Goal: Task Accomplishment & Management: Use online tool/utility

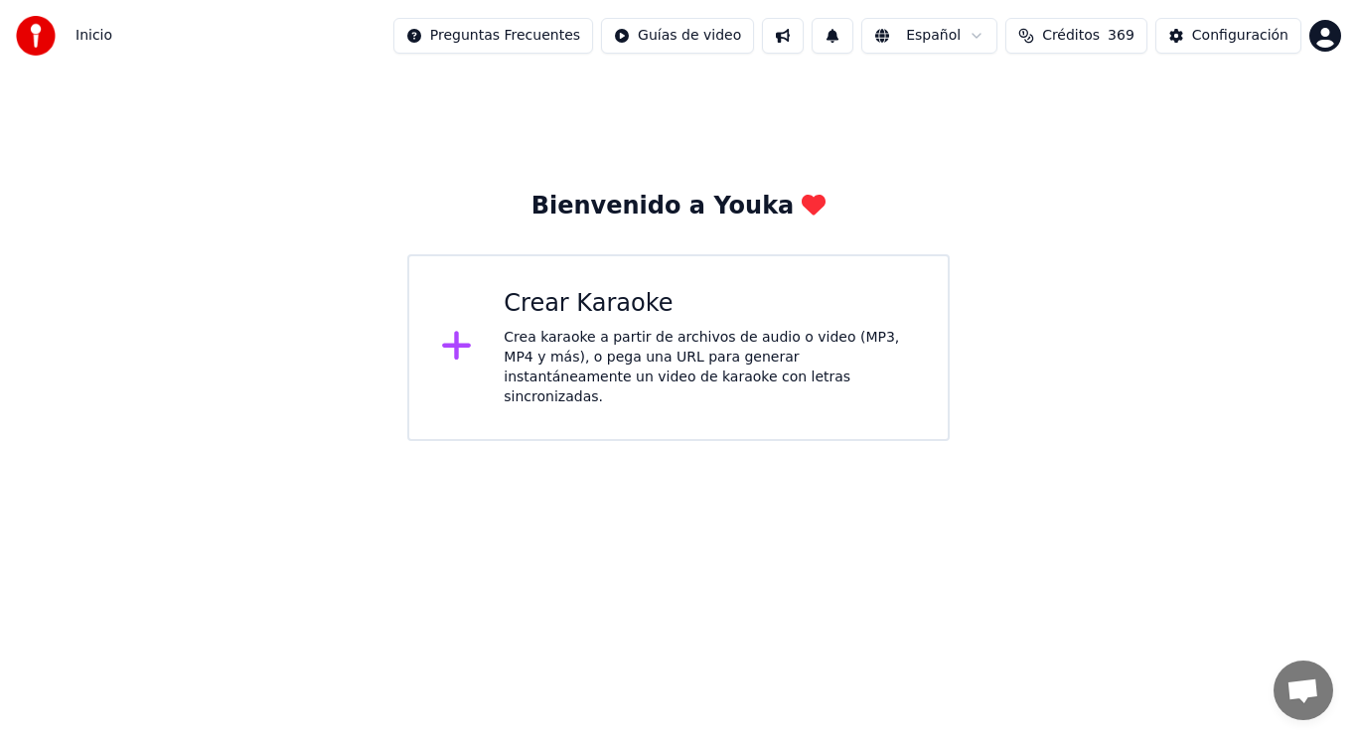
click at [611, 340] on div "Crea karaoke a partir de archivos de audio o video (MP3, MP4 y más), o pega una…" at bounding box center [710, 367] width 412 height 79
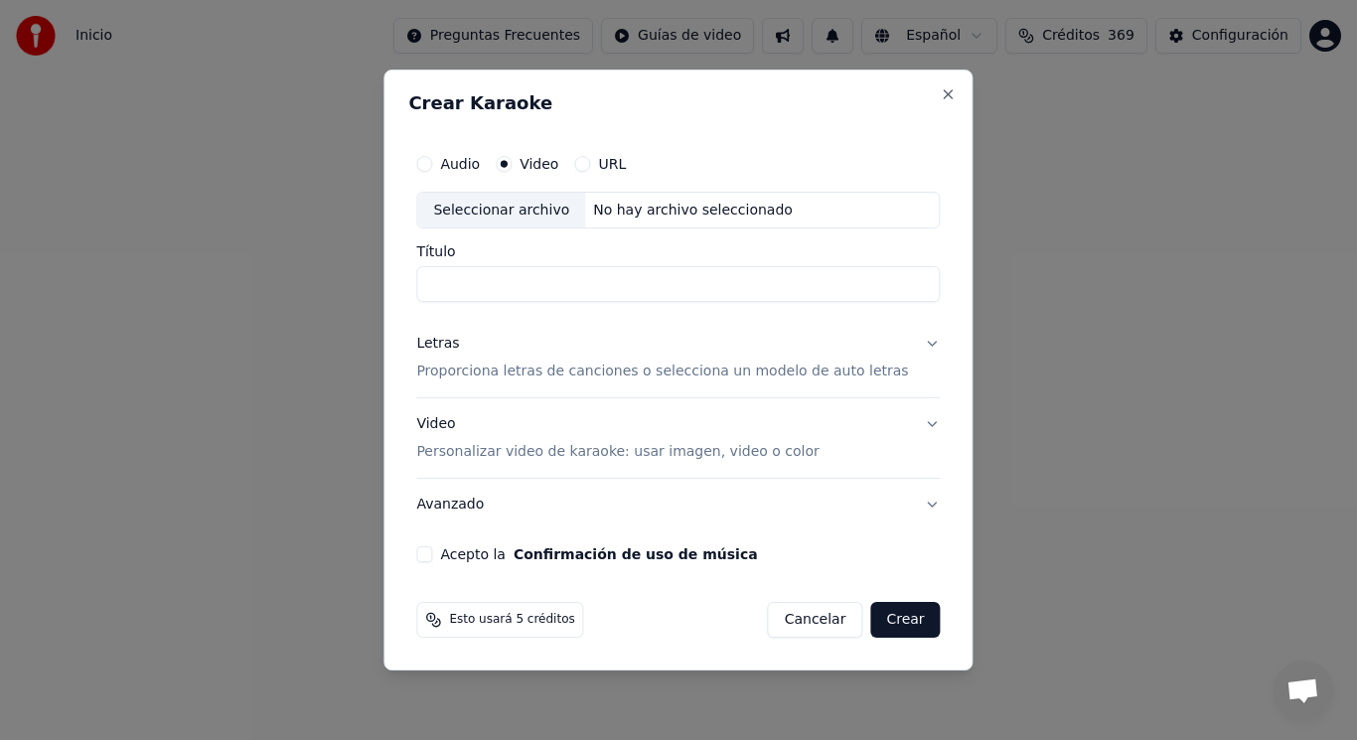
click at [513, 204] on div "Seleccionar archivo" at bounding box center [501, 211] width 168 height 36
click at [677, 283] on input "**********" at bounding box center [677, 285] width 523 height 36
type input "**********"
click at [918, 345] on button "Letras Proporciona letras de canciones o selecciona un modelo de auto letras" at bounding box center [677, 358] width 523 height 79
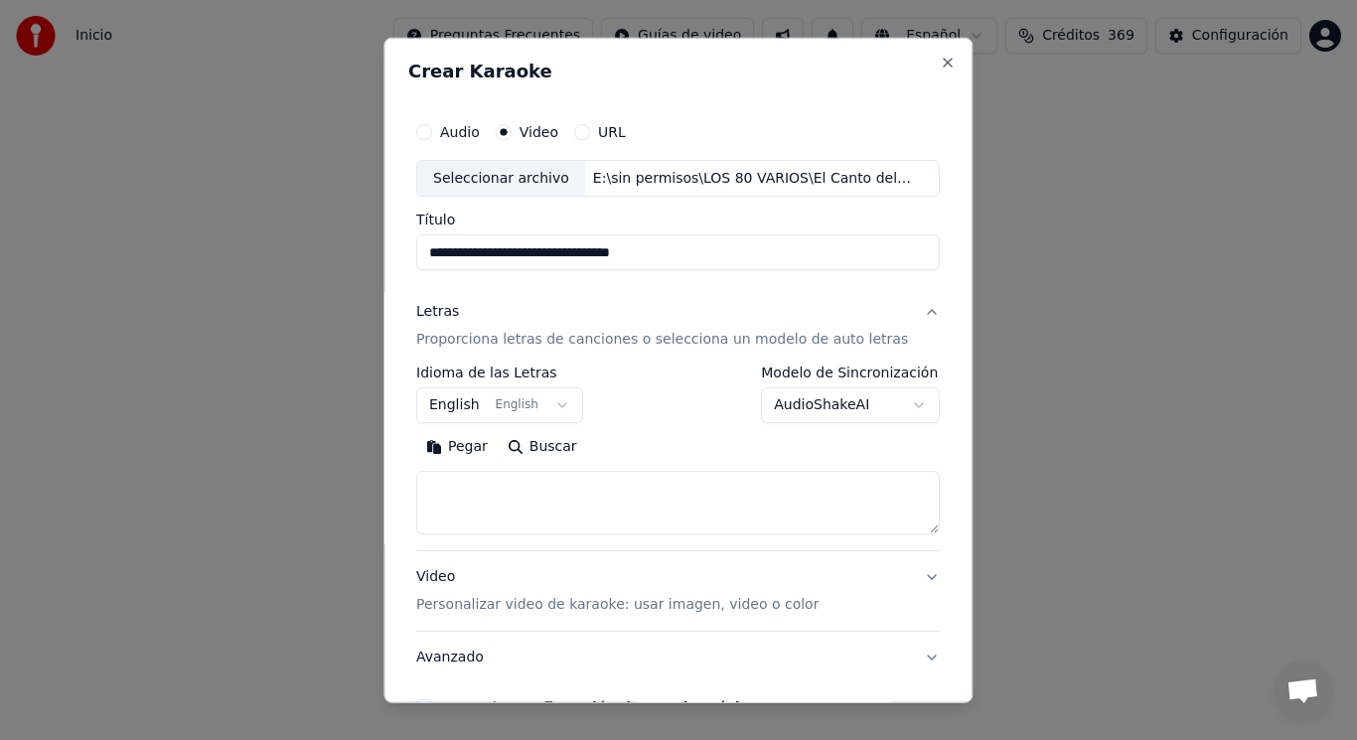
click at [553, 399] on button "English English" at bounding box center [499, 405] width 167 height 36
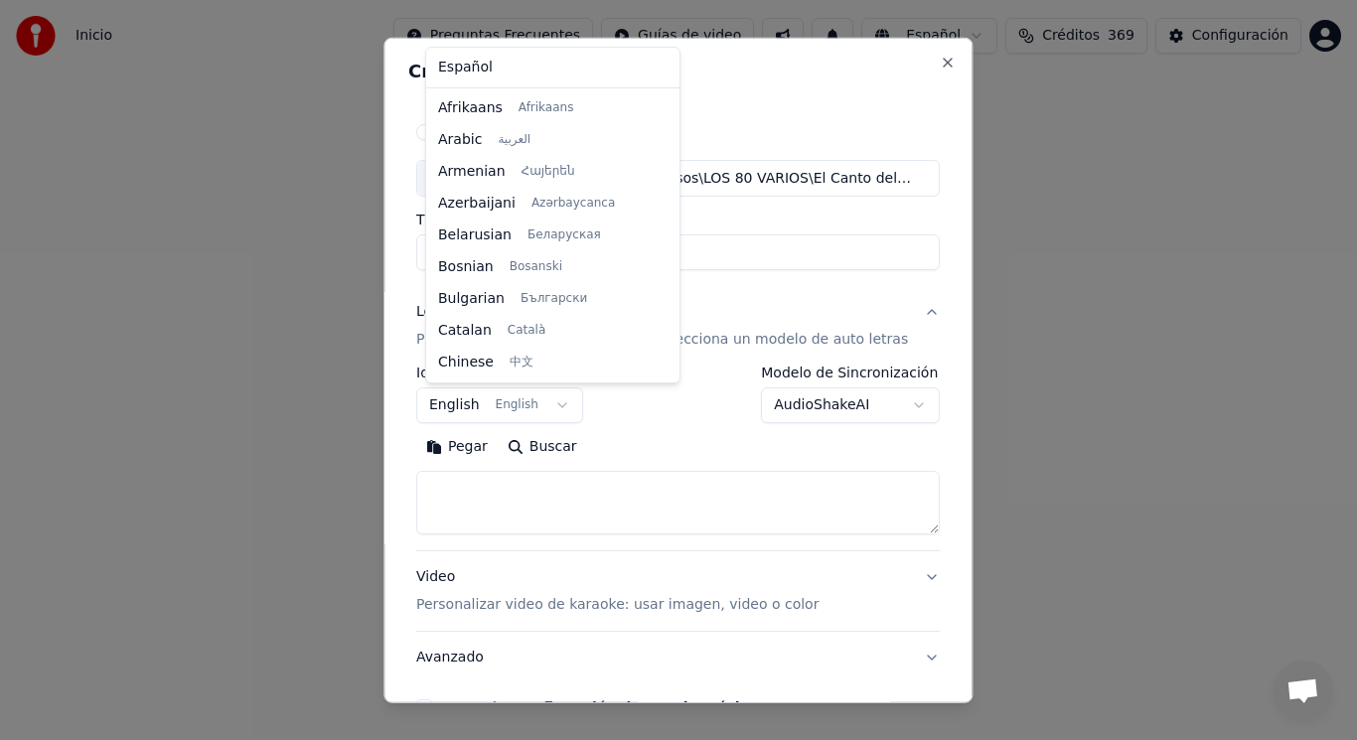
scroll to position [159, 0]
select select "**"
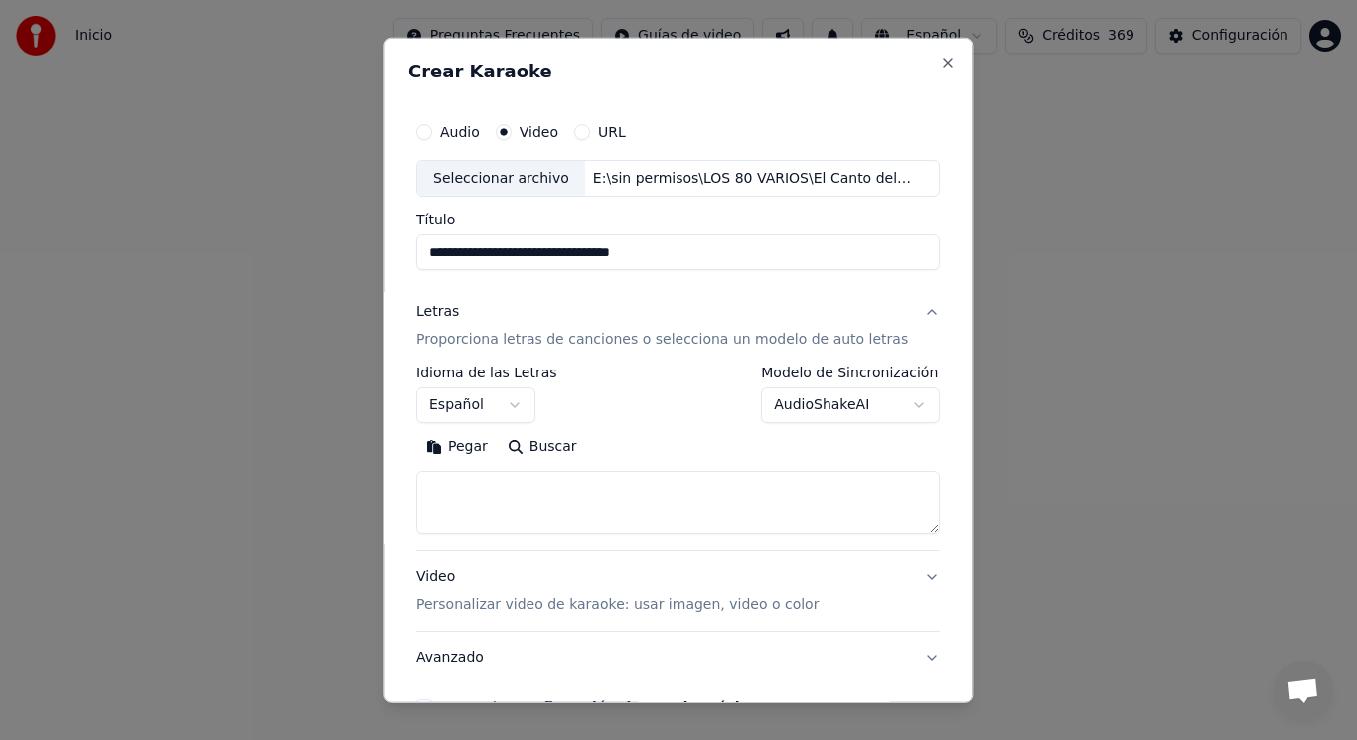
click at [511, 486] on textarea at bounding box center [677, 503] width 523 height 64
paste textarea "**********"
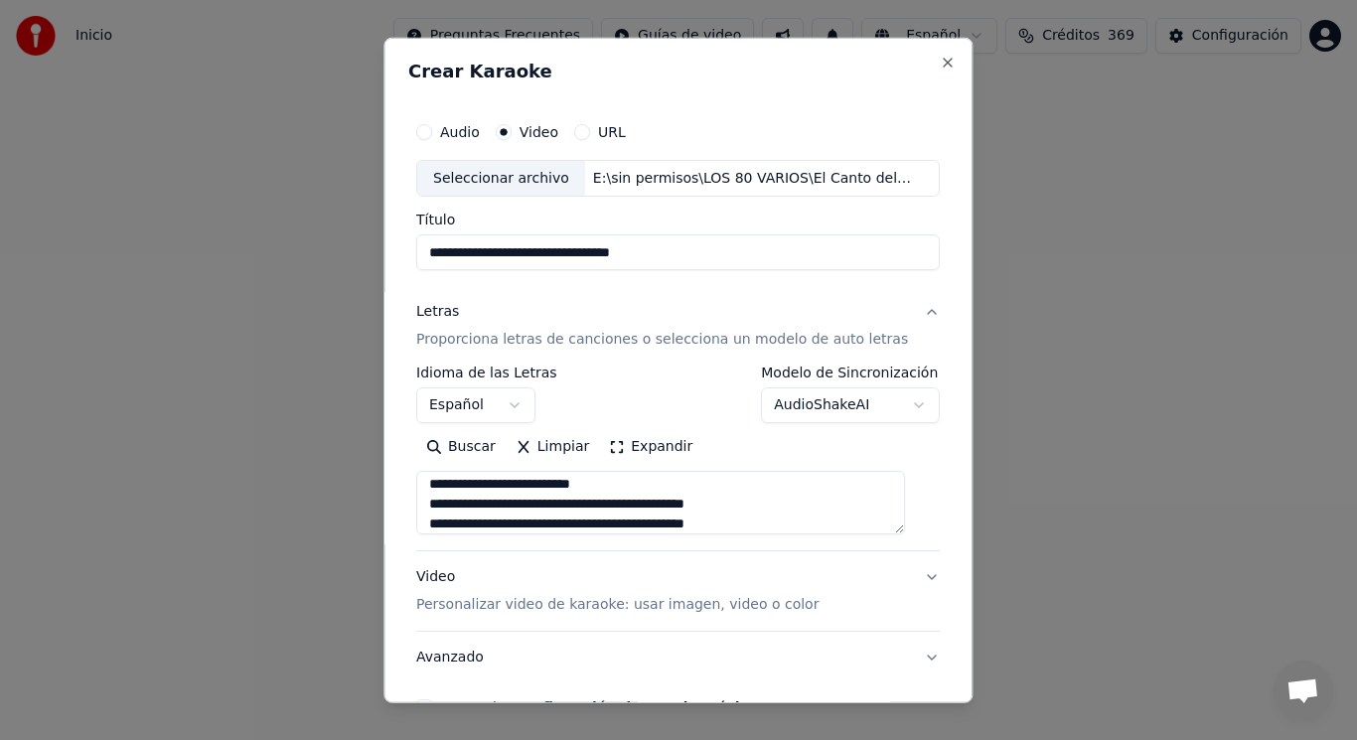
scroll to position [382, 0]
click at [552, 484] on textarea "**********" at bounding box center [660, 503] width 489 height 64
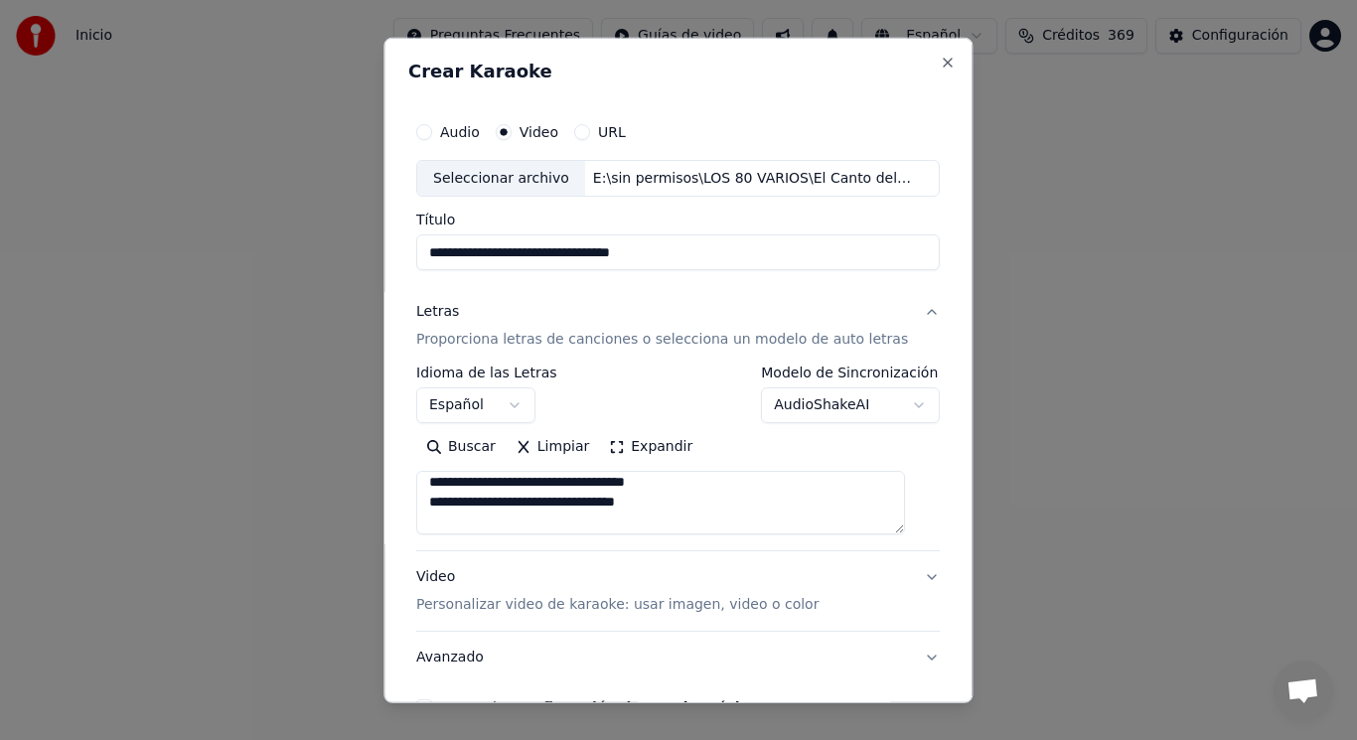
scroll to position [285, 0]
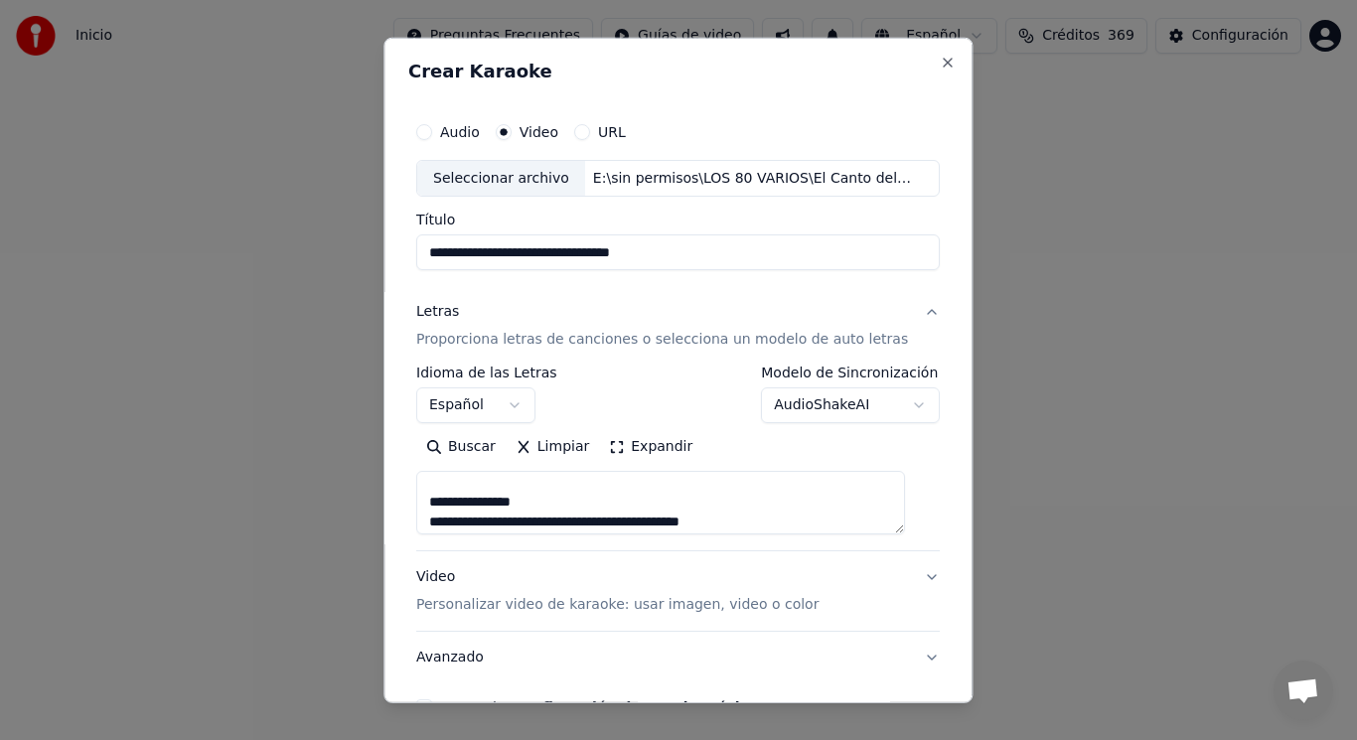
click at [543, 505] on textarea "**********" at bounding box center [660, 503] width 489 height 64
click at [533, 509] on textarea "**********" at bounding box center [660, 503] width 489 height 64
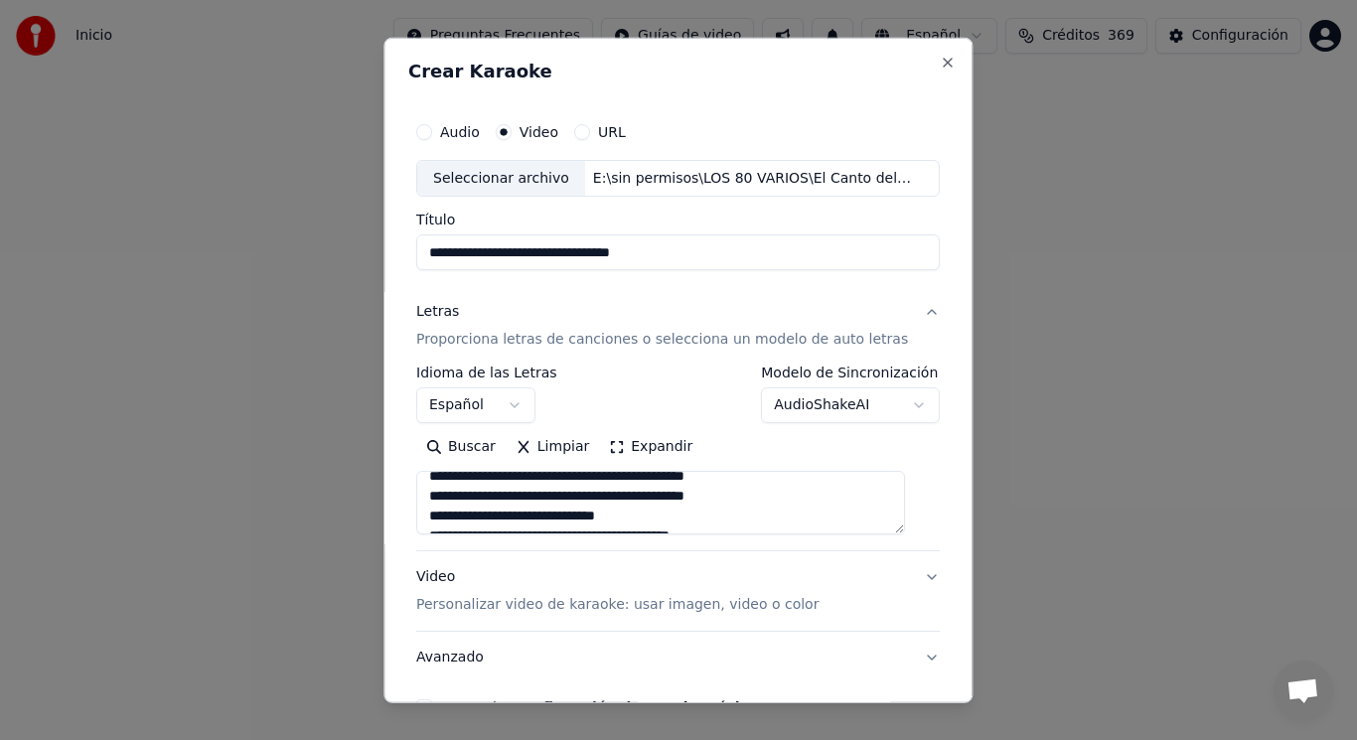
scroll to position [411, 0]
click at [802, 519] on textarea "**********" at bounding box center [660, 503] width 489 height 64
paste textarea "**********"
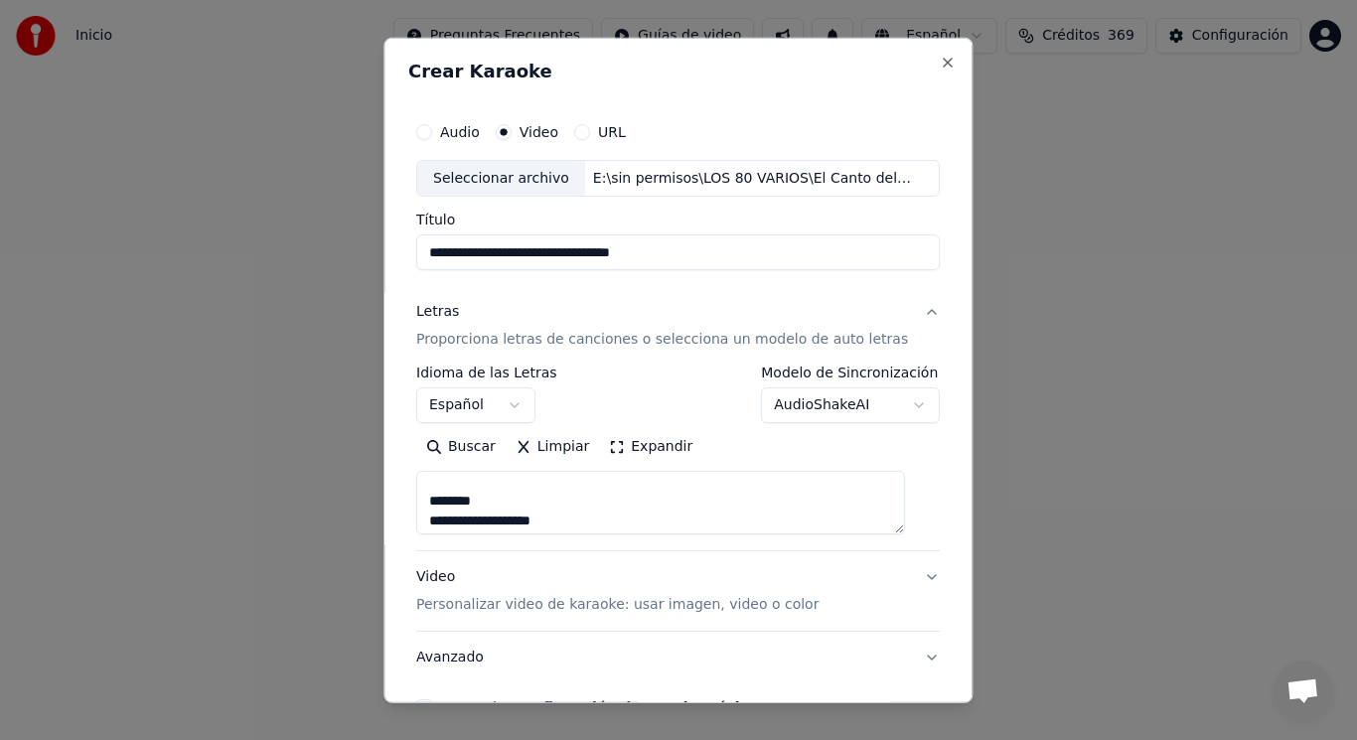
scroll to position [919, 0]
click at [512, 503] on textarea at bounding box center [660, 503] width 489 height 64
click at [533, 510] on textarea at bounding box center [660, 503] width 489 height 64
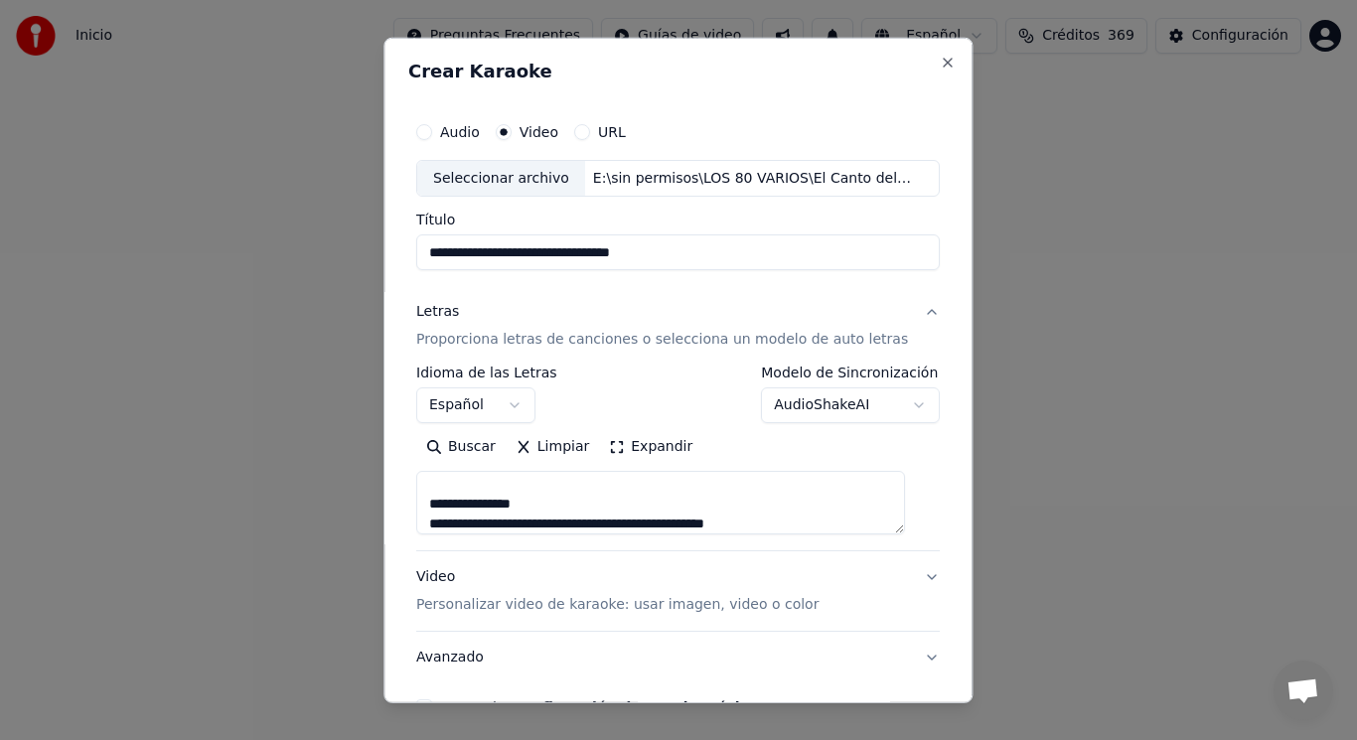
click at [551, 503] on textarea at bounding box center [660, 503] width 489 height 64
click at [658, 510] on textarea at bounding box center [660, 503] width 489 height 64
paste textarea "**********"
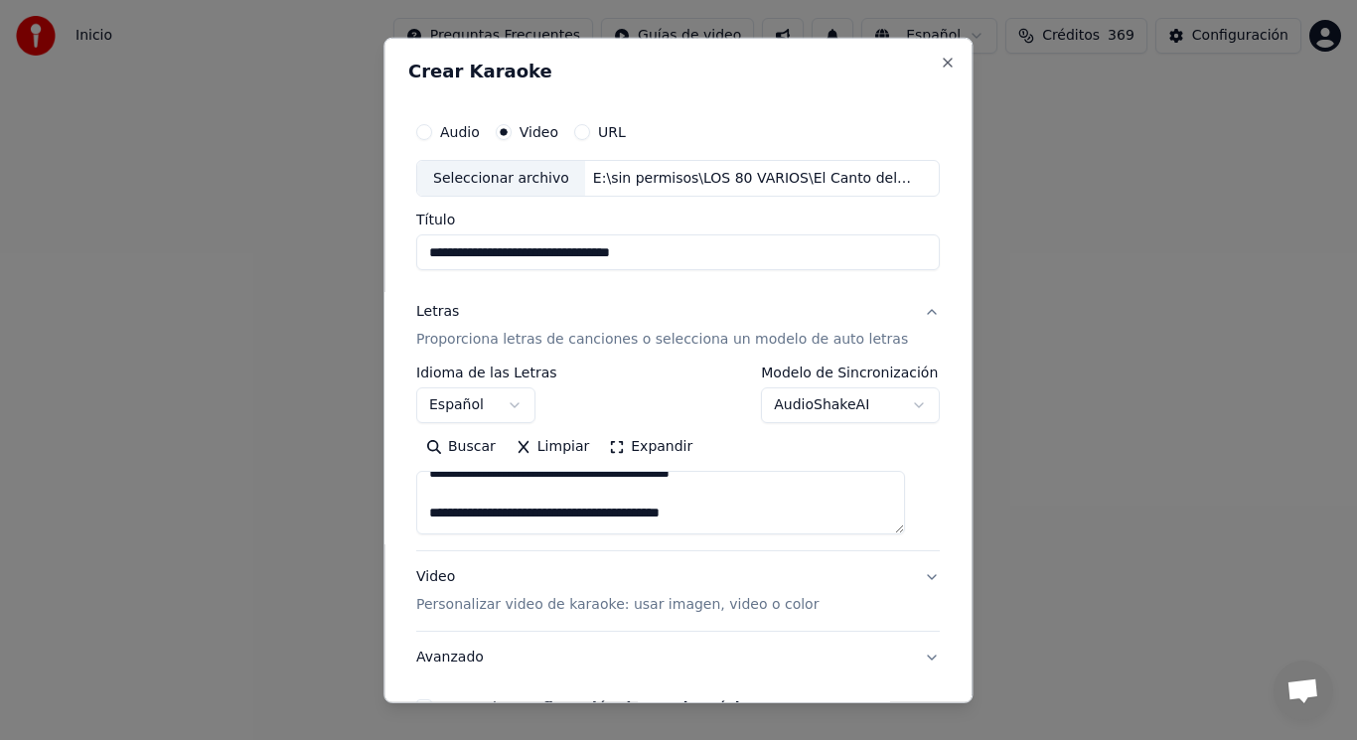
scroll to position [834, 0]
click at [438, 509] on textarea at bounding box center [660, 503] width 489 height 64
click at [733, 511] on textarea at bounding box center [660, 503] width 489 height 64
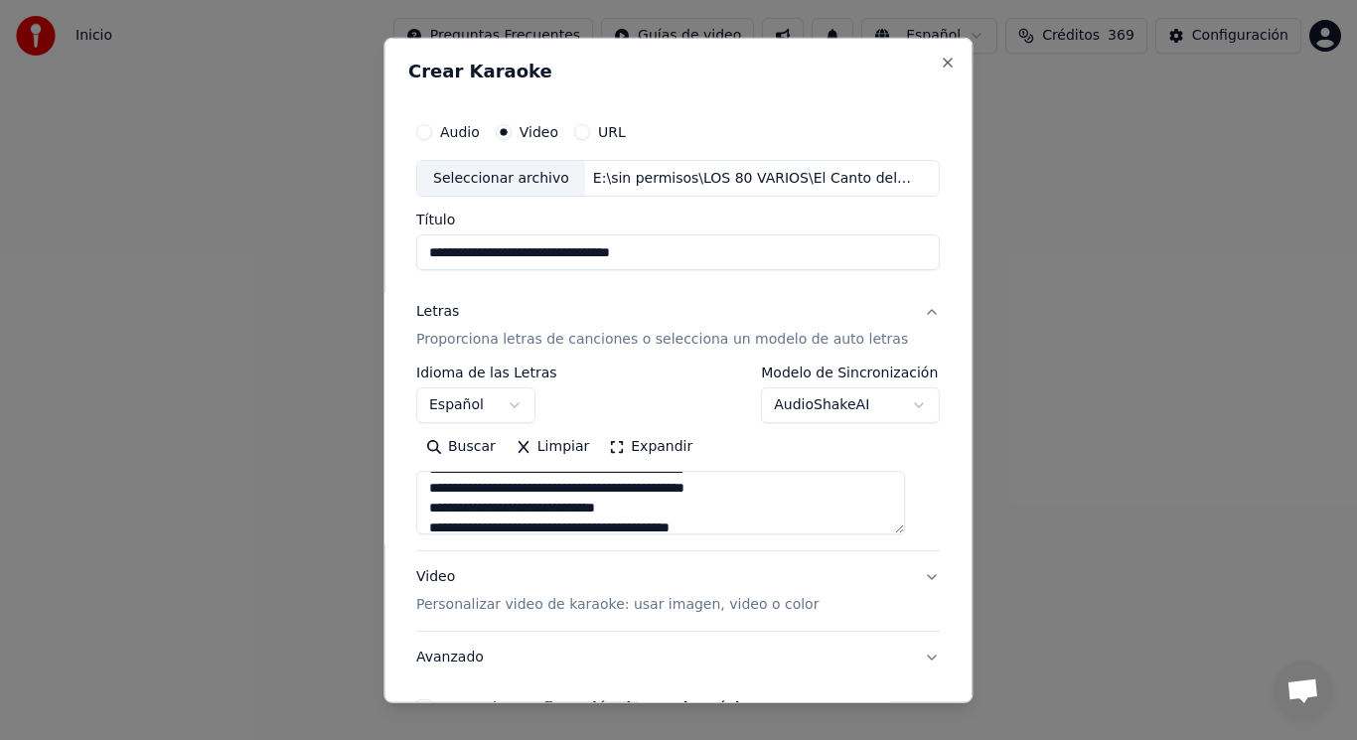
scroll to position [1264, 0]
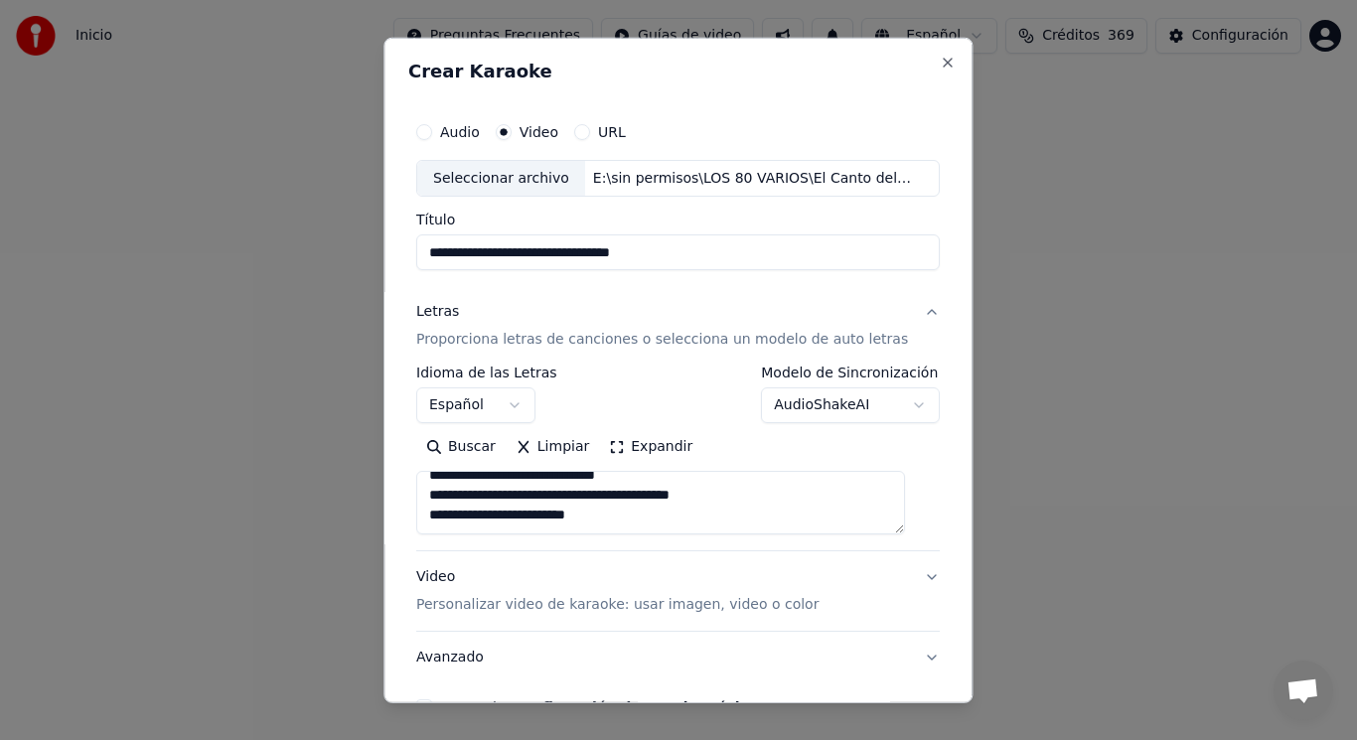
click at [559, 516] on textarea at bounding box center [660, 503] width 489 height 64
type textarea "**********"
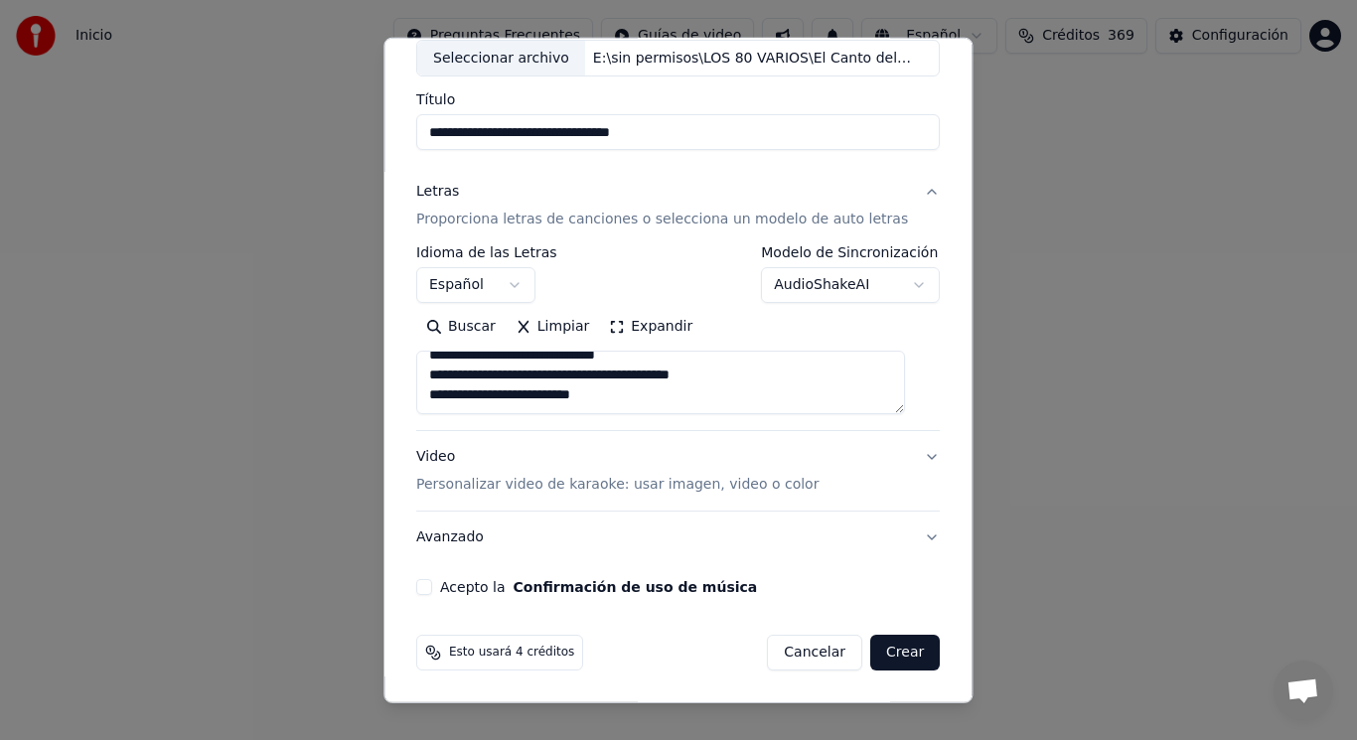
click at [429, 591] on button "Acepto la Confirmación de uso de música" at bounding box center [424, 587] width 16 height 16
click at [884, 655] on button "Crear" at bounding box center [905, 653] width 70 height 36
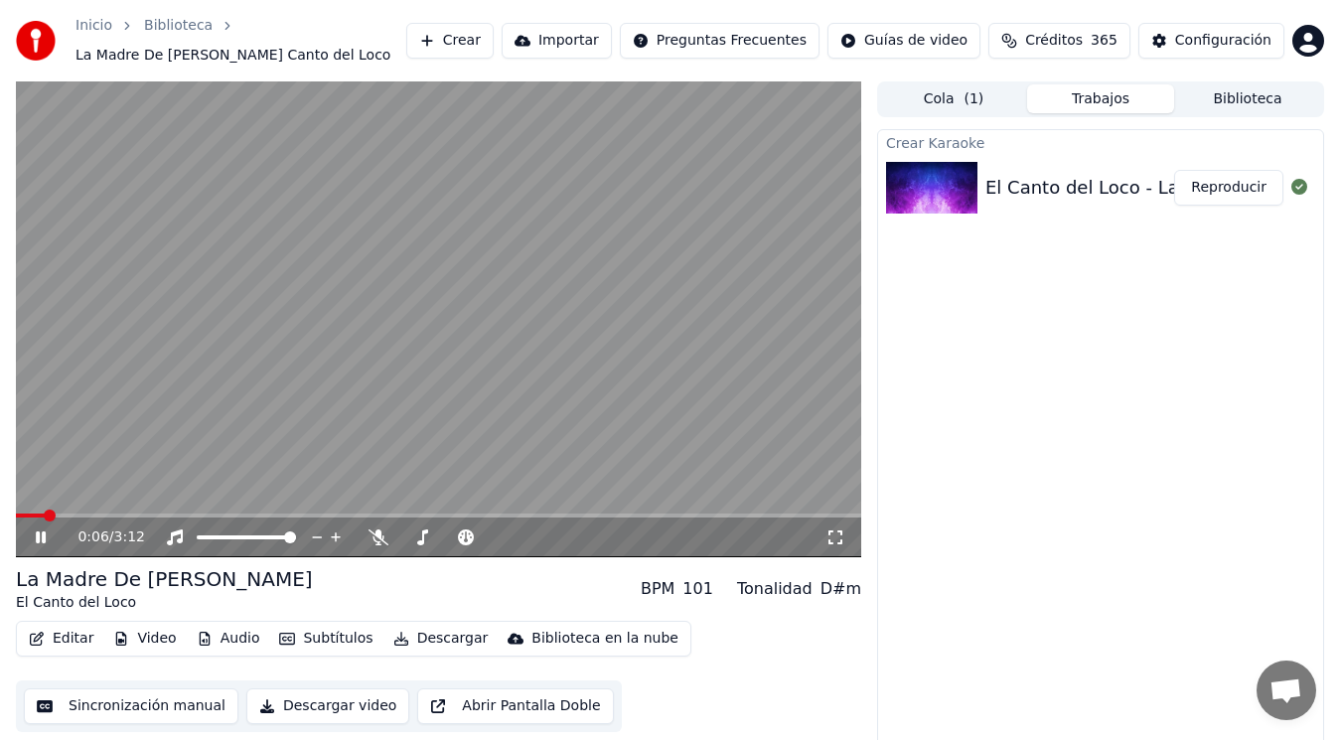
click at [38, 531] on icon at bounding box center [41, 537] width 10 height 12
click at [66, 640] on button "Editar" at bounding box center [61, 639] width 80 height 28
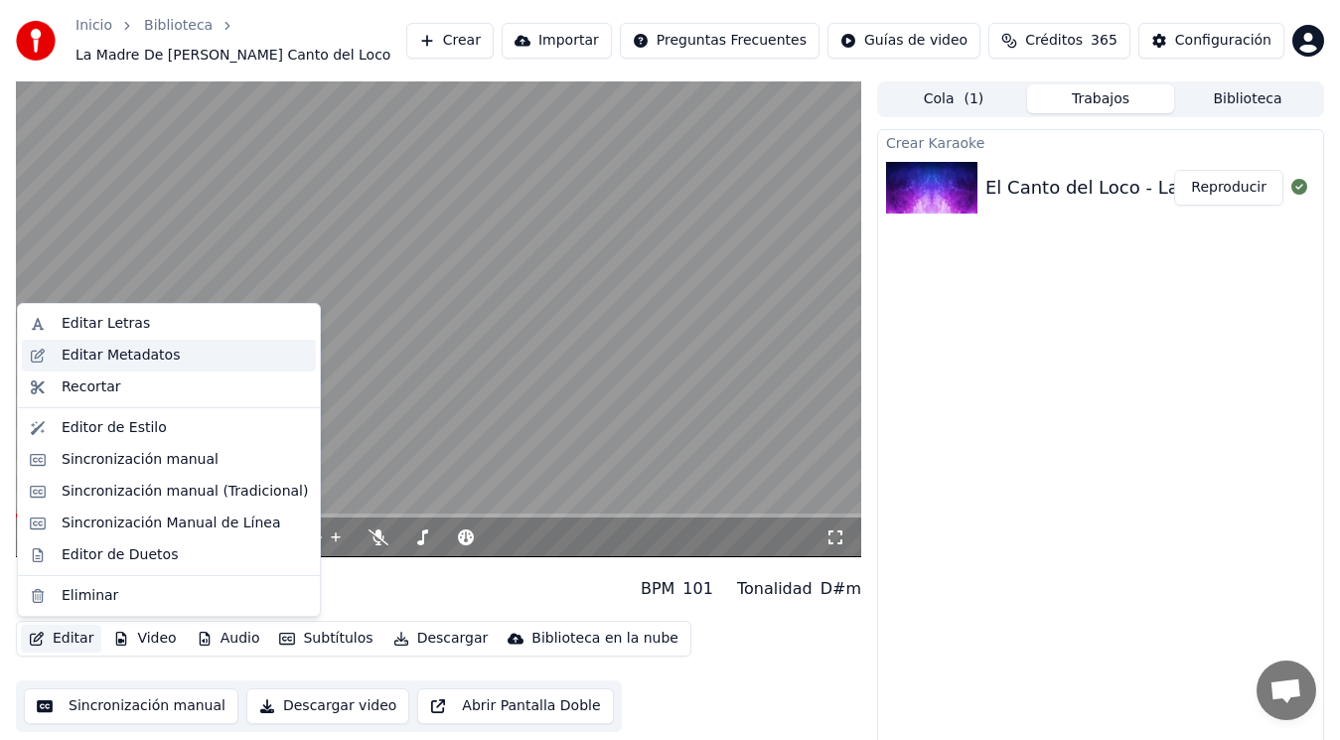
click at [134, 354] on div "Editar Metadatos" at bounding box center [121, 356] width 118 height 20
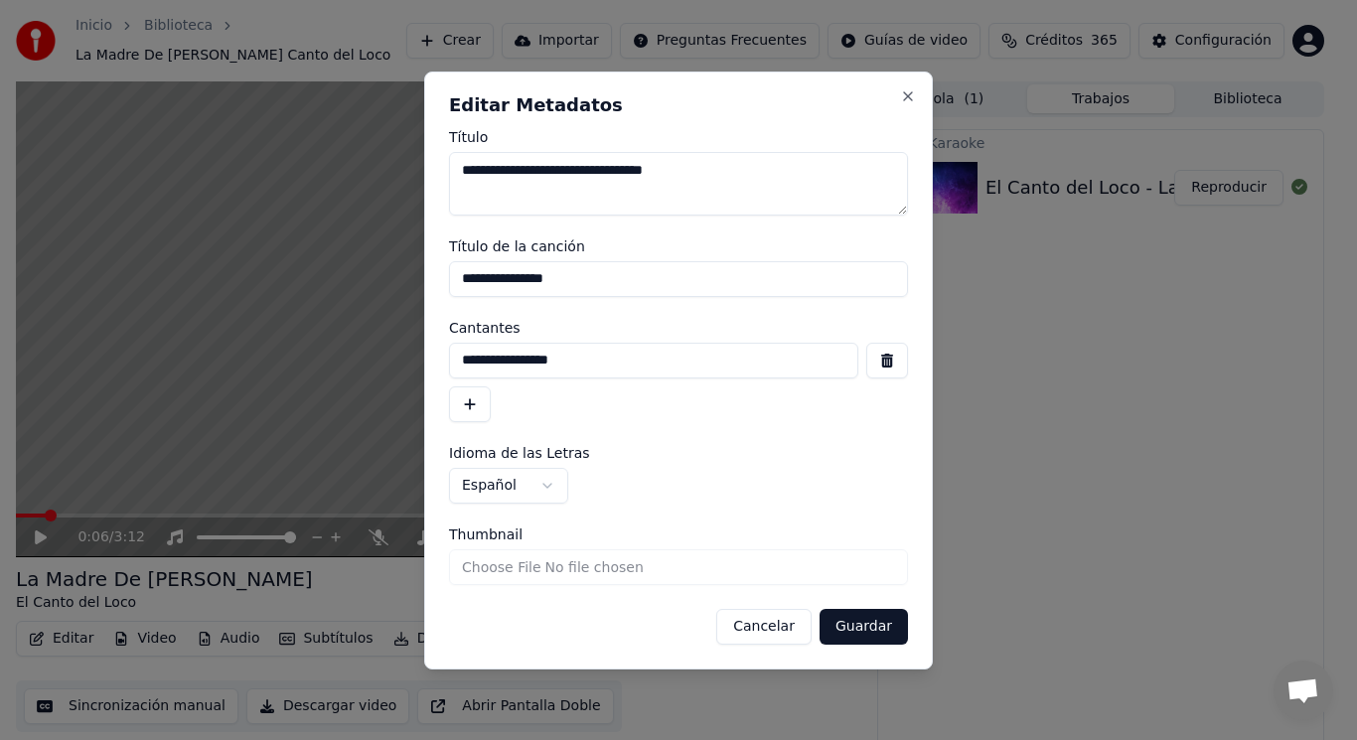
click at [890, 363] on button "button" at bounding box center [887, 361] width 42 height 36
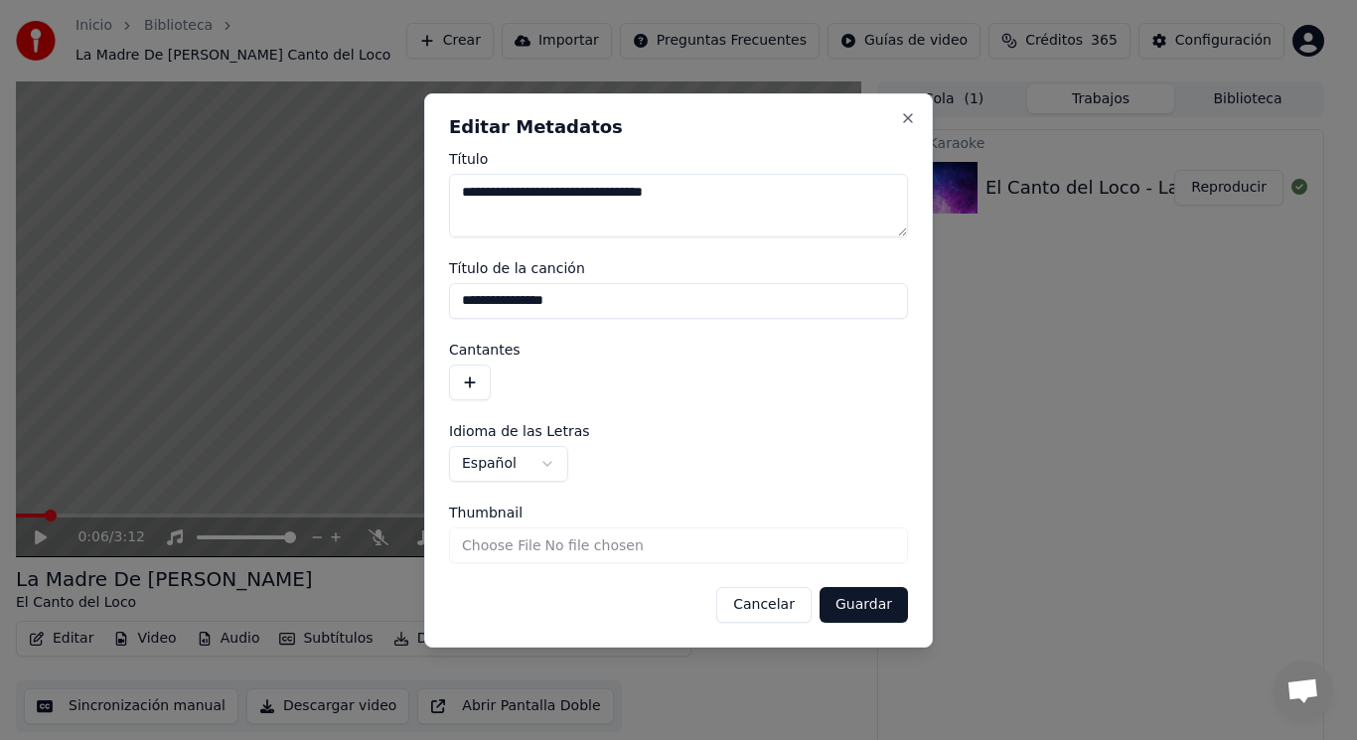
drag, startPoint x: 601, startPoint y: 298, endPoint x: 380, endPoint y: 296, distance: 220.5
click at [380, 296] on body "**********" at bounding box center [670, 370] width 1340 height 740
click at [856, 601] on button "Guardar" at bounding box center [863, 605] width 88 height 36
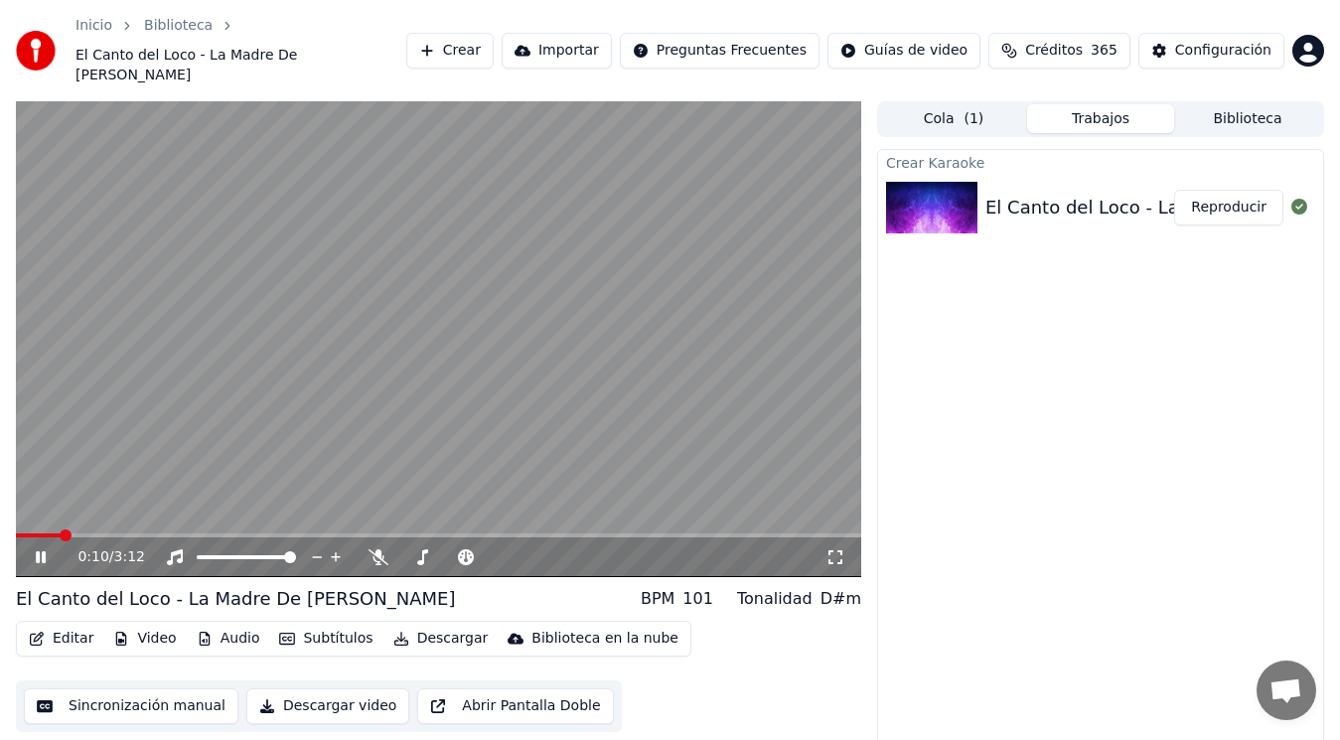
click at [38, 551] on icon at bounding box center [41, 557] width 10 height 12
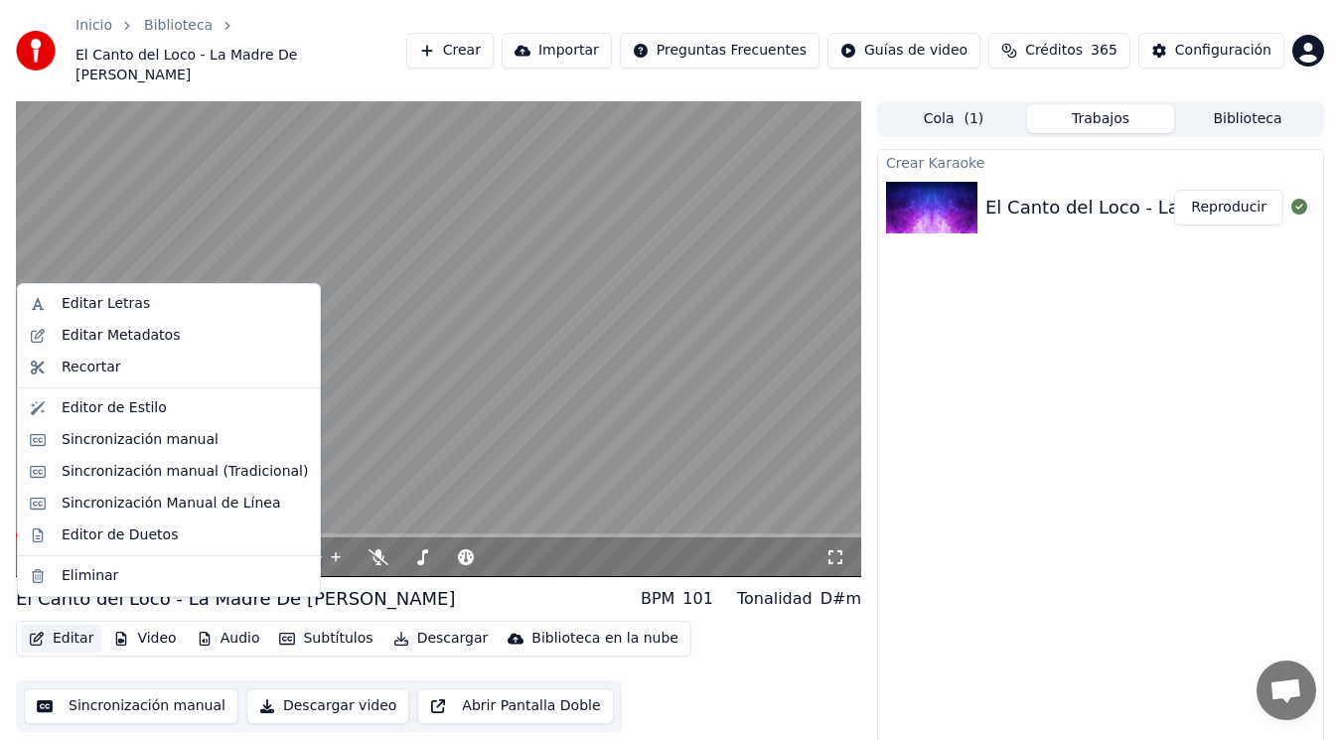
click at [67, 625] on button "Editar" at bounding box center [61, 639] width 80 height 28
click at [163, 468] on div "Sincronización manual (Tradicional)" at bounding box center [185, 472] width 246 height 20
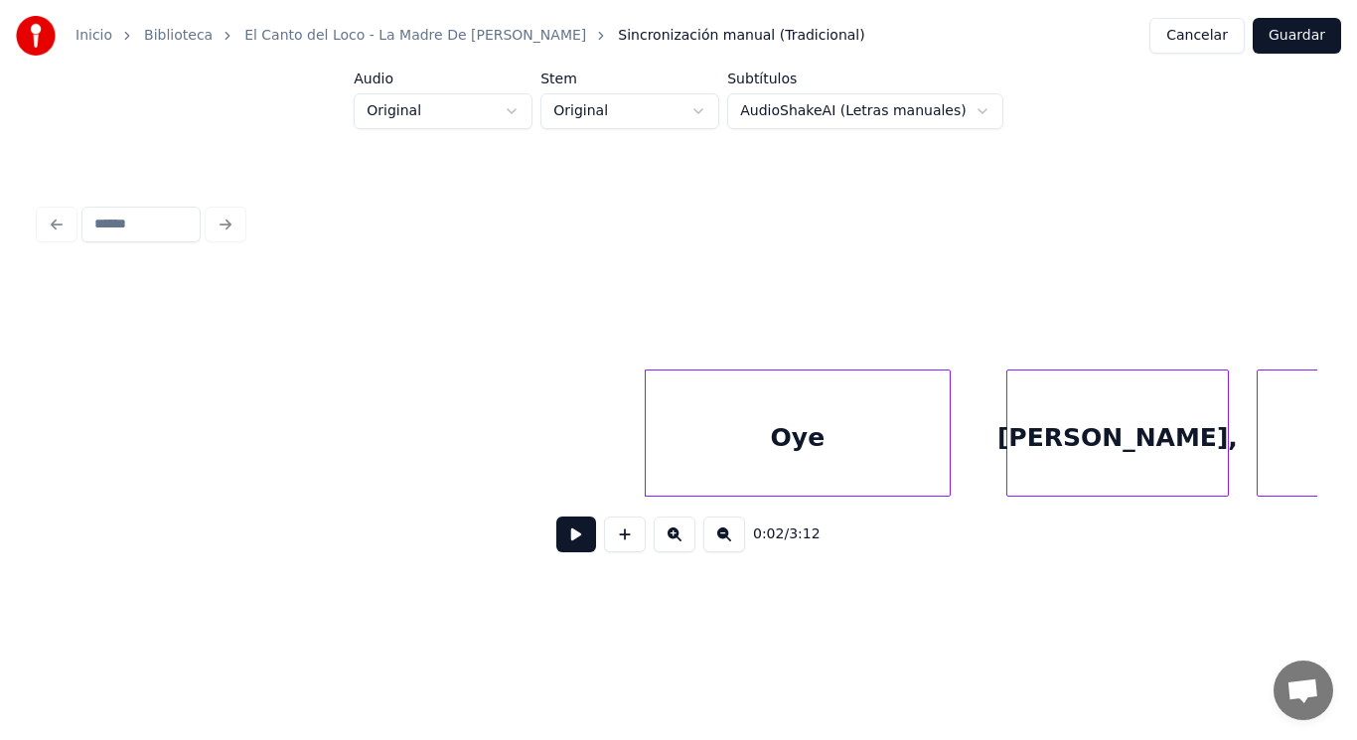
scroll to position [0, 2561]
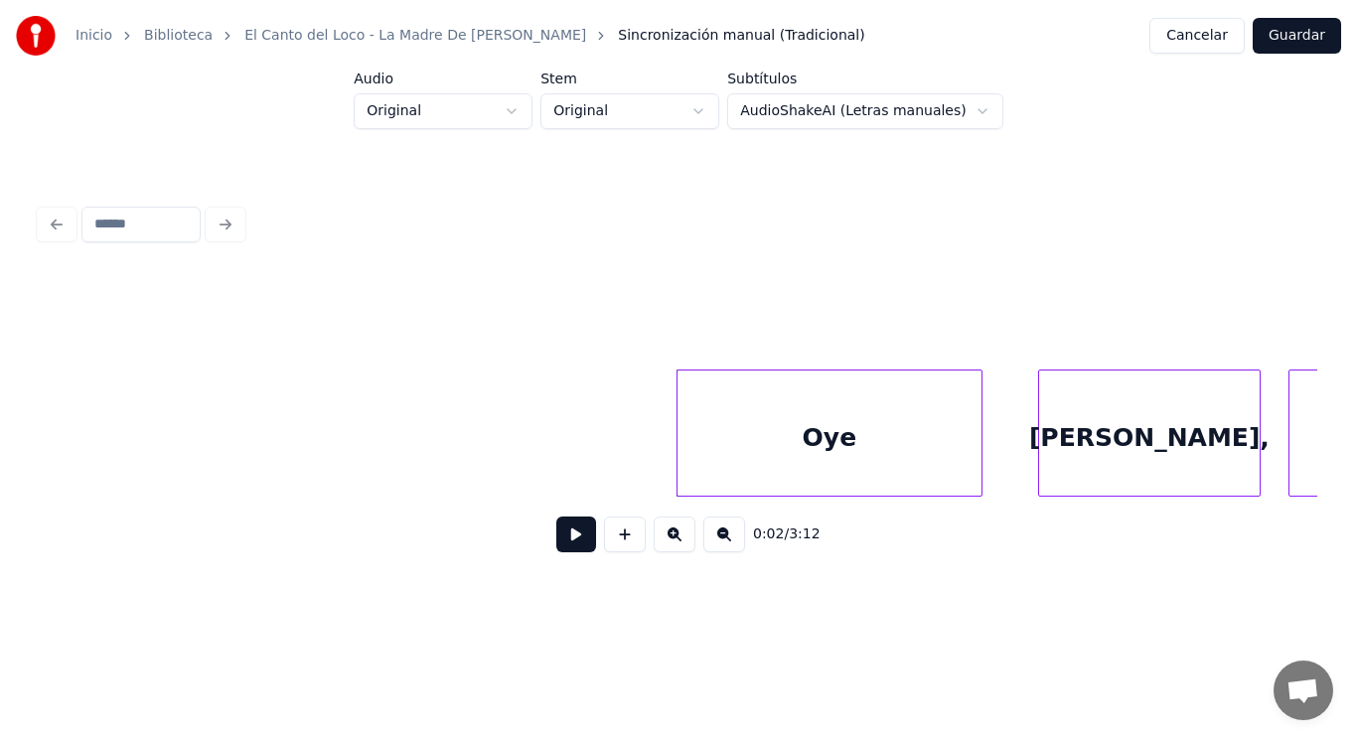
click at [560, 544] on button at bounding box center [576, 534] width 40 height 36
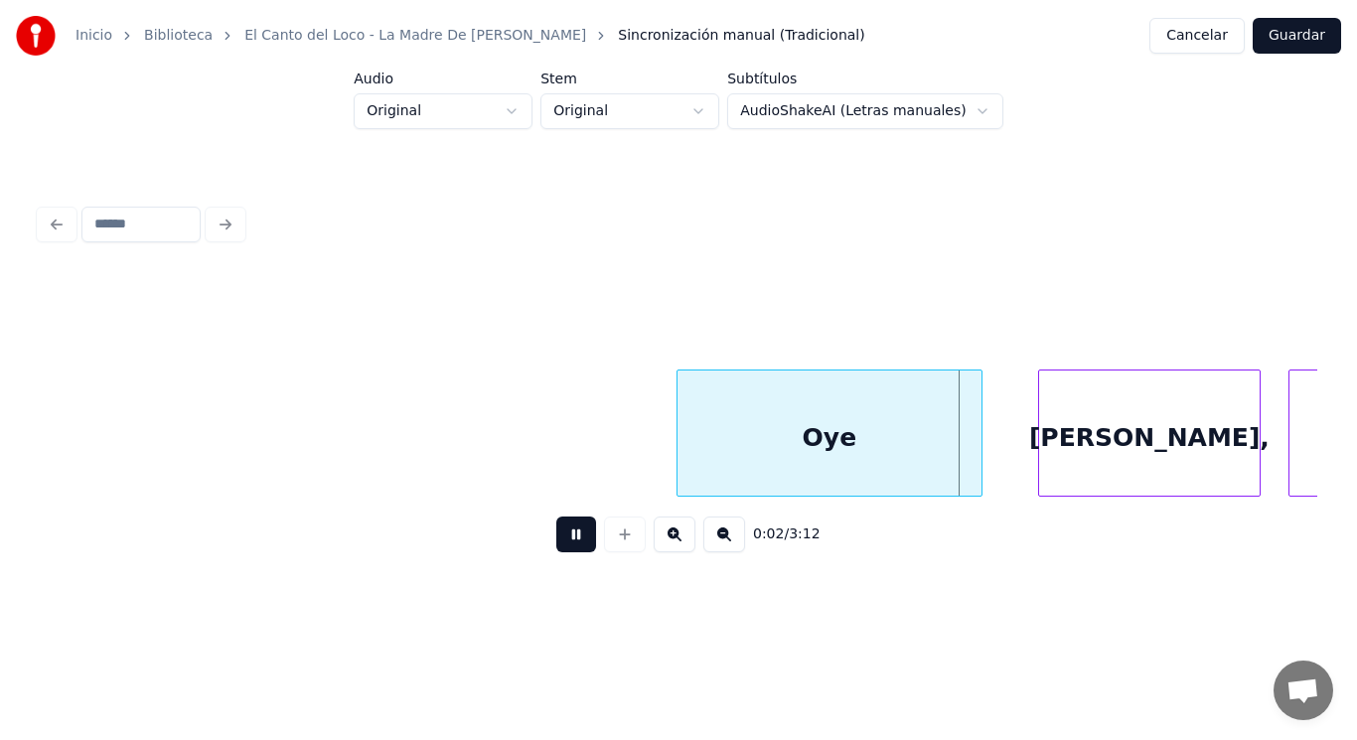
click at [560, 544] on button at bounding box center [576, 534] width 40 height 36
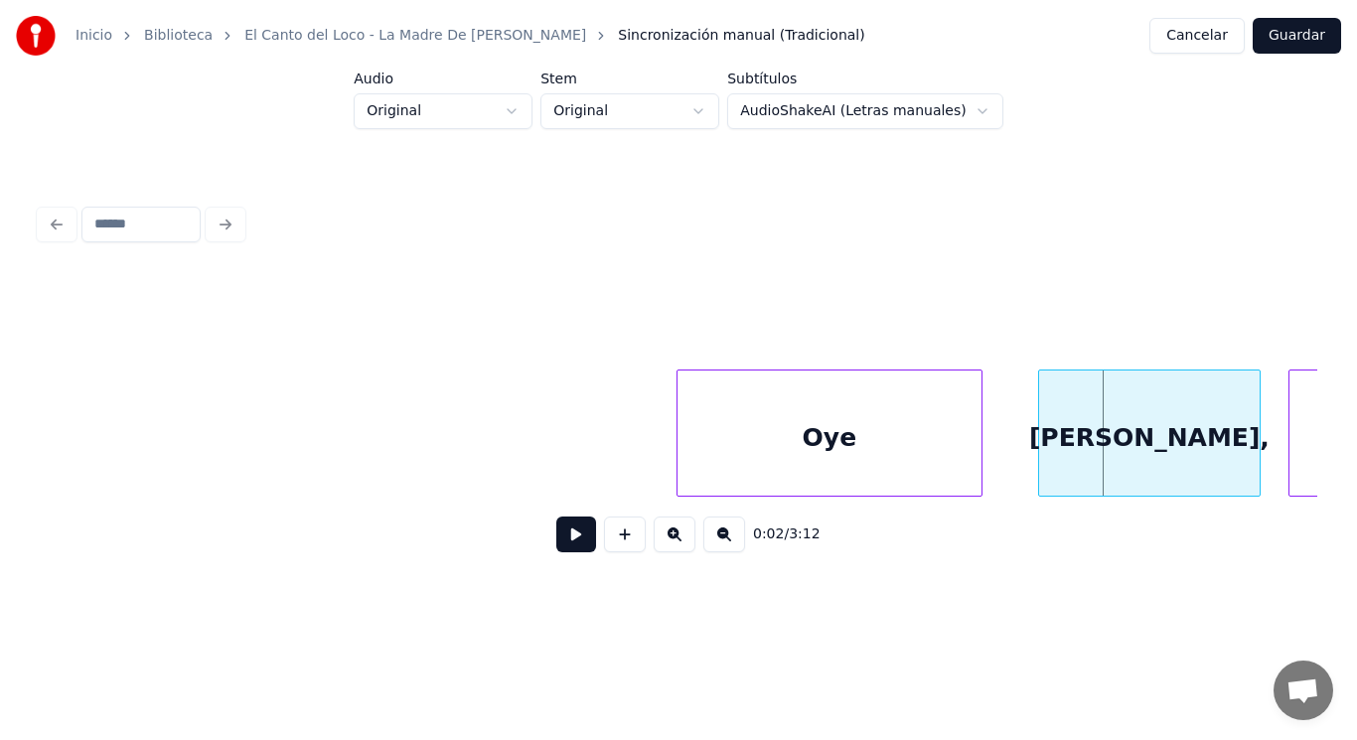
click at [780, 464] on div "Oye" at bounding box center [829, 437] width 304 height 135
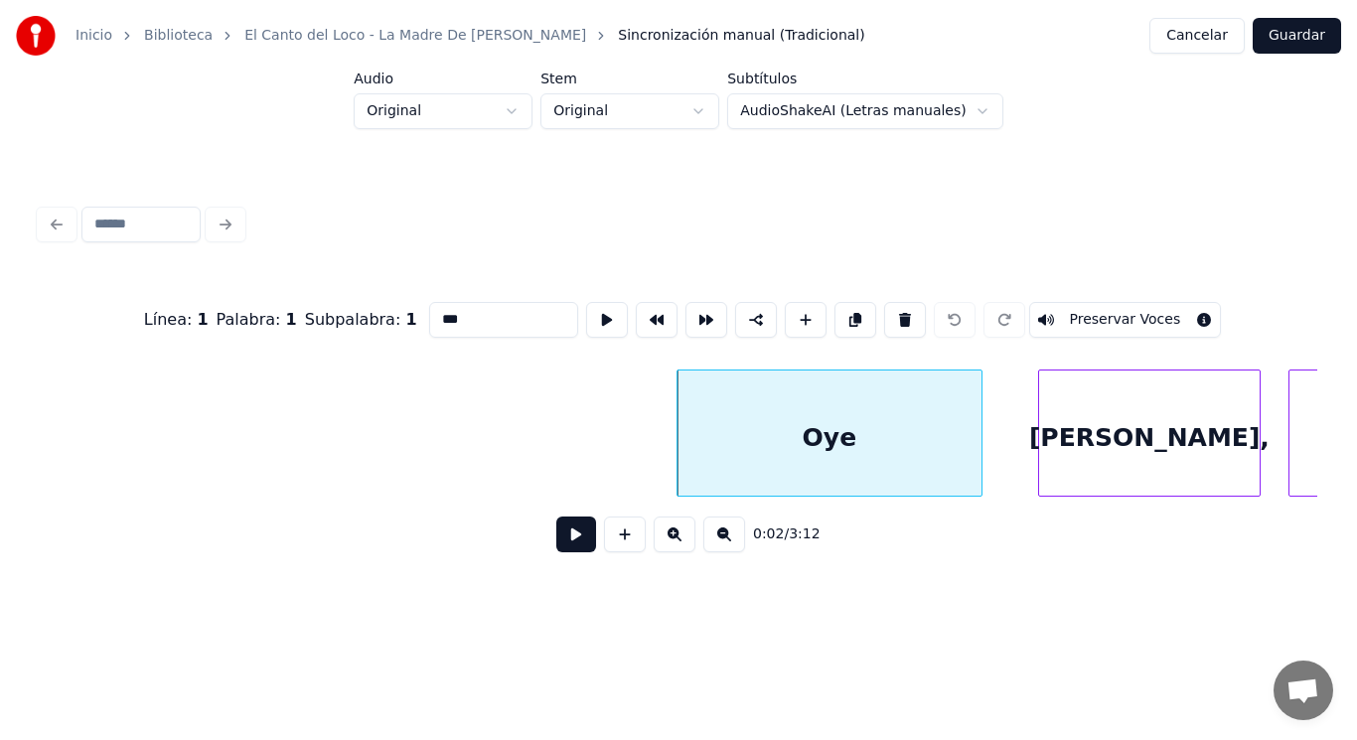
click at [561, 542] on button at bounding box center [576, 534] width 40 height 36
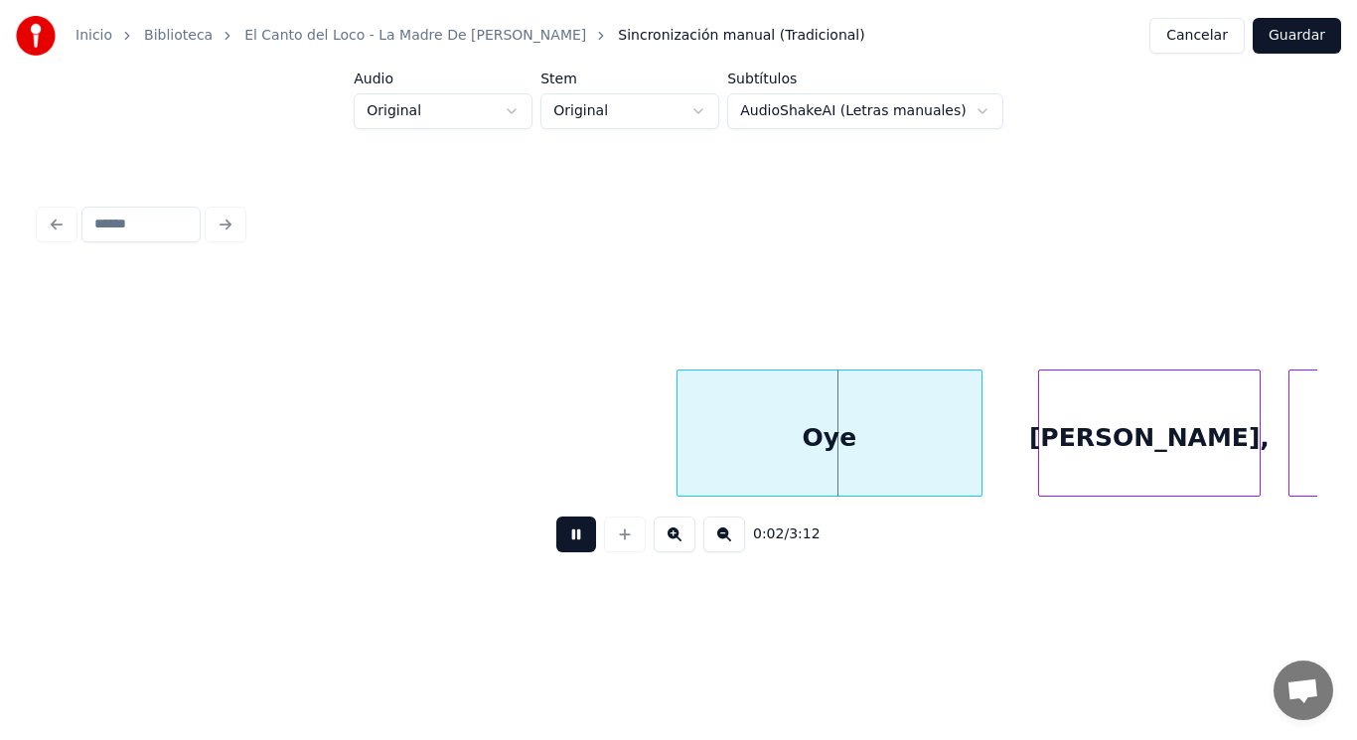
click at [561, 542] on button at bounding box center [576, 534] width 40 height 36
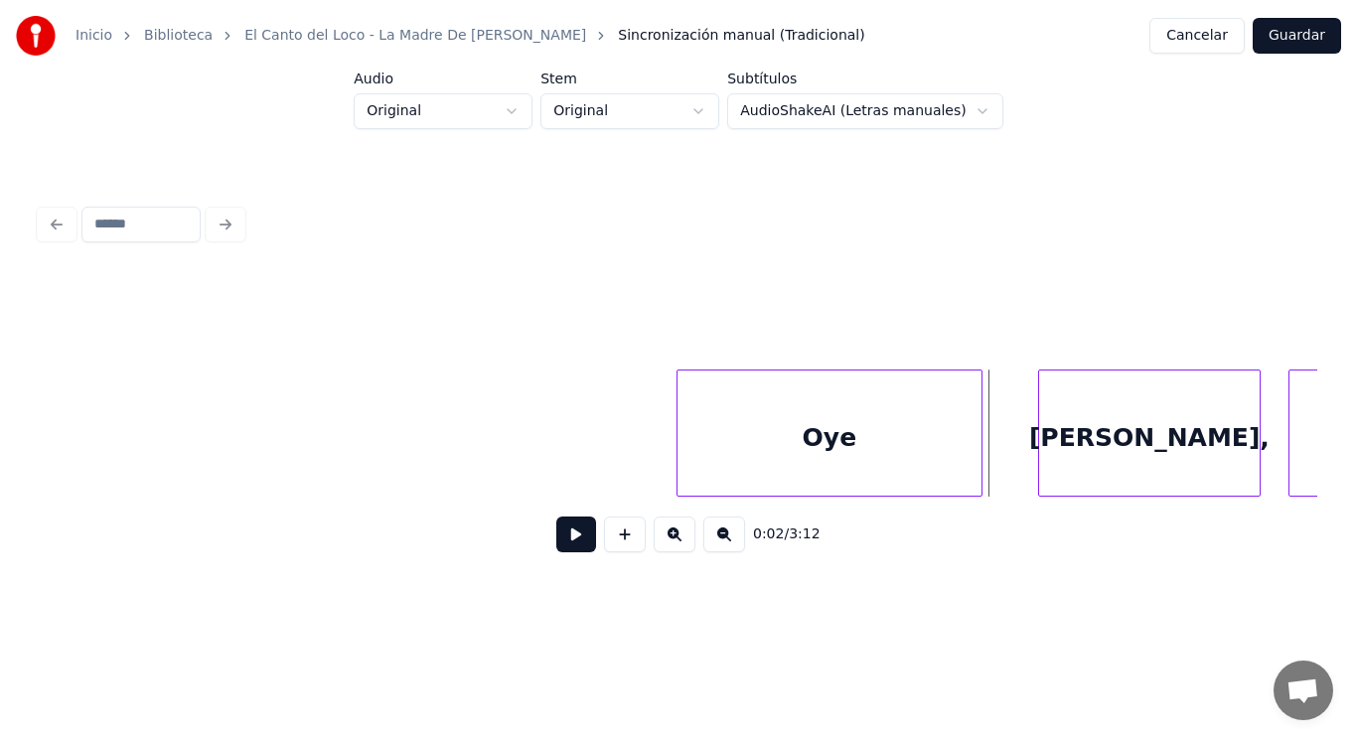
click at [767, 455] on div "Oye" at bounding box center [829, 437] width 304 height 135
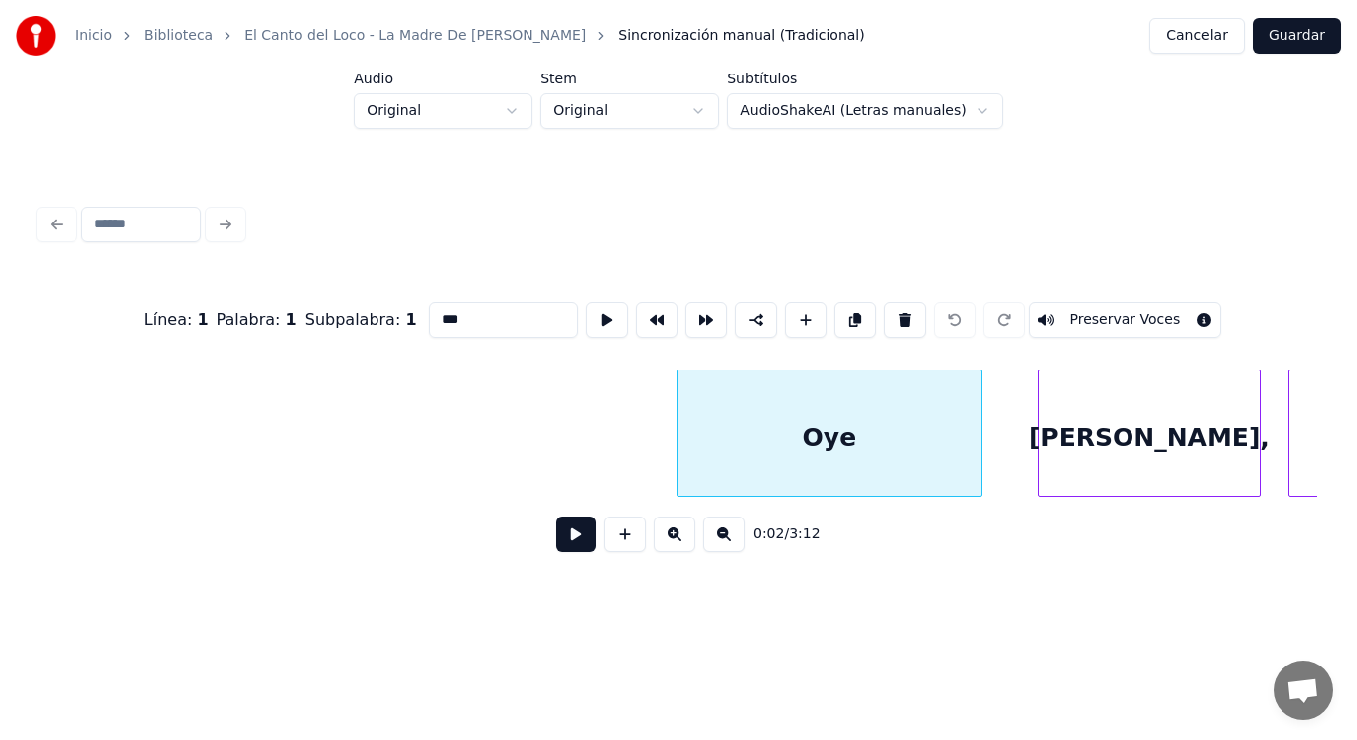
click at [556, 546] on button at bounding box center [576, 534] width 40 height 36
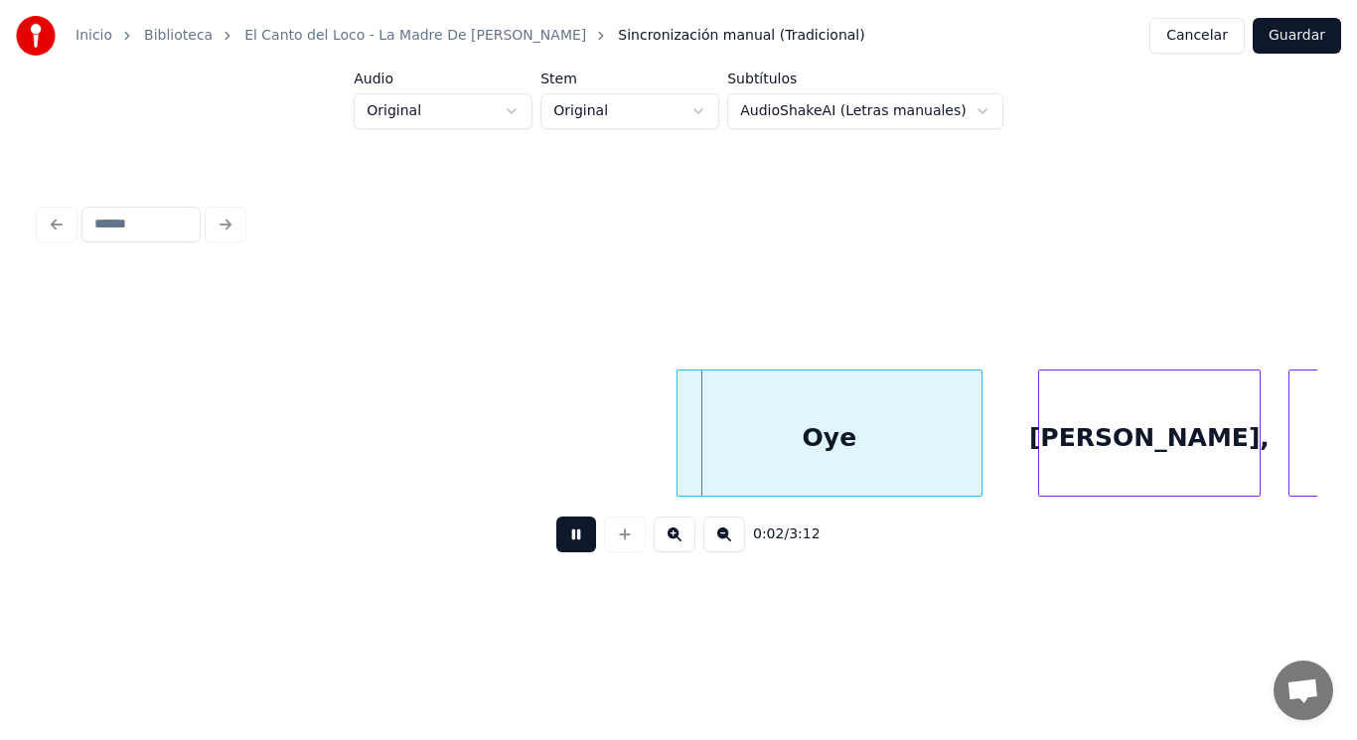
click at [556, 546] on button at bounding box center [576, 534] width 40 height 36
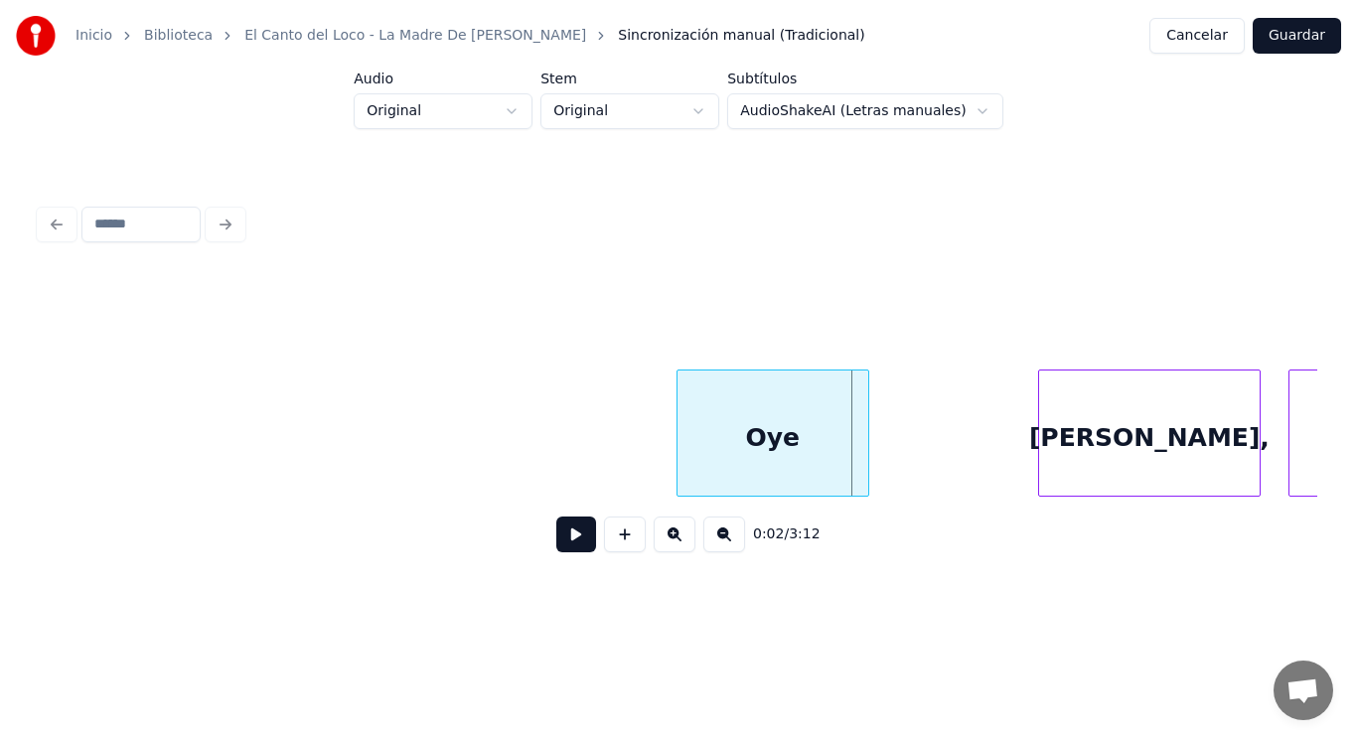
click at [864, 475] on div at bounding box center [865, 432] width 6 height 125
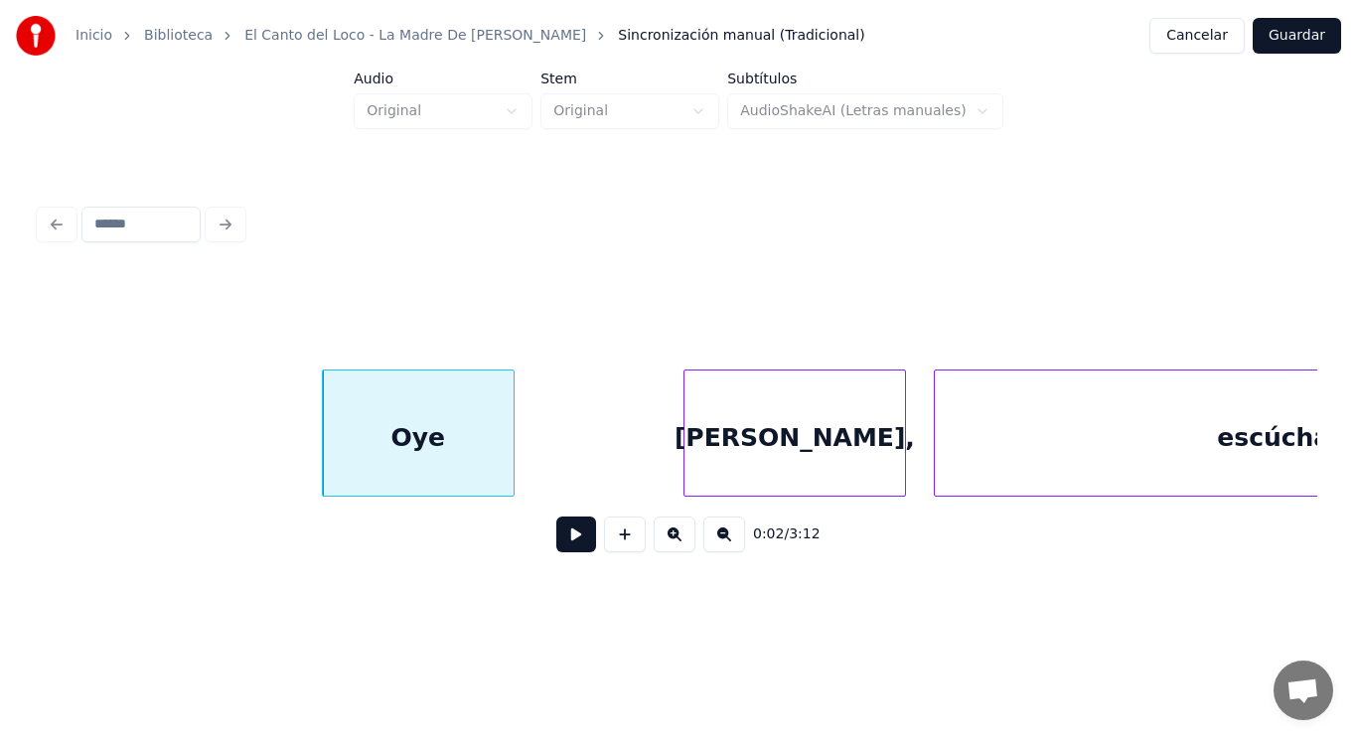
scroll to position [0, 2919]
click at [556, 542] on button at bounding box center [576, 534] width 40 height 36
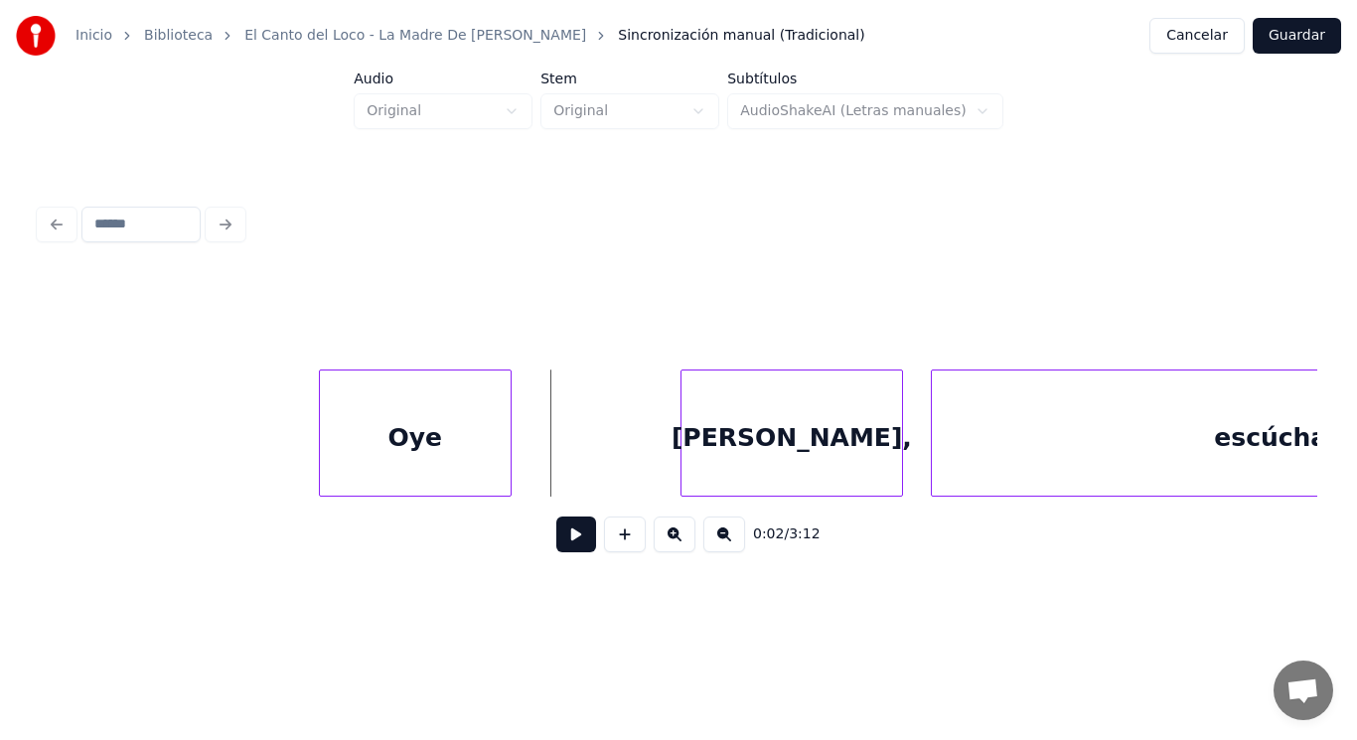
click at [558, 549] on button at bounding box center [576, 534] width 40 height 36
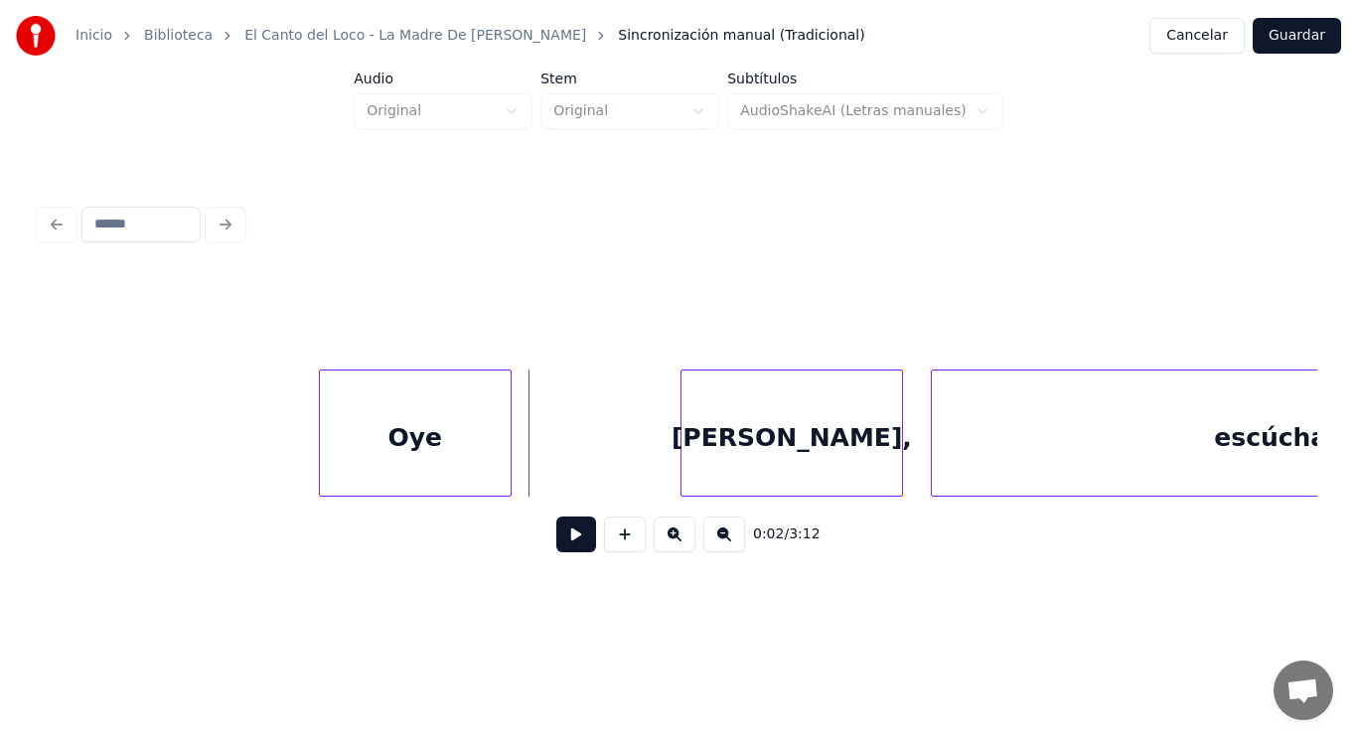
click at [559, 543] on button at bounding box center [576, 534] width 40 height 36
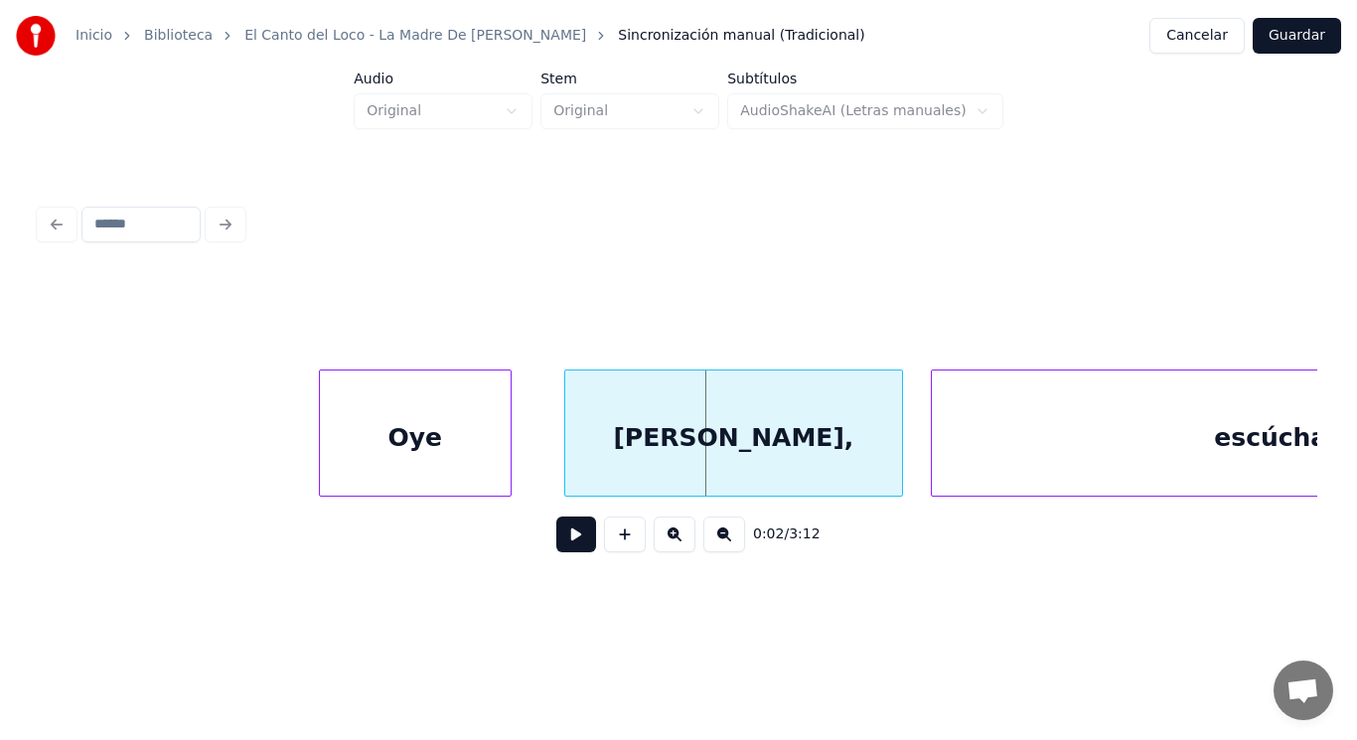
click at [567, 465] on div at bounding box center [568, 432] width 6 height 125
click at [561, 542] on button at bounding box center [576, 534] width 40 height 36
click at [629, 454] on div "[PERSON_NAME]," at bounding box center [733, 437] width 338 height 135
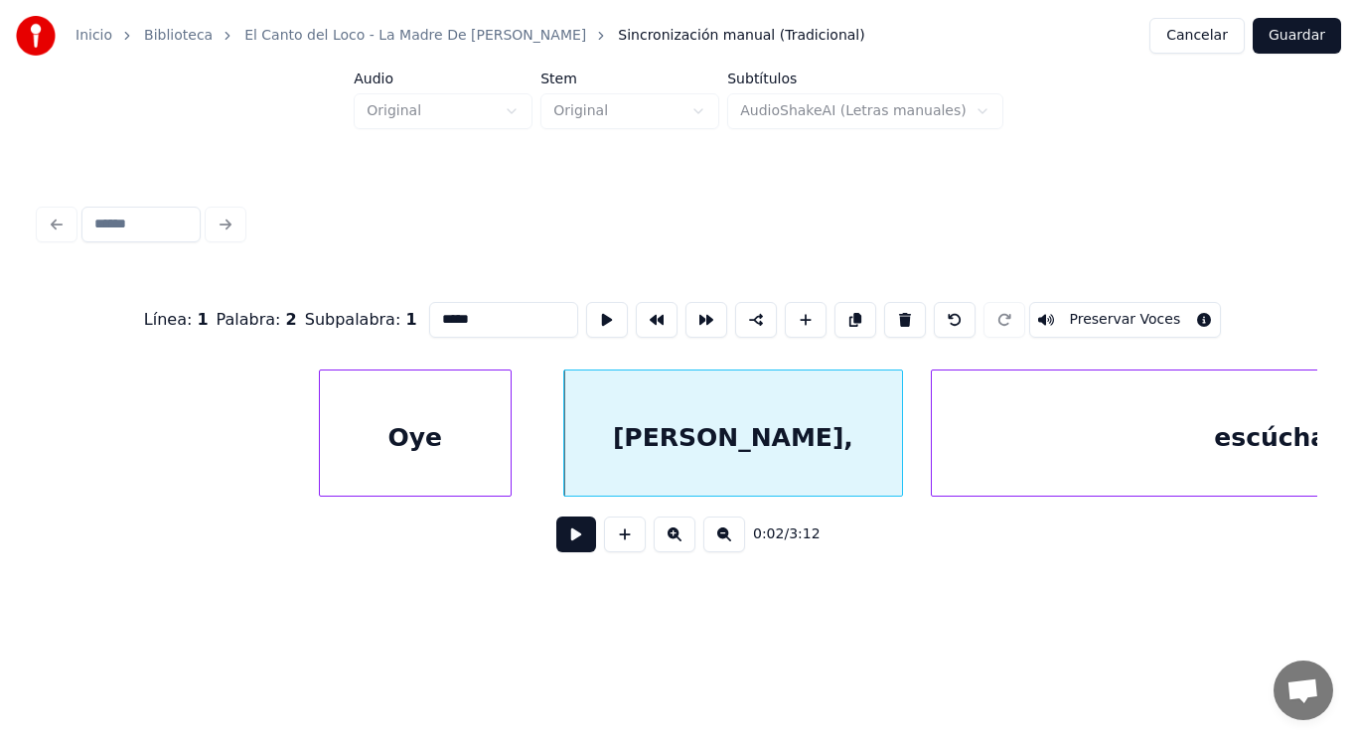
click at [566, 534] on button at bounding box center [576, 534] width 40 height 36
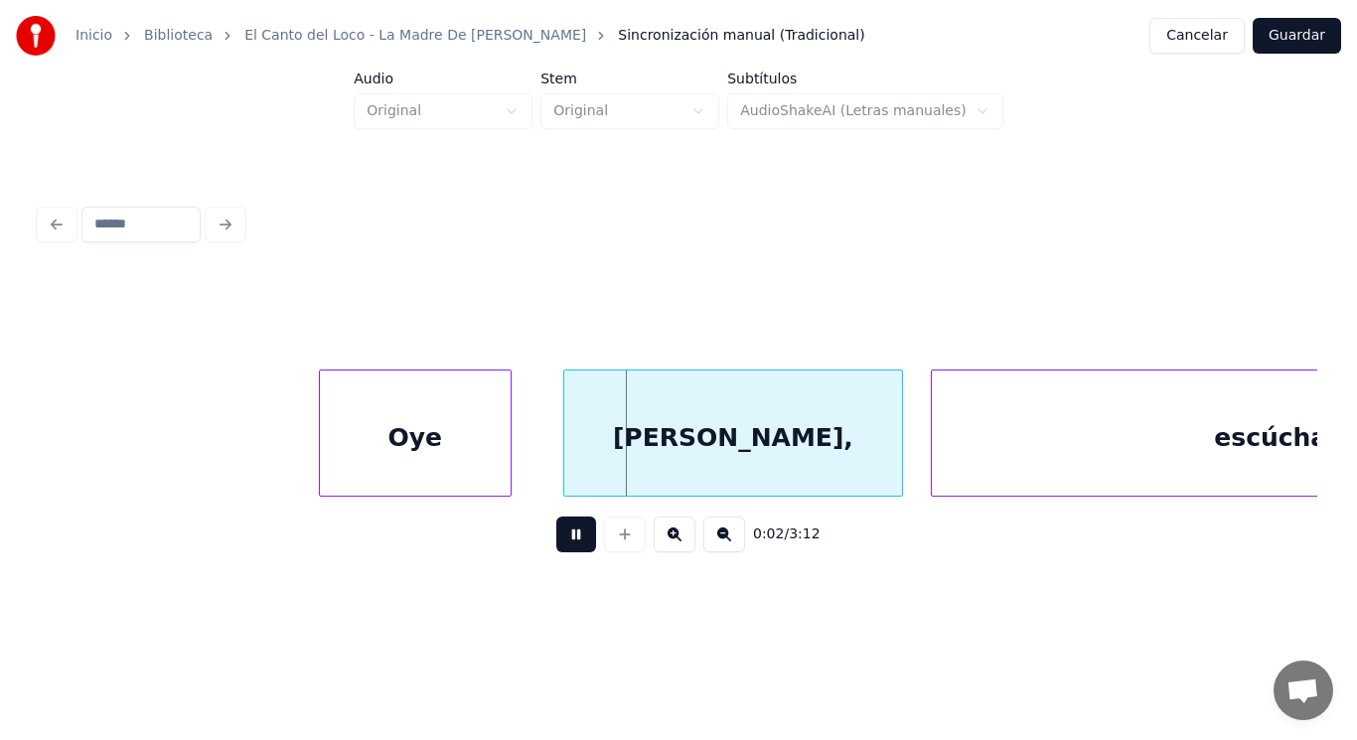
click at [566, 534] on button at bounding box center [576, 534] width 40 height 36
click at [893, 447] on div "[PERSON_NAME]," at bounding box center [733, 437] width 338 height 135
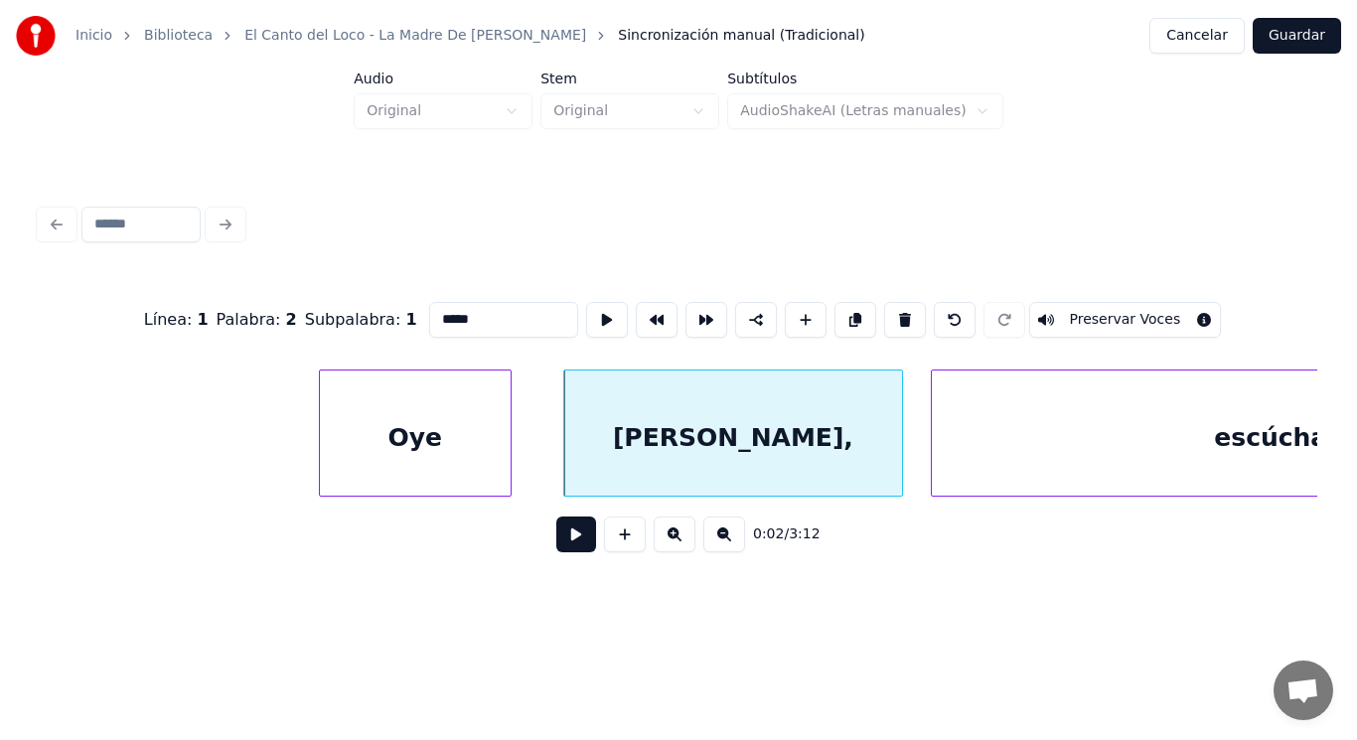
click at [994, 428] on div "escúchame" at bounding box center [1292, 437] width 721 height 135
type input "*********"
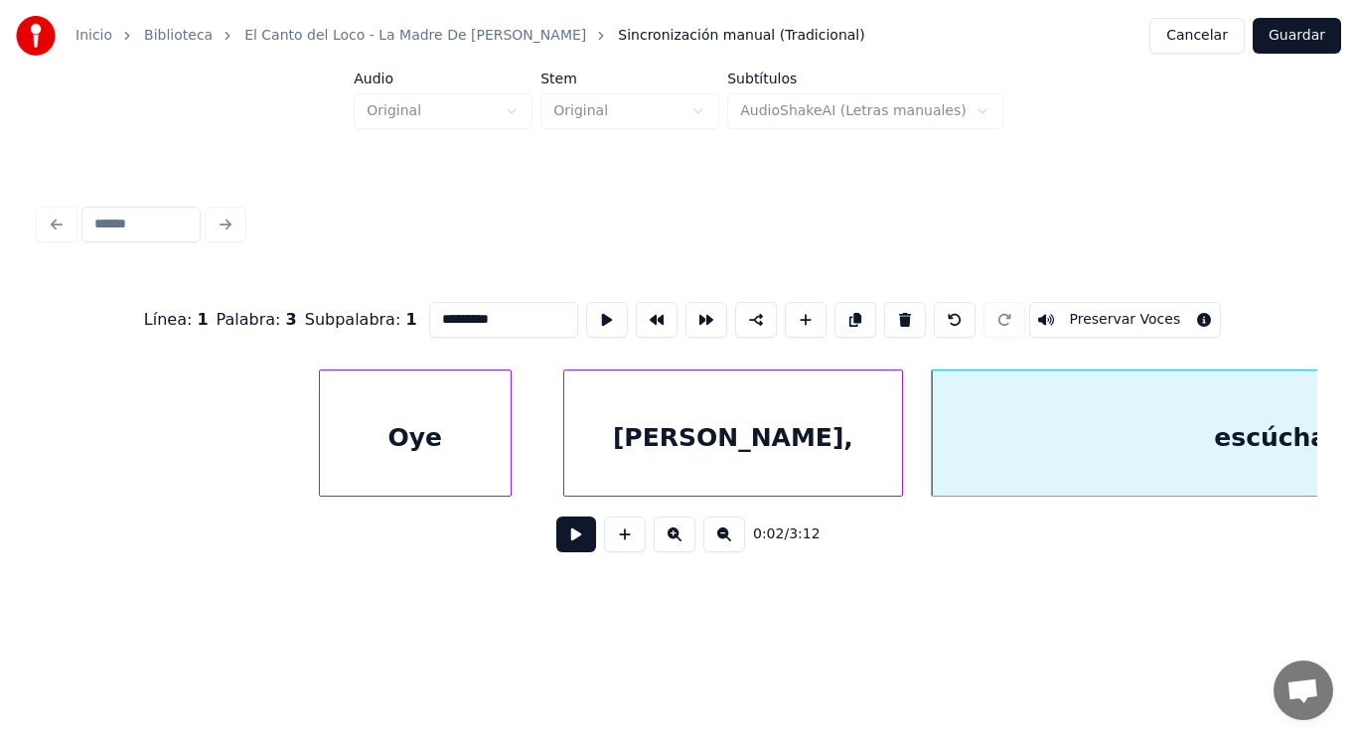
click at [561, 536] on button at bounding box center [576, 534] width 40 height 36
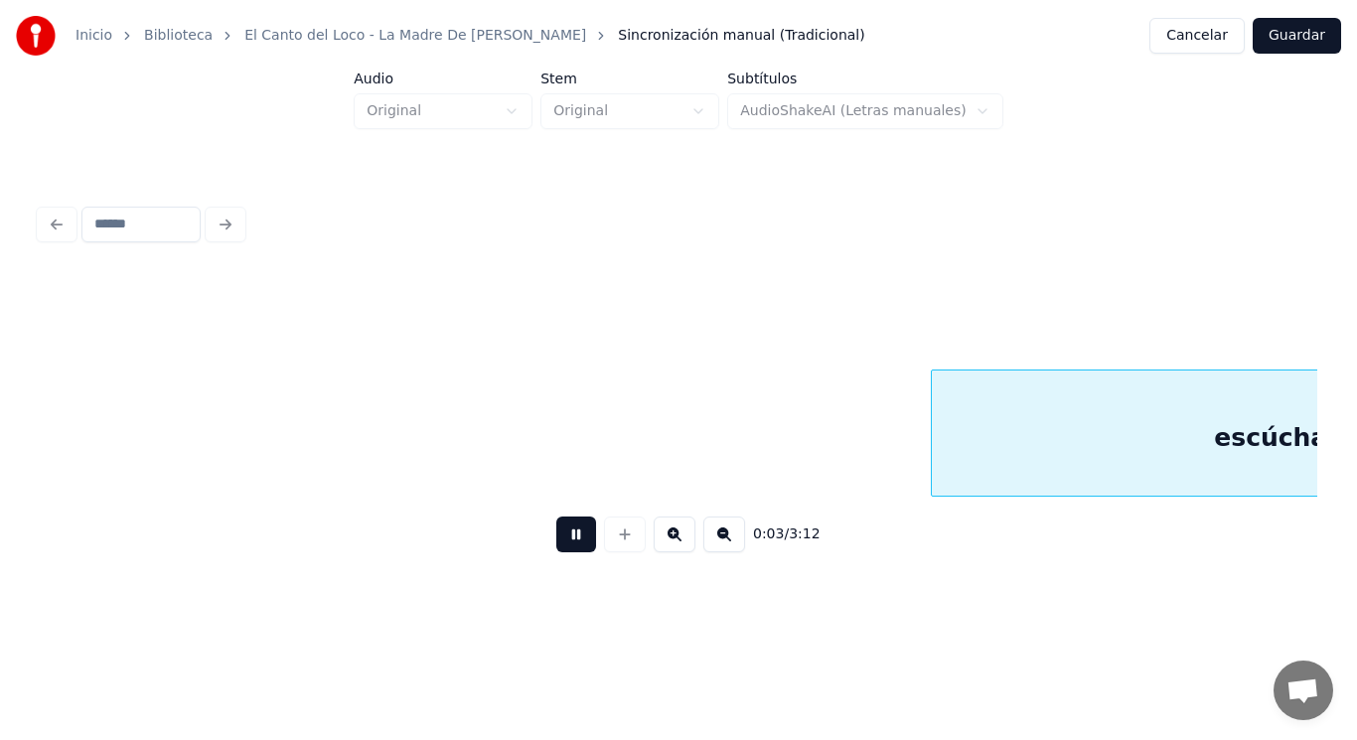
scroll to position [0, 4215]
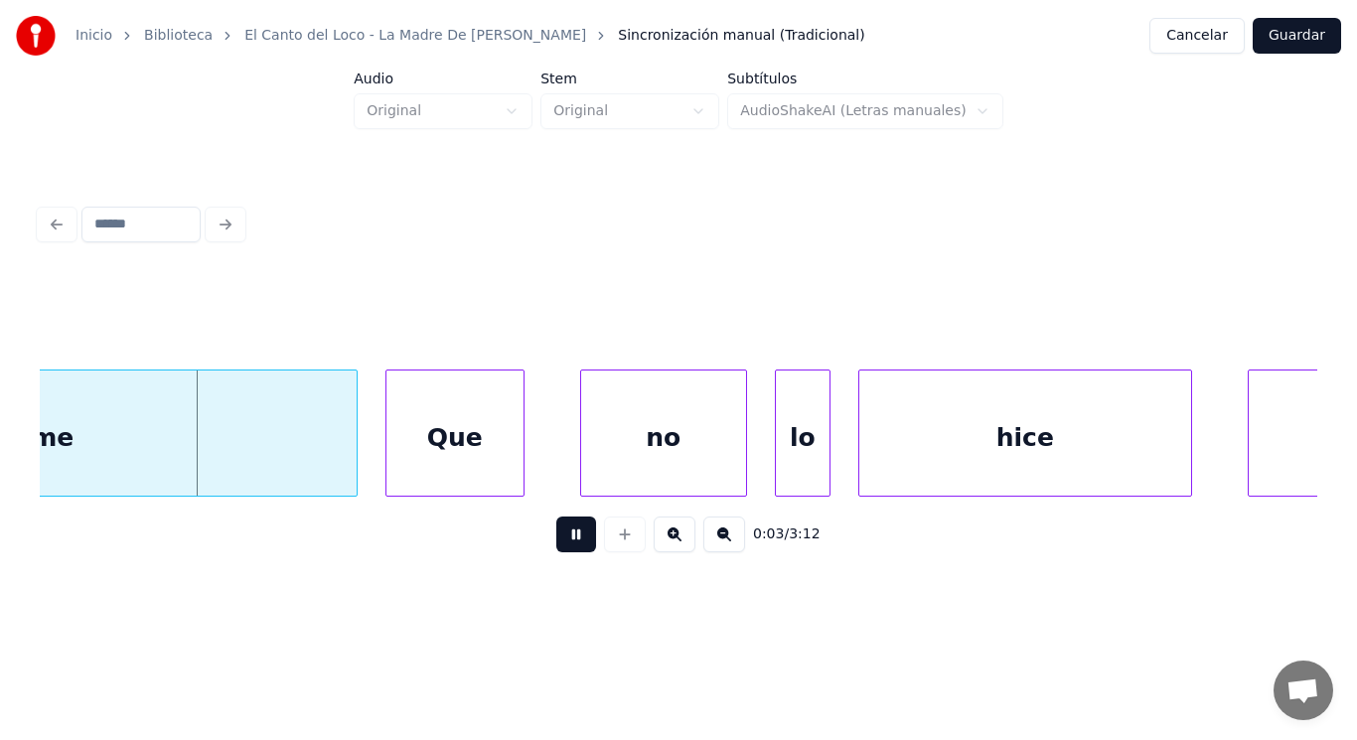
click at [561, 536] on button at bounding box center [576, 534] width 40 height 36
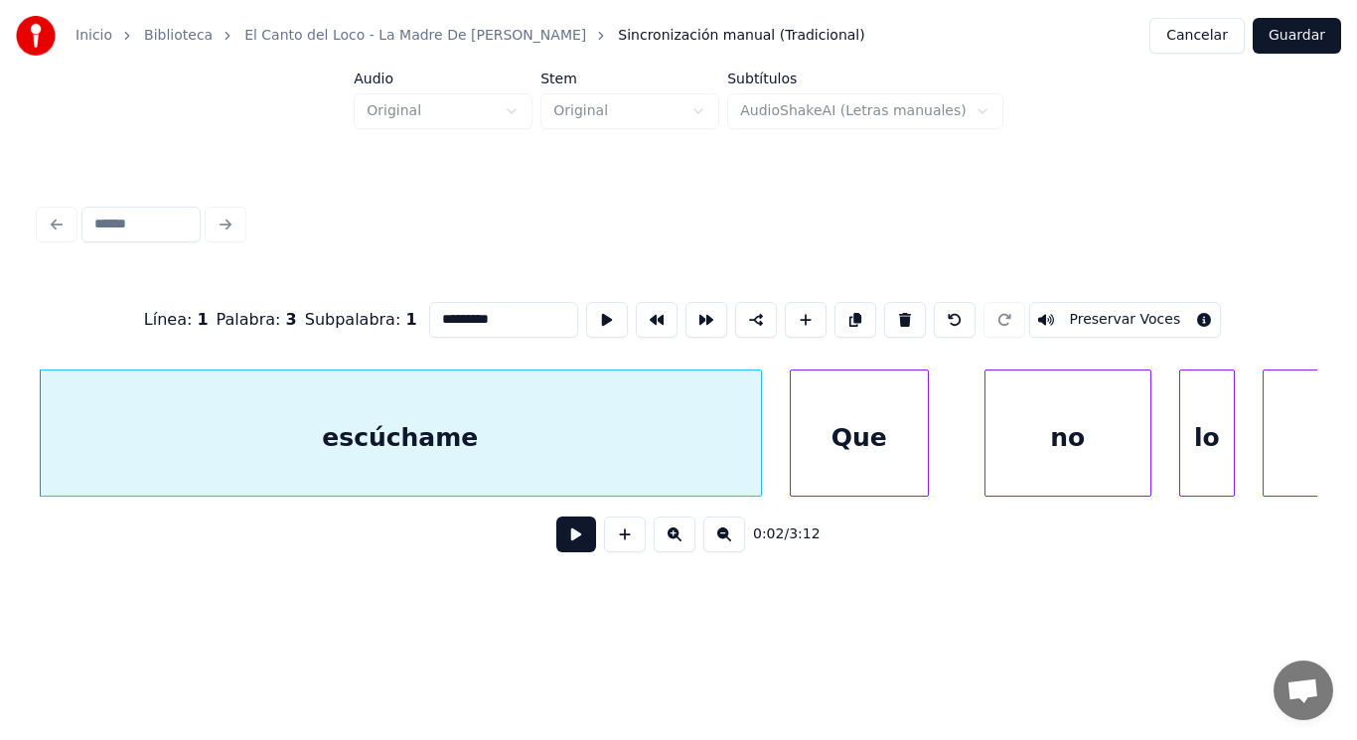
click at [567, 548] on button at bounding box center [576, 534] width 40 height 36
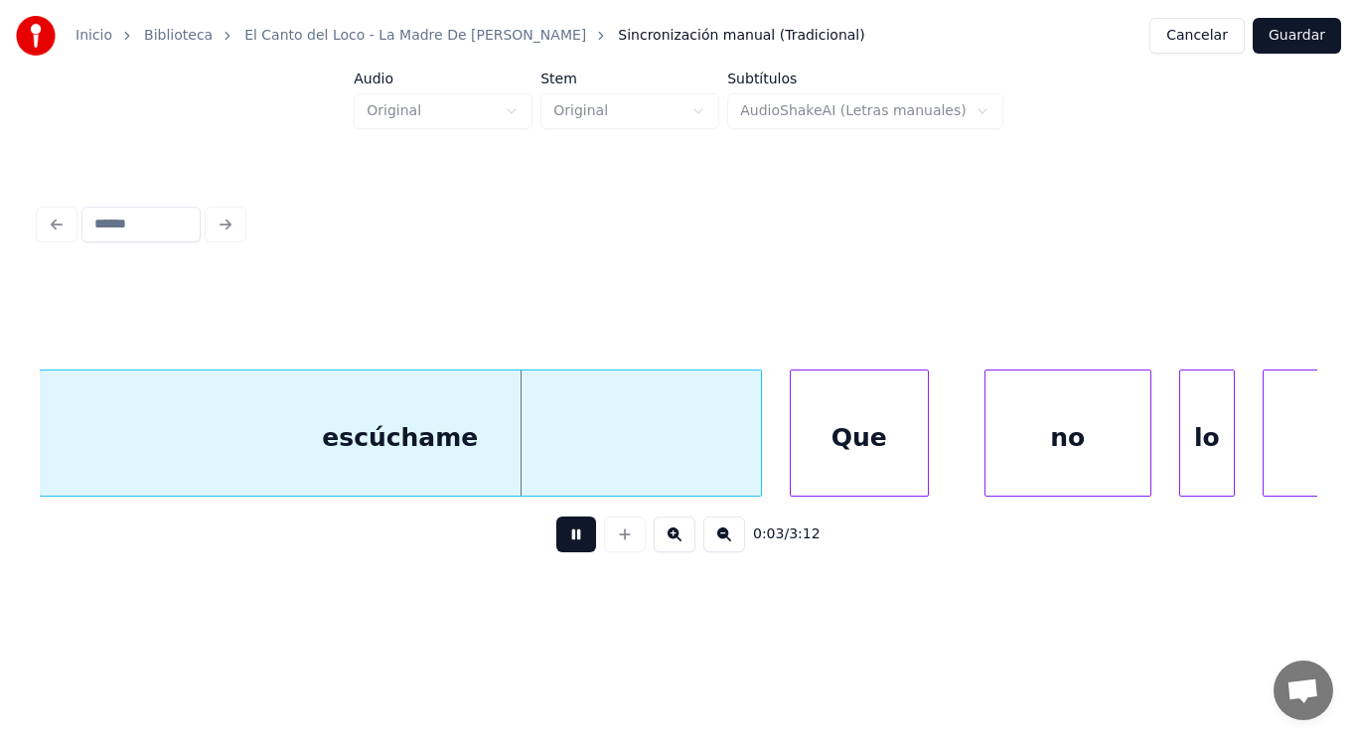
click at [567, 548] on button at bounding box center [576, 534] width 40 height 36
click at [690, 446] on div "escúchame" at bounding box center [400, 437] width 721 height 135
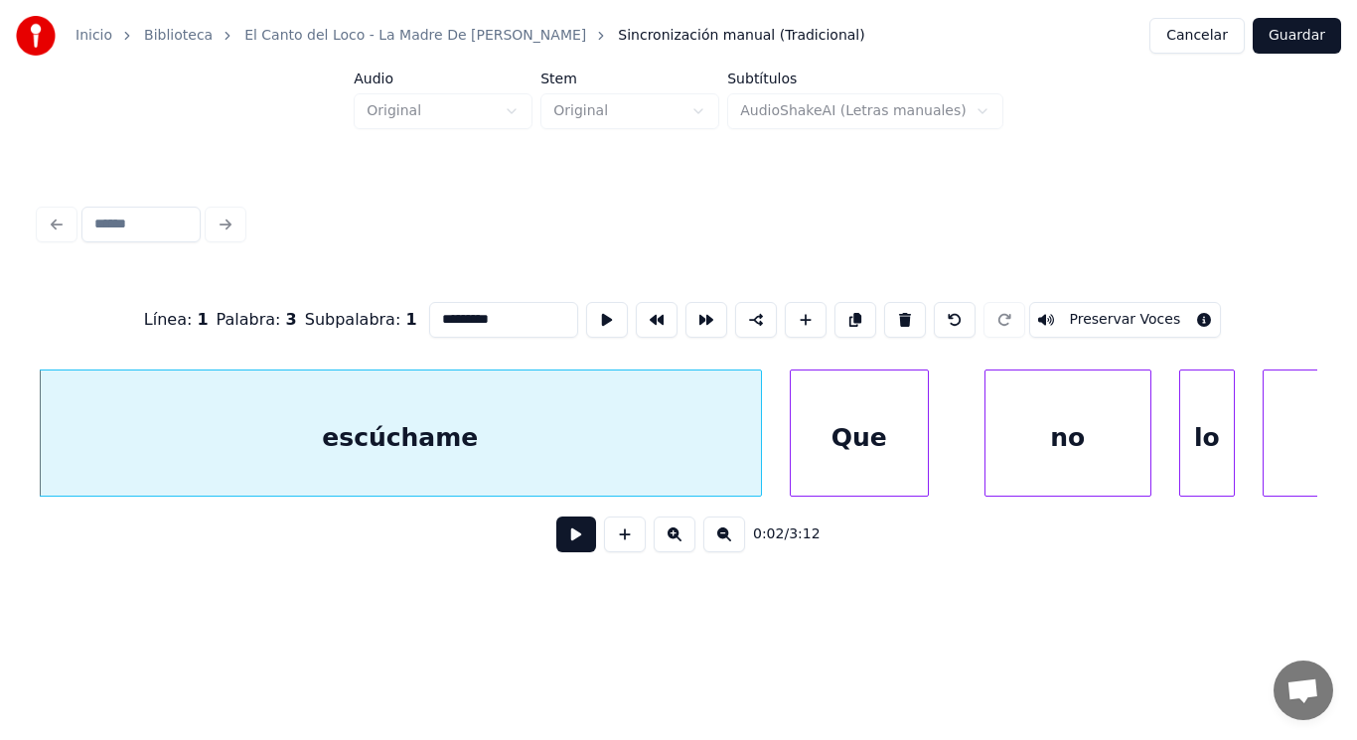
click at [491, 308] on input "*********" at bounding box center [503, 320] width 149 height 36
click at [858, 444] on div "Que" at bounding box center [859, 437] width 137 height 135
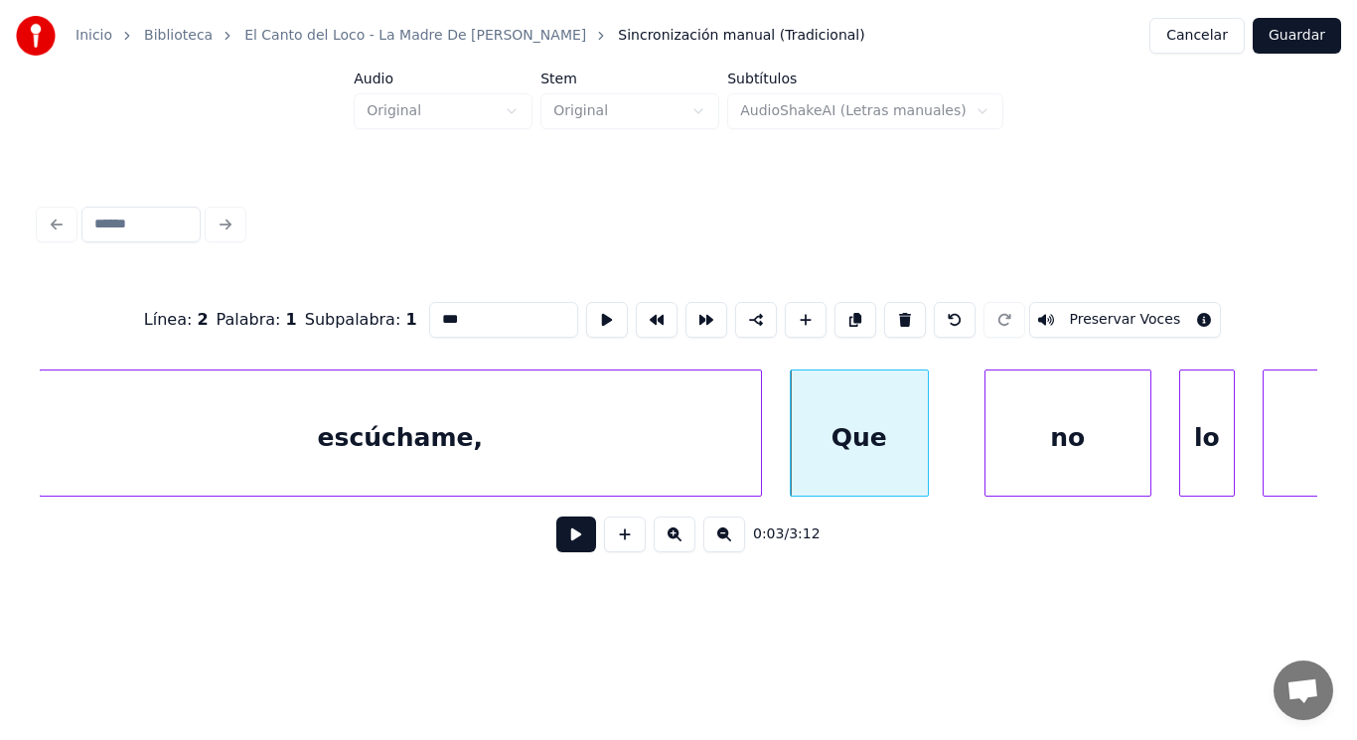
click at [429, 312] on input "***" at bounding box center [503, 320] width 149 height 36
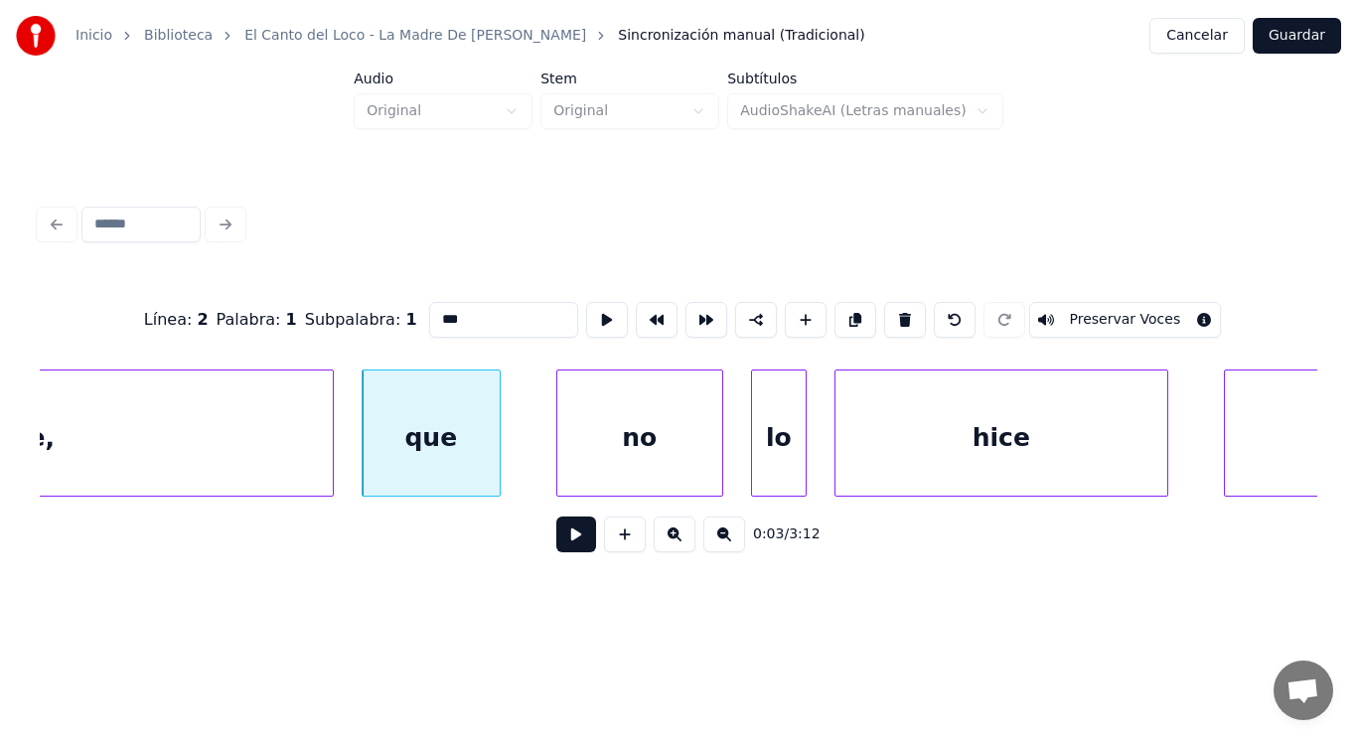
scroll to position [0, 4248]
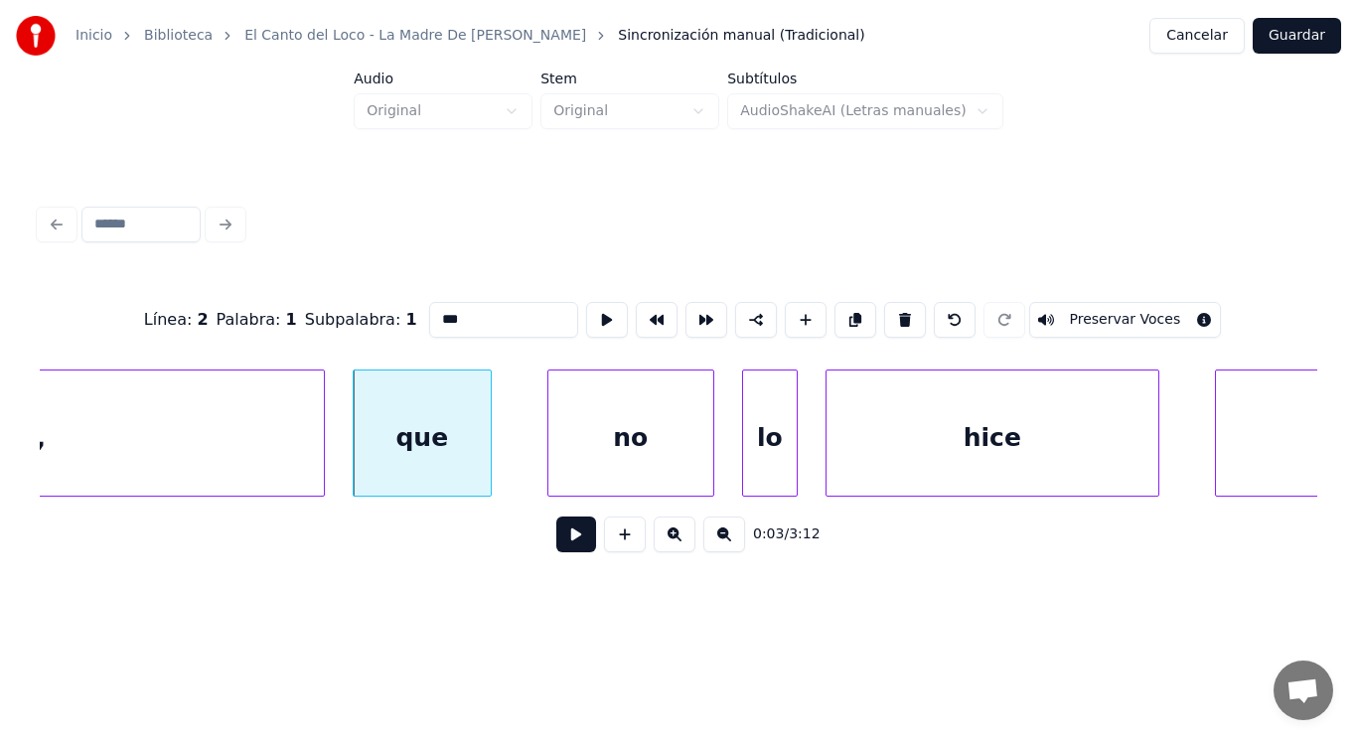
type input "***"
click at [562, 543] on button at bounding box center [576, 534] width 40 height 36
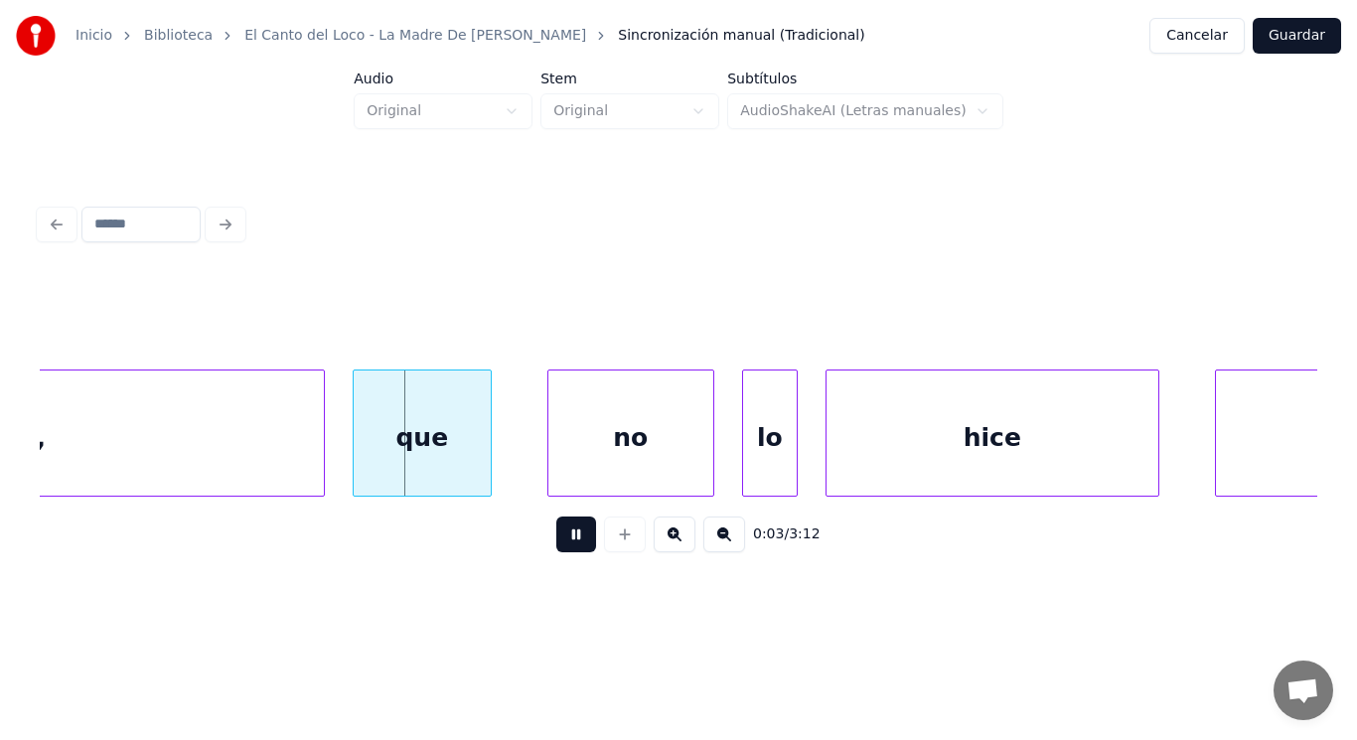
click at [562, 543] on button at bounding box center [576, 534] width 40 height 36
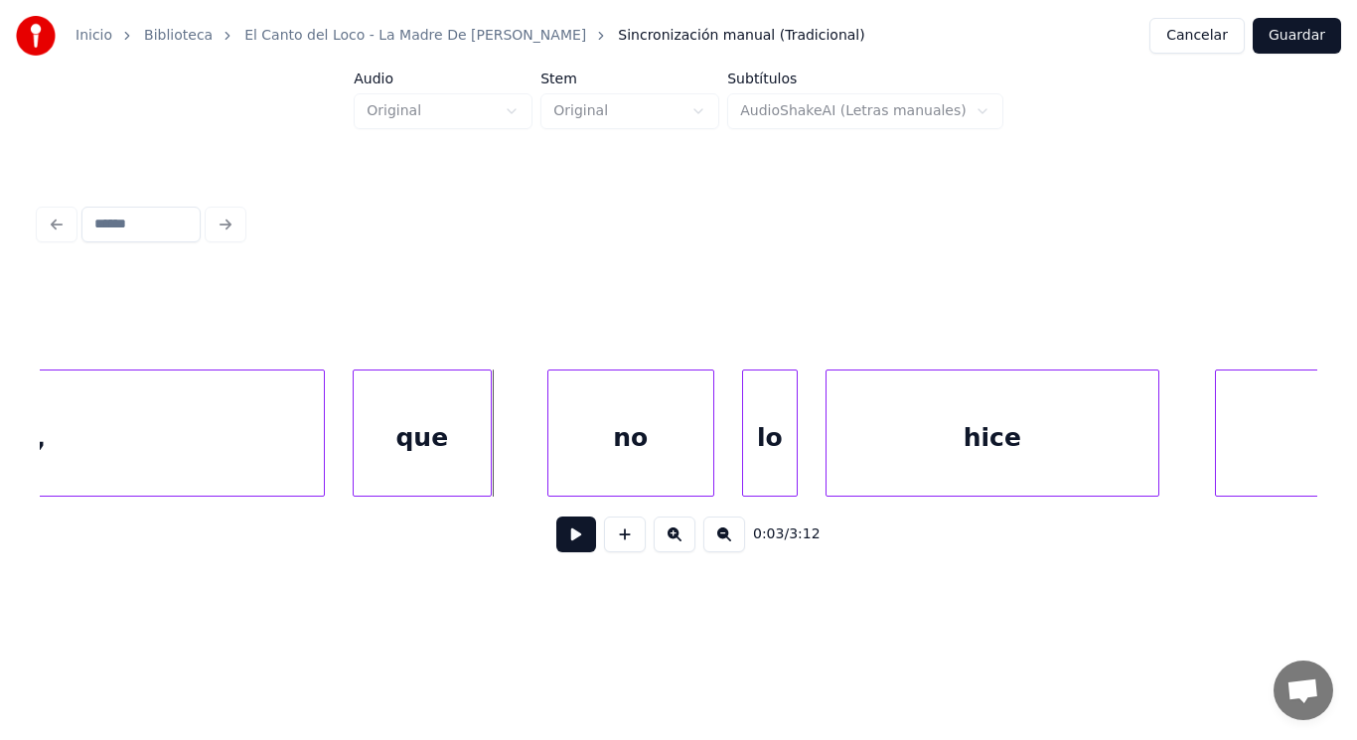
click at [482, 466] on div "que" at bounding box center [422, 437] width 137 height 135
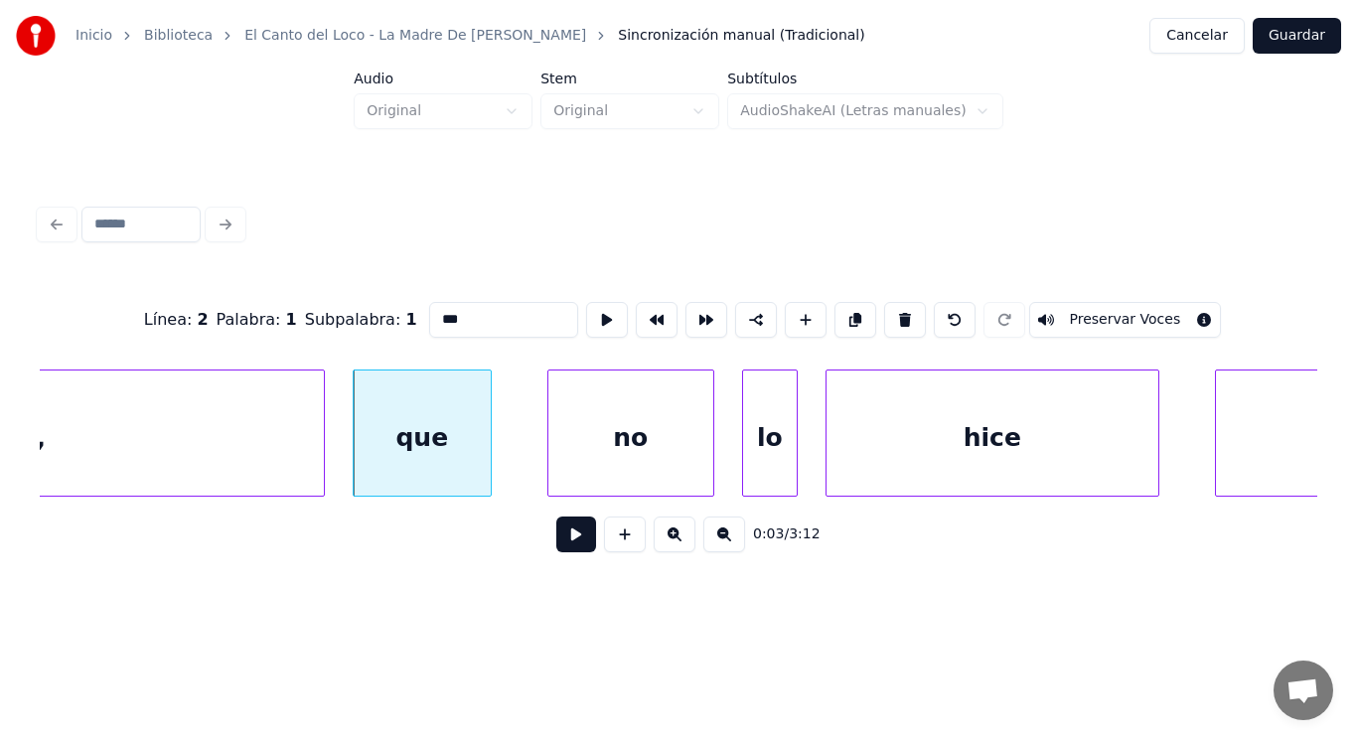
click at [556, 537] on button at bounding box center [576, 534] width 40 height 36
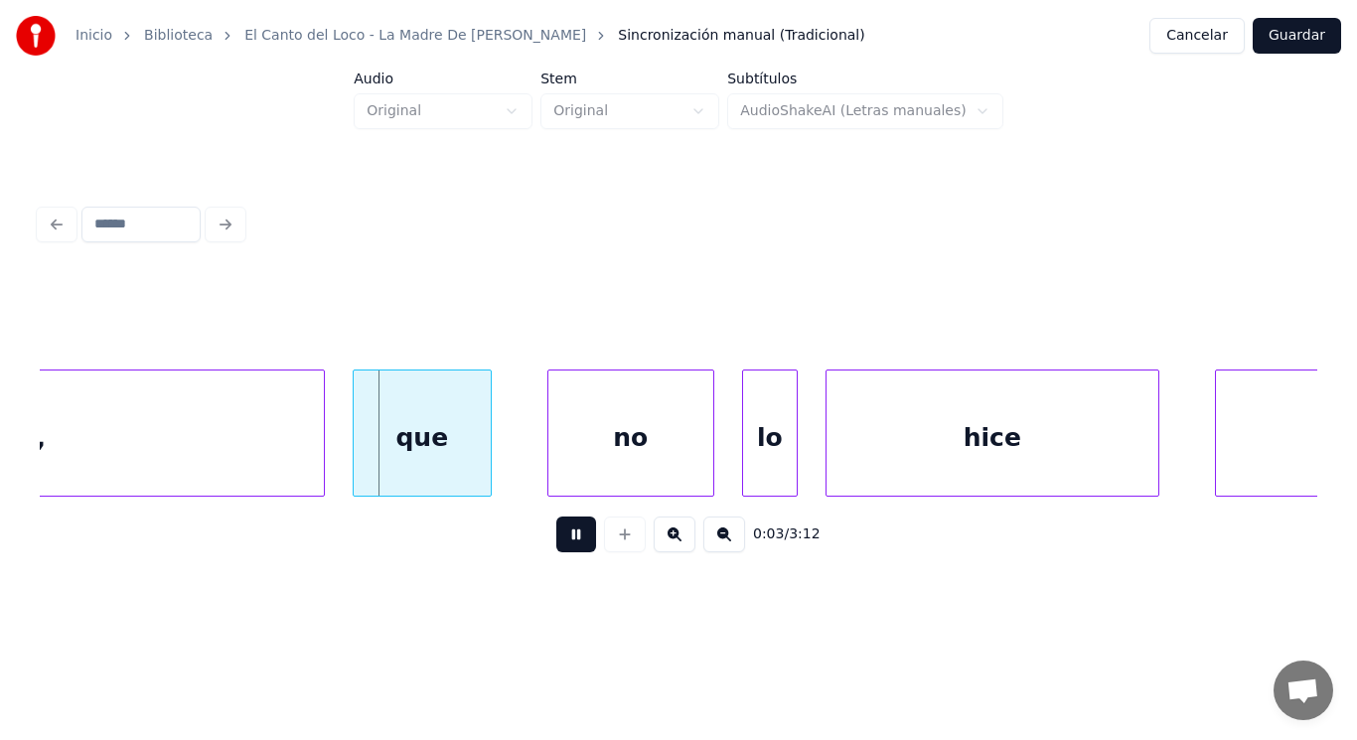
click at [556, 537] on button at bounding box center [576, 534] width 40 height 36
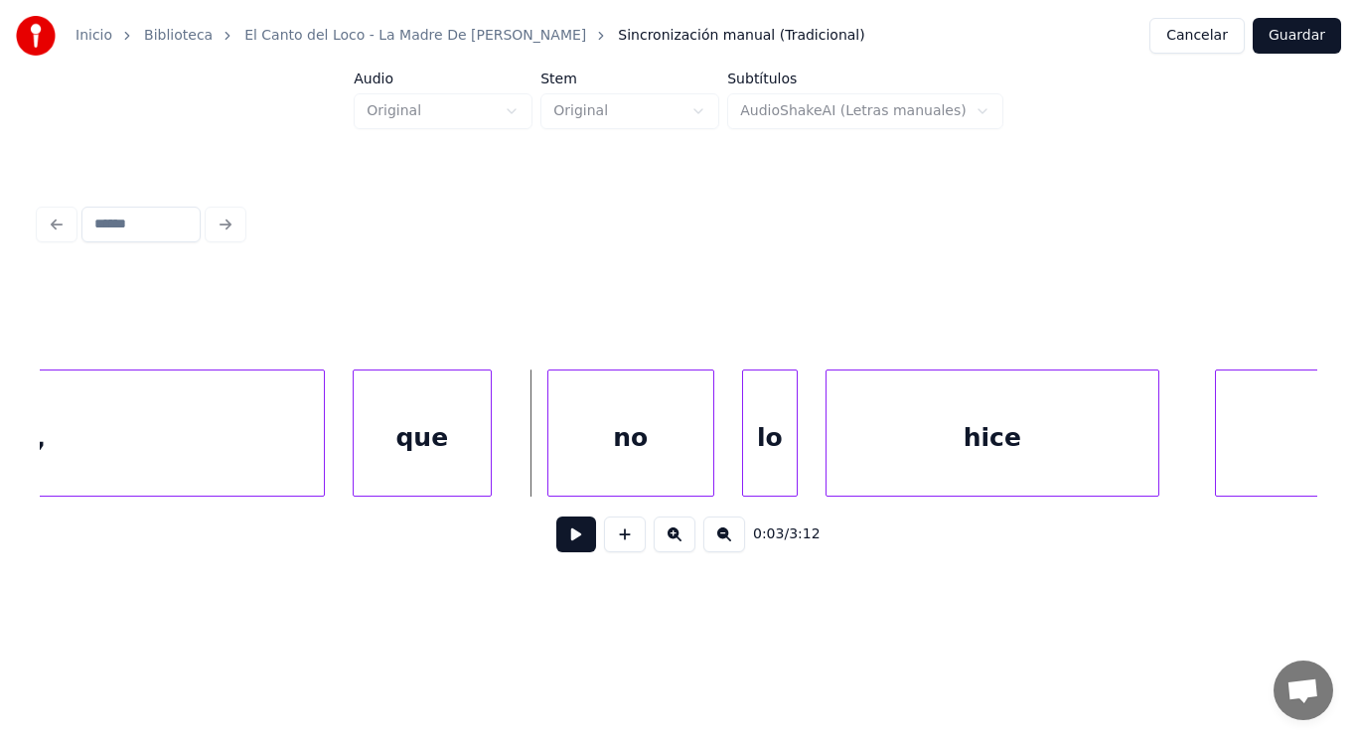
click at [556, 542] on button at bounding box center [576, 534] width 40 height 36
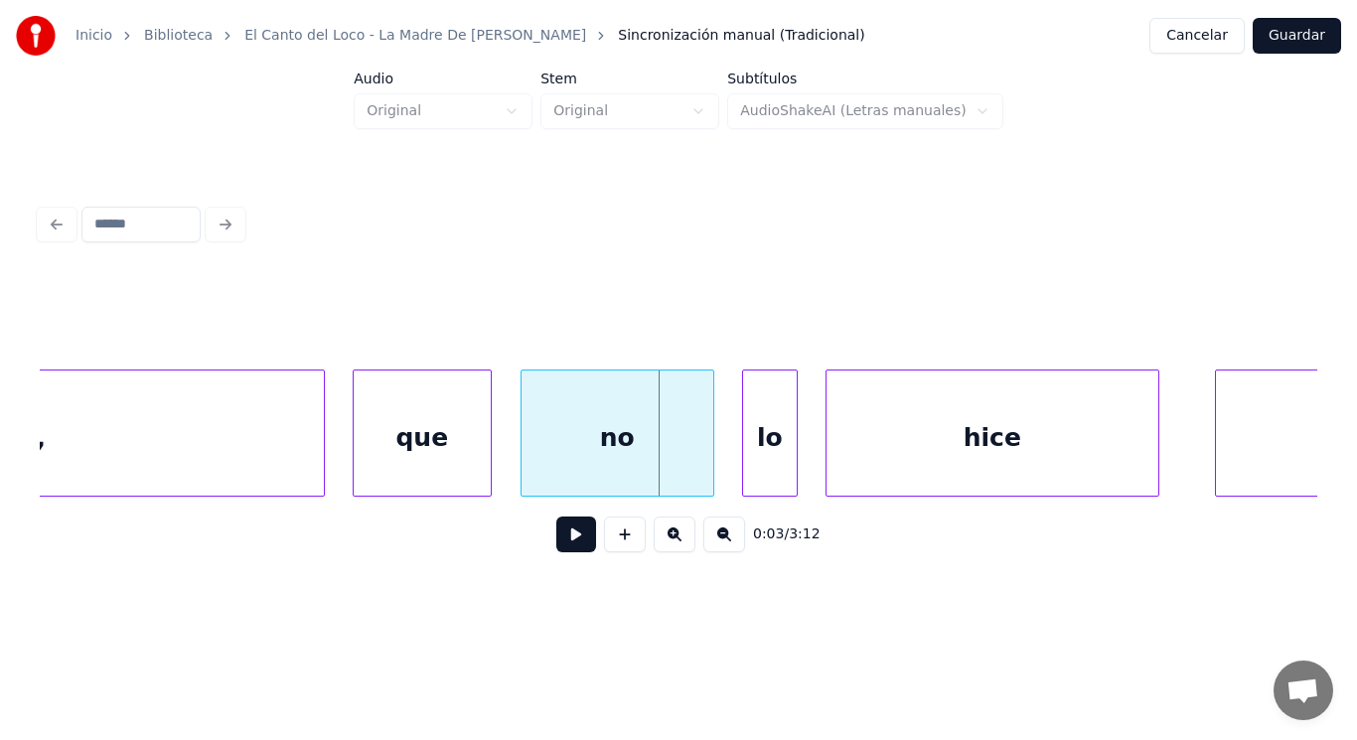
click at [523, 450] on div at bounding box center [524, 432] width 6 height 125
click at [558, 537] on button at bounding box center [576, 534] width 40 height 36
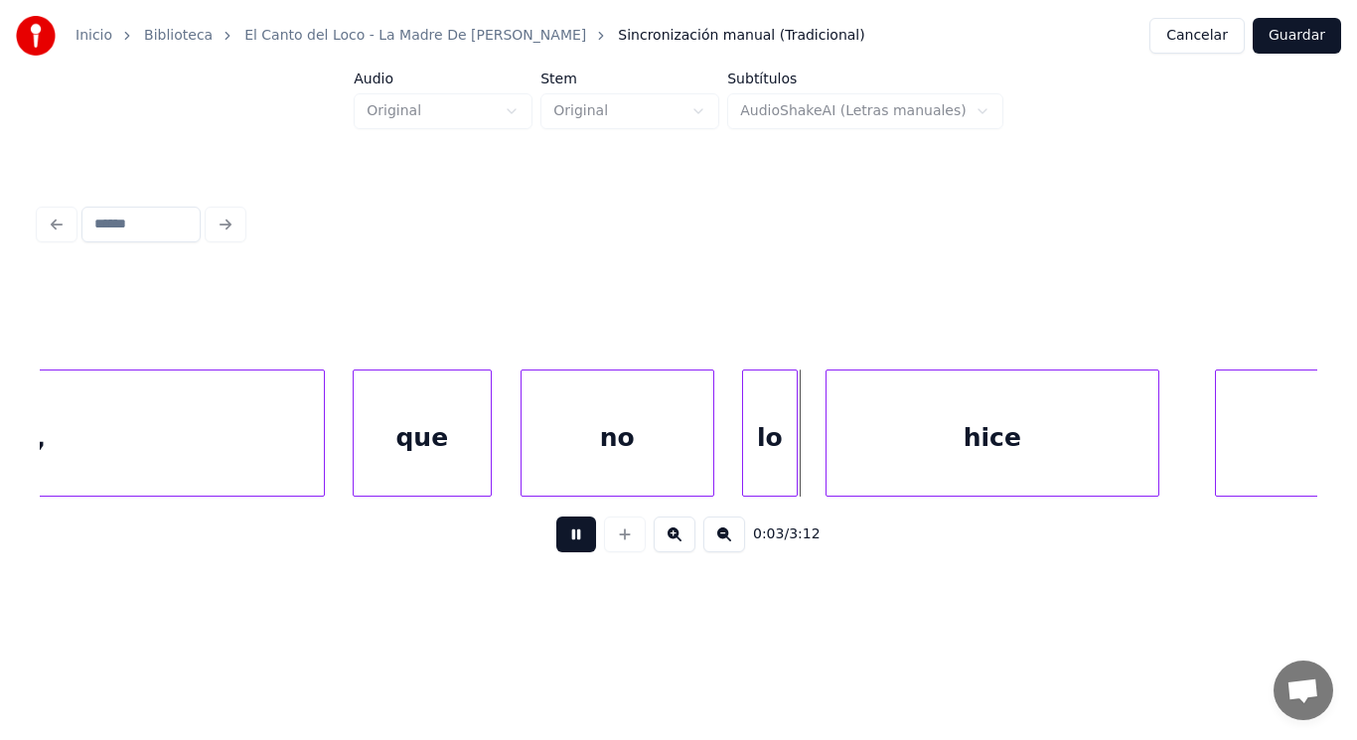
click at [558, 537] on button at bounding box center [576, 534] width 40 height 36
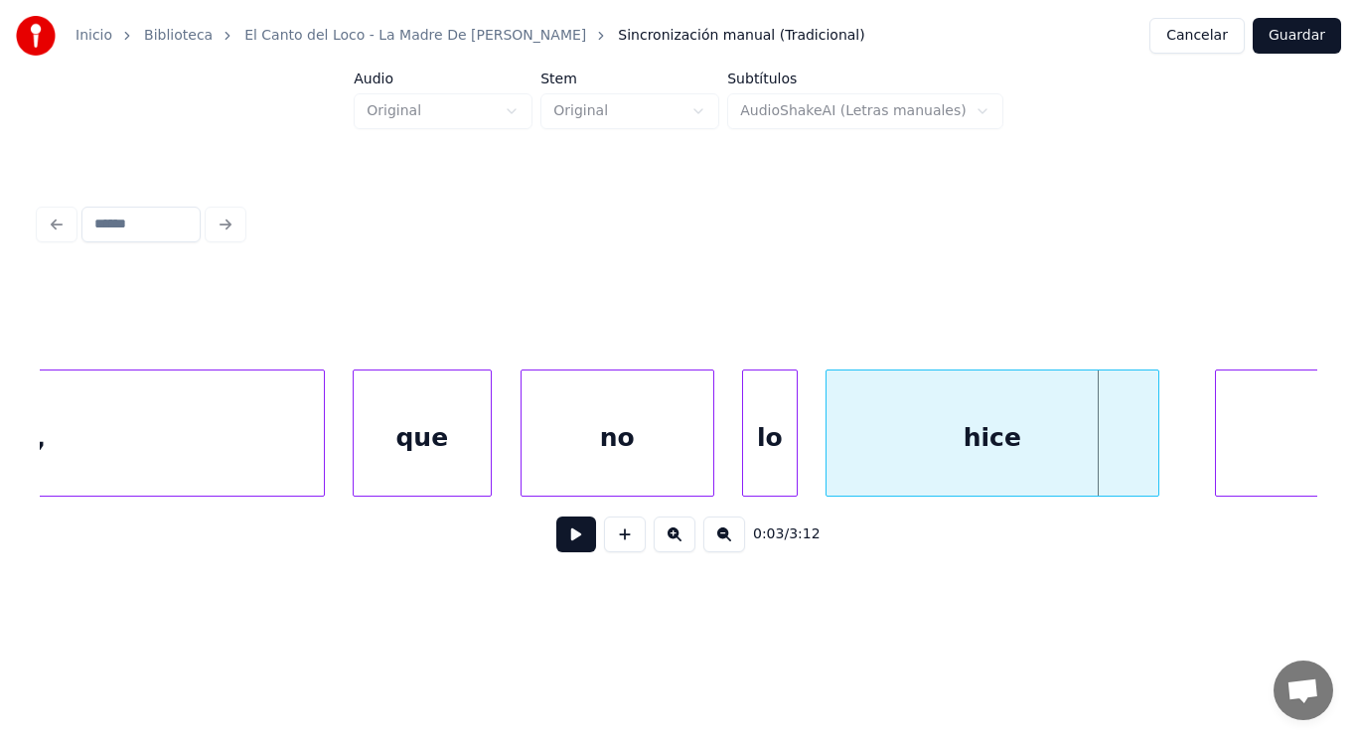
click at [583, 434] on div "no" at bounding box center [617, 437] width 192 height 135
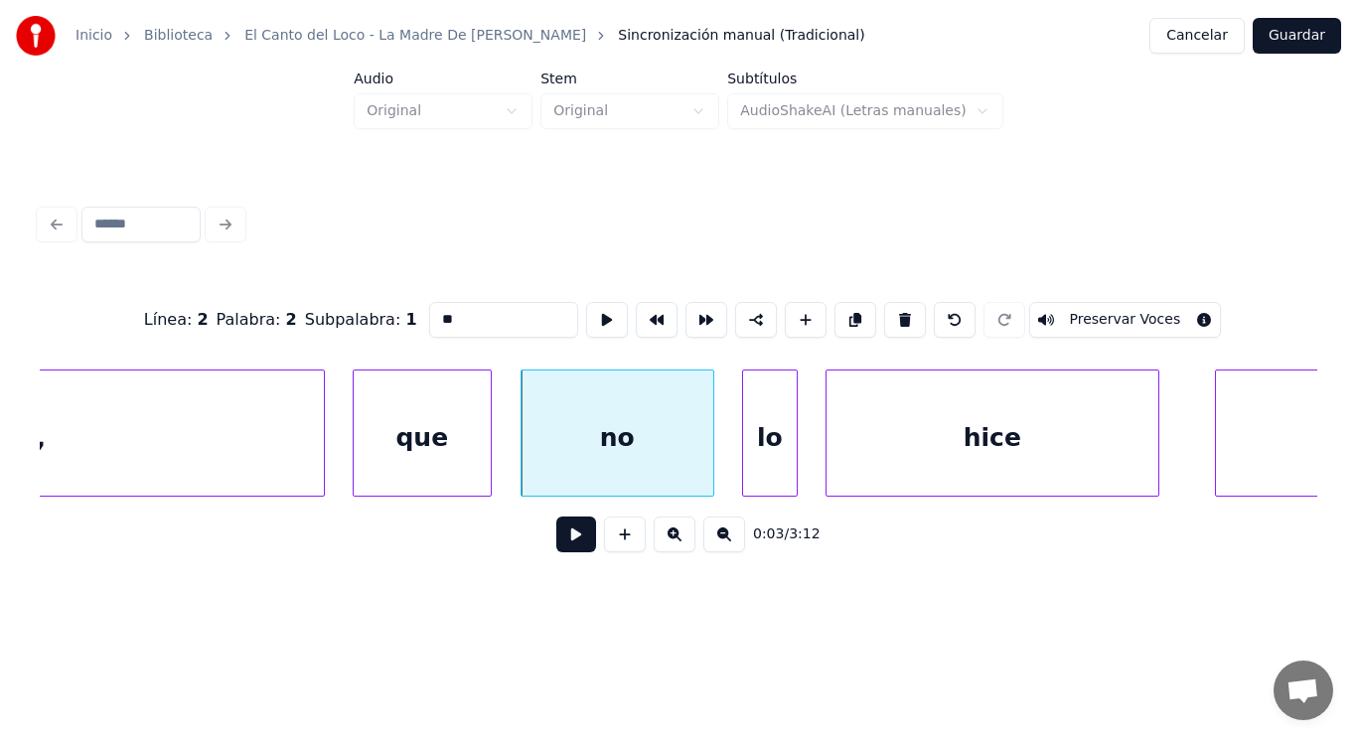
click at [566, 531] on button at bounding box center [576, 534] width 40 height 36
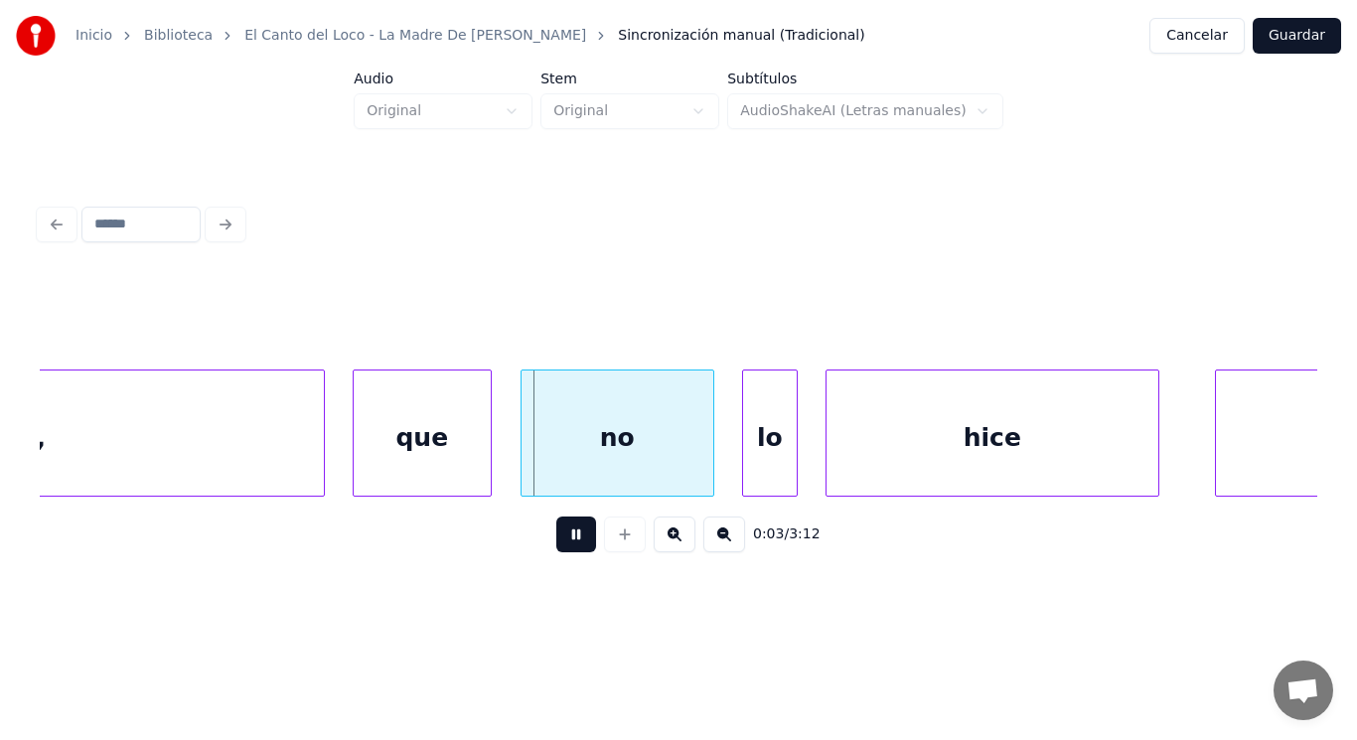
click at [566, 531] on button at bounding box center [576, 534] width 40 height 36
click at [761, 470] on div "lo" at bounding box center [770, 437] width 54 height 135
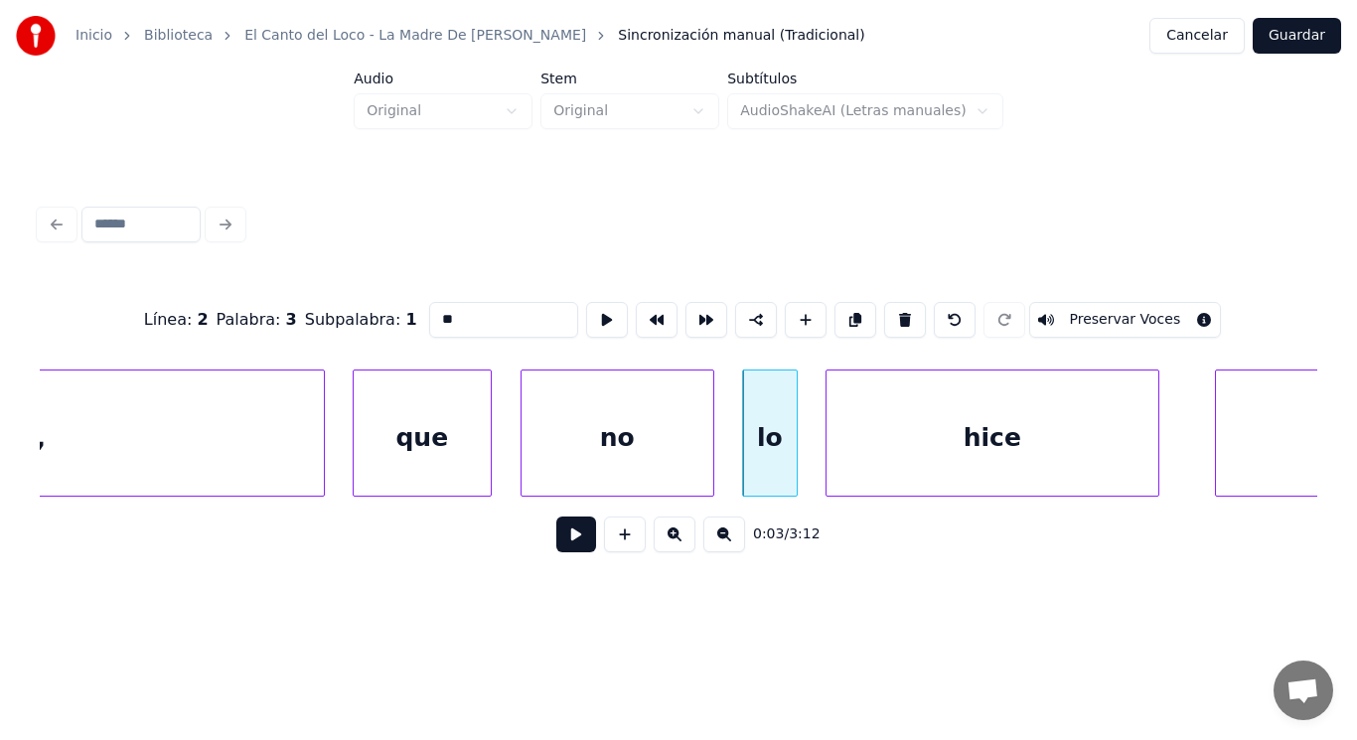
click at [568, 541] on button at bounding box center [576, 534] width 40 height 36
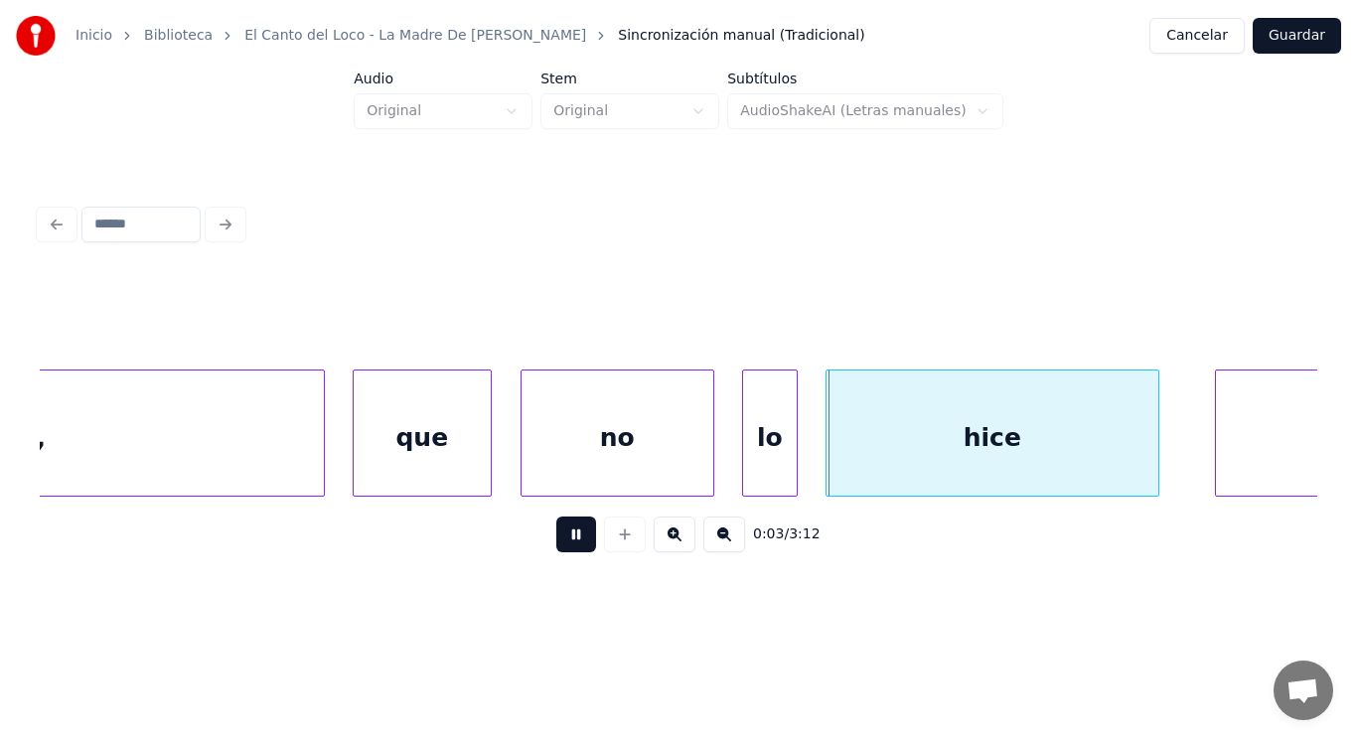
click at [568, 541] on button at bounding box center [576, 534] width 40 height 36
click at [854, 472] on div "hice" at bounding box center [992, 437] width 332 height 135
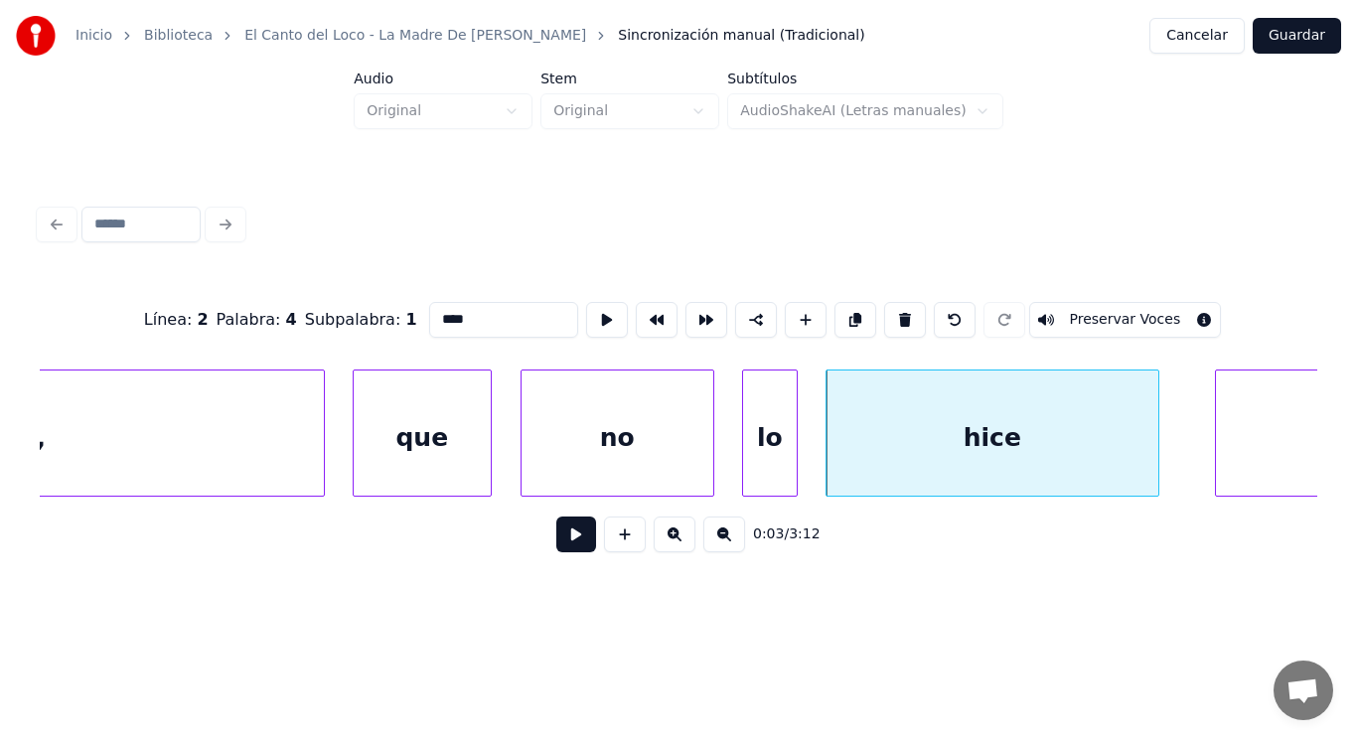
click at [562, 540] on button at bounding box center [576, 534] width 40 height 36
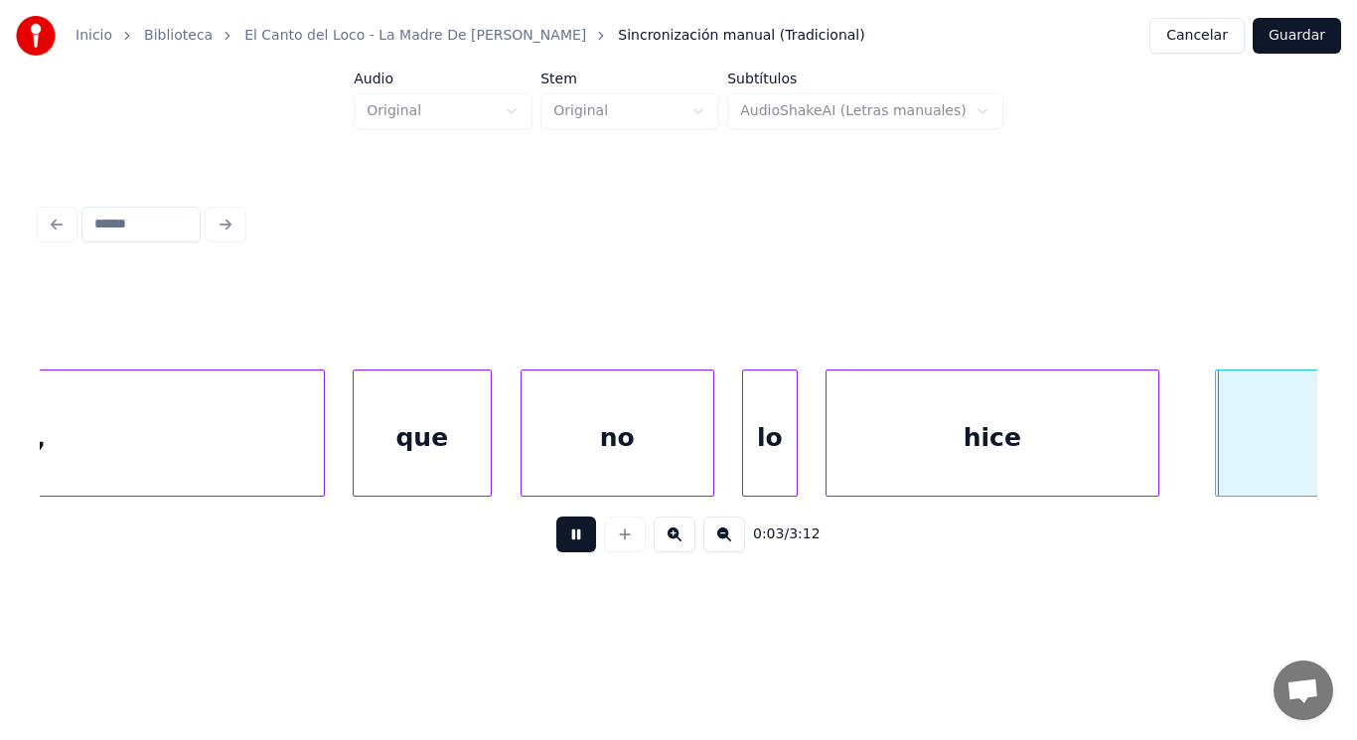
click at [562, 540] on button at bounding box center [576, 534] width 40 height 36
click at [1104, 441] on div "hice" at bounding box center [992, 437] width 332 height 135
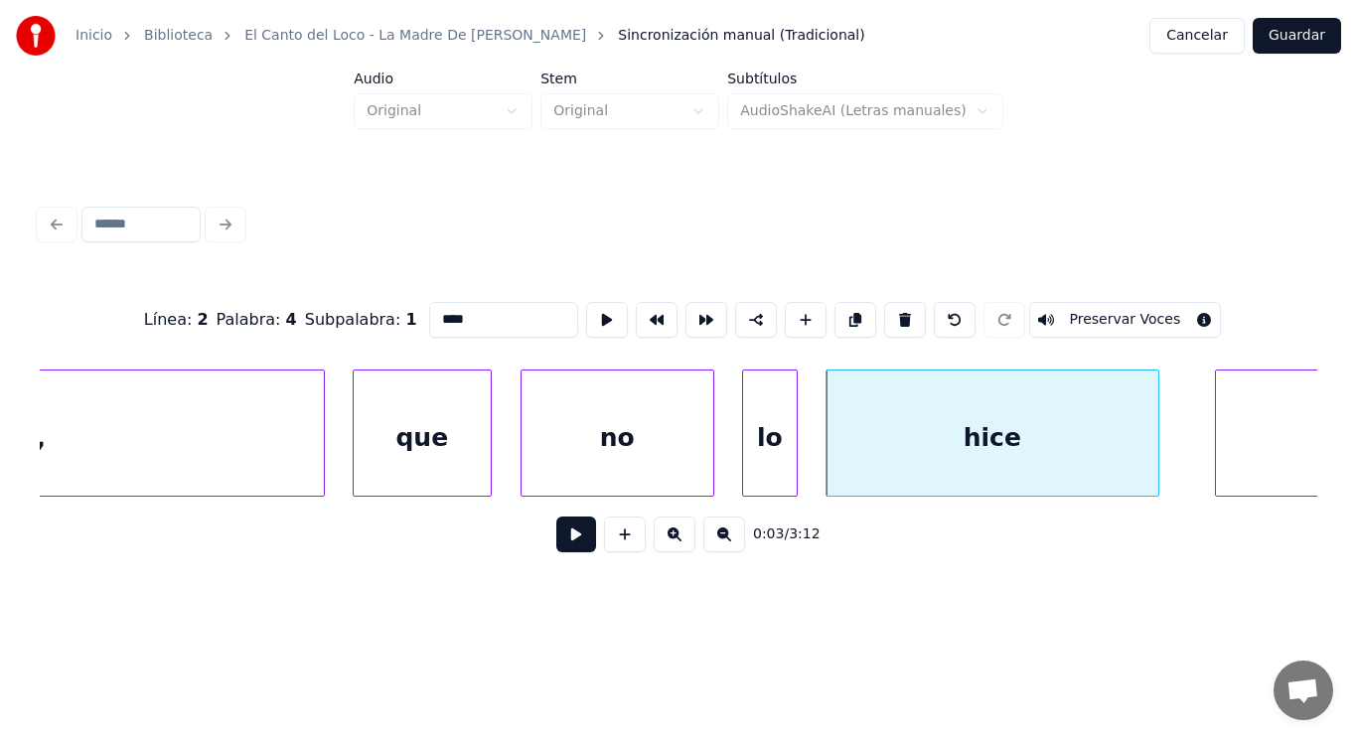
click at [558, 544] on button at bounding box center [576, 534] width 40 height 36
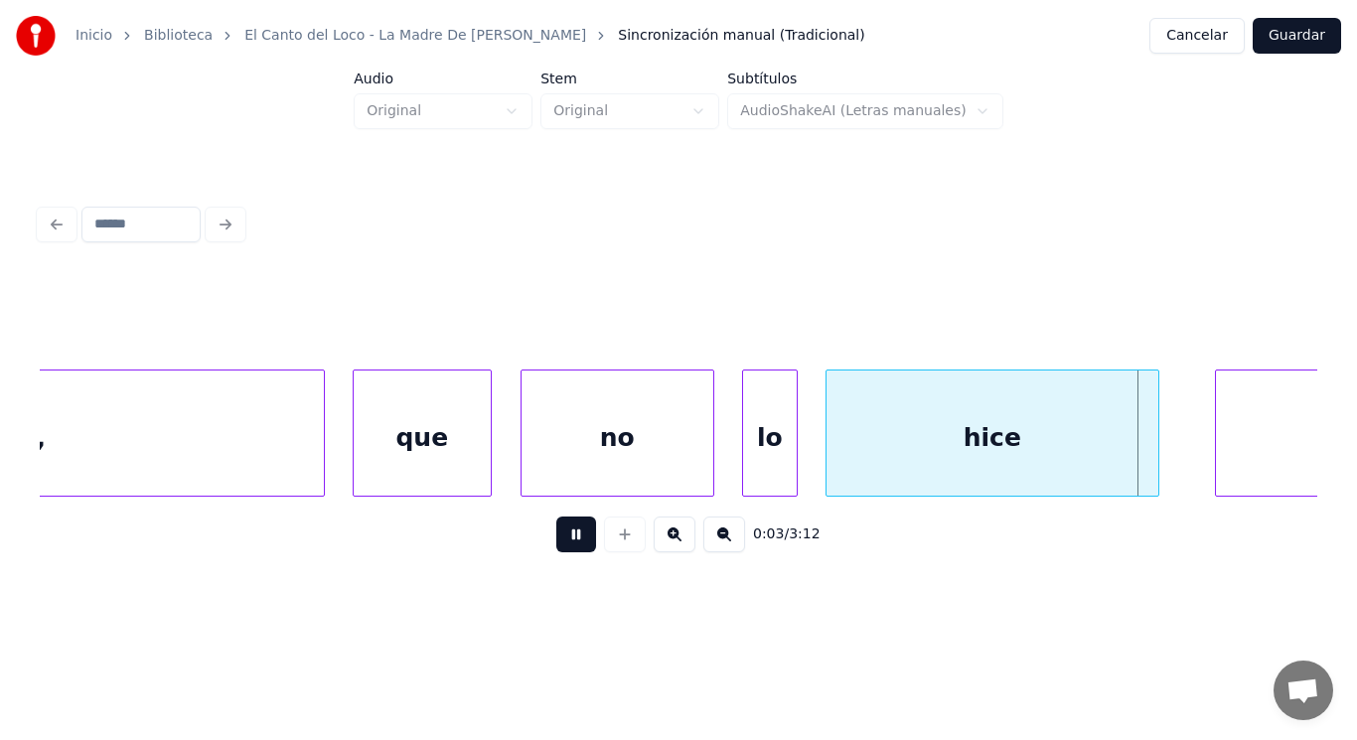
scroll to position [0, 5529]
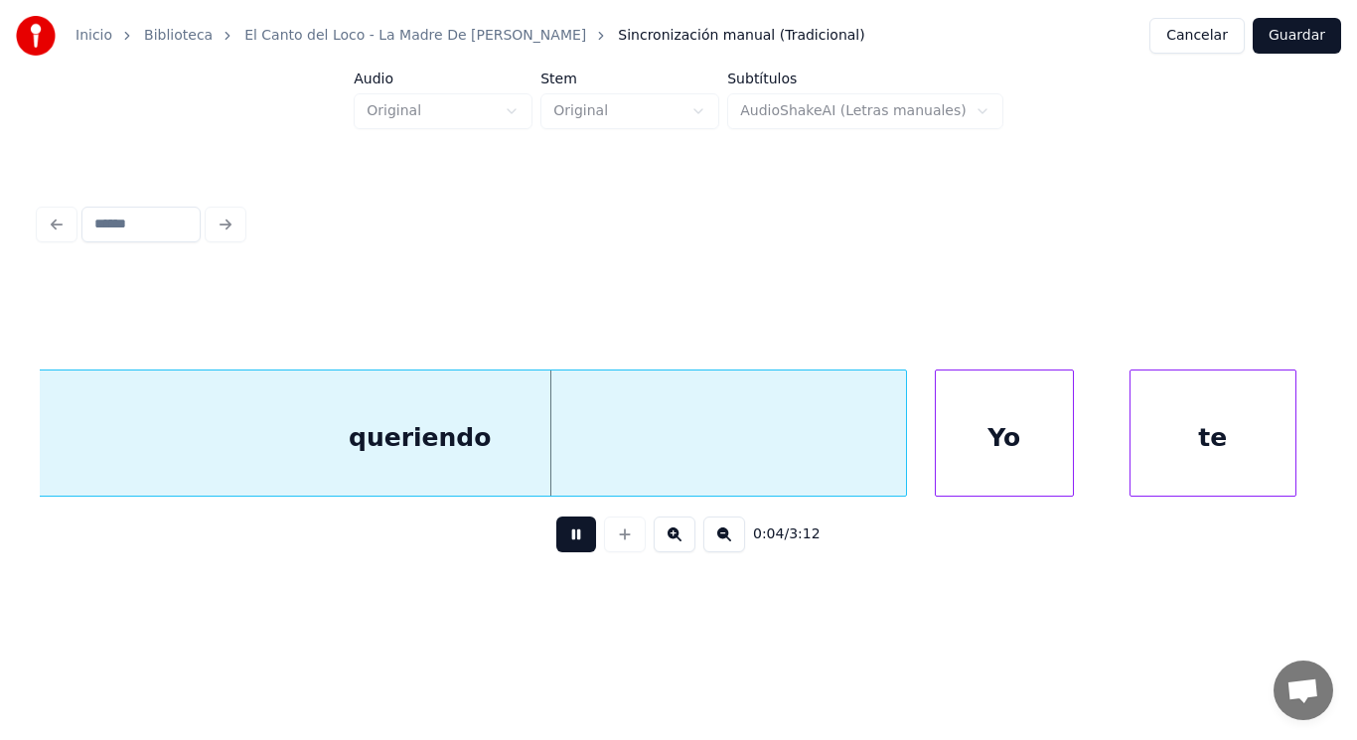
click at [558, 544] on button at bounding box center [576, 534] width 40 height 36
click at [618, 437] on div "queriendo" at bounding box center [419, 437] width 971 height 135
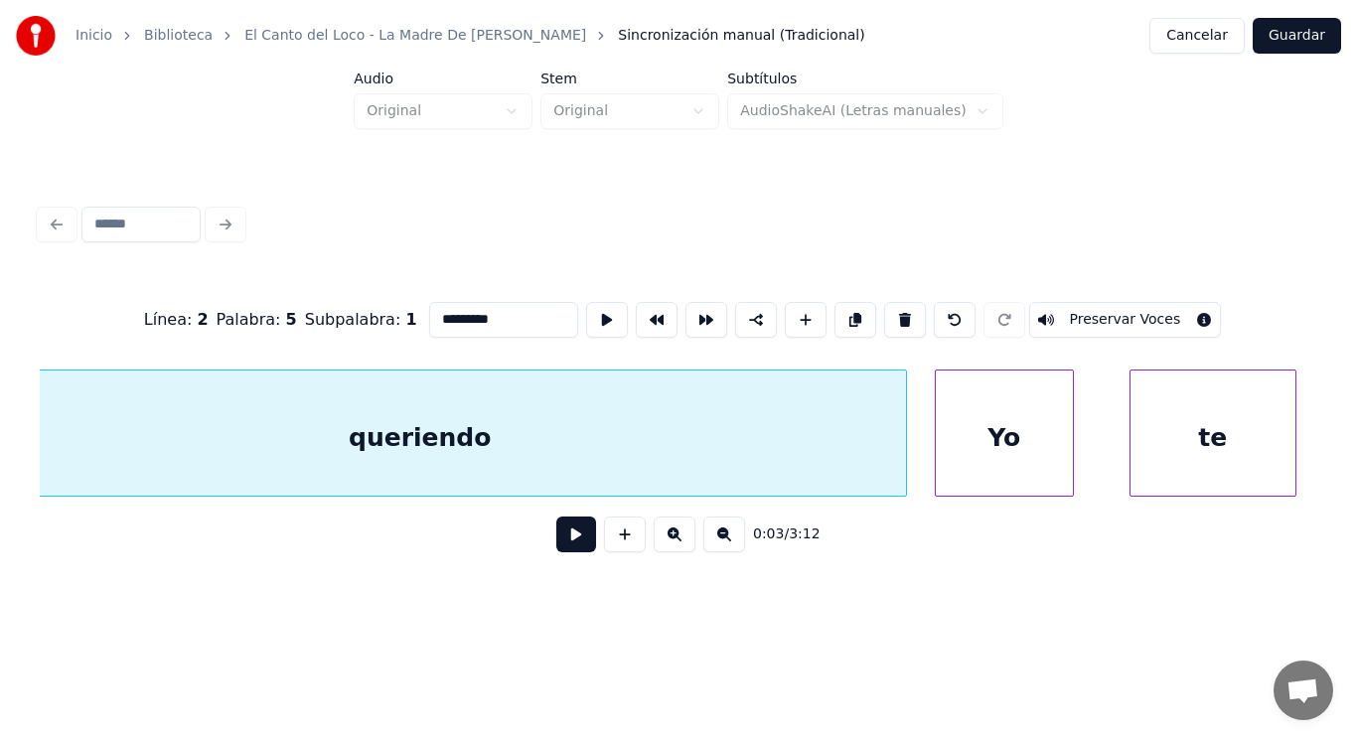
scroll to position [0, 5424]
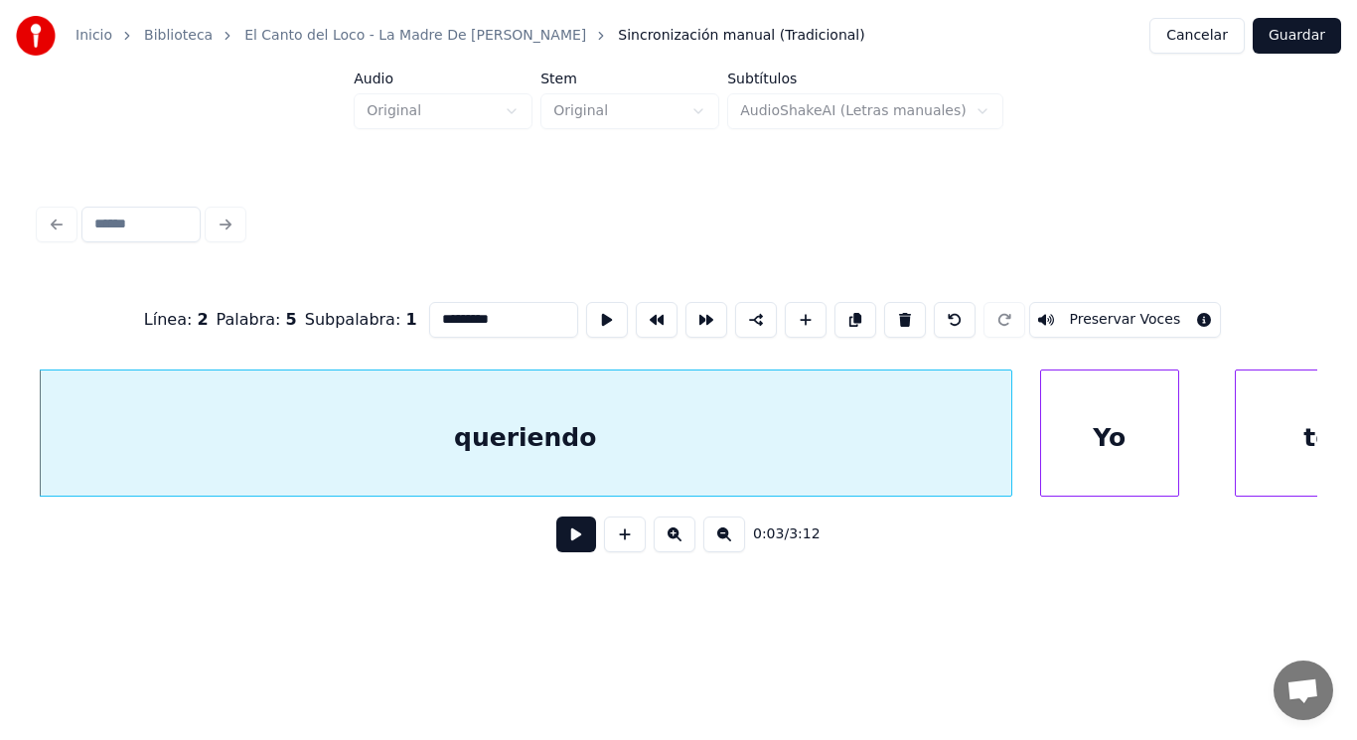
click at [567, 542] on button at bounding box center [576, 534] width 40 height 36
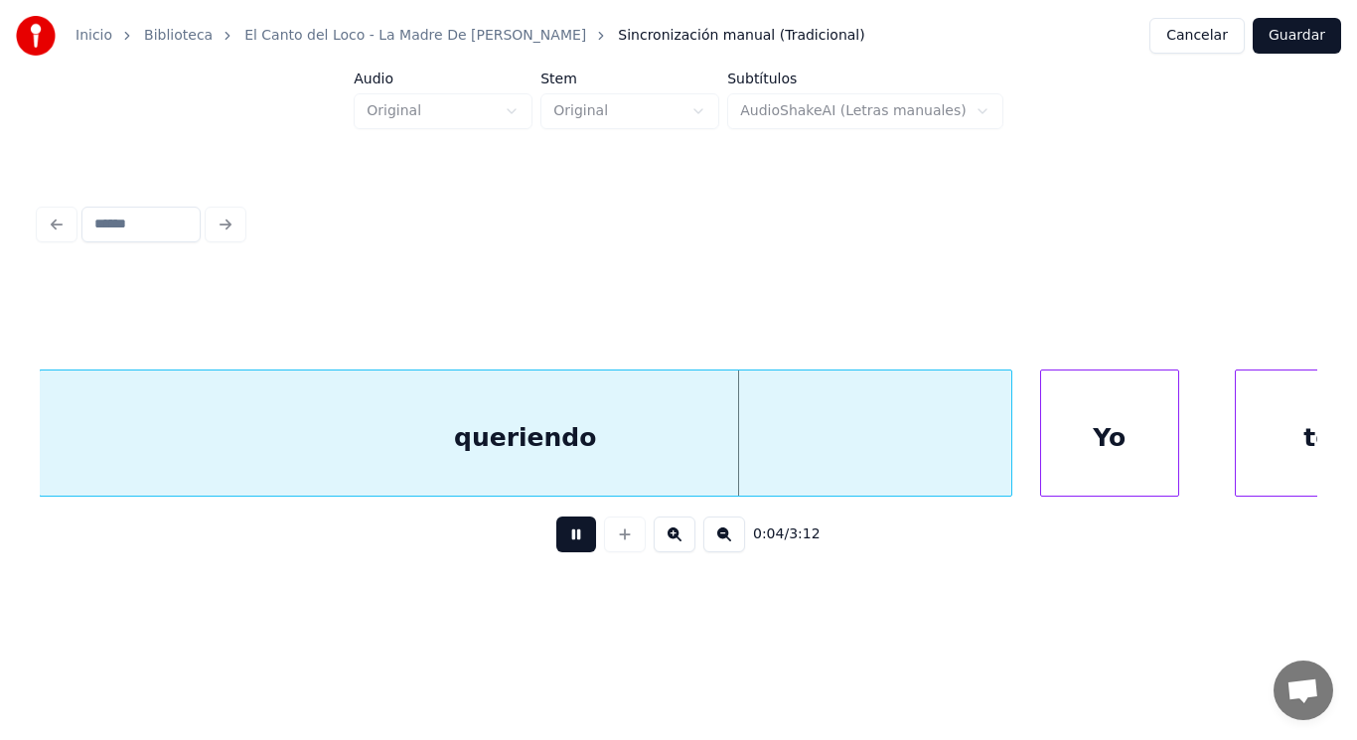
click at [567, 542] on button at bounding box center [576, 534] width 40 height 36
click at [778, 466] on div "queriendo" at bounding box center [525, 437] width 971 height 135
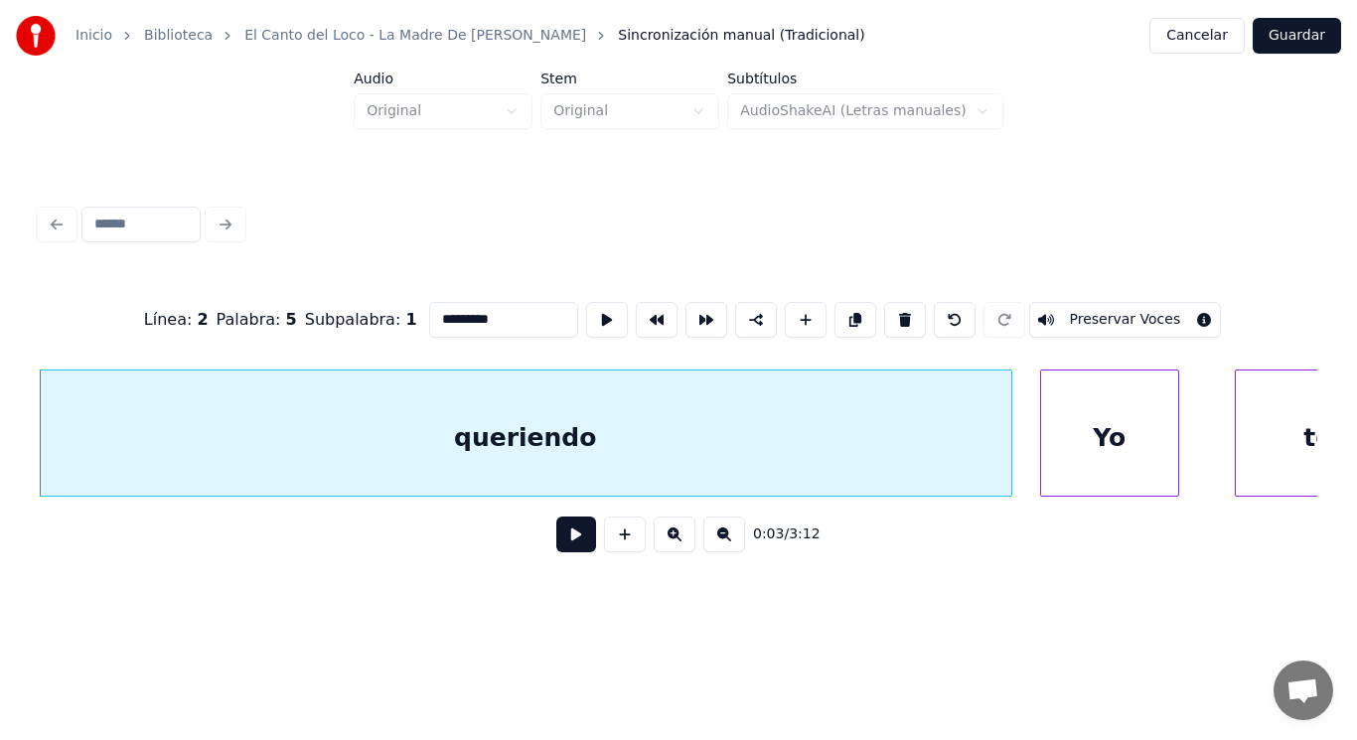
click at [575, 541] on button at bounding box center [576, 534] width 40 height 36
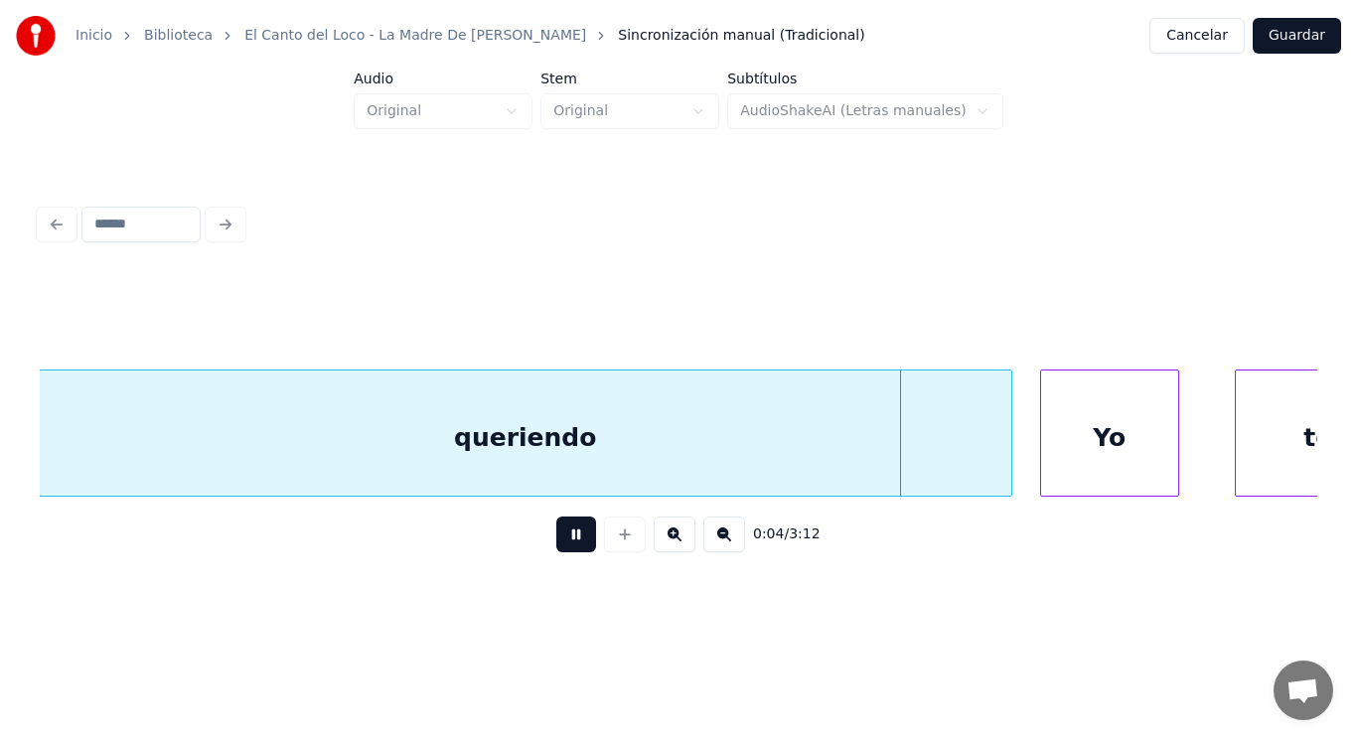
click at [575, 541] on button at bounding box center [576, 534] width 40 height 36
click at [618, 477] on div "queriendo" at bounding box center [525, 437] width 971 height 135
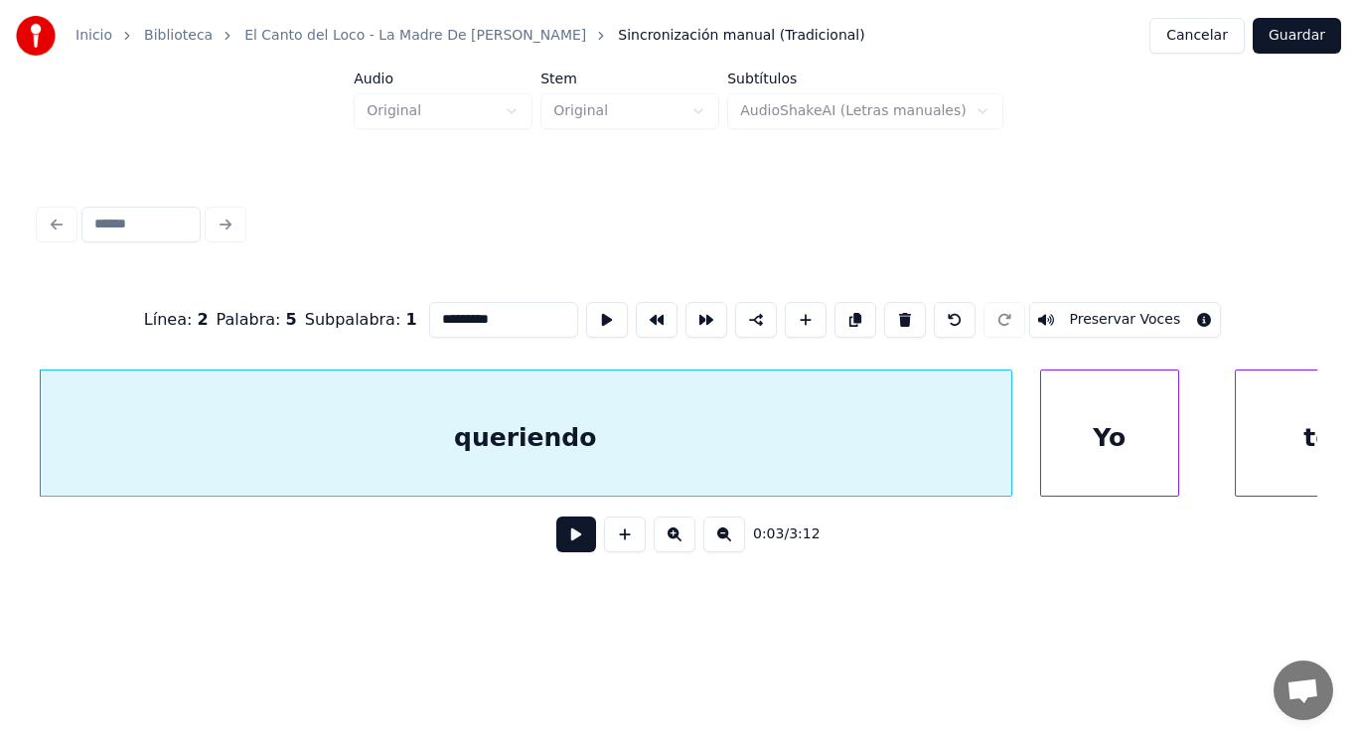
click at [472, 312] on input "*********" at bounding box center [503, 320] width 149 height 36
click at [741, 422] on div "queriendo..." at bounding box center [525, 437] width 971 height 135
type input "**********"
click at [563, 540] on button at bounding box center [576, 534] width 40 height 36
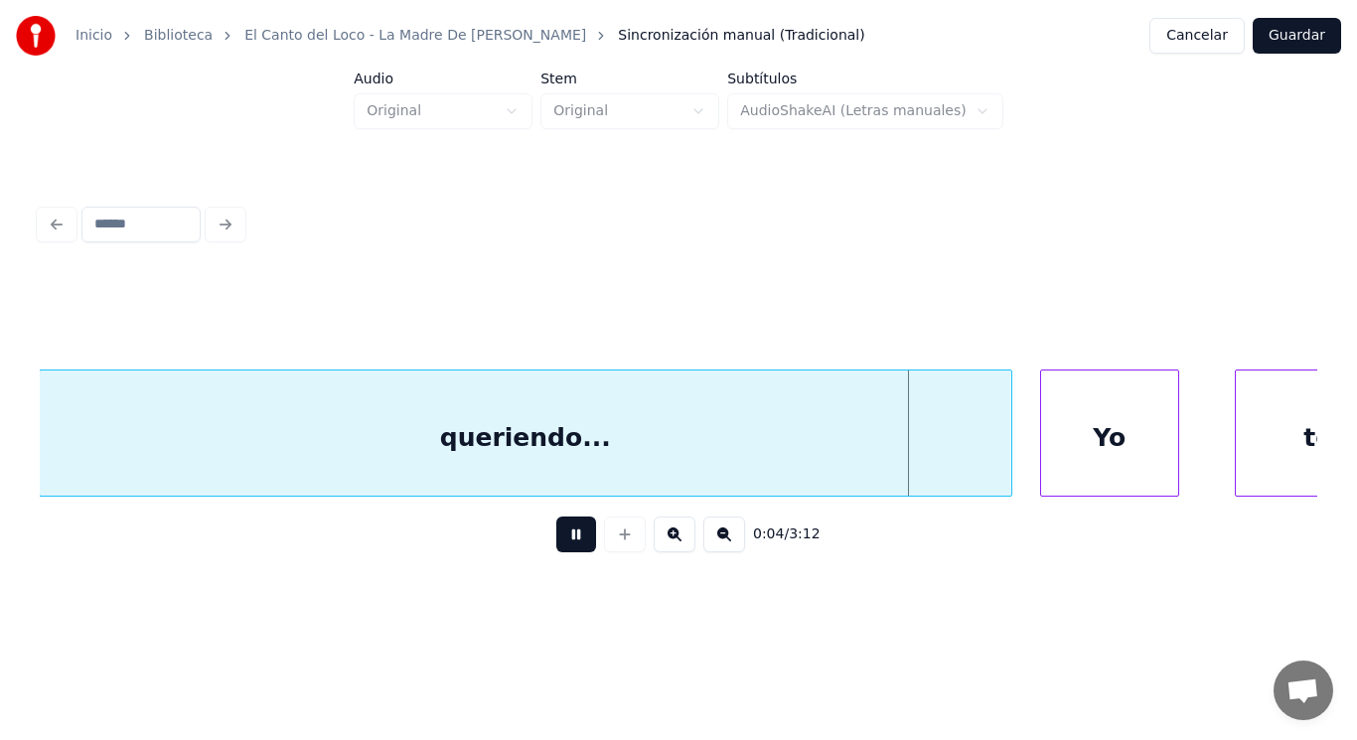
click at [563, 540] on button at bounding box center [576, 534] width 40 height 36
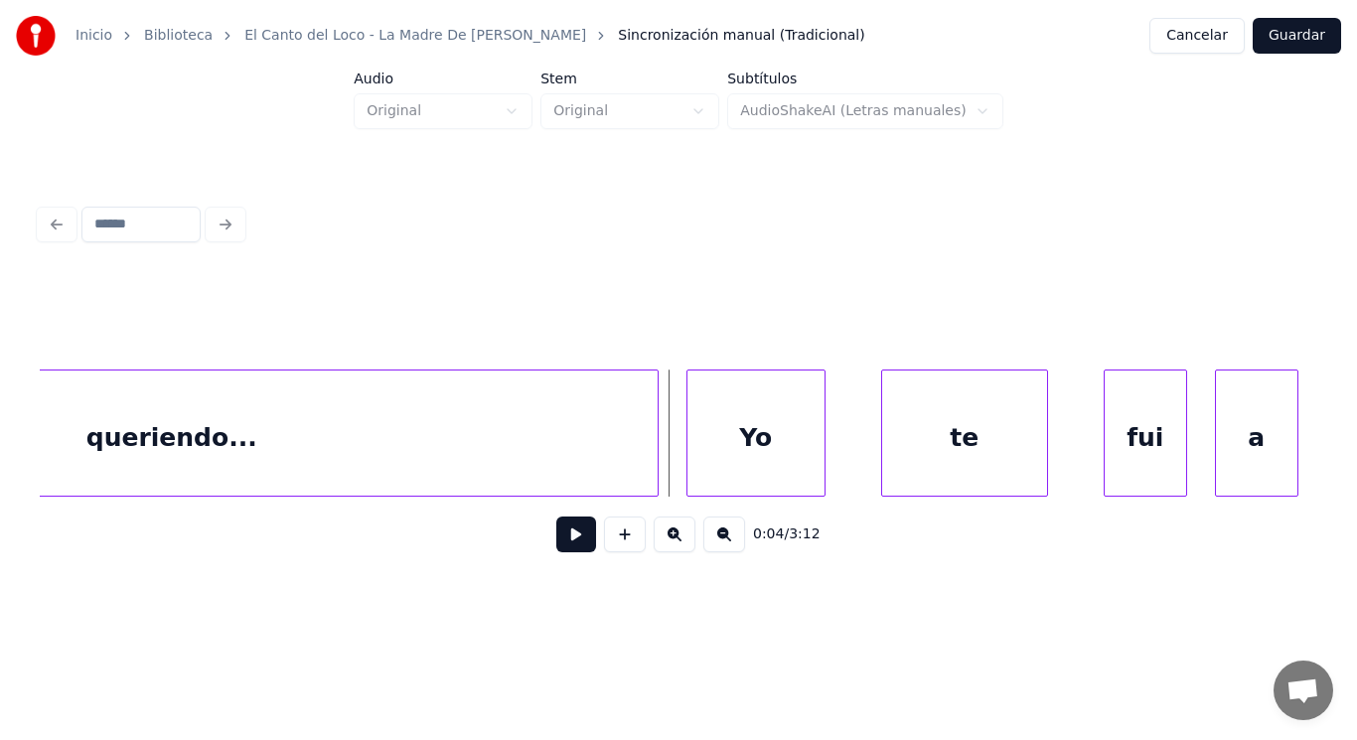
scroll to position [0, 5781]
click at [597, 460] on div at bounding box center [600, 432] width 6 height 125
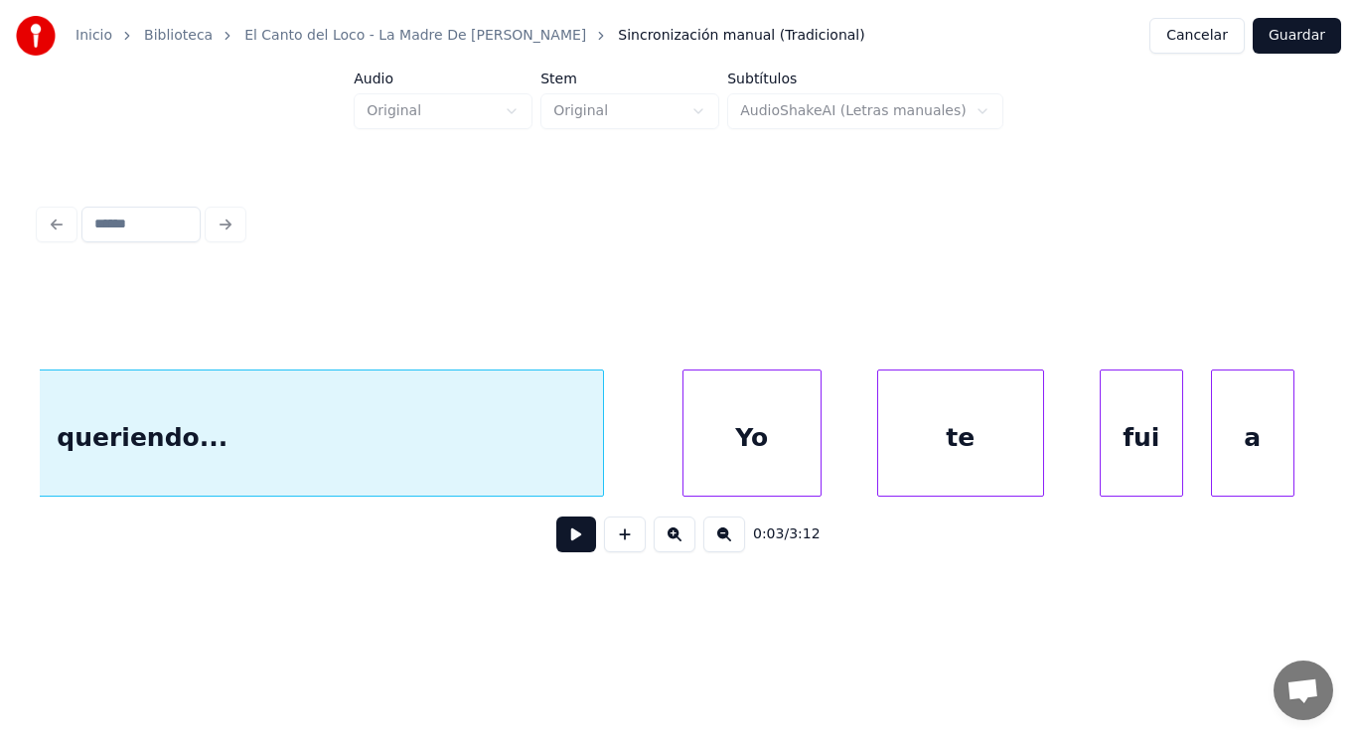
scroll to position [0, 5861]
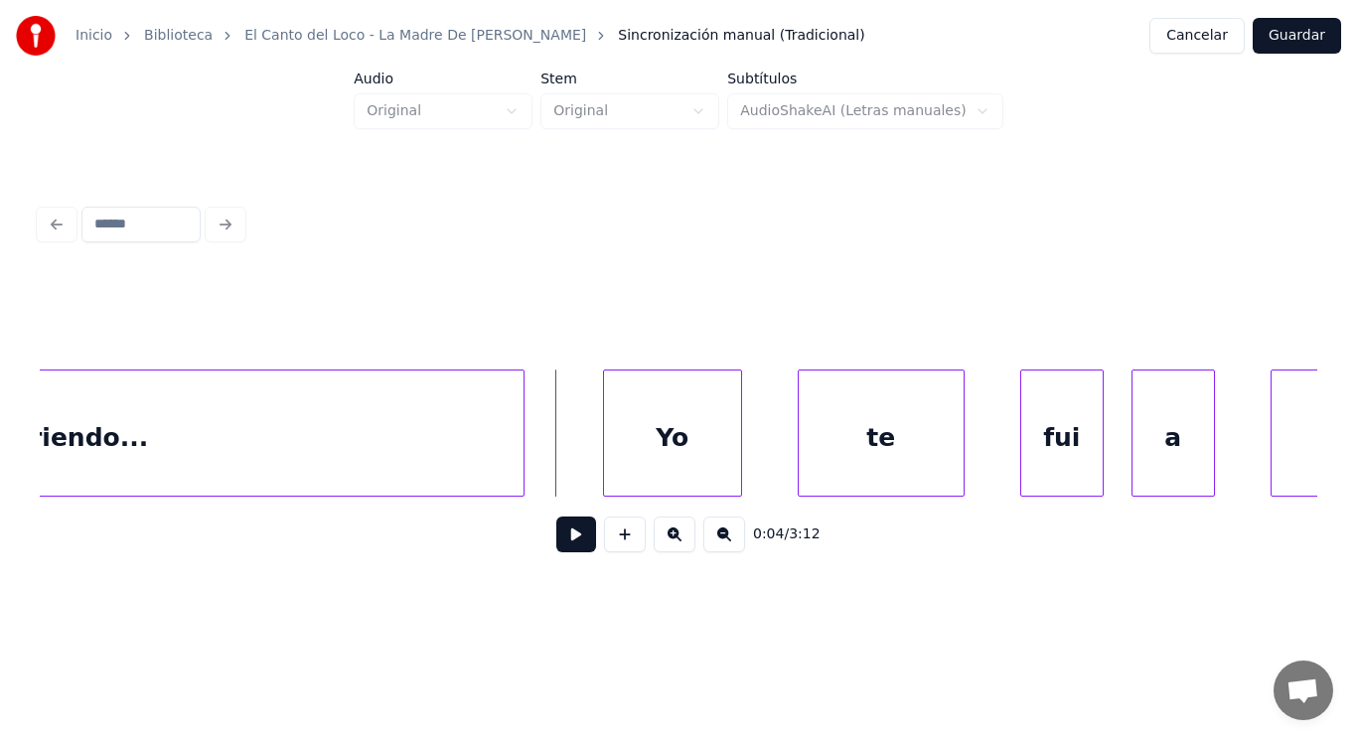
click at [557, 552] on button at bounding box center [576, 534] width 40 height 36
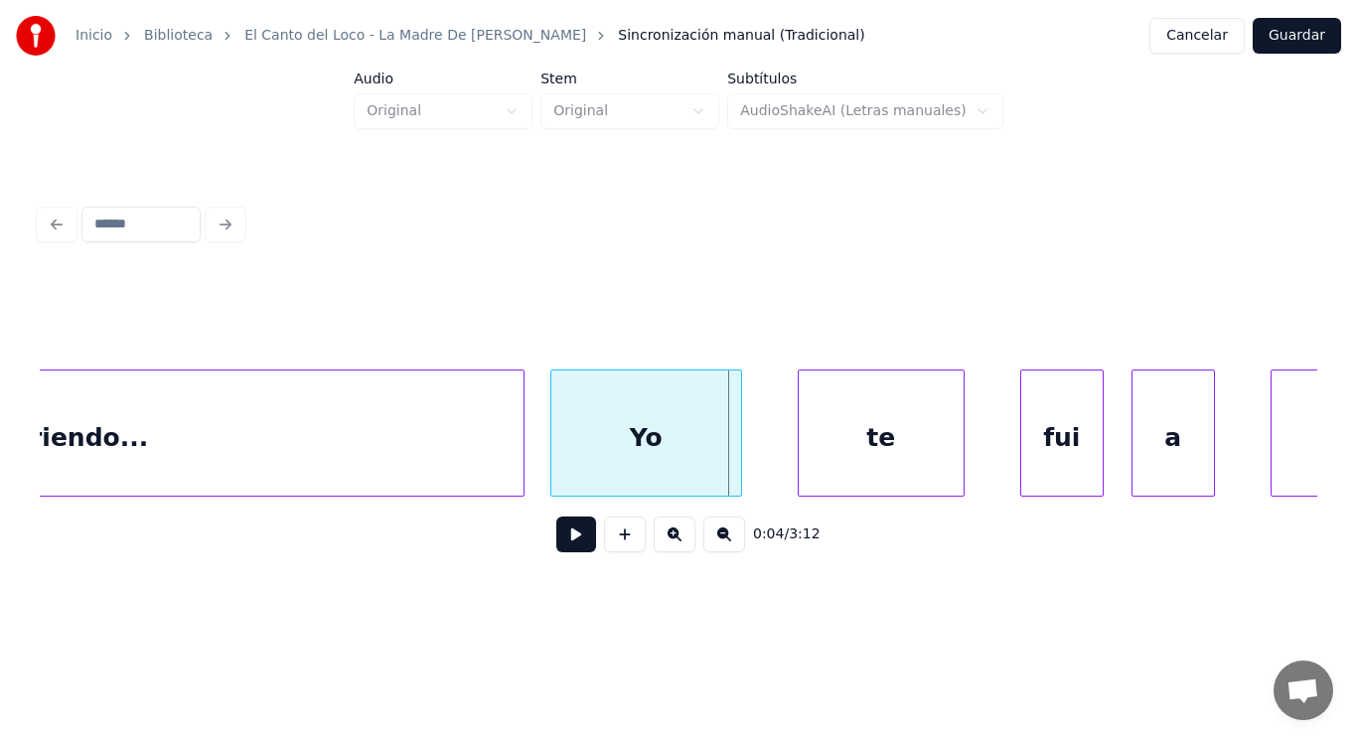
click at [556, 469] on div at bounding box center [554, 432] width 6 height 125
click at [560, 552] on button at bounding box center [576, 534] width 40 height 36
click at [903, 470] on div "te" at bounding box center [880, 437] width 165 height 135
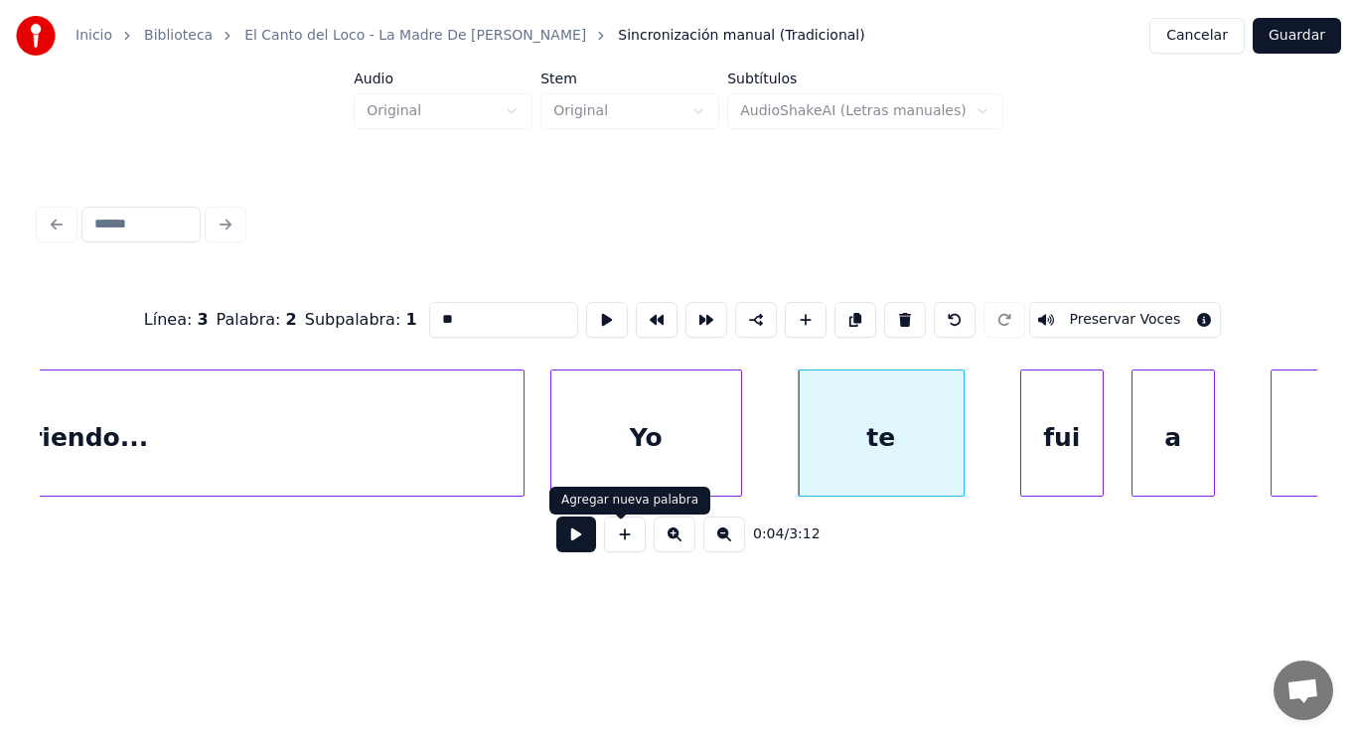
click at [572, 542] on button at bounding box center [576, 534] width 40 height 36
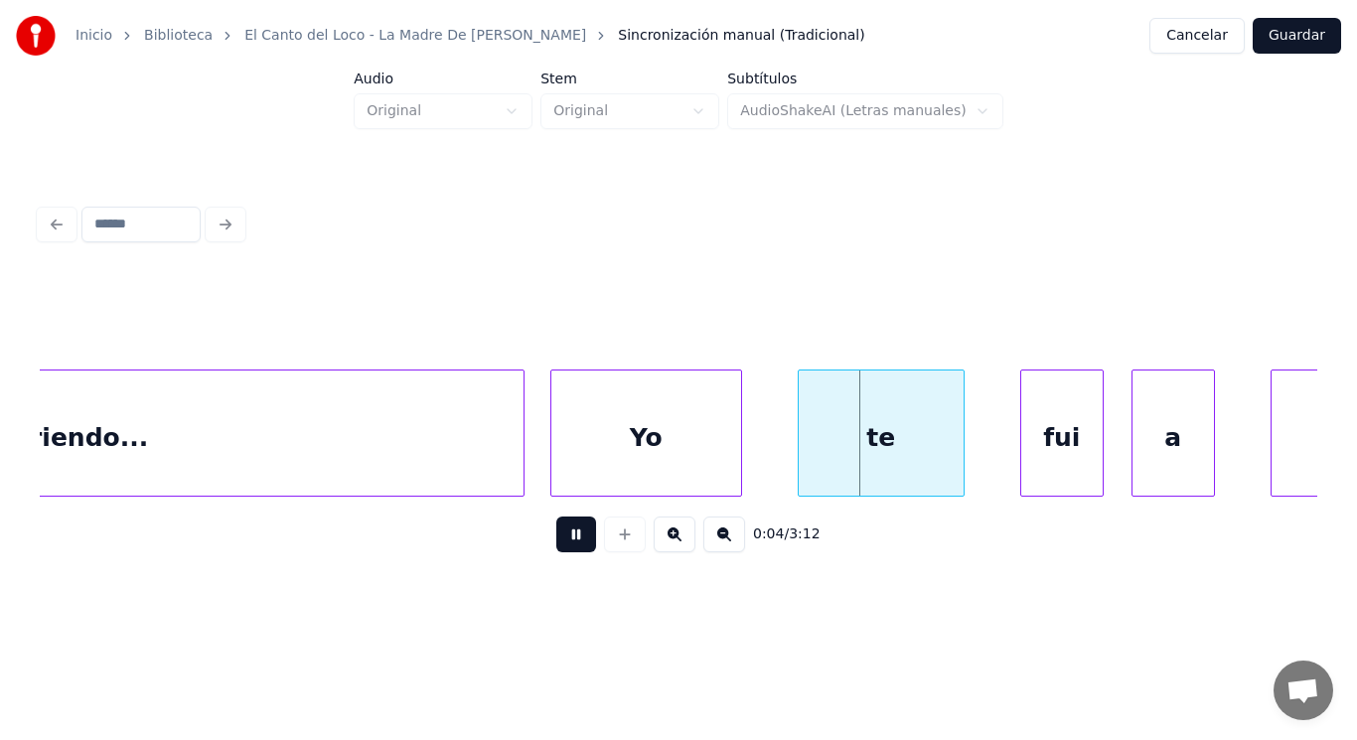
click at [572, 542] on button at bounding box center [576, 534] width 40 height 36
click at [920, 454] on div at bounding box center [919, 432] width 6 height 125
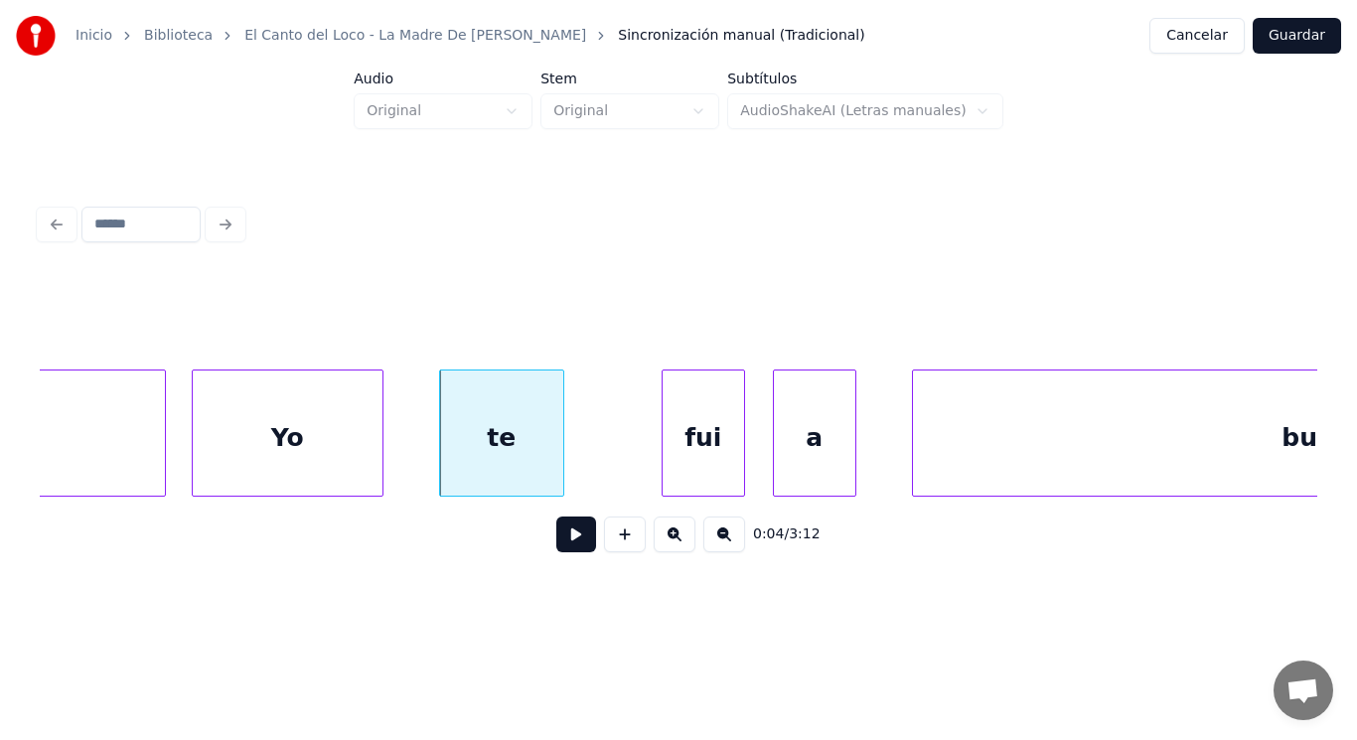
scroll to position [0, 6298]
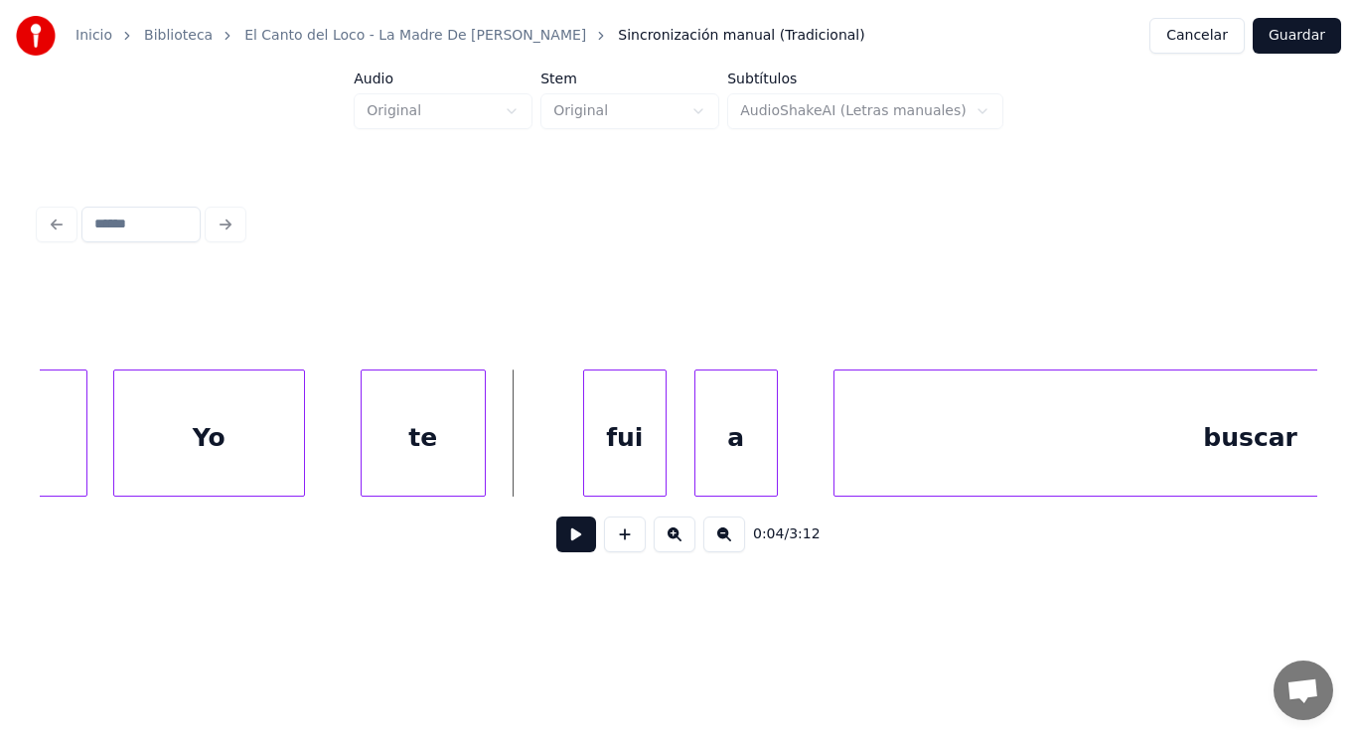
click at [560, 541] on button at bounding box center [576, 534] width 40 height 36
click at [514, 452] on div at bounding box center [513, 432] width 6 height 125
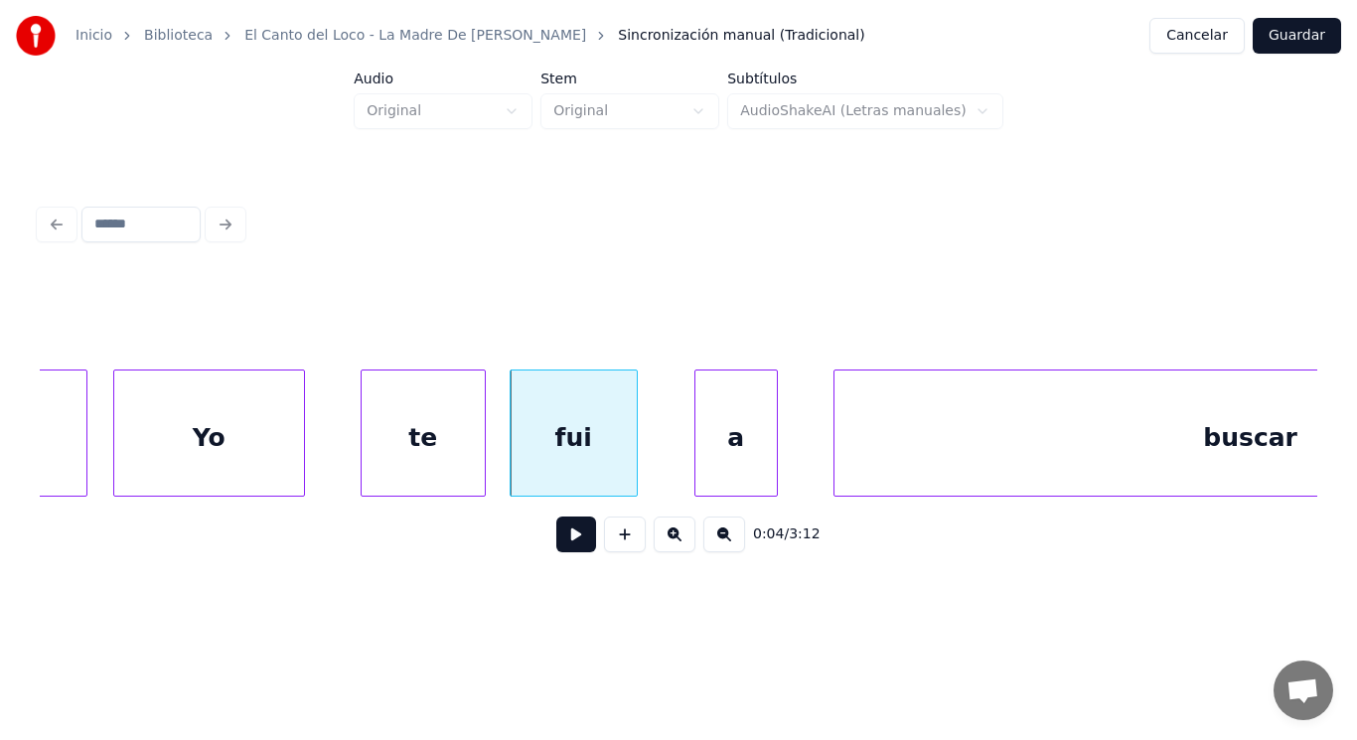
click at [633, 462] on div at bounding box center [634, 432] width 6 height 125
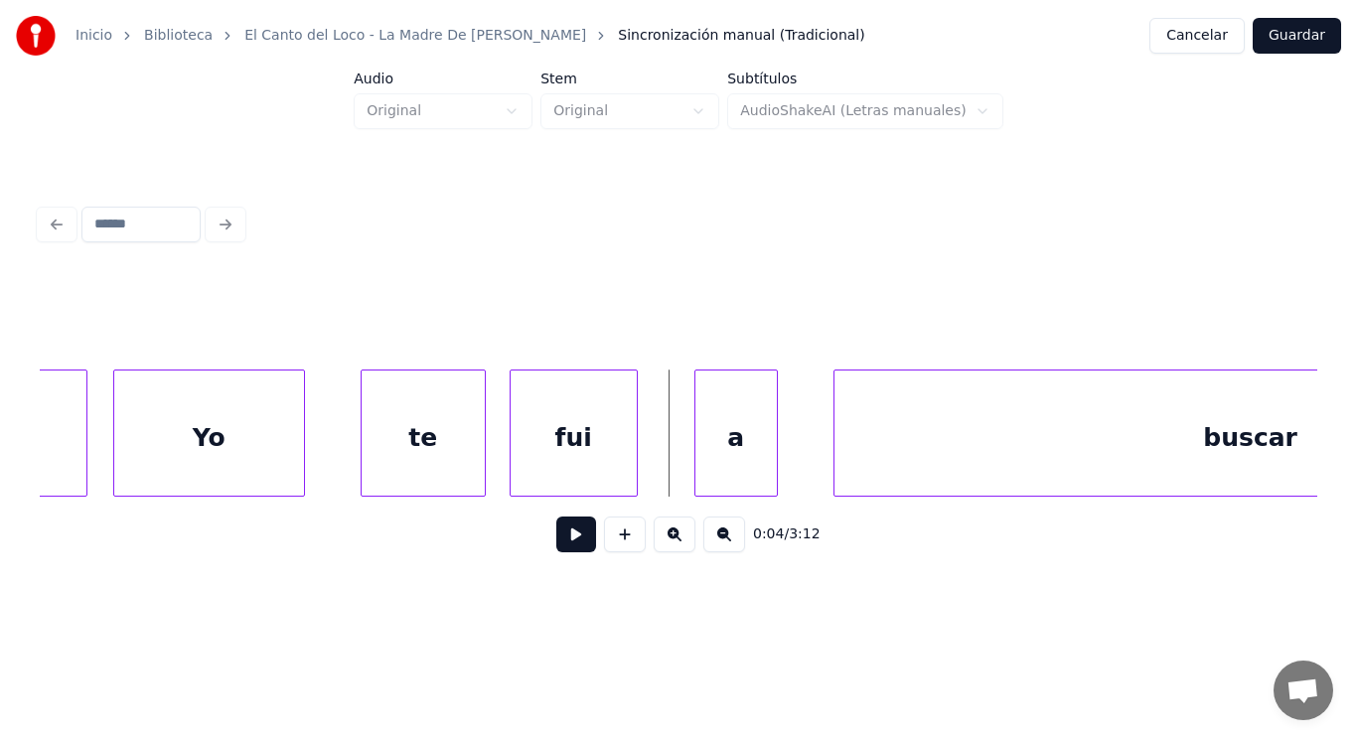
click at [564, 537] on button at bounding box center [576, 534] width 40 height 36
click at [688, 464] on div "a" at bounding box center [697, 437] width 81 height 135
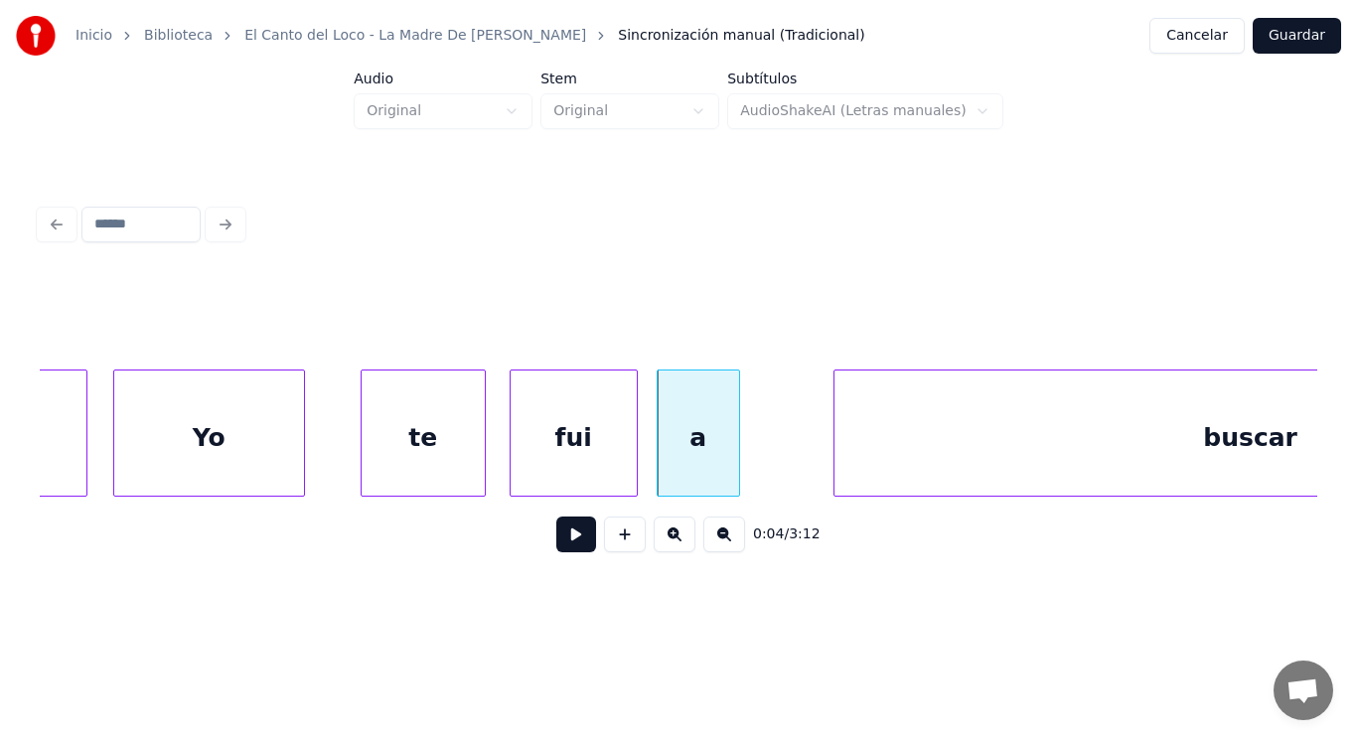
click at [567, 541] on button at bounding box center [576, 534] width 40 height 36
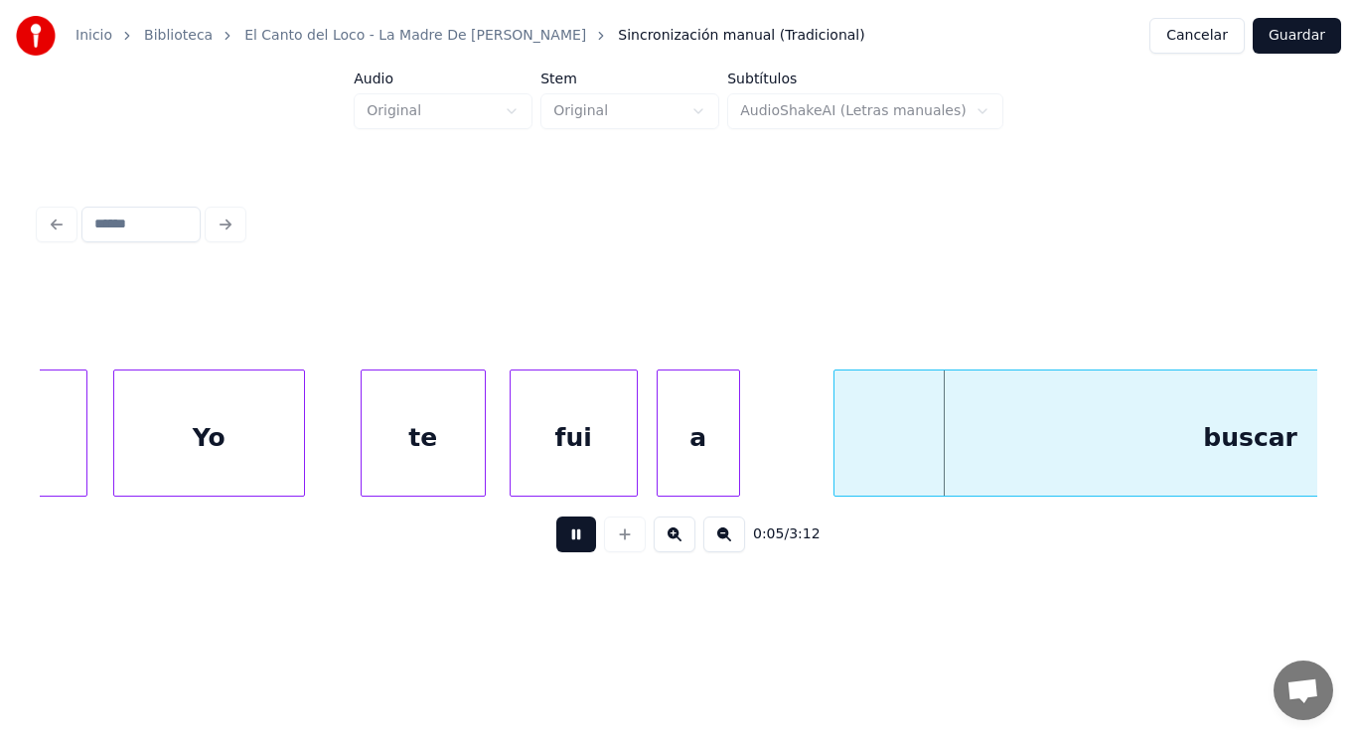
click at [567, 541] on button at bounding box center [576, 534] width 40 height 36
click at [567, 460] on div "fui" at bounding box center [573, 437] width 126 height 135
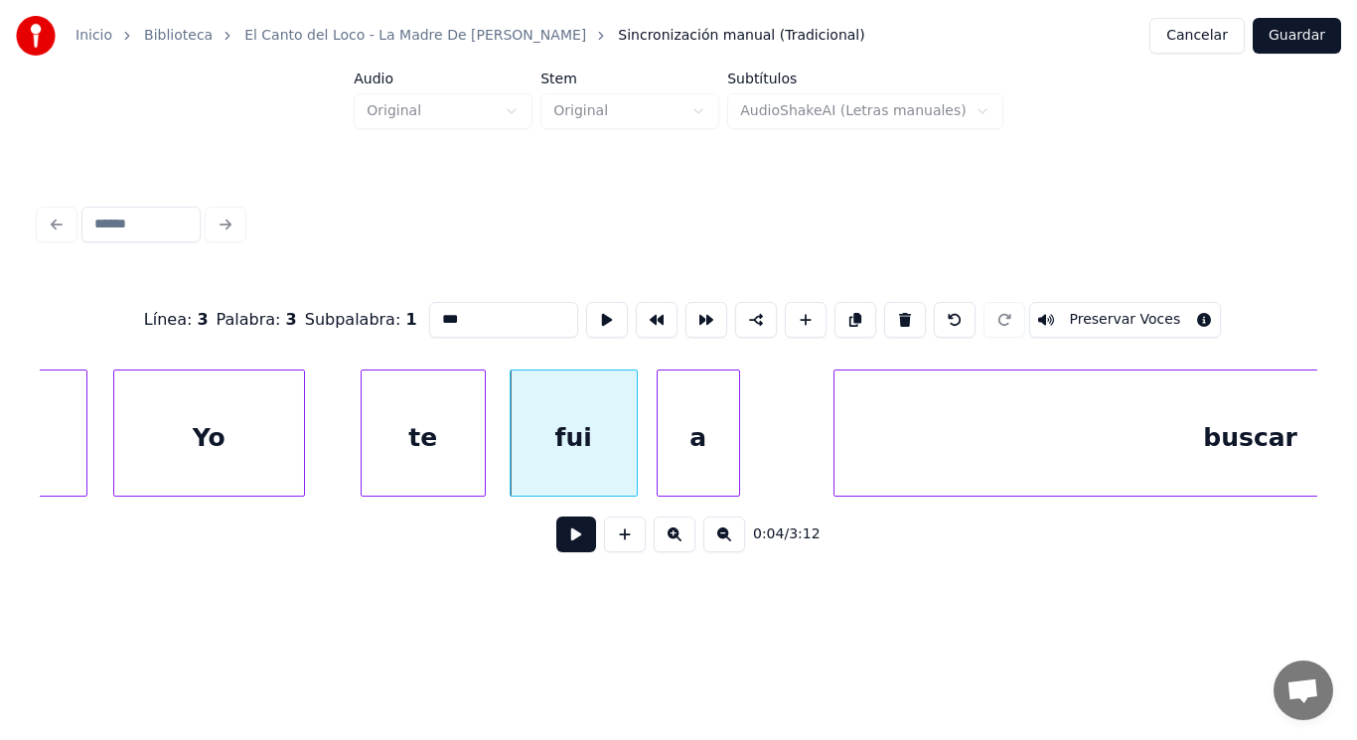
click at [567, 534] on button at bounding box center [576, 534] width 40 height 36
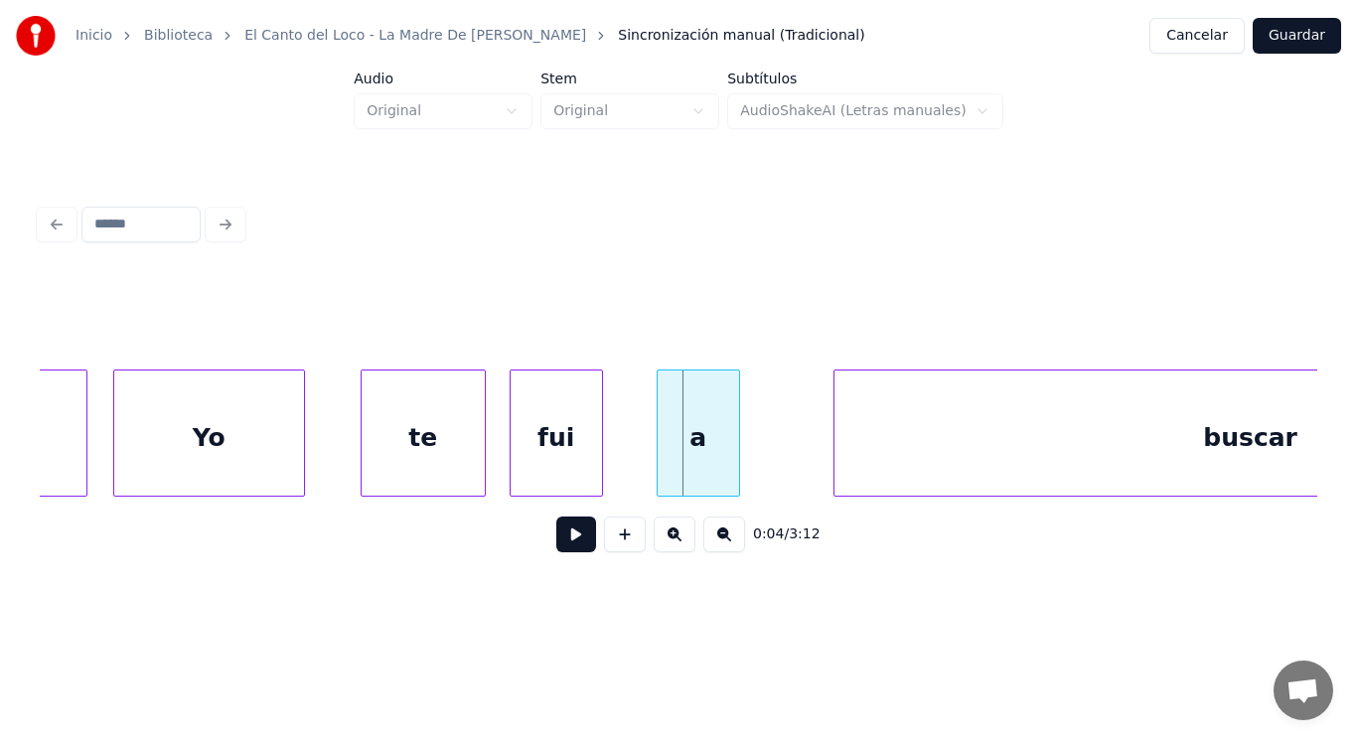
click at [600, 465] on div at bounding box center [599, 432] width 6 height 125
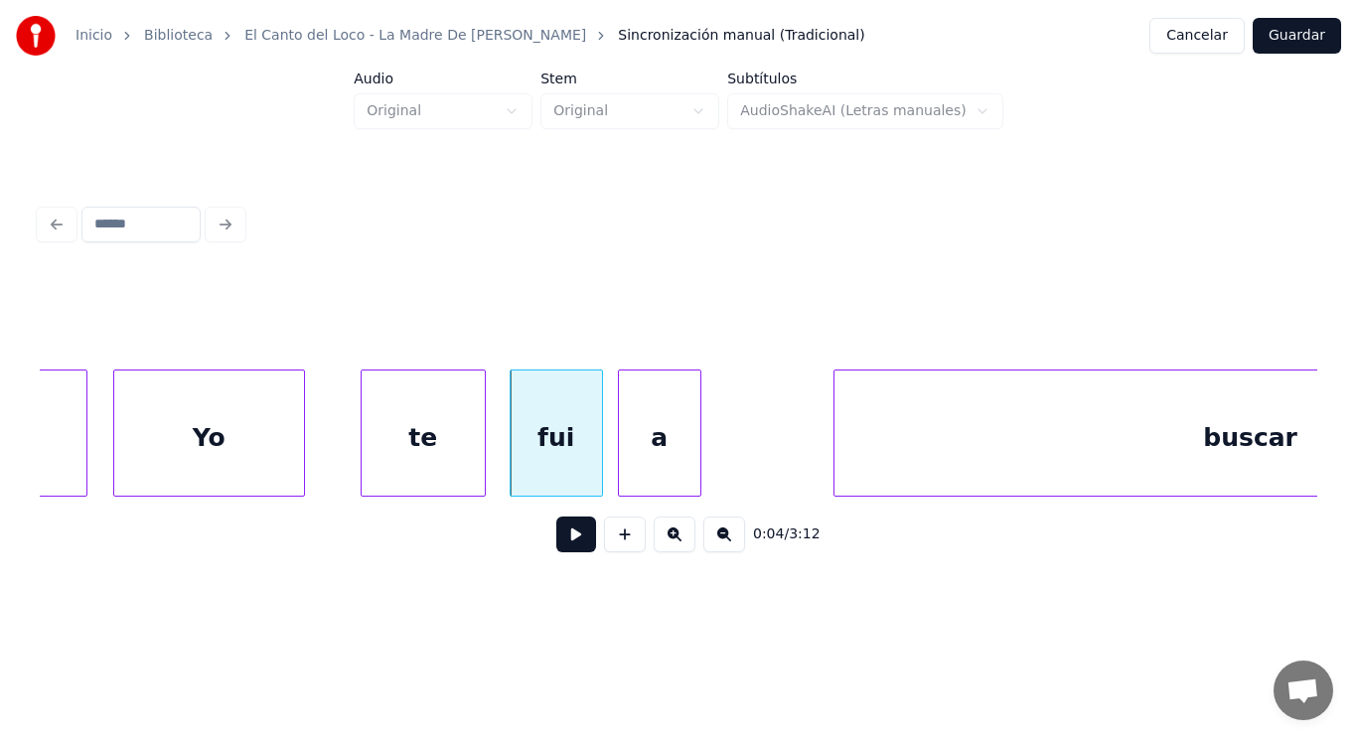
click at [639, 460] on div "a" at bounding box center [659, 437] width 81 height 135
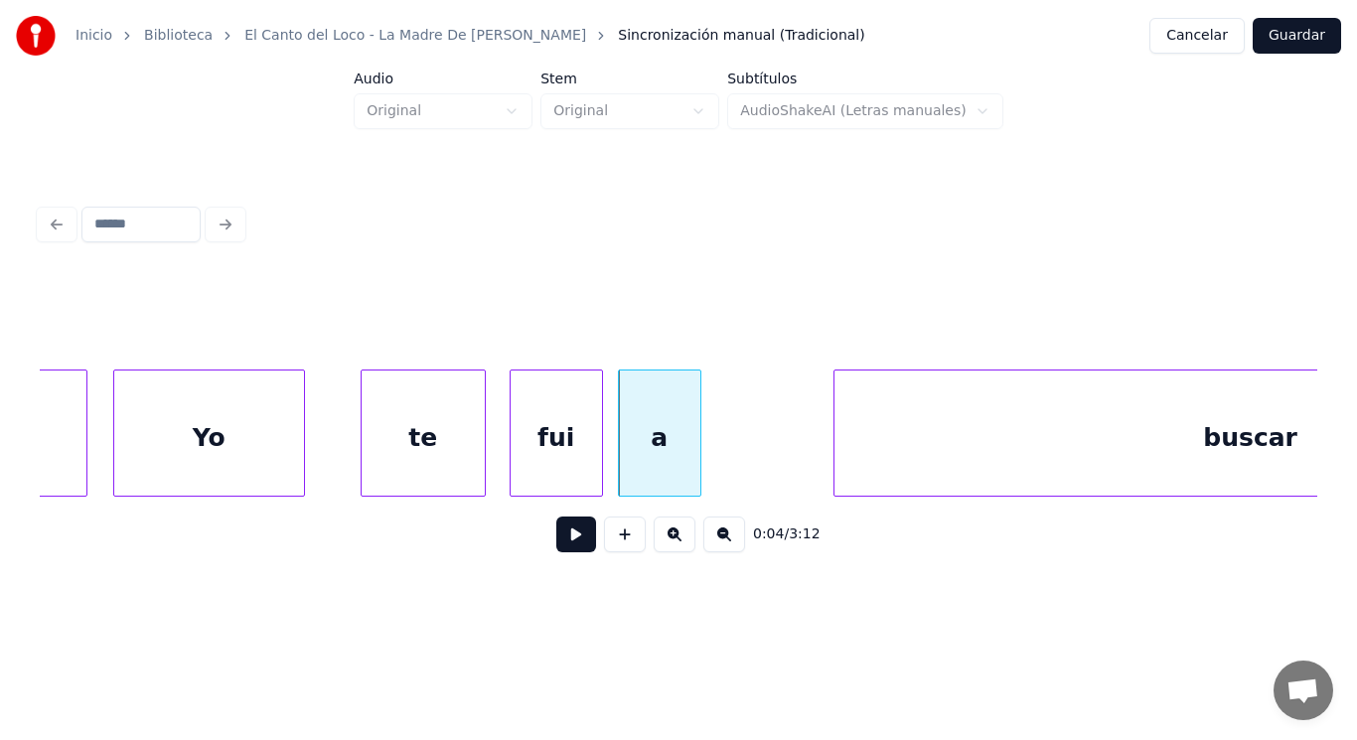
click at [568, 541] on button at bounding box center [576, 534] width 40 height 36
click at [667, 471] on div "a" at bounding box center [674, 437] width 81 height 135
click at [624, 463] on div at bounding box center [626, 432] width 6 height 125
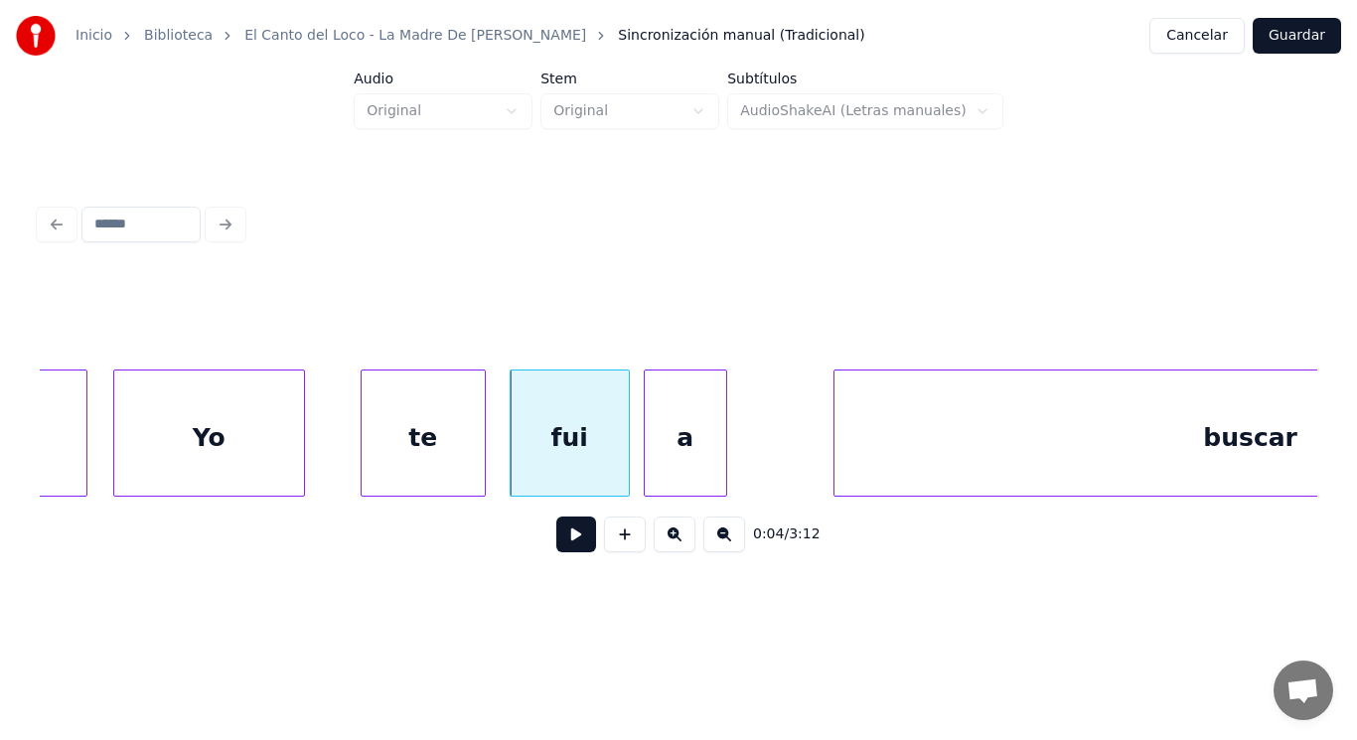
click at [660, 461] on div "a" at bounding box center [685, 437] width 81 height 135
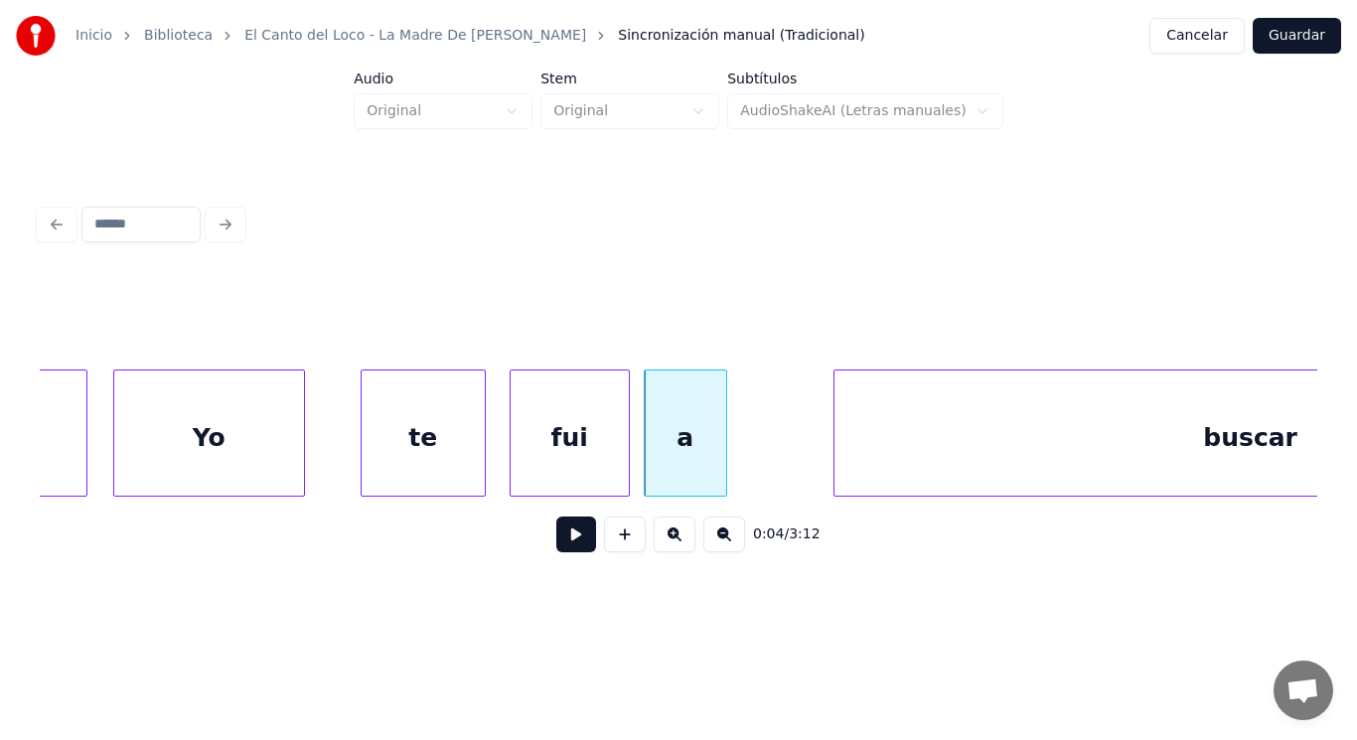
click at [564, 534] on button at bounding box center [576, 534] width 40 height 36
click at [701, 462] on div at bounding box center [699, 432] width 6 height 125
click at [567, 527] on button at bounding box center [576, 534] width 40 height 36
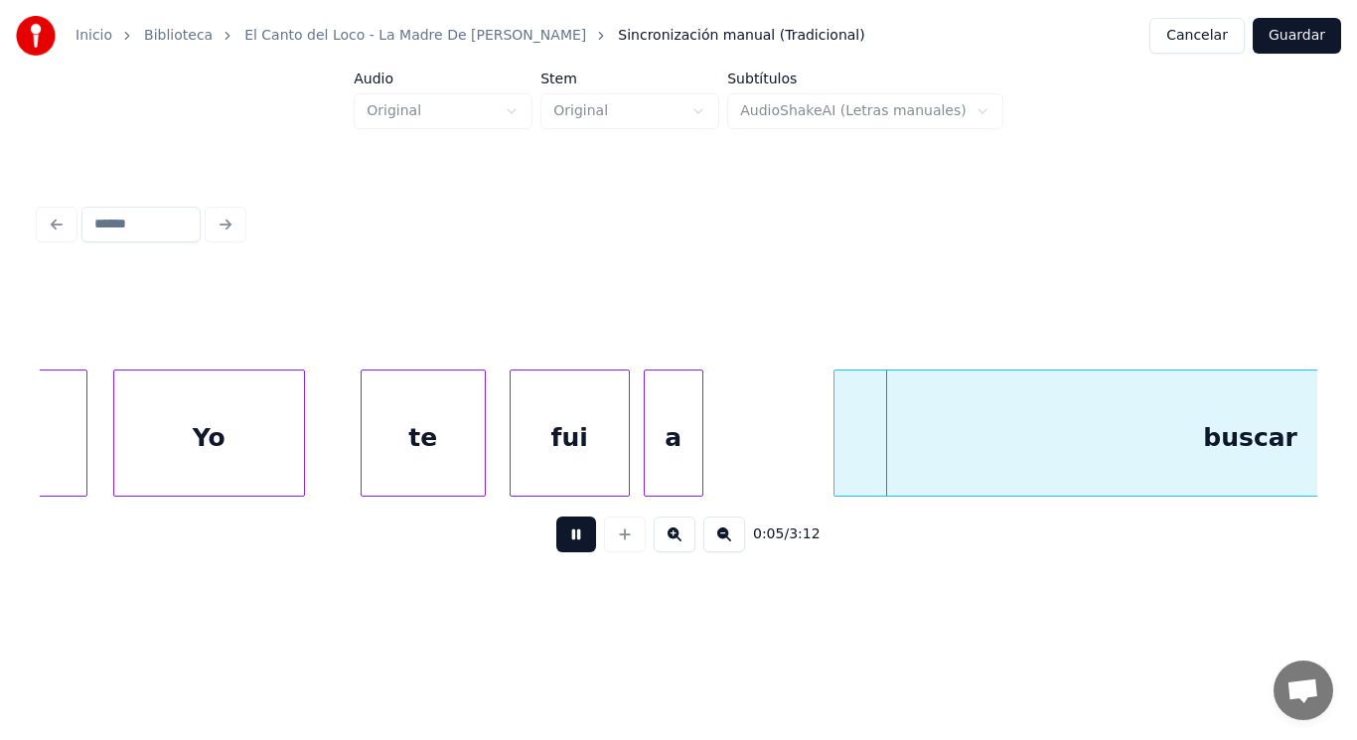
click at [567, 527] on button at bounding box center [576, 534] width 40 height 36
click at [734, 466] on div at bounding box center [734, 432] width 6 height 125
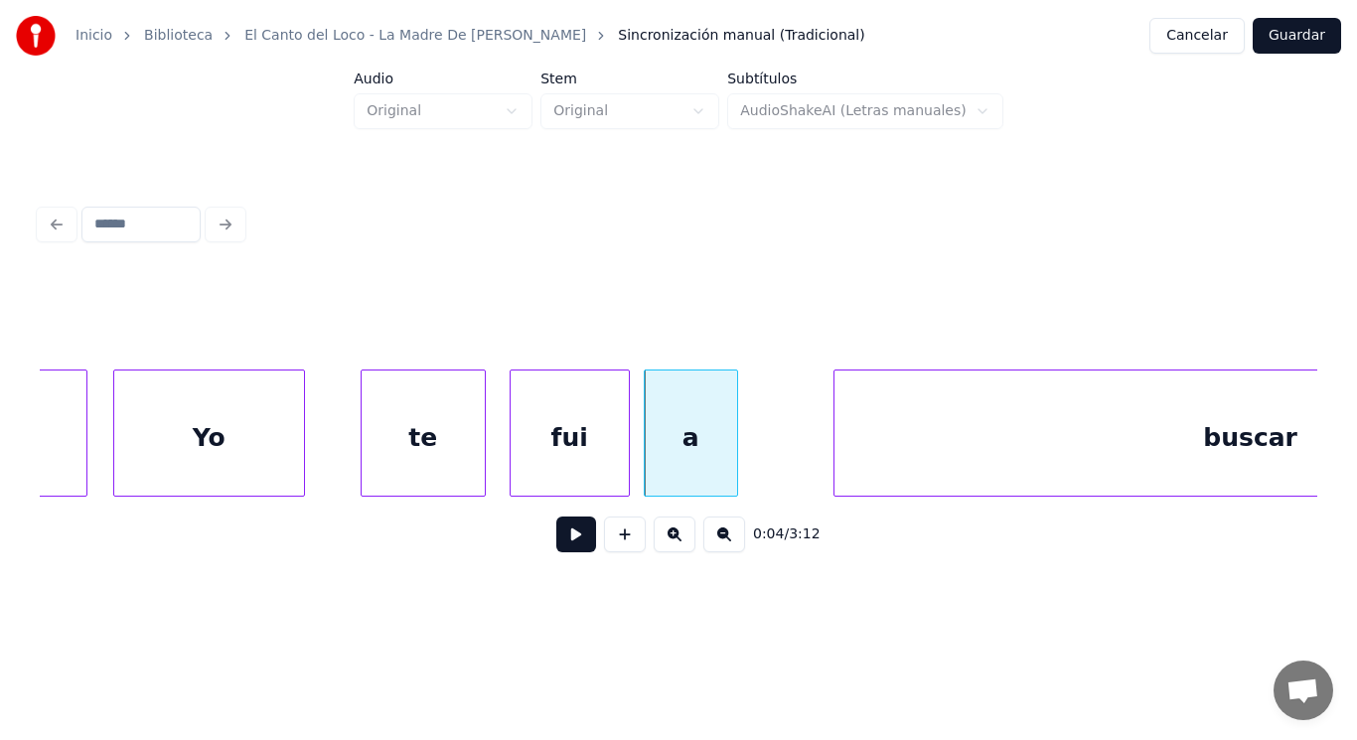
click at [556, 534] on button at bounding box center [576, 534] width 40 height 36
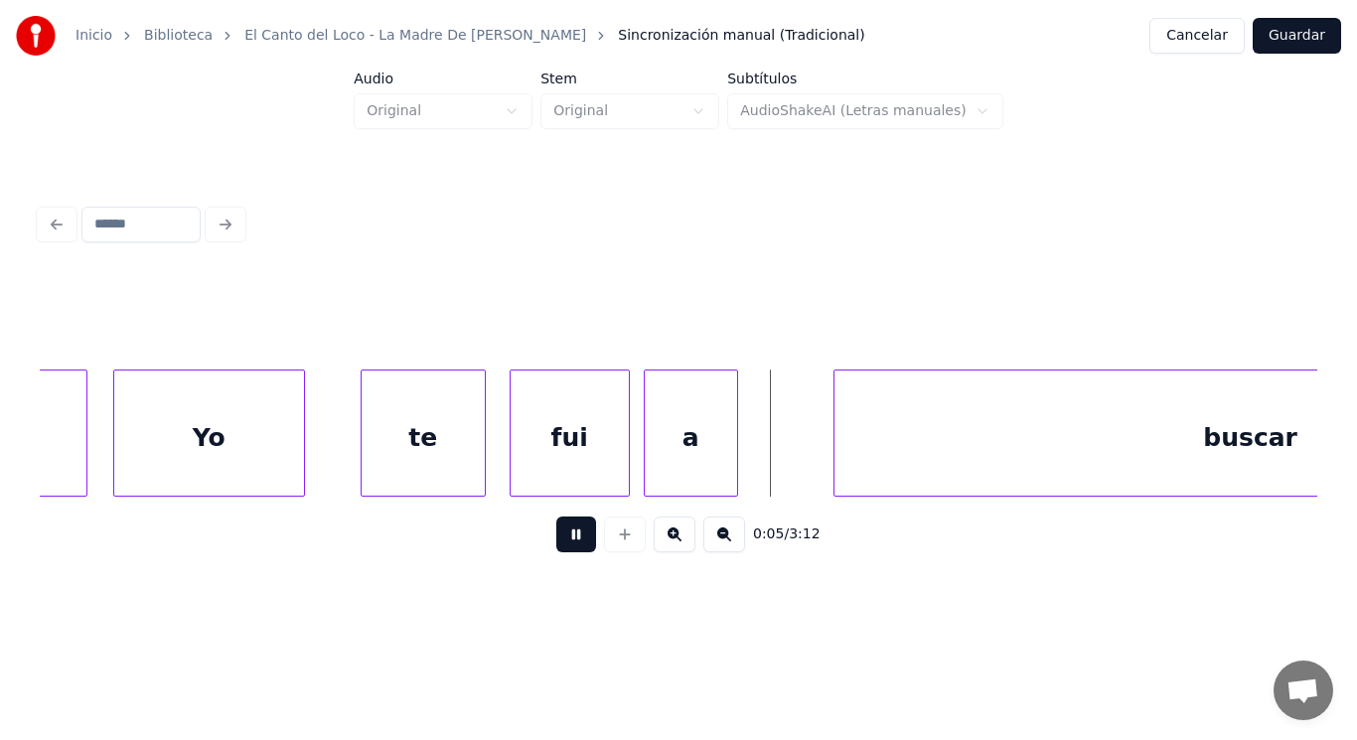
click at [556, 534] on button at bounding box center [576, 534] width 40 height 36
click at [668, 474] on div "a" at bounding box center [691, 437] width 92 height 135
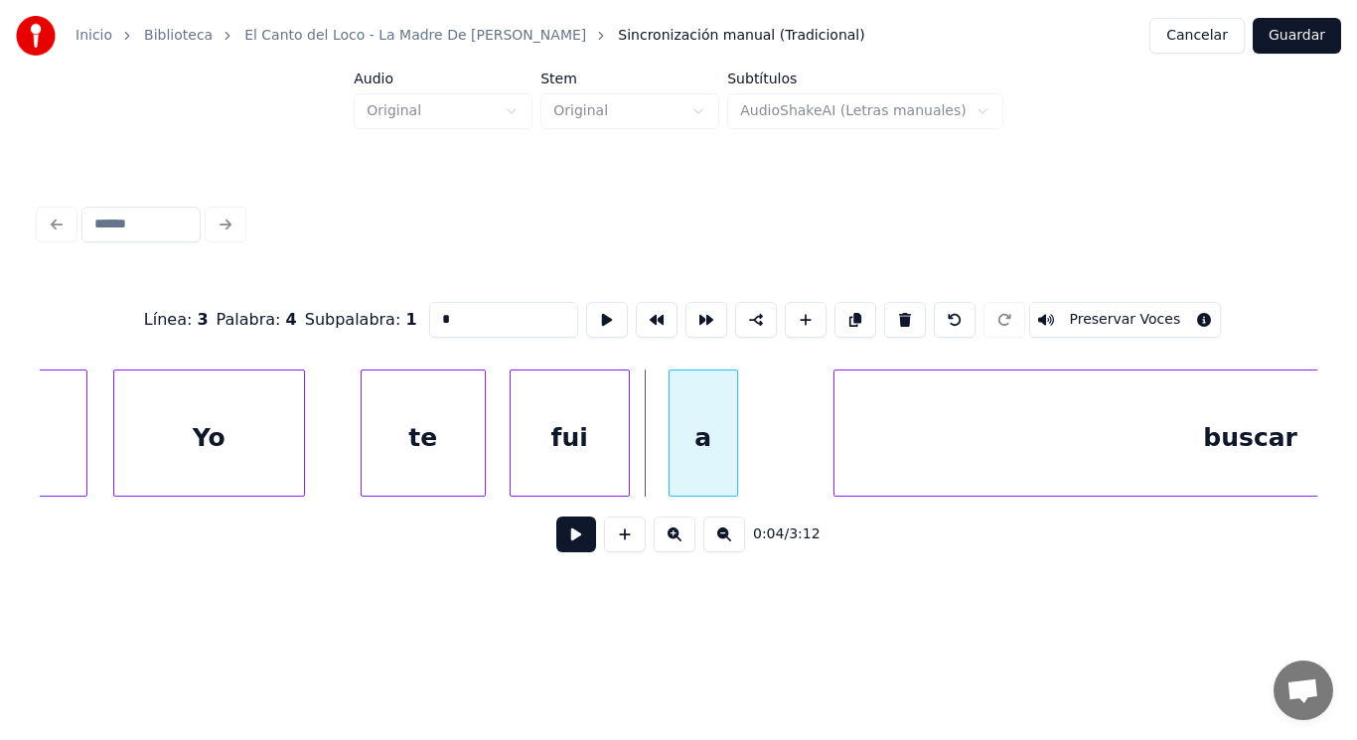
click at [673, 471] on div at bounding box center [672, 432] width 6 height 125
click at [648, 472] on div at bounding box center [648, 432] width 6 height 125
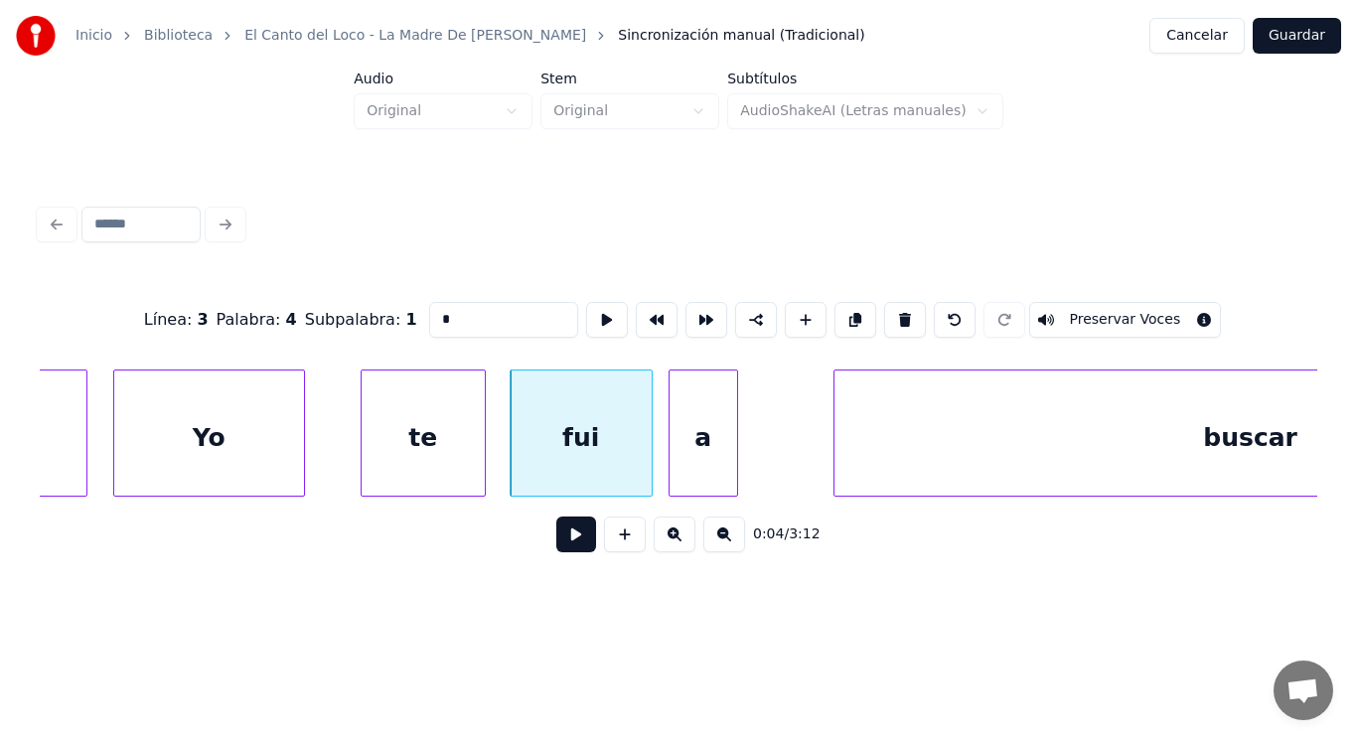
click at [698, 464] on div "a" at bounding box center [703, 437] width 68 height 135
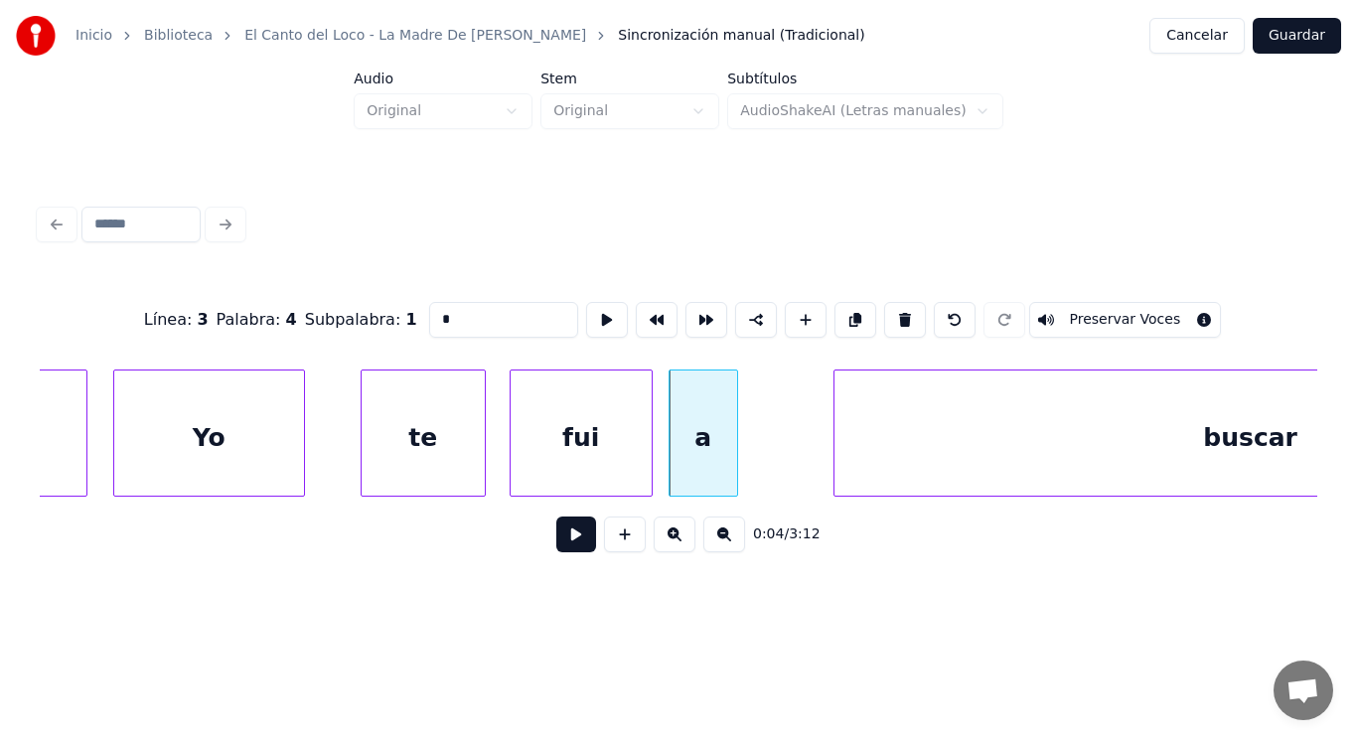
click at [569, 538] on button at bounding box center [576, 534] width 40 height 36
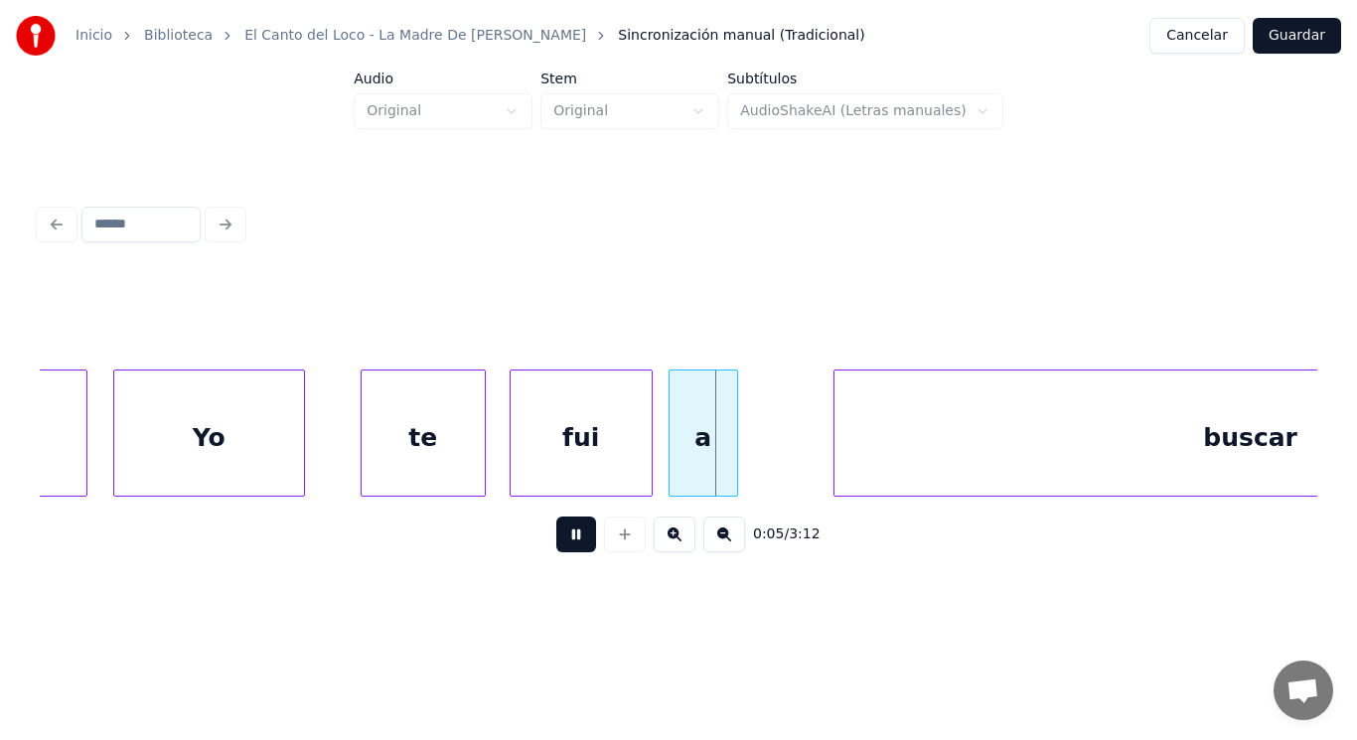
click at [569, 538] on button at bounding box center [576, 534] width 40 height 36
click at [576, 536] on button at bounding box center [576, 534] width 40 height 36
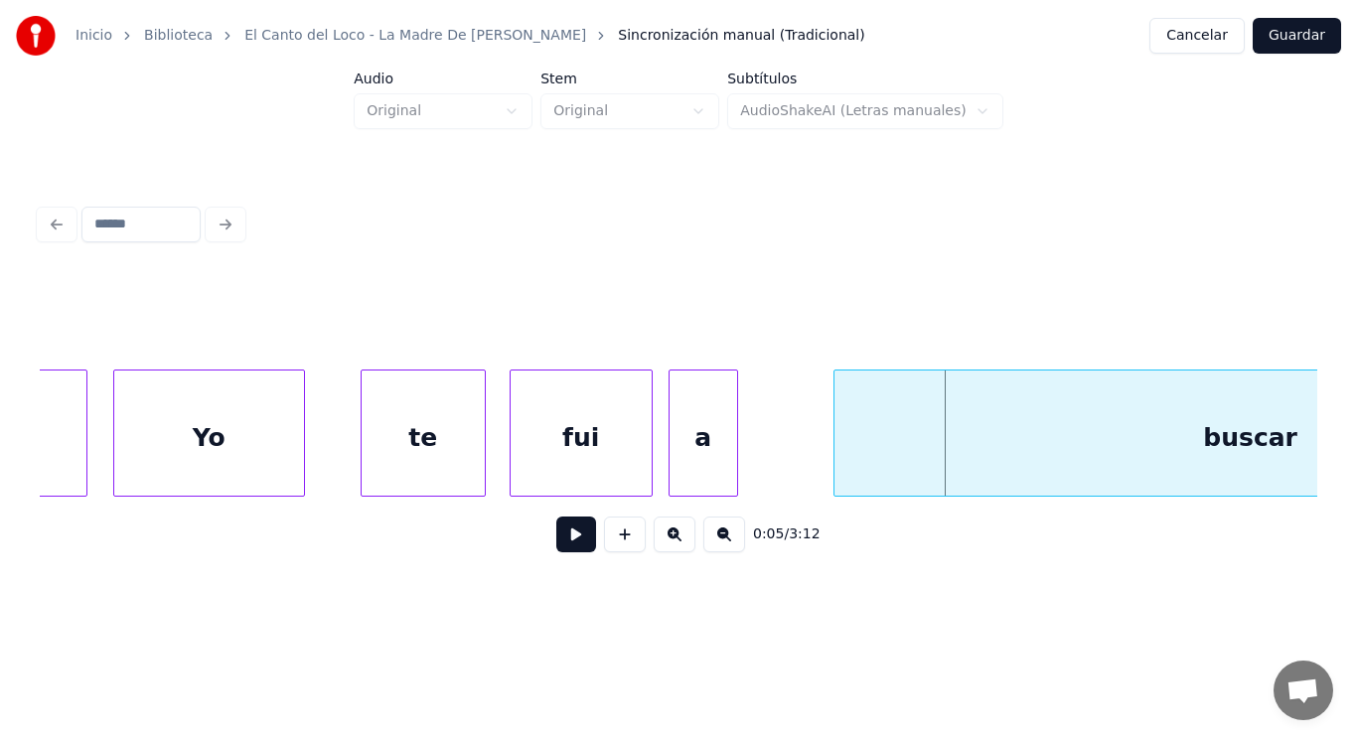
click at [728, 474] on div "a" at bounding box center [703, 437] width 68 height 135
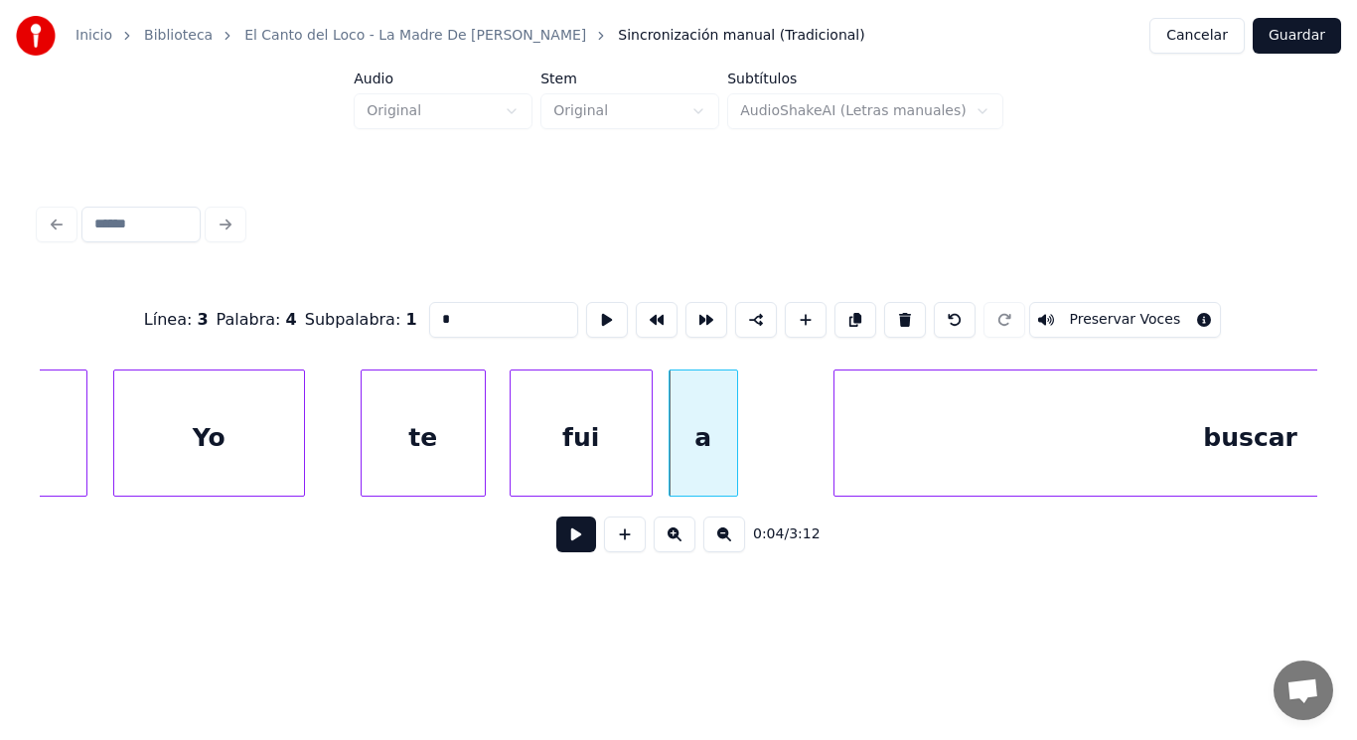
click at [556, 545] on button at bounding box center [576, 534] width 40 height 36
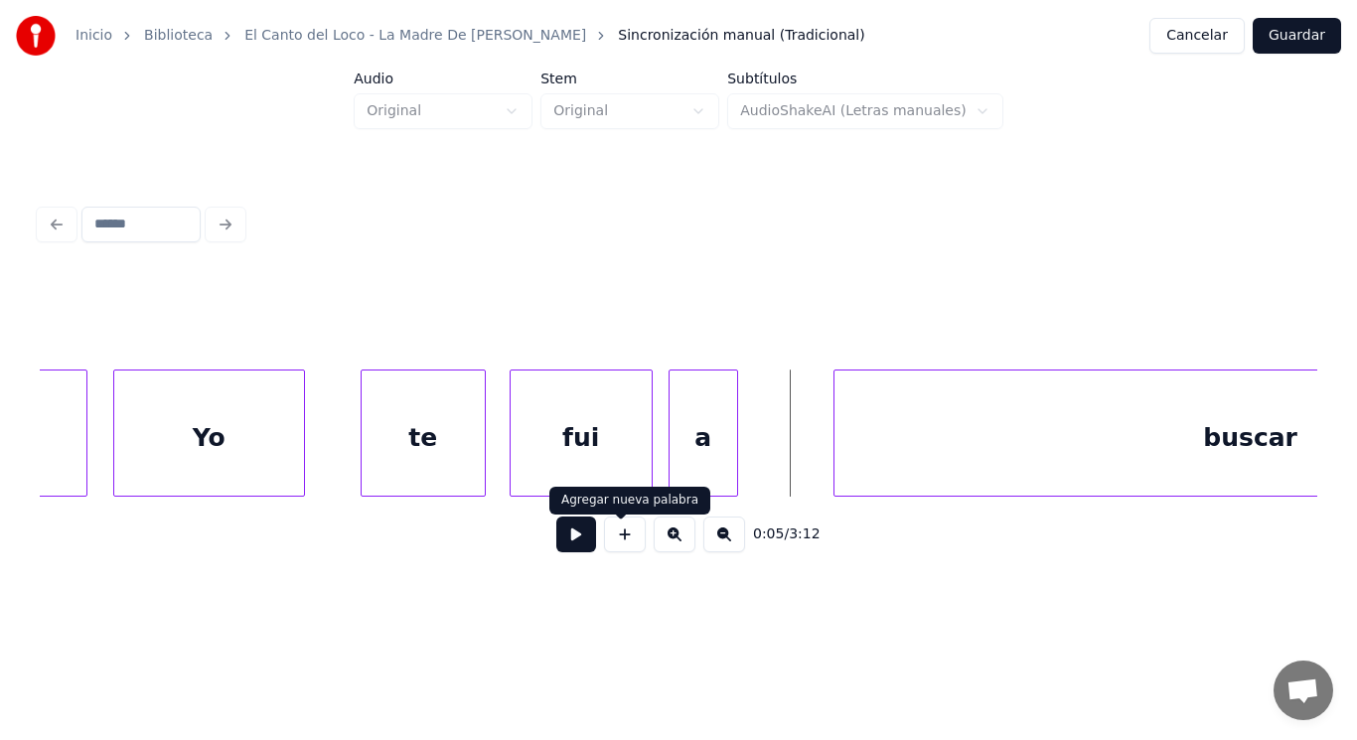
click at [564, 542] on button at bounding box center [576, 534] width 40 height 36
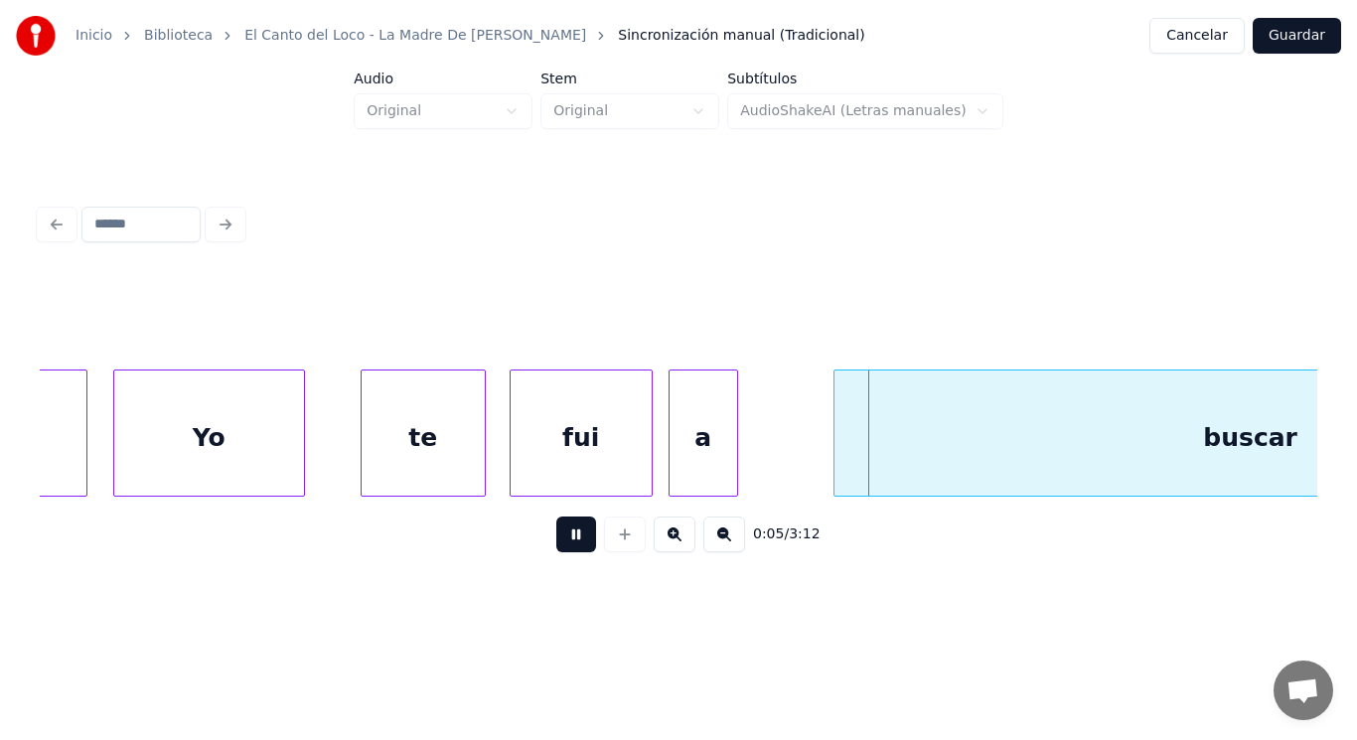
click at [564, 542] on button at bounding box center [576, 534] width 40 height 36
click at [821, 461] on div at bounding box center [821, 432] width 6 height 125
click at [795, 459] on div at bounding box center [795, 432] width 6 height 125
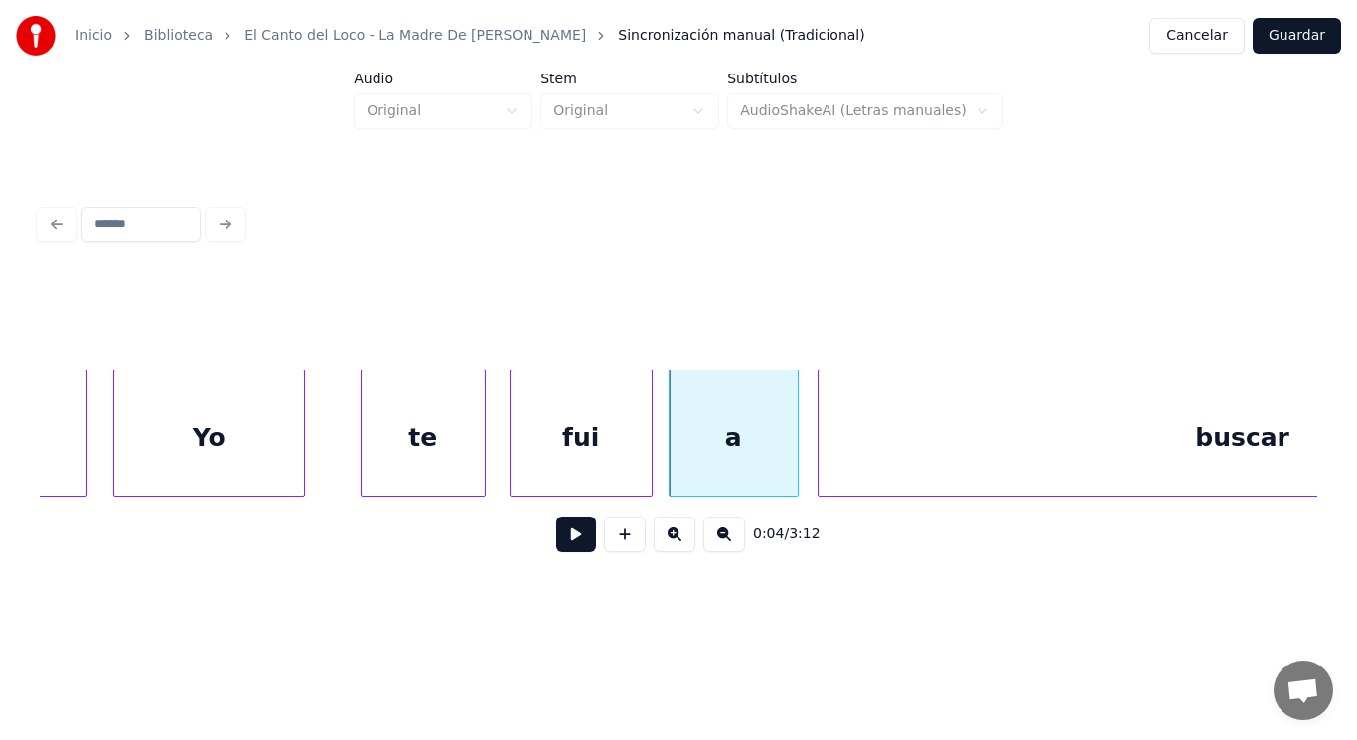
click at [634, 467] on div "fui" at bounding box center [580, 437] width 141 height 135
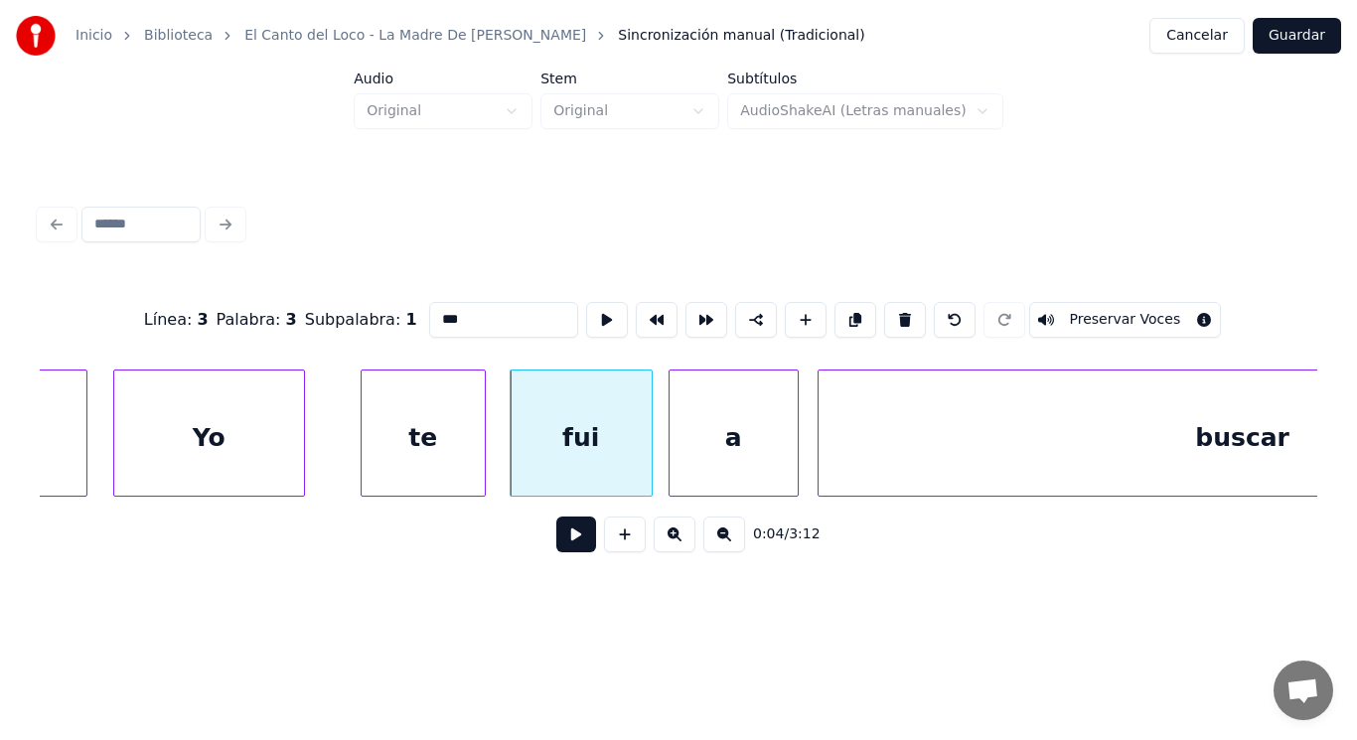
click at [565, 537] on button at bounding box center [576, 534] width 40 height 36
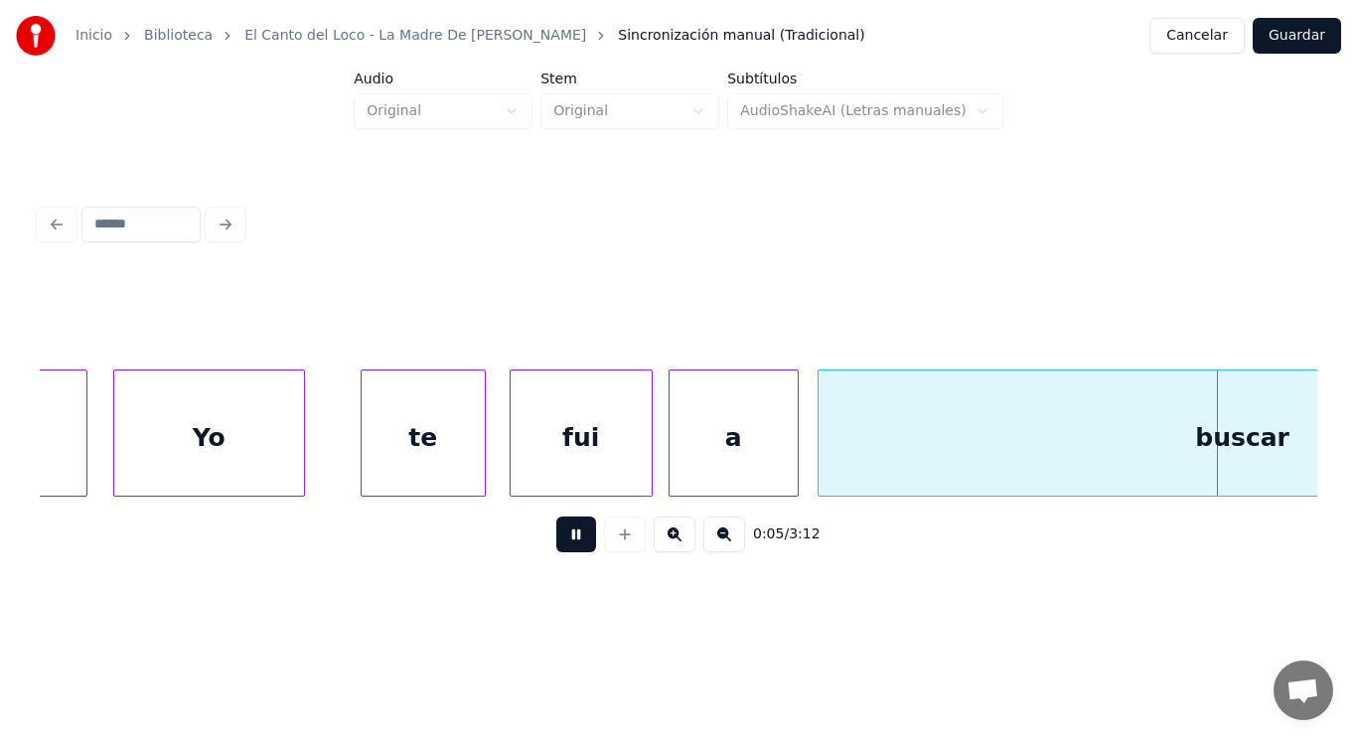
scroll to position [0, 7593]
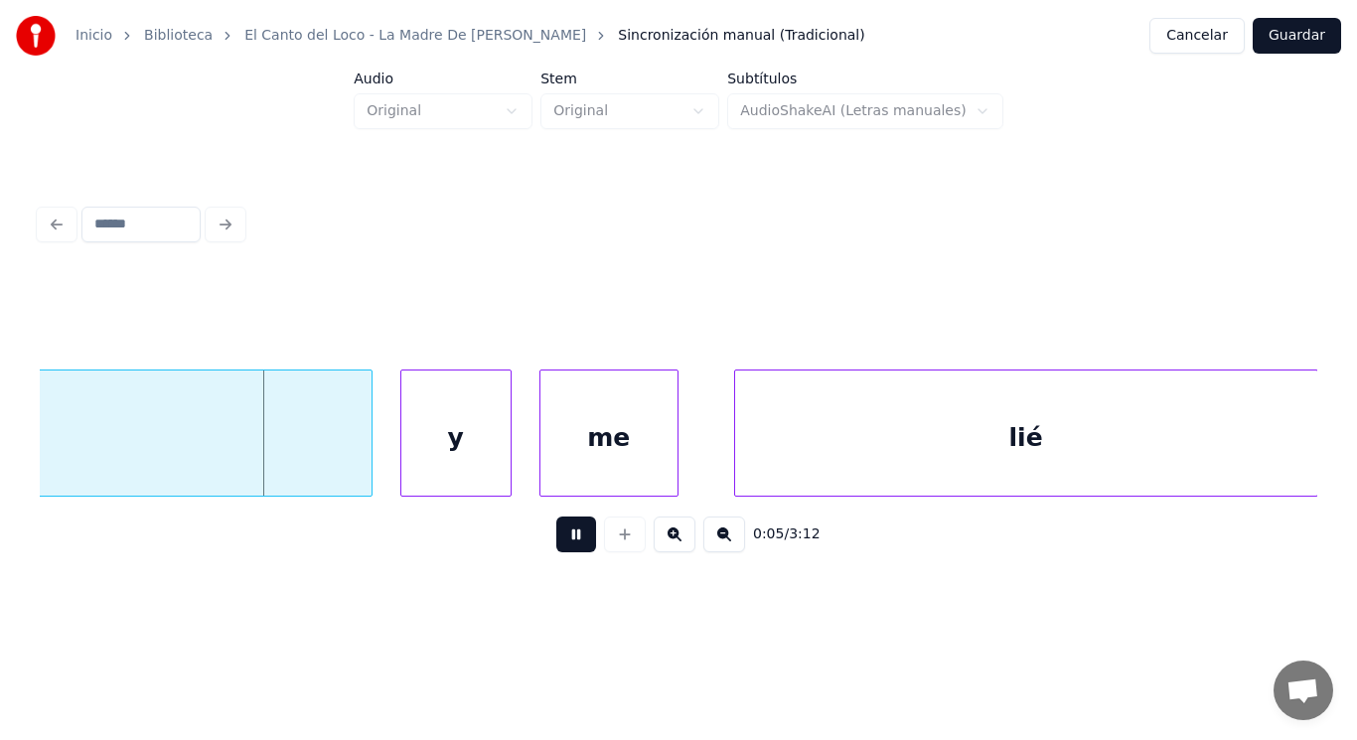
click at [565, 537] on button at bounding box center [576, 534] width 40 height 36
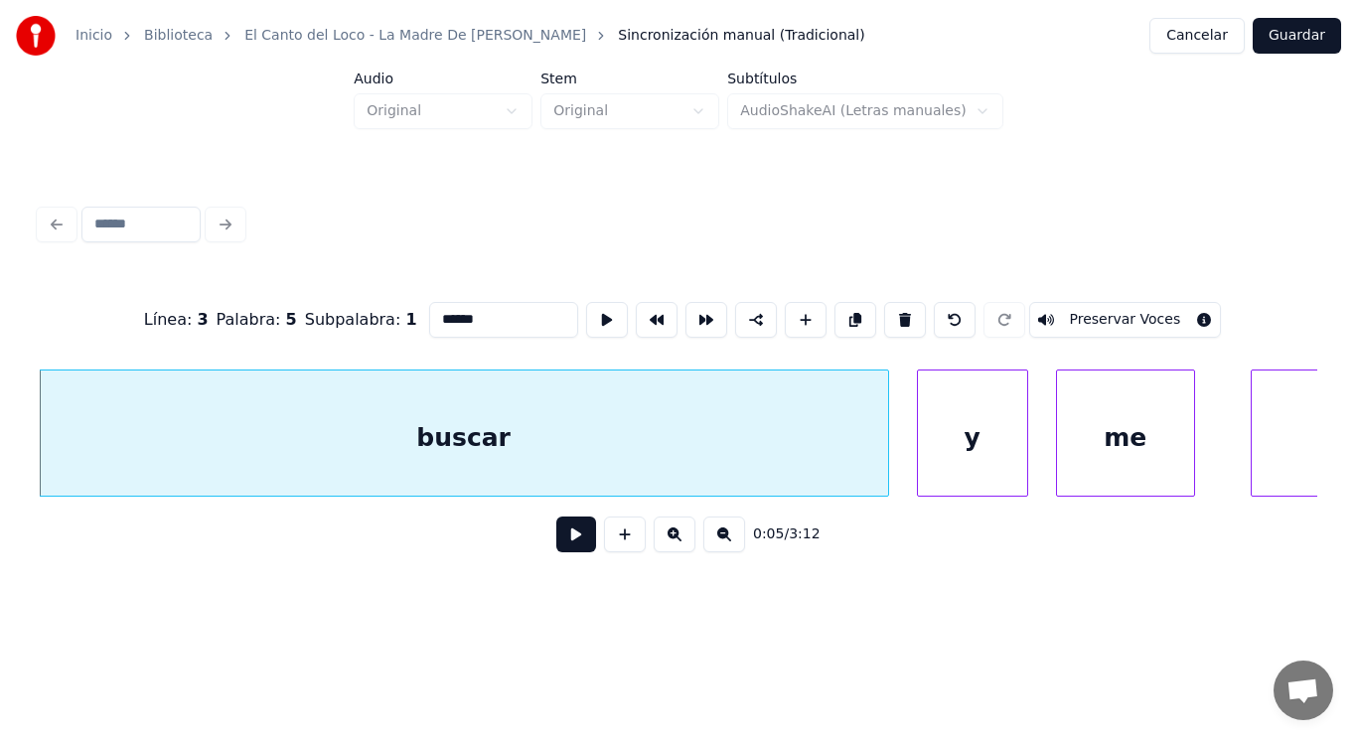
click at [564, 542] on button at bounding box center [576, 534] width 40 height 36
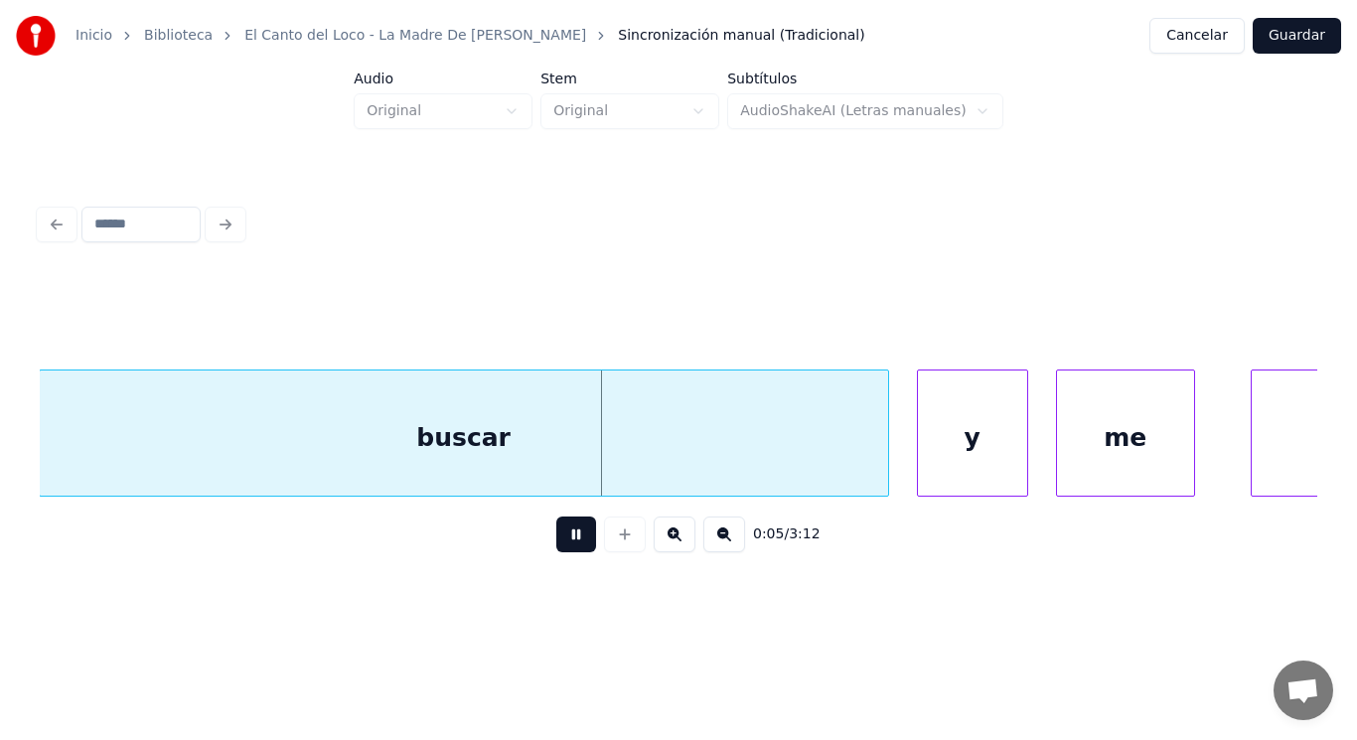
click at [564, 542] on button at bounding box center [576, 534] width 40 height 36
click at [821, 465] on div at bounding box center [821, 432] width 6 height 125
click at [557, 535] on button at bounding box center [576, 534] width 40 height 36
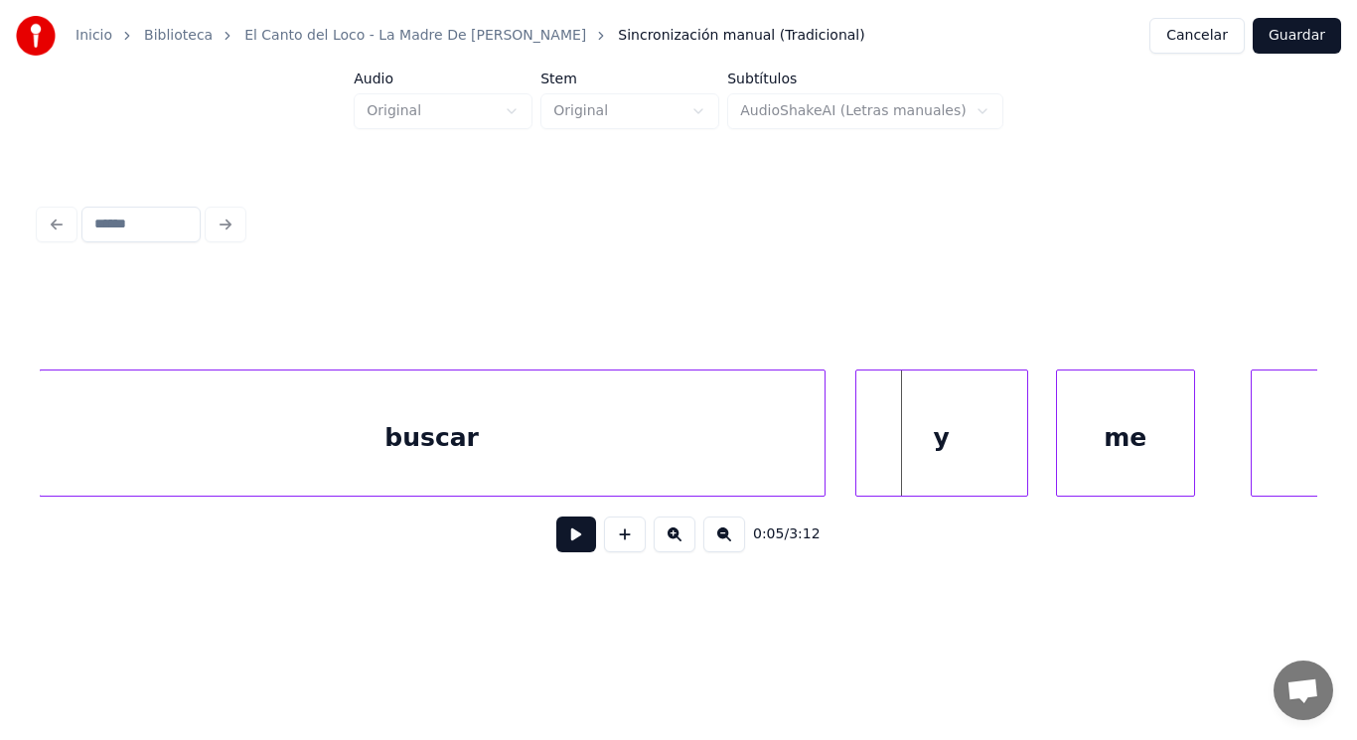
click at [856, 453] on div at bounding box center [859, 432] width 6 height 125
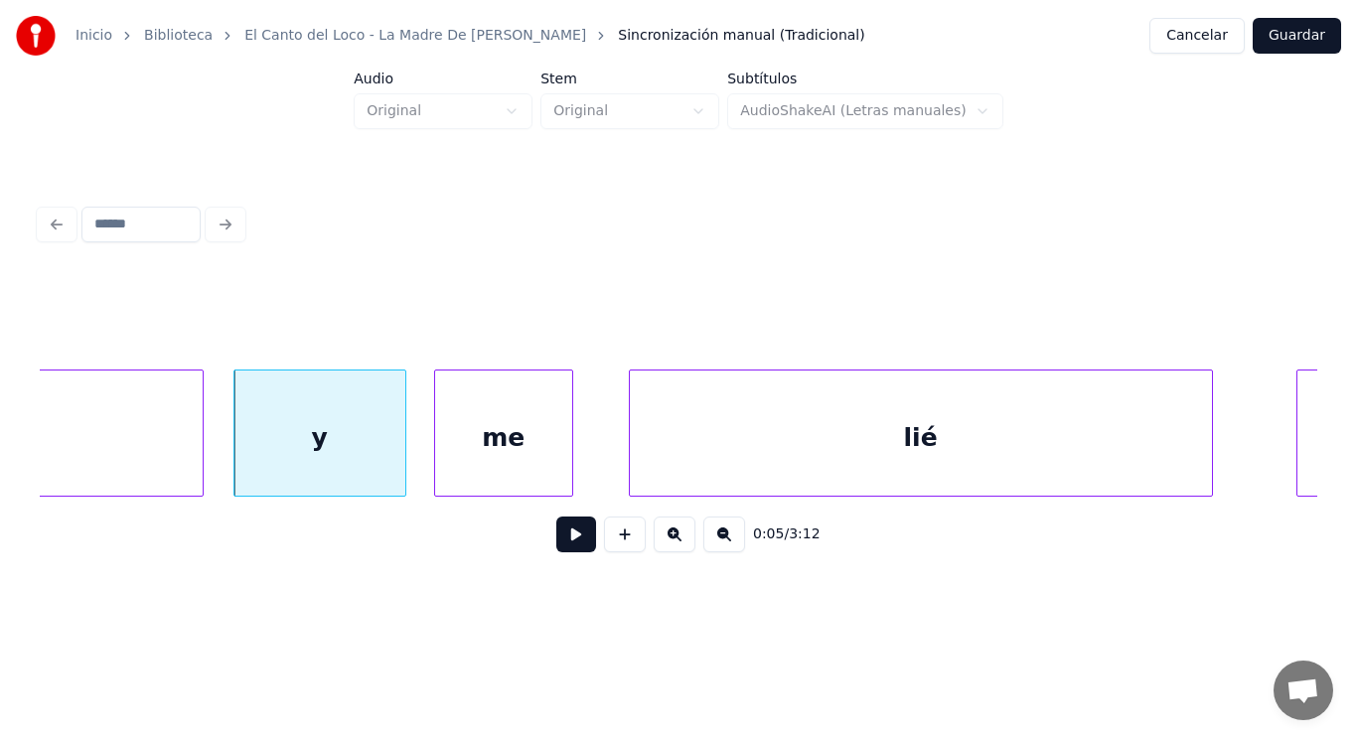
scroll to position [0, 7712]
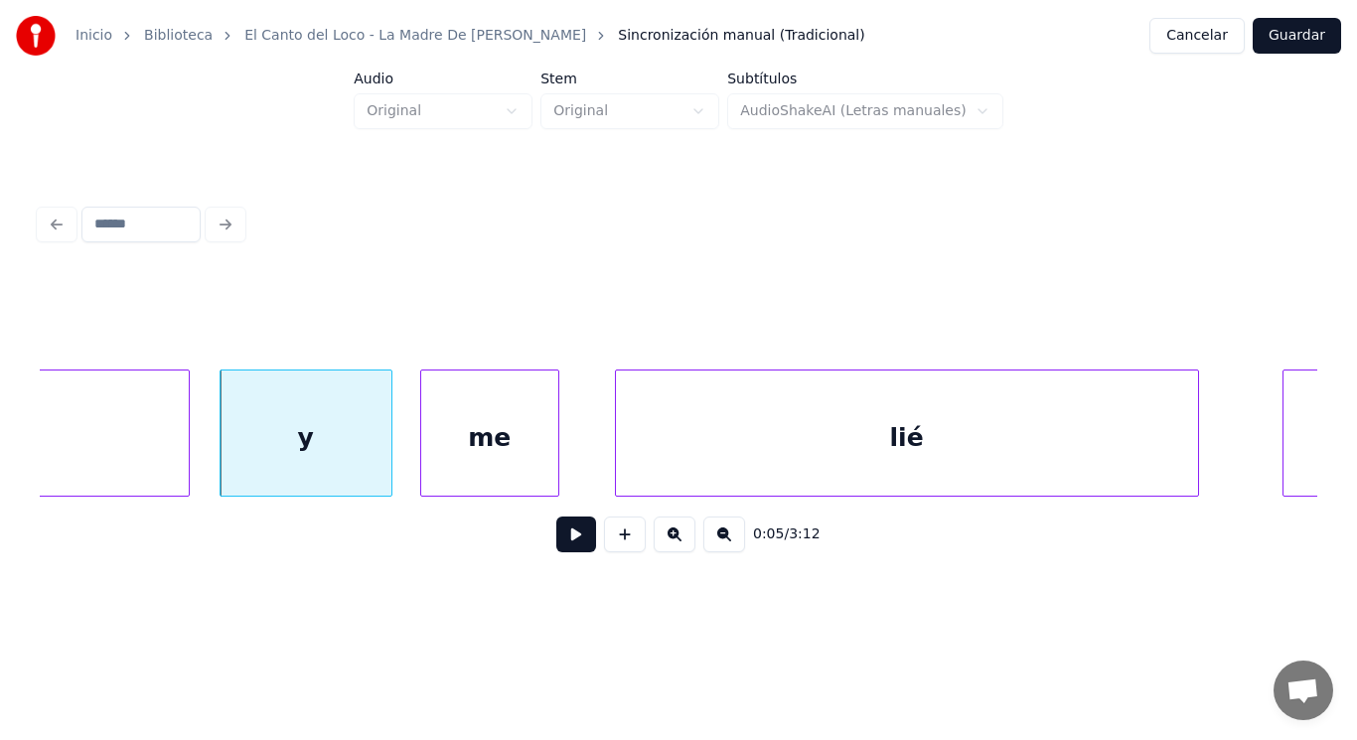
click at [567, 542] on button at bounding box center [576, 534] width 40 height 36
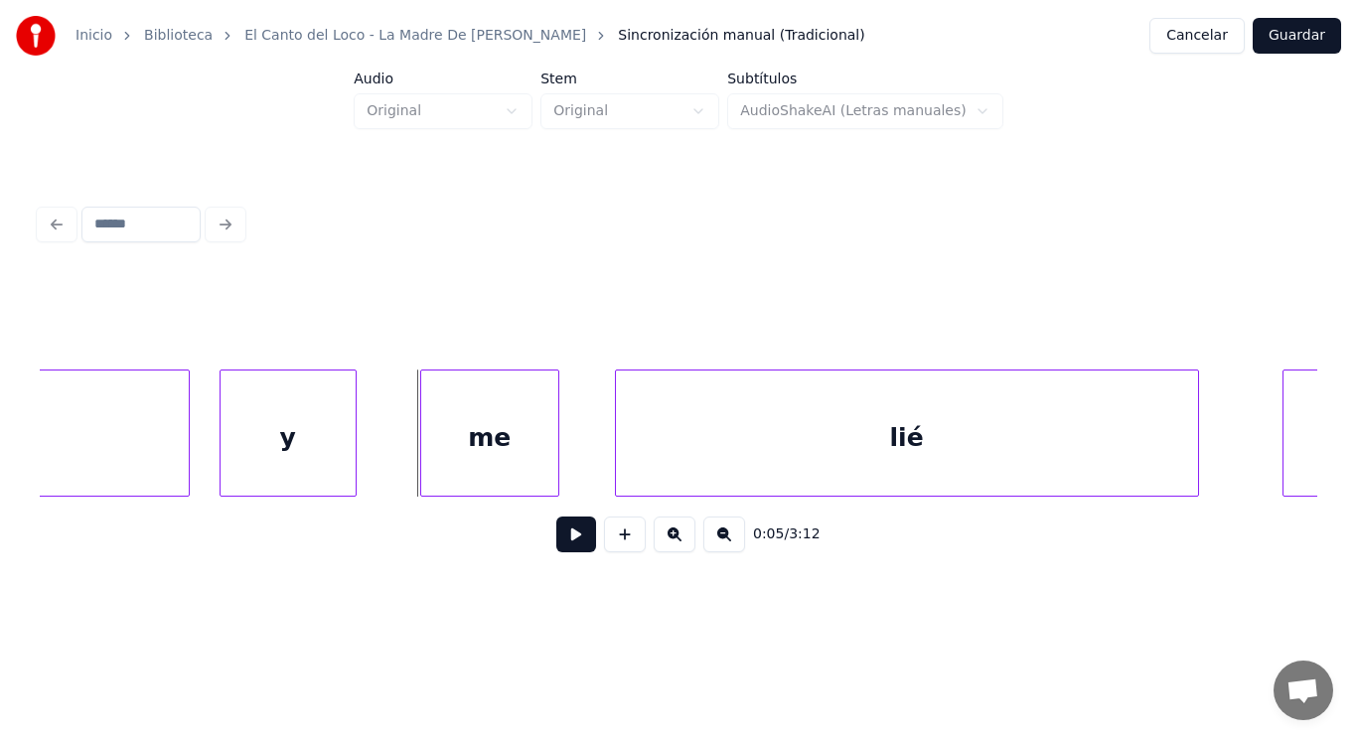
click at [355, 458] on div at bounding box center [353, 432] width 6 height 125
click at [569, 542] on button at bounding box center [576, 534] width 40 height 36
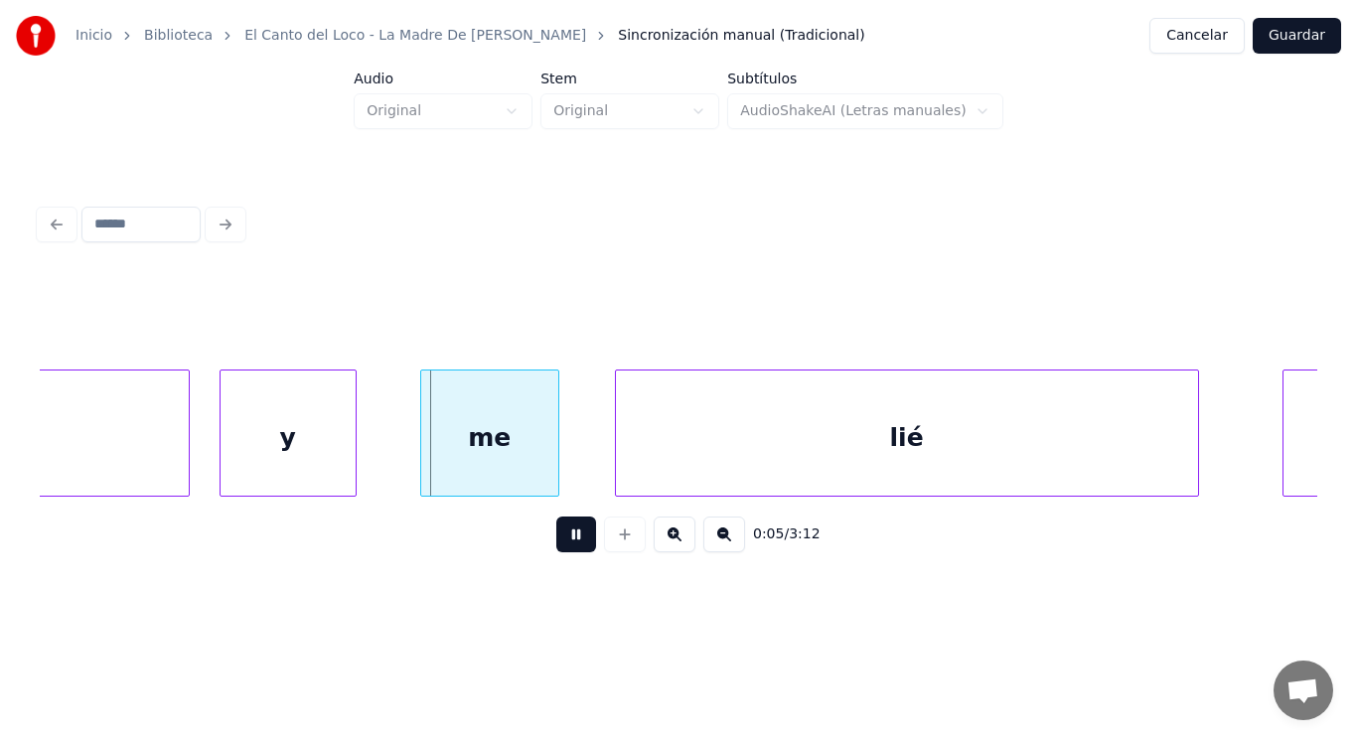
click at [569, 542] on button at bounding box center [576, 534] width 40 height 36
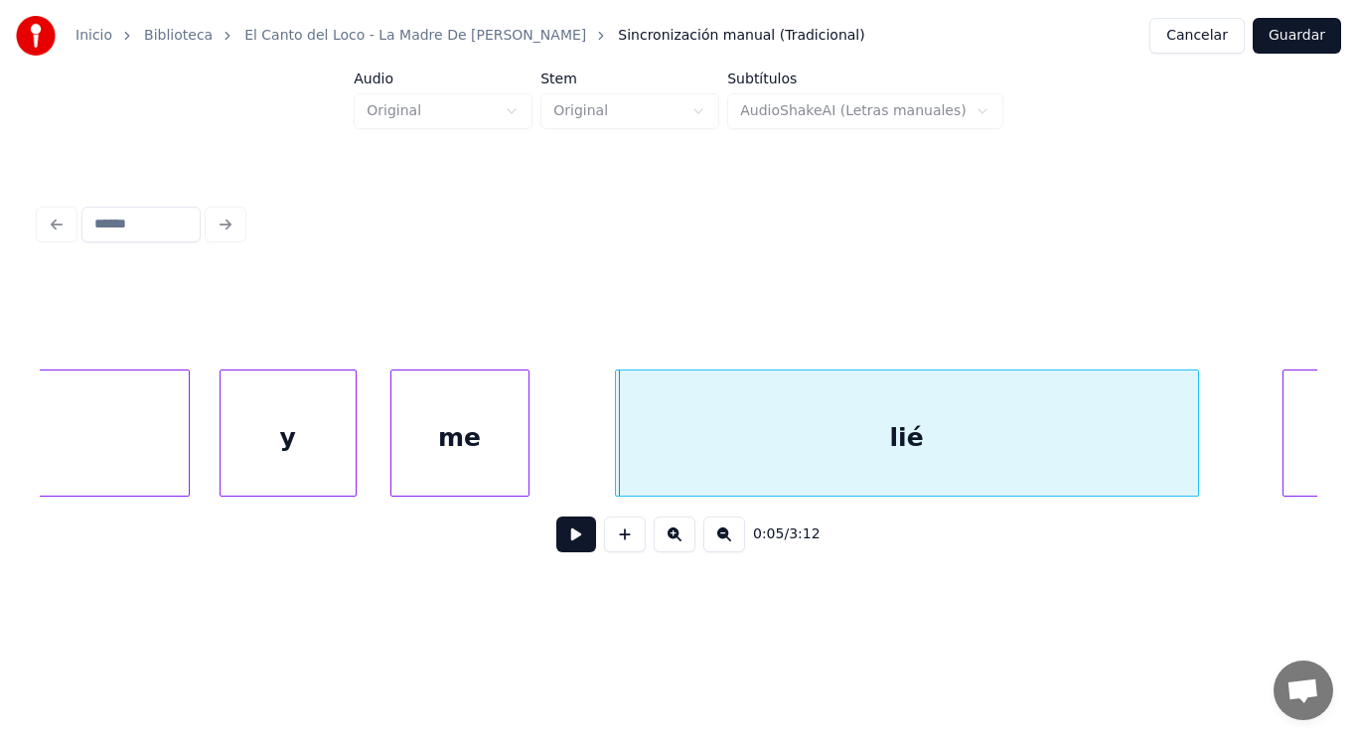
click at [428, 456] on div "me" at bounding box center [459, 437] width 137 height 135
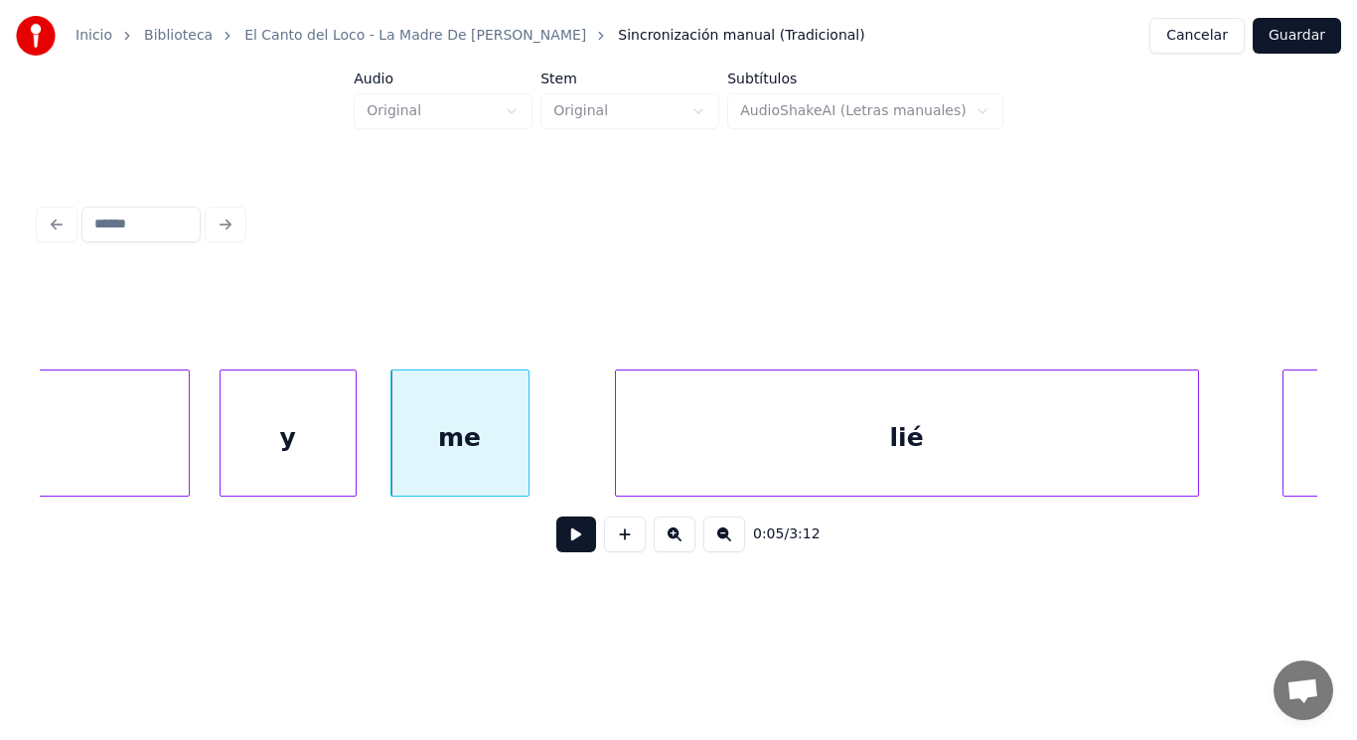
click at [520, 460] on div "me" at bounding box center [459, 437] width 137 height 135
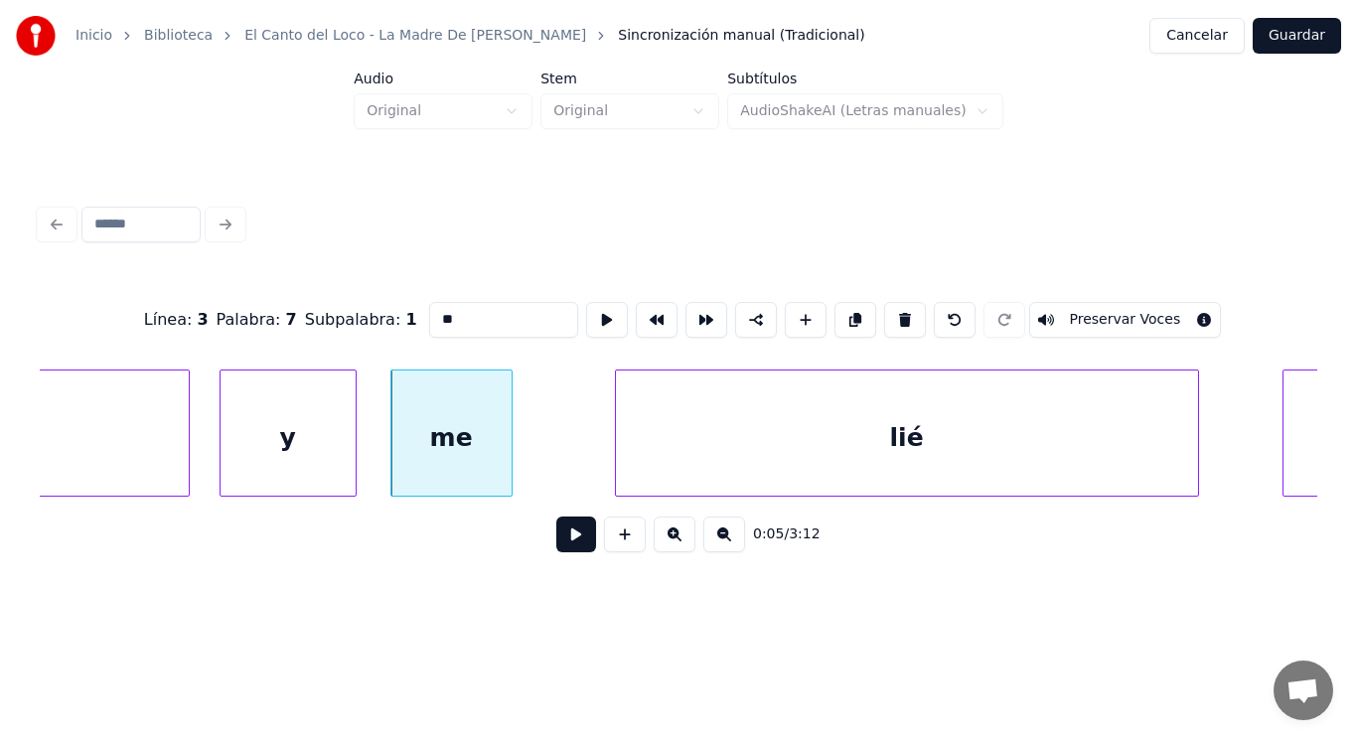
click at [510, 461] on div at bounding box center [509, 432] width 6 height 125
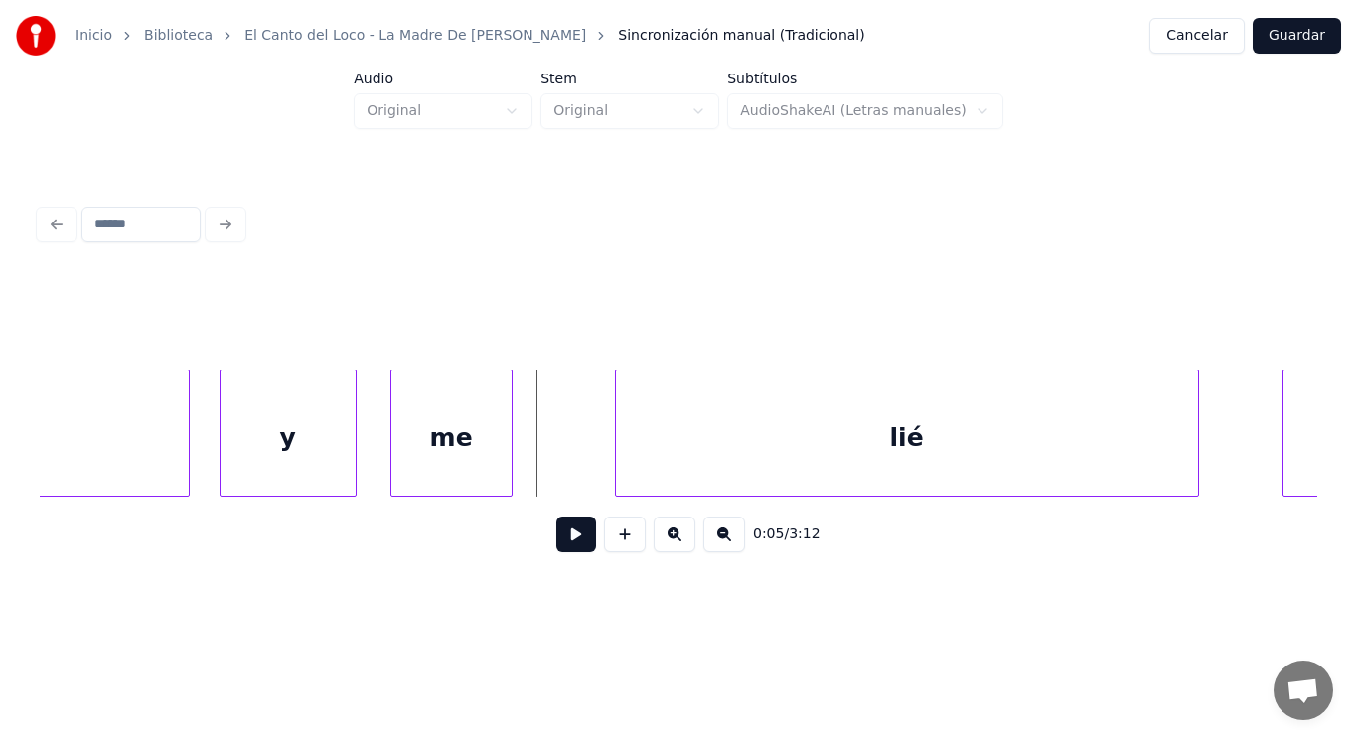
click at [558, 550] on button at bounding box center [576, 534] width 40 height 36
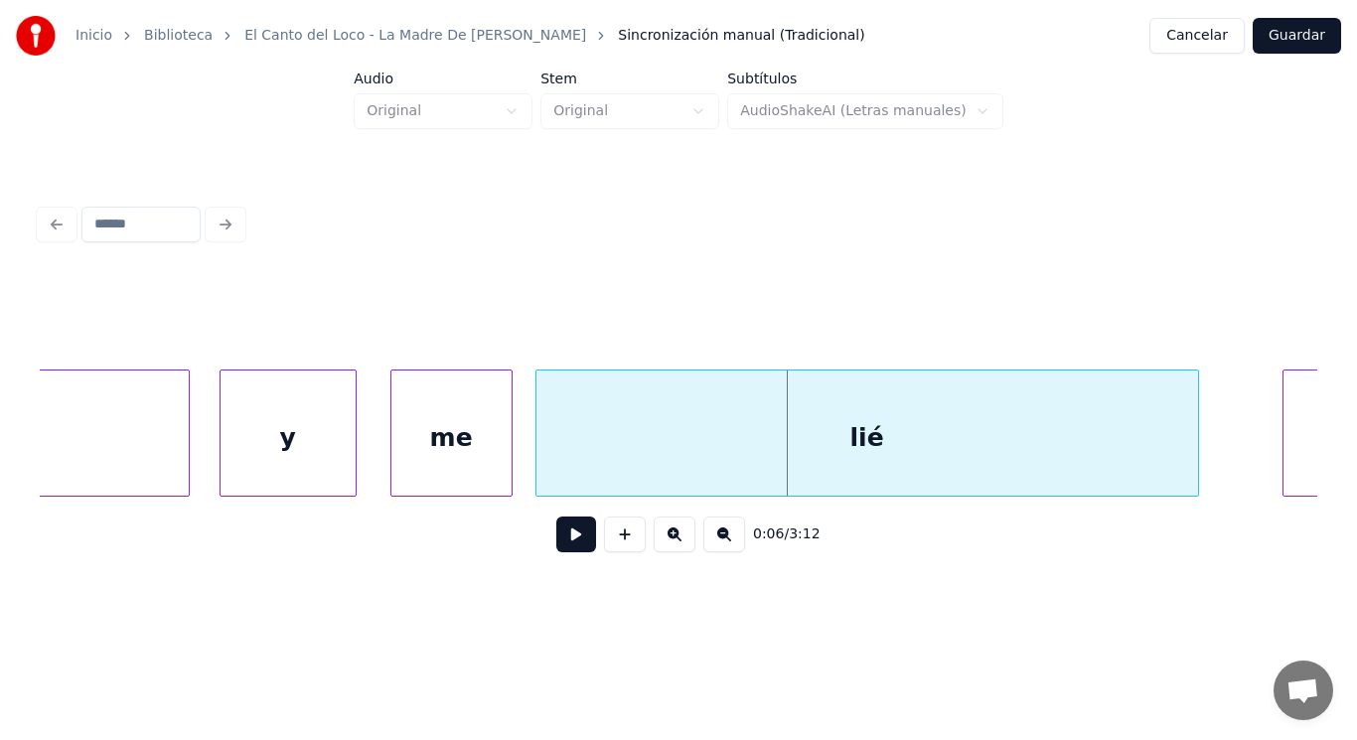
click at [538, 467] on div at bounding box center [539, 432] width 6 height 125
click at [541, 471] on div at bounding box center [541, 432] width 6 height 125
click at [557, 542] on button at bounding box center [576, 534] width 40 height 36
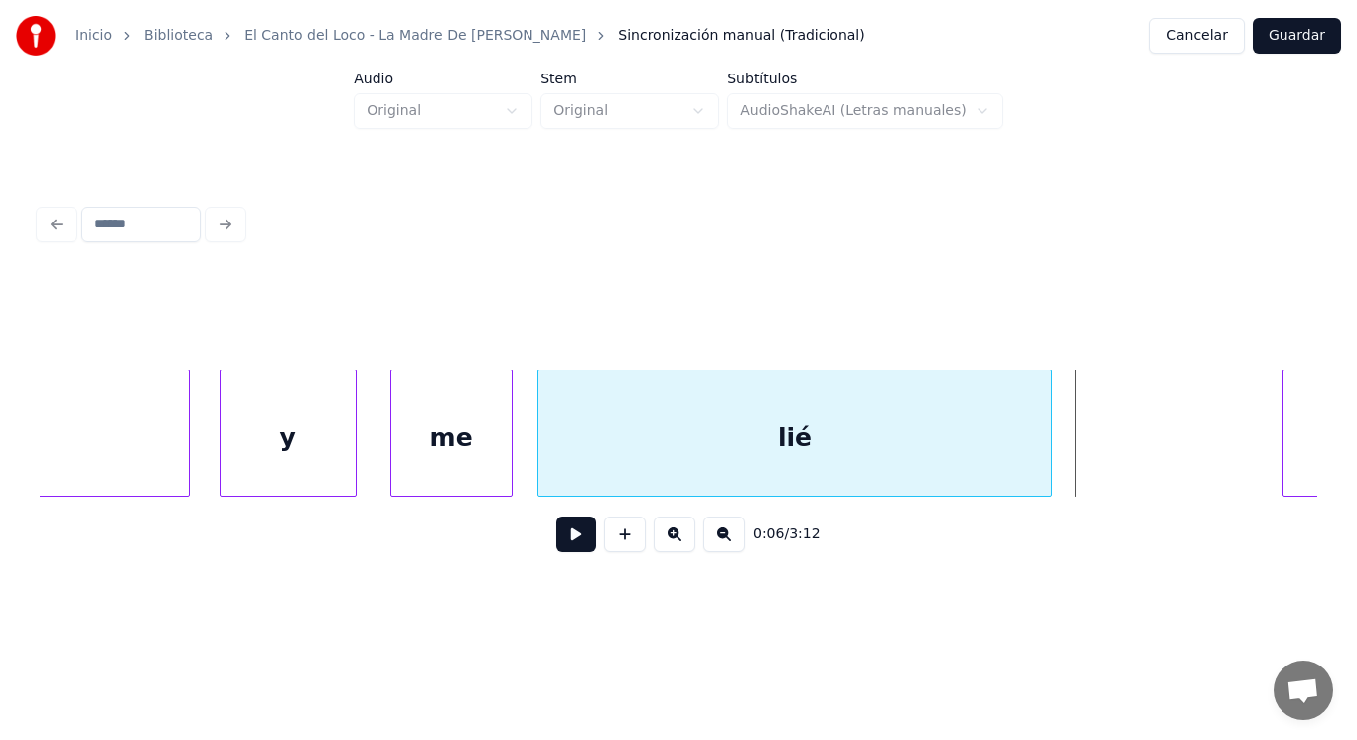
click at [1050, 463] on div at bounding box center [1048, 432] width 6 height 125
click at [907, 454] on div "lié" at bounding box center [794, 437] width 513 height 135
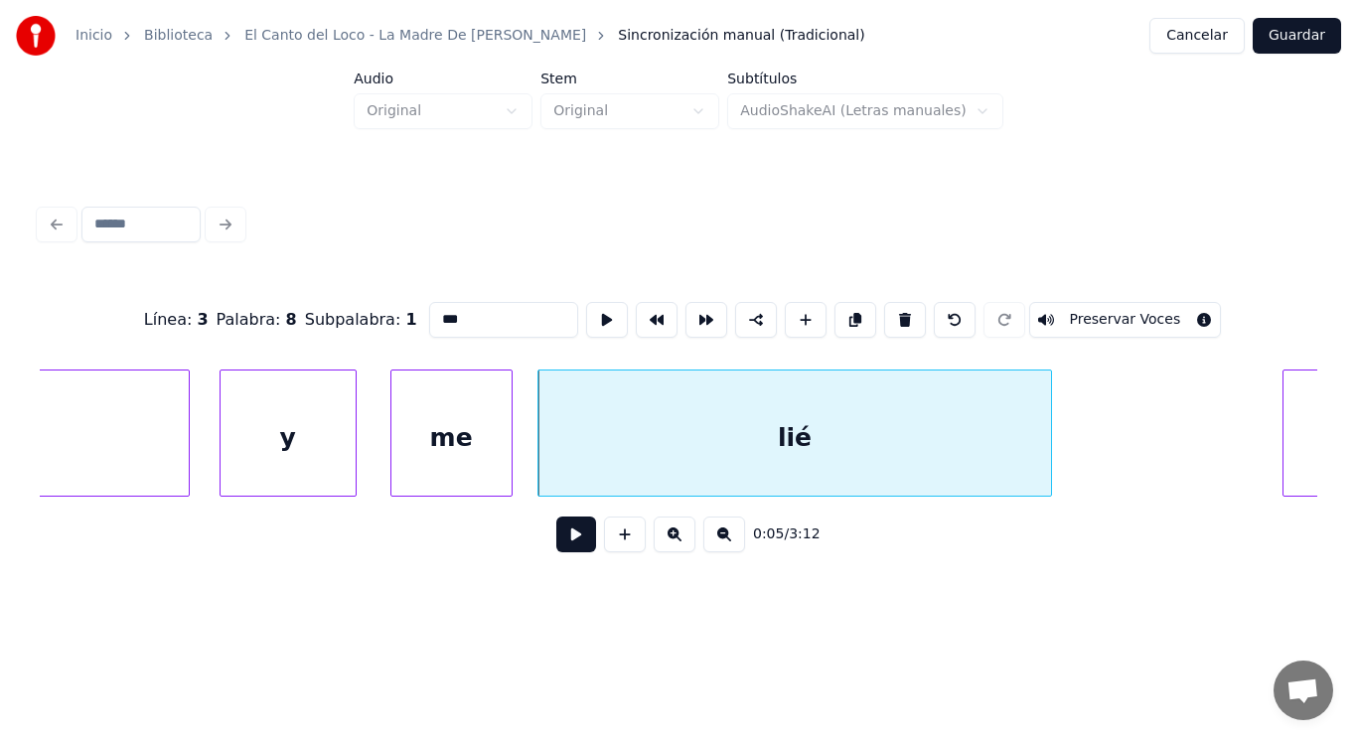
click at [446, 315] on input "***" at bounding box center [503, 320] width 149 height 36
type input "******"
click at [562, 540] on button at bounding box center [576, 534] width 40 height 36
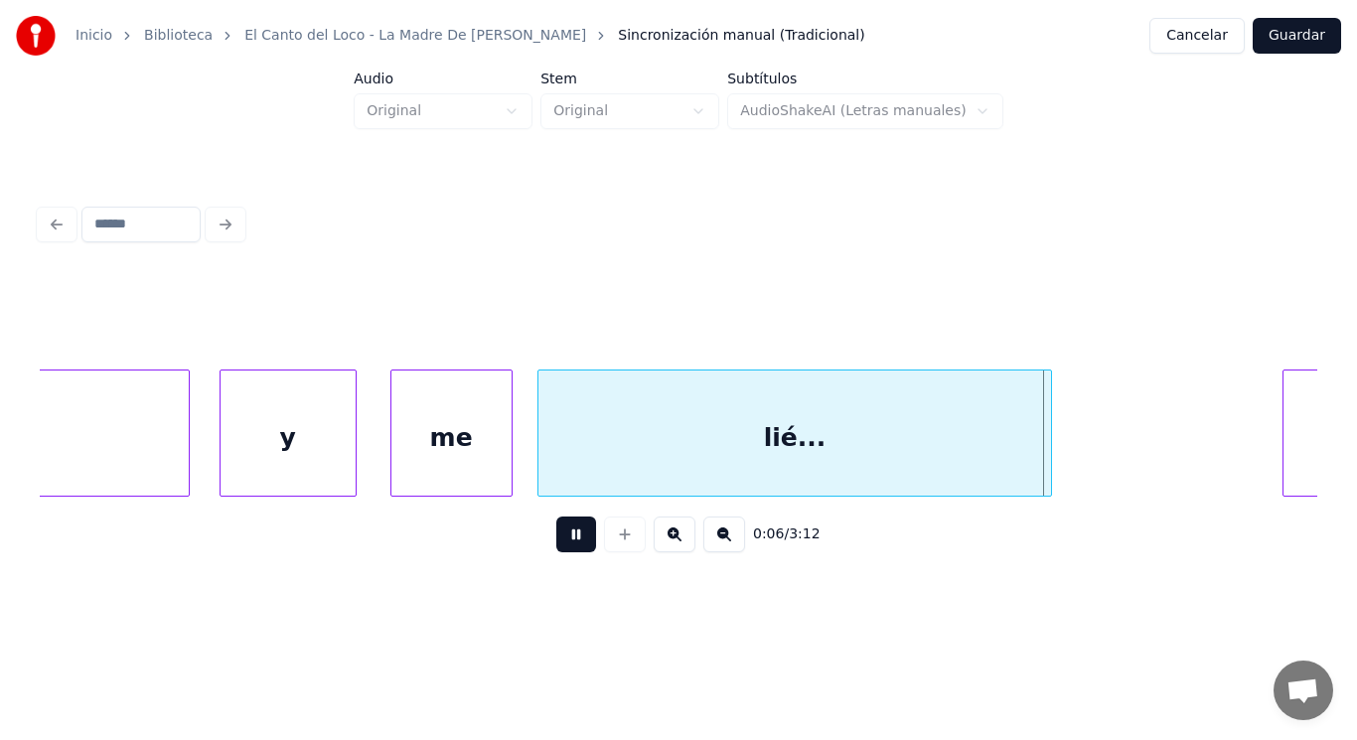
click at [562, 540] on button at bounding box center [576, 534] width 40 height 36
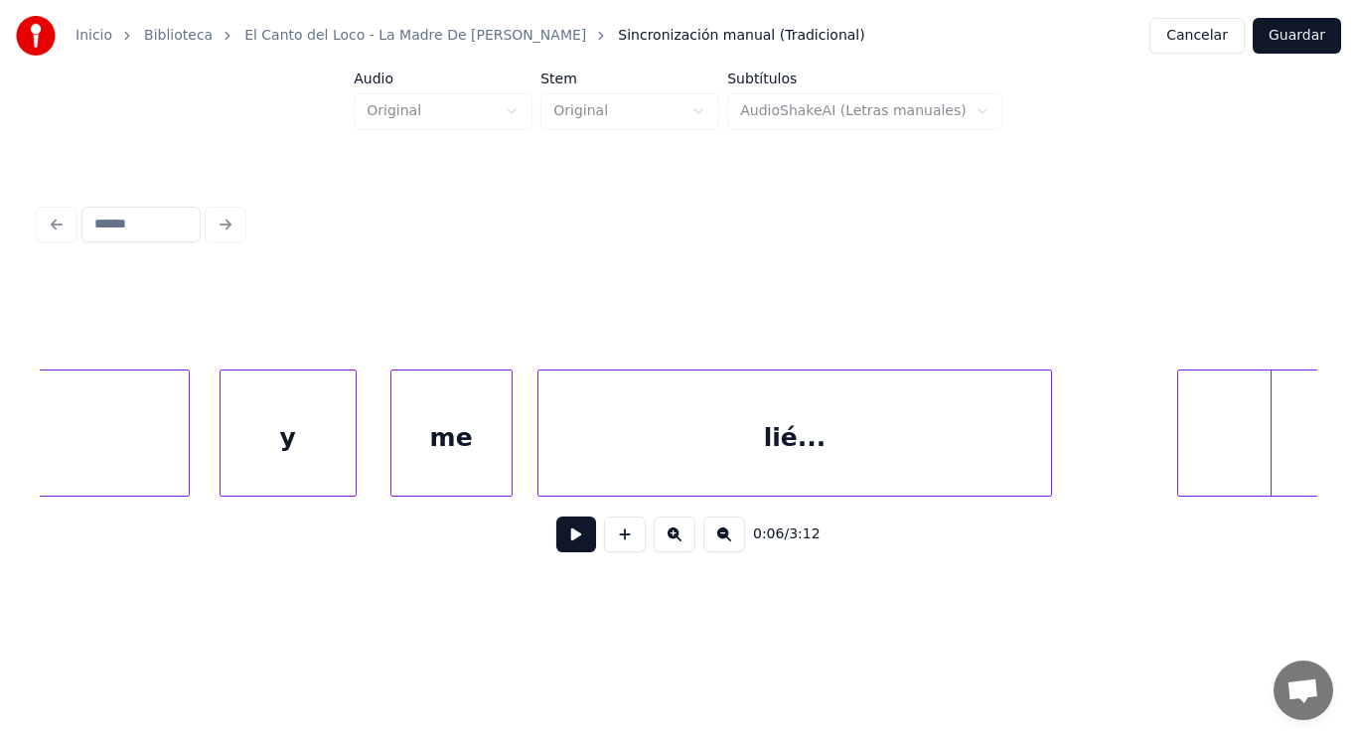
click at [1178, 450] on div at bounding box center [1181, 432] width 6 height 125
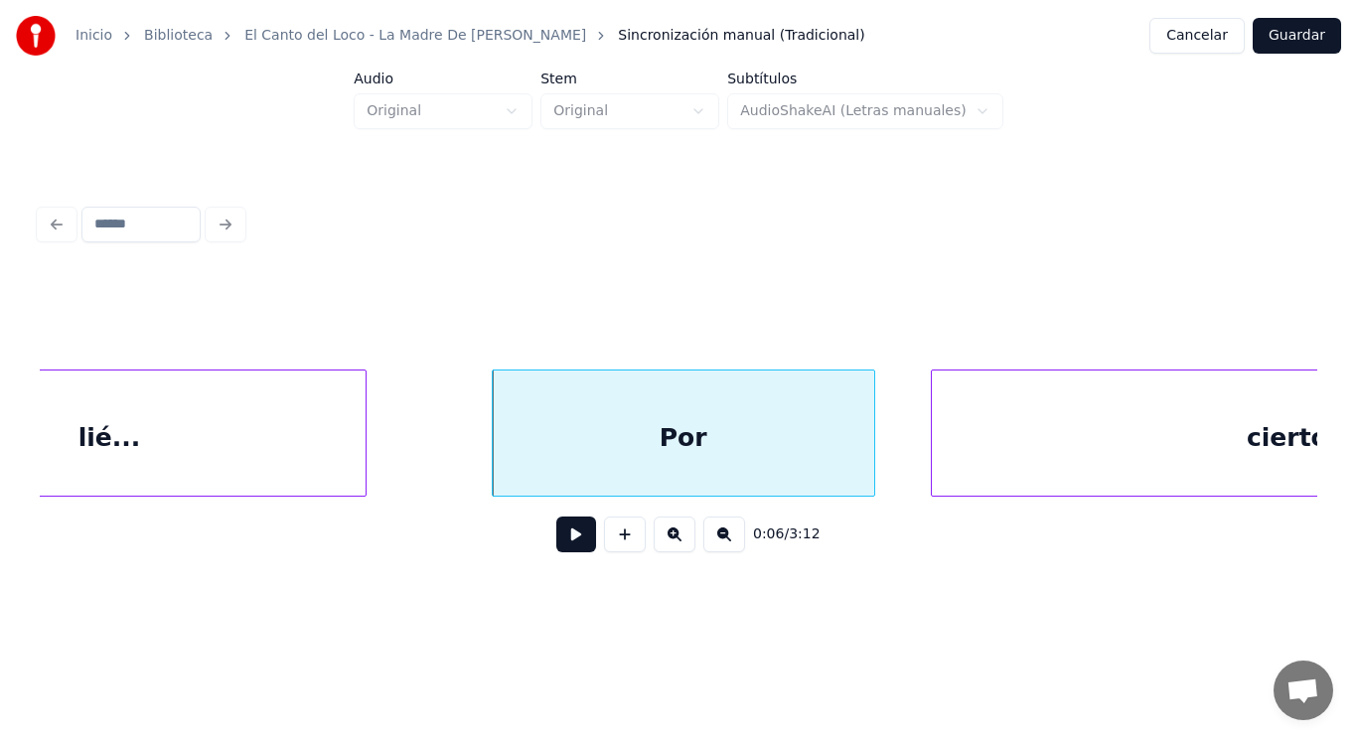
scroll to position [0, 8467]
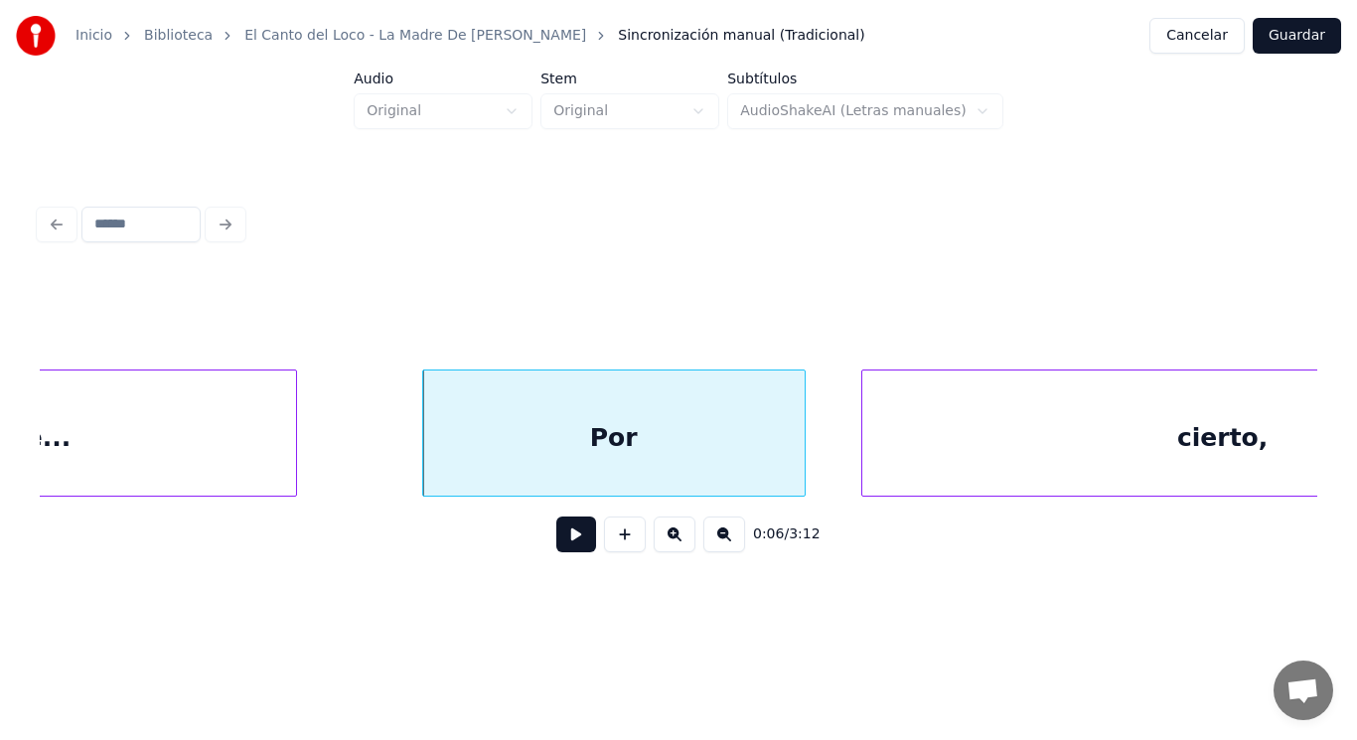
click at [560, 543] on button at bounding box center [576, 534] width 40 height 36
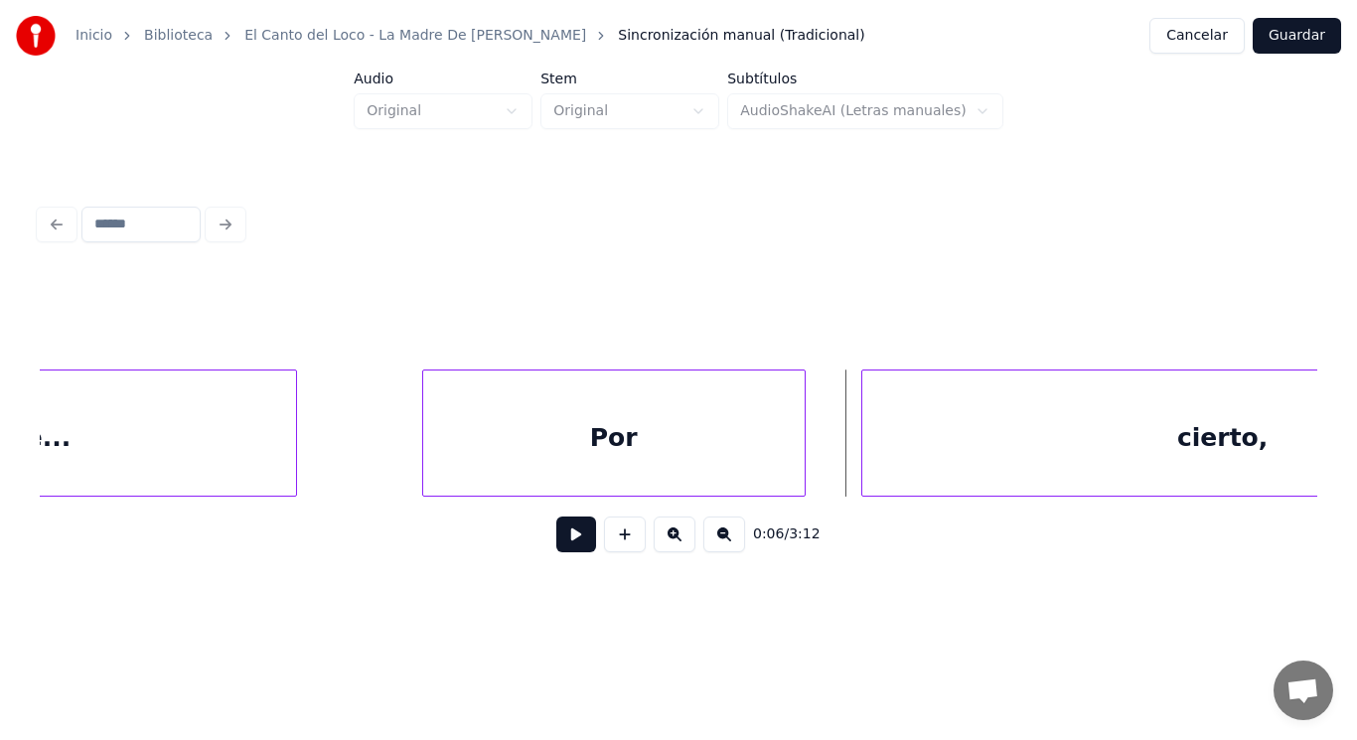
click at [755, 442] on div "Por" at bounding box center [613, 437] width 381 height 135
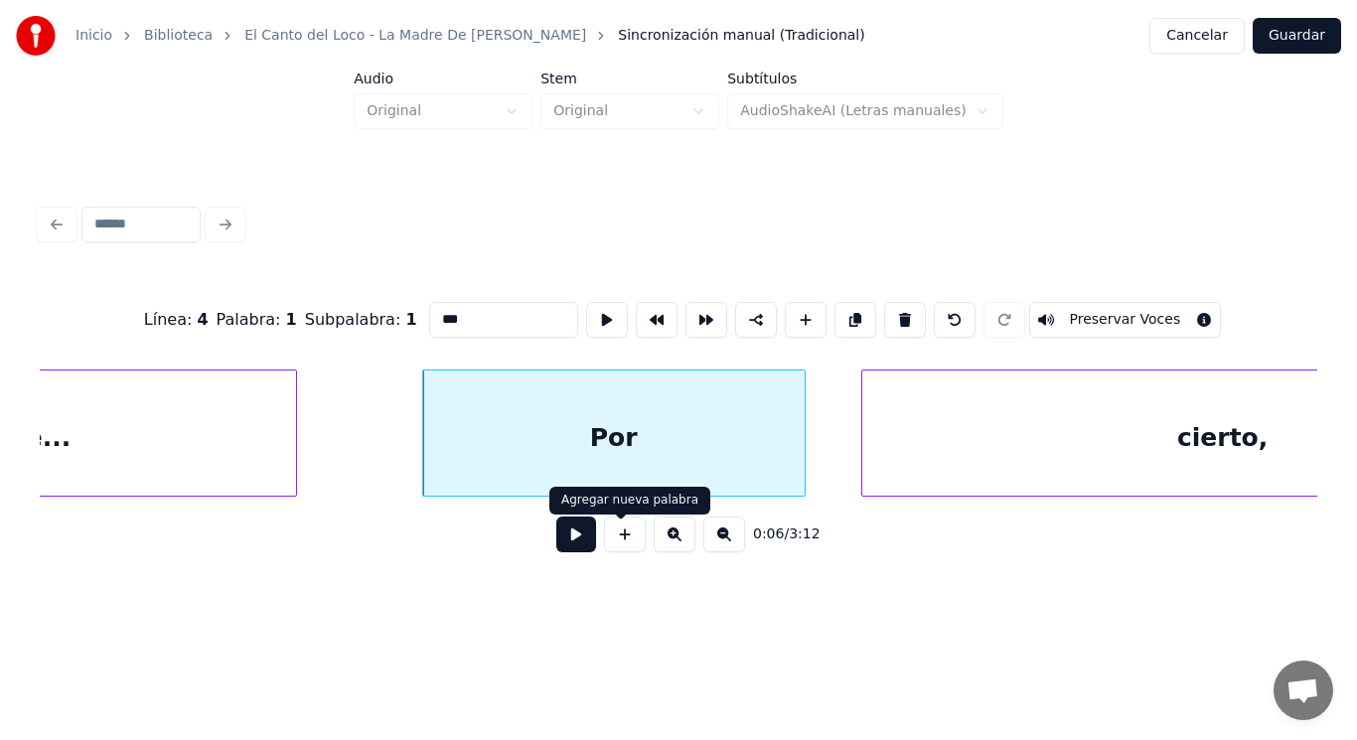
click at [569, 532] on button at bounding box center [576, 534] width 40 height 36
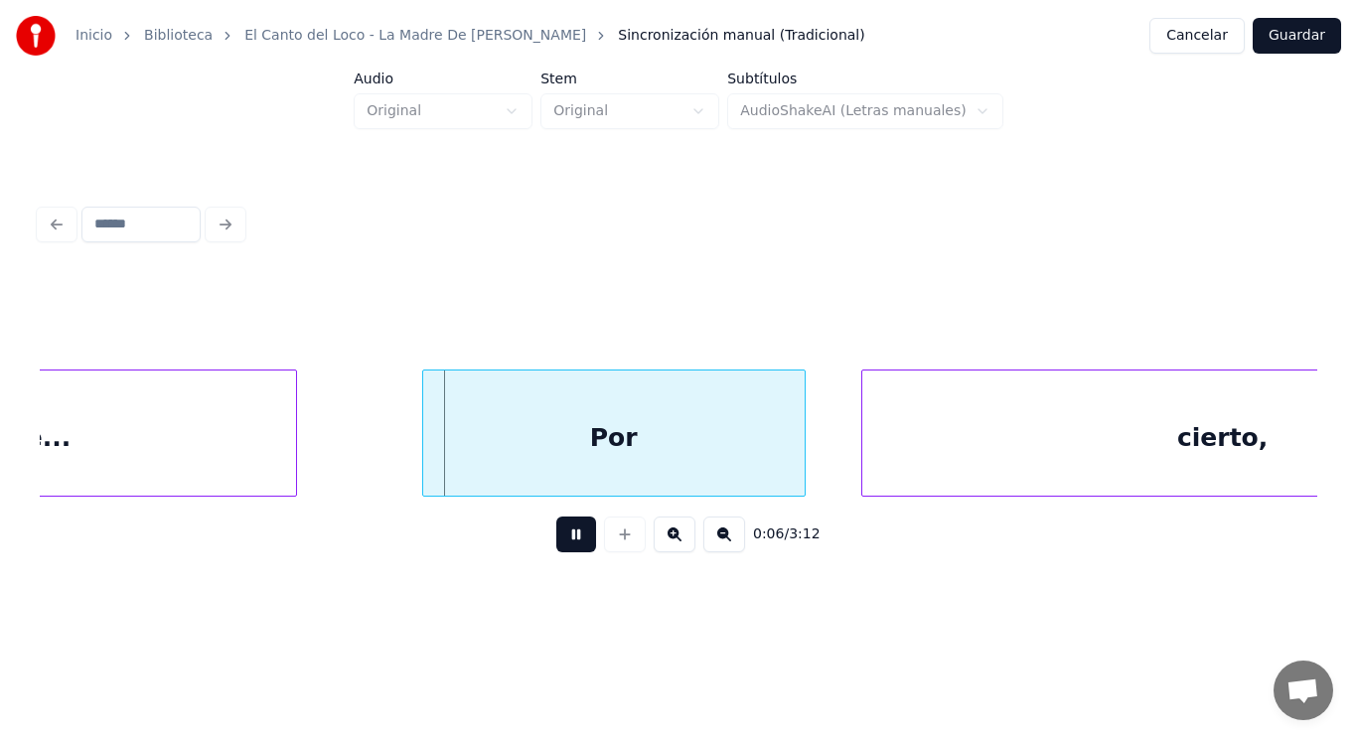
click at [569, 532] on button at bounding box center [576, 534] width 40 height 36
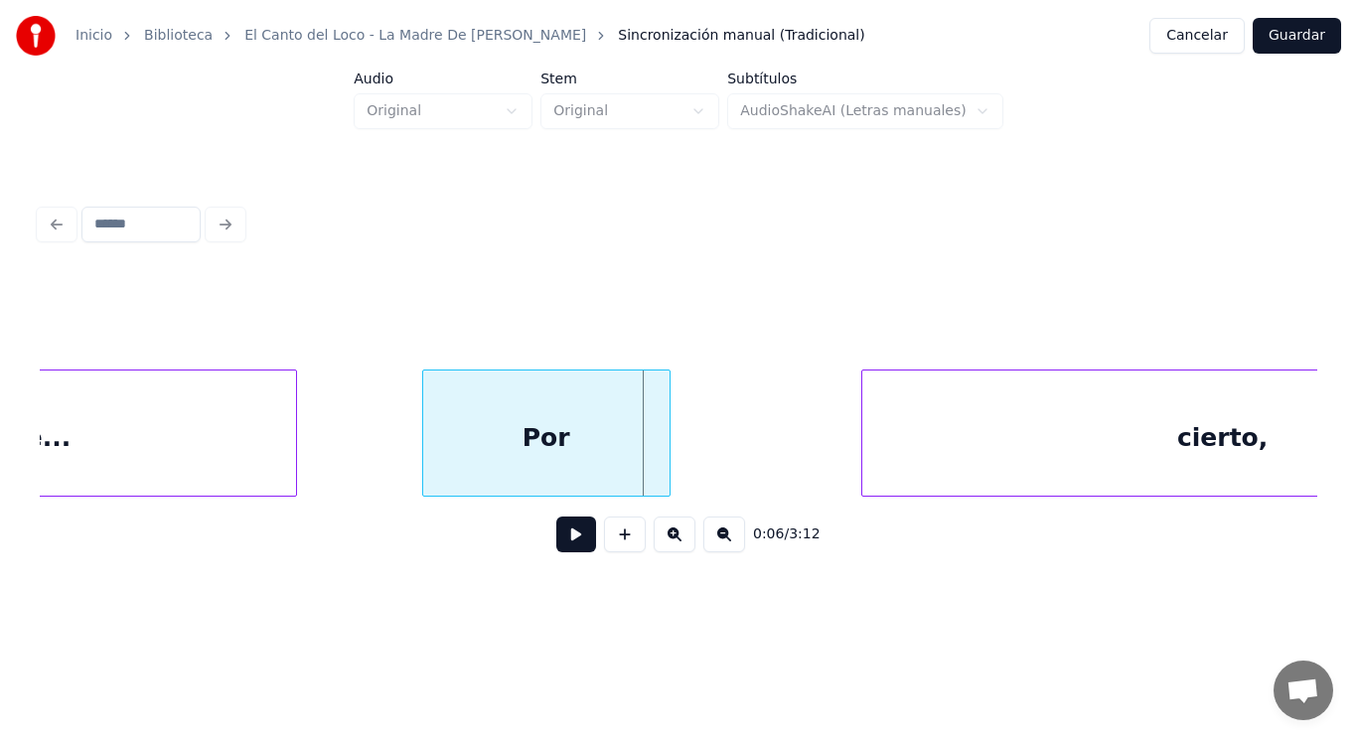
click at [668, 470] on div at bounding box center [666, 432] width 6 height 125
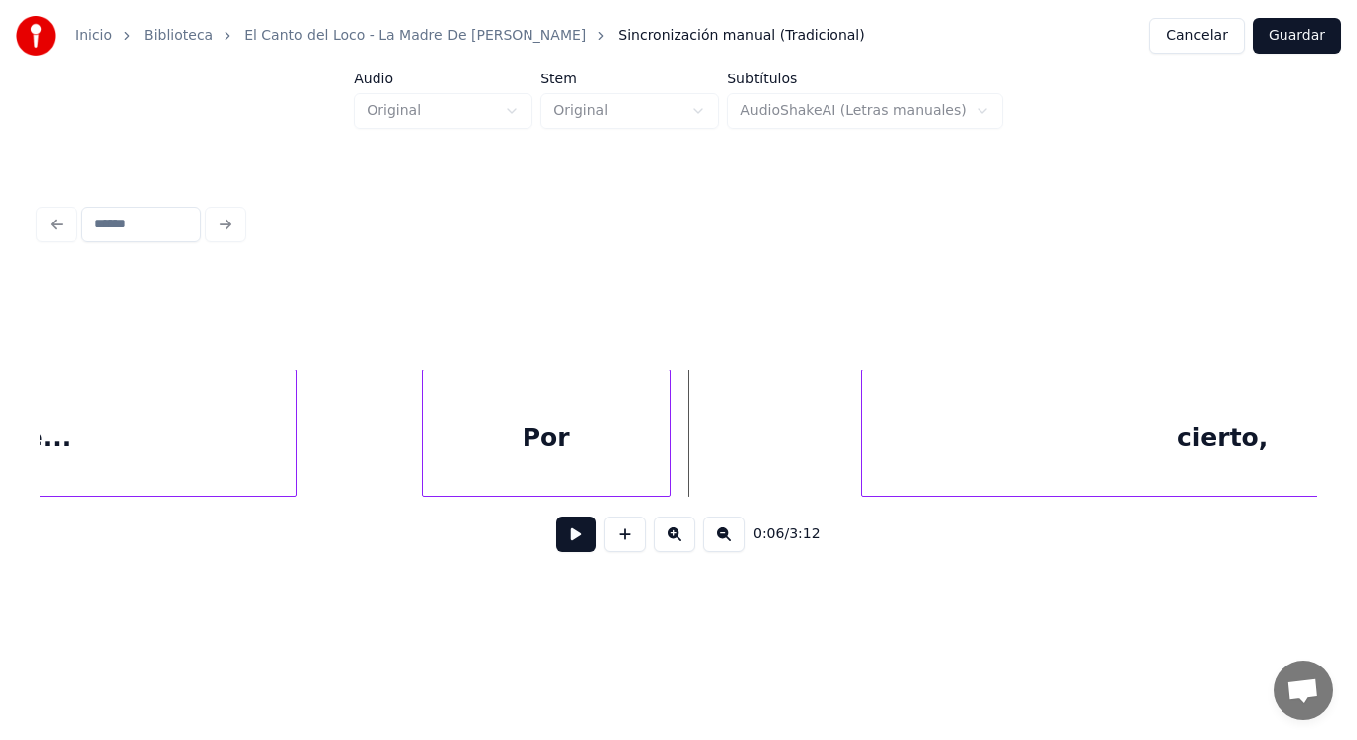
click at [561, 550] on button at bounding box center [576, 534] width 40 height 36
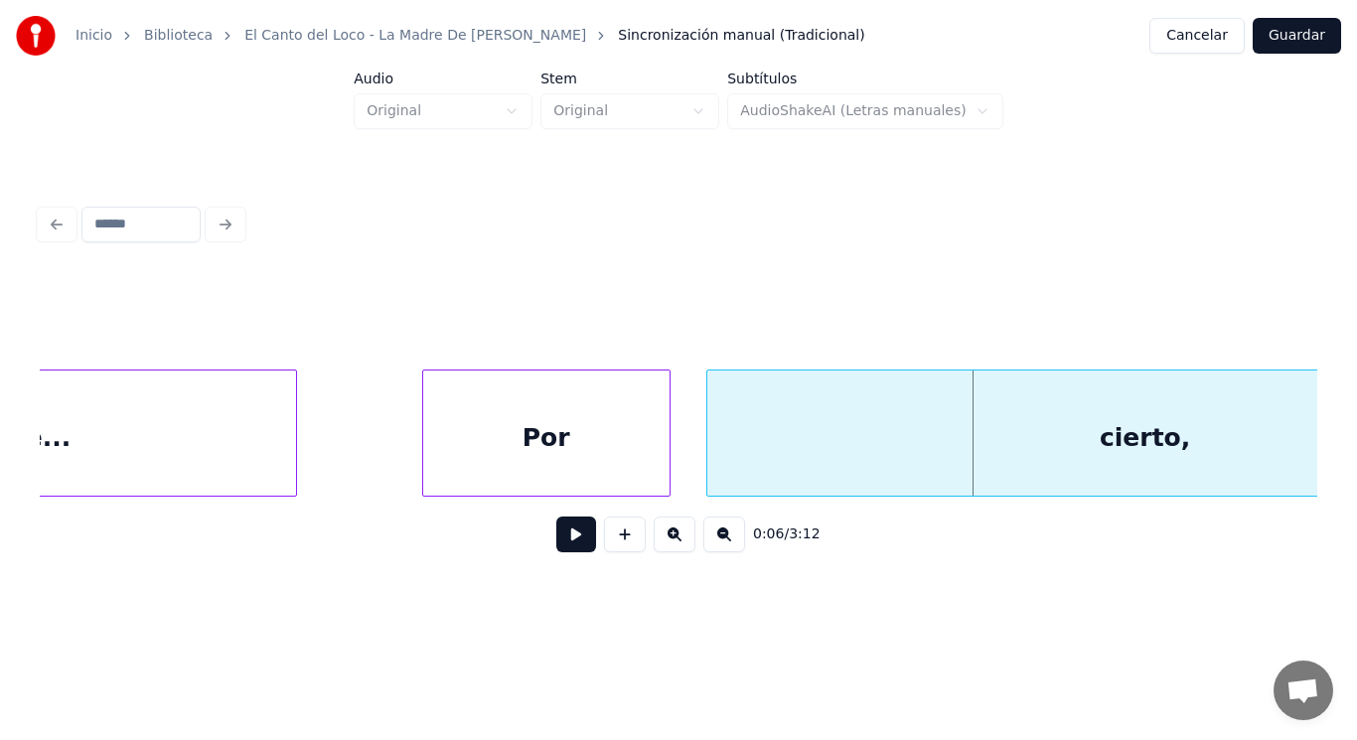
click at [708, 460] on div at bounding box center [710, 432] width 6 height 125
click at [556, 551] on button at bounding box center [576, 534] width 40 height 36
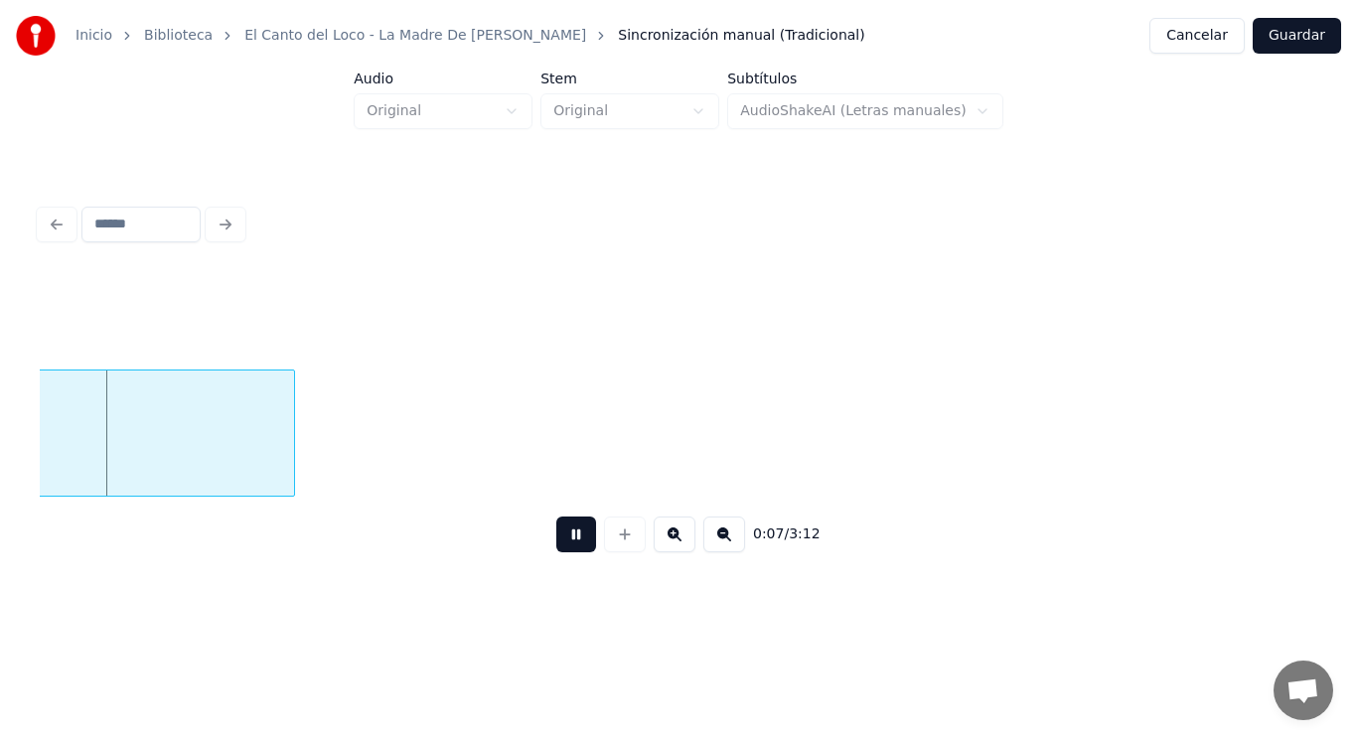
click at [556, 551] on button at bounding box center [576, 534] width 40 height 36
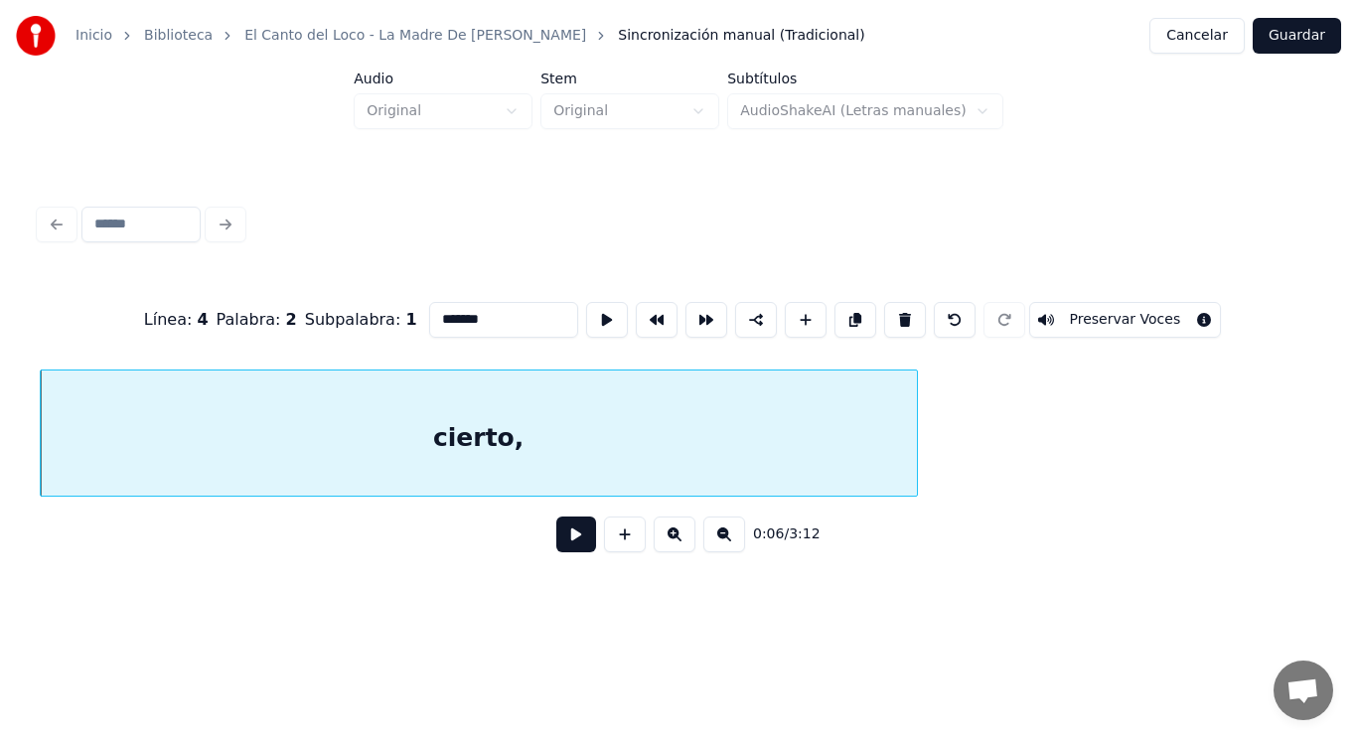
click at [581, 543] on button at bounding box center [576, 534] width 40 height 36
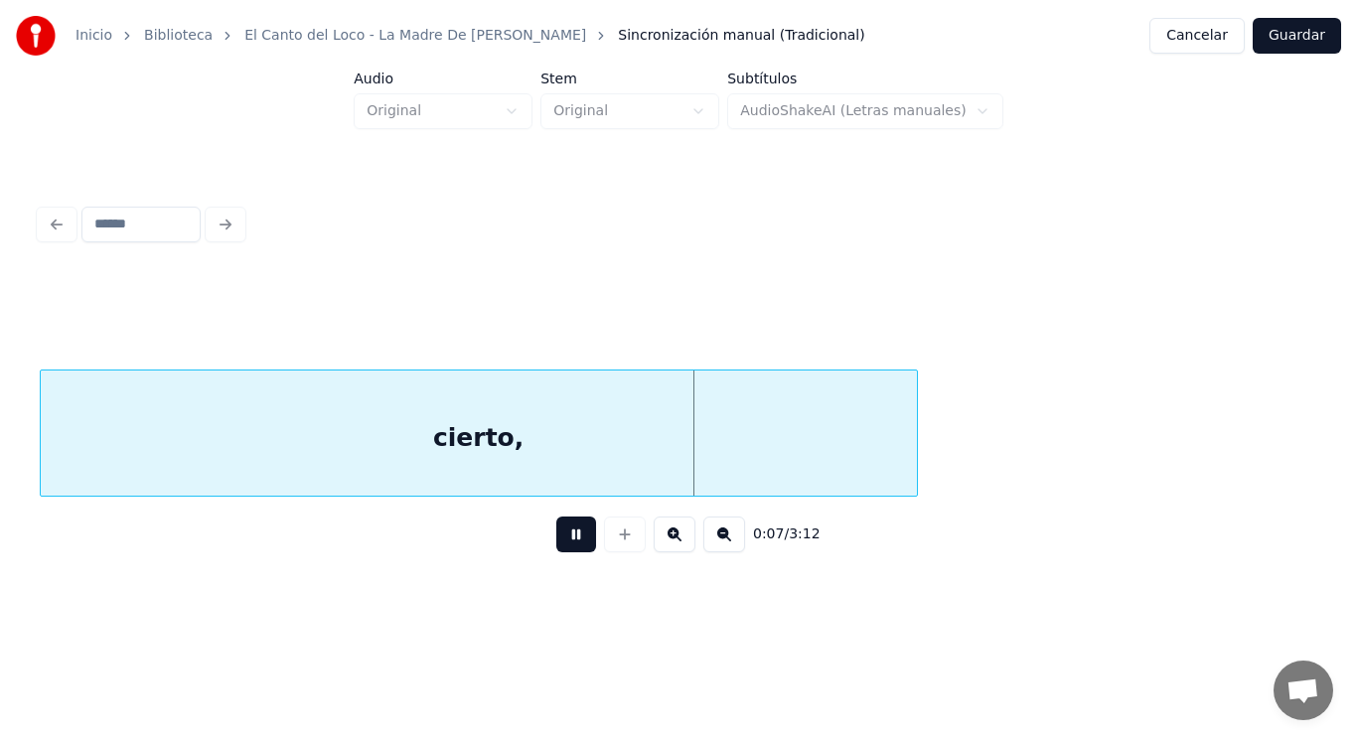
click at [581, 543] on button at bounding box center [576, 534] width 40 height 36
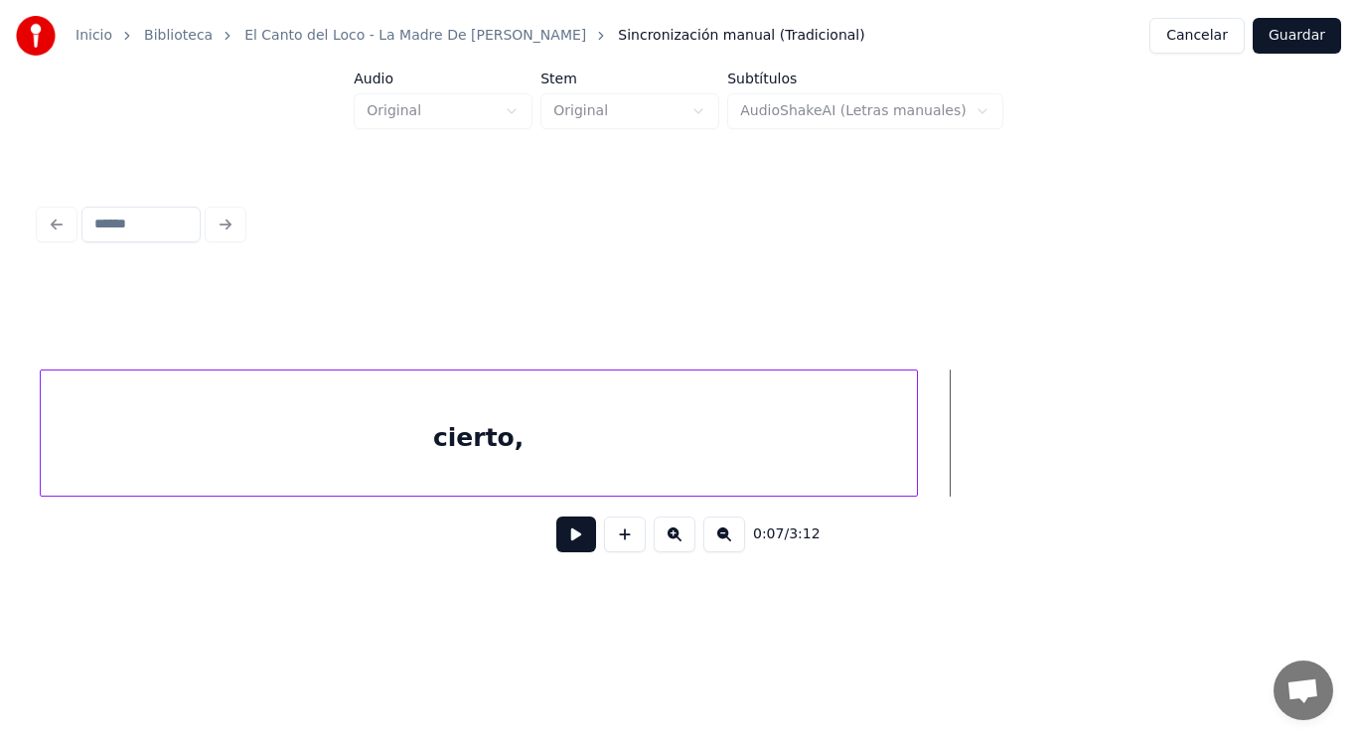
click at [581, 543] on button at bounding box center [576, 534] width 40 height 36
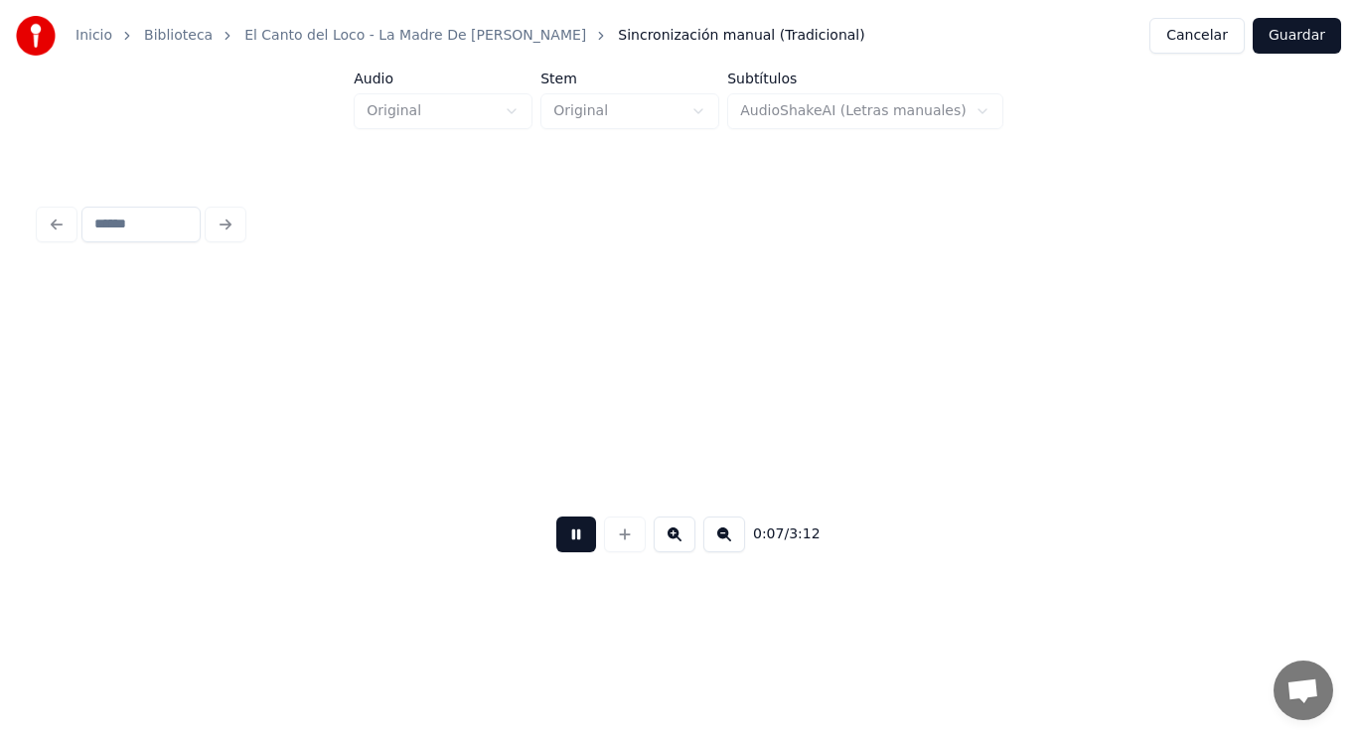
scroll to position [0, 10415]
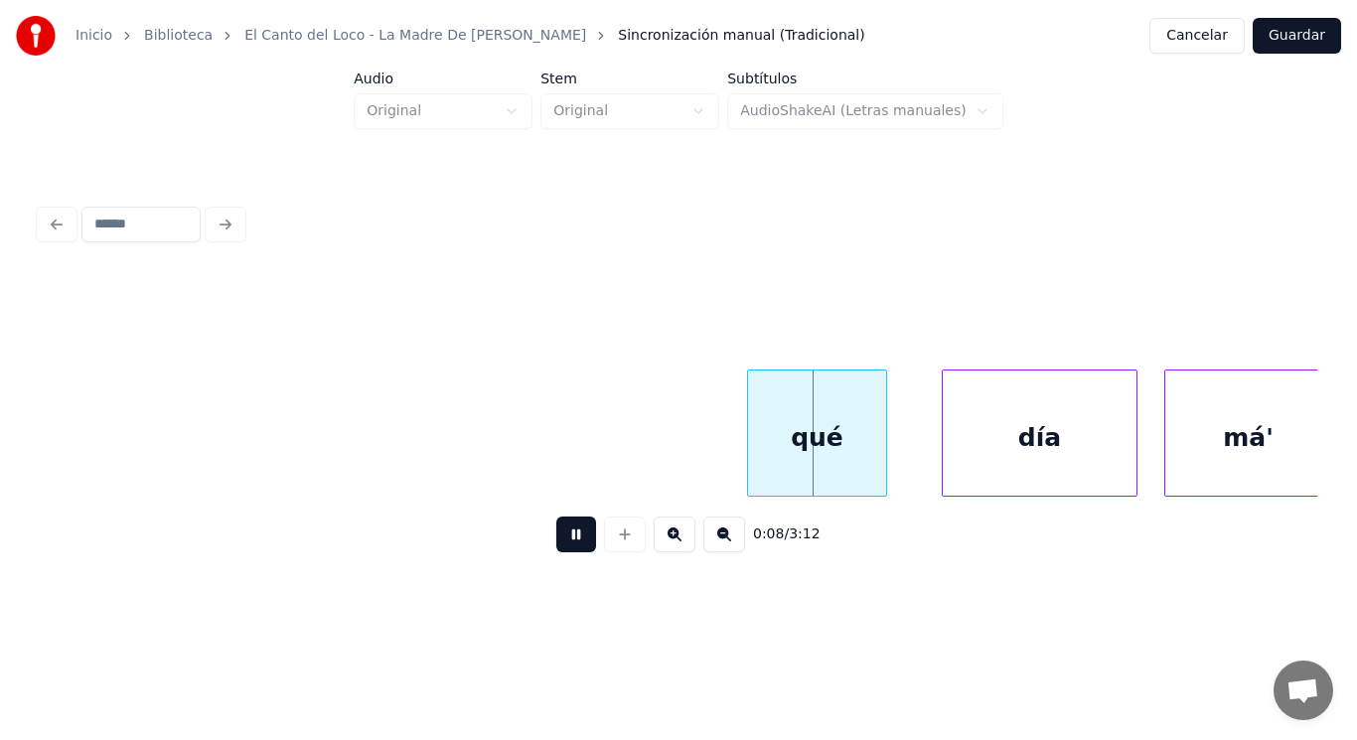
click at [581, 543] on button at bounding box center [576, 534] width 40 height 36
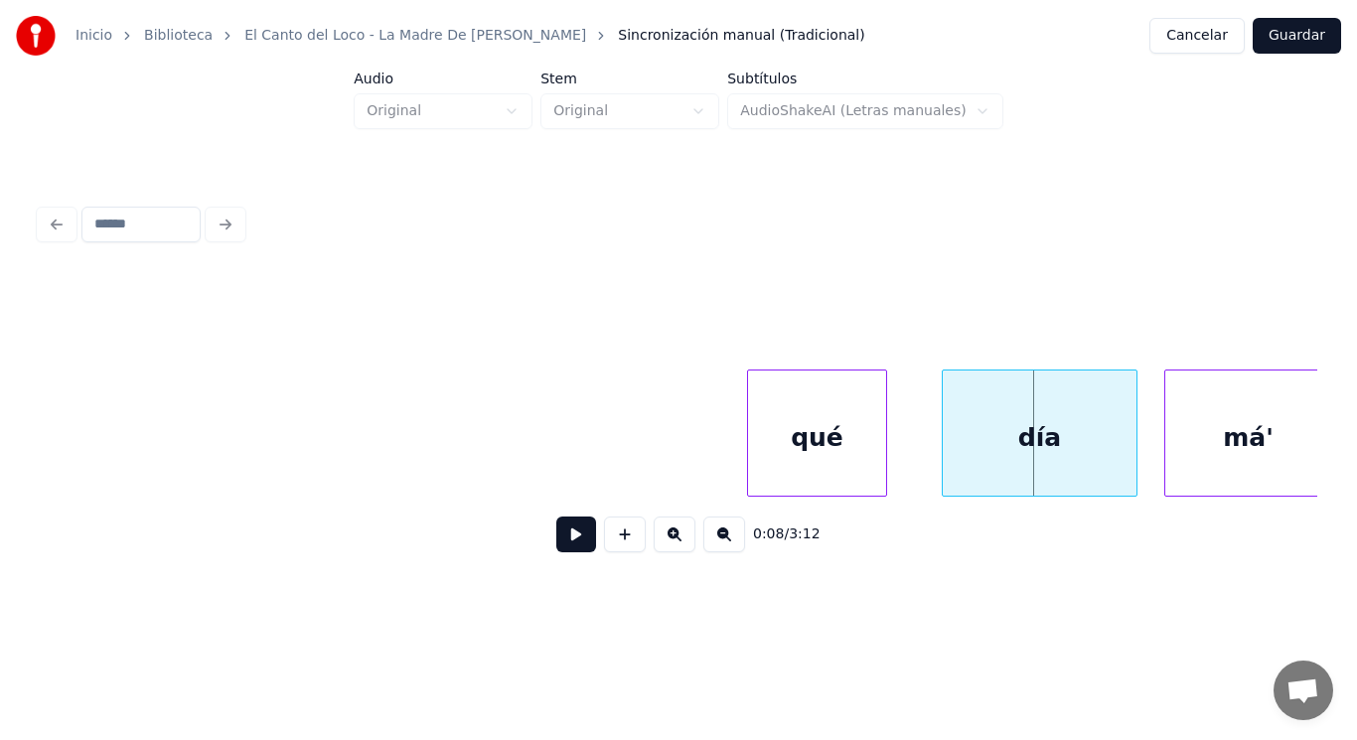
click at [812, 473] on div "qué" at bounding box center [816, 437] width 137 height 135
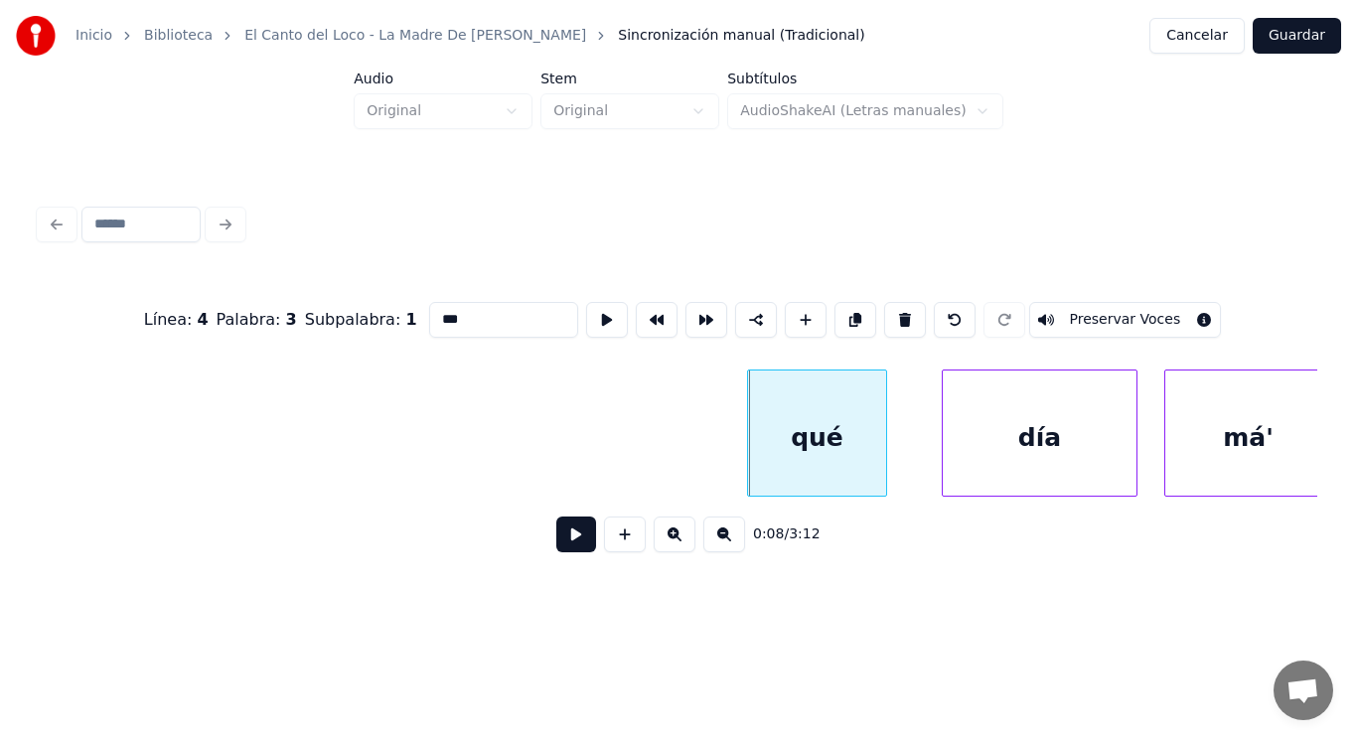
click at [557, 539] on button at bounding box center [576, 534] width 40 height 36
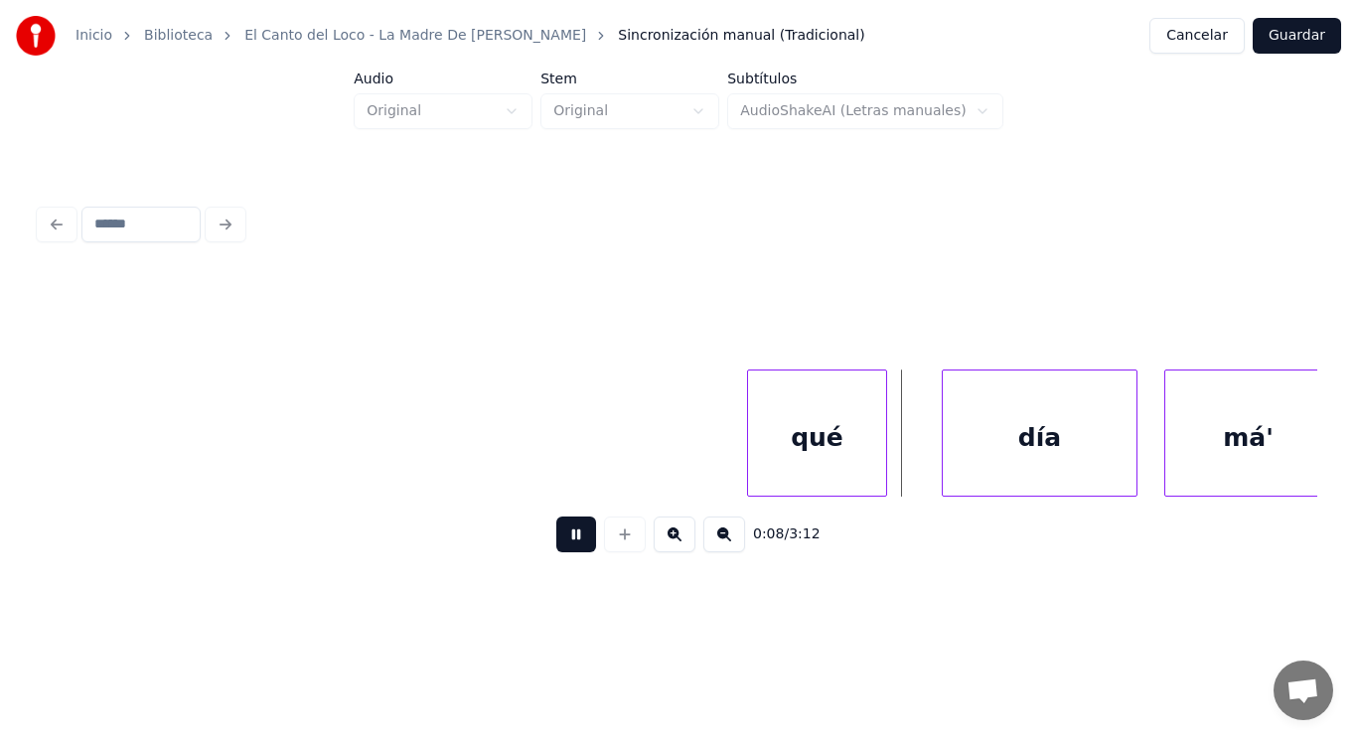
click at [557, 539] on button at bounding box center [576, 534] width 40 height 36
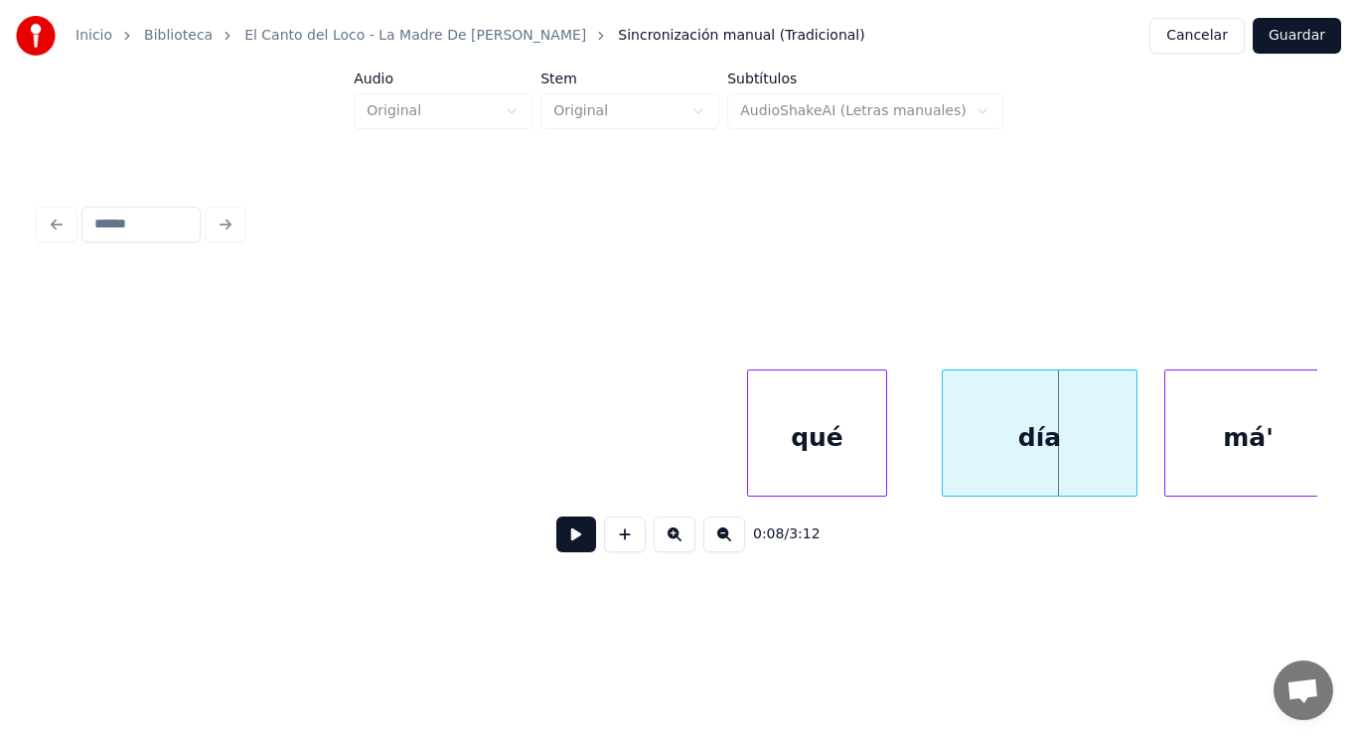
click at [557, 539] on button at bounding box center [576, 534] width 40 height 36
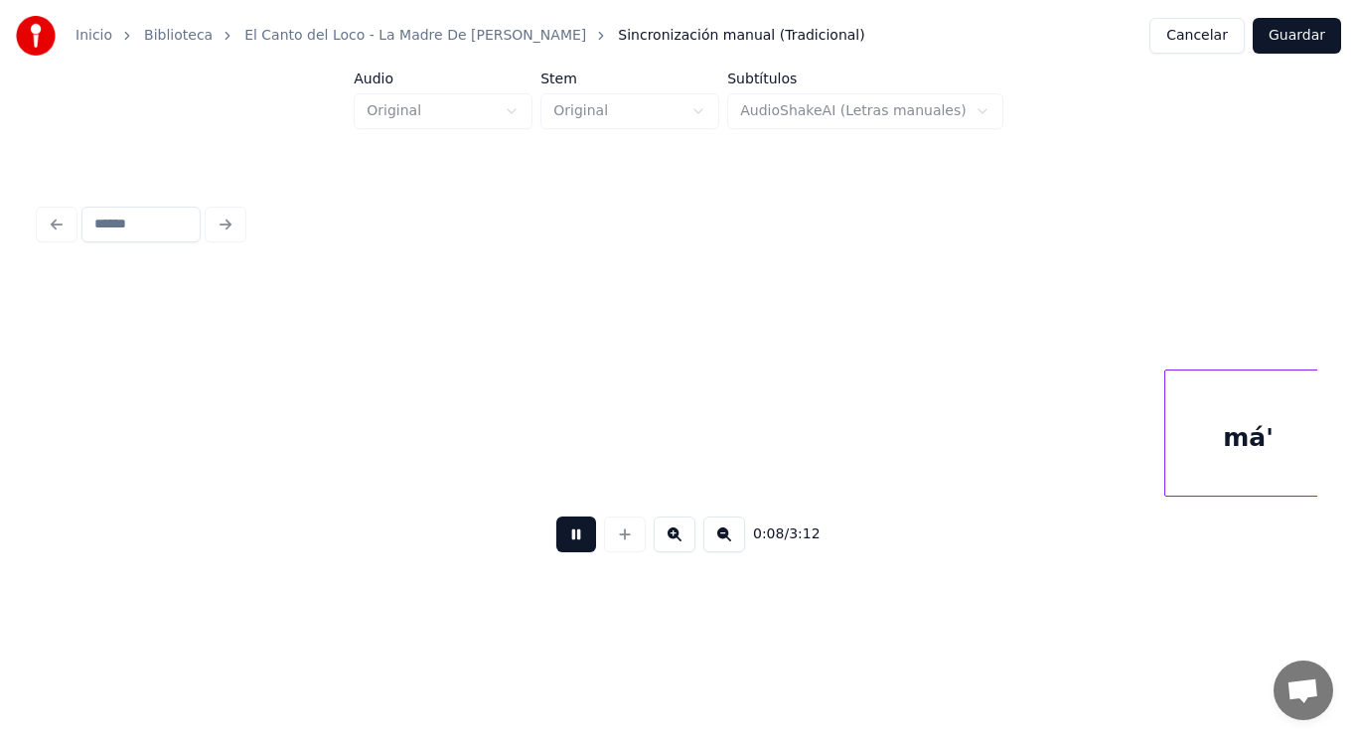
scroll to position [0, 11697]
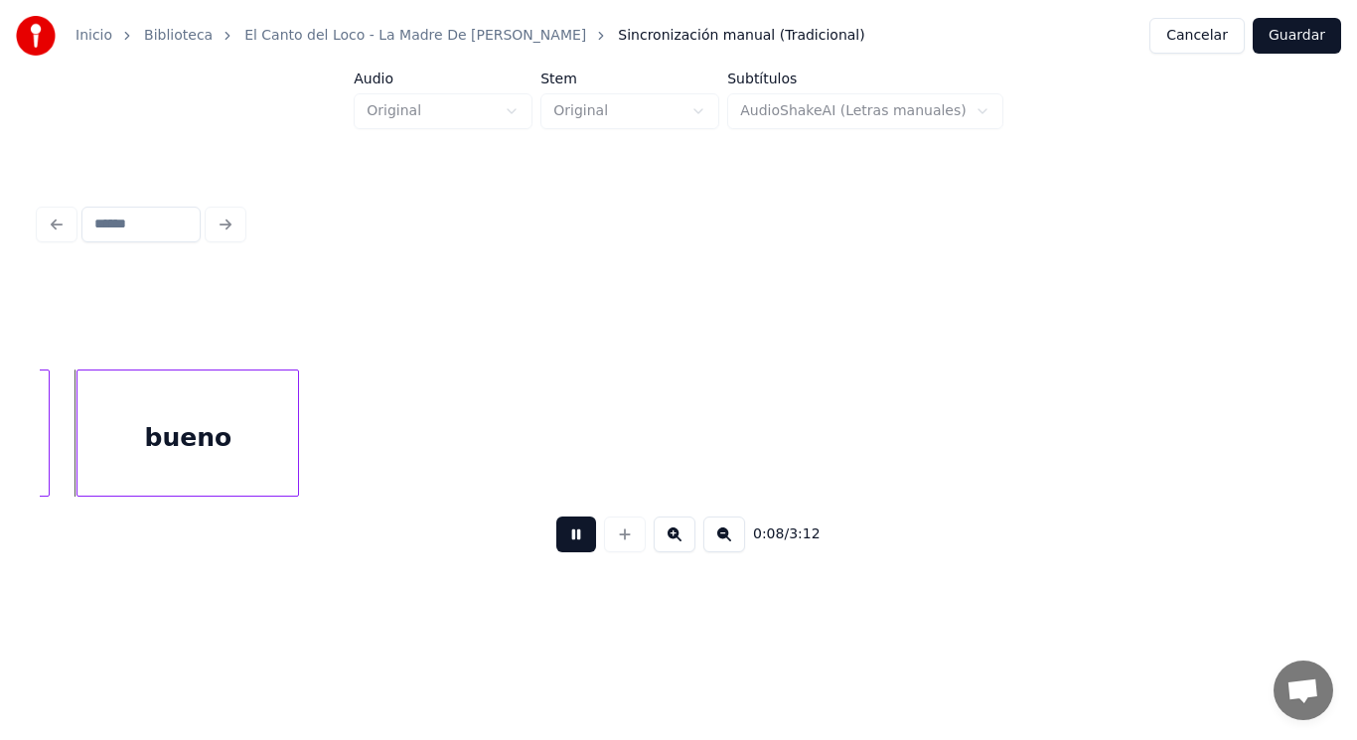
click at [557, 539] on button at bounding box center [576, 534] width 40 height 36
click at [220, 426] on div "bueno" at bounding box center [187, 437] width 220 height 135
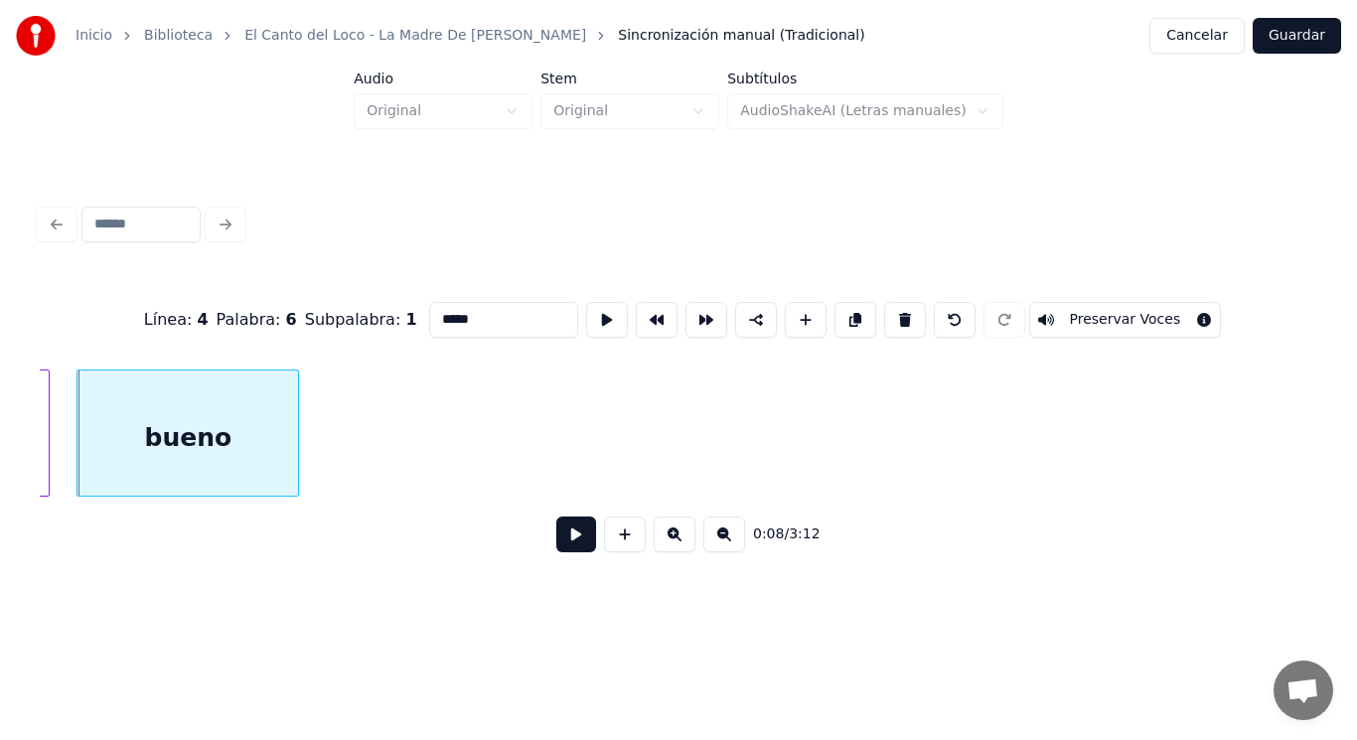
click at [563, 543] on button at bounding box center [576, 534] width 40 height 36
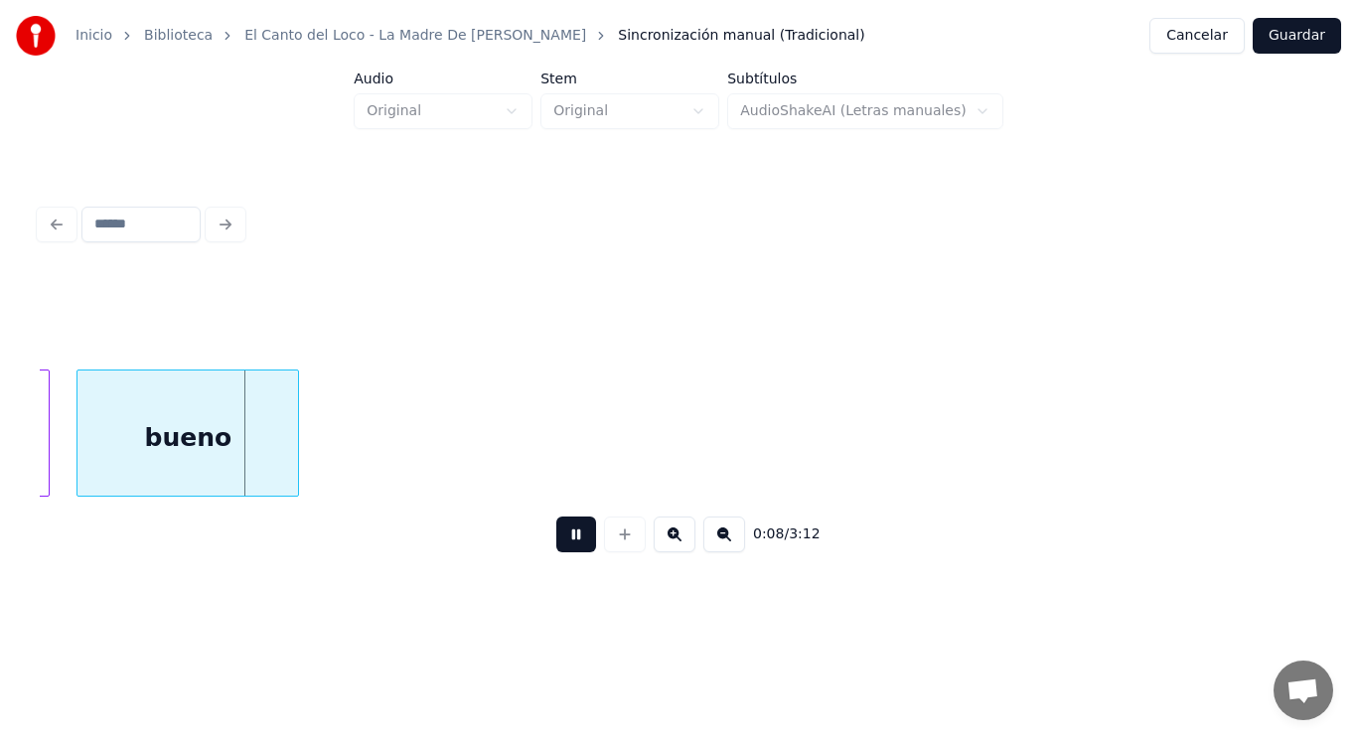
click at [563, 543] on button at bounding box center [576, 534] width 40 height 36
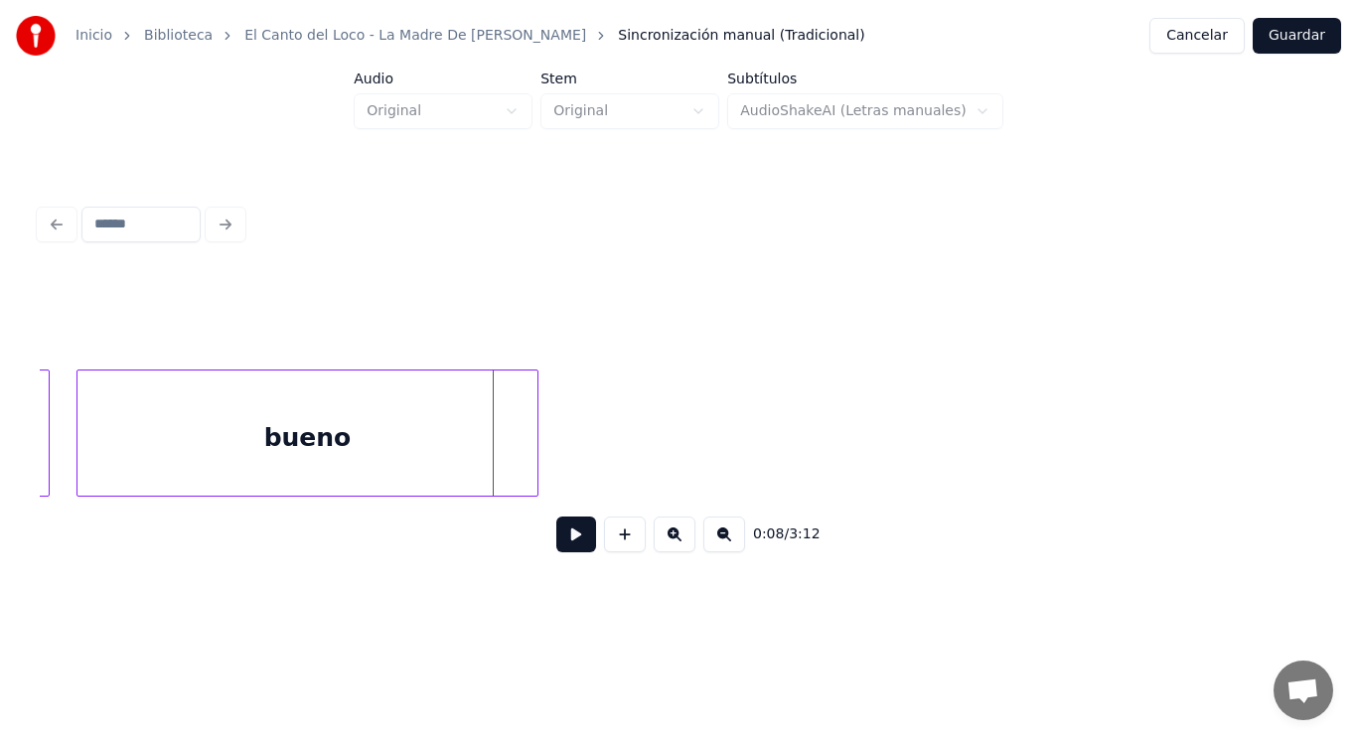
click at [535, 457] on div at bounding box center [534, 432] width 6 height 125
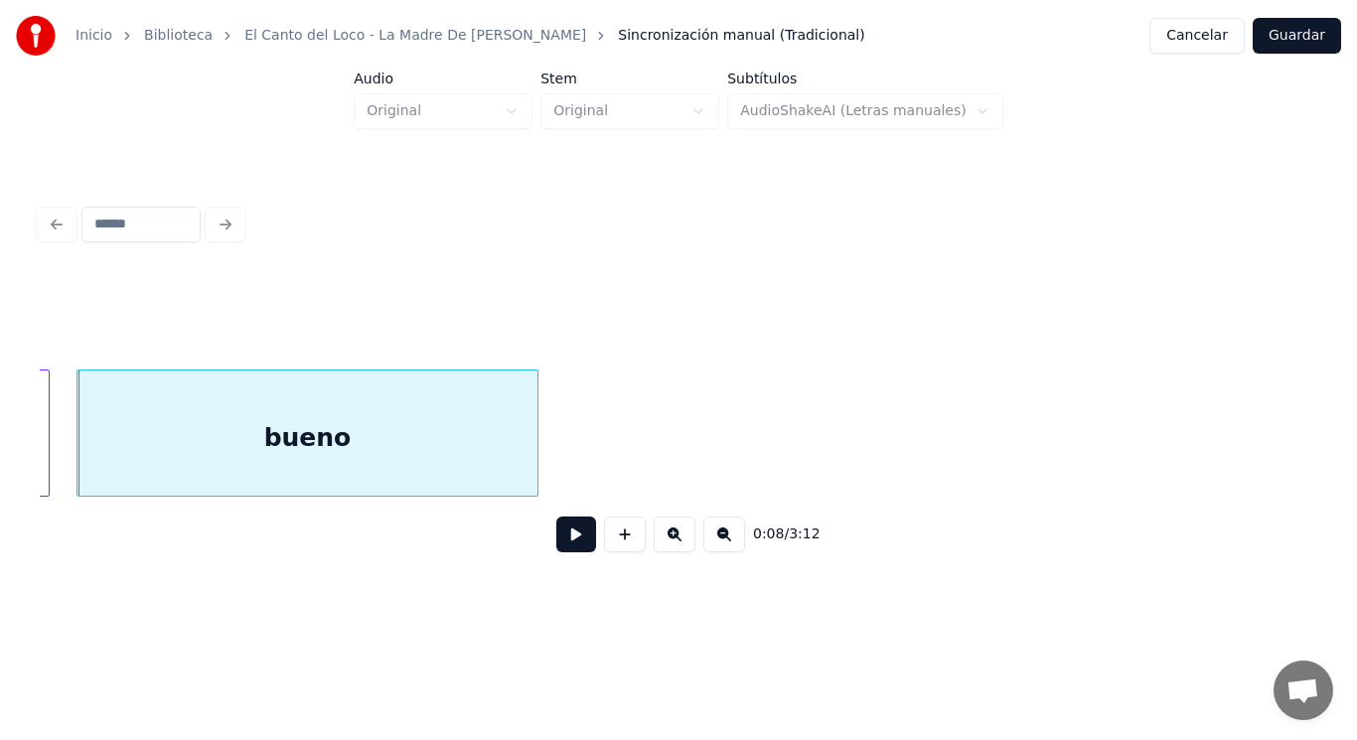
click at [567, 552] on button at bounding box center [576, 534] width 40 height 36
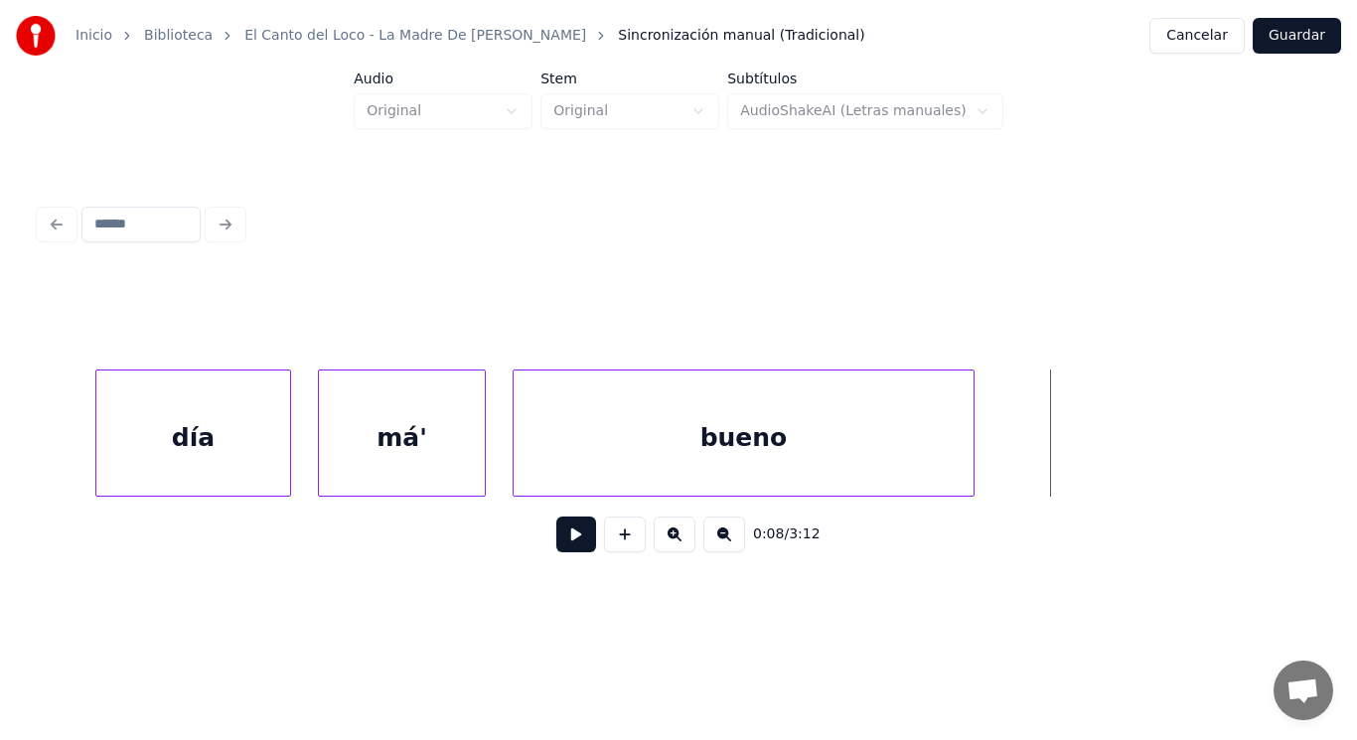
scroll to position [0, 11260]
click at [457, 460] on div "má'" at bounding box center [402, 437] width 165 height 135
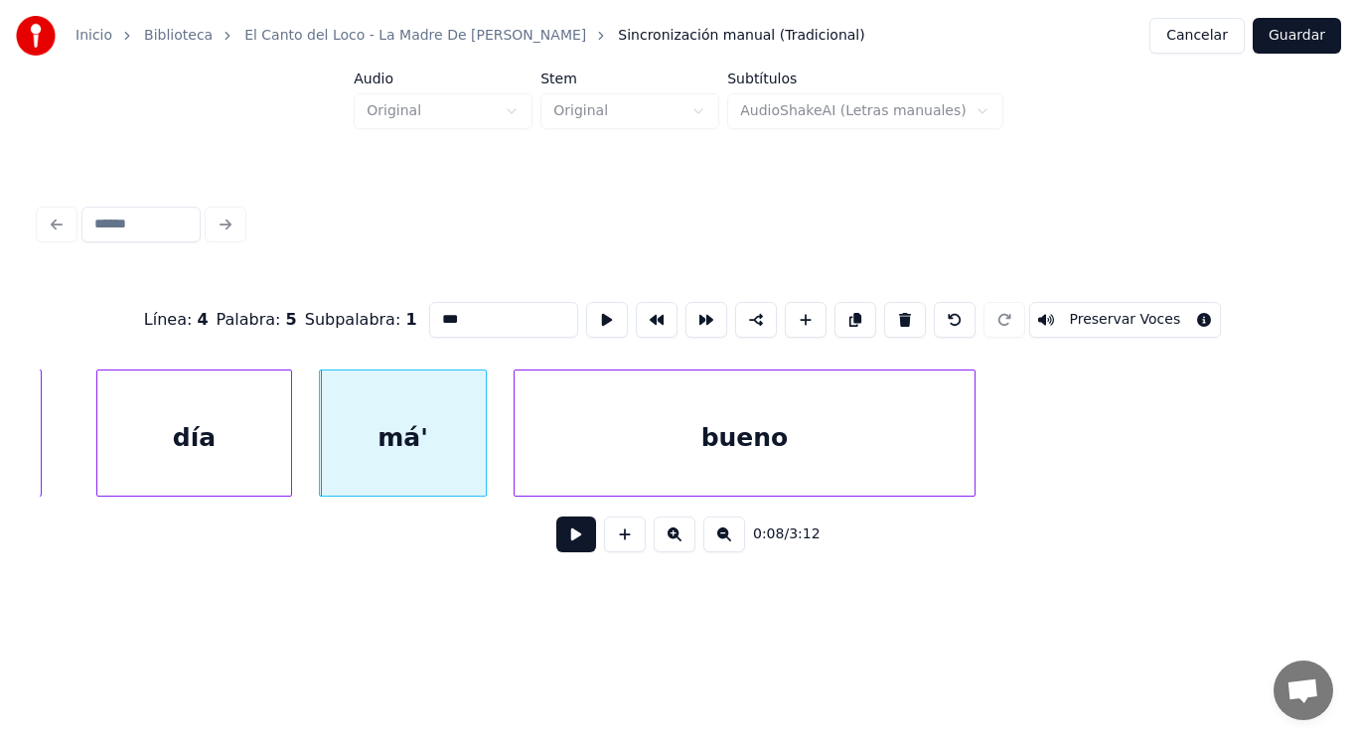
click at [563, 544] on button at bounding box center [576, 534] width 40 height 36
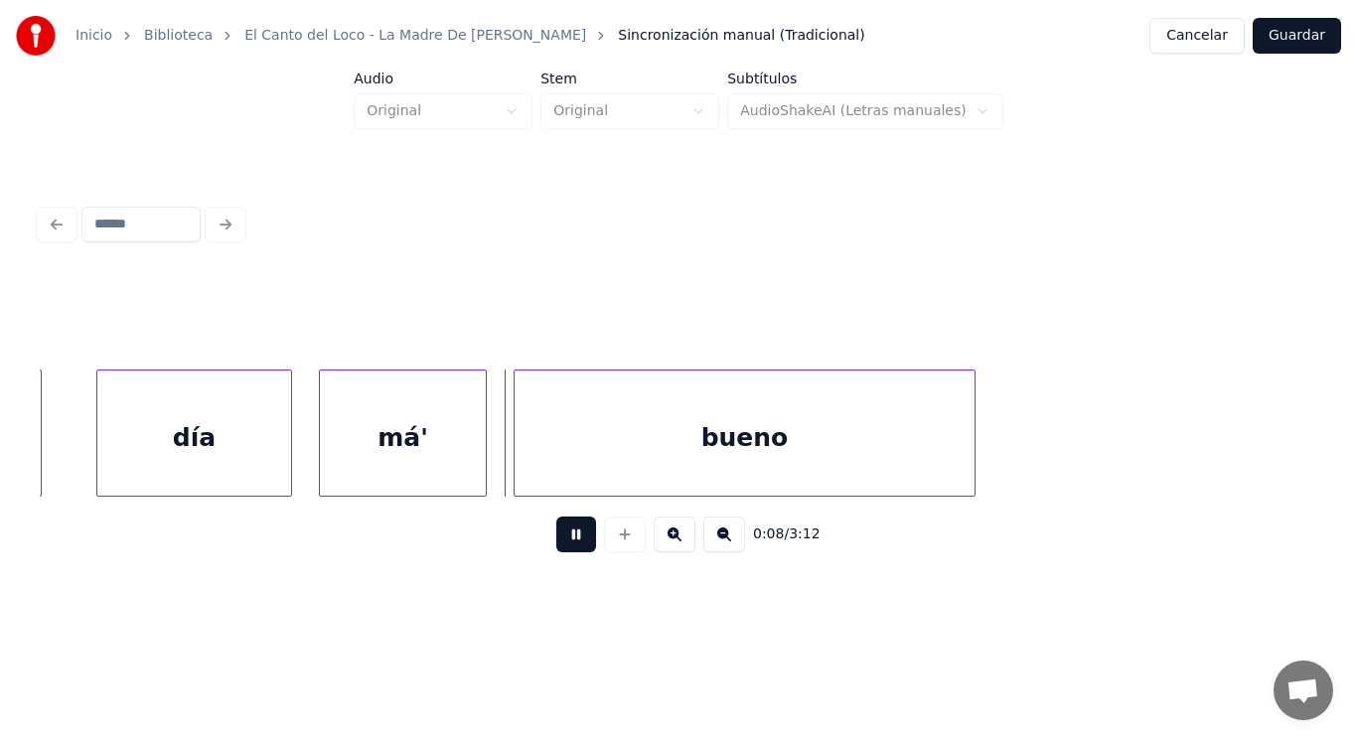
click at [563, 544] on button at bounding box center [576, 534] width 40 height 36
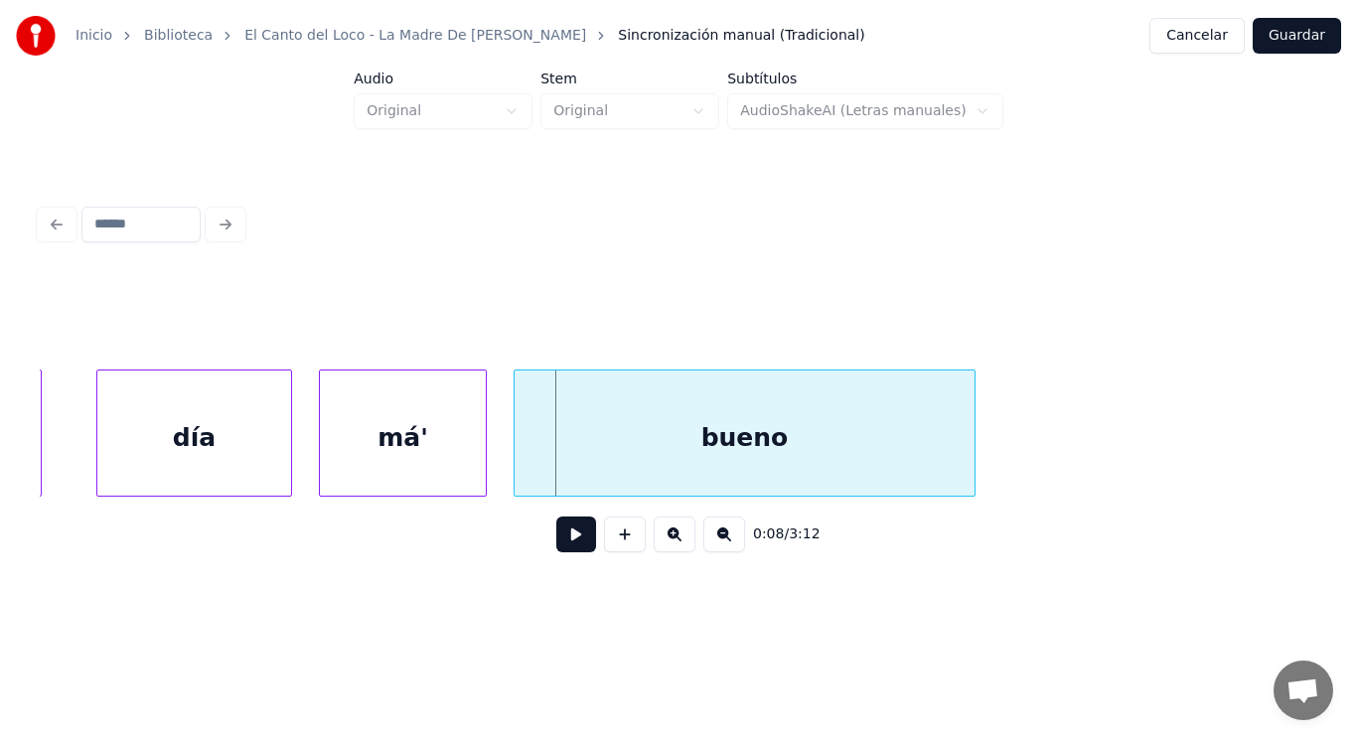
click at [465, 467] on div "má'" at bounding box center [402, 437] width 165 height 135
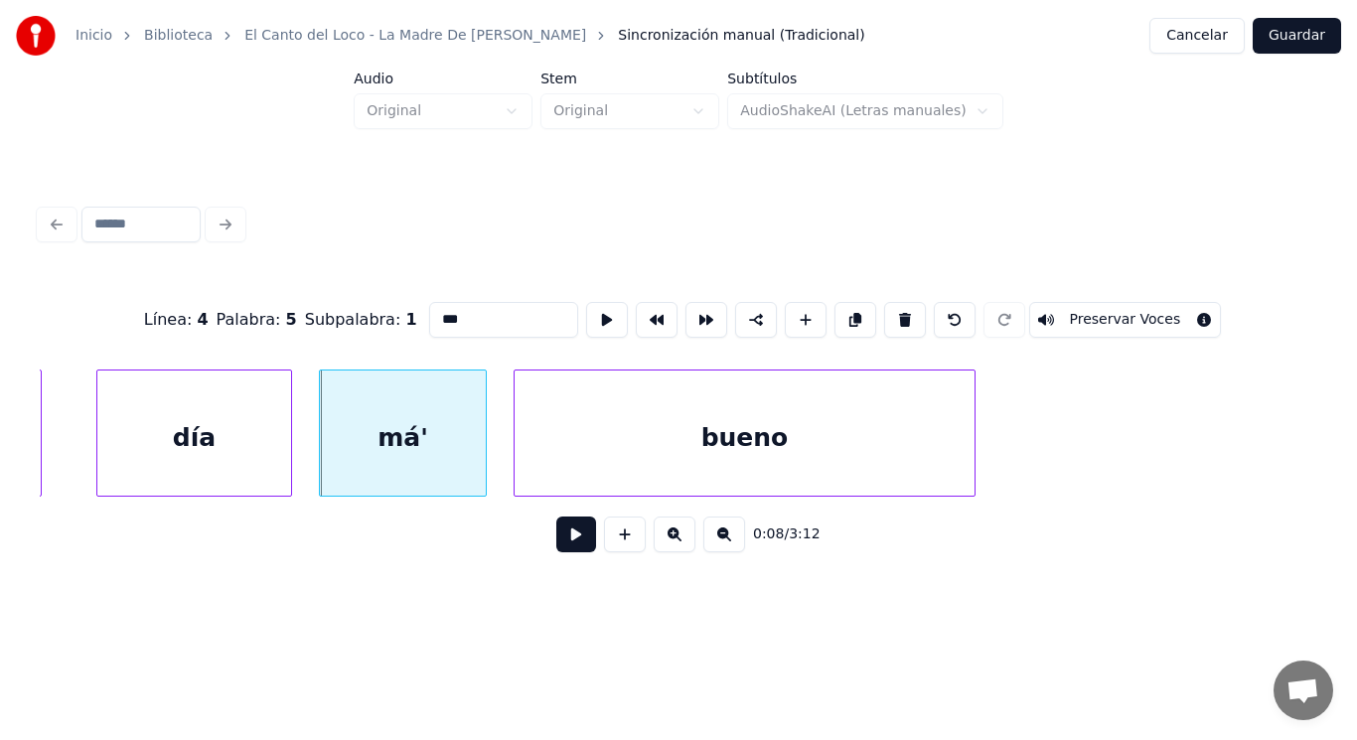
click at [569, 536] on button at bounding box center [576, 534] width 40 height 36
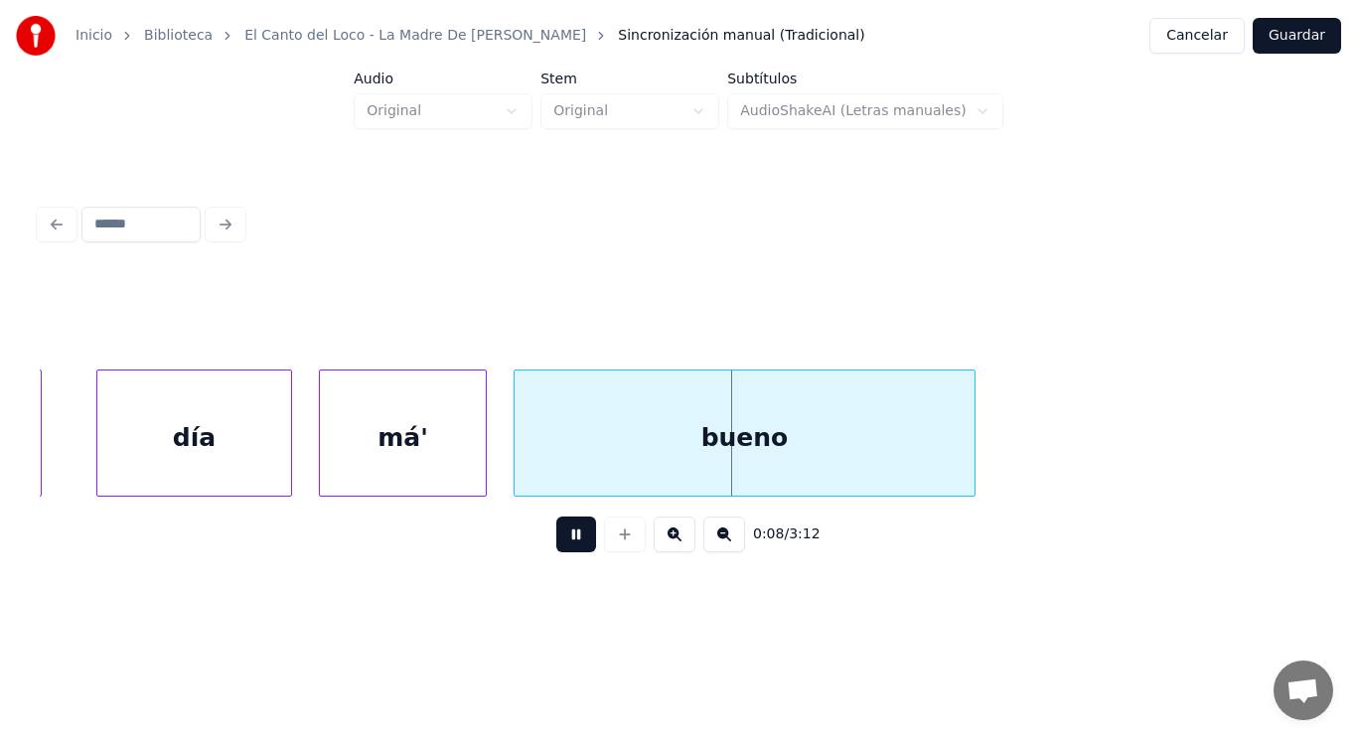
click at [569, 536] on button at bounding box center [576, 534] width 40 height 36
click at [443, 465] on div "má'" at bounding box center [402, 437] width 165 height 135
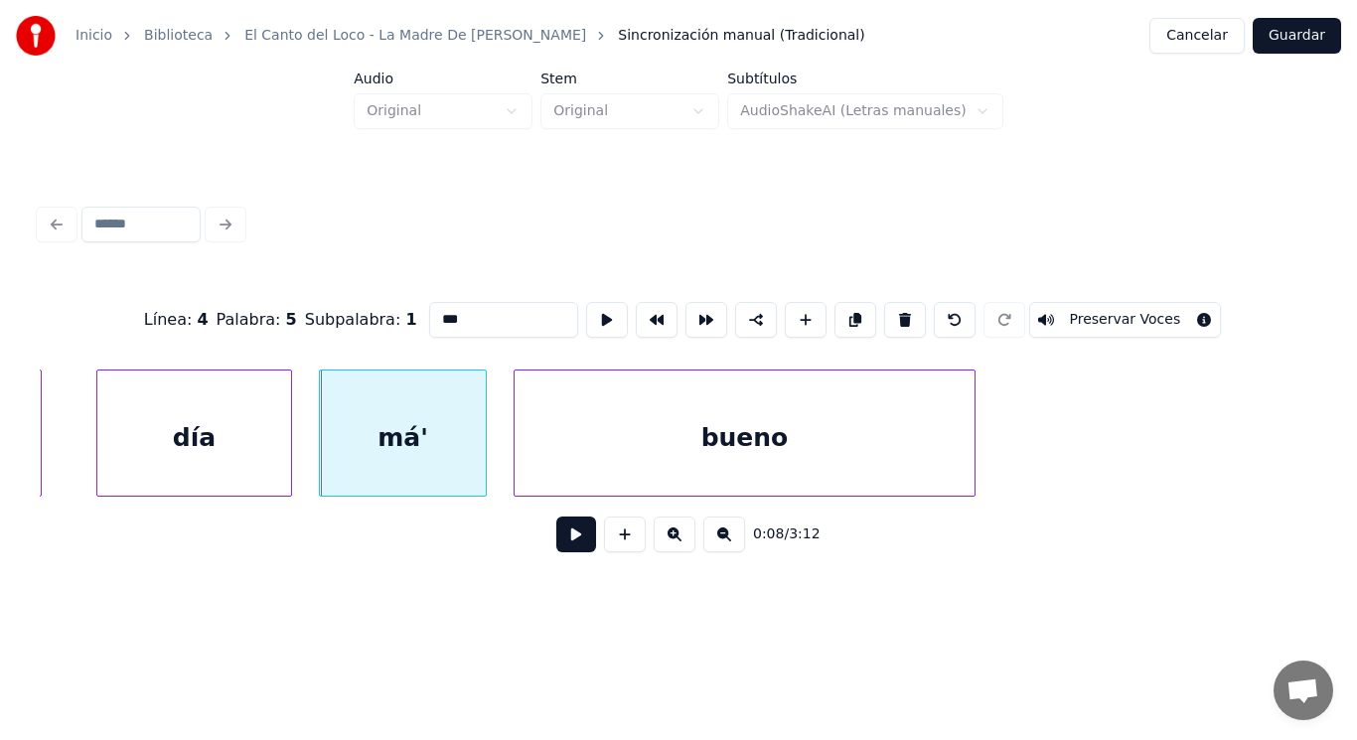
click at [559, 537] on button at bounding box center [576, 534] width 40 height 36
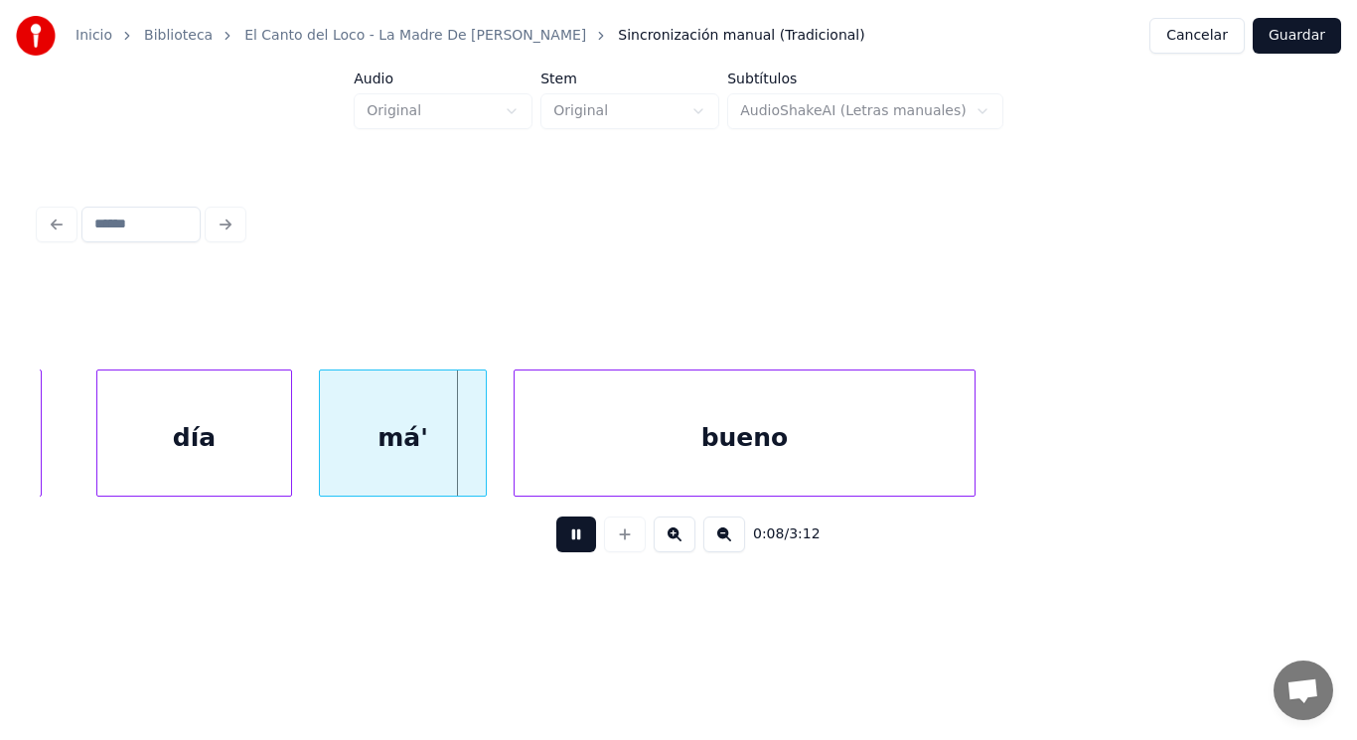
click at [559, 537] on button at bounding box center [576, 534] width 40 height 36
click at [429, 456] on div at bounding box center [427, 432] width 6 height 125
click at [463, 456] on div at bounding box center [465, 432] width 6 height 125
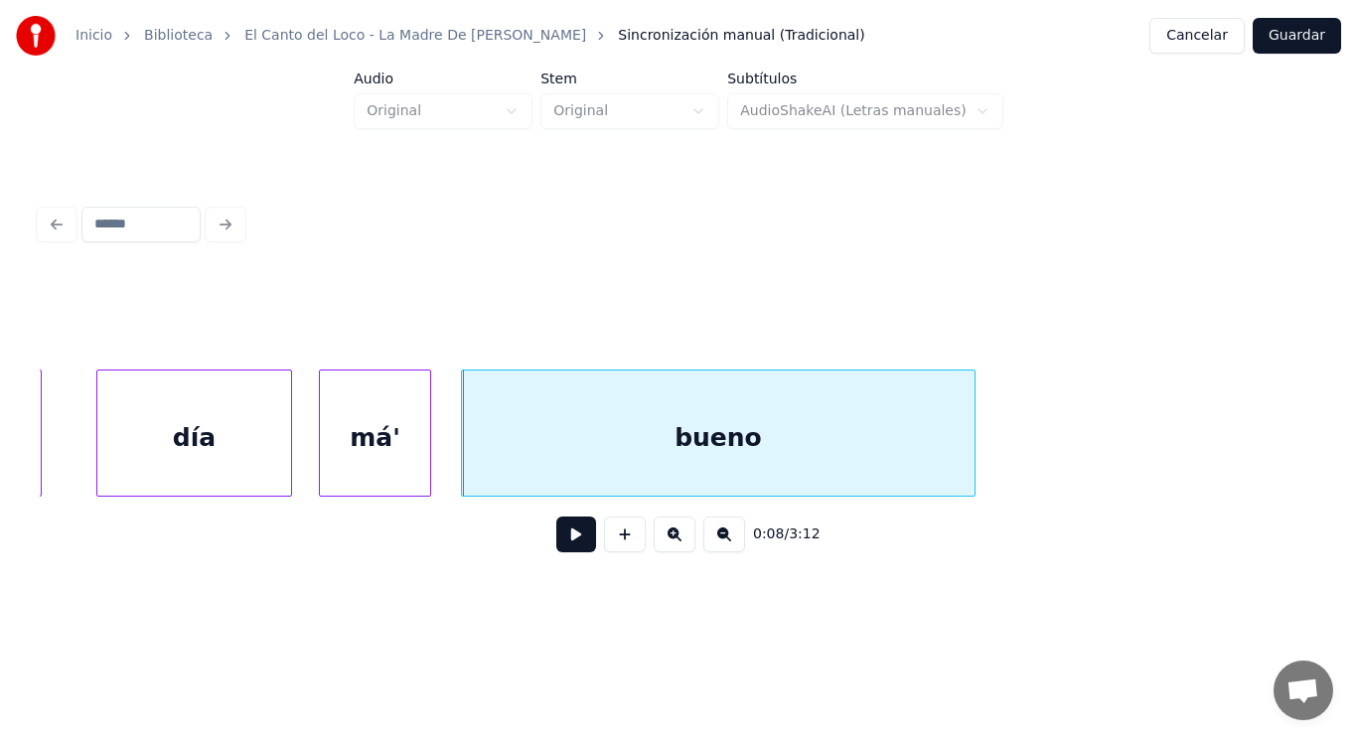
click at [556, 535] on button at bounding box center [576, 534] width 40 height 36
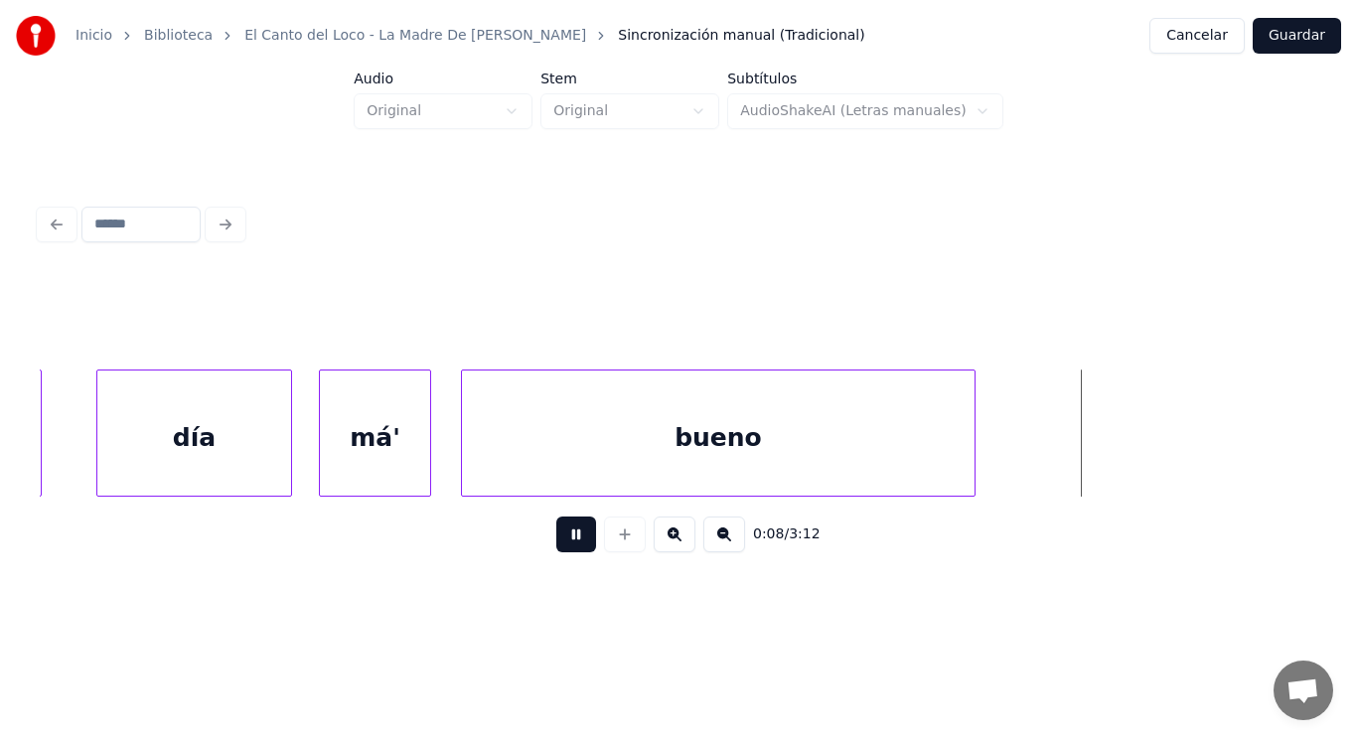
click at [556, 535] on button at bounding box center [576, 534] width 40 height 36
click at [782, 460] on div "bueno" at bounding box center [717, 437] width 511 height 135
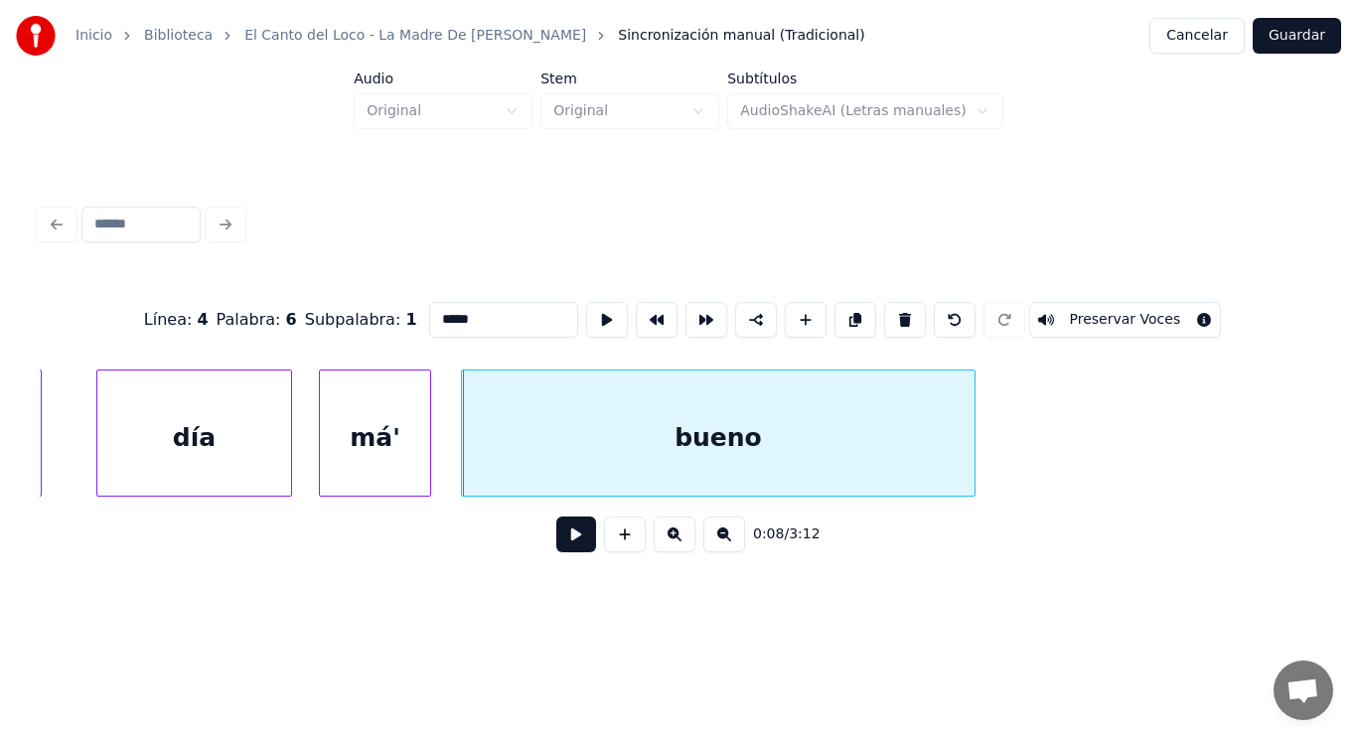
click at [566, 533] on button at bounding box center [576, 534] width 40 height 36
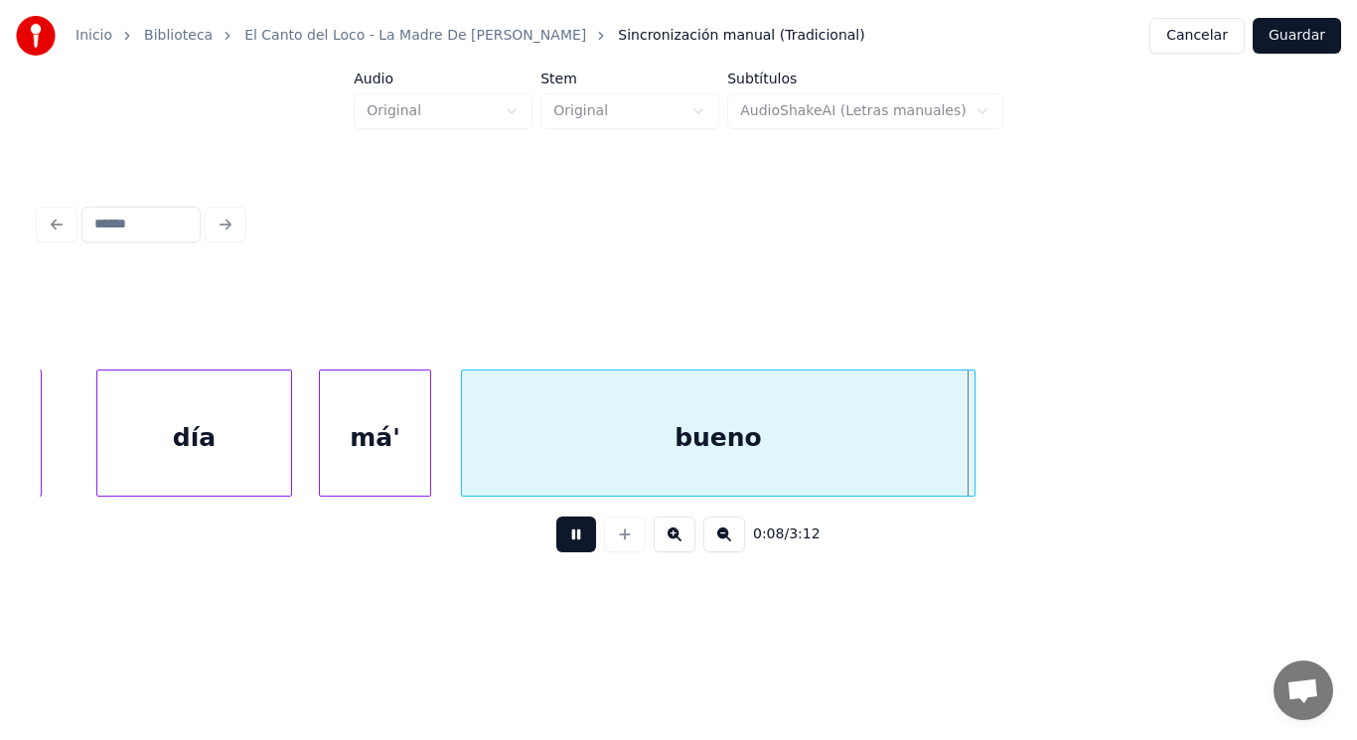
click at [566, 533] on button at bounding box center [576, 534] width 40 height 36
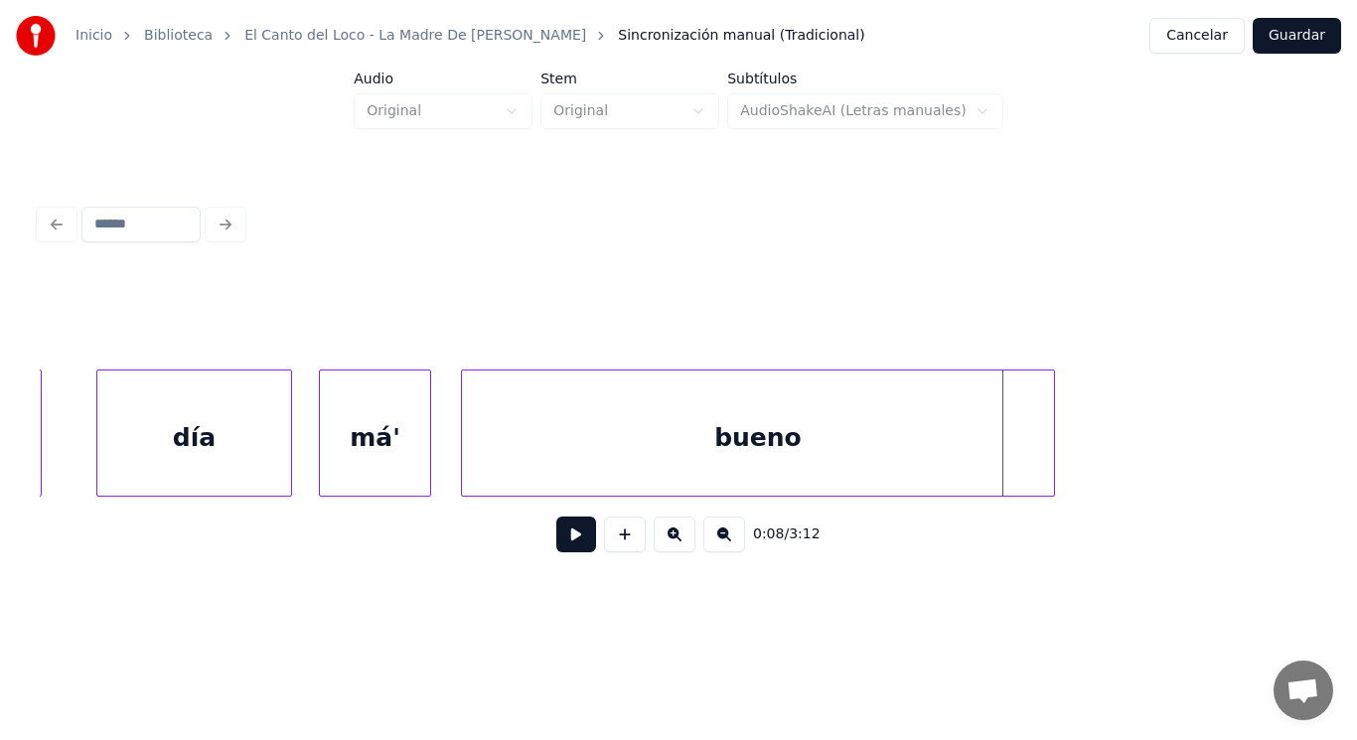
click at [1052, 443] on div at bounding box center [1051, 432] width 6 height 125
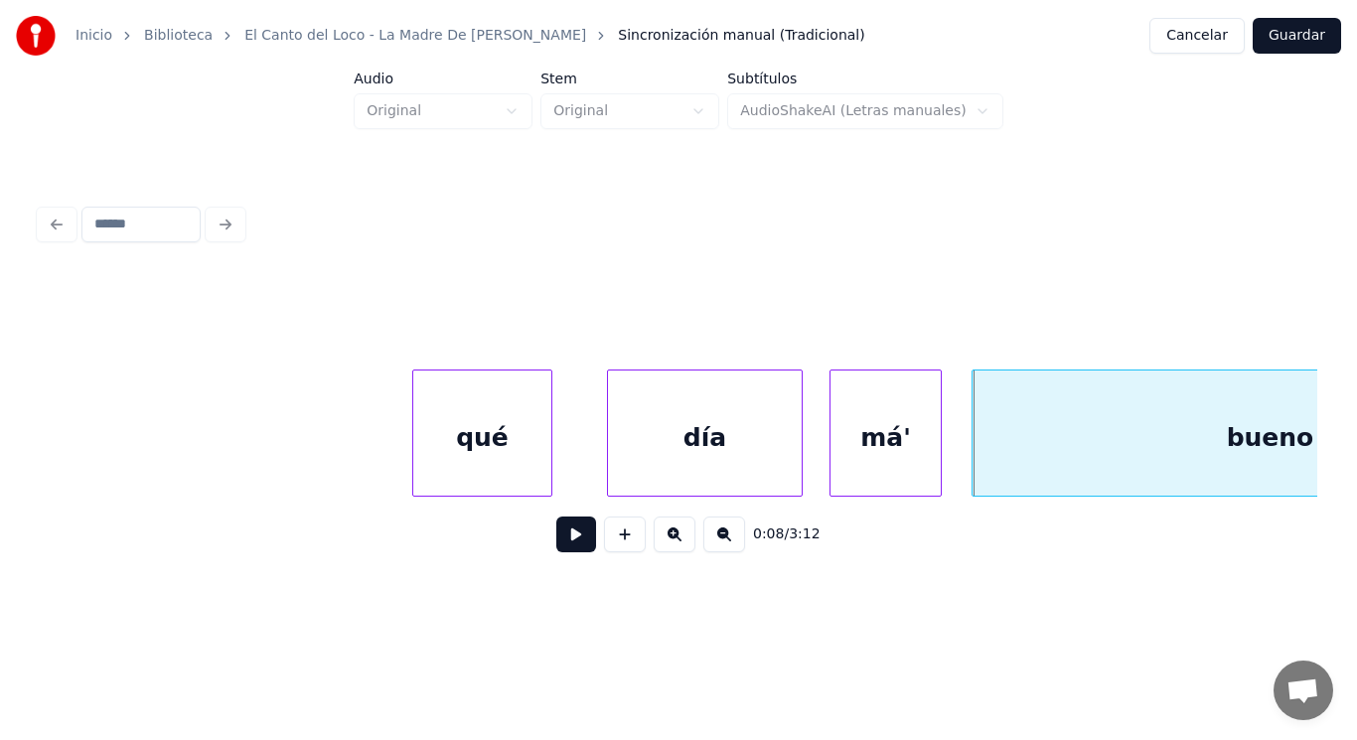
scroll to position [0, 10744]
click at [481, 448] on div "qué" at bounding box center [487, 437] width 137 height 135
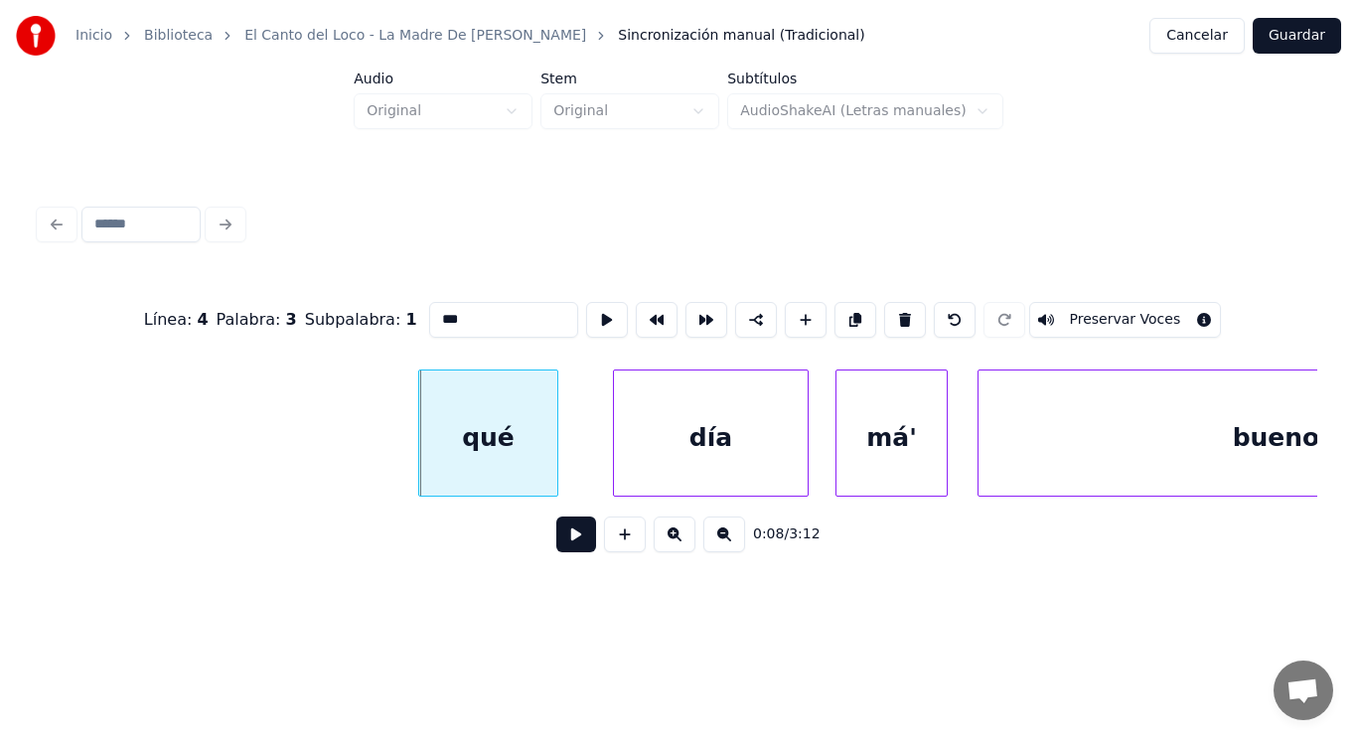
click at [429, 314] on input "***" at bounding box center [503, 320] width 149 height 36
click at [1180, 474] on div "bueno" at bounding box center [1275, 437] width 594 height 135
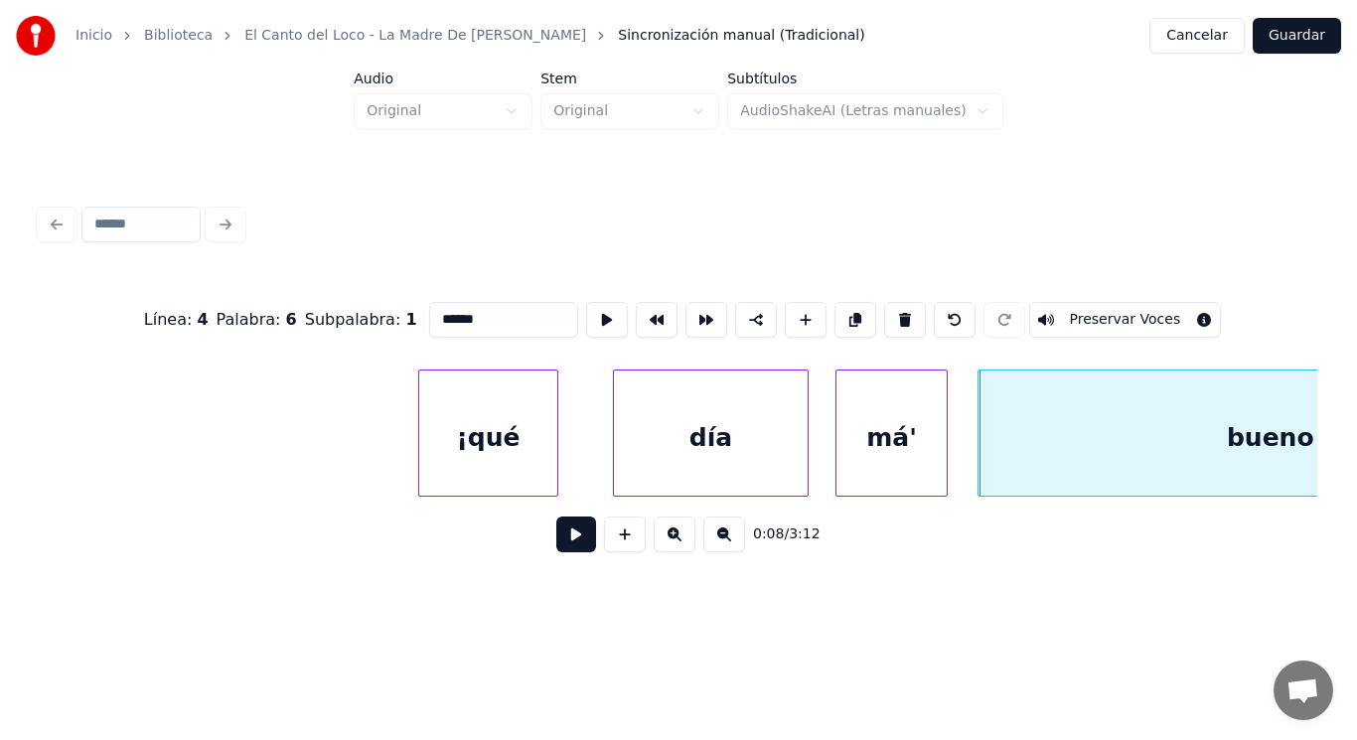
click at [477, 423] on div "¡qué" at bounding box center [487, 437] width 137 height 135
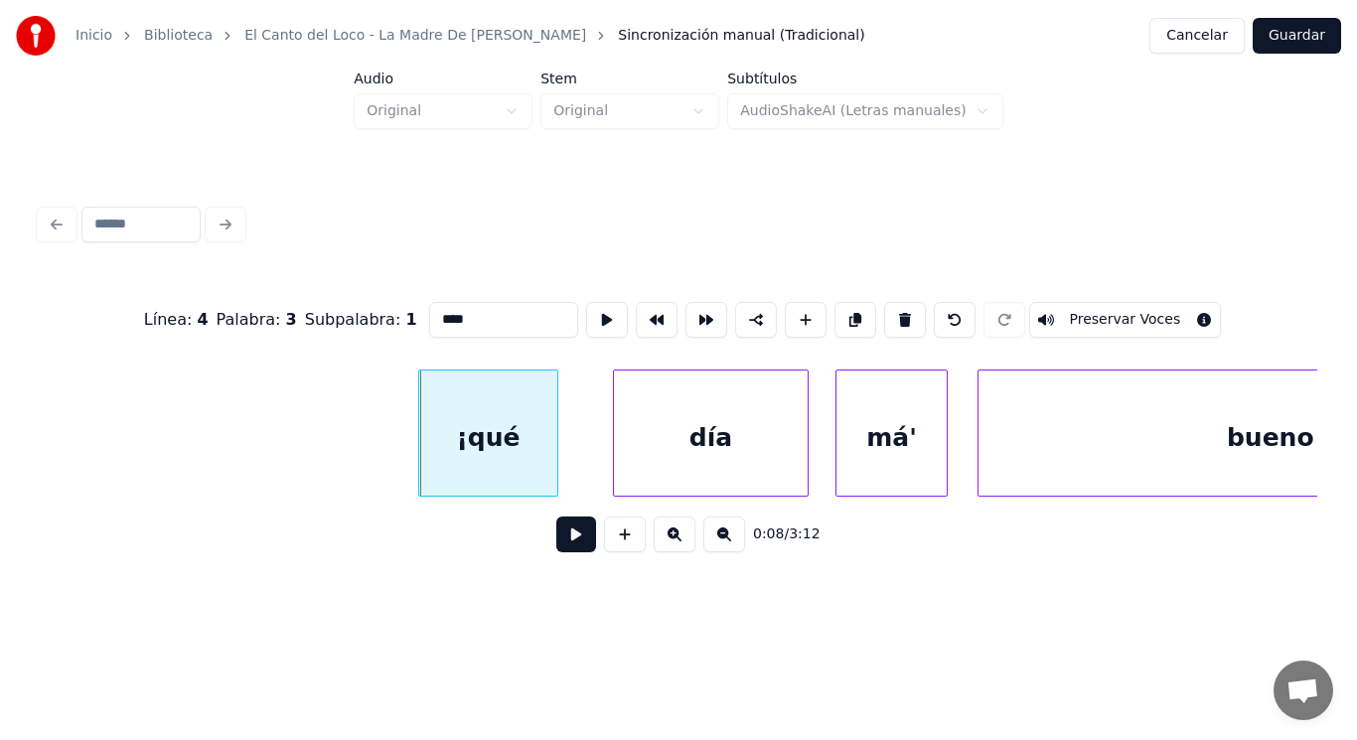
type input "****"
click at [566, 541] on button at bounding box center [576, 534] width 40 height 36
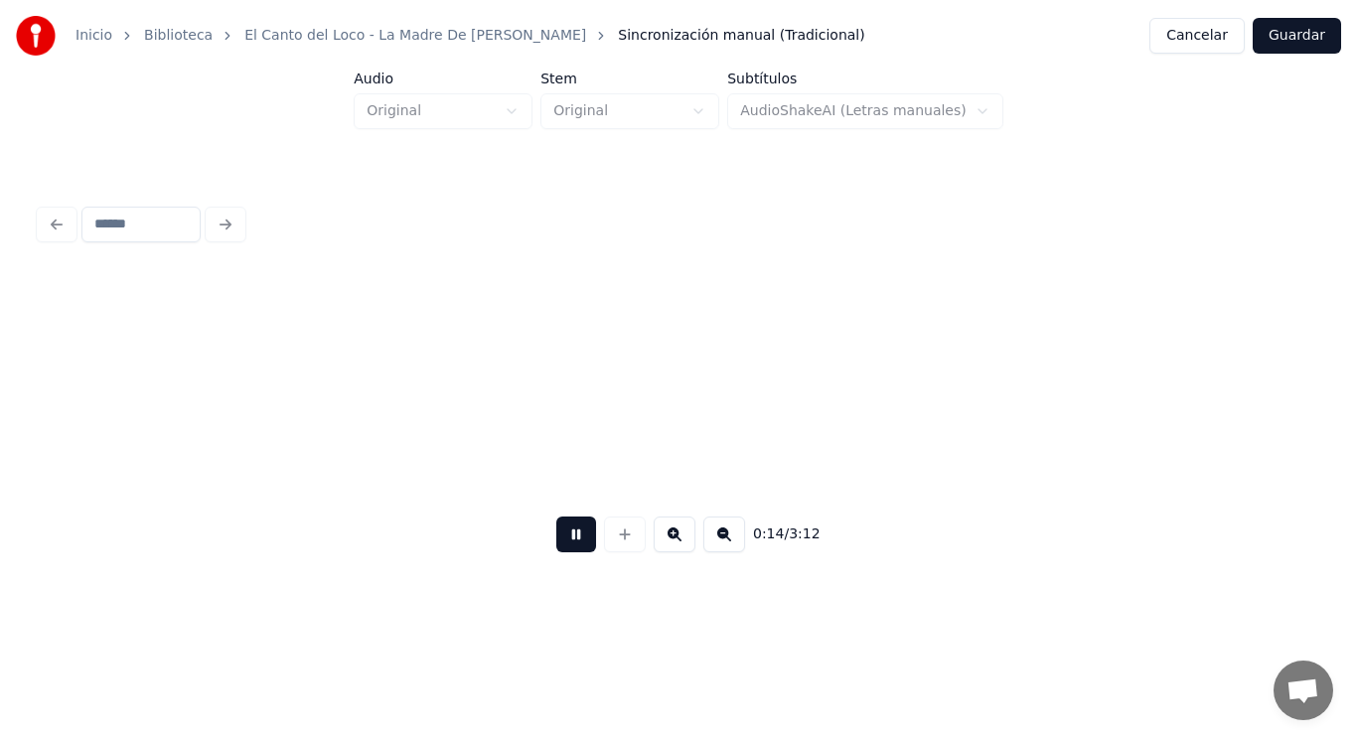
scroll to position [0, 19827]
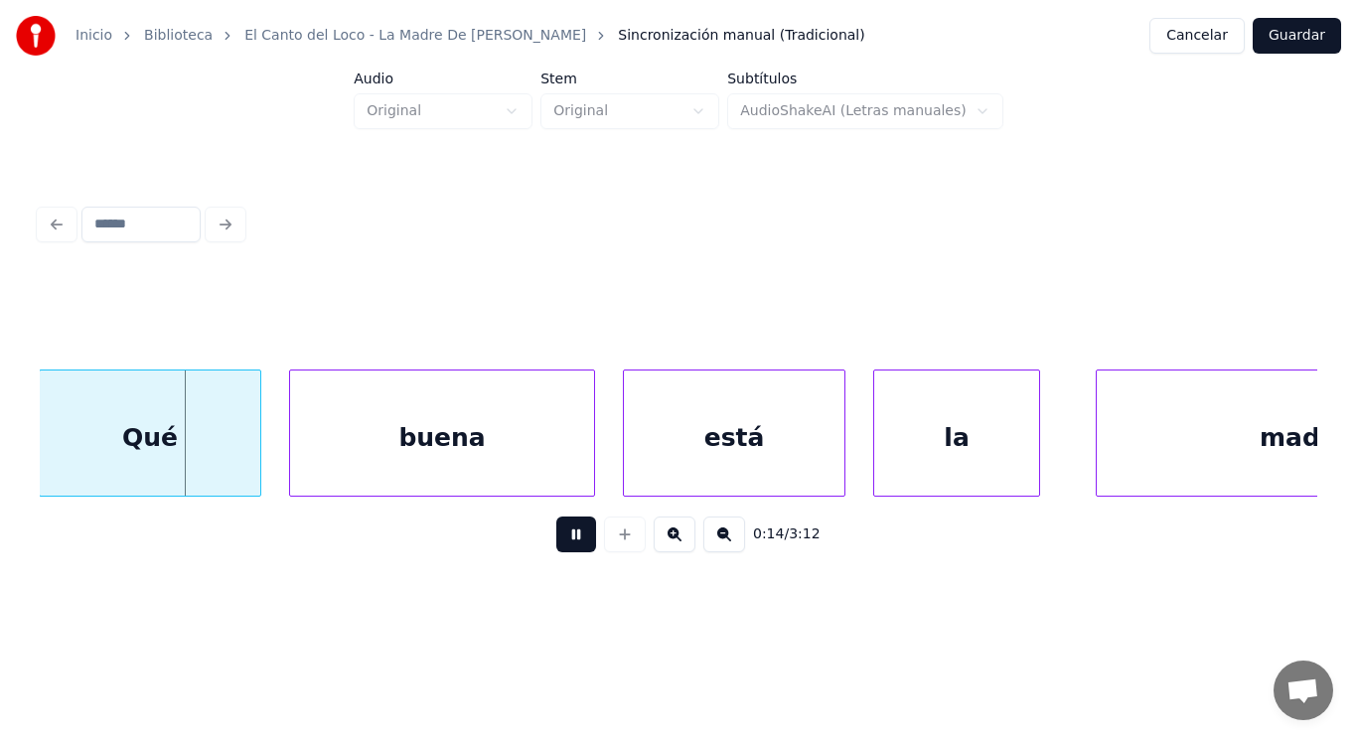
click at [566, 541] on button at bounding box center [576, 534] width 40 height 36
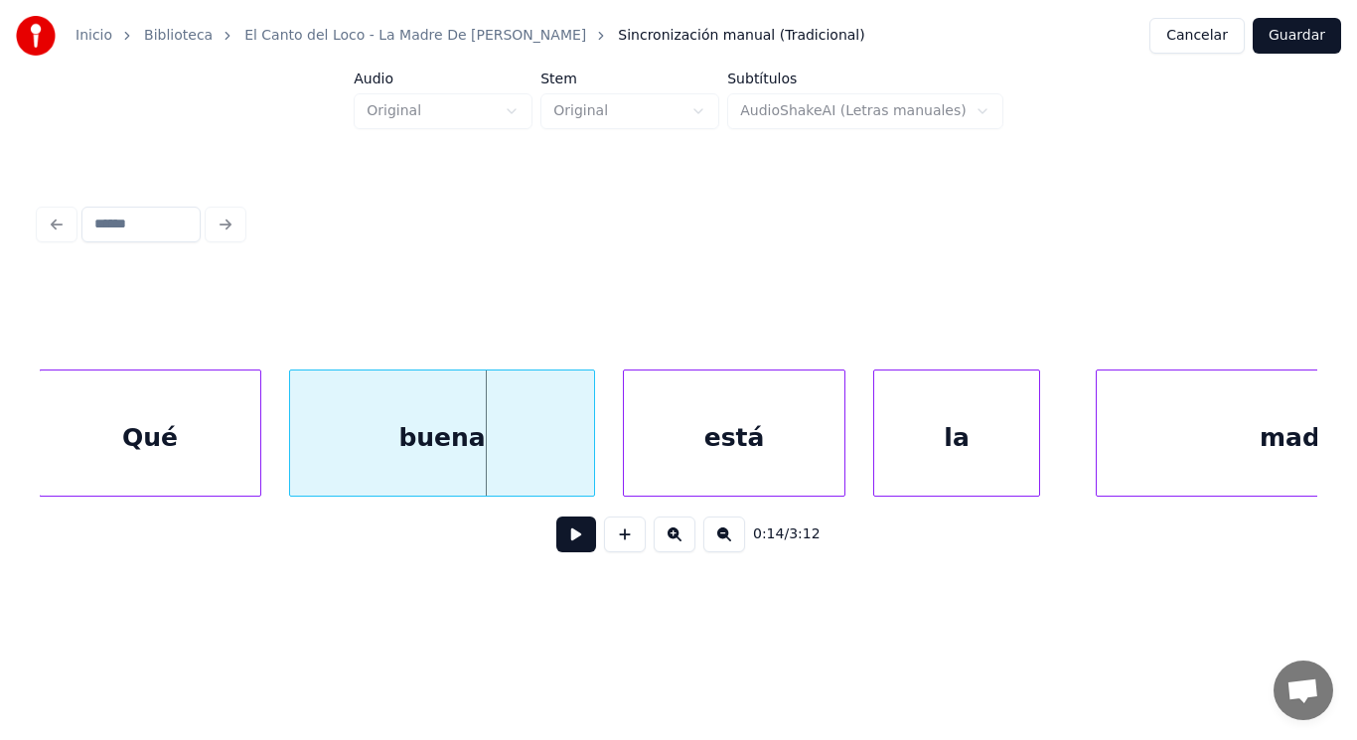
click at [147, 450] on div "Qué" at bounding box center [150, 437] width 220 height 135
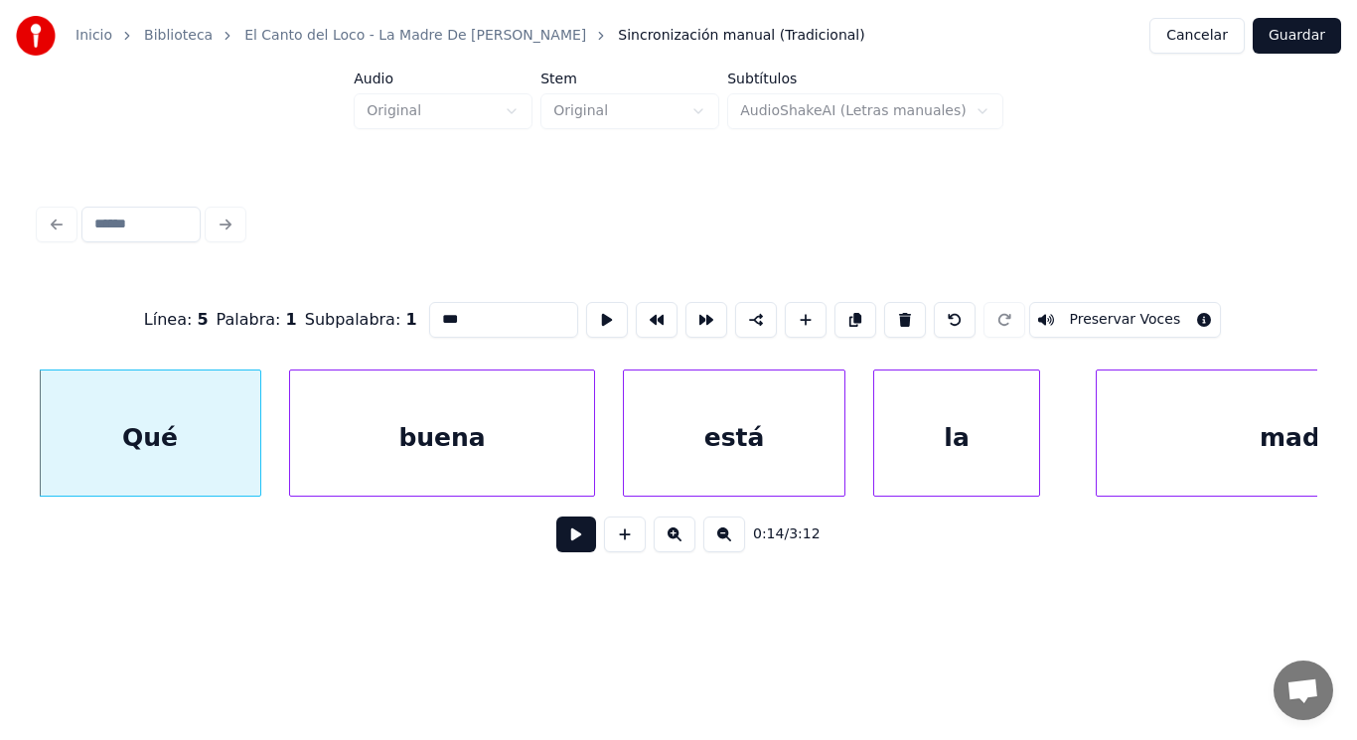
click at [563, 541] on button at bounding box center [576, 534] width 40 height 36
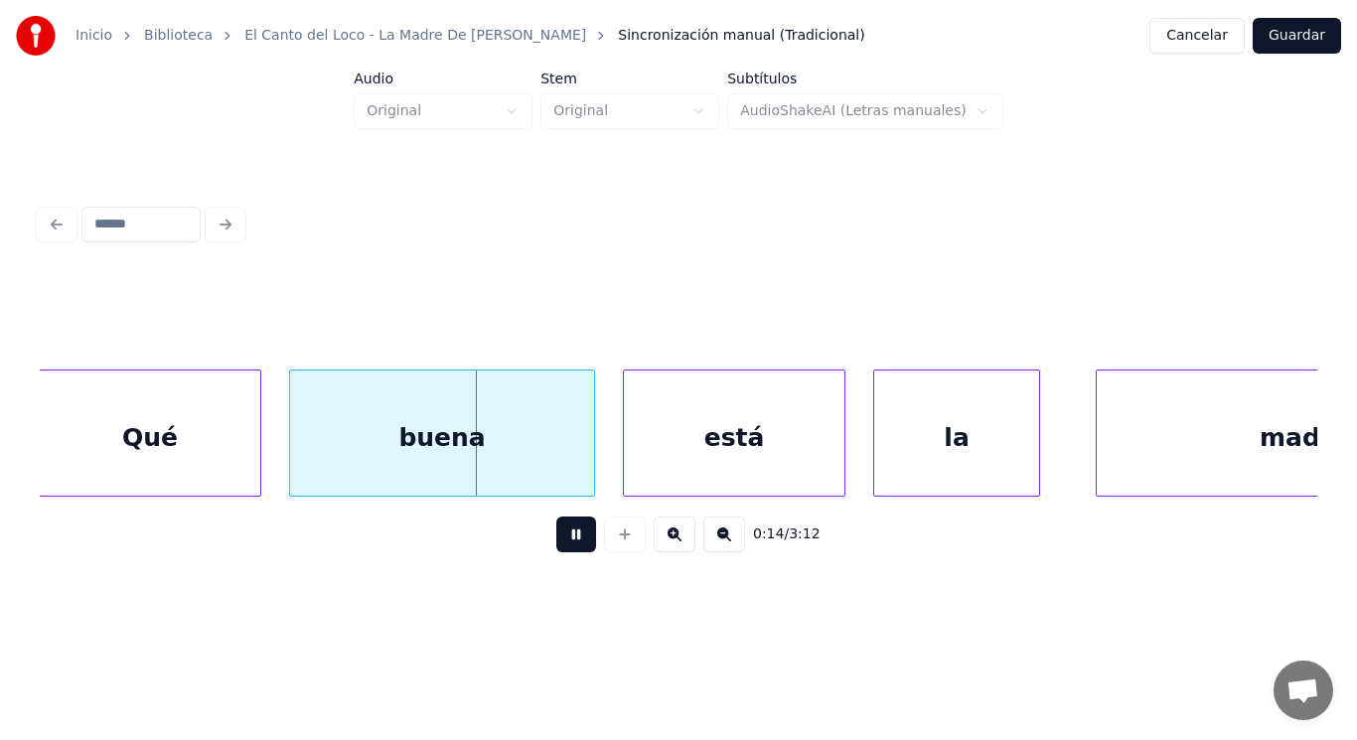
click at [563, 541] on button at bounding box center [576, 534] width 40 height 36
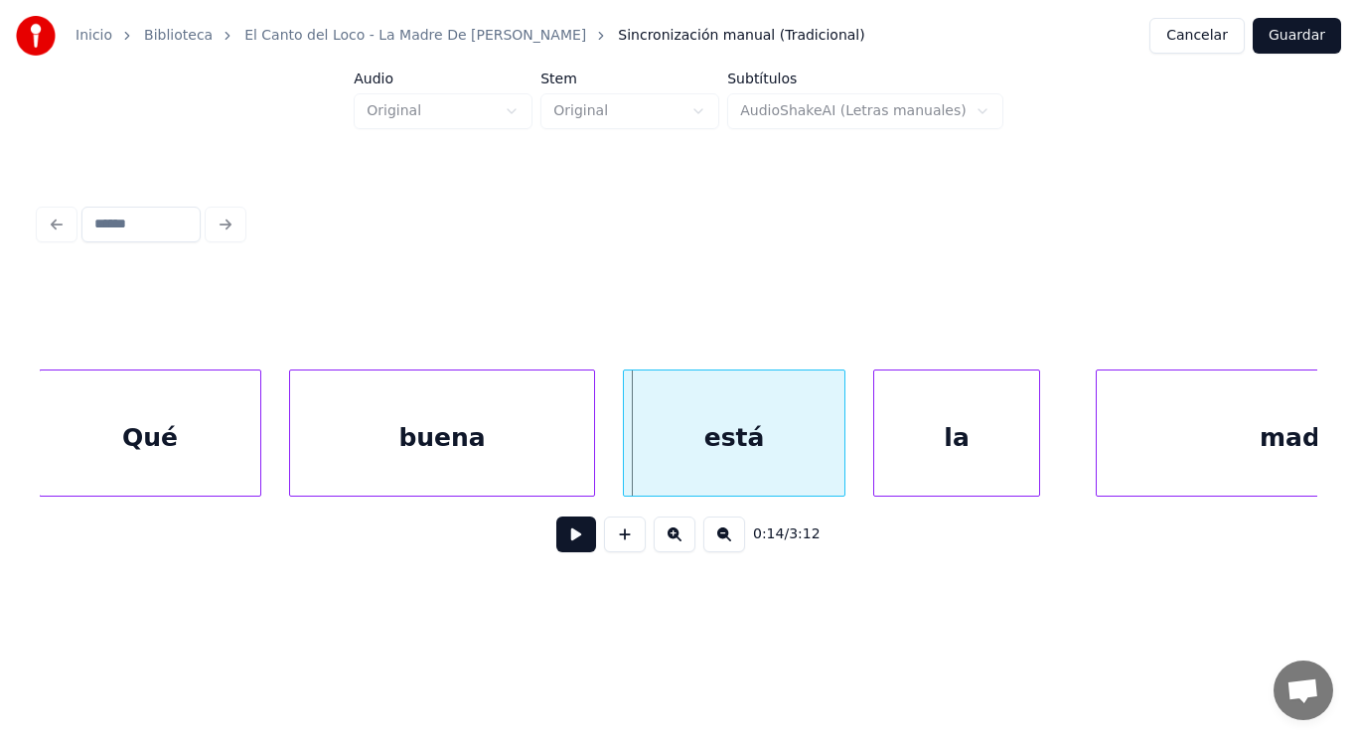
click at [520, 435] on div "buena" at bounding box center [442, 437] width 304 height 135
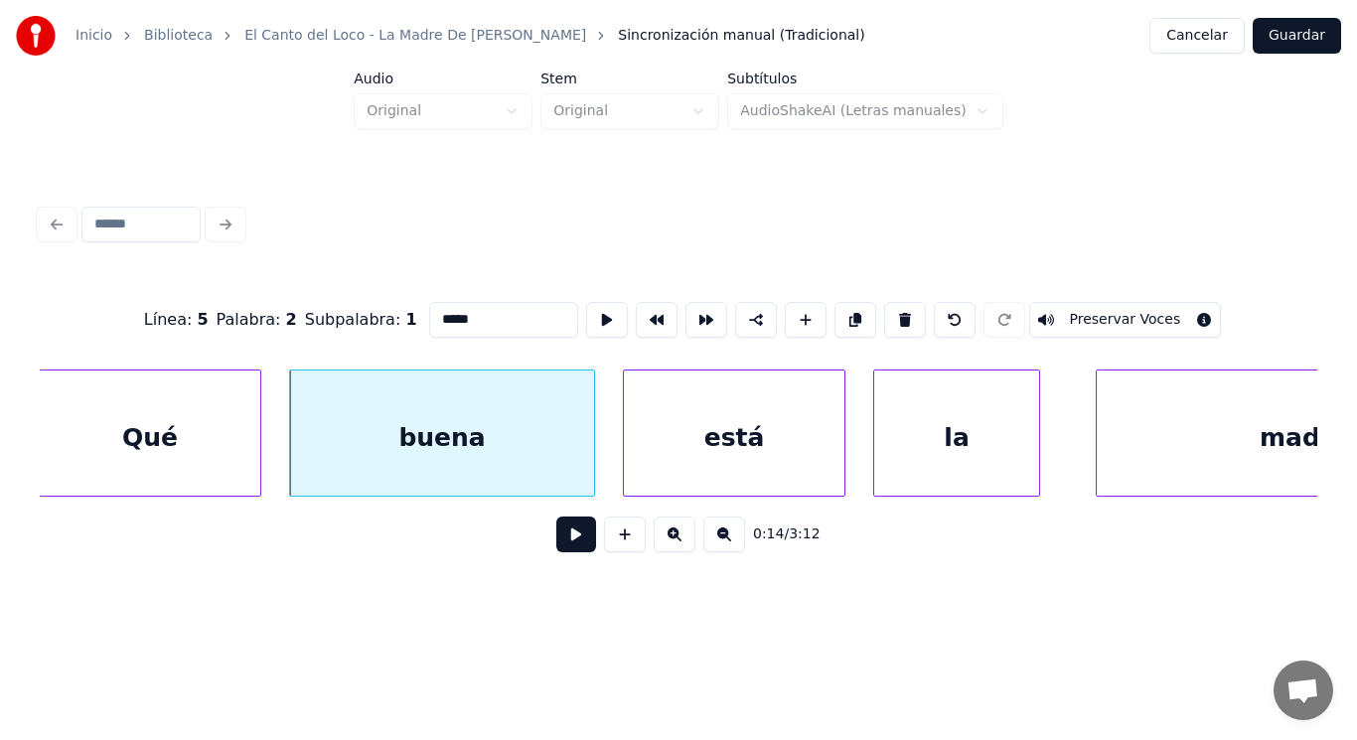
click at [564, 552] on button at bounding box center [576, 534] width 40 height 36
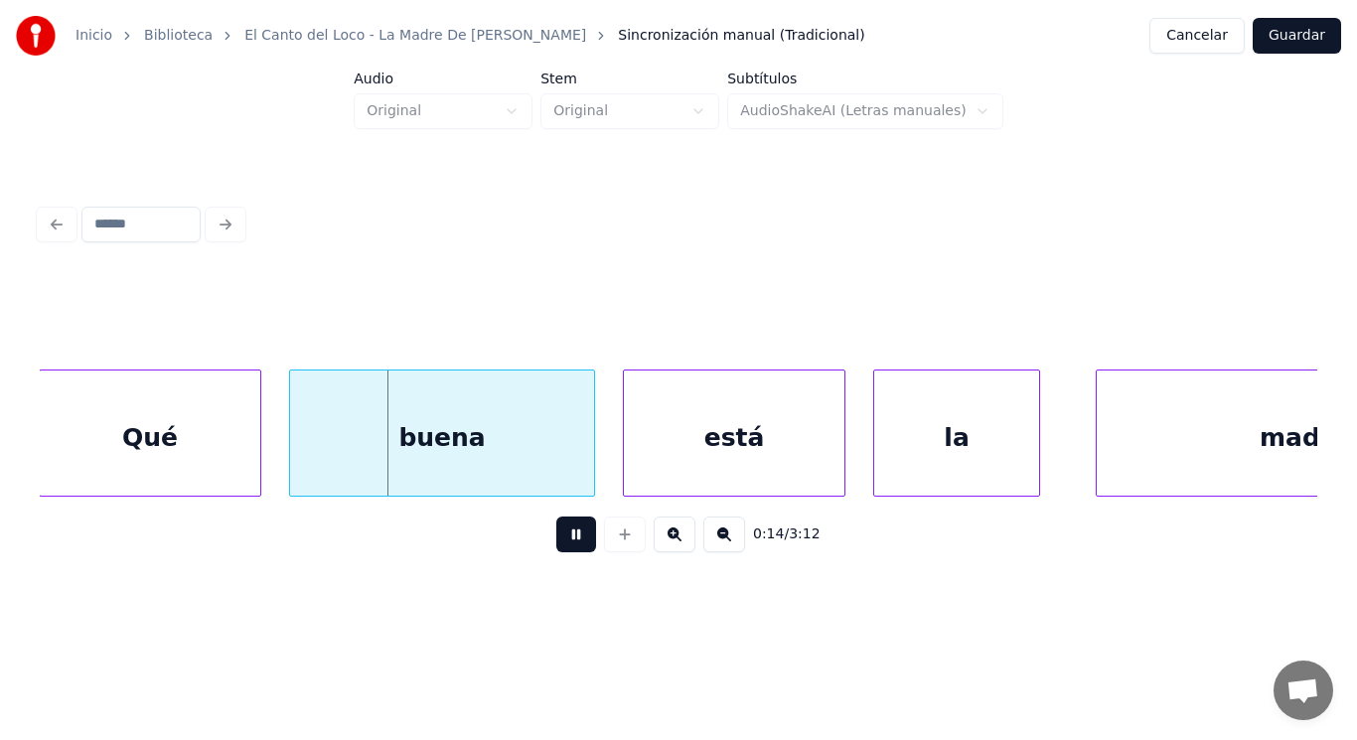
click at [564, 552] on button at bounding box center [576, 534] width 40 height 36
click at [526, 445] on div "buena" at bounding box center [442, 437] width 304 height 135
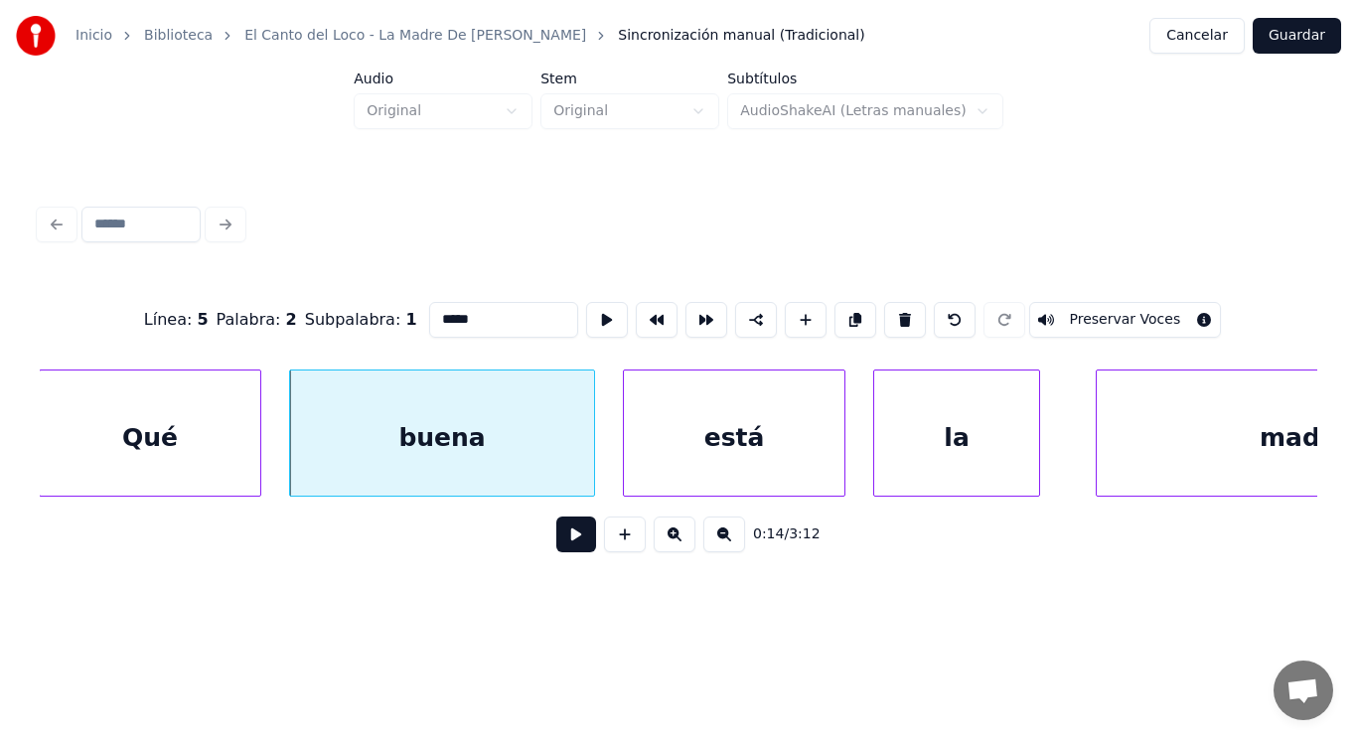
click at [106, 415] on div "Qué" at bounding box center [150, 437] width 220 height 135
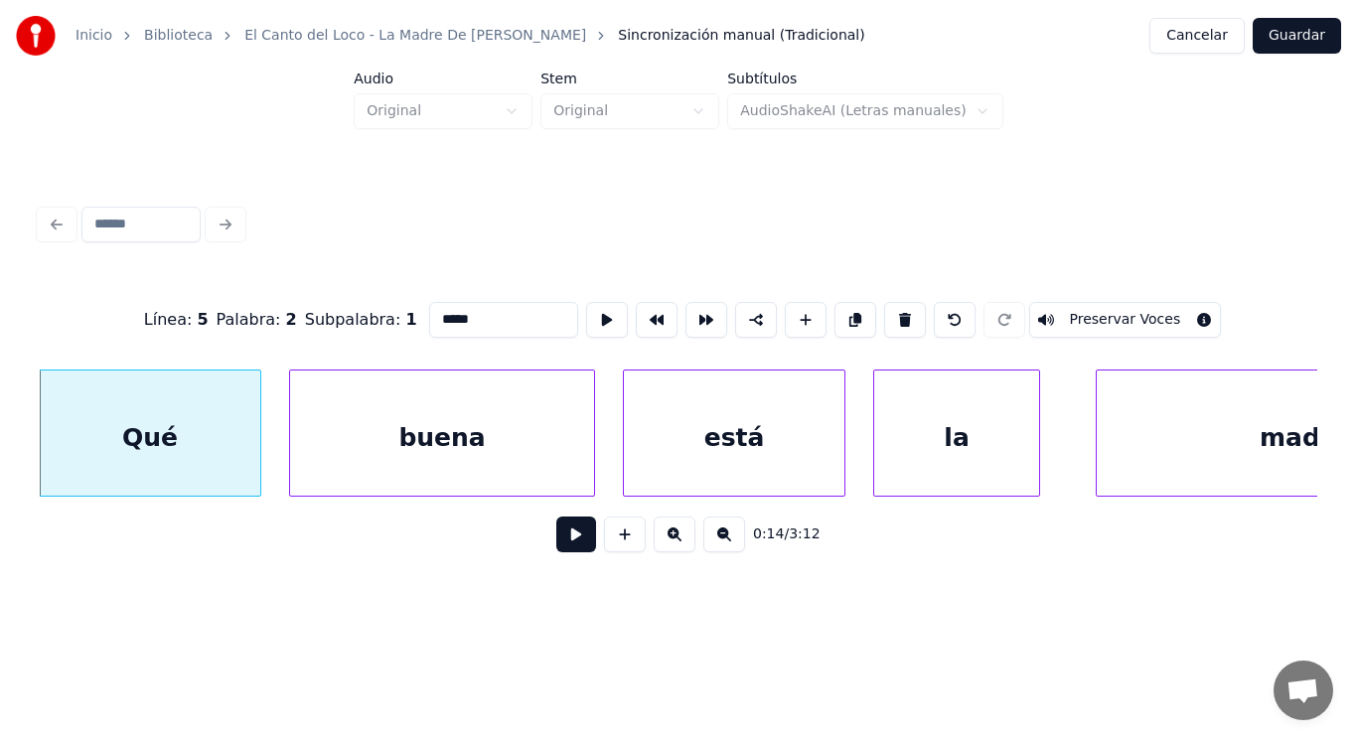
type input "***"
click at [556, 540] on button at bounding box center [576, 534] width 40 height 36
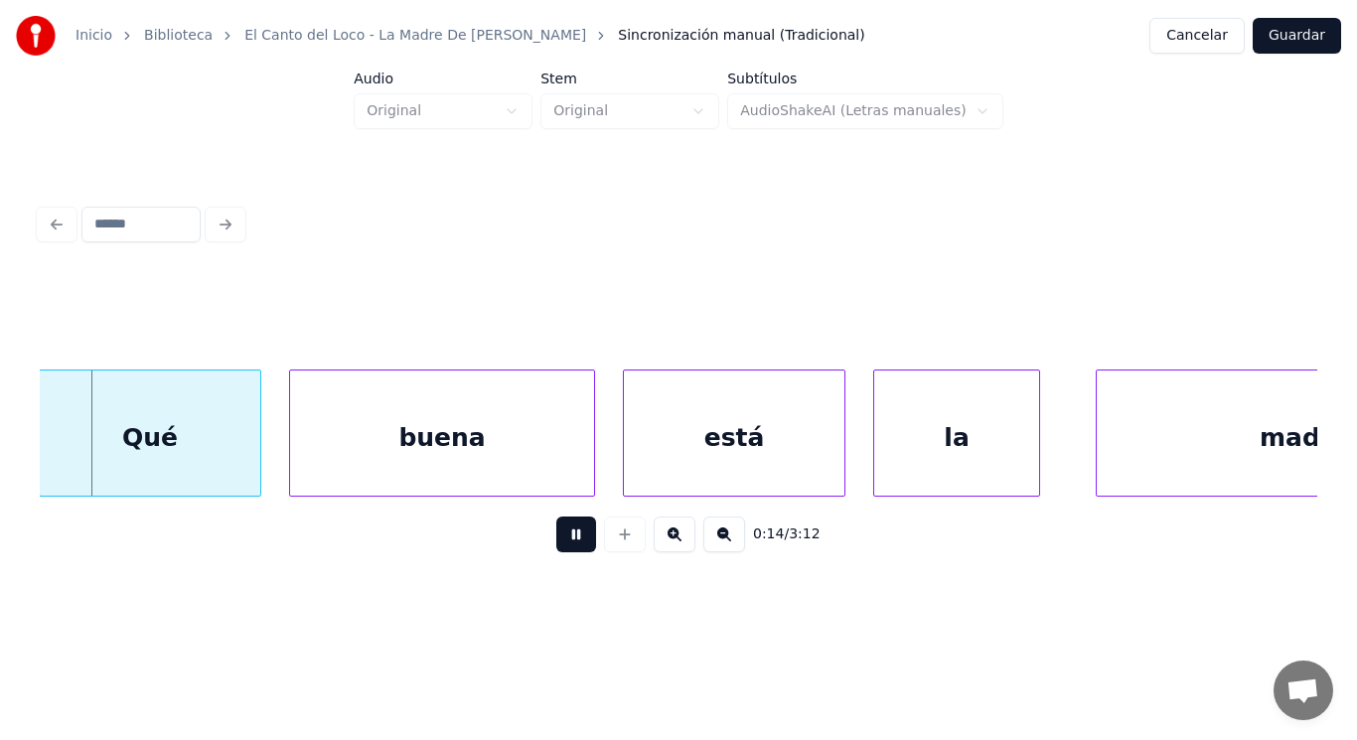
click at [556, 540] on button at bounding box center [576, 534] width 40 height 36
click at [204, 458] on div at bounding box center [203, 432] width 6 height 125
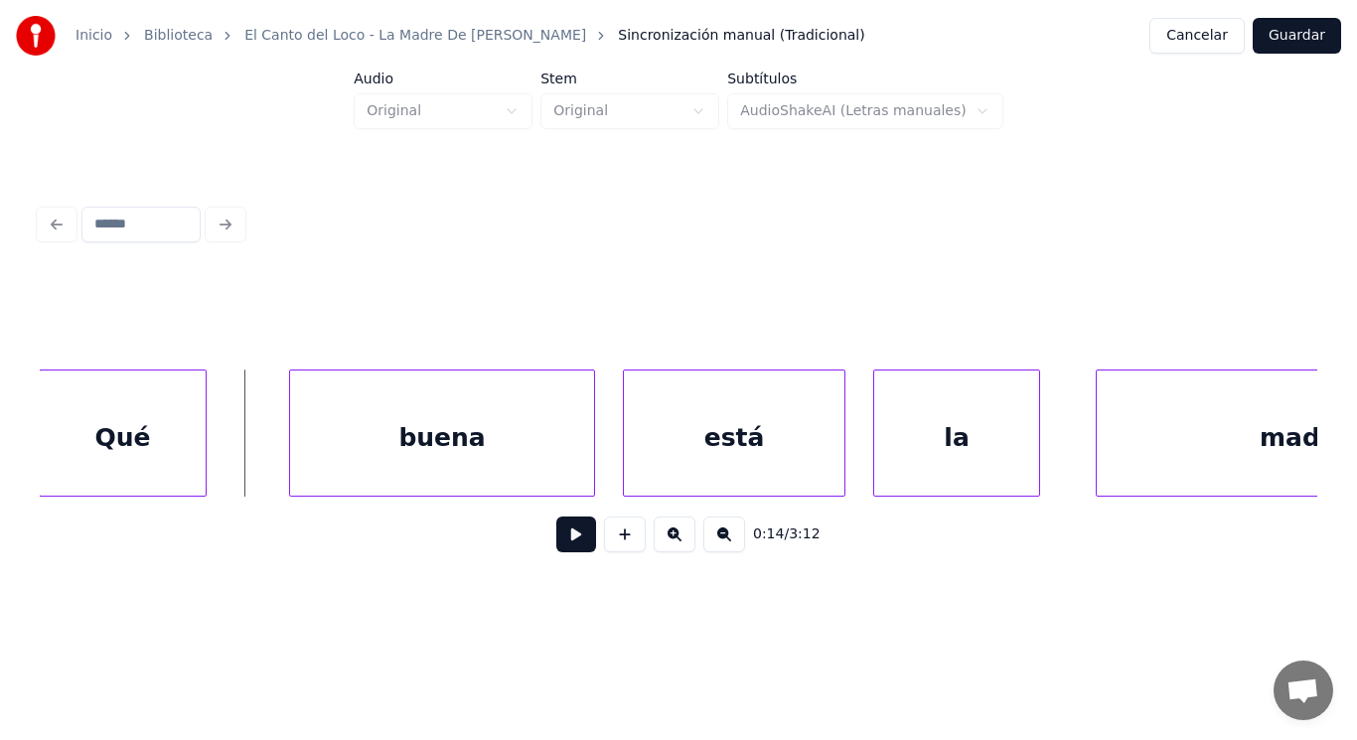
click at [574, 526] on button at bounding box center [576, 534] width 40 height 36
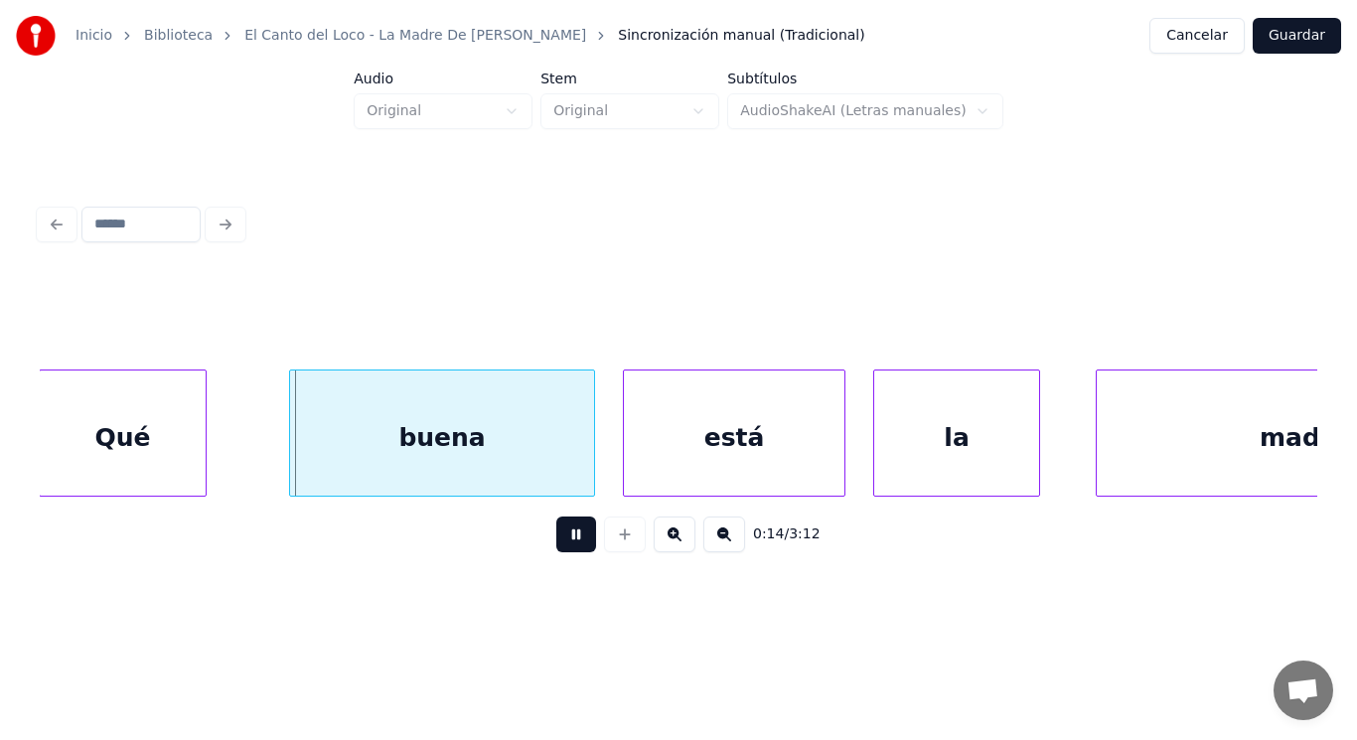
click at [574, 526] on button at bounding box center [576, 534] width 40 height 36
click at [236, 437] on div at bounding box center [238, 432] width 6 height 125
click at [561, 540] on button at bounding box center [576, 534] width 40 height 36
click at [568, 464] on div "buena" at bounding box center [408, 437] width 360 height 135
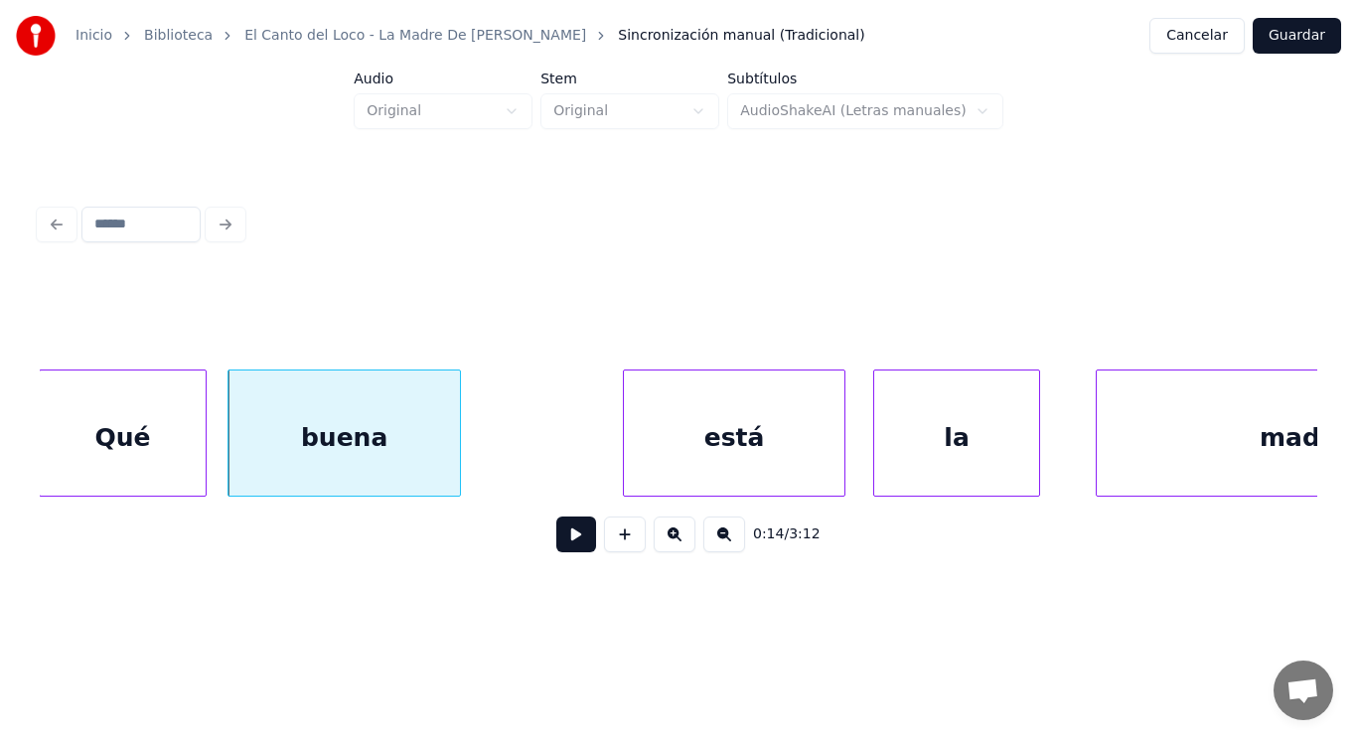
click at [457, 461] on div at bounding box center [457, 432] width 6 height 125
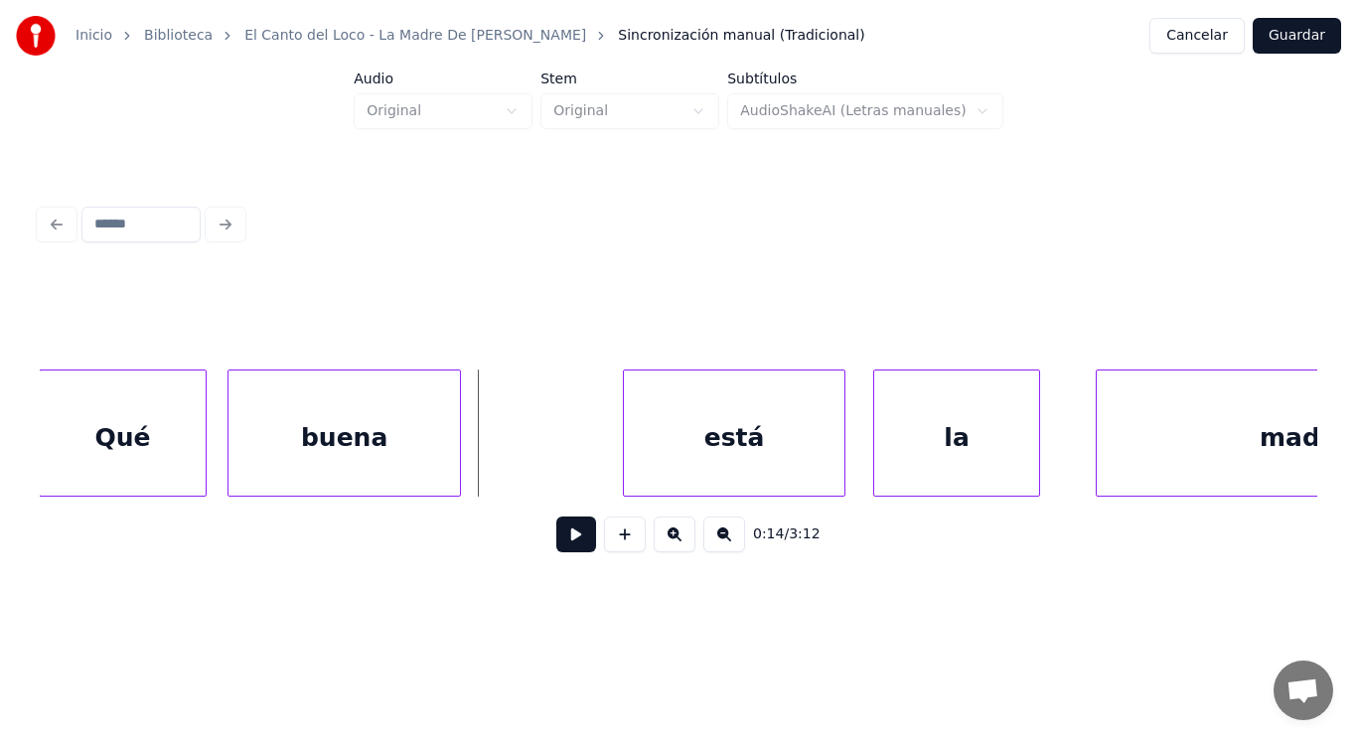
click at [562, 538] on button at bounding box center [576, 534] width 40 height 36
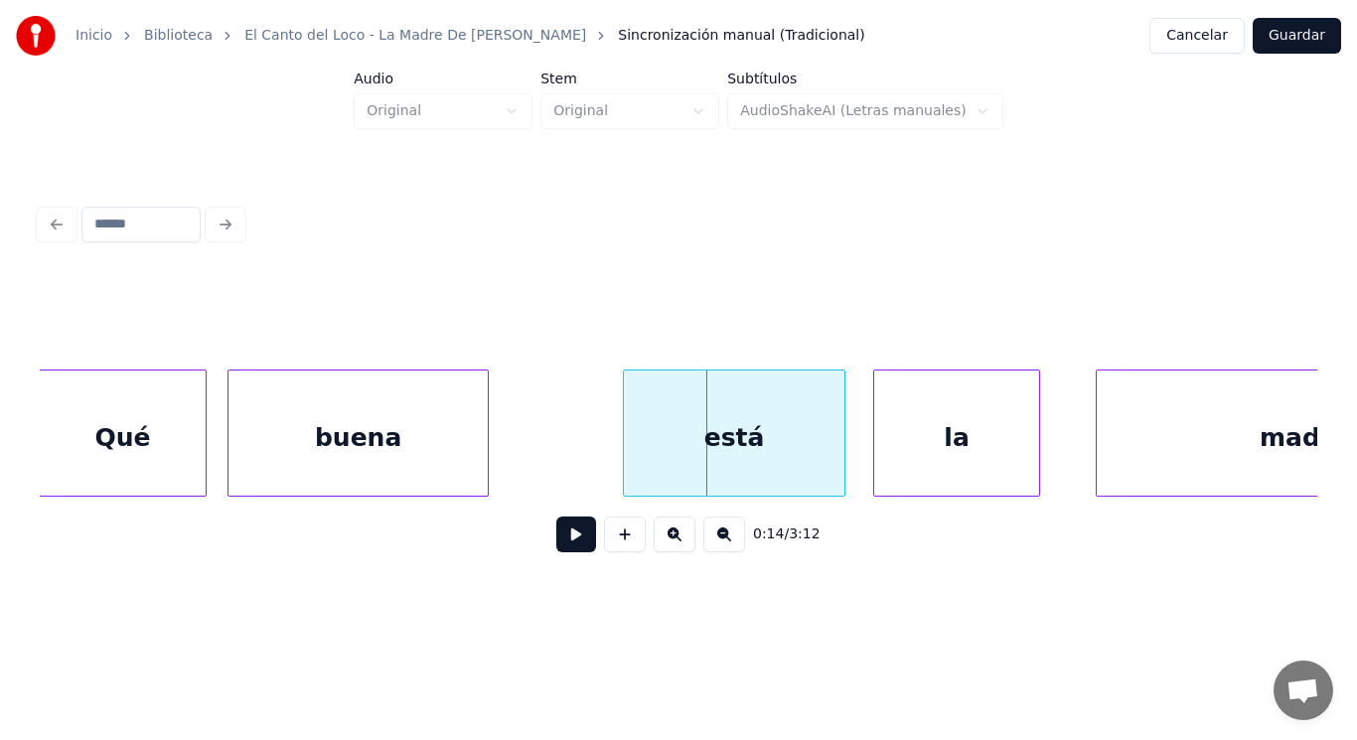
click at [486, 465] on div at bounding box center [485, 432] width 6 height 125
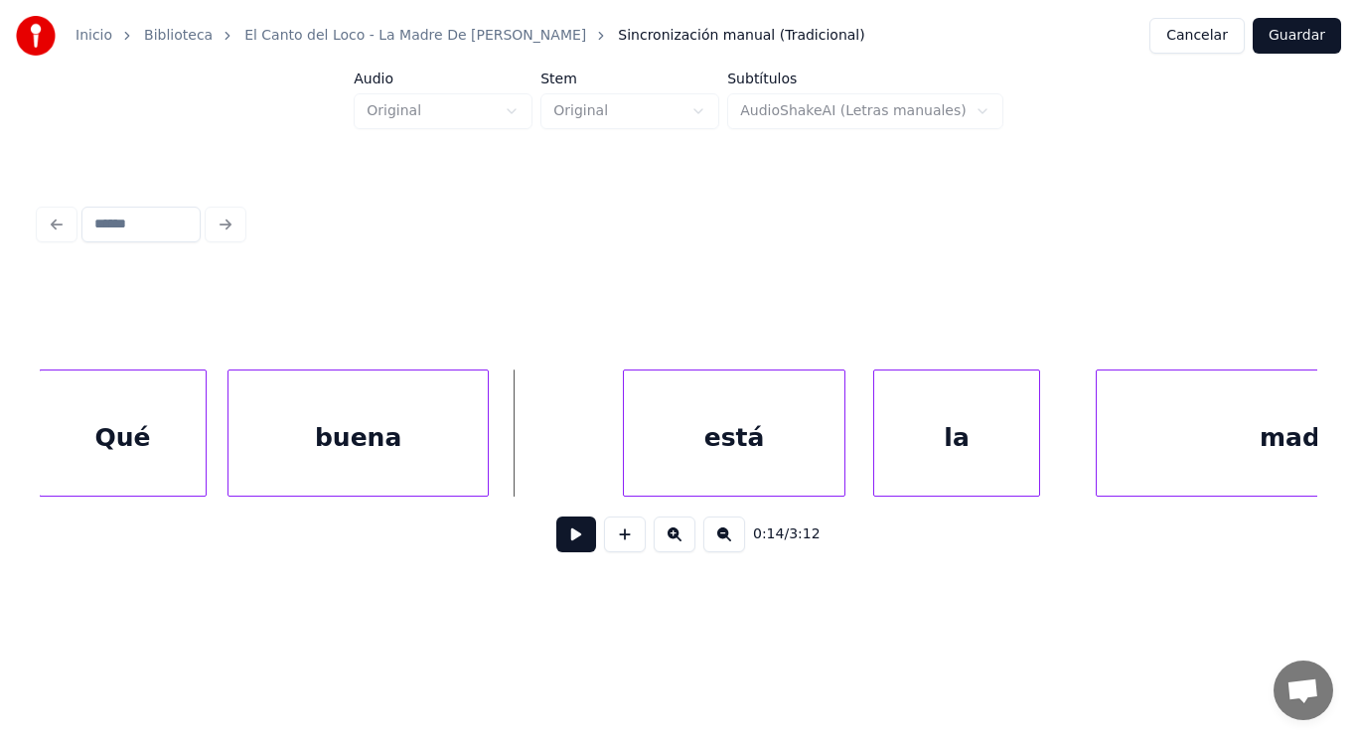
click at [556, 540] on button at bounding box center [576, 534] width 40 height 36
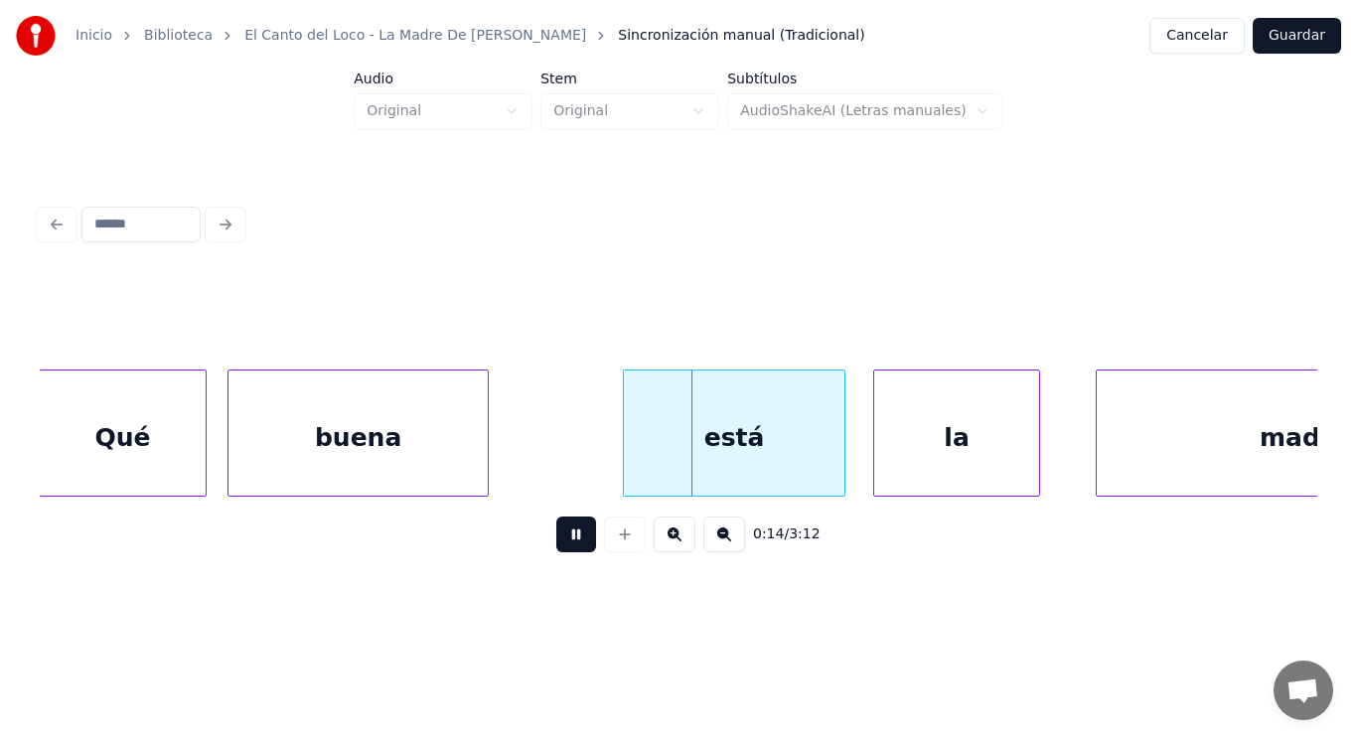
click at [556, 540] on button at bounding box center [576, 534] width 40 height 36
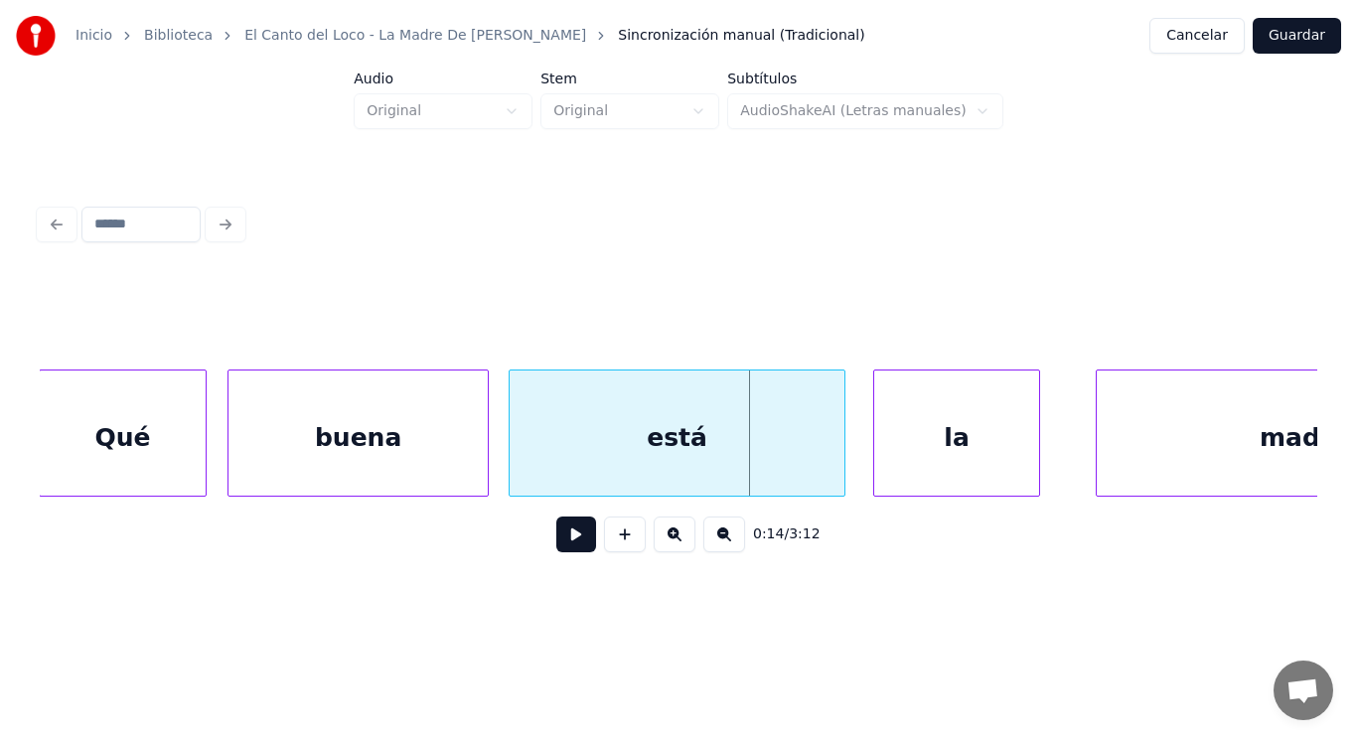
click at [509, 451] on div at bounding box center [512, 432] width 6 height 125
click at [564, 550] on button at bounding box center [576, 534] width 40 height 36
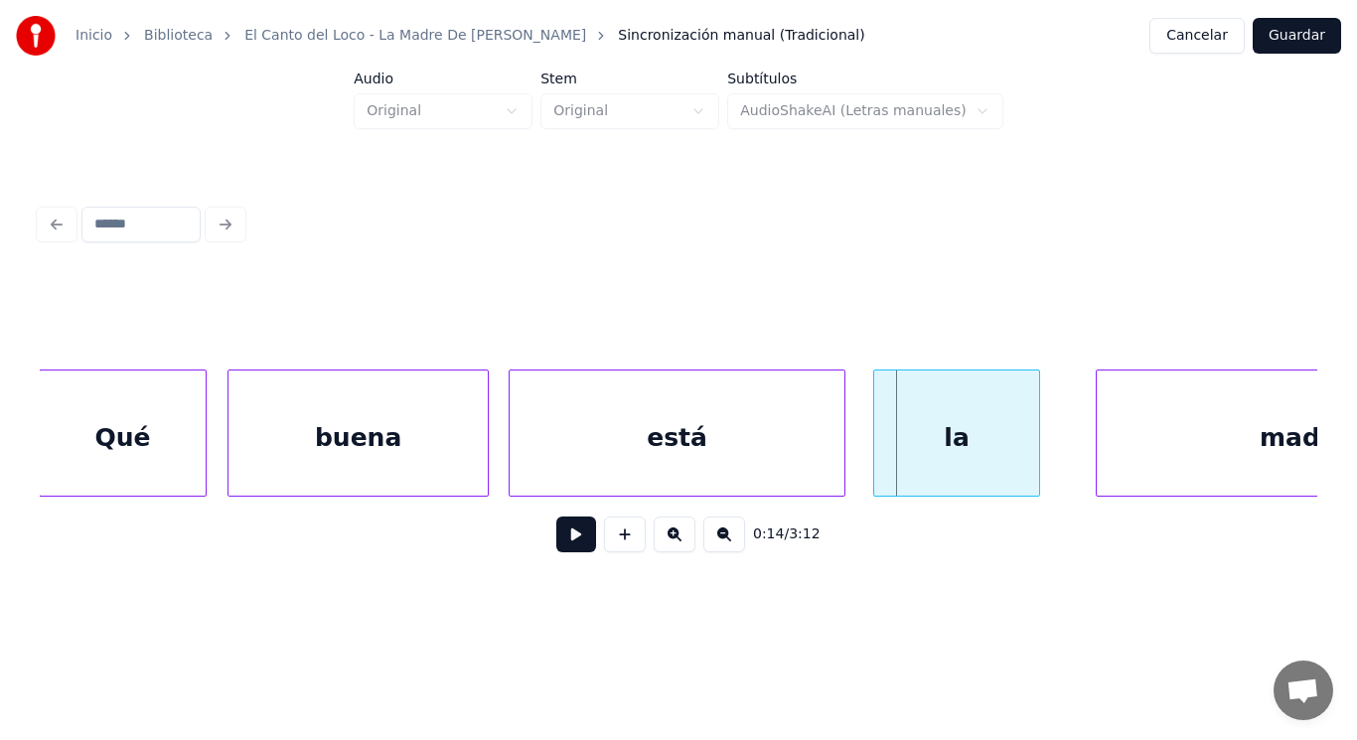
click at [610, 463] on div "está" at bounding box center [676, 437] width 335 height 135
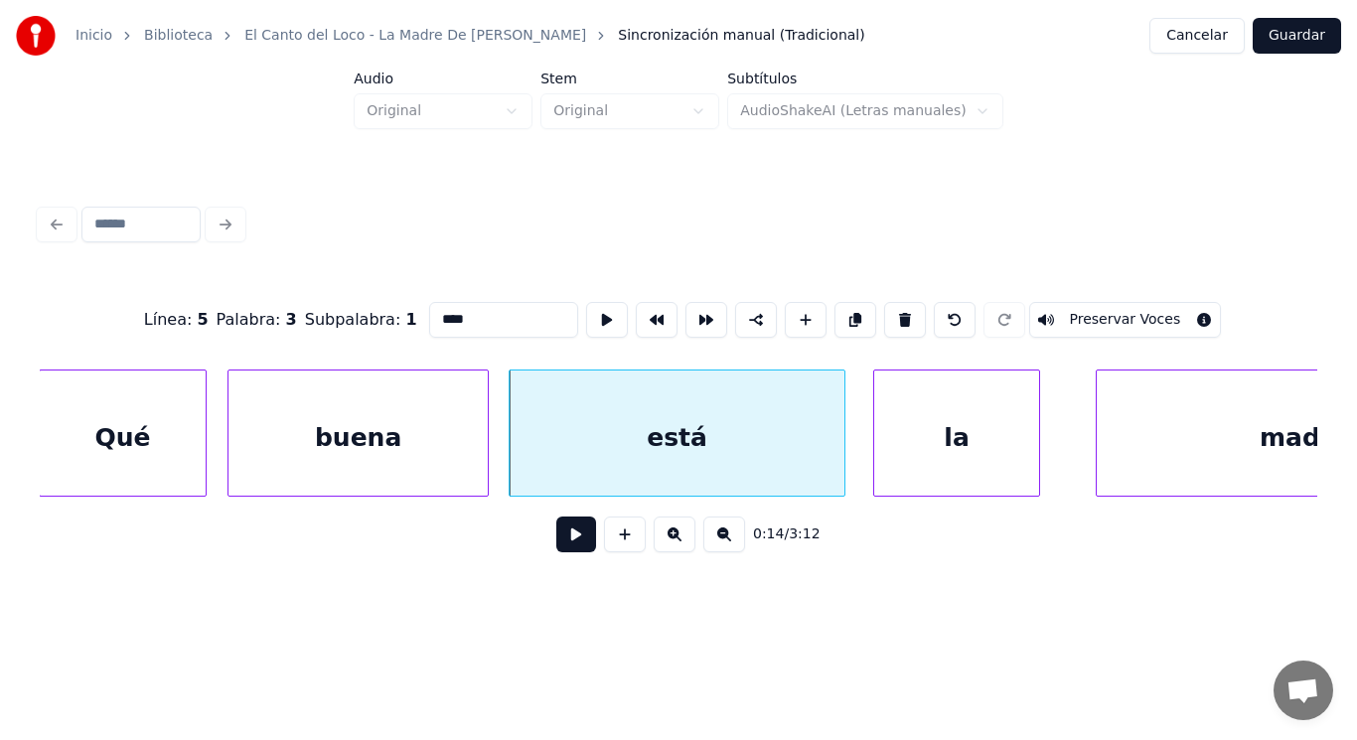
click at [567, 539] on button at bounding box center [576, 534] width 40 height 36
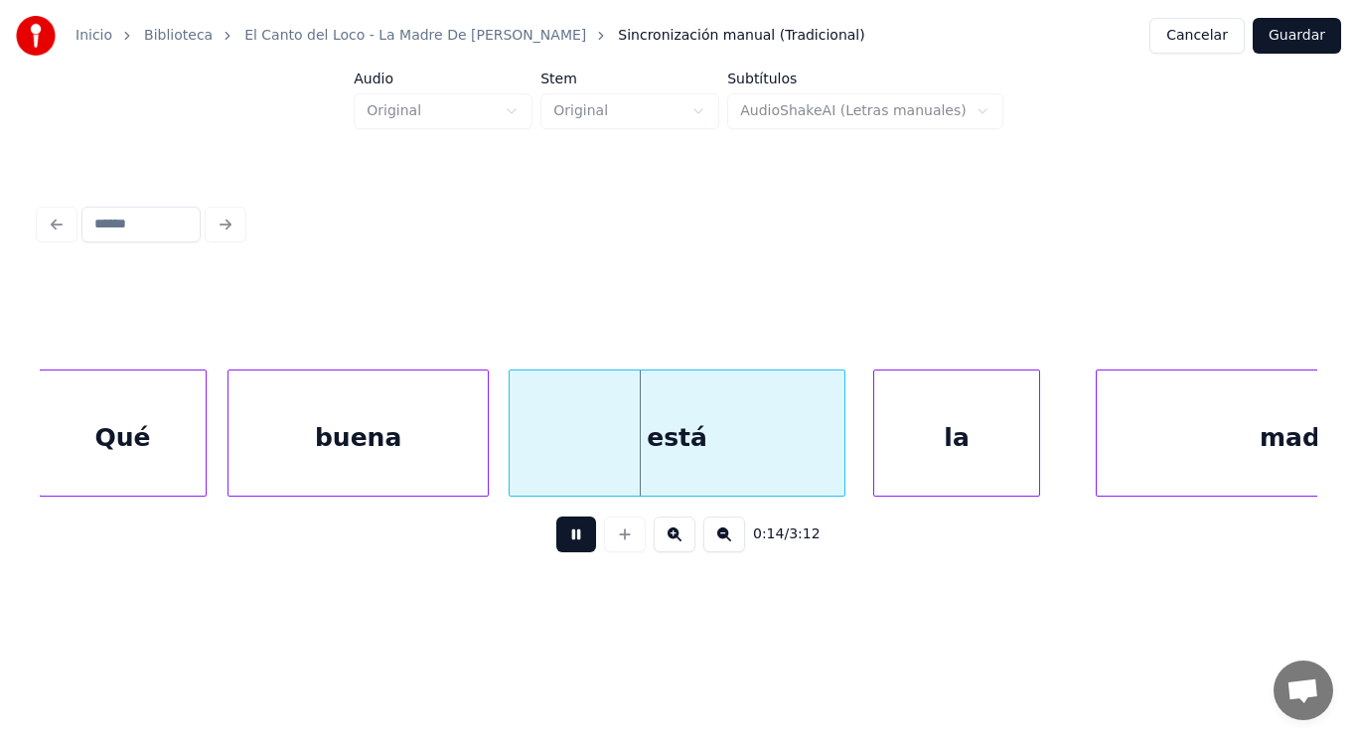
click at [567, 539] on button at bounding box center [576, 534] width 40 height 36
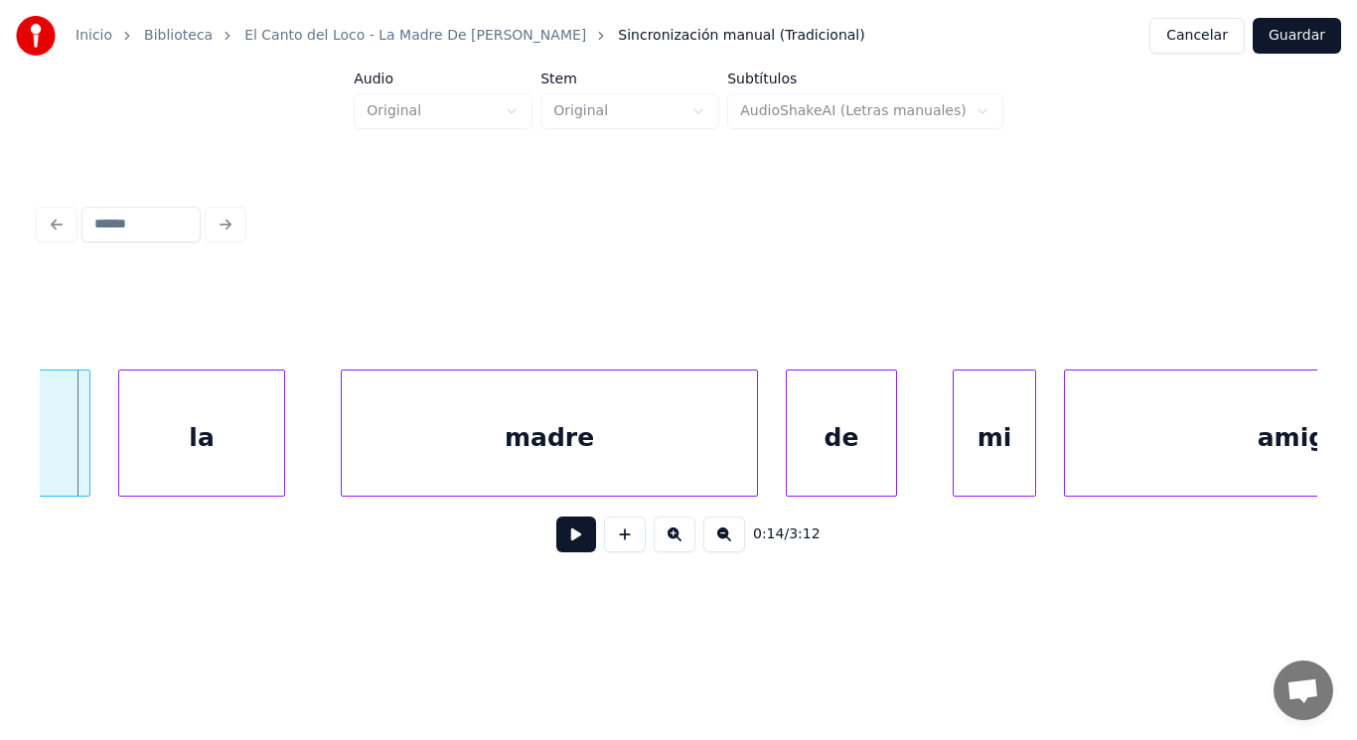
scroll to position [0, 20468]
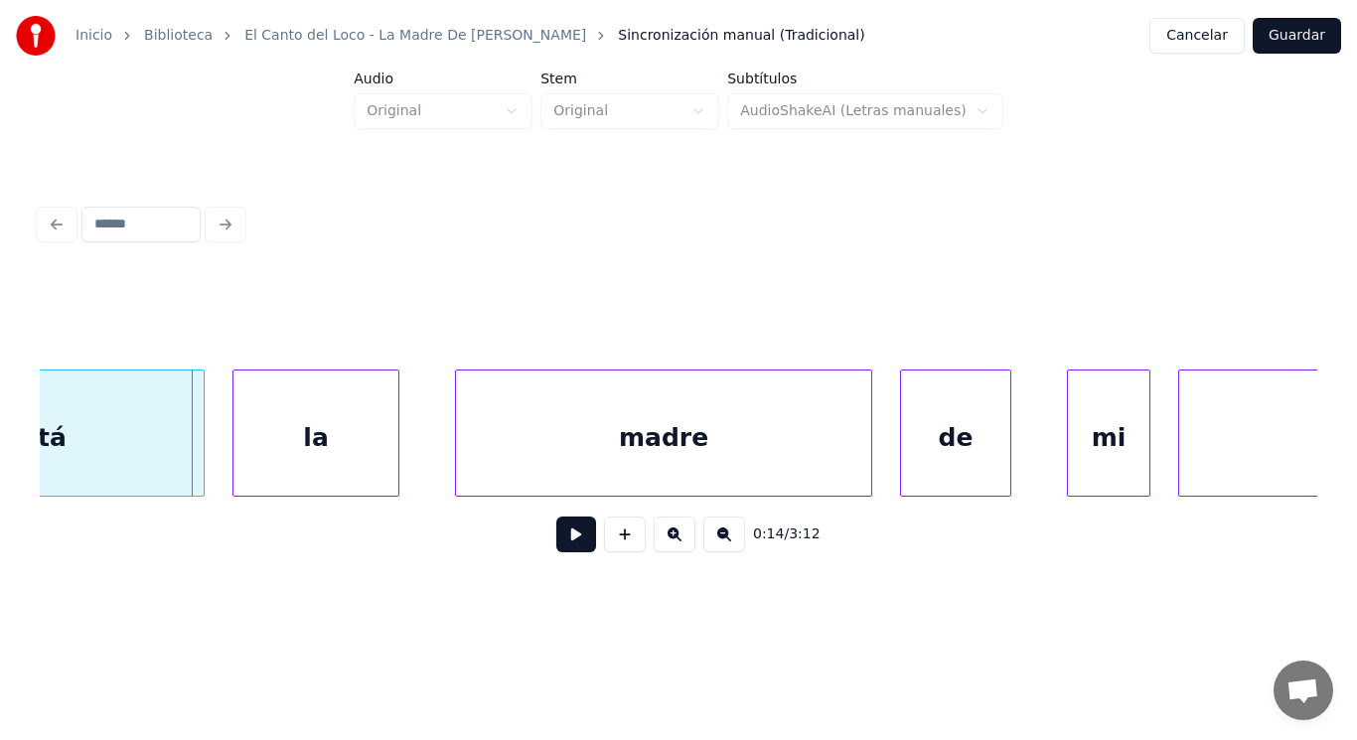
click at [357, 413] on div "la" at bounding box center [315, 437] width 165 height 135
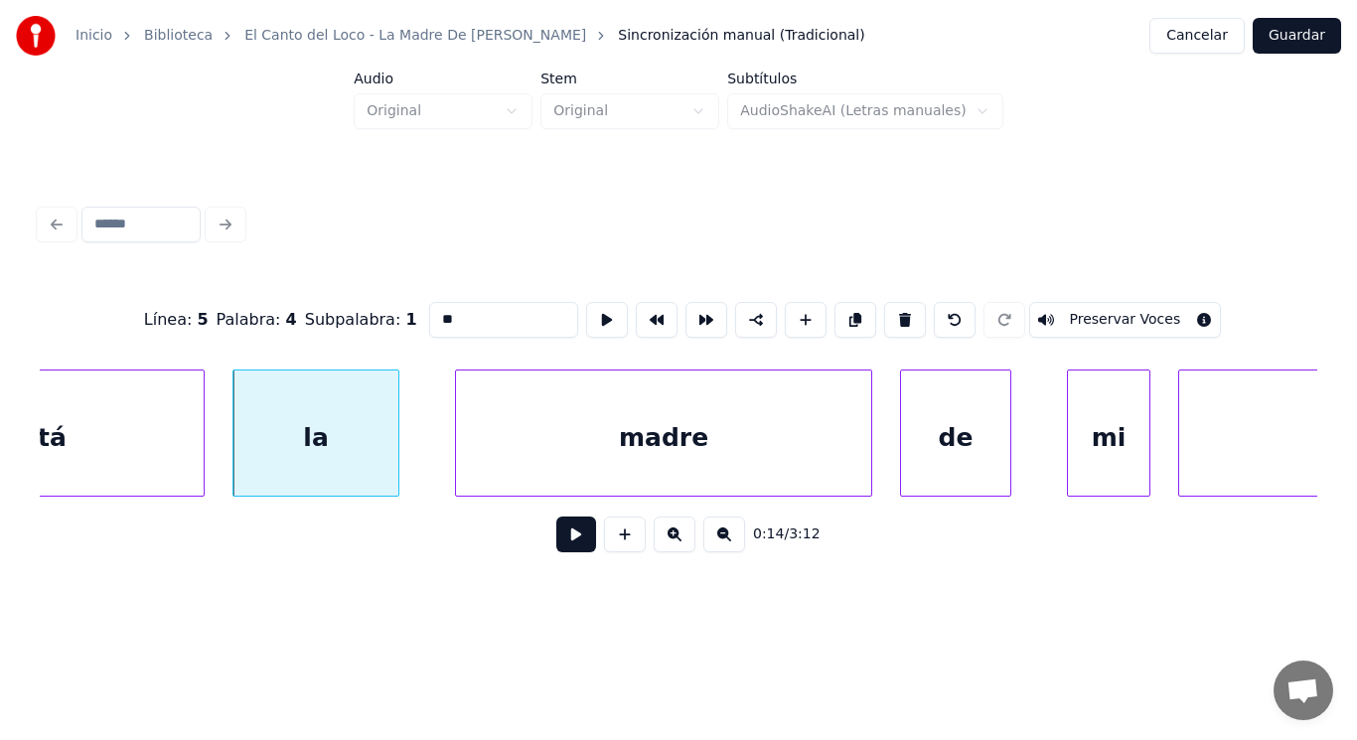
click at [559, 544] on button at bounding box center [576, 534] width 40 height 36
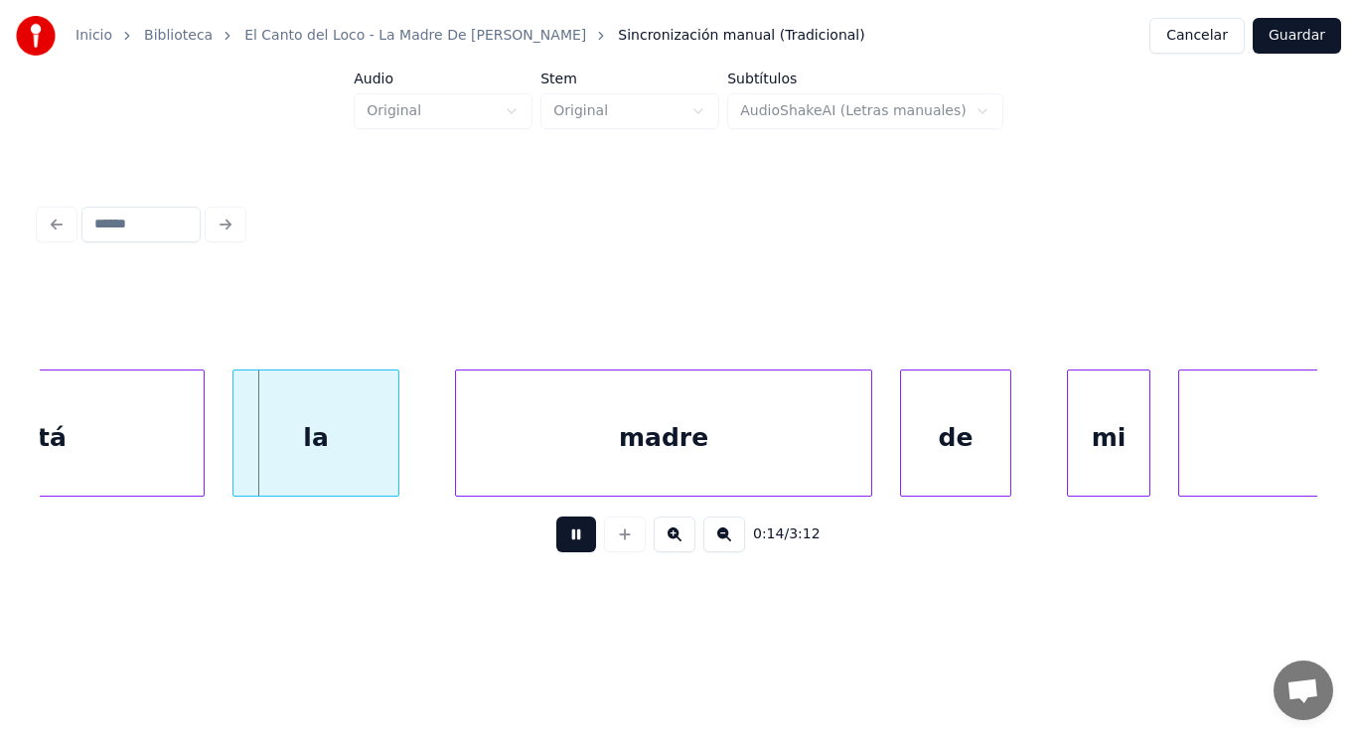
click at [559, 544] on button at bounding box center [576, 534] width 40 height 36
click at [337, 458] on div at bounding box center [337, 432] width 6 height 125
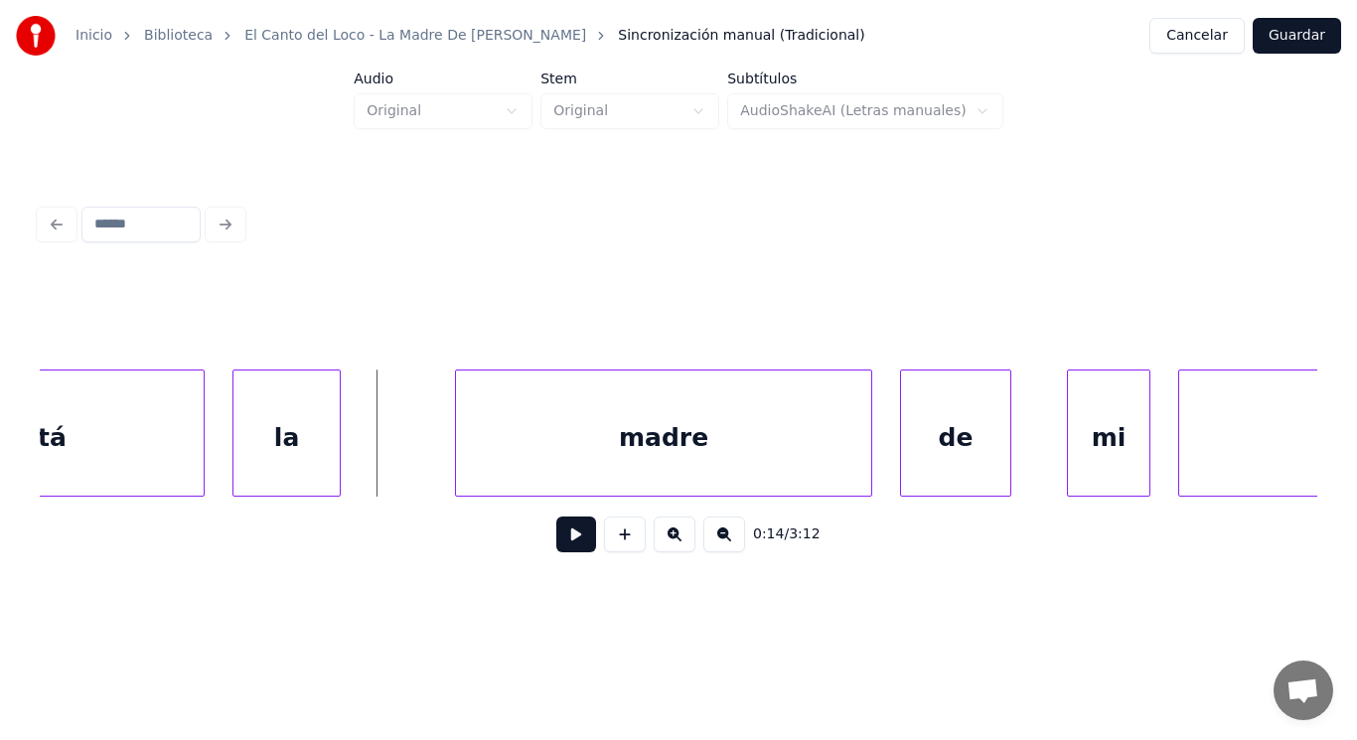
click at [556, 527] on button at bounding box center [576, 534] width 40 height 36
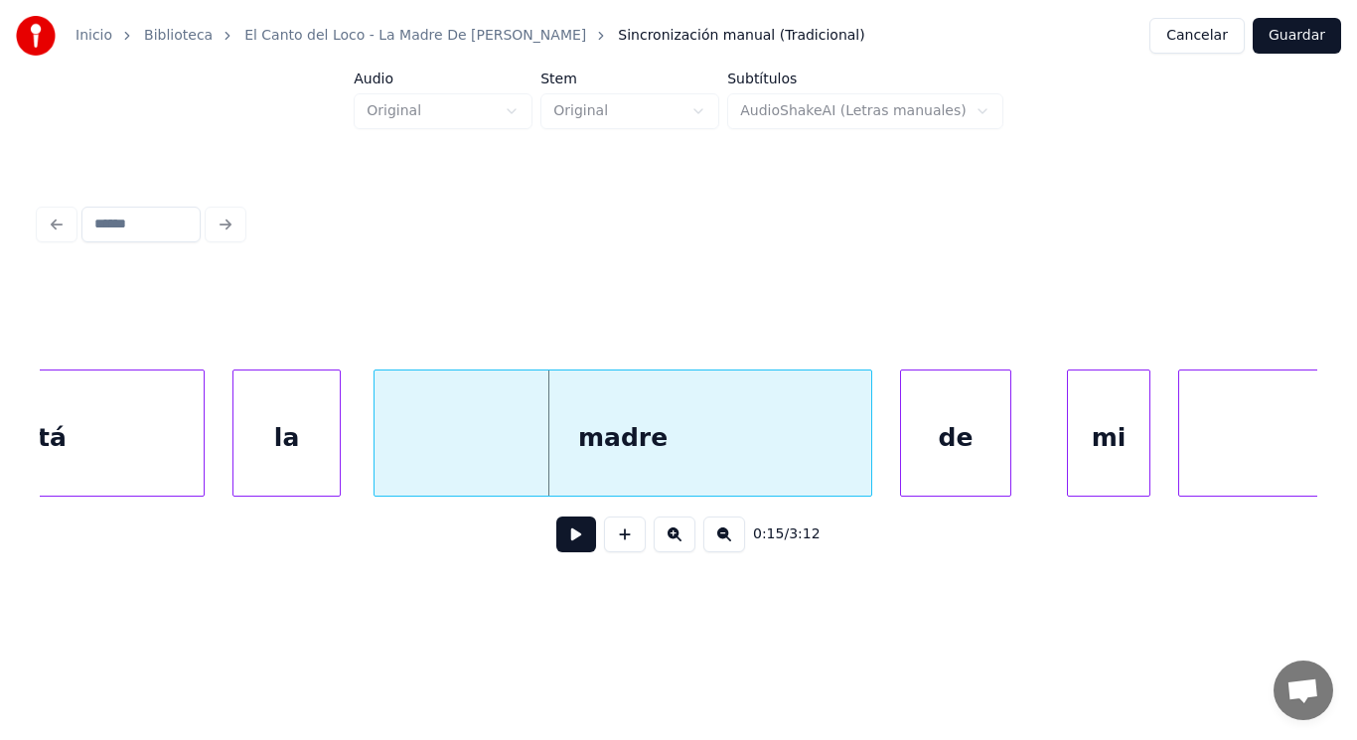
click at [376, 444] on div at bounding box center [377, 432] width 6 height 125
click at [556, 536] on button at bounding box center [576, 534] width 40 height 36
click at [678, 447] on div "madre" at bounding box center [622, 437] width 497 height 135
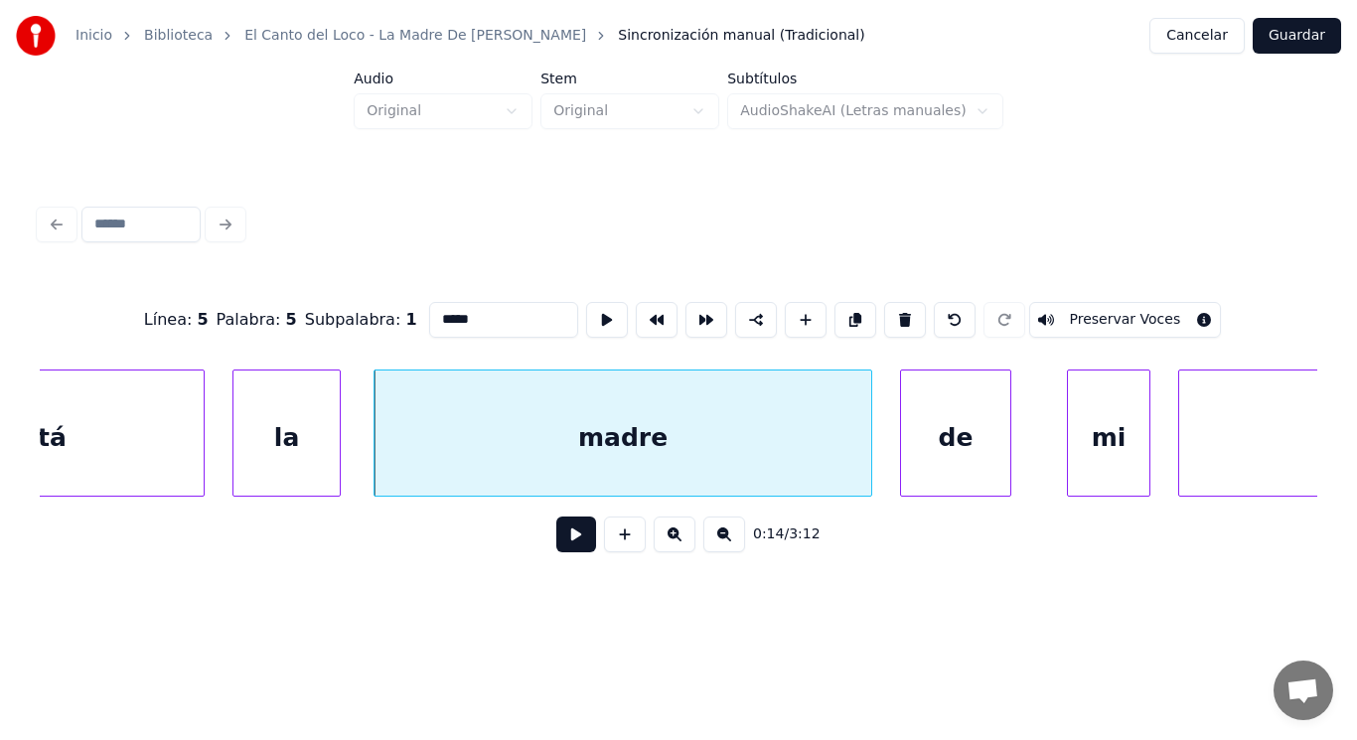
click at [570, 532] on button at bounding box center [576, 534] width 40 height 36
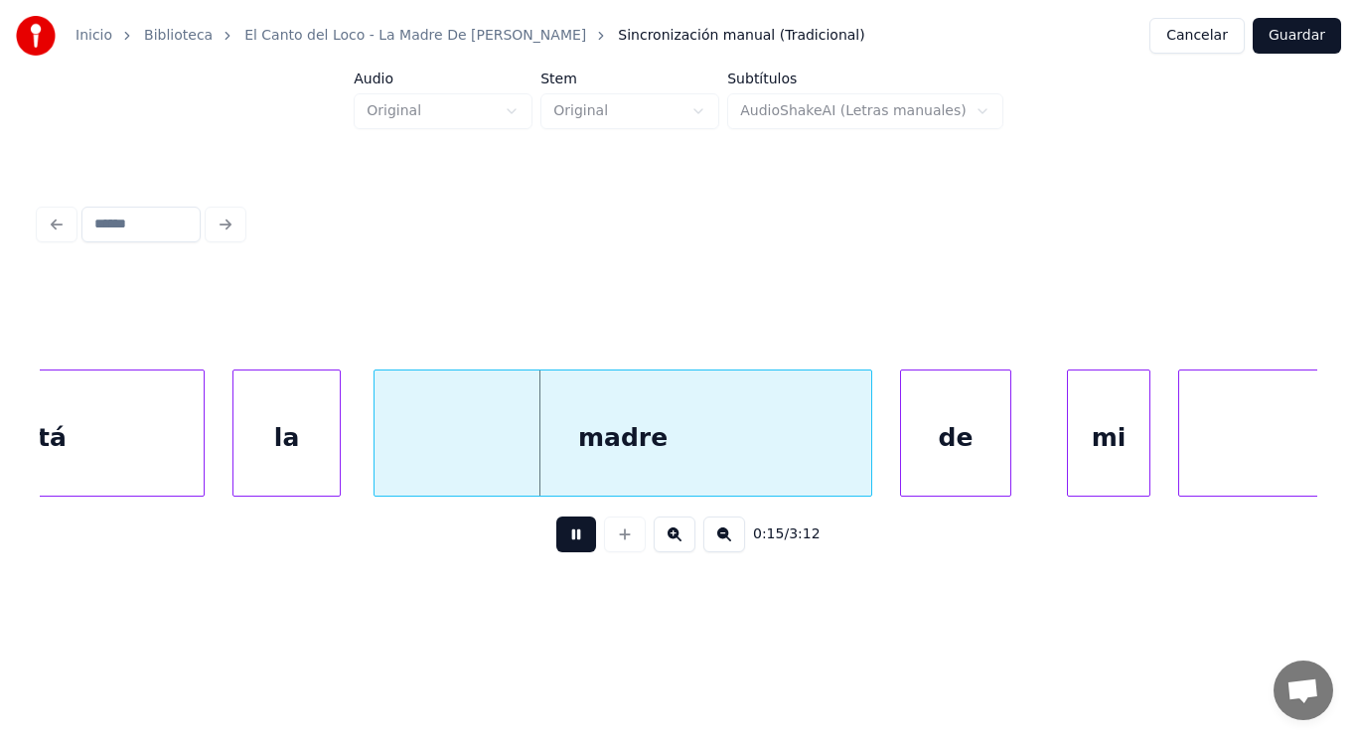
click at [570, 532] on button at bounding box center [576, 534] width 40 height 36
click at [781, 427] on div "madre" at bounding box center [622, 437] width 497 height 135
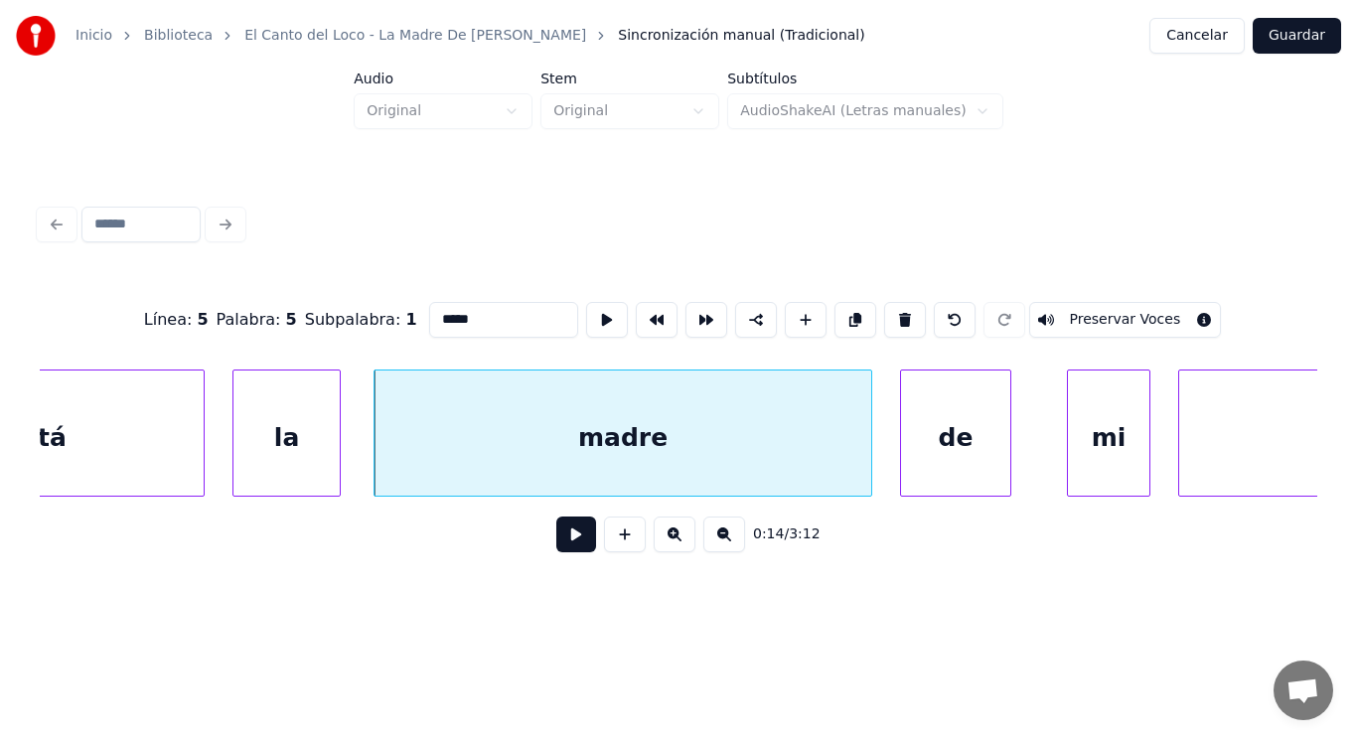
click at [563, 543] on button at bounding box center [576, 534] width 40 height 36
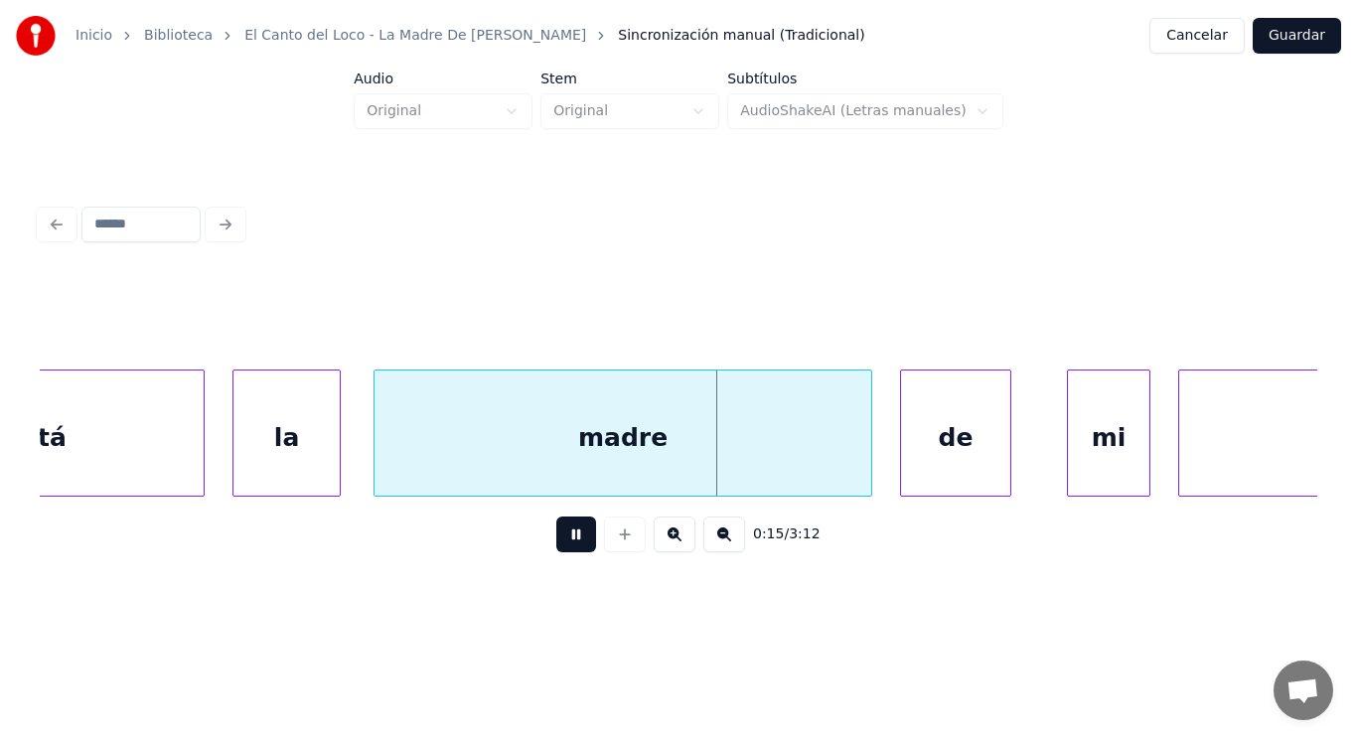
click at [563, 543] on button at bounding box center [576, 534] width 40 height 36
click at [816, 475] on div at bounding box center [815, 432] width 6 height 125
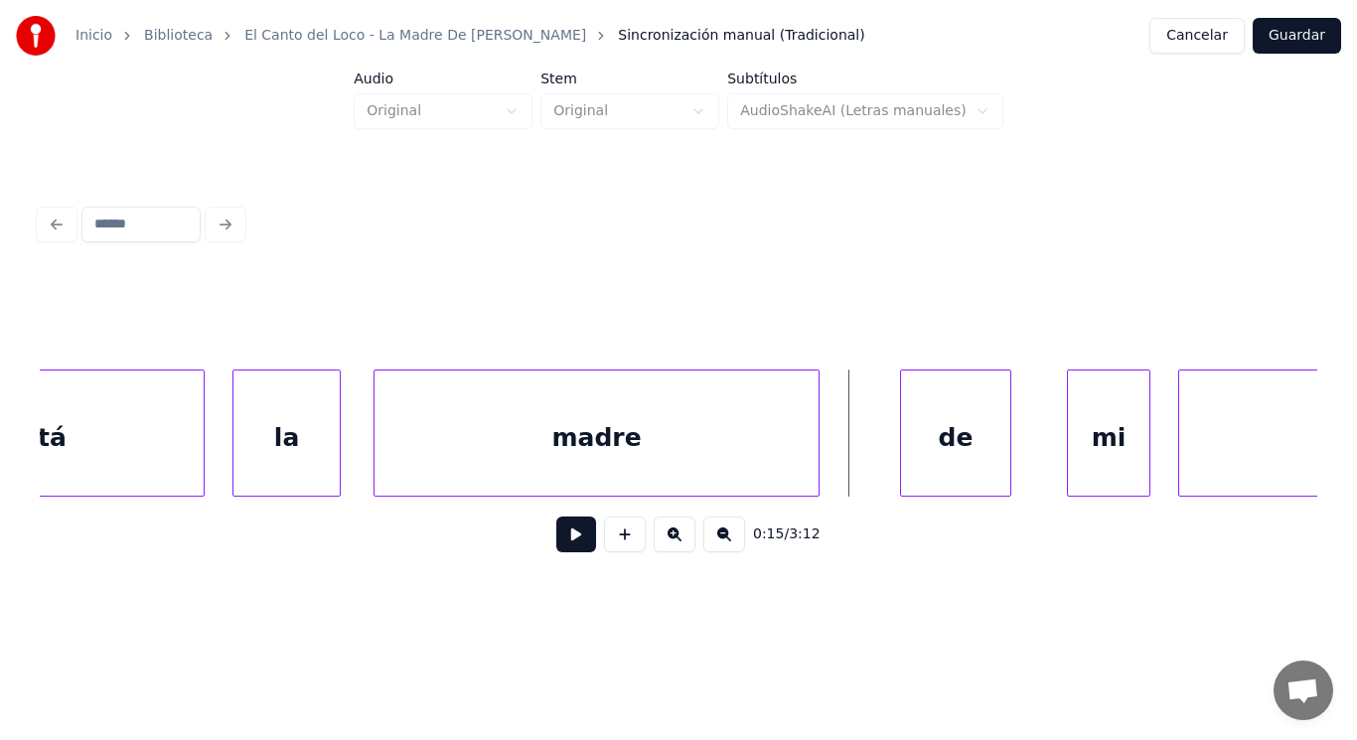
click at [576, 542] on button at bounding box center [576, 534] width 40 height 36
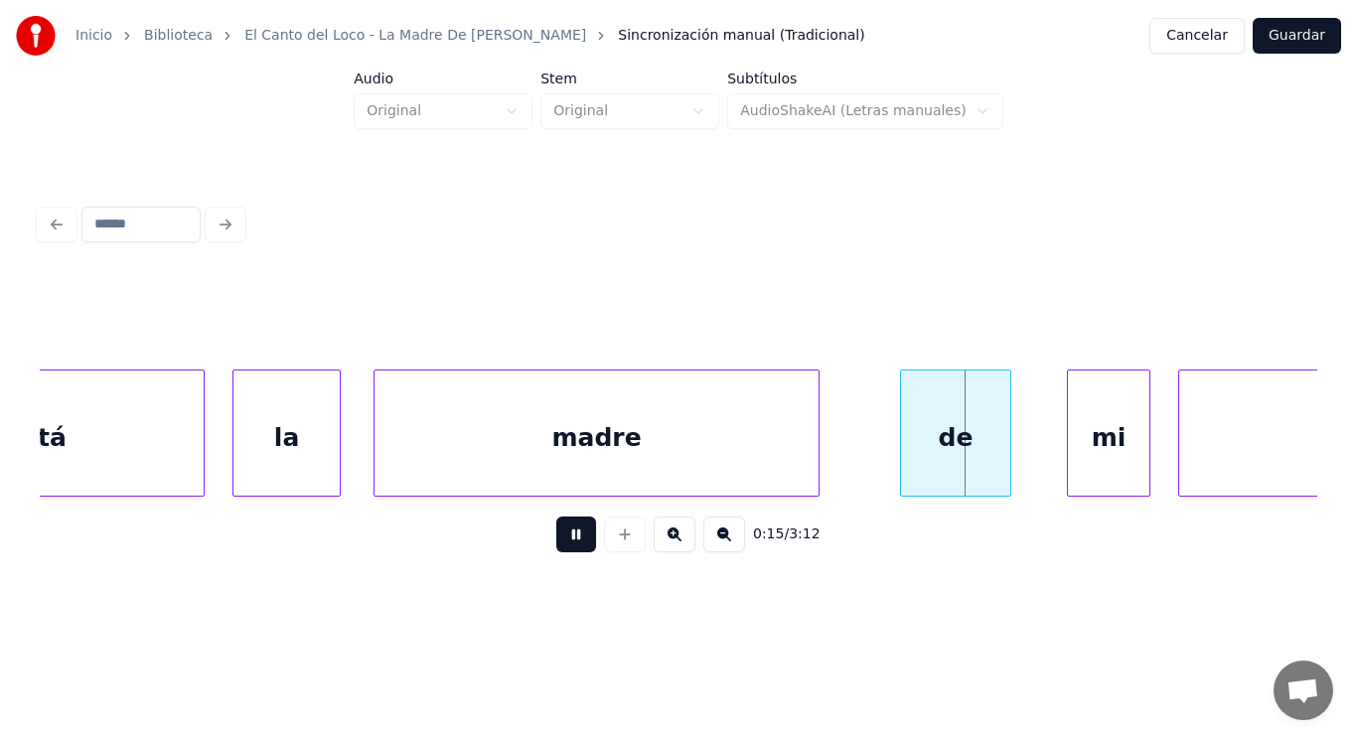
click at [576, 542] on button at bounding box center [576, 534] width 40 height 36
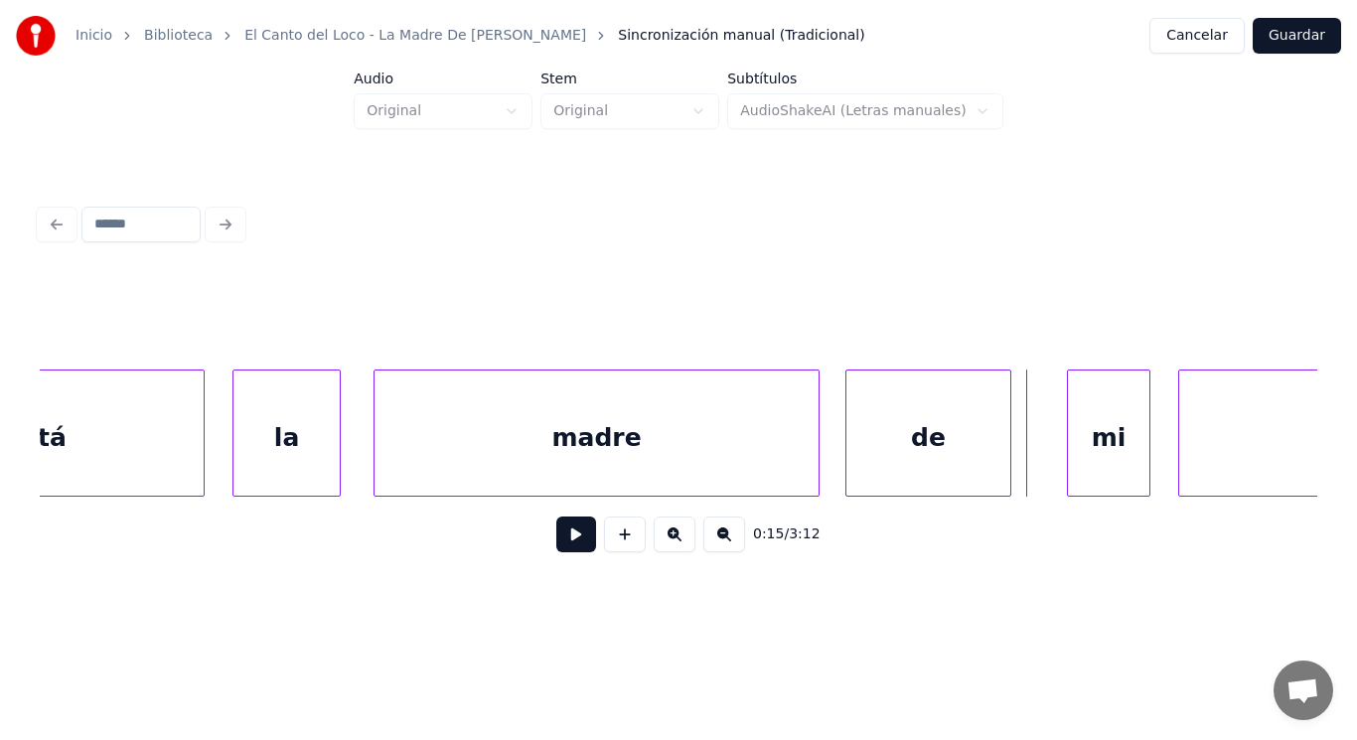
click at [847, 464] on div at bounding box center [849, 432] width 6 height 125
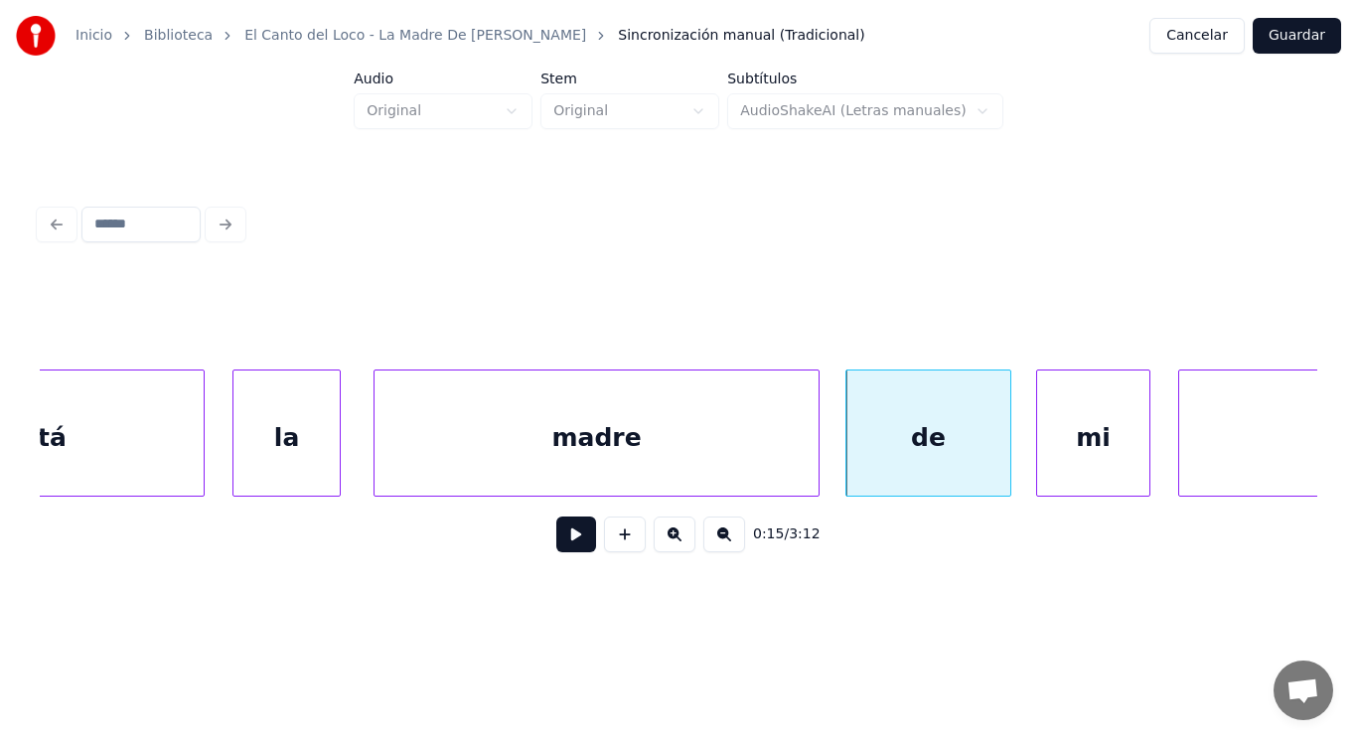
click at [1039, 448] on div at bounding box center [1040, 432] width 6 height 125
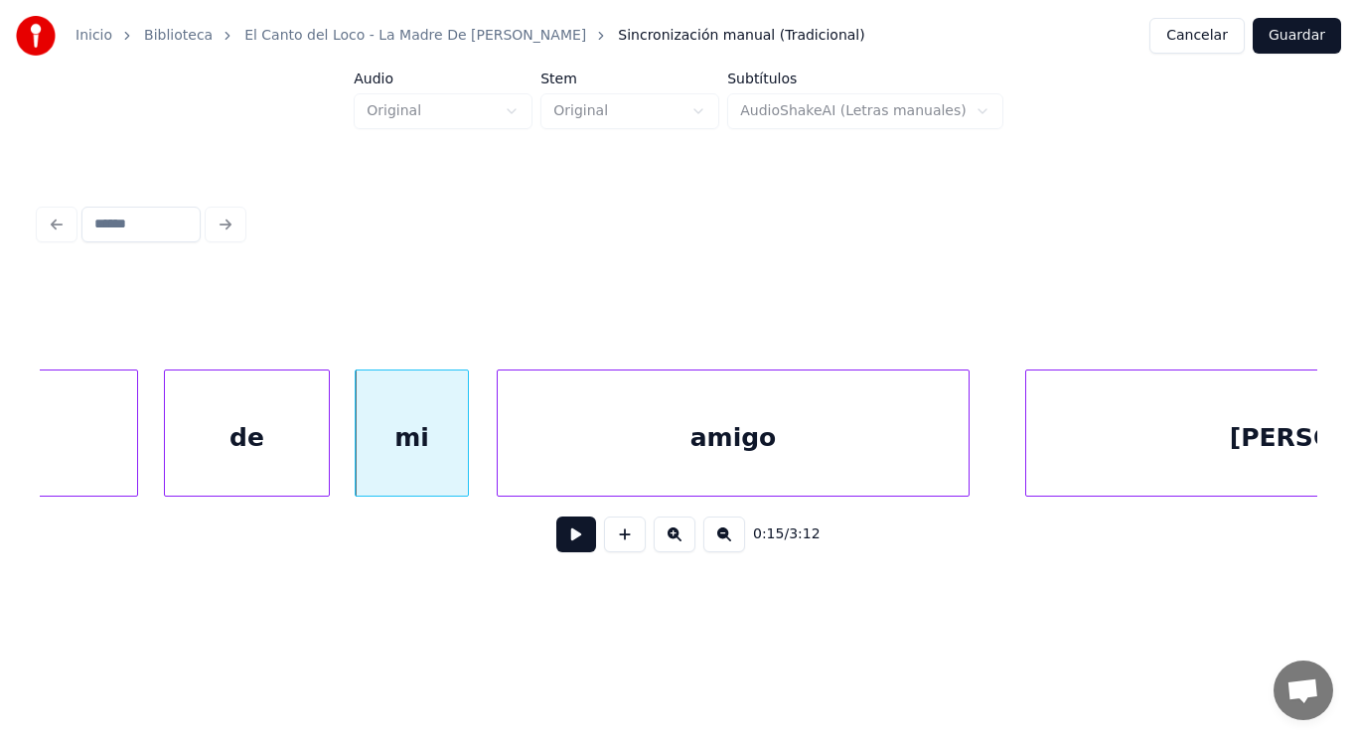
scroll to position [0, 21183]
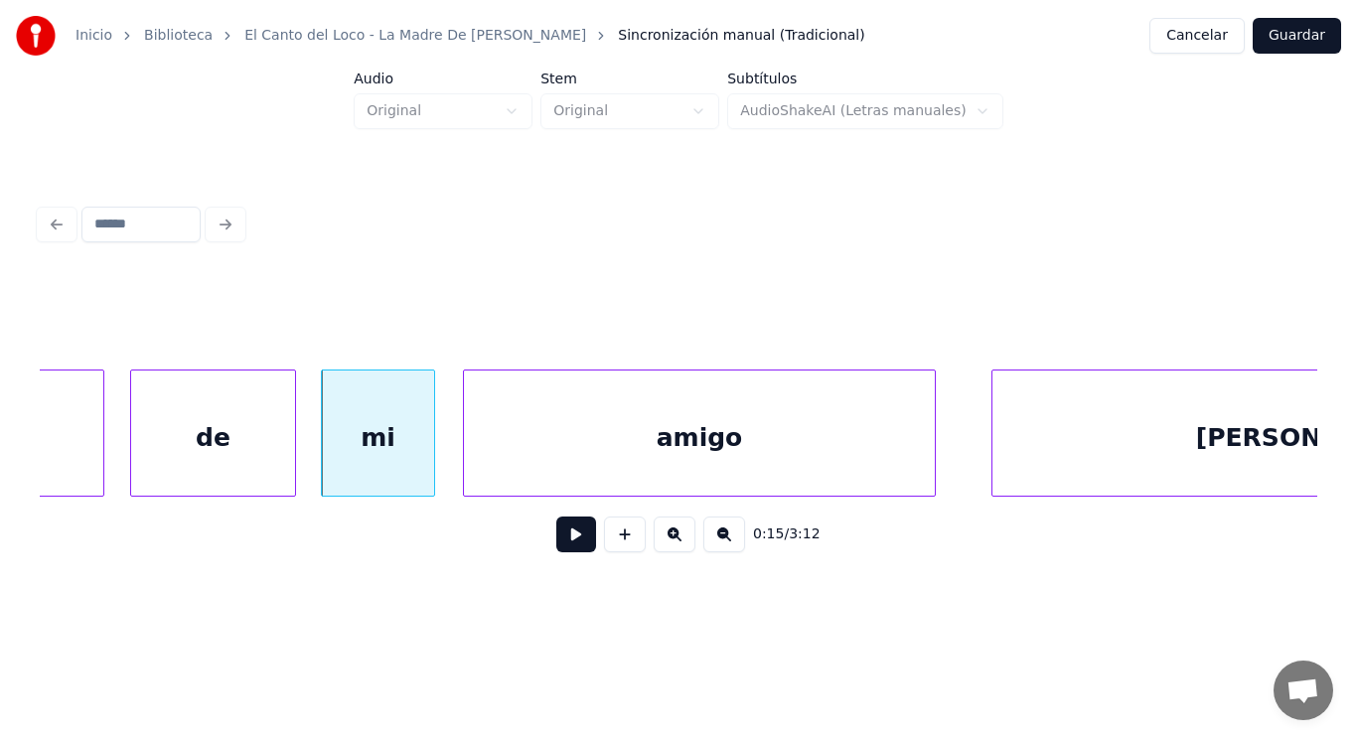
click at [557, 548] on button at bounding box center [576, 534] width 40 height 36
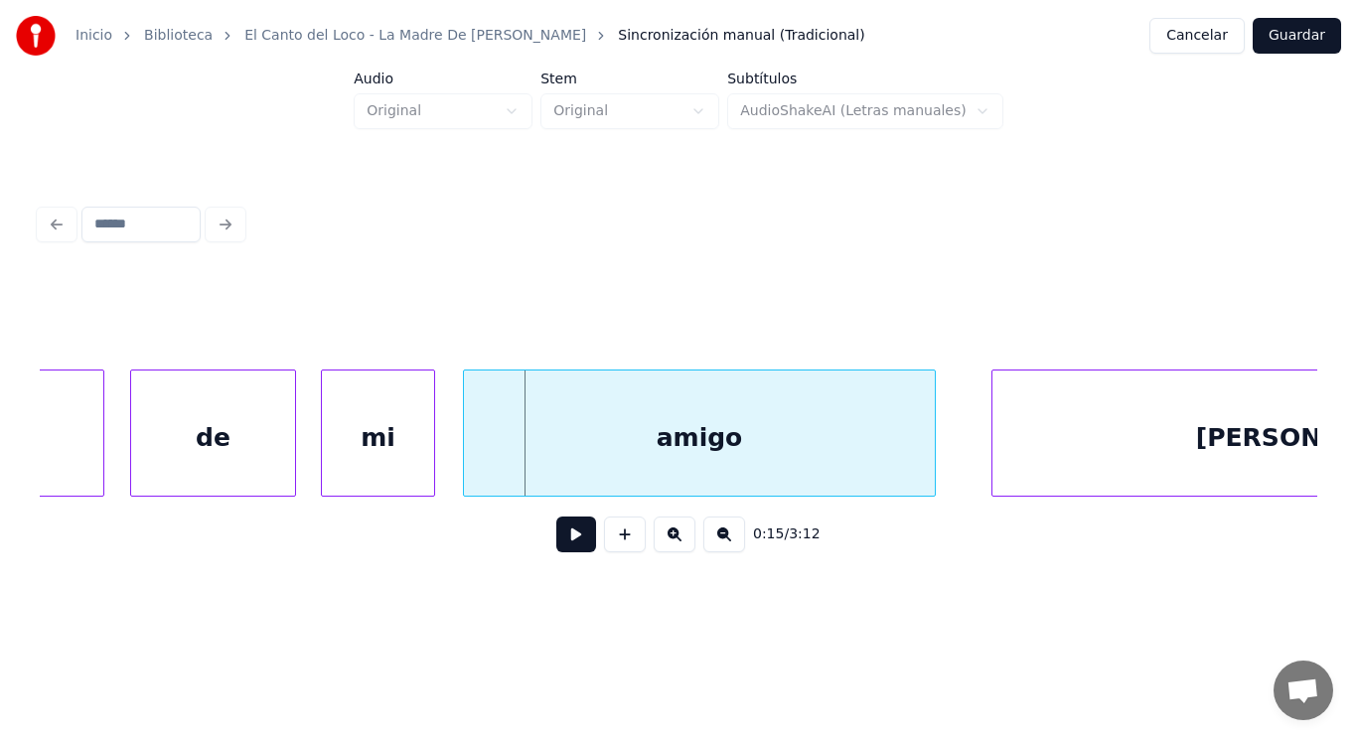
click at [434, 475] on div at bounding box center [431, 432] width 6 height 125
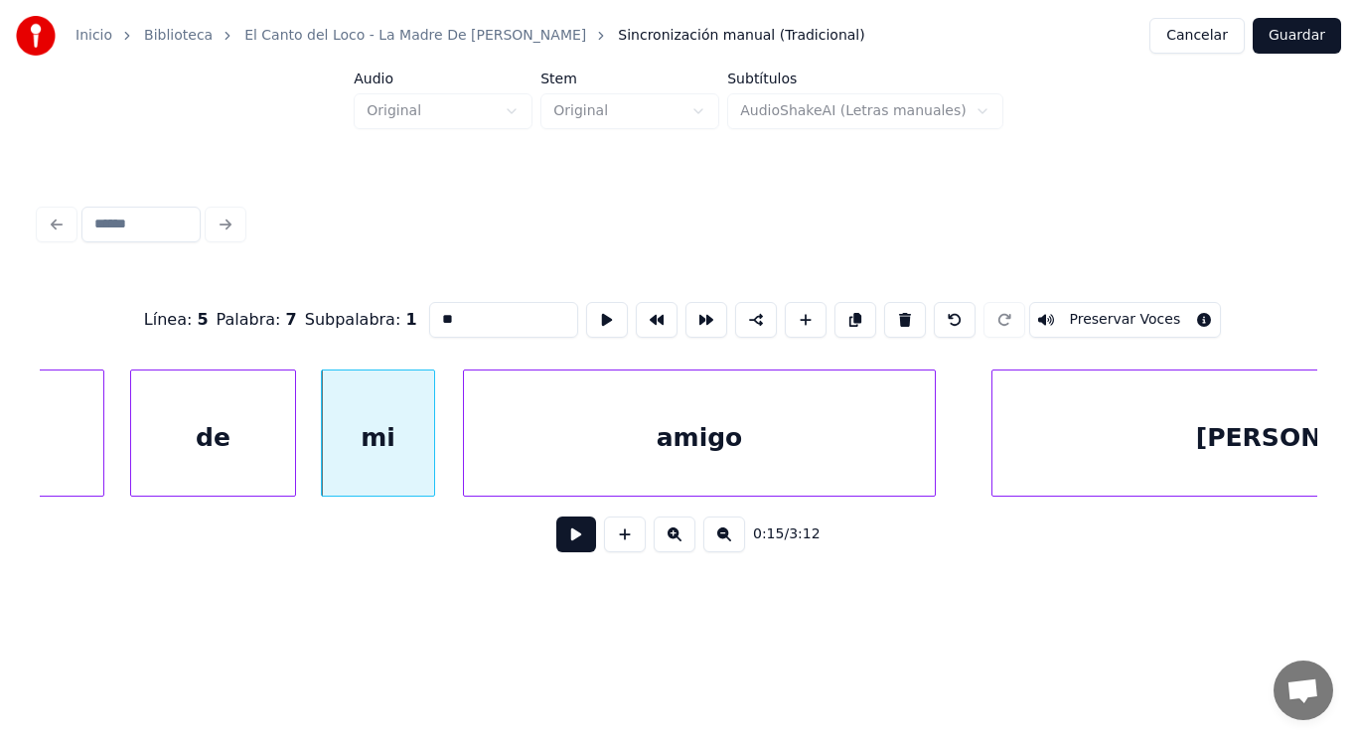
click at [556, 462] on div "amigo" at bounding box center [699, 437] width 471 height 135
type input "*****"
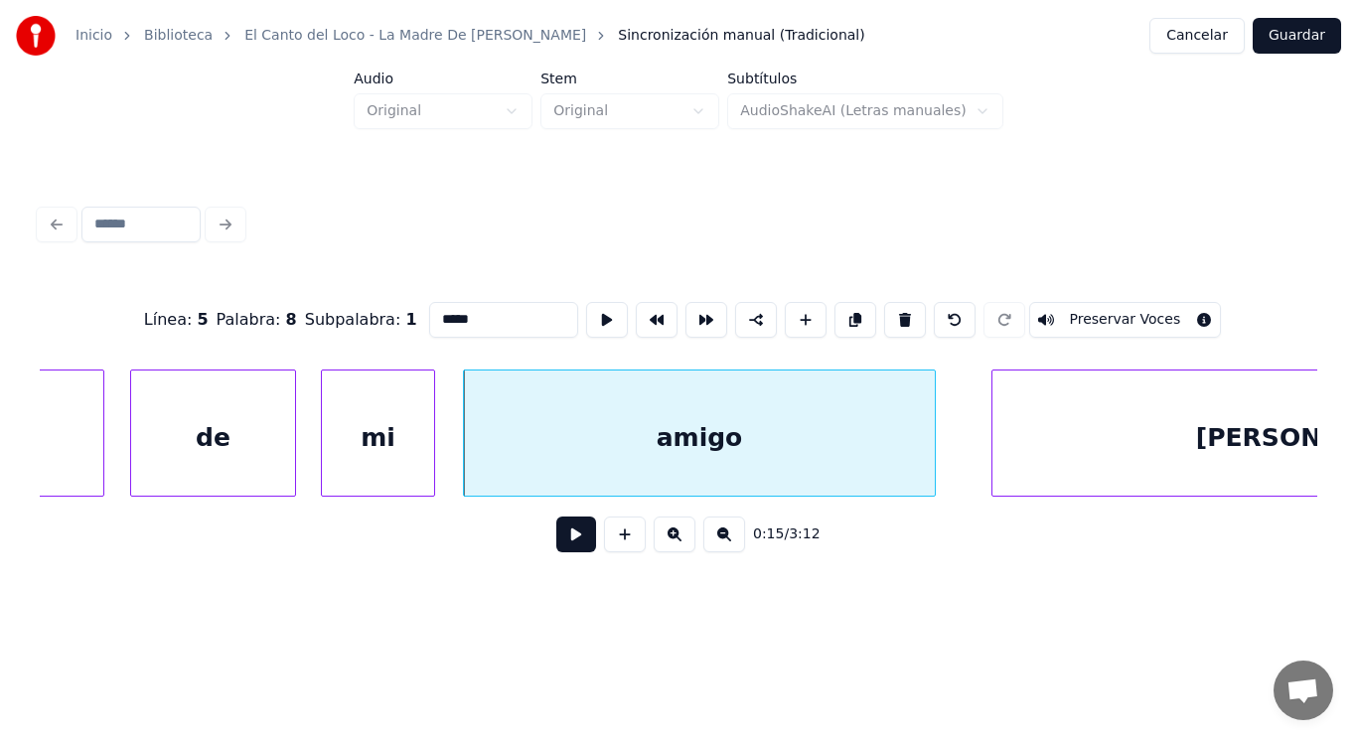
click at [566, 538] on button at bounding box center [576, 534] width 40 height 36
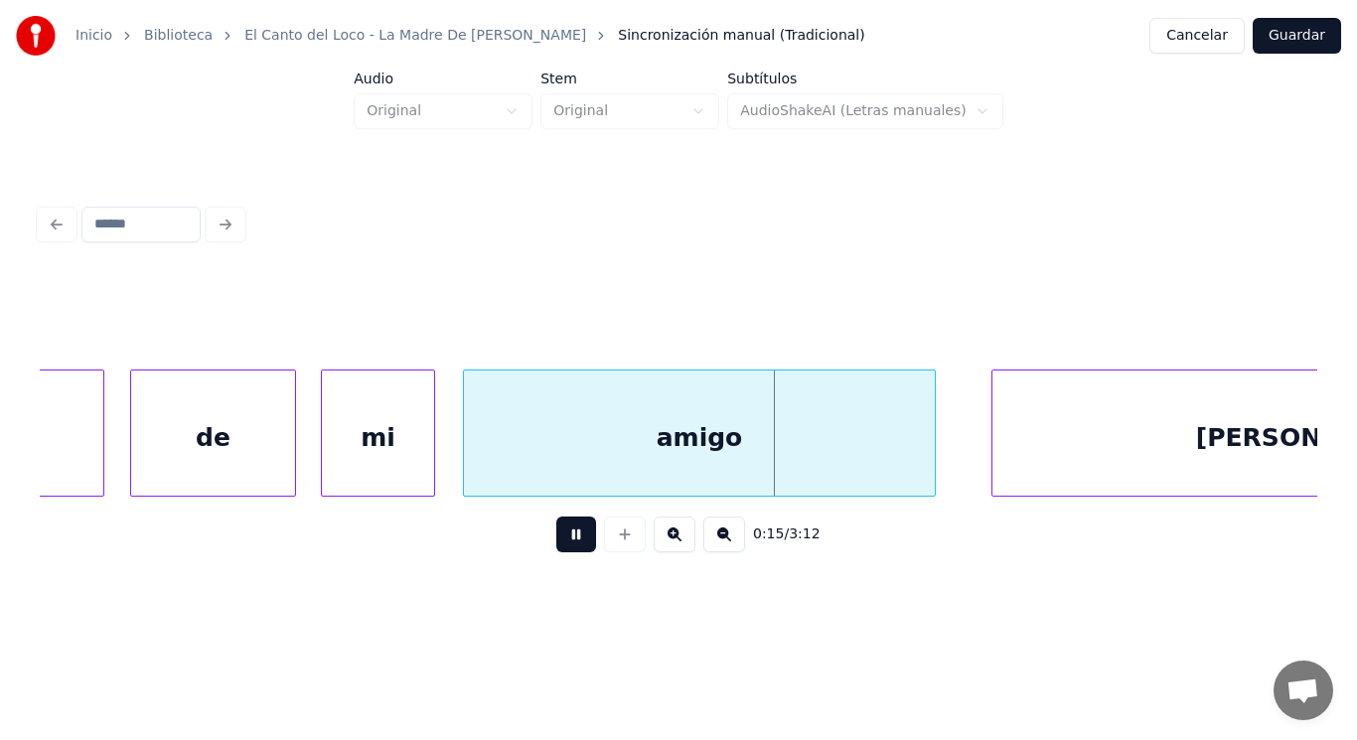
click at [566, 538] on button at bounding box center [576, 534] width 40 height 36
click at [414, 454] on div "mi" at bounding box center [378, 437] width 112 height 135
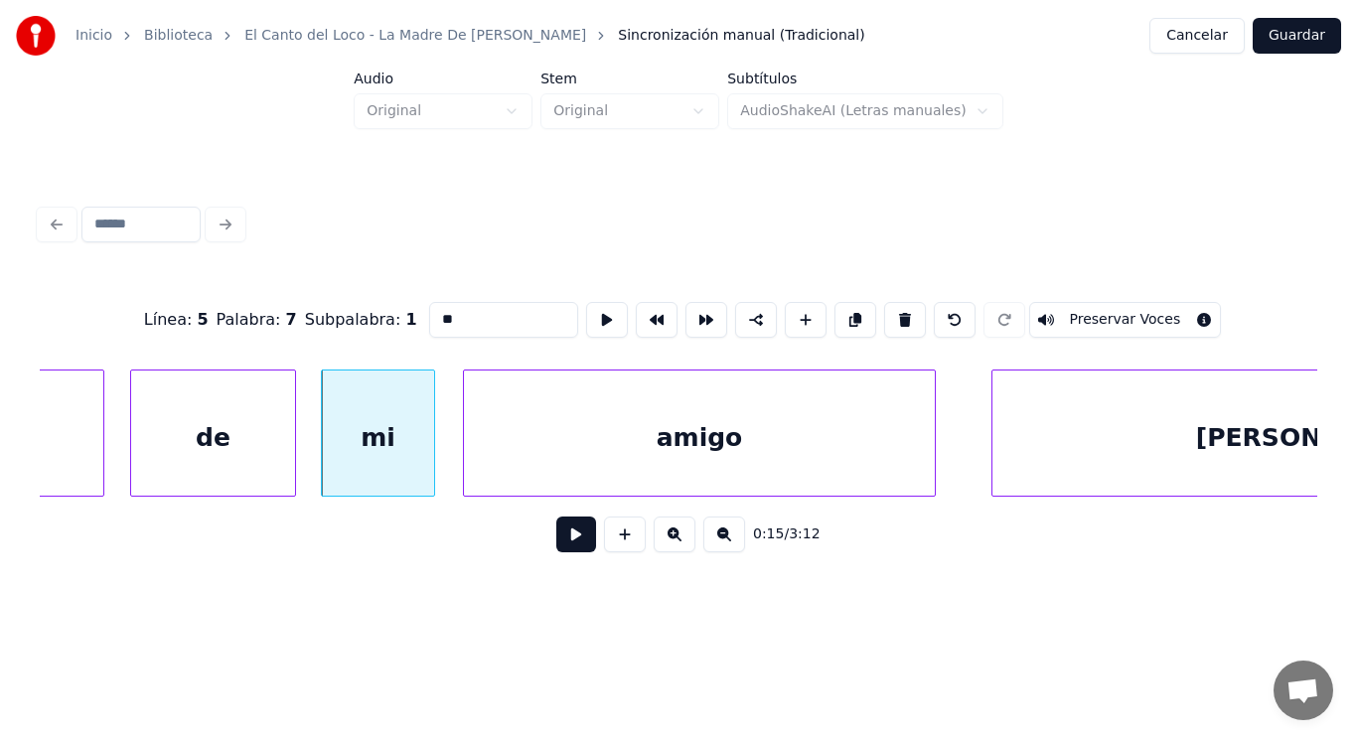
click at [556, 544] on button at bounding box center [576, 534] width 40 height 36
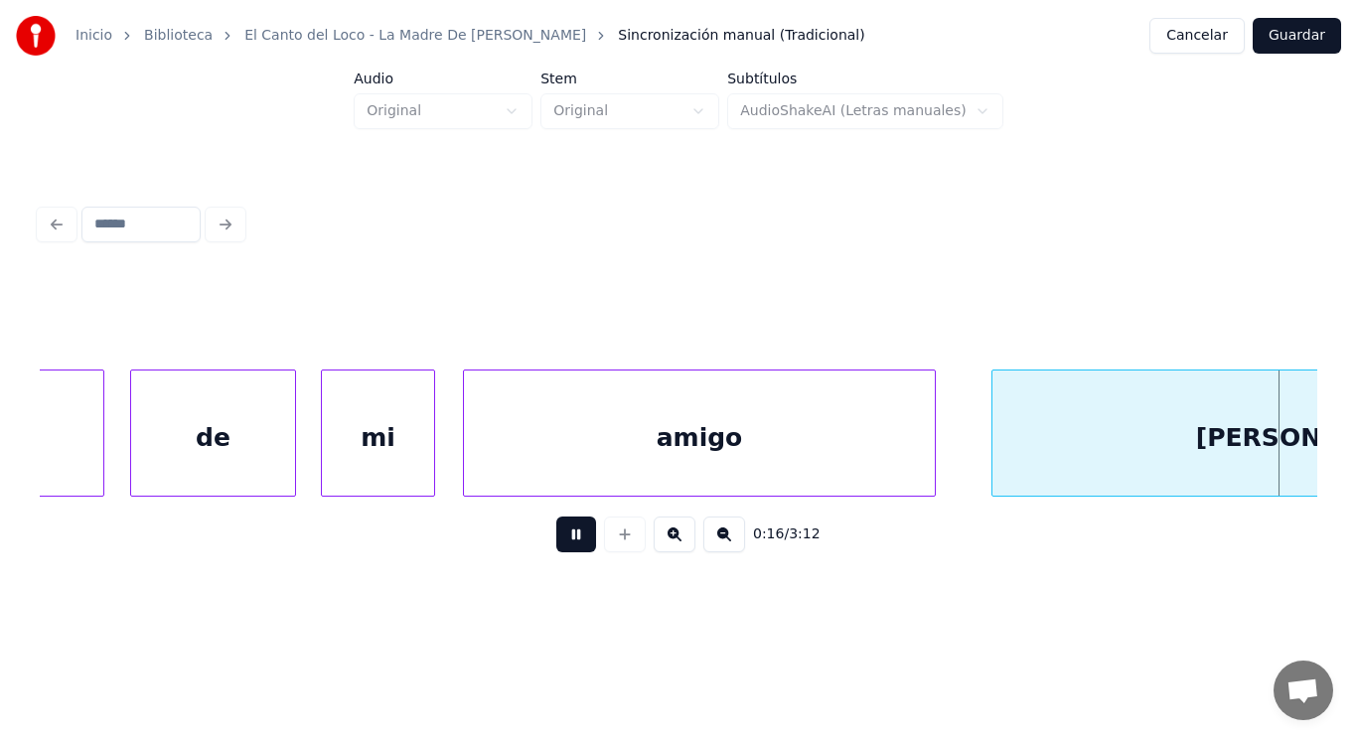
click at [556, 544] on button at bounding box center [576, 534] width 40 height 36
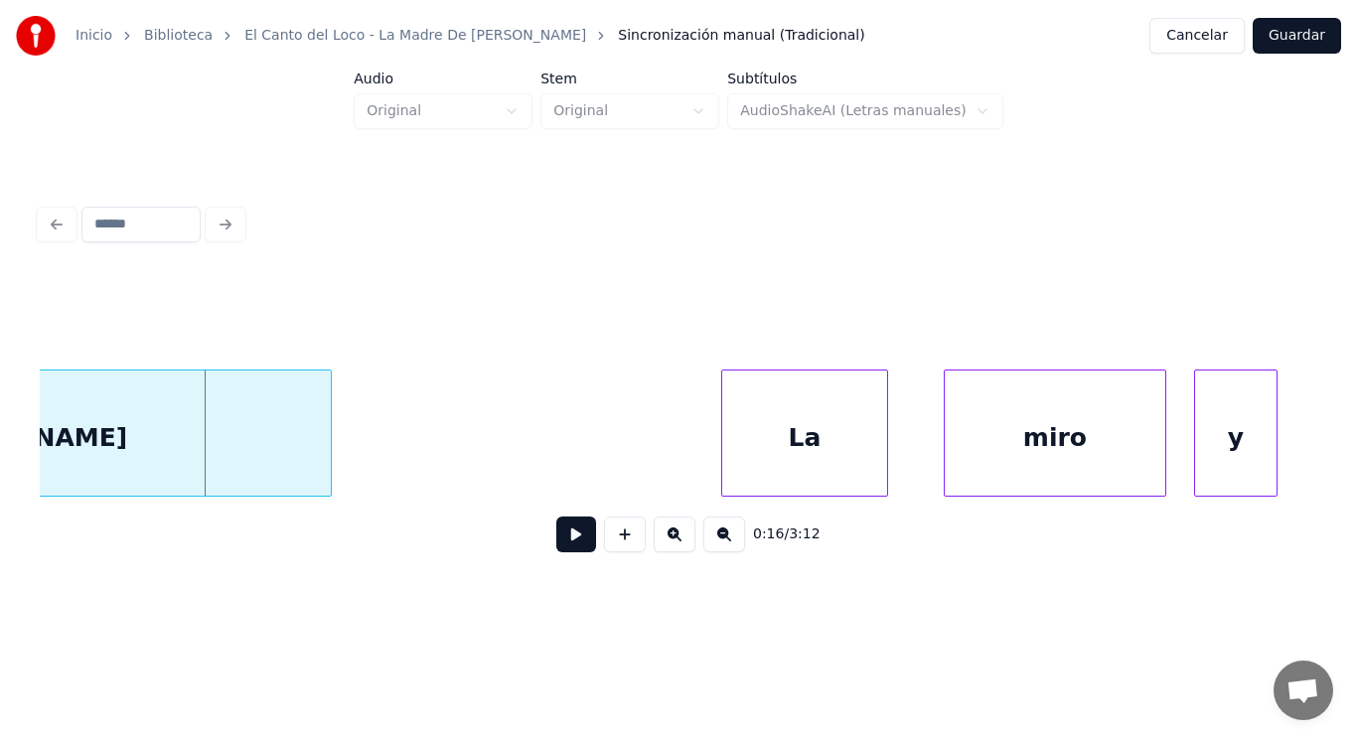
click at [287, 441] on div "[PERSON_NAME]" at bounding box center [12, 437] width 638 height 135
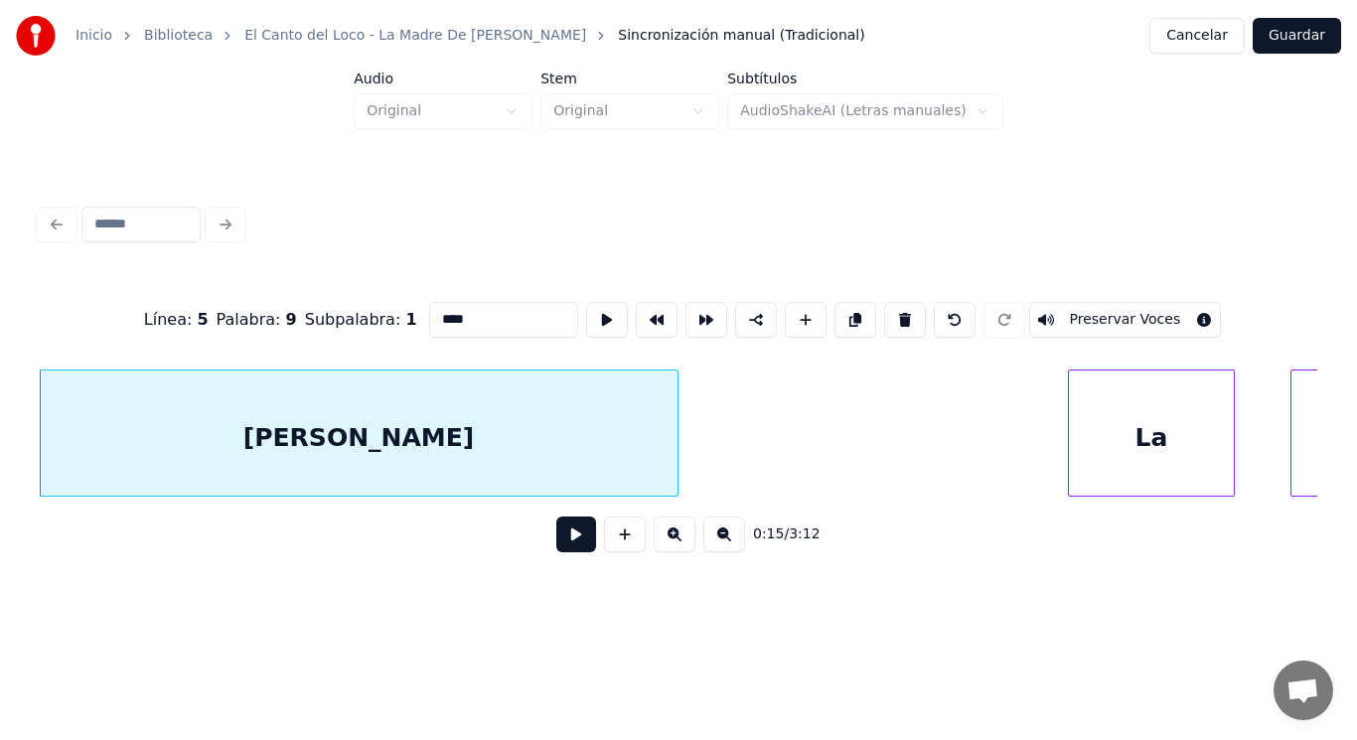
click at [572, 538] on button at bounding box center [576, 534] width 40 height 36
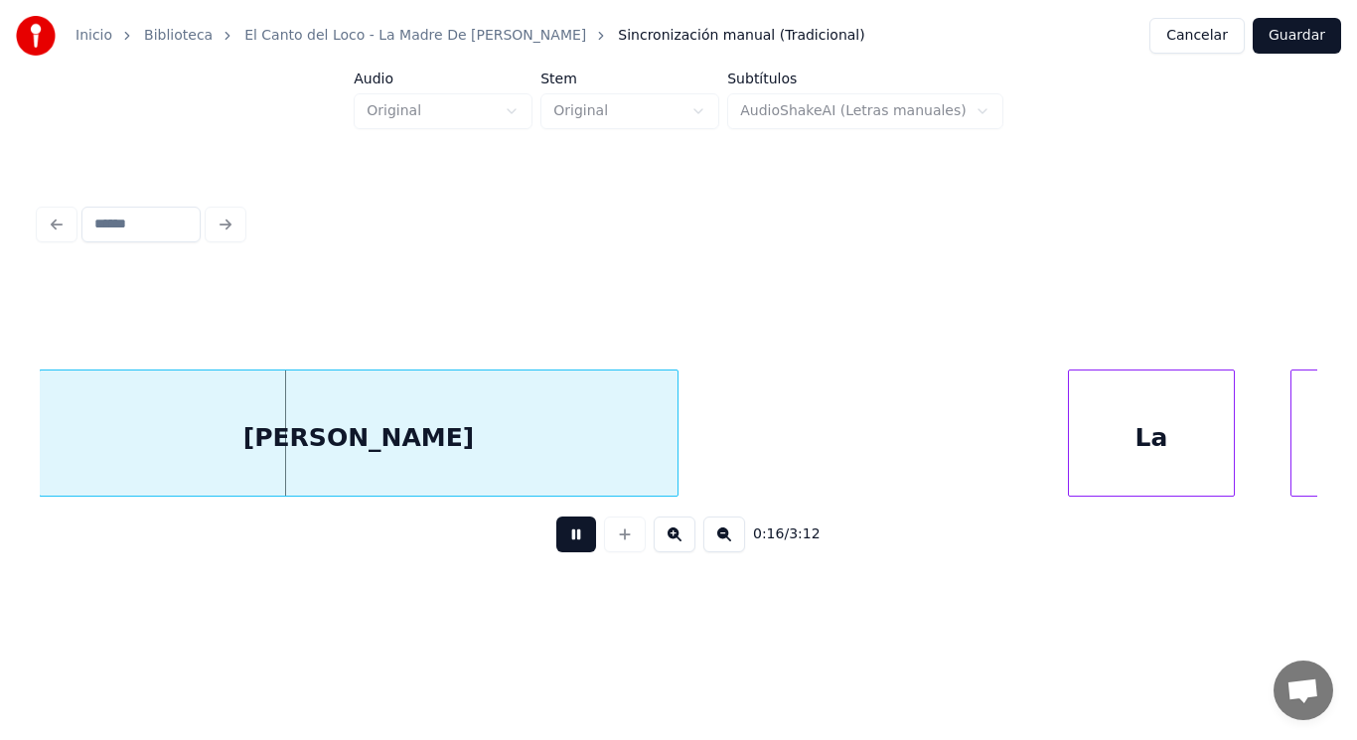
click at [572, 538] on button at bounding box center [576, 534] width 40 height 36
click at [536, 411] on div "[PERSON_NAME]" at bounding box center [359, 437] width 638 height 135
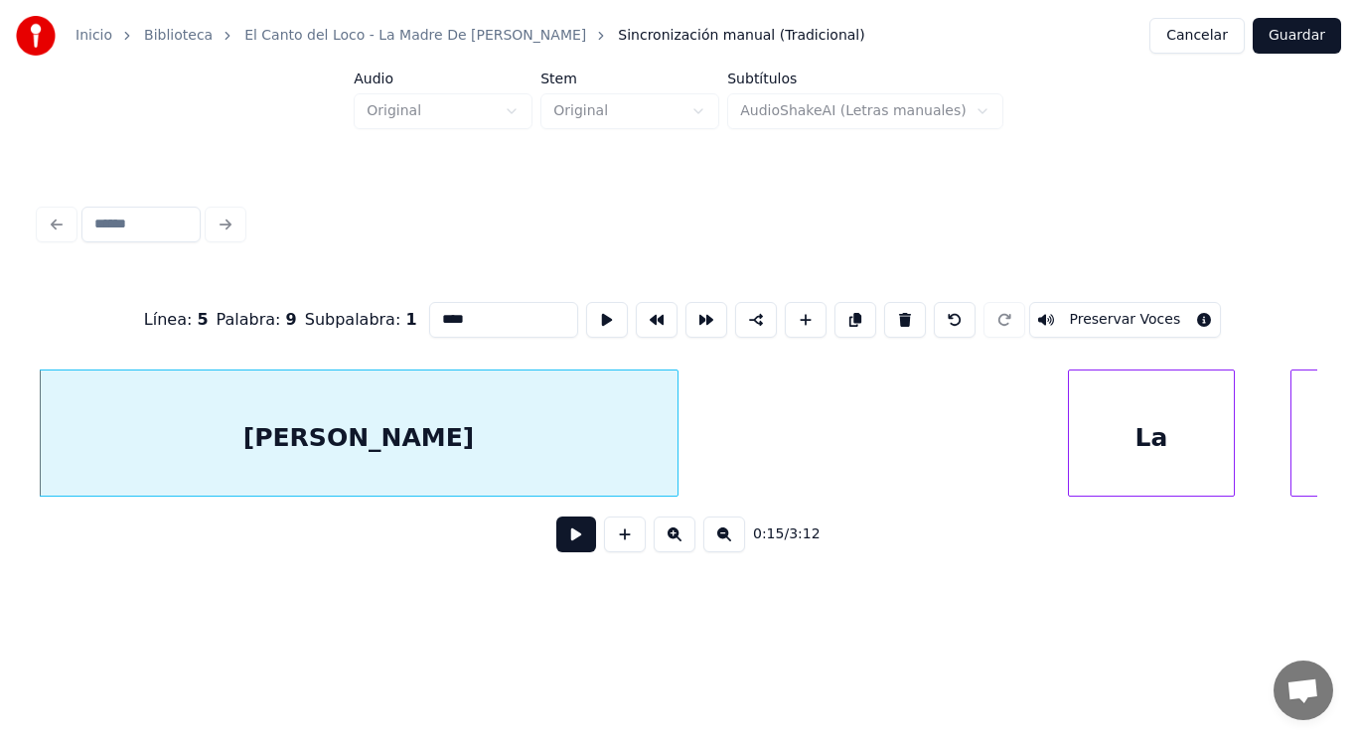
click at [470, 307] on input "****" at bounding box center [503, 320] width 149 height 36
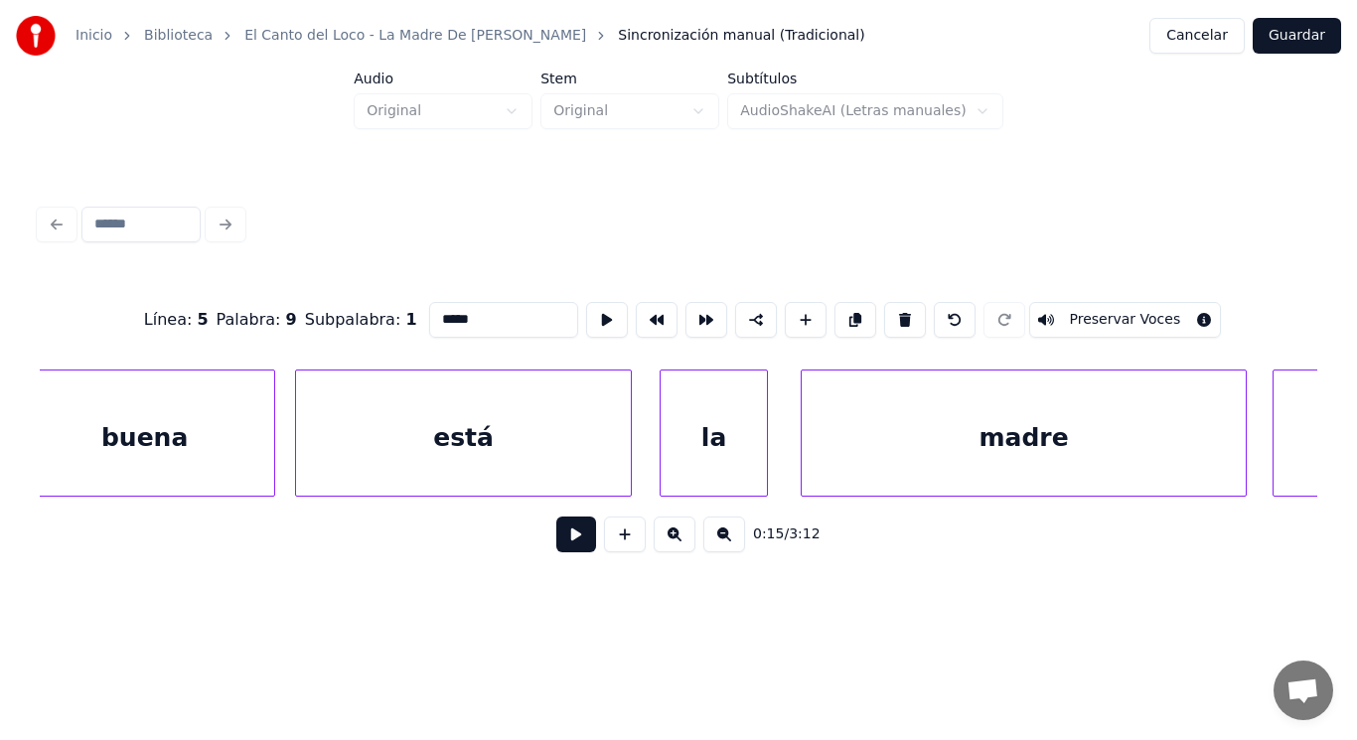
scroll to position [0, 19610]
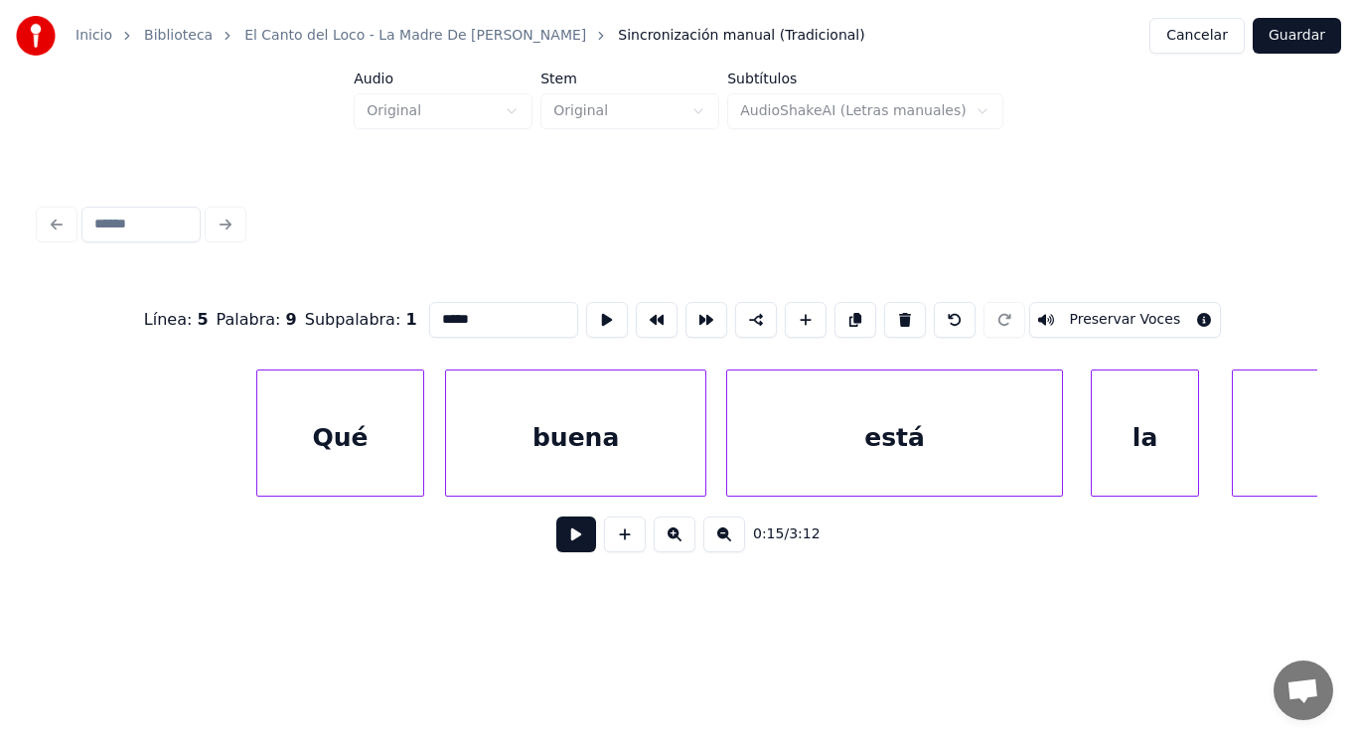
click at [396, 415] on div "Qué" at bounding box center [340, 437] width 166 height 135
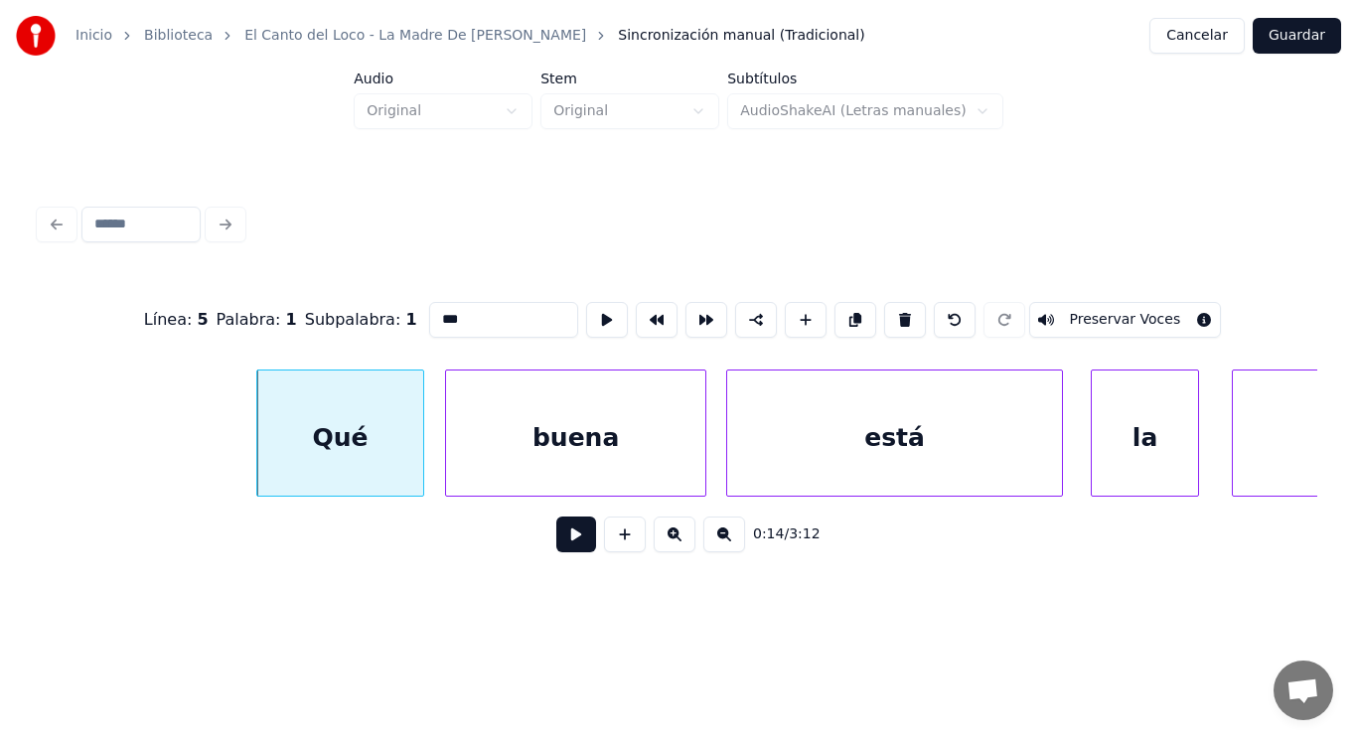
click at [429, 316] on input "***" at bounding box center [503, 320] width 149 height 36
click at [242, 461] on div at bounding box center [241, 432] width 6 height 125
type input "****"
click at [573, 536] on button at bounding box center [576, 534] width 40 height 36
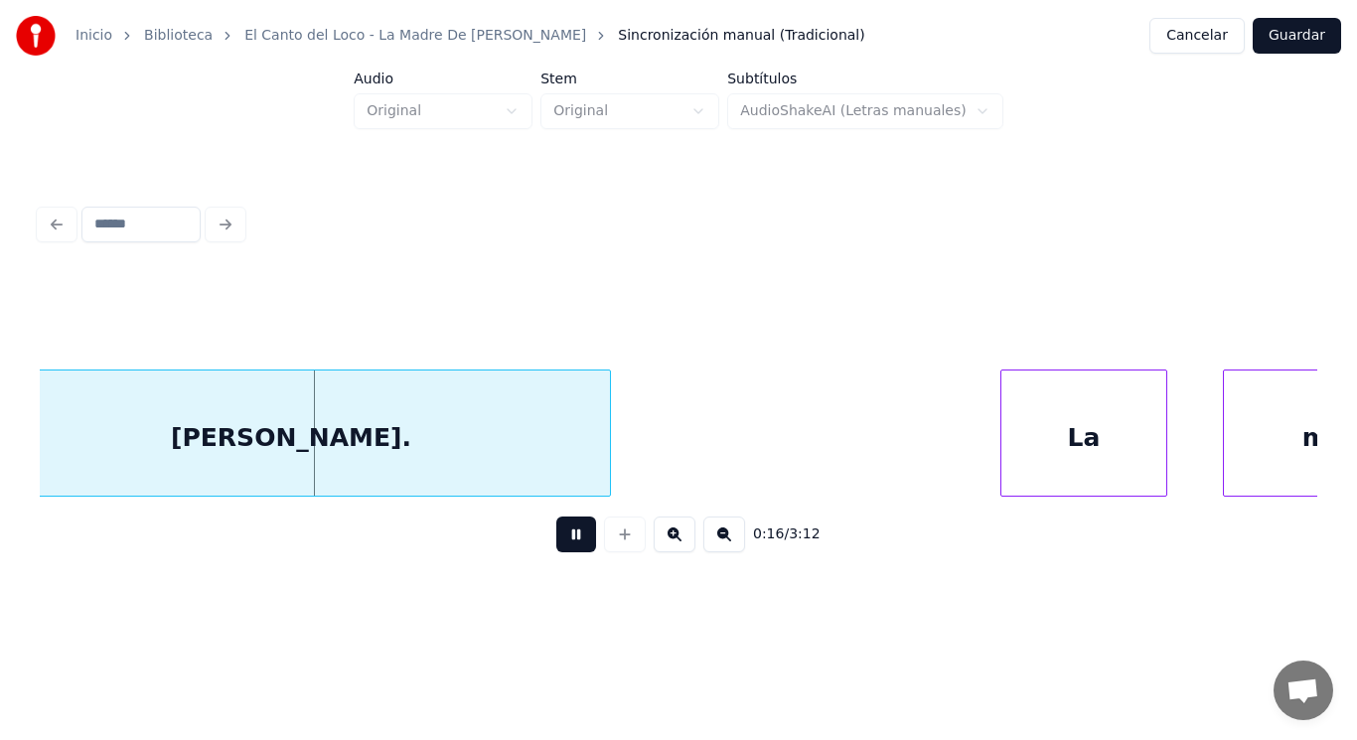
click at [573, 536] on button at bounding box center [576, 534] width 40 height 36
click at [516, 435] on div "[PERSON_NAME]." at bounding box center [291, 437] width 638 height 135
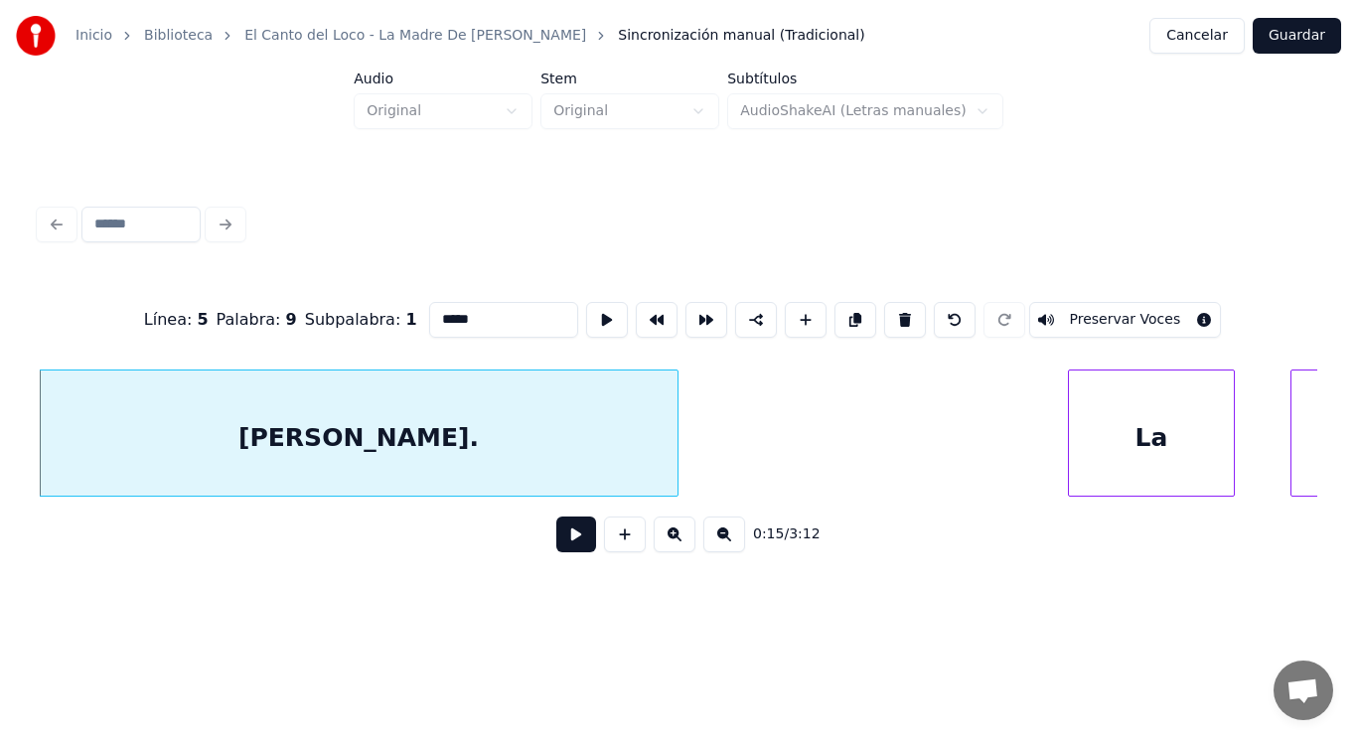
click at [449, 315] on input "*****" at bounding box center [503, 320] width 149 height 36
type input "*****"
click at [561, 539] on button at bounding box center [576, 534] width 40 height 36
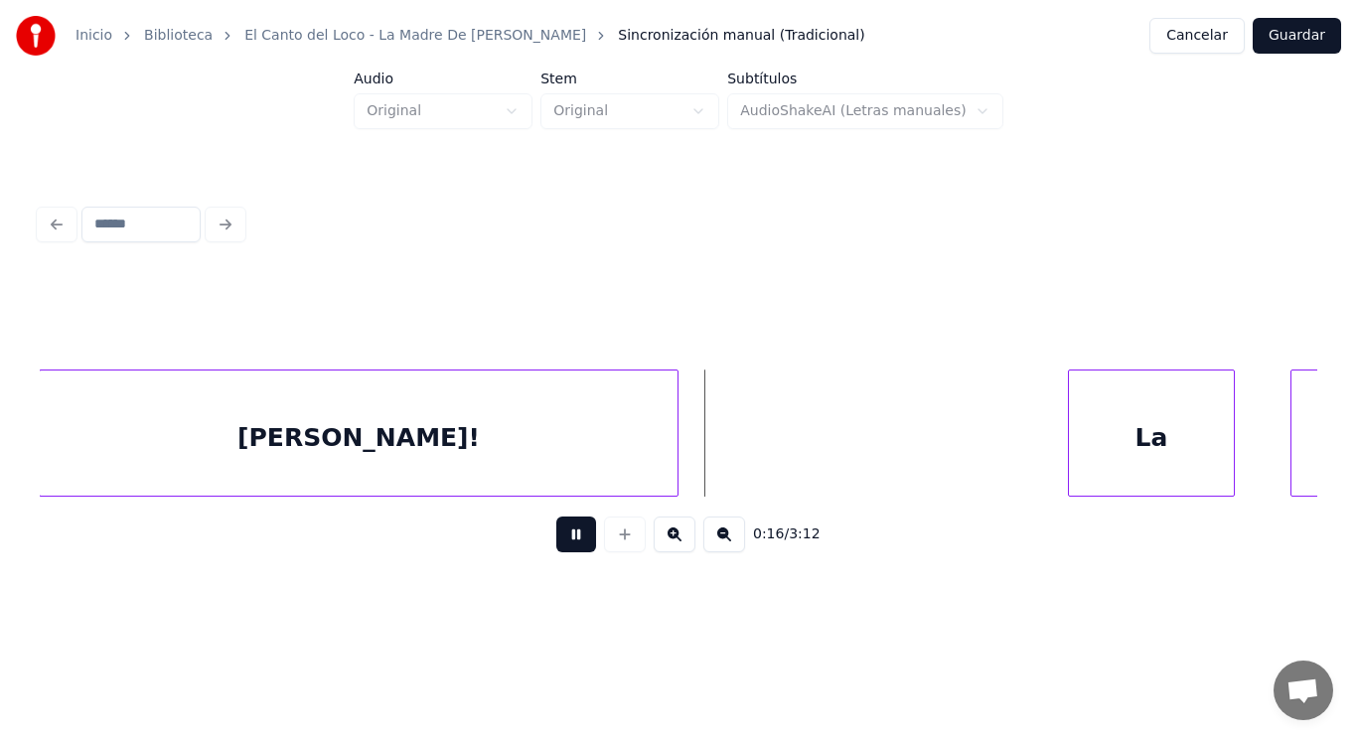
click at [561, 539] on button at bounding box center [576, 534] width 40 height 36
click at [1020, 465] on div at bounding box center [1022, 432] width 6 height 125
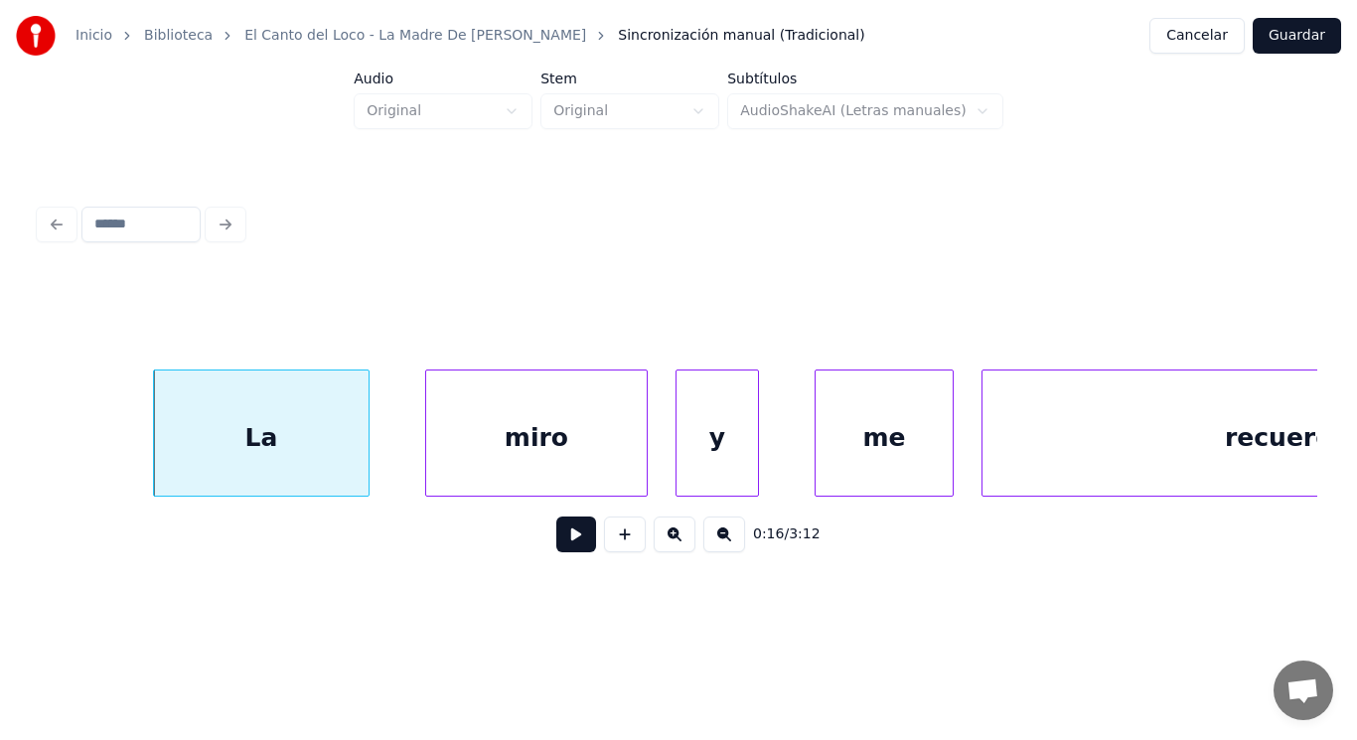
scroll to position [0, 23009]
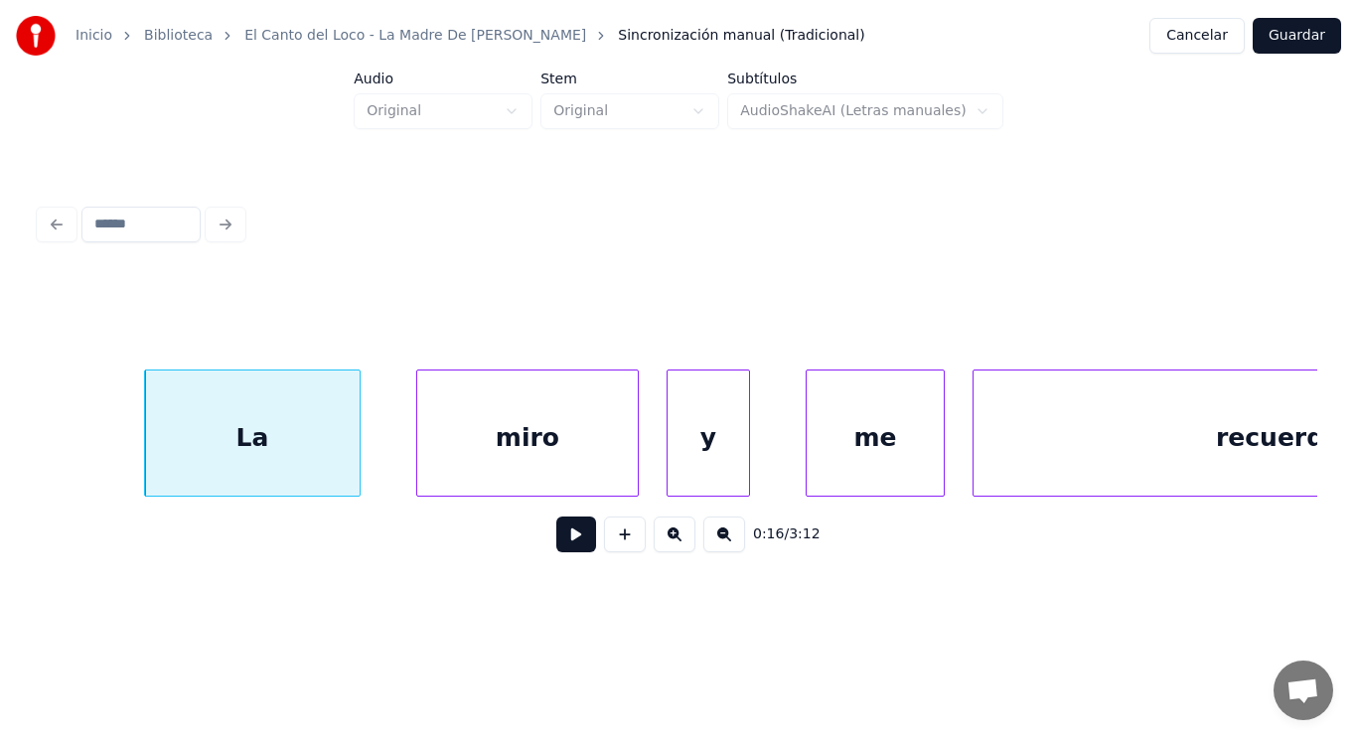
click at [560, 542] on button at bounding box center [576, 534] width 40 height 36
click at [277, 461] on div at bounding box center [280, 432] width 6 height 125
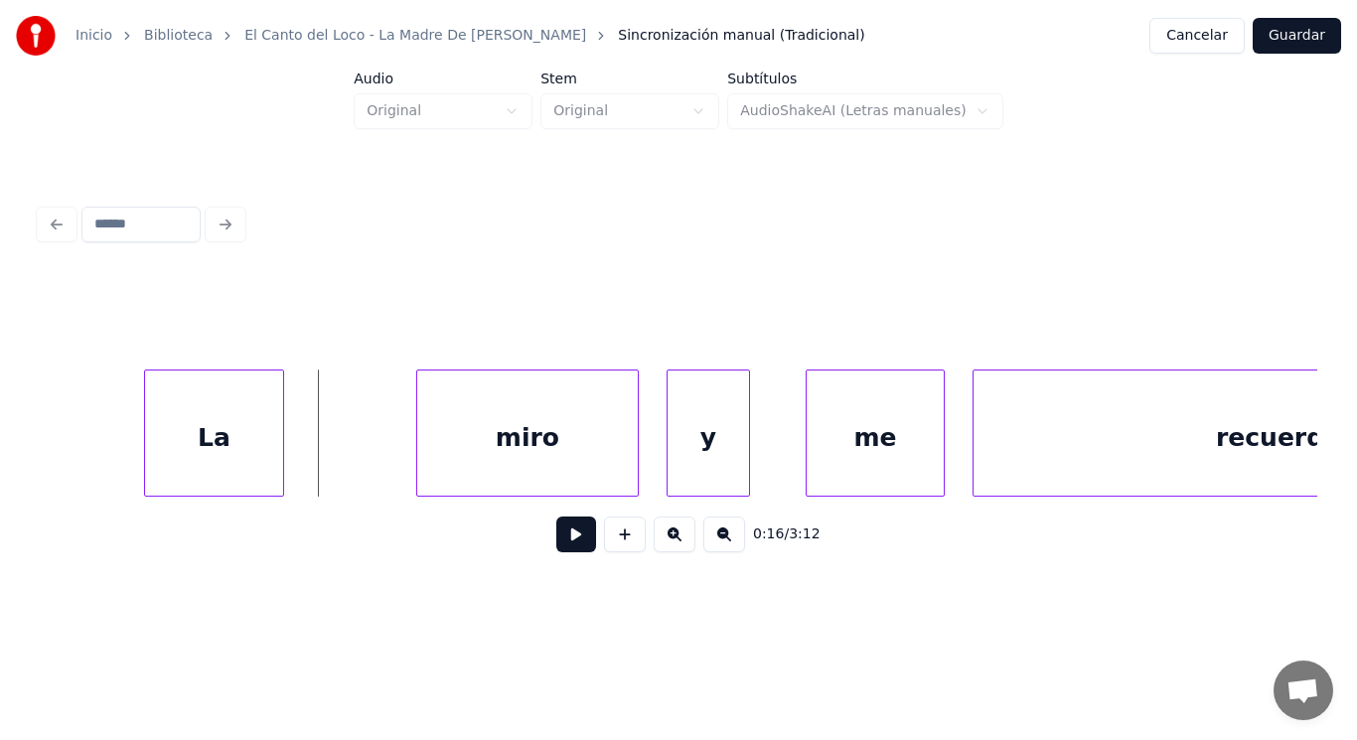
click at [564, 545] on button at bounding box center [576, 534] width 40 height 36
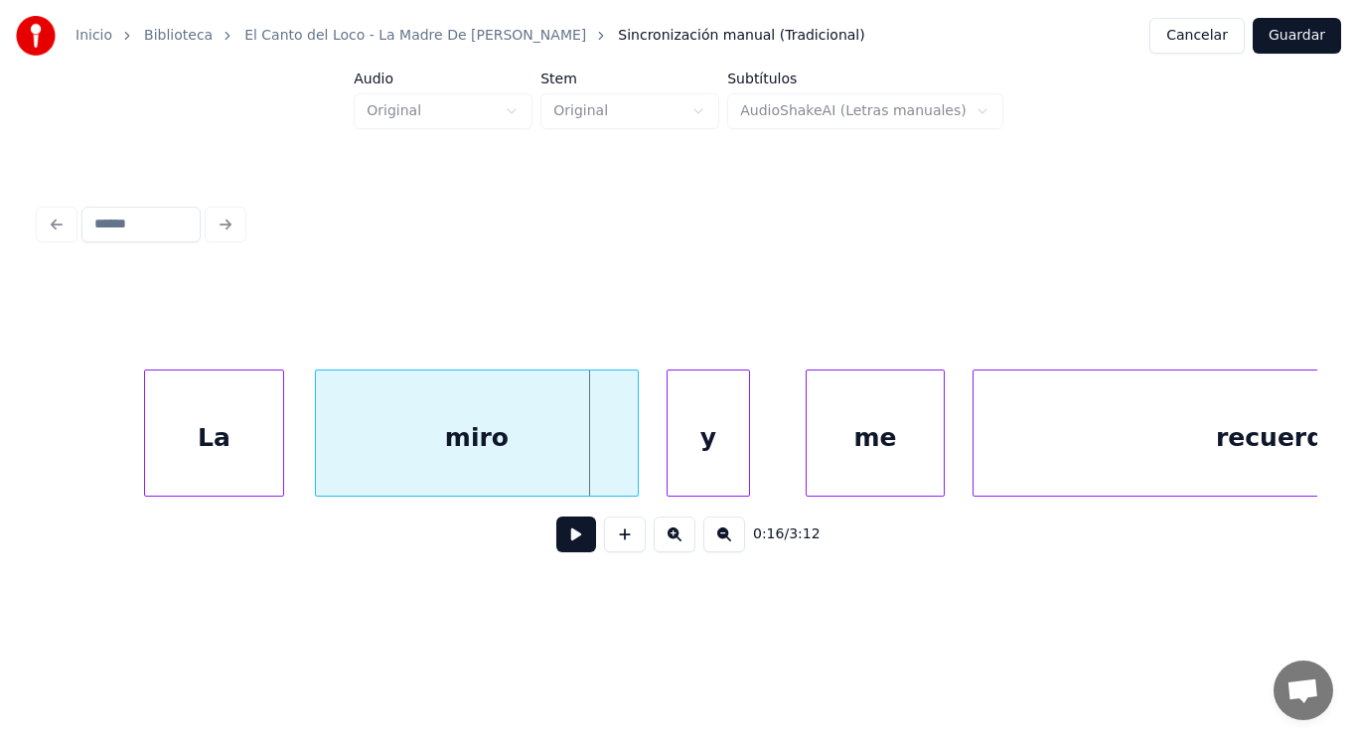
click at [317, 452] on div at bounding box center [319, 432] width 6 height 125
click at [567, 549] on button at bounding box center [576, 534] width 40 height 36
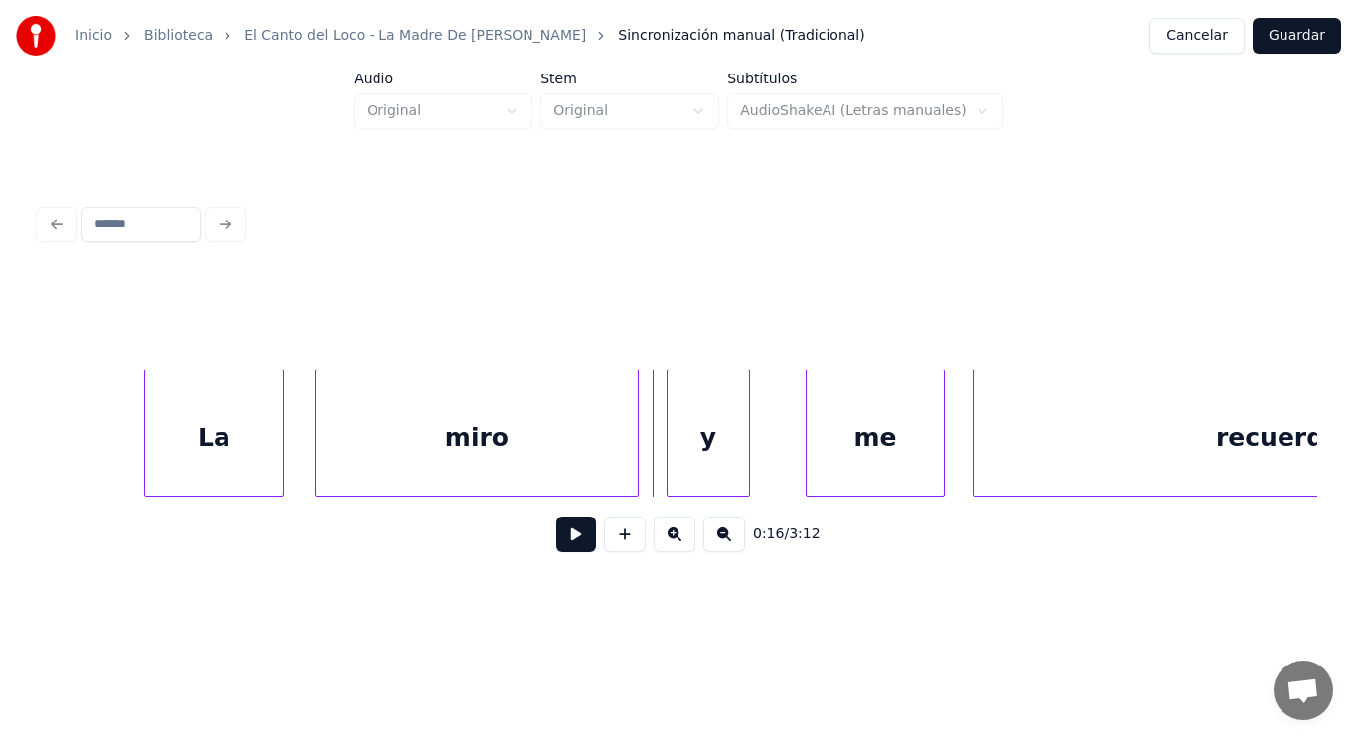
click at [588, 446] on div "miro" at bounding box center [477, 437] width 322 height 135
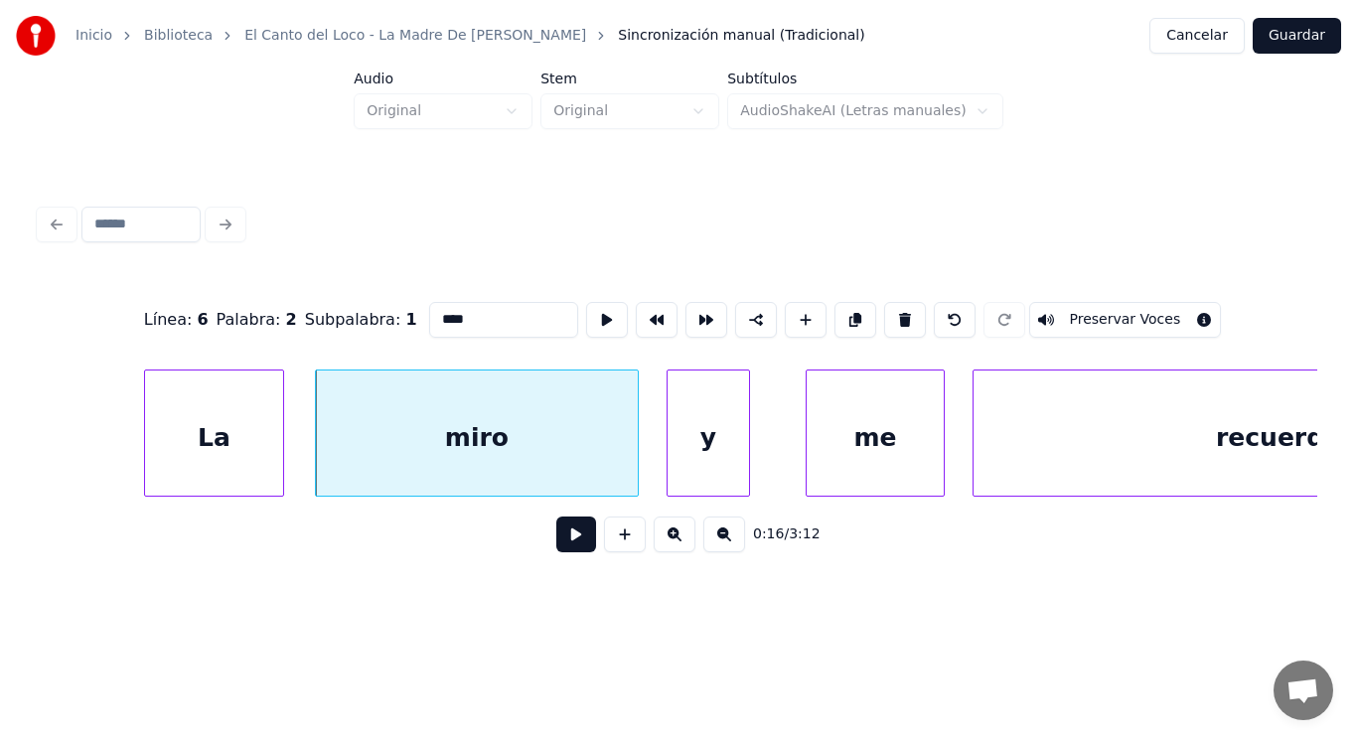
click at [564, 536] on button at bounding box center [576, 534] width 40 height 36
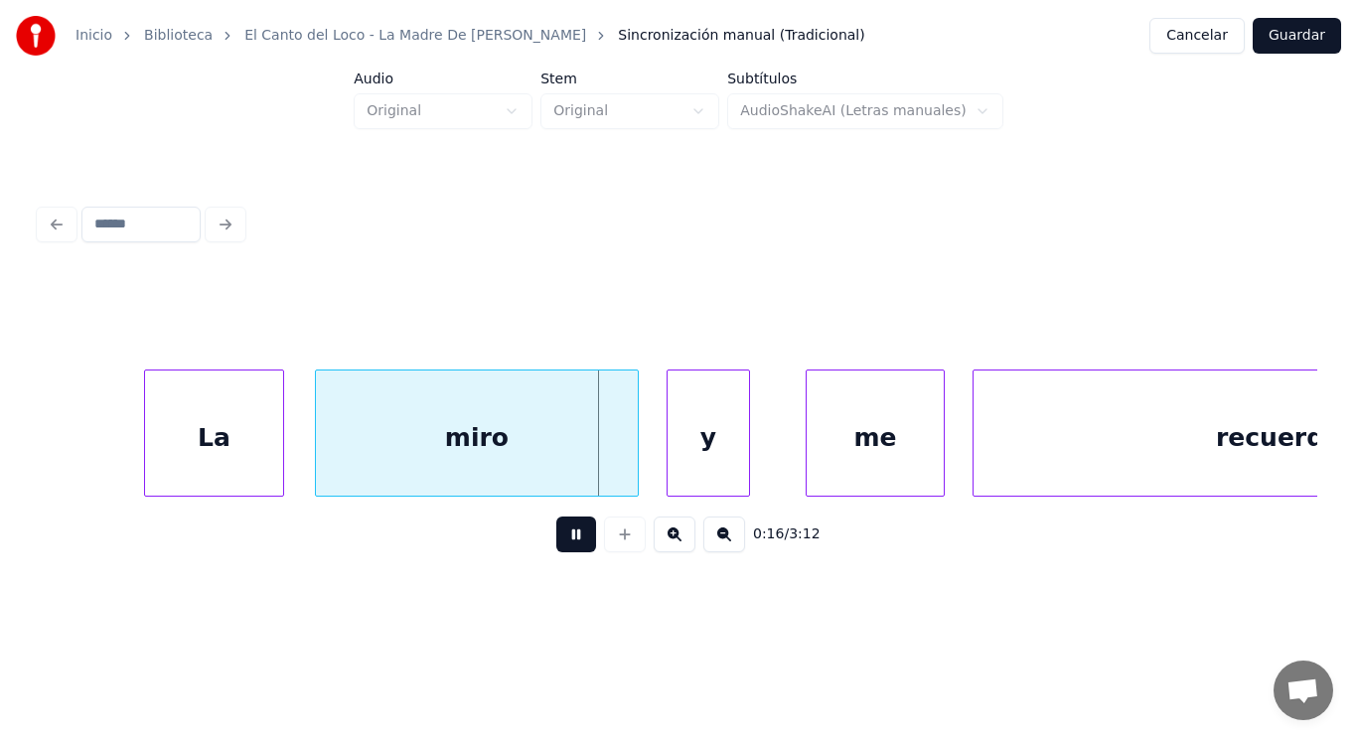
click at [564, 536] on button at bounding box center [576, 534] width 40 height 36
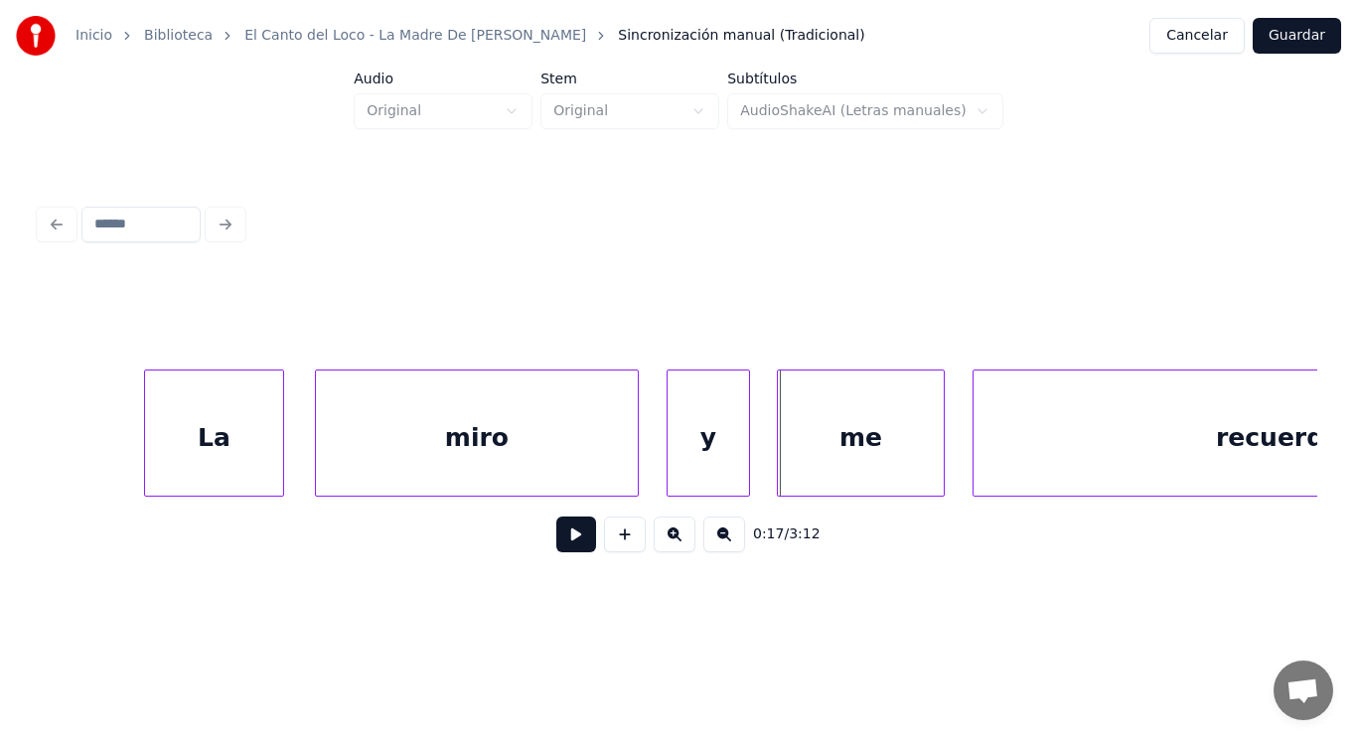
click at [781, 455] on div at bounding box center [781, 432] width 6 height 125
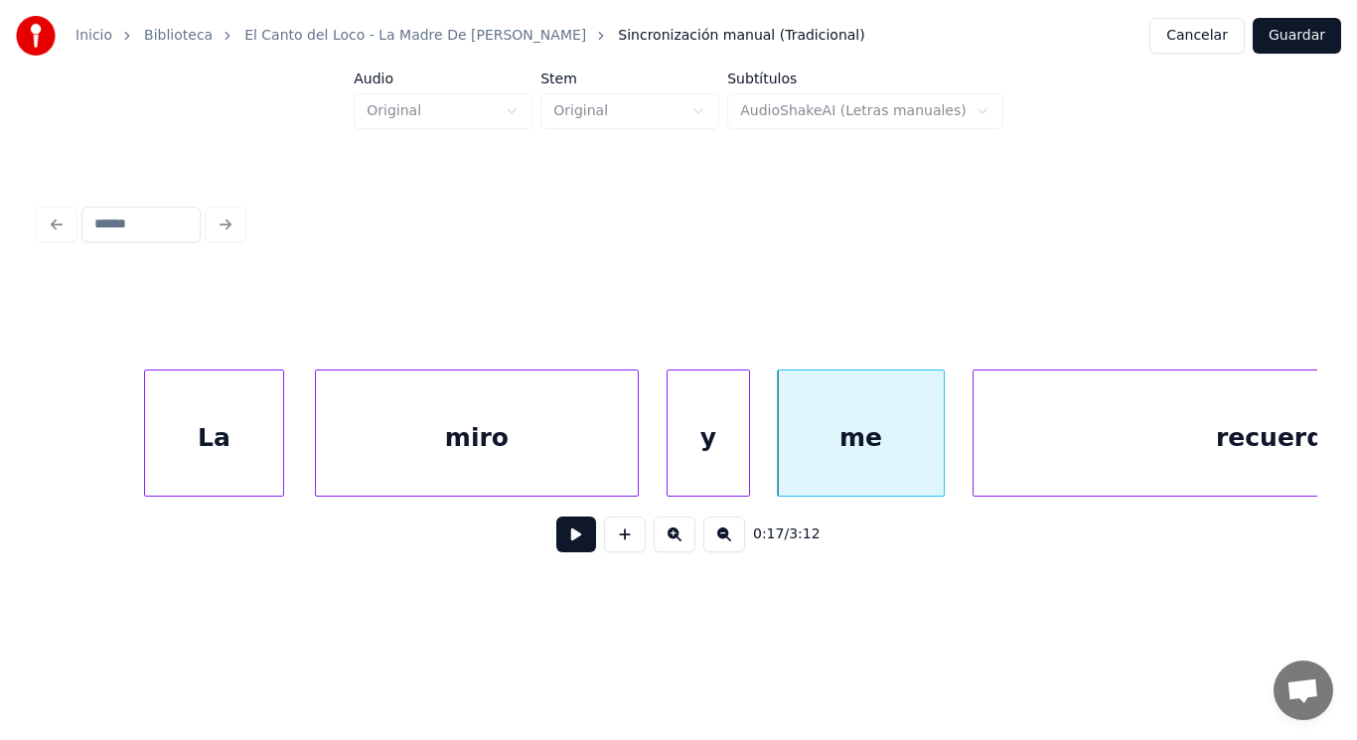
click at [571, 535] on button at bounding box center [576, 534] width 40 height 36
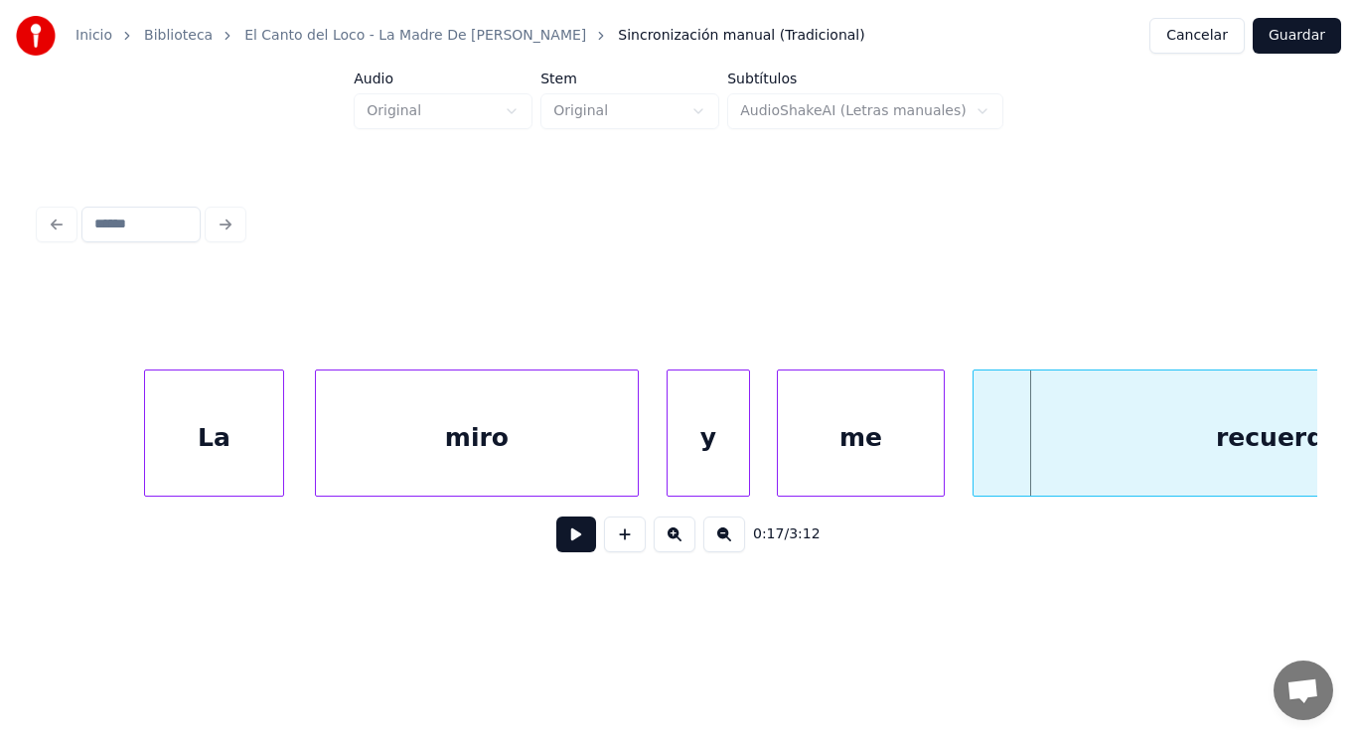
click at [1070, 438] on div "recuerda" at bounding box center [1278, 437] width 610 height 135
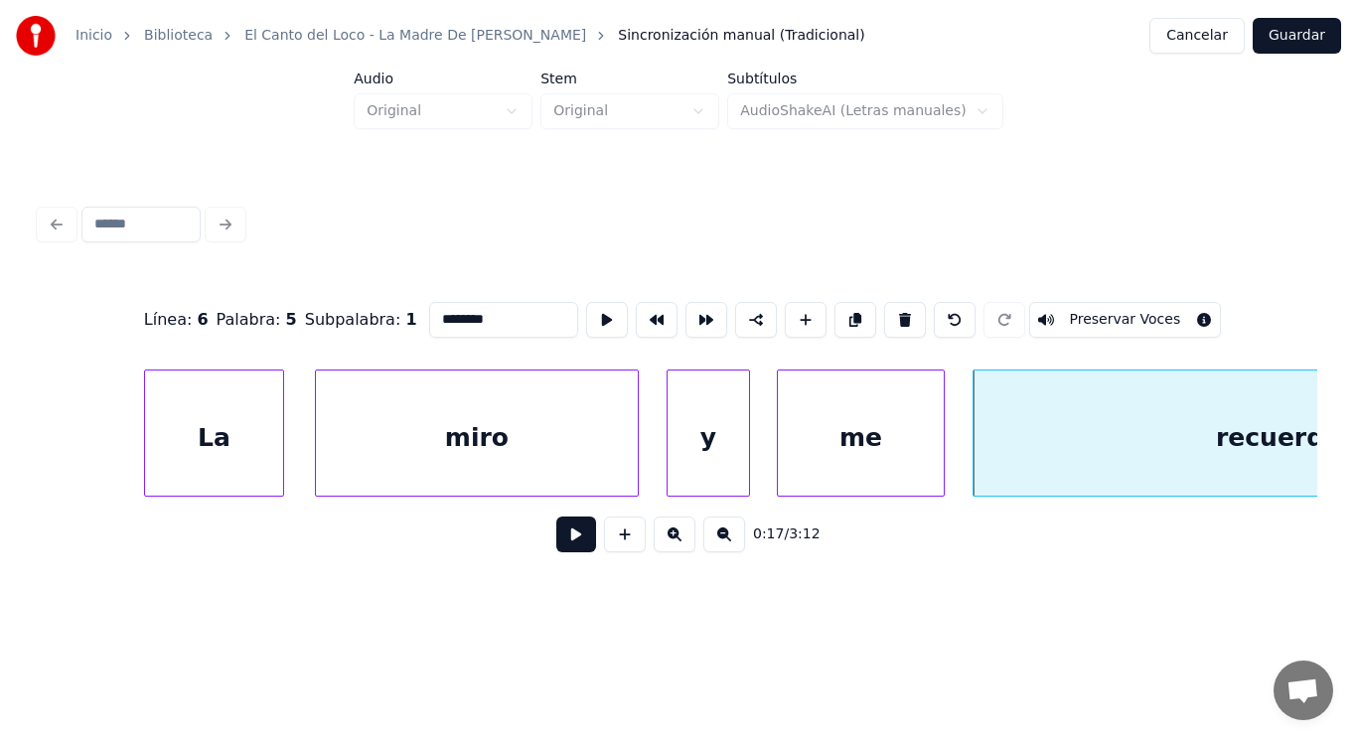
click at [578, 540] on button at bounding box center [576, 534] width 40 height 36
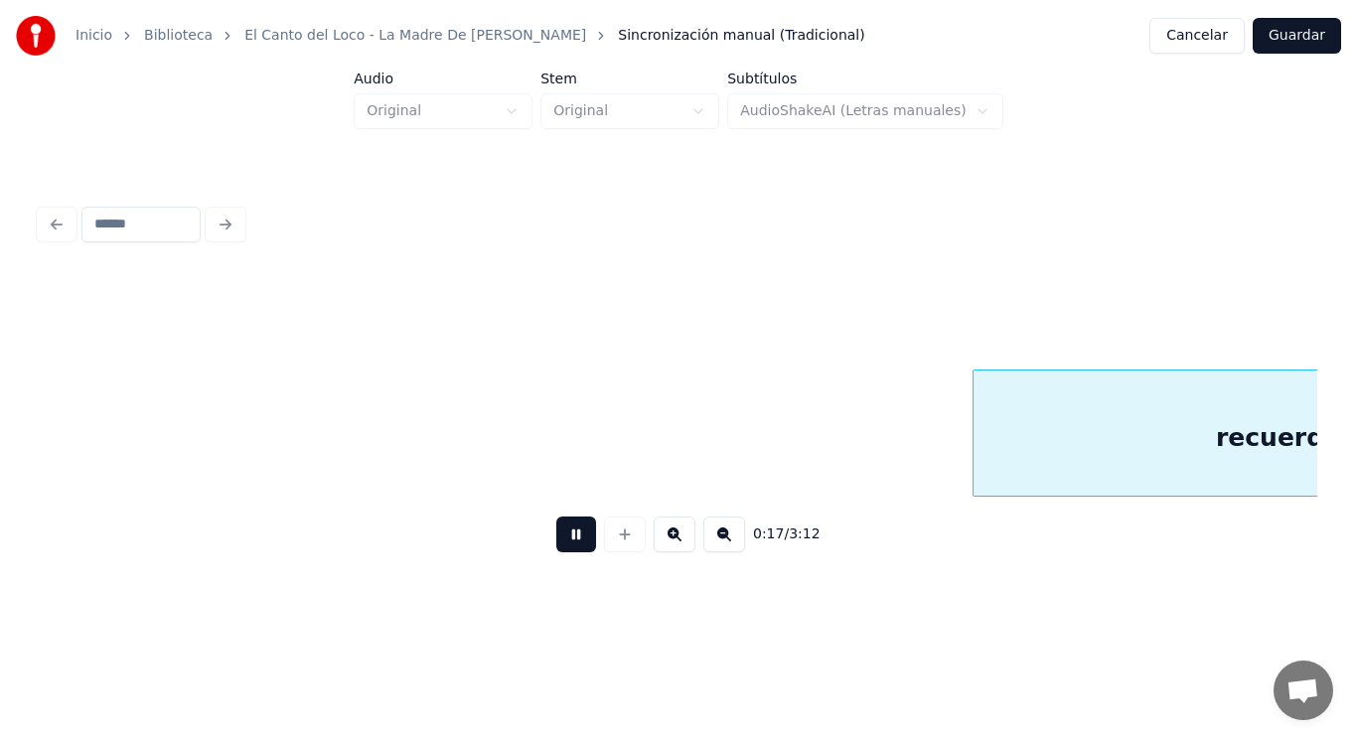
scroll to position [0, 24286]
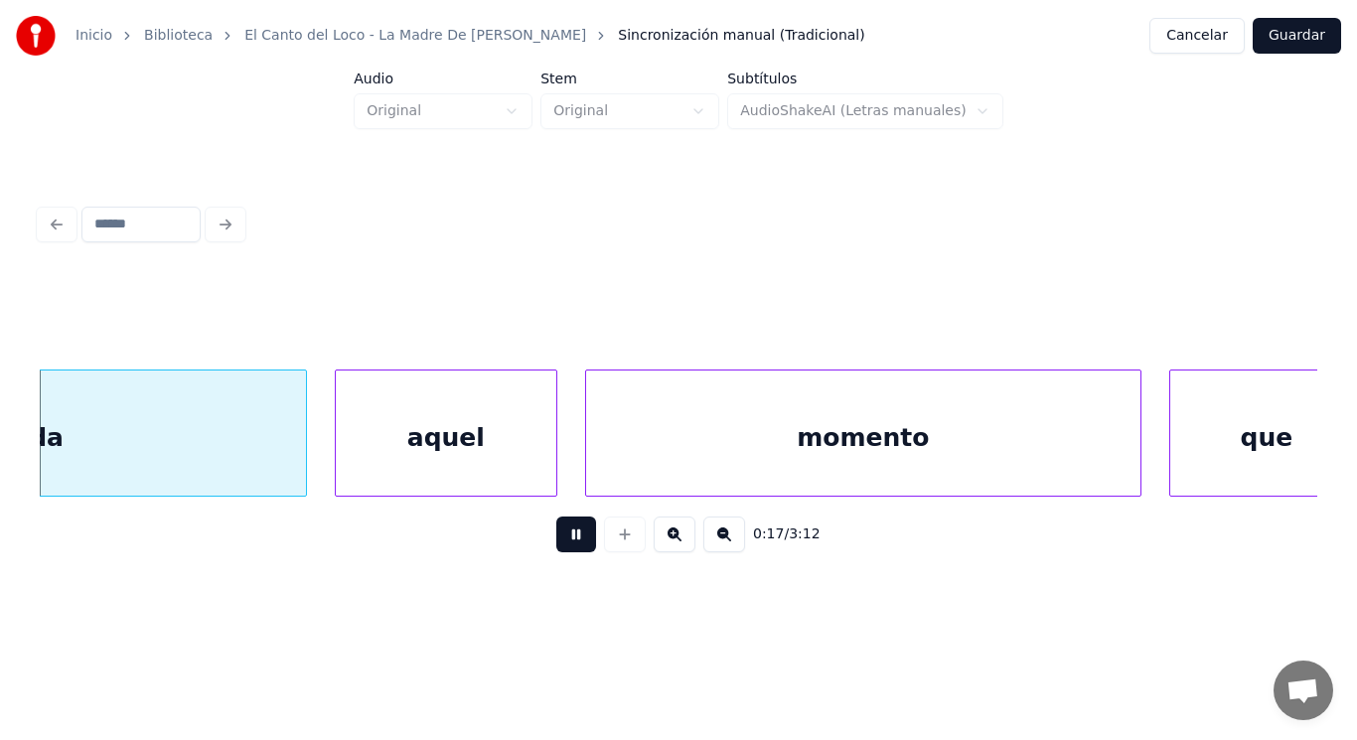
click at [578, 540] on button at bounding box center [576, 534] width 40 height 36
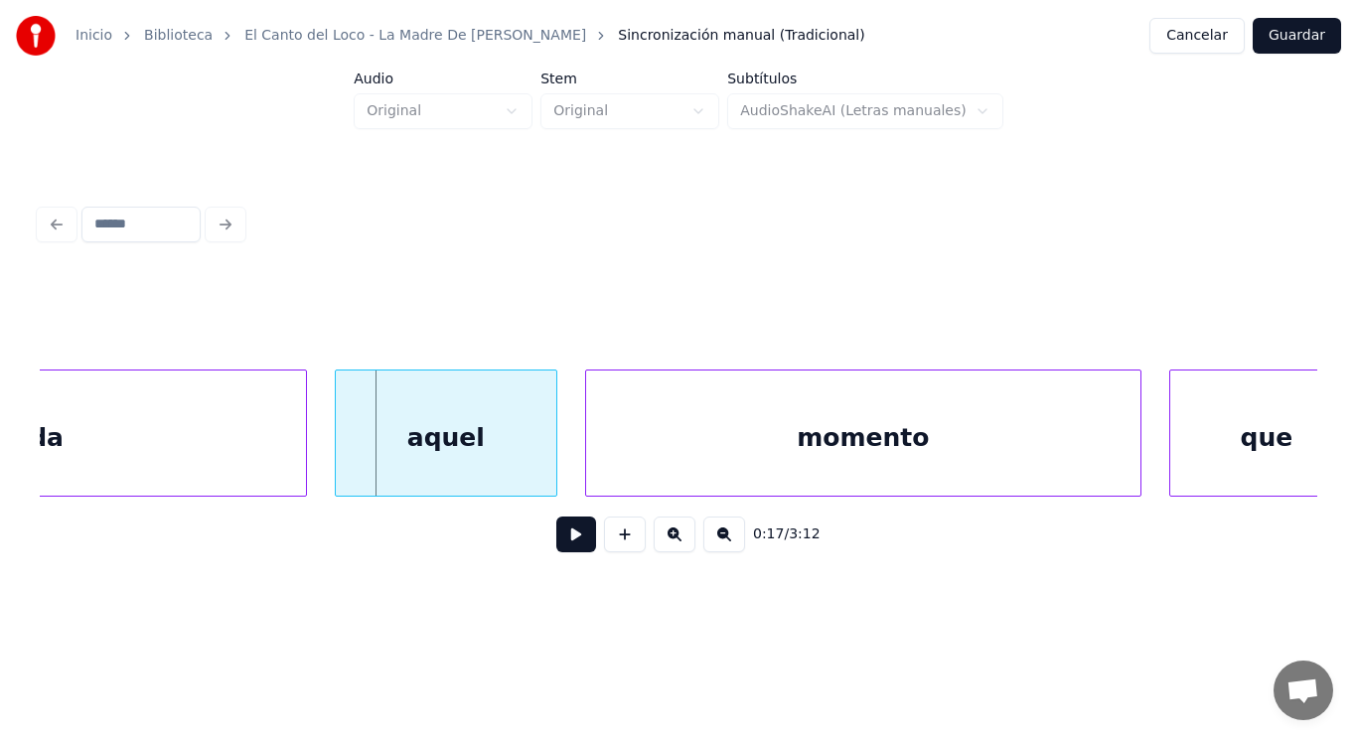
click at [302, 442] on div at bounding box center [303, 432] width 6 height 125
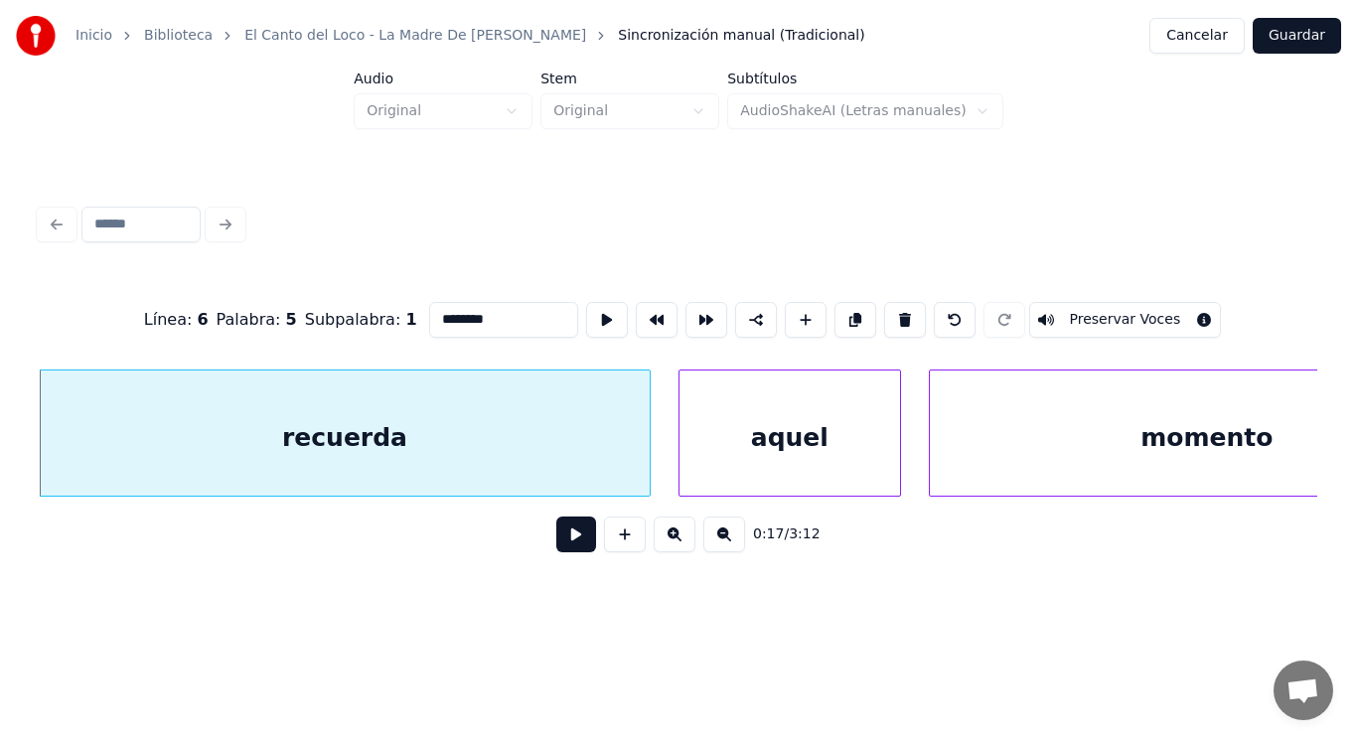
click at [558, 543] on button at bounding box center [576, 534] width 40 height 36
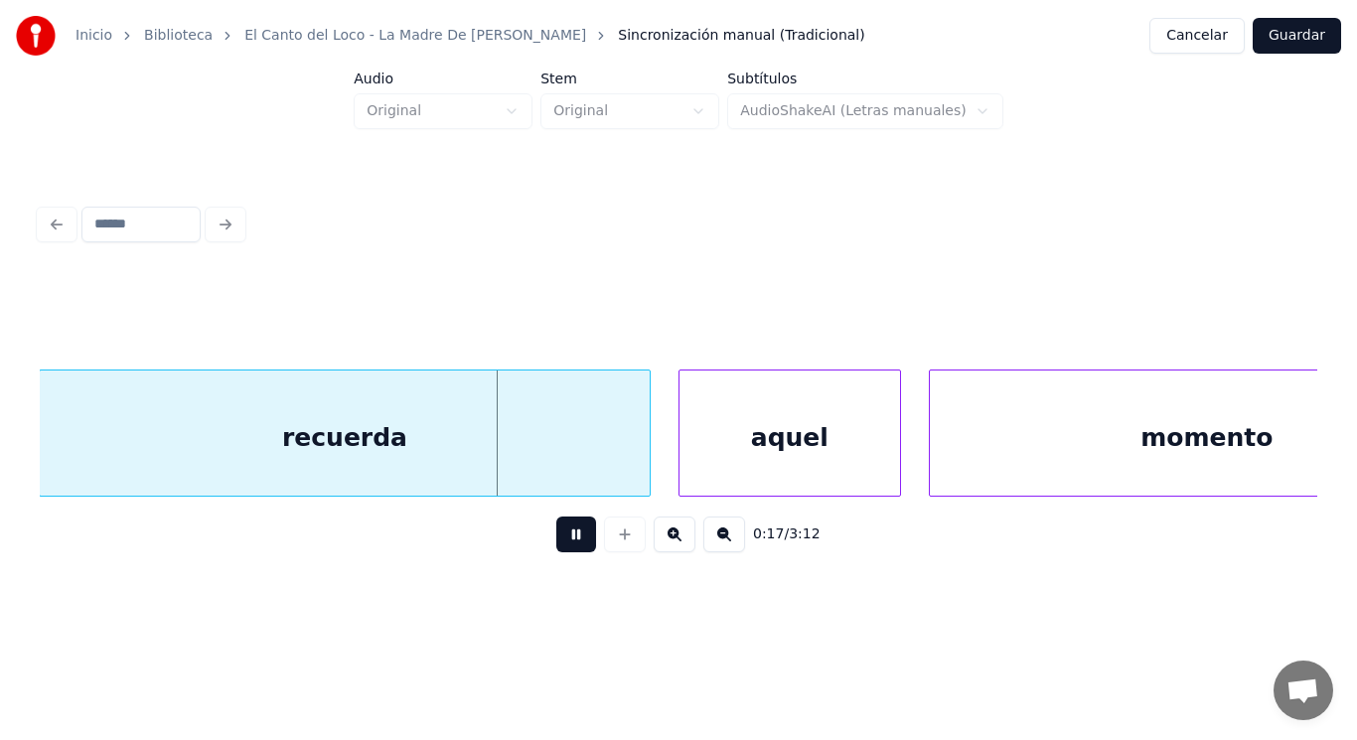
click at [558, 543] on button at bounding box center [576, 534] width 40 height 36
click at [594, 458] on div at bounding box center [594, 432] width 6 height 125
click at [556, 538] on button at bounding box center [576, 534] width 40 height 36
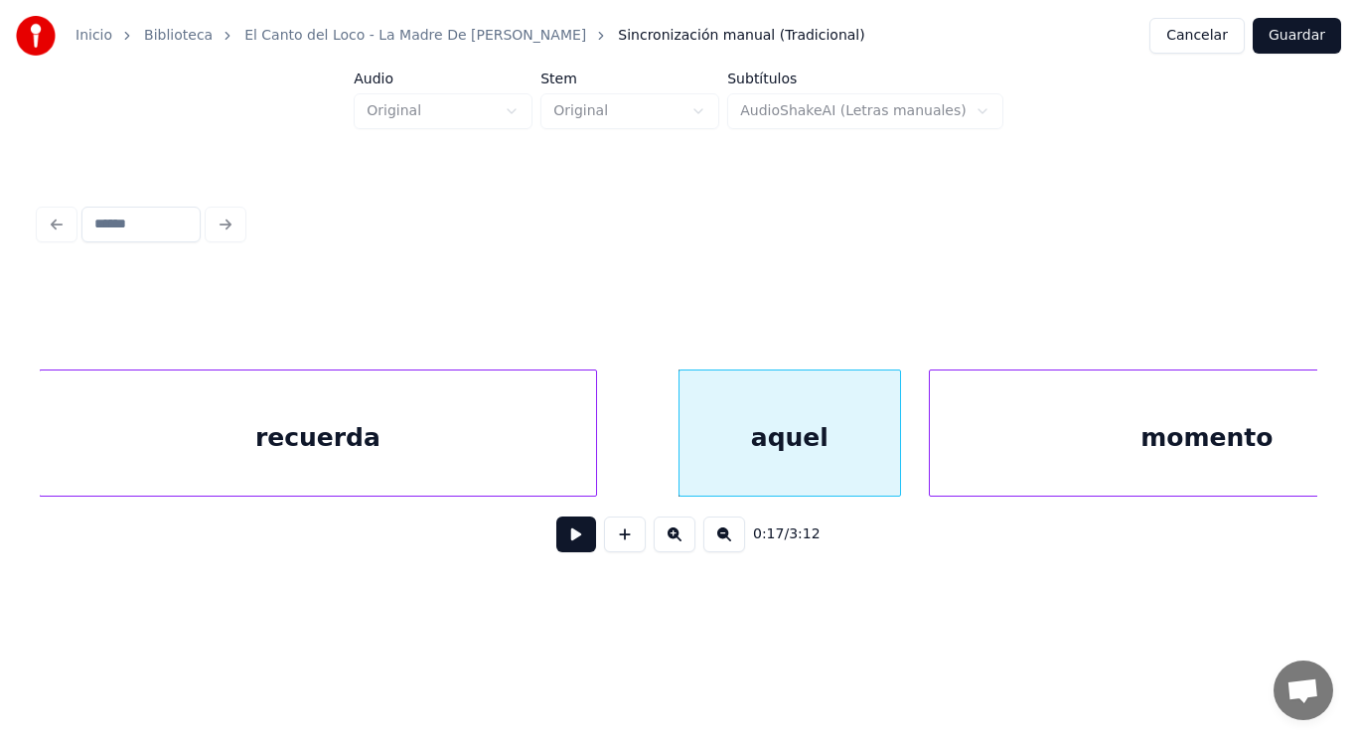
click at [579, 446] on div "recuerda" at bounding box center [318, 437] width 556 height 135
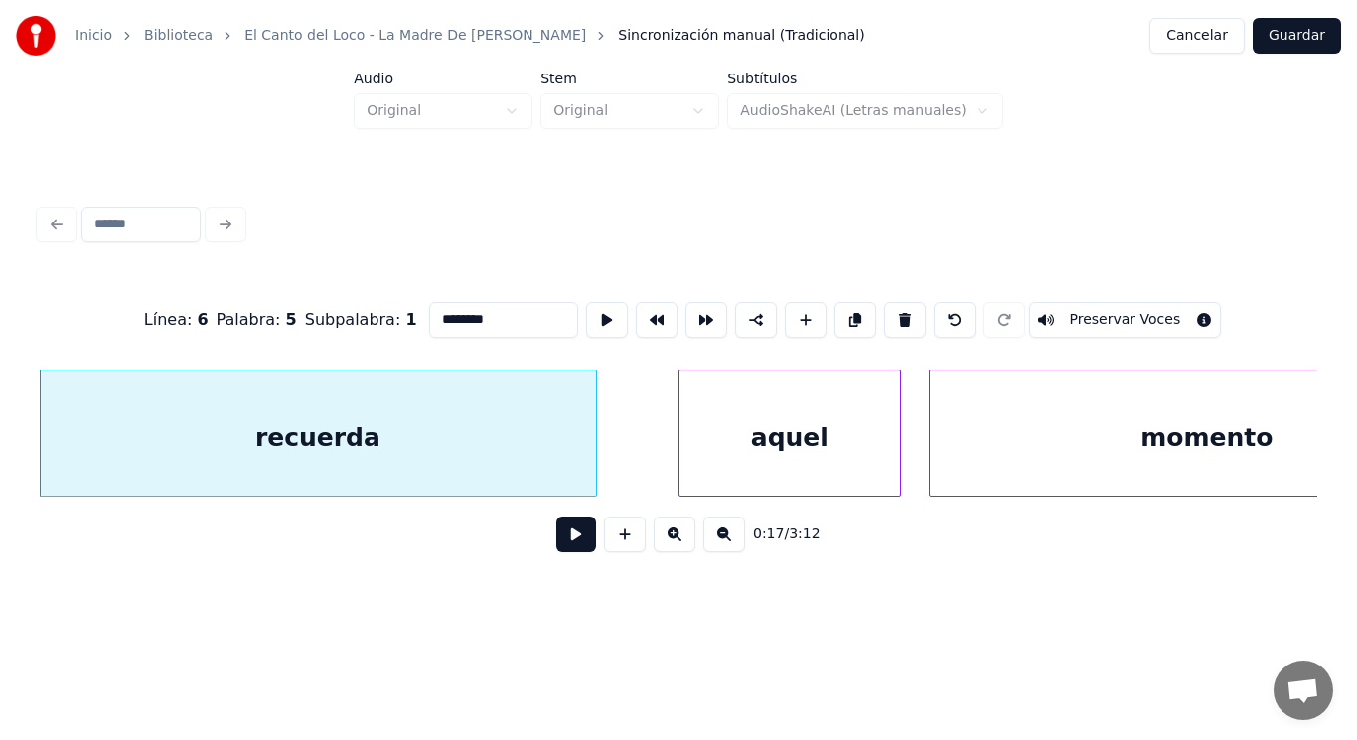
click at [559, 543] on button at bounding box center [576, 534] width 40 height 36
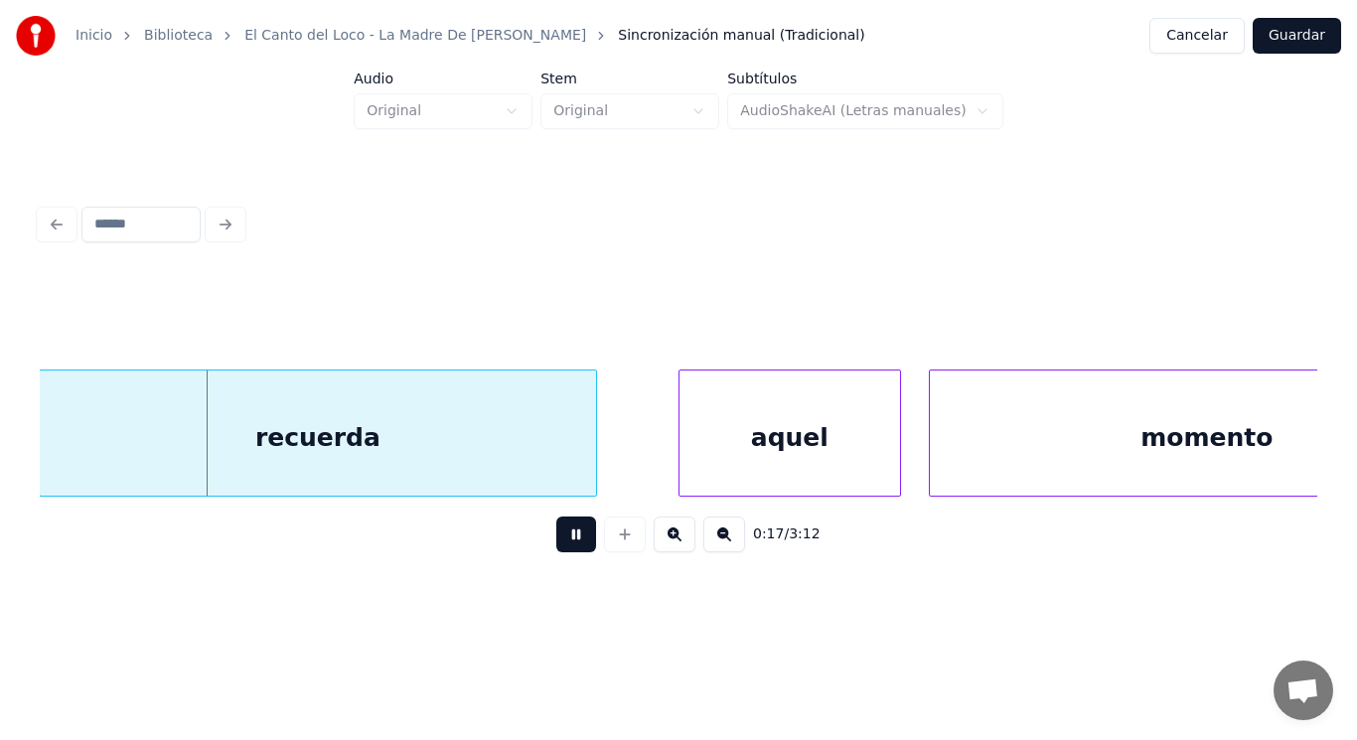
click at [559, 543] on button at bounding box center [576, 534] width 40 height 36
click at [553, 467] on div at bounding box center [554, 432] width 6 height 125
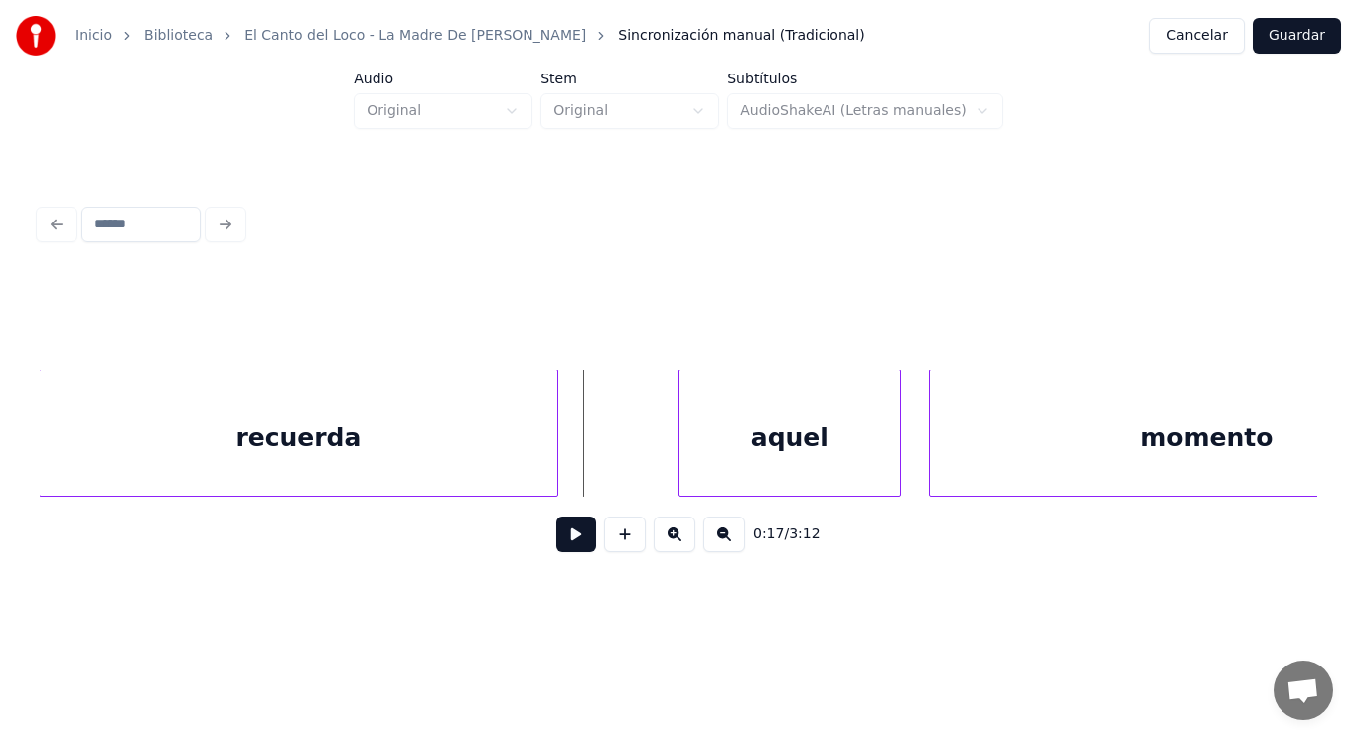
click at [558, 548] on button at bounding box center [576, 534] width 40 height 36
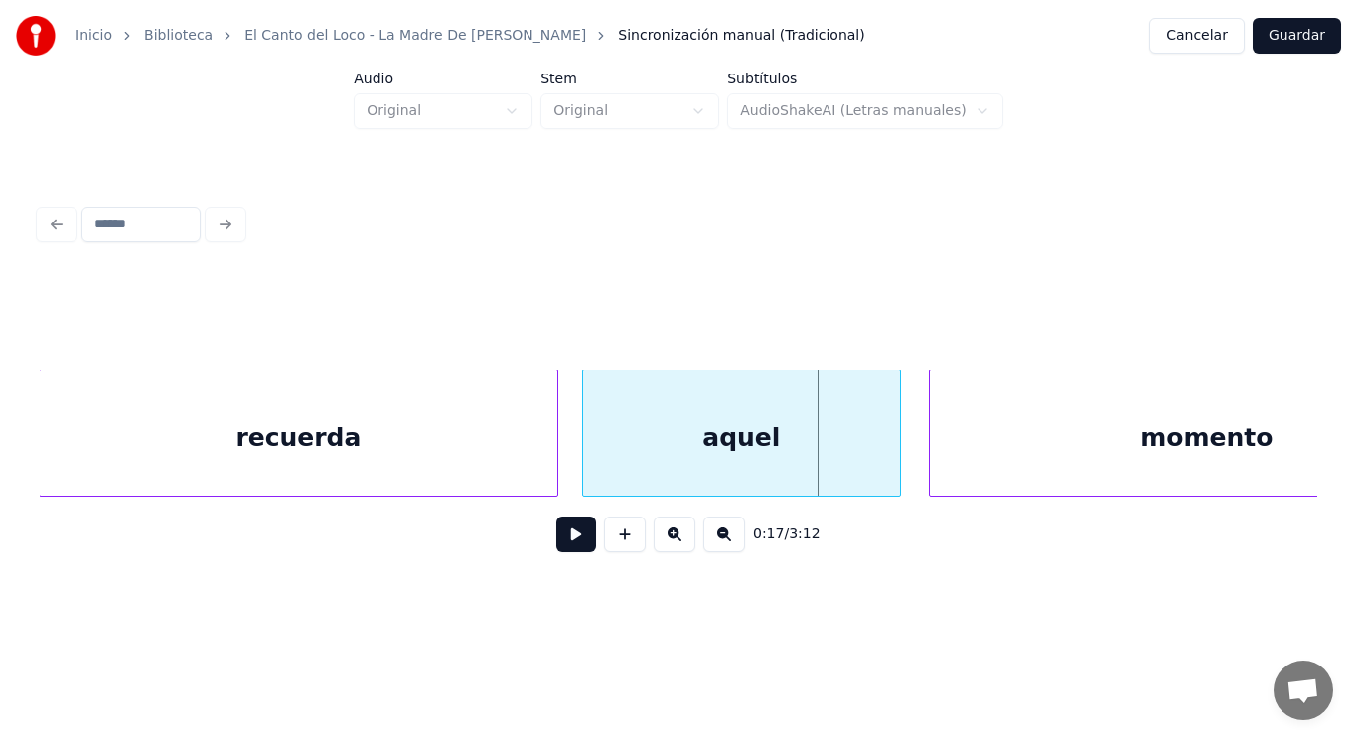
click at [584, 470] on div at bounding box center [586, 432] width 6 height 125
click at [556, 545] on button at bounding box center [576, 534] width 40 height 36
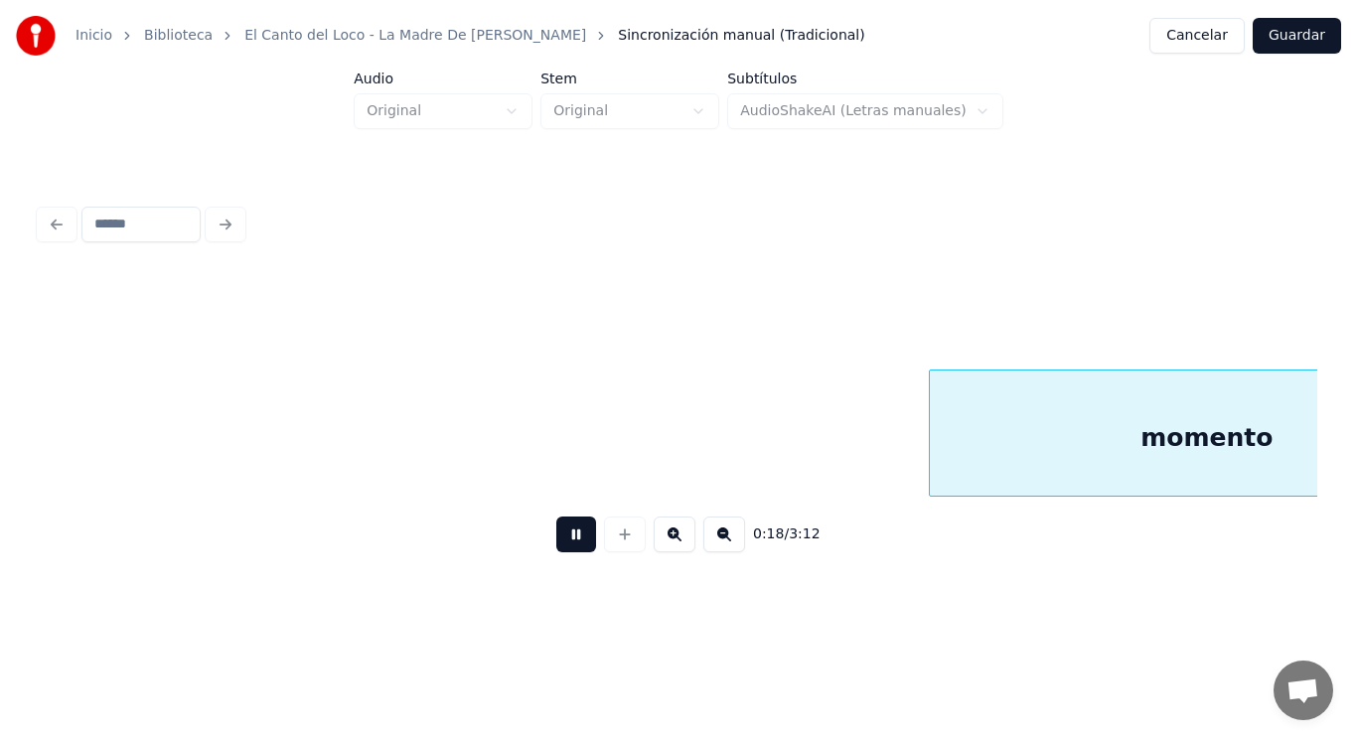
scroll to position [0, 25222]
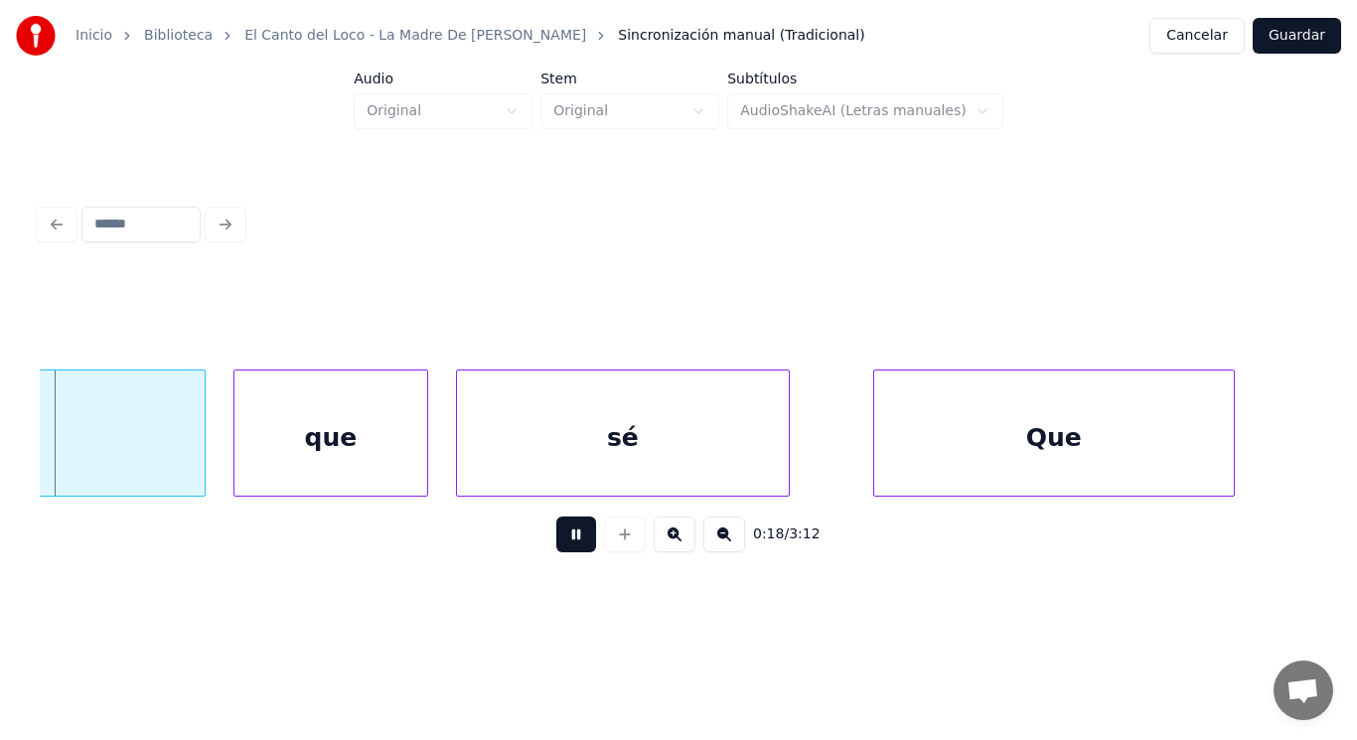
click at [556, 545] on button at bounding box center [576, 534] width 40 height 36
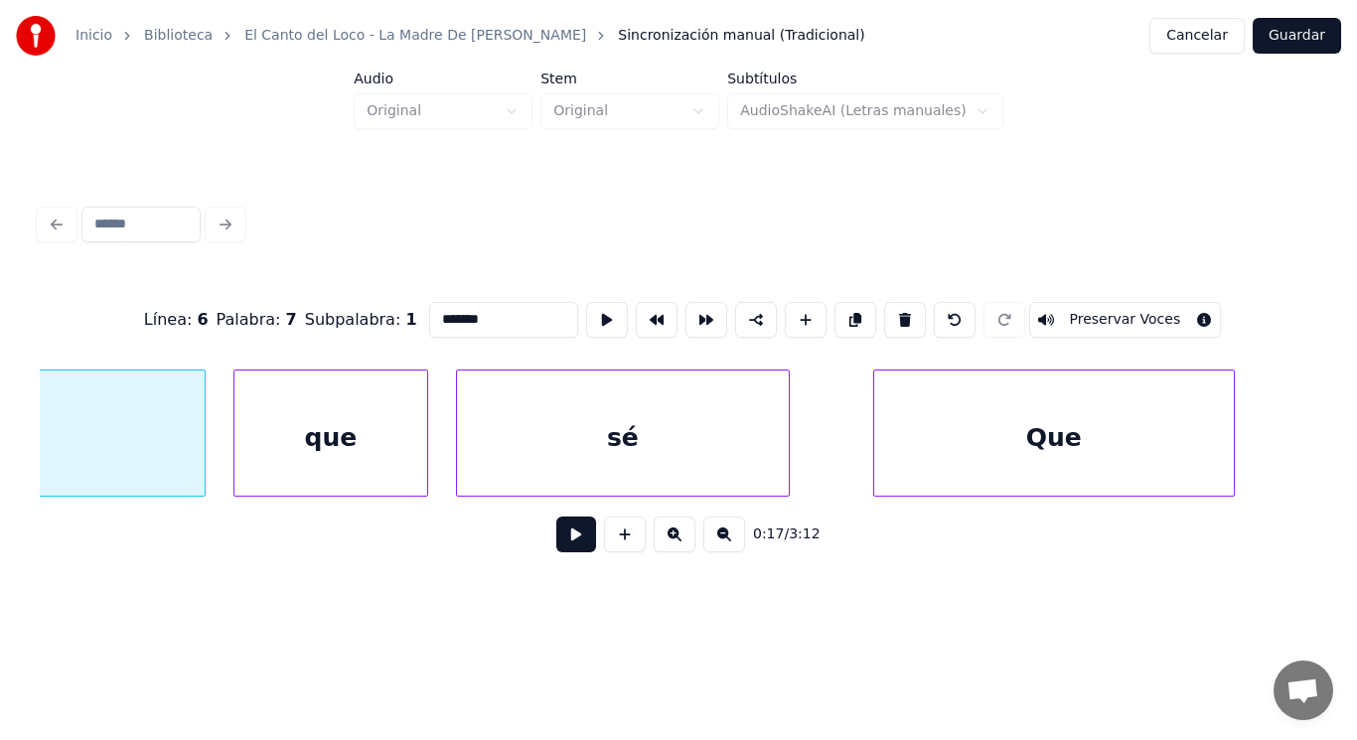
scroll to position [0, 24833]
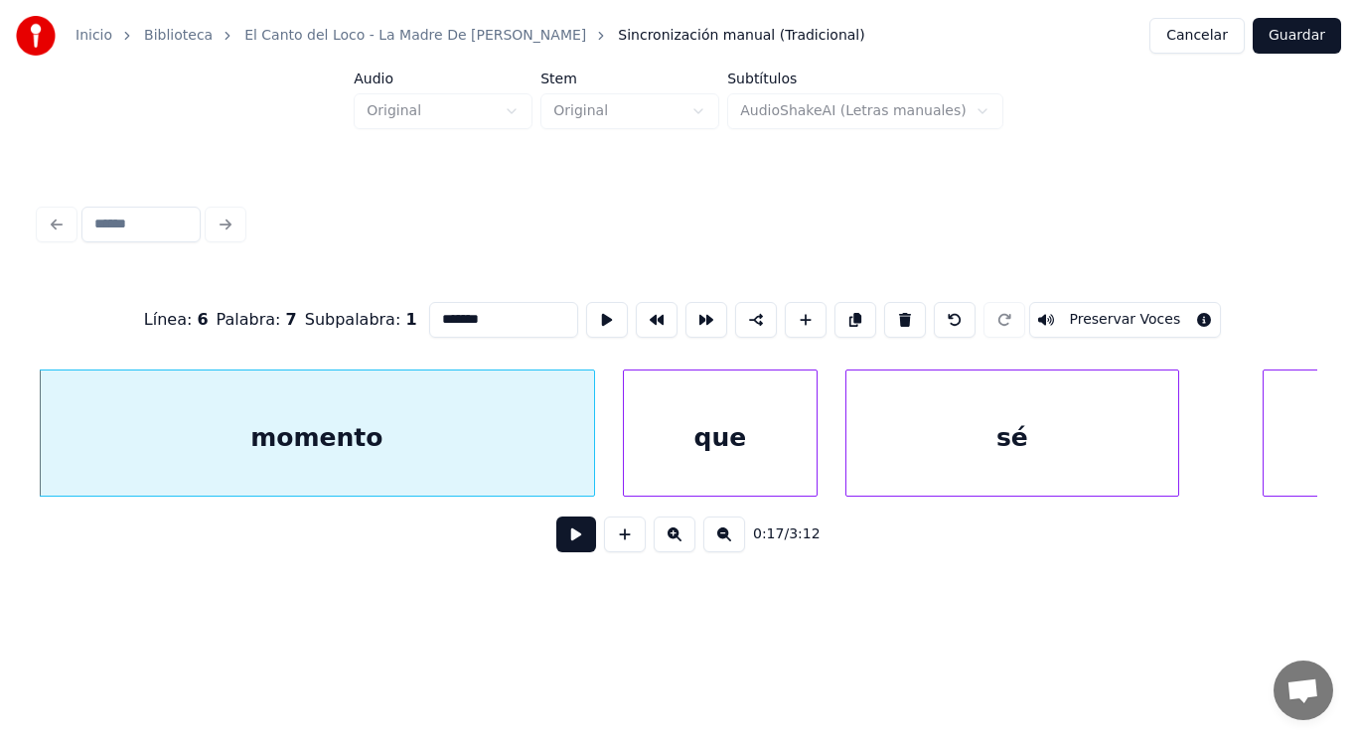
click at [557, 547] on button at bounding box center [576, 534] width 40 height 36
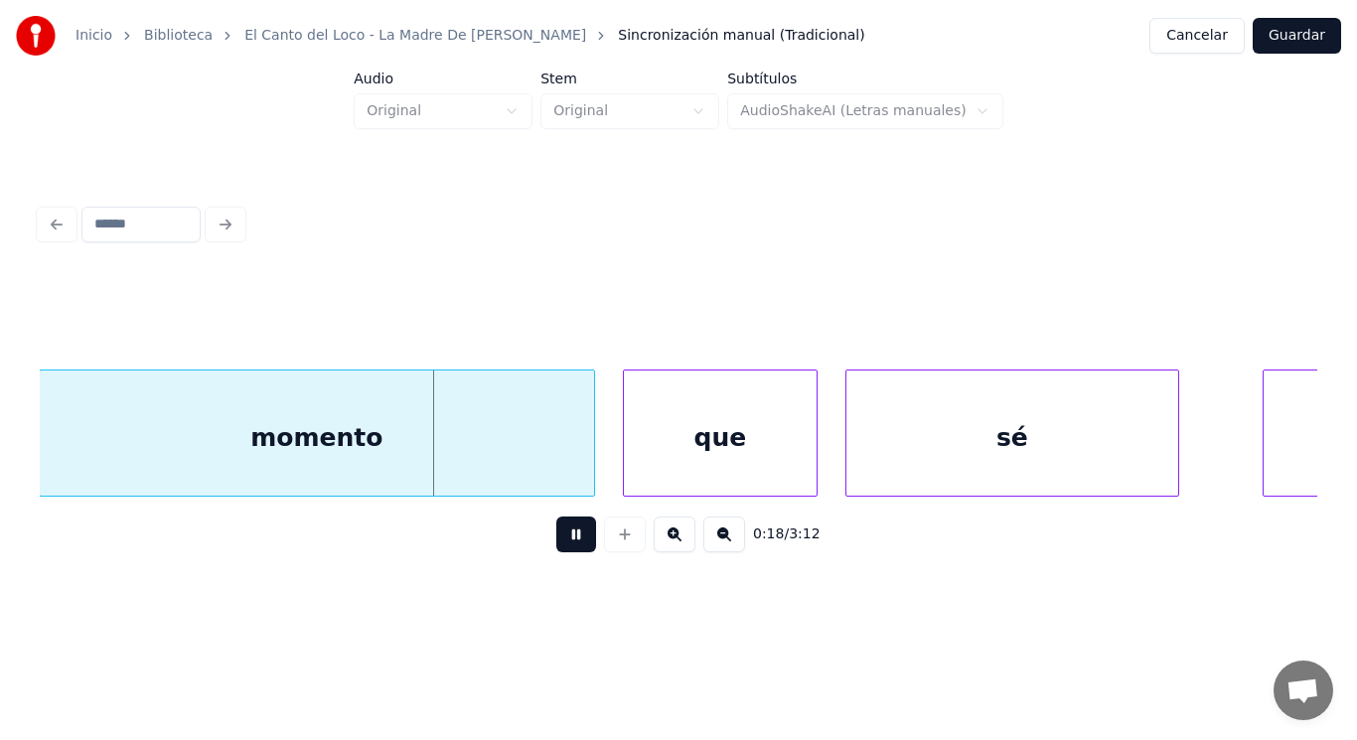
click at [557, 547] on button at bounding box center [576, 534] width 40 height 36
click at [554, 441] on div at bounding box center [555, 432] width 6 height 125
click at [564, 540] on button at bounding box center [576, 534] width 40 height 36
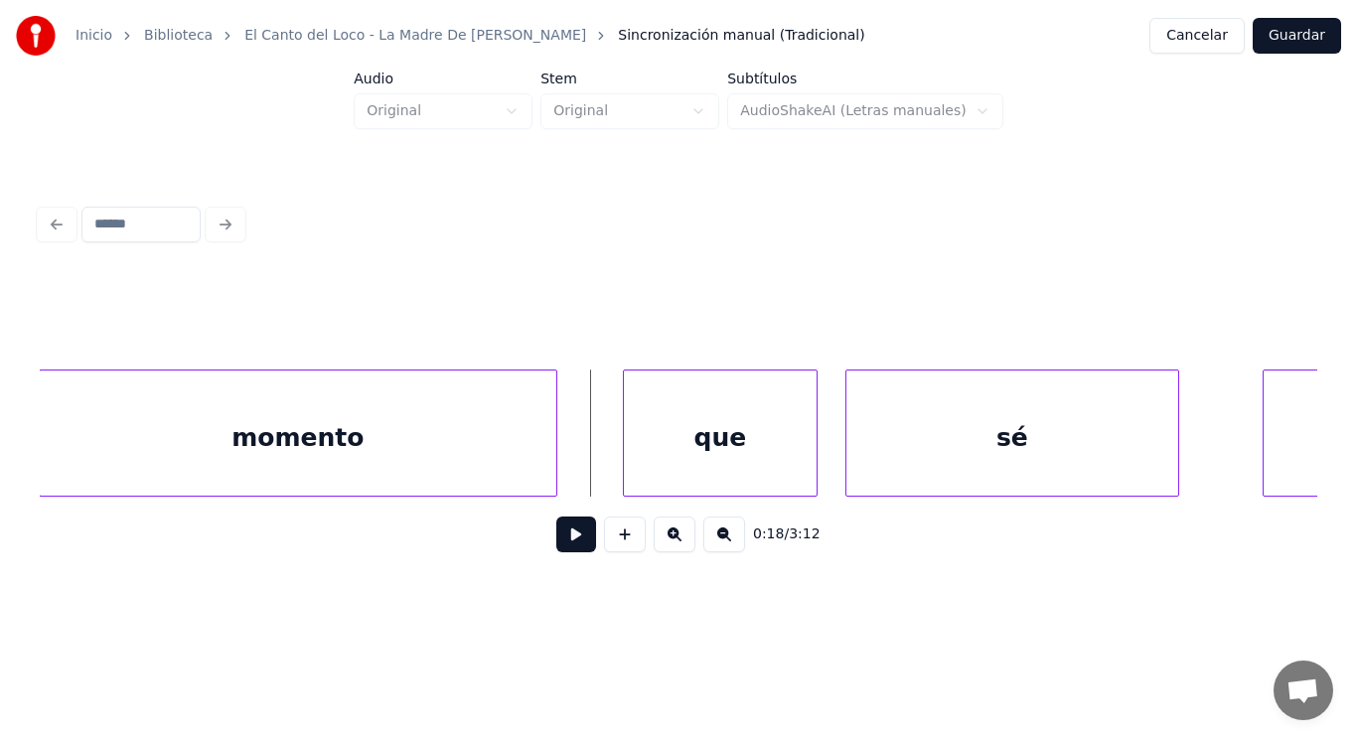
click at [568, 526] on button at bounding box center [576, 534] width 40 height 36
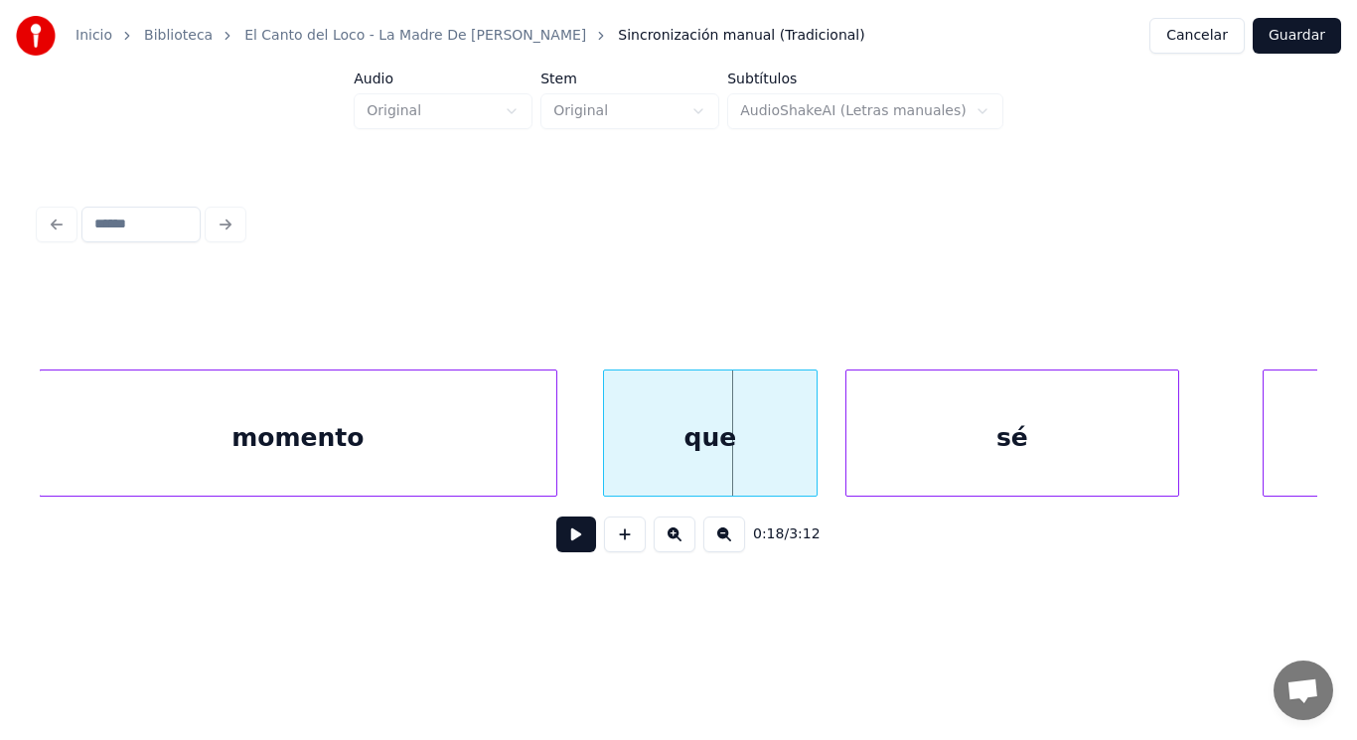
click at [608, 448] on div at bounding box center [607, 432] width 6 height 125
click at [755, 465] on div at bounding box center [757, 432] width 6 height 125
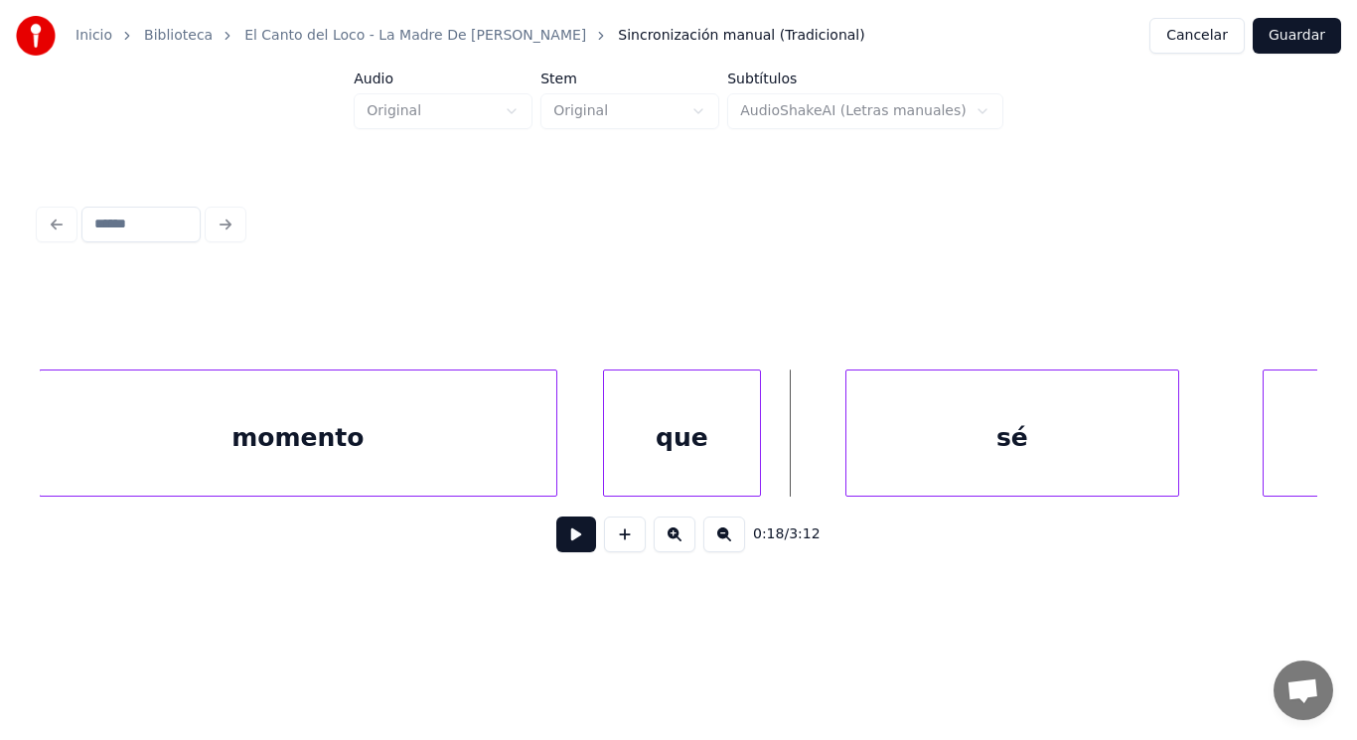
click at [561, 535] on button at bounding box center [576, 534] width 40 height 36
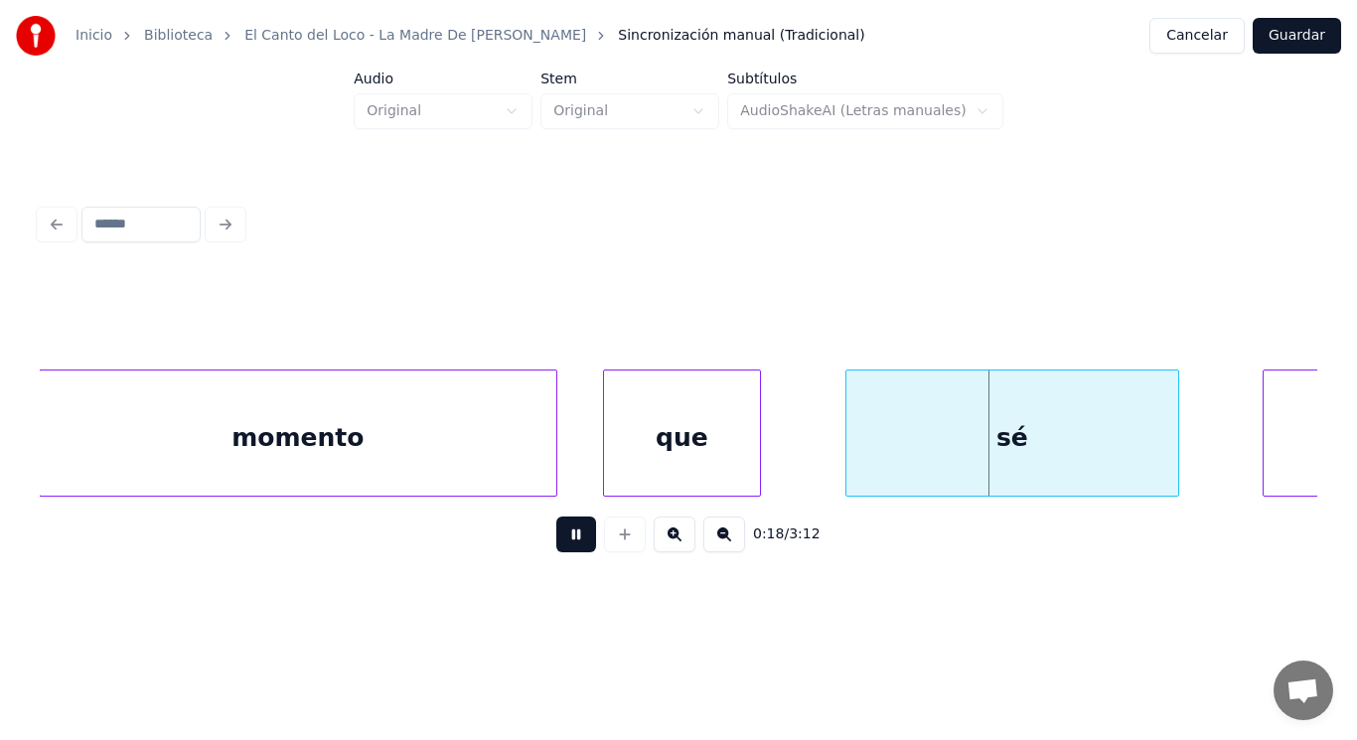
click at [561, 535] on button at bounding box center [576, 534] width 40 height 36
click at [793, 448] on div at bounding box center [793, 432] width 6 height 125
click at [669, 451] on div "que" at bounding box center [682, 437] width 156 height 135
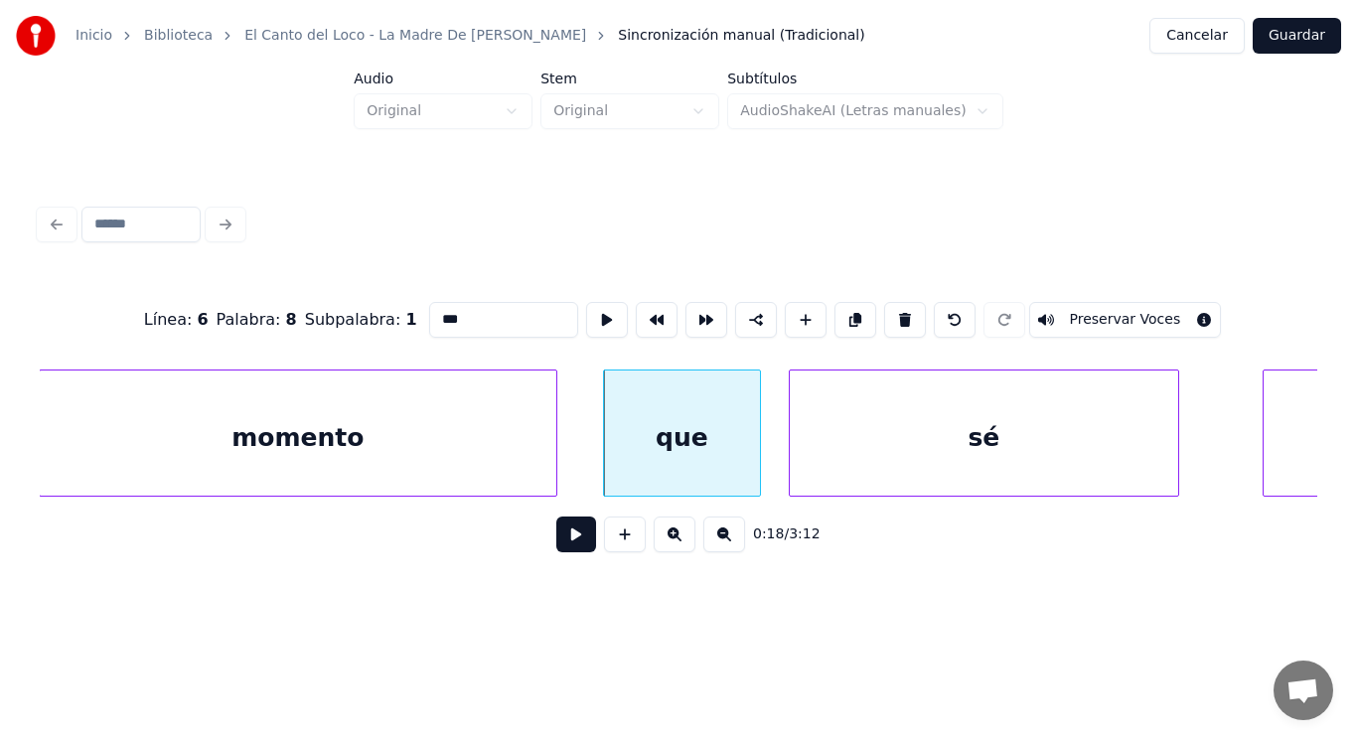
click at [558, 535] on button at bounding box center [576, 534] width 40 height 36
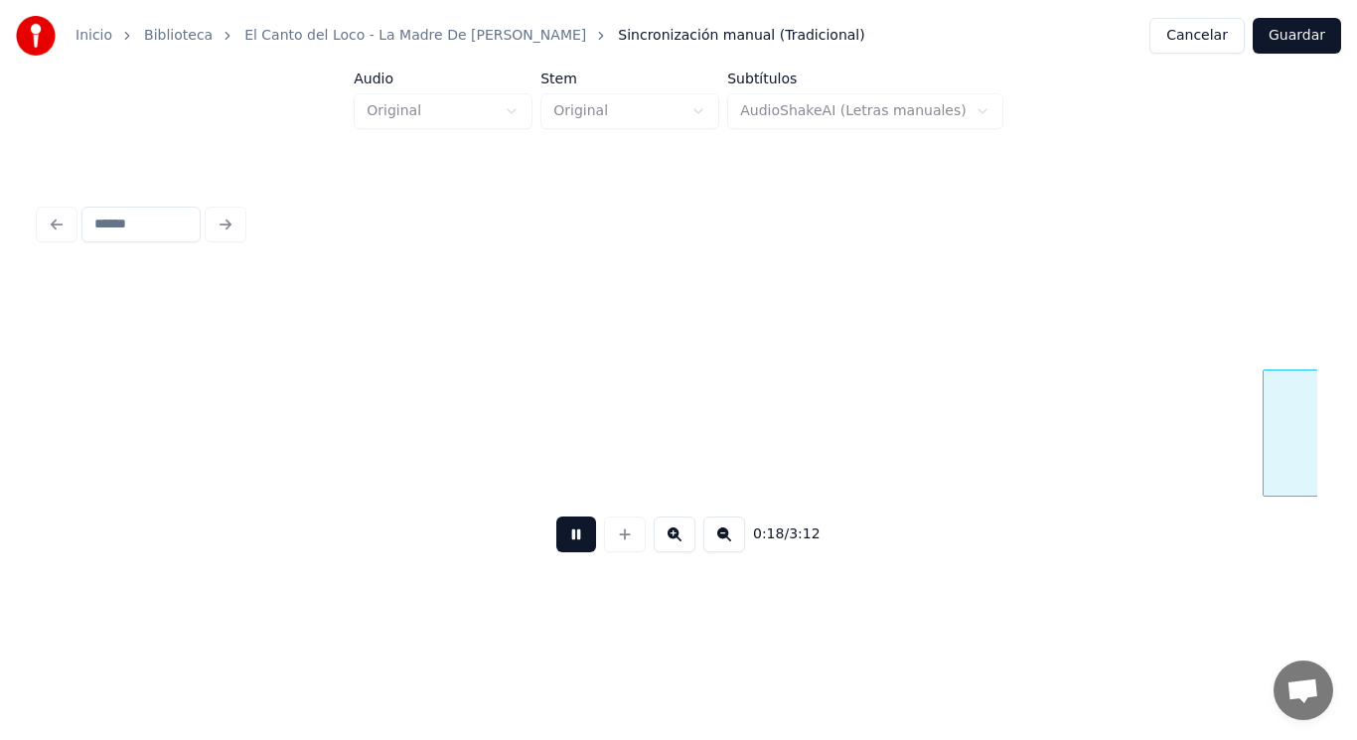
scroll to position [0, 26110]
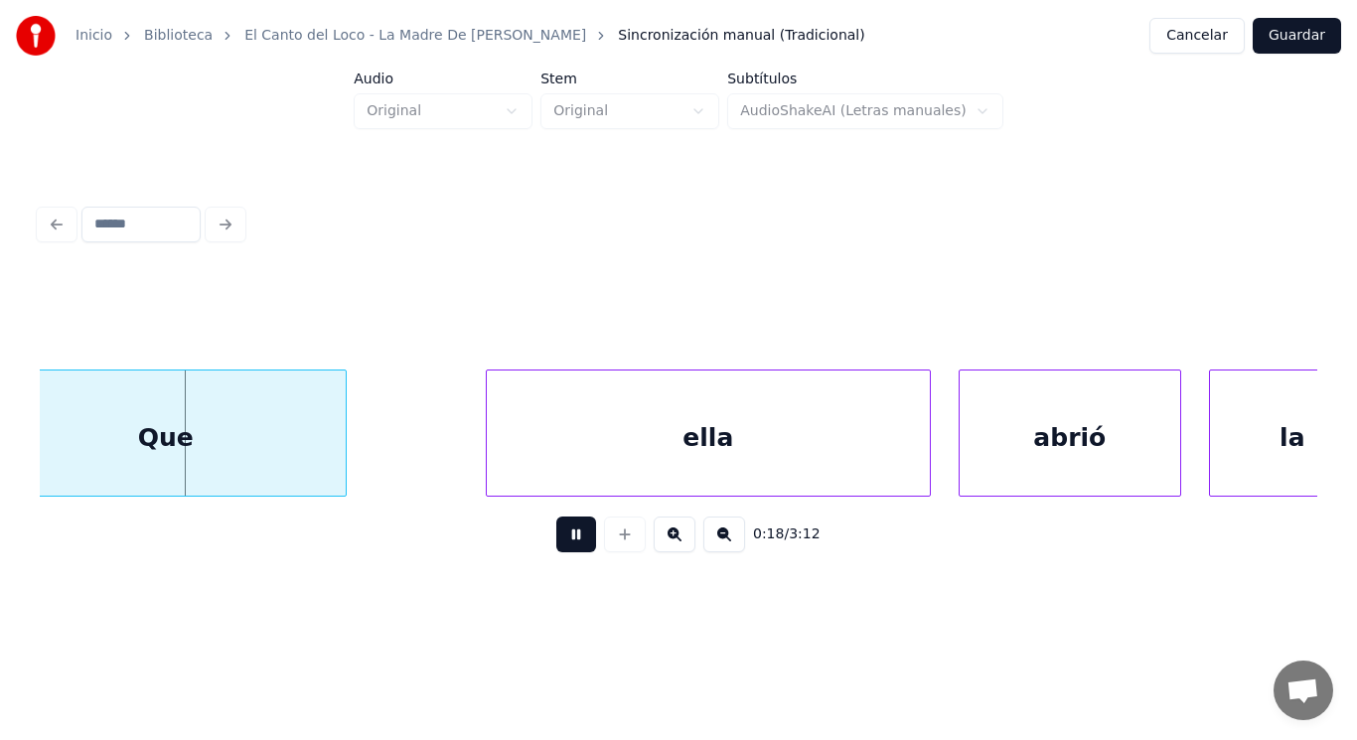
click at [558, 535] on button at bounding box center [576, 534] width 40 height 36
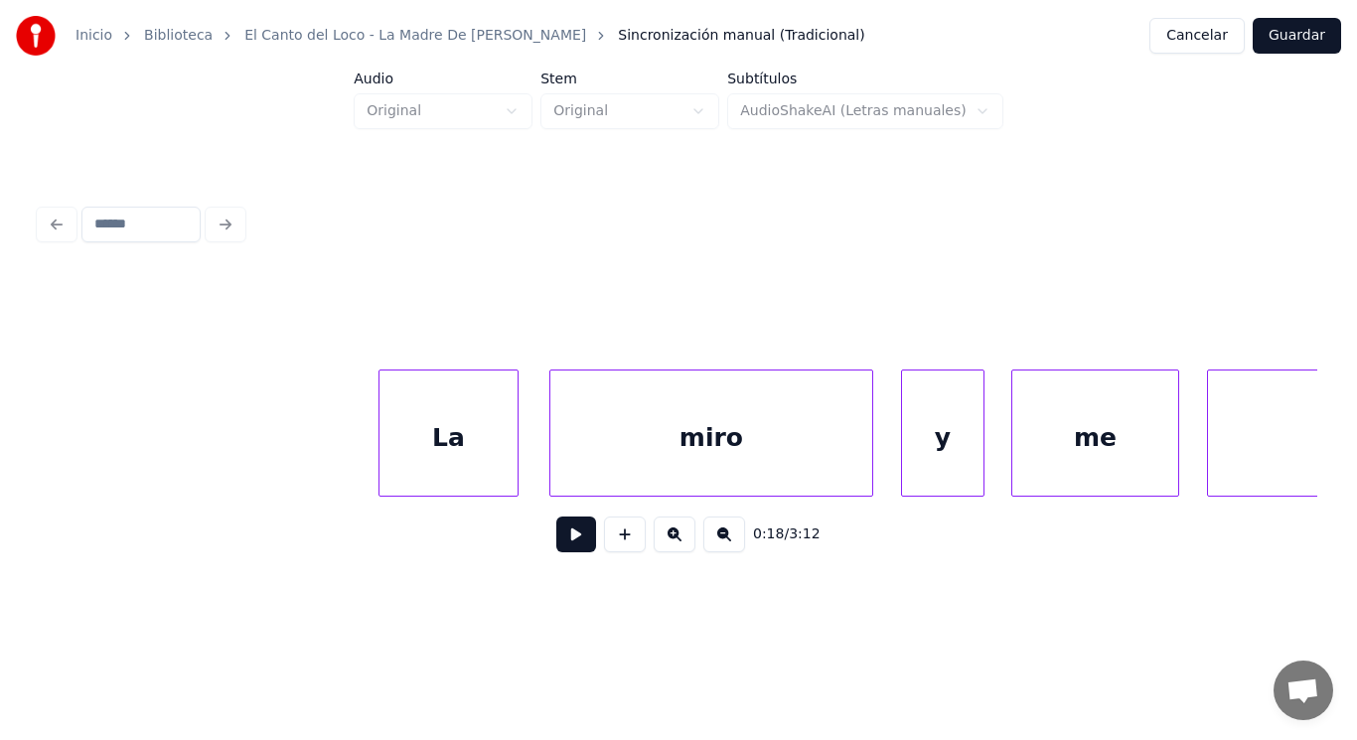
scroll to position [0, 22693]
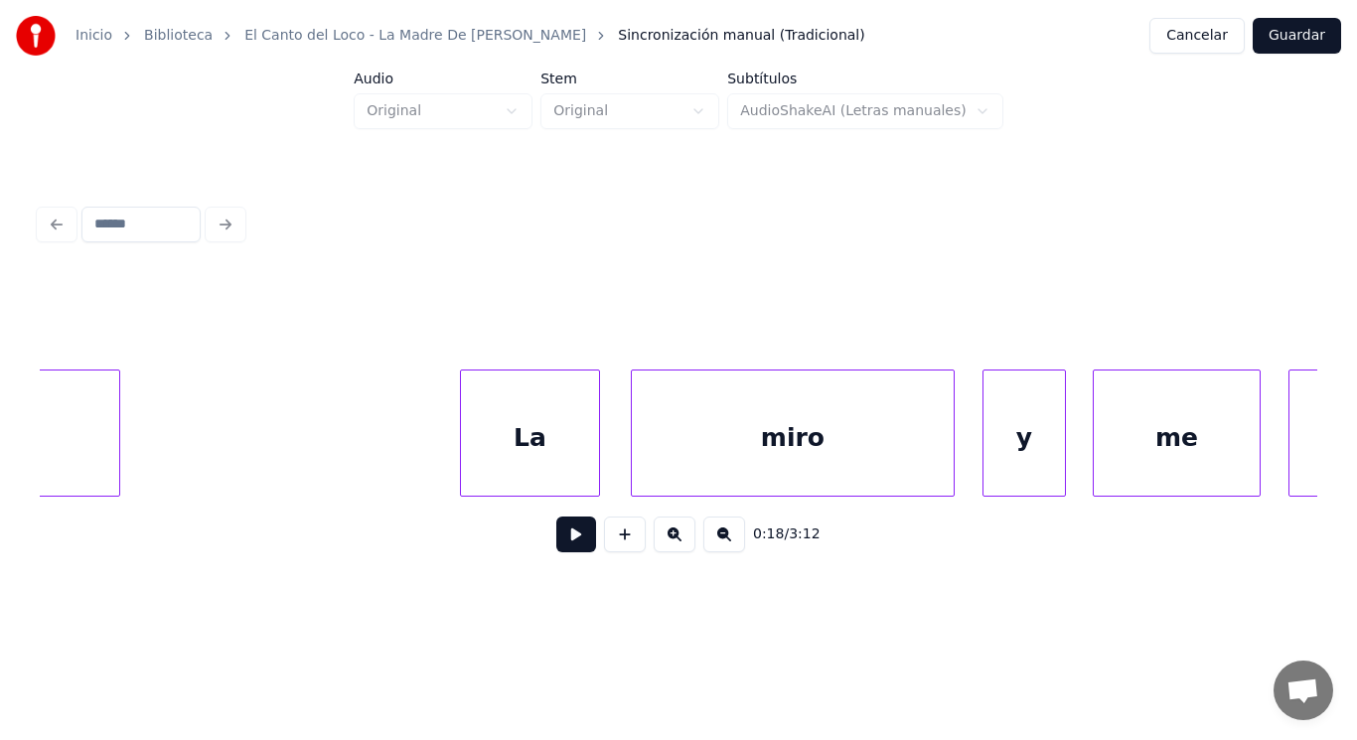
click at [556, 425] on div "La" at bounding box center [530, 437] width 138 height 135
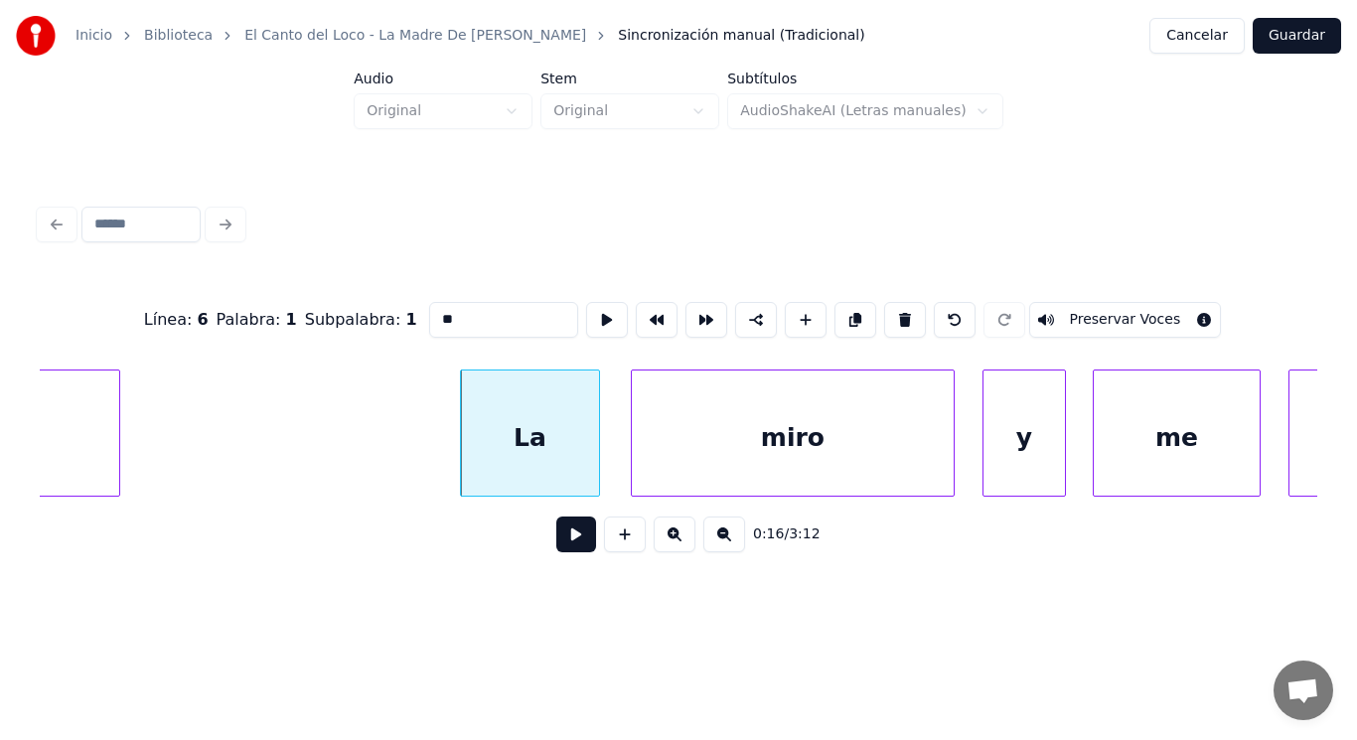
click at [572, 539] on button at bounding box center [576, 534] width 40 height 36
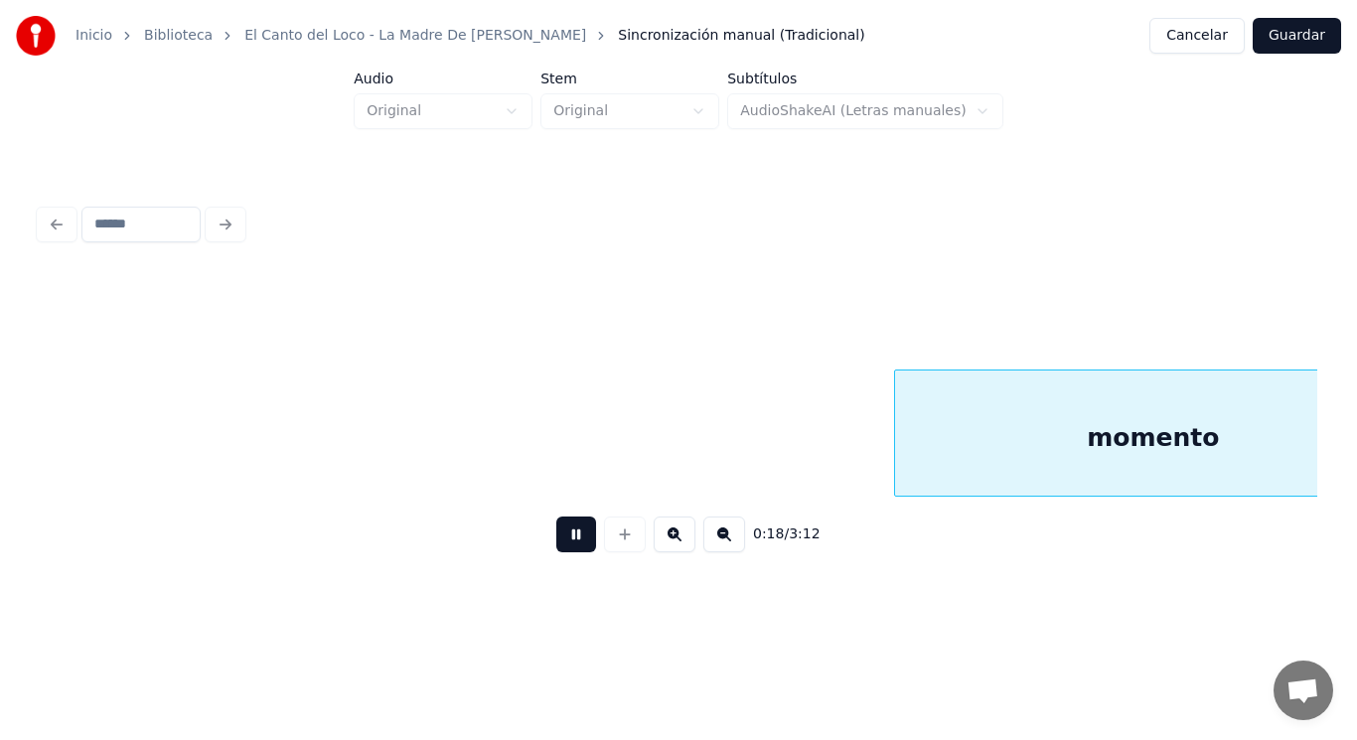
scroll to position [0, 25265]
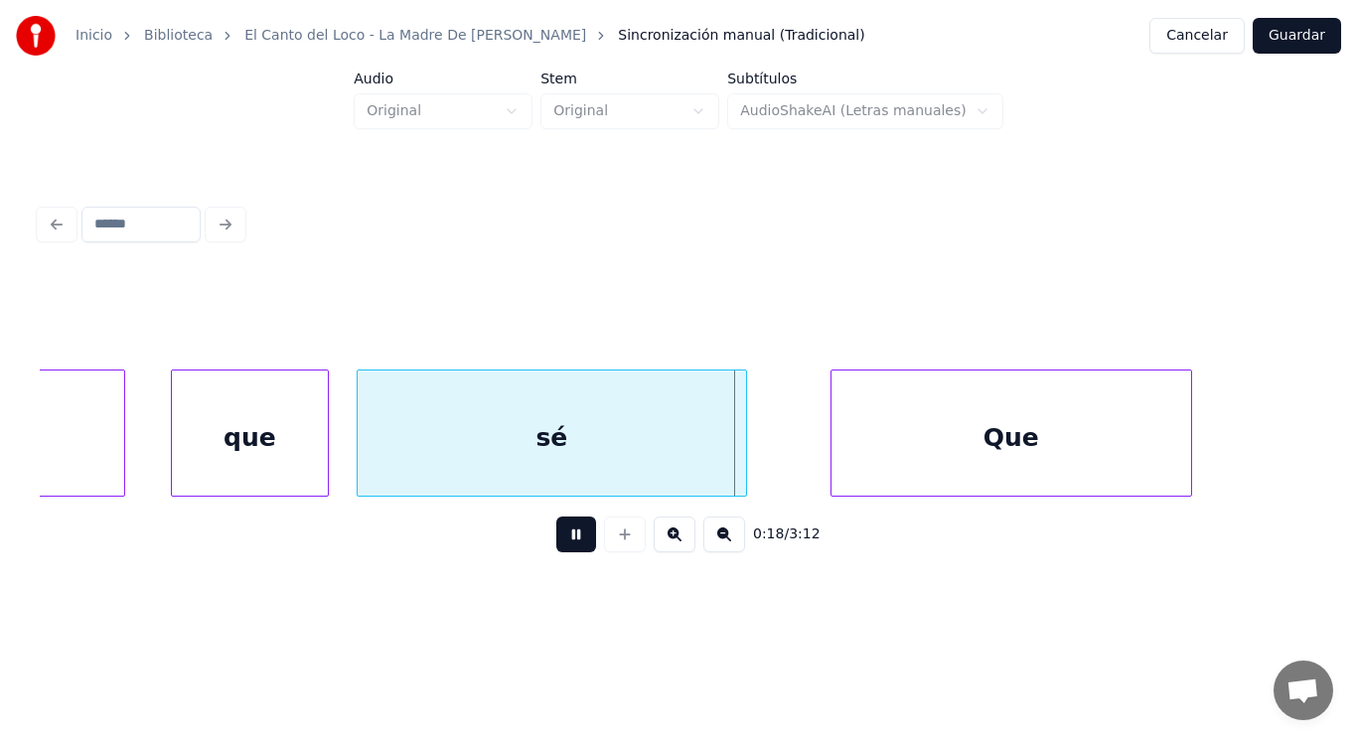
click at [572, 539] on button at bounding box center [576, 534] width 40 height 36
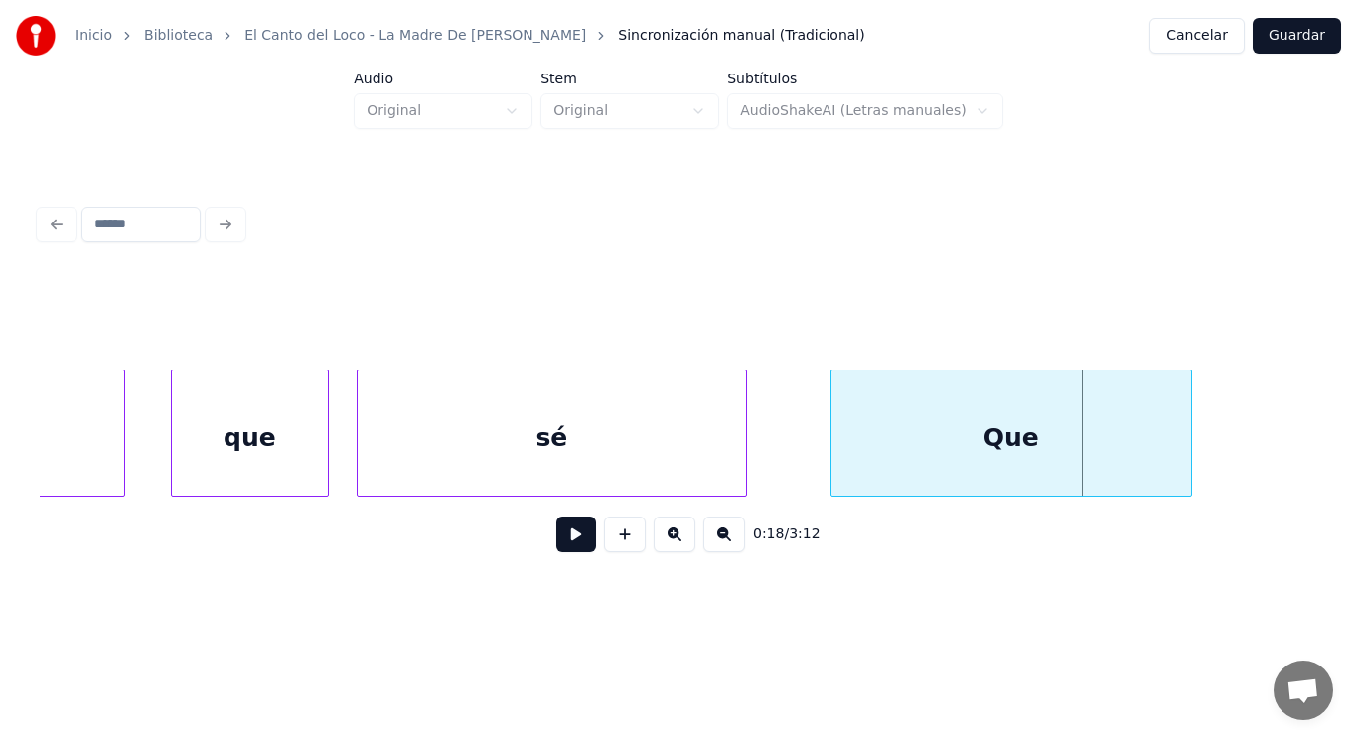
click at [935, 448] on div "Que" at bounding box center [1011, 437] width 360 height 135
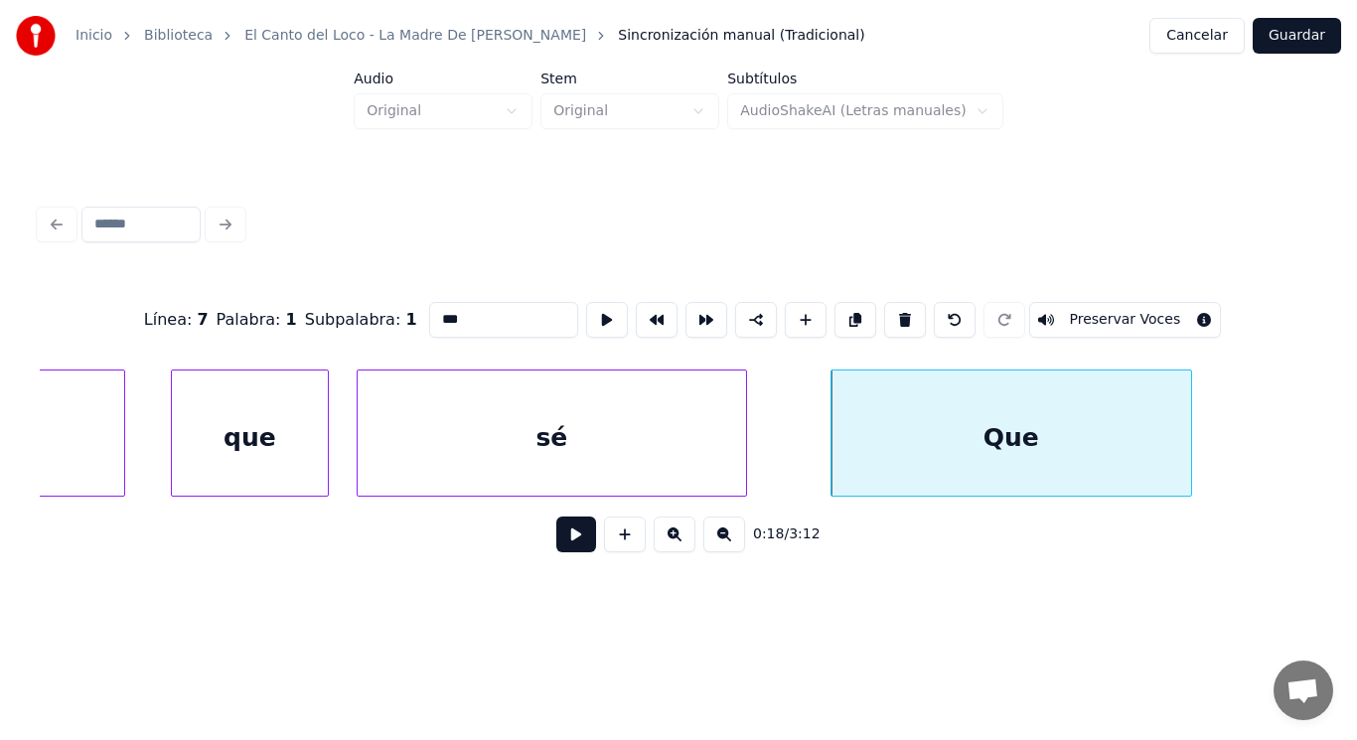
click at [568, 541] on button at bounding box center [576, 534] width 40 height 36
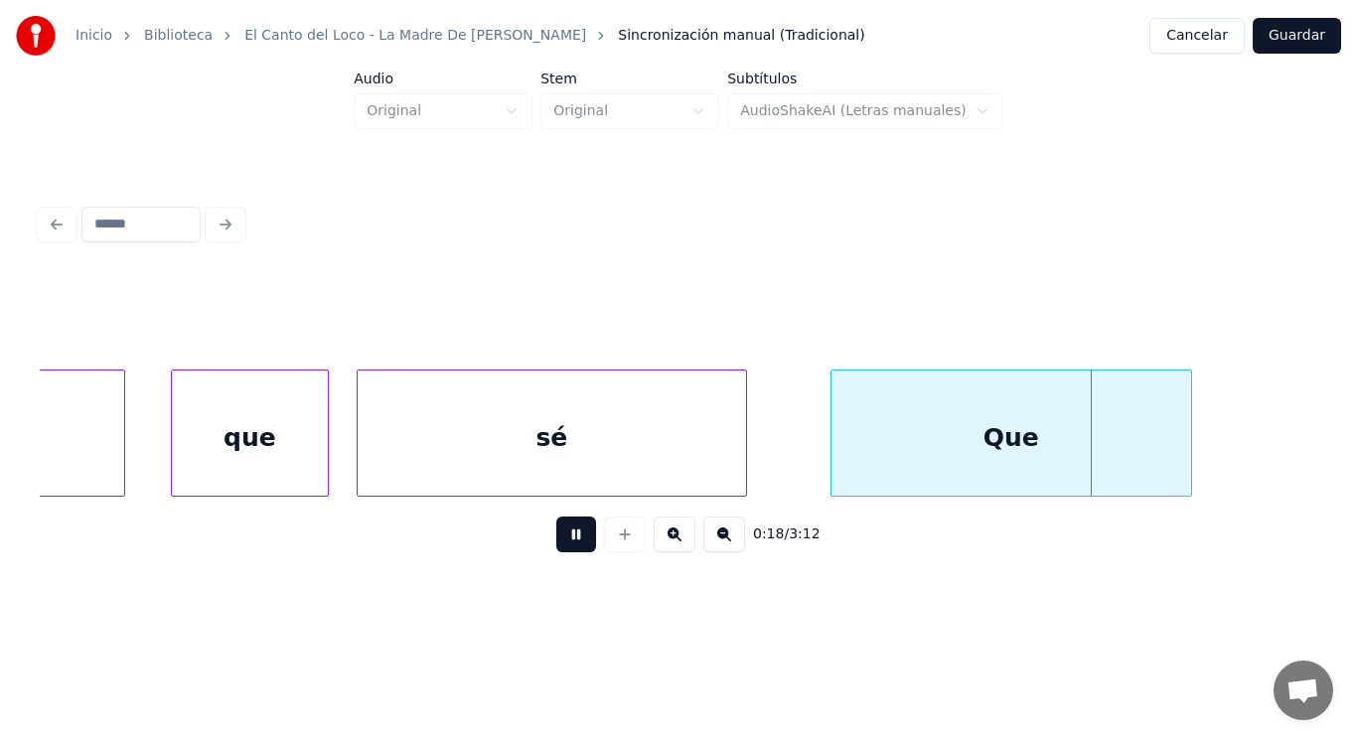
click at [568, 541] on button at bounding box center [576, 534] width 40 height 36
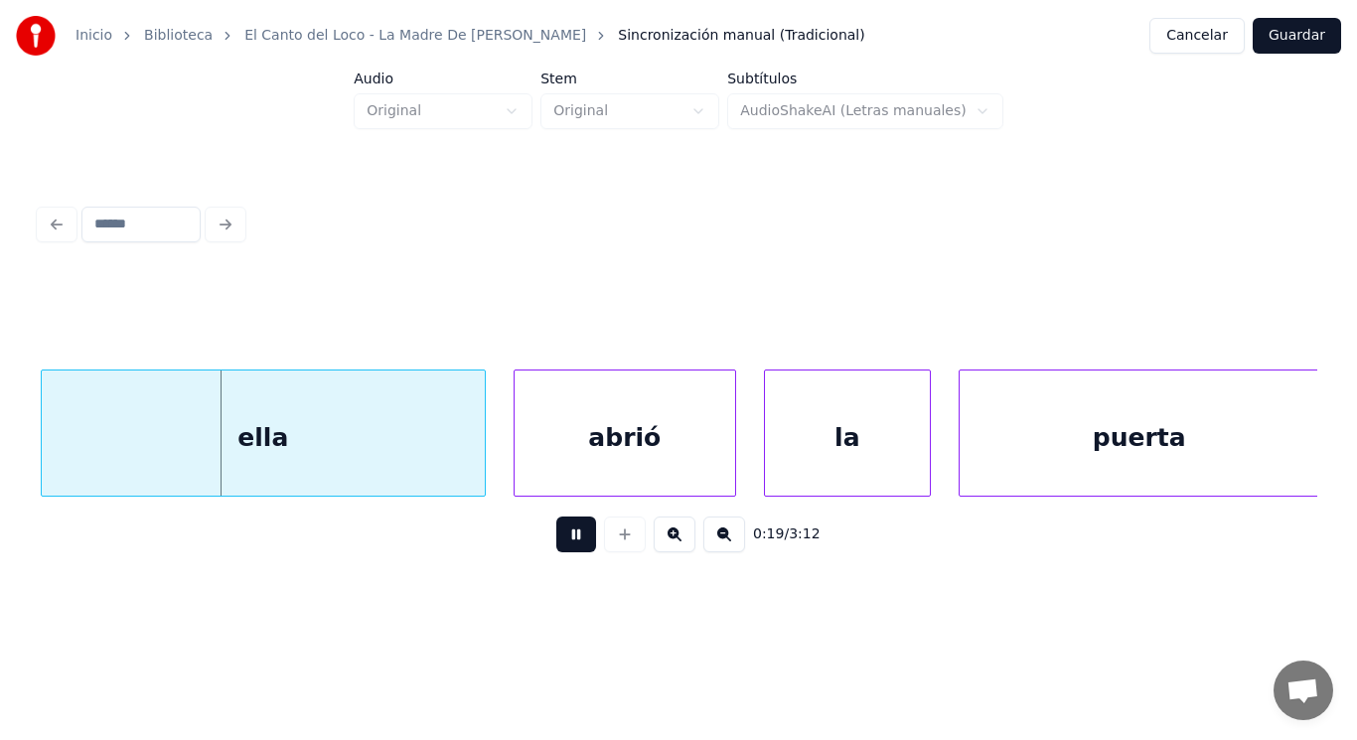
click at [568, 541] on button at bounding box center [576, 534] width 40 height 36
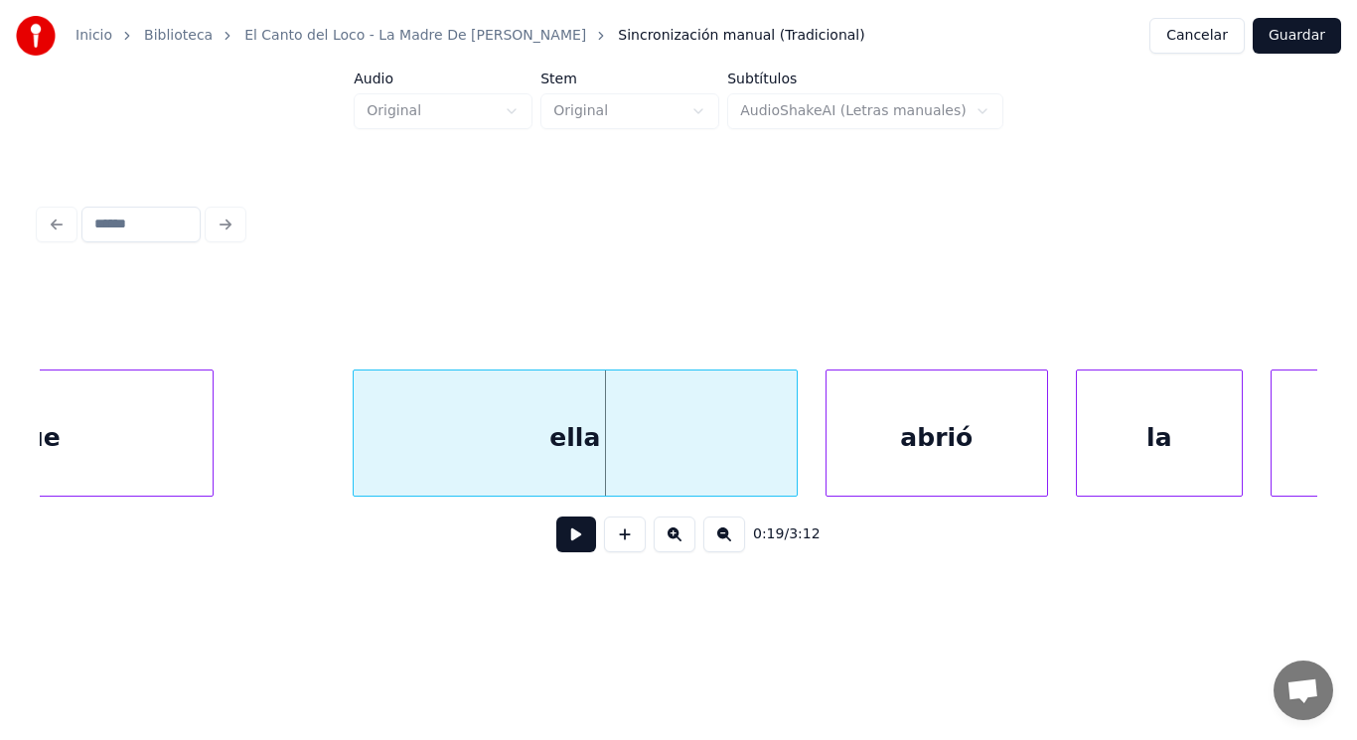
scroll to position [0, 26237]
click at [314, 463] on div at bounding box center [314, 432] width 6 height 125
click at [566, 546] on button at bounding box center [576, 534] width 40 height 36
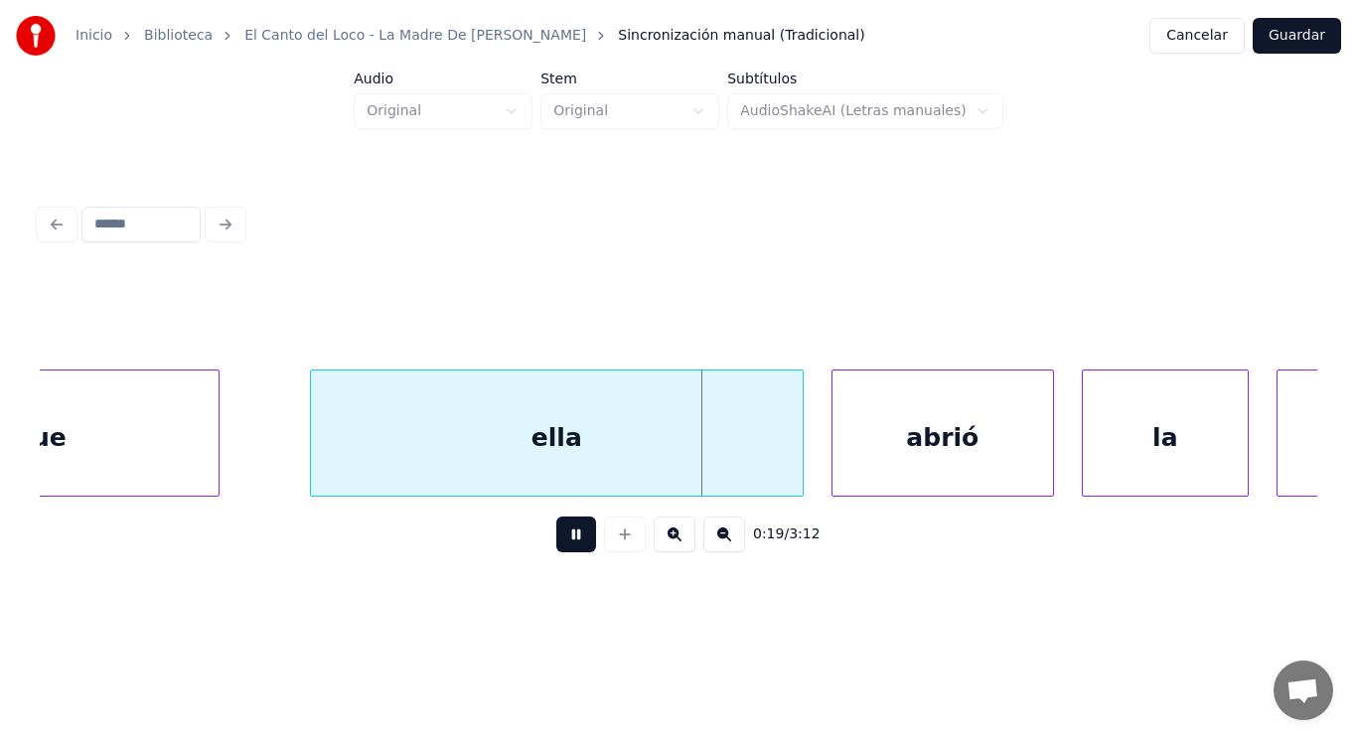
click at [566, 546] on button at bounding box center [576, 534] width 40 height 36
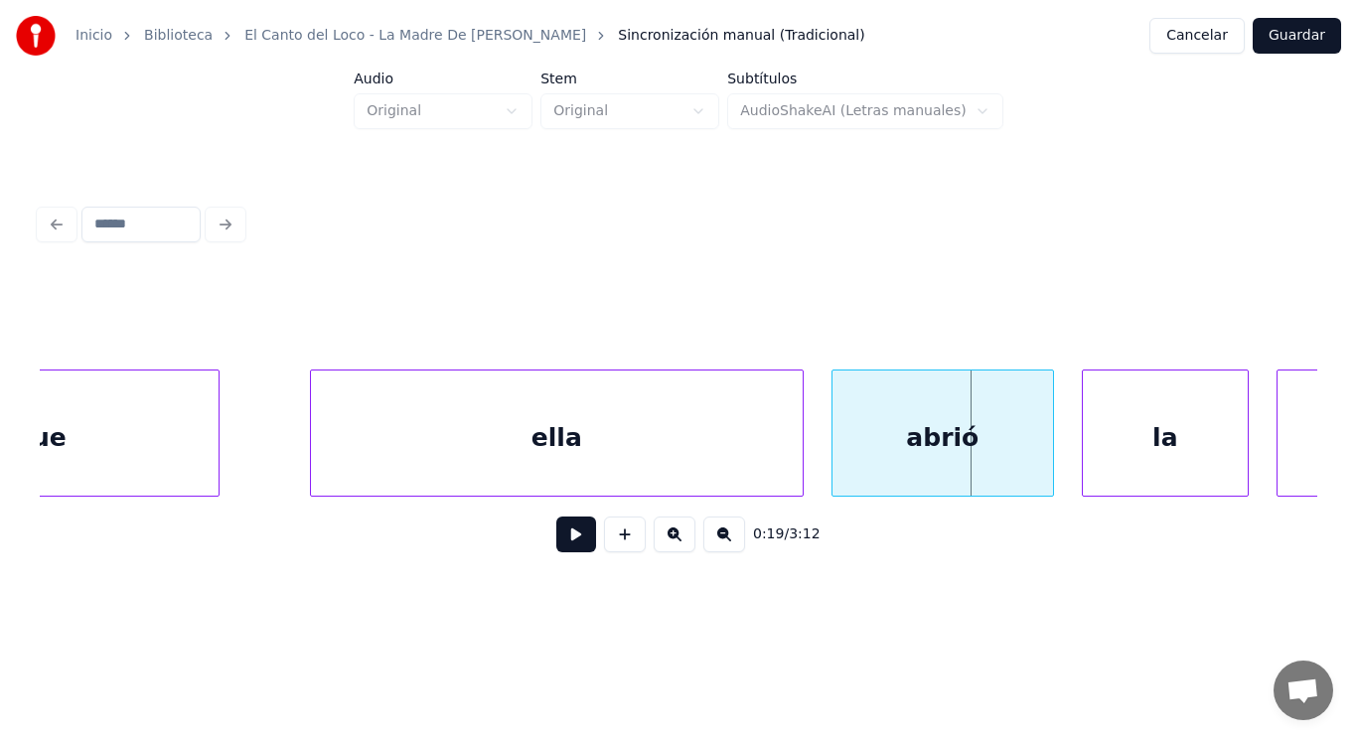
click at [548, 467] on div "ella" at bounding box center [557, 437] width 492 height 135
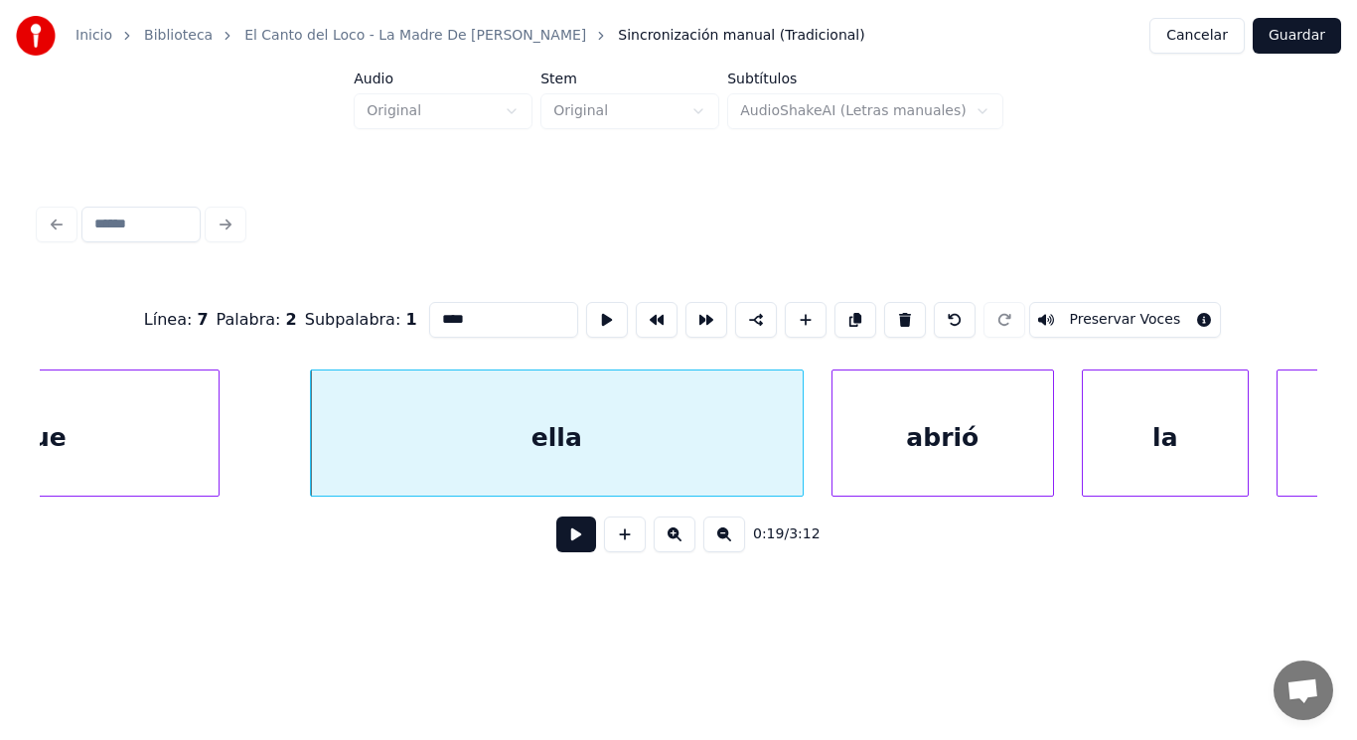
click at [565, 541] on button at bounding box center [576, 534] width 40 height 36
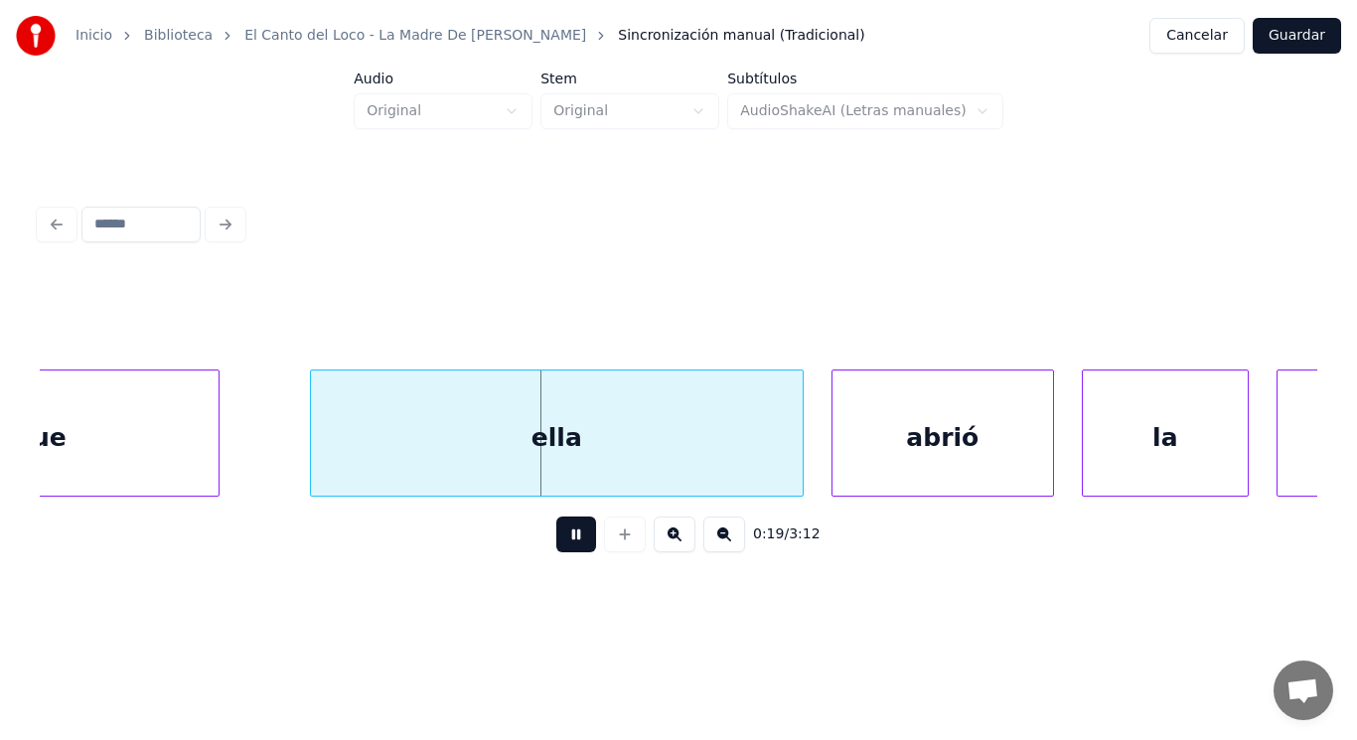
click at [565, 541] on button at bounding box center [576, 534] width 40 height 36
click at [857, 462] on div "abrió" at bounding box center [942, 437] width 220 height 135
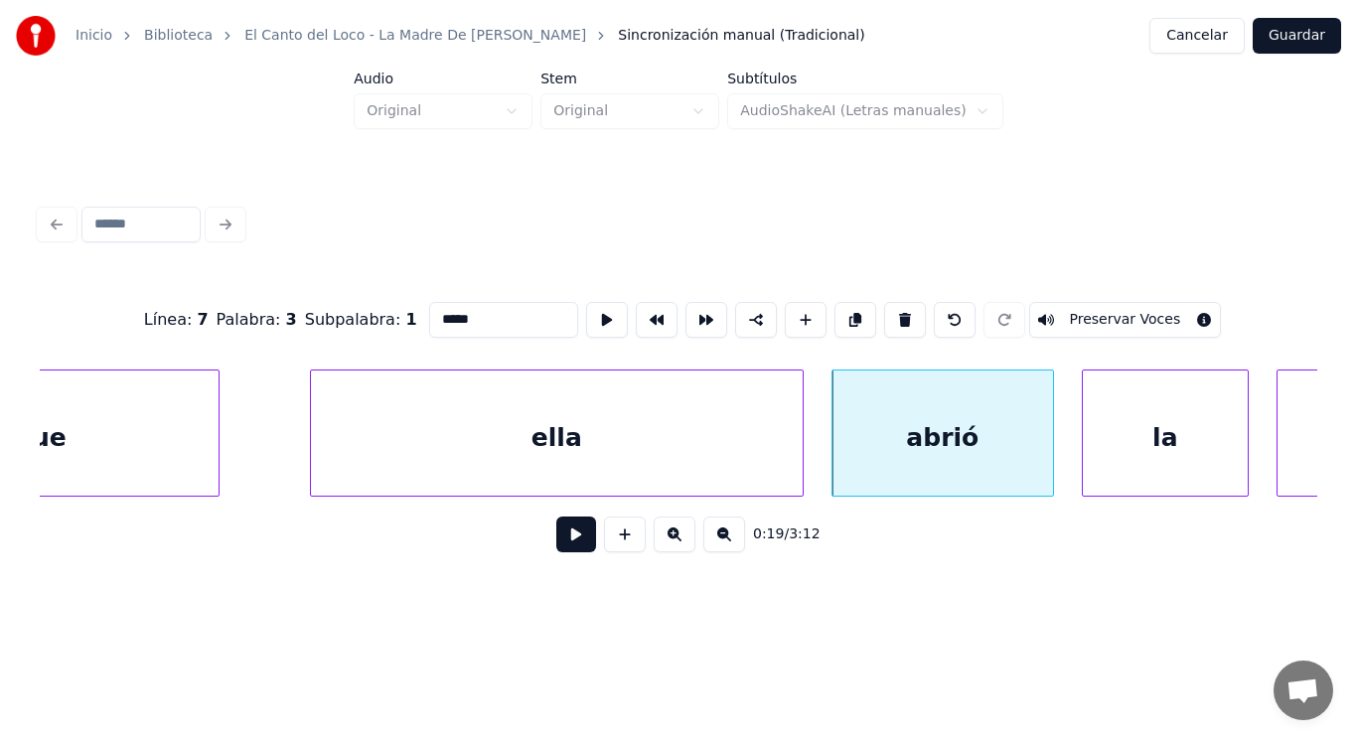
click at [559, 541] on button at bounding box center [576, 534] width 40 height 36
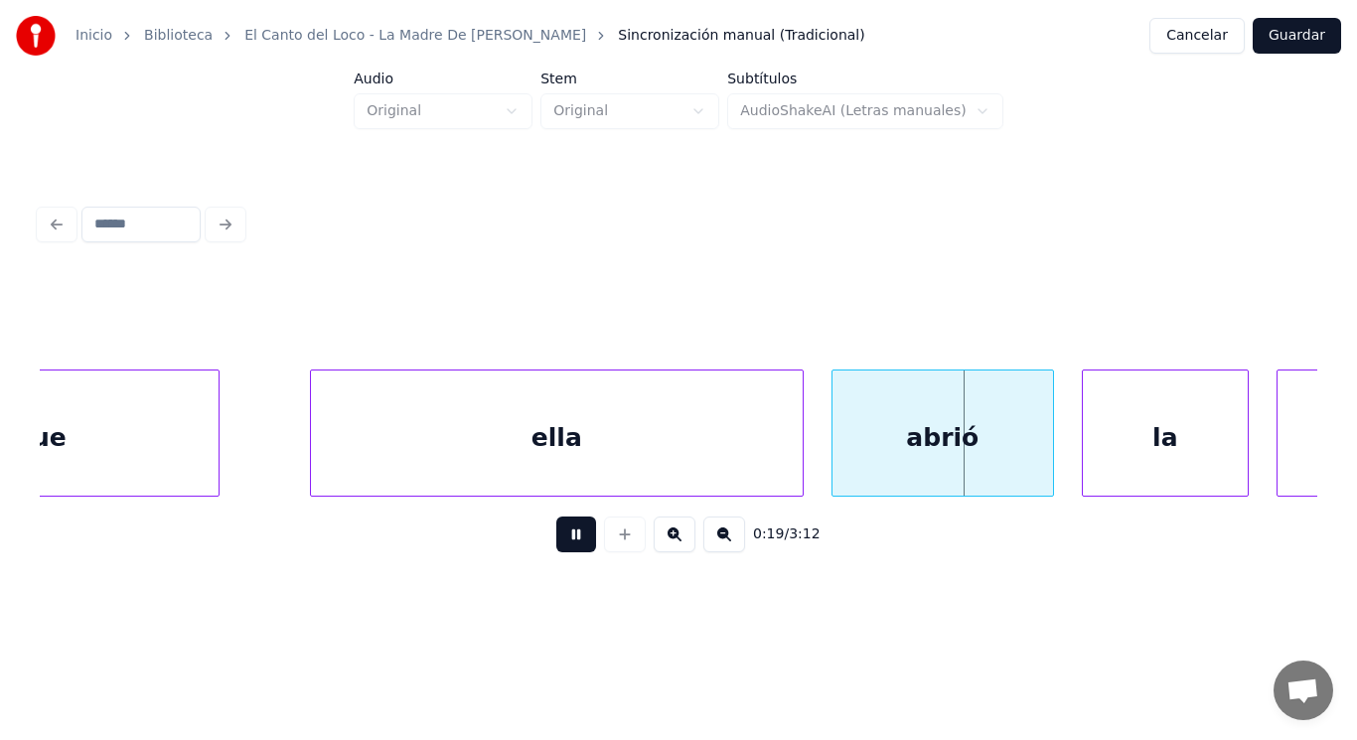
click at [559, 541] on button at bounding box center [576, 534] width 40 height 36
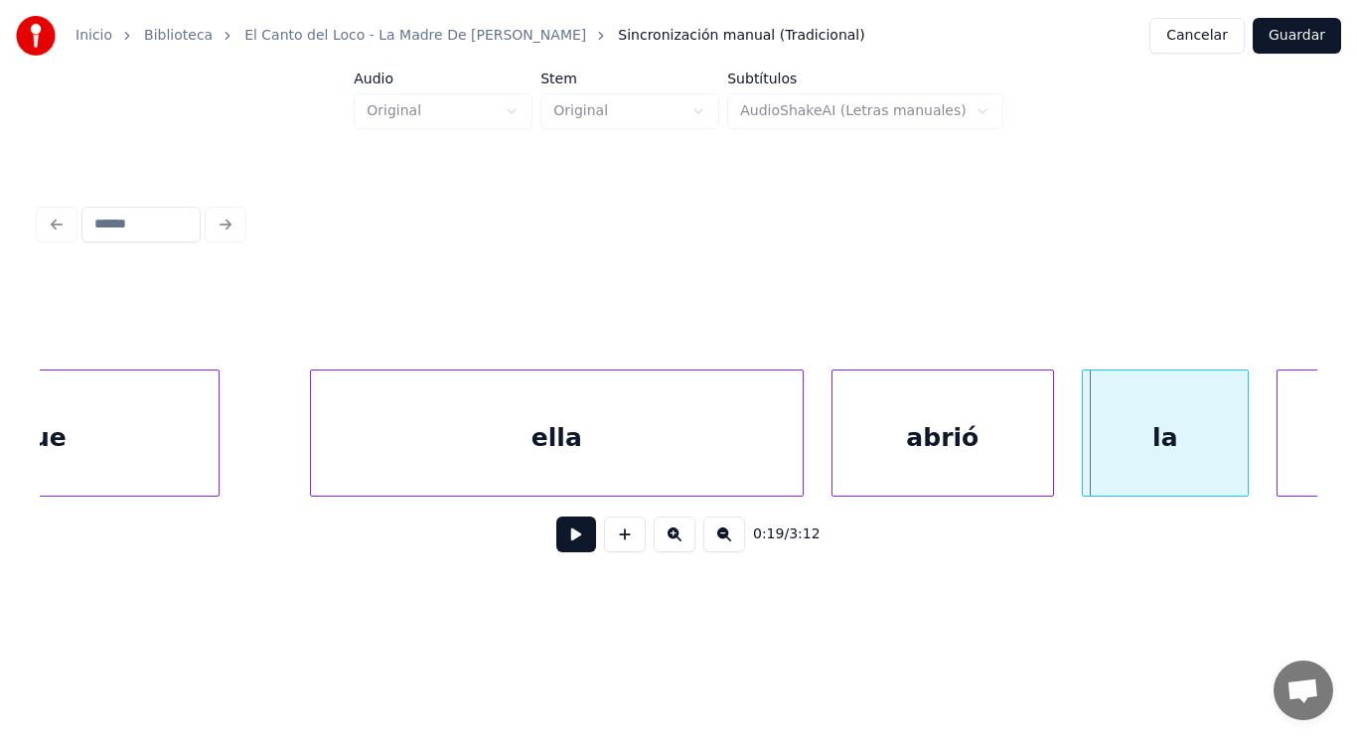
click at [838, 466] on div "abrió" at bounding box center [942, 437] width 220 height 135
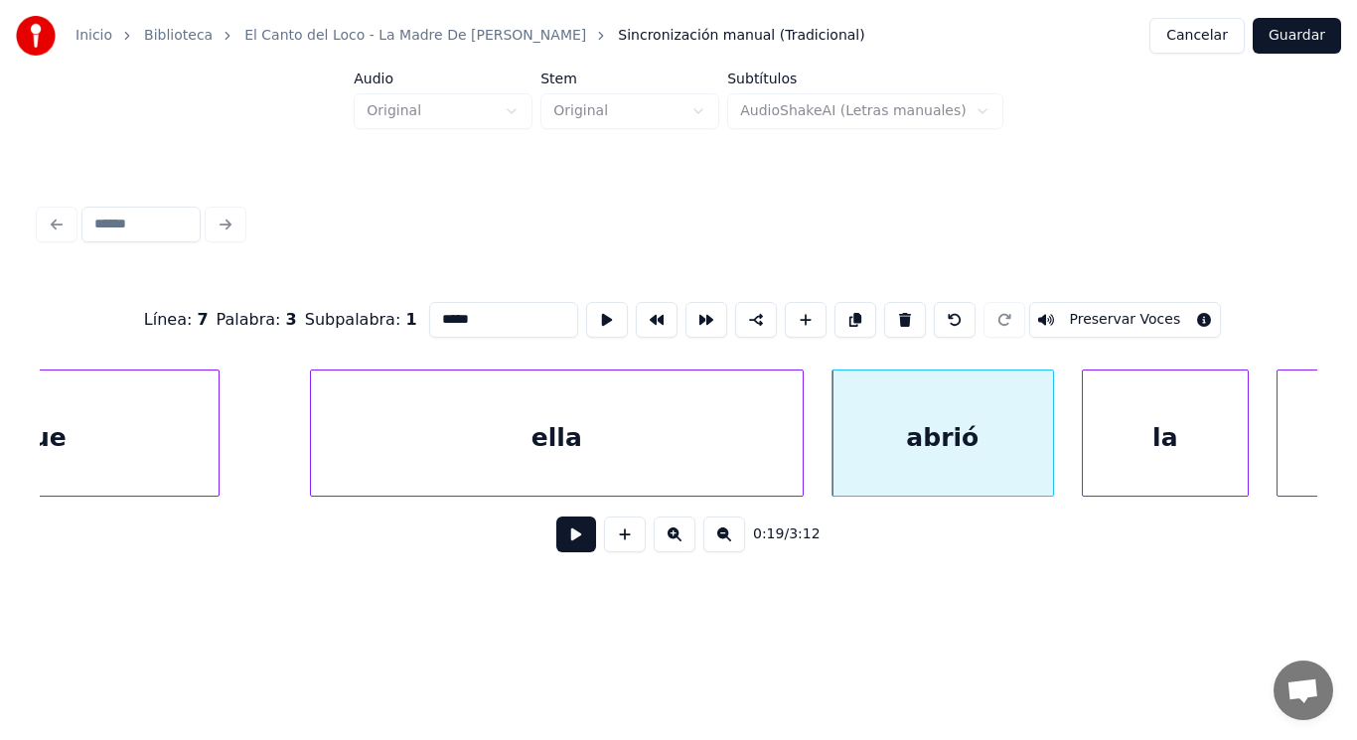
click at [569, 538] on button at bounding box center [576, 534] width 40 height 36
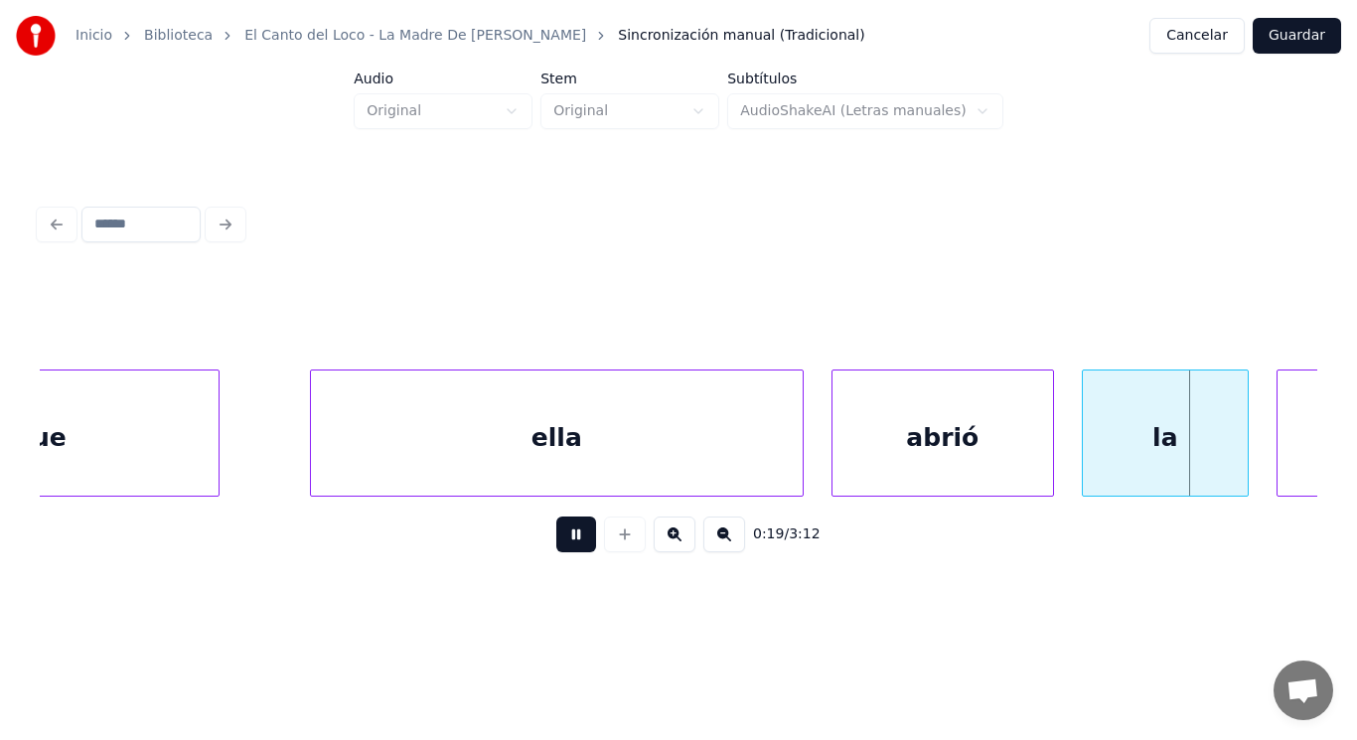
scroll to position [0, 27515]
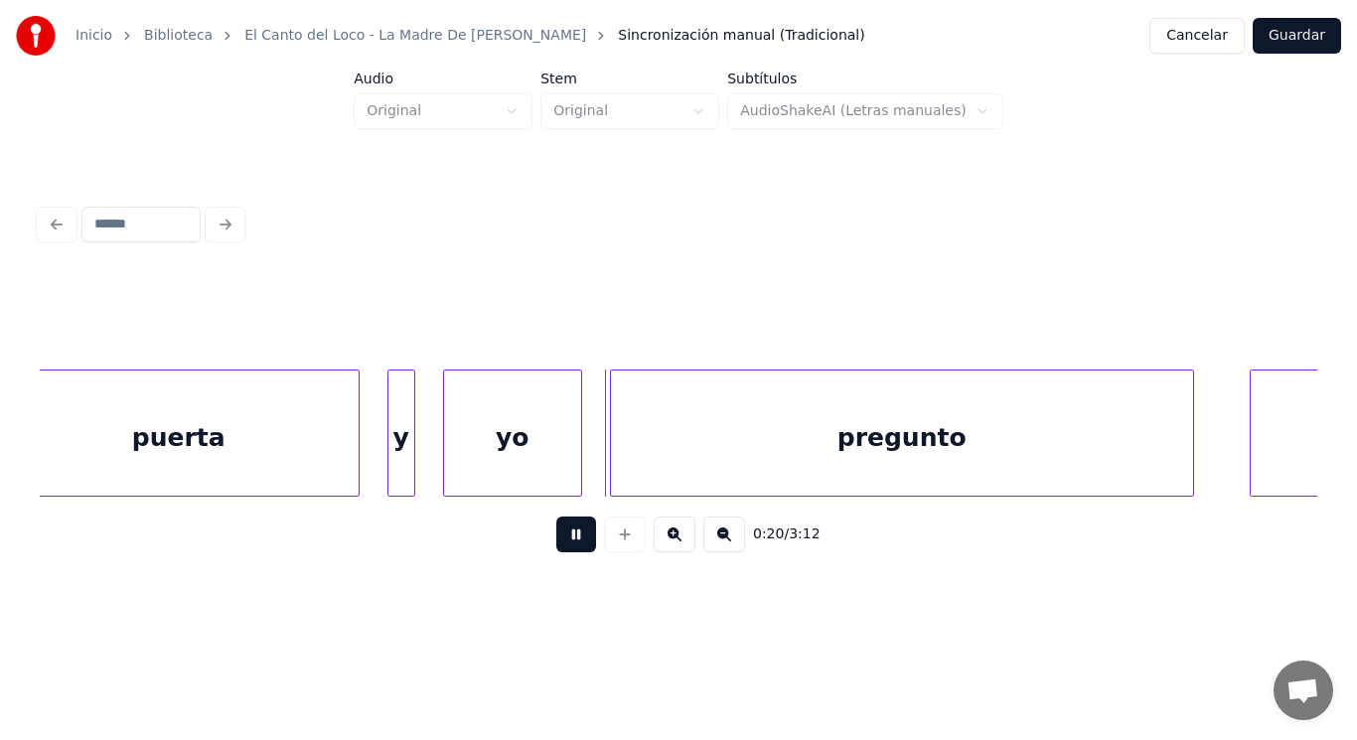
click at [569, 538] on button at bounding box center [576, 534] width 40 height 36
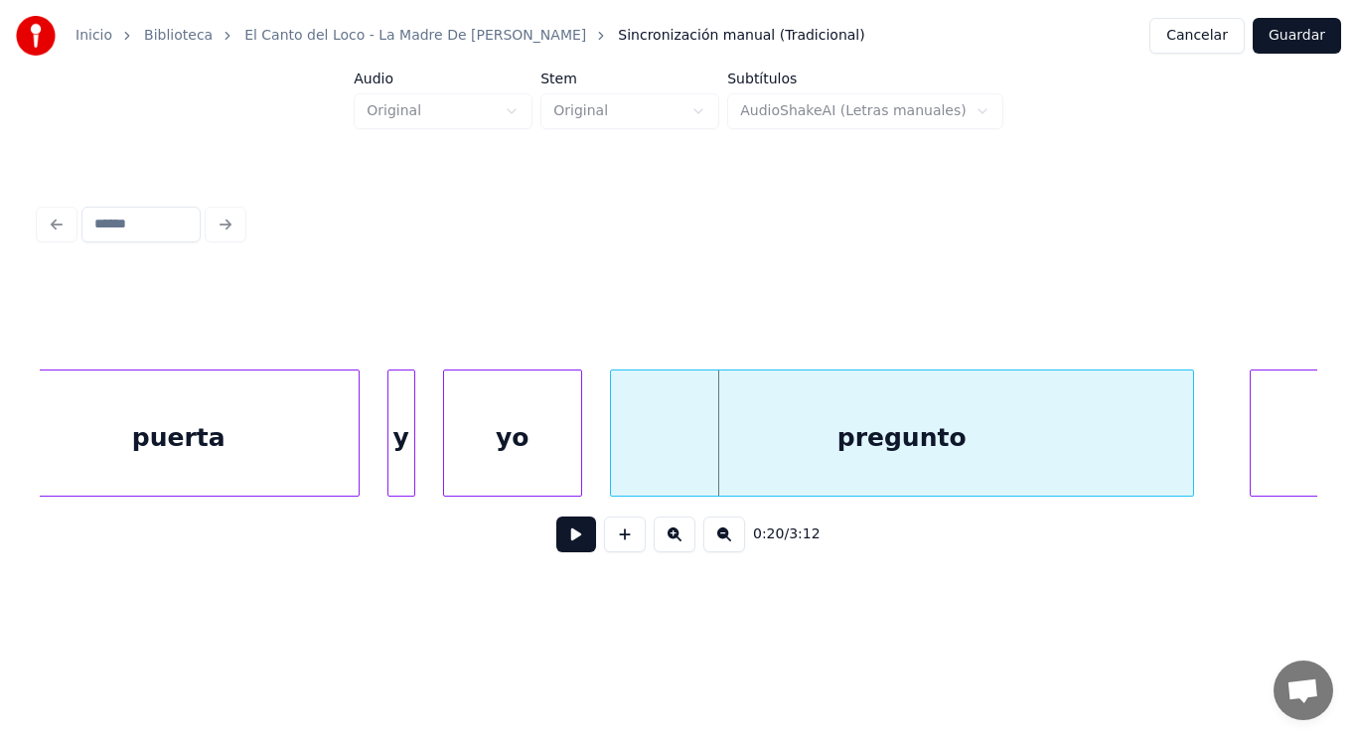
click at [325, 459] on div "puerta" at bounding box center [179, 437] width 360 height 135
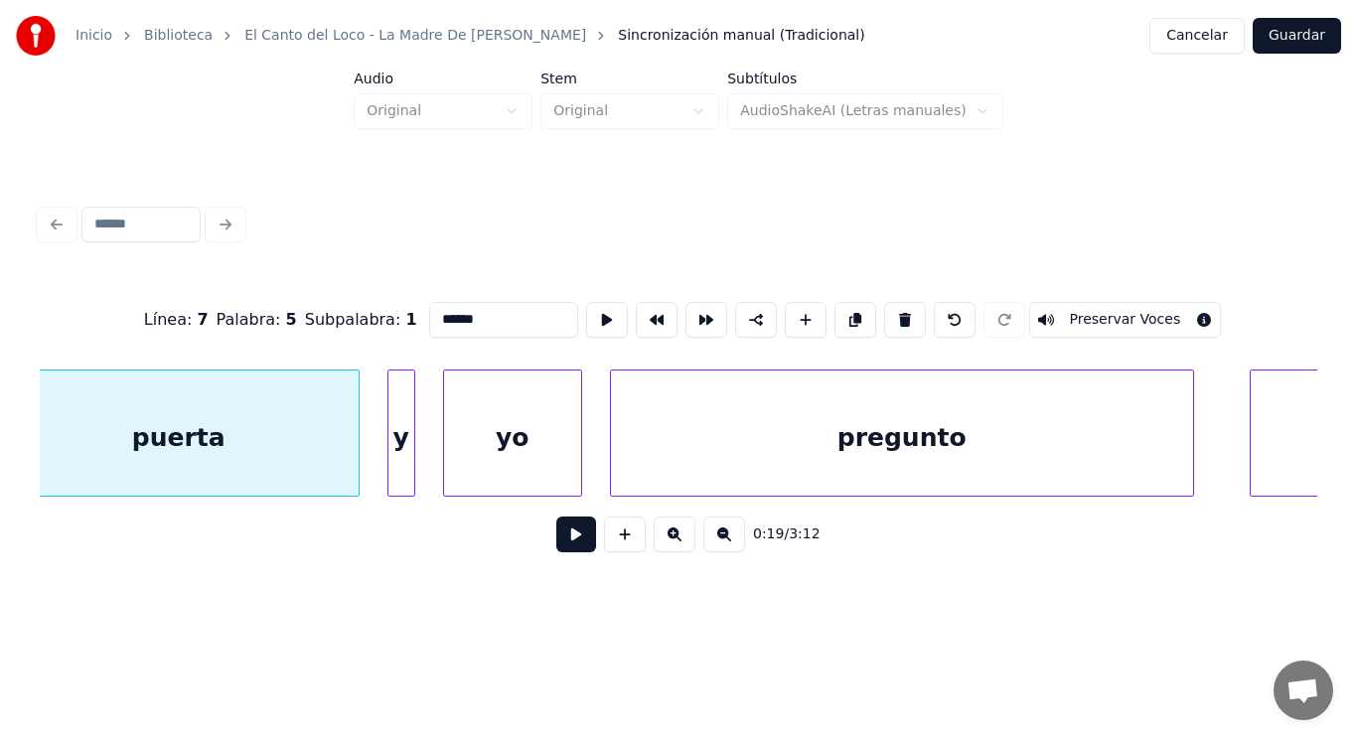
scroll to position [0, 27474]
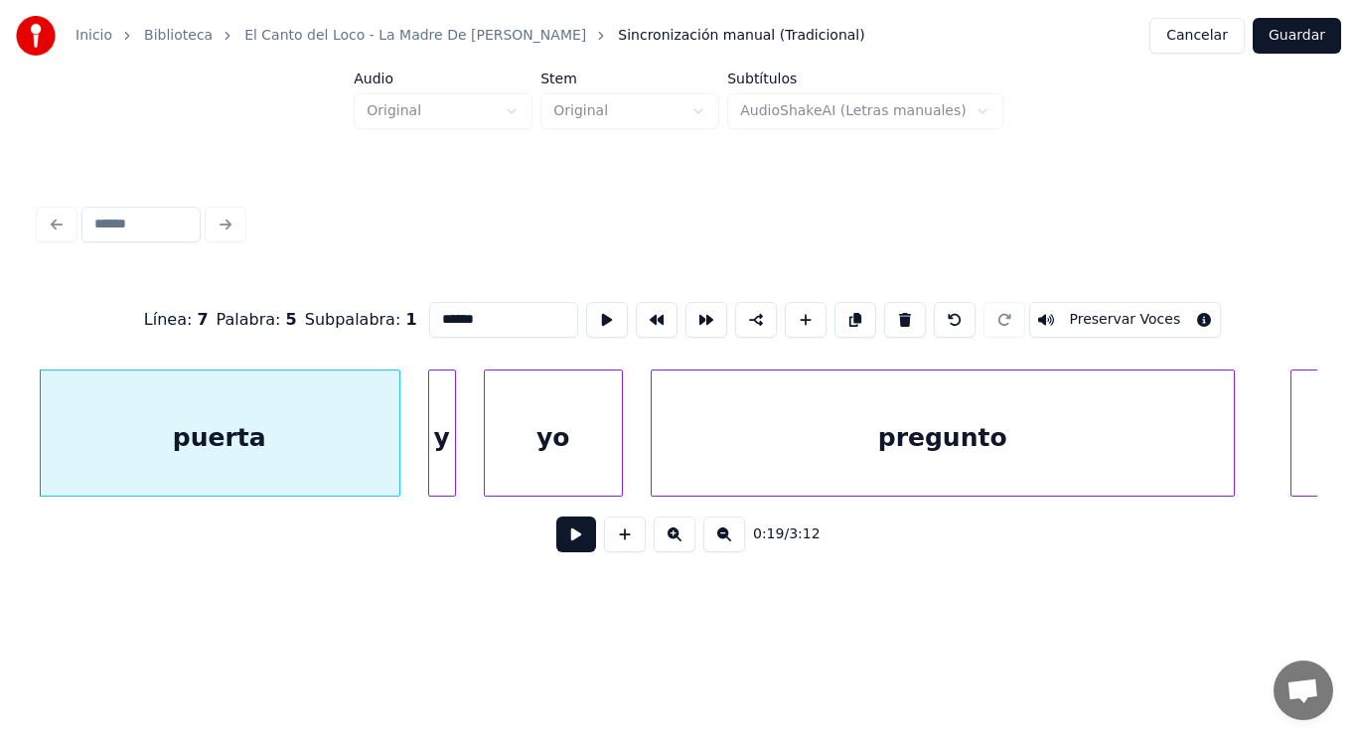
click at [556, 543] on button at bounding box center [576, 534] width 40 height 36
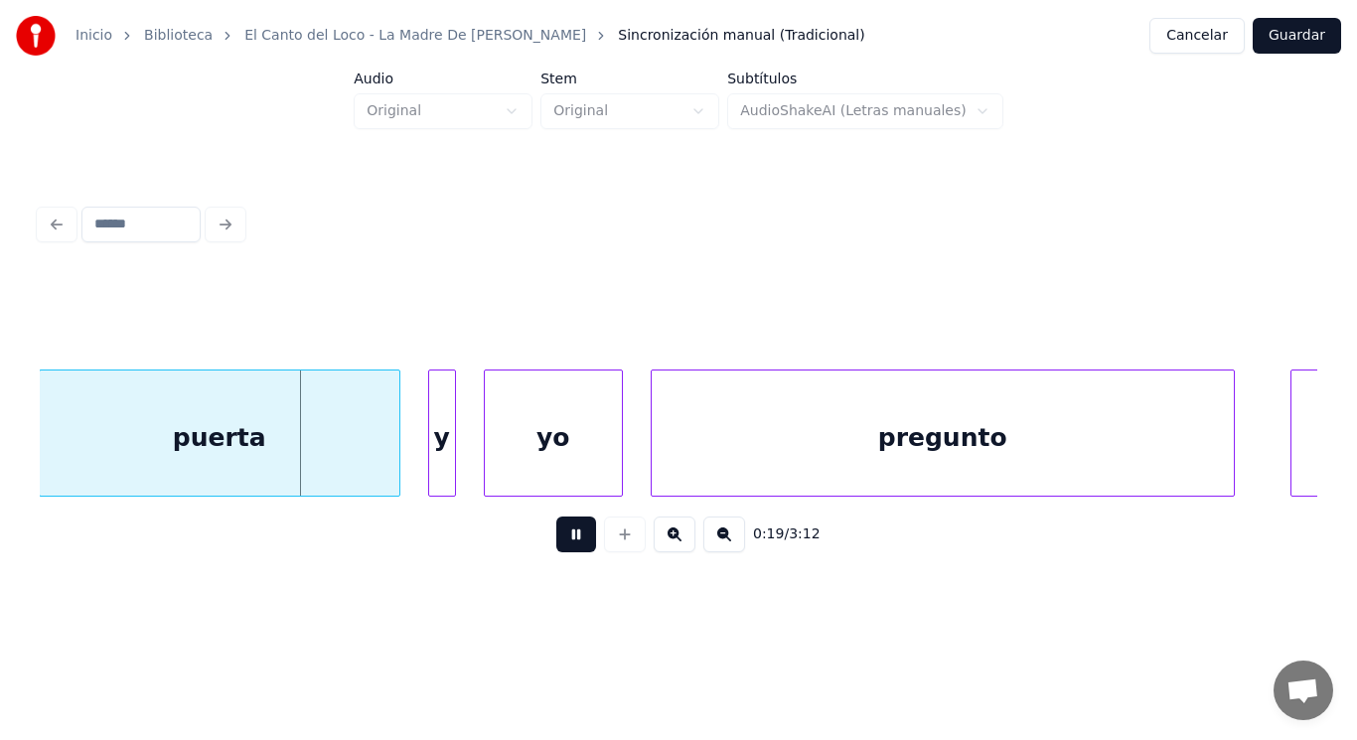
click at [556, 543] on button at bounding box center [576, 534] width 40 height 36
click at [446, 472] on div "y" at bounding box center [442, 437] width 26 height 135
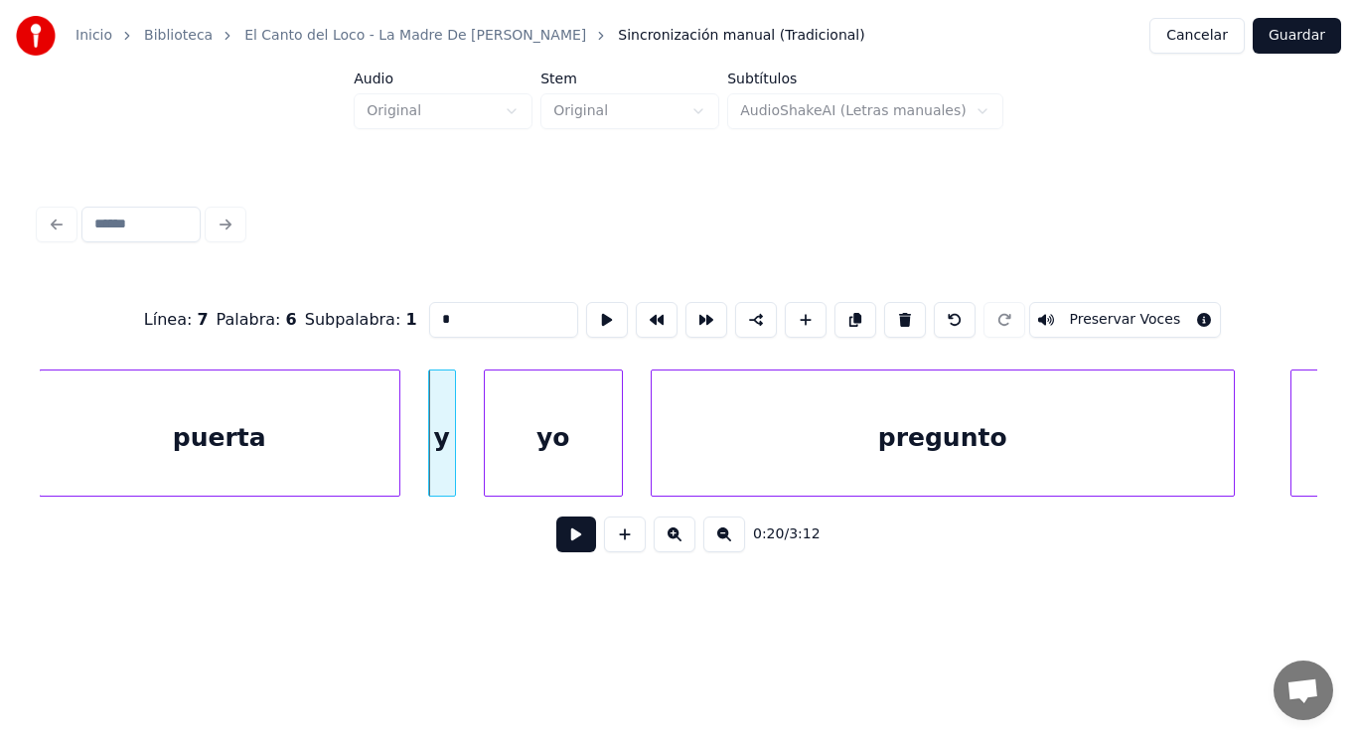
click at [567, 545] on button at bounding box center [576, 534] width 40 height 36
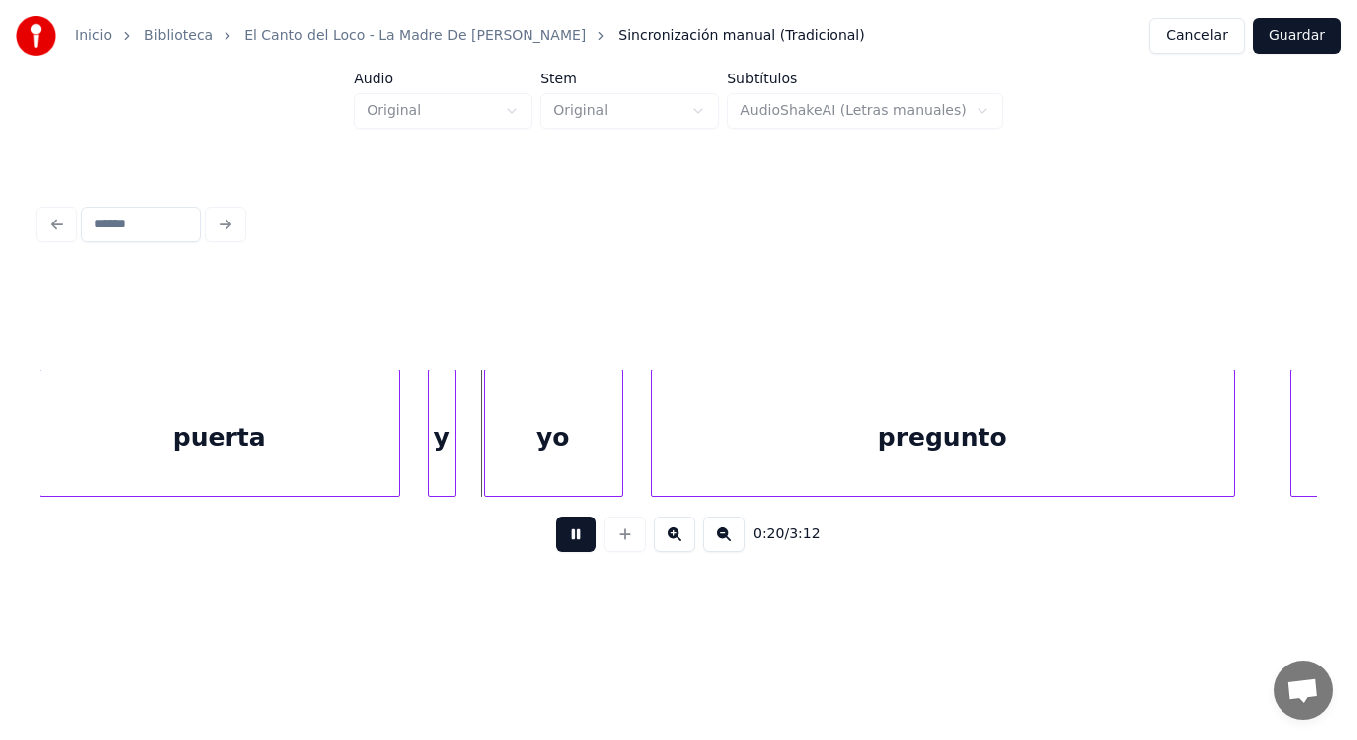
click at [567, 545] on button at bounding box center [576, 534] width 40 height 36
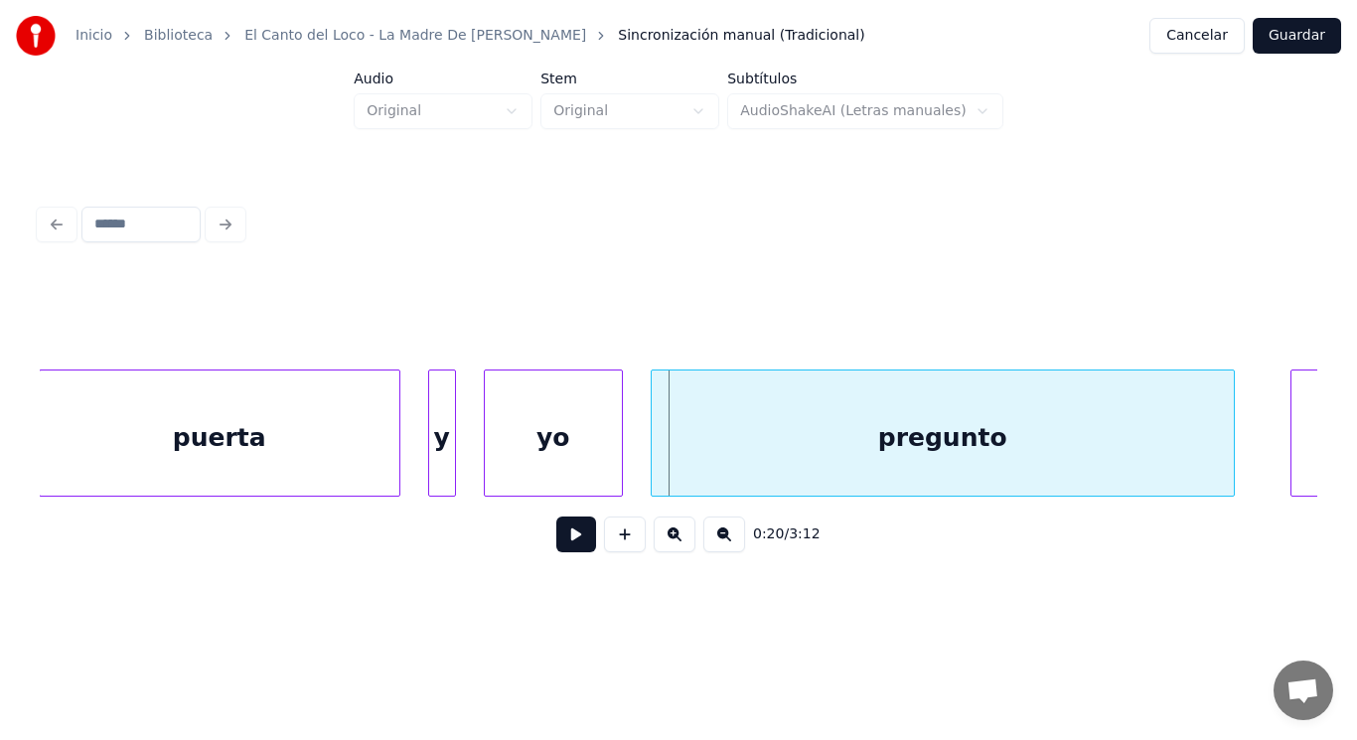
click at [369, 450] on div "puerta" at bounding box center [220, 437] width 360 height 135
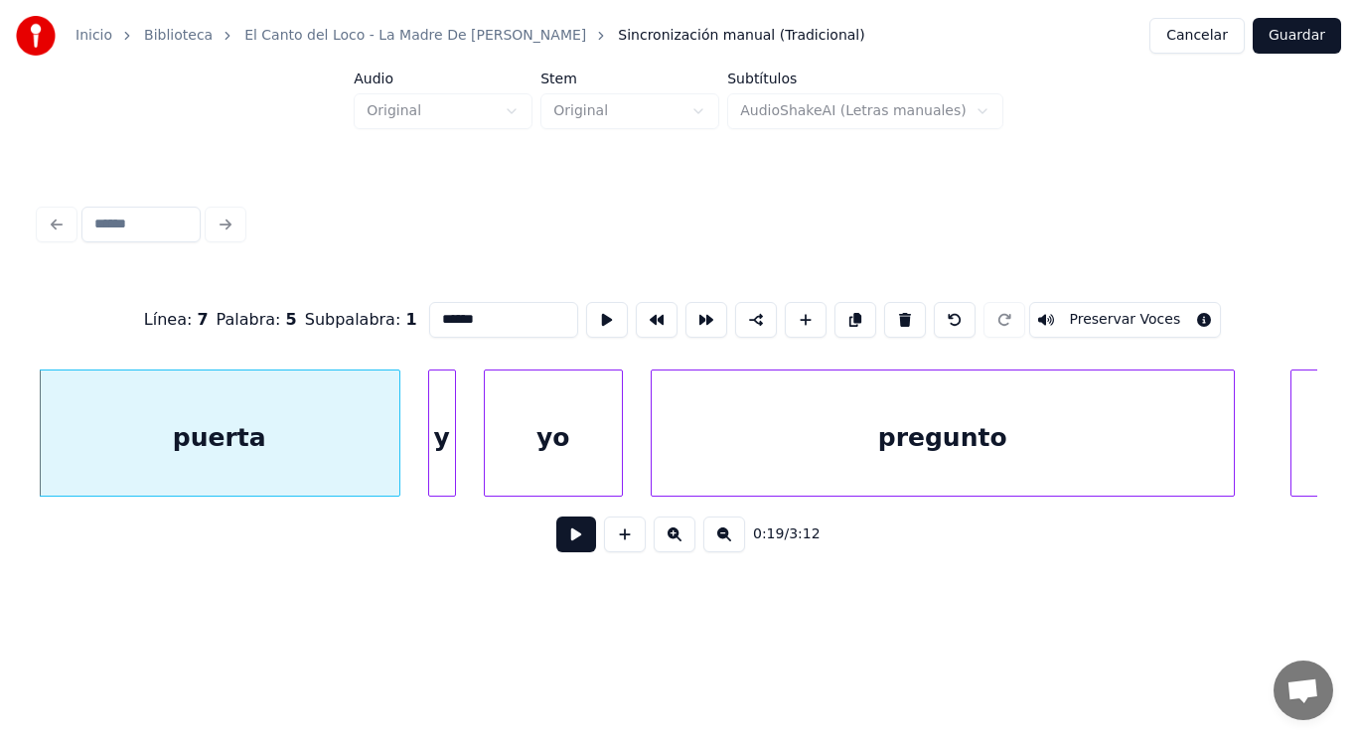
click at [557, 541] on button at bounding box center [576, 534] width 40 height 36
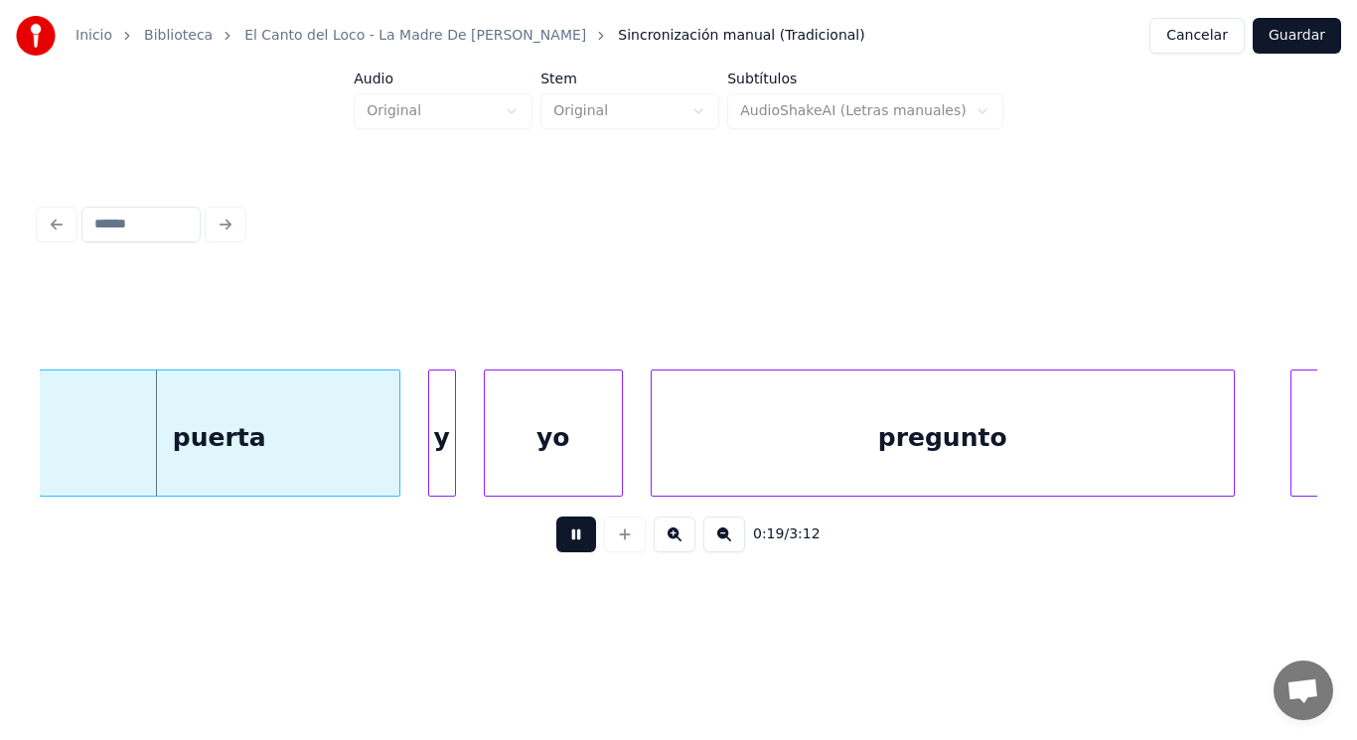
click at [557, 541] on button at bounding box center [576, 534] width 40 height 36
click at [327, 447] on div at bounding box center [327, 432] width 6 height 125
click at [559, 539] on button at bounding box center [576, 534] width 40 height 36
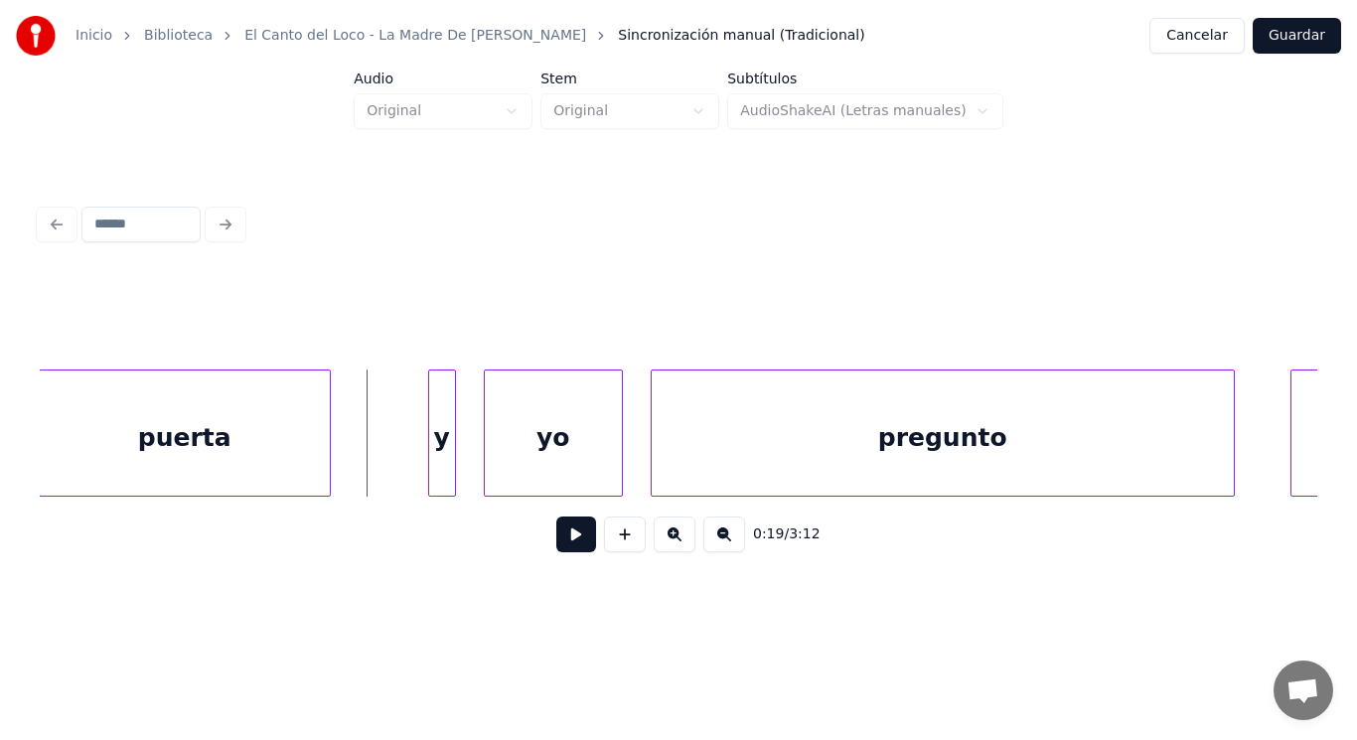
click at [556, 537] on button at bounding box center [576, 534] width 40 height 36
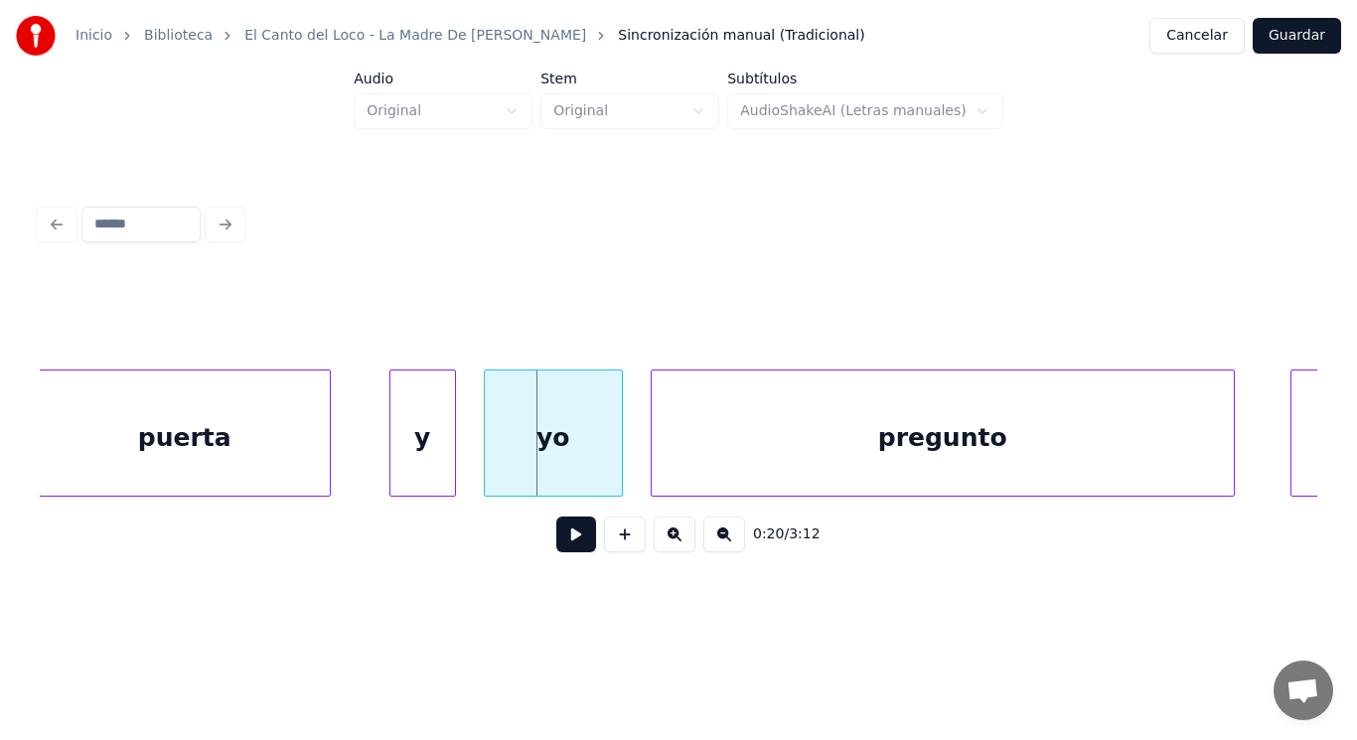
click at [390, 461] on div at bounding box center [393, 432] width 6 height 125
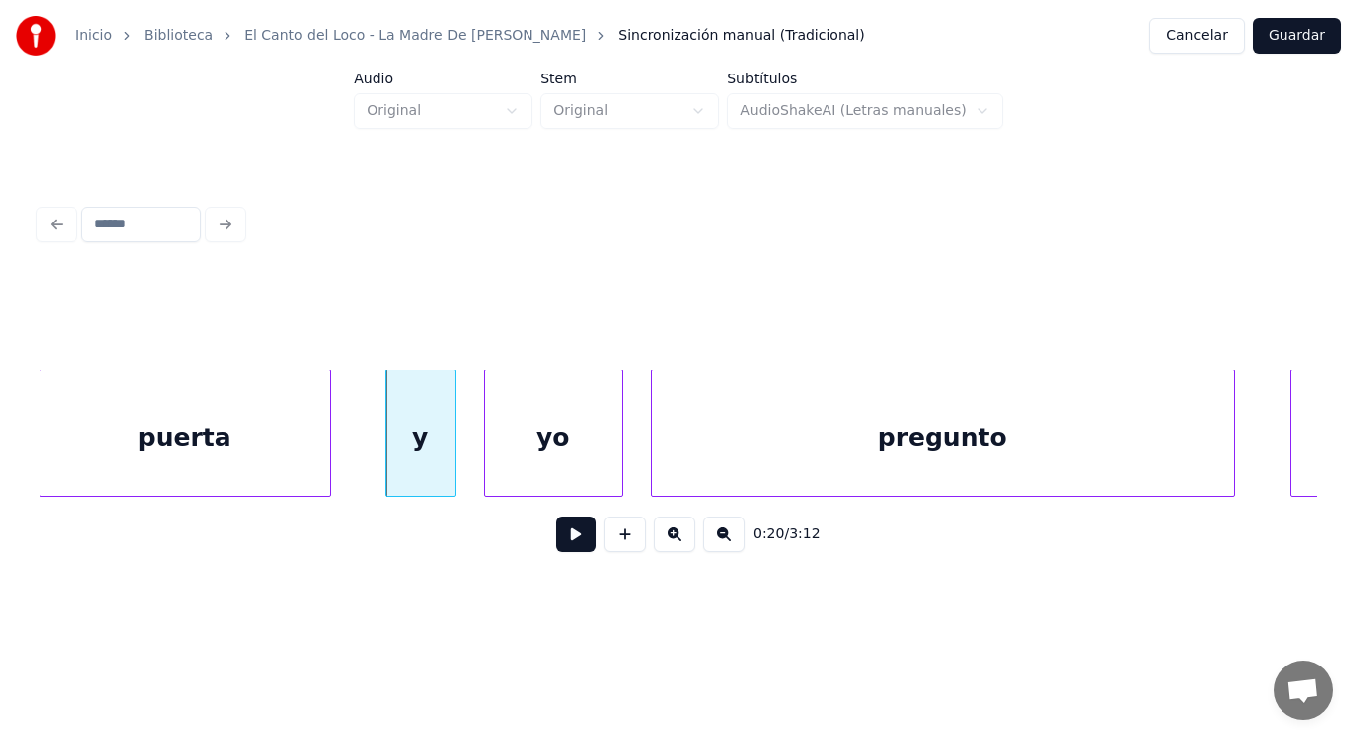
click at [532, 470] on div "yo" at bounding box center [553, 437] width 137 height 135
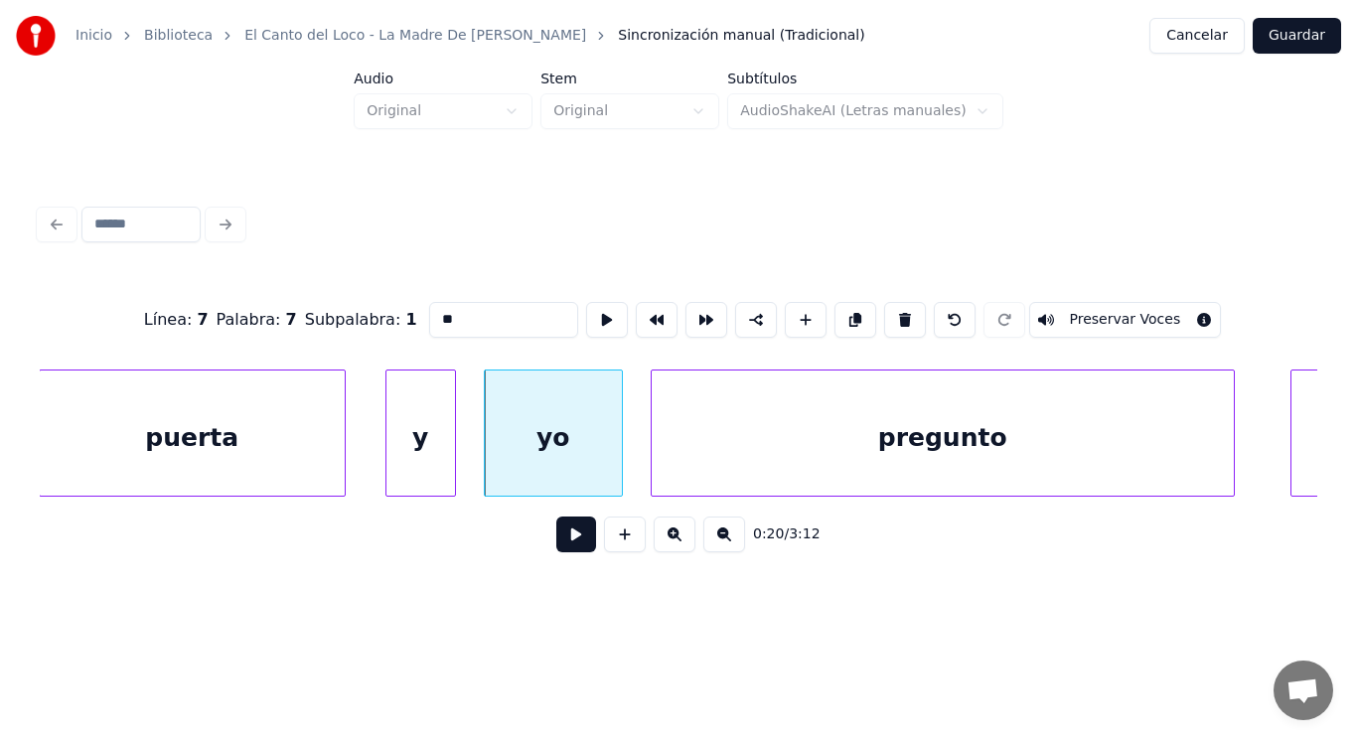
click at [344, 470] on div at bounding box center [342, 432] width 6 height 125
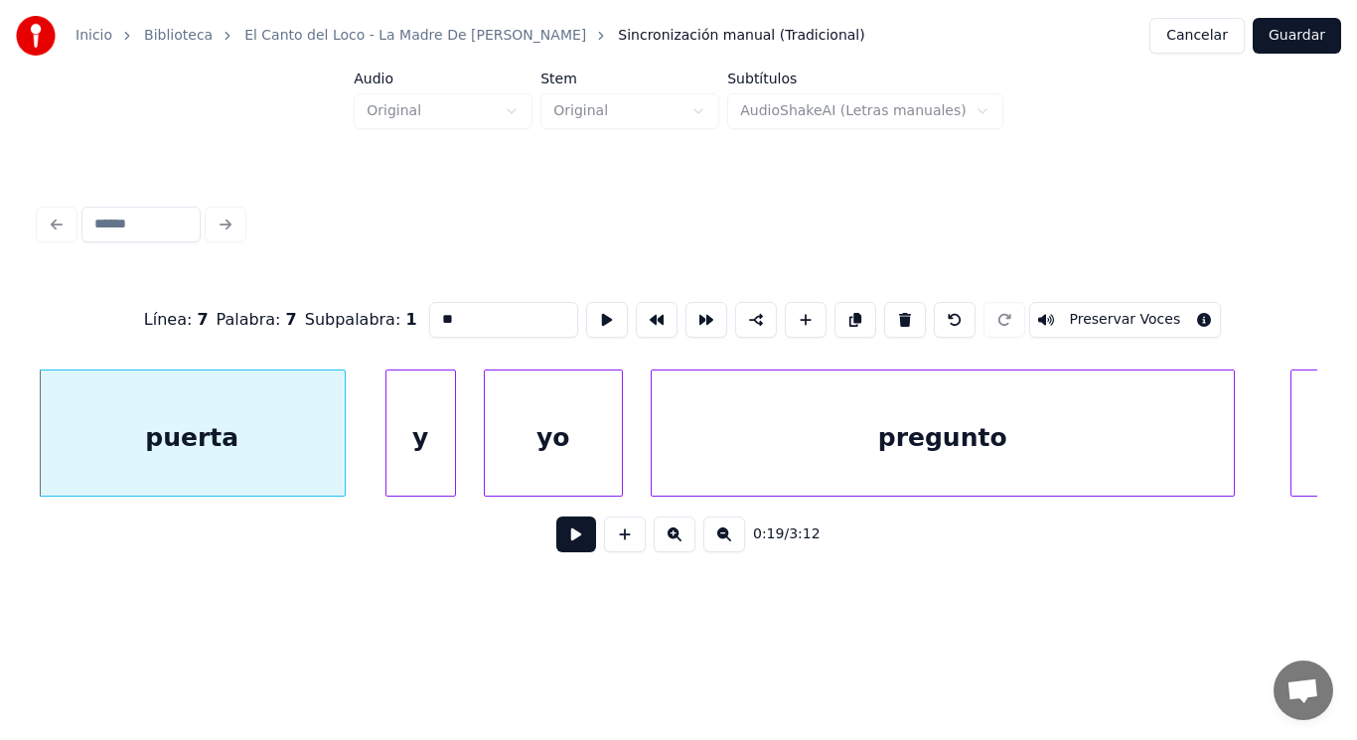
click at [539, 448] on div "yo" at bounding box center [553, 437] width 137 height 135
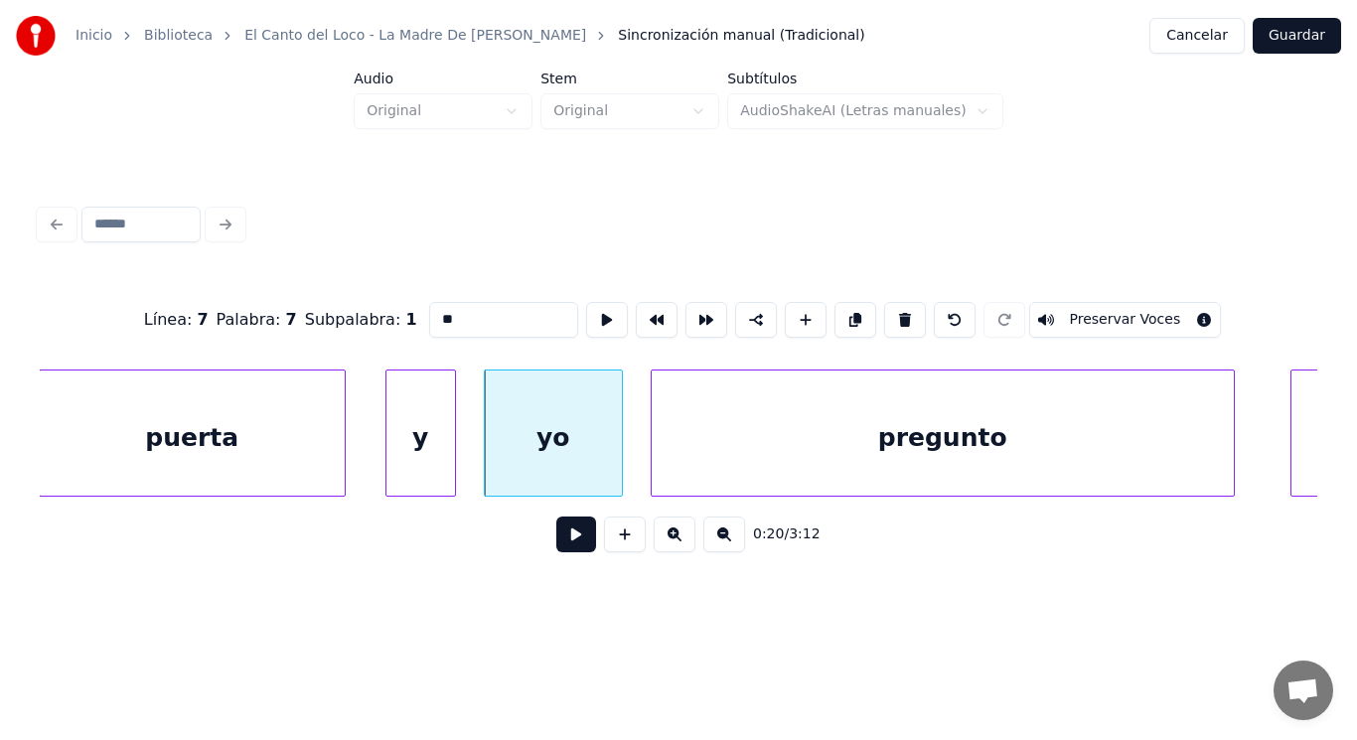
click at [556, 532] on button at bounding box center [576, 534] width 40 height 36
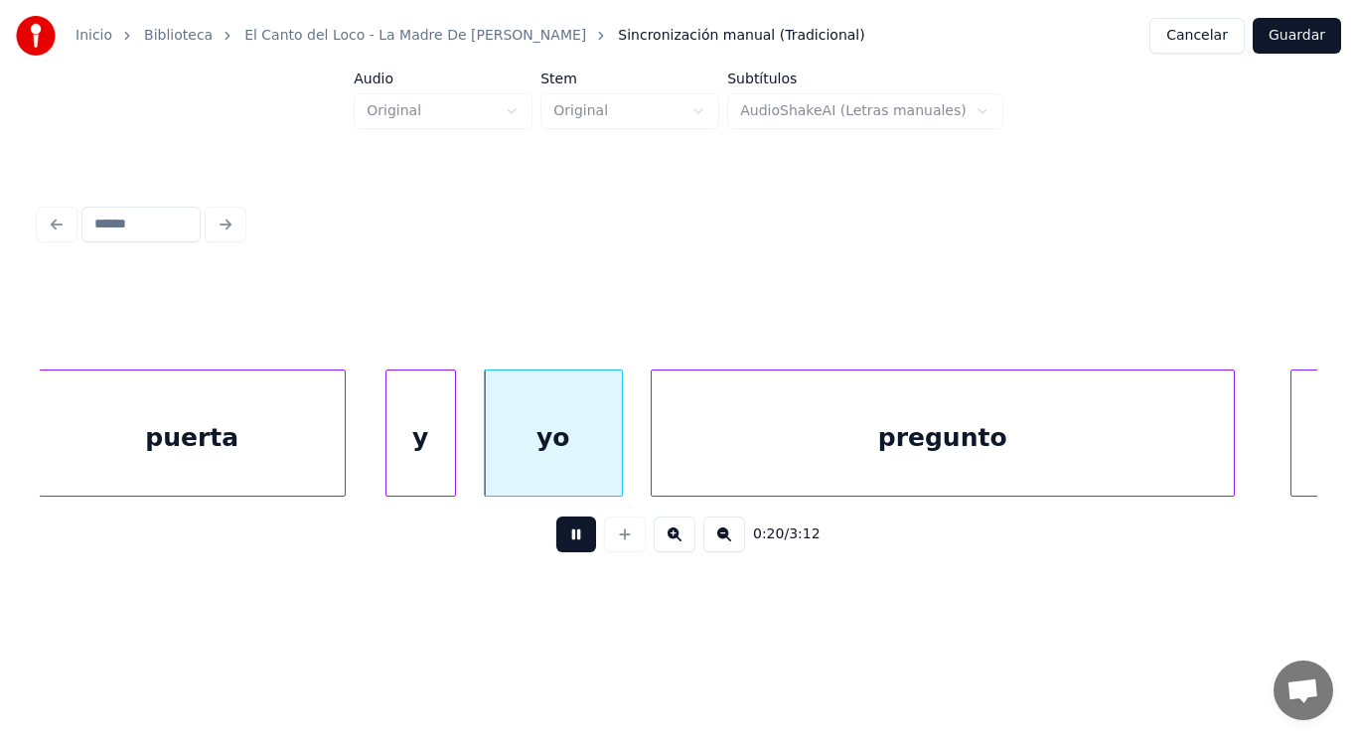
click at [556, 532] on button at bounding box center [576, 534] width 40 height 36
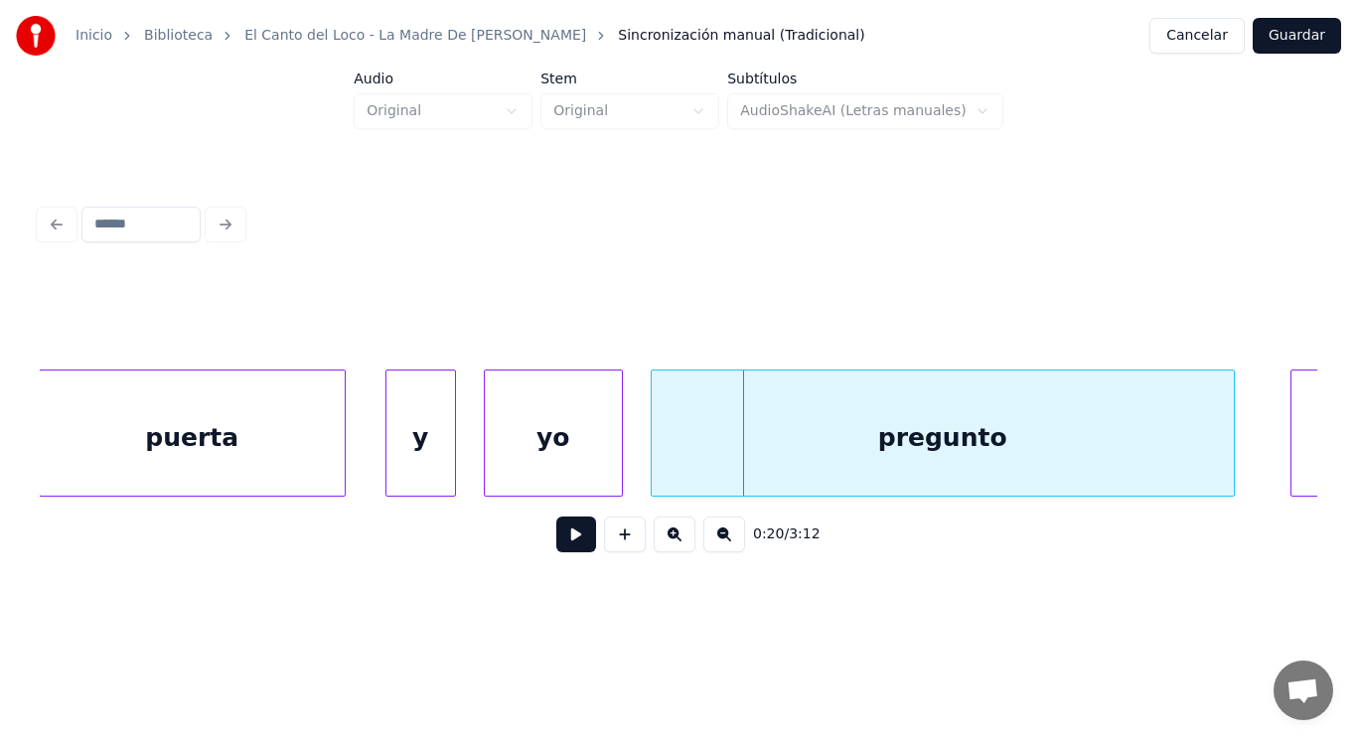
click at [561, 540] on button at bounding box center [576, 534] width 40 height 36
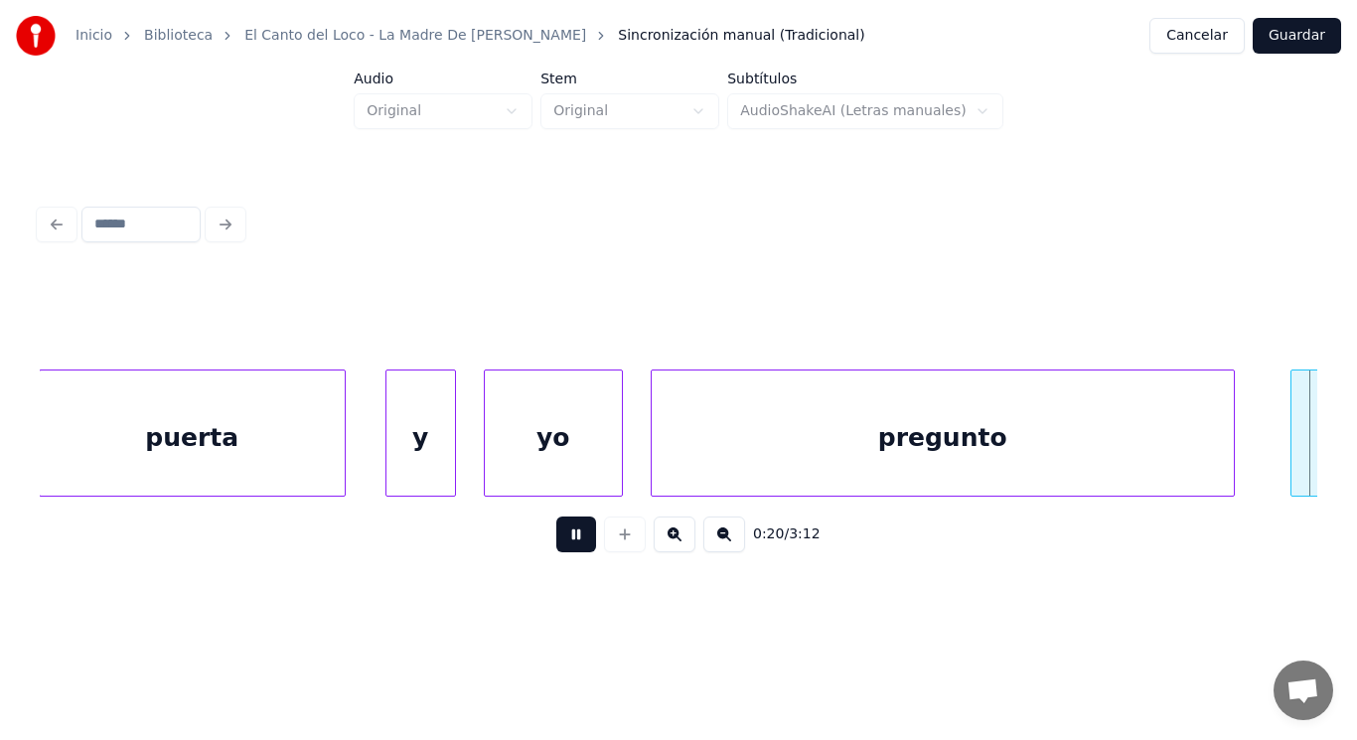
scroll to position [0, 28771]
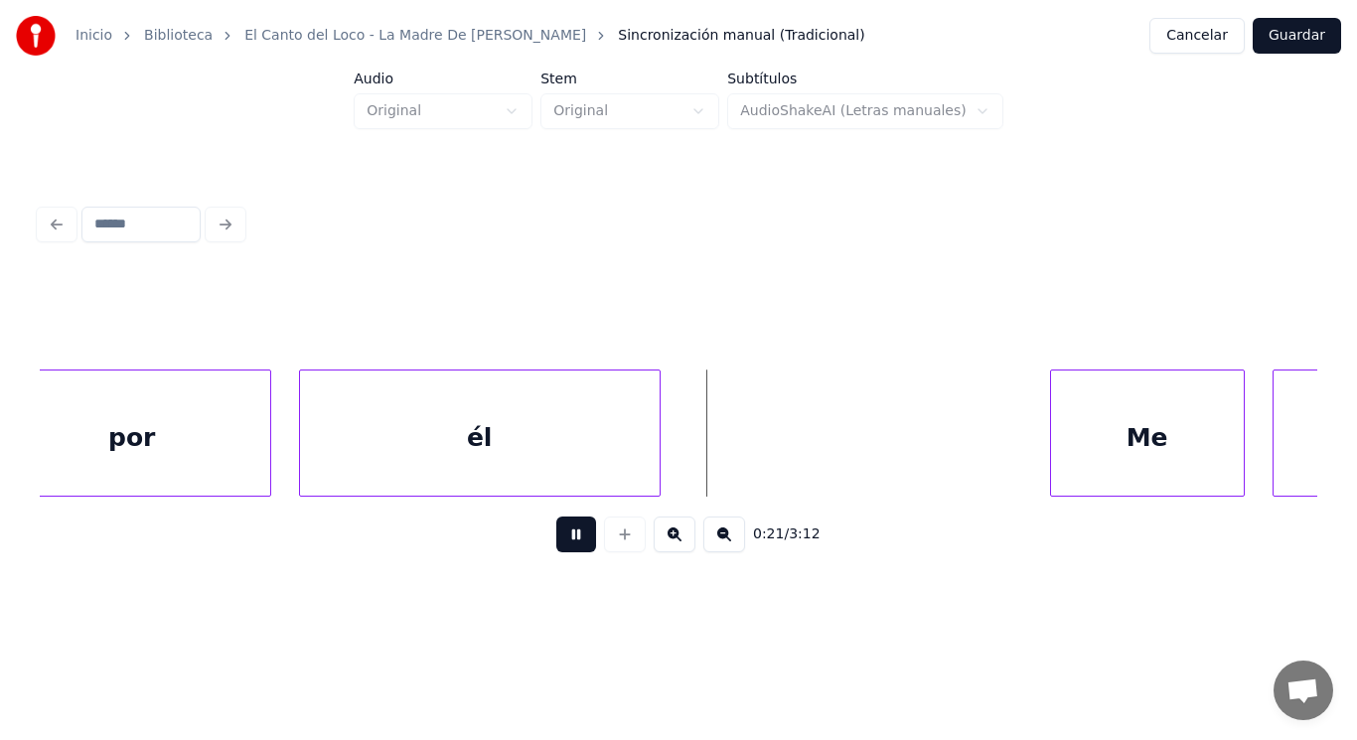
click at [561, 540] on button at bounding box center [576, 534] width 40 height 36
click at [472, 470] on div "él" at bounding box center [480, 437] width 360 height 135
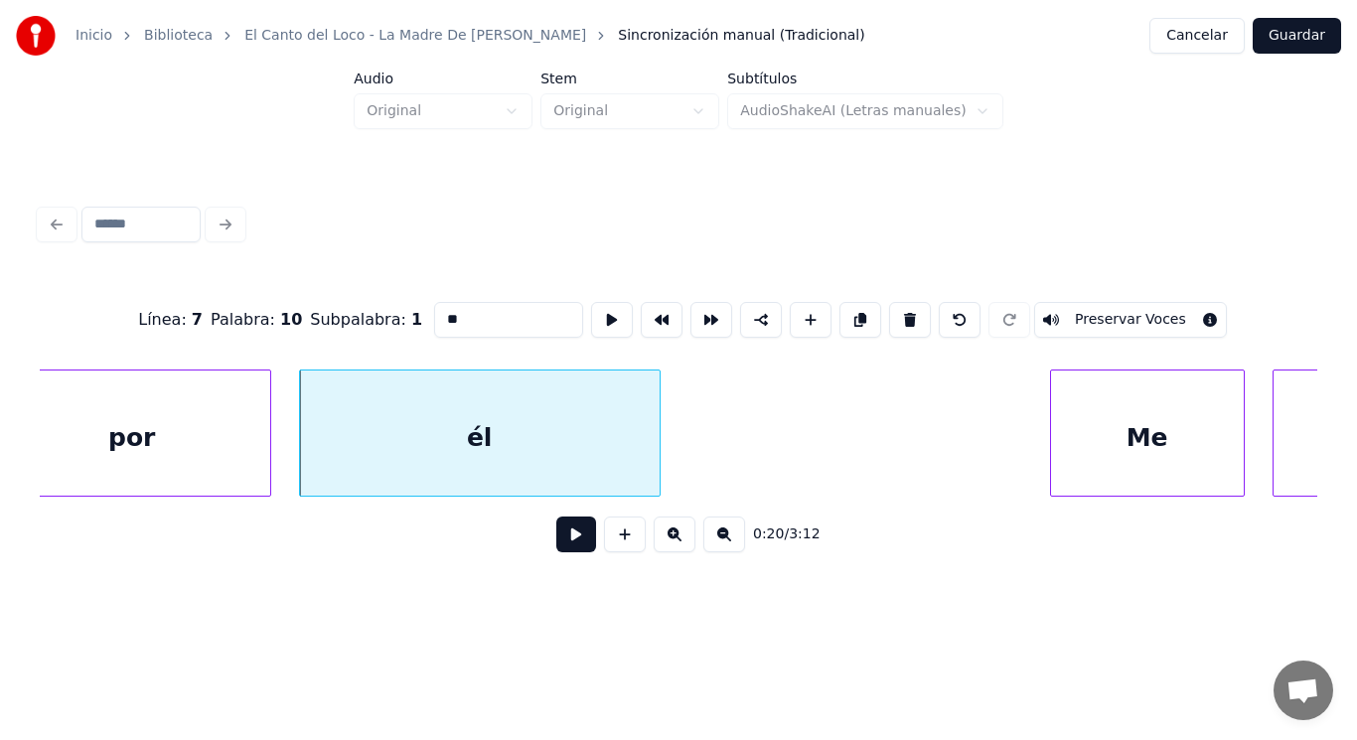
click at [560, 542] on button at bounding box center [576, 534] width 40 height 36
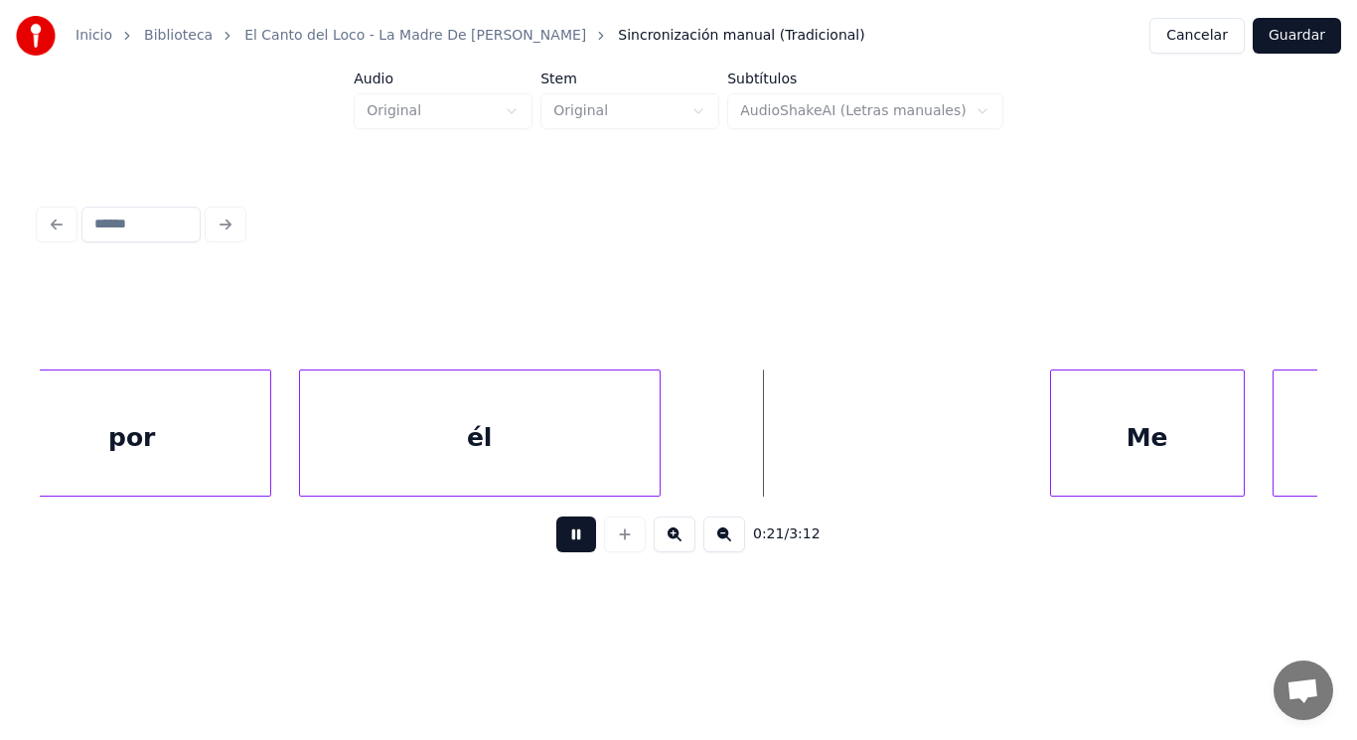
click at [560, 542] on button at bounding box center [576, 534] width 40 height 36
click at [516, 461] on div "él" at bounding box center [480, 437] width 360 height 135
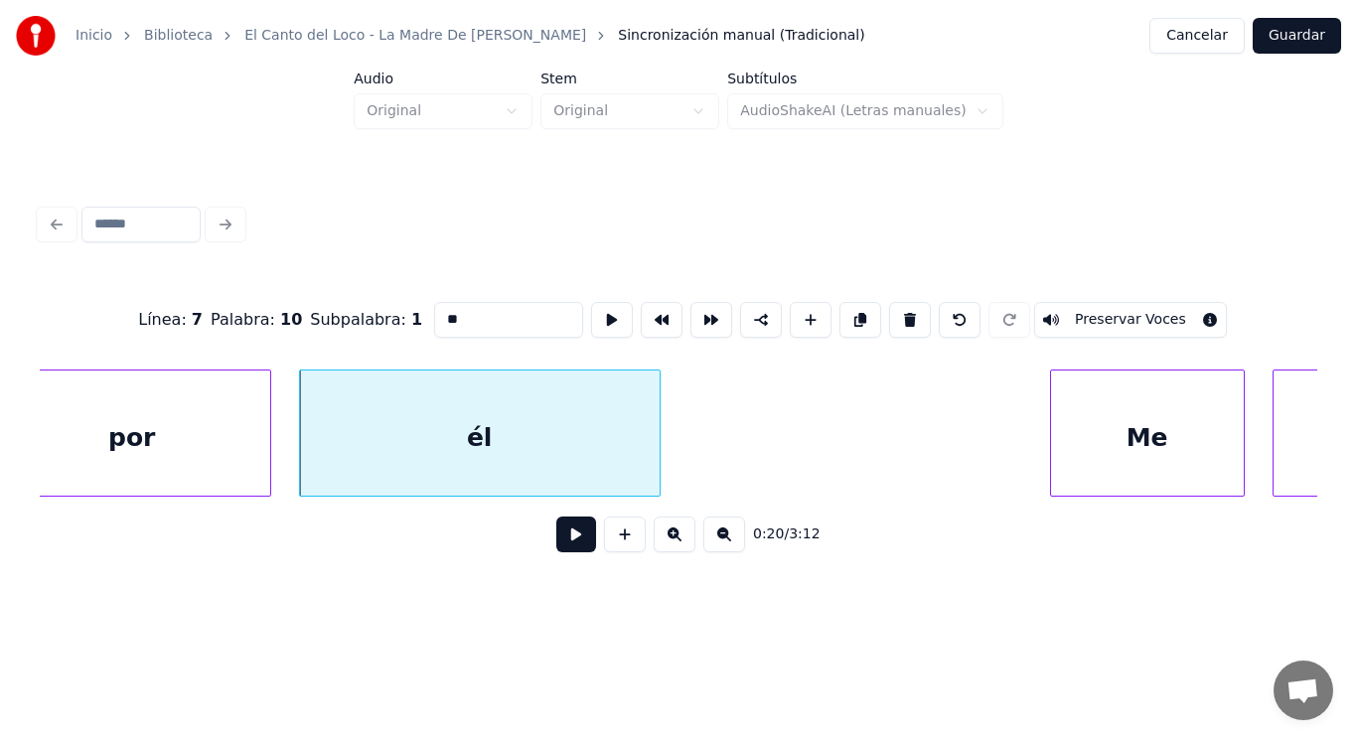
click at [439, 312] on input "**" at bounding box center [508, 320] width 149 height 36
type input "***"
click at [562, 540] on button at bounding box center [576, 534] width 40 height 36
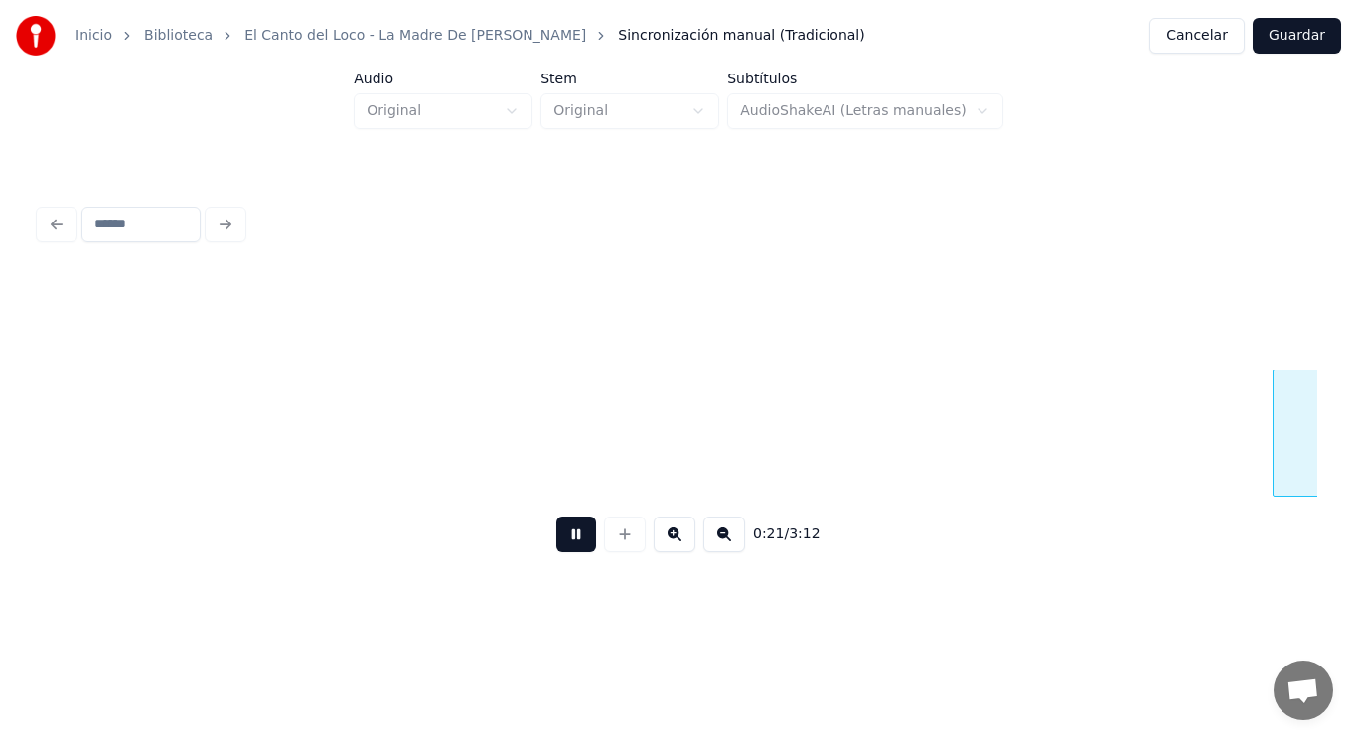
scroll to position [0, 30050]
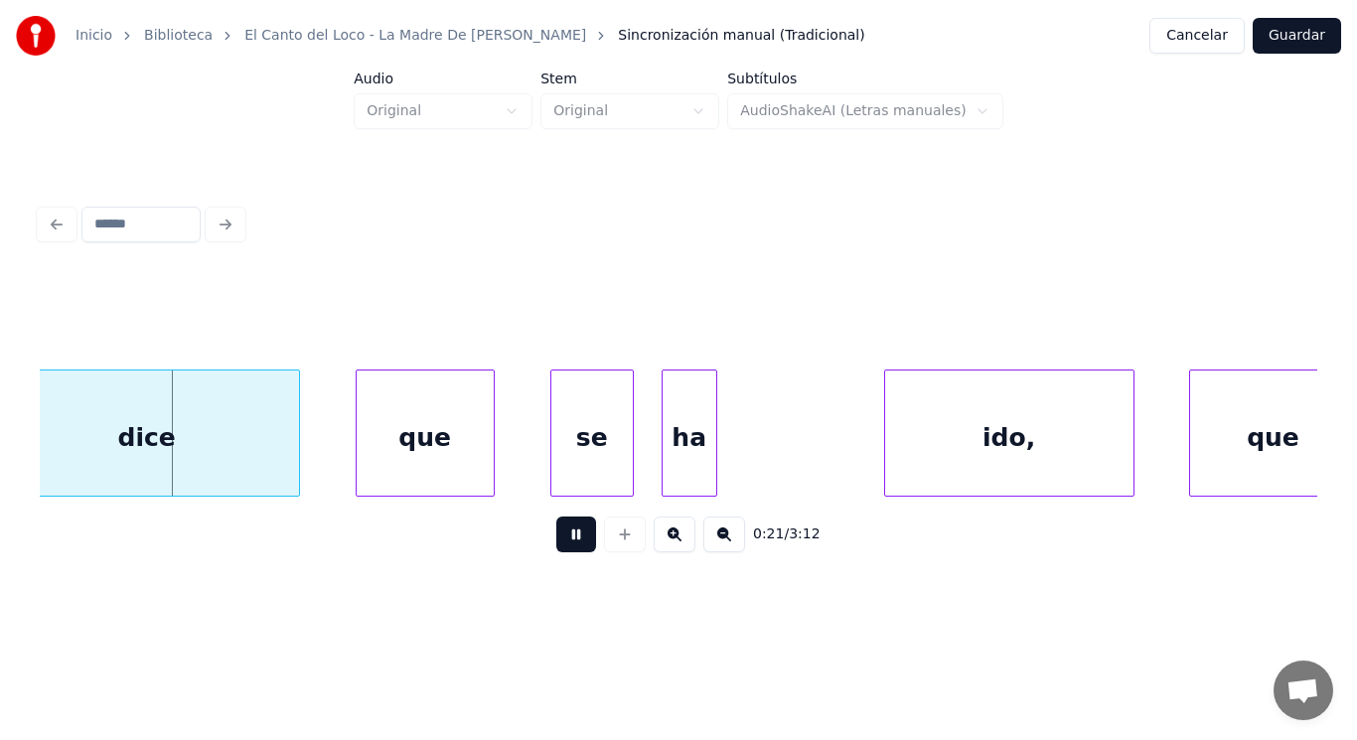
click at [562, 540] on button at bounding box center [576, 534] width 40 height 36
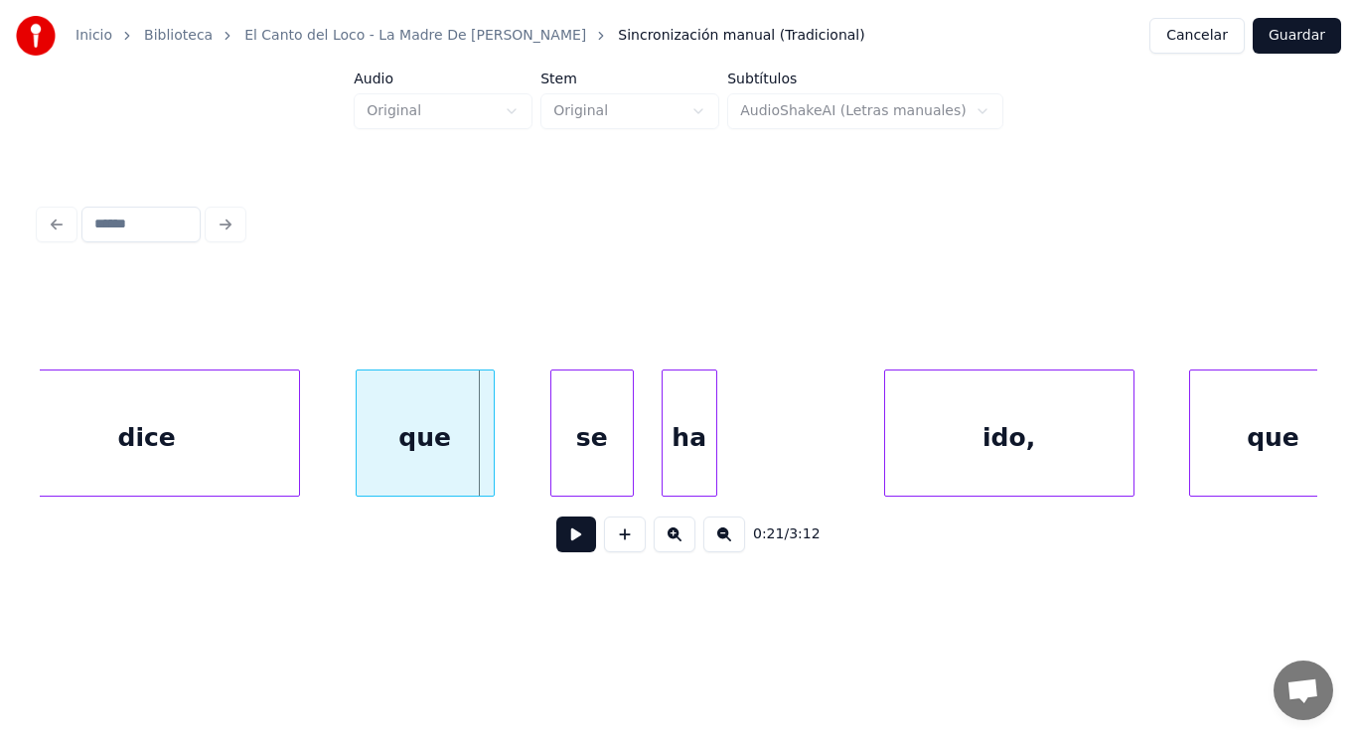
click at [199, 445] on div "dice" at bounding box center [147, 437] width 304 height 135
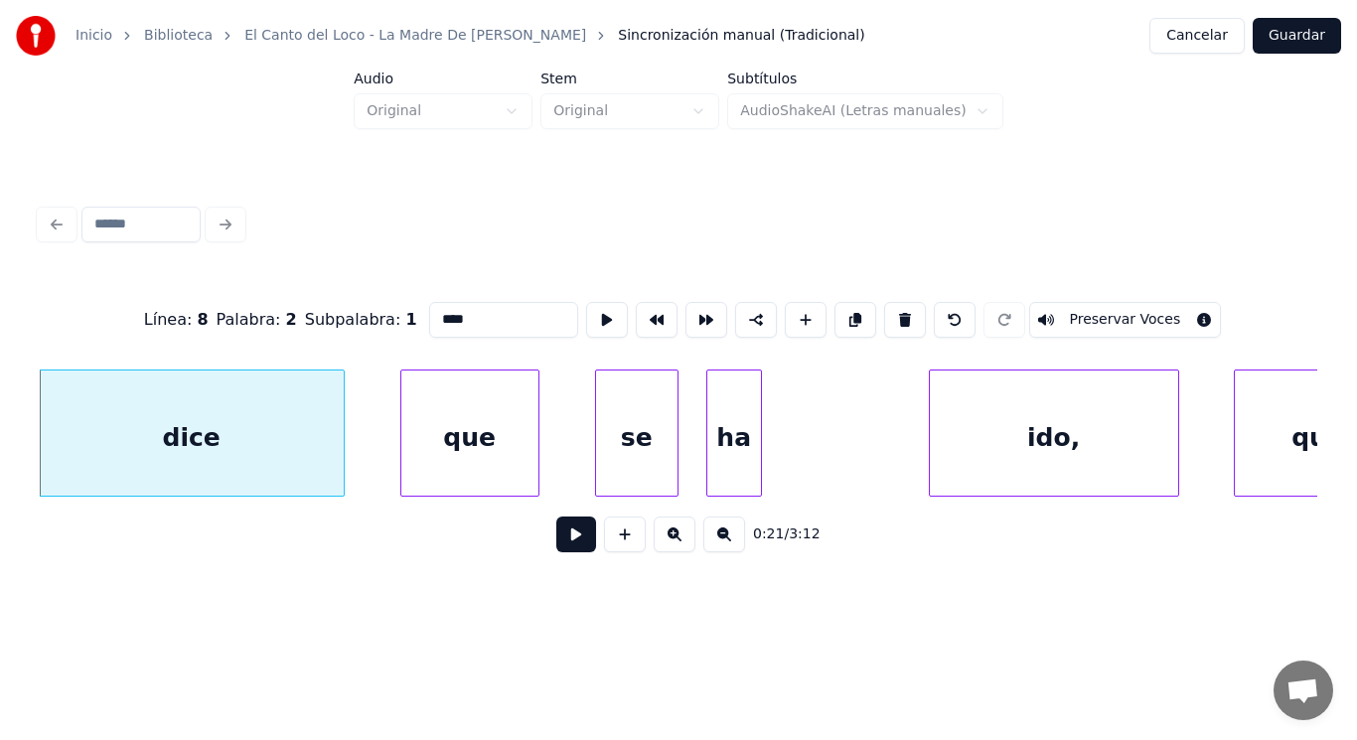
click at [566, 546] on button at bounding box center [576, 534] width 40 height 36
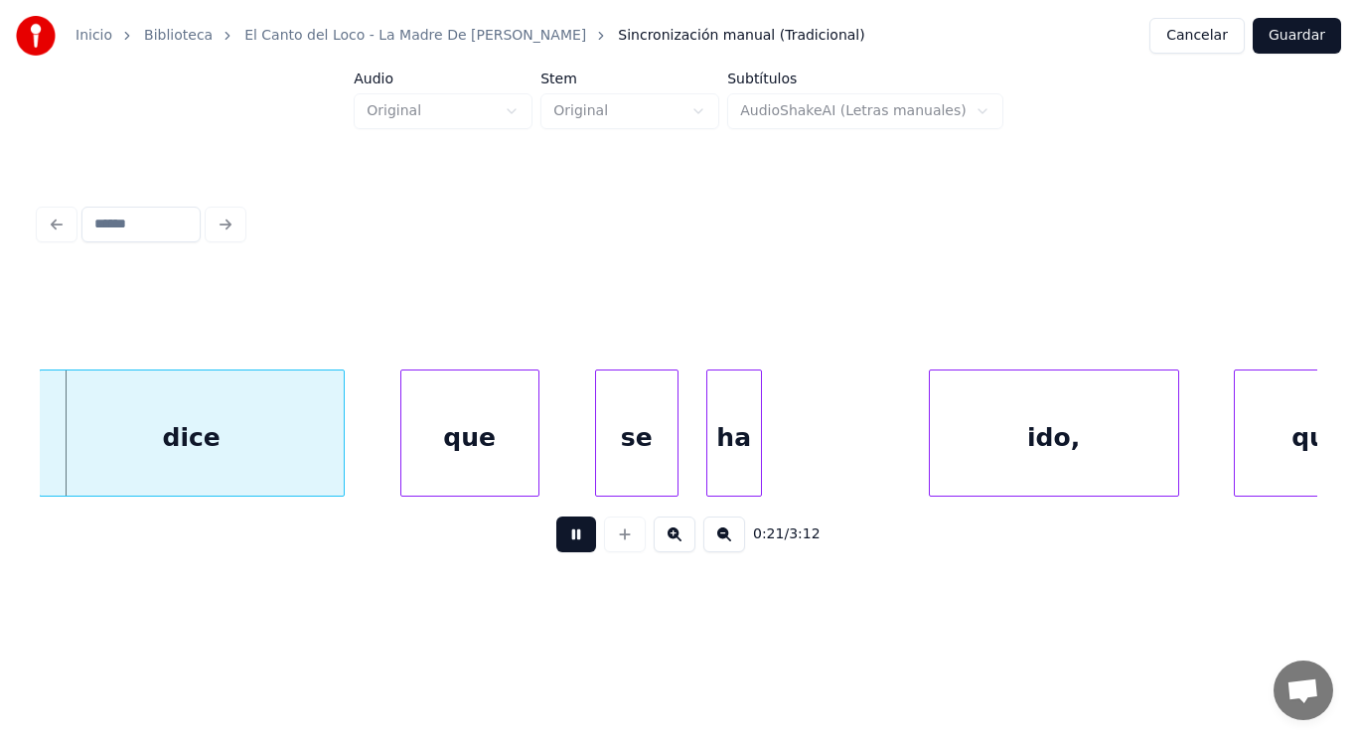
click at [566, 546] on button at bounding box center [576, 534] width 40 height 36
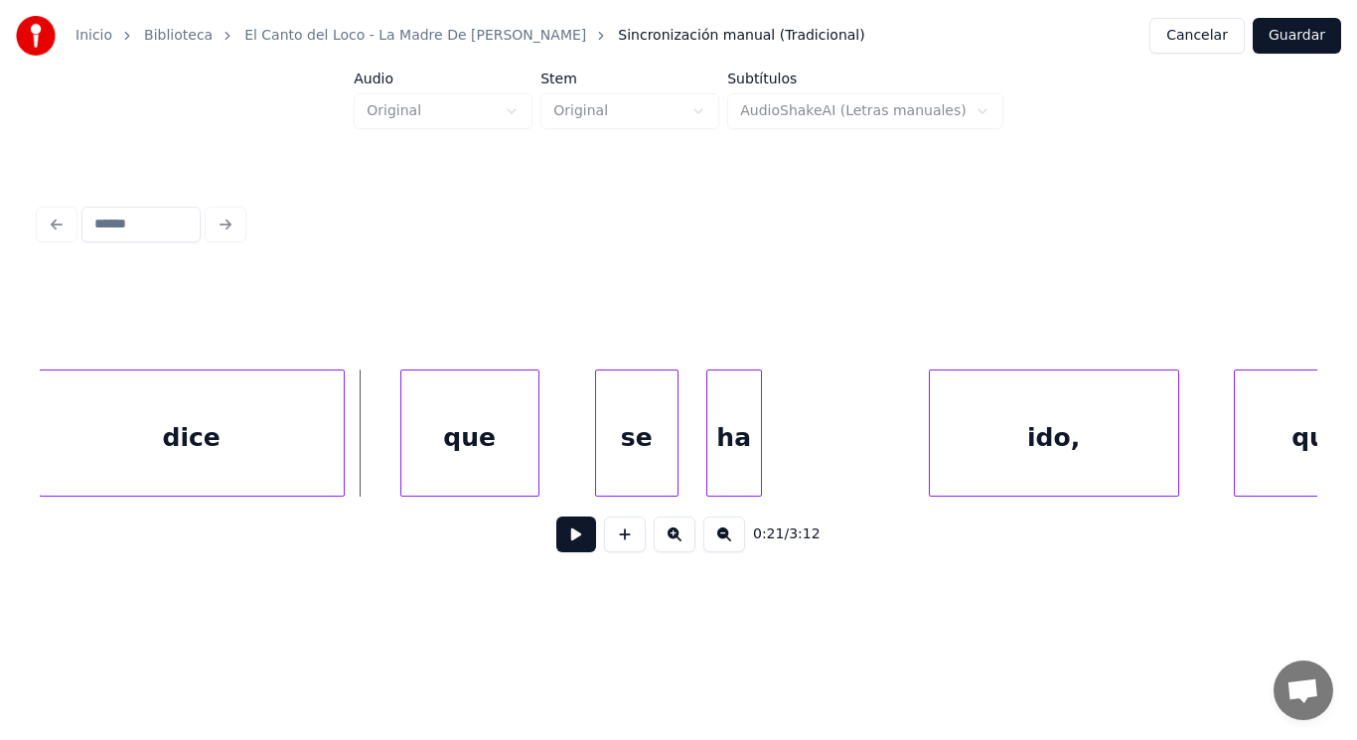
click at [445, 447] on div "que" at bounding box center [469, 437] width 137 height 135
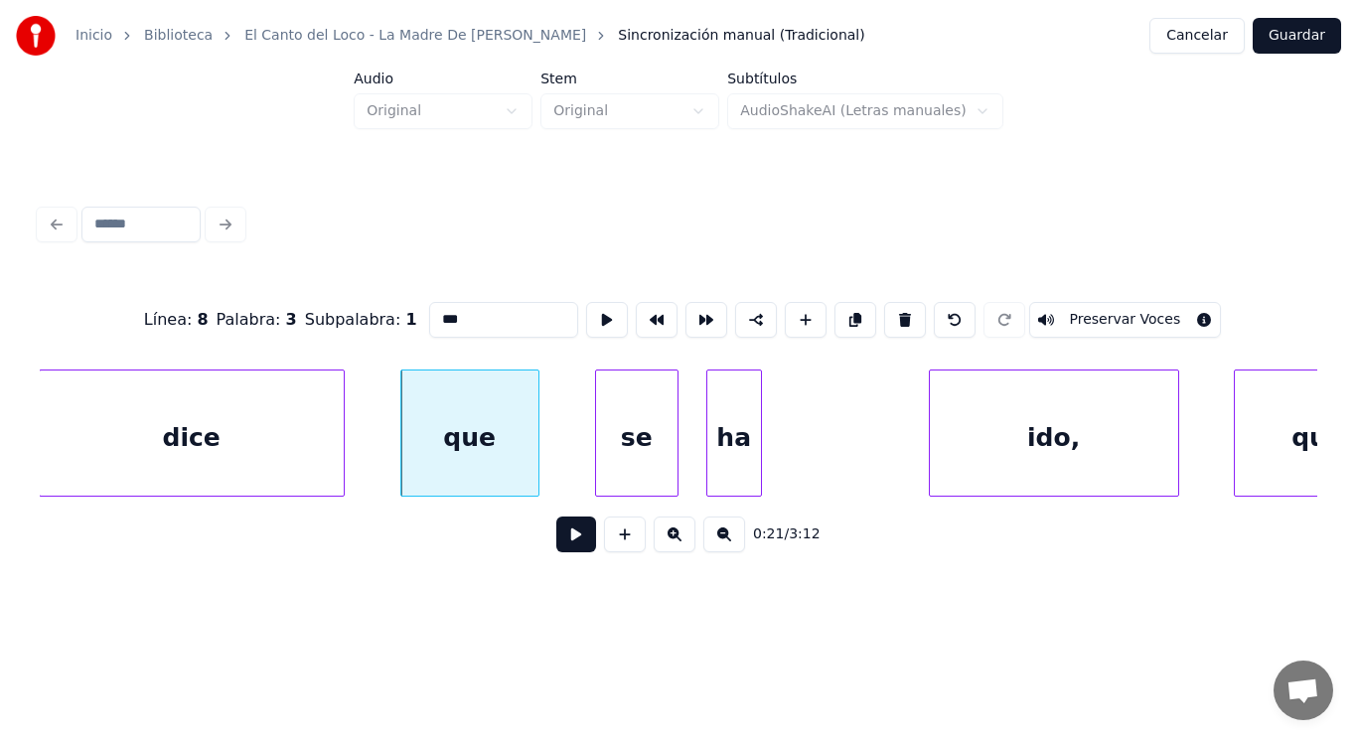
click at [564, 546] on button at bounding box center [576, 534] width 40 height 36
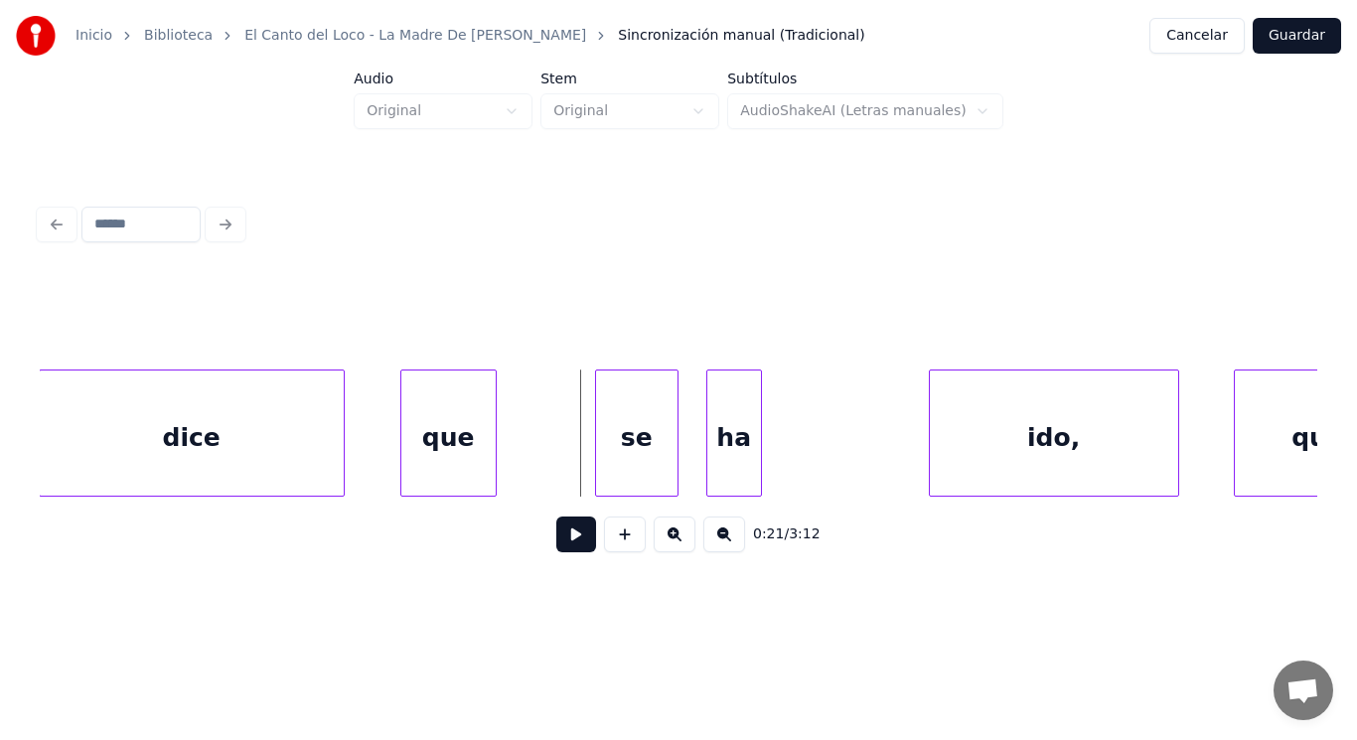
click at [491, 459] on div at bounding box center [493, 432] width 6 height 125
click at [566, 548] on button at bounding box center [576, 534] width 40 height 36
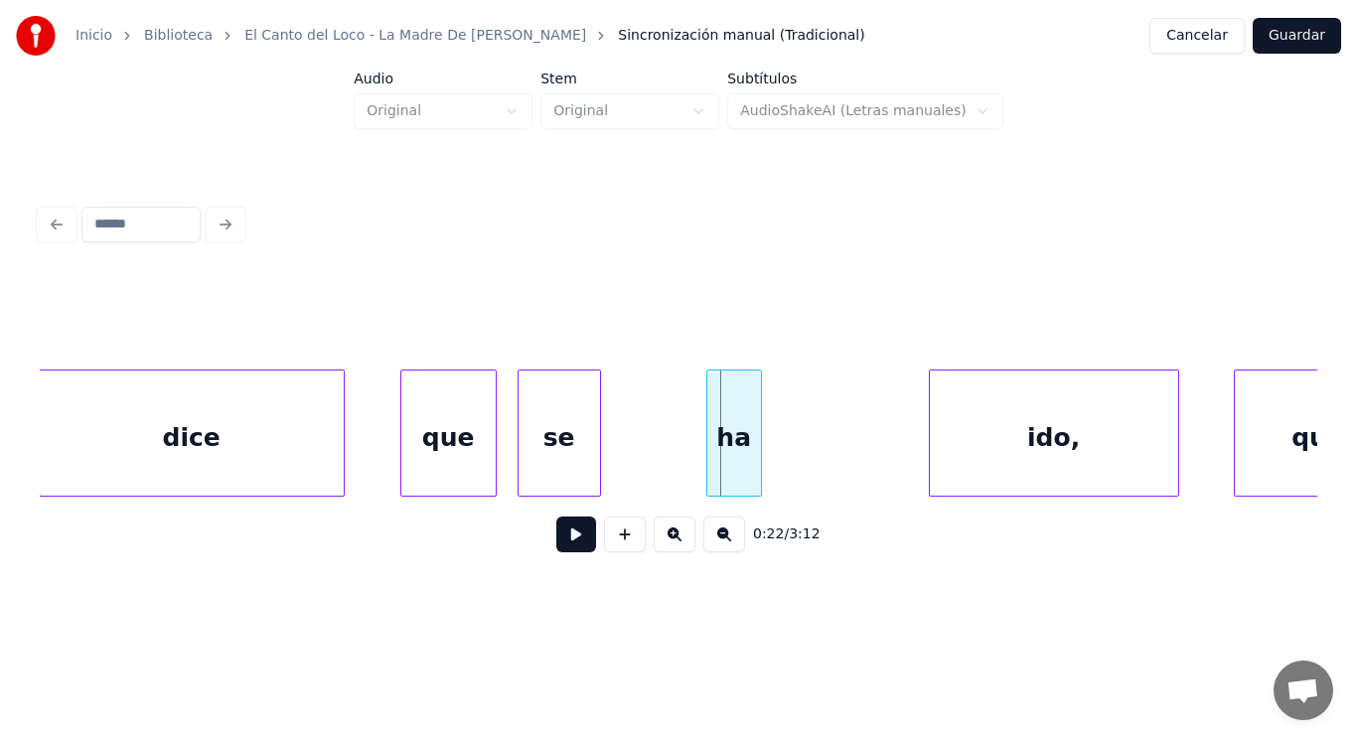
click at [538, 446] on div "se" at bounding box center [558, 437] width 81 height 135
click at [567, 538] on button at bounding box center [576, 534] width 40 height 36
click at [635, 469] on div at bounding box center [635, 432] width 6 height 125
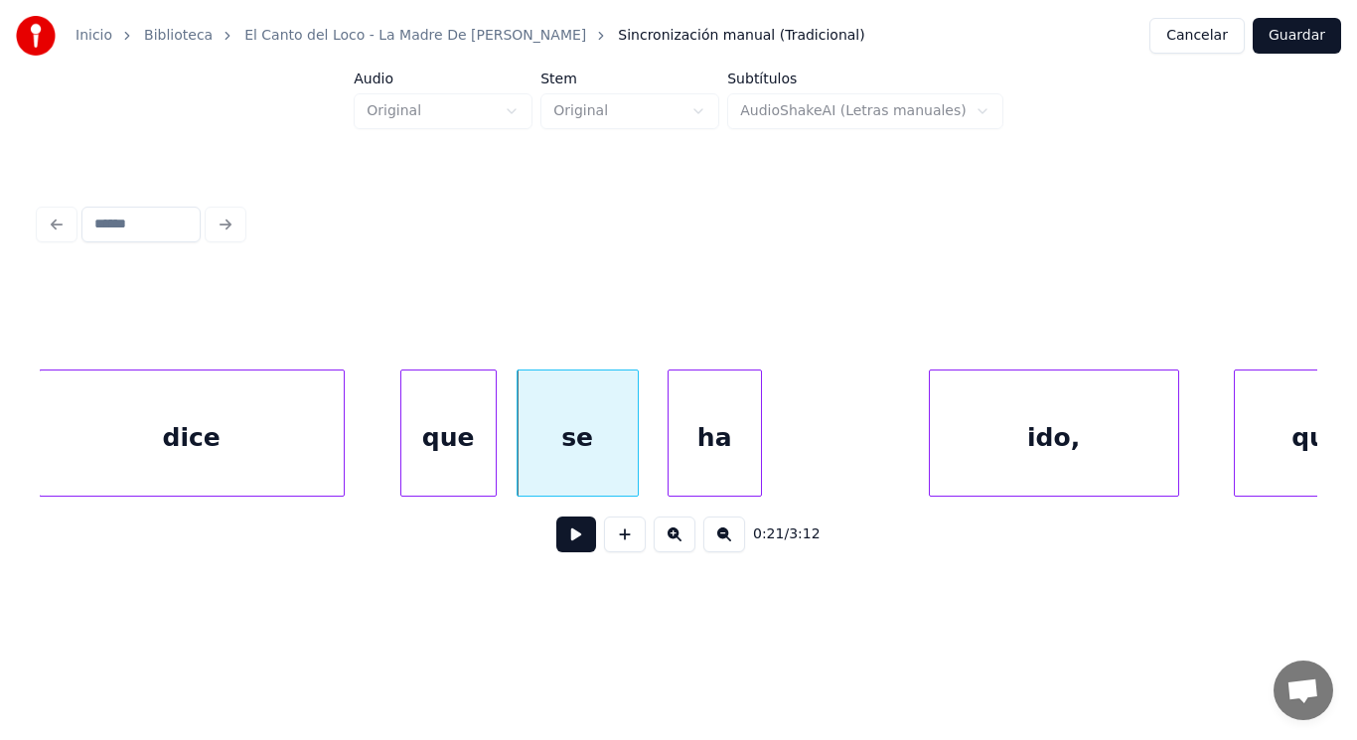
click at [669, 467] on div at bounding box center [671, 432] width 6 height 125
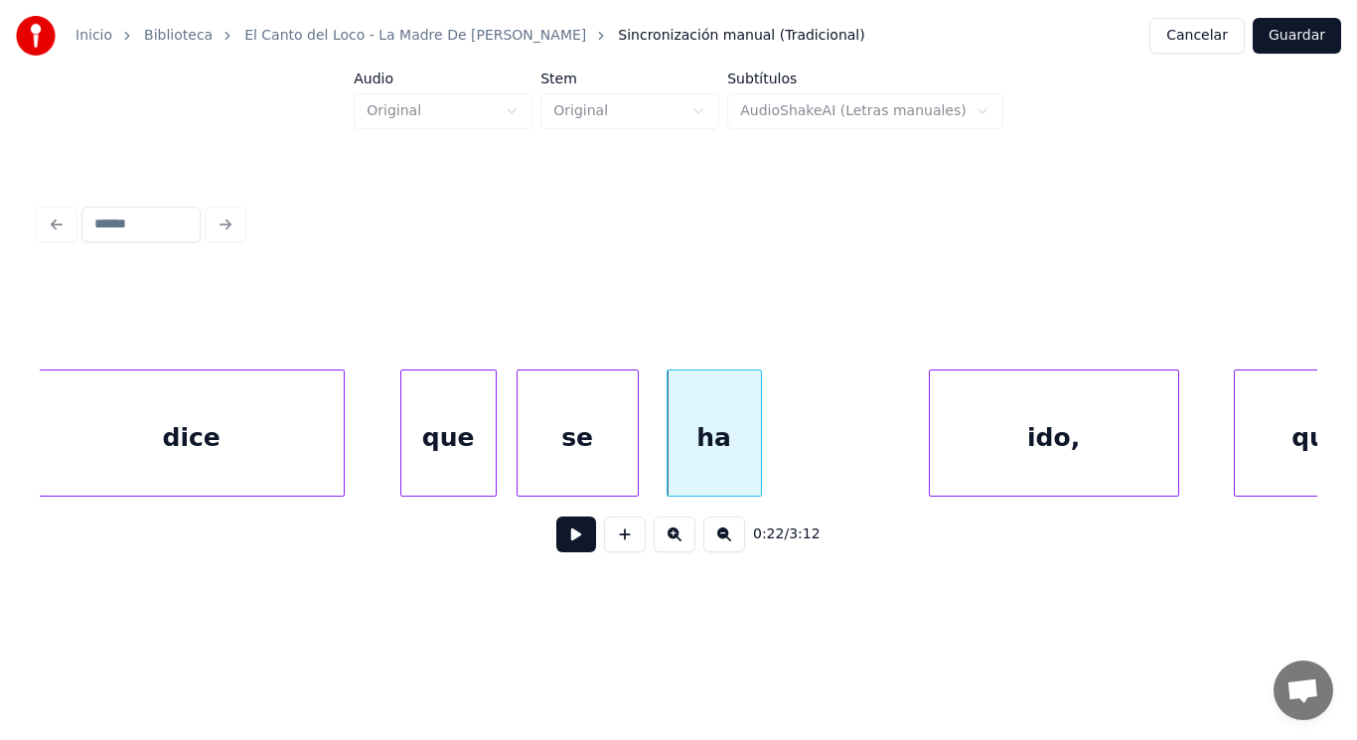
click at [557, 541] on button at bounding box center [576, 534] width 40 height 36
click at [750, 467] on div at bounding box center [753, 432] width 6 height 125
click at [556, 546] on button at bounding box center [576, 534] width 40 height 36
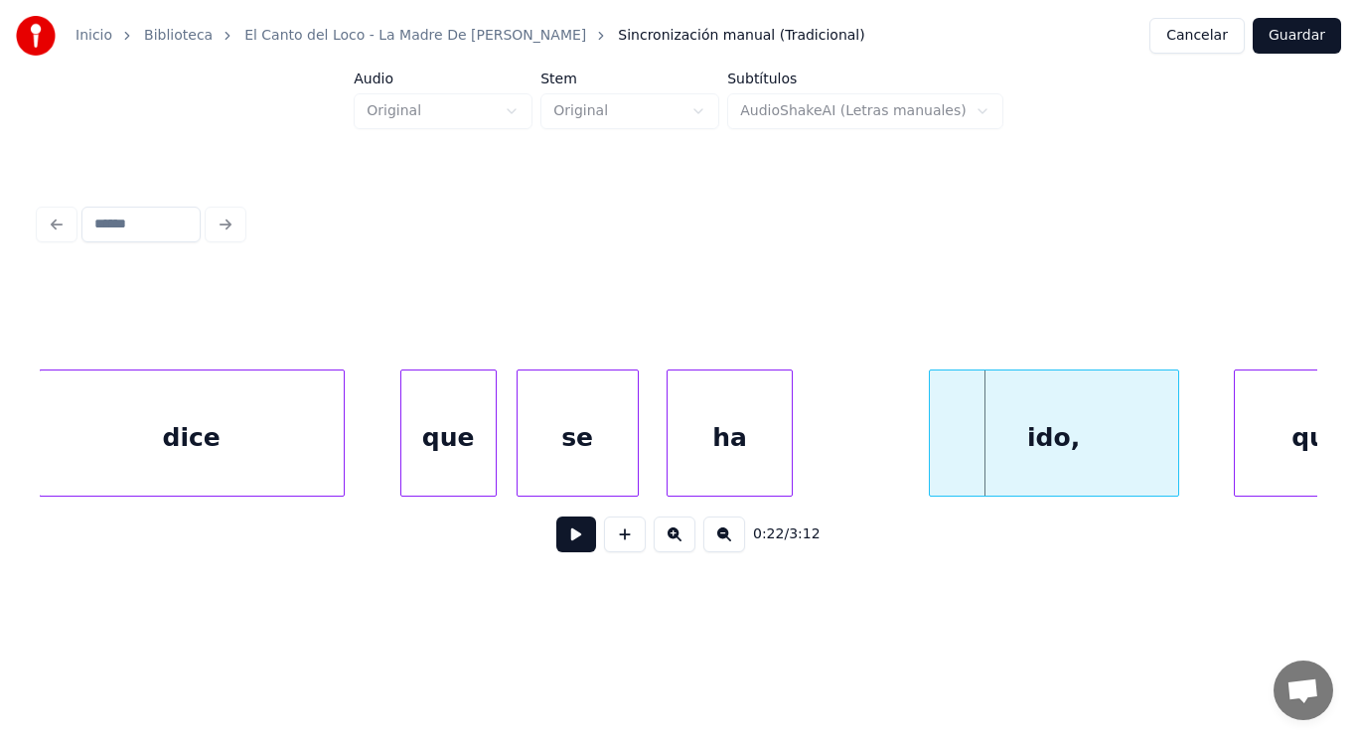
click at [787, 473] on div at bounding box center [789, 432] width 6 height 125
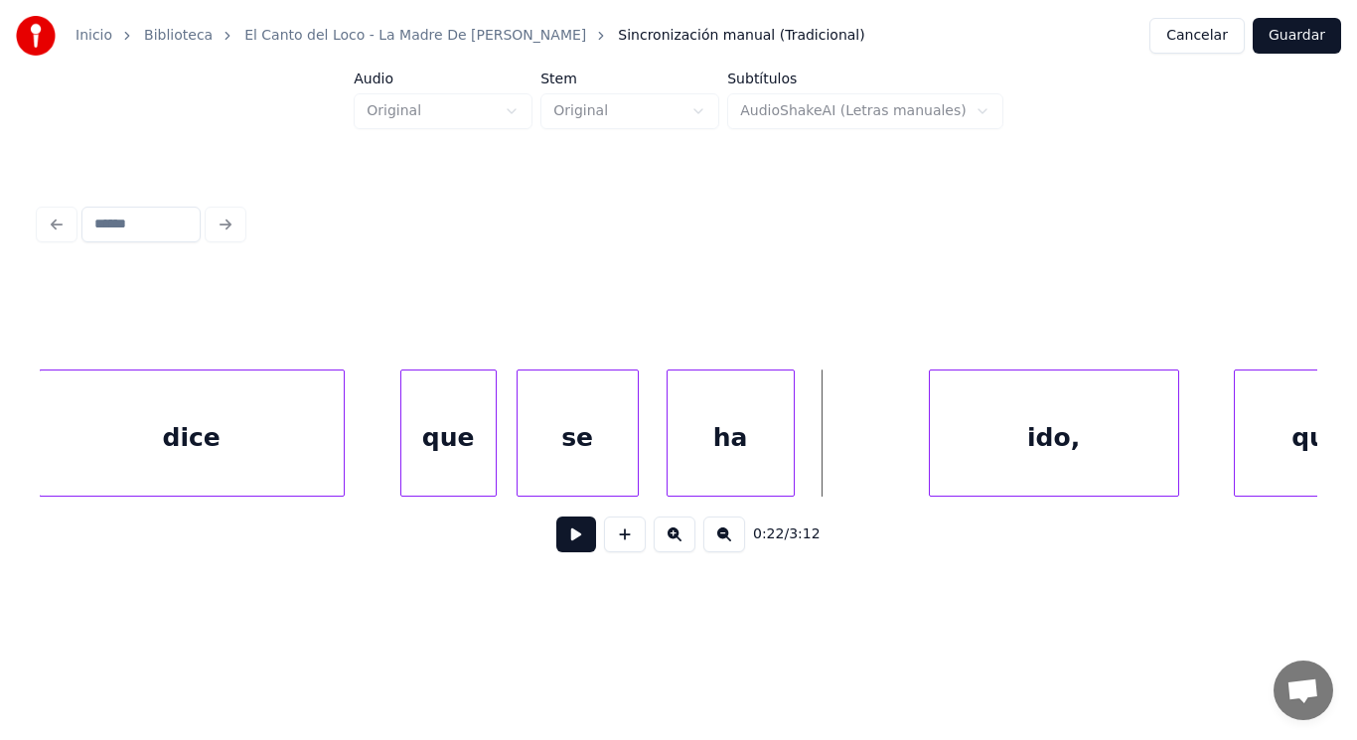
click at [573, 534] on button at bounding box center [576, 534] width 40 height 36
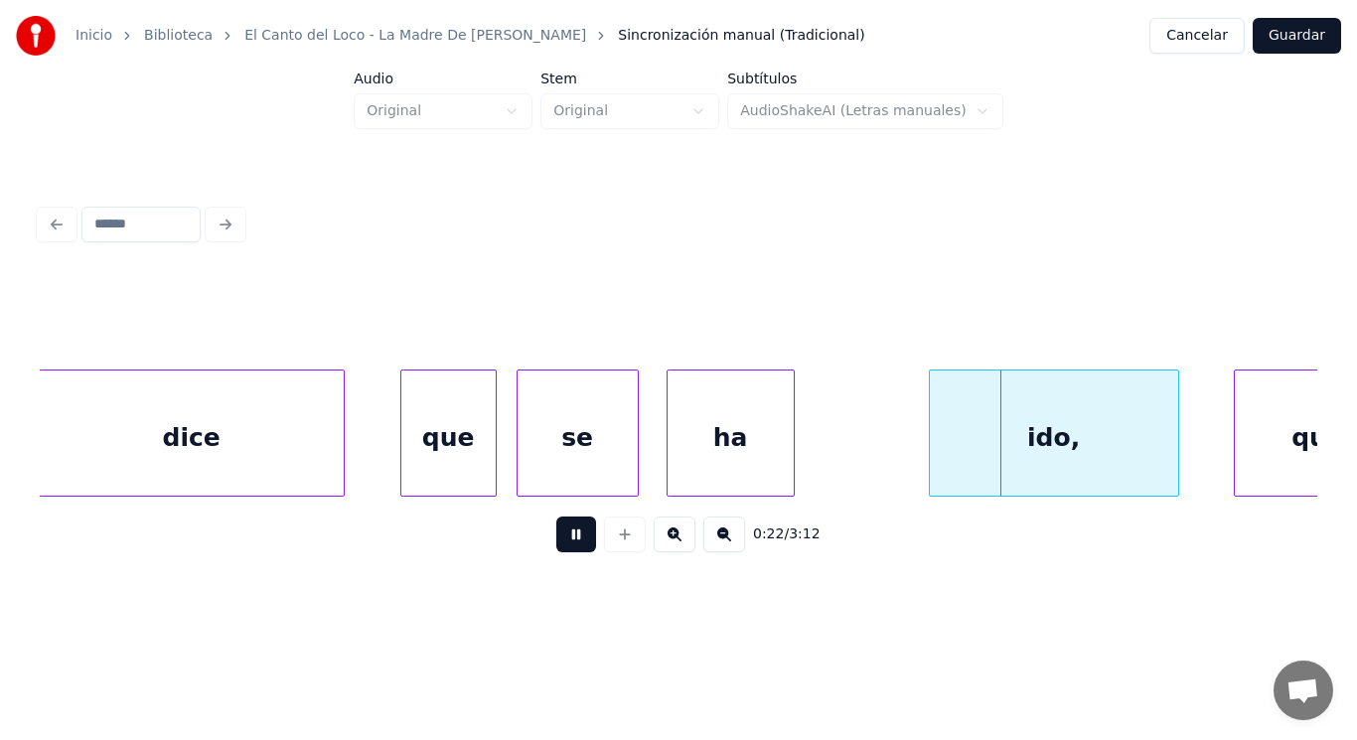
click at [573, 534] on button at bounding box center [576, 534] width 40 height 36
click at [674, 464] on div "ha" at bounding box center [730, 437] width 126 height 135
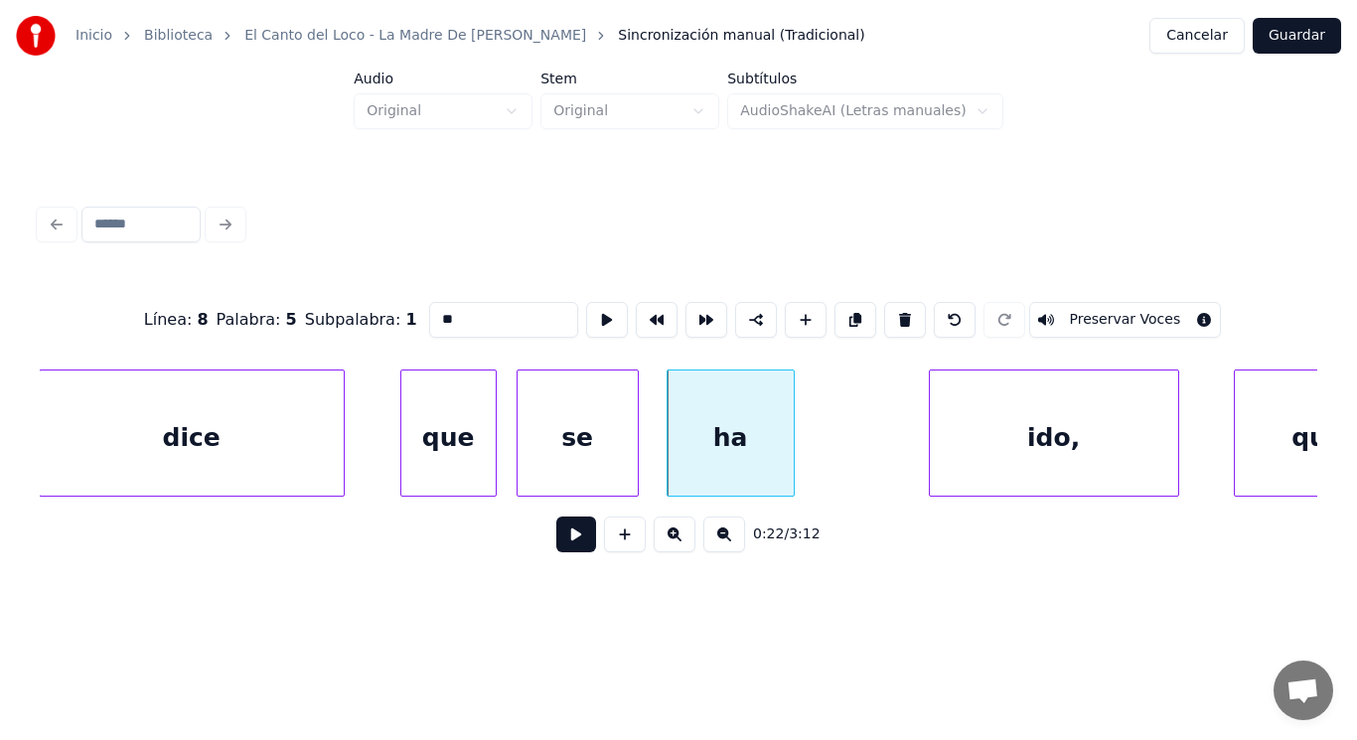
click at [566, 538] on button at bounding box center [576, 534] width 40 height 36
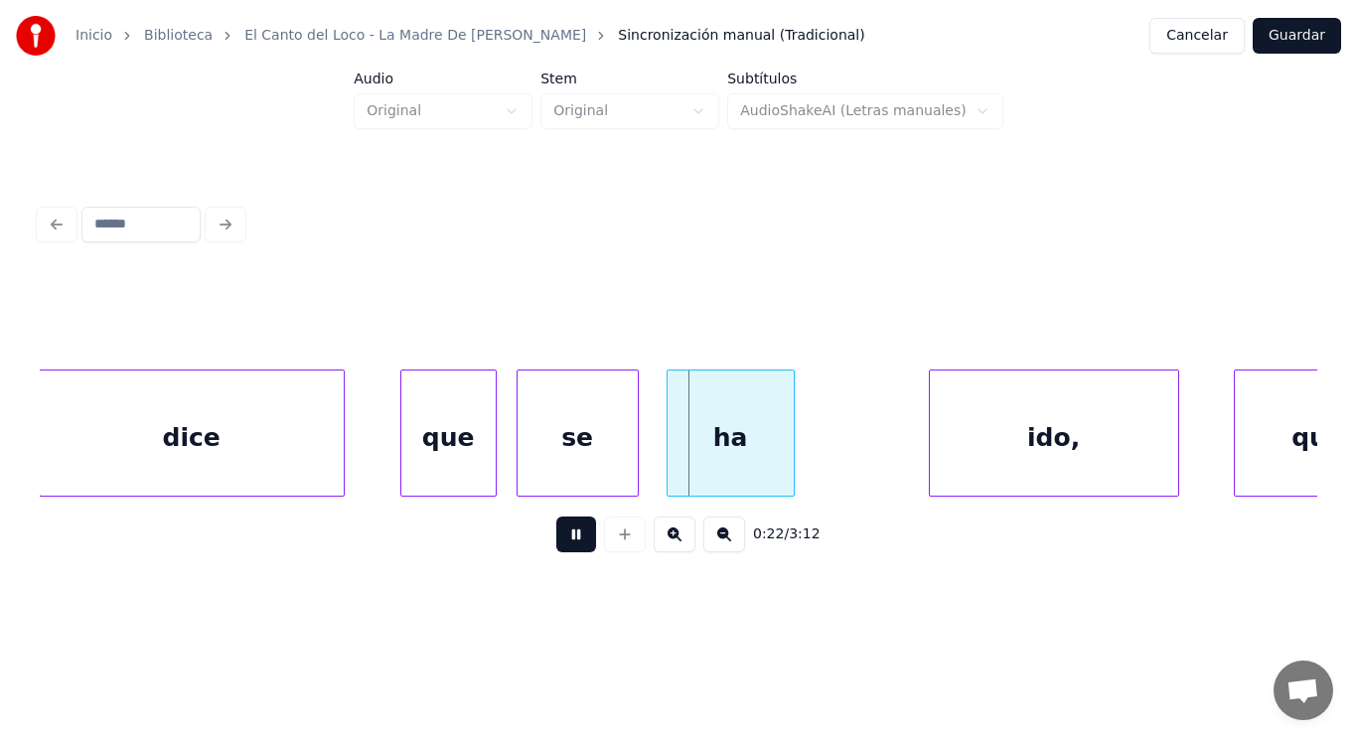
click at [566, 538] on button at bounding box center [576, 534] width 40 height 36
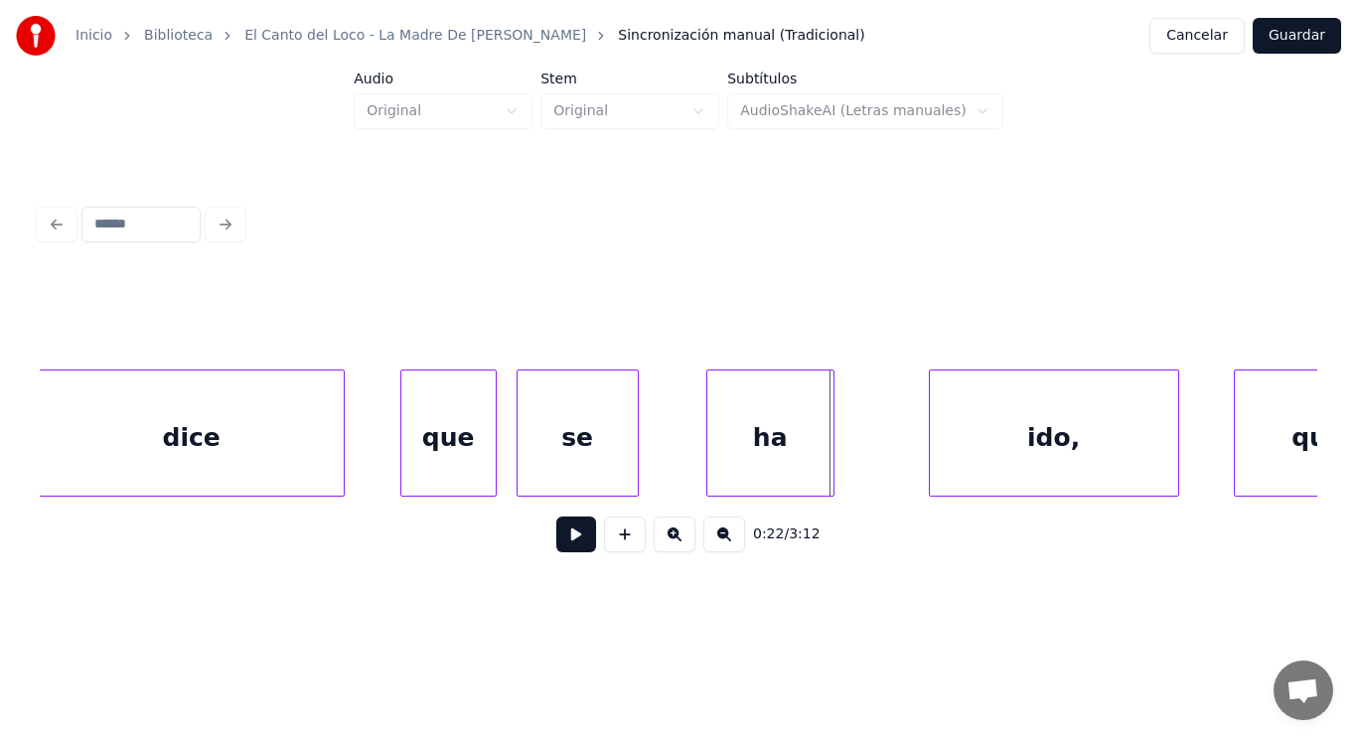
click at [735, 452] on div "ha" at bounding box center [770, 437] width 126 height 135
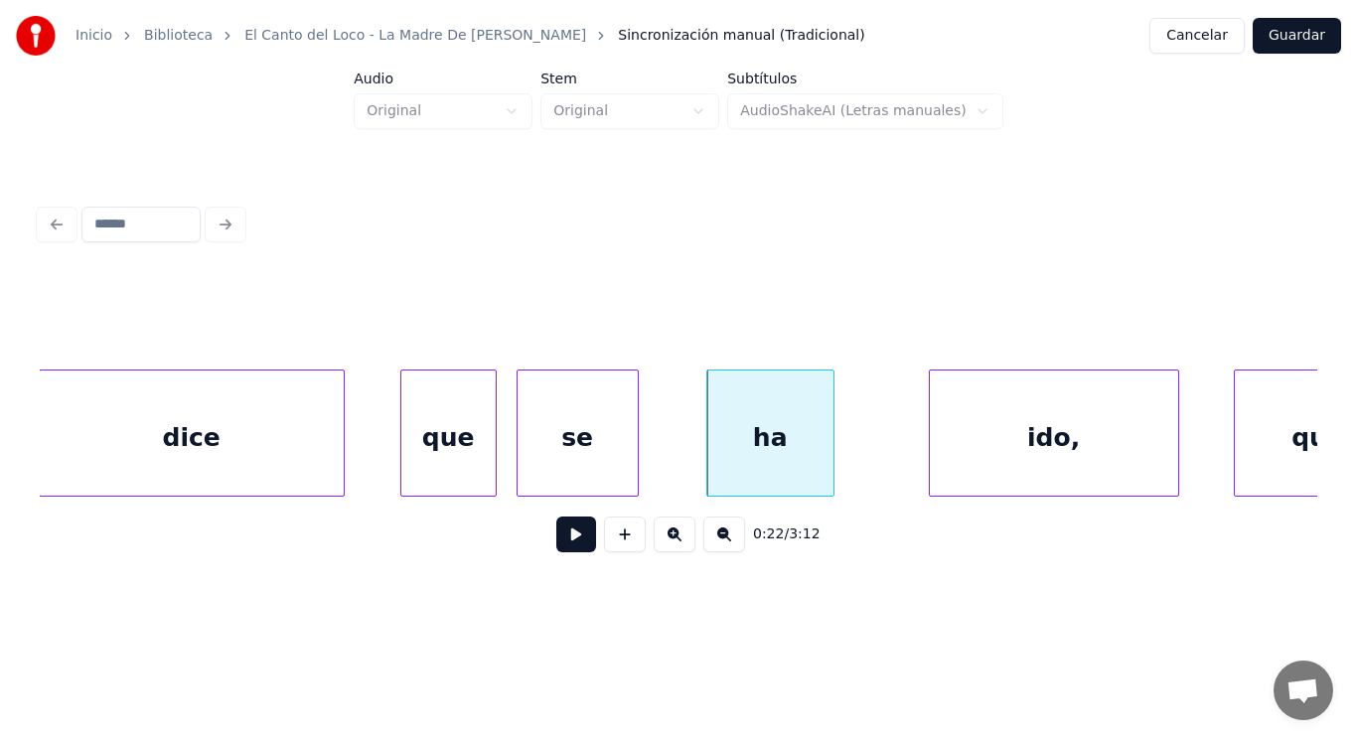
click at [562, 537] on button at bounding box center [576, 534] width 40 height 36
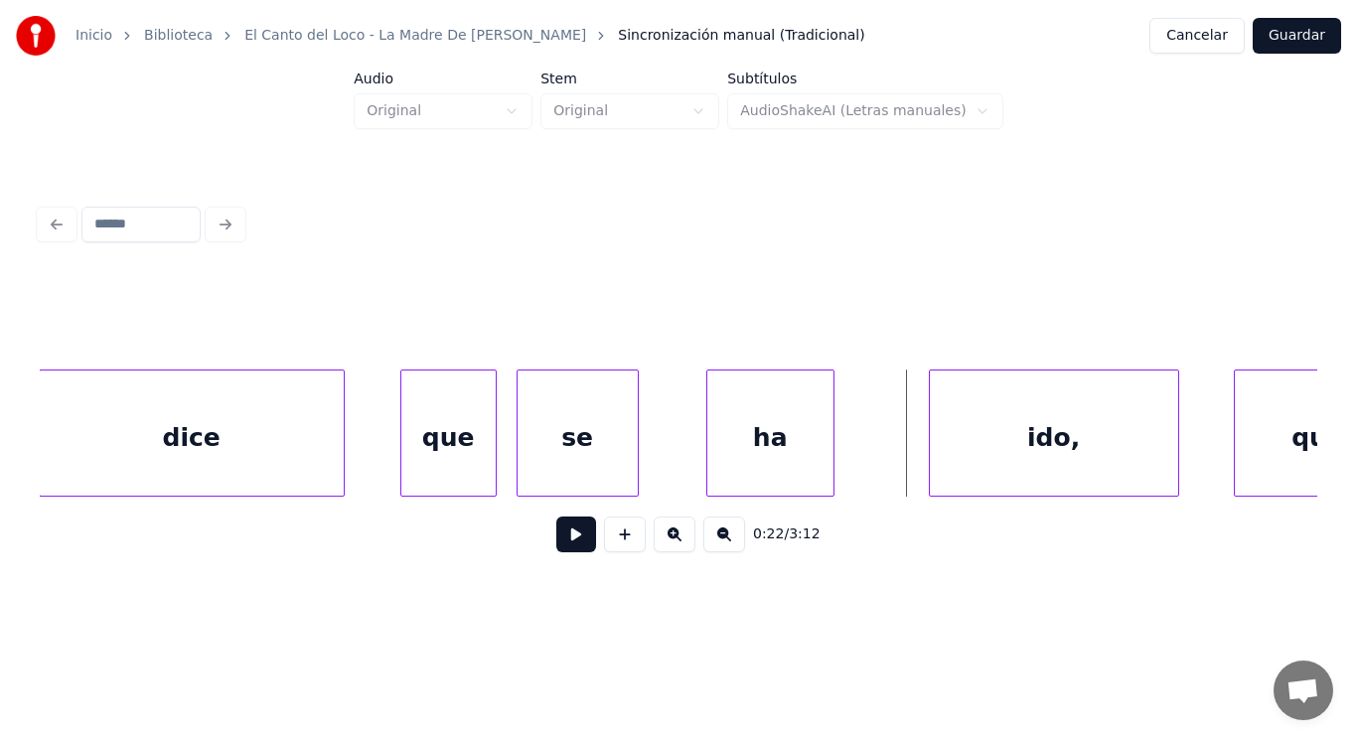
click at [613, 467] on div "se" at bounding box center [577, 437] width 120 height 135
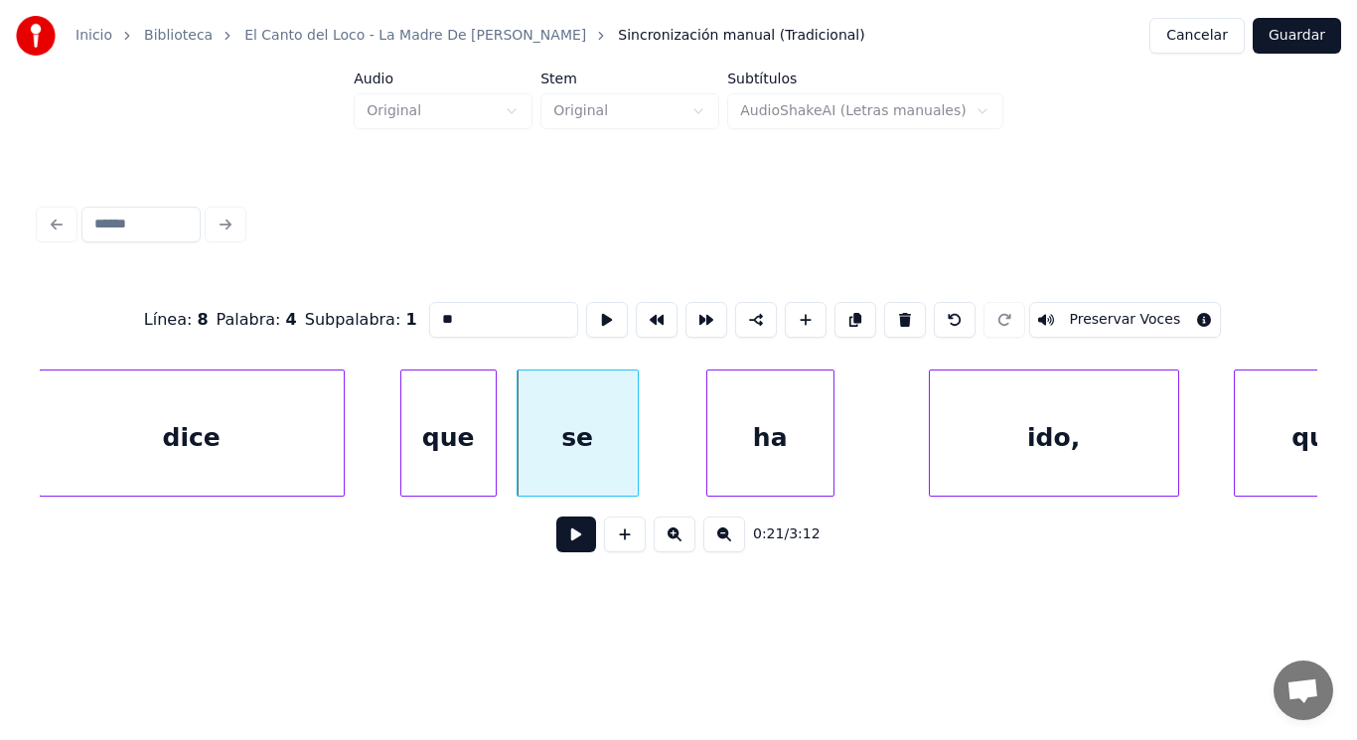
click at [567, 539] on button at bounding box center [576, 534] width 40 height 36
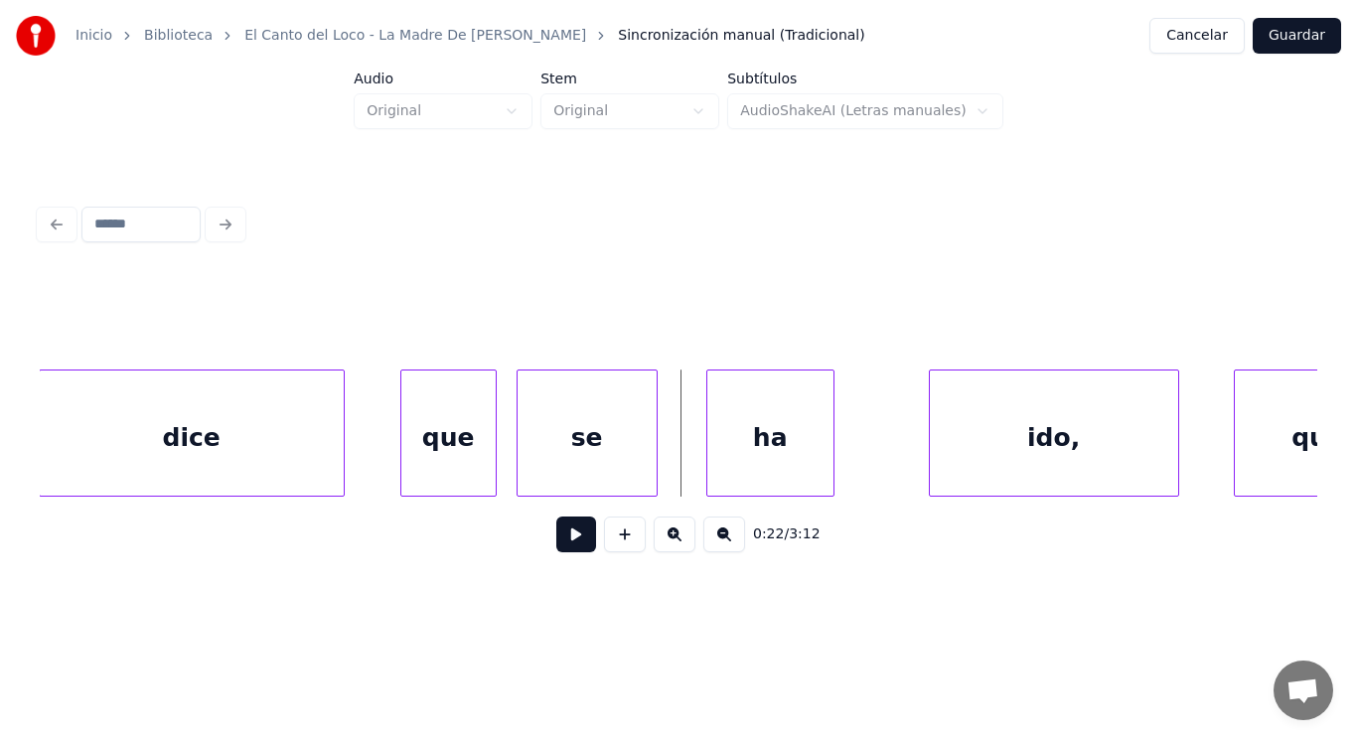
click at [656, 469] on div at bounding box center [654, 432] width 6 height 125
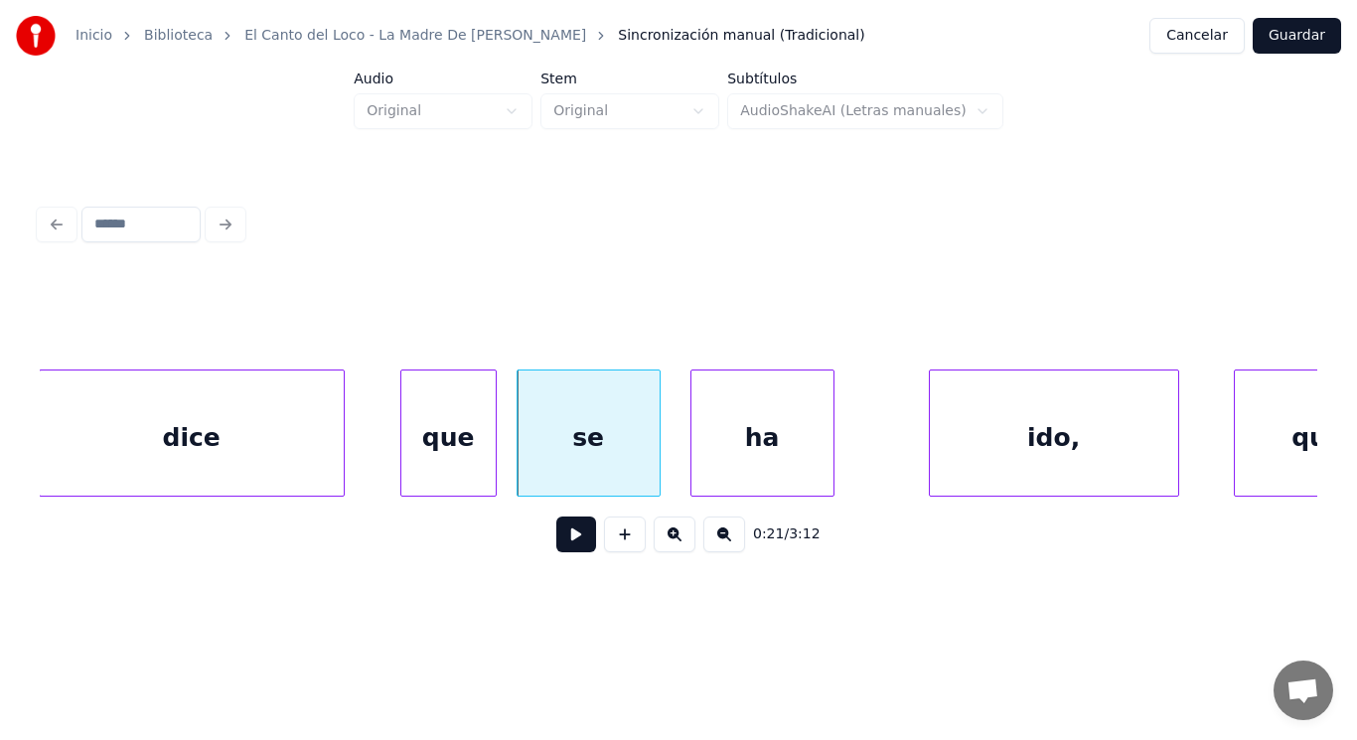
click at [692, 457] on div at bounding box center [694, 432] width 6 height 125
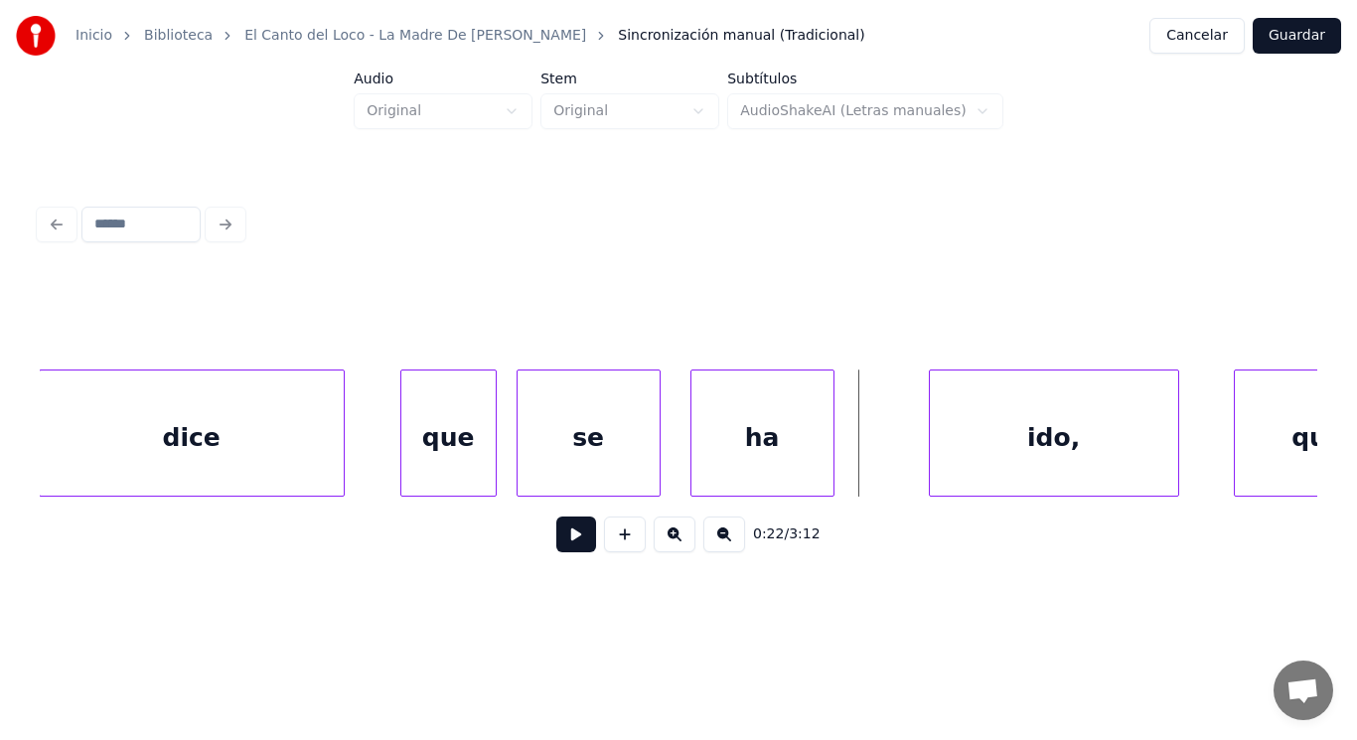
click at [556, 539] on button at bounding box center [576, 534] width 40 height 36
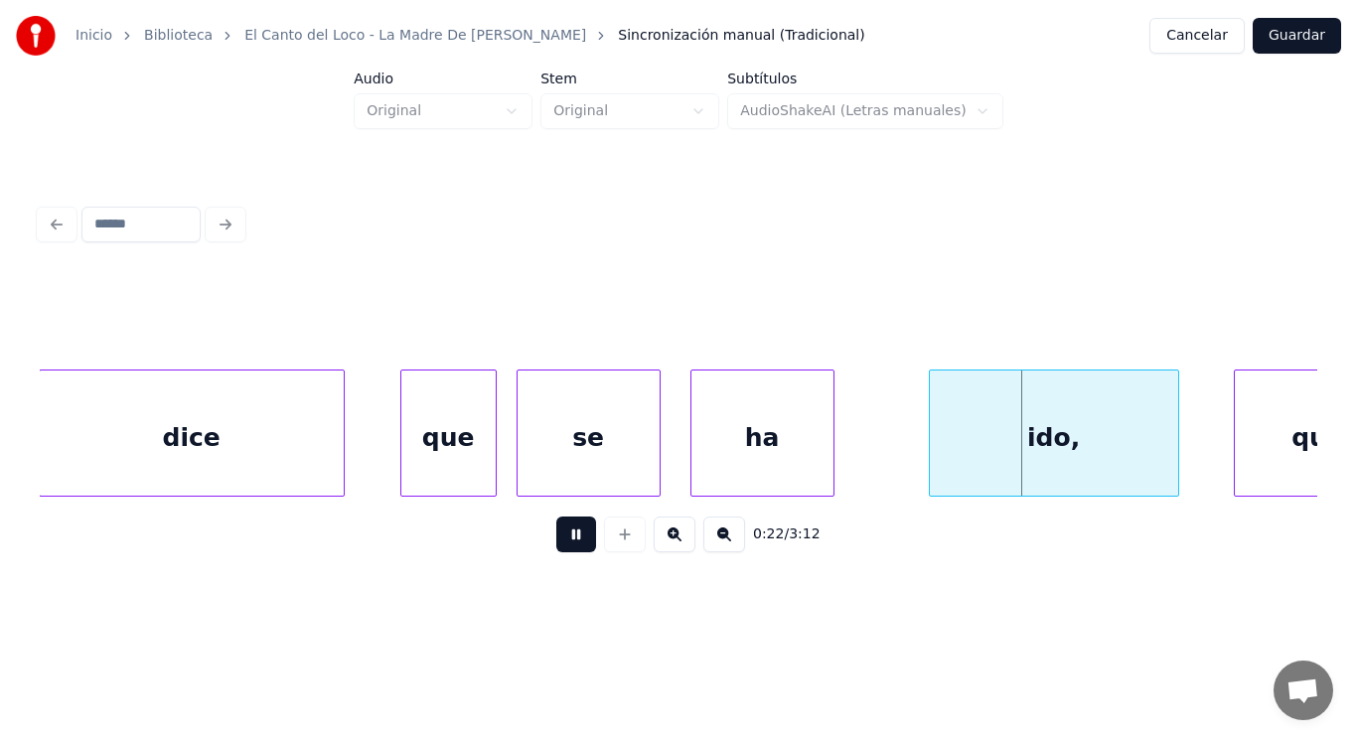
click at [556, 539] on button at bounding box center [576, 534] width 40 height 36
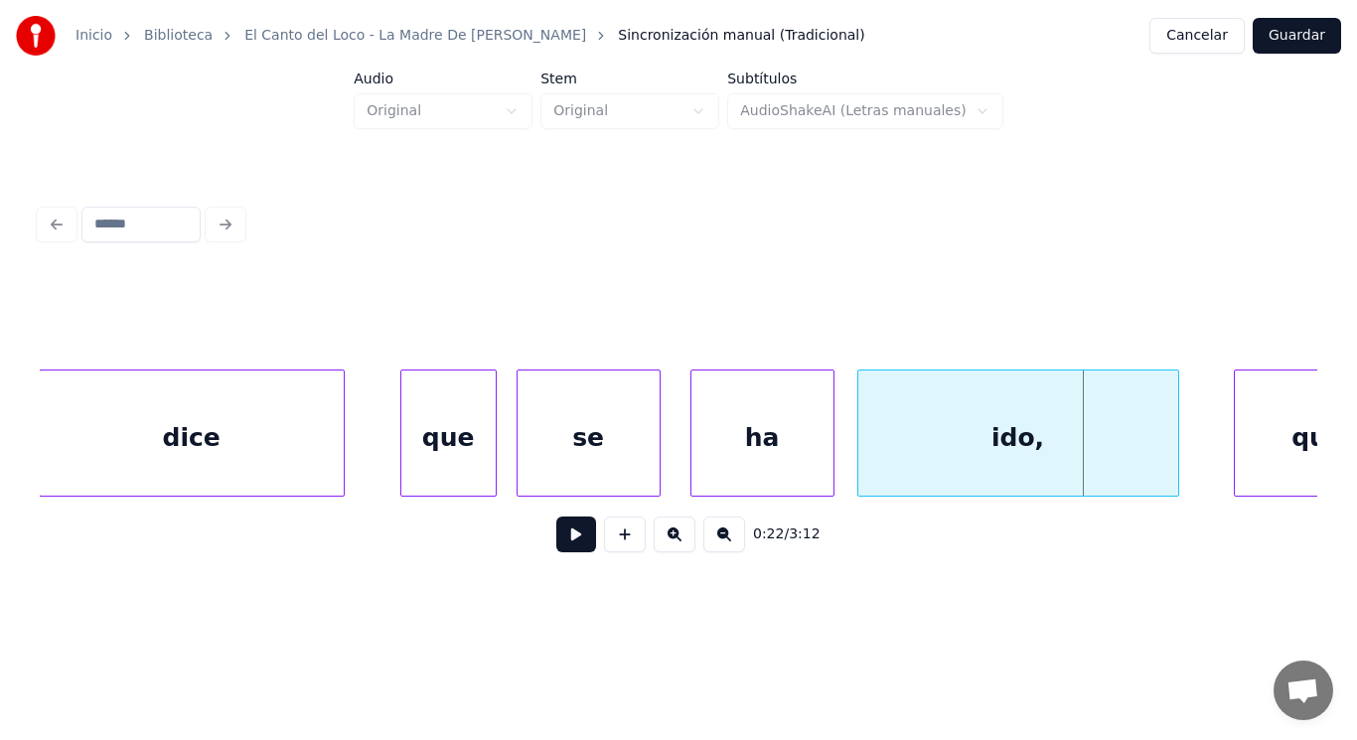
click at [858, 455] on div at bounding box center [861, 432] width 6 height 125
click at [544, 480] on div "se" at bounding box center [588, 437] width 142 height 135
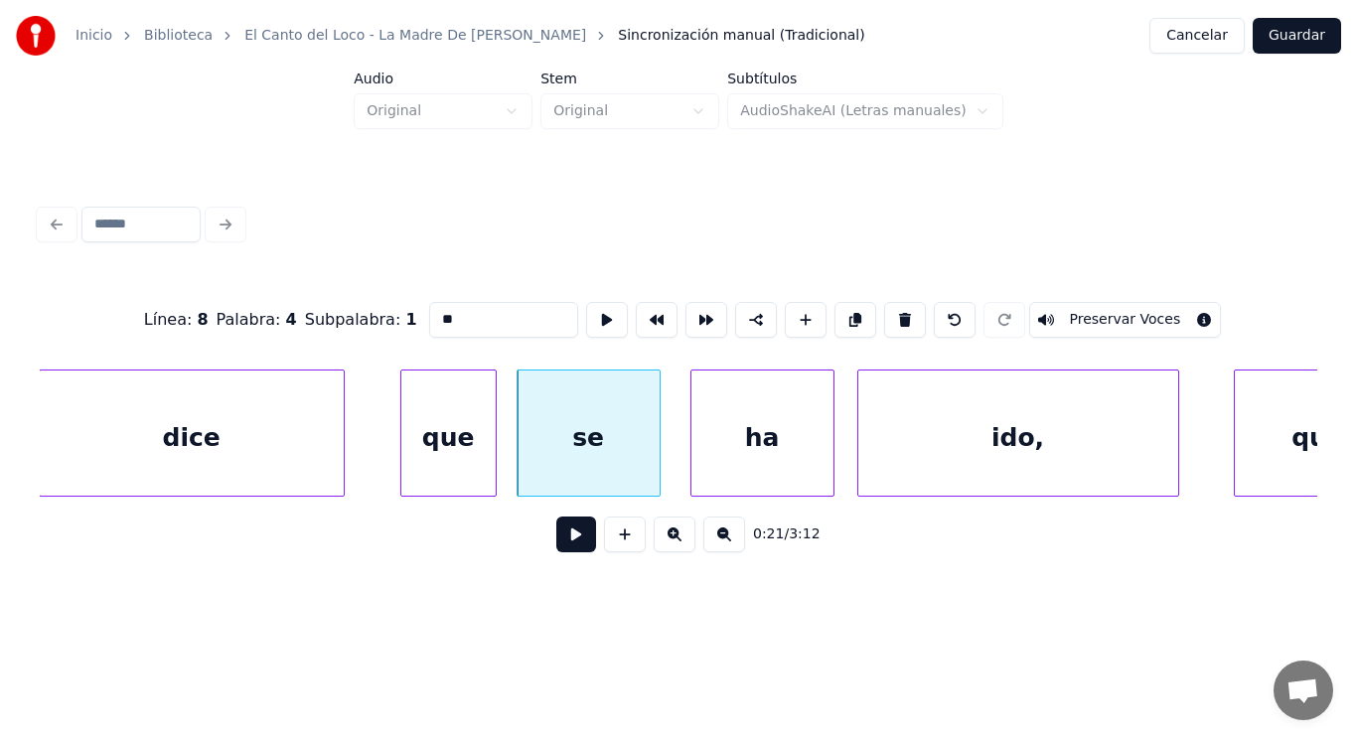
click at [556, 538] on button at bounding box center [576, 534] width 40 height 36
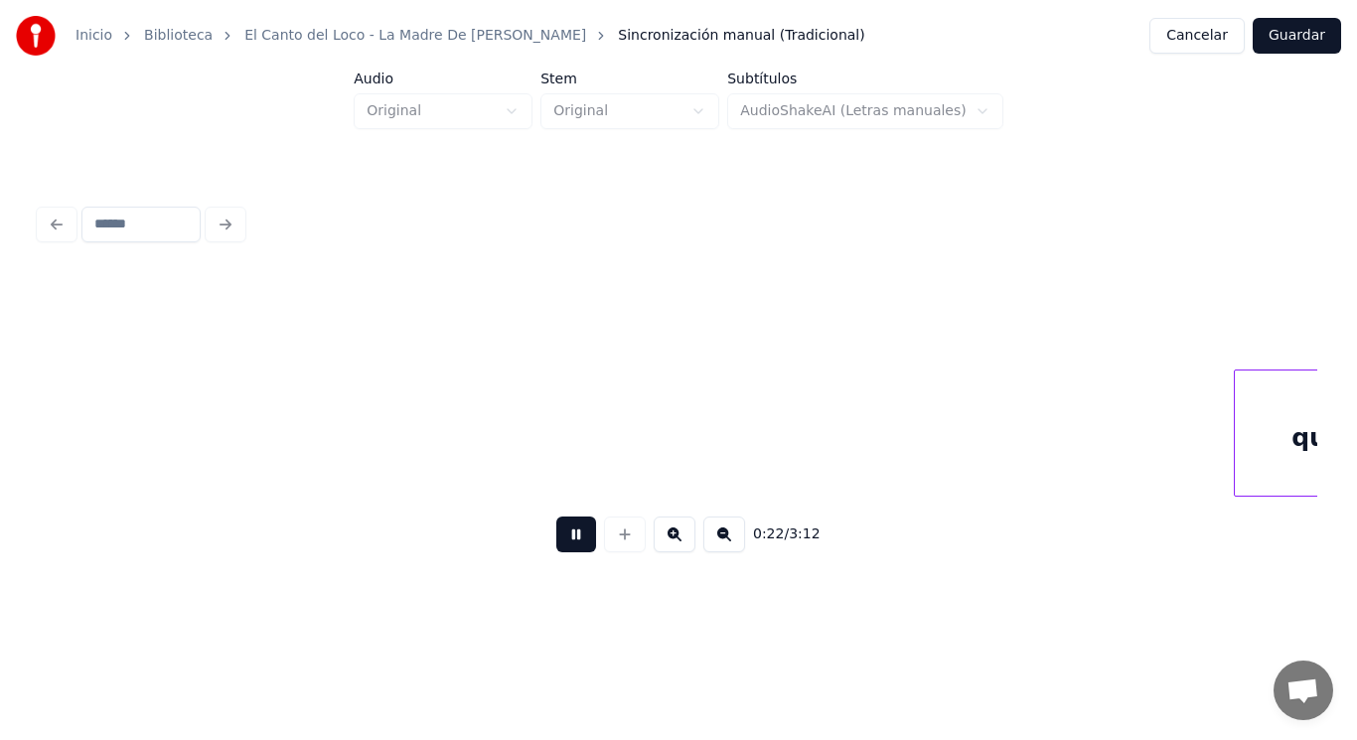
scroll to position [0, 31299]
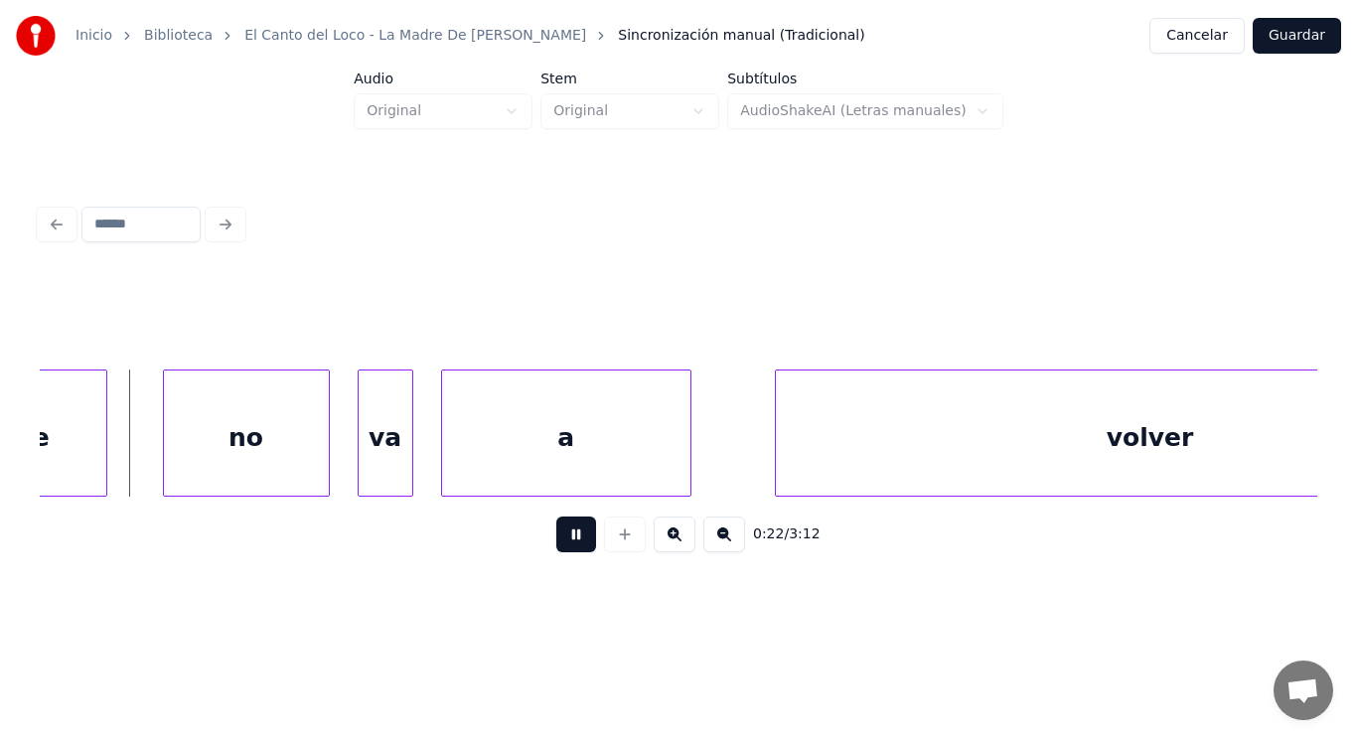
click at [556, 538] on button at bounding box center [576, 534] width 40 height 36
click at [480, 449] on div "a" at bounding box center [566, 437] width 248 height 135
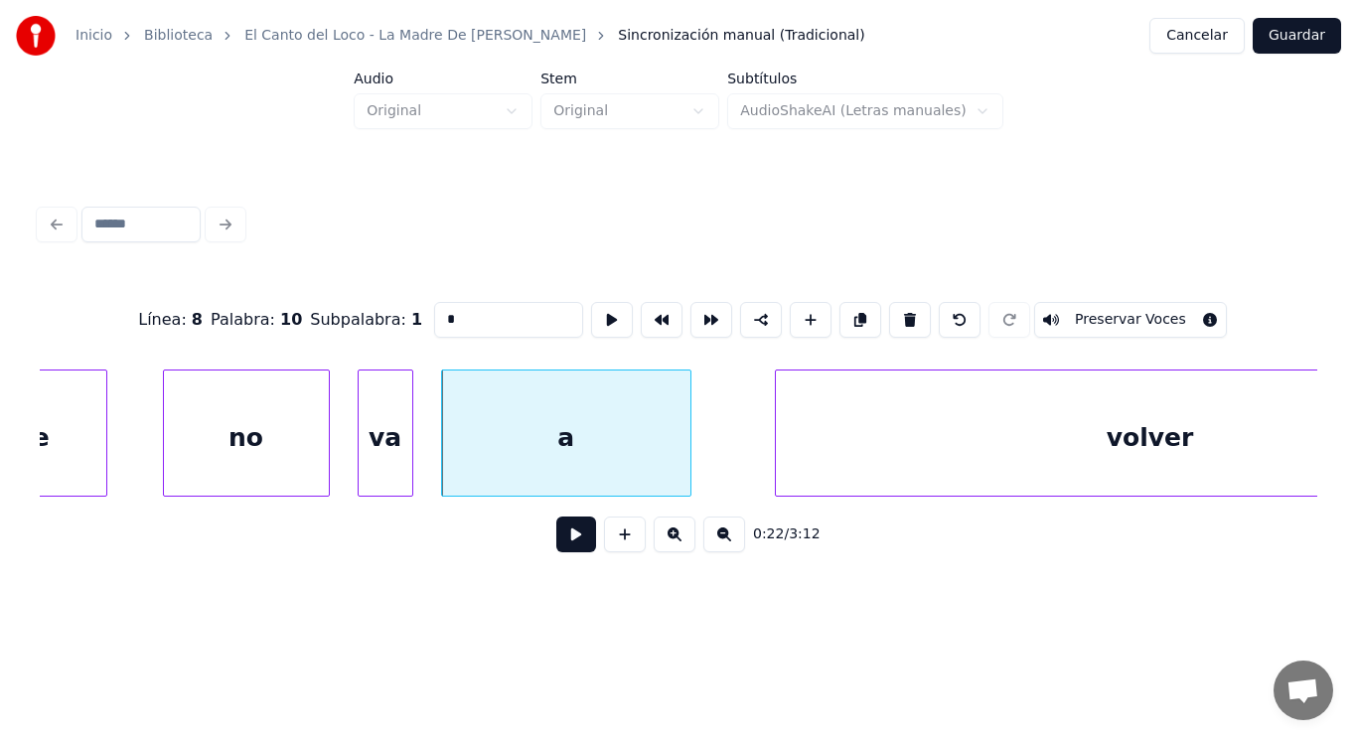
click at [557, 532] on button at bounding box center [576, 534] width 40 height 36
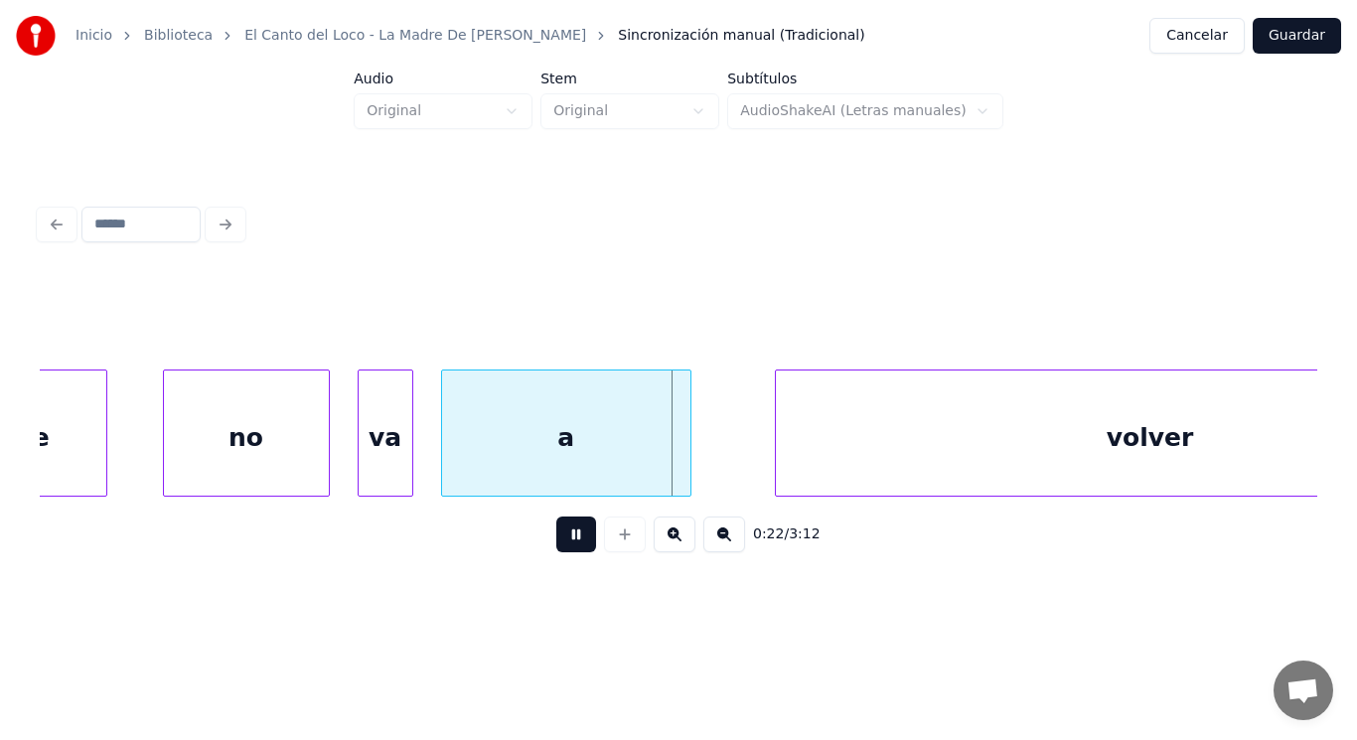
click at [557, 532] on button at bounding box center [576, 534] width 40 height 36
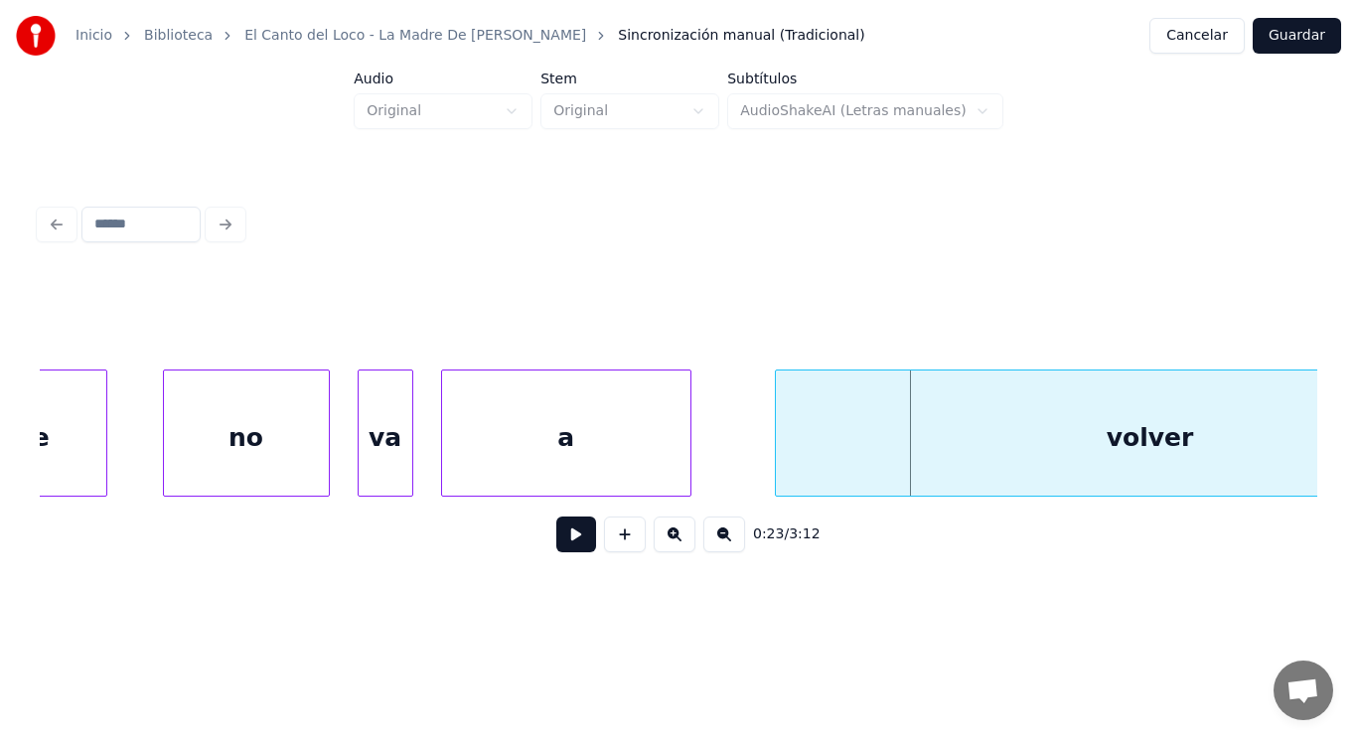
click at [559, 530] on button at bounding box center [576, 534] width 40 height 36
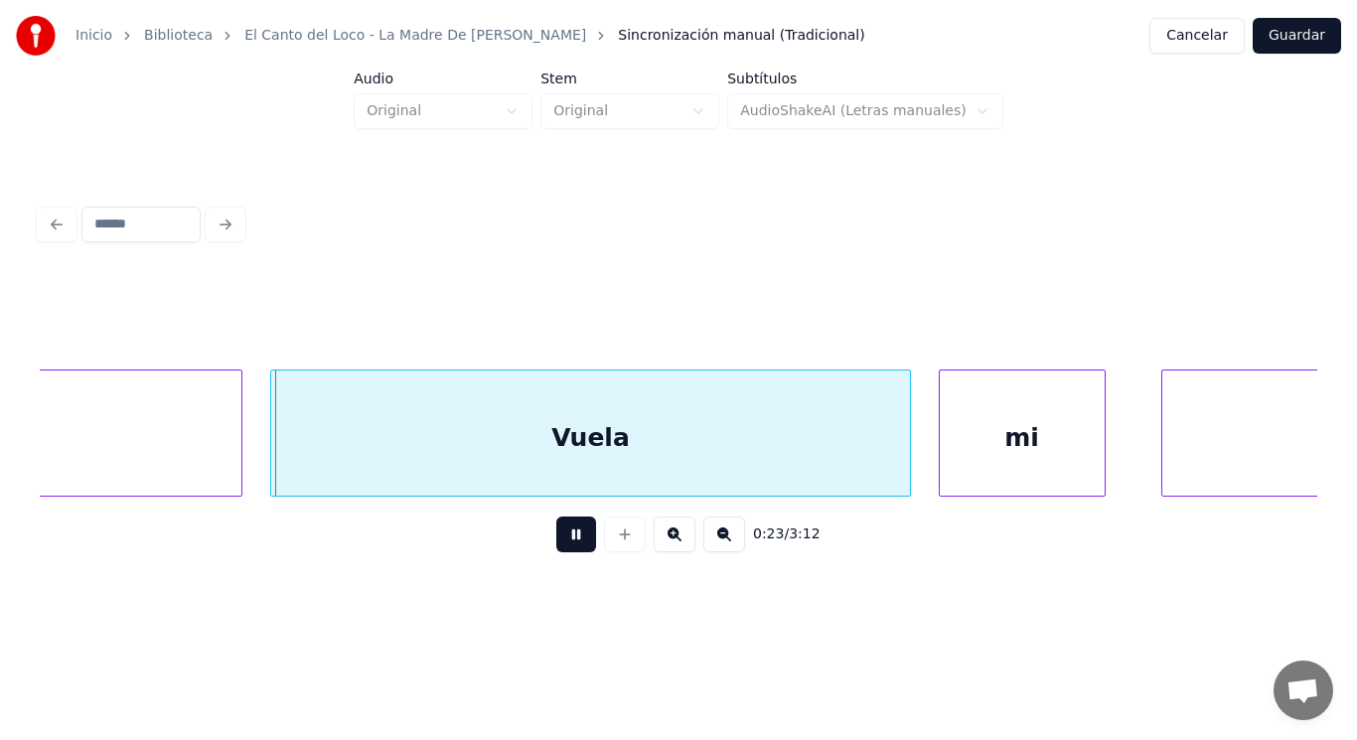
click at [559, 530] on button at bounding box center [576, 534] width 40 height 36
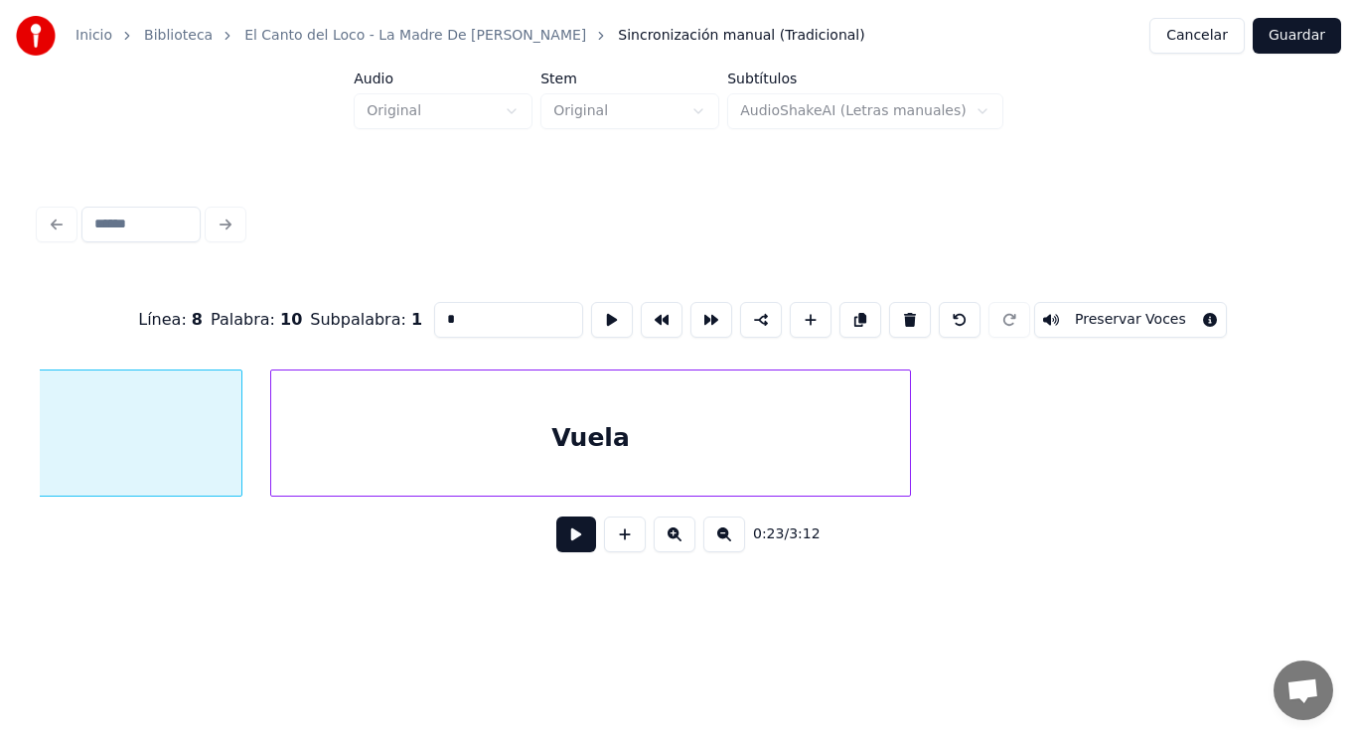
type input "******"
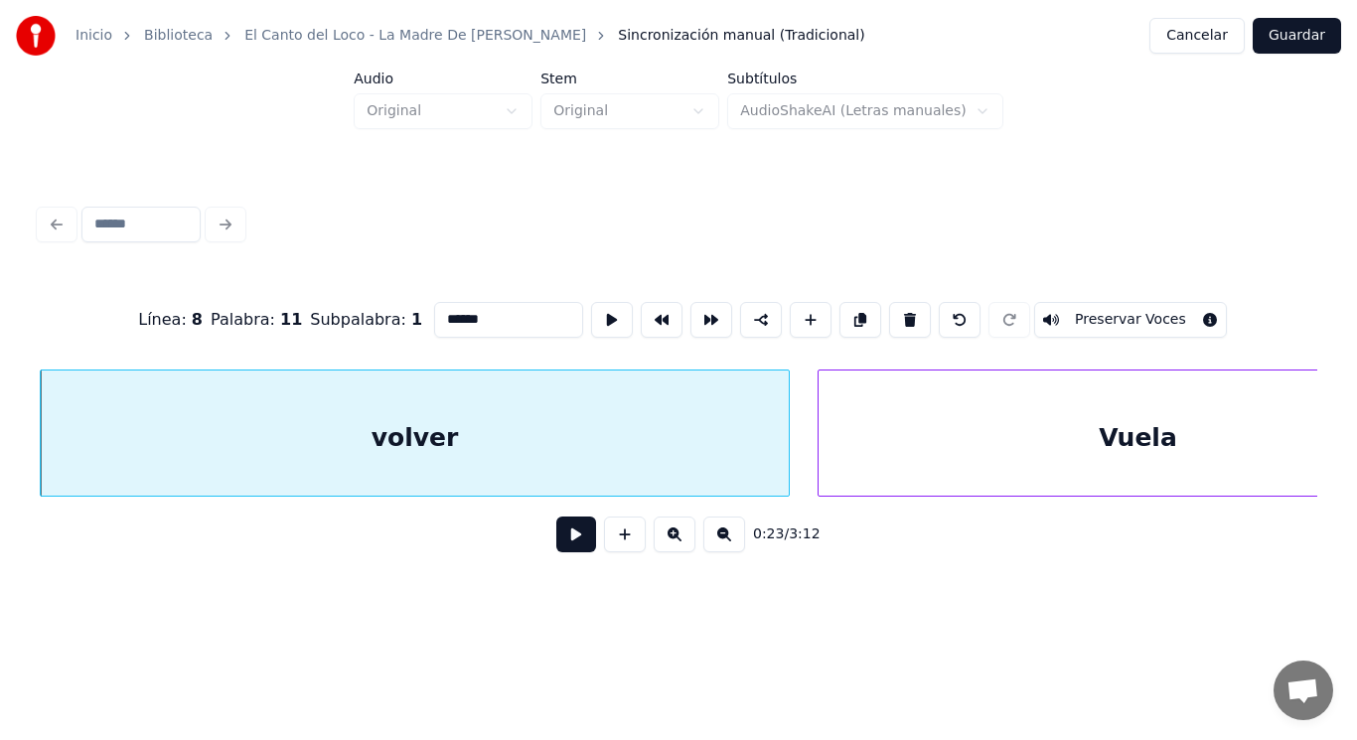
click at [582, 534] on button at bounding box center [576, 534] width 40 height 36
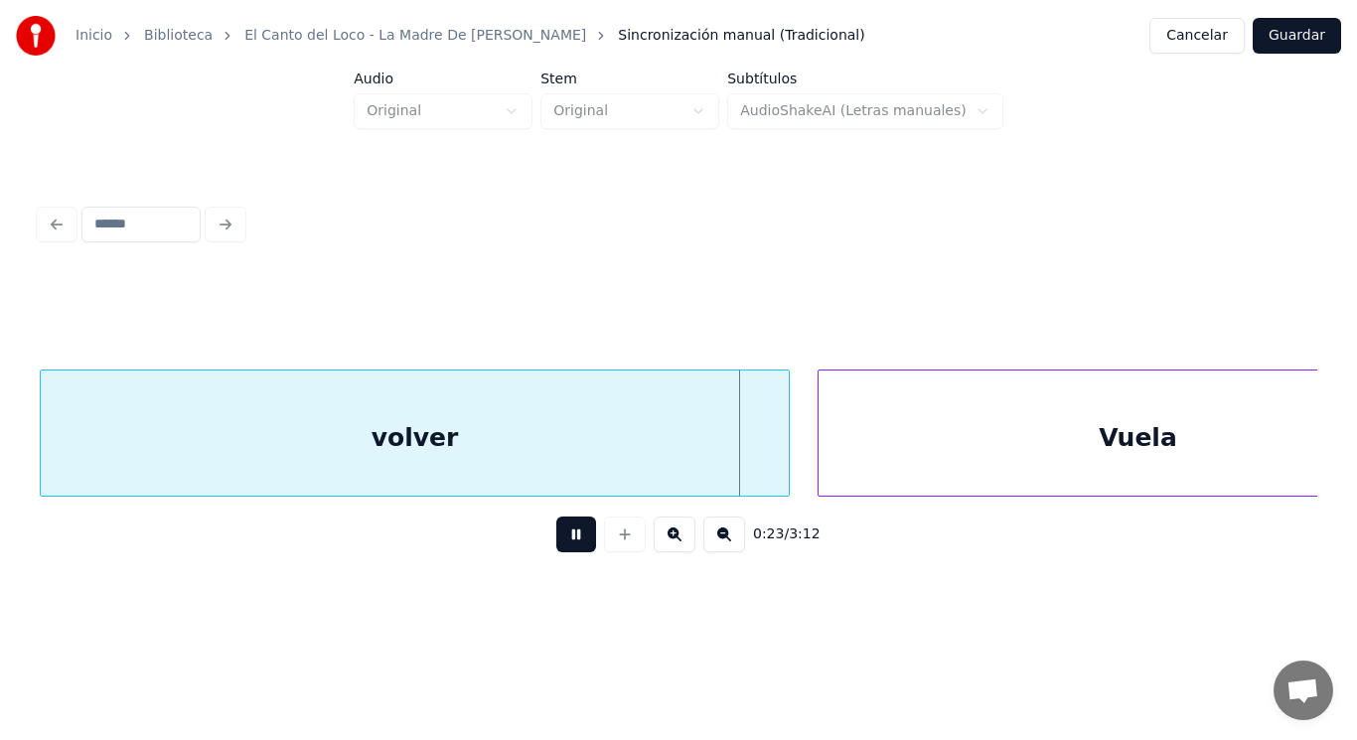
click at [582, 534] on button at bounding box center [576, 534] width 40 height 36
click at [584, 440] on div "volver" at bounding box center [415, 437] width 749 height 135
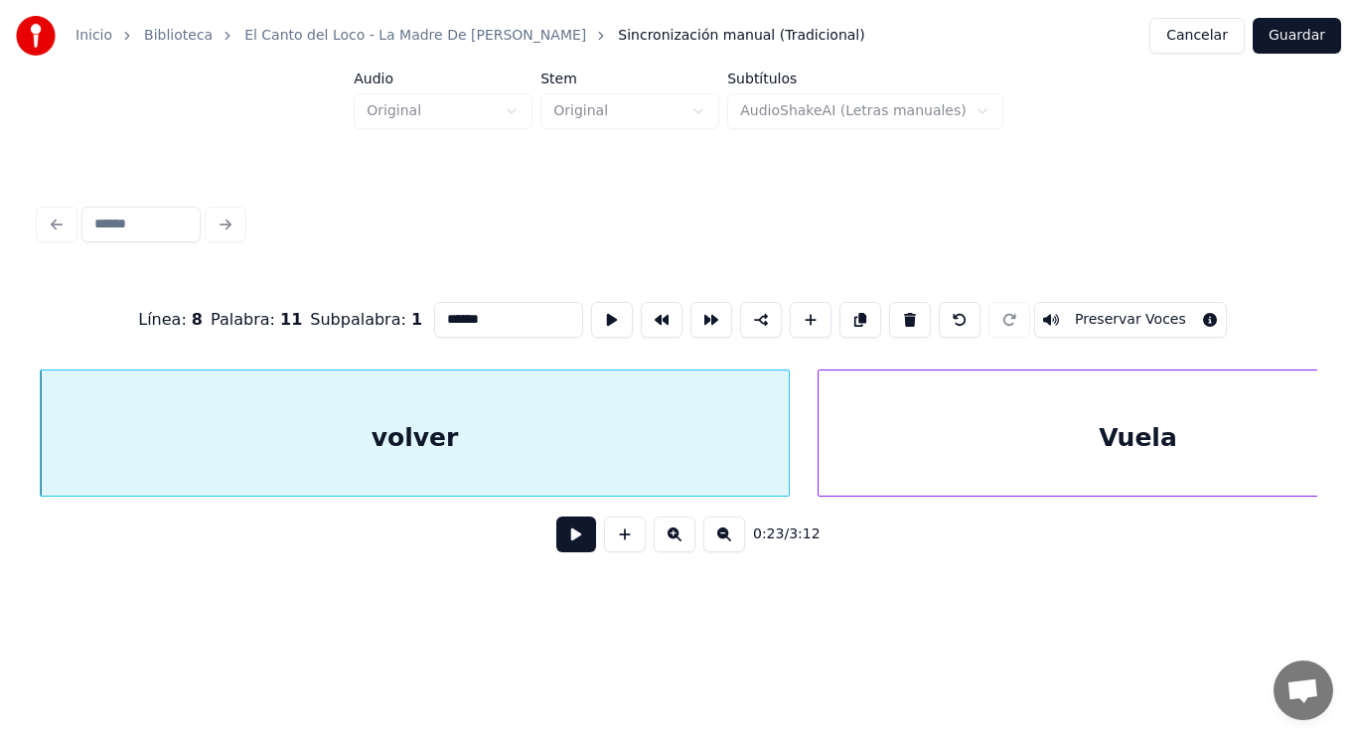
click at [453, 309] on input "******" at bounding box center [508, 320] width 149 height 36
type input "*******"
click at [561, 540] on button at bounding box center [576, 534] width 40 height 36
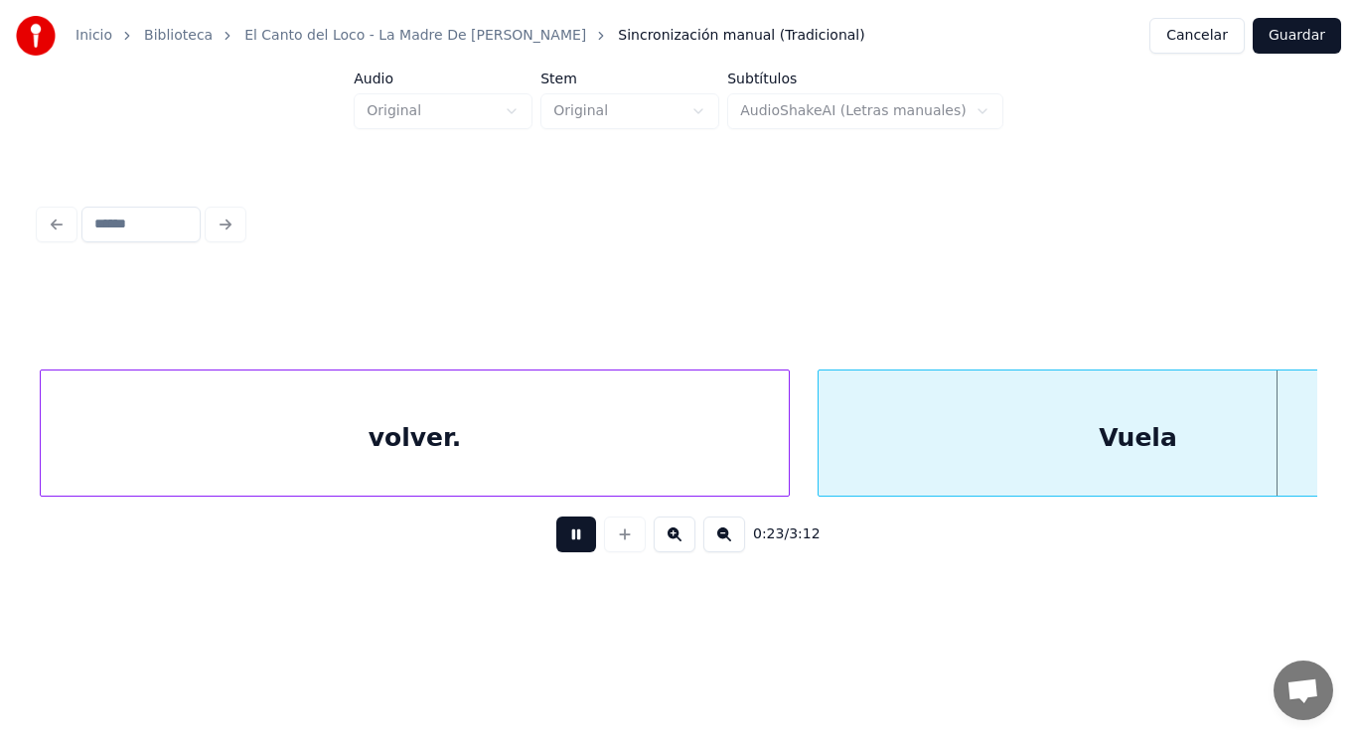
scroll to position [0, 33336]
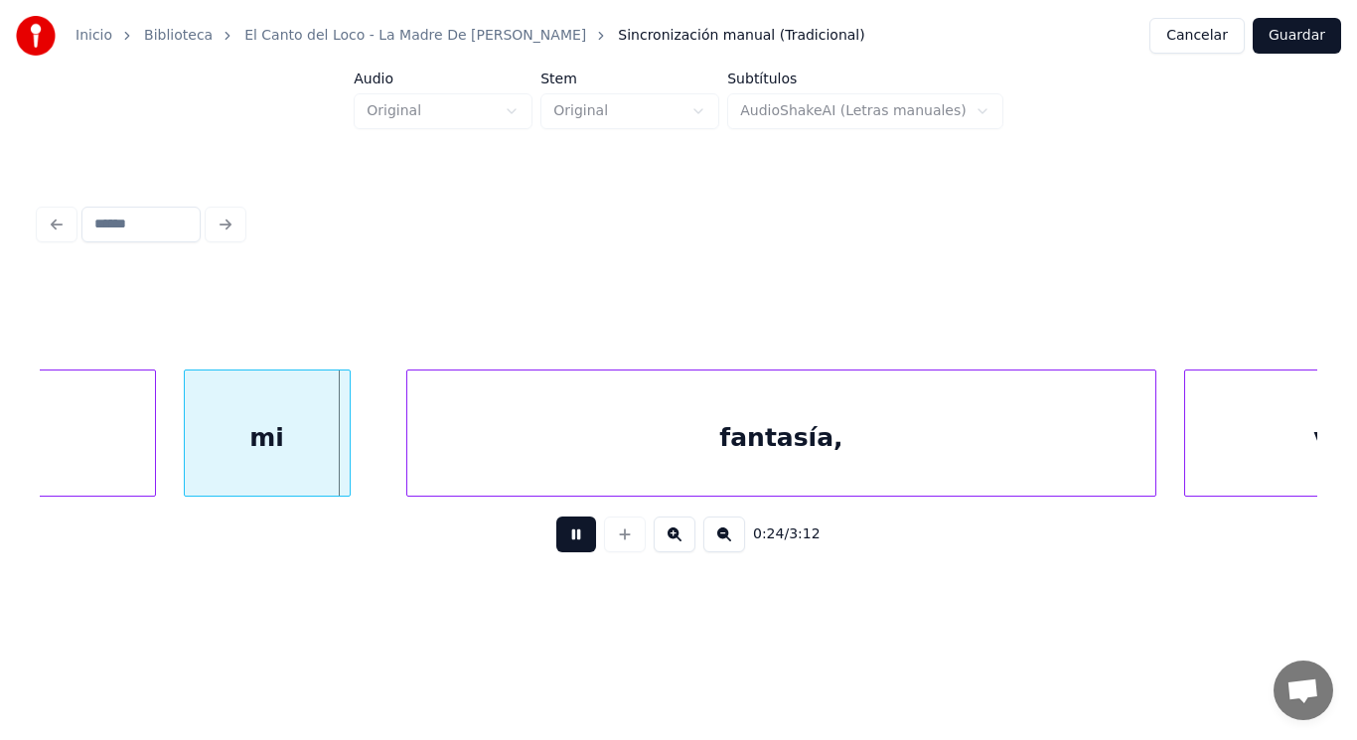
click at [561, 540] on button at bounding box center [576, 534] width 40 height 36
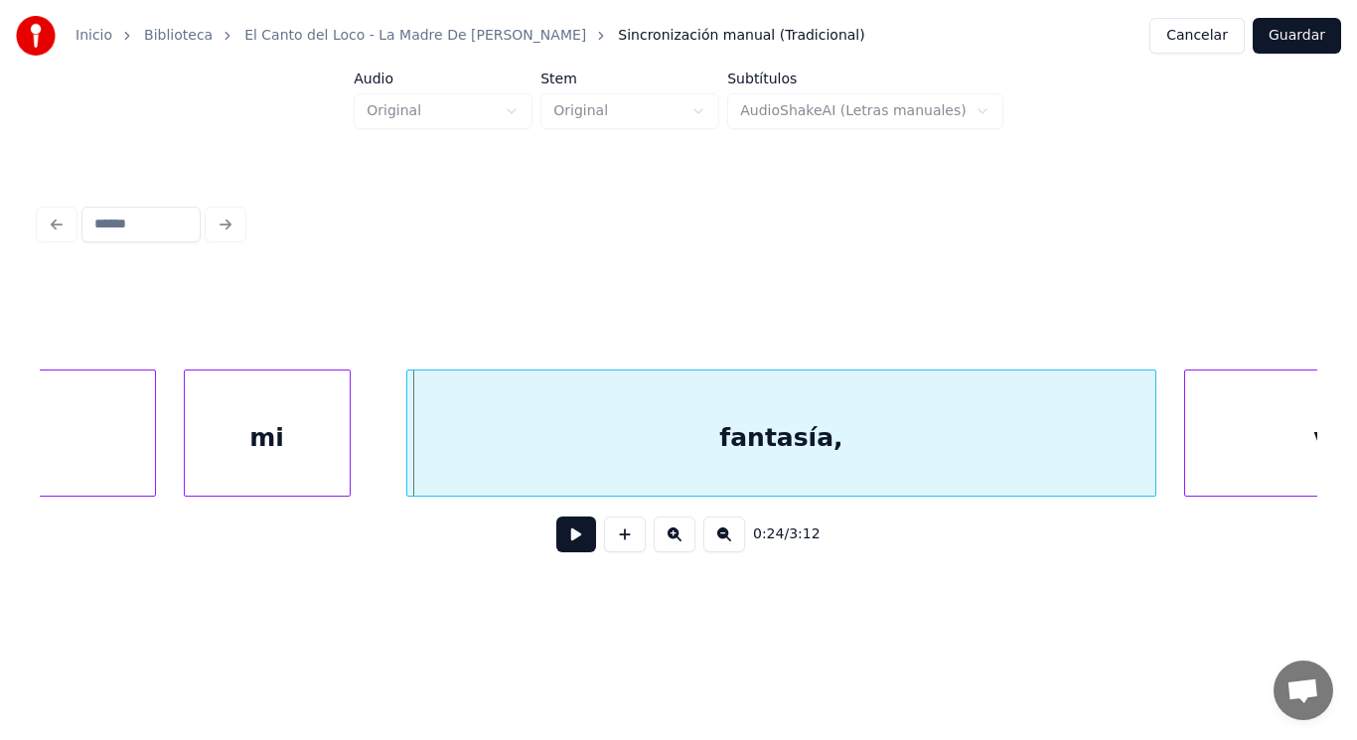
click at [561, 540] on button at bounding box center [576, 534] width 40 height 36
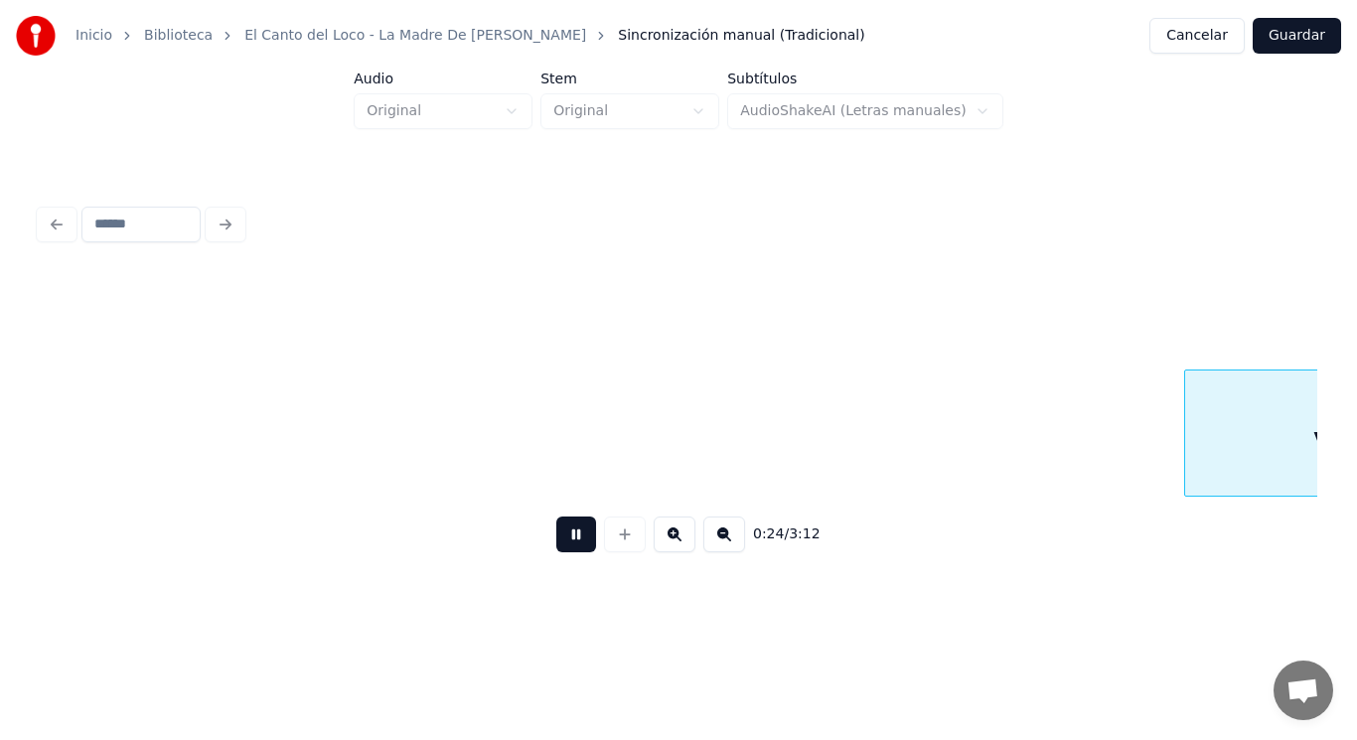
scroll to position [0, 34619]
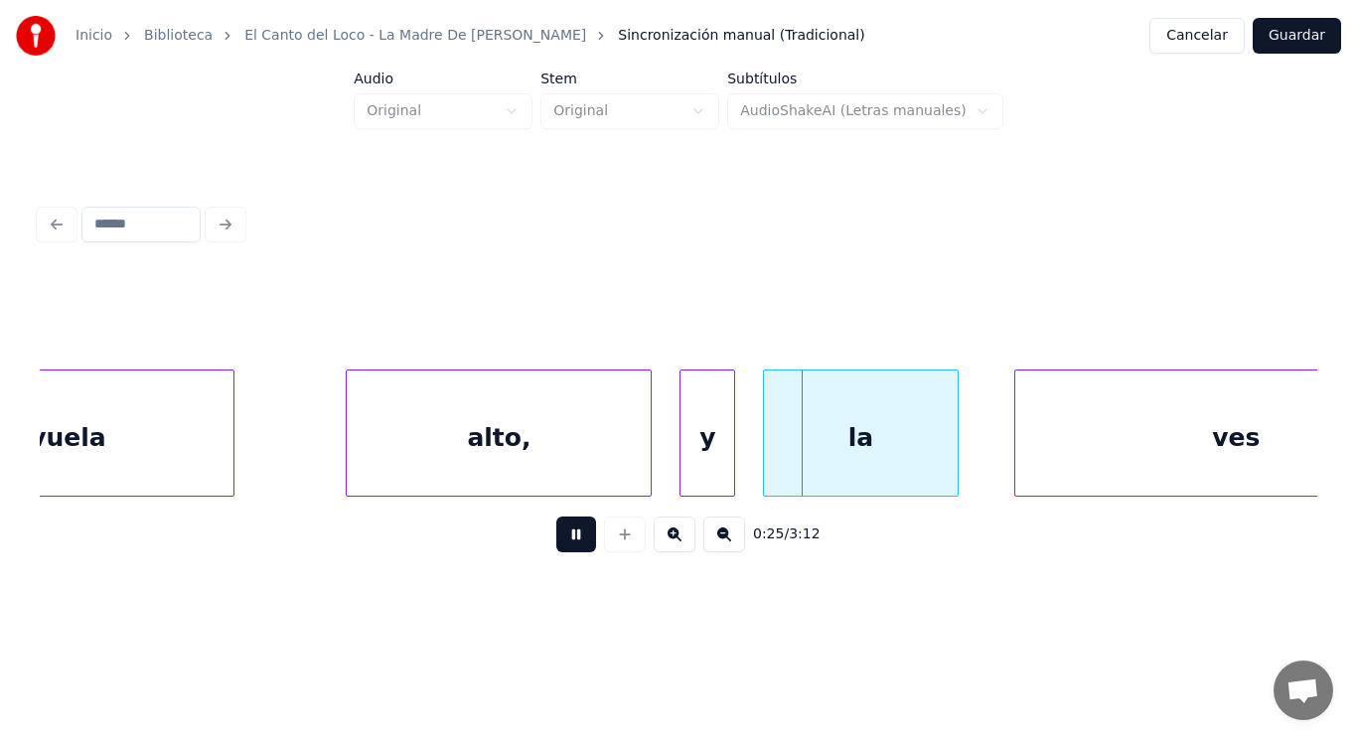
click at [561, 540] on button at bounding box center [576, 534] width 40 height 36
click at [187, 407] on div "vuela" at bounding box center [68, 437] width 332 height 135
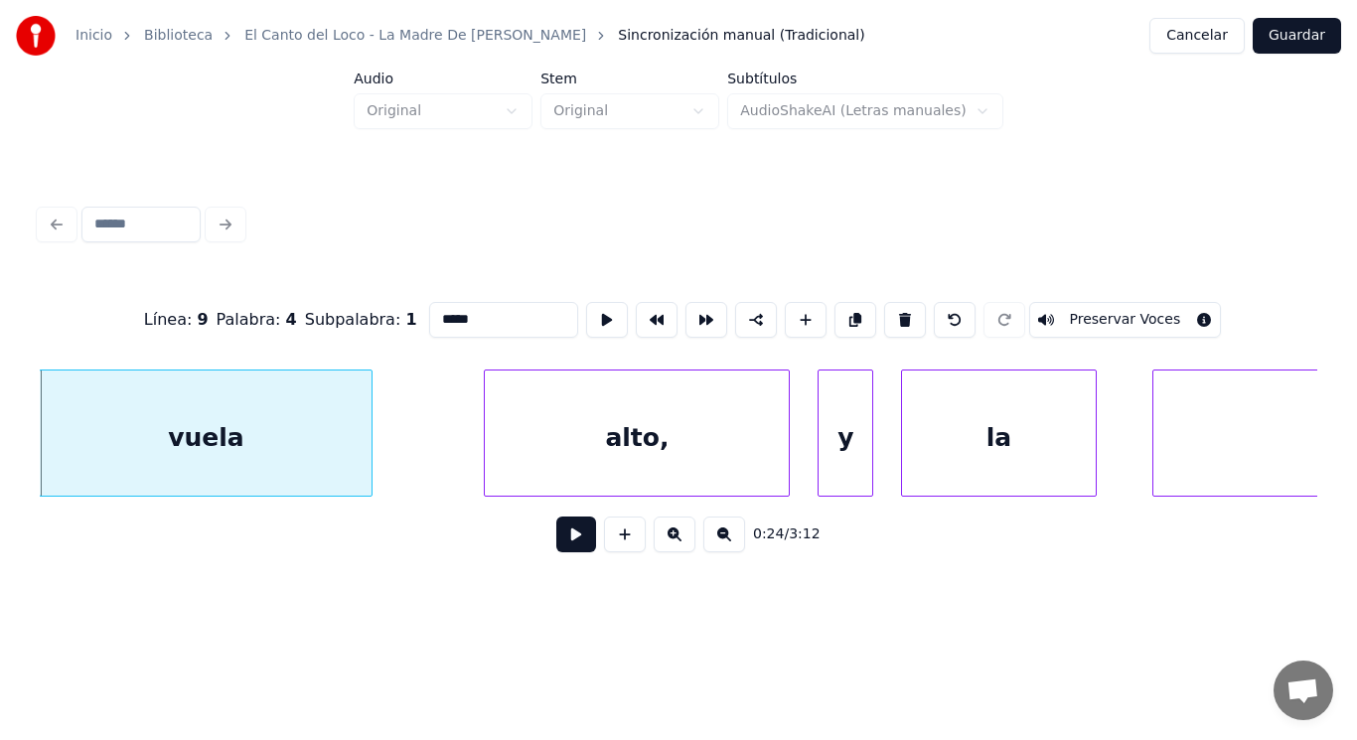
click at [562, 540] on button at bounding box center [576, 534] width 40 height 36
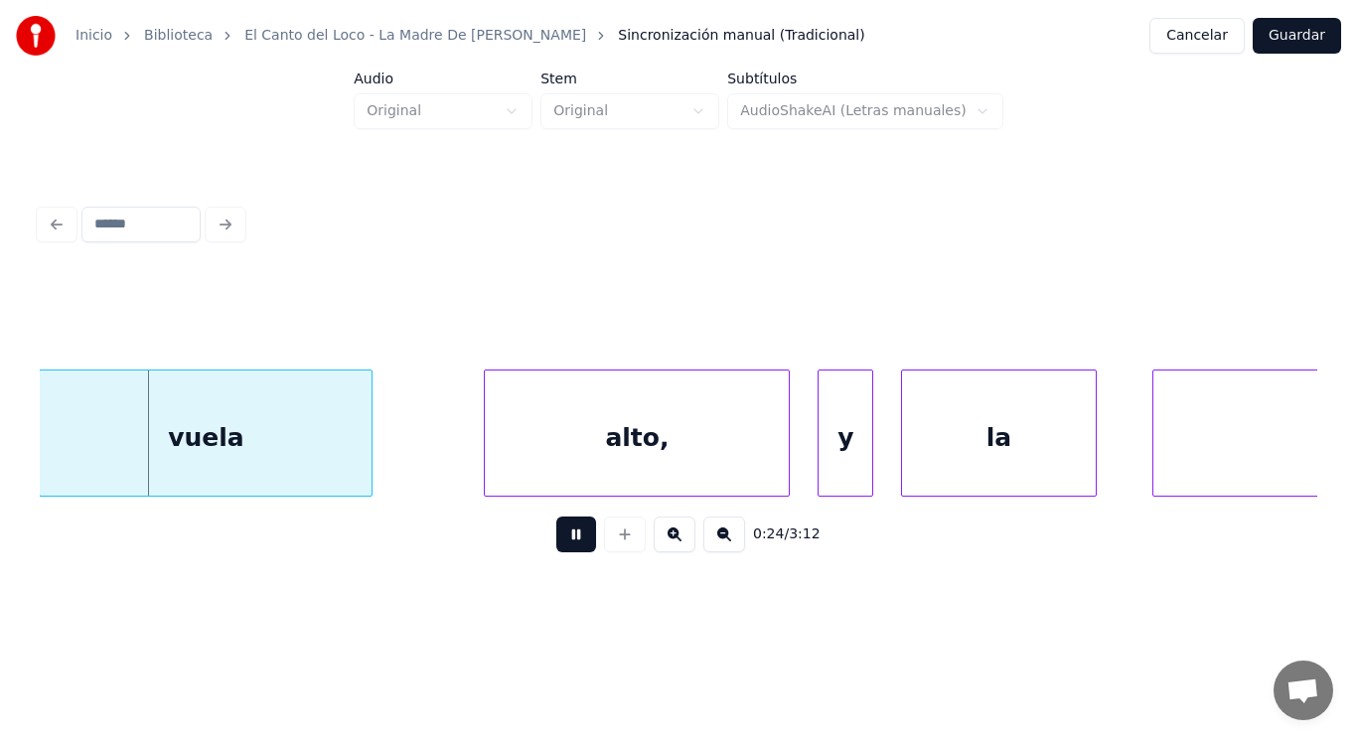
click at [562, 540] on button at bounding box center [576, 534] width 40 height 36
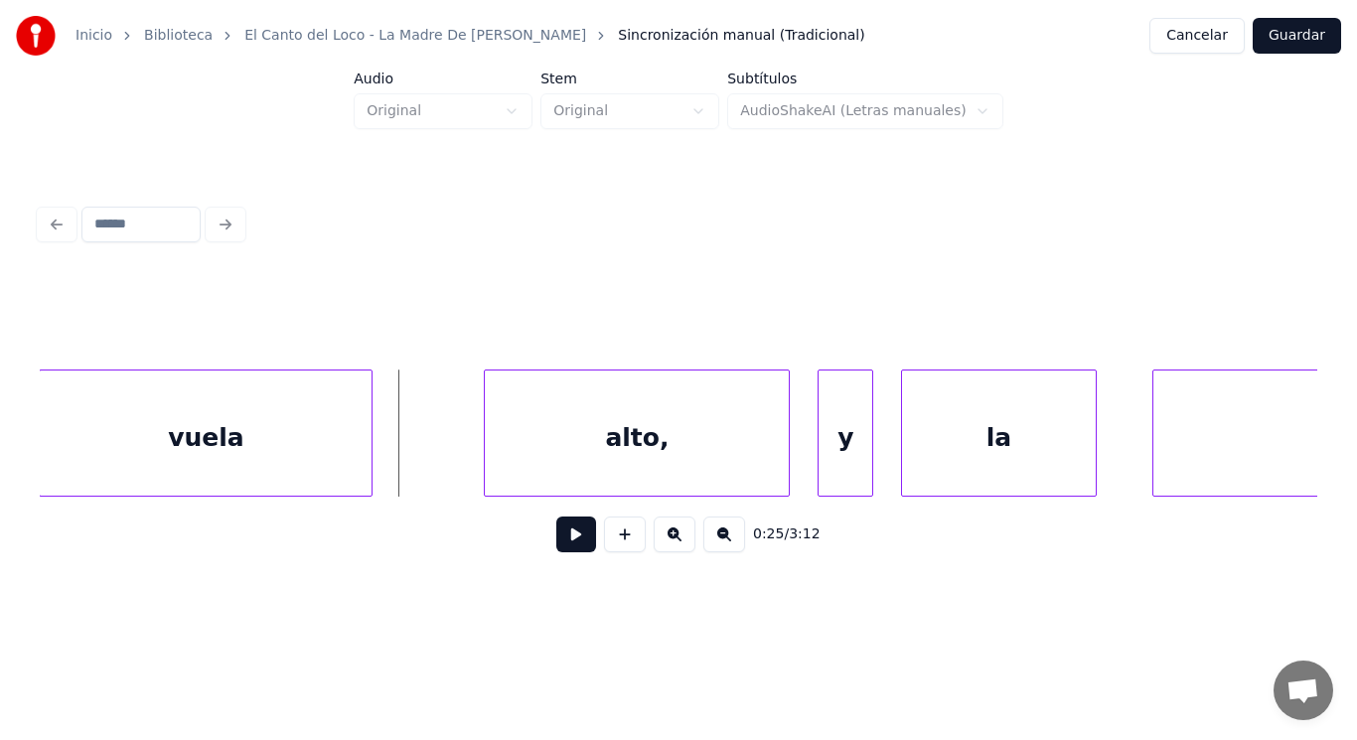
click at [556, 541] on button at bounding box center [576, 534] width 40 height 36
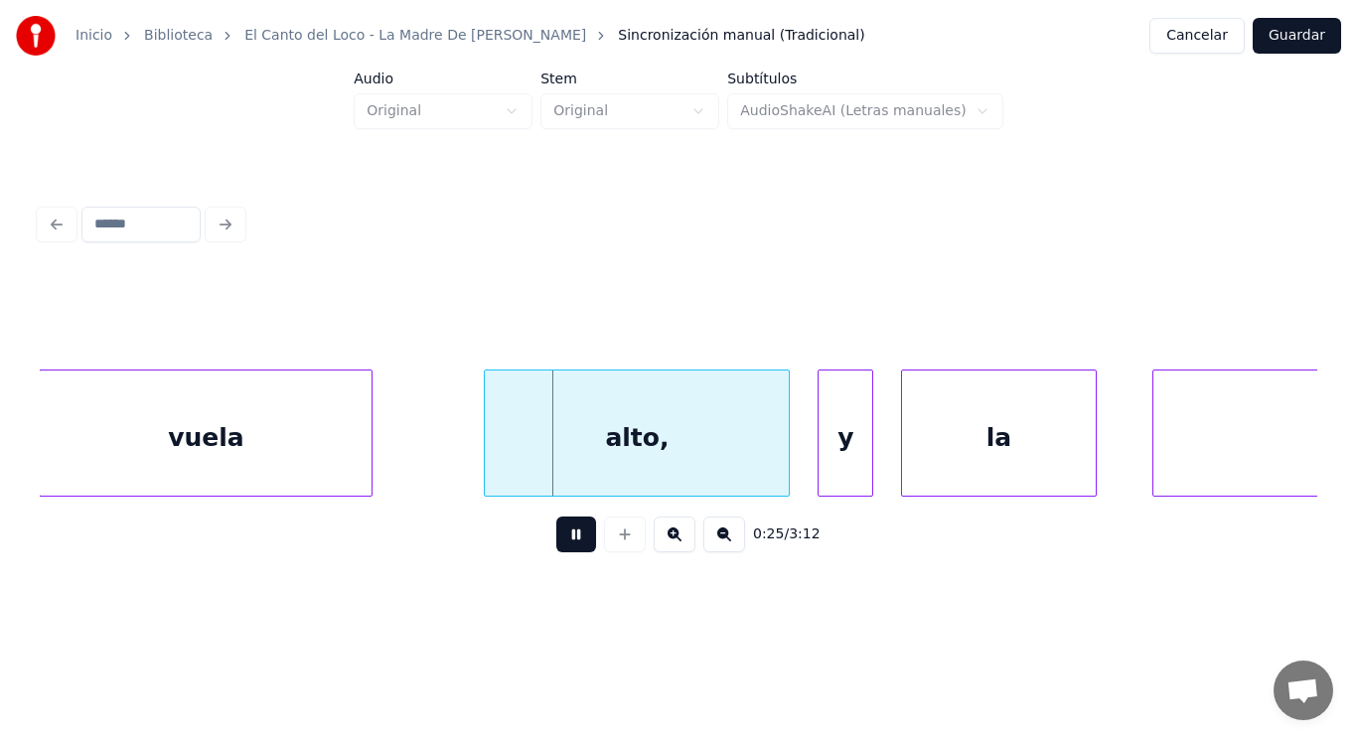
click at [556, 541] on button at bounding box center [576, 534] width 40 height 36
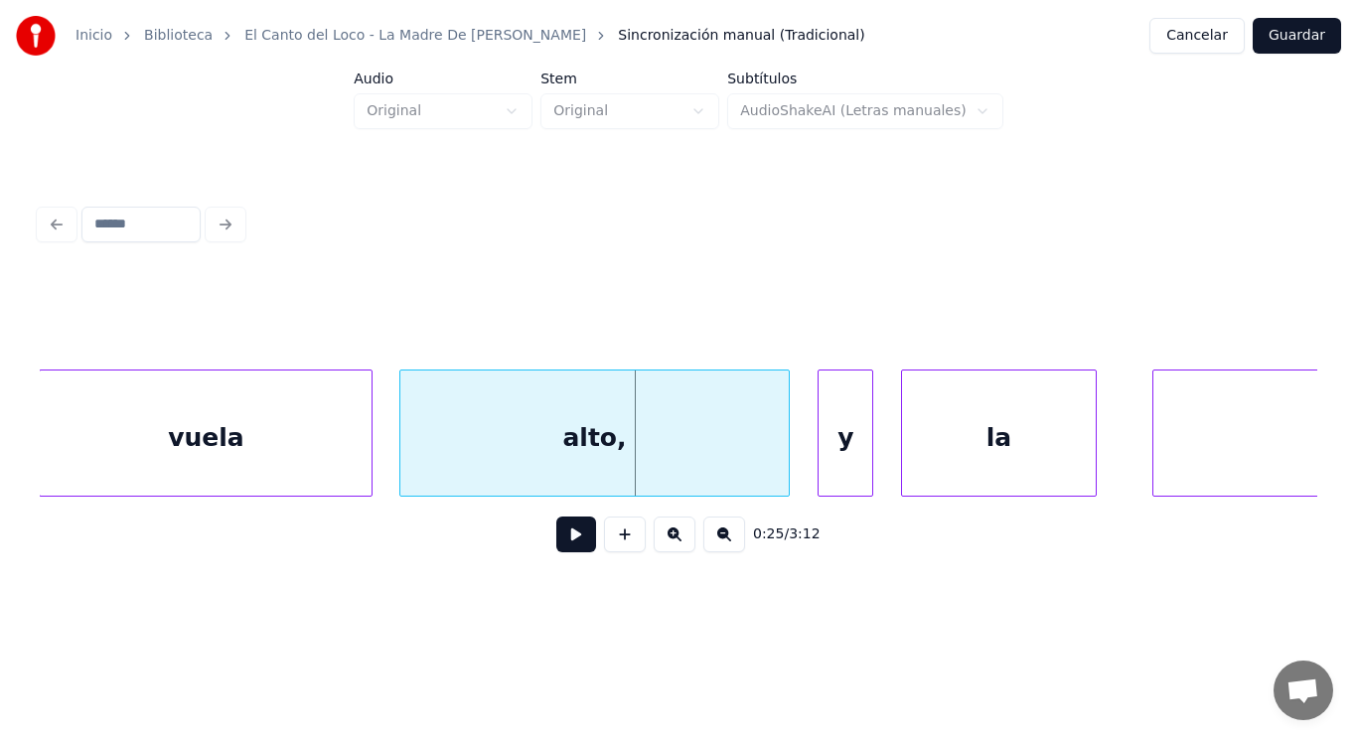
click at [401, 449] on div at bounding box center [403, 432] width 6 height 125
click at [559, 531] on button at bounding box center [576, 534] width 40 height 36
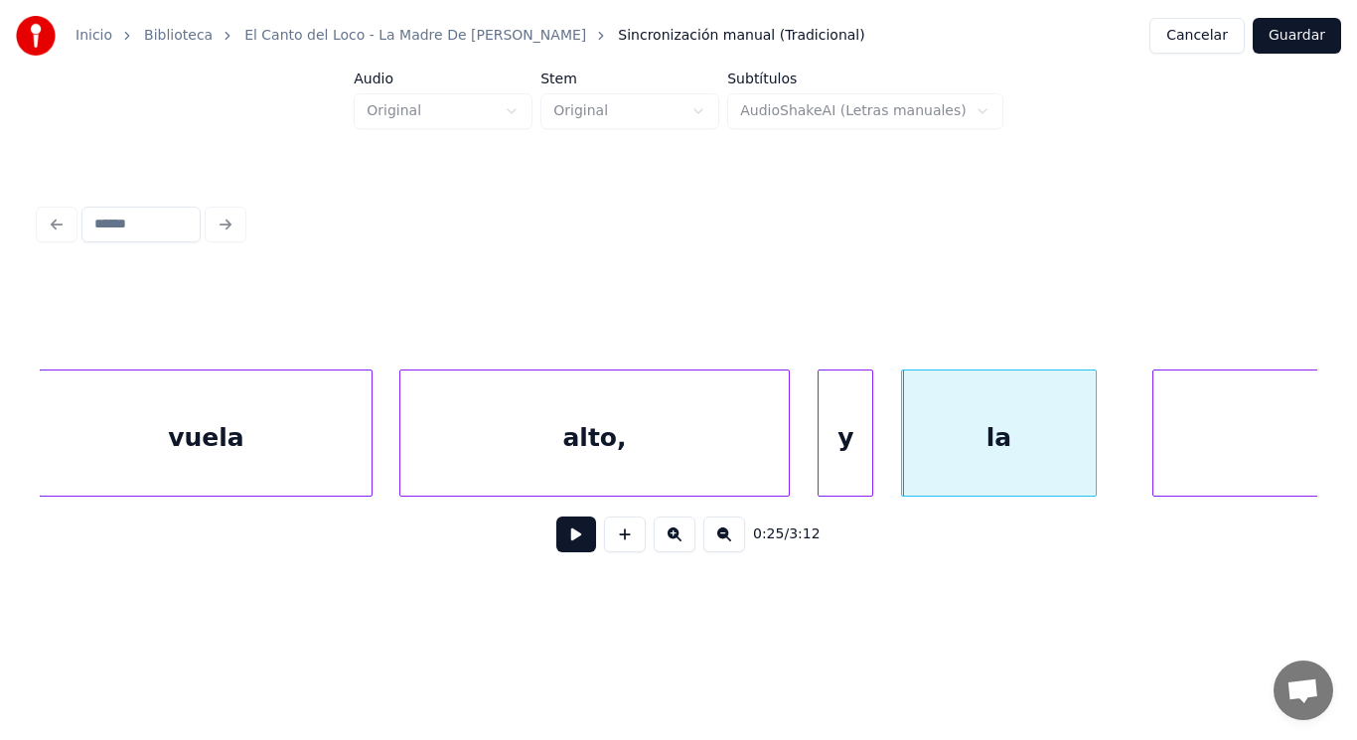
click at [596, 442] on div "alto," at bounding box center [594, 437] width 389 height 135
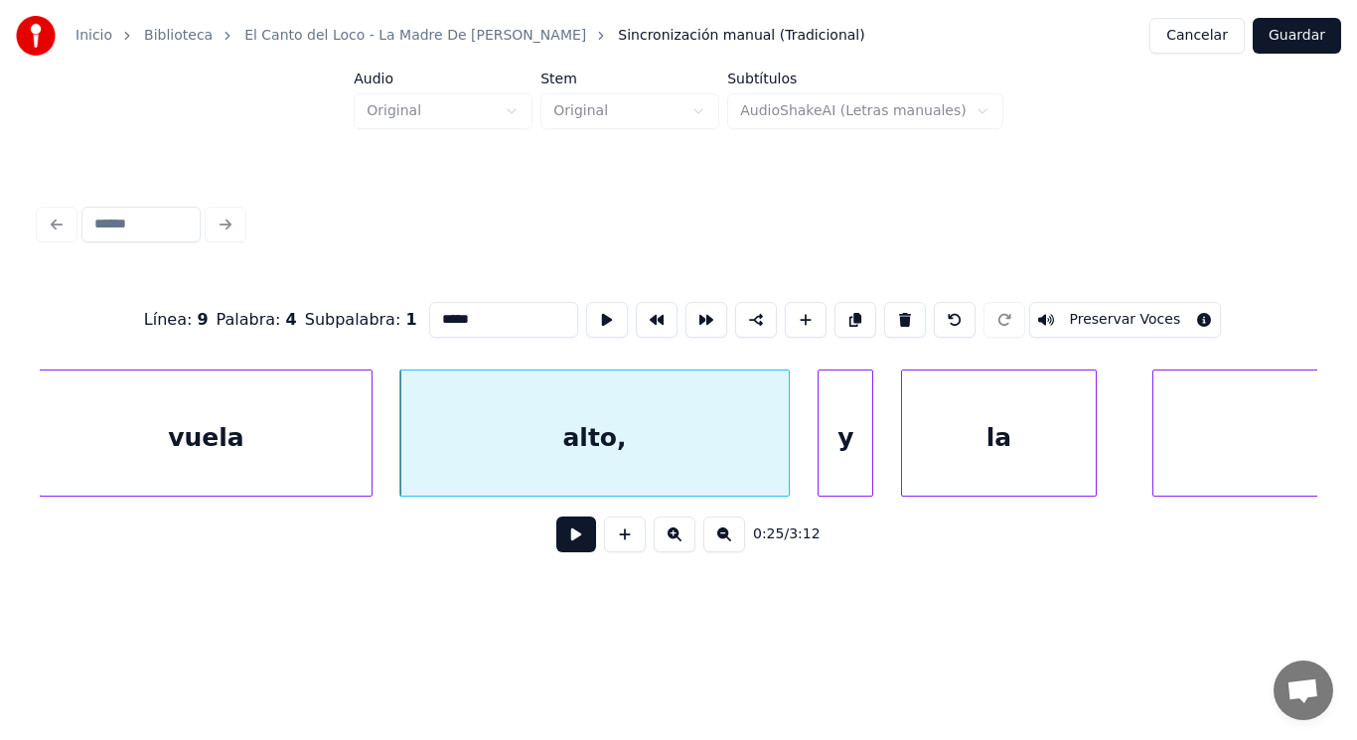
type input "*****"
click at [566, 545] on button at bounding box center [576, 534] width 40 height 36
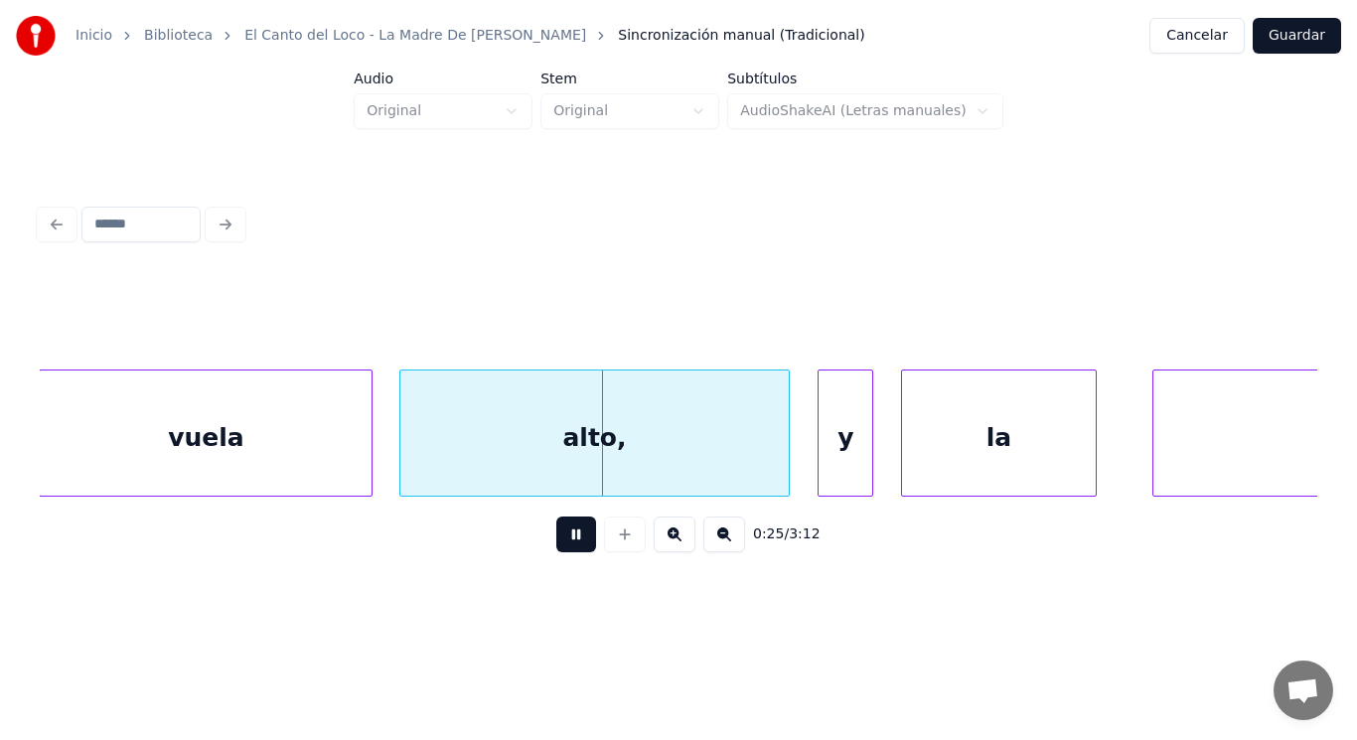
click at [566, 545] on button at bounding box center [576, 534] width 40 height 36
click at [746, 469] on div at bounding box center [748, 432] width 6 height 125
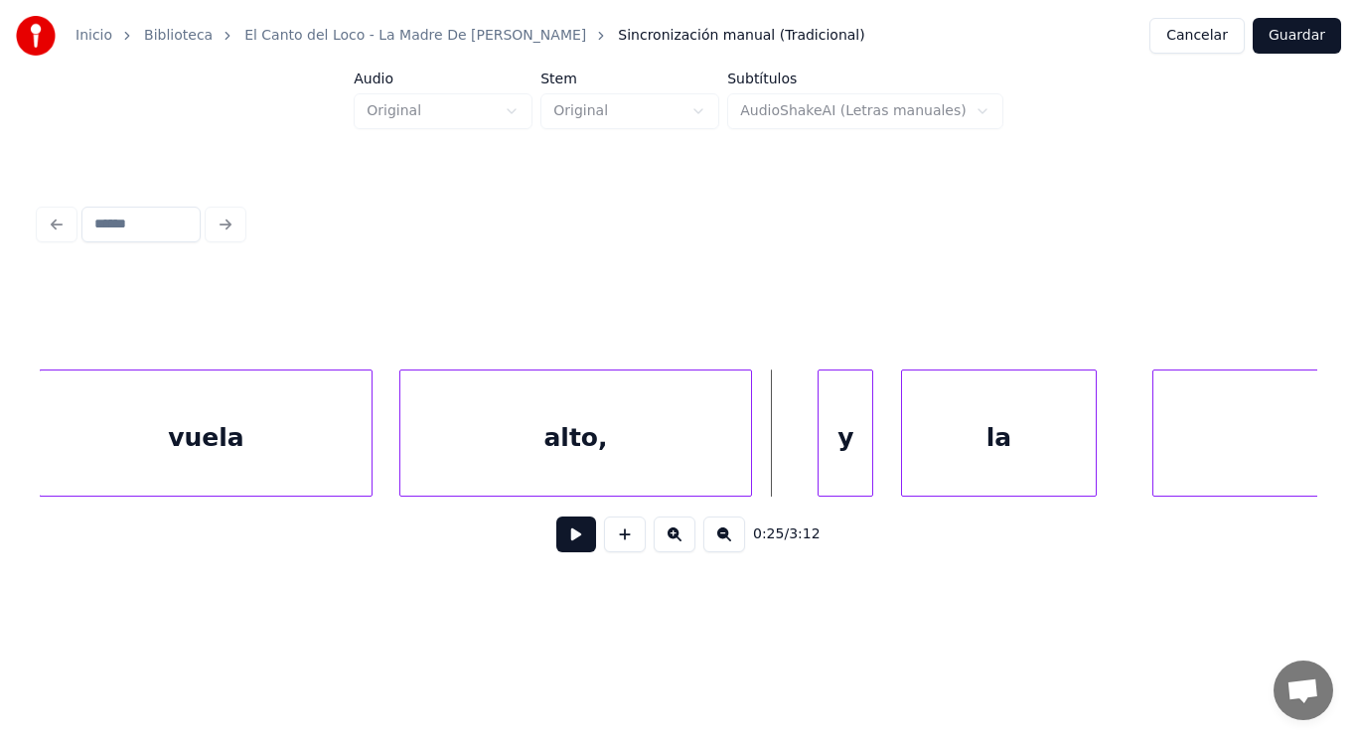
click at [566, 538] on button at bounding box center [576, 534] width 40 height 36
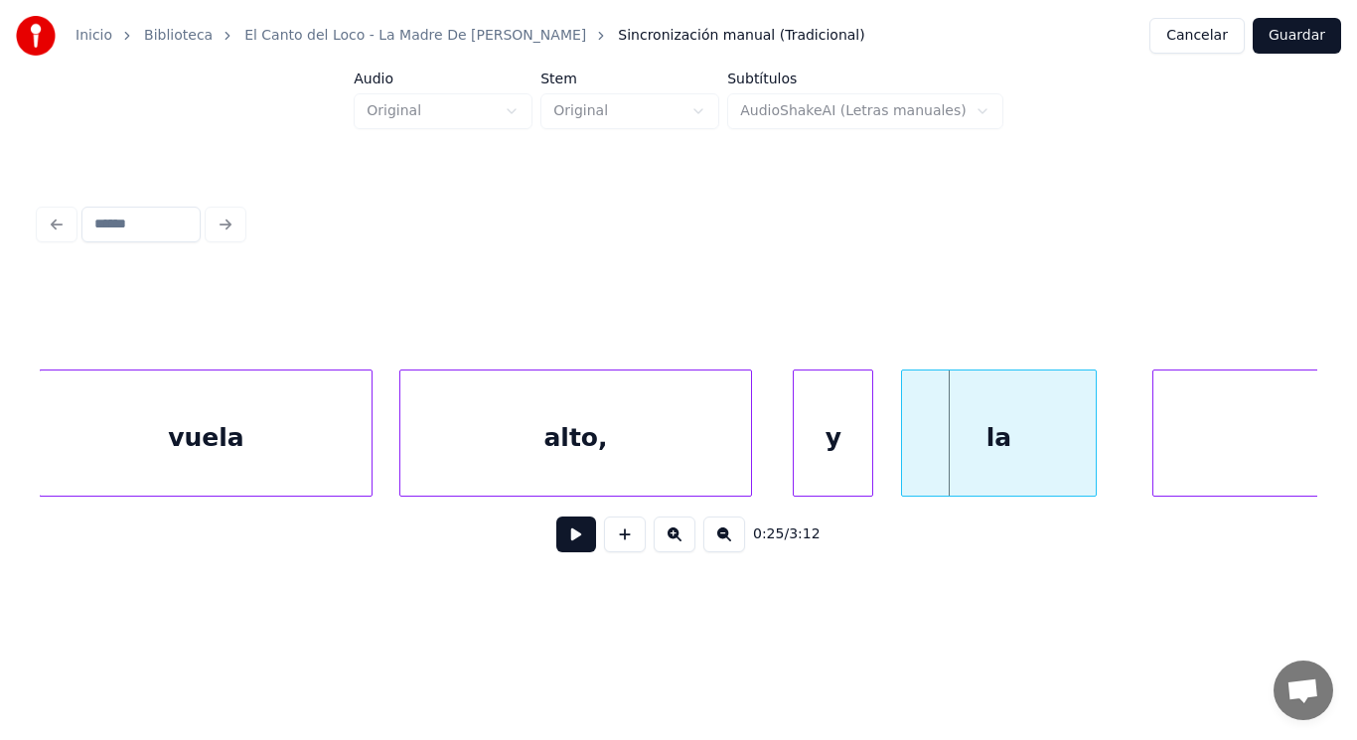
click at [796, 462] on div at bounding box center [797, 432] width 6 height 125
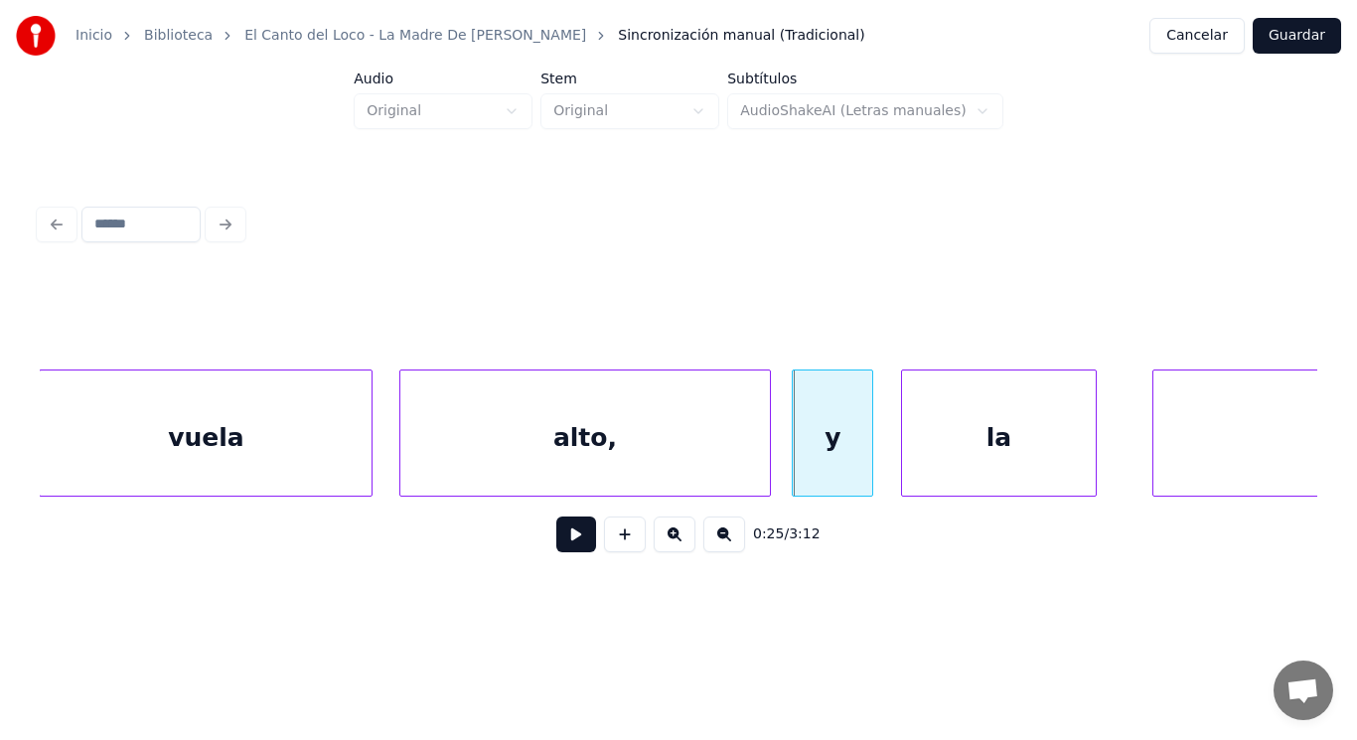
click at [766, 457] on div at bounding box center [767, 432] width 6 height 125
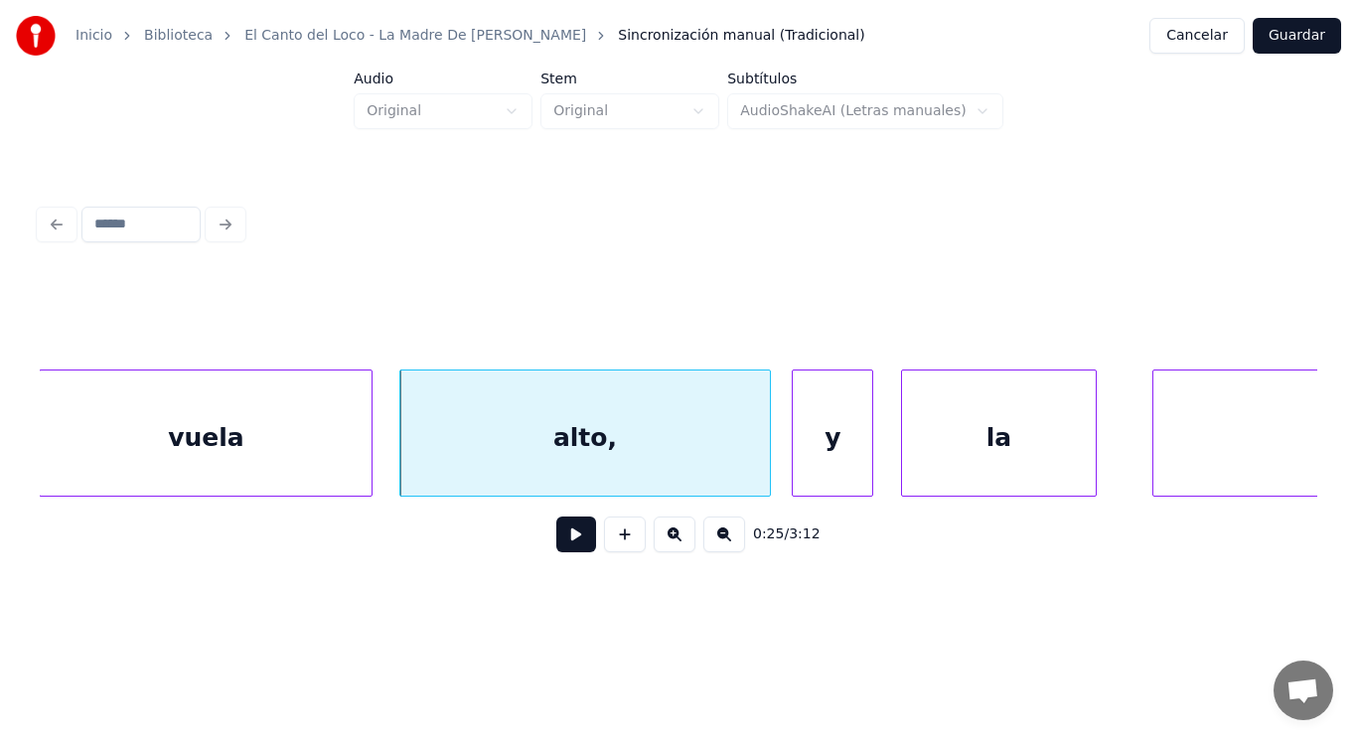
click at [591, 473] on div "alto," at bounding box center [585, 437] width 370 height 135
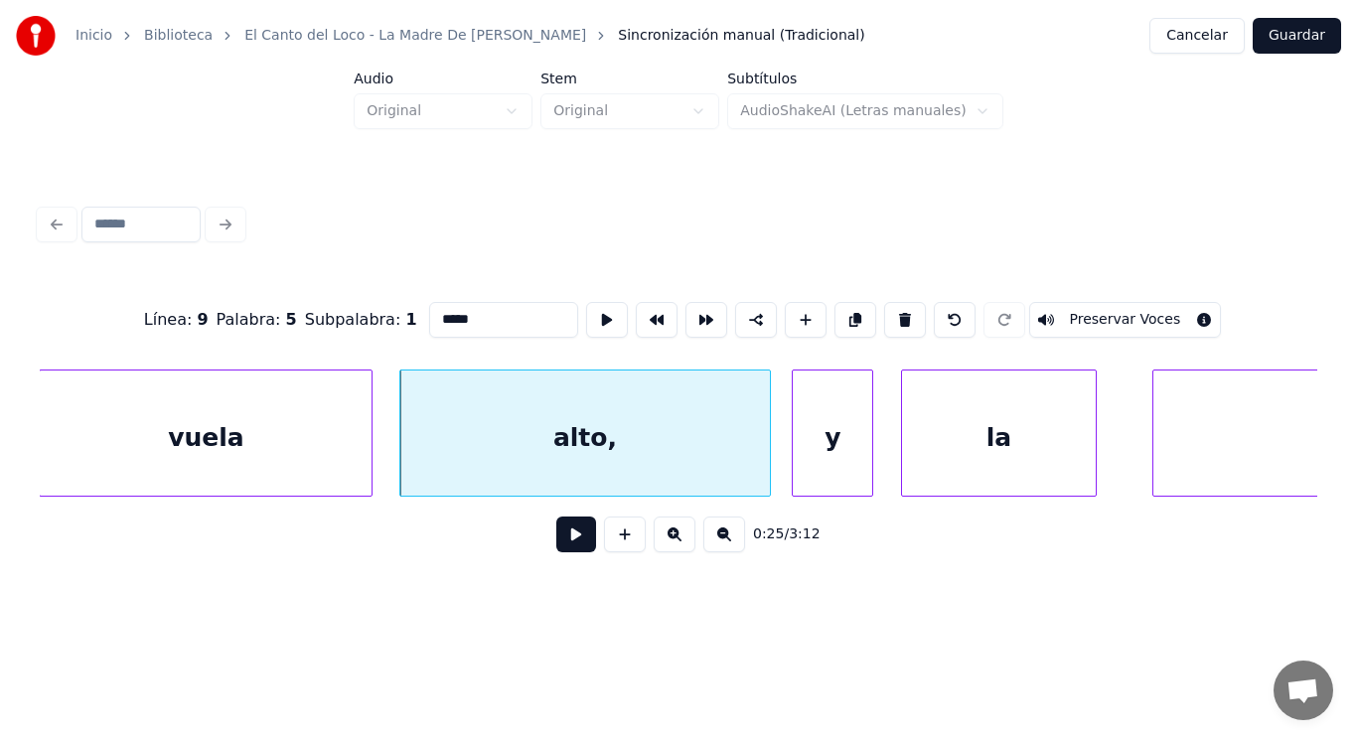
click at [561, 541] on button at bounding box center [576, 534] width 40 height 36
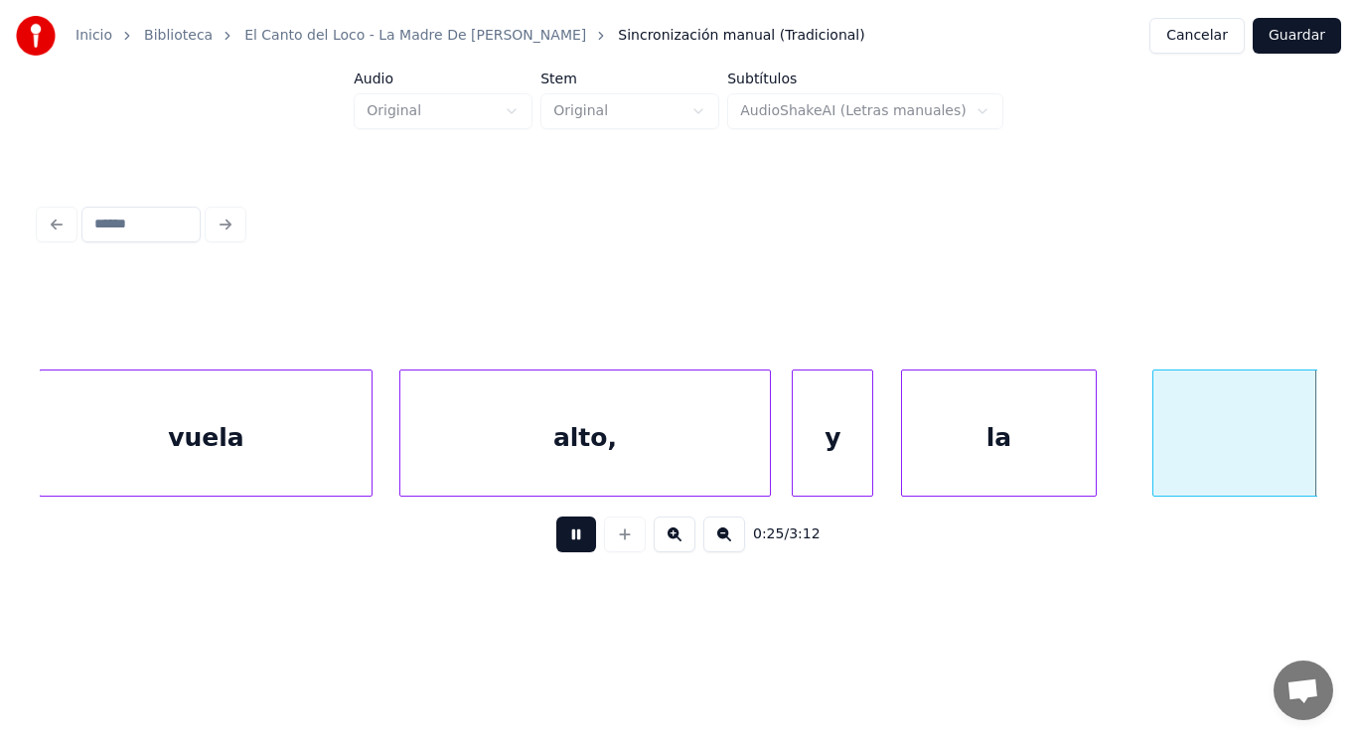
scroll to position [0, 35785]
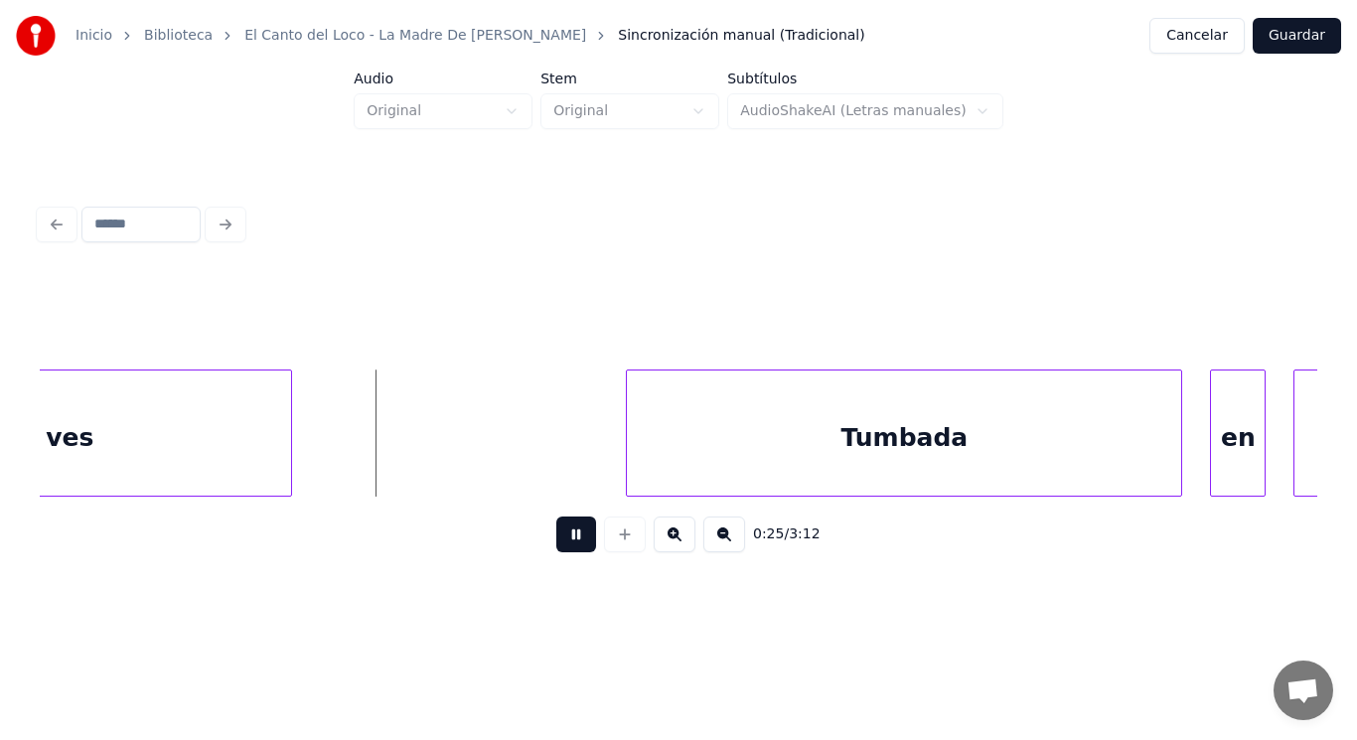
click at [561, 541] on button at bounding box center [576, 534] width 40 height 36
click at [653, 453] on div "Tumbada" at bounding box center [904, 437] width 554 height 135
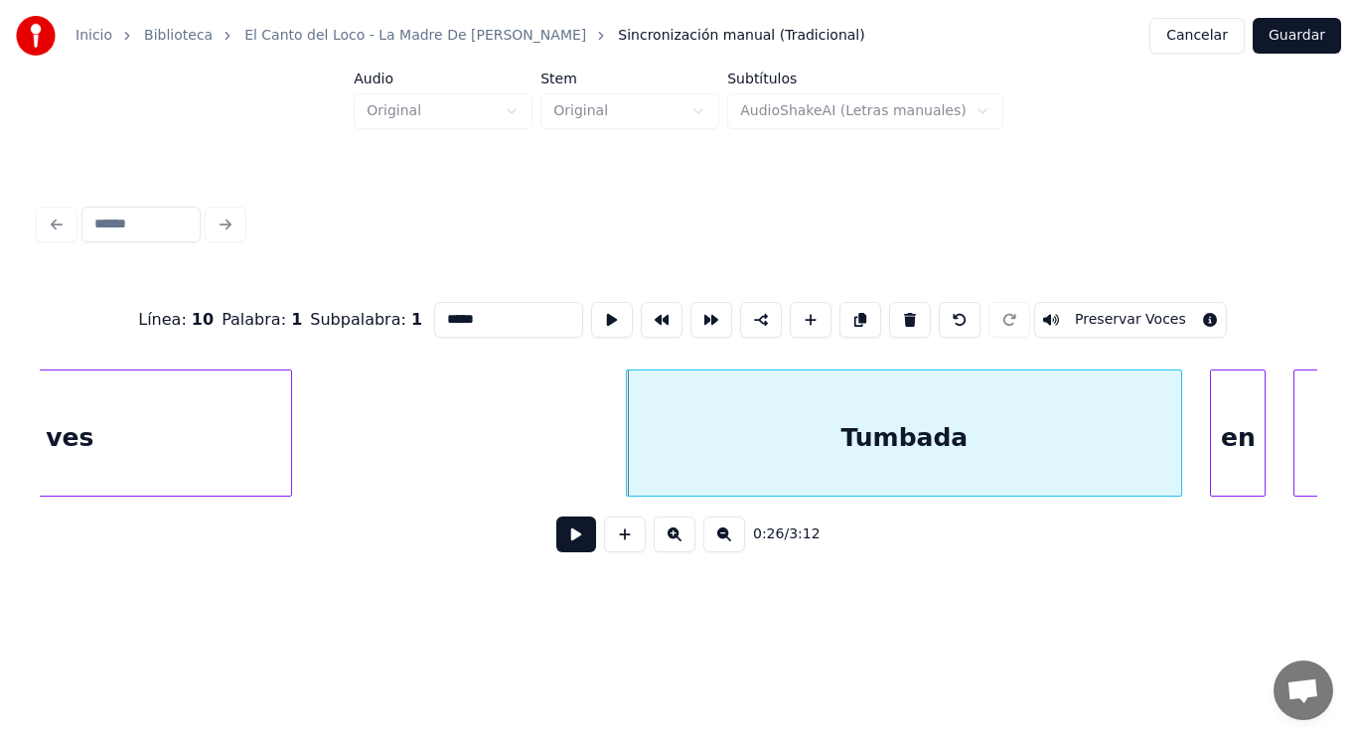
type input "*******"
click at [556, 536] on button at bounding box center [576, 534] width 40 height 36
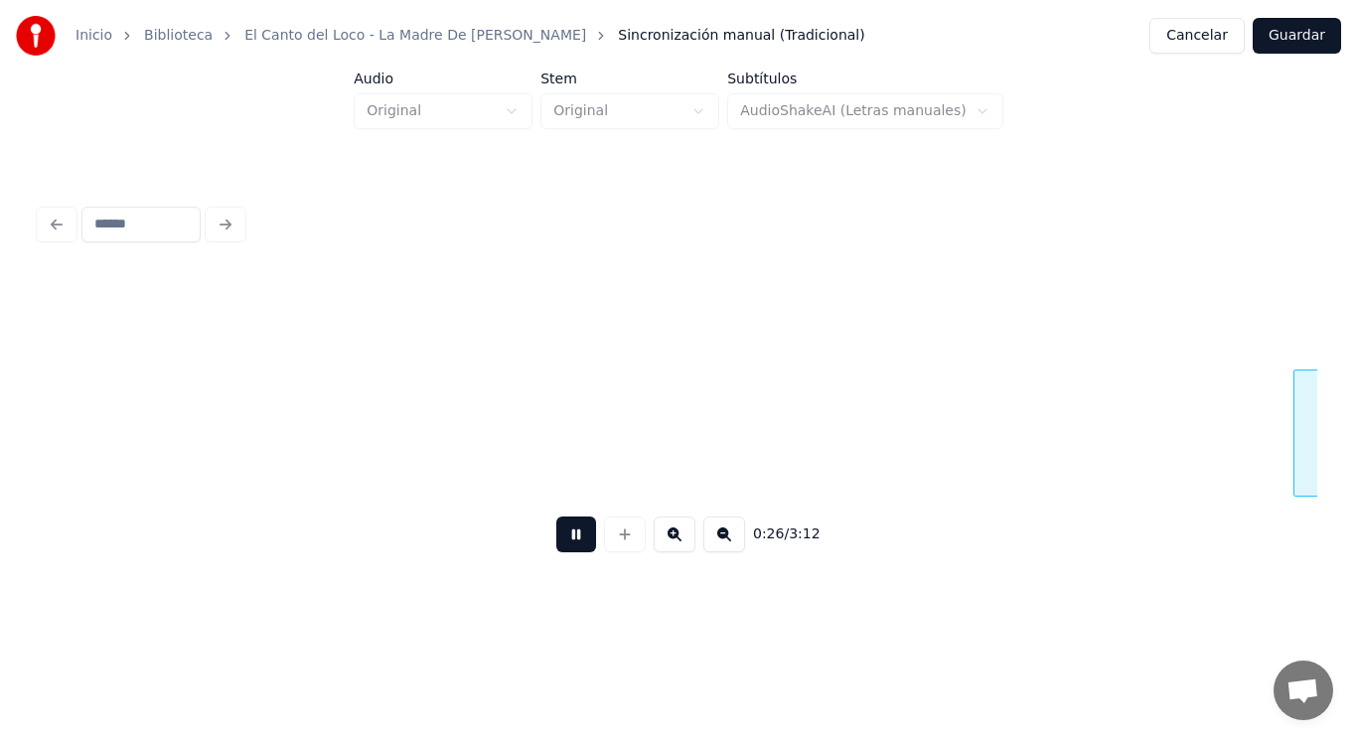
scroll to position [0, 37075]
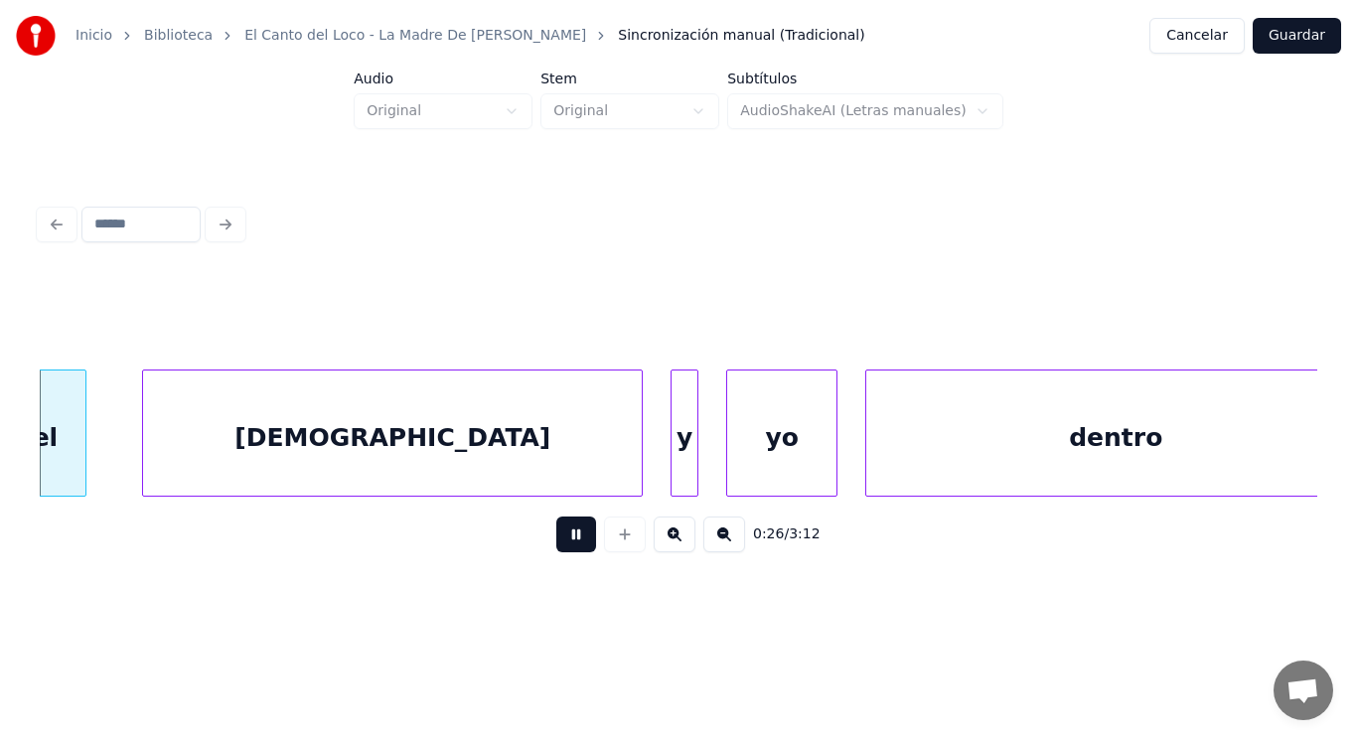
click at [556, 536] on button at bounding box center [576, 534] width 40 height 36
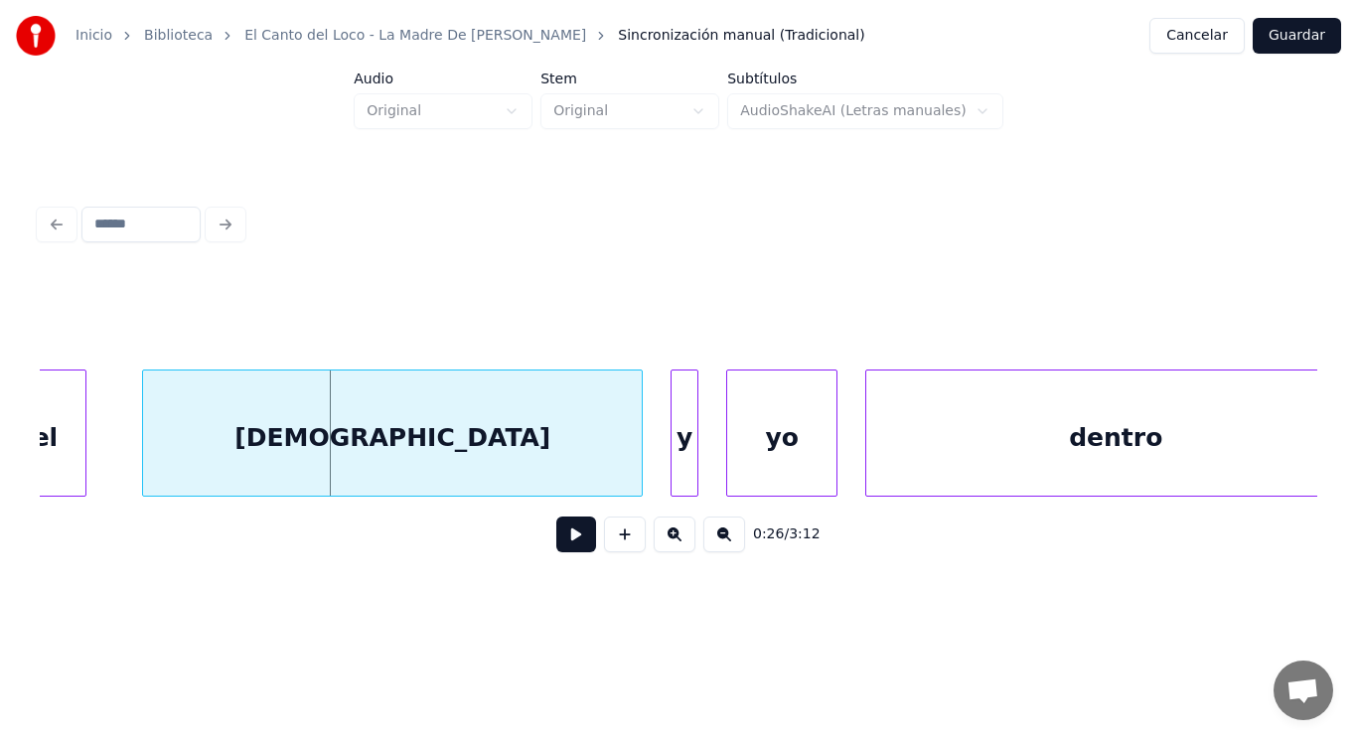
click at [450, 423] on div "[DEMOGRAPHIC_DATA]" at bounding box center [392, 437] width 499 height 135
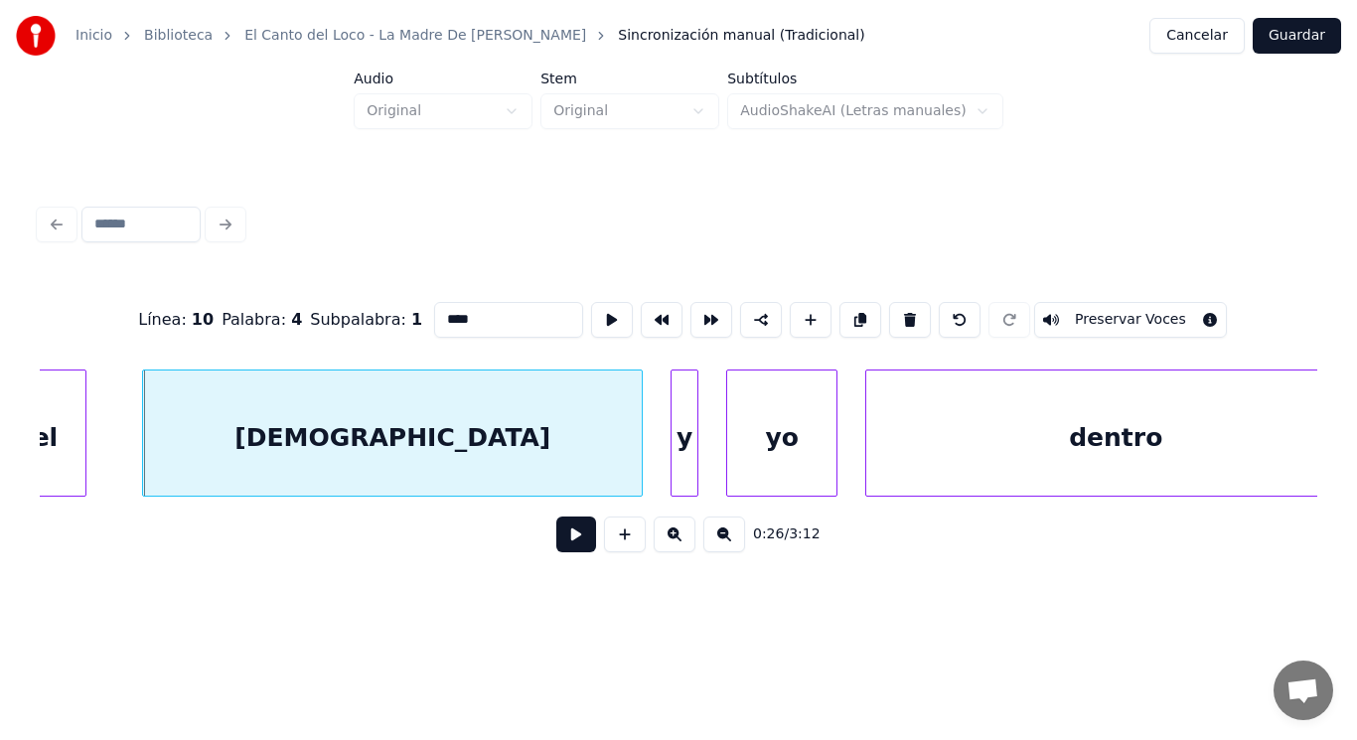
click at [556, 535] on button at bounding box center [576, 534] width 40 height 36
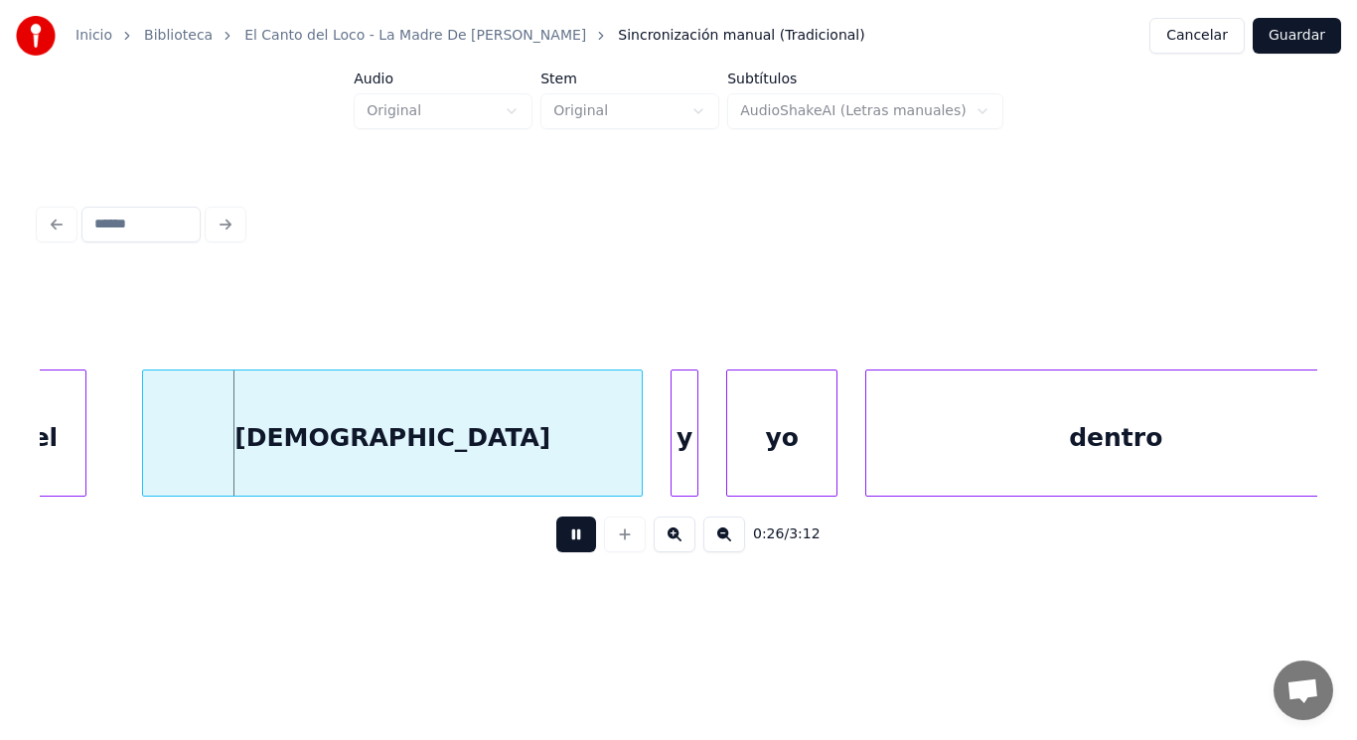
click at [556, 535] on button at bounding box center [576, 534] width 40 height 36
click at [70, 458] on div "el" at bounding box center [44, 437] width 81 height 135
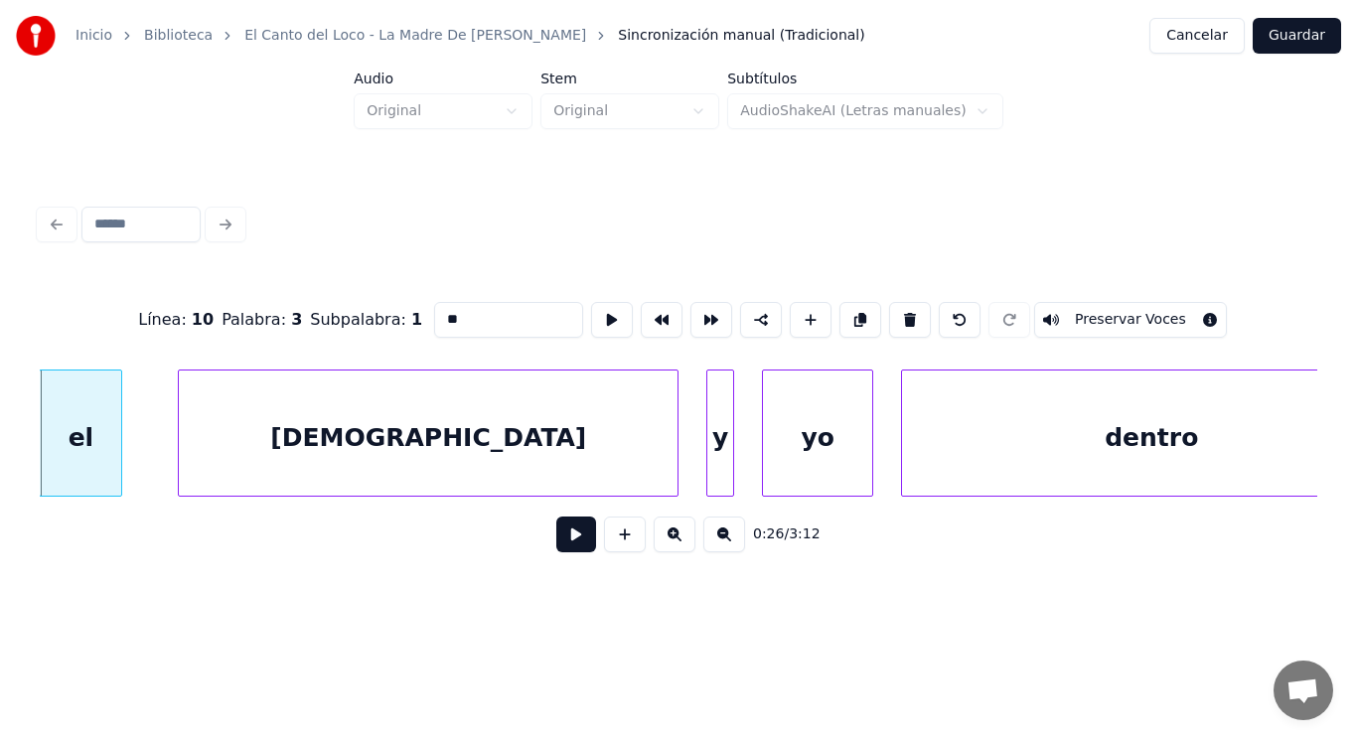
click at [574, 546] on button at bounding box center [576, 534] width 40 height 36
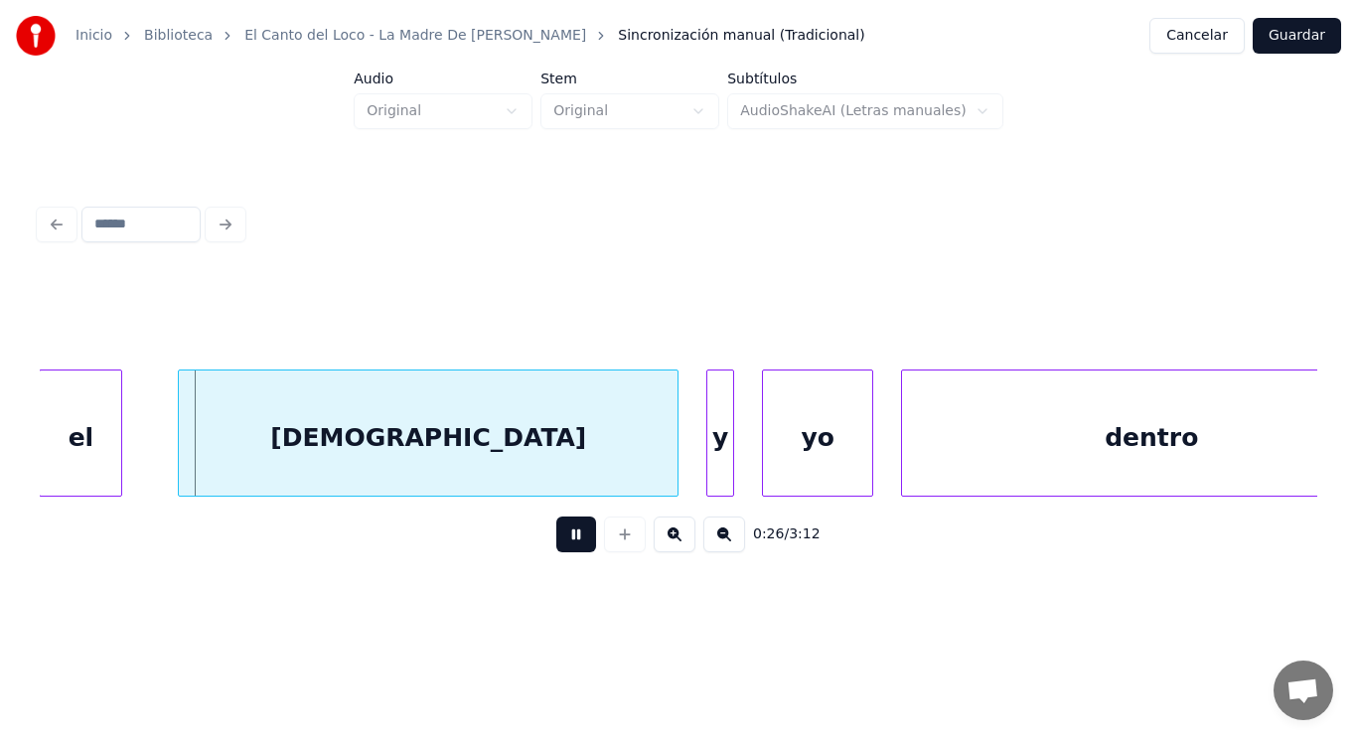
click at [574, 546] on button at bounding box center [576, 534] width 40 height 36
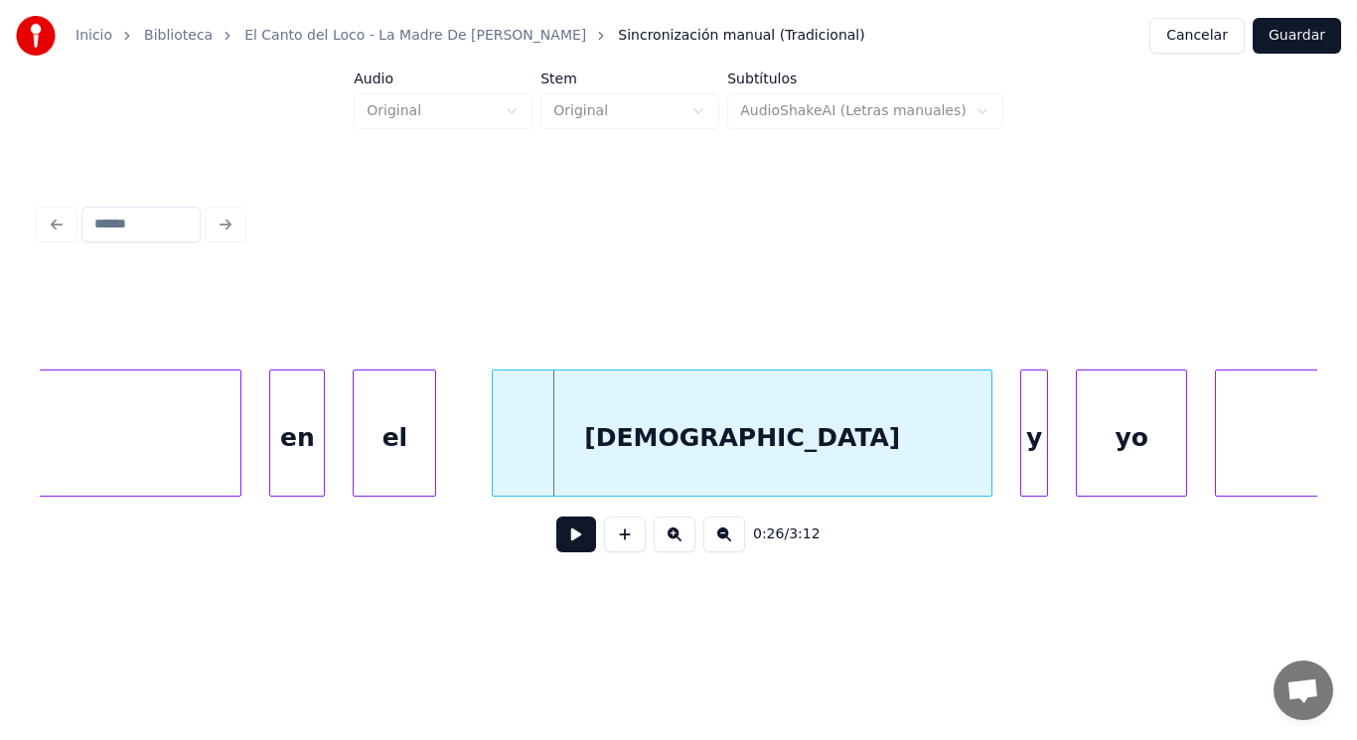
scroll to position [0, 36722]
click at [306, 446] on div "en" at bounding box center [301, 437] width 54 height 135
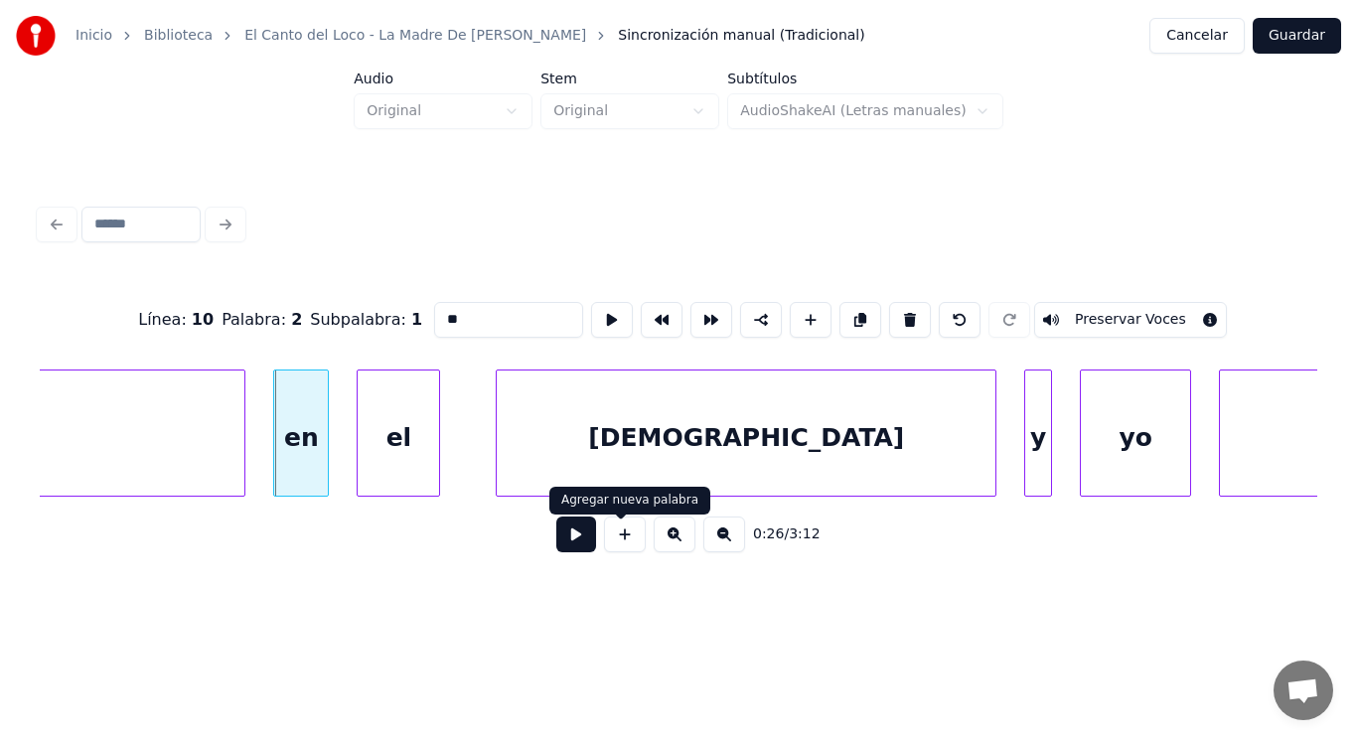
click at [573, 539] on button at bounding box center [576, 534] width 40 height 36
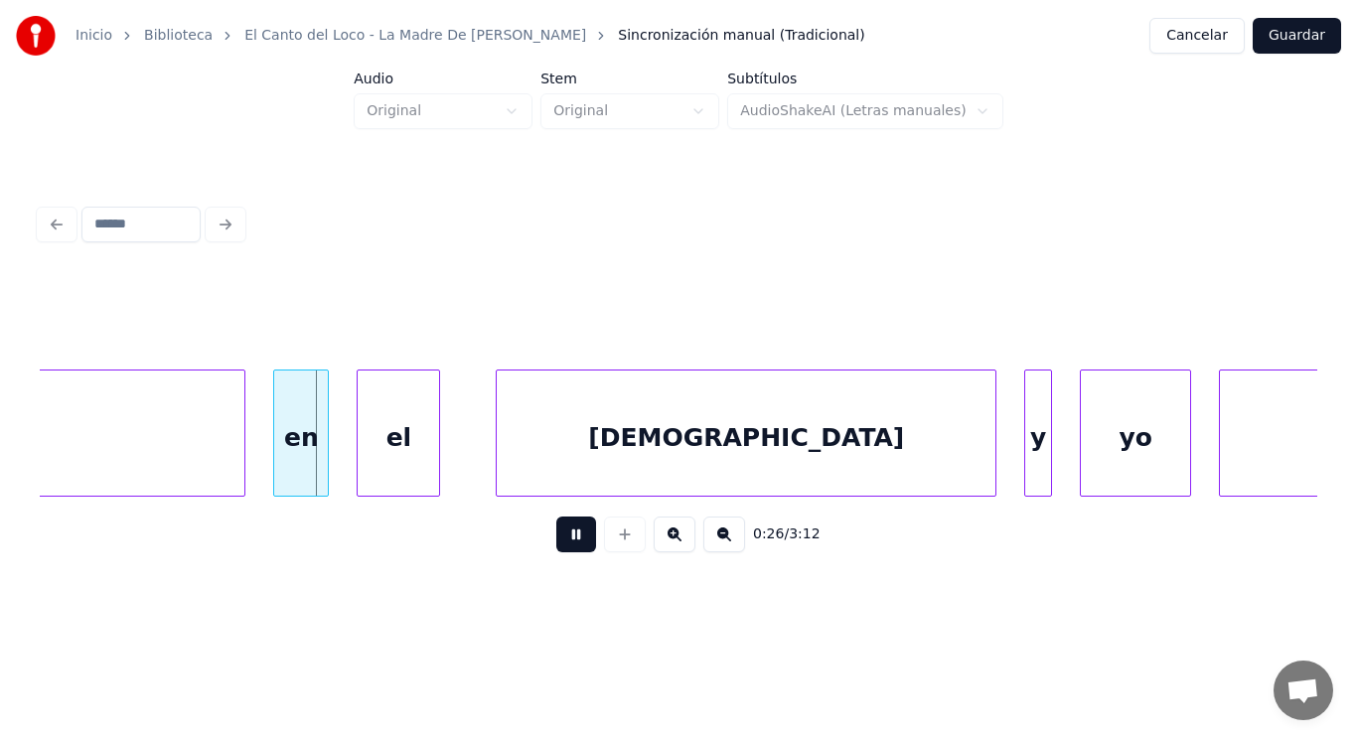
click at [573, 539] on button at bounding box center [576, 534] width 40 height 36
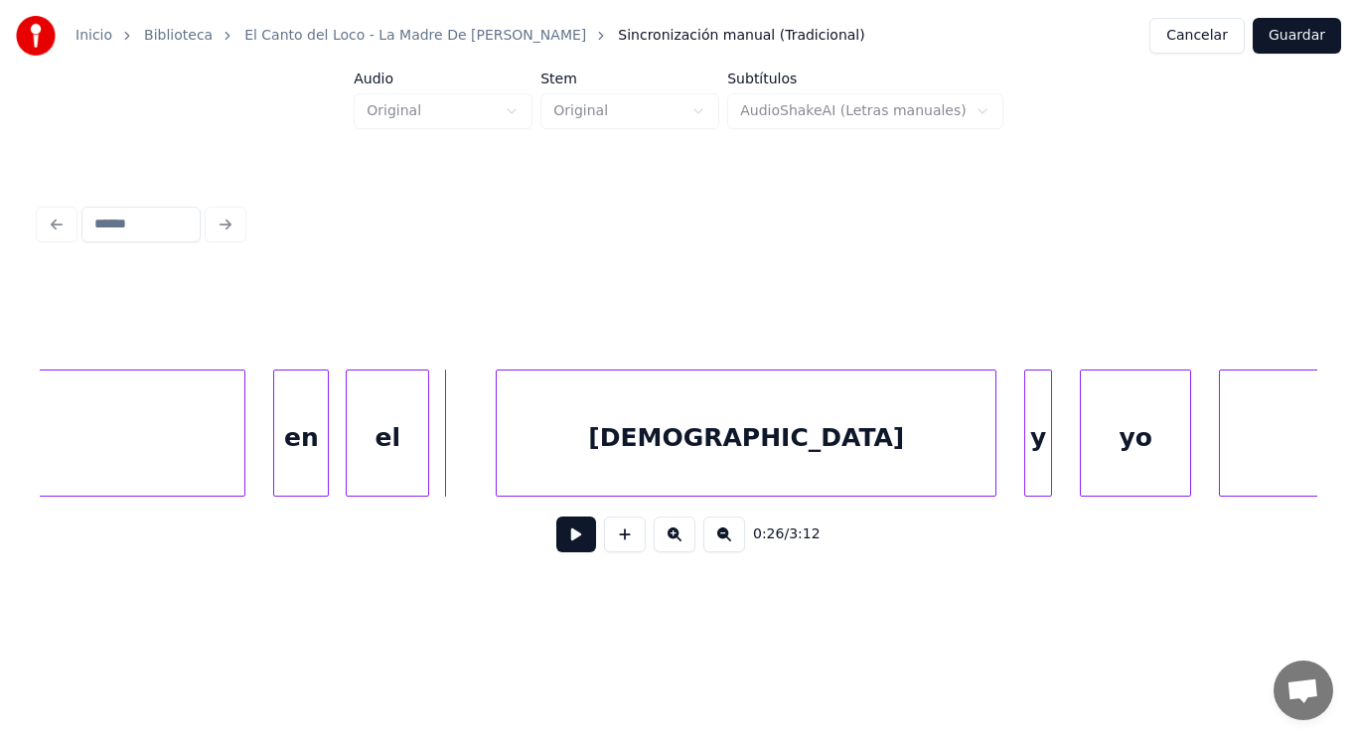
click at [400, 459] on div "el" at bounding box center [387, 437] width 81 height 135
click at [401, 456] on div at bounding box center [403, 432] width 6 height 125
click at [568, 540] on button at bounding box center [576, 534] width 40 height 36
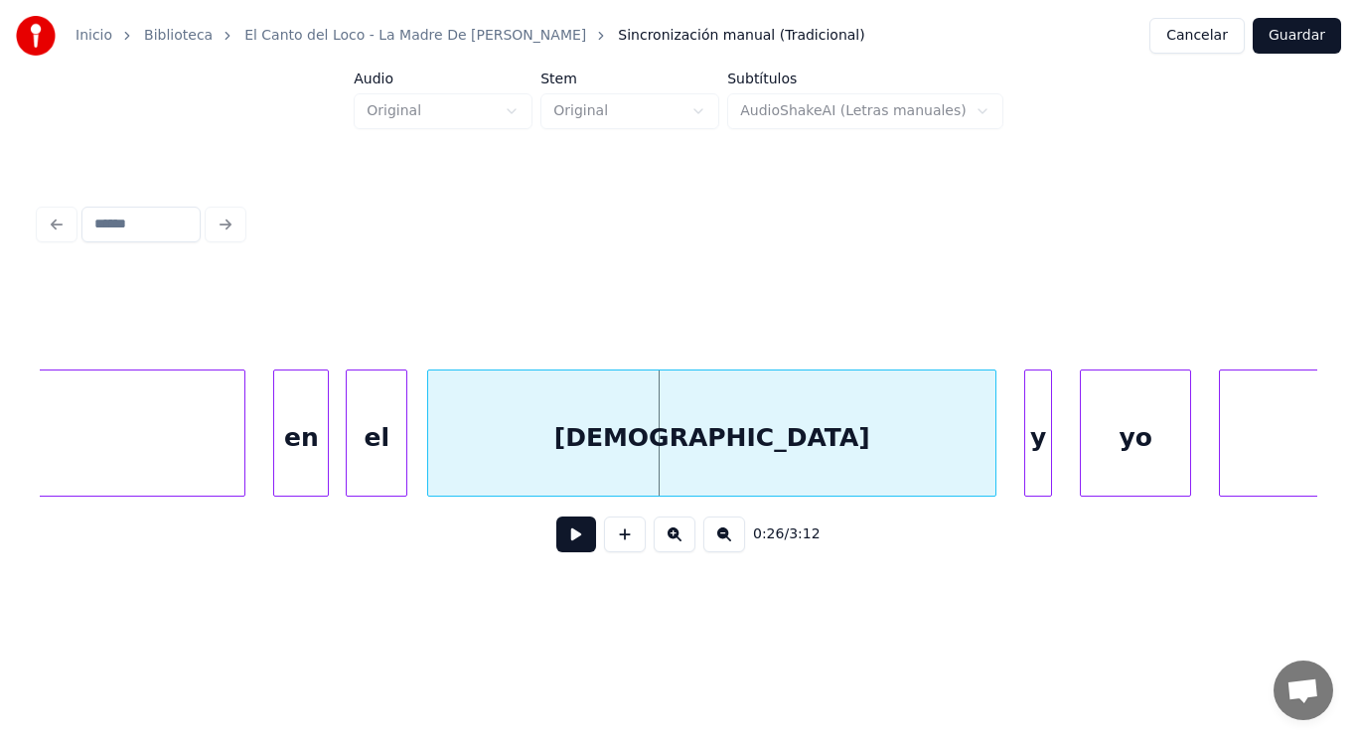
click at [431, 460] on div at bounding box center [431, 432] width 6 height 125
click at [556, 543] on button at bounding box center [576, 534] width 40 height 36
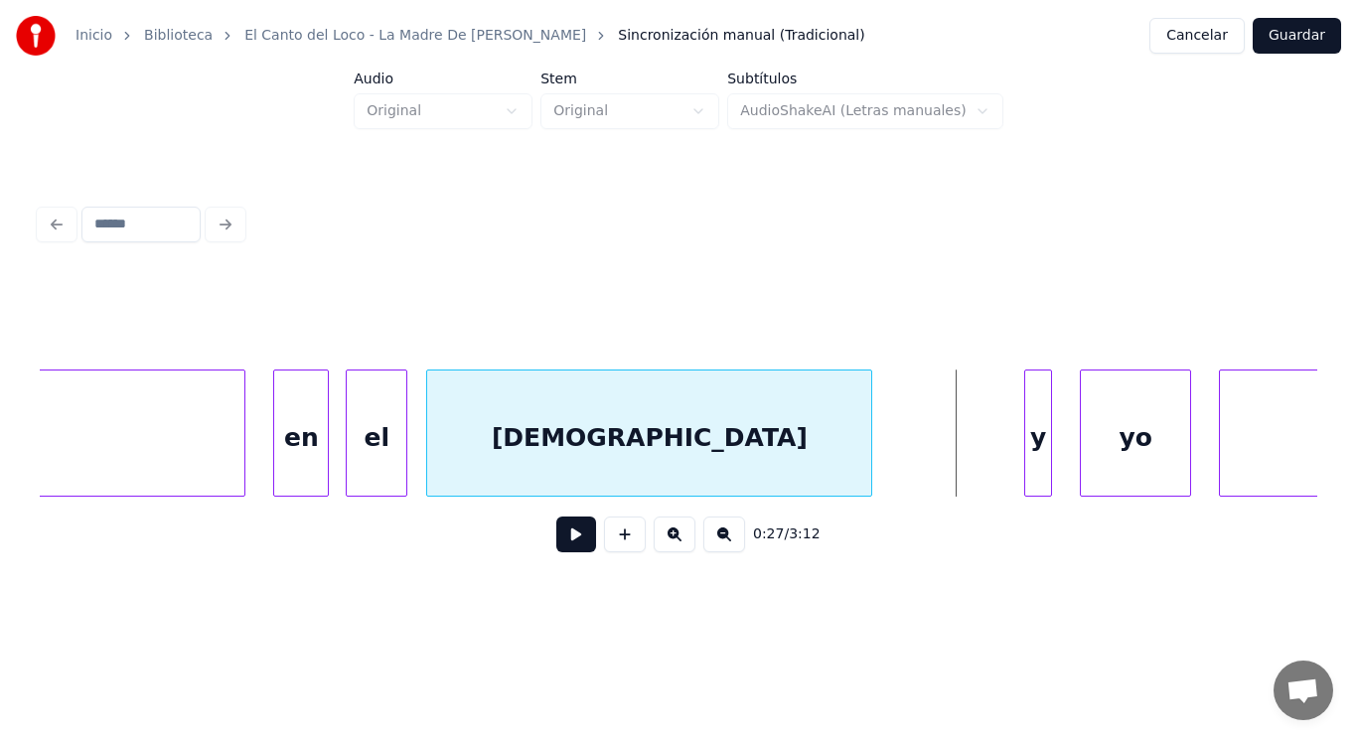
click at [866, 462] on div at bounding box center [868, 432] width 6 height 125
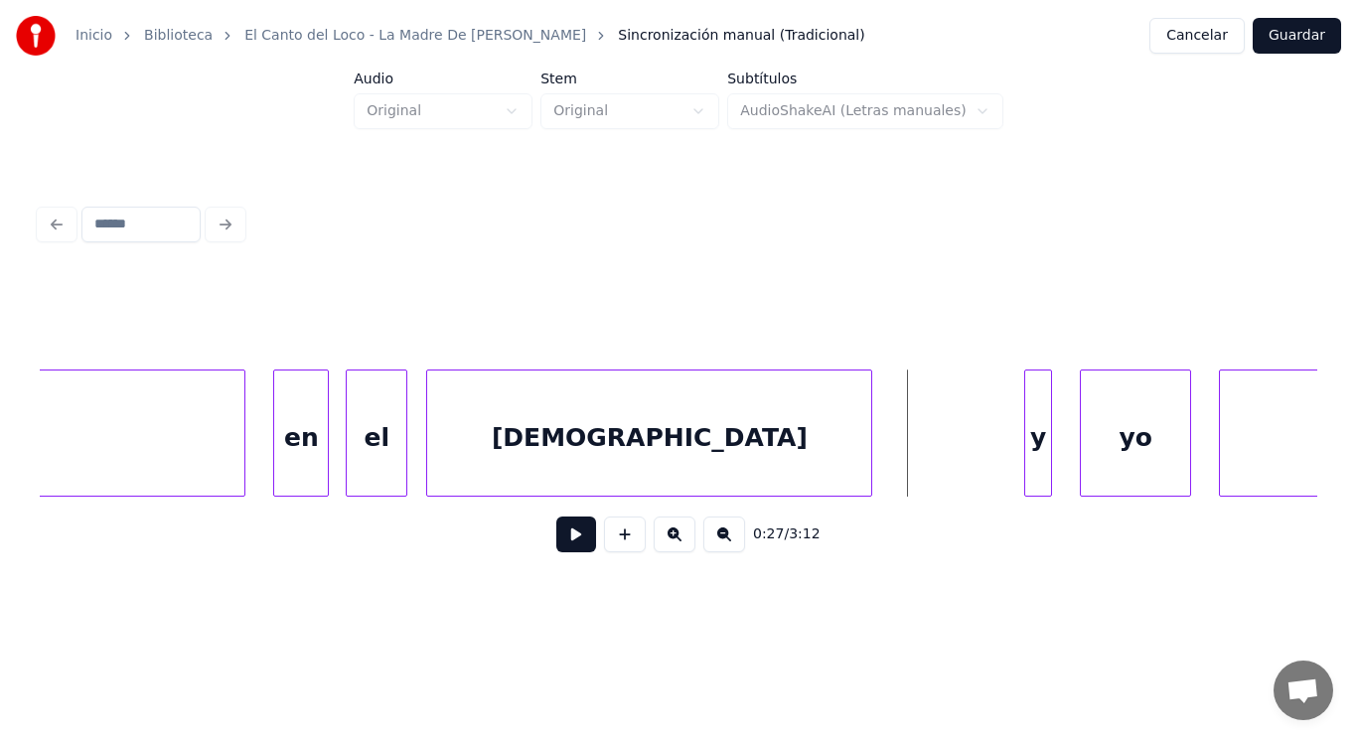
click at [560, 533] on button at bounding box center [576, 534] width 40 height 36
click at [956, 468] on div at bounding box center [957, 432] width 6 height 125
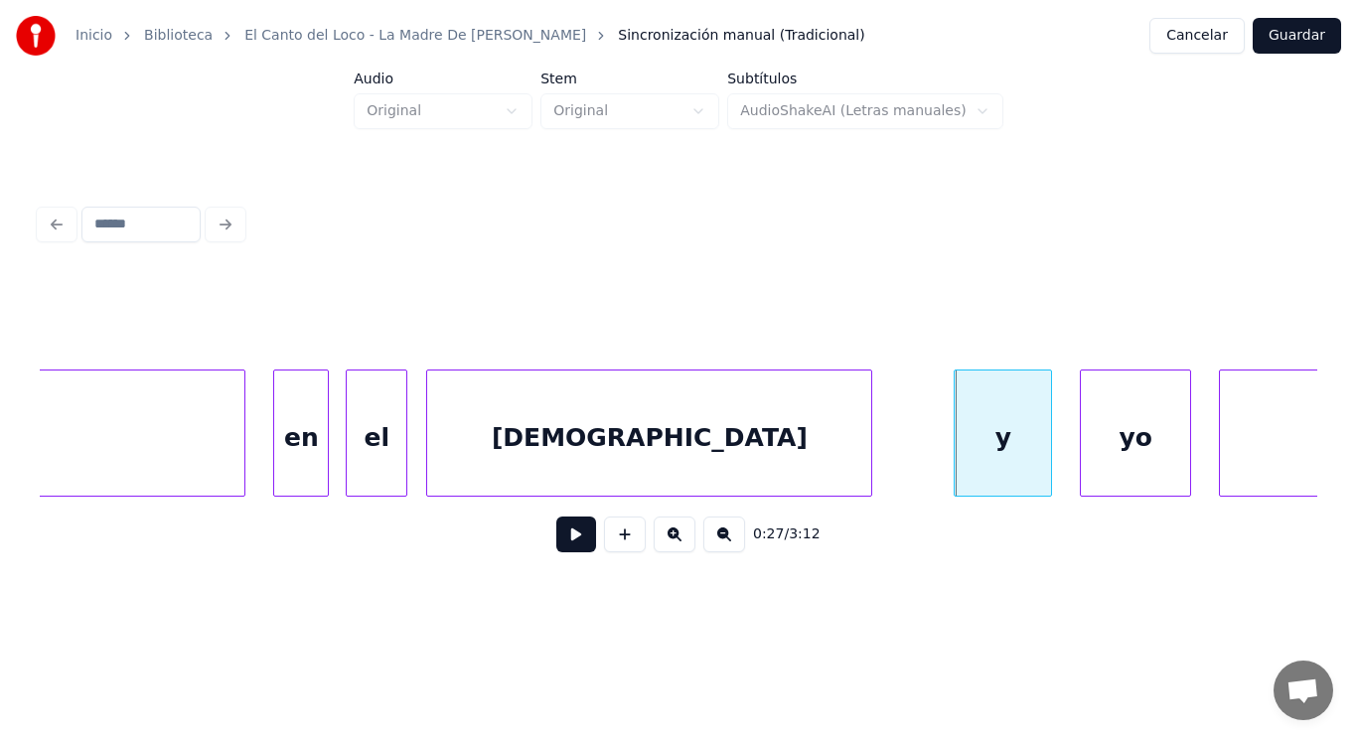
click at [563, 534] on button at bounding box center [576, 534] width 40 height 36
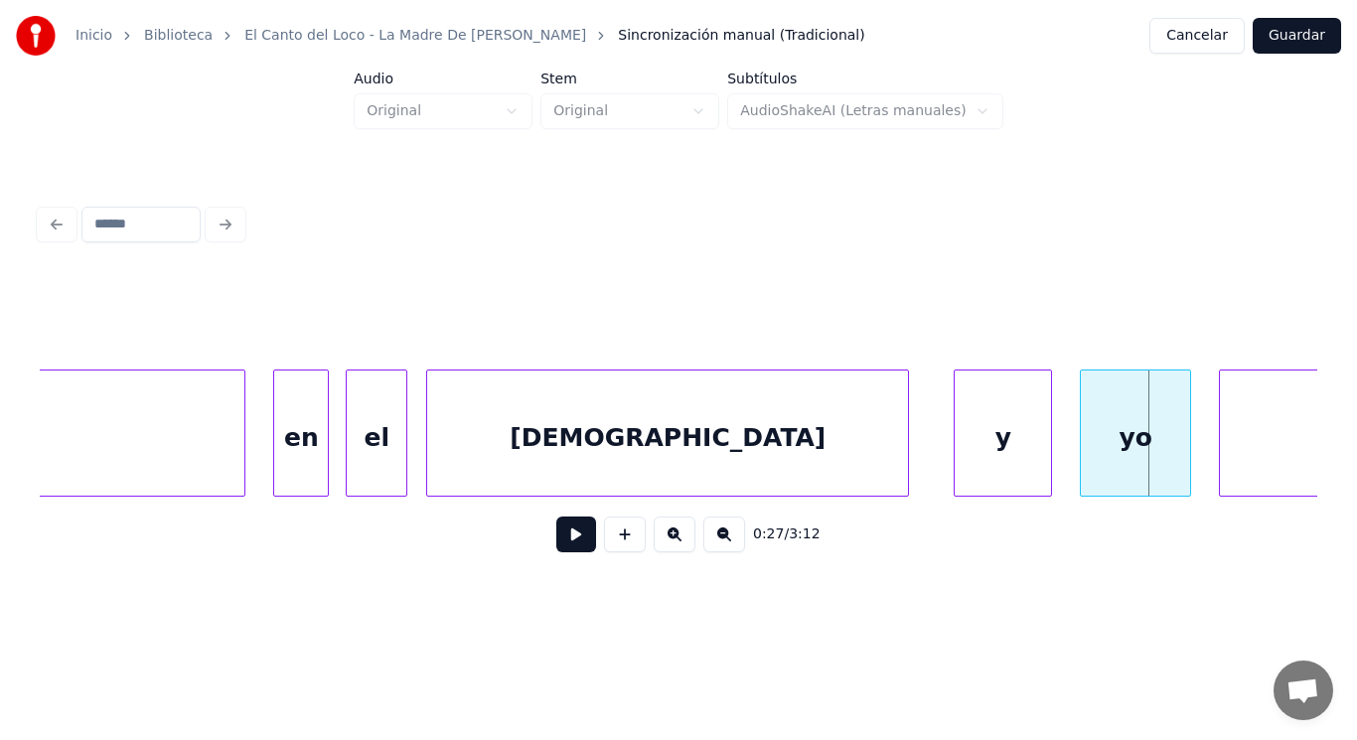
click at [905, 467] on div at bounding box center [905, 432] width 6 height 125
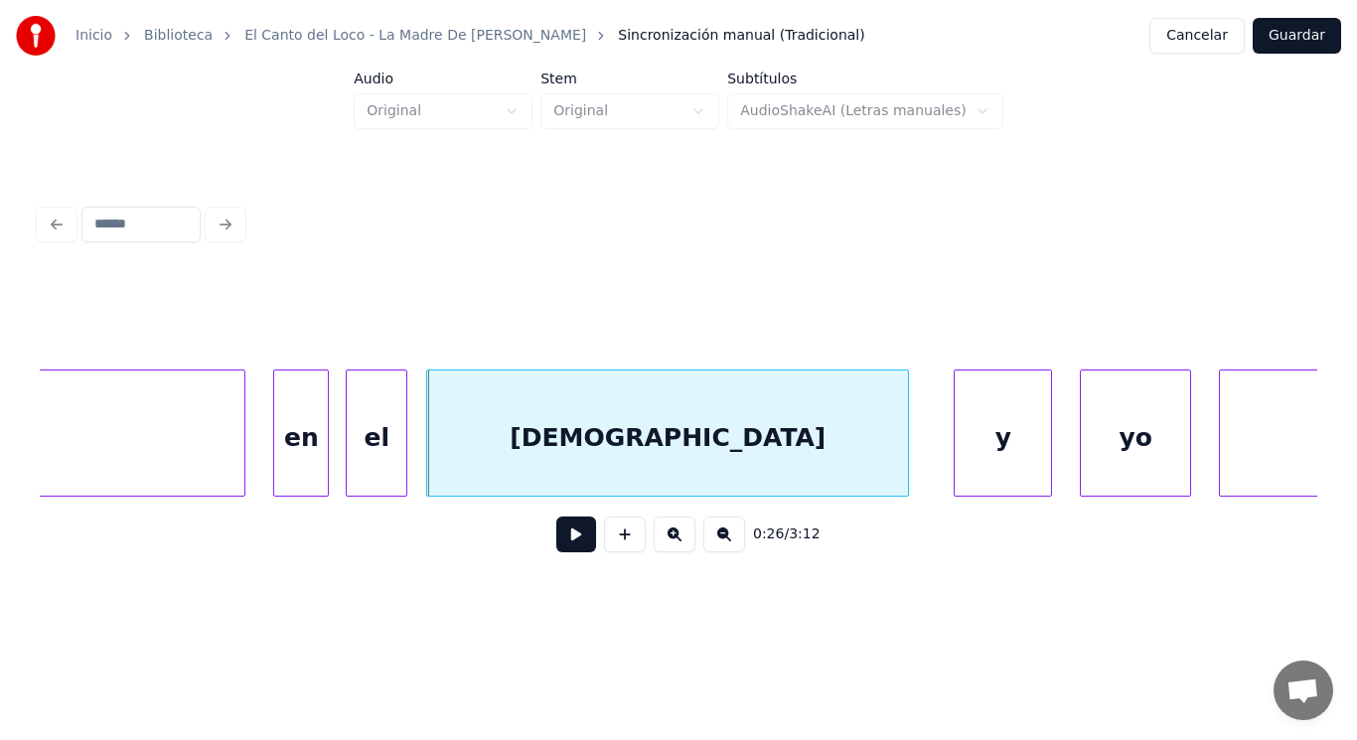
click at [562, 538] on button at bounding box center [576, 534] width 40 height 36
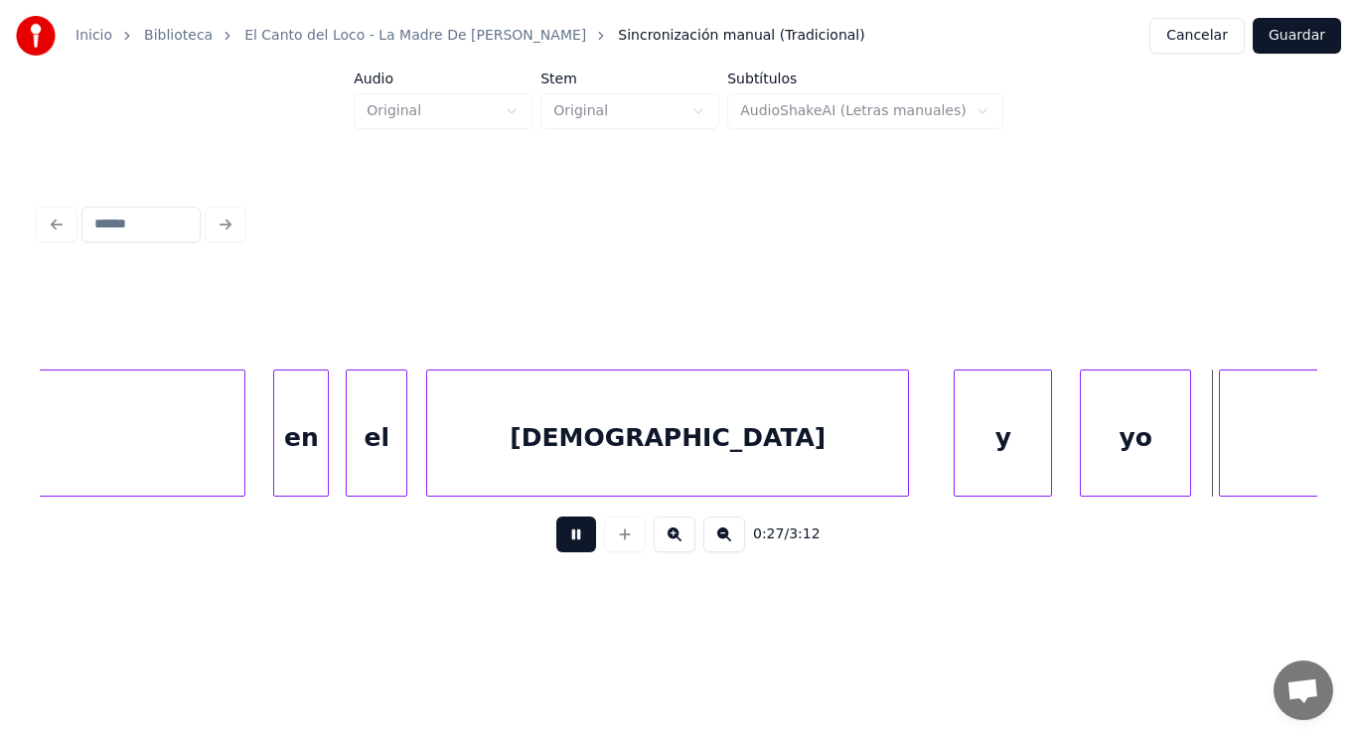
scroll to position [0, 38011]
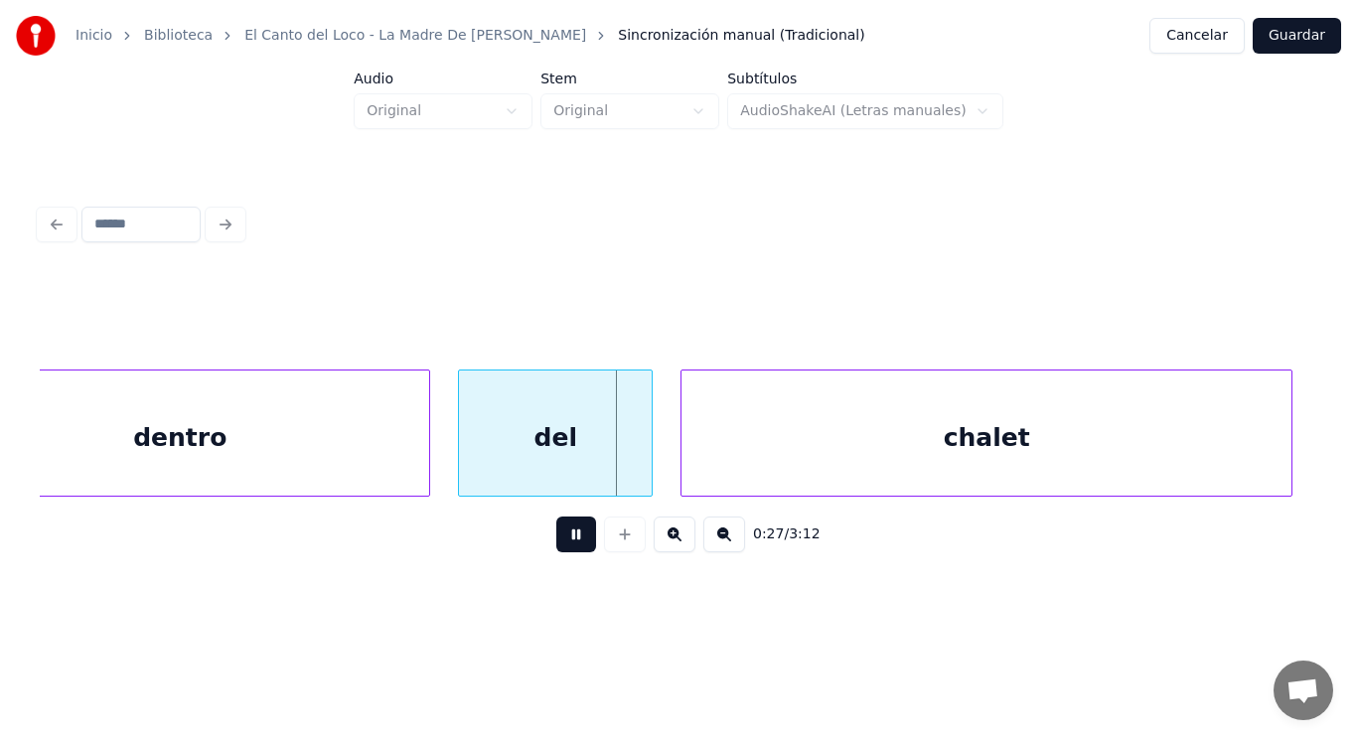
click at [562, 538] on button at bounding box center [576, 534] width 40 height 36
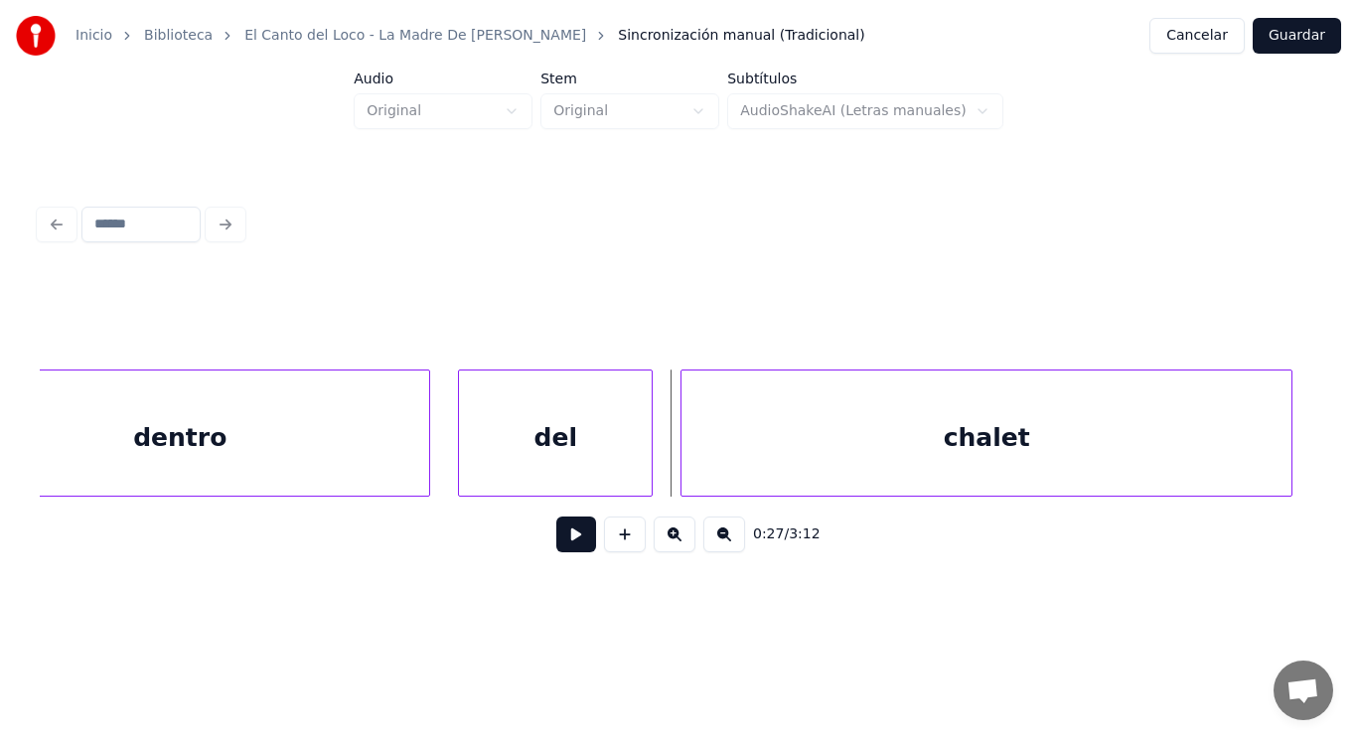
click at [491, 446] on div "del" at bounding box center [555, 437] width 193 height 135
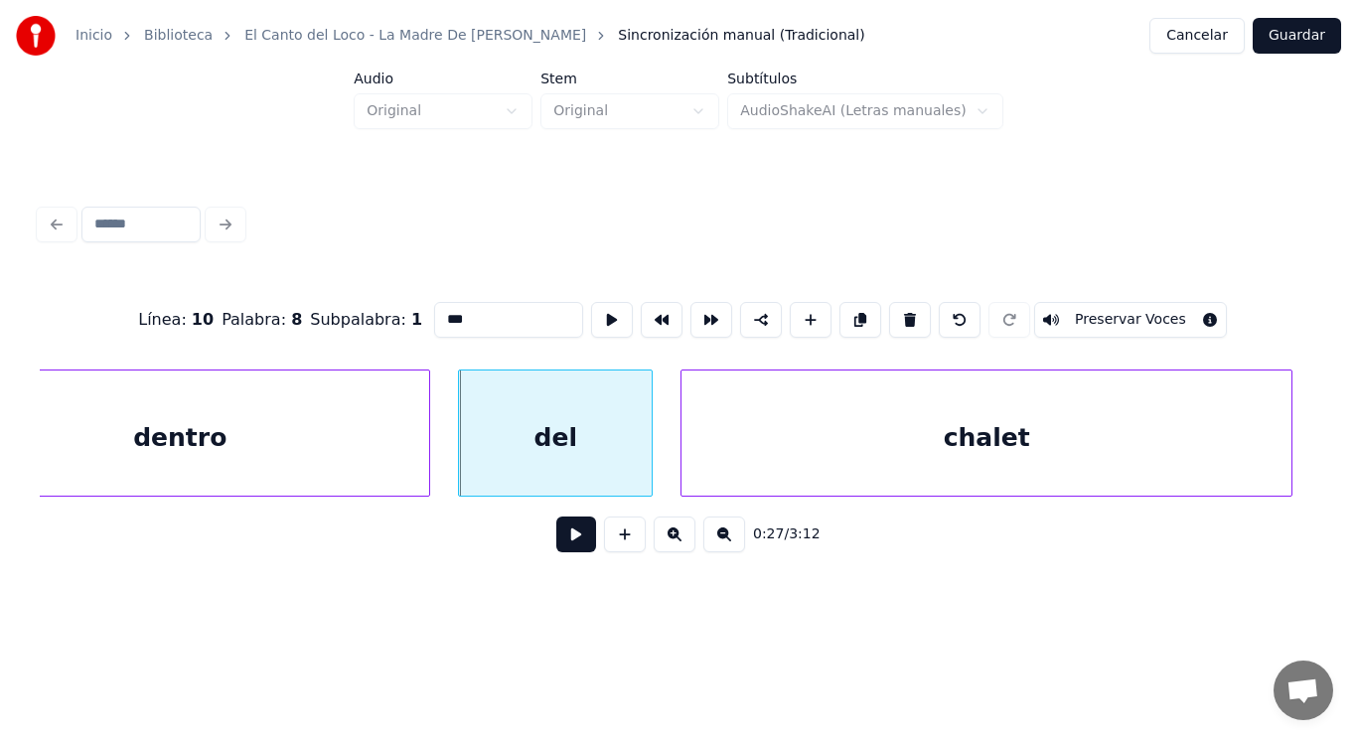
click at [559, 532] on button at bounding box center [576, 534] width 40 height 36
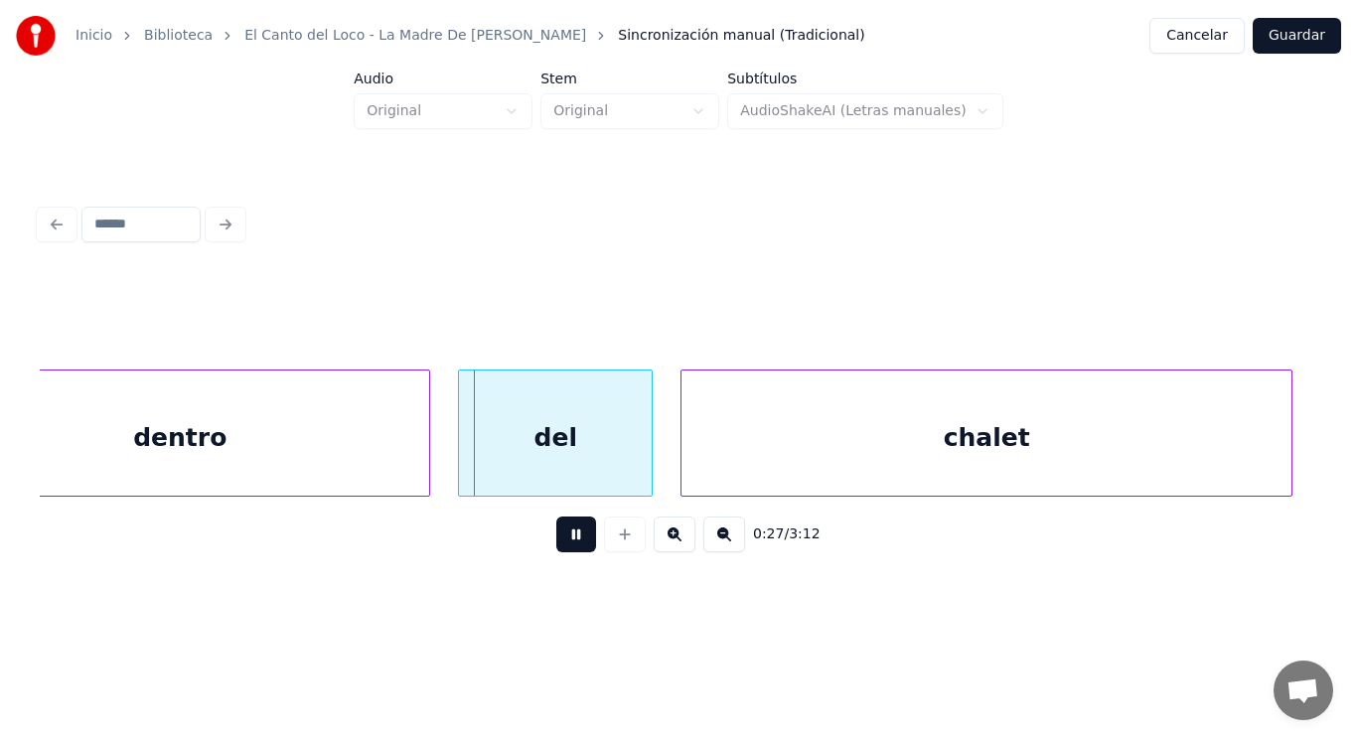
click at [559, 532] on button at bounding box center [576, 534] width 40 height 36
click at [586, 463] on div at bounding box center [589, 432] width 6 height 125
click at [638, 461] on div at bounding box center [638, 432] width 6 height 125
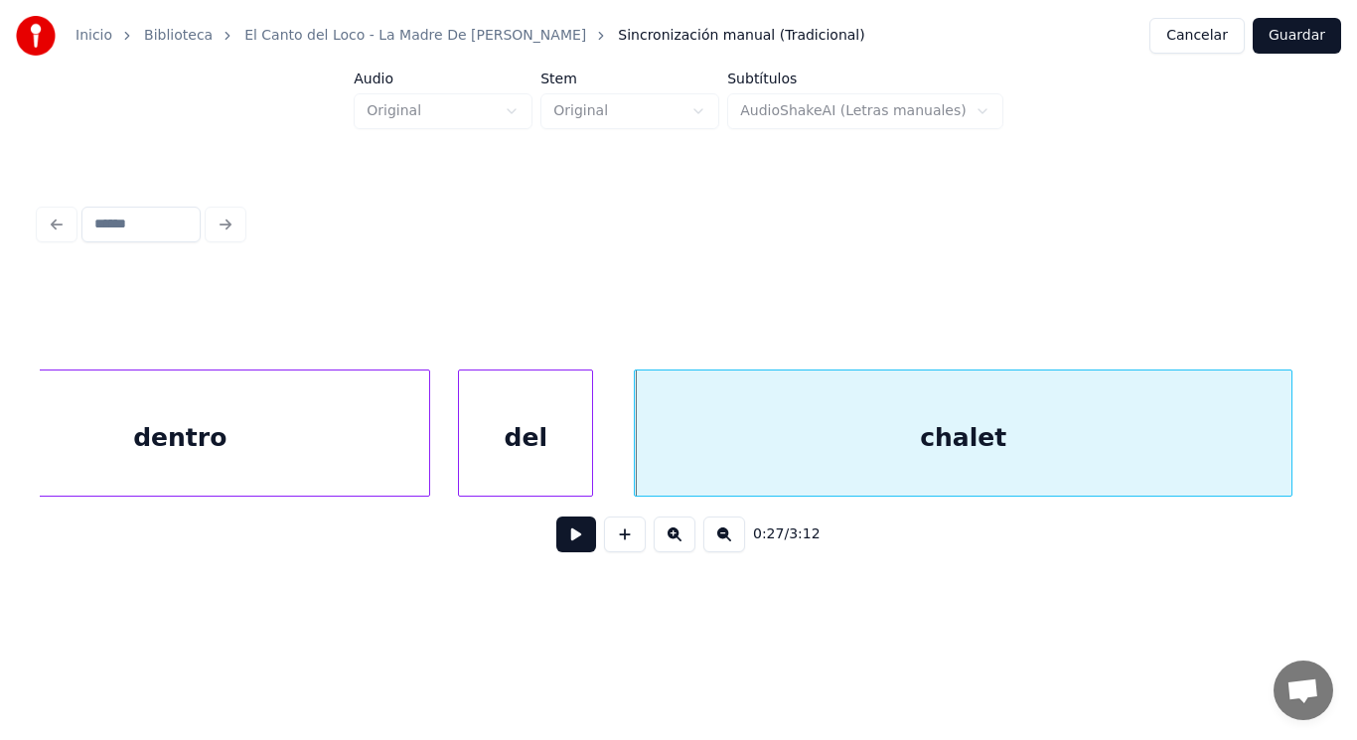
click at [570, 533] on button at bounding box center [576, 534] width 40 height 36
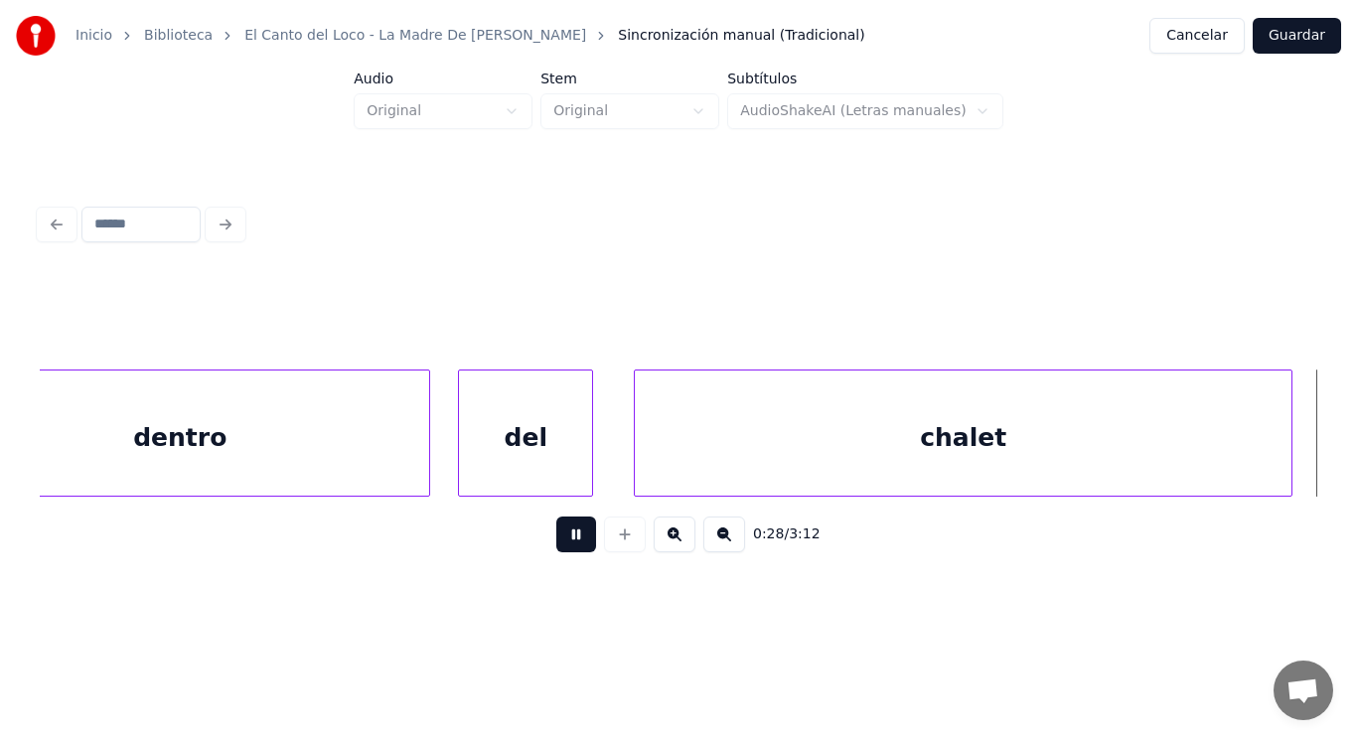
click at [570, 533] on button at bounding box center [576, 534] width 40 height 36
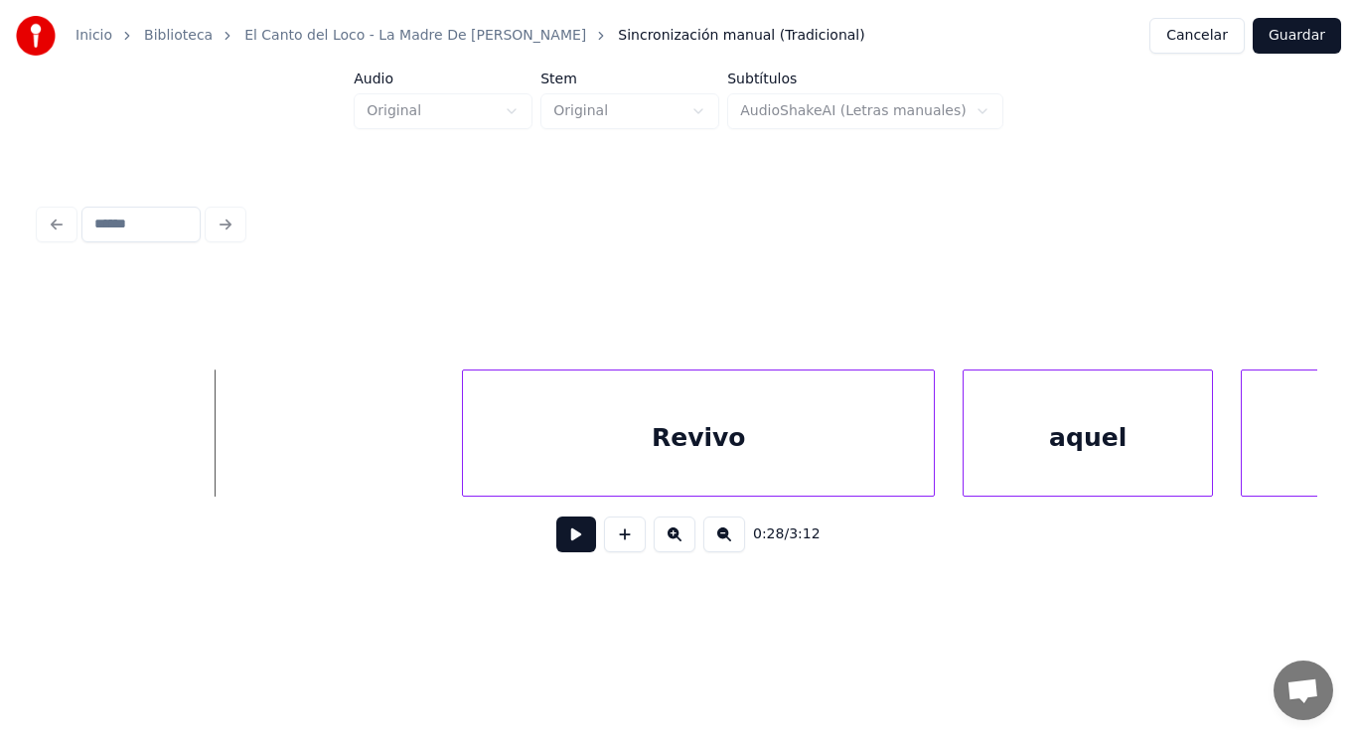
click at [570, 533] on button at bounding box center [576, 534] width 40 height 36
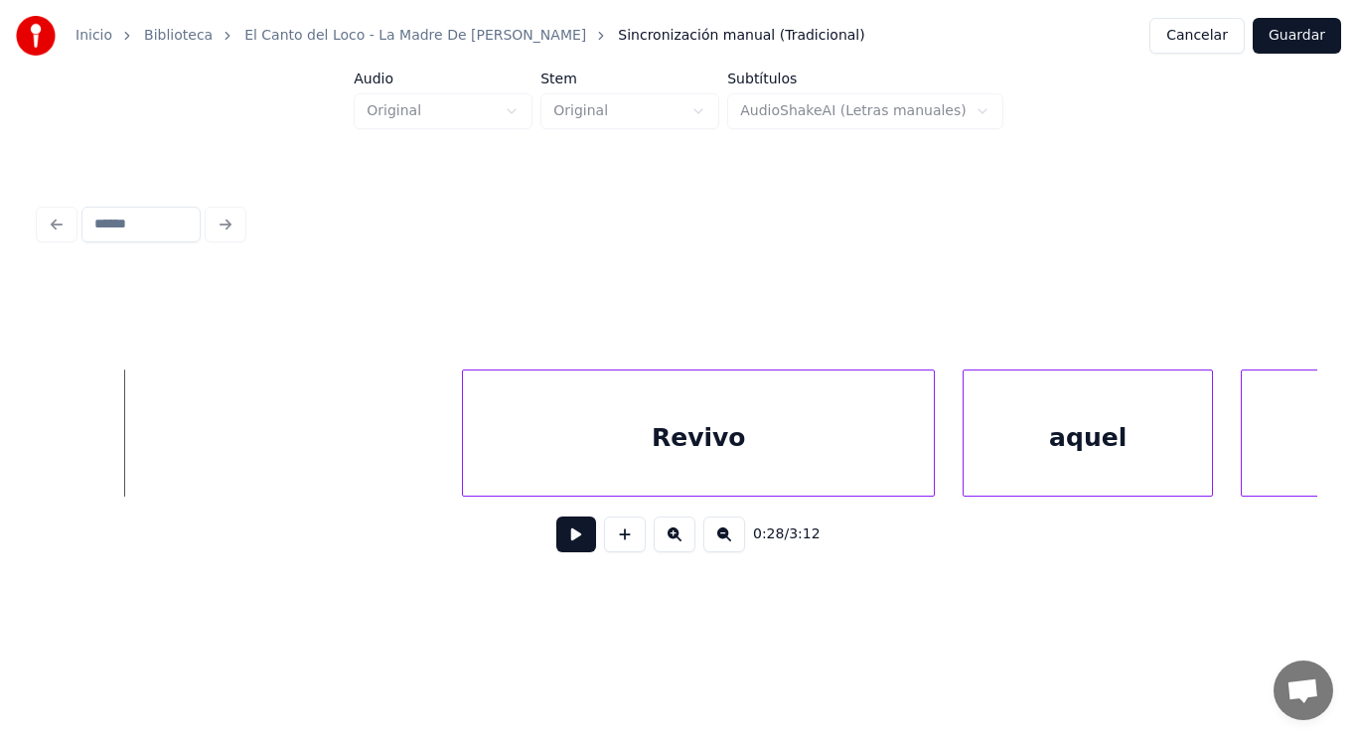
click at [567, 541] on button at bounding box center [576, 534] width 40 height 36
click at [408, 451] on div at bounding box center [408, 432] width 6 height 125
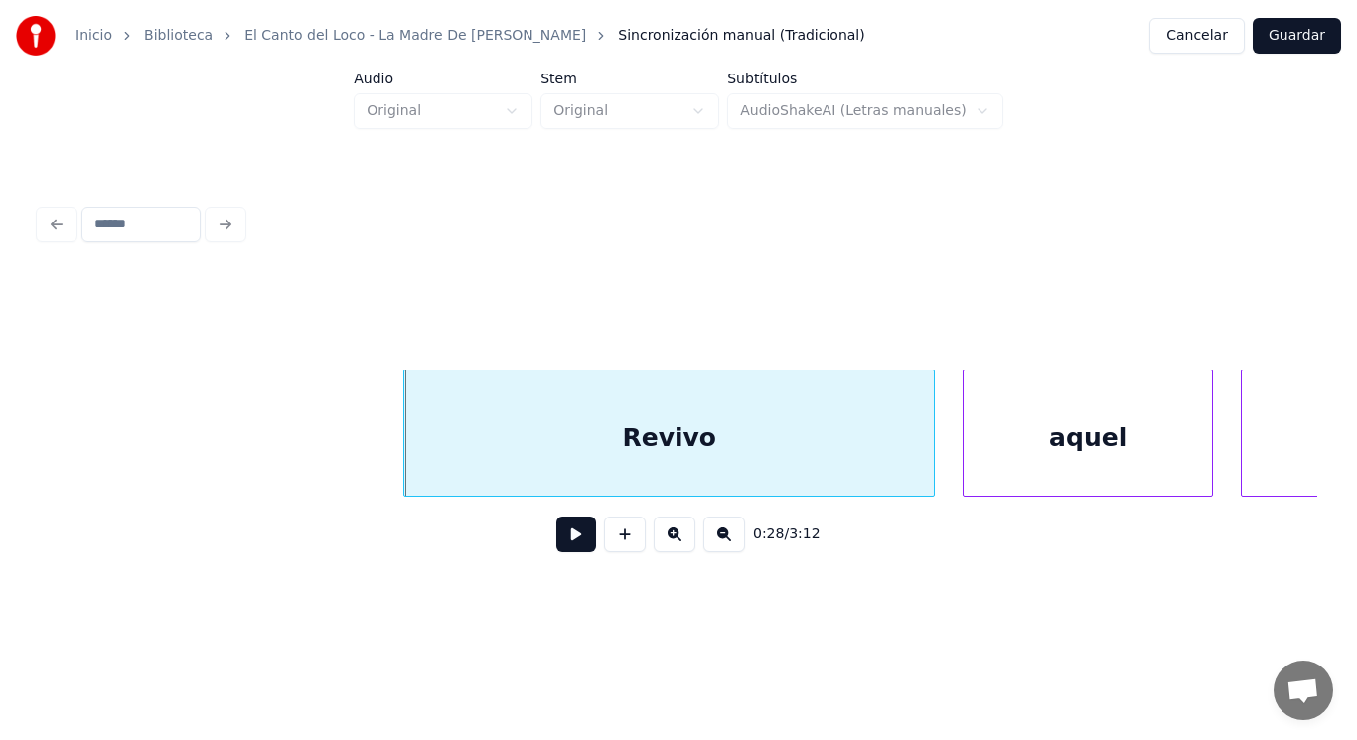
click at [562, 542] on button at bounding box center [576, 534] width 40 height 36
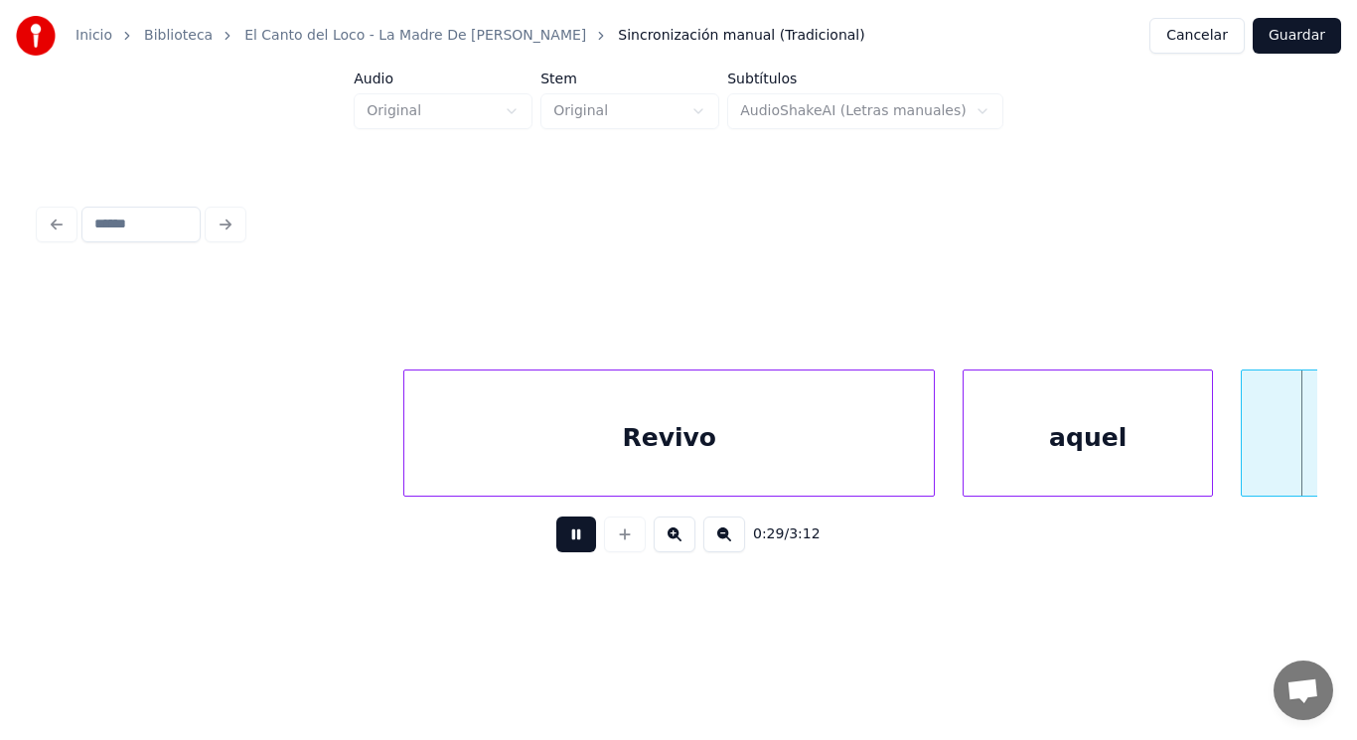
scroll to position [0, 40604]
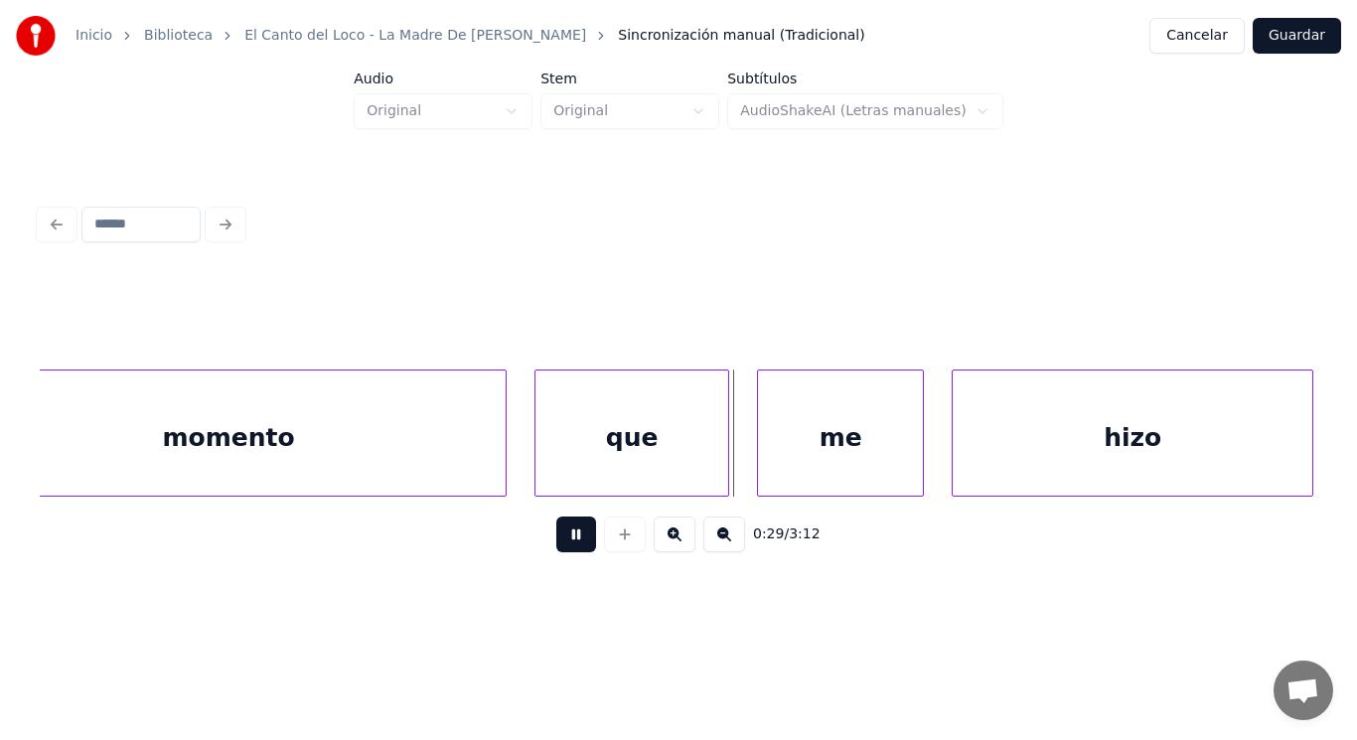
click at [562, 542] on button at bounding box center [576, 534] width 40 height 36
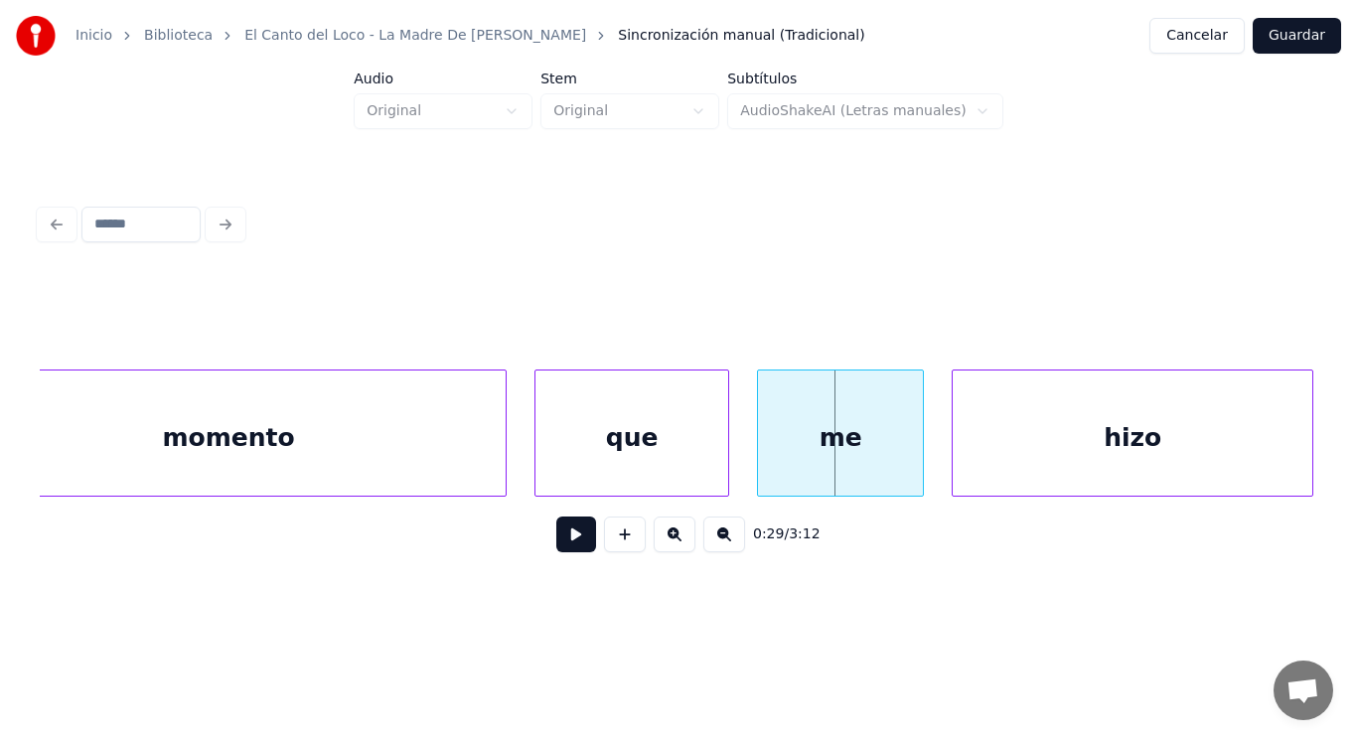
click at [562, 542] on button at bounding box center [576, 534] width 40 height 36
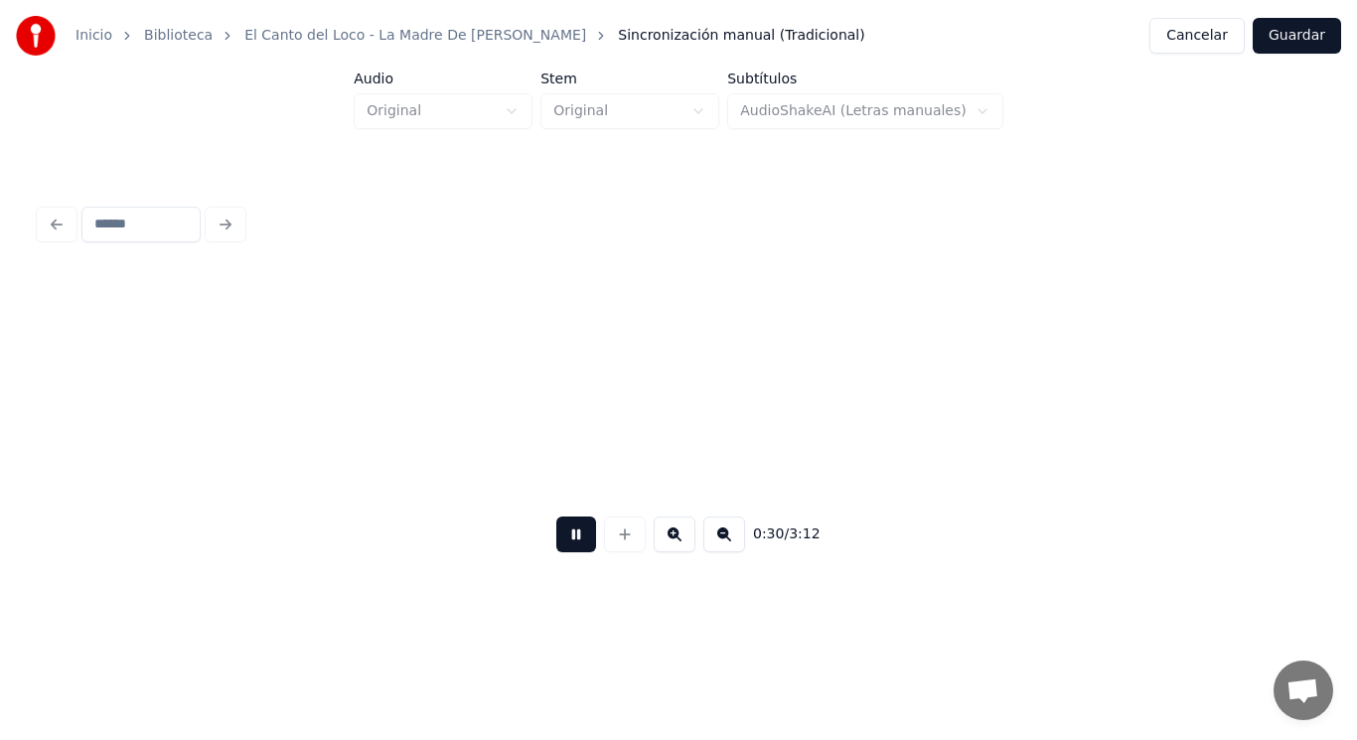
scroll to position [0, 41899]
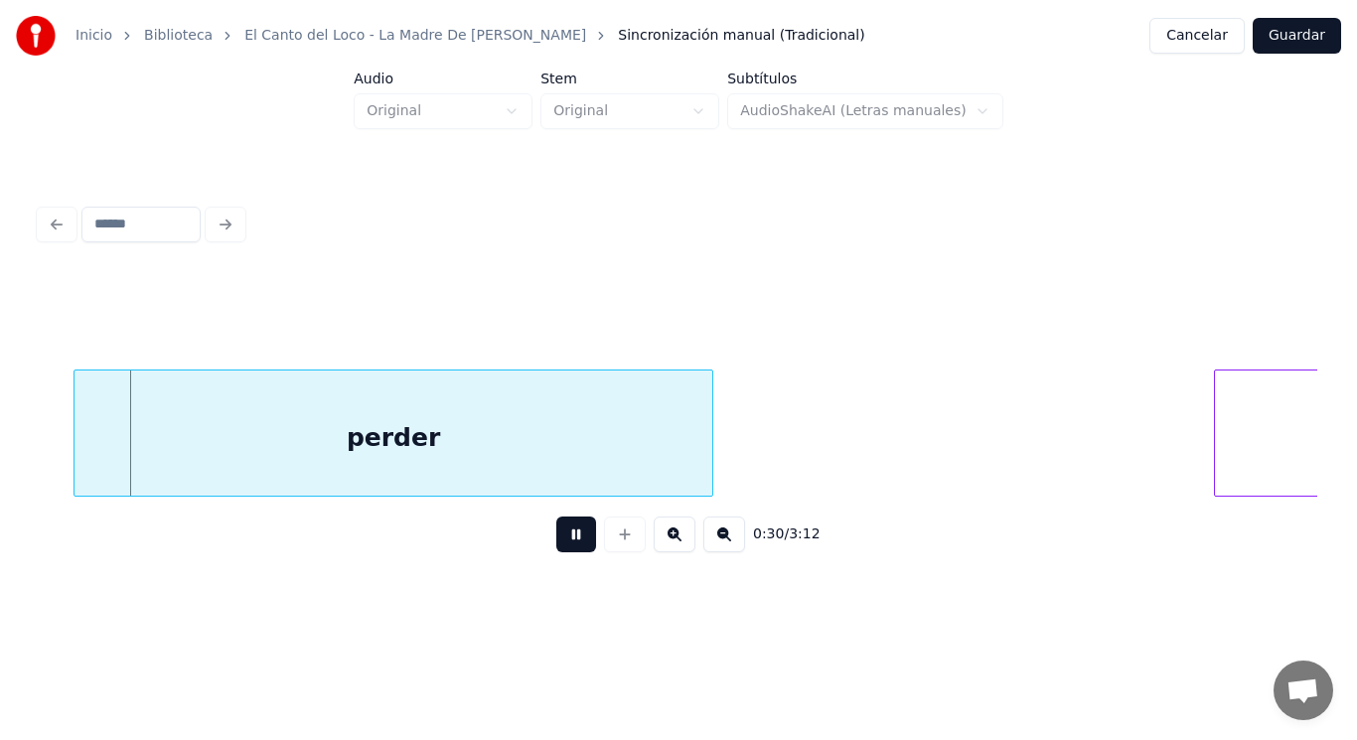
click at [562, 542] on button at bounding box center [576, 534] width 40 height 36
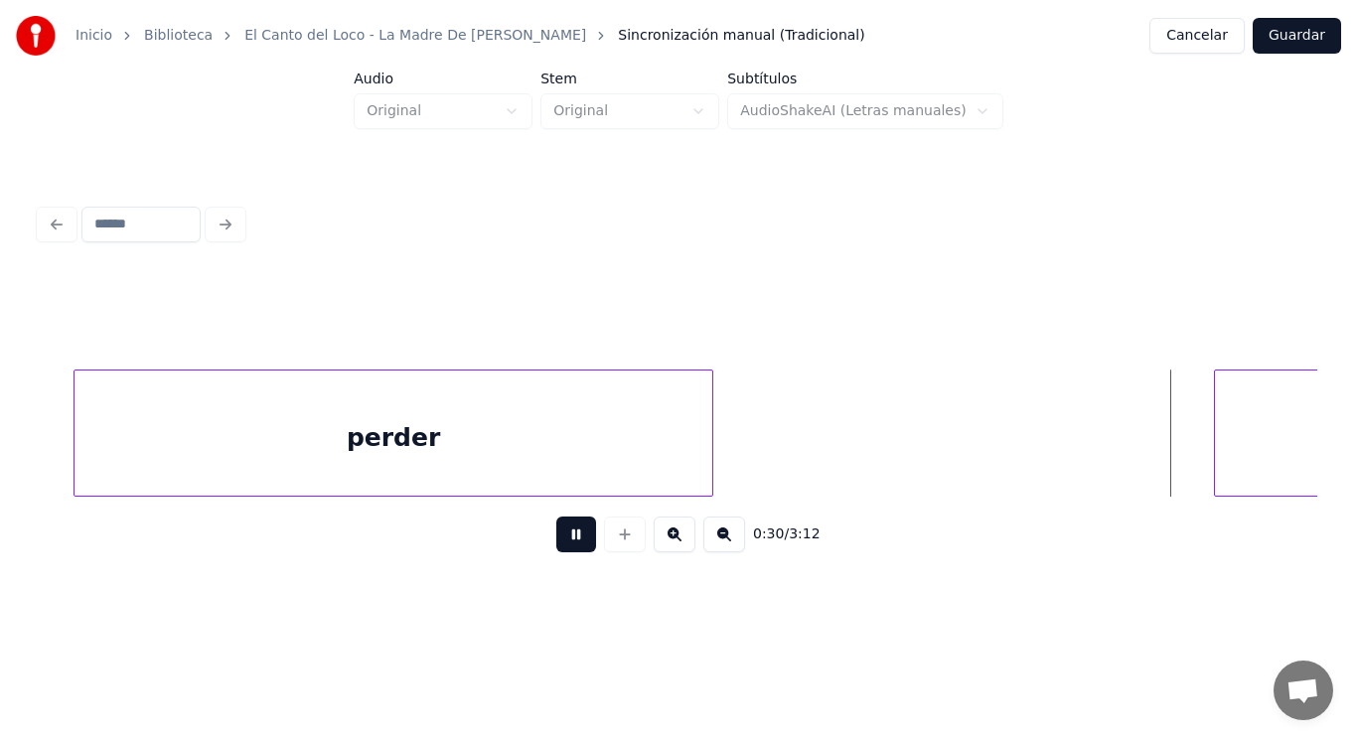
click at [562, 542] on button at bounding box center [576, 534] width 40 height 36
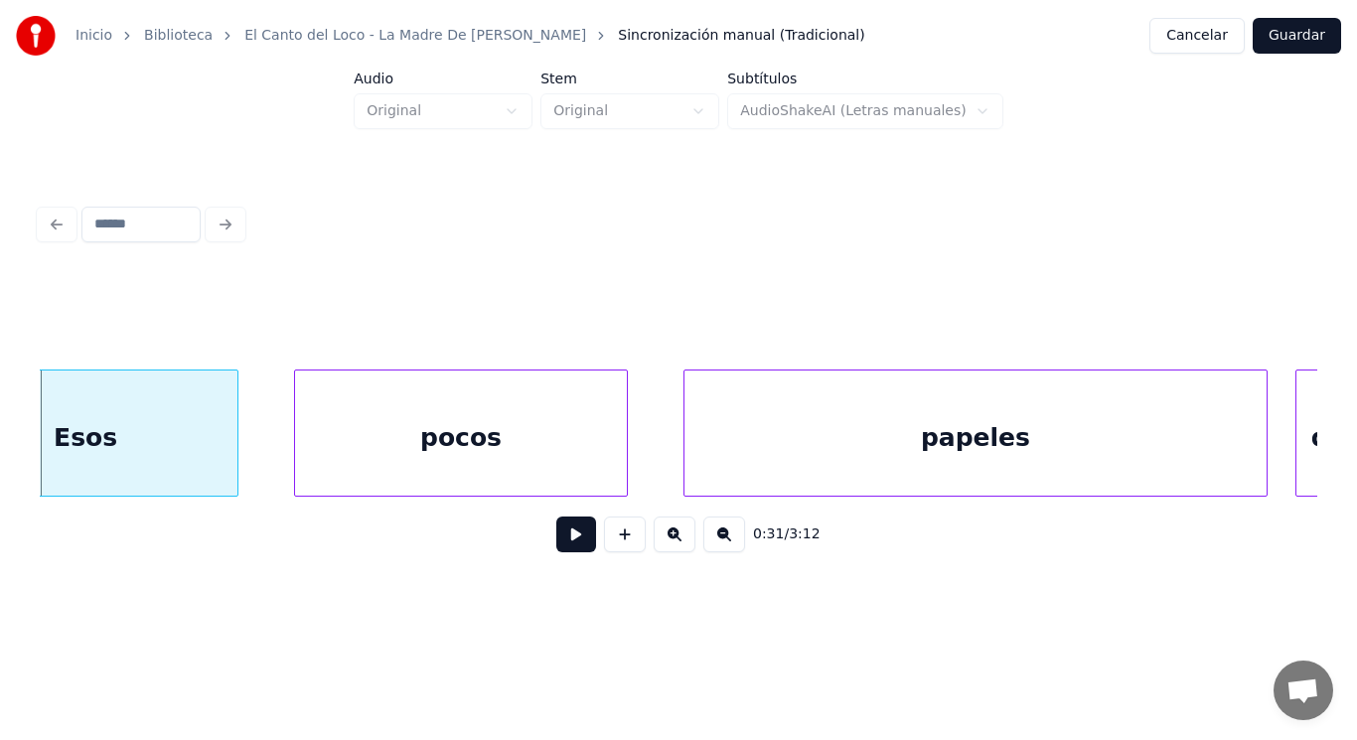
click at [193, 435] on div "Esos" at bounding box center [85, 437] width 304 height 135
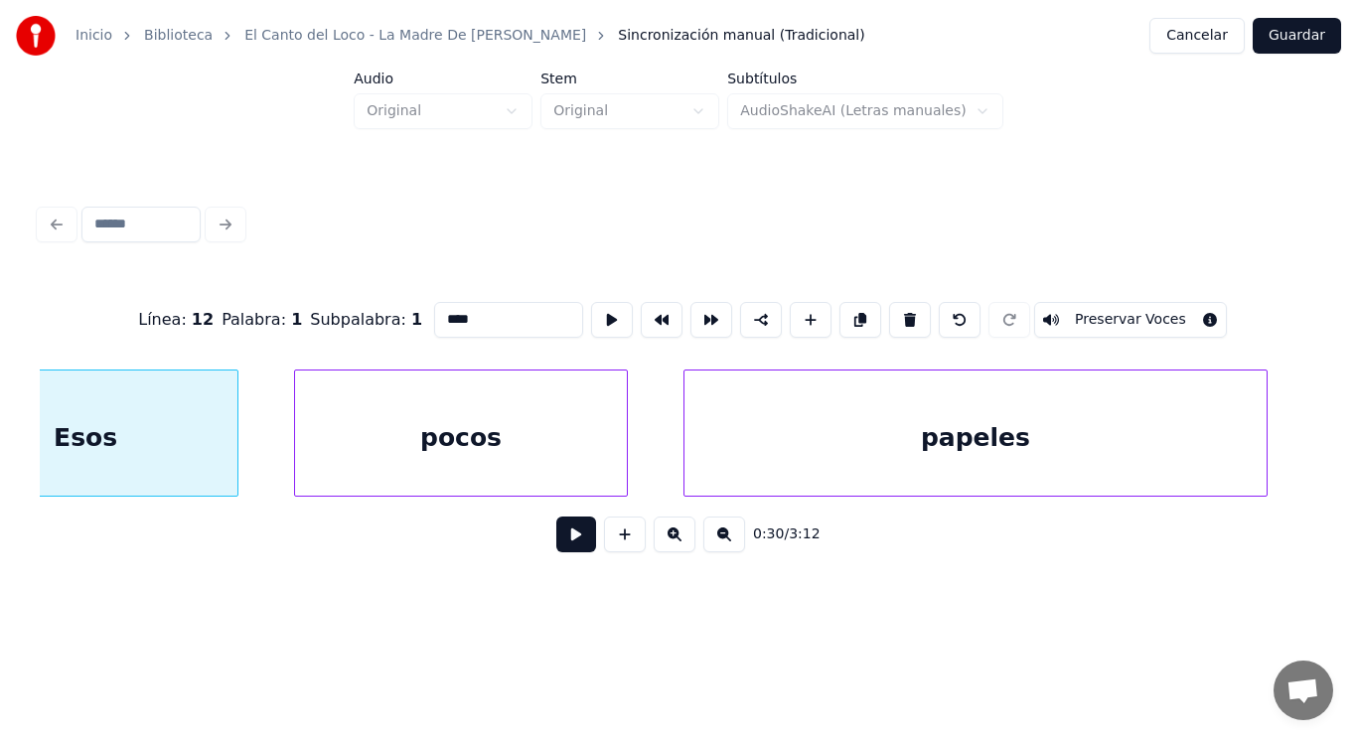
scroll to position [0, 43074]
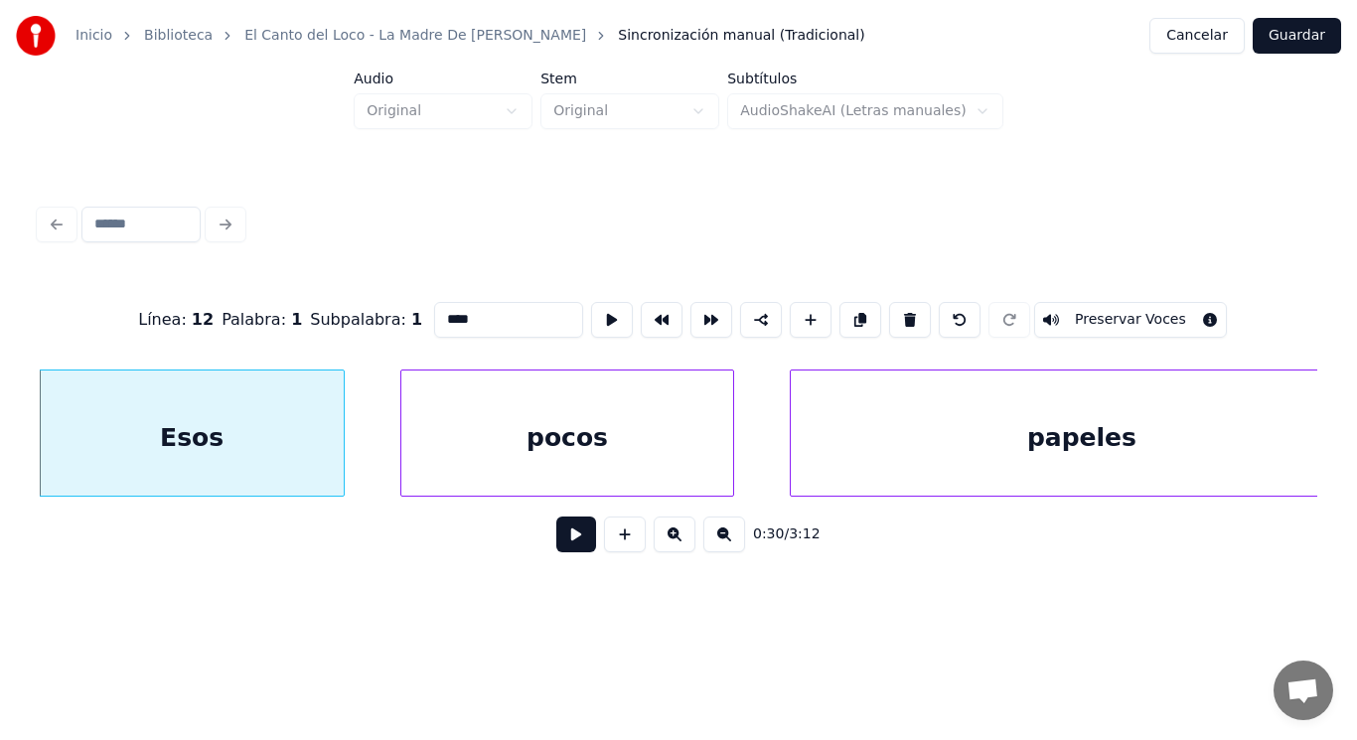
click at [568, 543] on button at bounding box center [576, 534] width 40 height 36
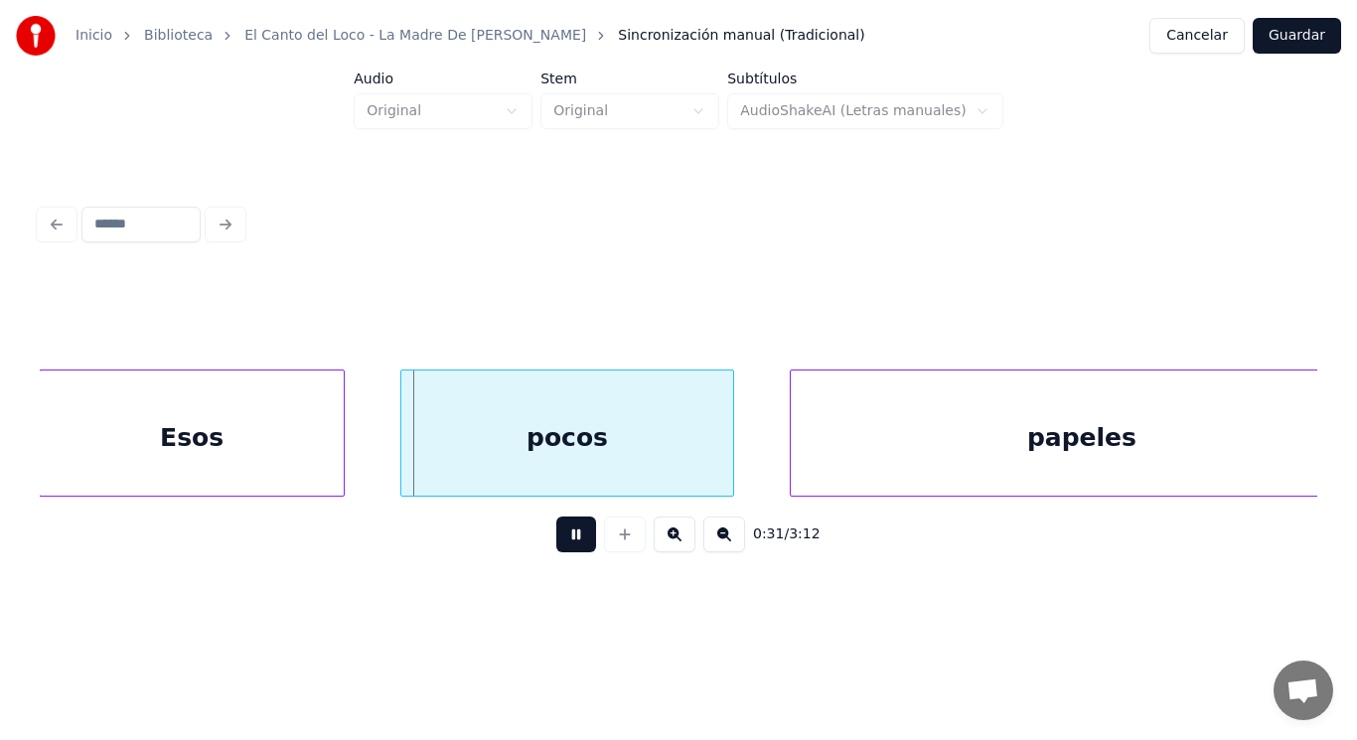
click at [568, 543] on button at bounding box center [576, 534] width 40 height 36
click at [223, 449] on div "Esos" at bounding box center [192, 437] width 304 height 135
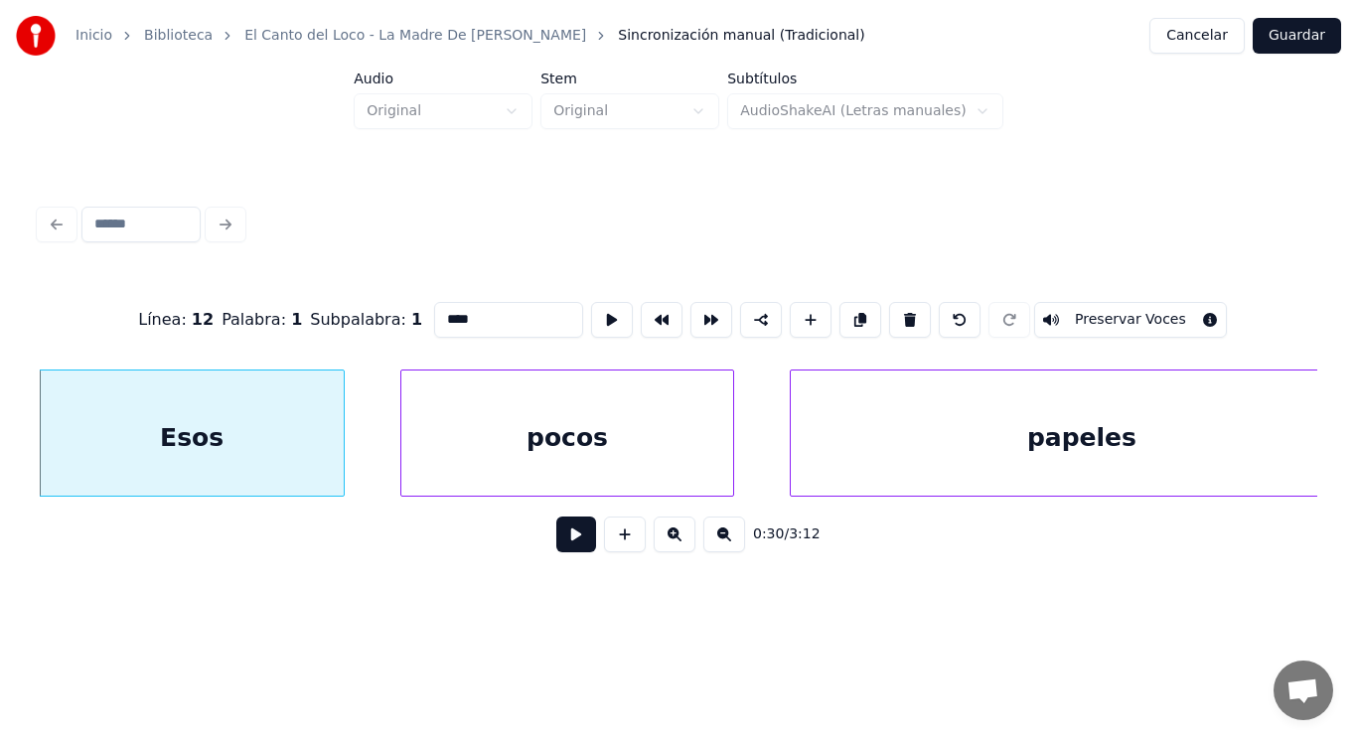
click at [567, 551] on button at bounding box center [576, 534] width 40 height 36
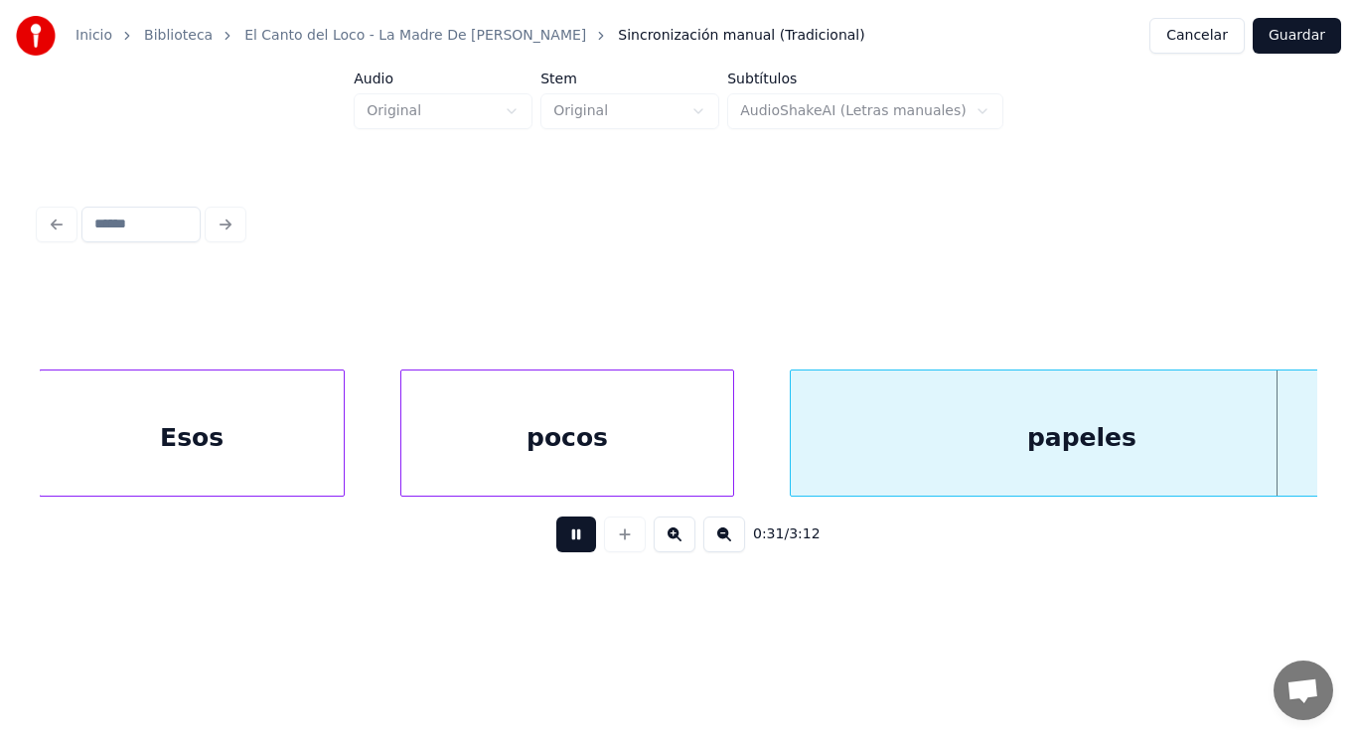
scroll to position [0, 44377]
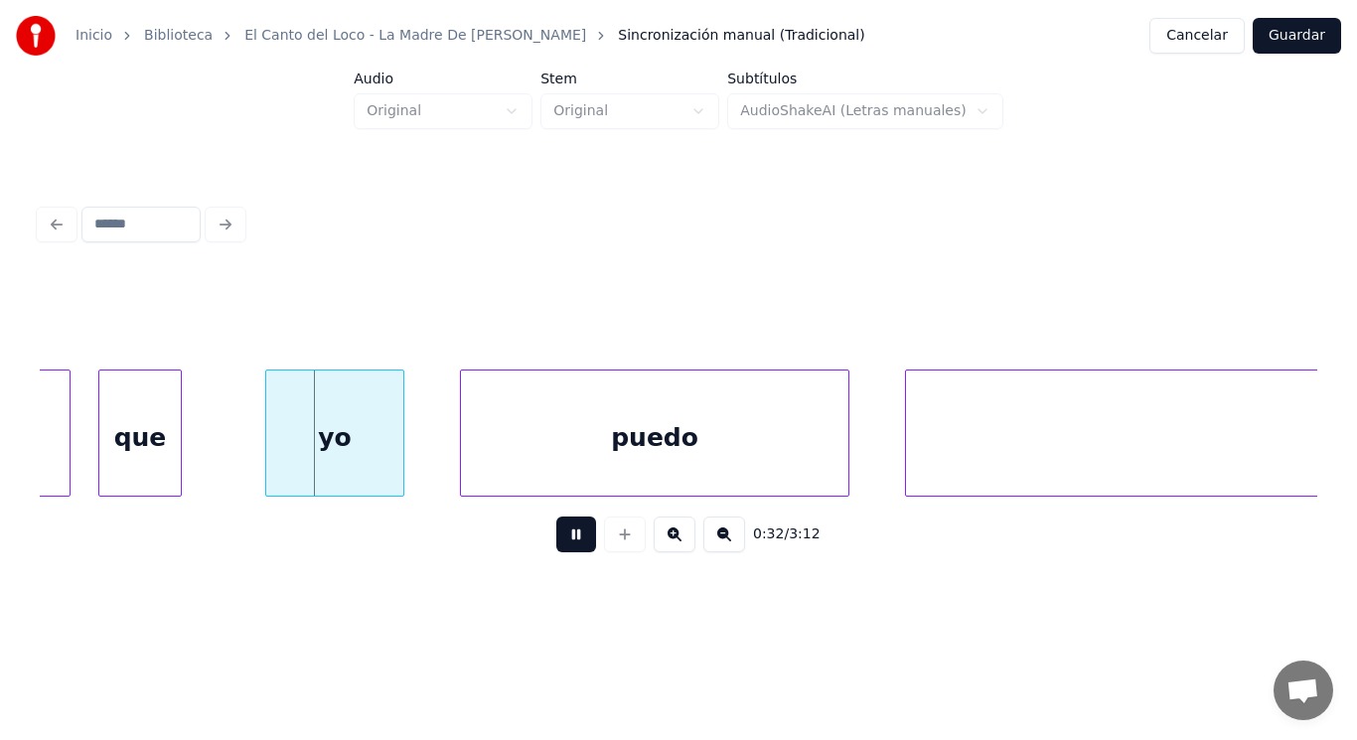
click at [567, 551] on button at bounding box center [576, 534] width 40 height 36
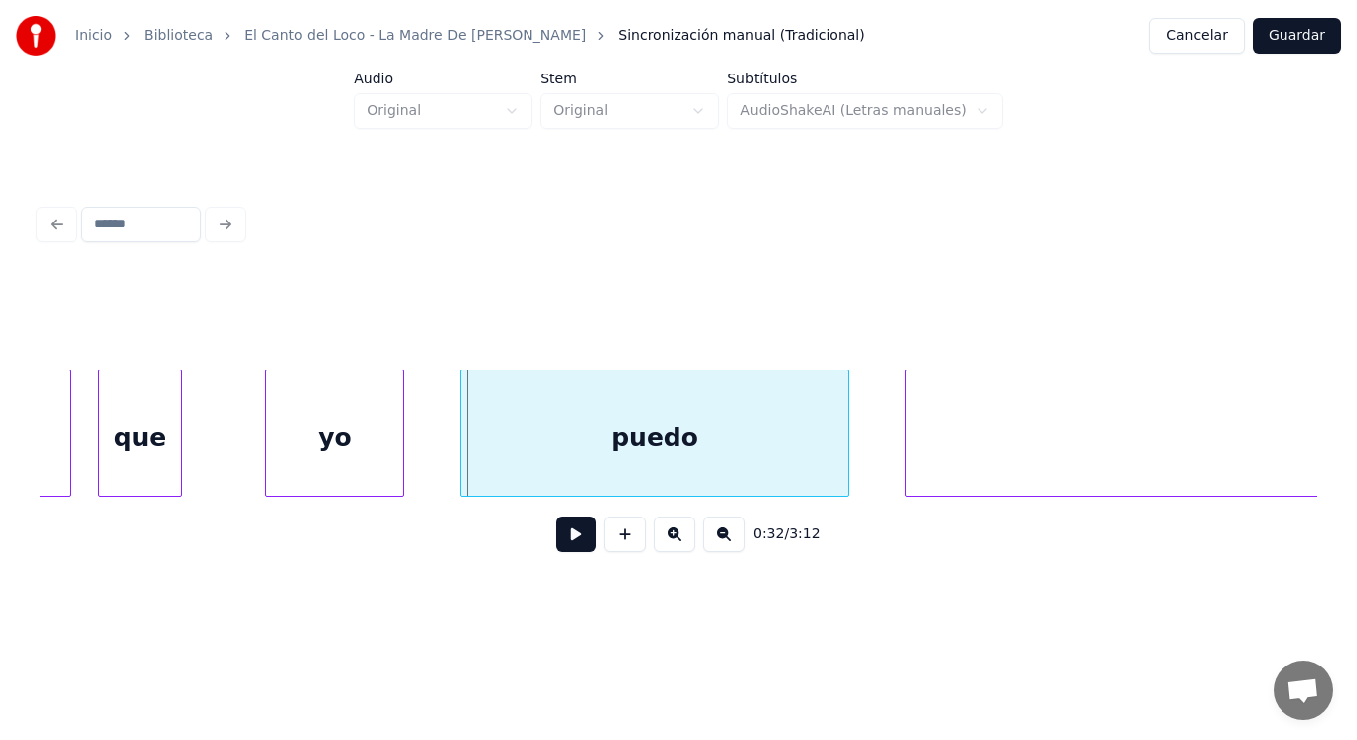
click at [168, 467] on div "que" at bounding box center [139, 437] width 81 height 135
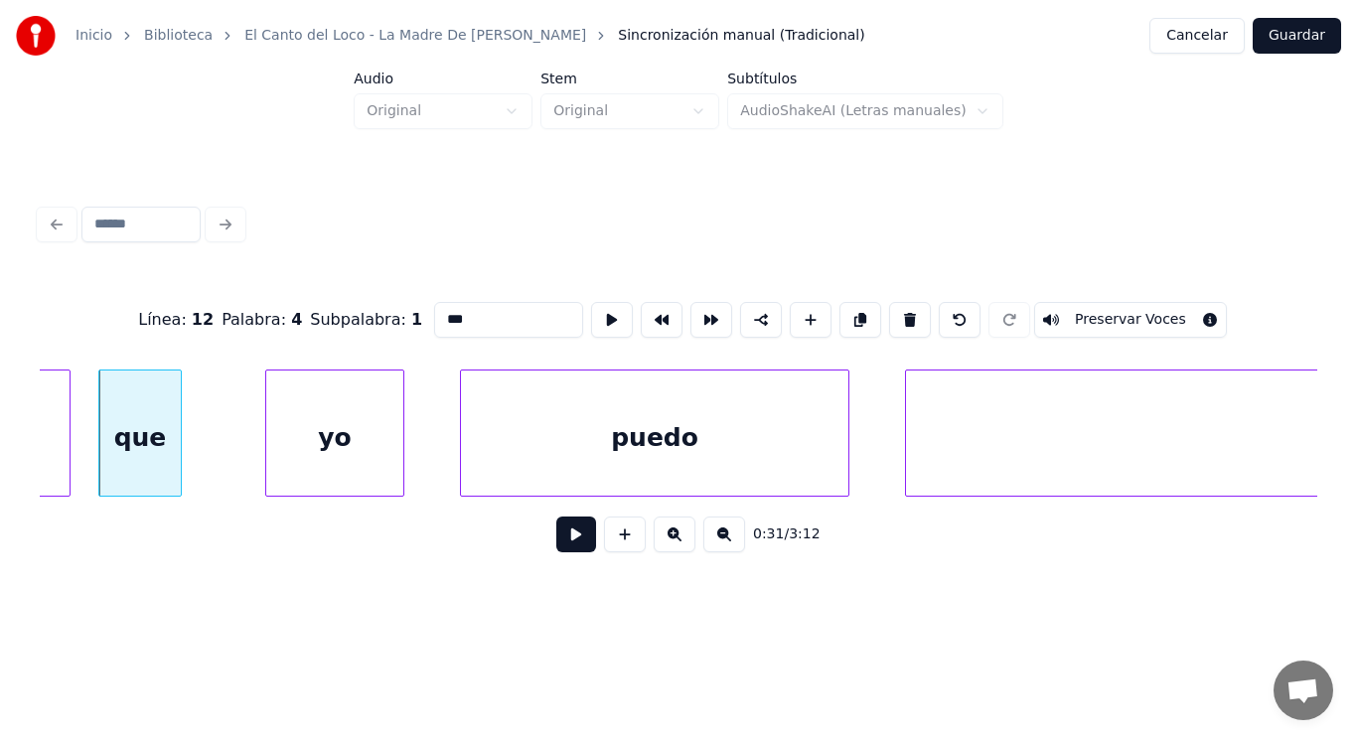
click at [567, 543] on button at bounding box center [576, 534] width 40 height 36
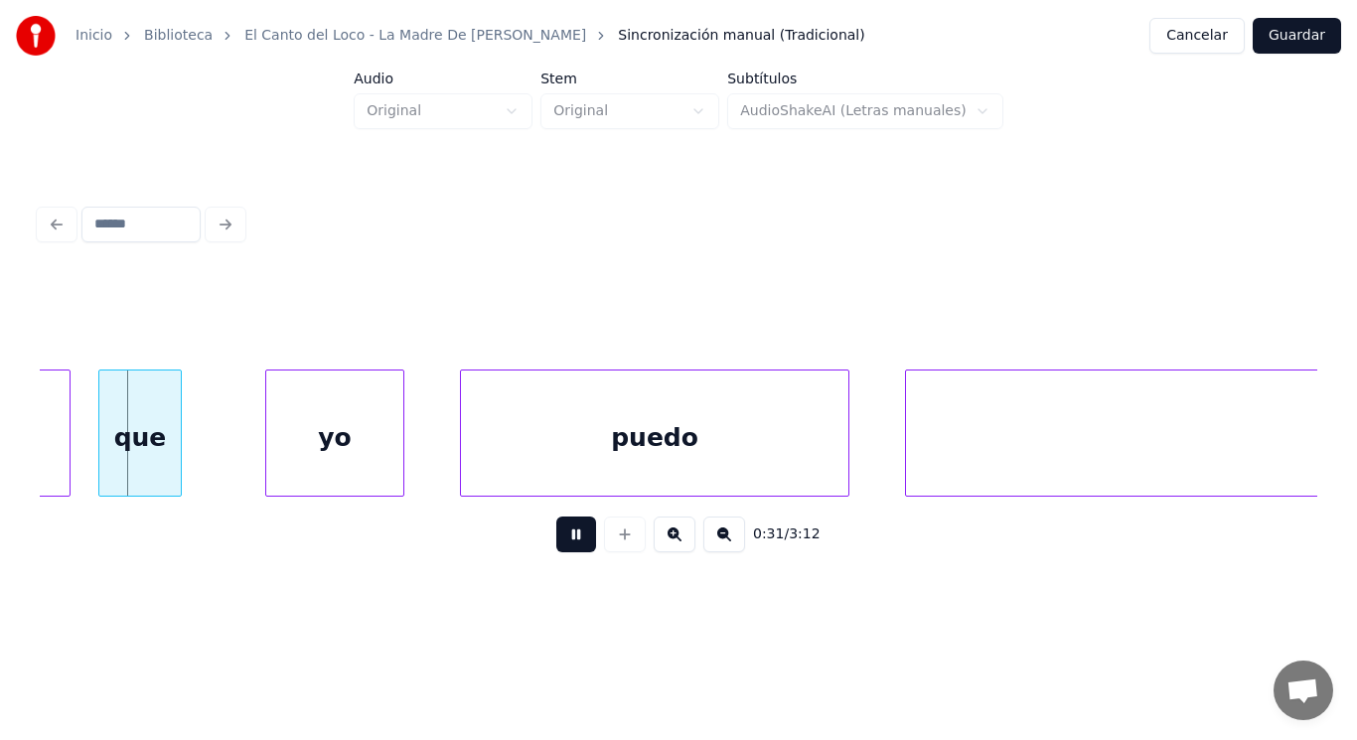
click at [567, 543] on button at bounding box center [576, 534] width 40 height 36
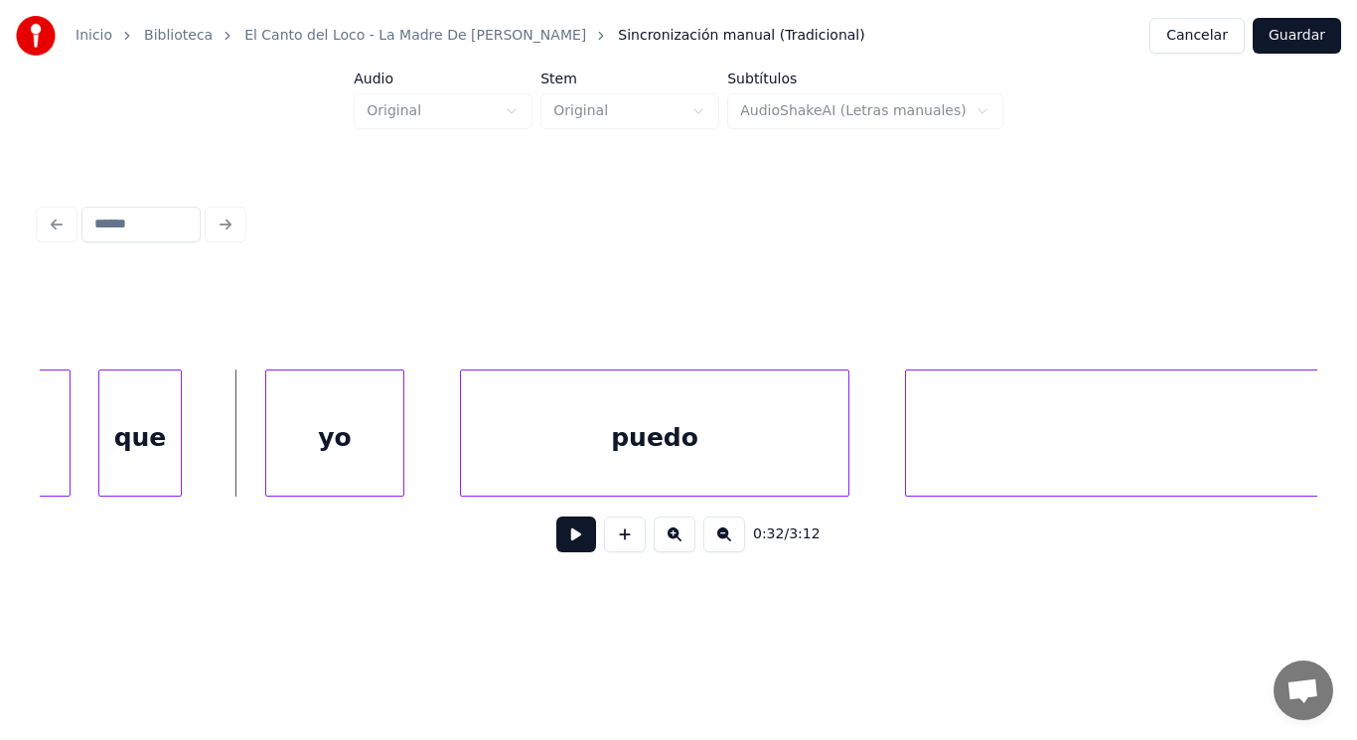
click at [556, 542] on button at bounding box center [576, 534] width 40 height 36
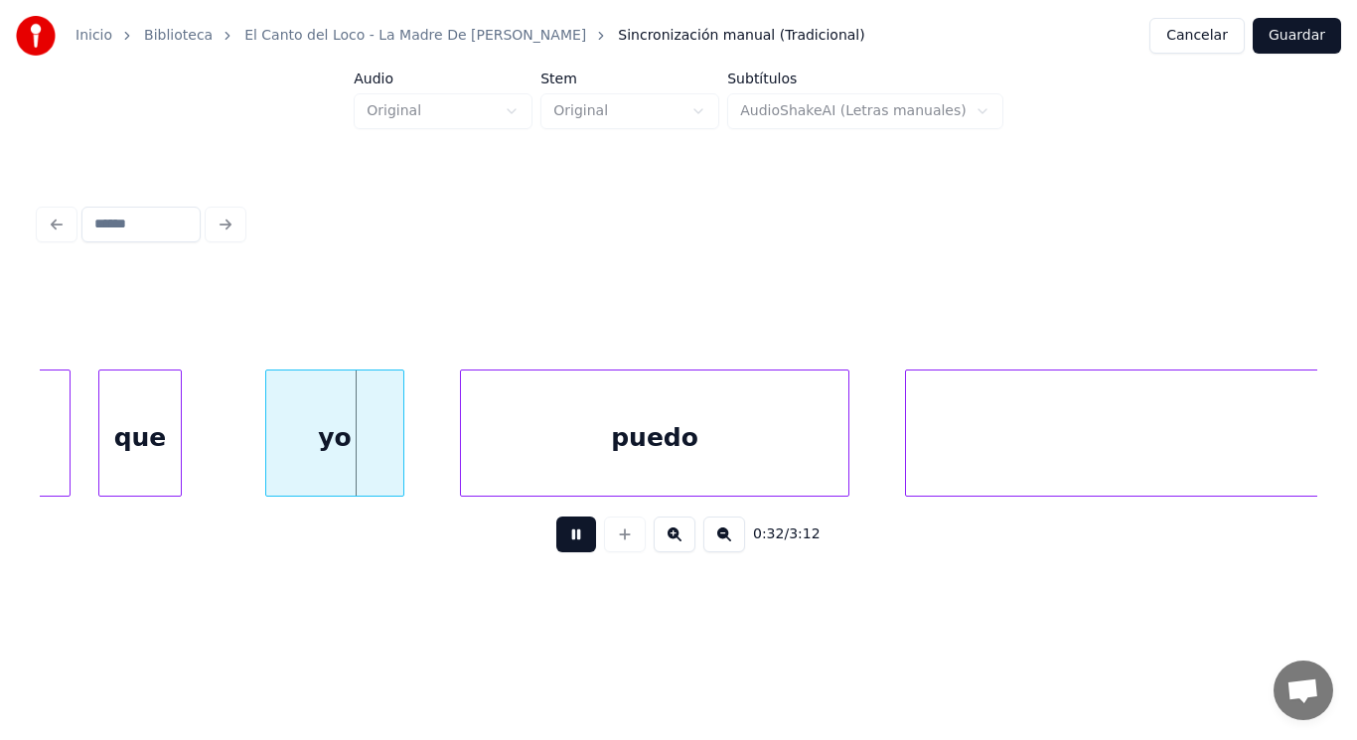
click at [556, 542] on button at bounding box center [576, 534] width 40 height 36
click at [241, 446] on div at bounding box center [242, 432] width 6 height 125
click at [207, 453] on div at bounding box center [208, 432] width 6 height 125
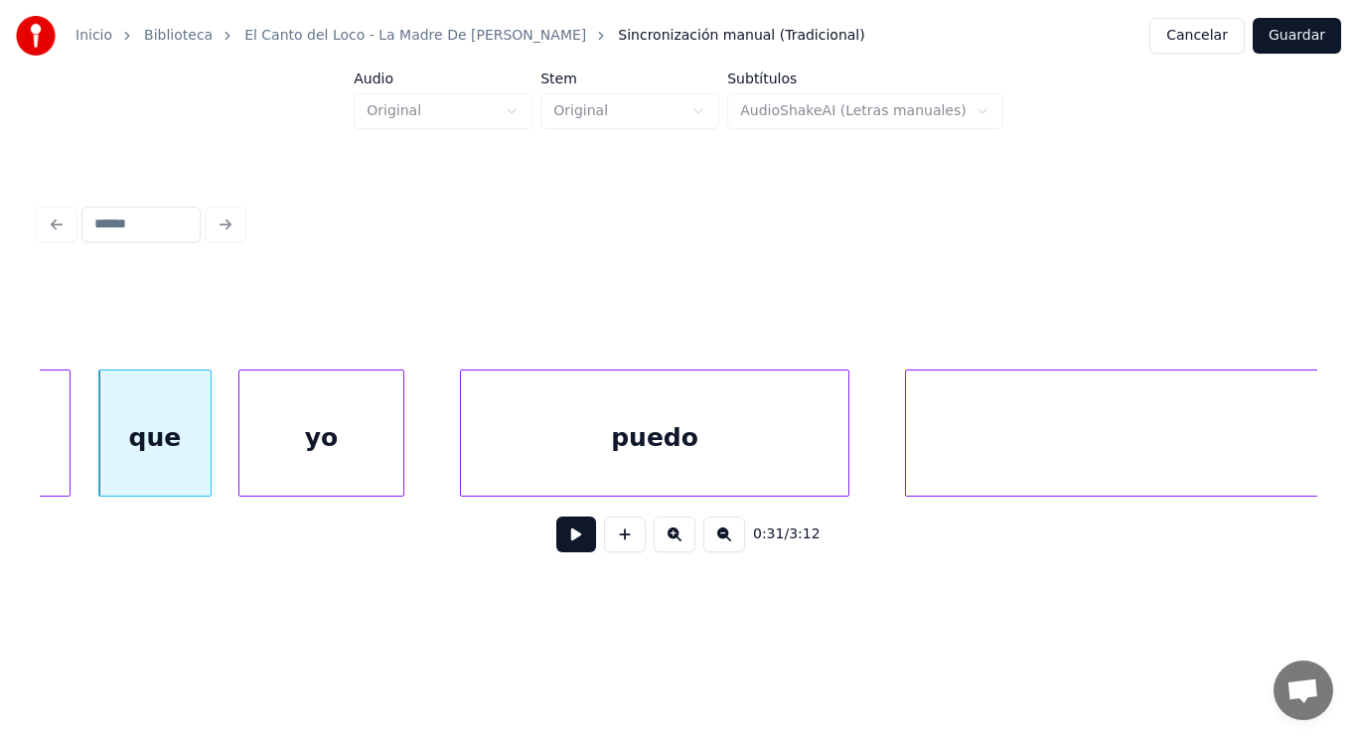
click at [558, 539] on button at bounding box center [576, 534] width 40 height 36
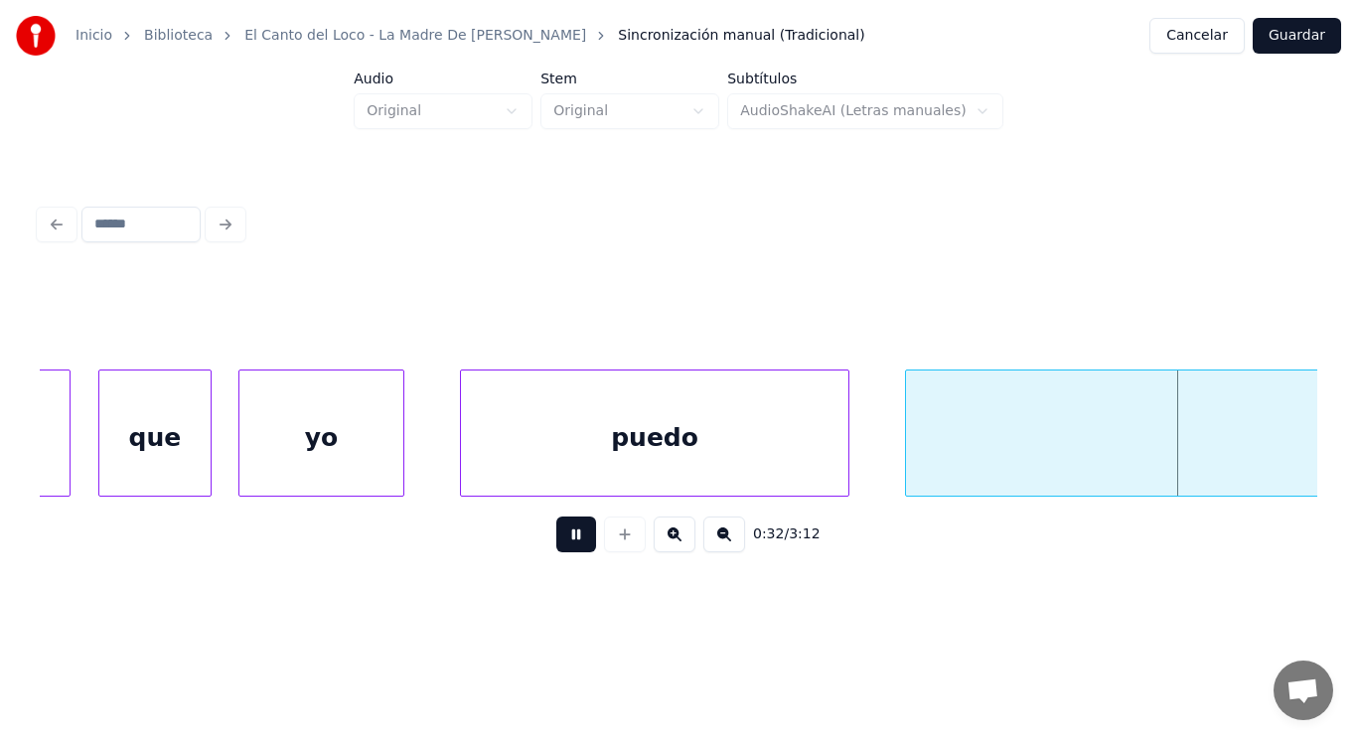
scroll to position [0, 45658]
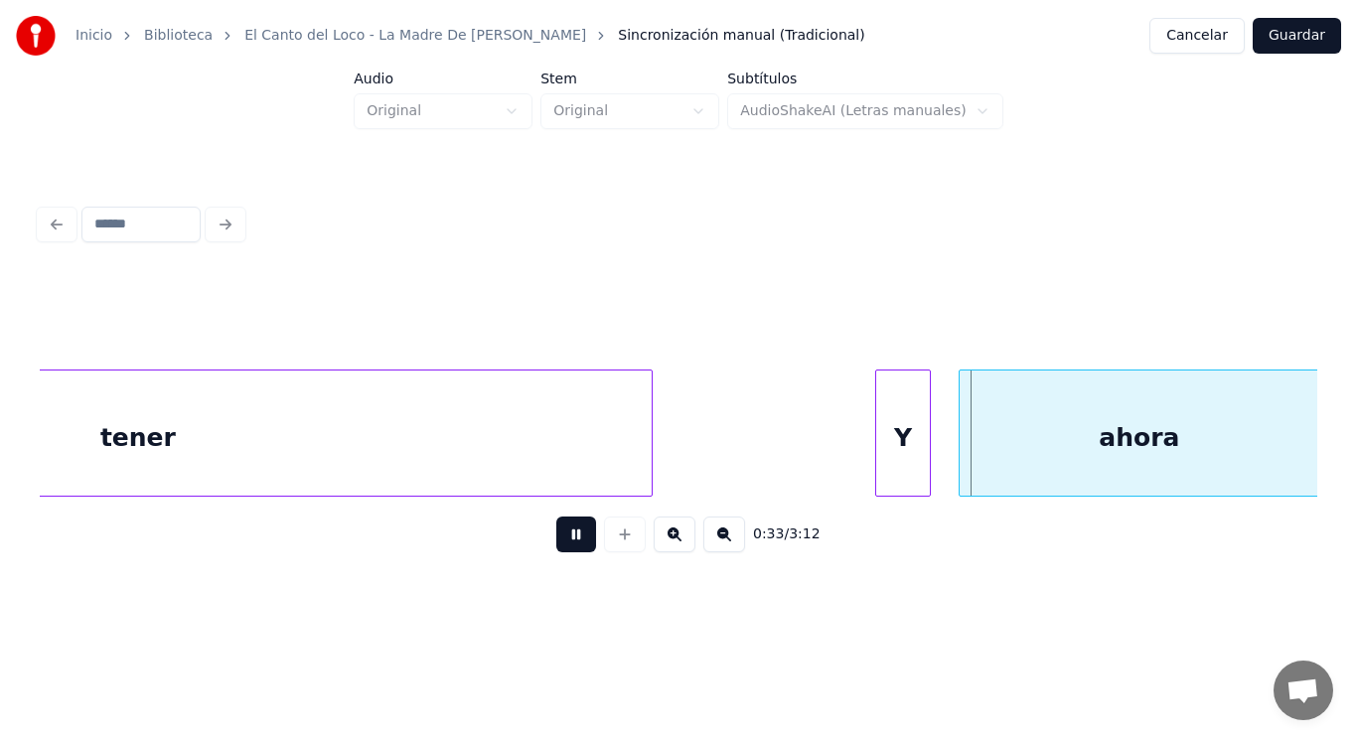
click at [558, 539] on button at bounding box center [576, 534] width 40 height 36
click at [902, 458] on div "Y" at bounding box center [903, 437] width 54 height 135
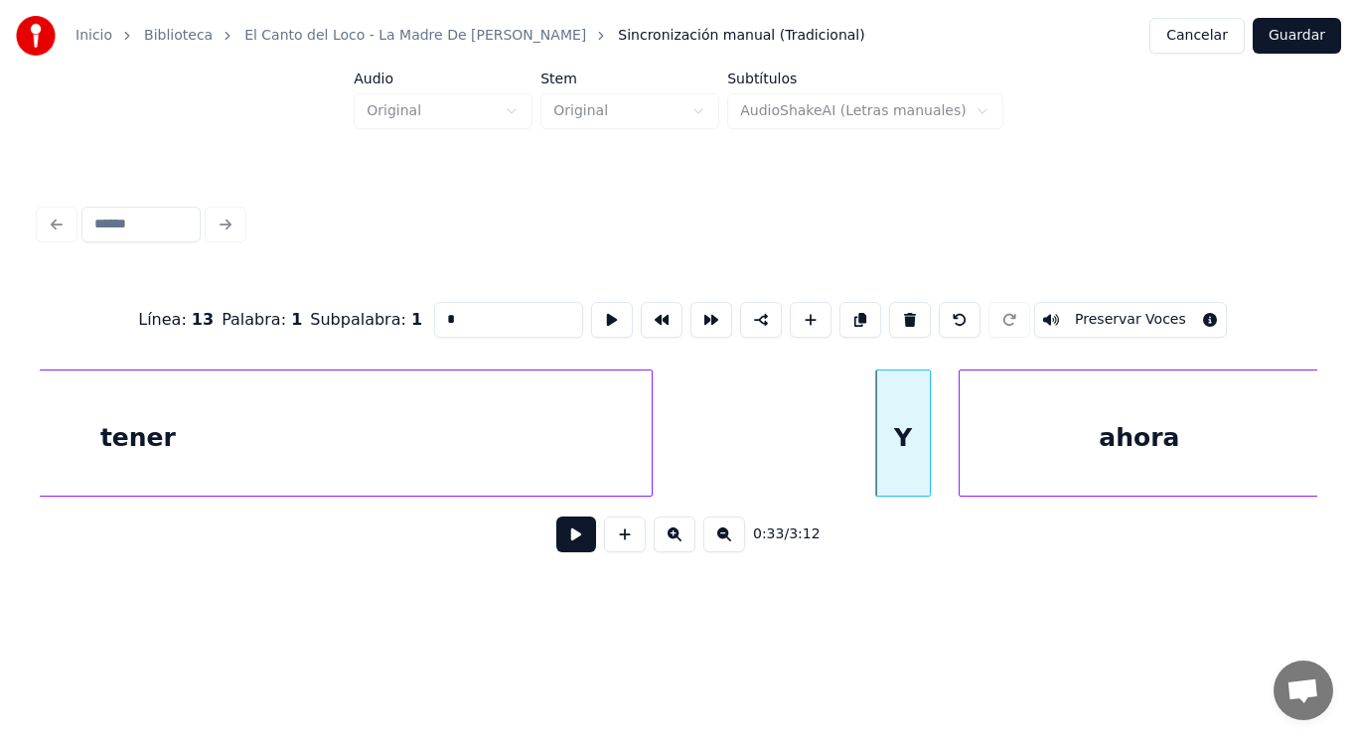
click at [560, 539] on button at bounding box center [576, 534] width 40 height 36
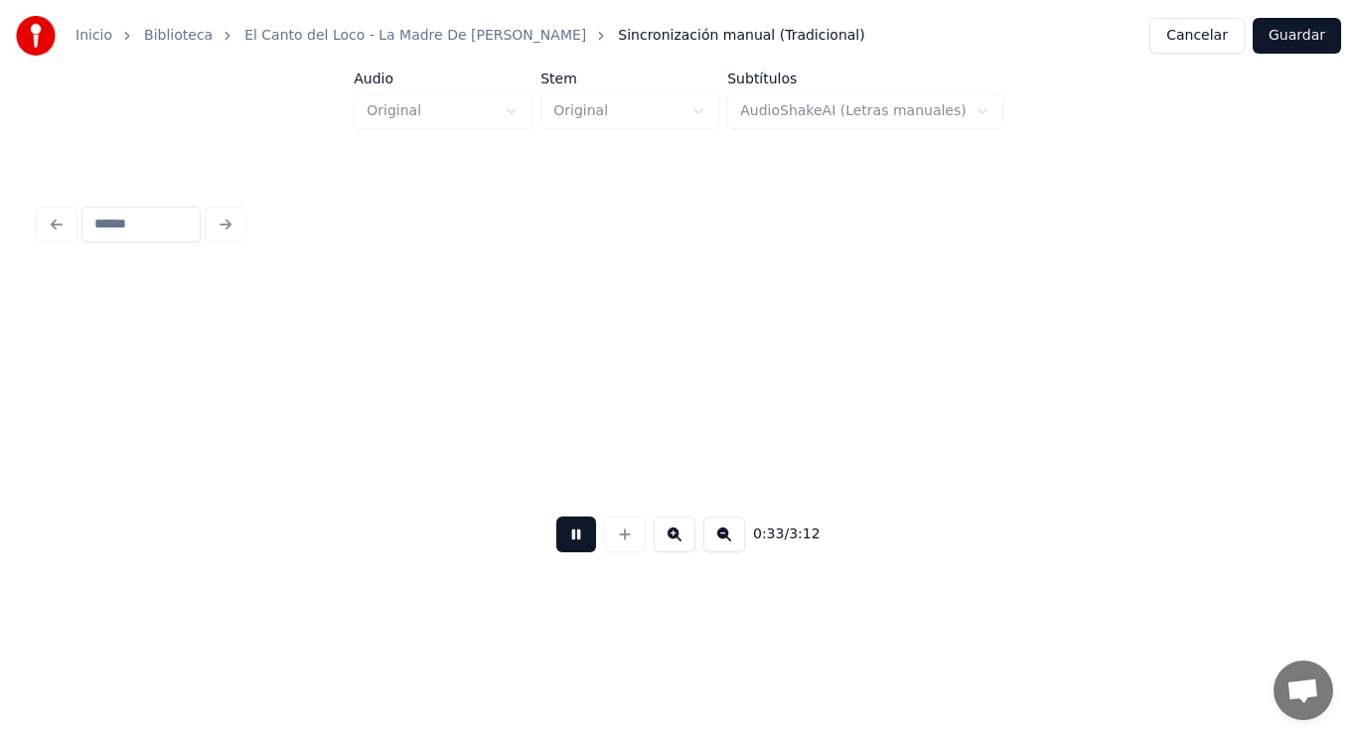
scroll to position [0, 46955]
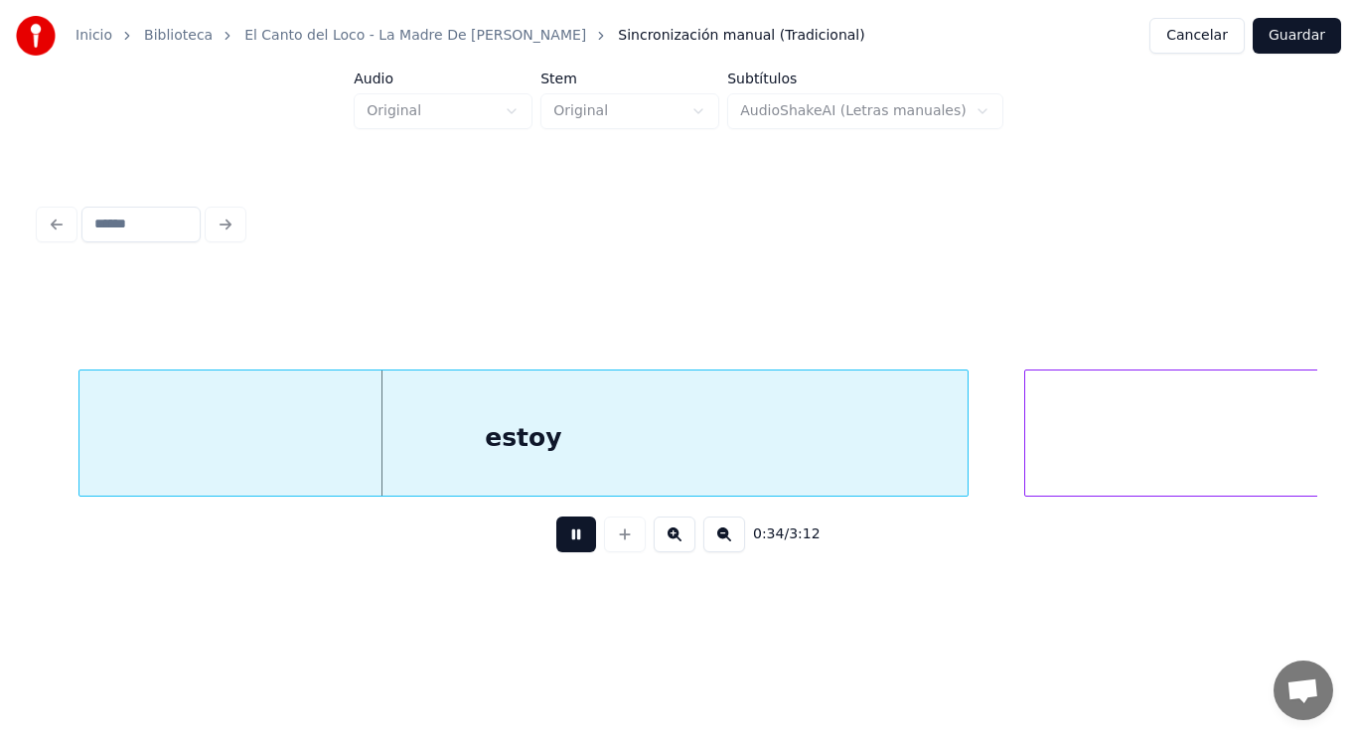
click at [560, 539] on button at bounding box center [576, 534] width 40 height 36
click at [504, 426] on div "estoy" at bounding box center [523, 437] width 888 height 135
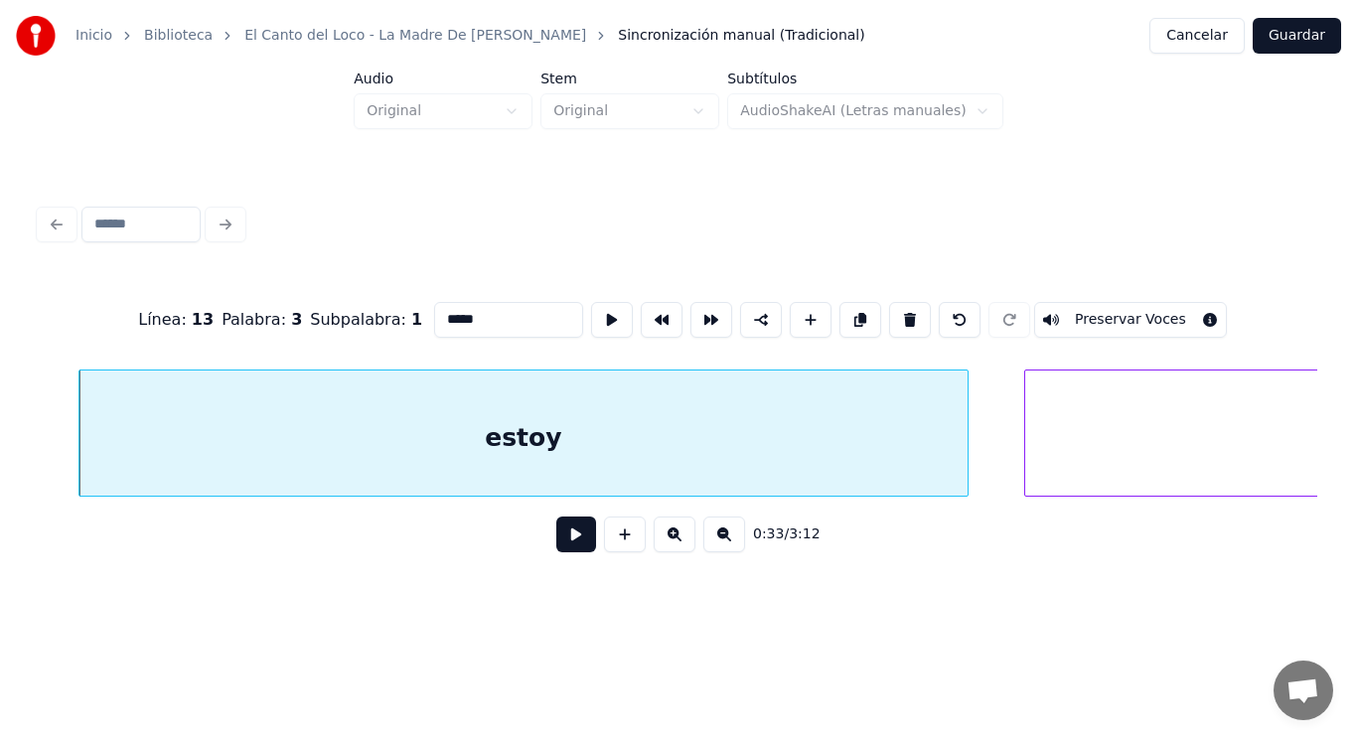
click at [560, 543] on button at bounding box center [576, 534] width 40 height 36
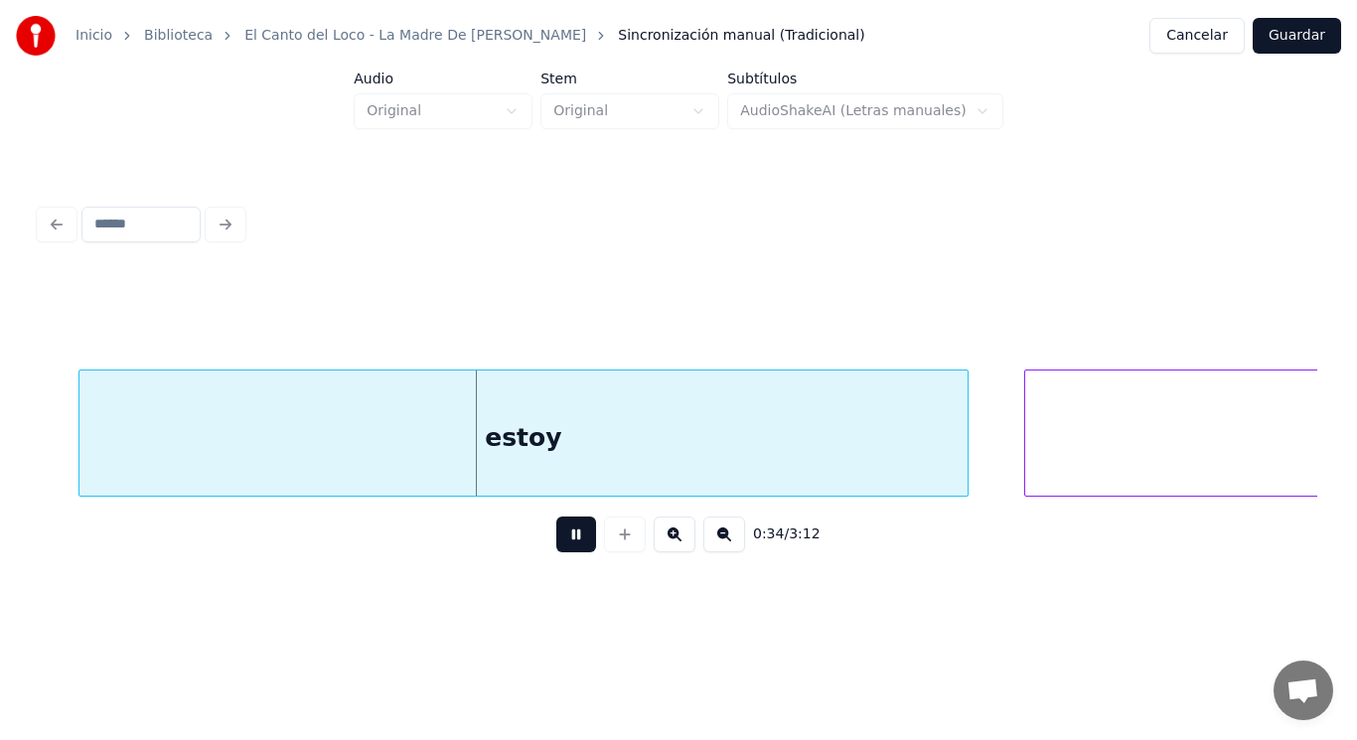
click at [560, 543] on button at bounding box center [576, 534] width 40 height 36
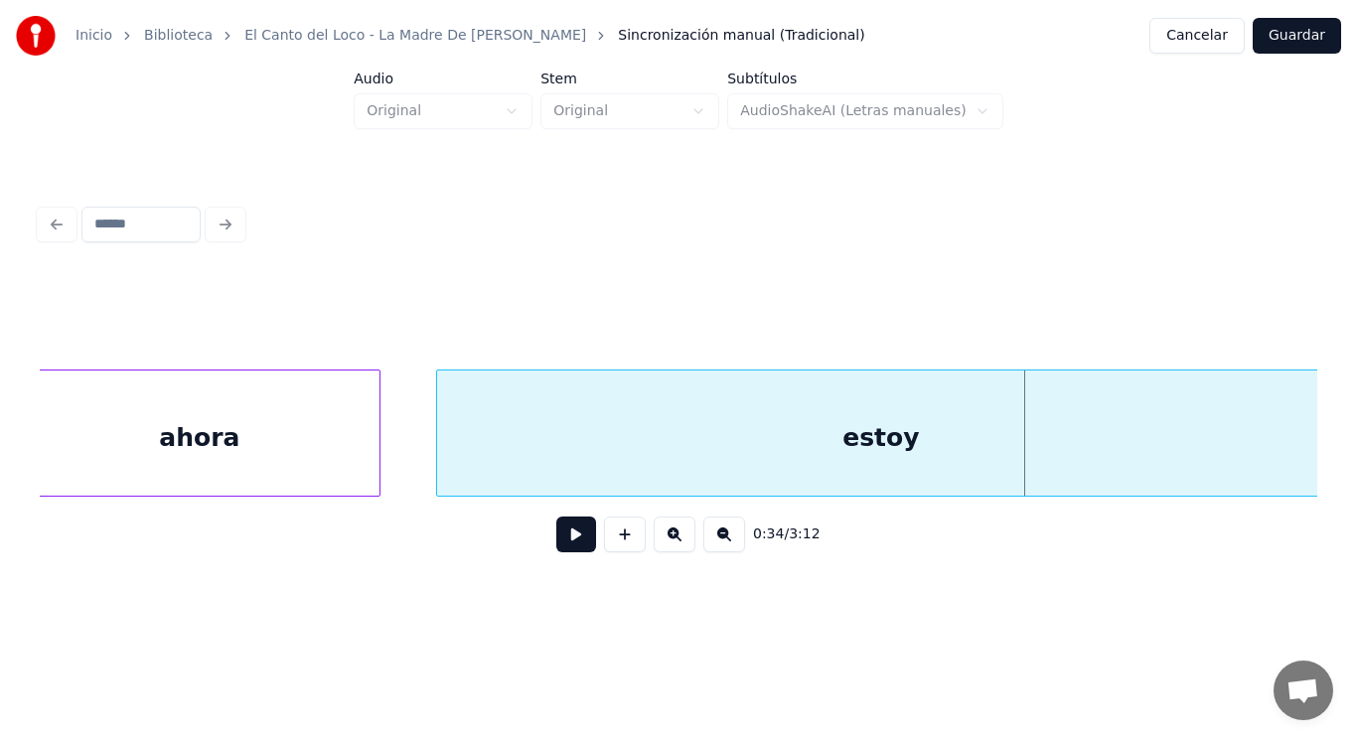
click at [266, 439] on div "ahora" at bounding box center [200, 437] width 360 height 135
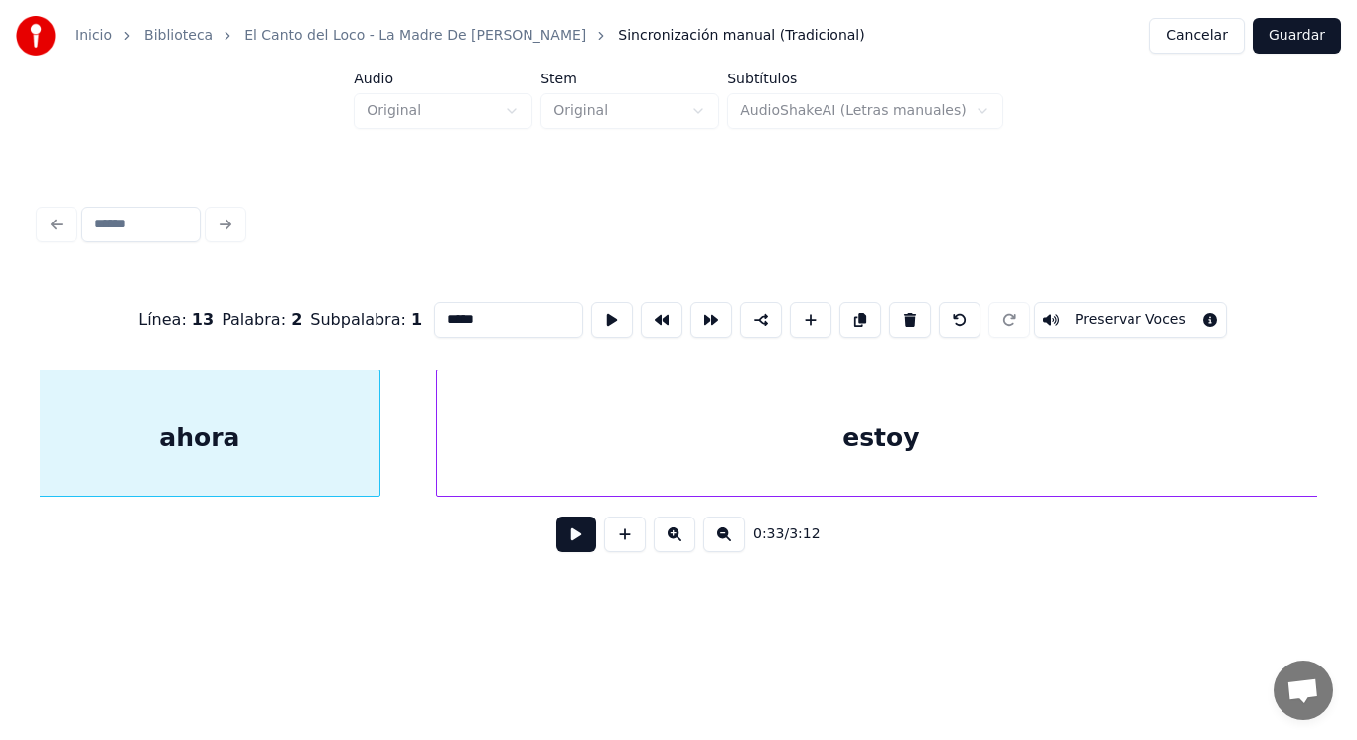
scroll to position [0, 46578]
click at [565, 543] on button at bounding box center [576, 534] width 40 height 36
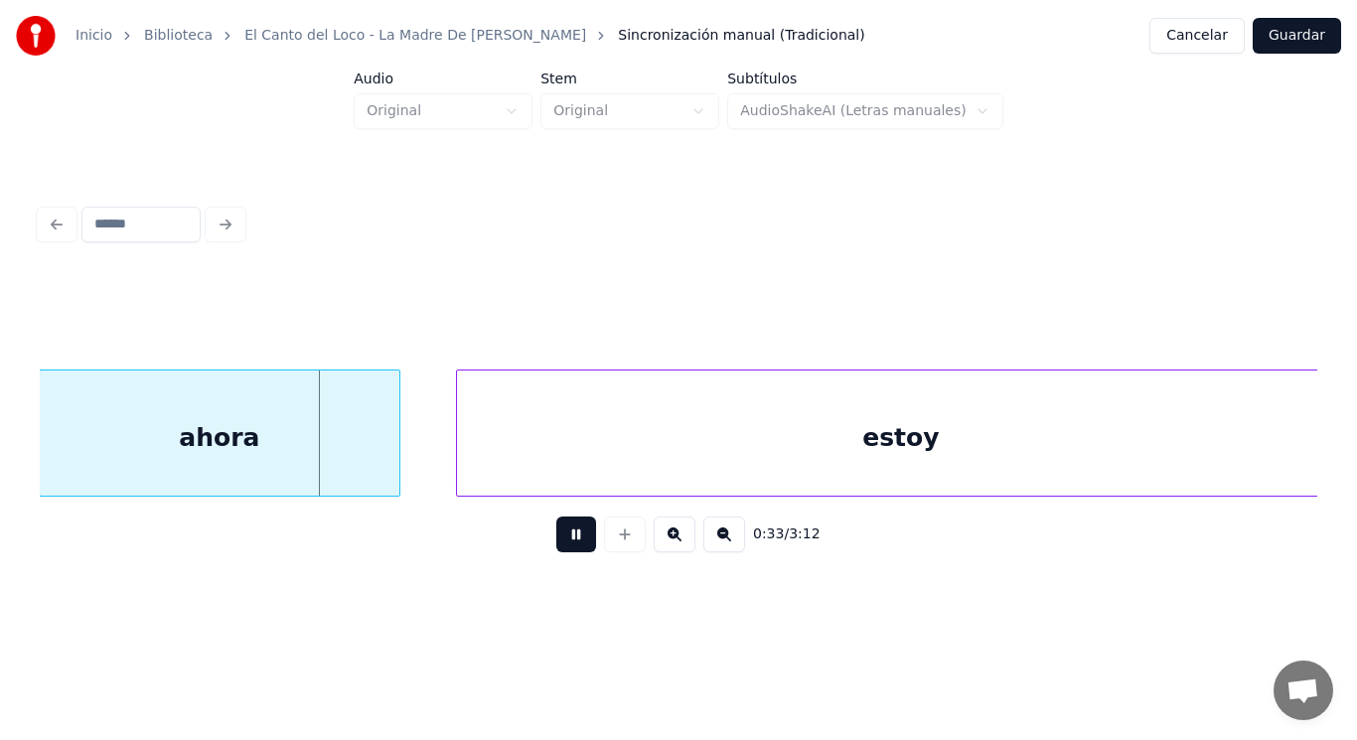
click at [565, 543] on button at bounding box center [576, 534] width 40 height 36
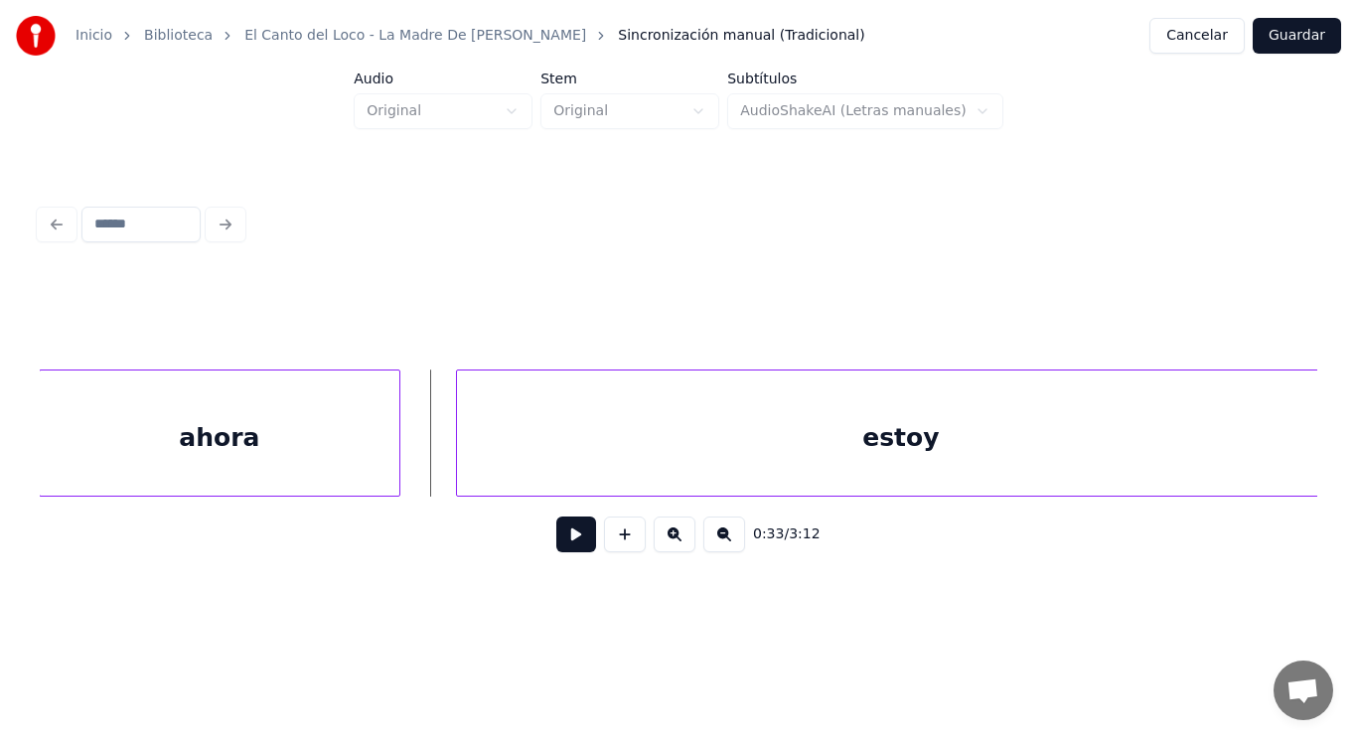
click at [570, 545] on button at bounding box center [576, 534] width 40 height 36
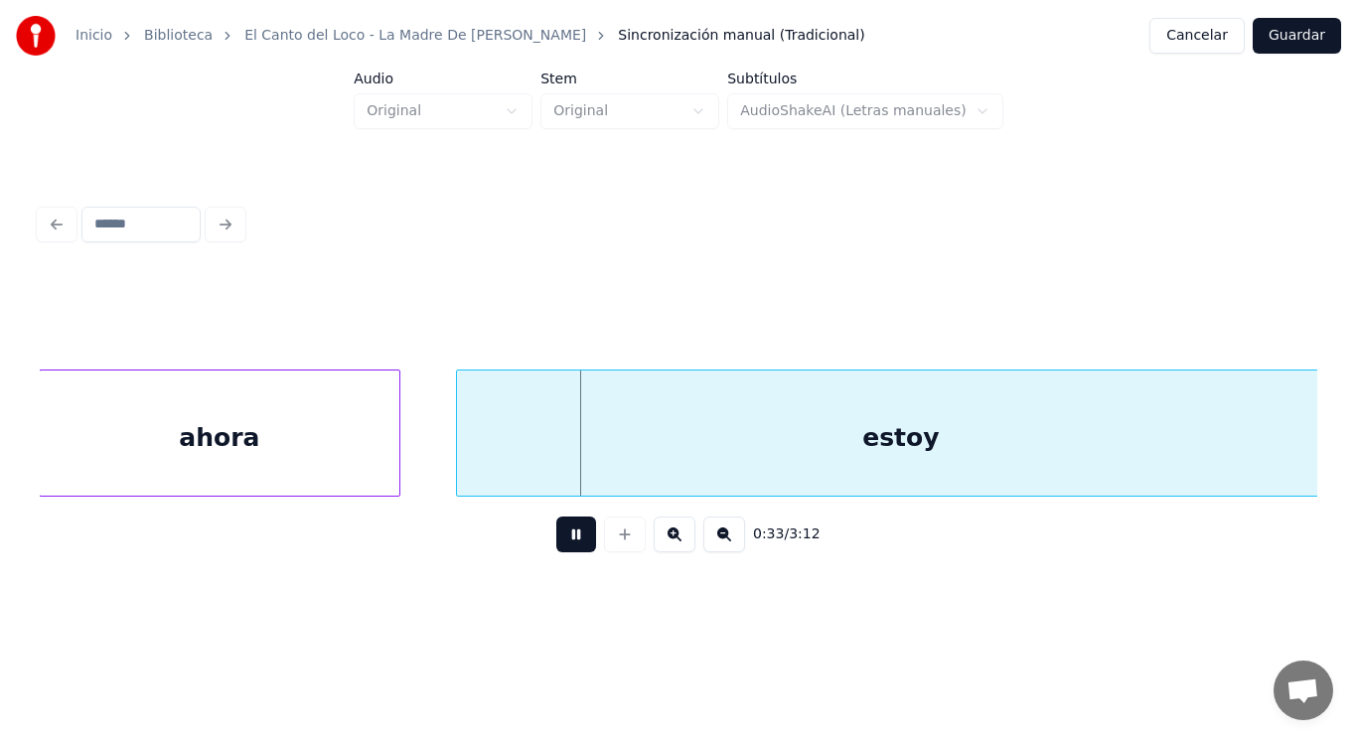
click at [570, 545] on button at bounding box center [576, 534] width 40 height 36
click at [376, 461] on div at bounding box center [376, 432] width 6 height 125
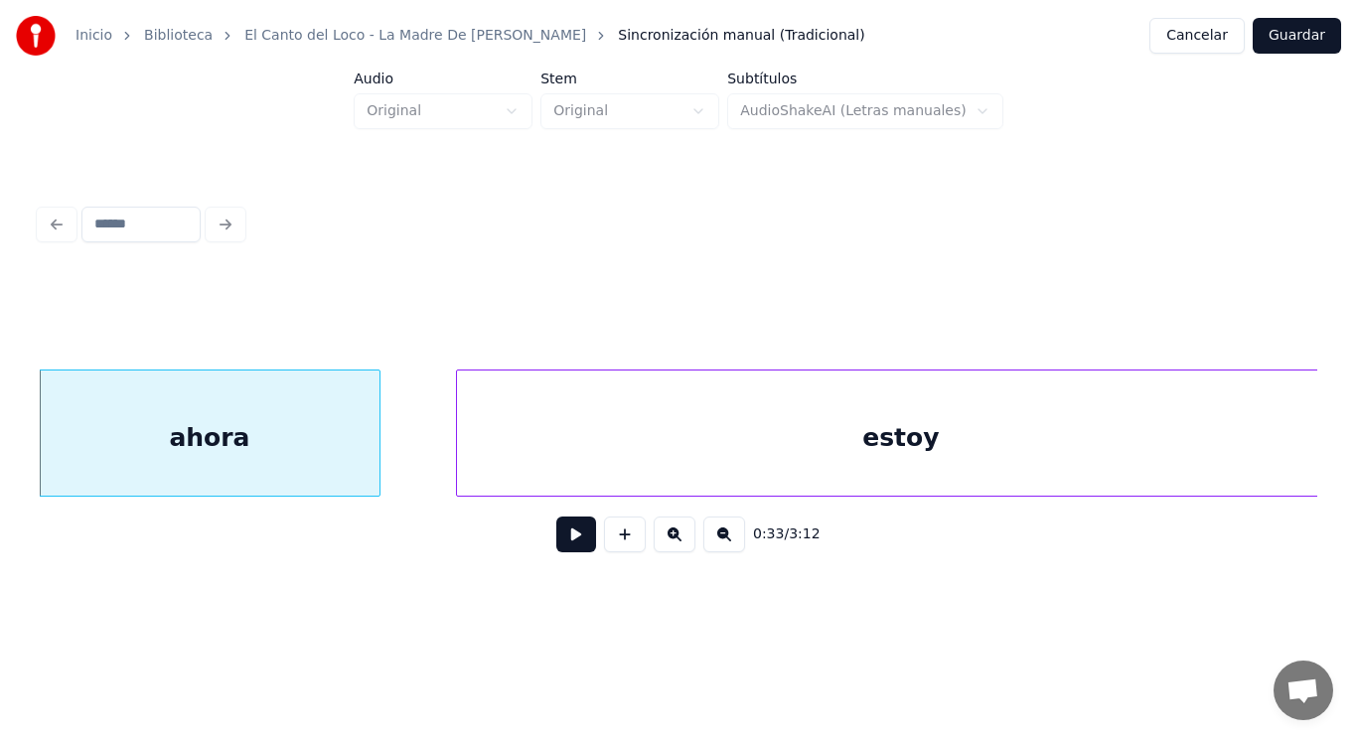
click at [556, 543] on button at bounding box center [576, 534] width 40 height 36
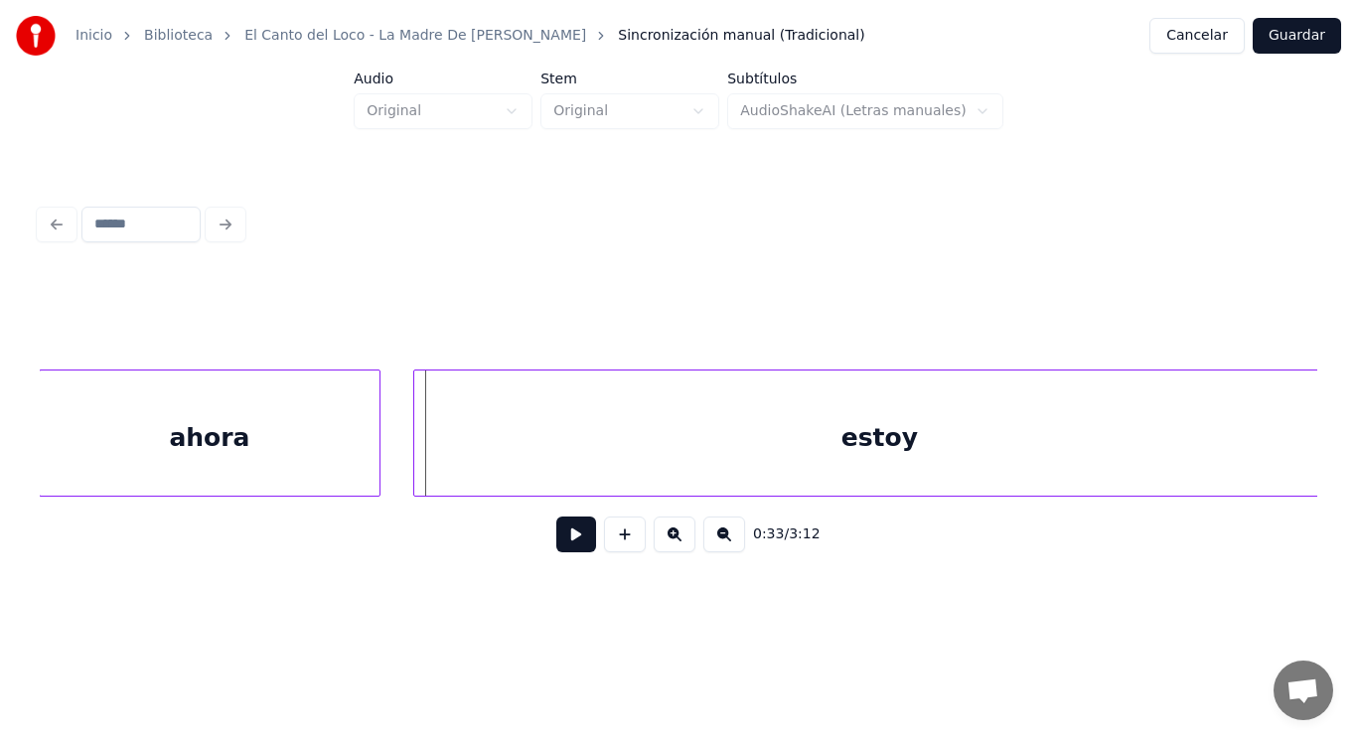
click at [416, 468] on div at bounding box center [417, 432] width 6 height 125
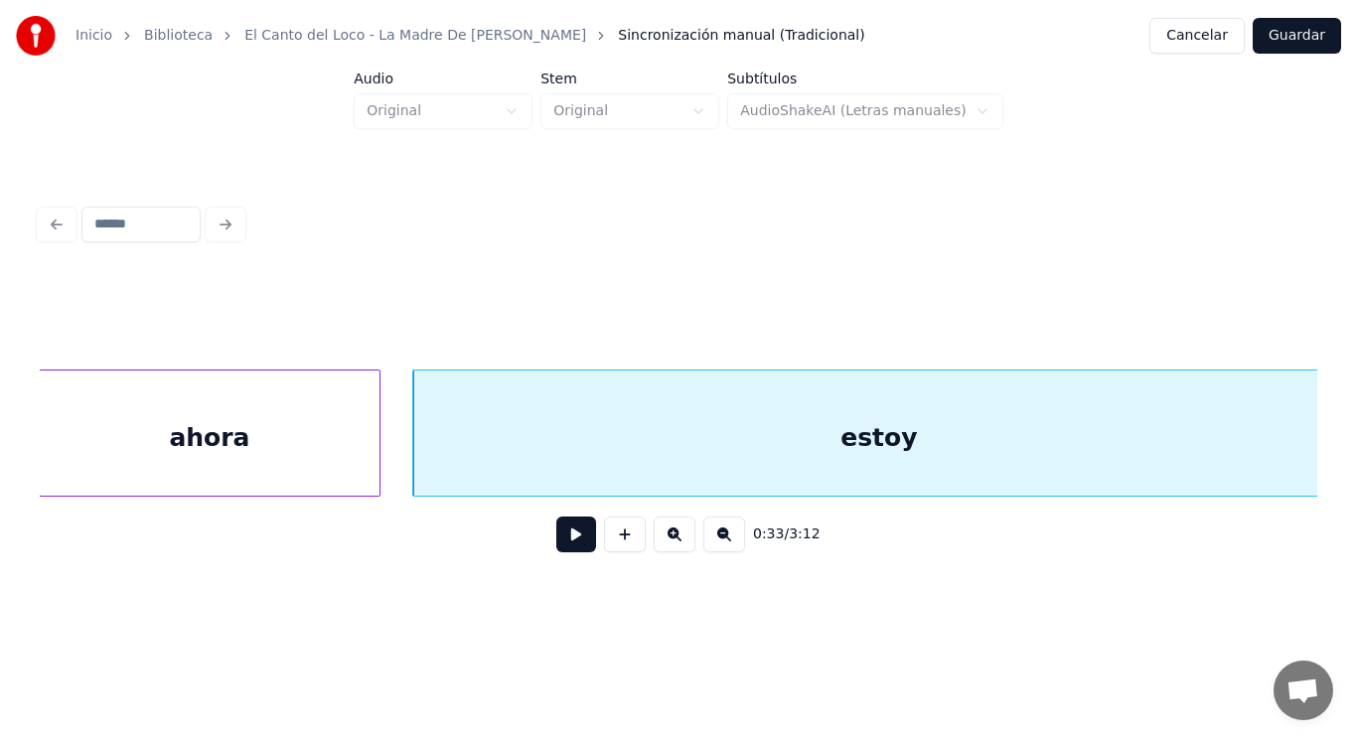
click at [571, 552] on button at bounding box center [576, 534] width 40 height 36
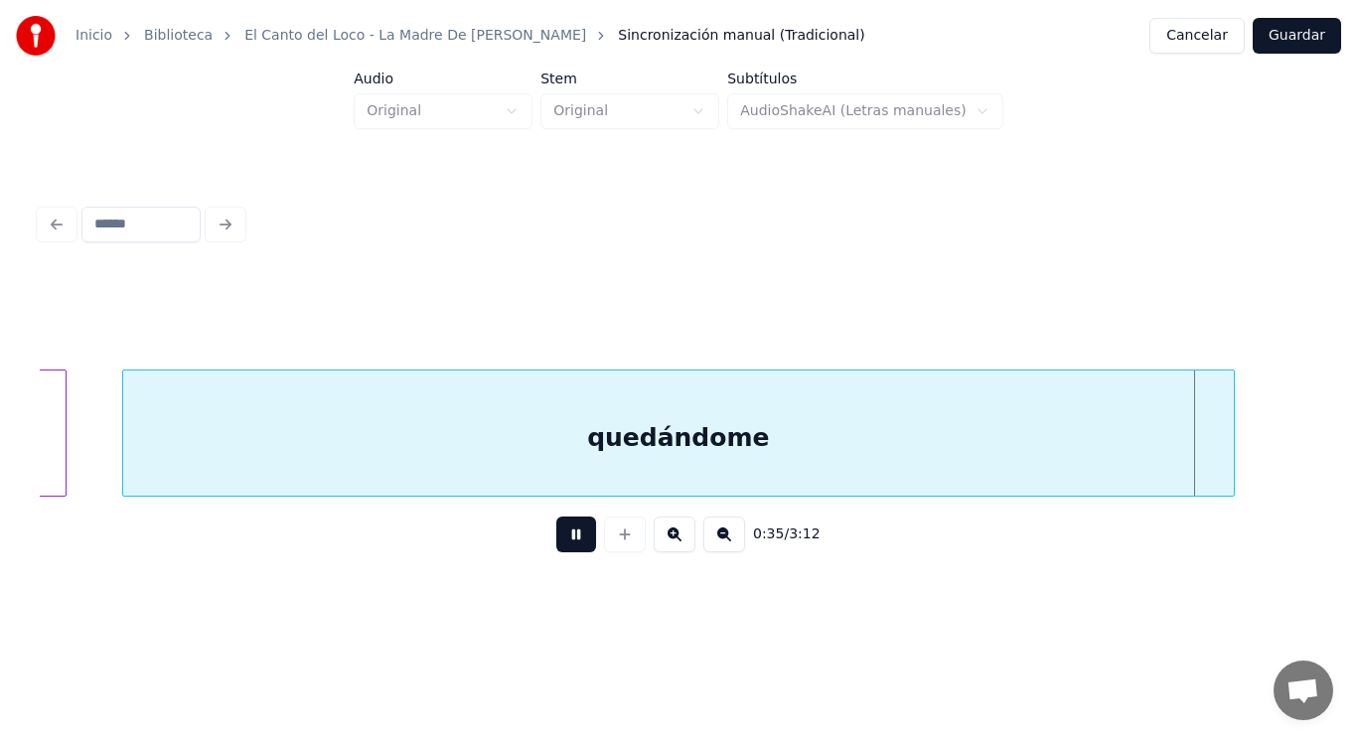
scroll to position [0, 49156]
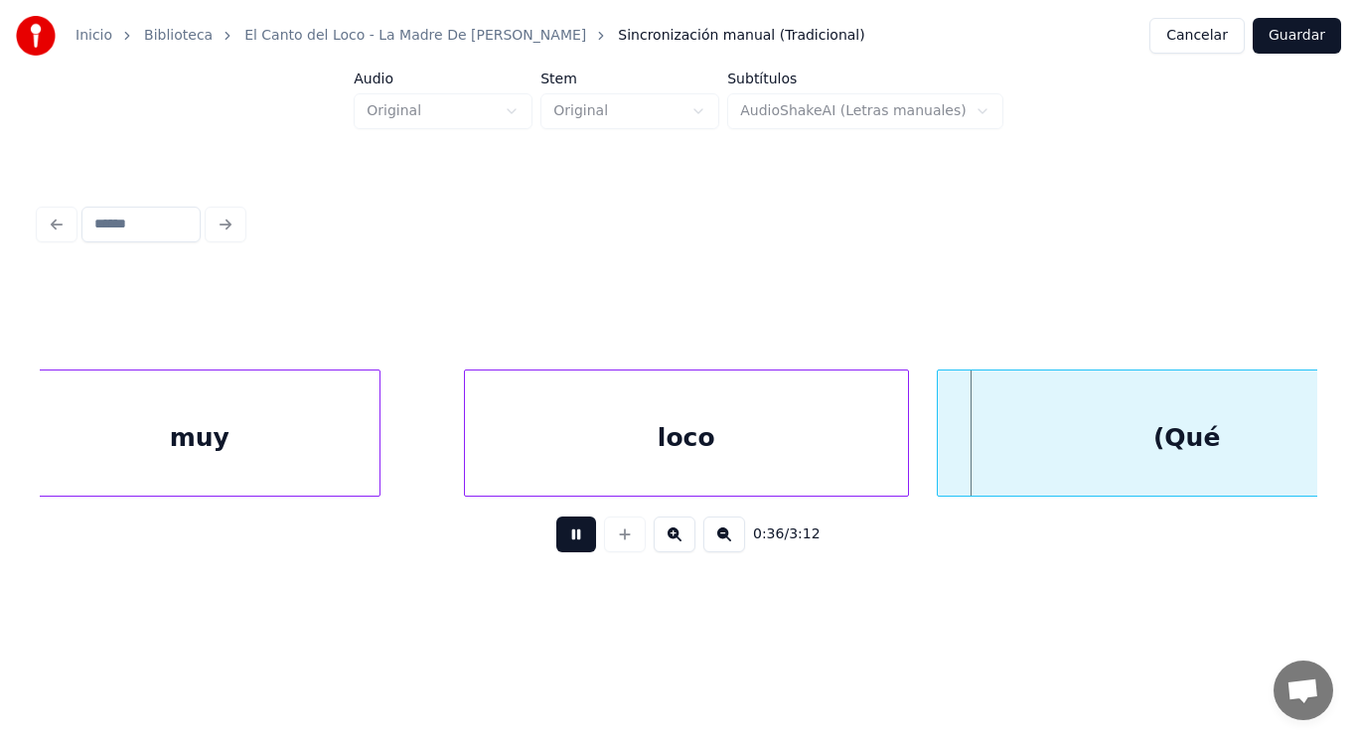
click at [571, 552] on button at bounding box center [576, 534] width 40 height 36
click at [270, 476] on div "muy" at bounding box center [200, 437] width 360 height 135
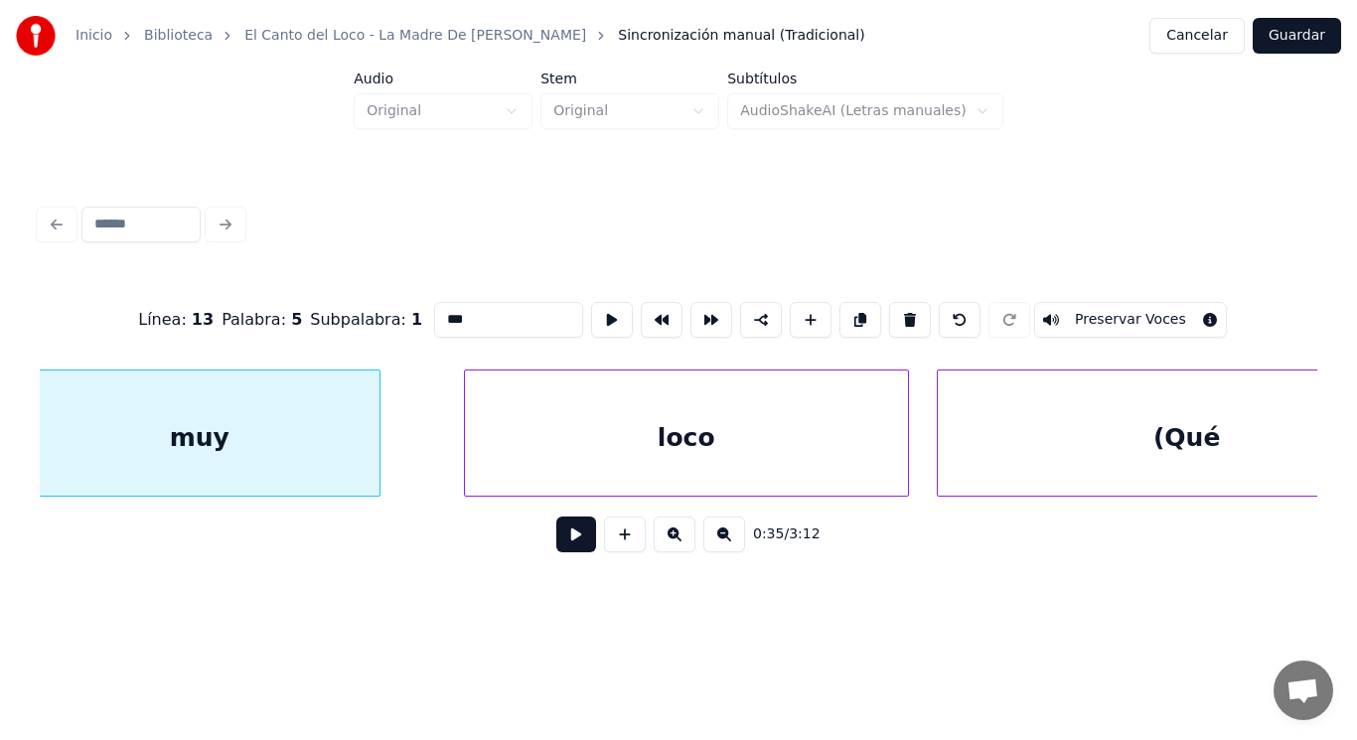
scroll to position [0, 49136]
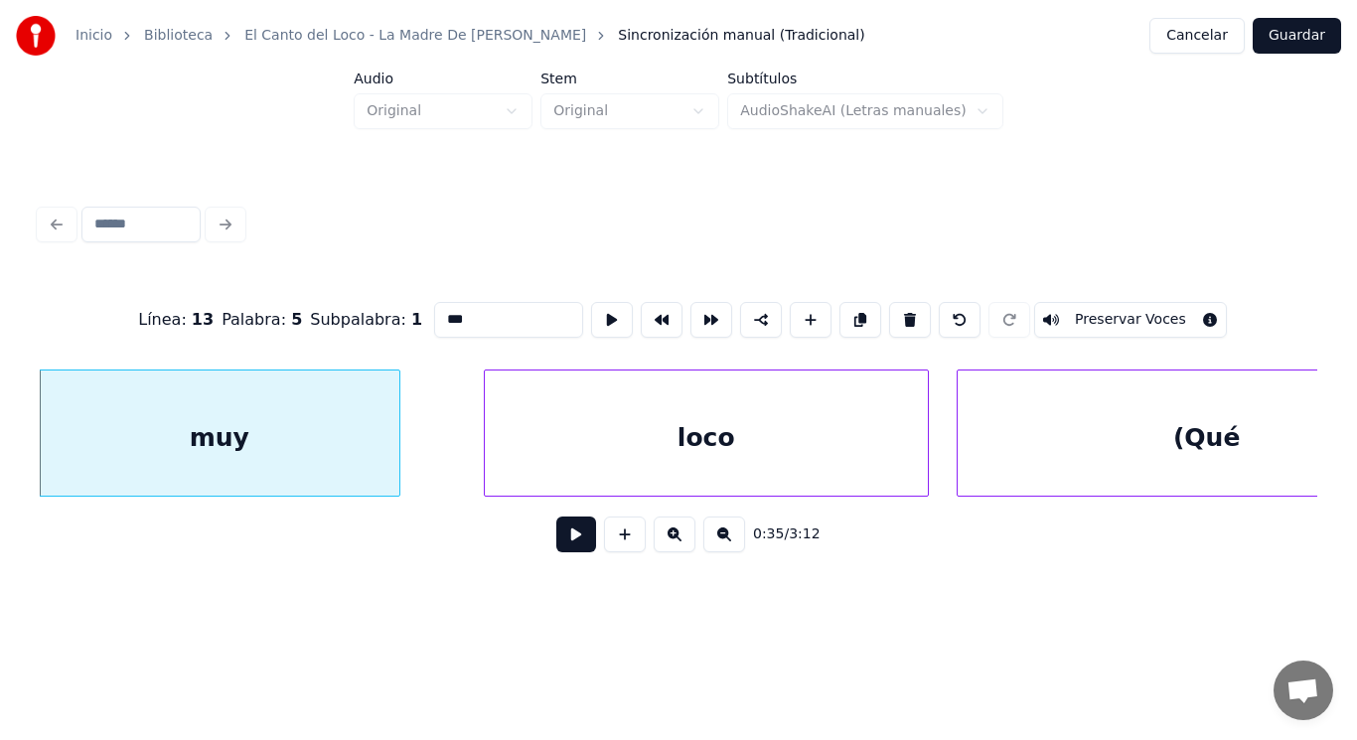
click at [560, 543] on button at bounding box center [576, 534] width 40 height 36
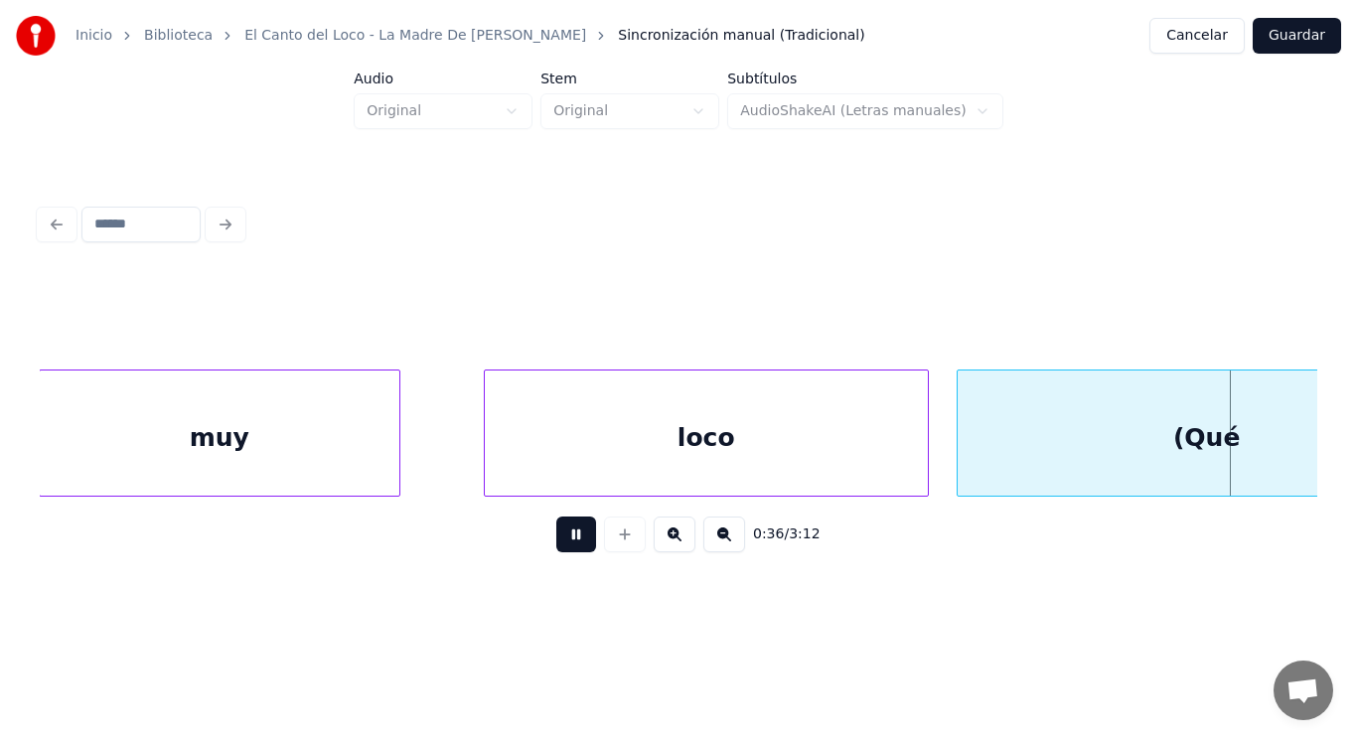
scroll to position [0, 50416]
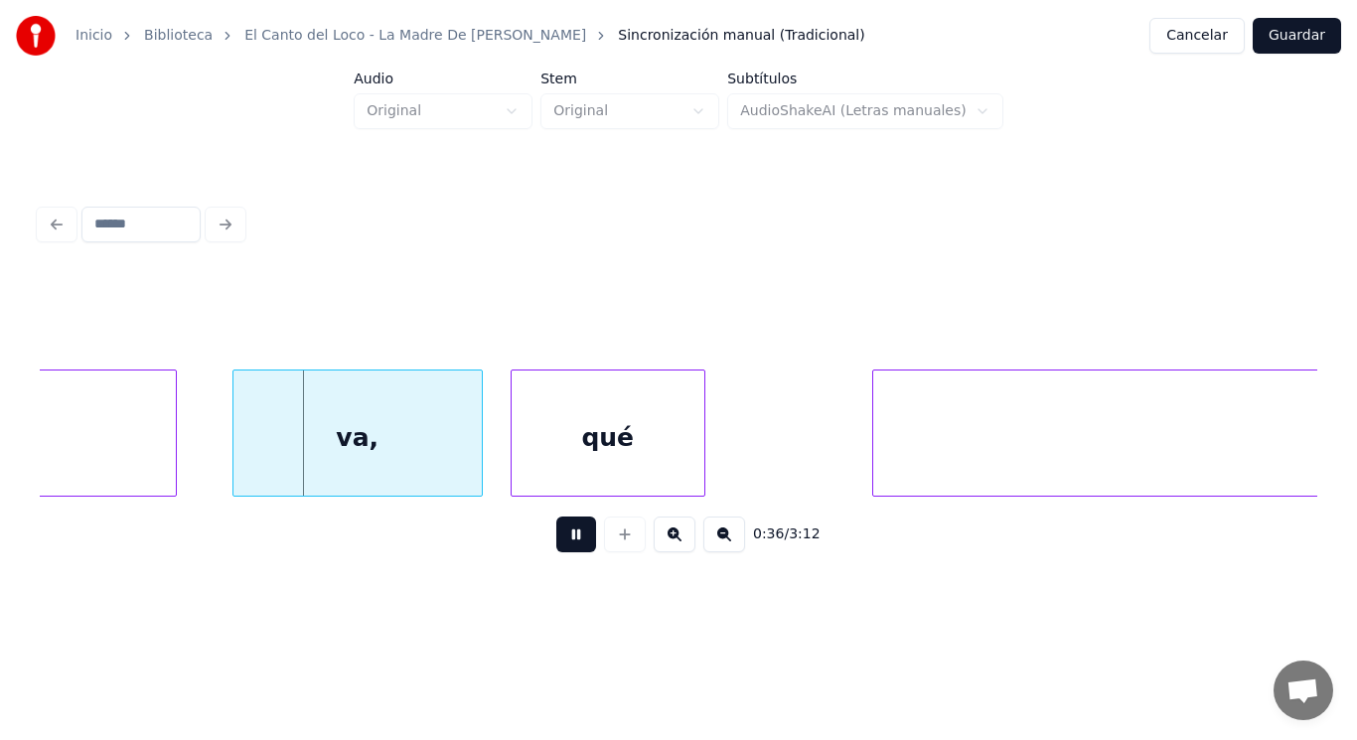
click at [560, 543] on button at bounding box center [576, 534] width 40 height 36
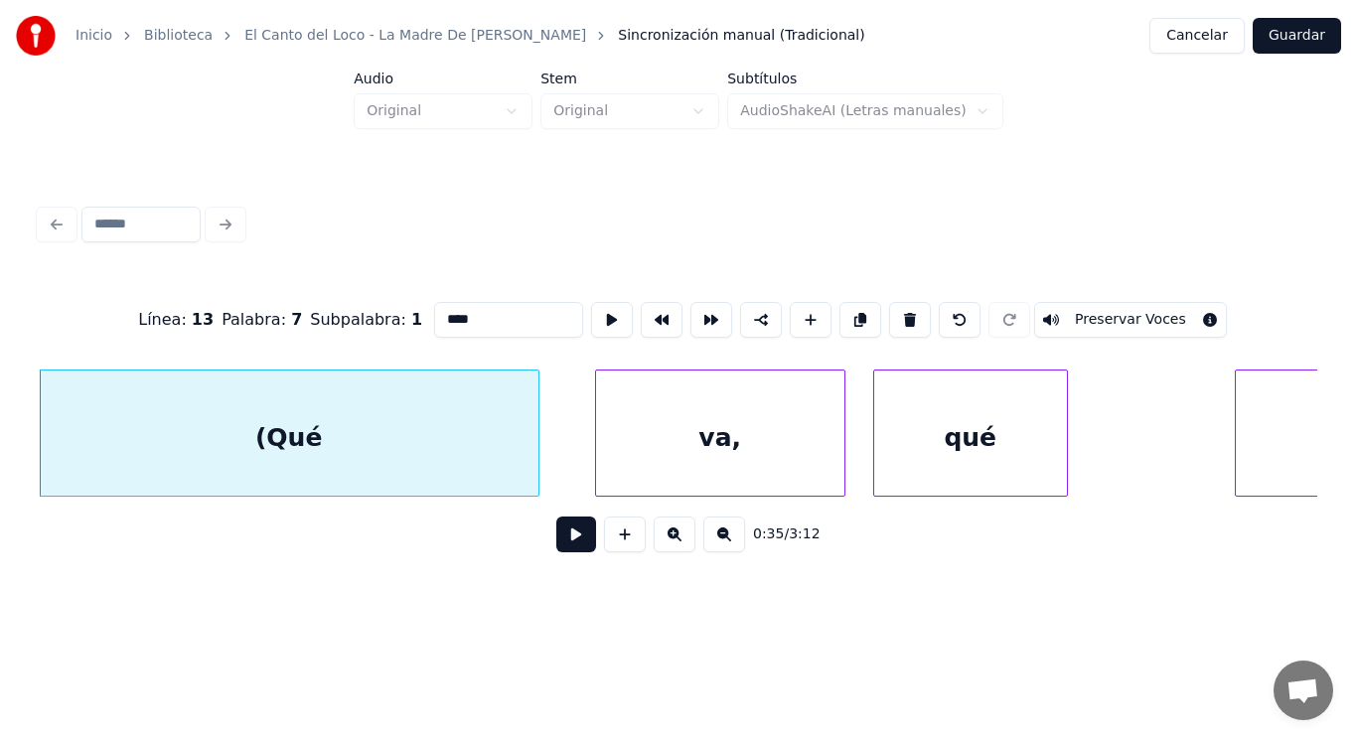
click at [564, 537] on button at bounding box center [576, 534] width 40 height 36
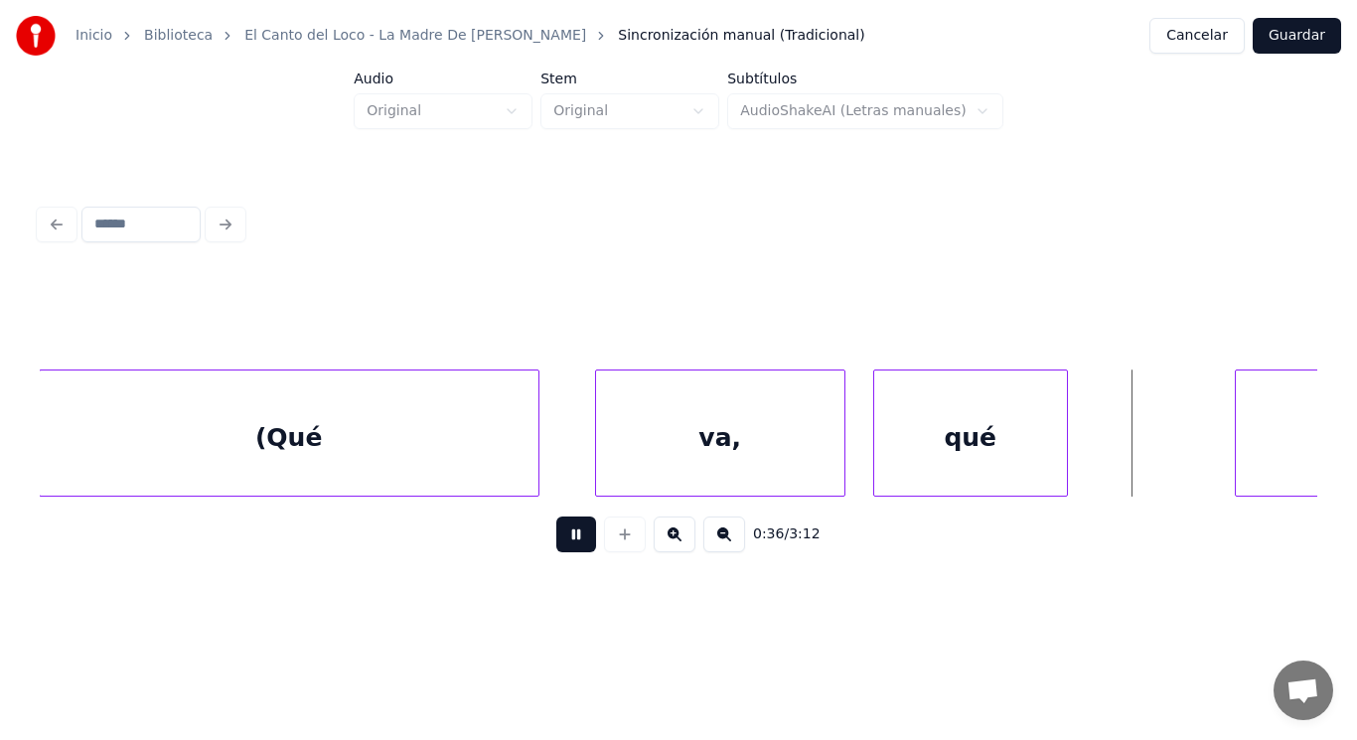
click at [564, 537] on button at bounding box center [576, 534] width 40 height 36
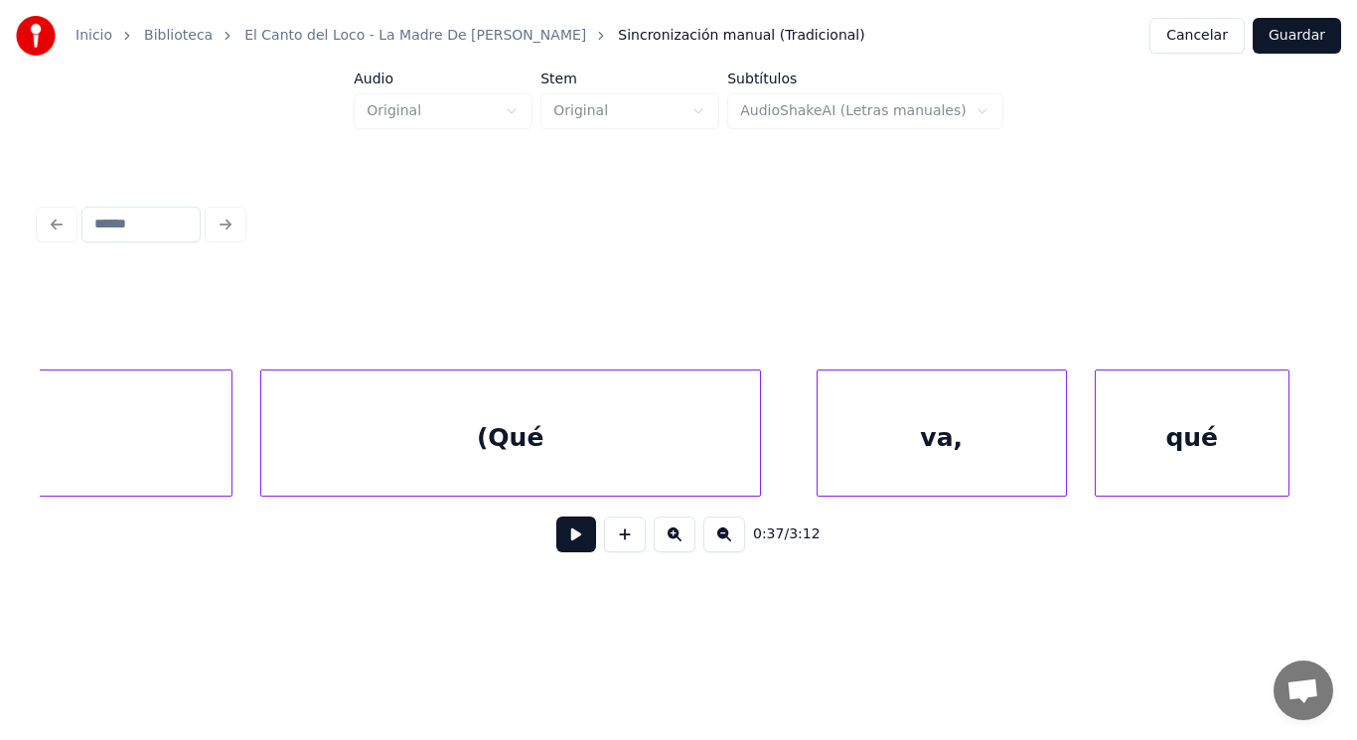
scroll to position [0, 49807]
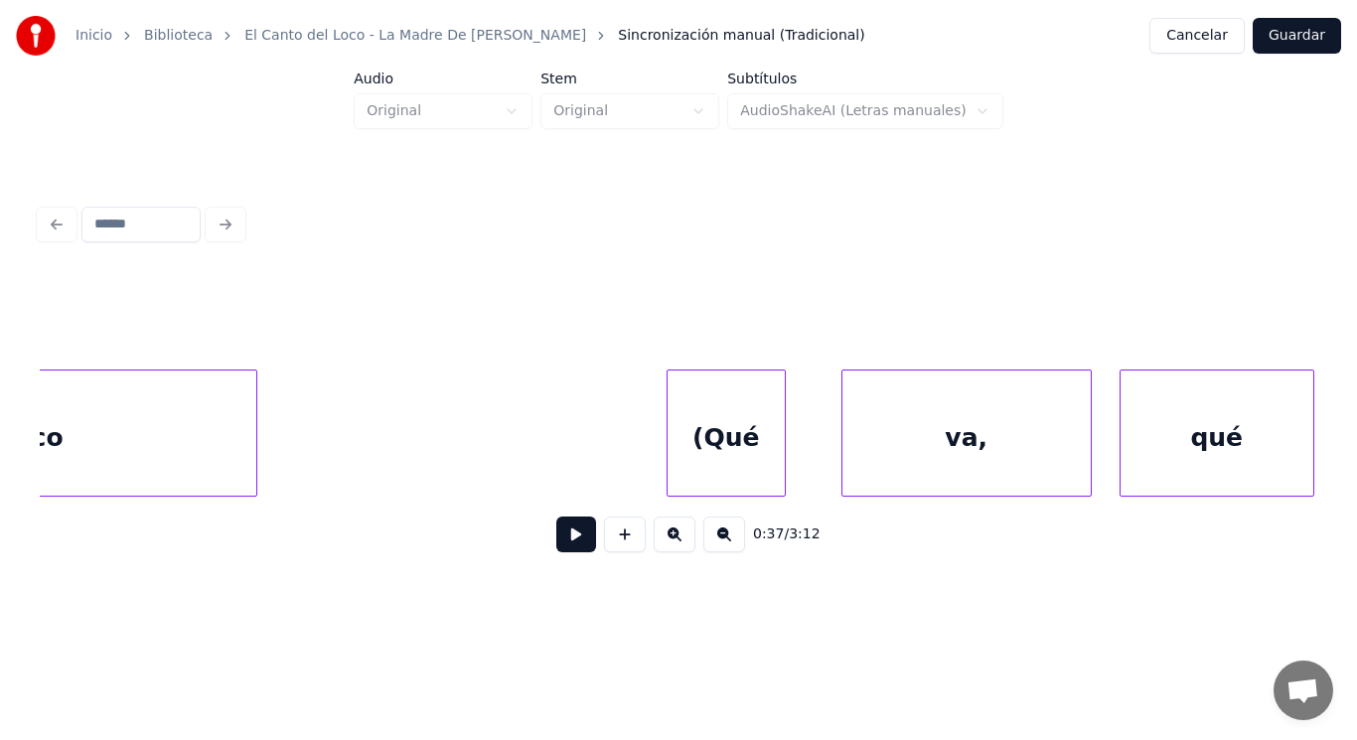
click at [671, 483] on div at bounding box center [670, 432] width 6 height 125
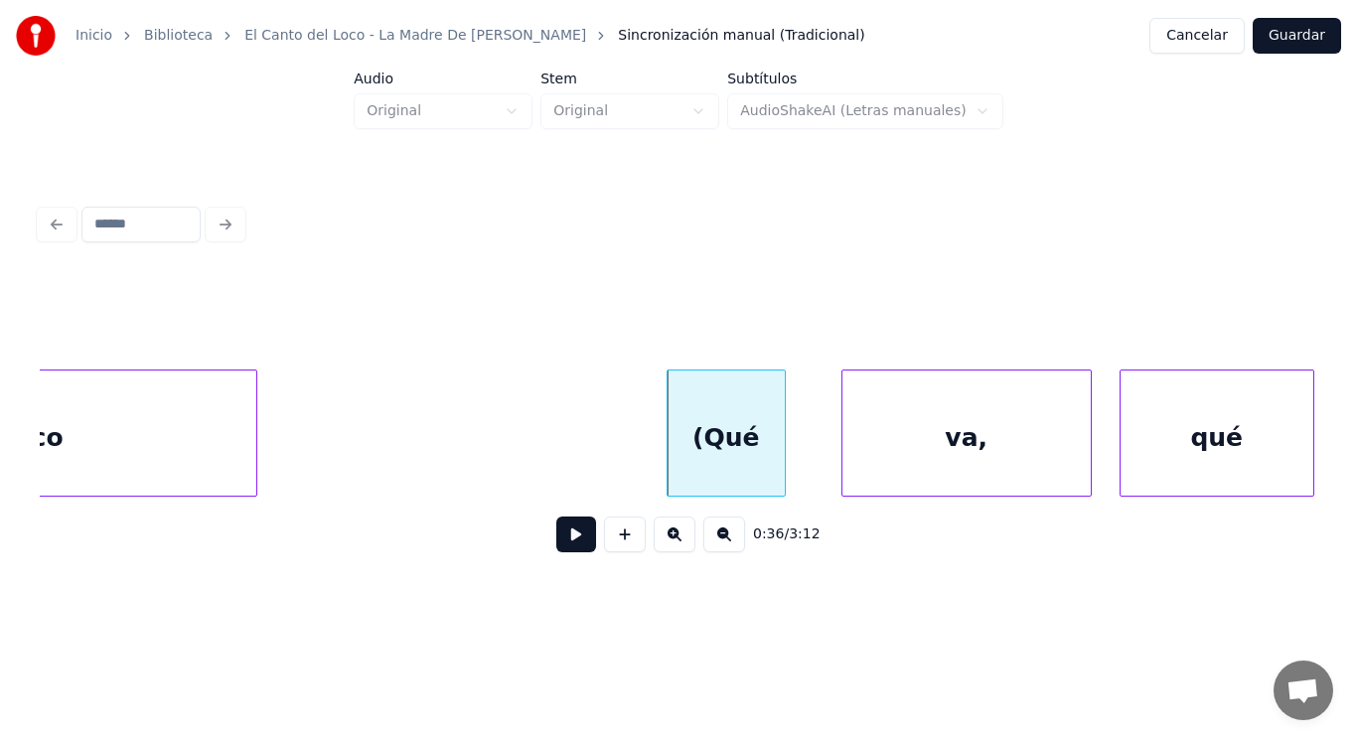
click at [213, 448] on div "loco" at bounding box center [34, 437] width 443 height 135
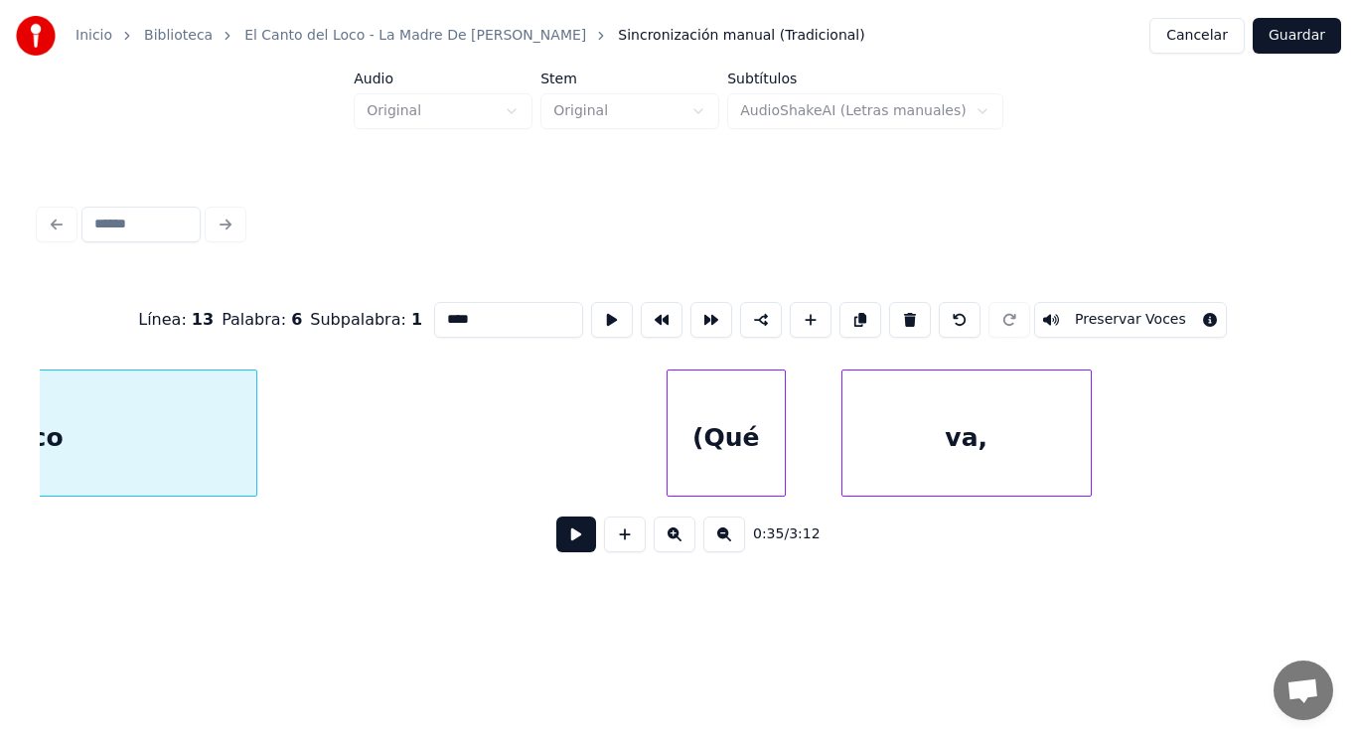
scroll to position [0, 49581]
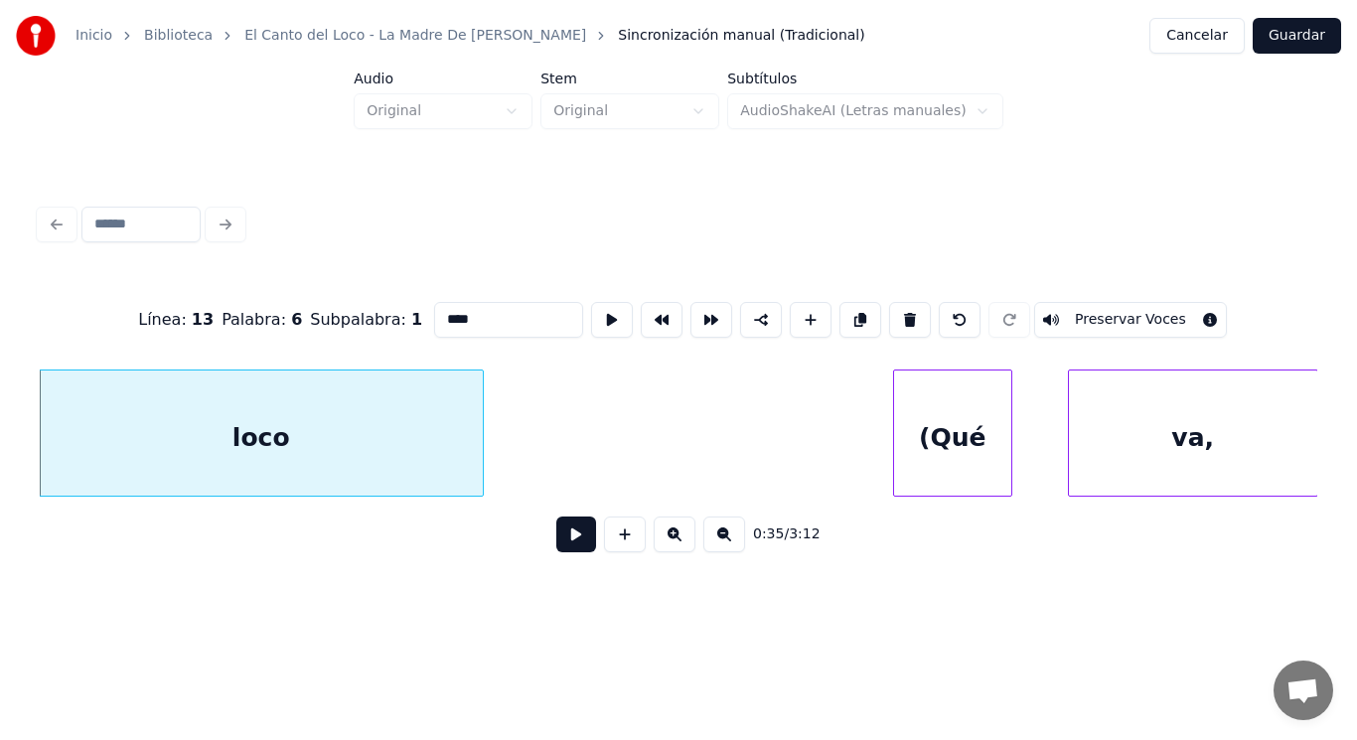
click at [559, 544] on button at bounding box center [576, 534] width 40 height 36
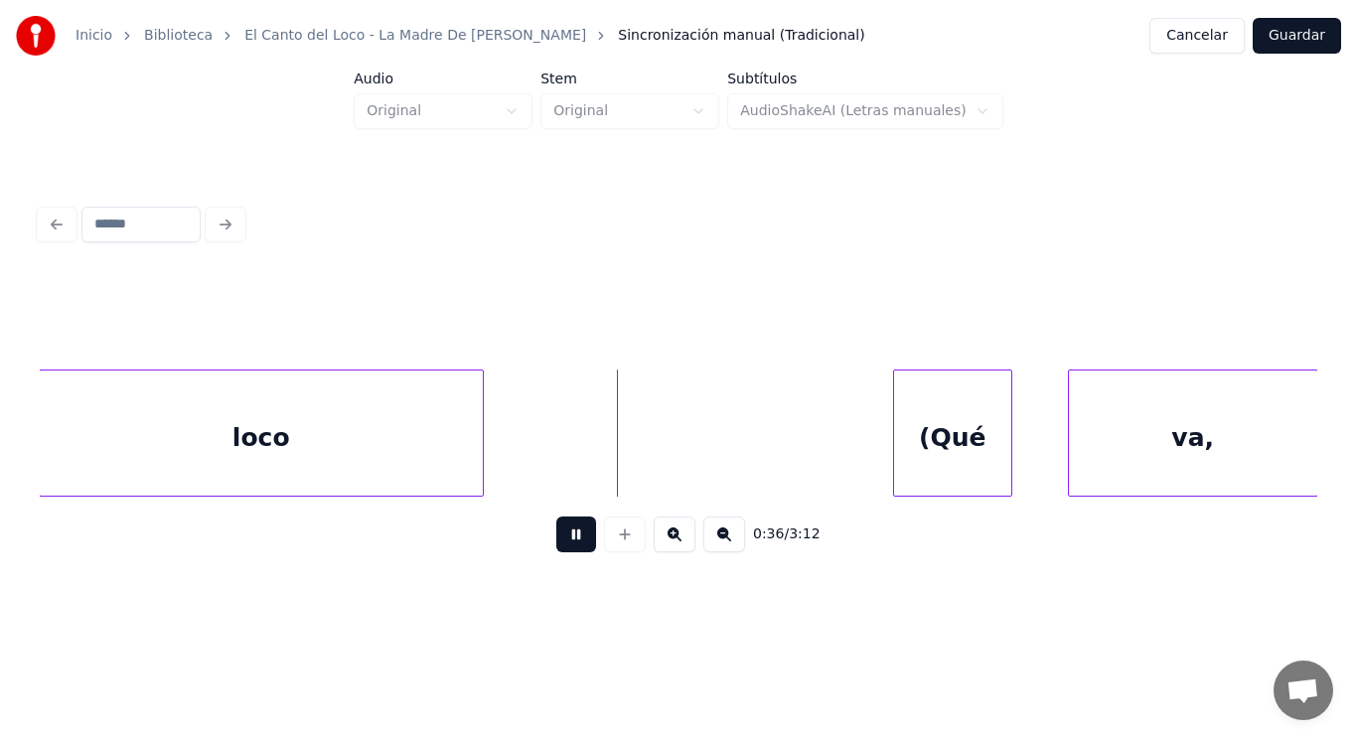
click at [559, 544] on button at bounding box center [576, 534] width 40 height 36
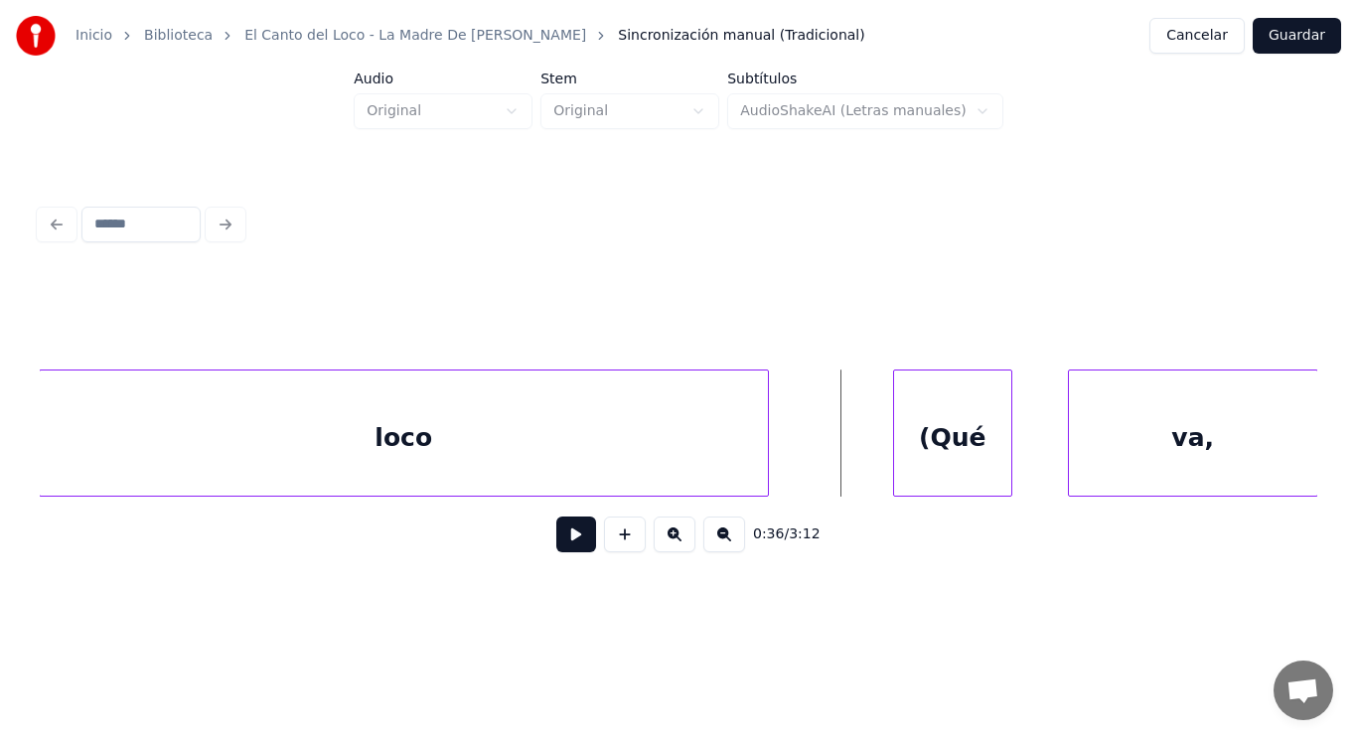
click at [766, 439] on div at bounding box center [765, 432] width 6 height 125
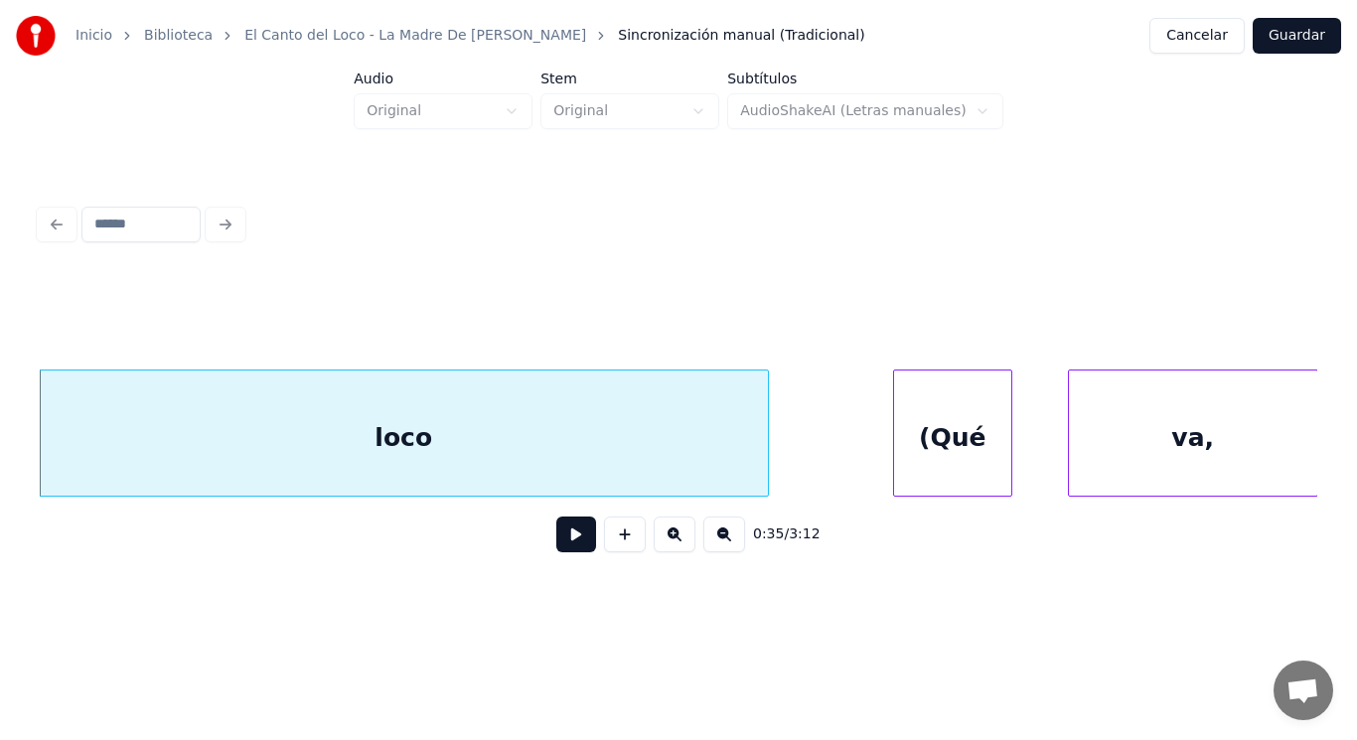
click at [556, 537] on button at bounding box center [576, 534] width 40 height 36
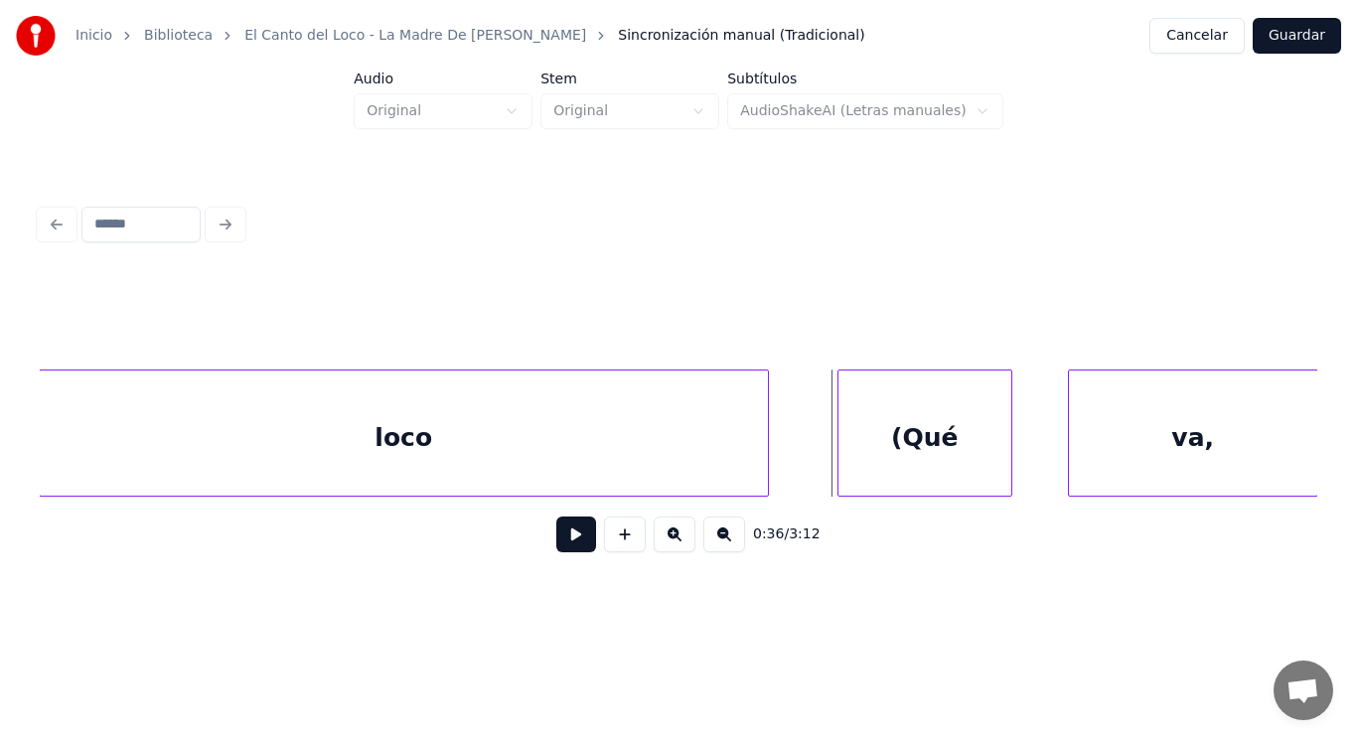
click at [841, 464] on div at bounding box center [841, 432] width 6 height 125
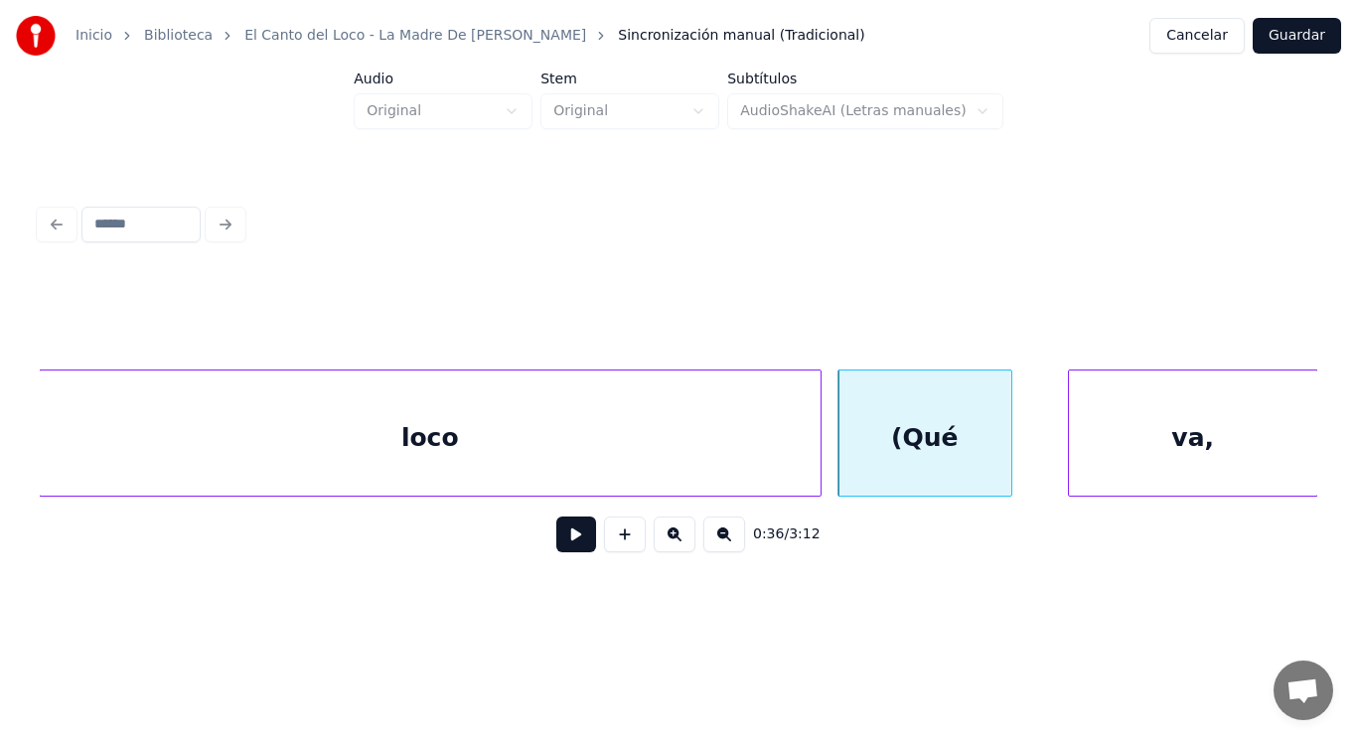
click at [814, 461] on div at bounding box center [817, 432] width 6 height 125
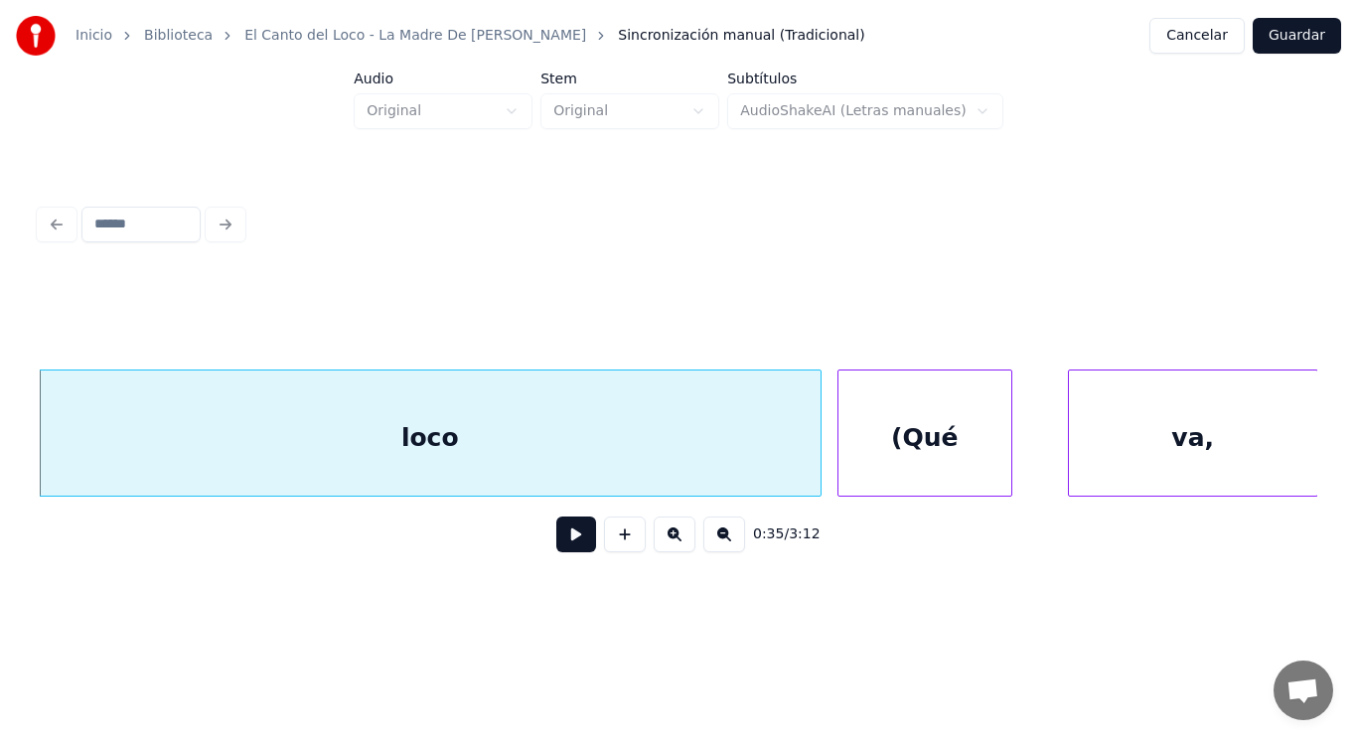
click at [563, 542] on button at bounding box center [576, 534] width 40 height 36
click at [572, 473] on div "loco" at bounding box center [430, 437] width 781 height 135
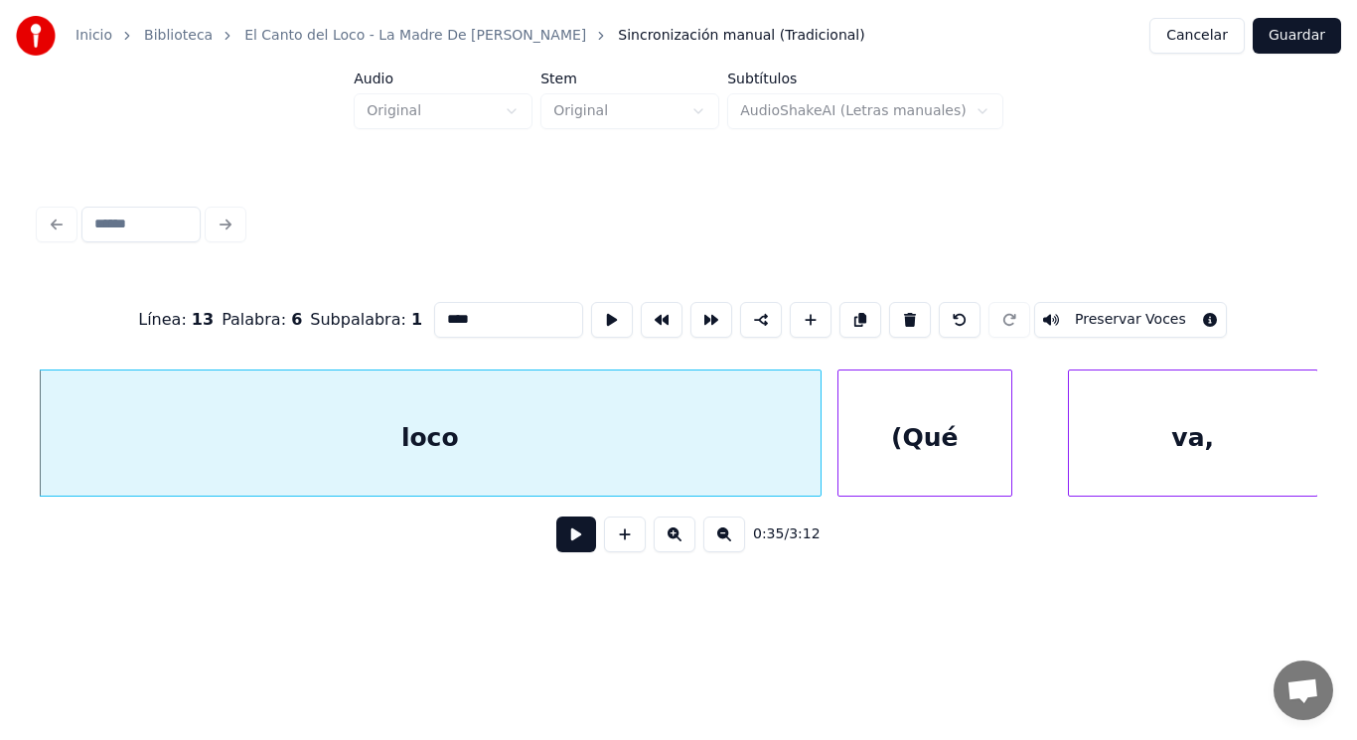
click at [560, 541] on button at bounding box center [576, 534] width 40 height 36
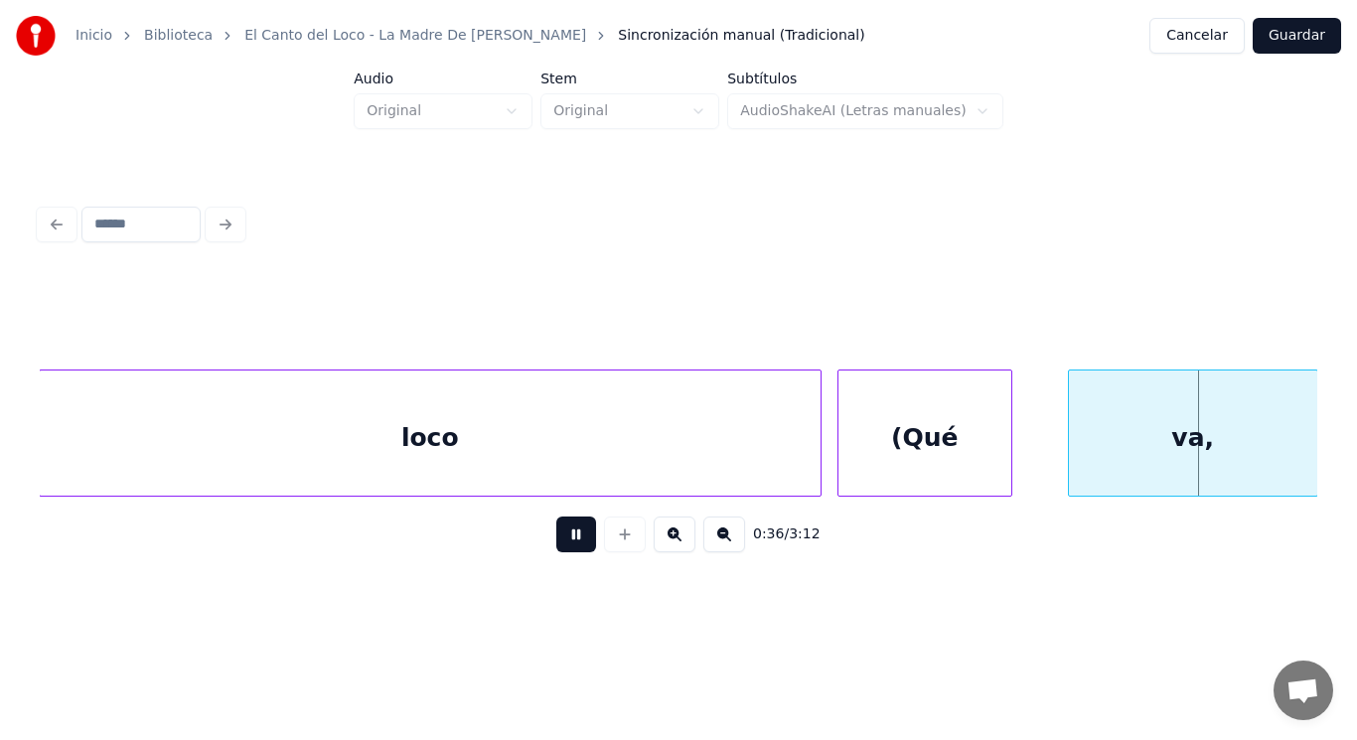
scroll to position [0, 50884]
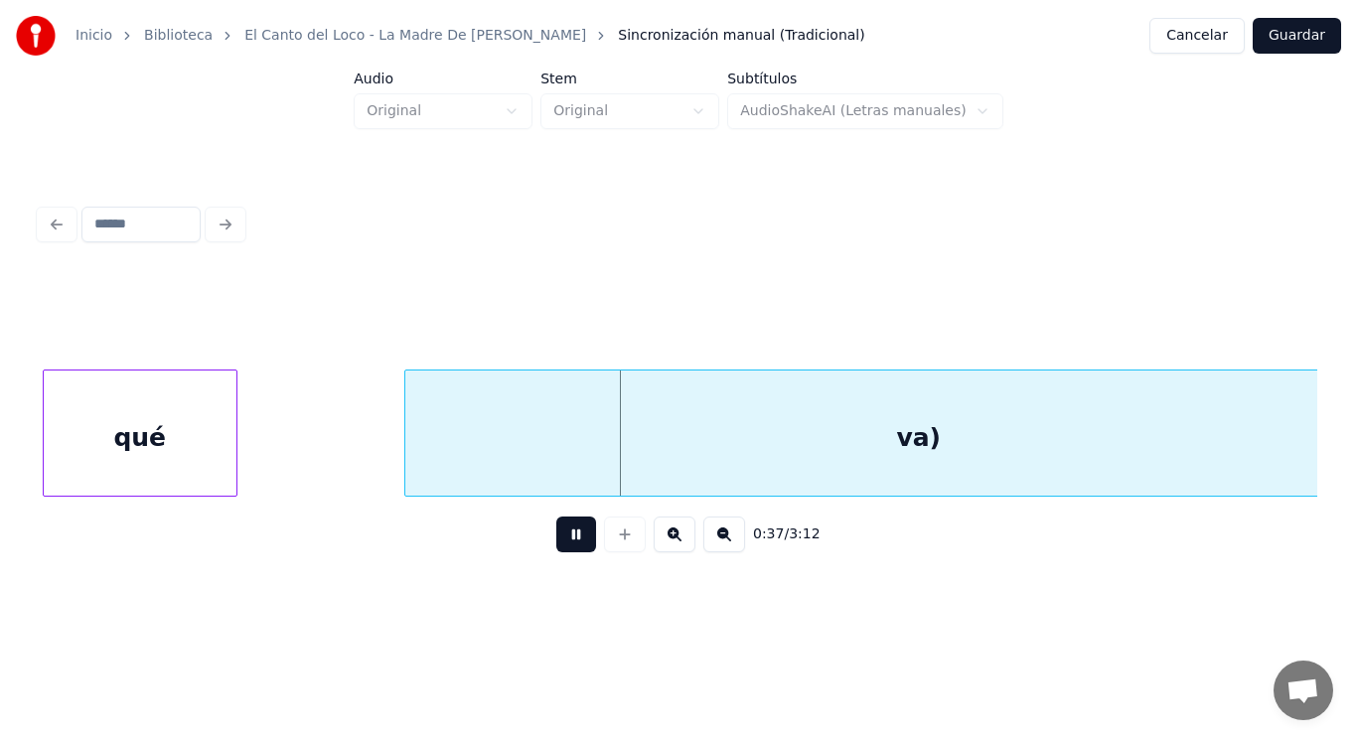
click at [560, 541] on button at bounding box center [576, 534] width 40 height 36
click at [211, 434] on div "qué" at bounding box center [140, 437] width 193 height 135
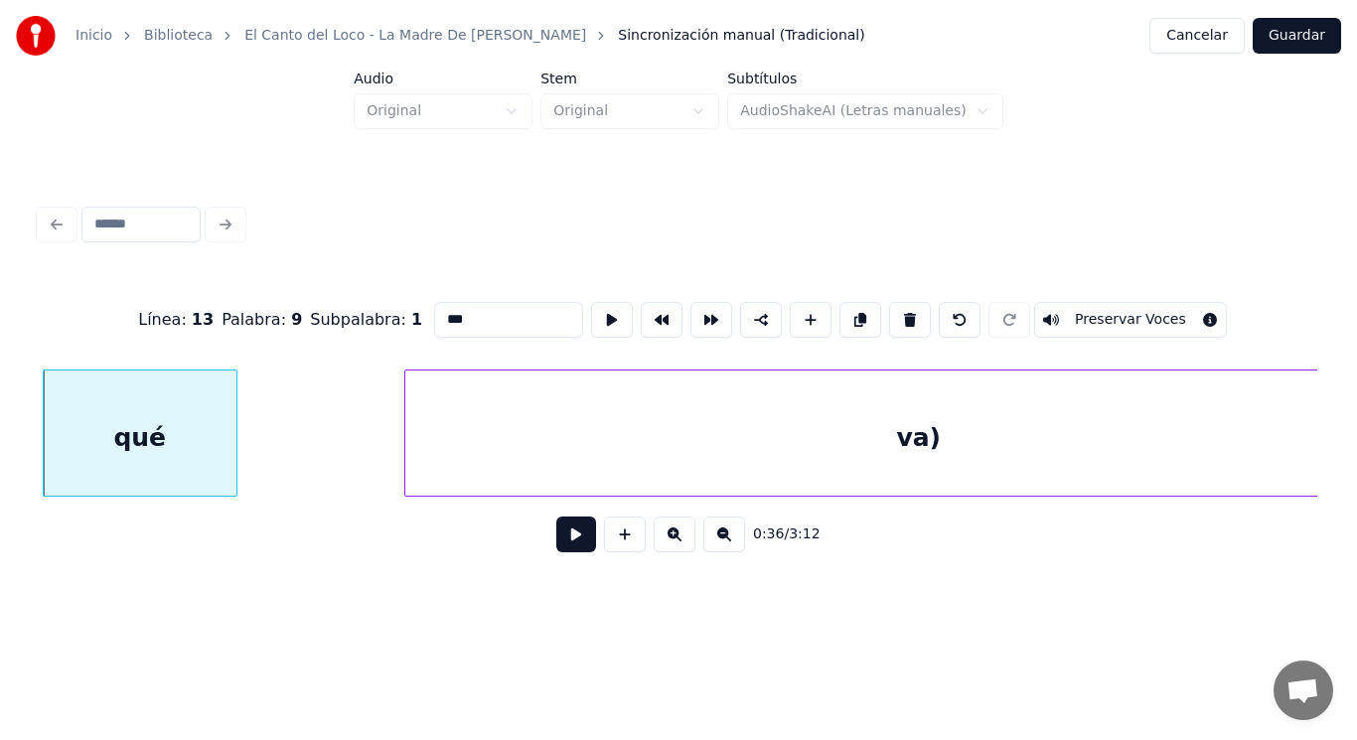
click at [569, 540] on button at bounding box center [576, 534] width 40 height 36
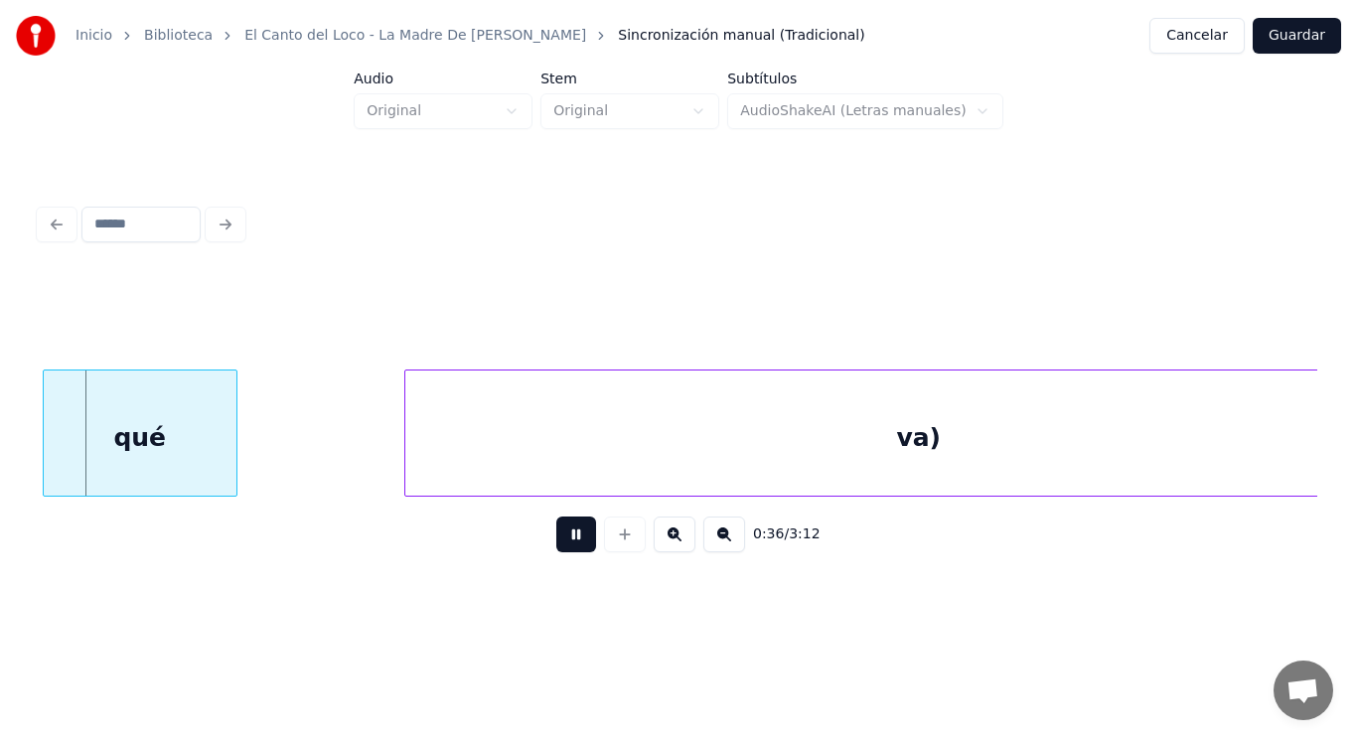
click at [569, 540] on button at bounding box center [576, 534] width 40 height 36
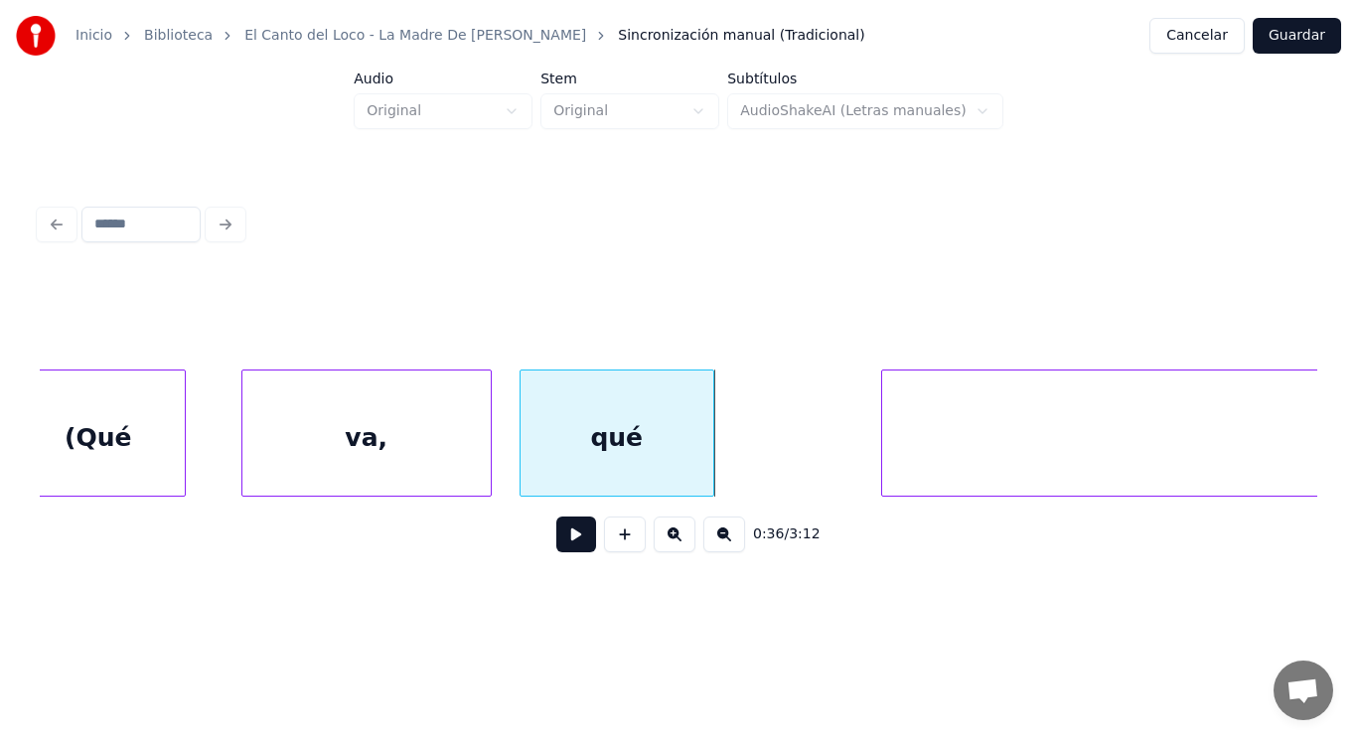
click at [125, 442] on div "(Qué" at bounding box center [98, 437] width 173 height 135
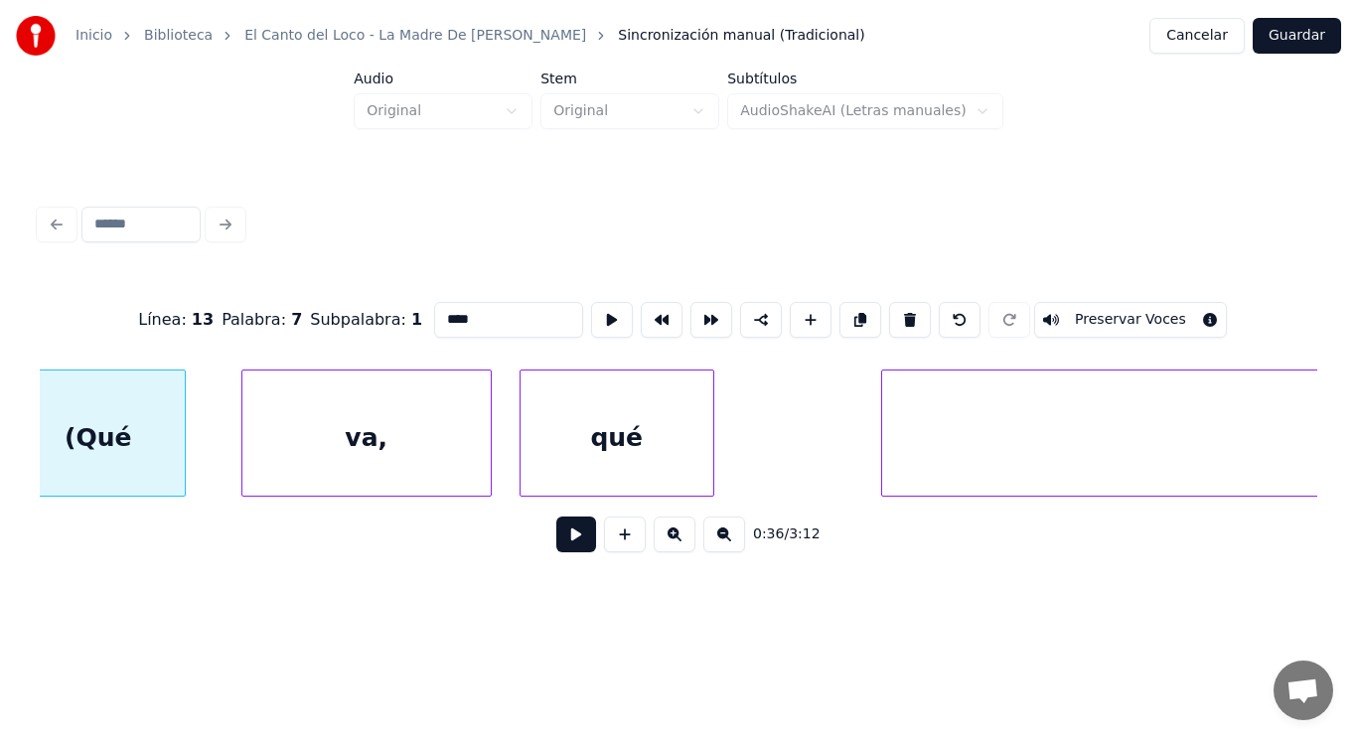
scroll to position [0, 50379]
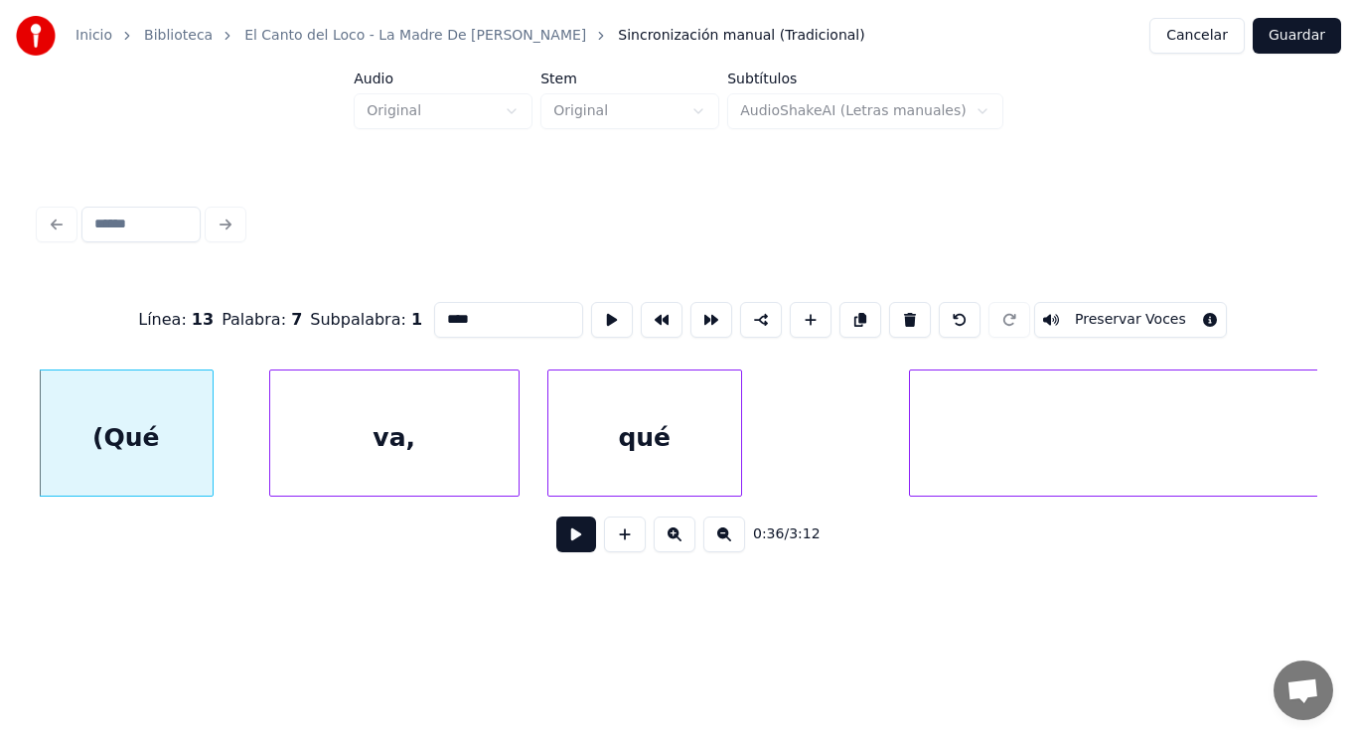
click at [580, 539] on button at bounding box center [576, 534] width 40 height 36
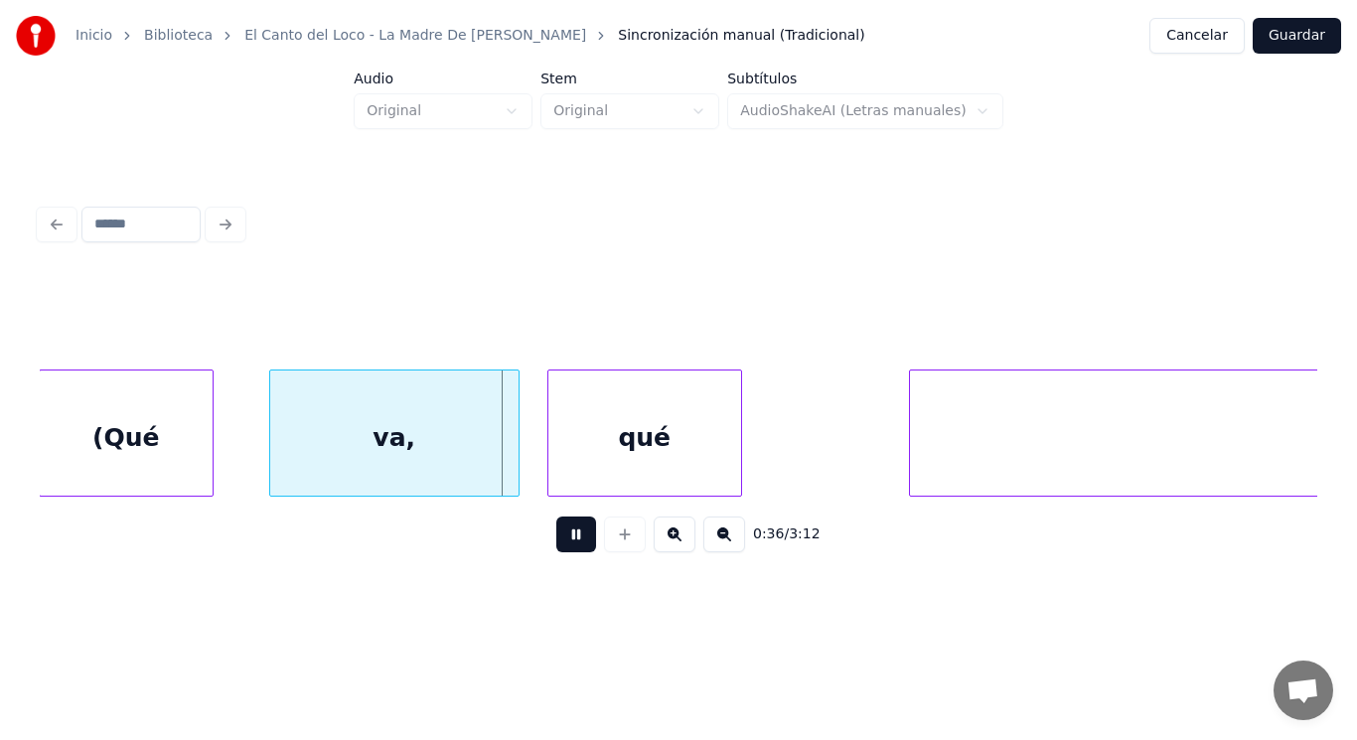
click at [580, 539] on button at bounding box center [576, 534] width 40 height 36
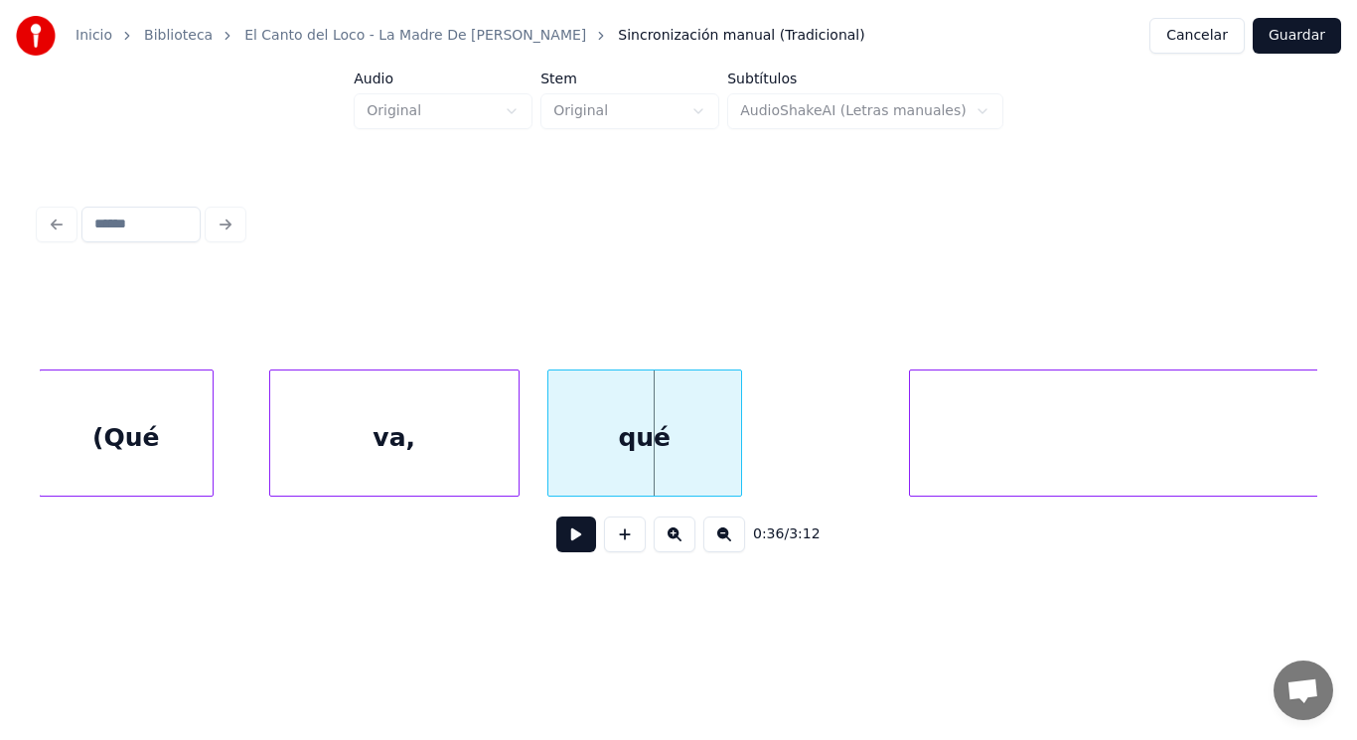
click at [457, 457] on div "va," at bounding box center [394, 437] width 248 height 135
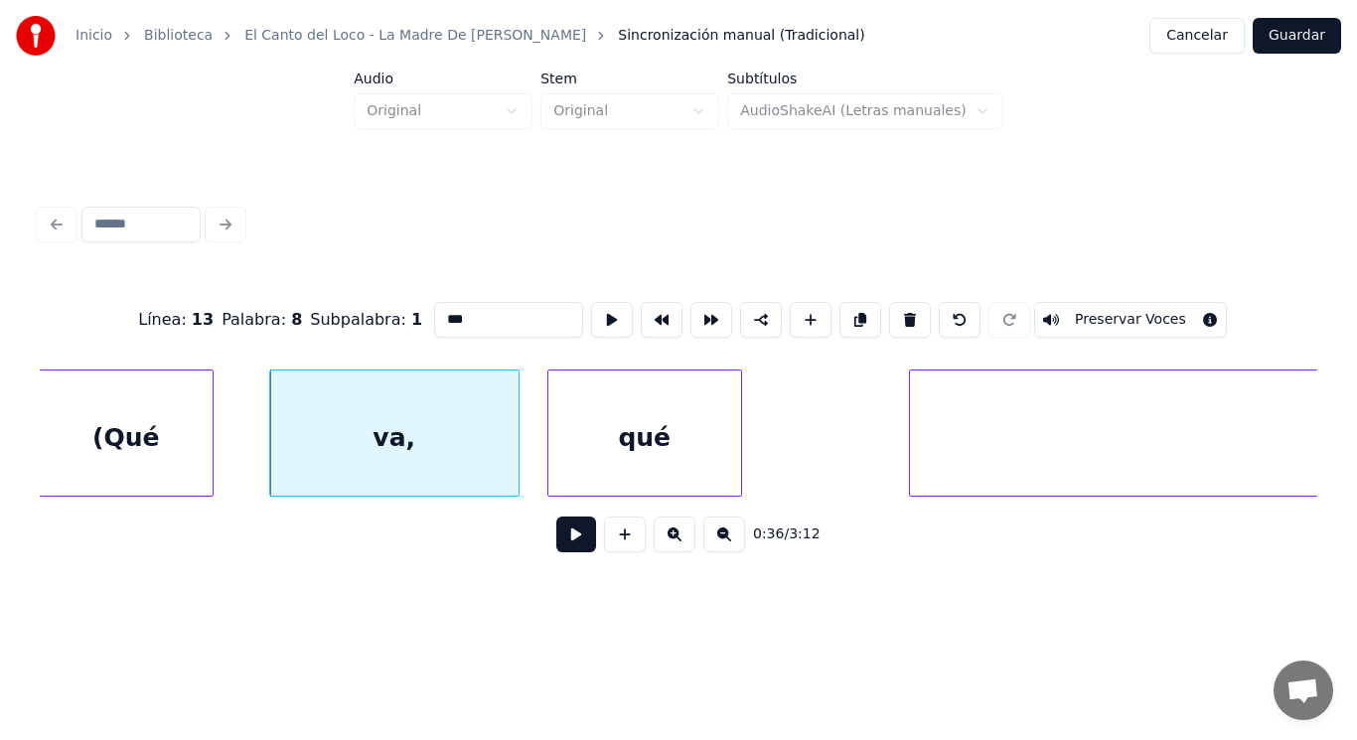
click at [557, 534] on button at bounding box center [576, 534] width 40 height 36
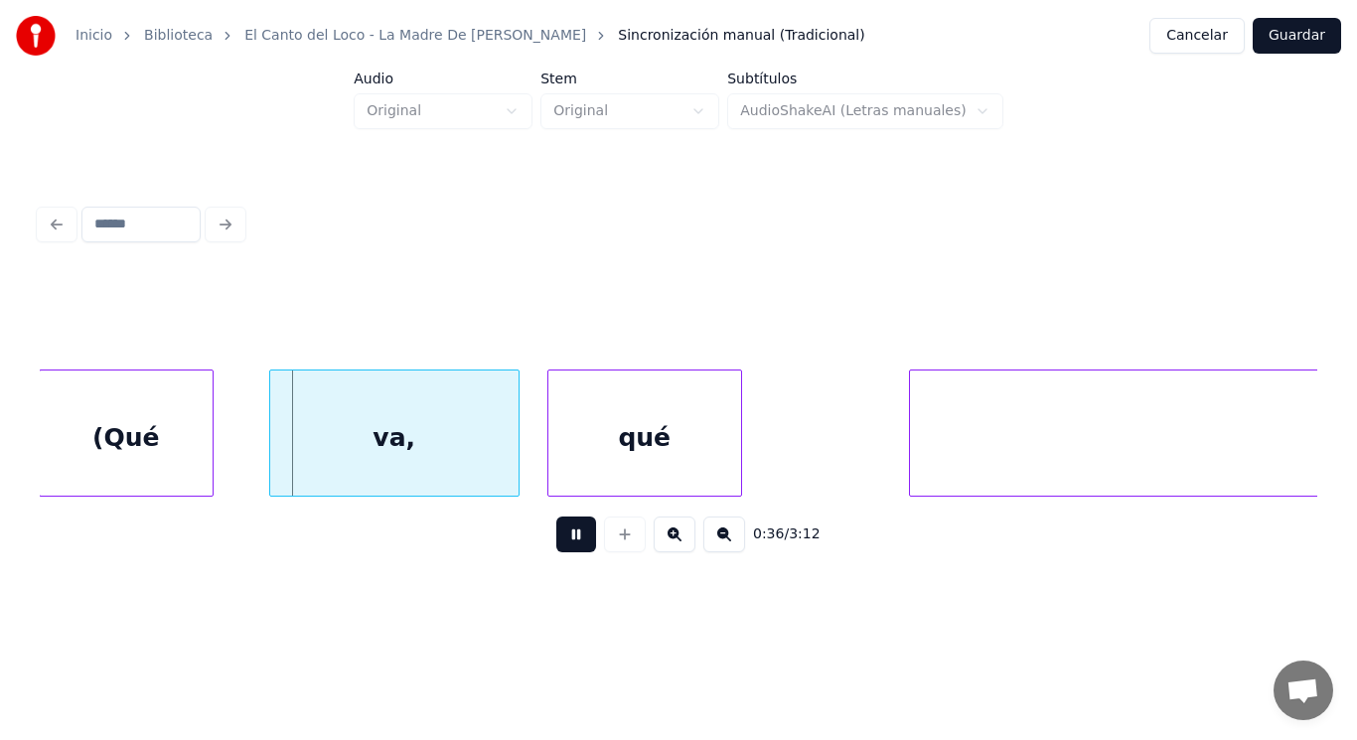
click at [557, 534] on button at bounding box center [576, 534] width 40 height 36
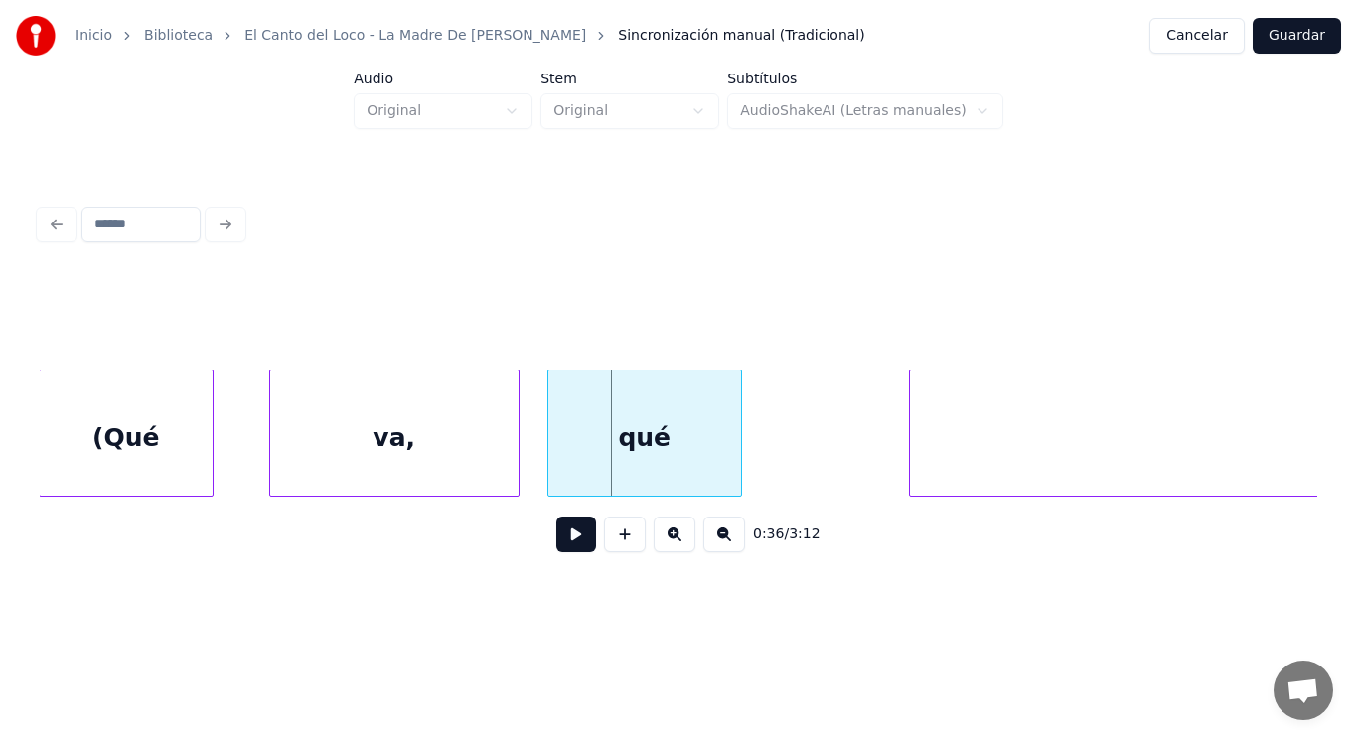
click at [569, 475] on div "qué" at bounding box center [644, 437] width 193 height 135
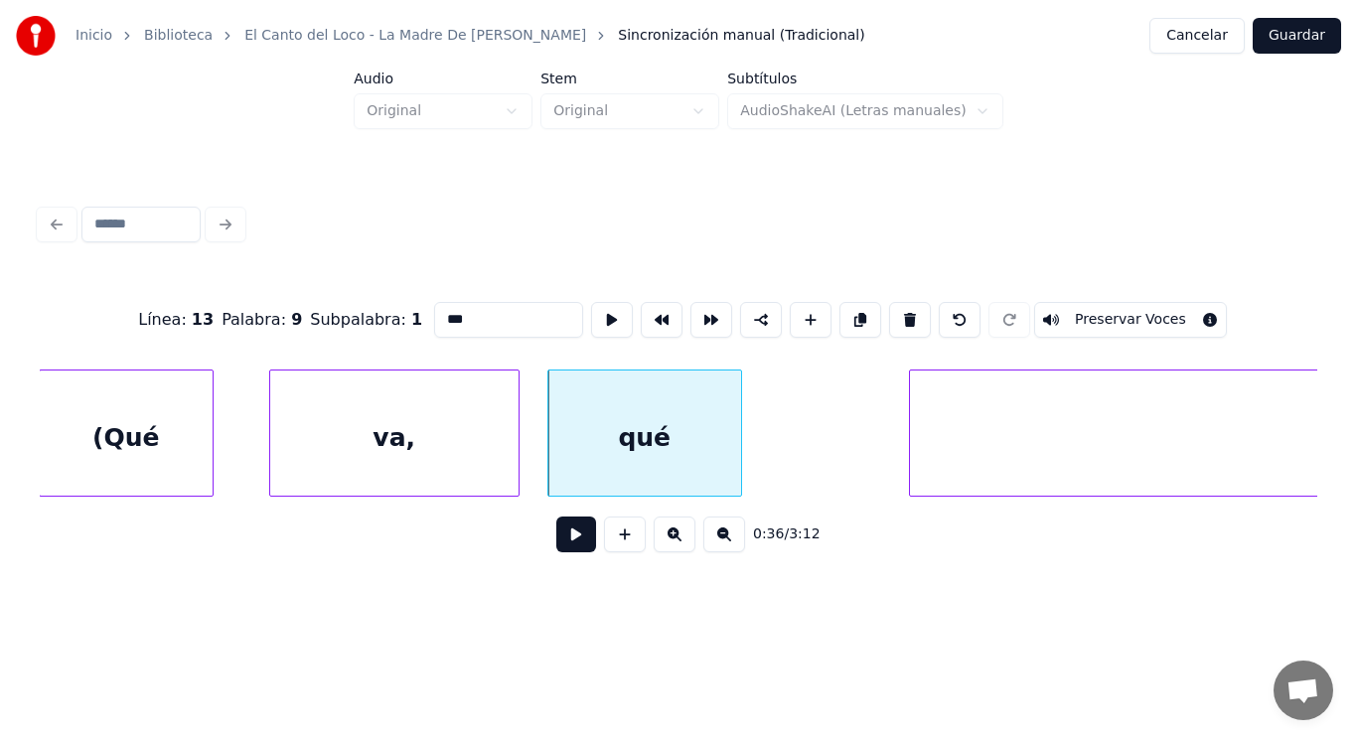
click at [560, 546] on button at bounding box center [576, 534] width 40 height 36
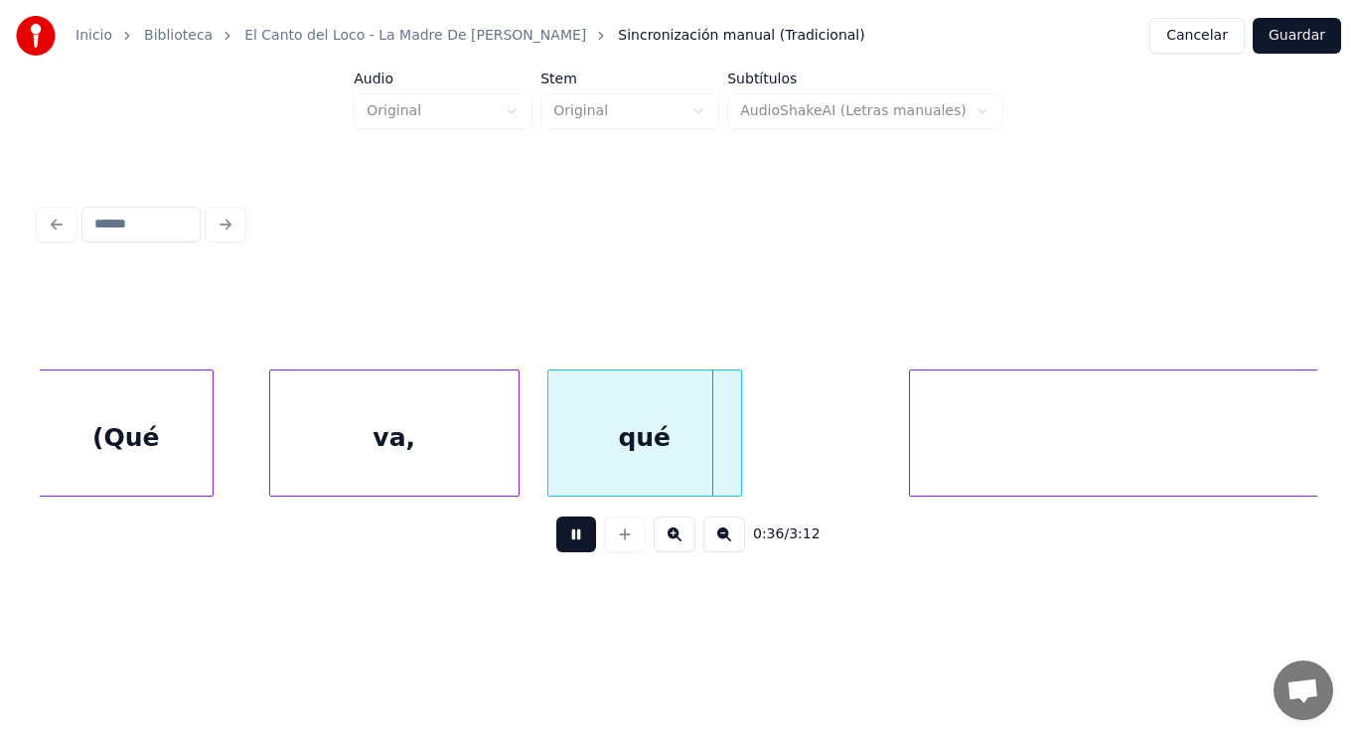
click at [560, 546] on button at bounding box center [576, 534] width 40 height 36
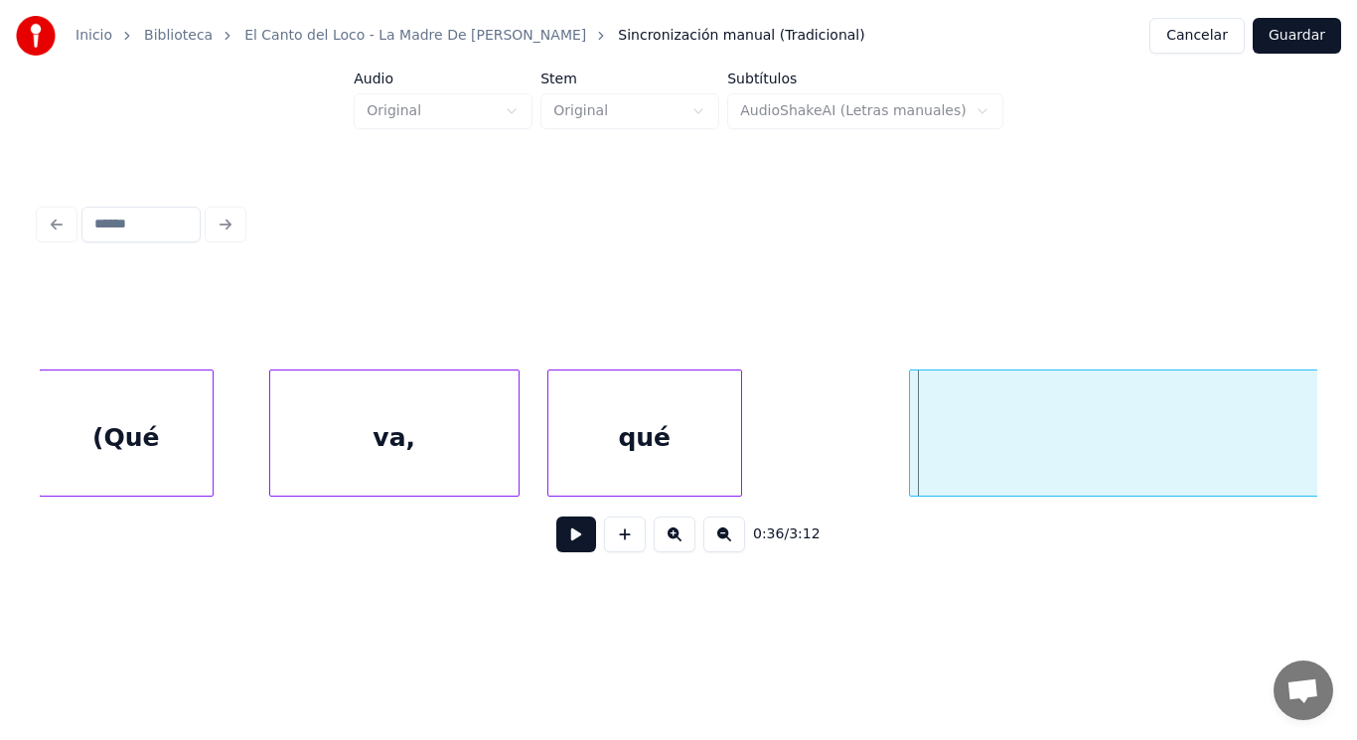
click at [362, 465] on div "va," at bounding box center [394, 437] width 248 height 135
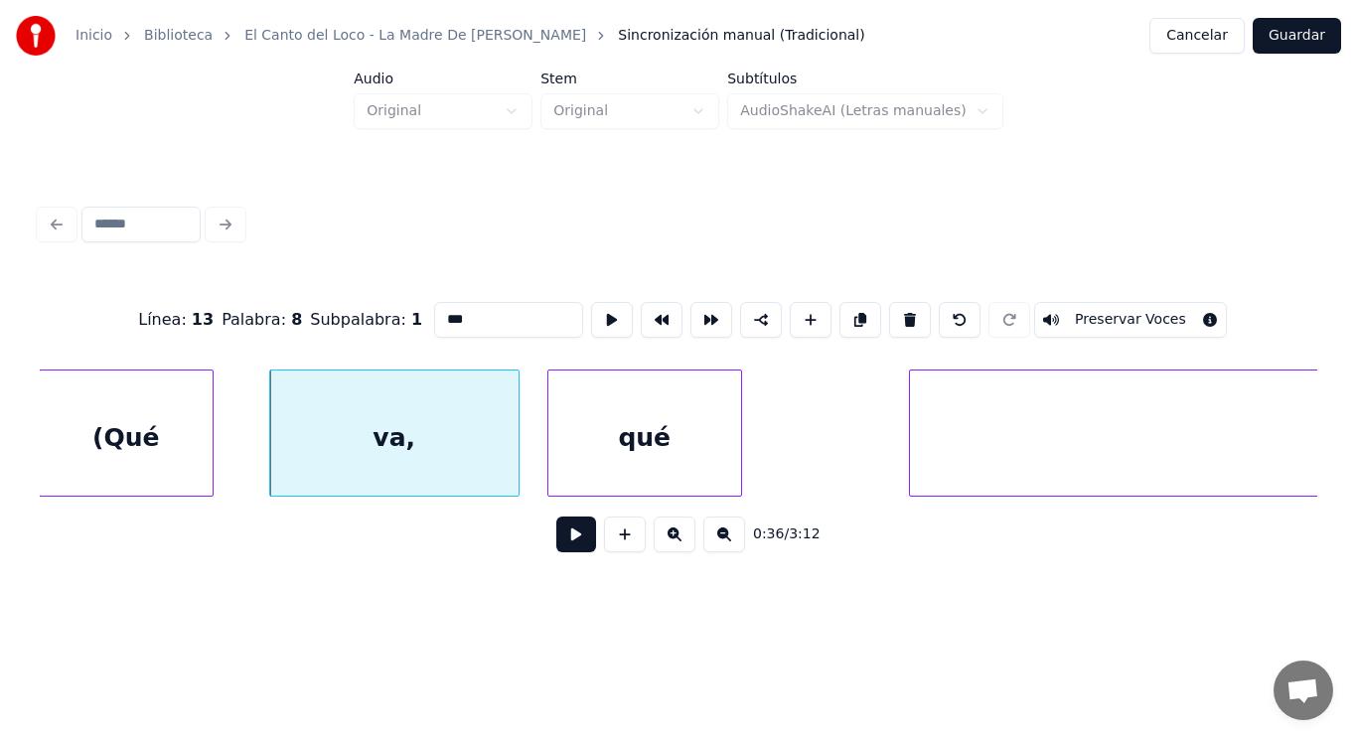
click at [558, 535] on button at bounding box center [576, 534] width 40 height 36
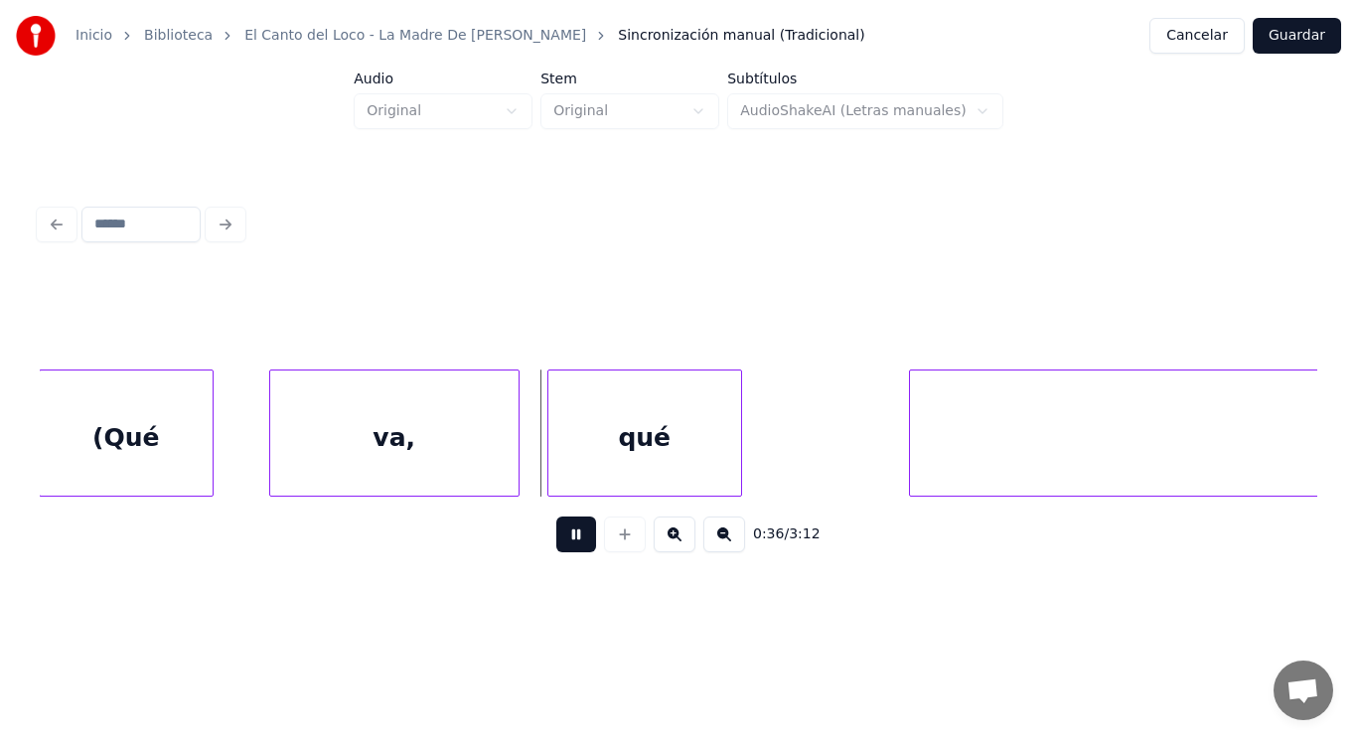
click at [558, 535] on button at bounding box center [576, 534] width 40 height 36
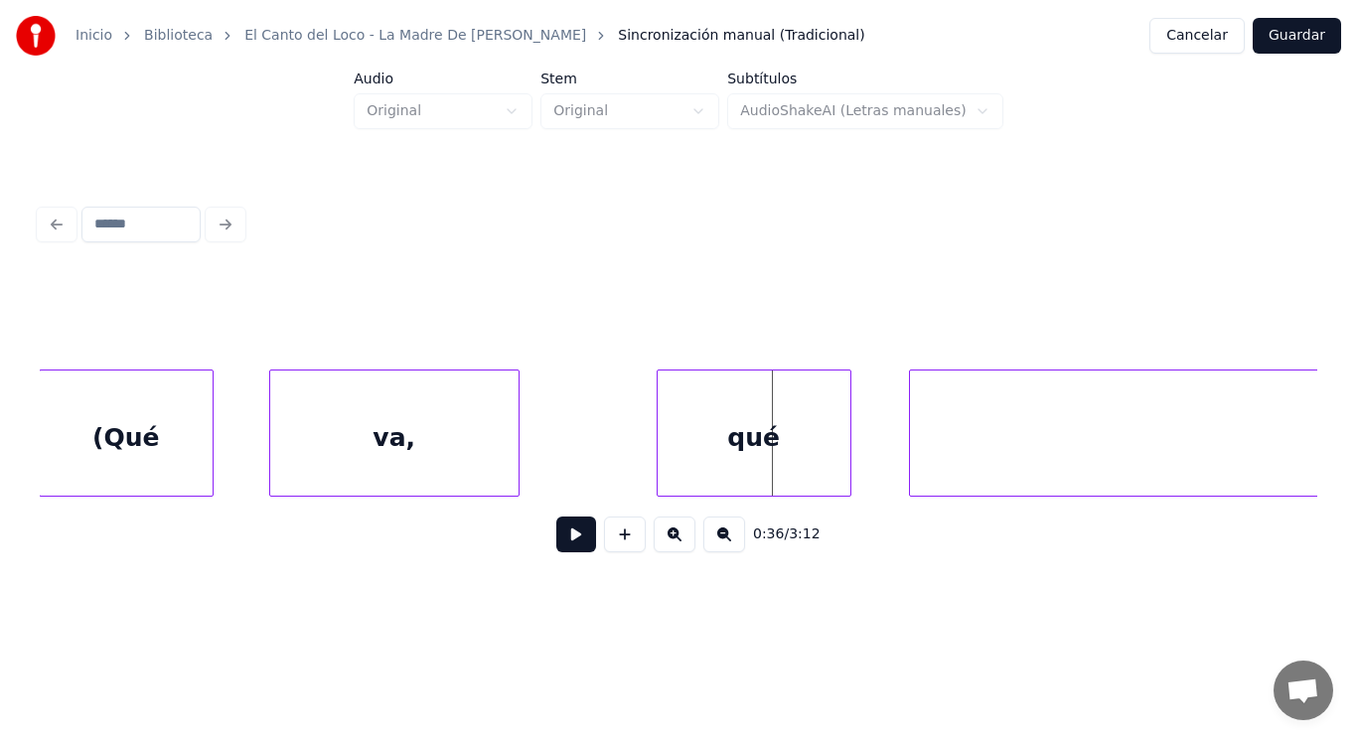
click at [683, 442] on div "qué" at bounding box center [753, 437] width 193 height 135
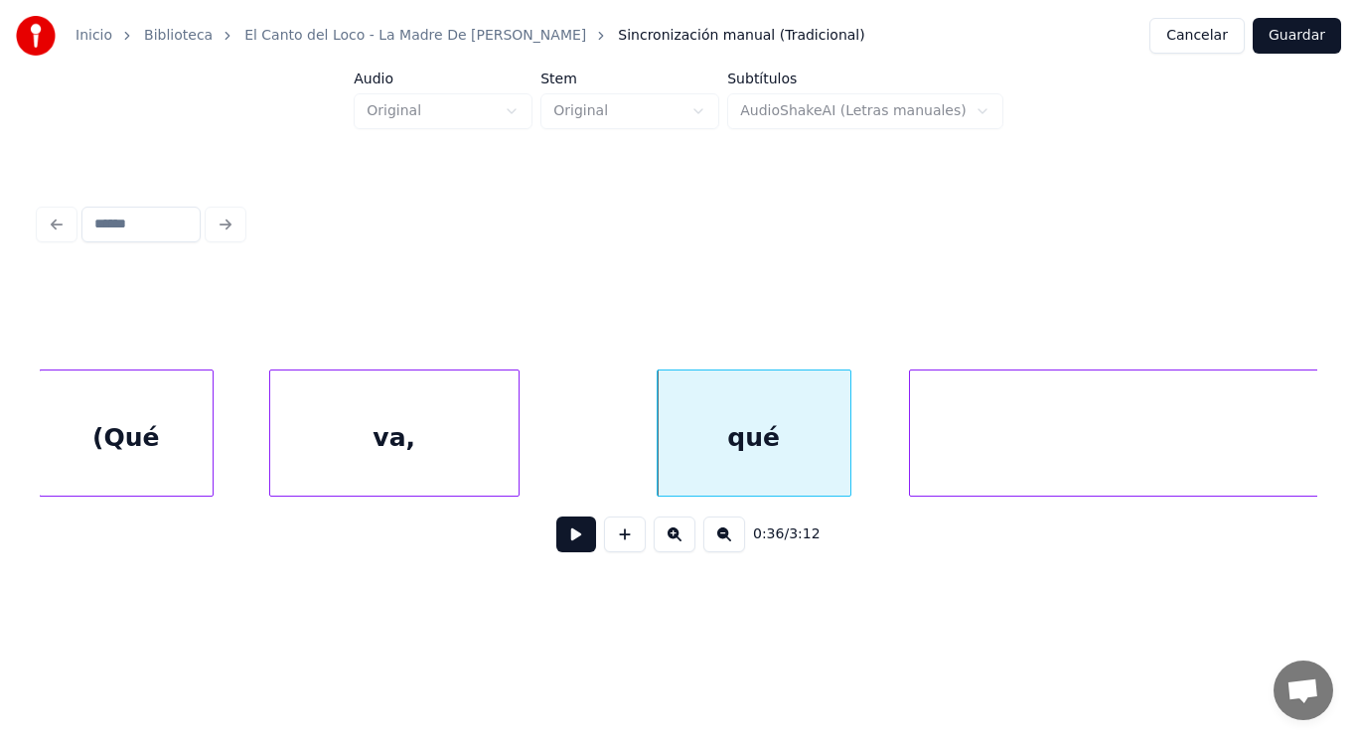
click at [556, 534] on button at bounding box center [576, 534] width 40 height 36
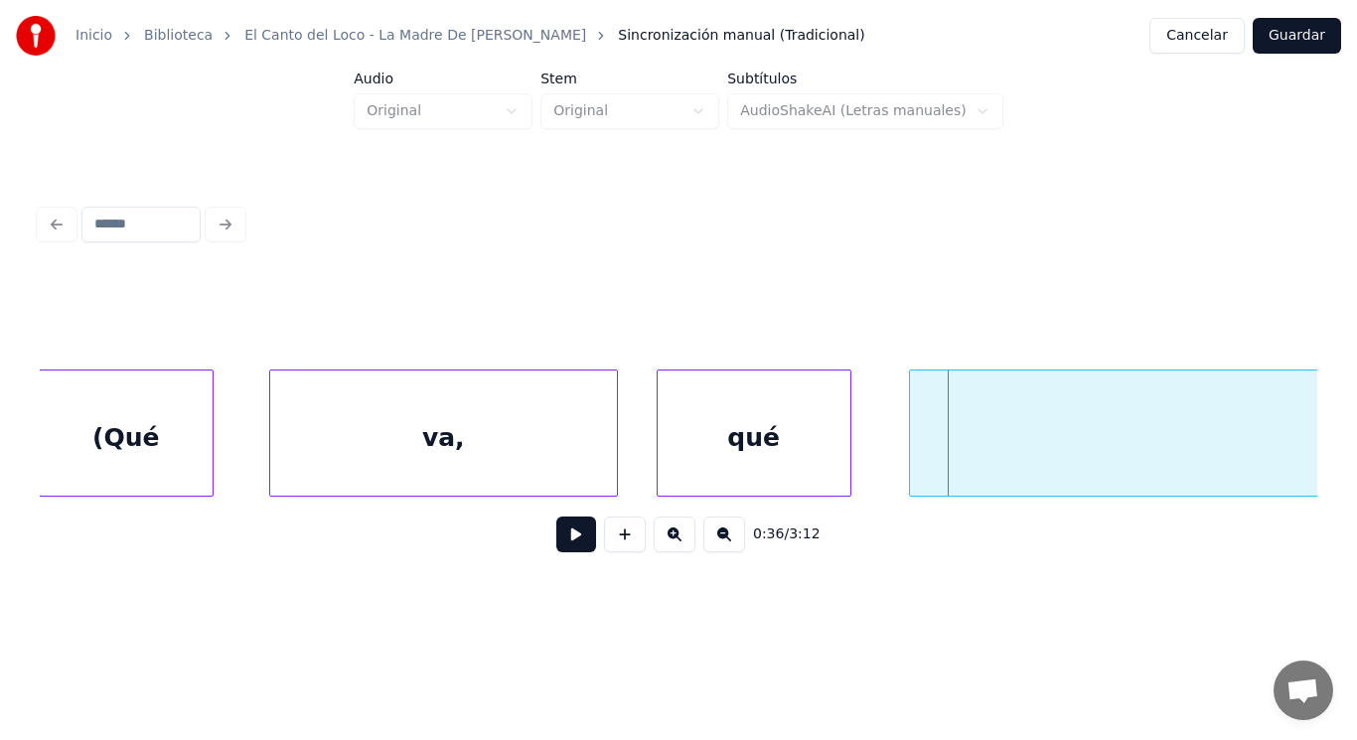
click at [617, 444] on div at bounding box center [614, 432] width 6 height 125
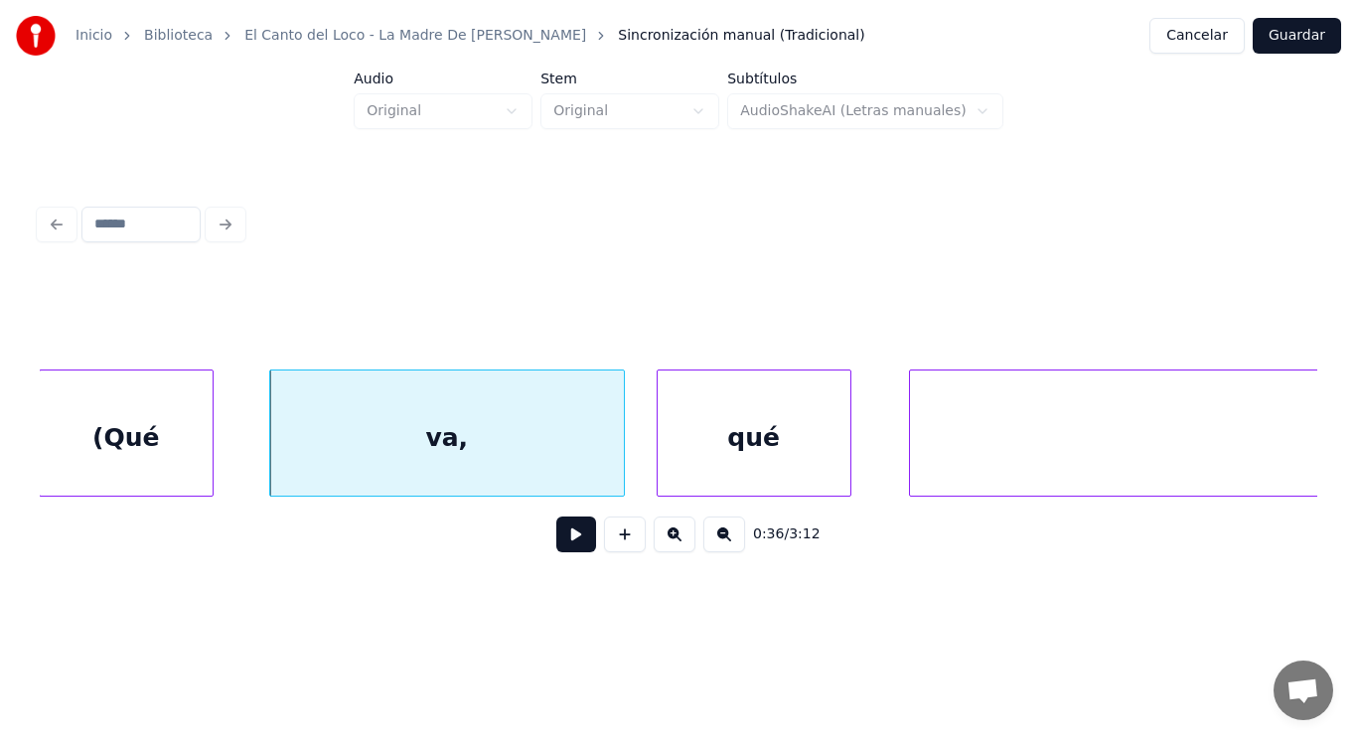
click at [564, 540] on button at bounding box center [576, 534] width 40 height 36
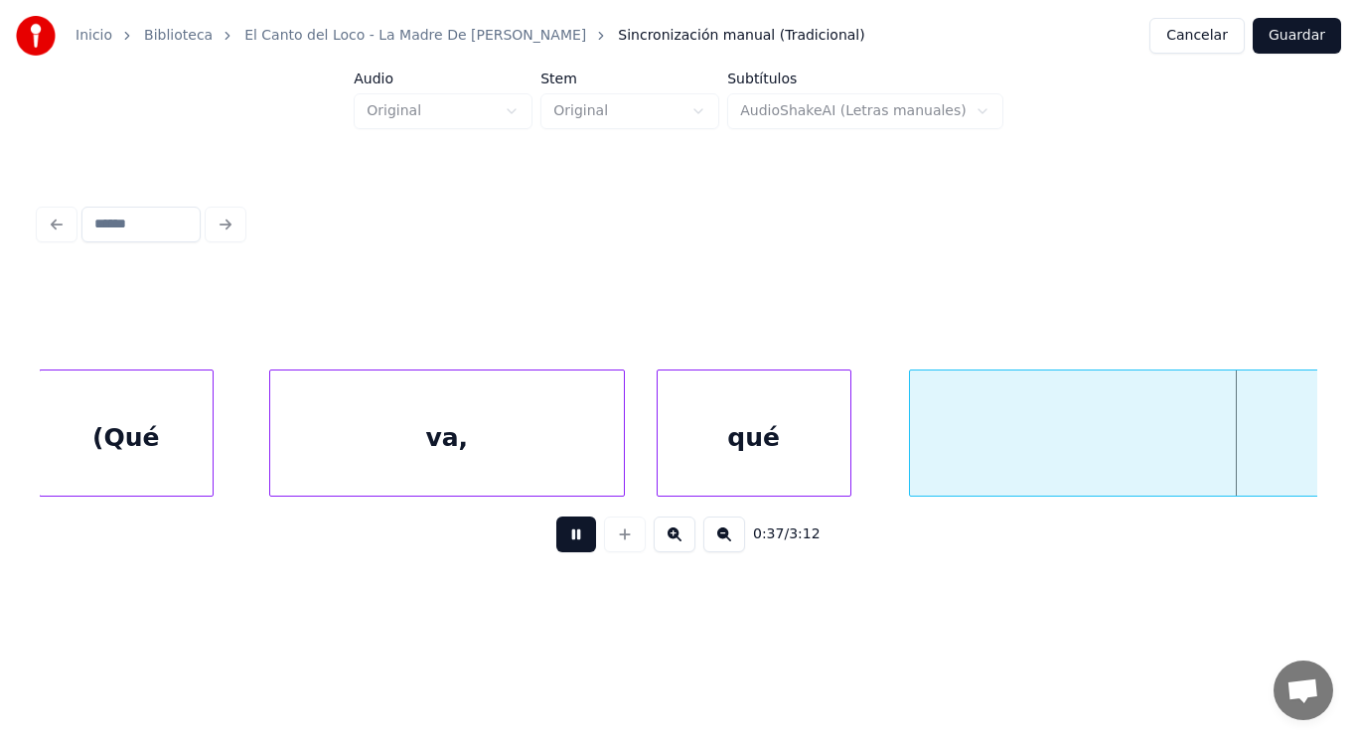
scroll to position [0, 51664]
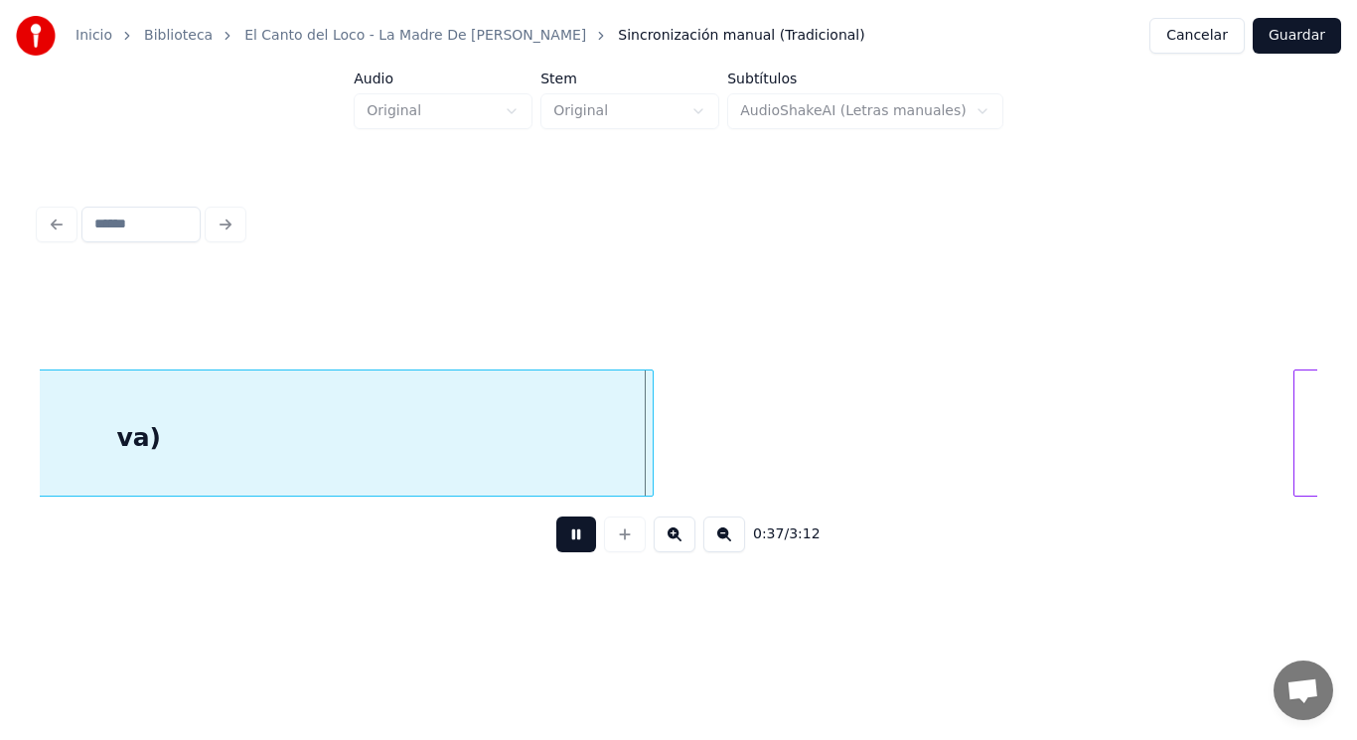
click at [564, 540] on button at bounding box center [576, 534] width 40 height 36
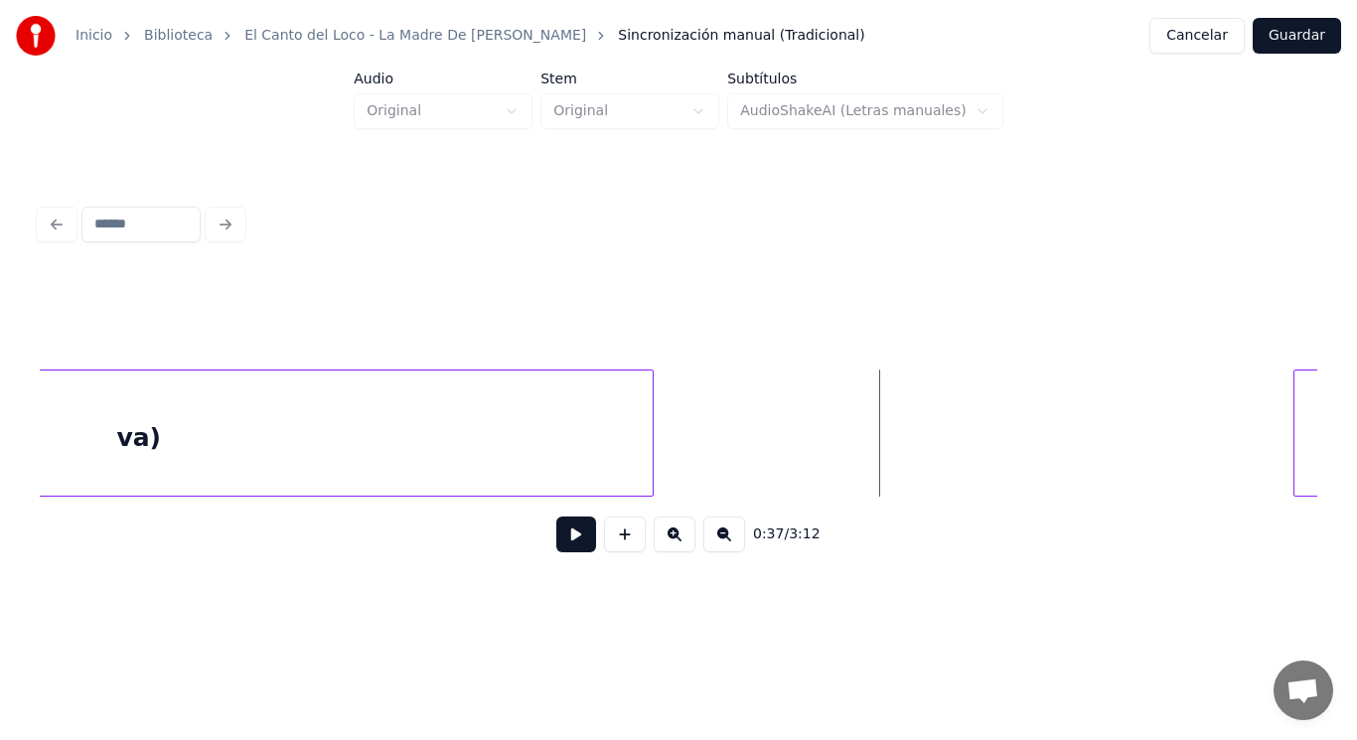
click at [559, 541] on button at bounding box center [576, 534] width 40 height 36
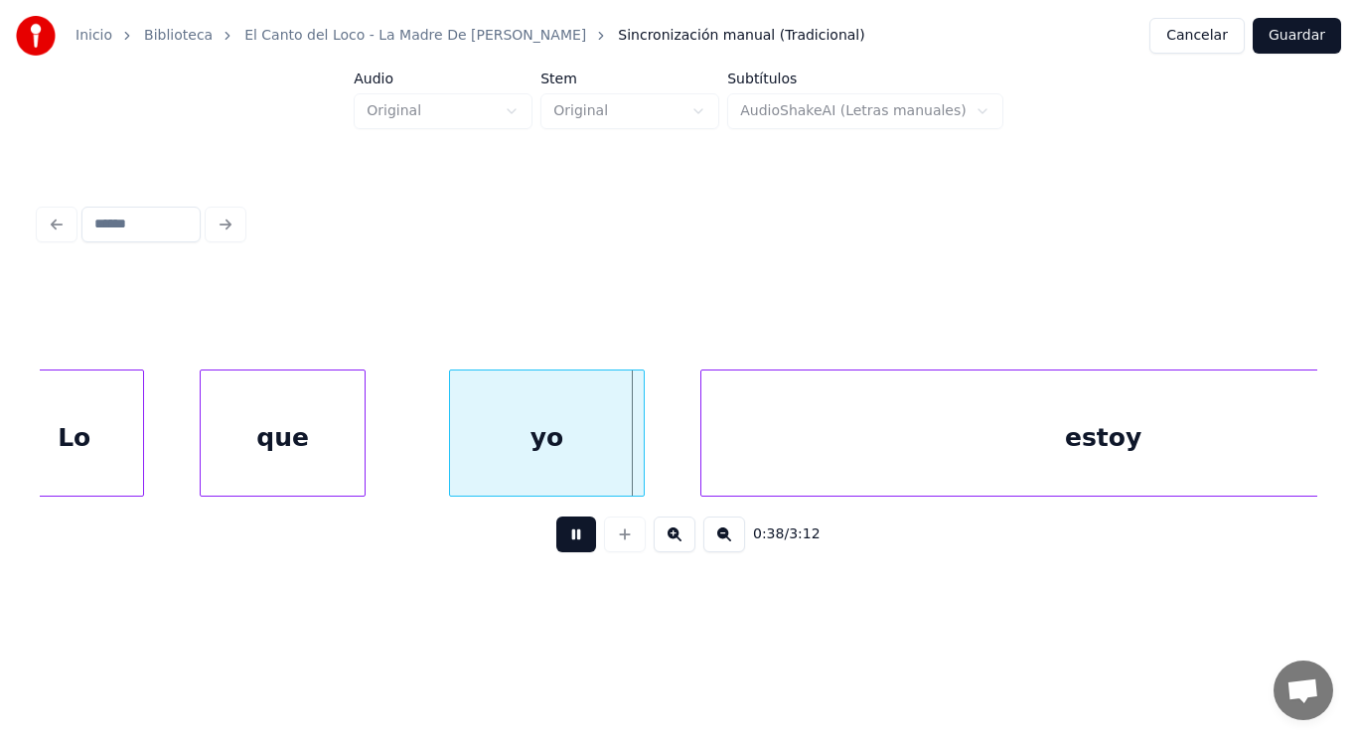
click at [559, 541] on button at bounding box center [576, 534] width 40 height 36
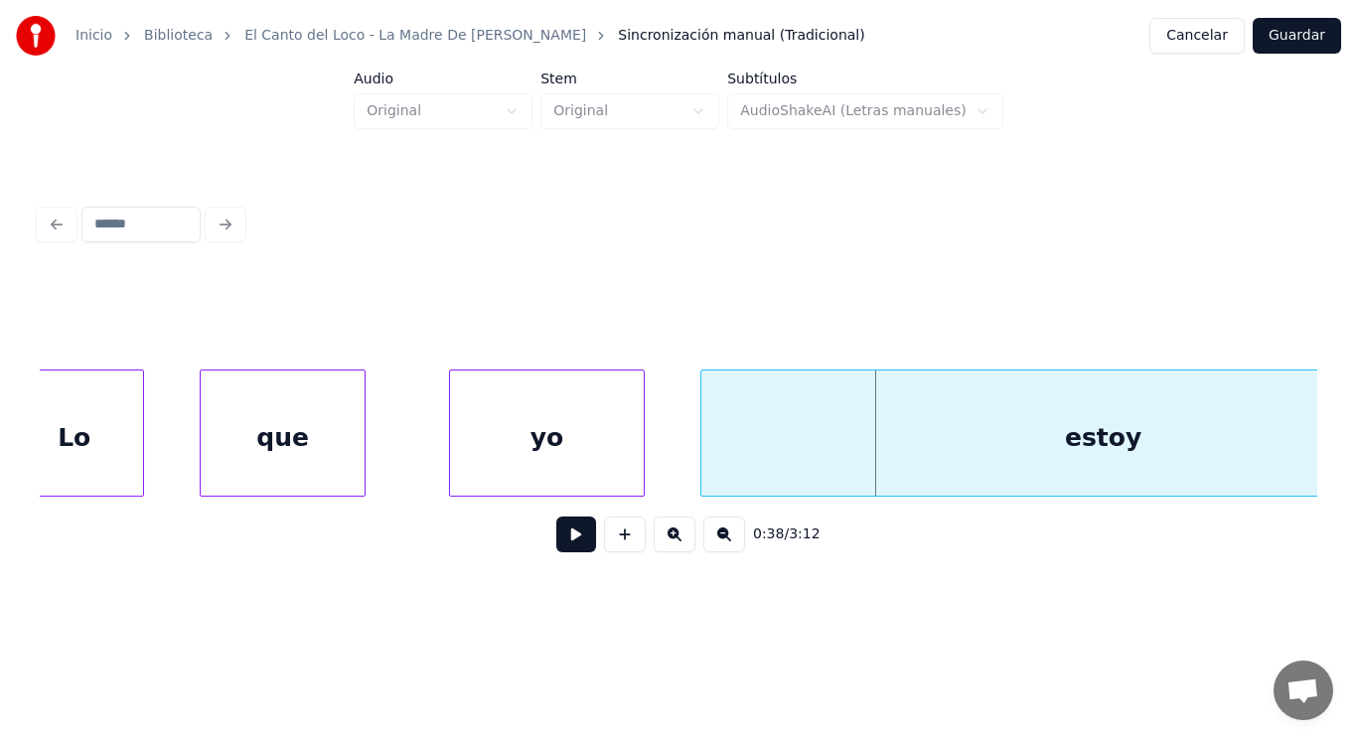
click at [103, 452] on div "Lo" at bounding box center [74, 437] width 137 height 135
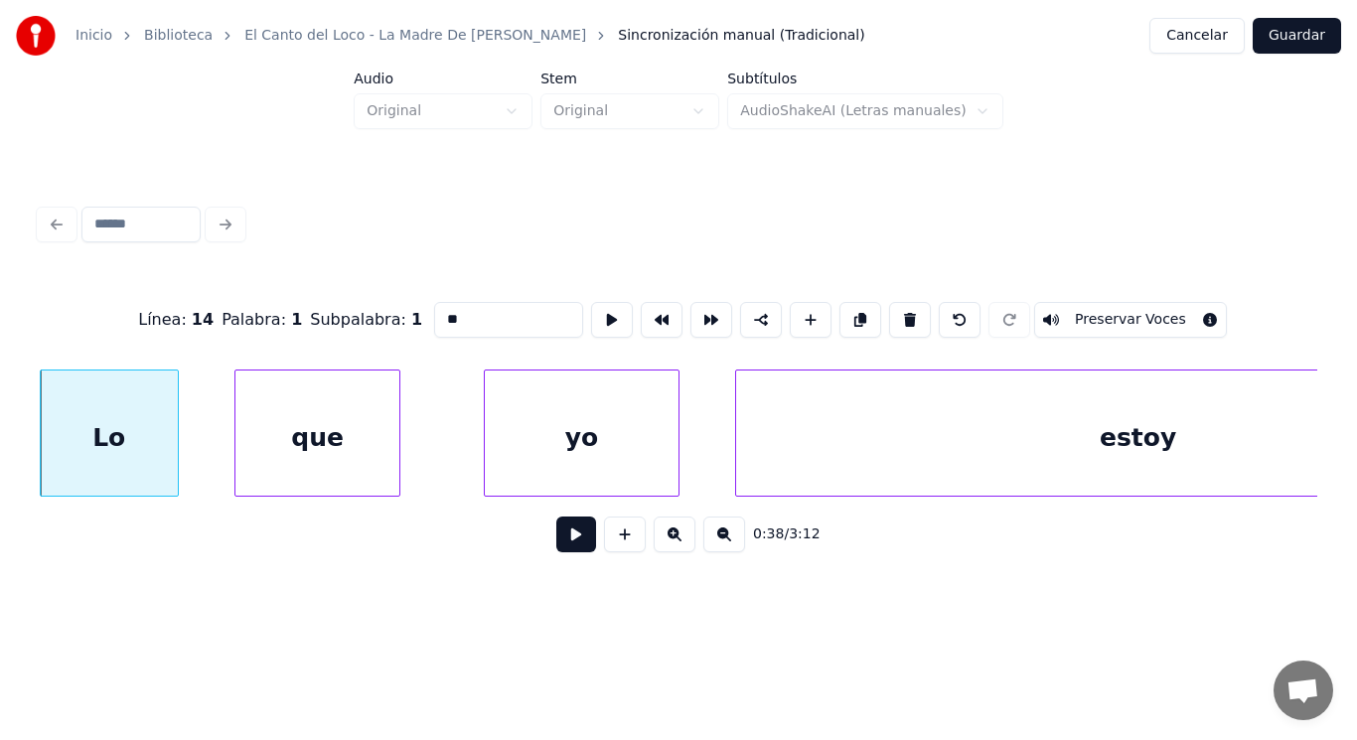
click at [556, 549] on button at bounding box center [576, 534] width 40 height 36
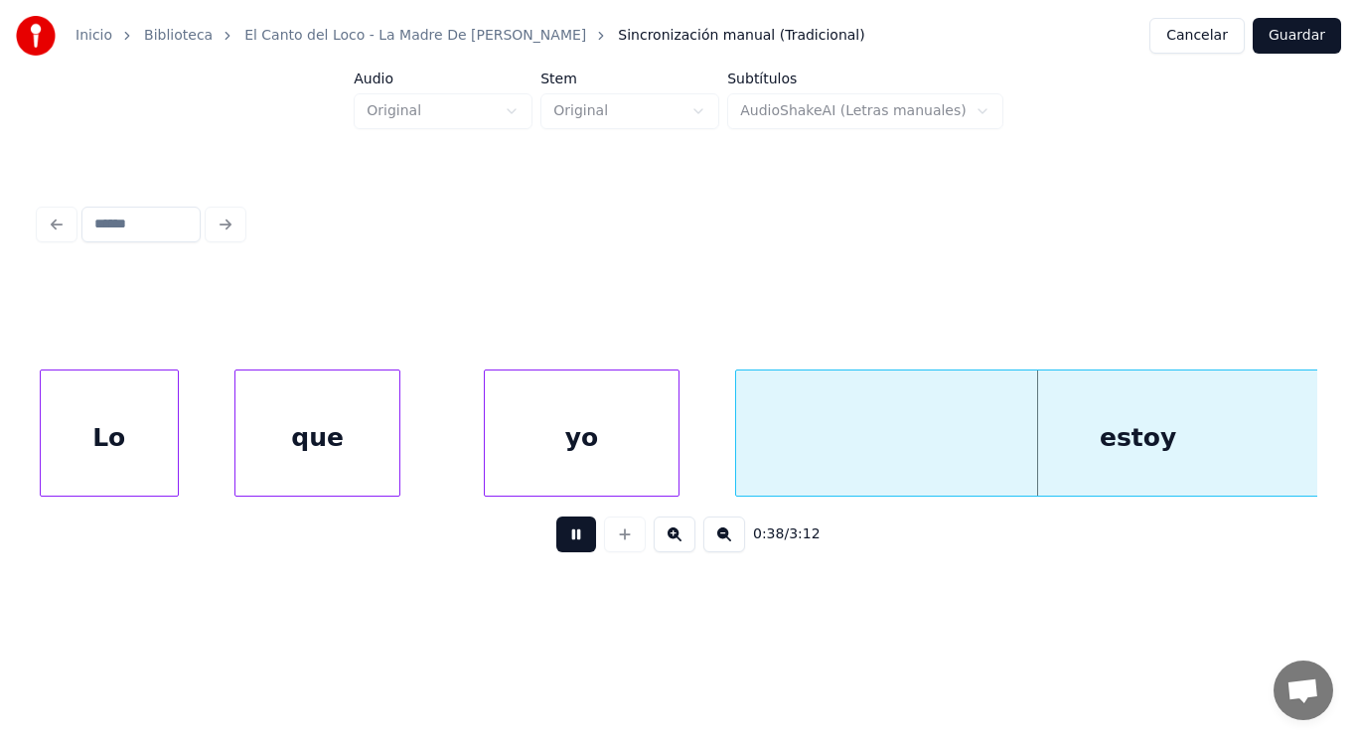
click at [556, 549] on button at bounding box center [576, 534] width 40 height 36
click at [821, 453] on div "estoy" at bounding box center [1138, 437] width 804 height 135
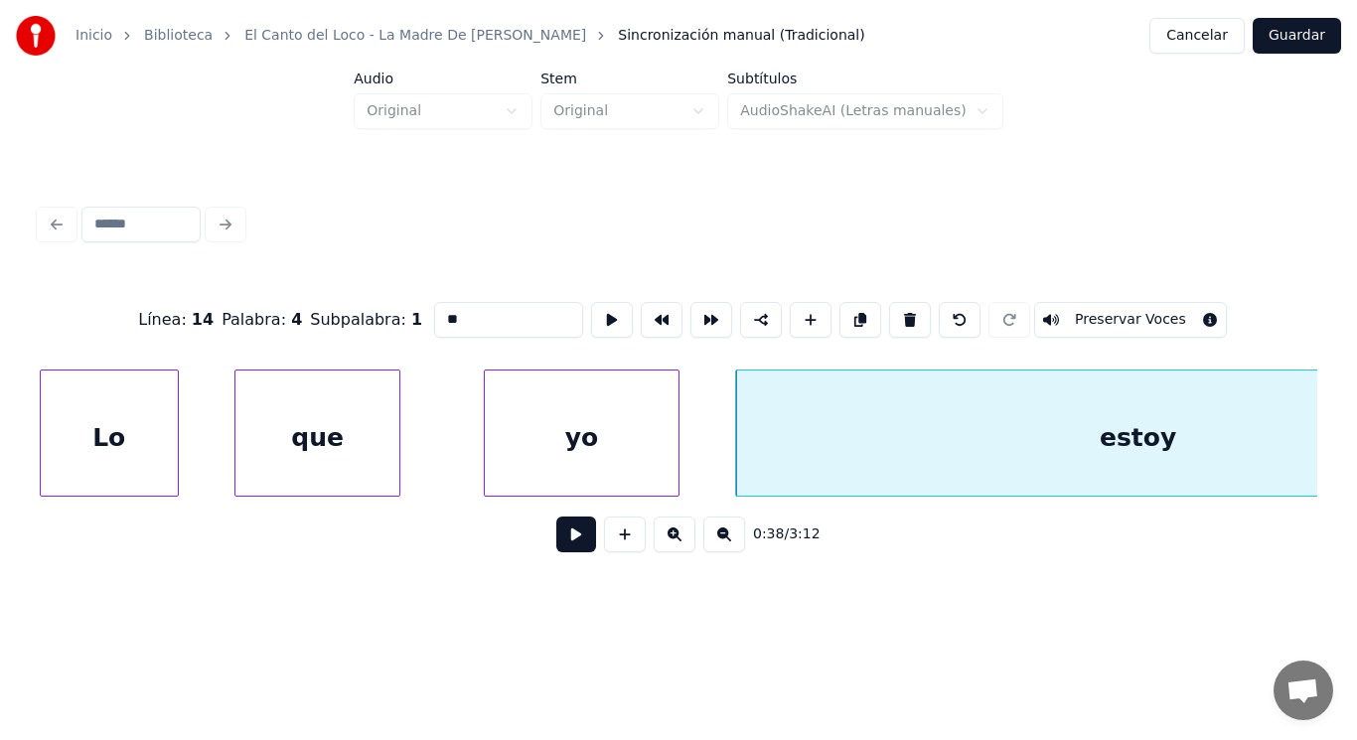
type input "*****"
click at [570, 543] on button at bounding box center [576, 534] width 40 height 36
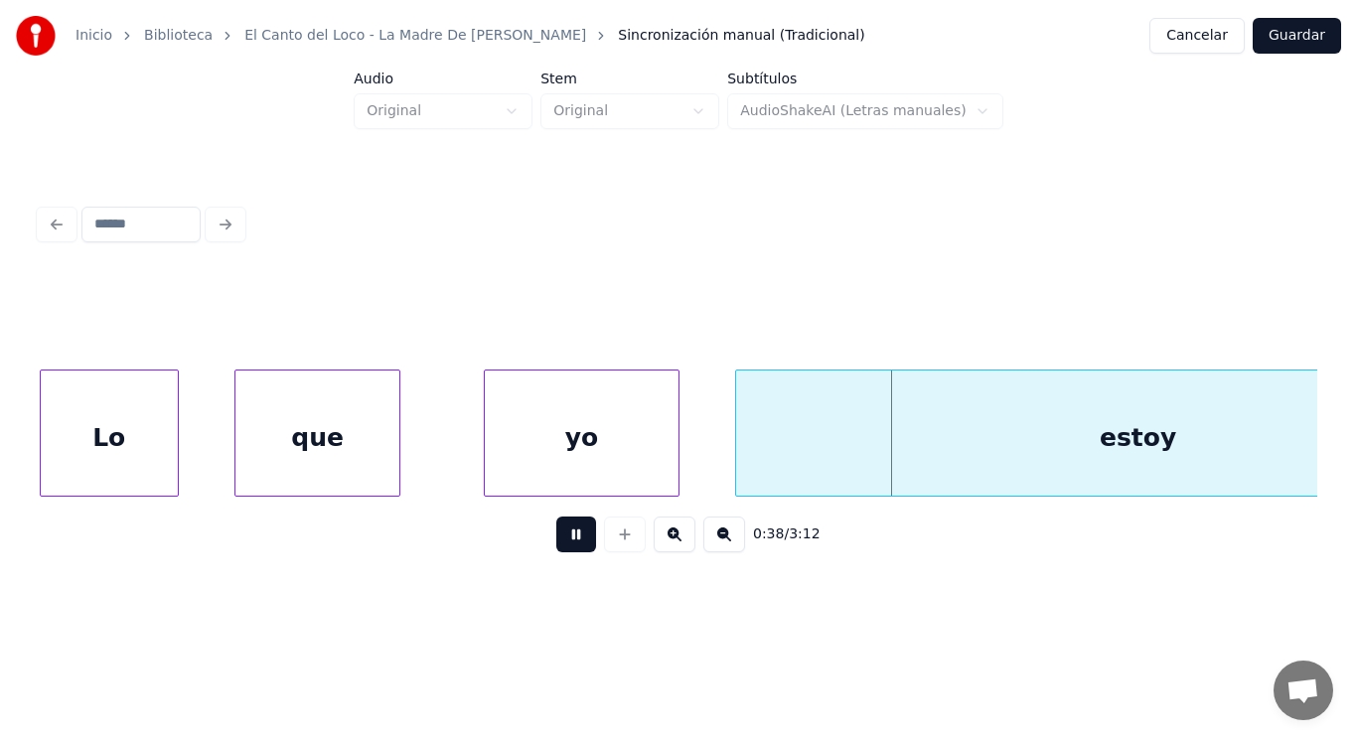
click at [570, 543] on button at bounding box center [576, 534] width 40 height 36
click at [385, 445] on div "que" at bounding box center [317, 437] width 165 height 135
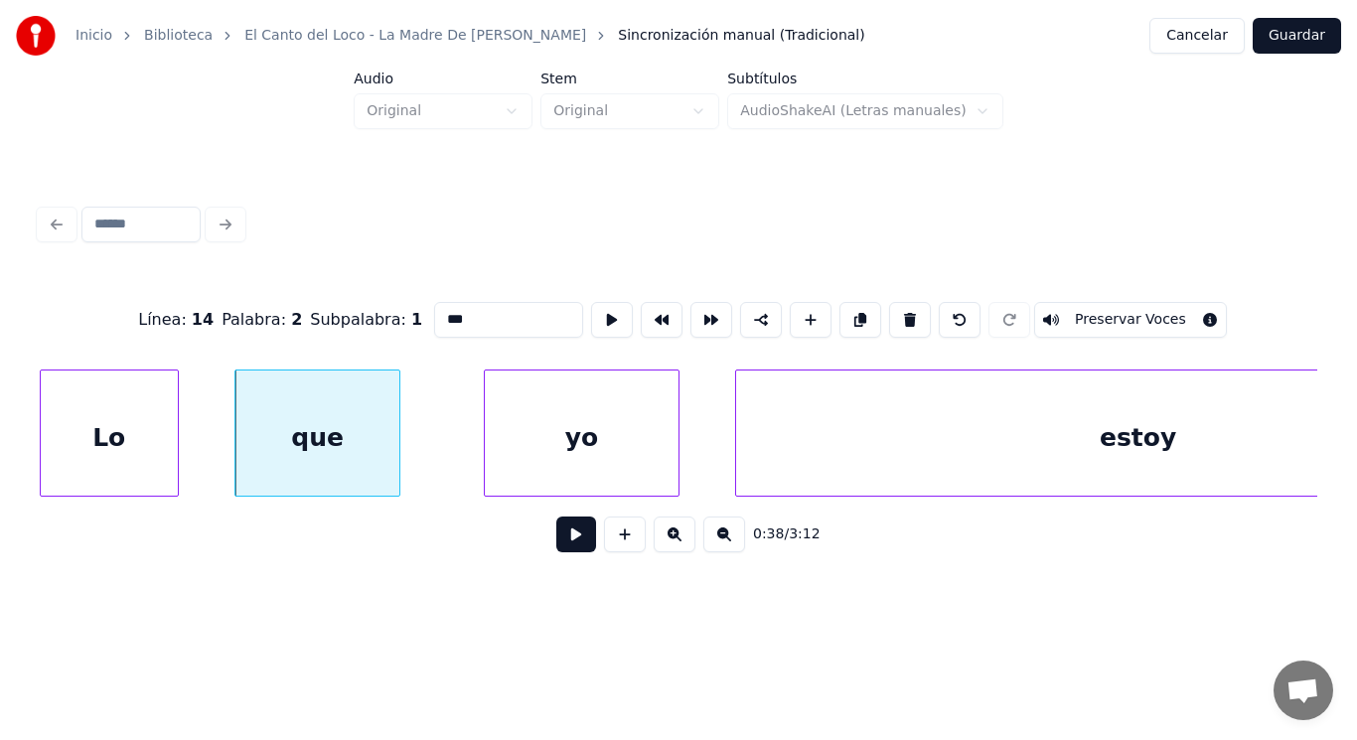
click at [559, 546] on button at bounding box center [576, 534] width 40 height 36
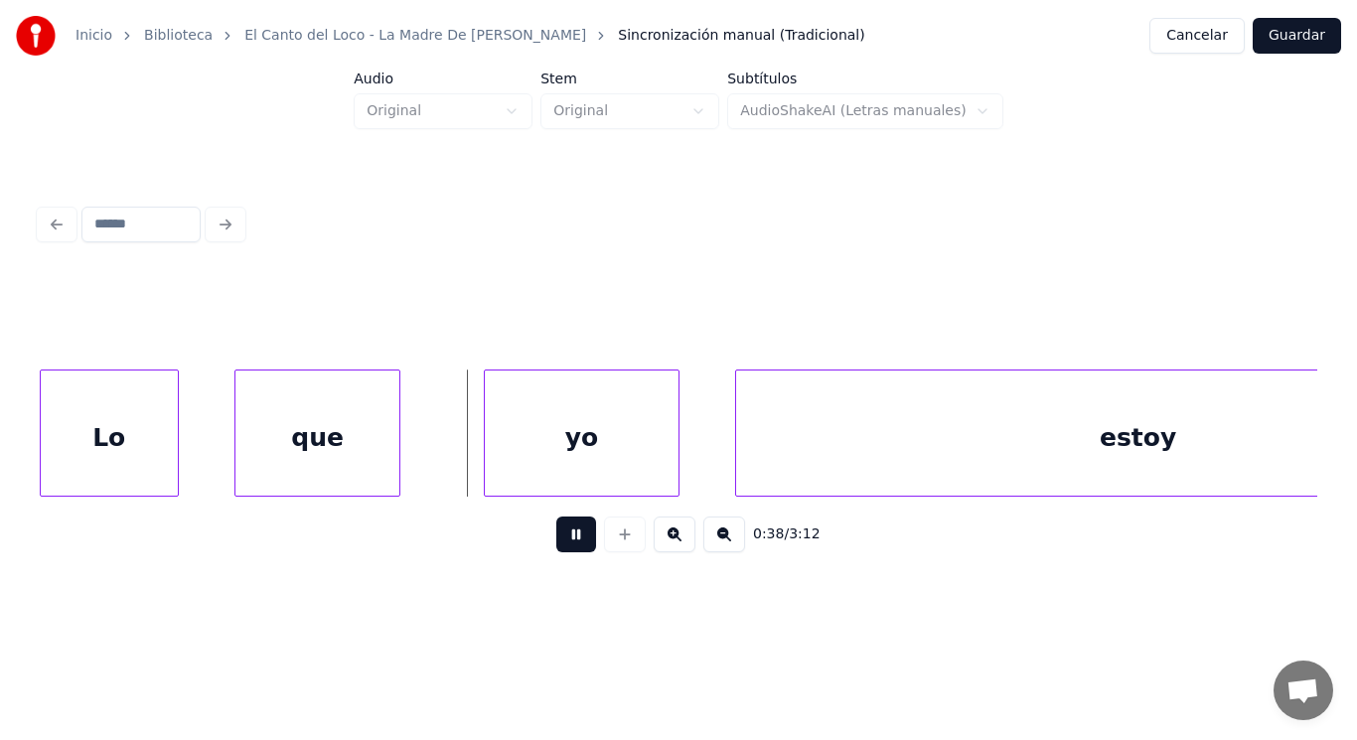
click at [559, 546] on button at bounding box center [576, 534] width 40 height 36
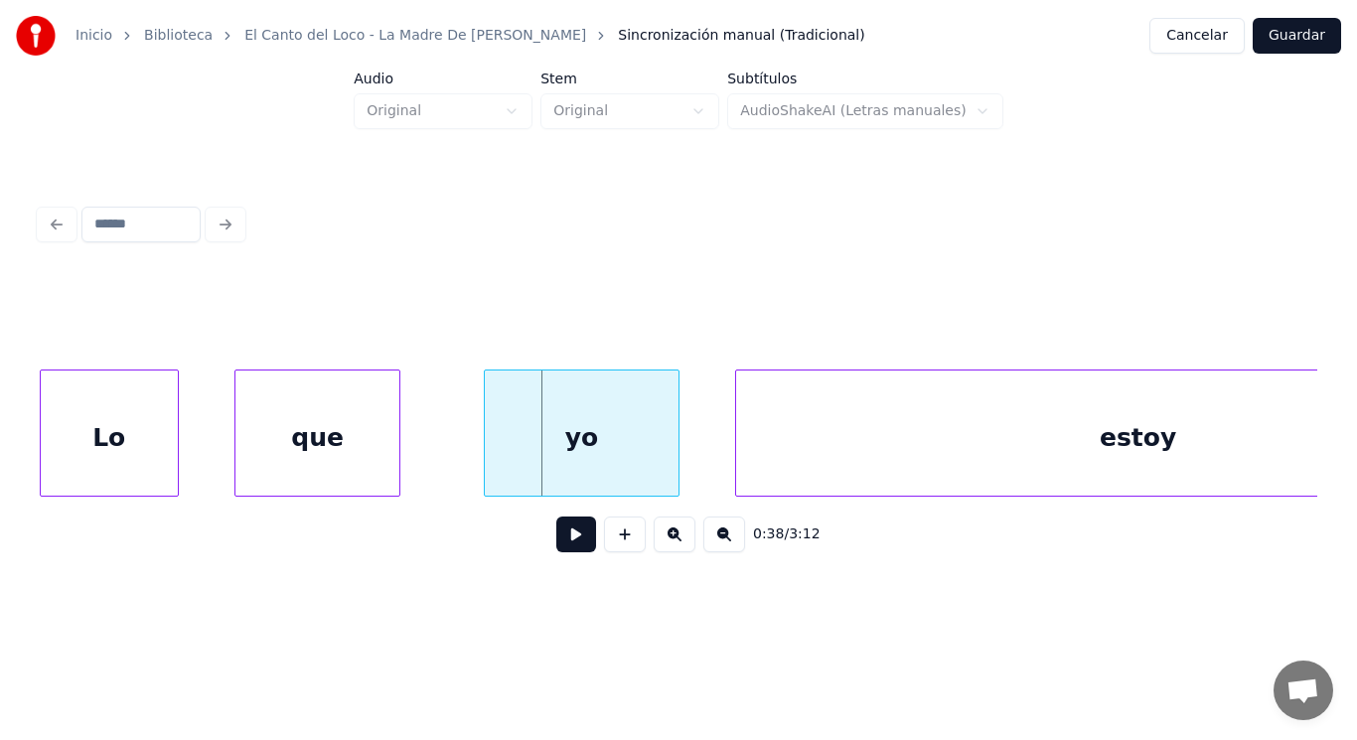
click at [521, 479] on div "yo" at bounding box center [581, 437] width 193 height 135
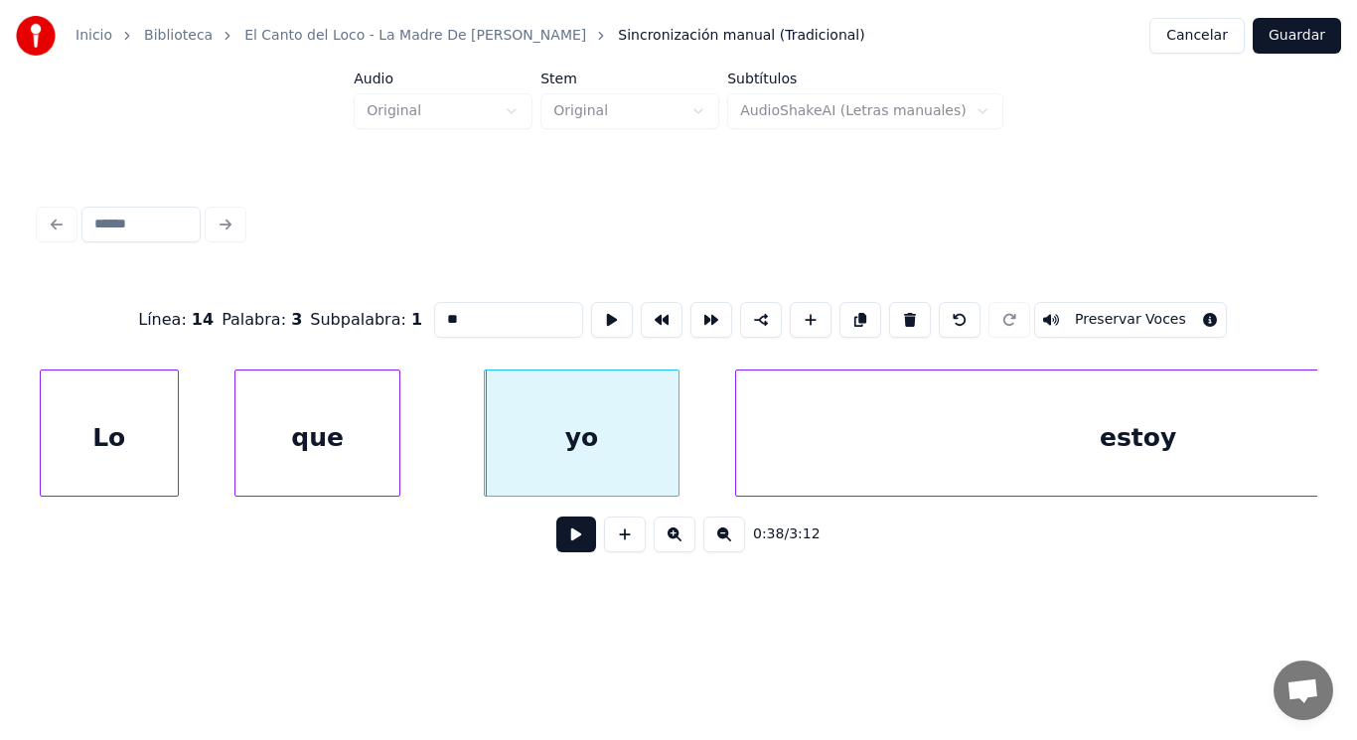
click at [568, 540] on button at bounding box center [576, 534] width 40 height 36
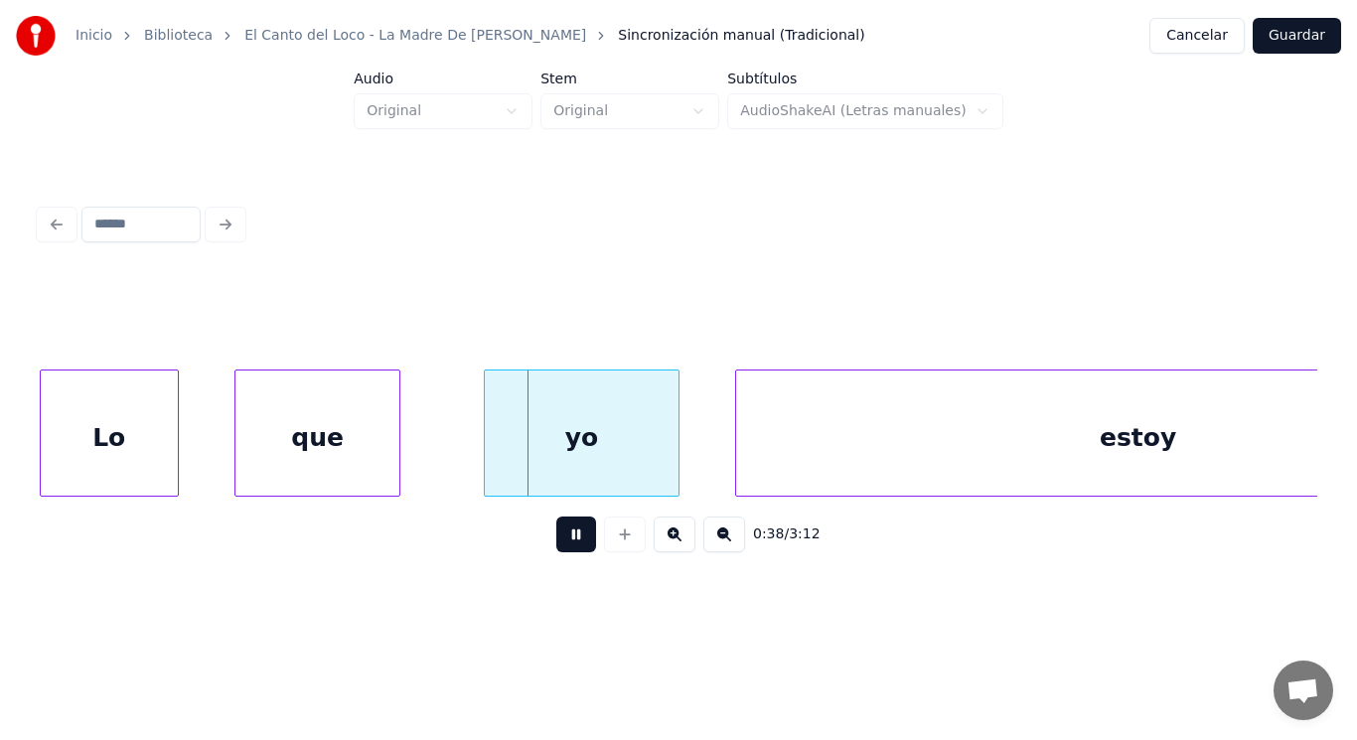
click at [568, 540] on button at bounding box center [576, 534] width 40 height 36
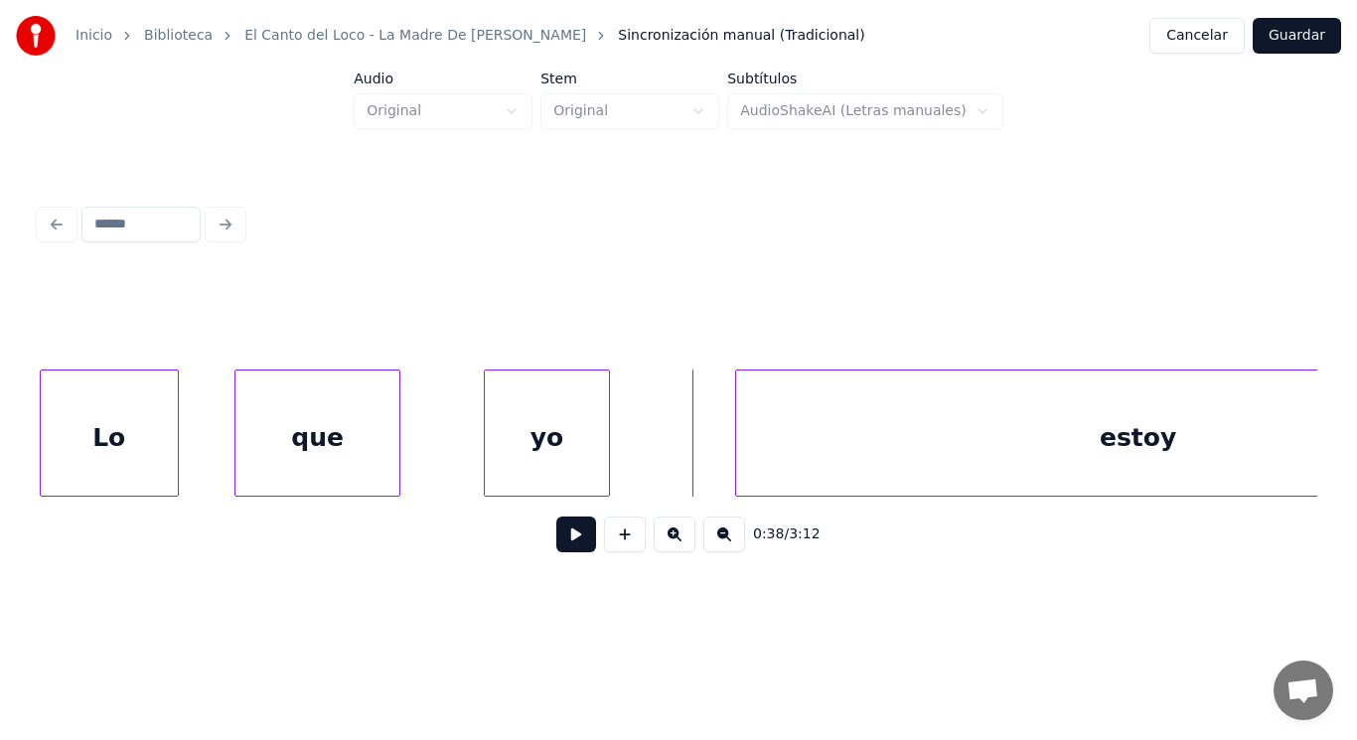
click at [606, 466] on div at bounding box center [606, 432] width 6 height 125
click at [558, 538] on button at bounding box center [576, 534] width 40 height 36
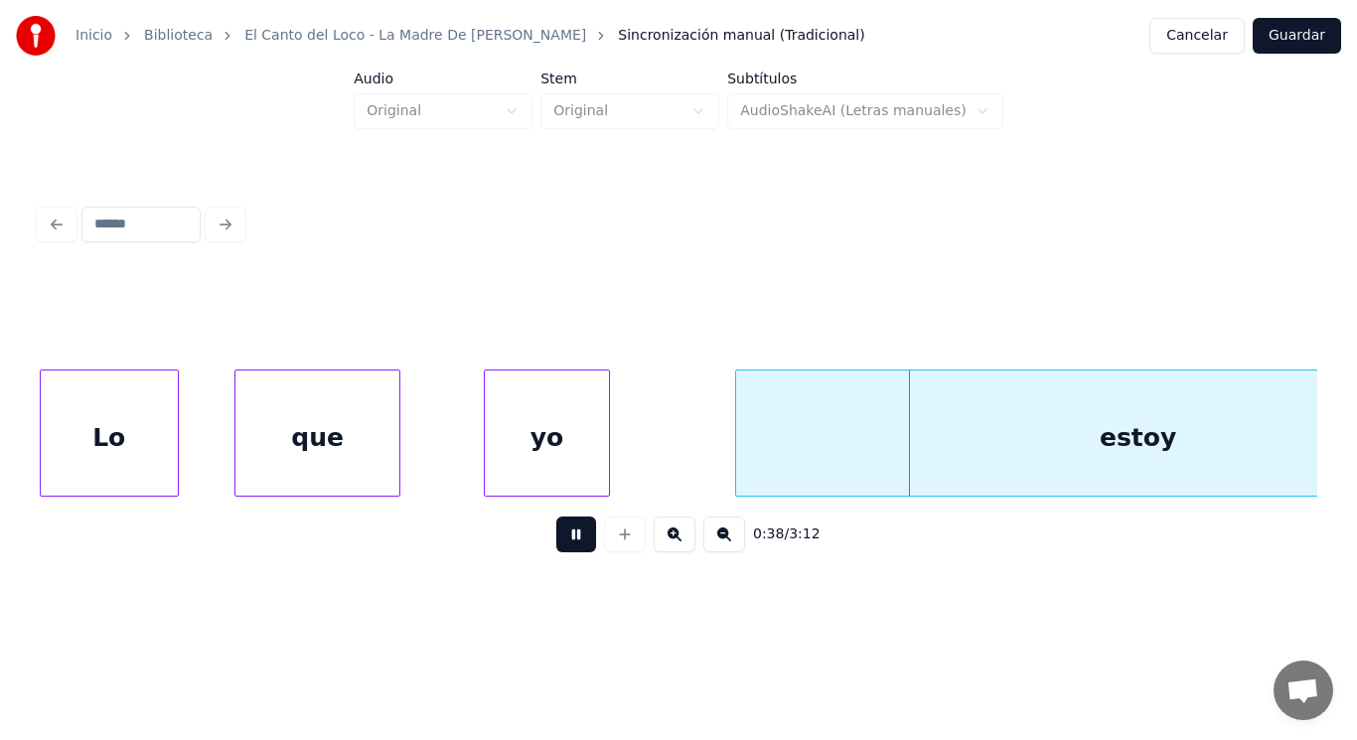
click at [558, 538] on button at bounding box center [576, 534] width 40 height 36
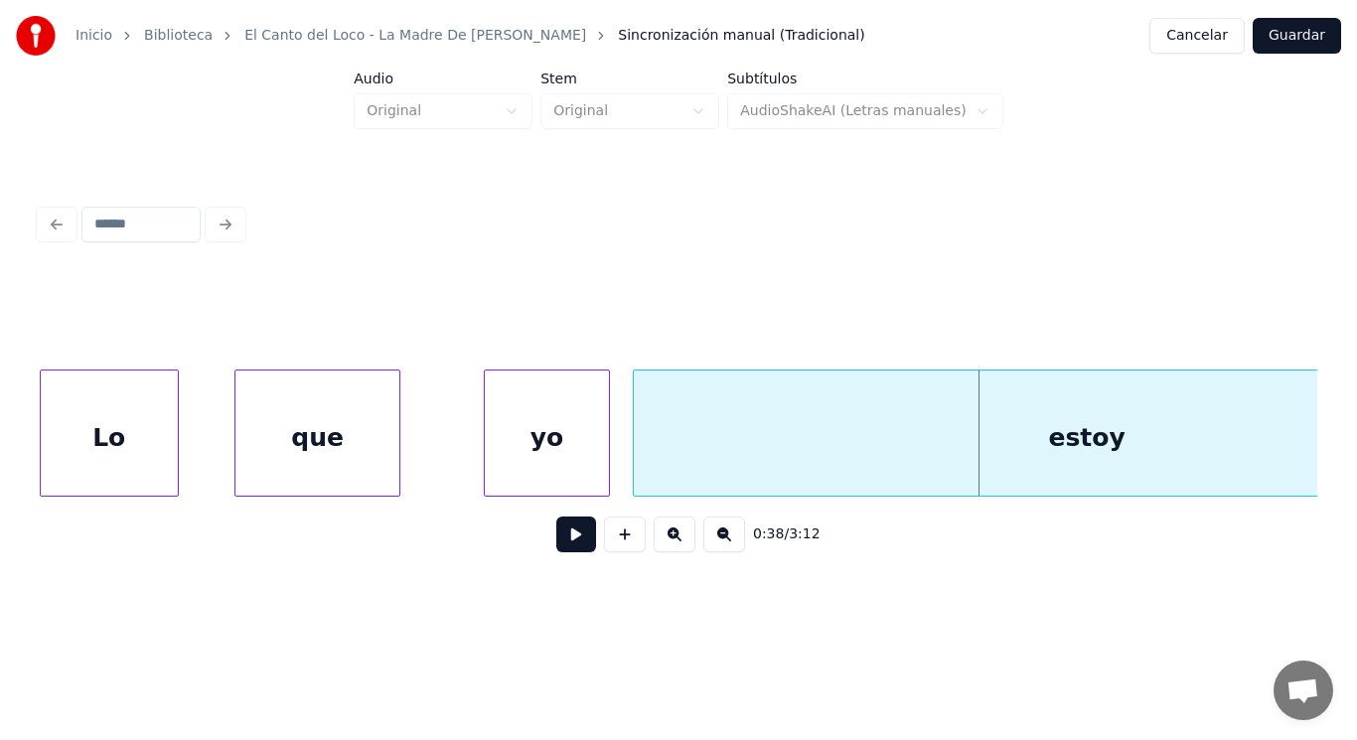
click at [635, 474] on div at bounding box center [637, 432] width 6 height 125
click at [426, 459] on div at bounding box center [427, 432] width 6 height 125
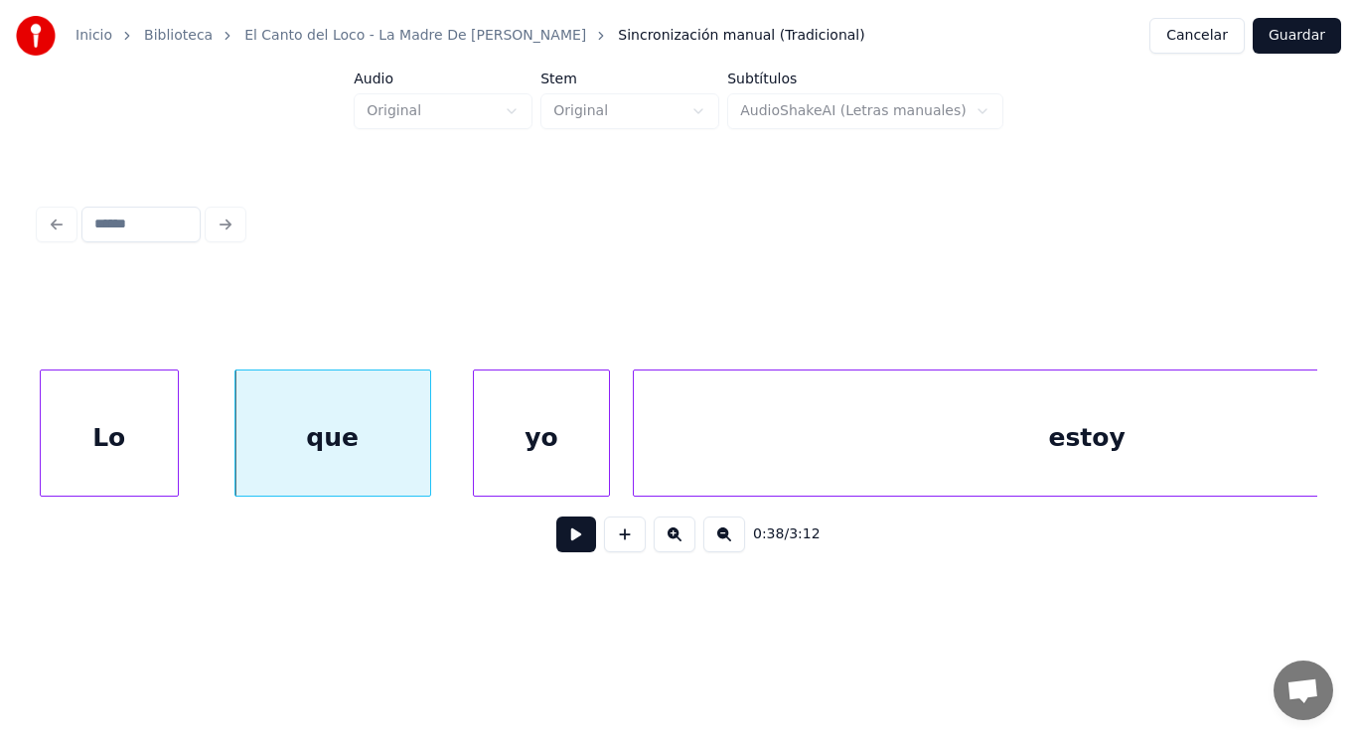
click at [475, 453] on div at bounding box center [477, 432] width 6 height 125
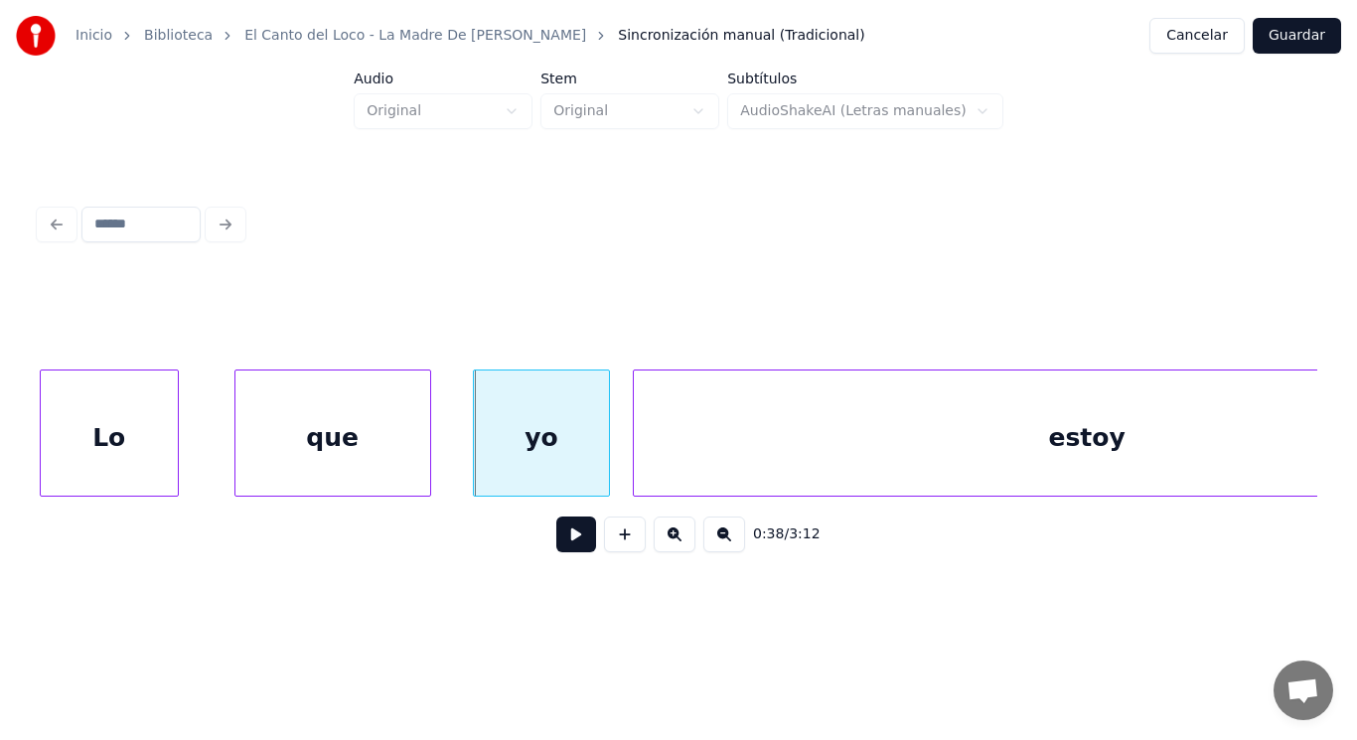
click at [560, 542] on button at bounding box center [576, 534] width 40 height 36
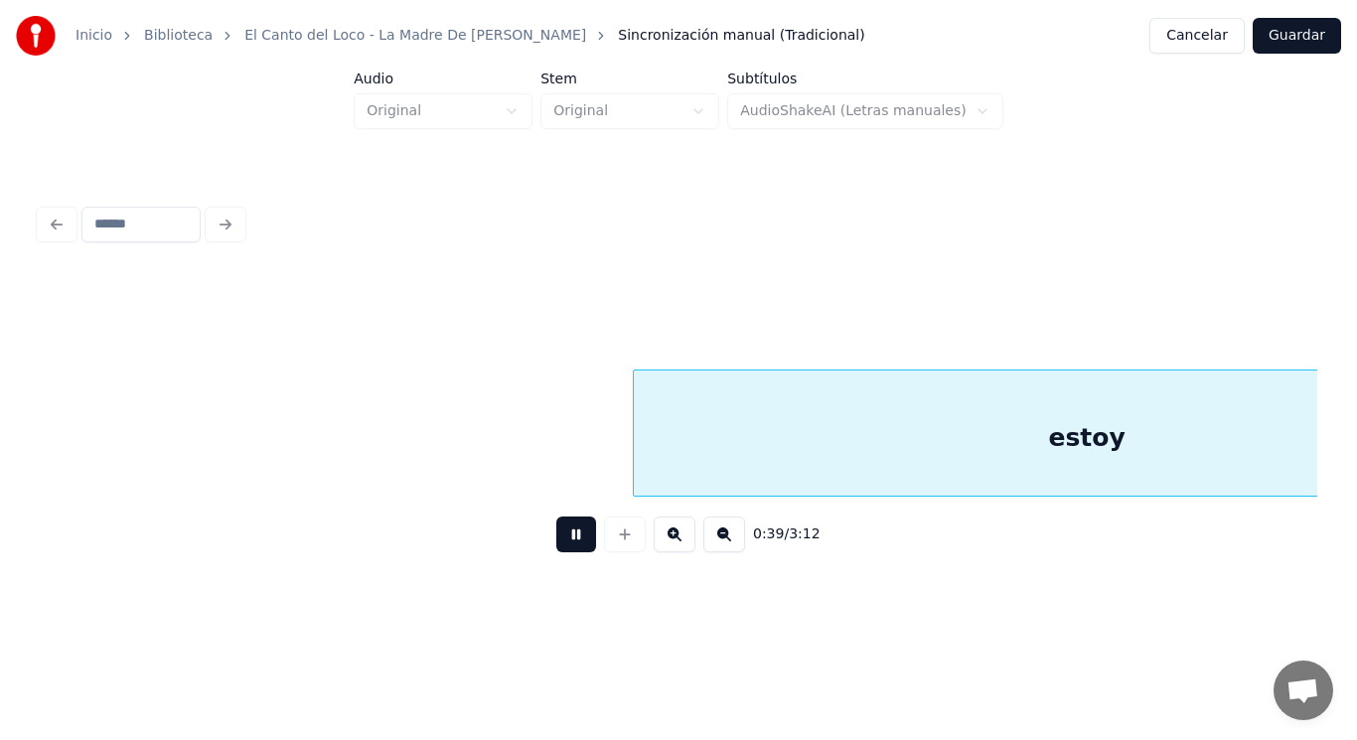
scroll to position [0, 54210]
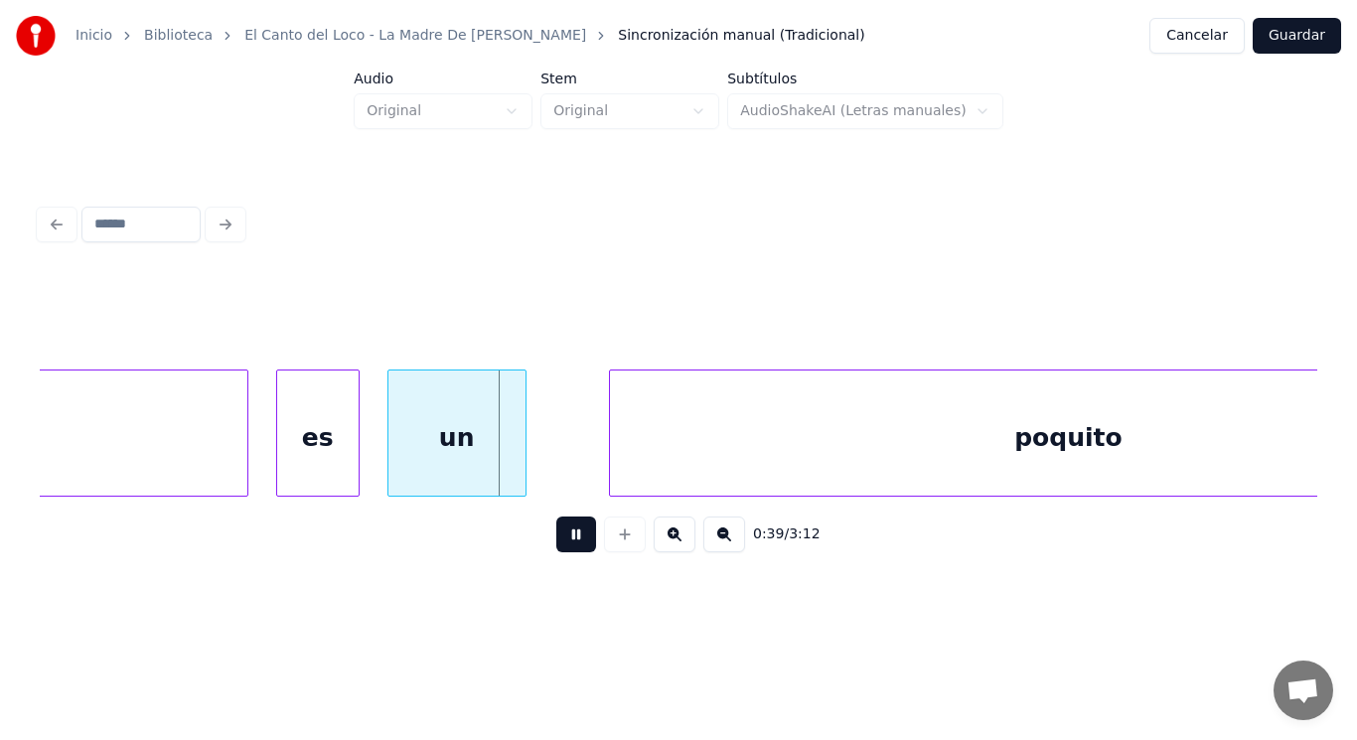
click at [560, 542] on button at bounding box center [576, 534] width 40 height 36
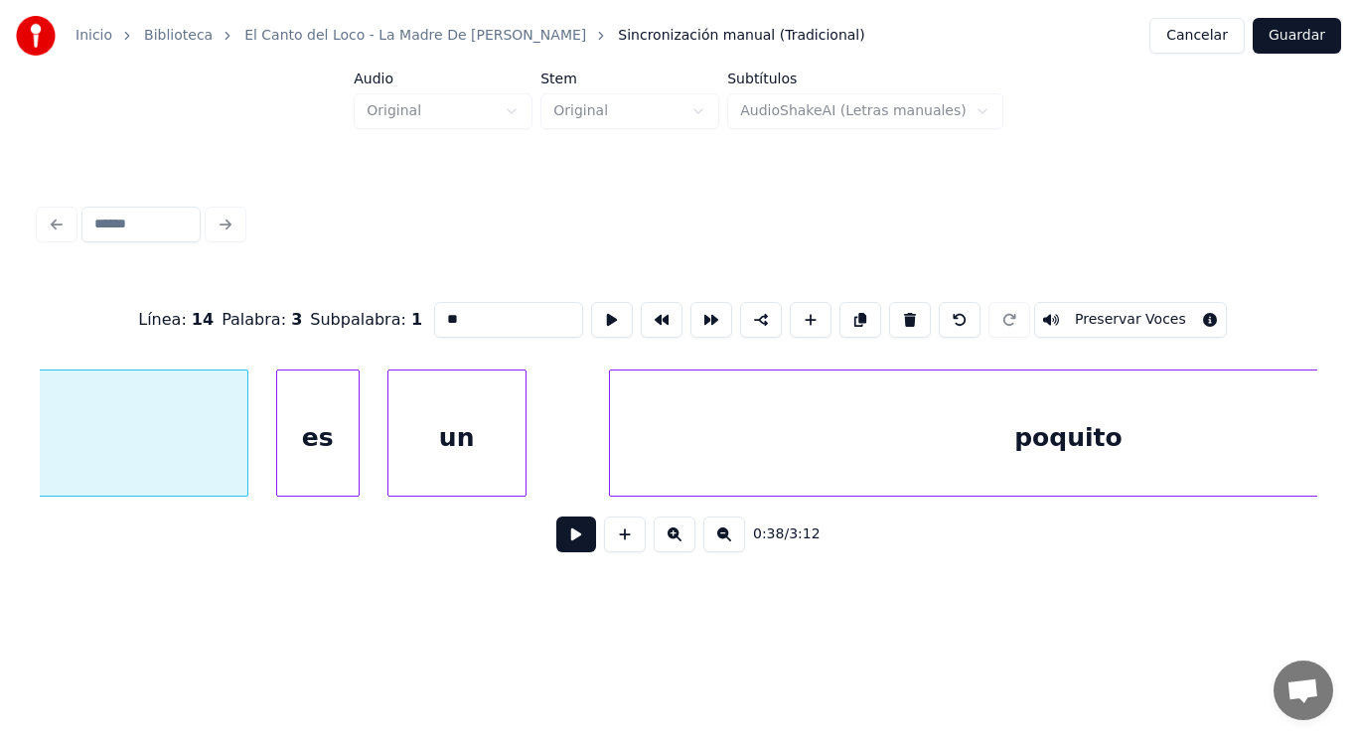
type input "*****"
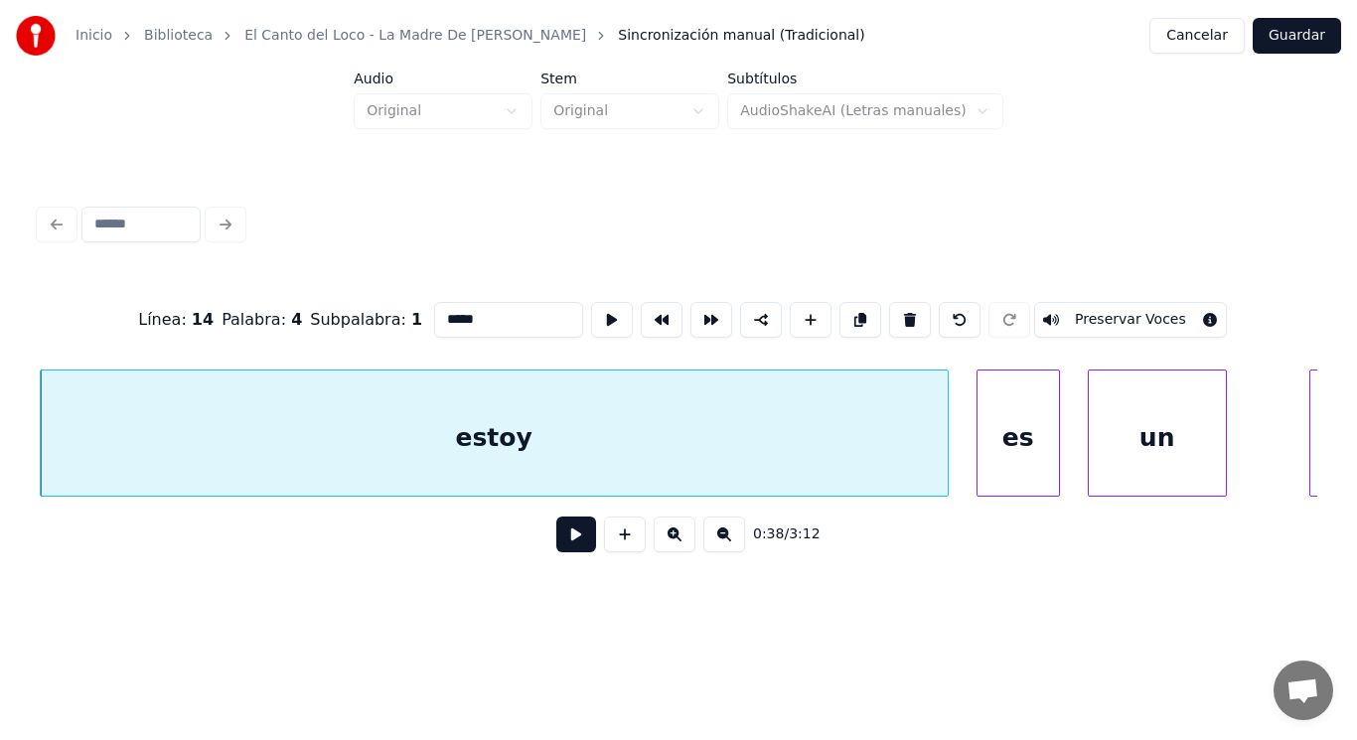
click at [563, 545] on button at bounding box center [576, 534] width 40 height 36
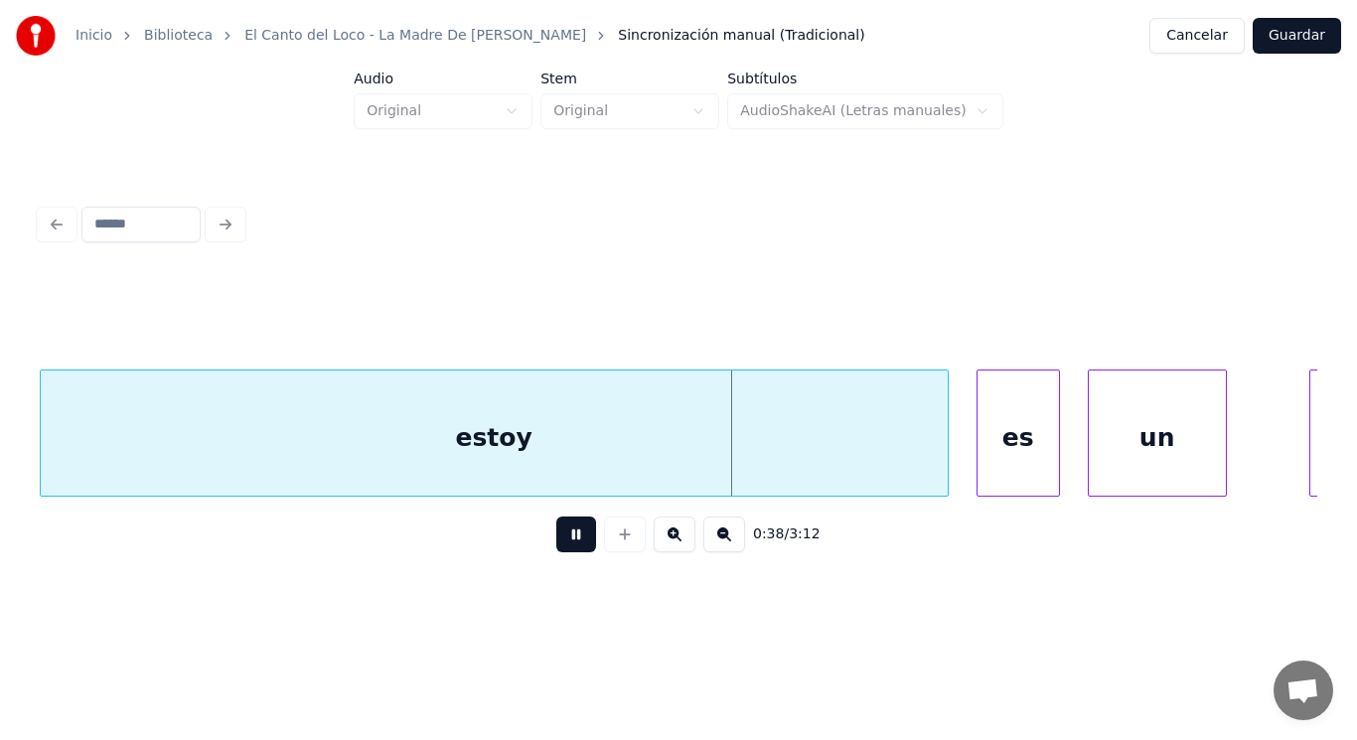
click at [563, 545] on button at bounding box center [576, 534] width 40 height 36
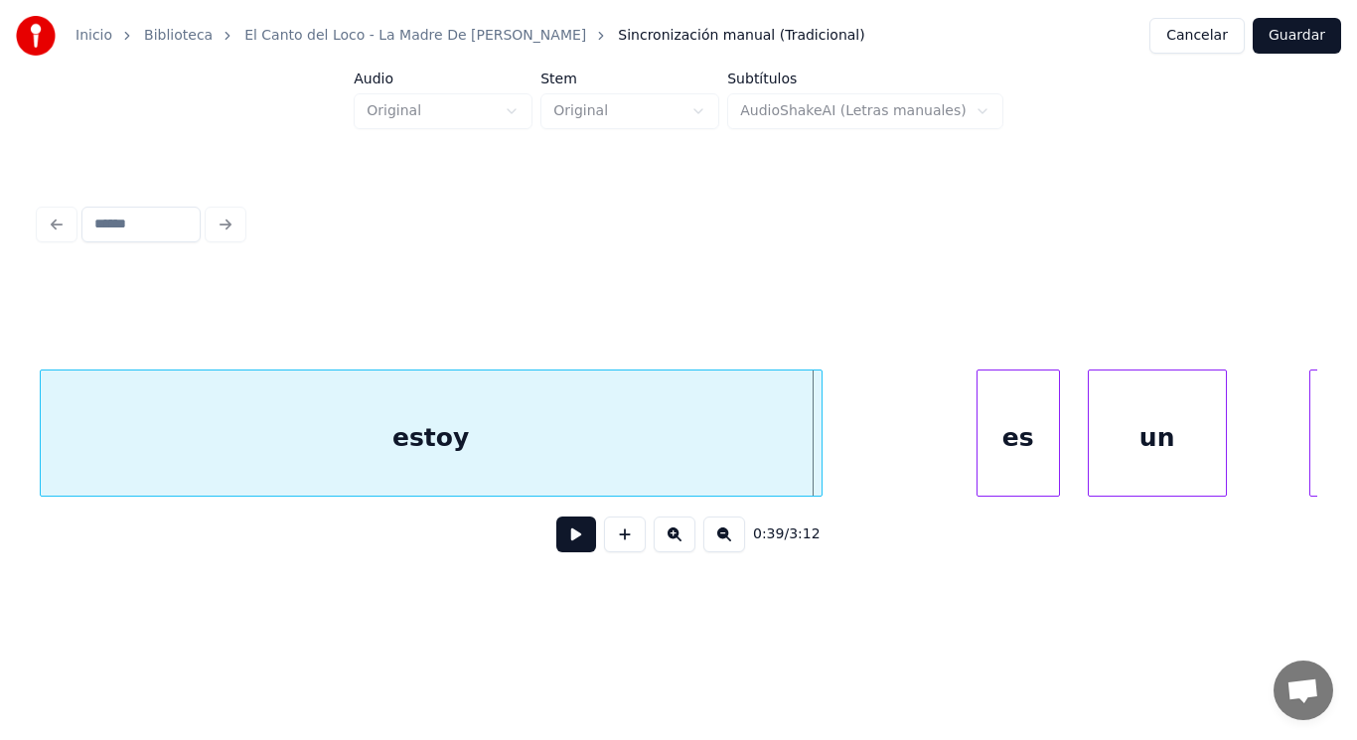
click at [816, 468] on div at bounding box center [818, 432] width 6 height 125
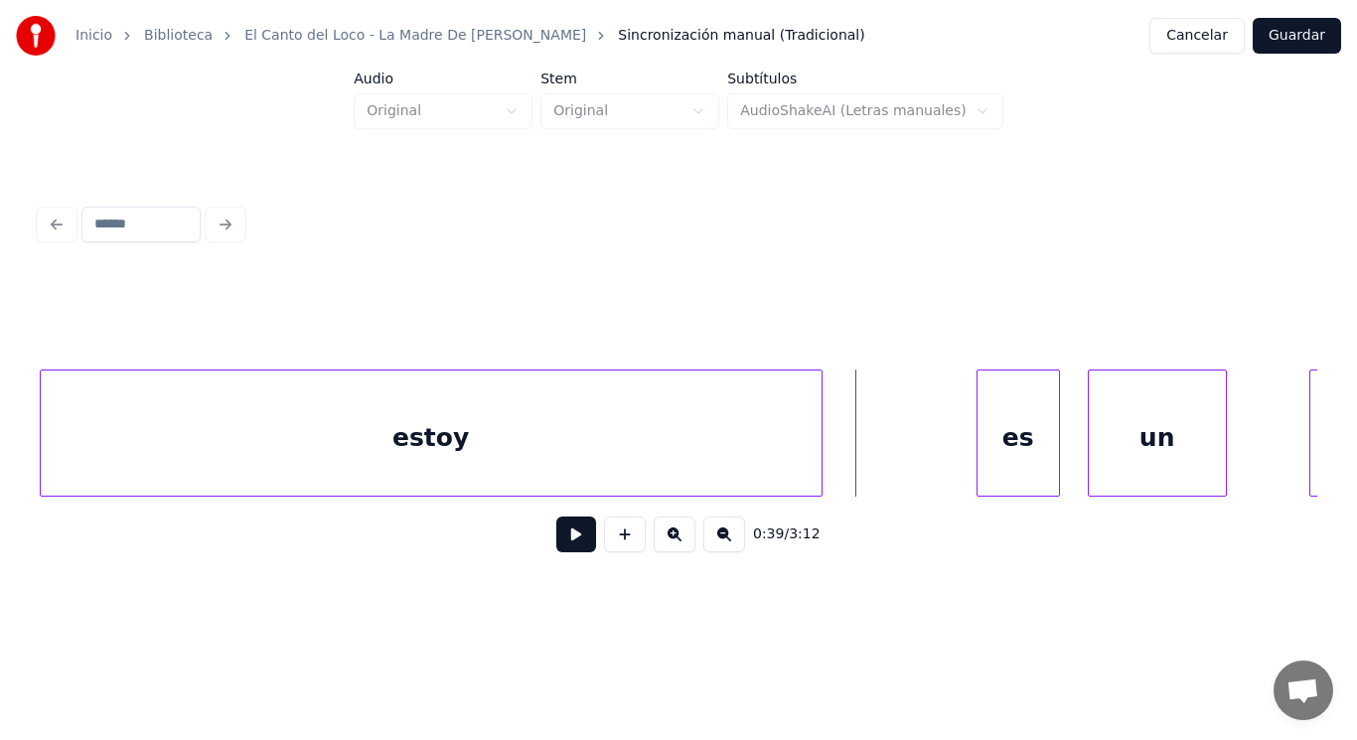
click at [558, 541] on button at bounding box center [576, 534] width 40 height 36
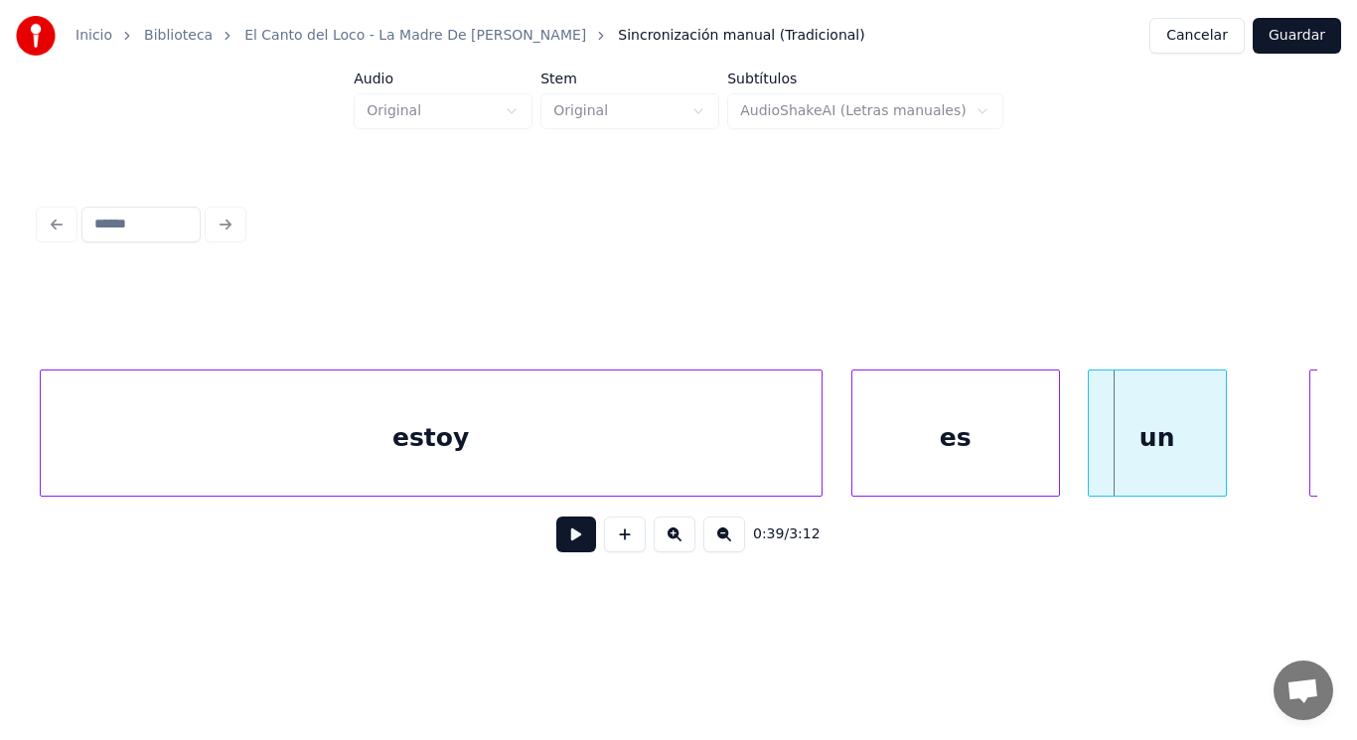
click at [854, 462] on div at bounding box center [855, 432] width 6 height 125
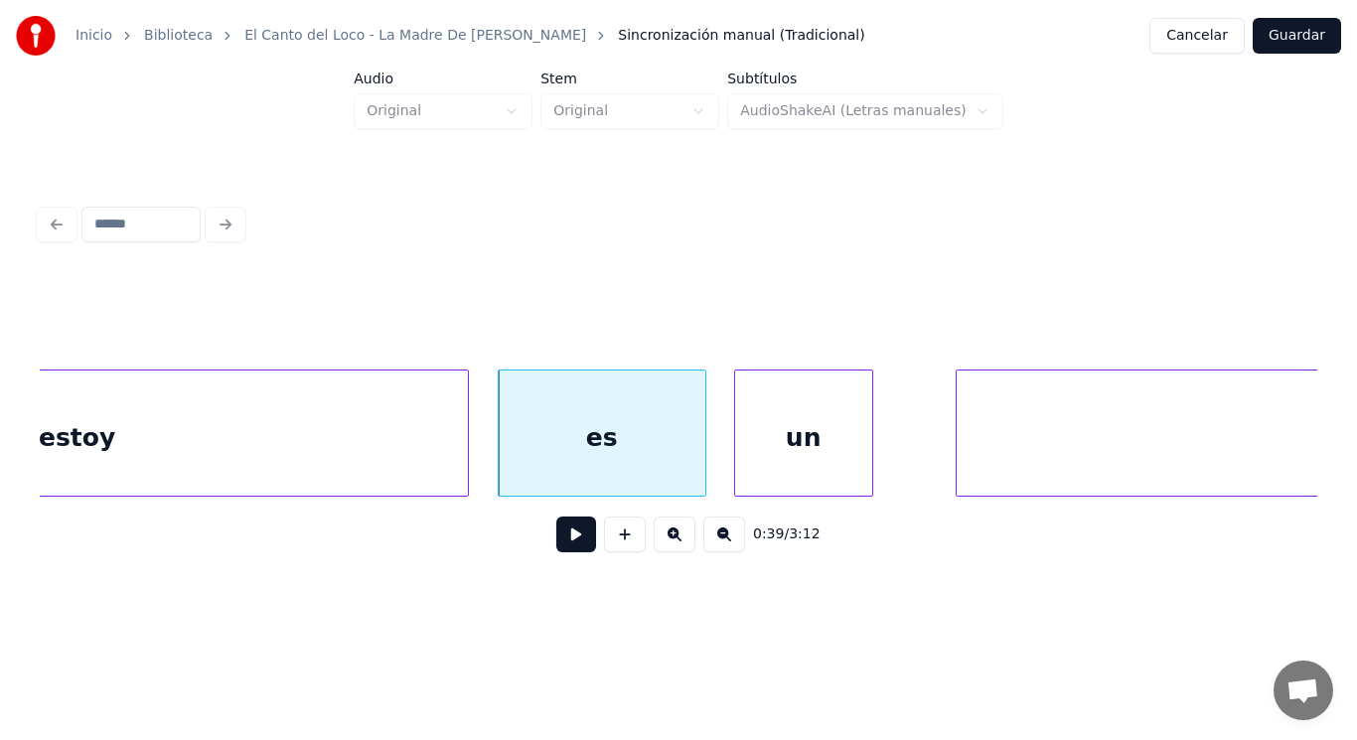
scroll to position [0, 53986]
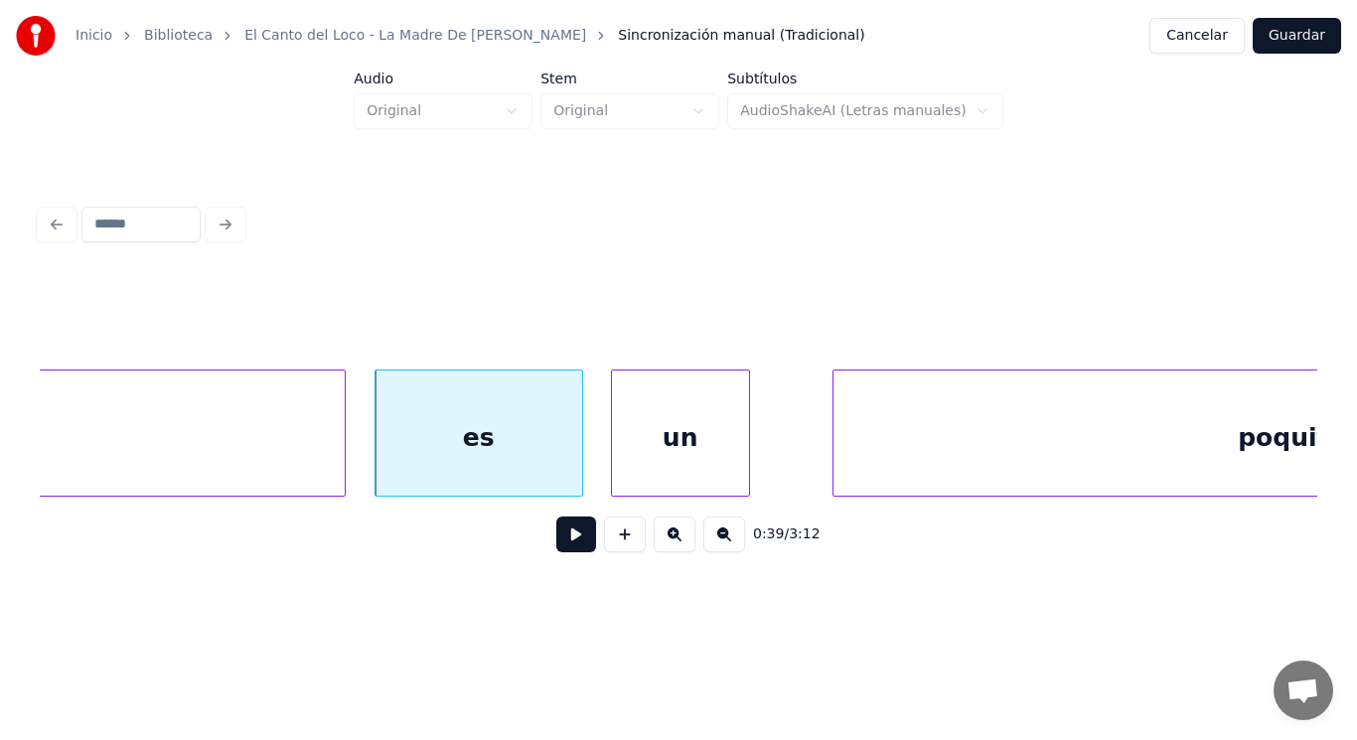
click at [562, 538] on button at bounding box center [576, 534] width 40 height 36
click at [559, 467] on div at bounding box center [560, 432] width 6 height 125
click at [592, 461] on div at bounding box center [593, 432] width 6 height 125
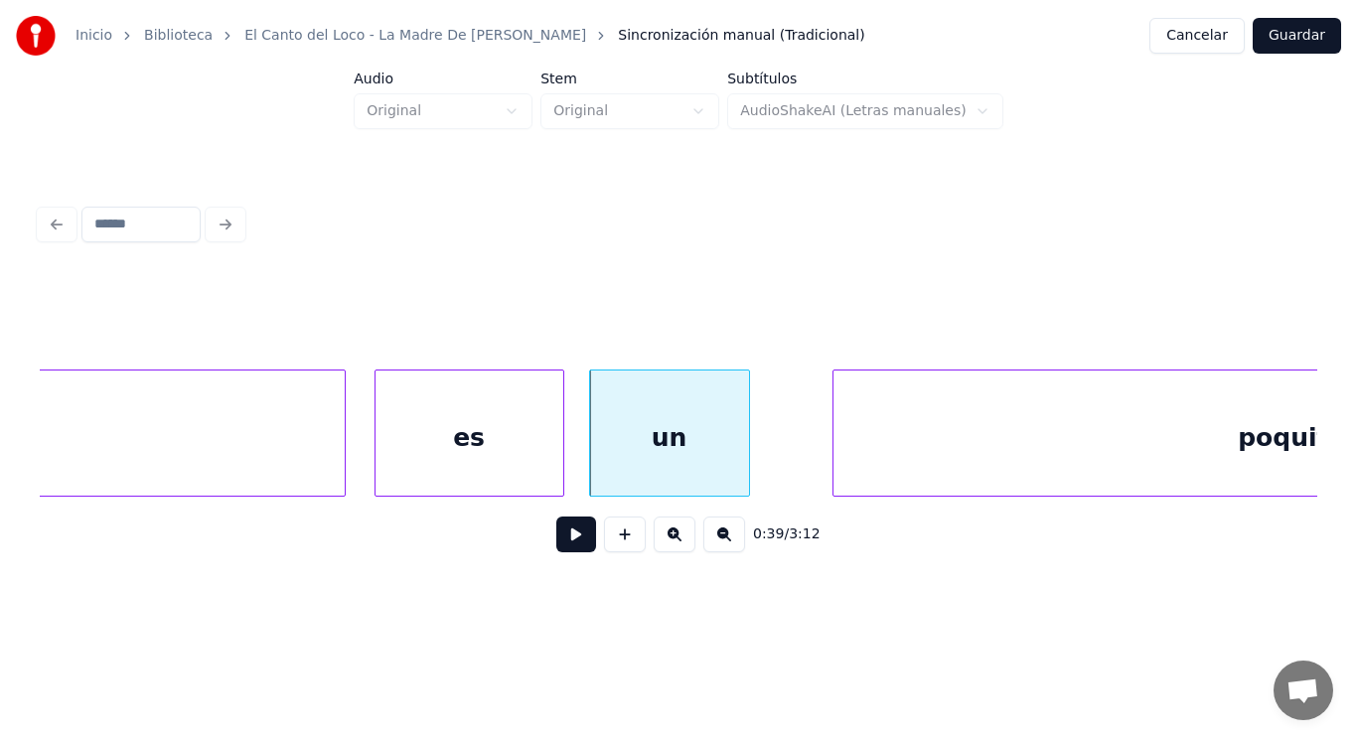
click at [570, 533] on button at bounding box center [576, 534] width 40 height 36
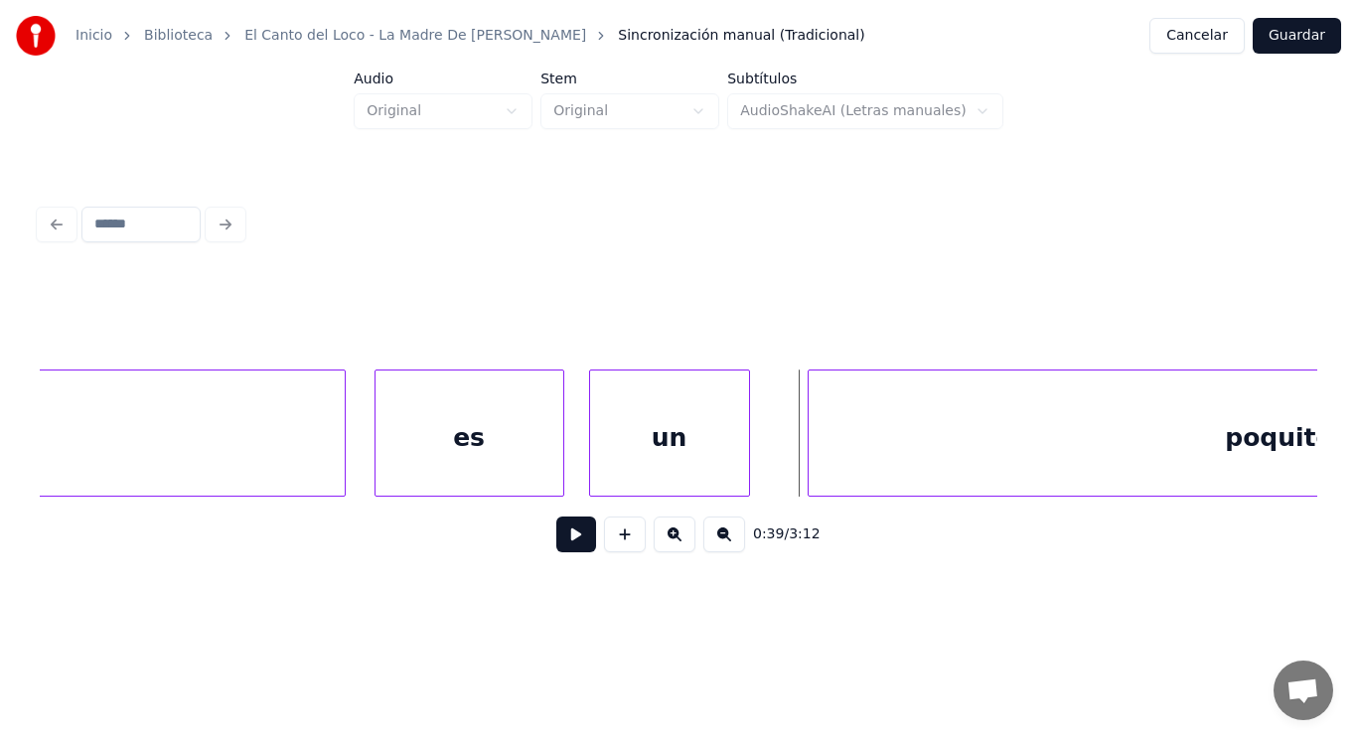
click at [808, 458] on div at bounding box center [811, 432] width 6 height 125
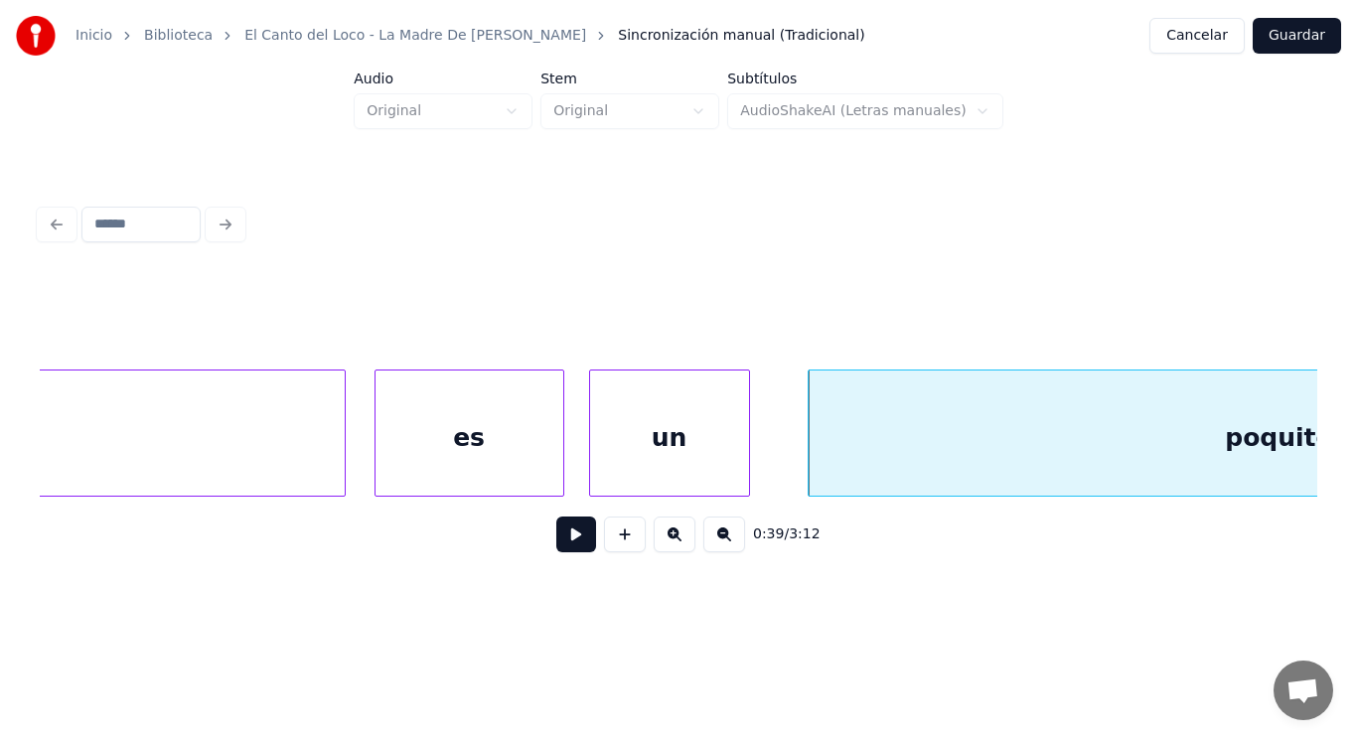
click at [558, 536] on button at bounding box center [576, 534] width 40 height 36
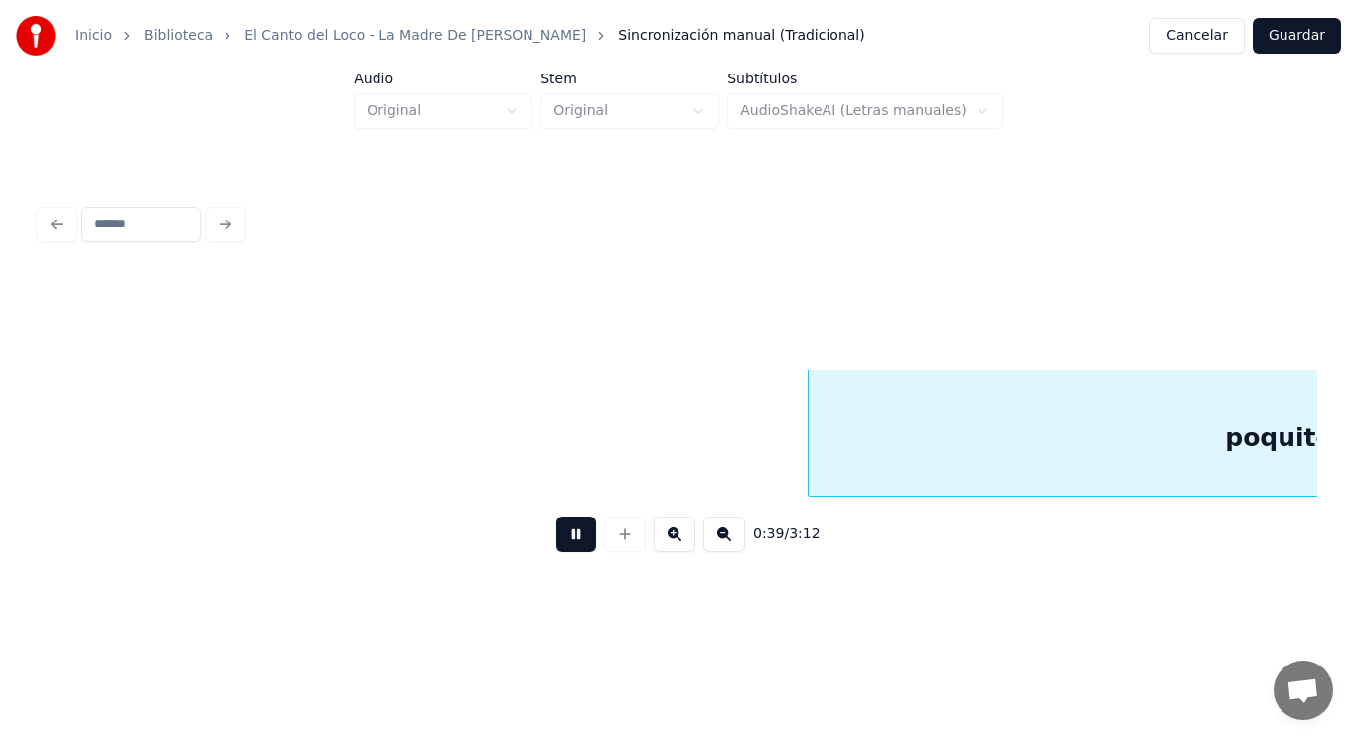
scroll to position [0, 55290]
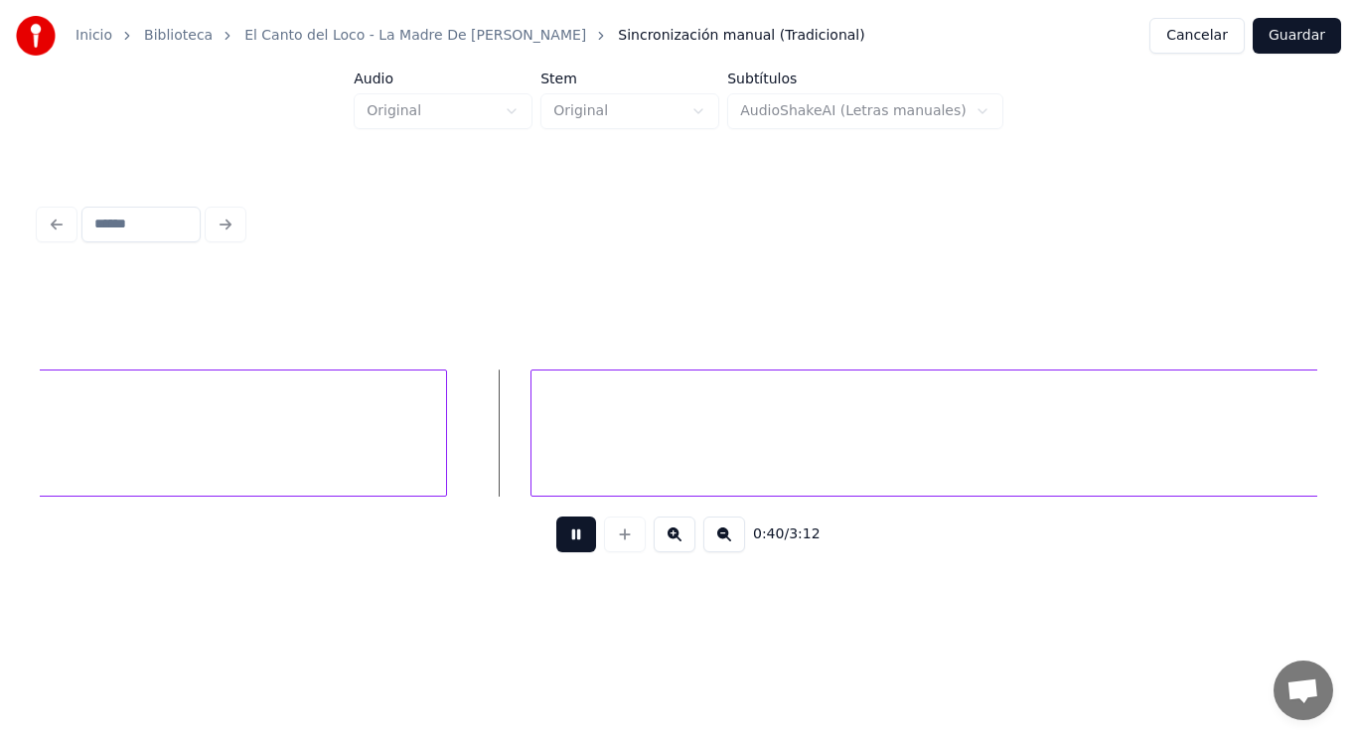
click at [558, 536] on button at bounding box center [576, 534] width 40 height 36
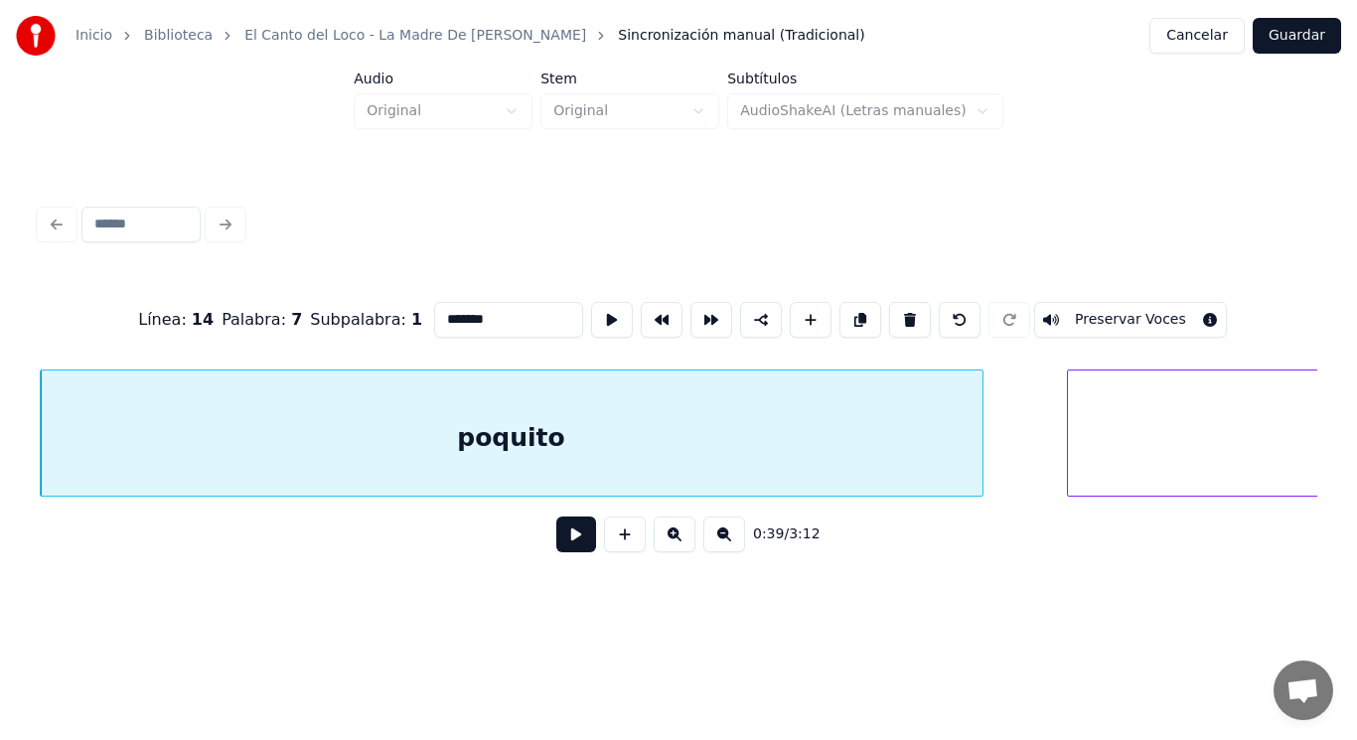
click at [560, 538] on button at bounding box center [576, 534] width 40 height 36
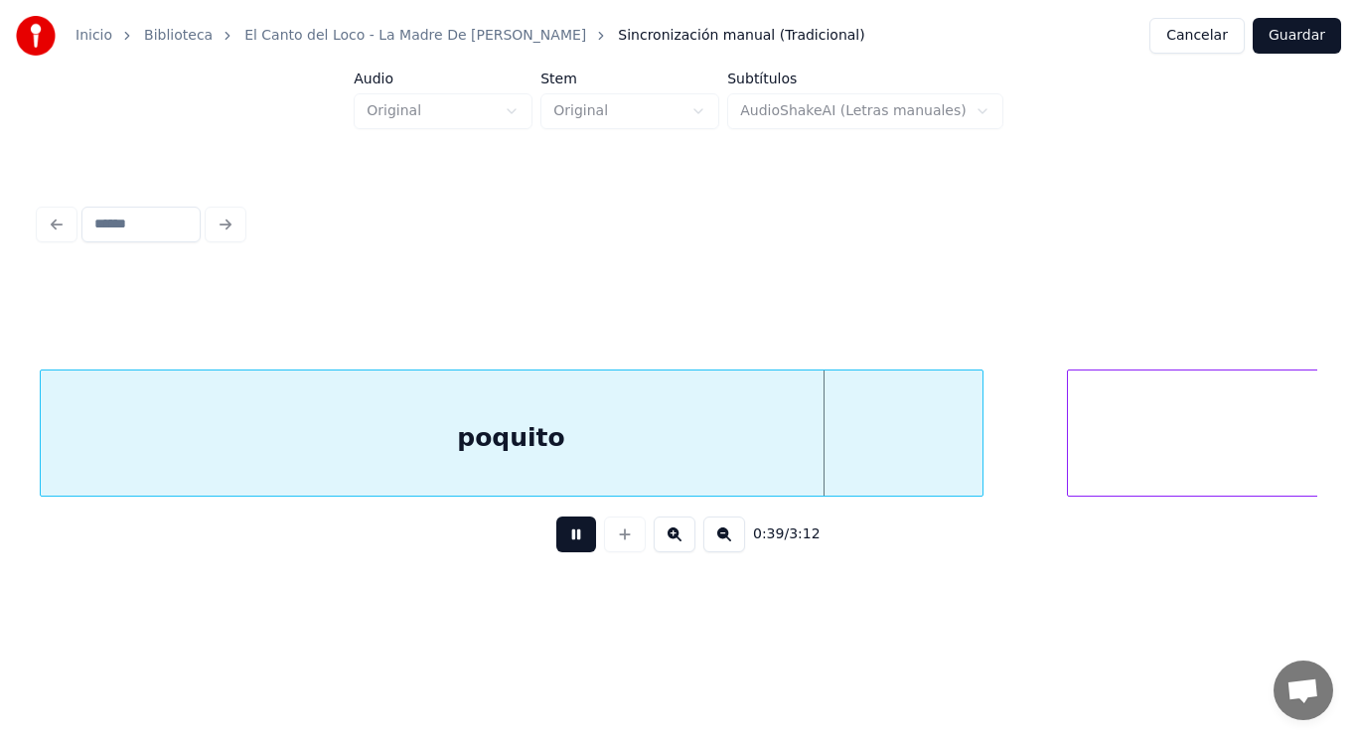
click at [560, 538] on button at bounding box center [576, 534] width 40 height 36
click at [959, 467] on div at bounding box center [959, 432] width 6 height 125
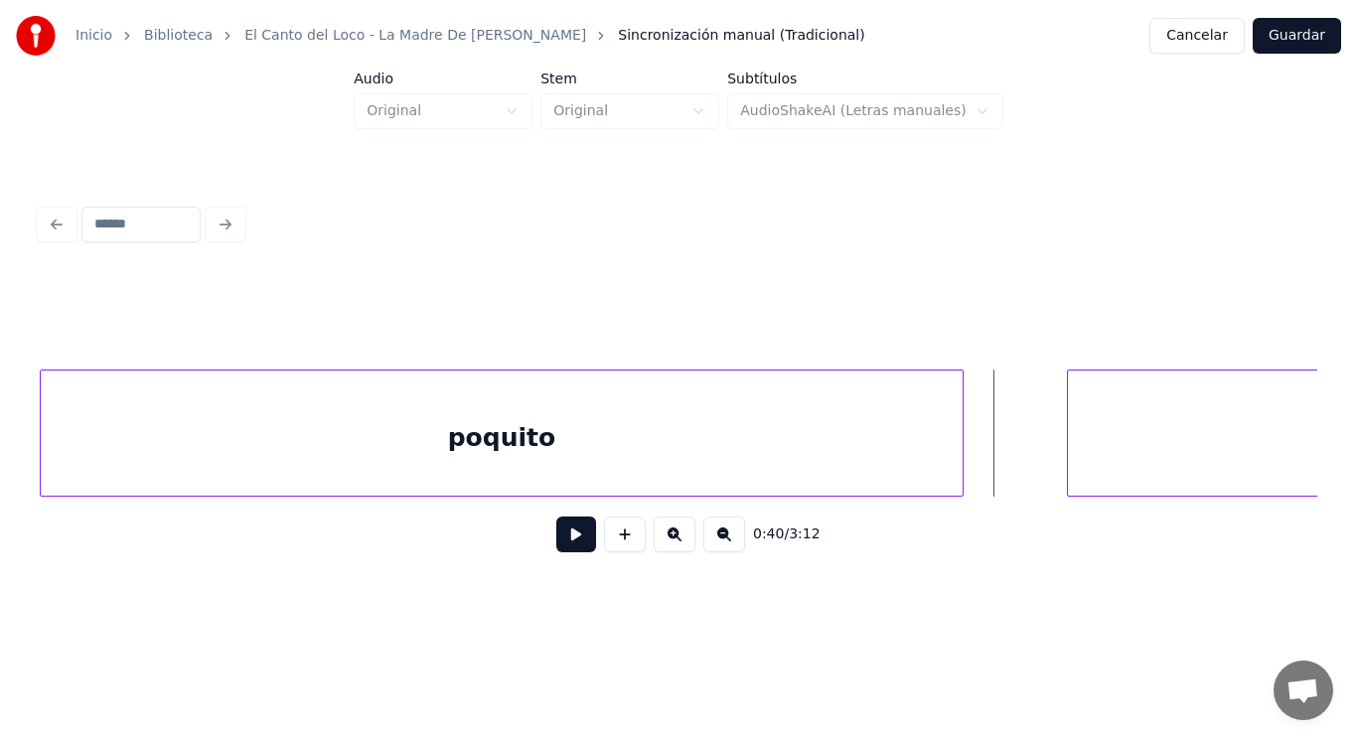
click at [562, 534] on button at bounding box center [576, 534] width 40 height 36
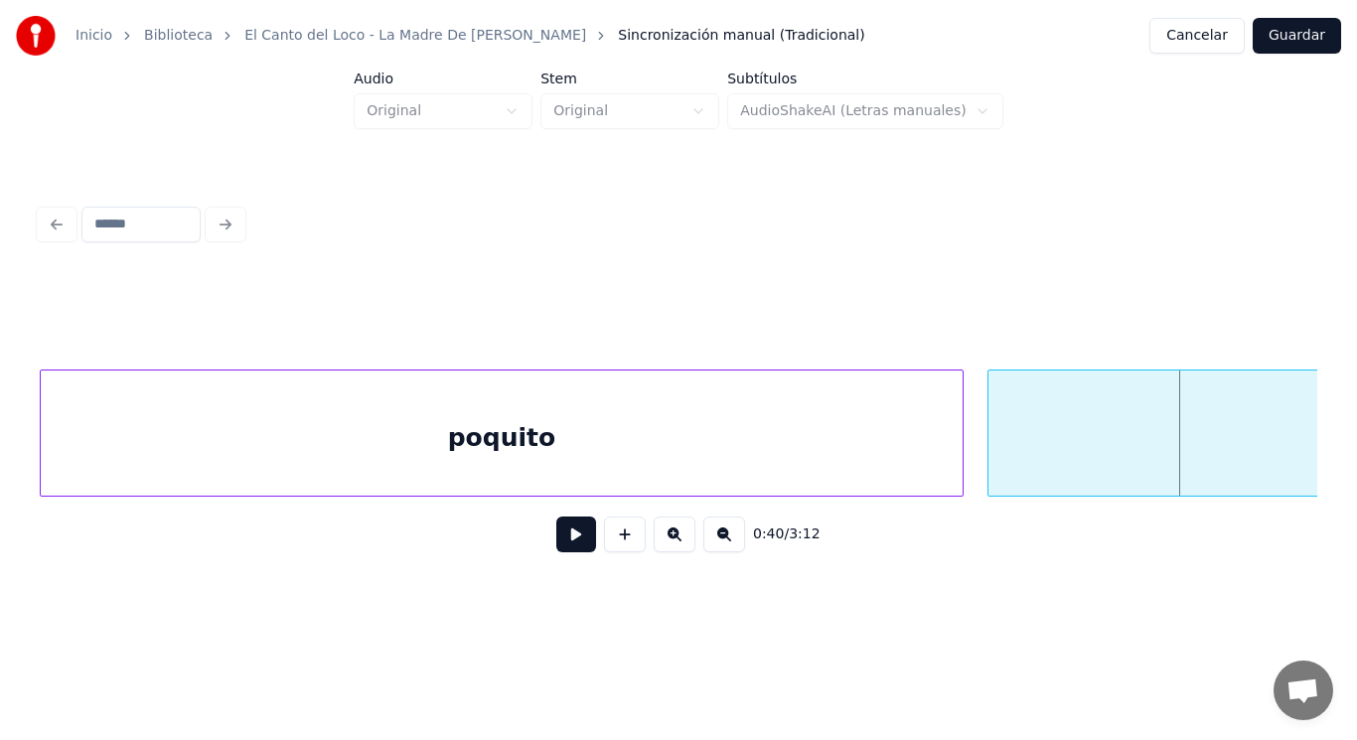
click at [989, 449] on div at bounding box center [991, 432] width 6 height 125
click at [703, 453] on div "poquito" at bounding box center [502, 437] width 923 height 135
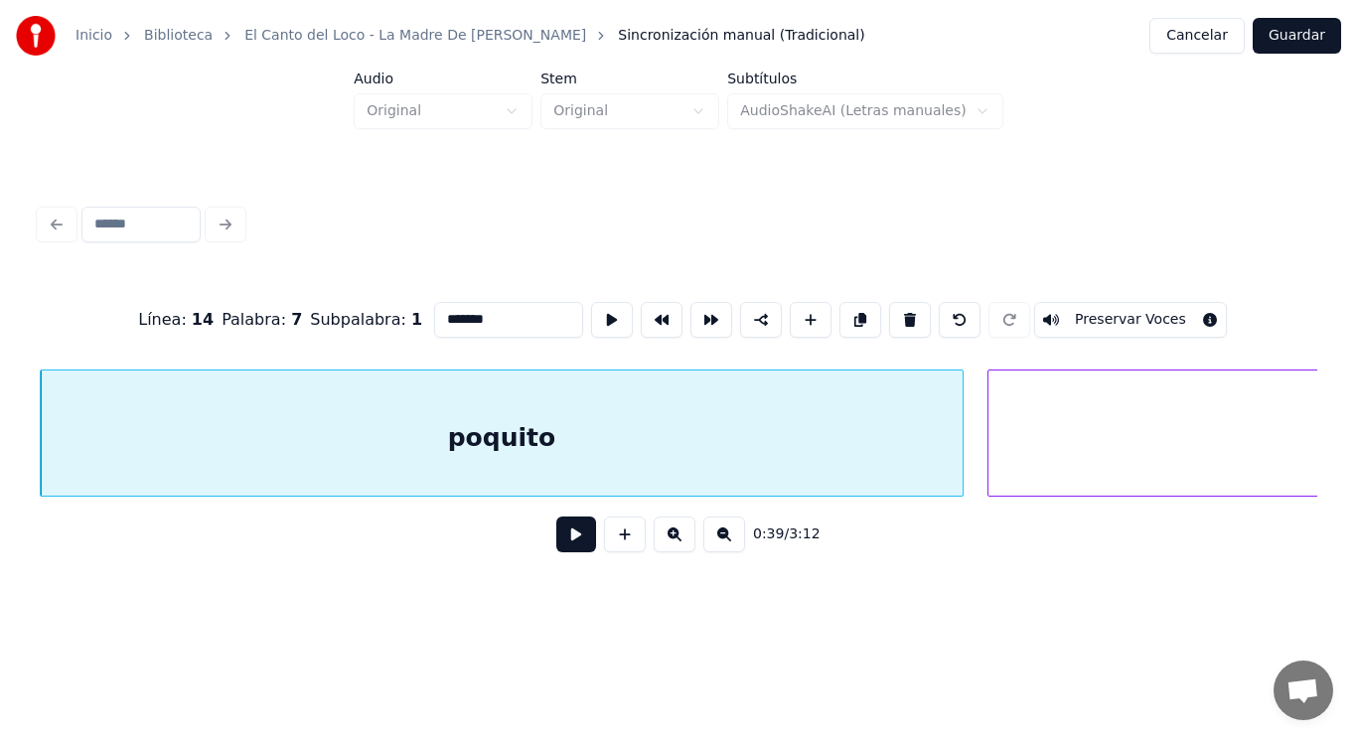
click at [563, 539] on button at bounding box center [576, 534] width 40 height 36
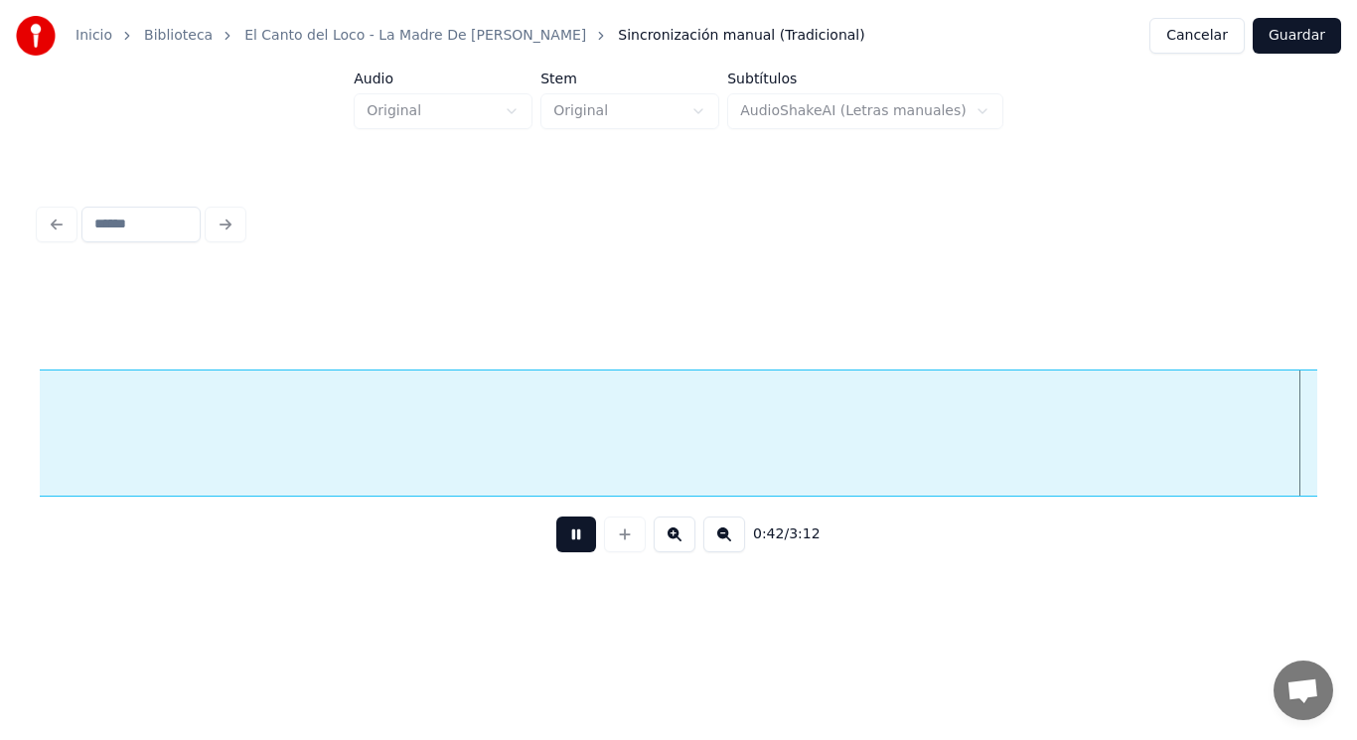
scroll to position [0, 58643]
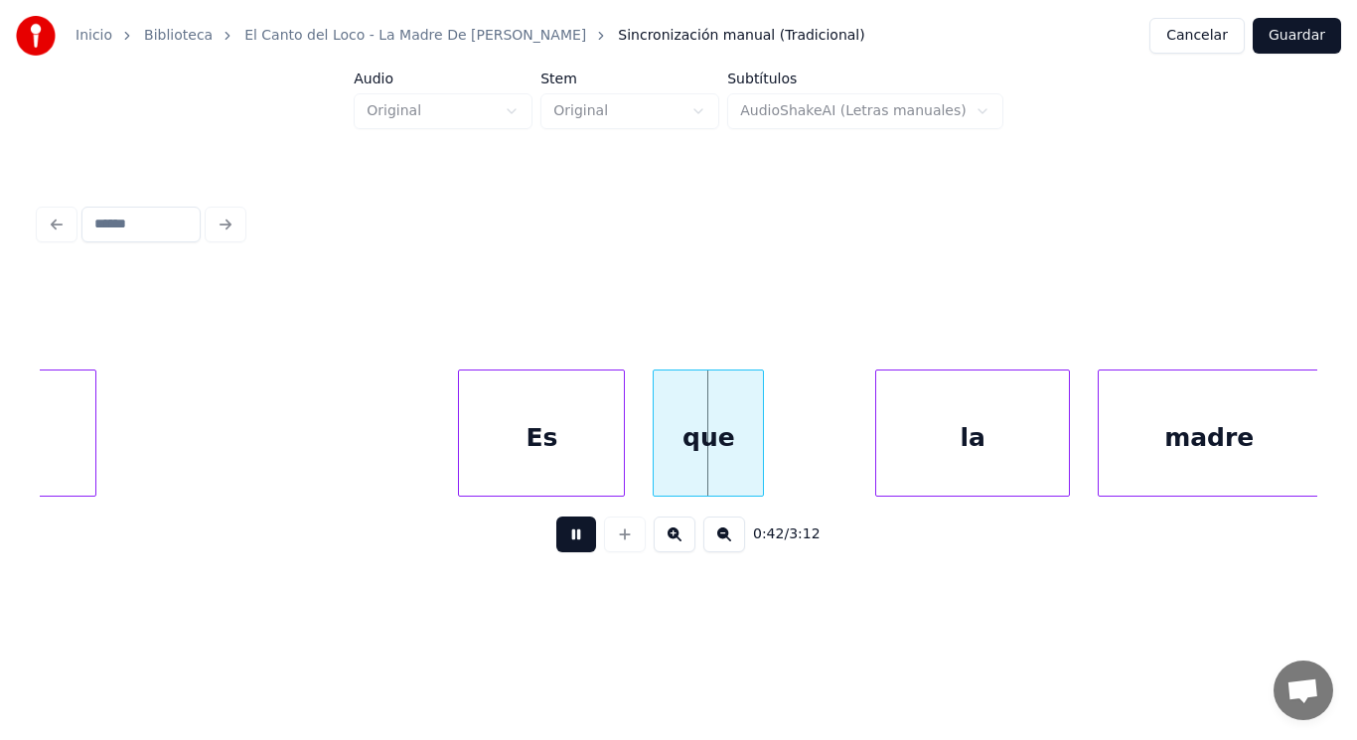
click at [563, 539] on button at bounding box center [576, 534] width 40 height 36
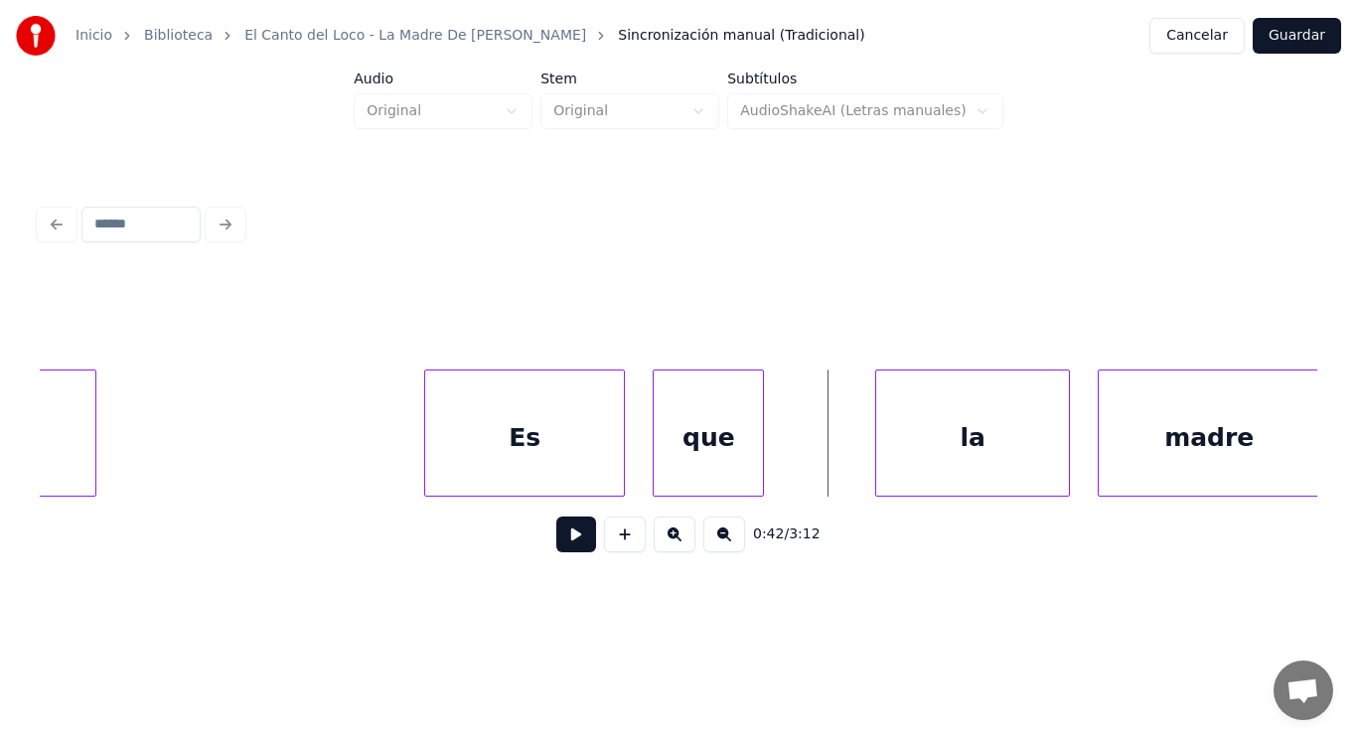
click at [427, 451] on div at bounding box center [428, 432] width 6 height 125
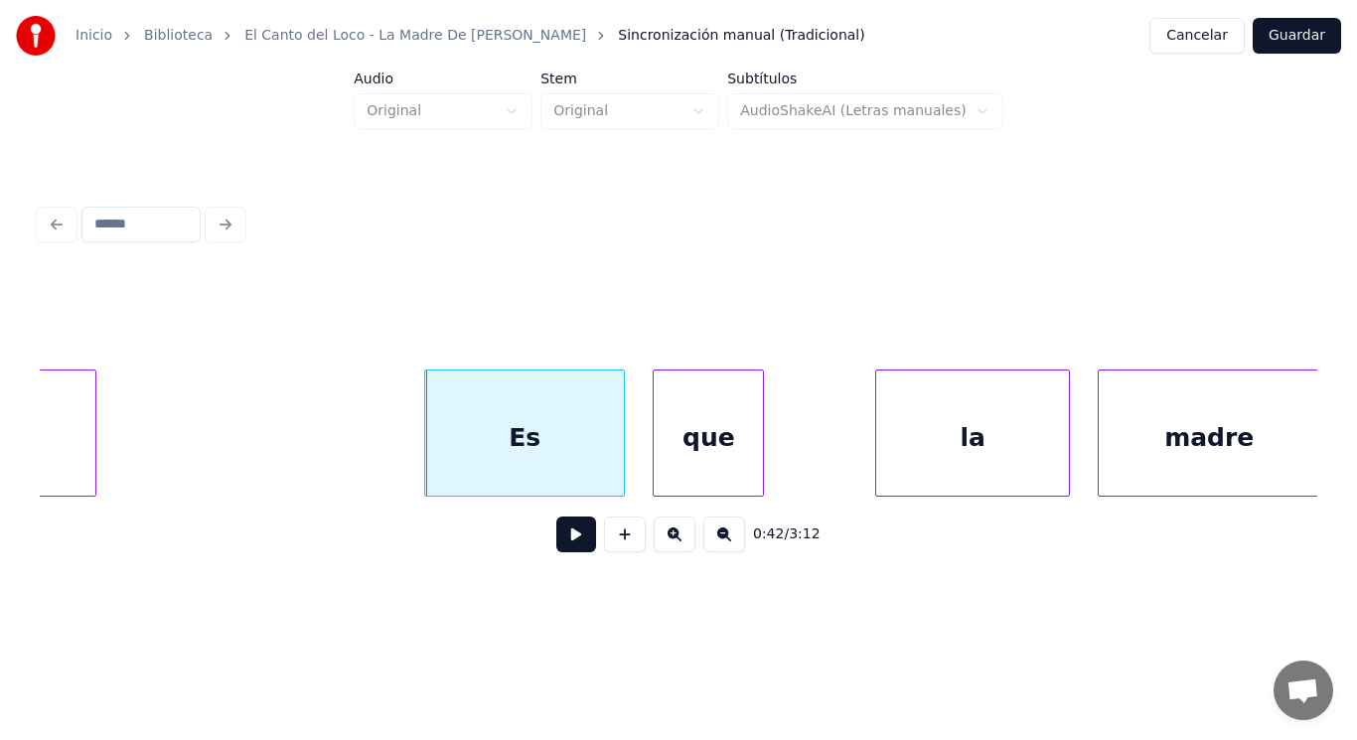
click at [568, 546] on button at bounding box center [576, 534] width 40 height 36
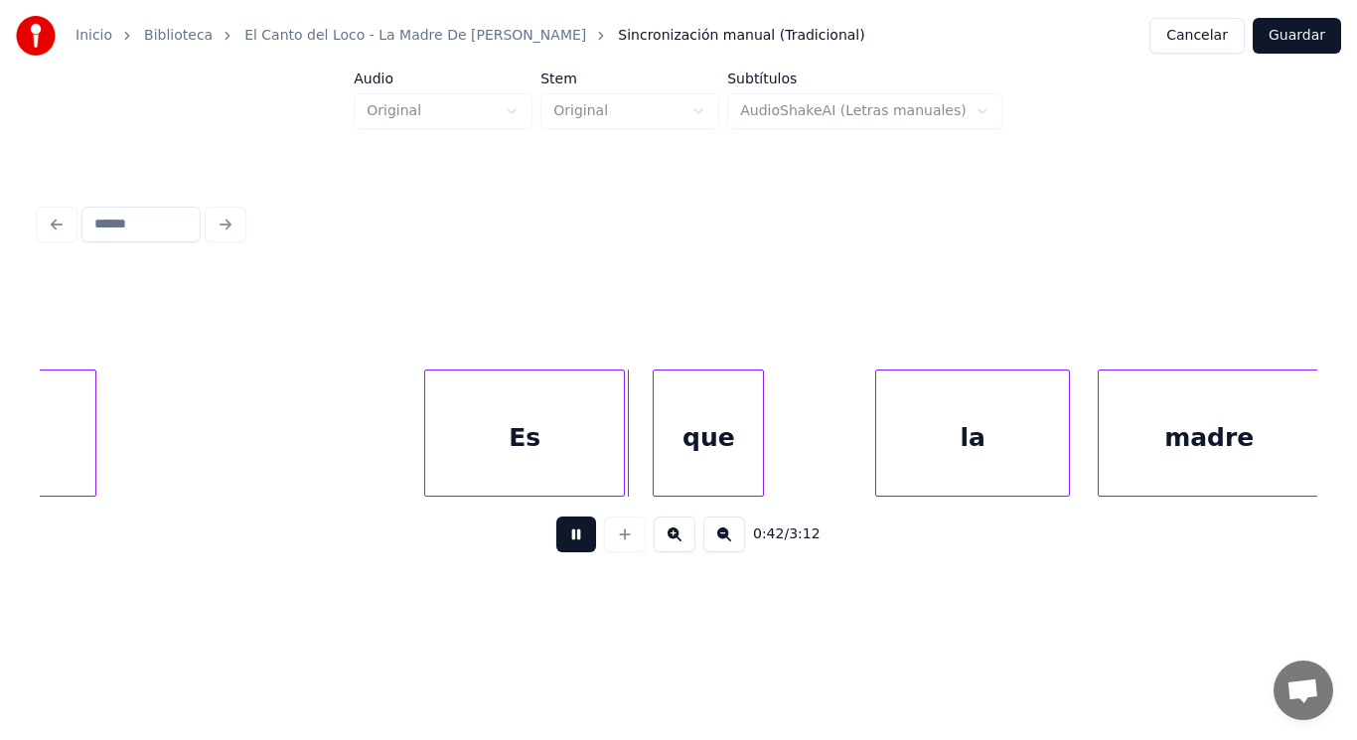
click at [568, 546] on button at bounding box center [576, 534] width 40 height 36
click at [807, 454] on div at bounding box center [805, 432] width 6 height 125
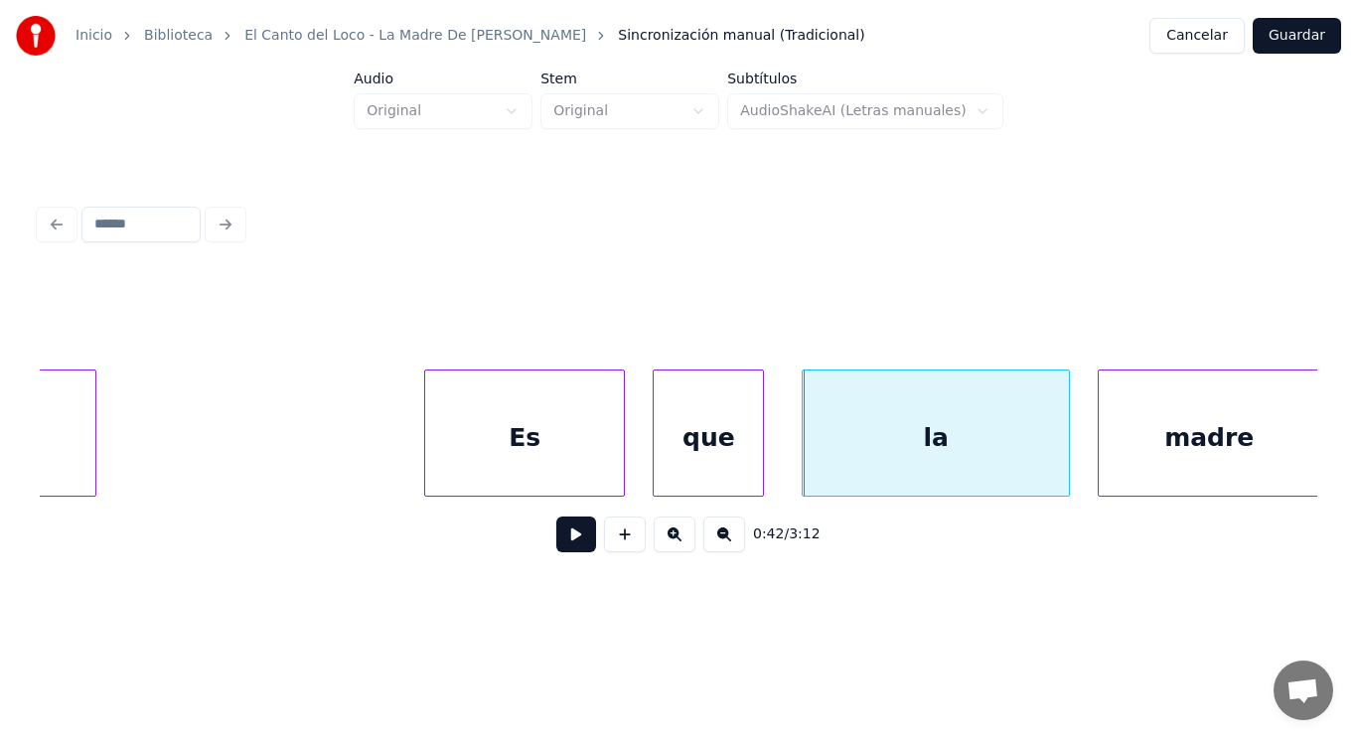
click at [566, 534] on button at bounding box center [576, 534] width 40 height 36
click at [1028, 462] on div at bounding box center [1029, 432] width 6 height 125
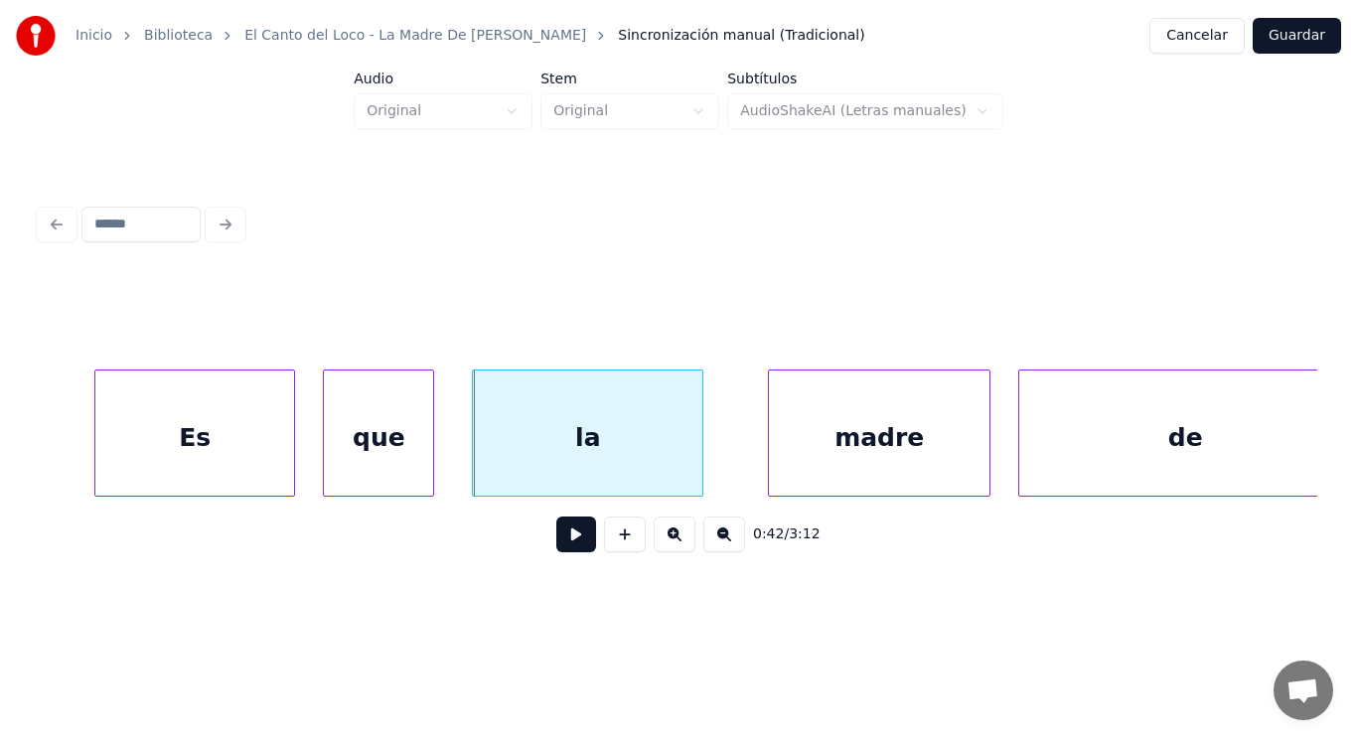
scroll to position [0, 59001]
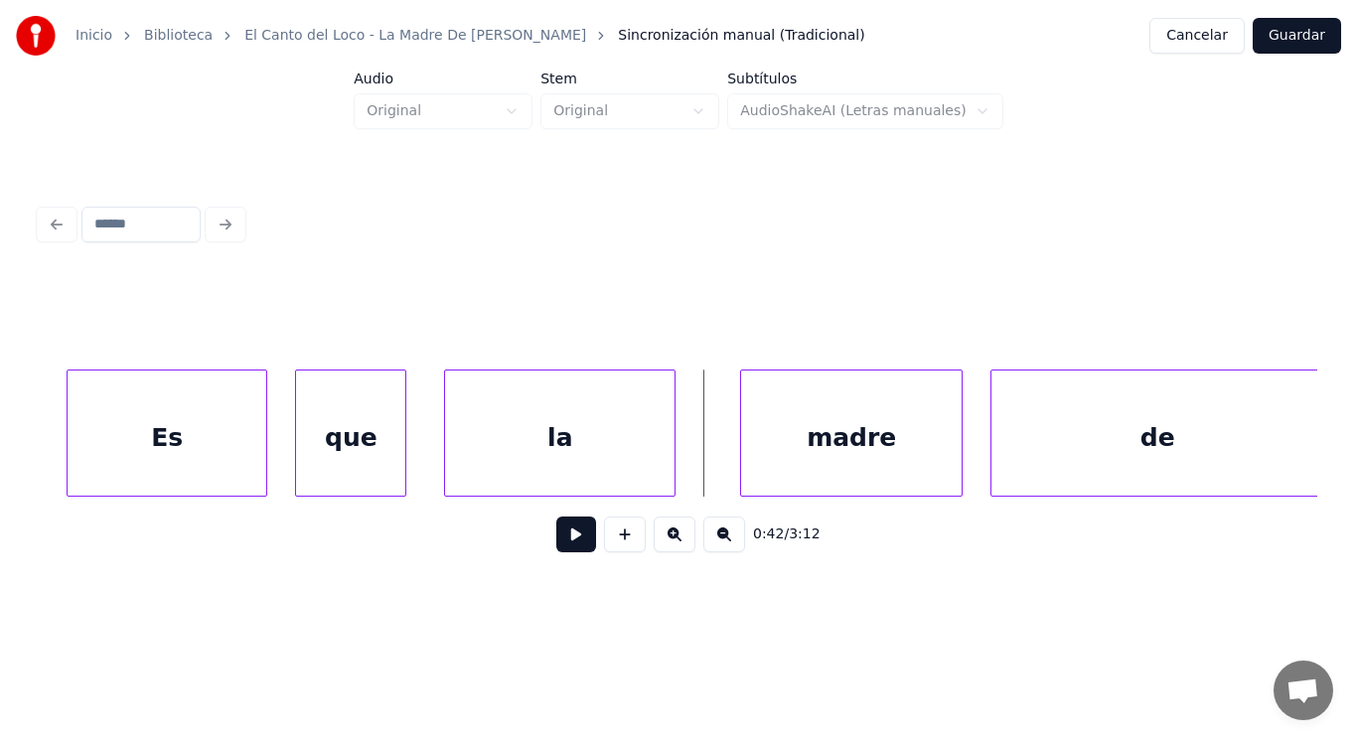
click at [558, 543] on button at bounding box center [576, 534] width 40 height 36
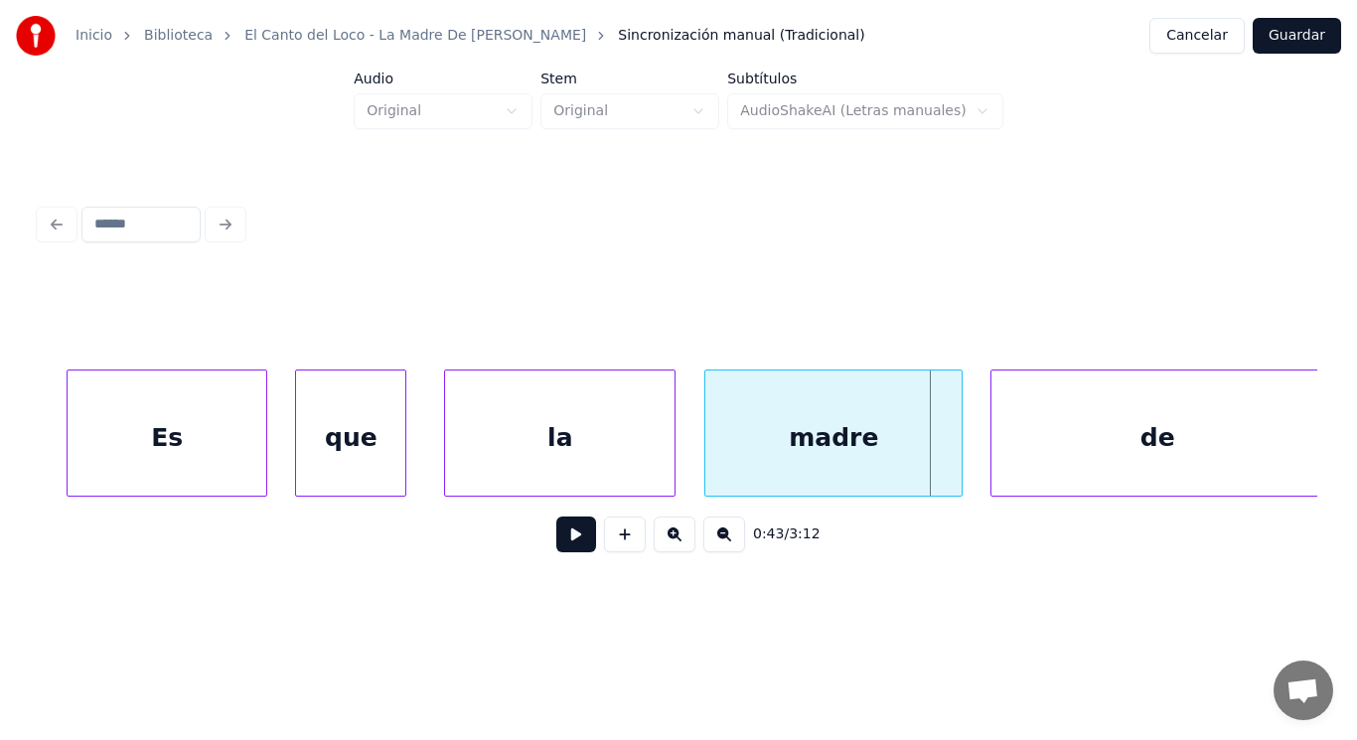
click at [708, 471] on div at bounding box center [708, 432] width 6 height 125
click at [563, 533] on button at bounding box center [576, 534] width 40 height 36
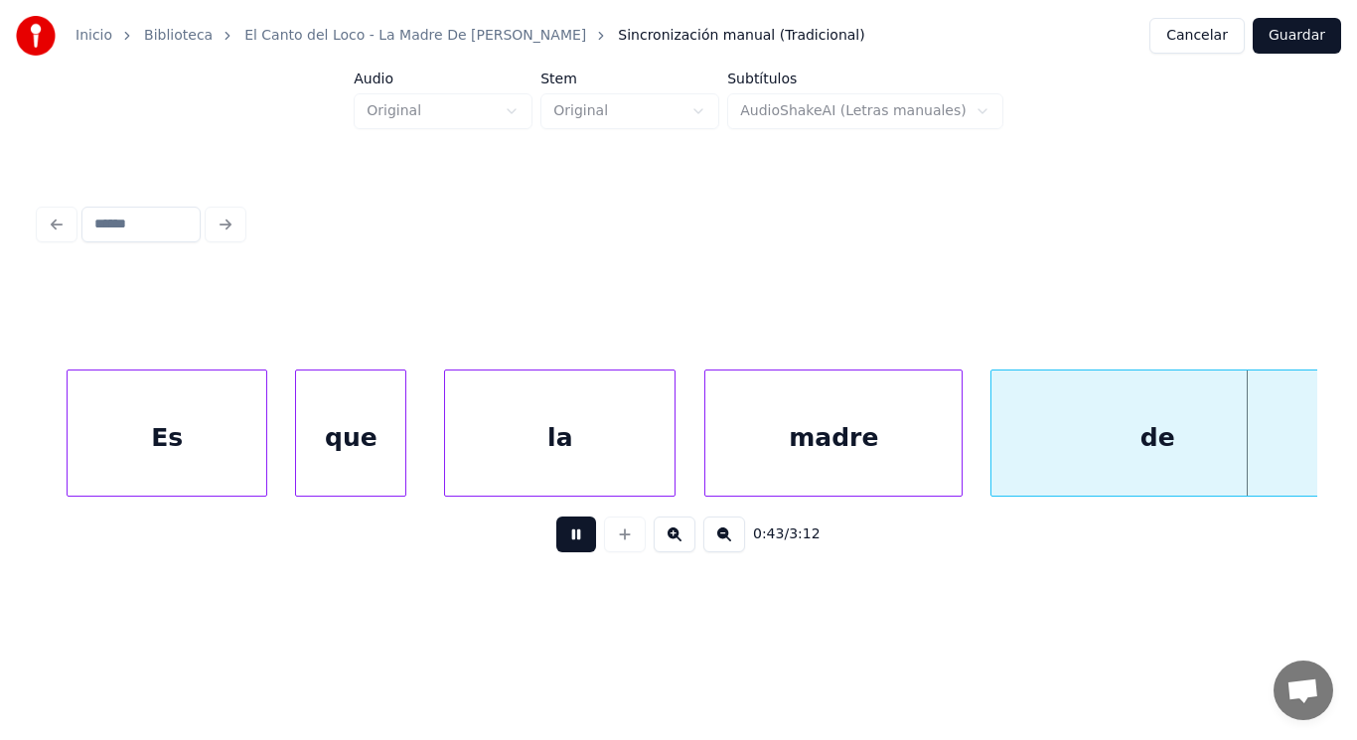
scroll to position [0, 60297]
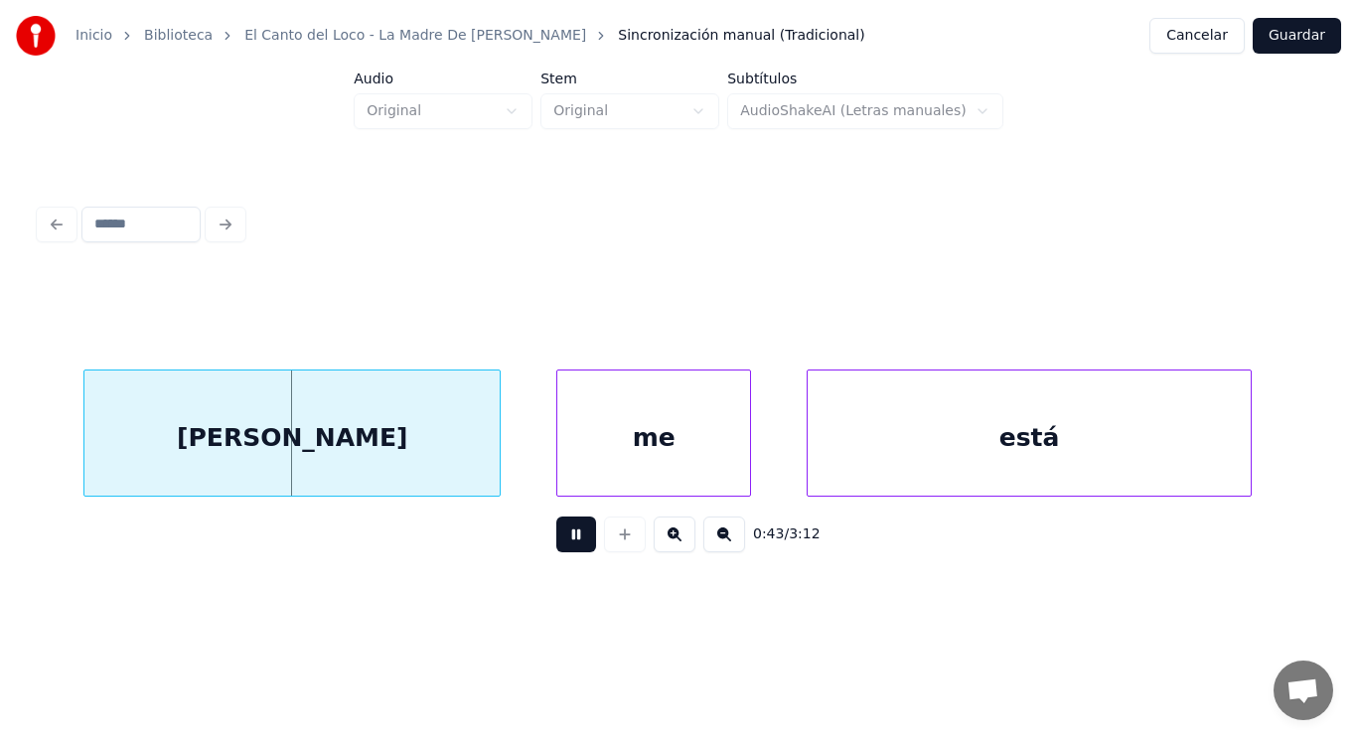
click at [563, 533] on button at bounding box center [576, 534] width 40 height 36
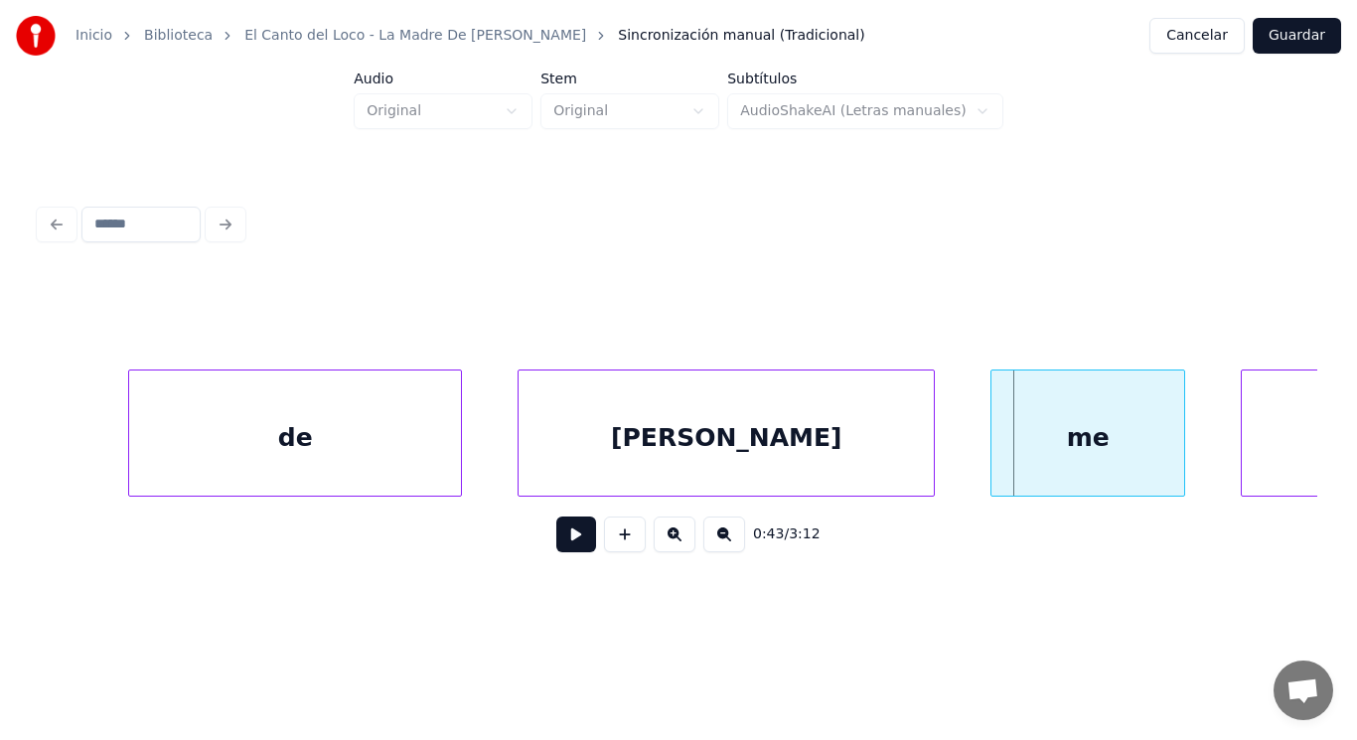
scroll to position [0, 59860]
click at [237, 435] on div "de" at bounding box center [298, 437] width 332 height 135
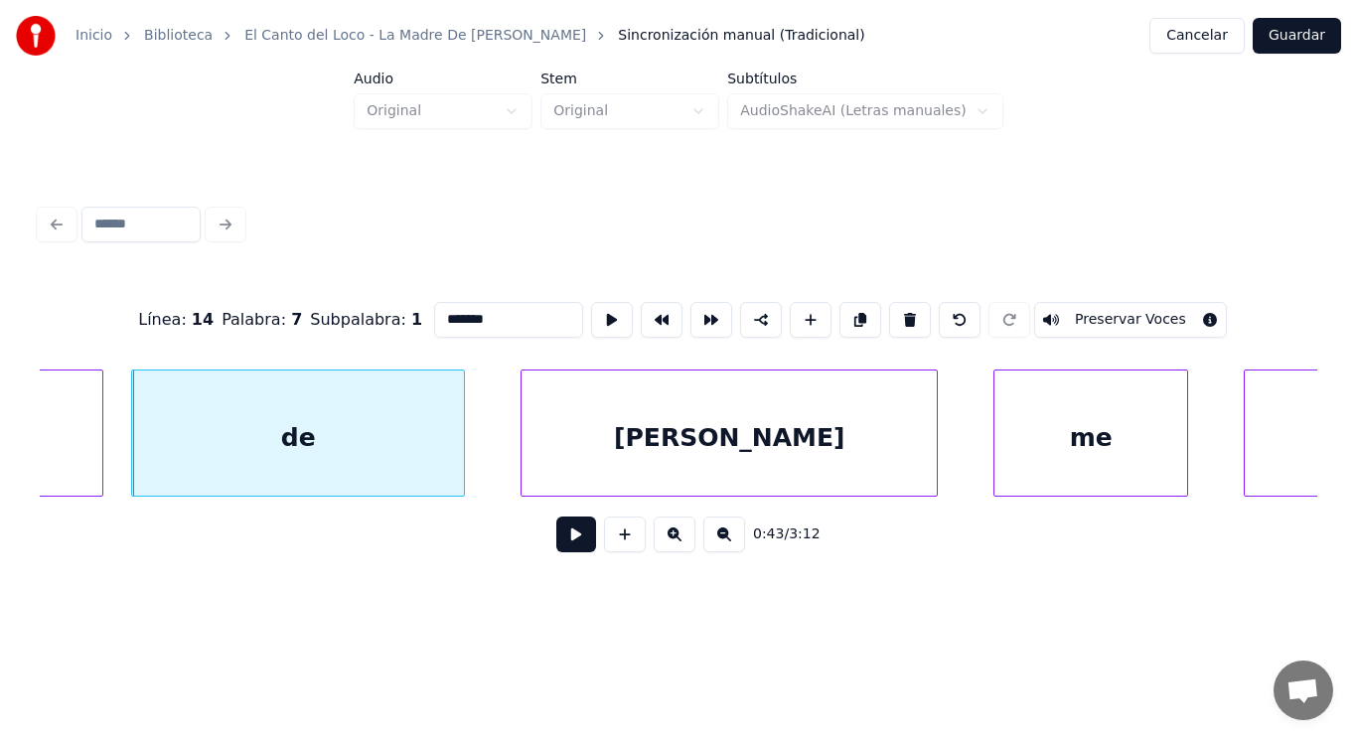
type input "**"
click at [579, 542] on button at bounding box center [576, 534] width 40 height 36
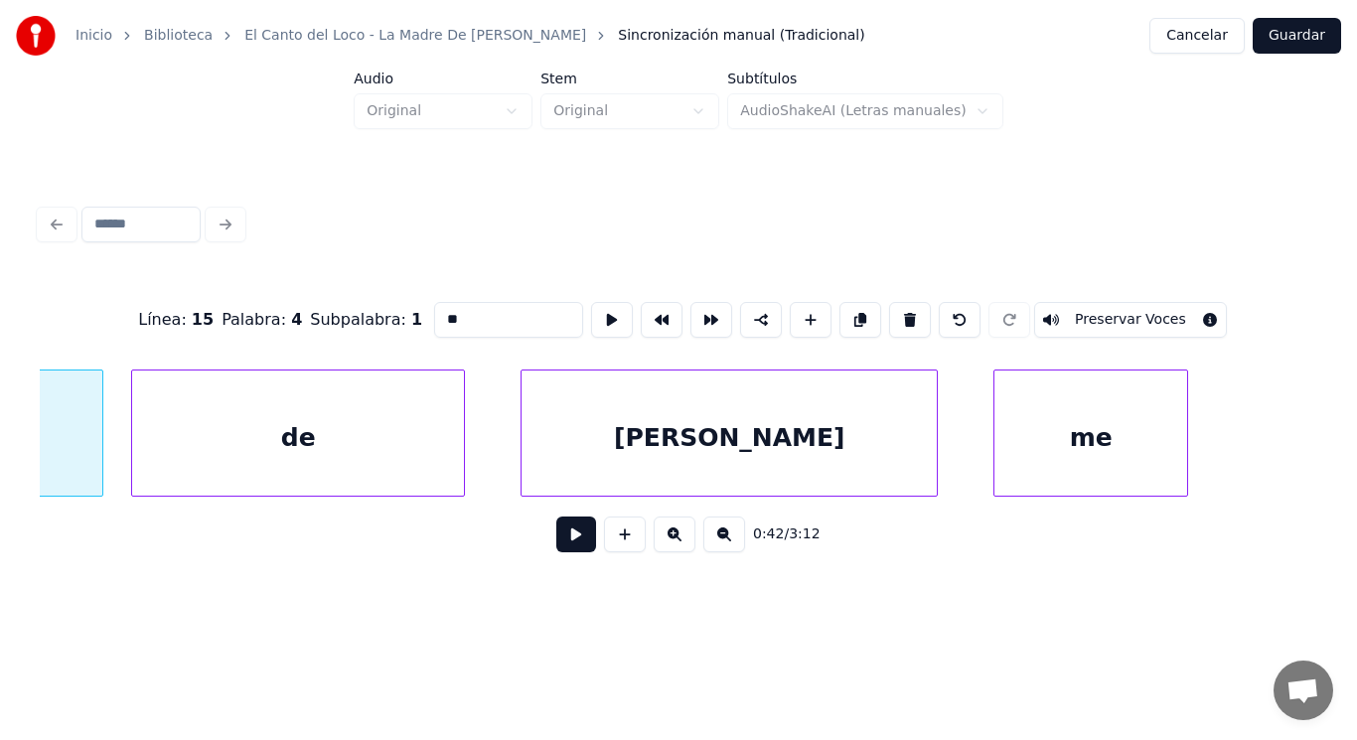
type input "*****"
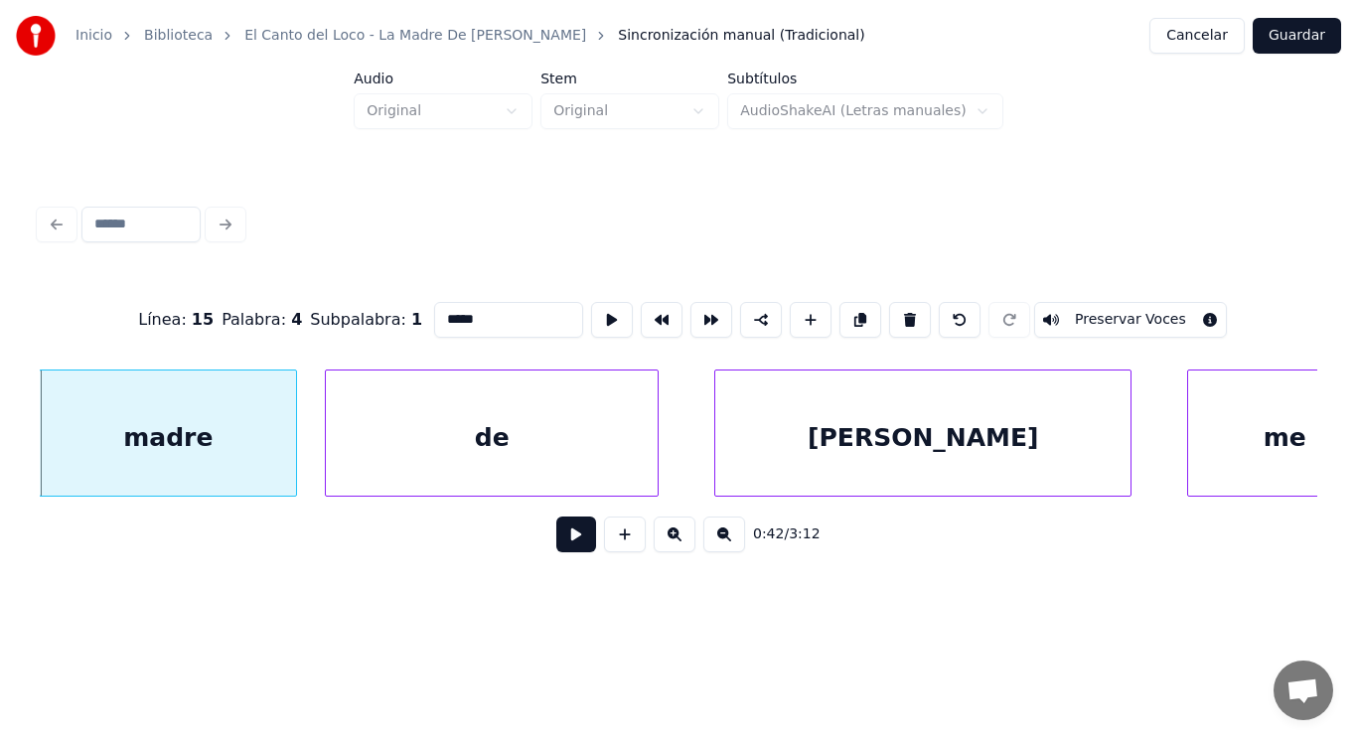
click at [563, 540] on button at bounding box center [576, 534] width 40 height 36
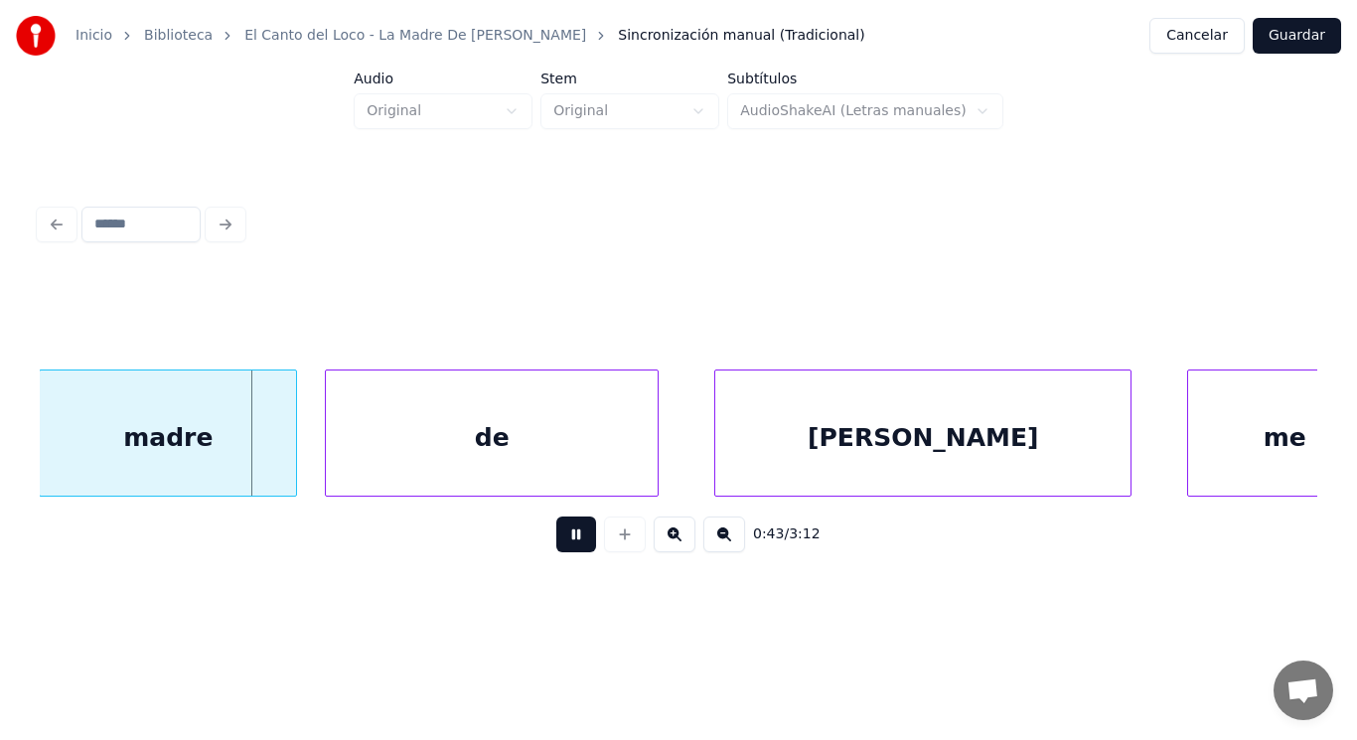
click at [563, 540] on button at bounding box center [576, 534] width 40 height 36
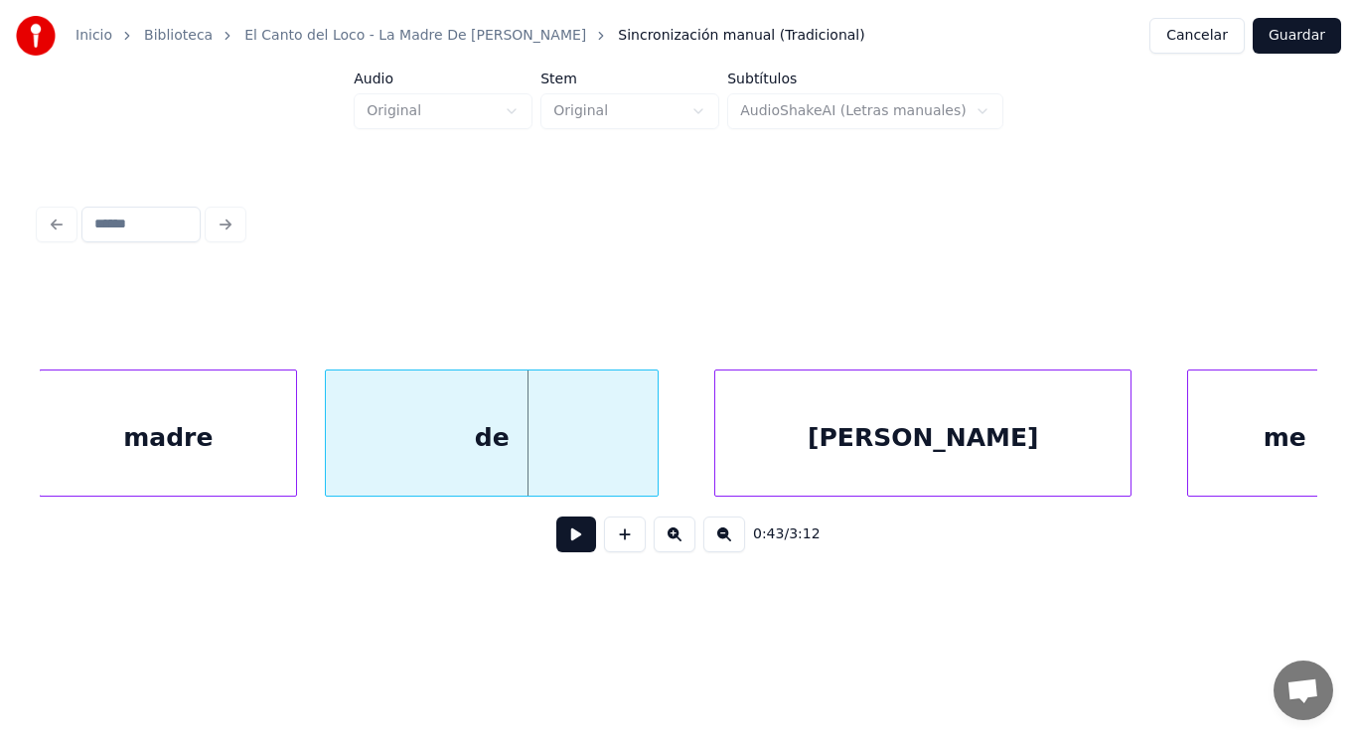
click at [438, 460] on div "de" at bounding box center [492, 437] width 332 height 135
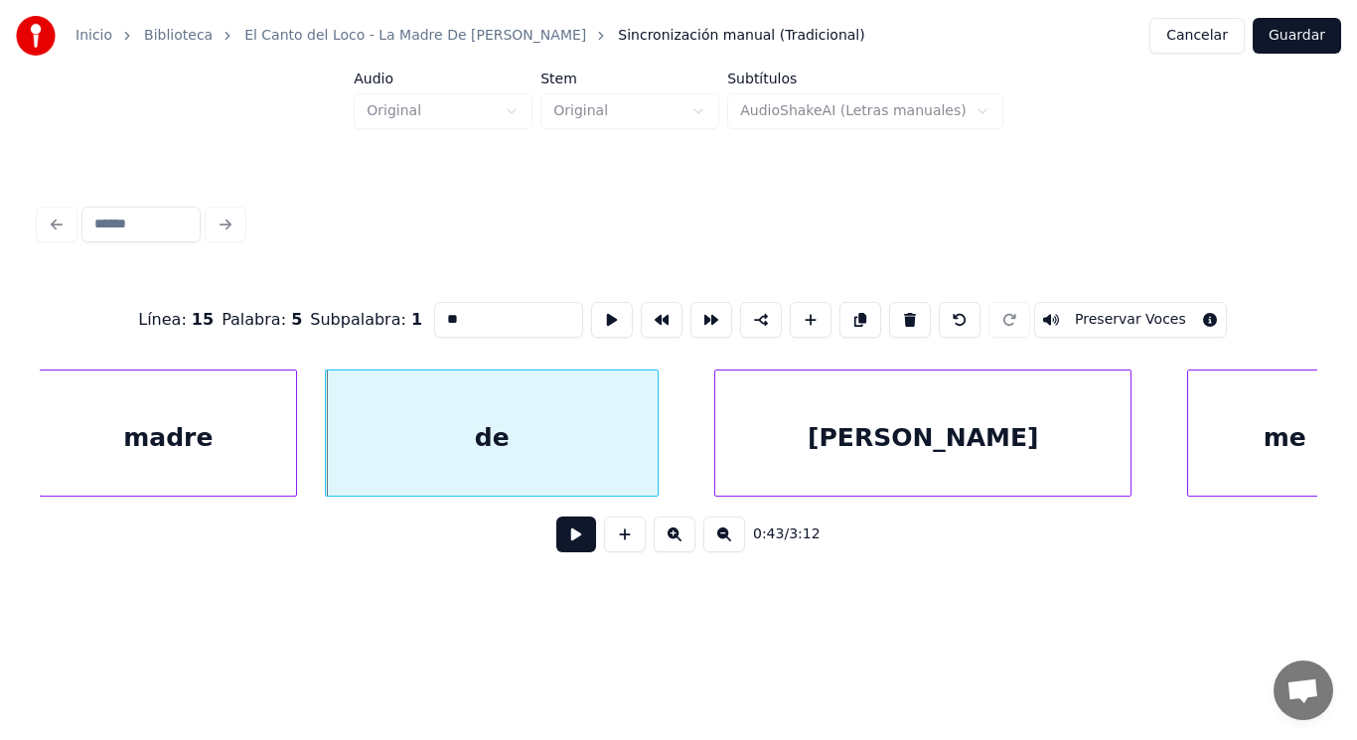
click at [571, 552] on button at bounding box center [576, 534] width 40 height 36
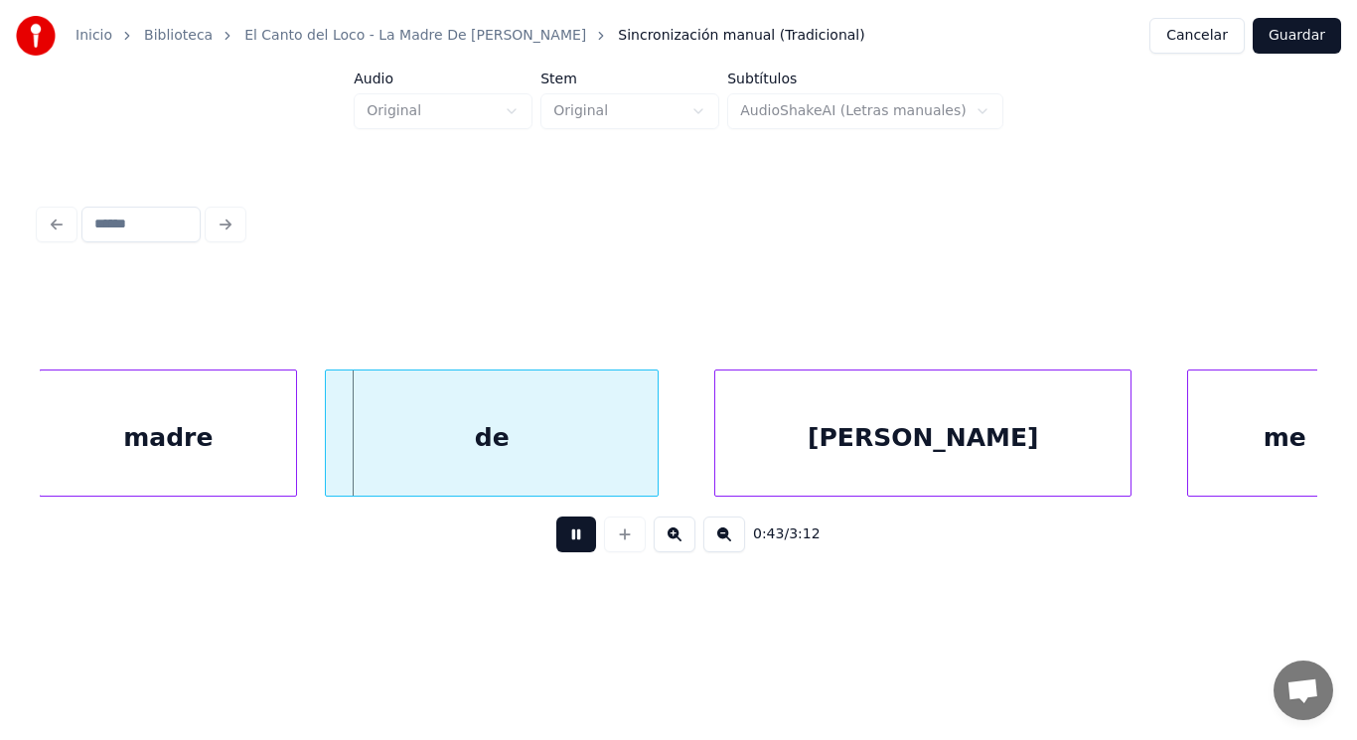
click at [571, 552] on button at bounding box center [576, 534] width 40 height 36
click at [260, 459] on div "madre" at bounding box center [168, 437] width 256 height 135
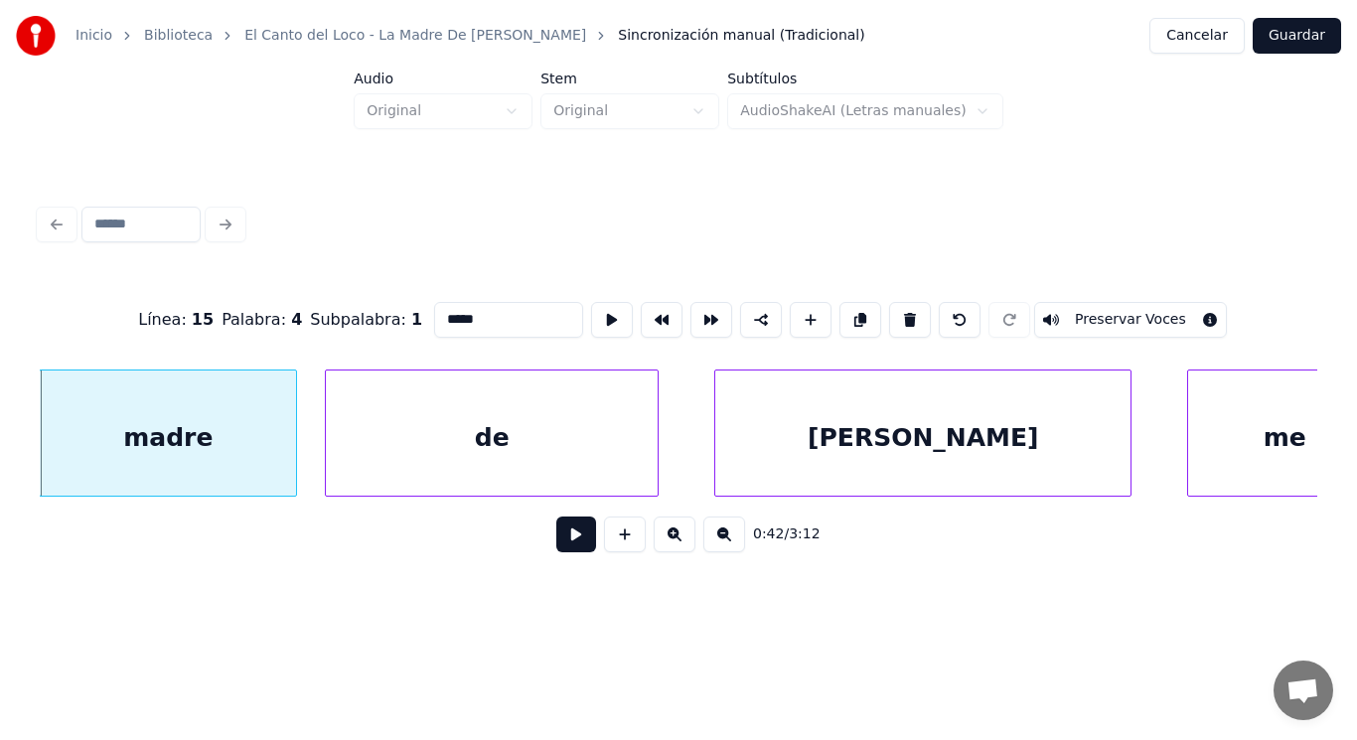
click at [572, 535] on button at bounding box center [576, 534] width 40 height 36
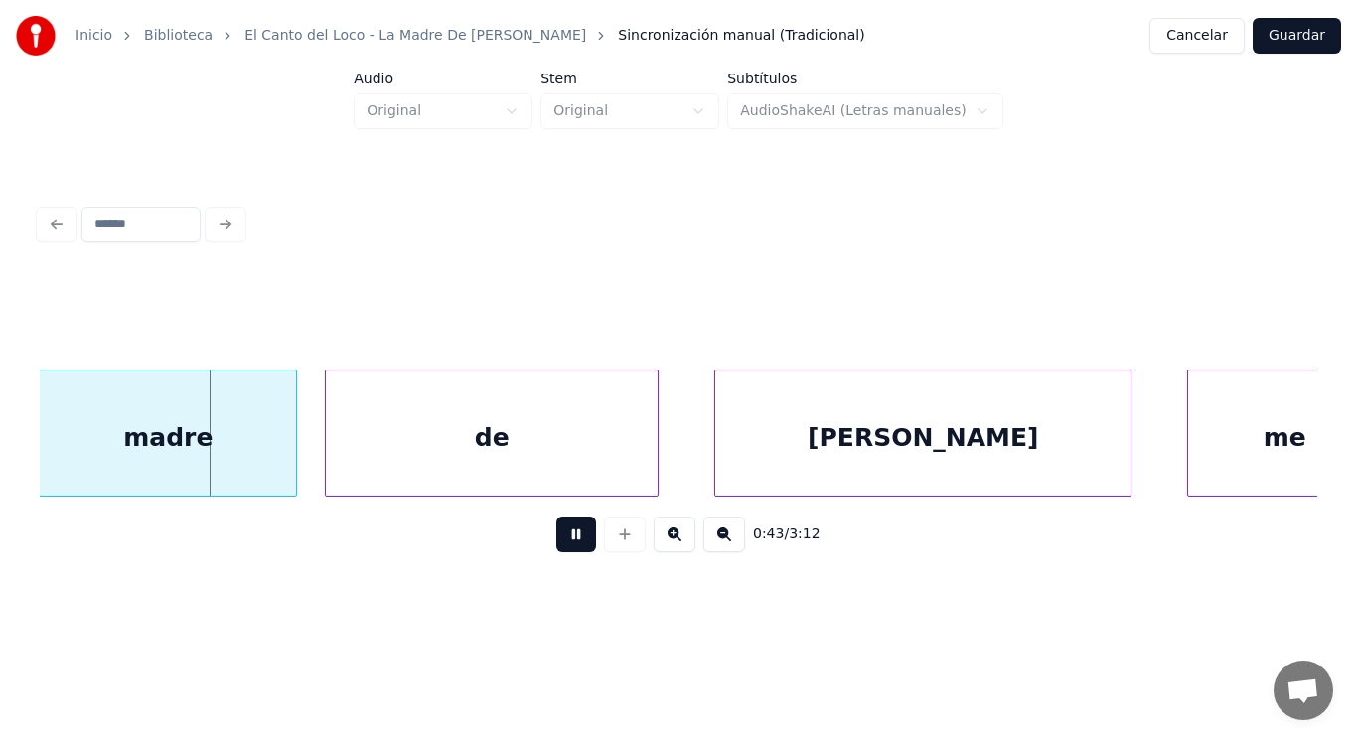
click at [572, 535] on button at bounding box center [576, 534] width 40 height 36
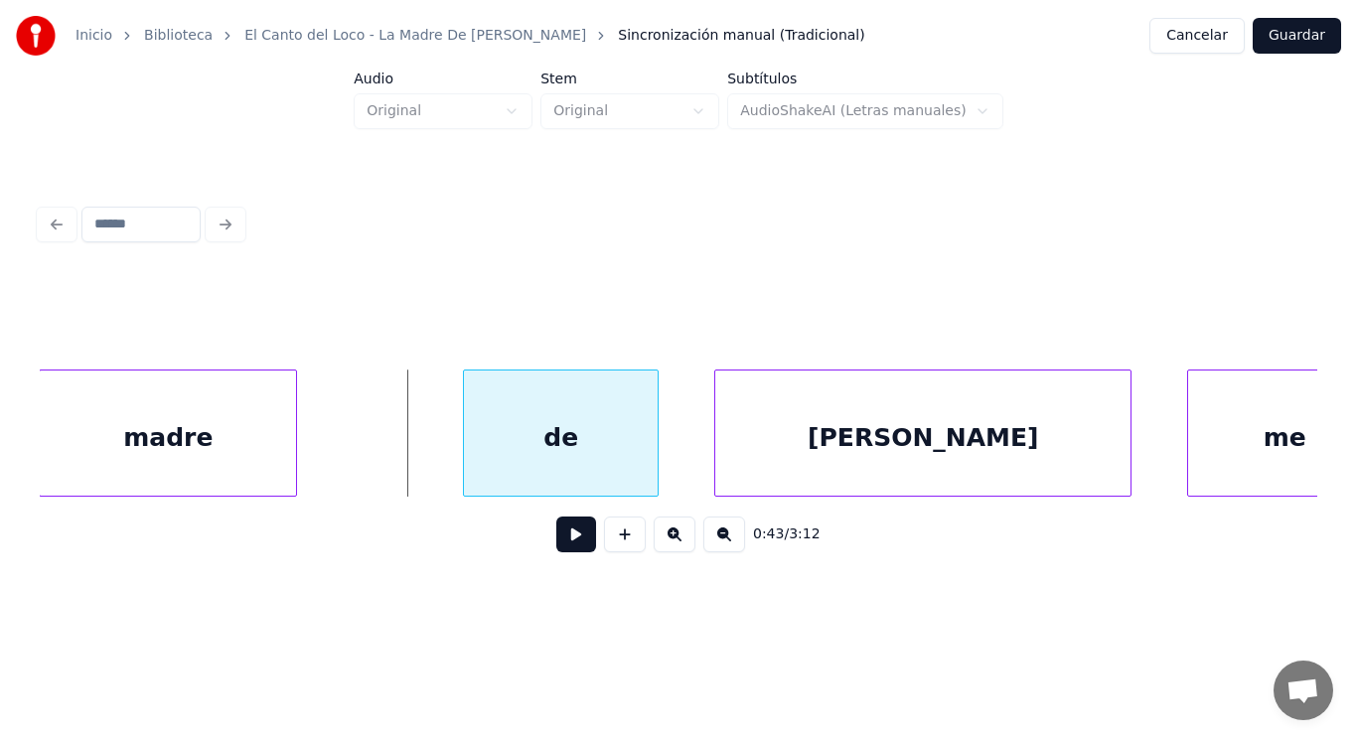
click at [467, 461] on div at bounding box center [467, 432] width 6 height 125
click at [425, 447] on div at bounding box center [427, 432] width 6 height 125
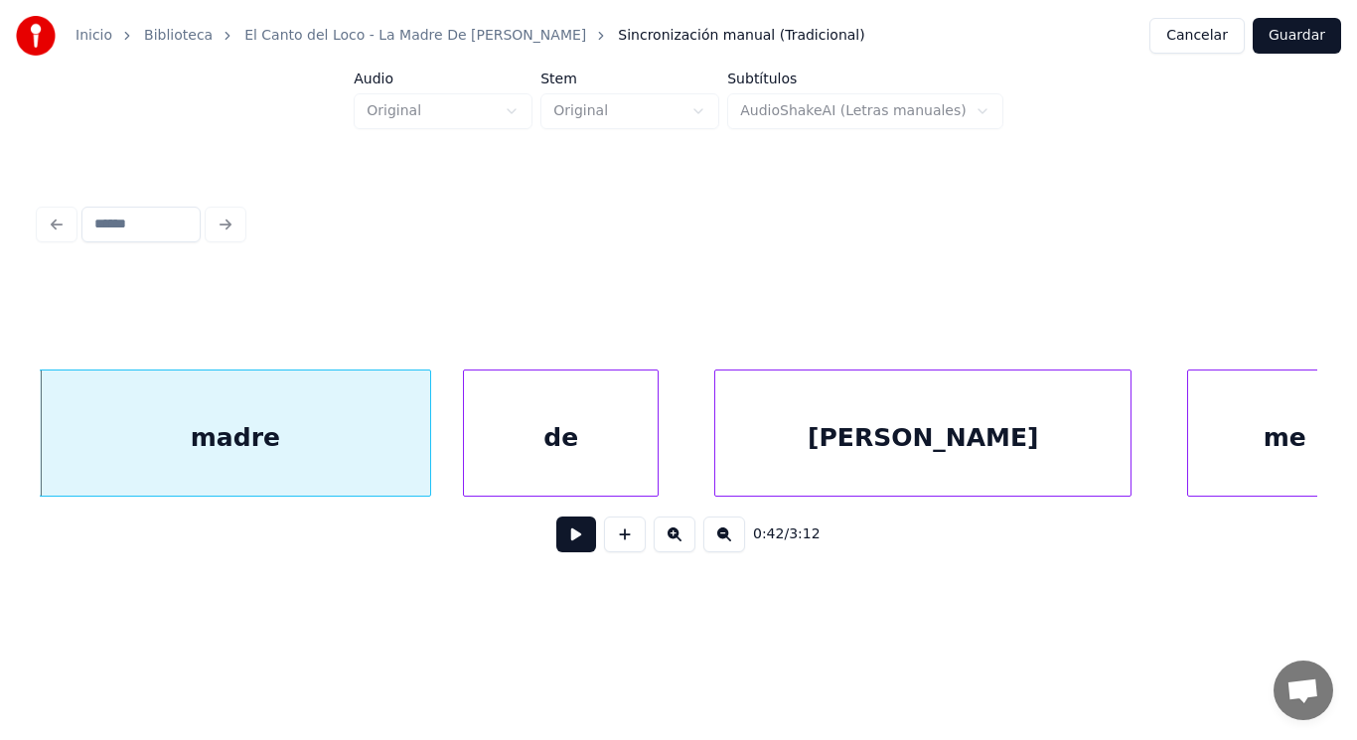
click at [512, 445] on div "de" at bounding box center [561, 437] width 194 height 135
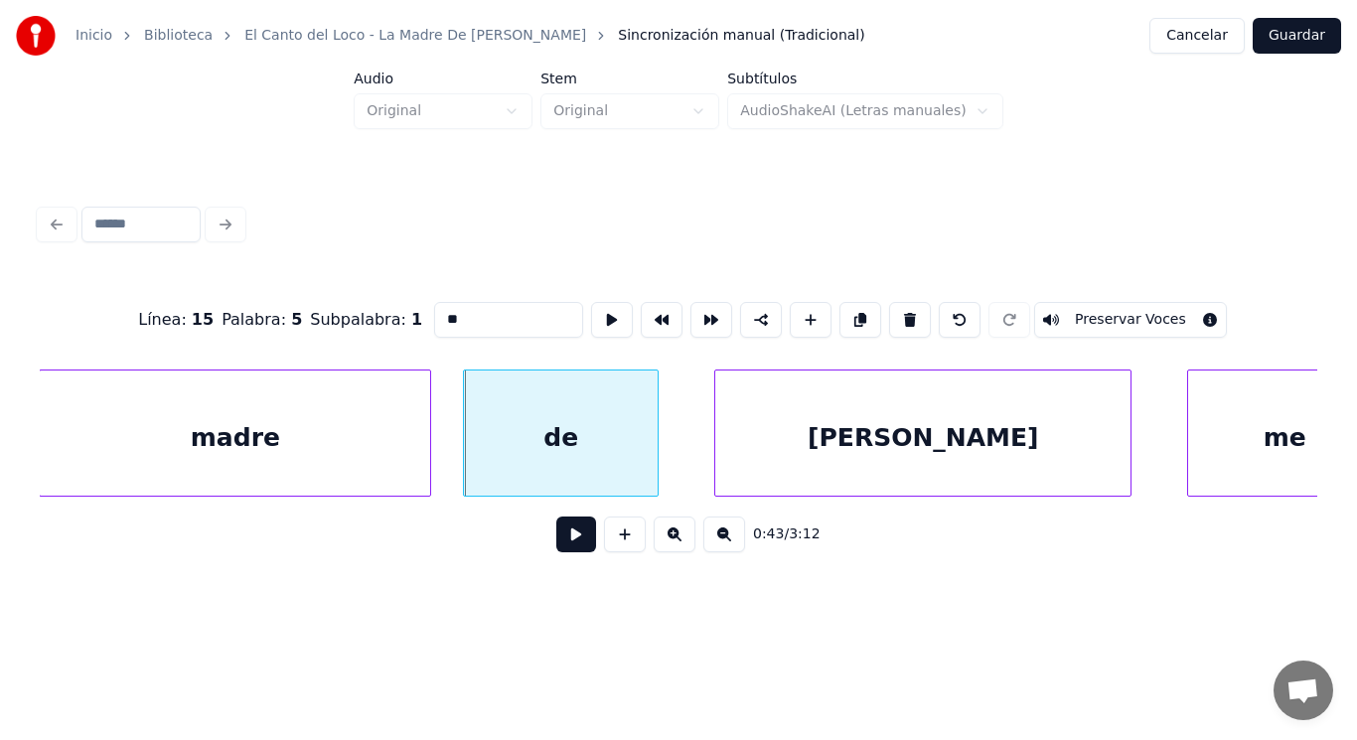
click at [556, 539] on button at bounding box center [576, 534] width 40 height 36
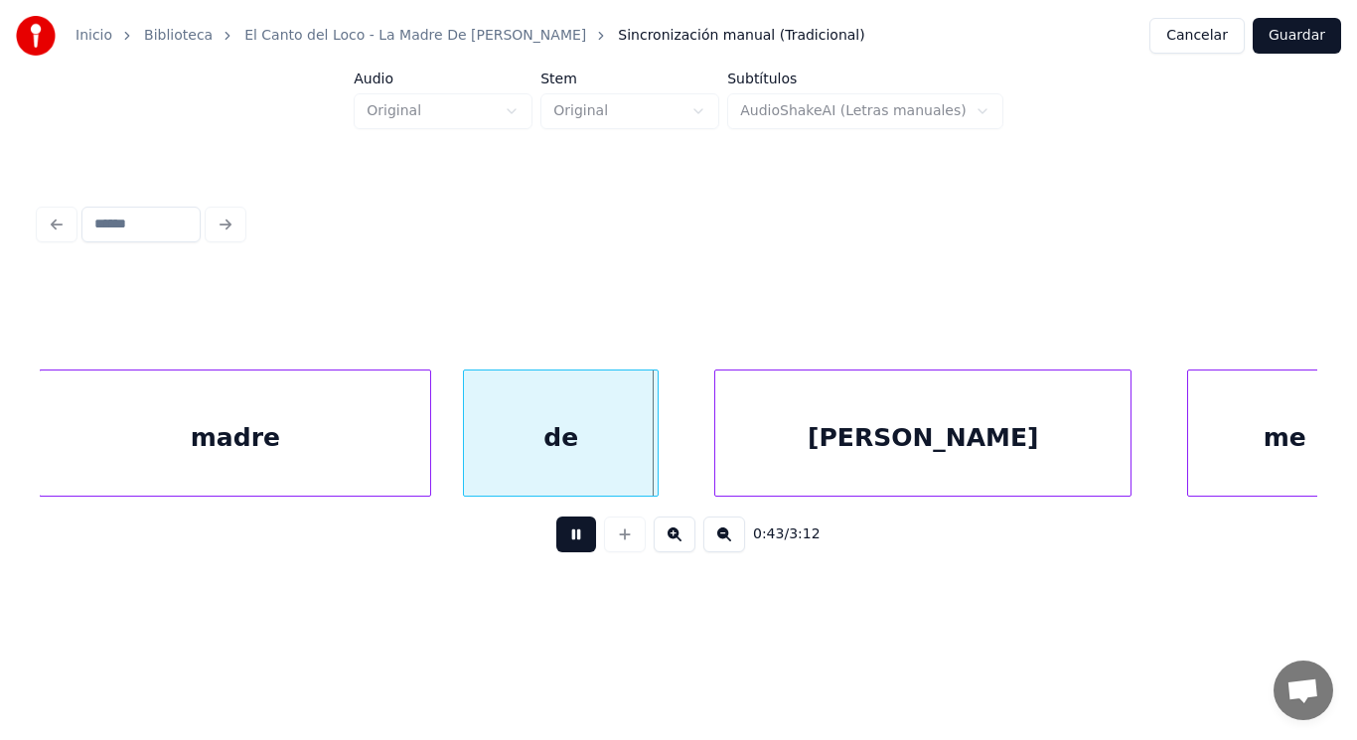
click at [556, 539] on button at bounding box center [576, 534] width 40 height 36
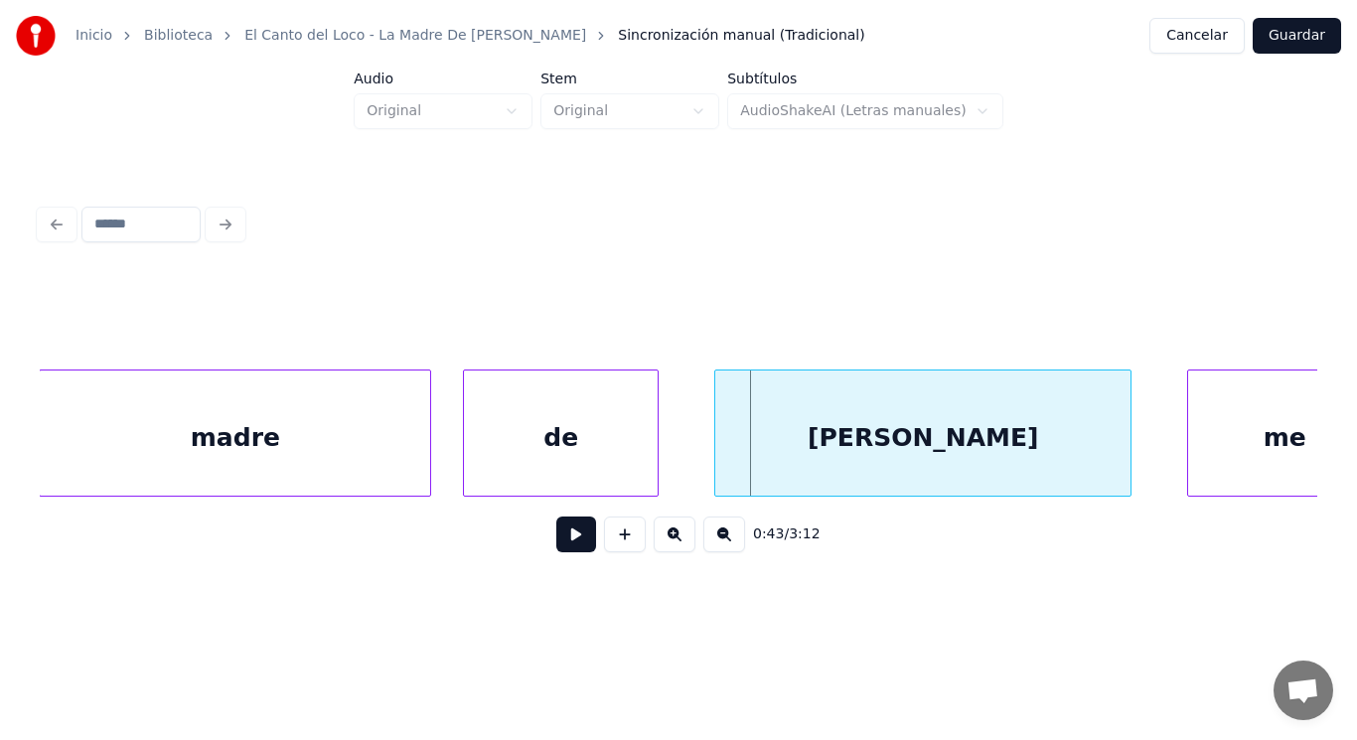
click at [525, 446] on div "de" at bounding box center [561, 437] width 194 height 135
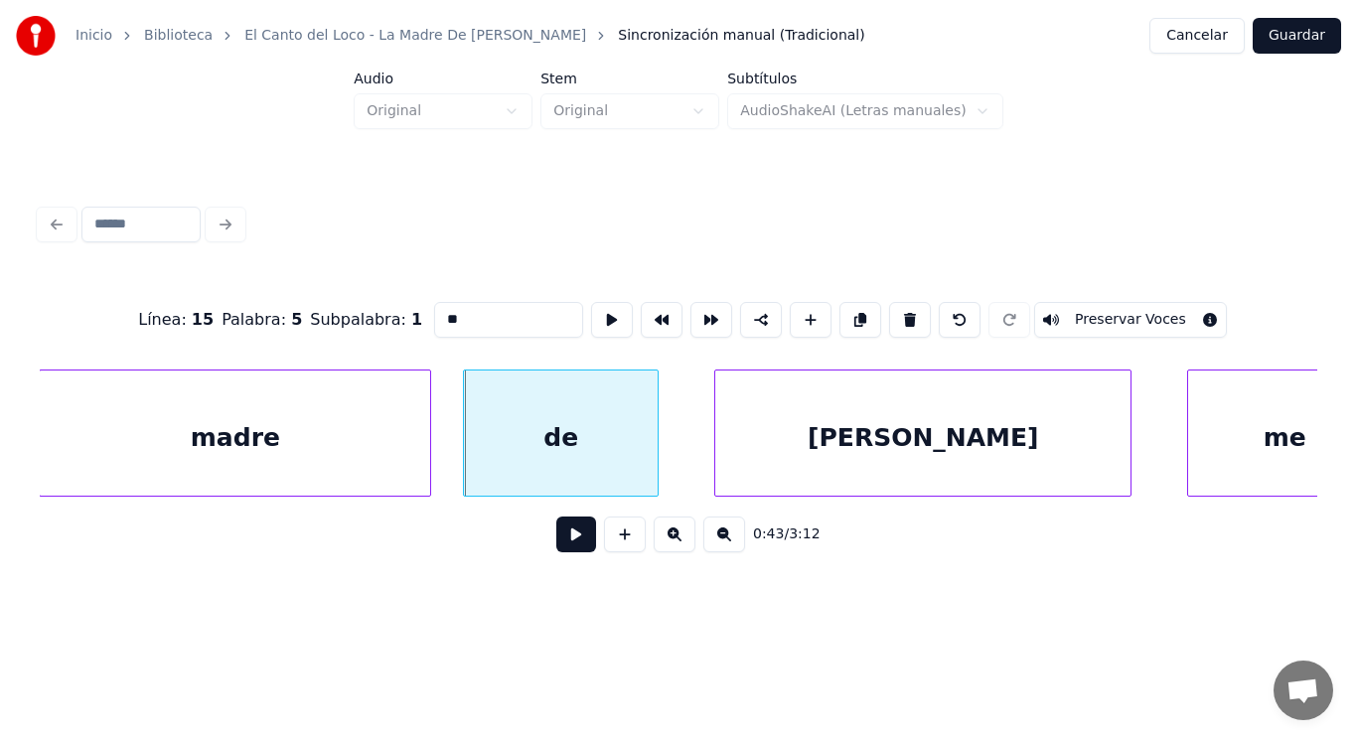
click at [556, 528] on button at bounding box center [576, 534] width 40 height 36
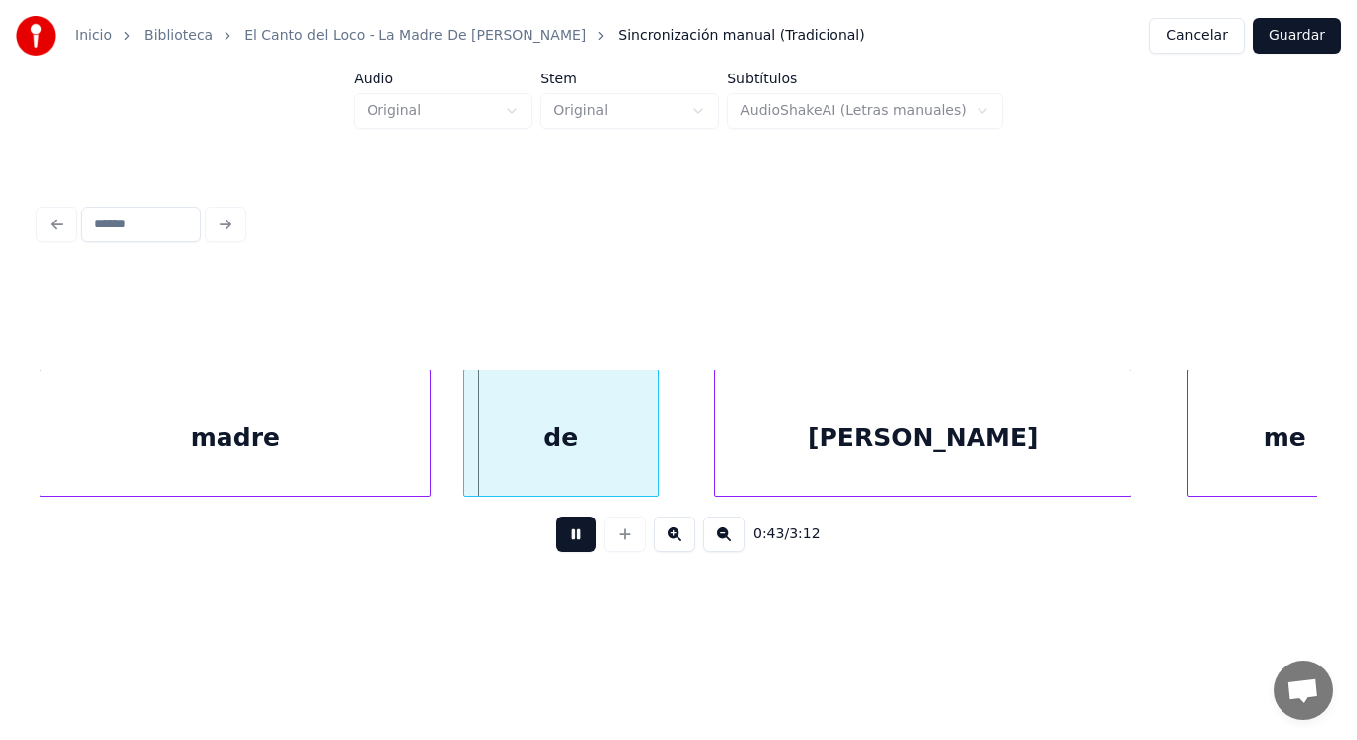
click at [556, 528] on button at bounding box center [576, 534] width 40 height 36
click at [405, 430] on div "madre" at bounding box center [235, 437] width 390 height 135
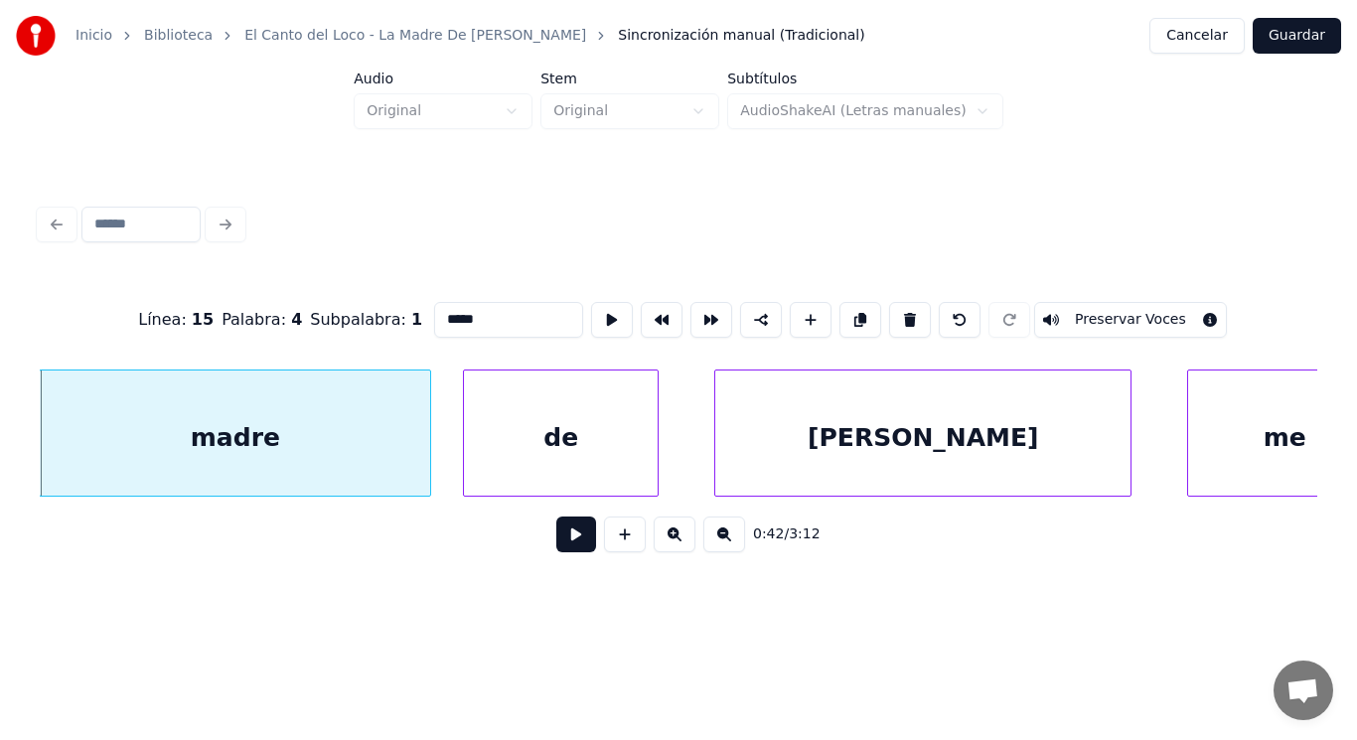
click at [564, 552] on button at bounding box center [576, 534] width 40 height 36
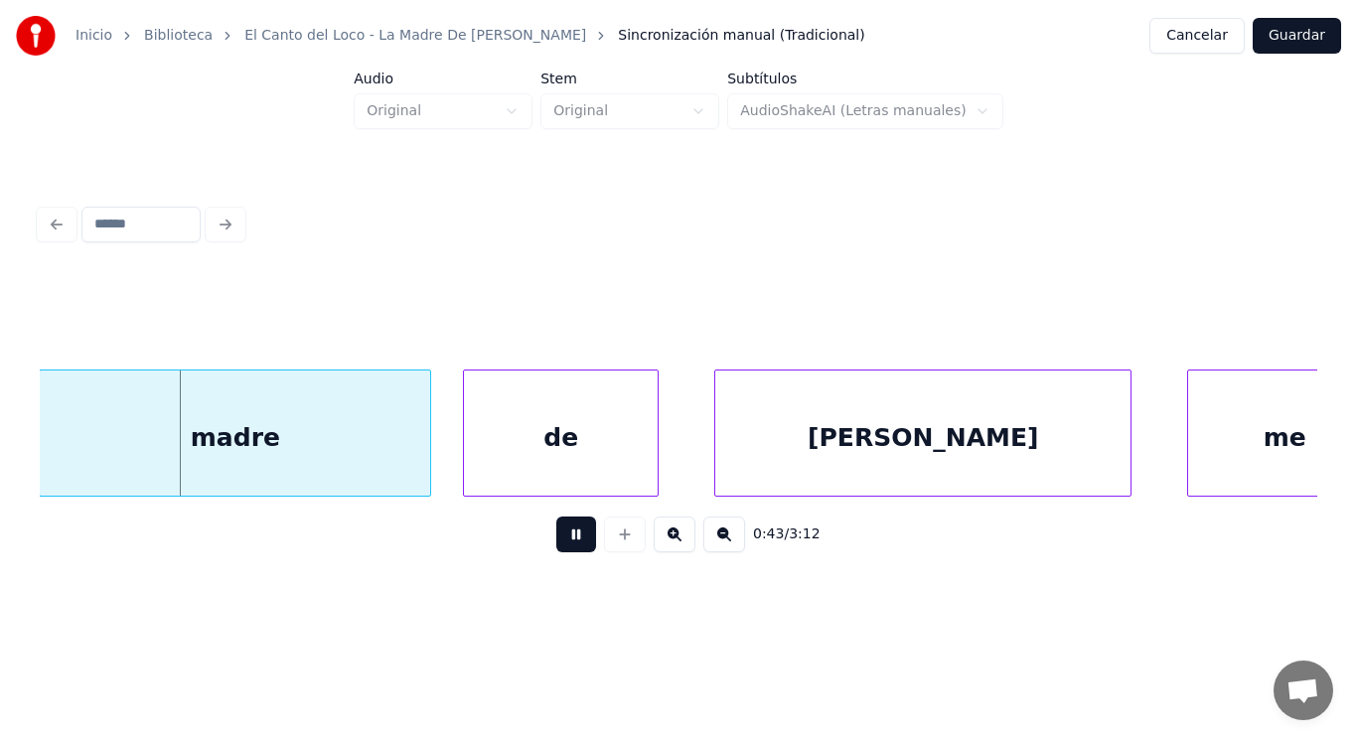
click at [564, 552] on button at bounding box center [576, 534] width 40 height 36
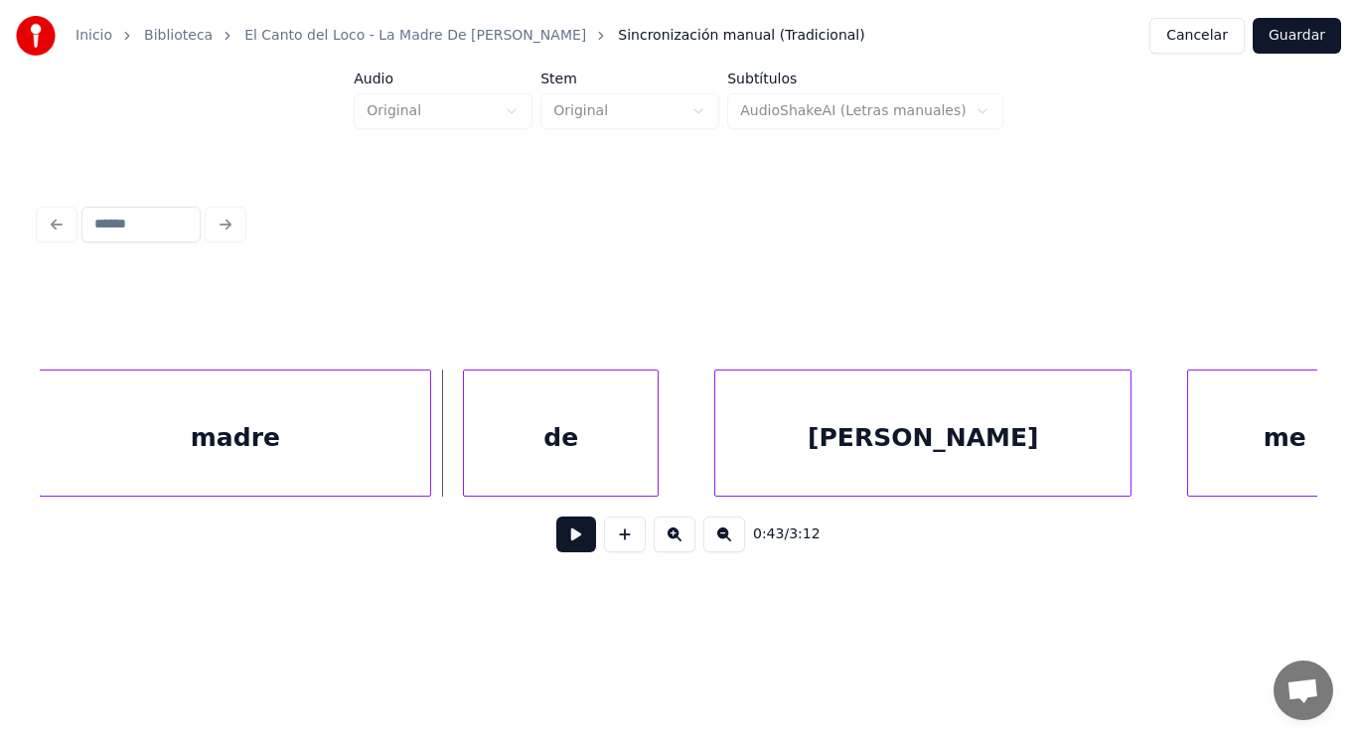
click at [418, 469] on div "madre" at bounding box center [235, 437] width 390 height 135
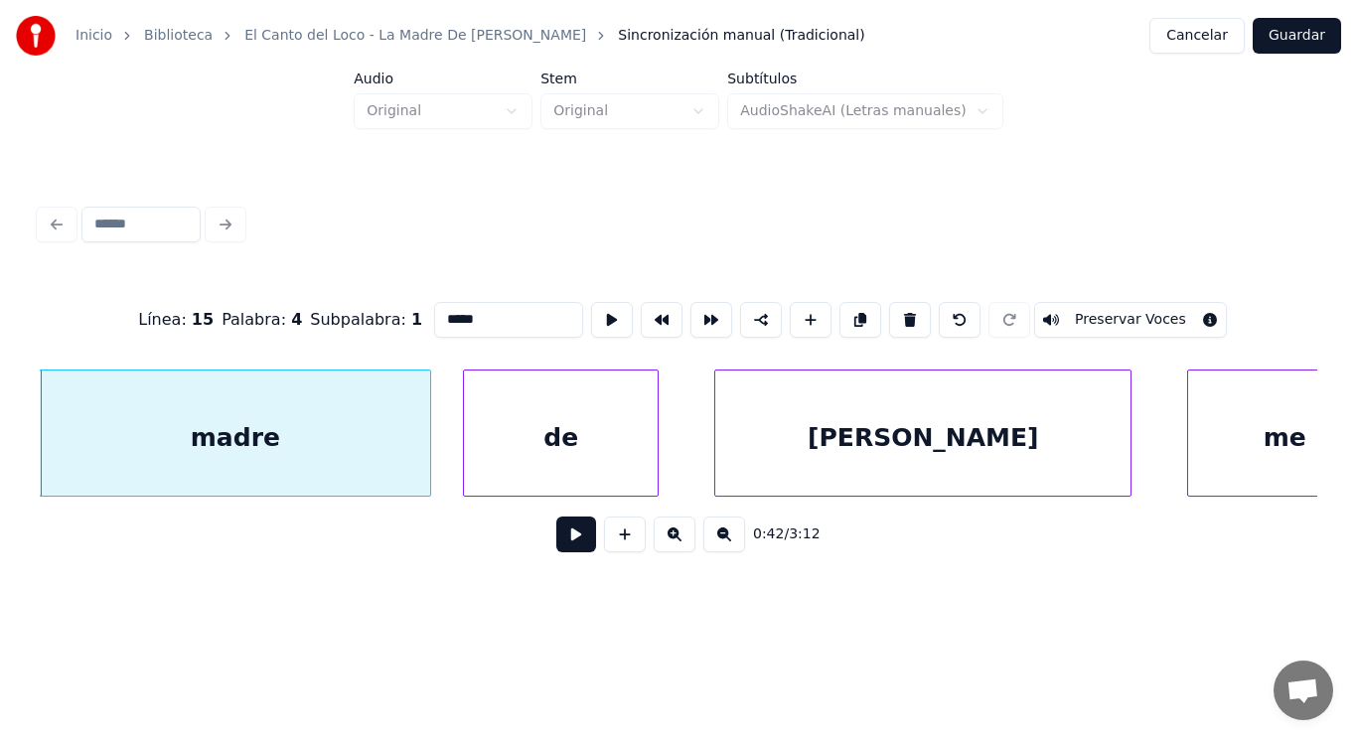
click at [566, 540] on button at bounding box center [576, 534] width 40 height 36
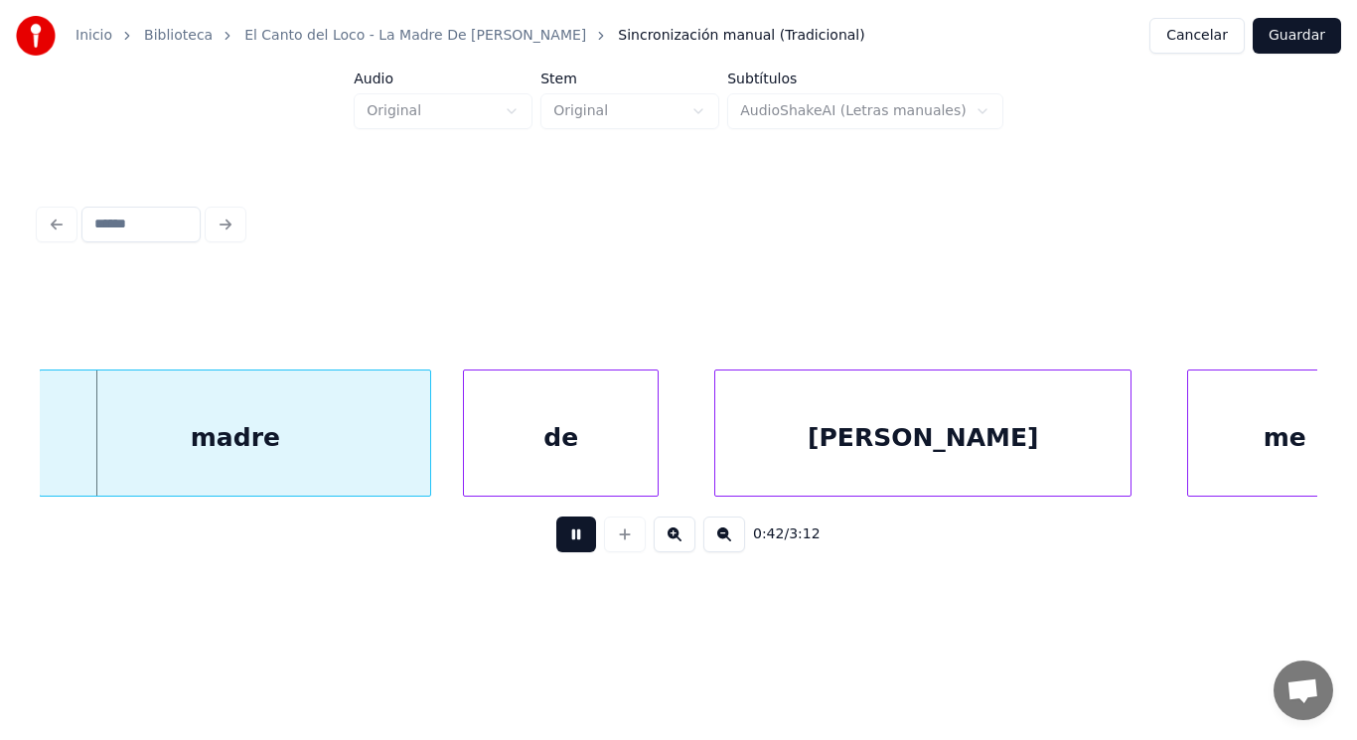
click at [566, 540] on button at bounding box center [576, 534] width 40 height 36
click at [408, 453] on div at bounding box center [406, 432] width 6 height 125
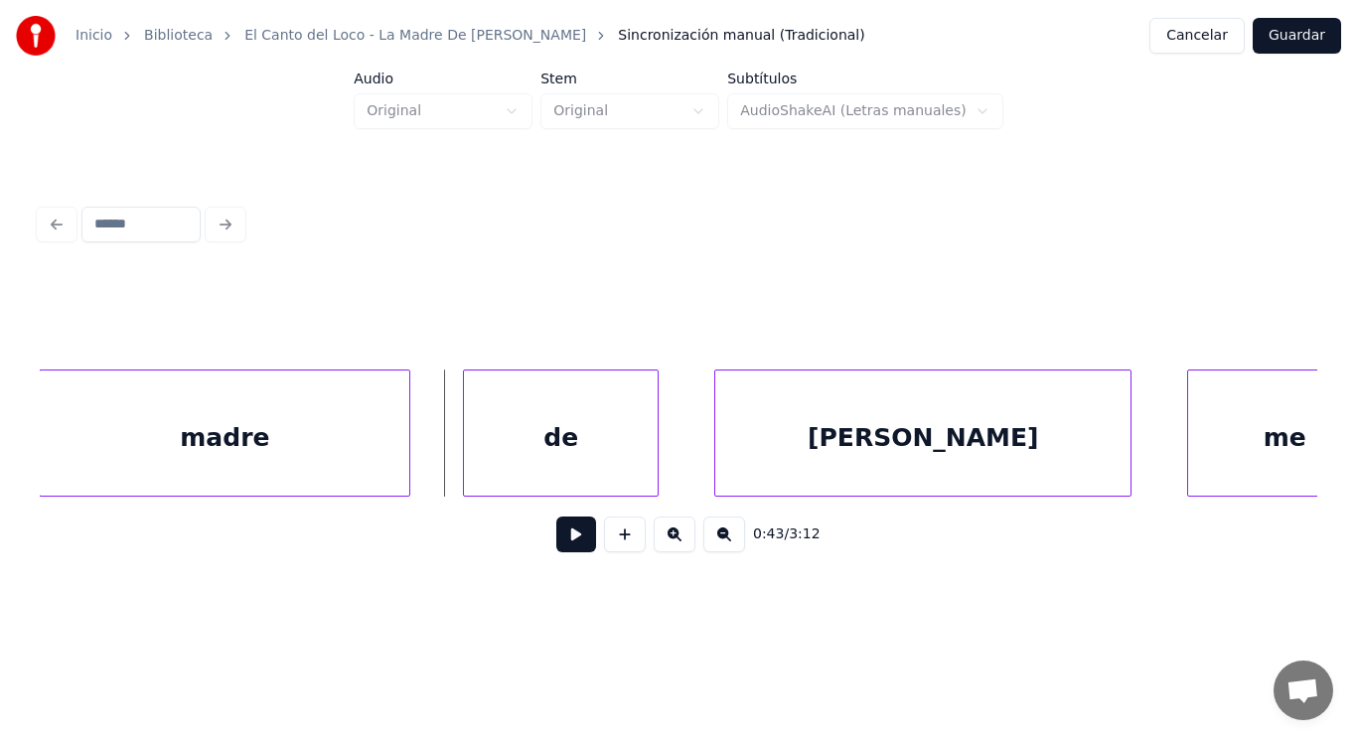
click at [569, 536] on button at bounding box center [576, 534] width 40 height 36
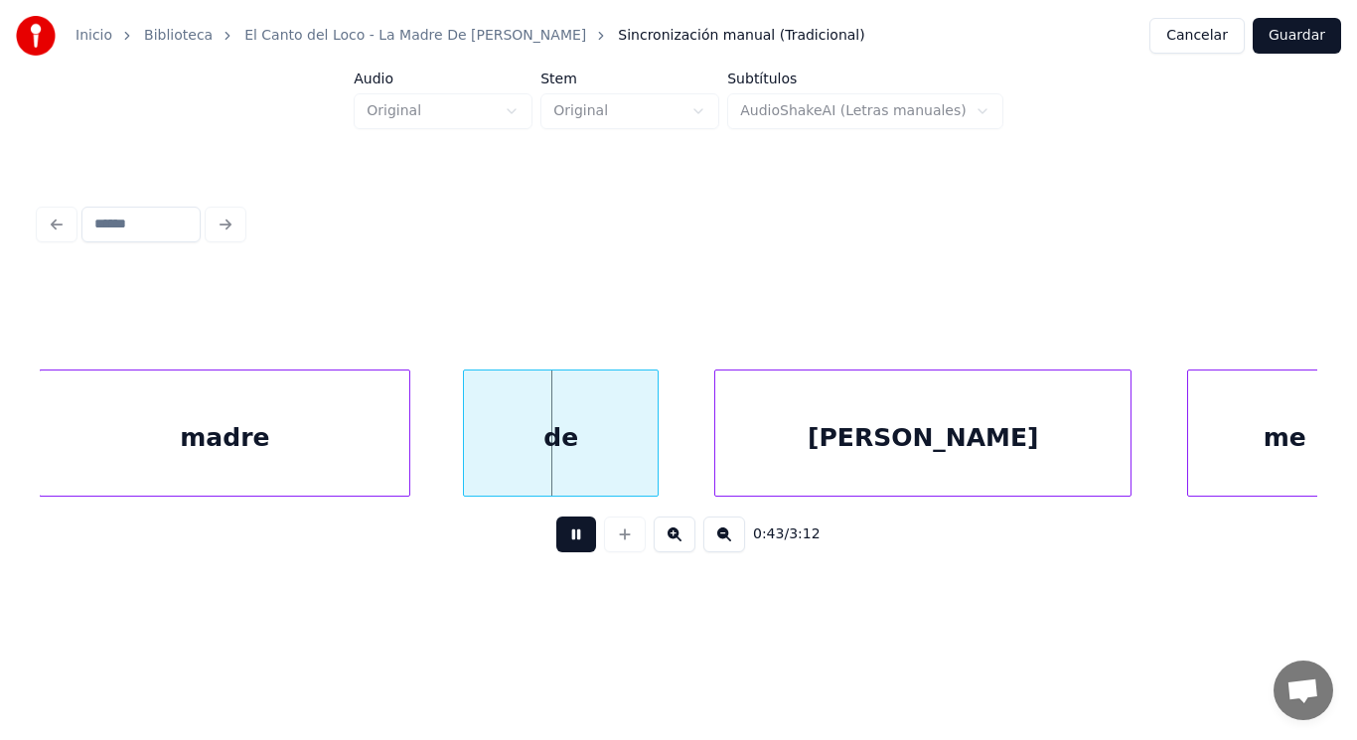
click at [569, 536] on button at bounding box center [576, 534] width 40 height 36
click at [457, 451] on div at bounding box center [454, 432] width 6 height 125
click at [422, 451] on div at bounding box center [421, 432] width 6 height 125
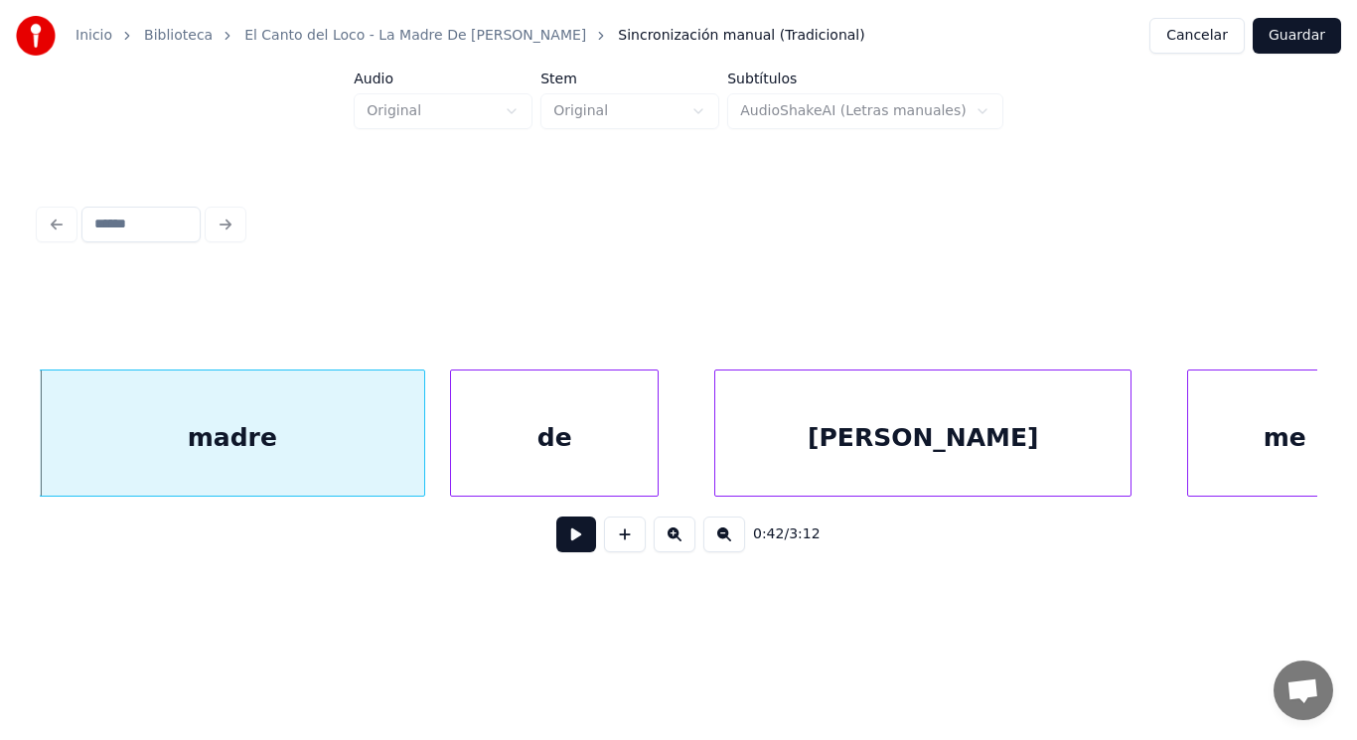
click at [507, 462] on div "de" at bounding box center [554, 437] width 207 height 135
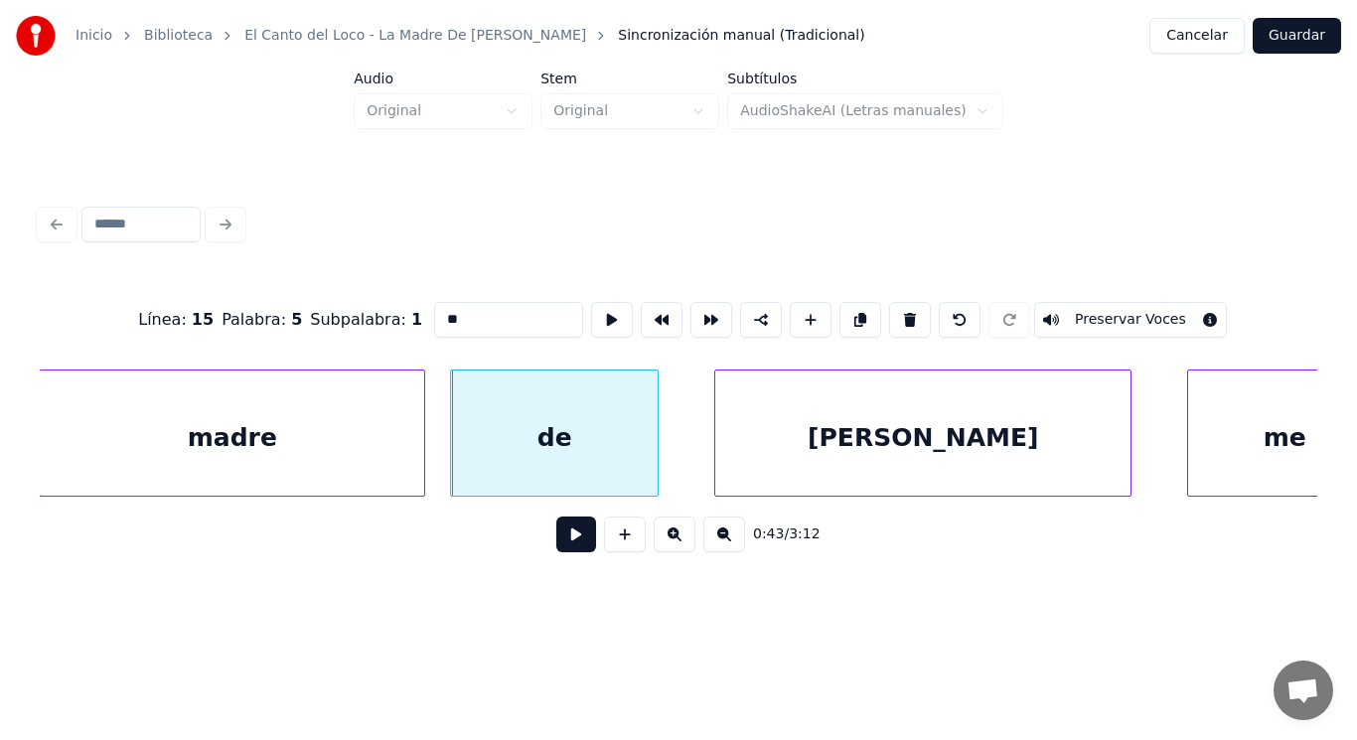
click at [561, 532] on button at bounding box center [576, 534] width 40 height 36
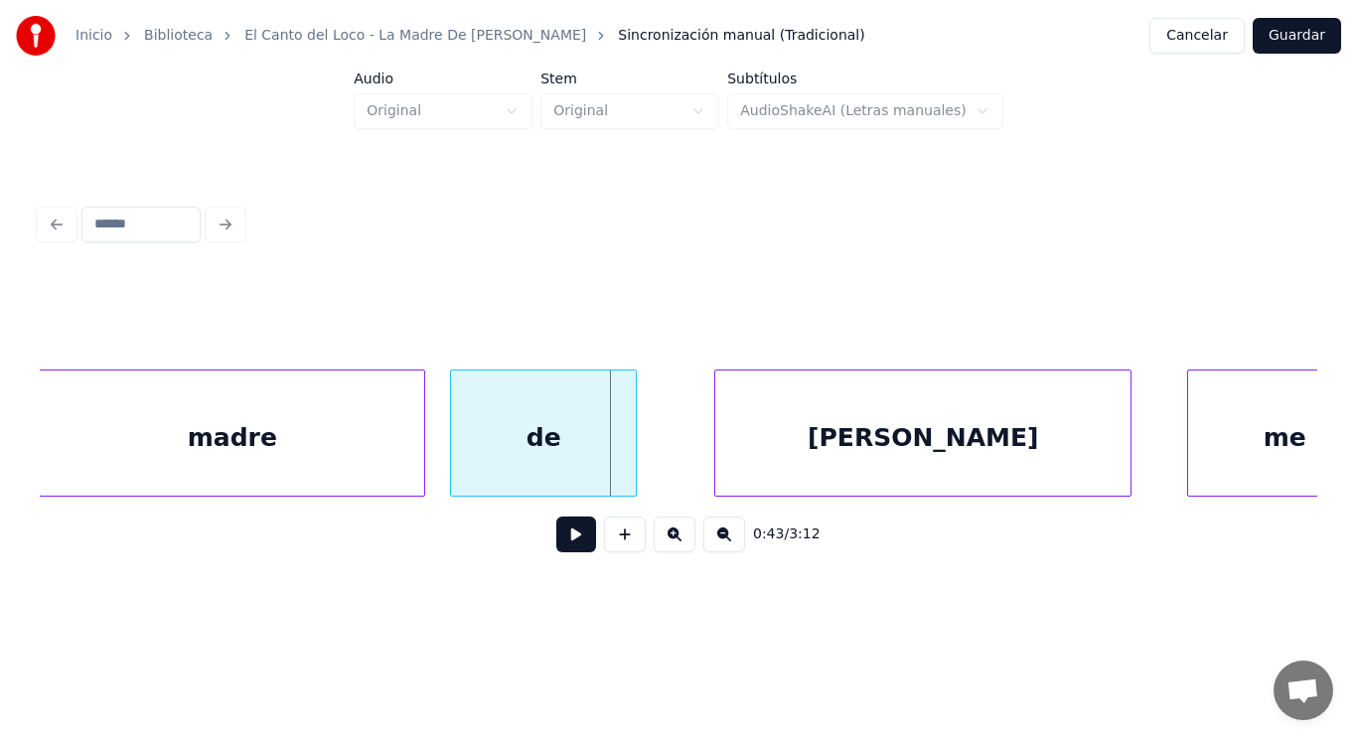
click at [635, 461] on div at bounding box center [633, 432] width 6 height 125
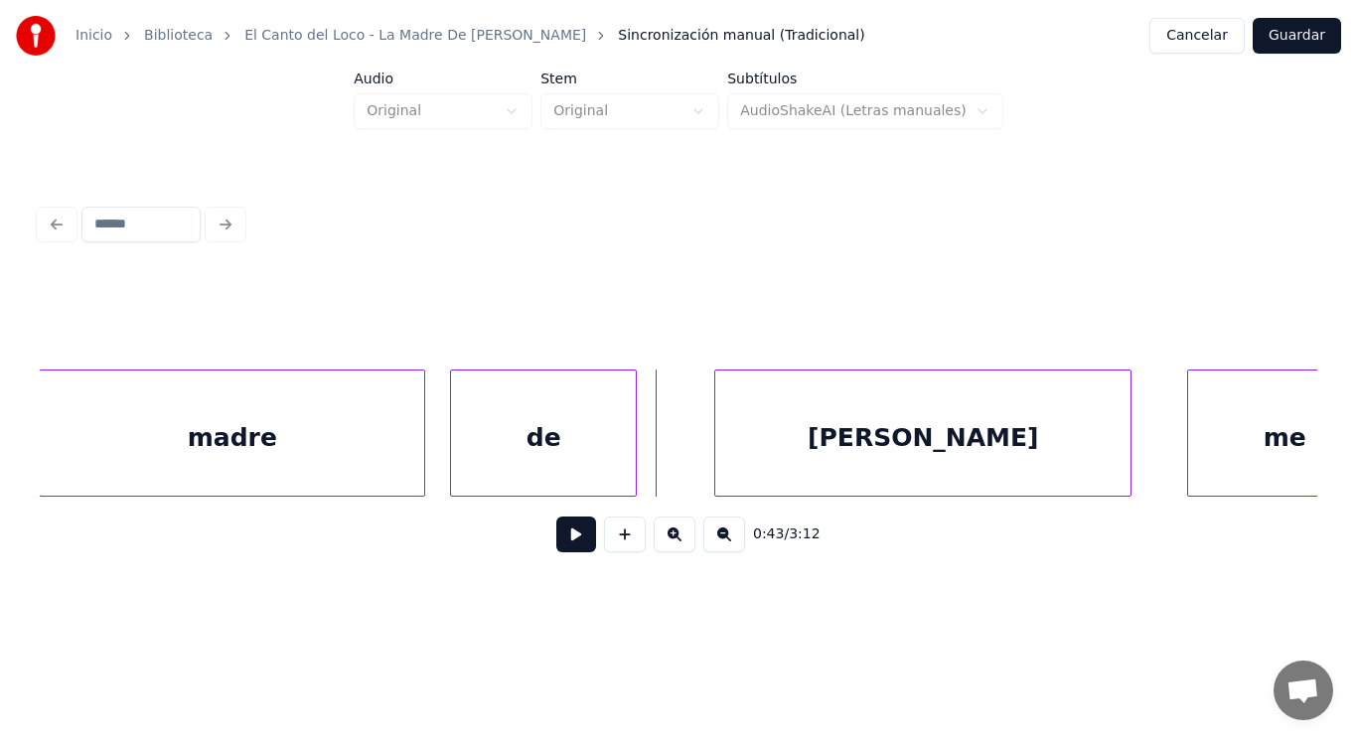
click at [563, 534] on button at bounding box center [576, 534] width 40 height 36
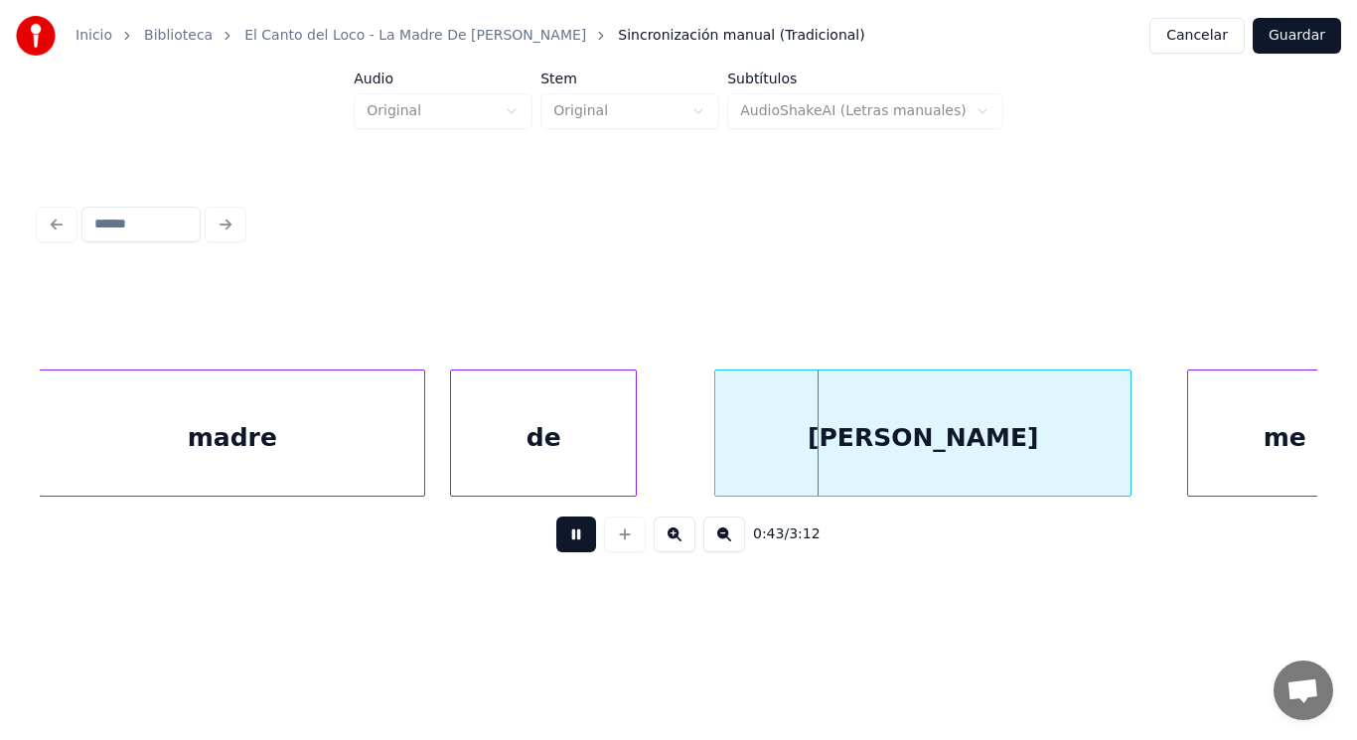
click at [563, 534] on button at bounding box center [576, 534] width 40 height 36
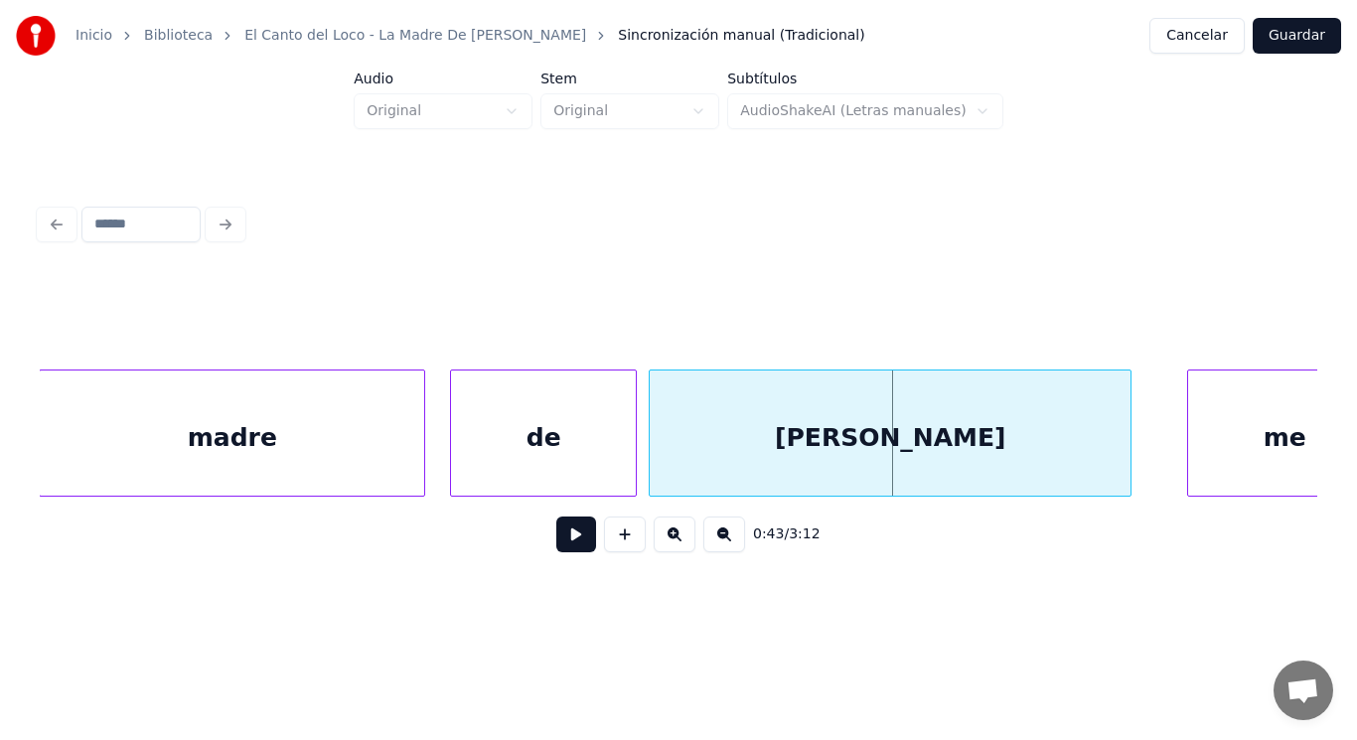
click at [653, 462] on div at bounding box center [653, 432] width 6 height 125
click at [609, 465] on div at bounding box center [609, 432] width 6 height 125
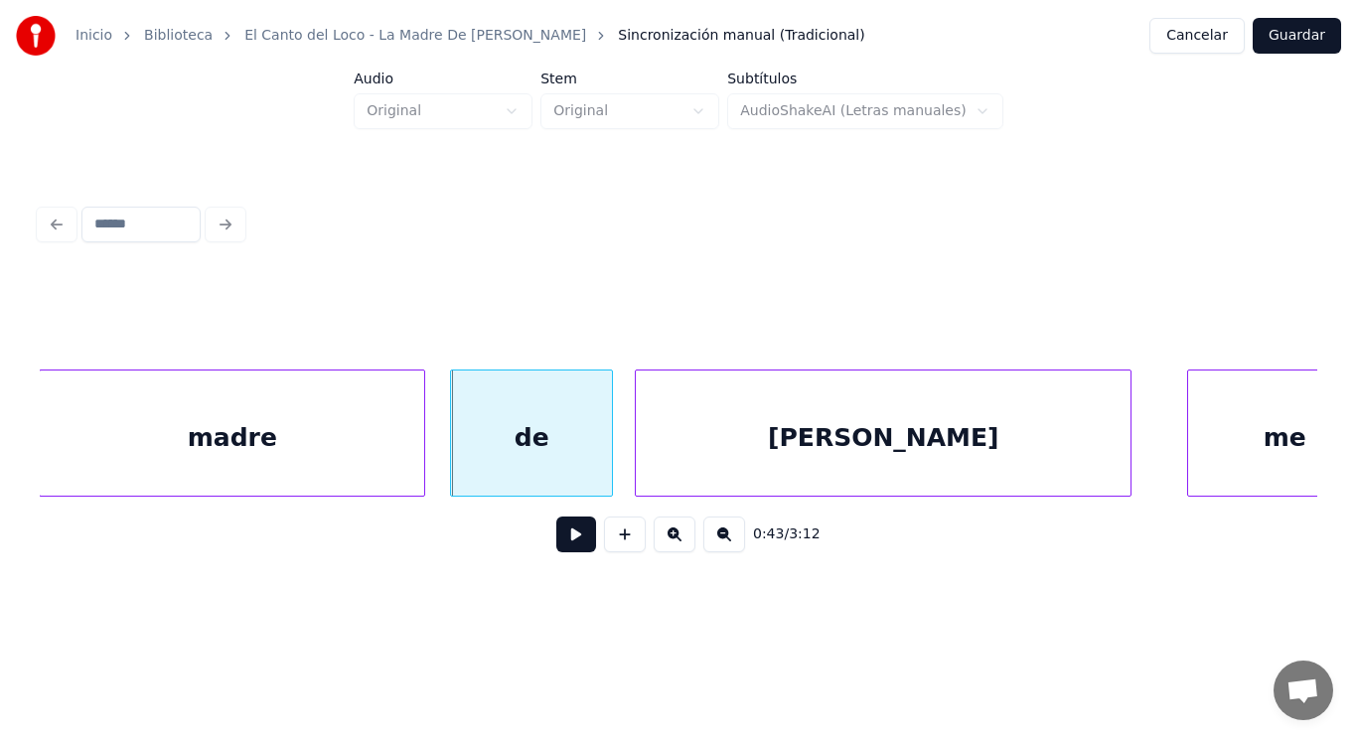
click at [639, 468] on div at bounding box center [639, 432] width 6 height 125
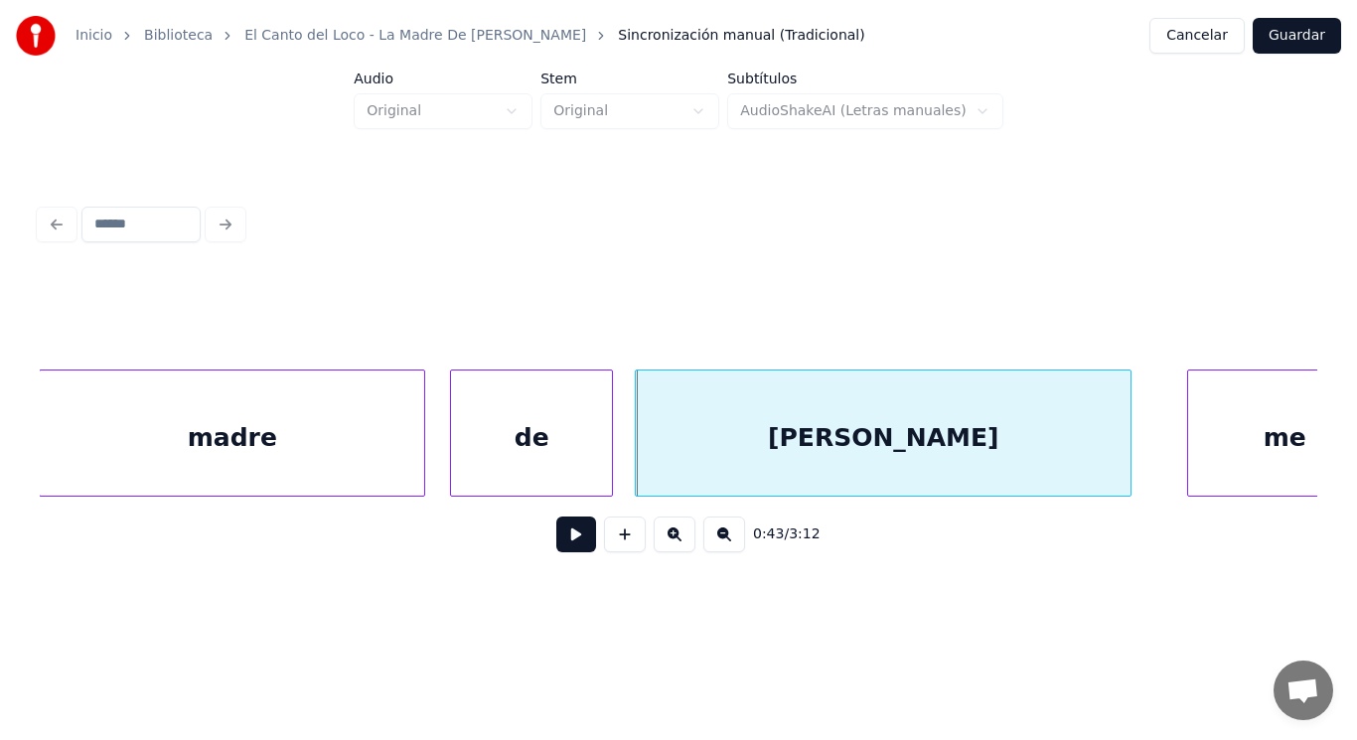
click at [569, 531] on button at bounding box center [576, 534] width 40 height 36
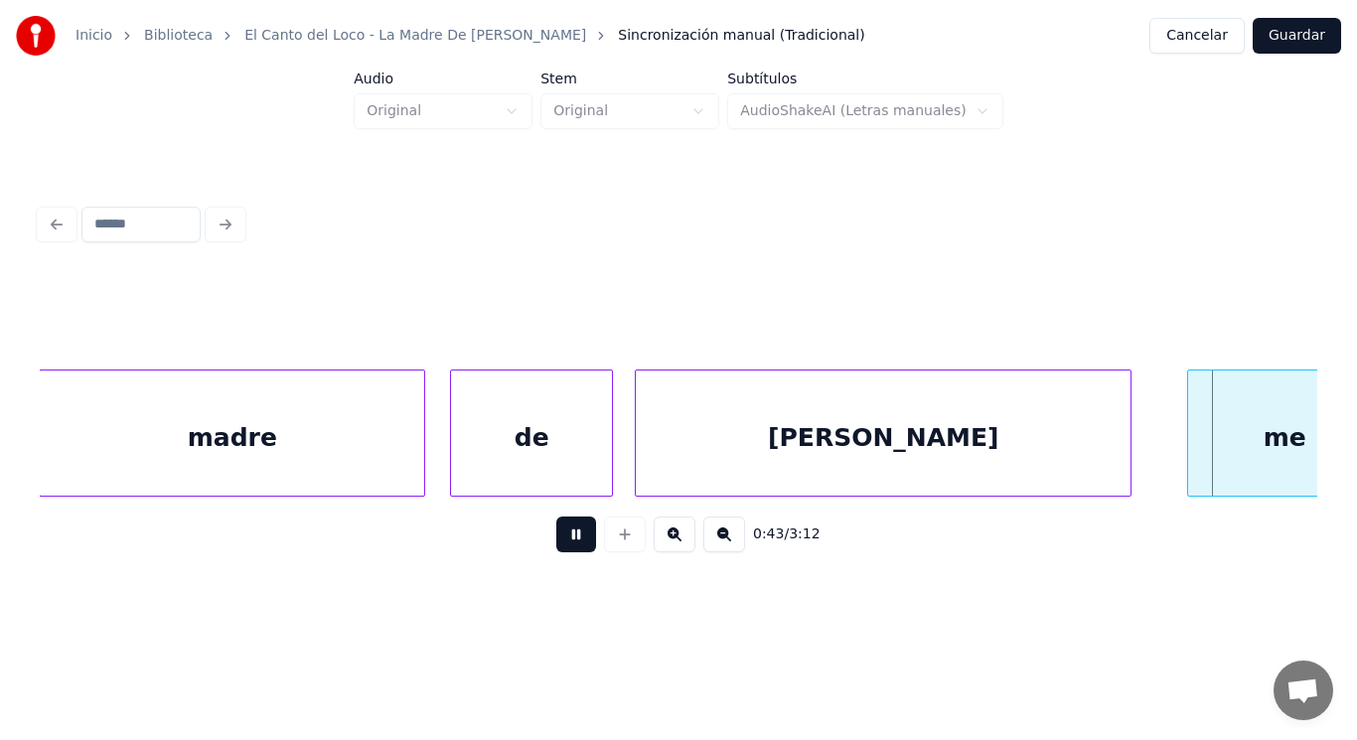
click at [569, 531] on button at bounding box center [576, 534] width 40 height 36
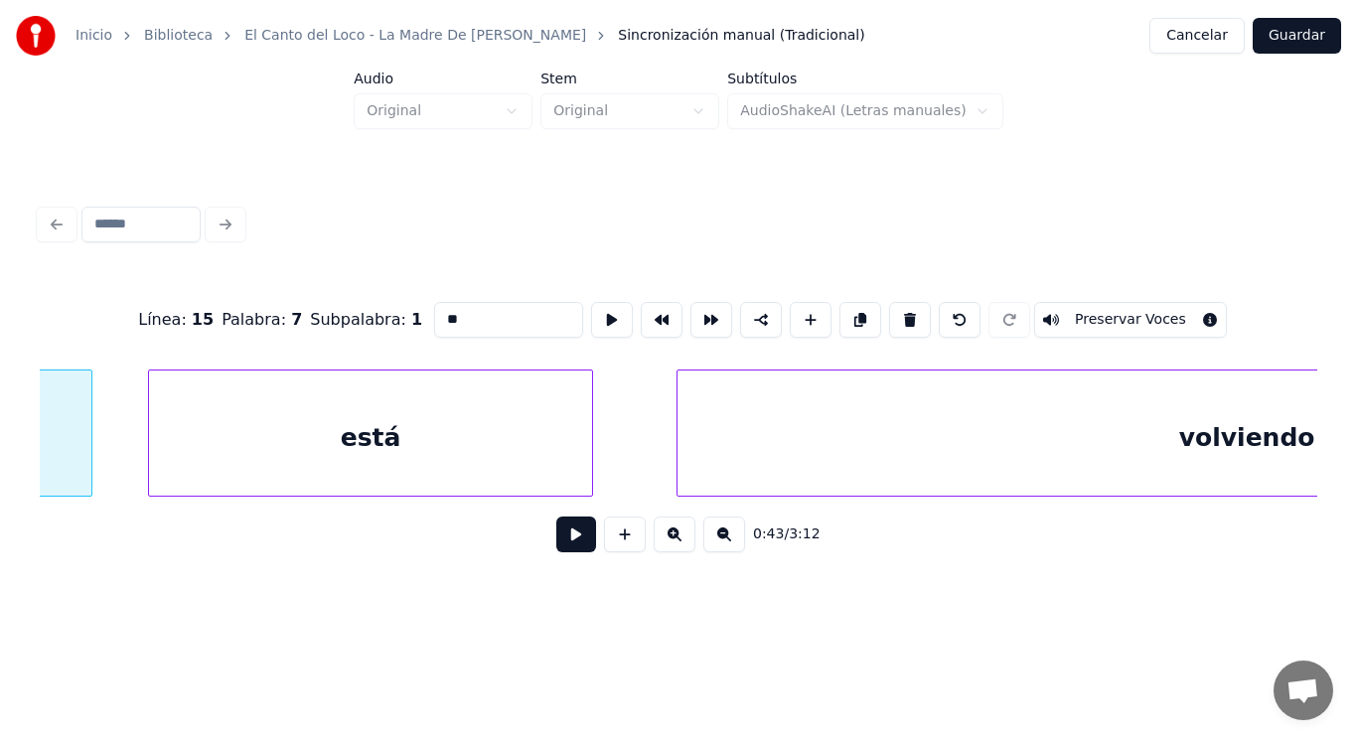
scroll to position [0, 60814]
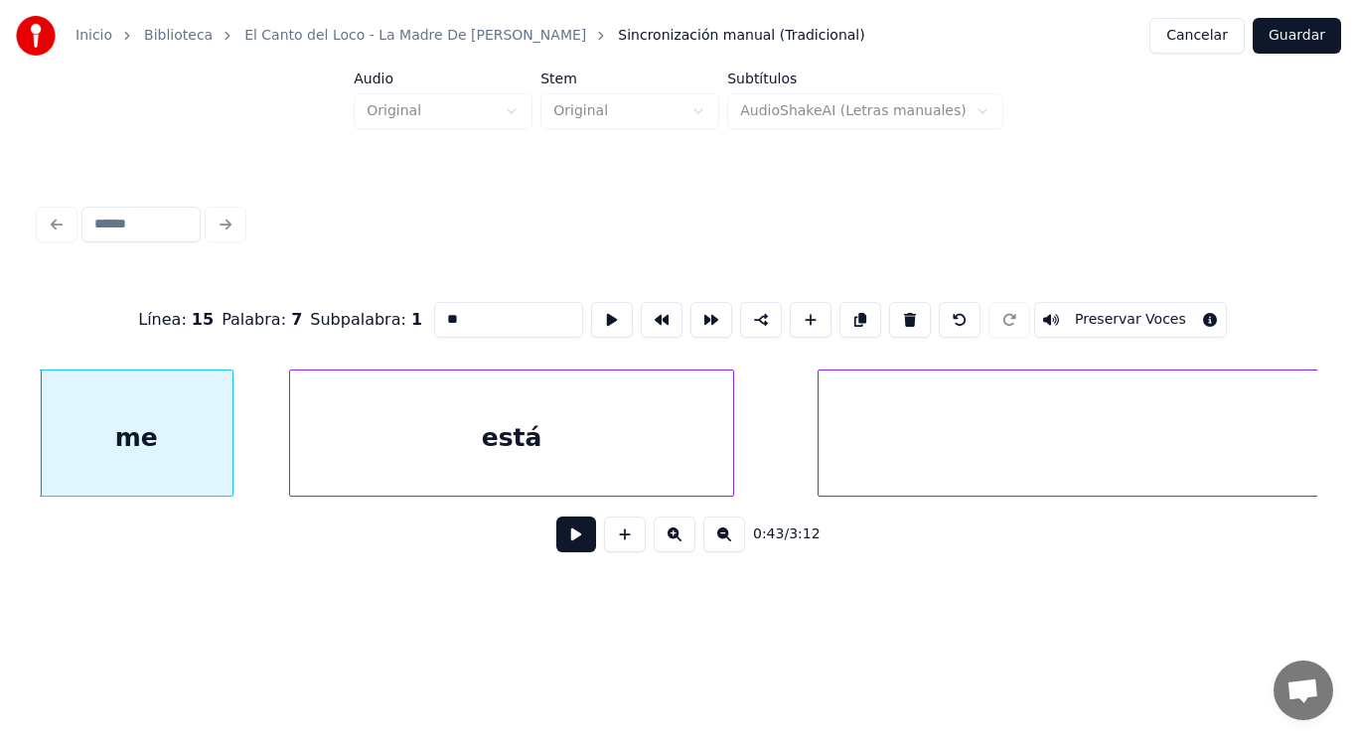
click at [563, 545] on button at bounding box center [576, 534] width 40 height 36
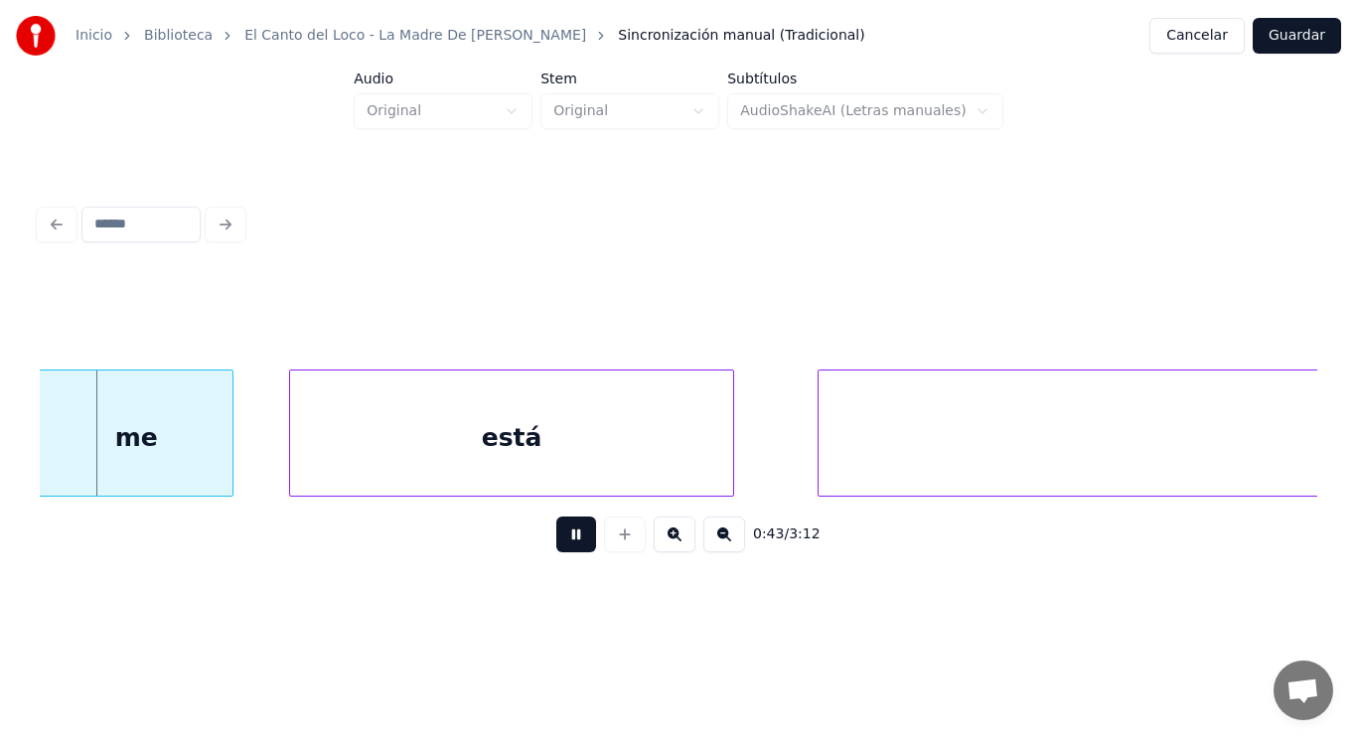
click at [563, 545] on button at bounding box center [576, 534] width 40 height 36
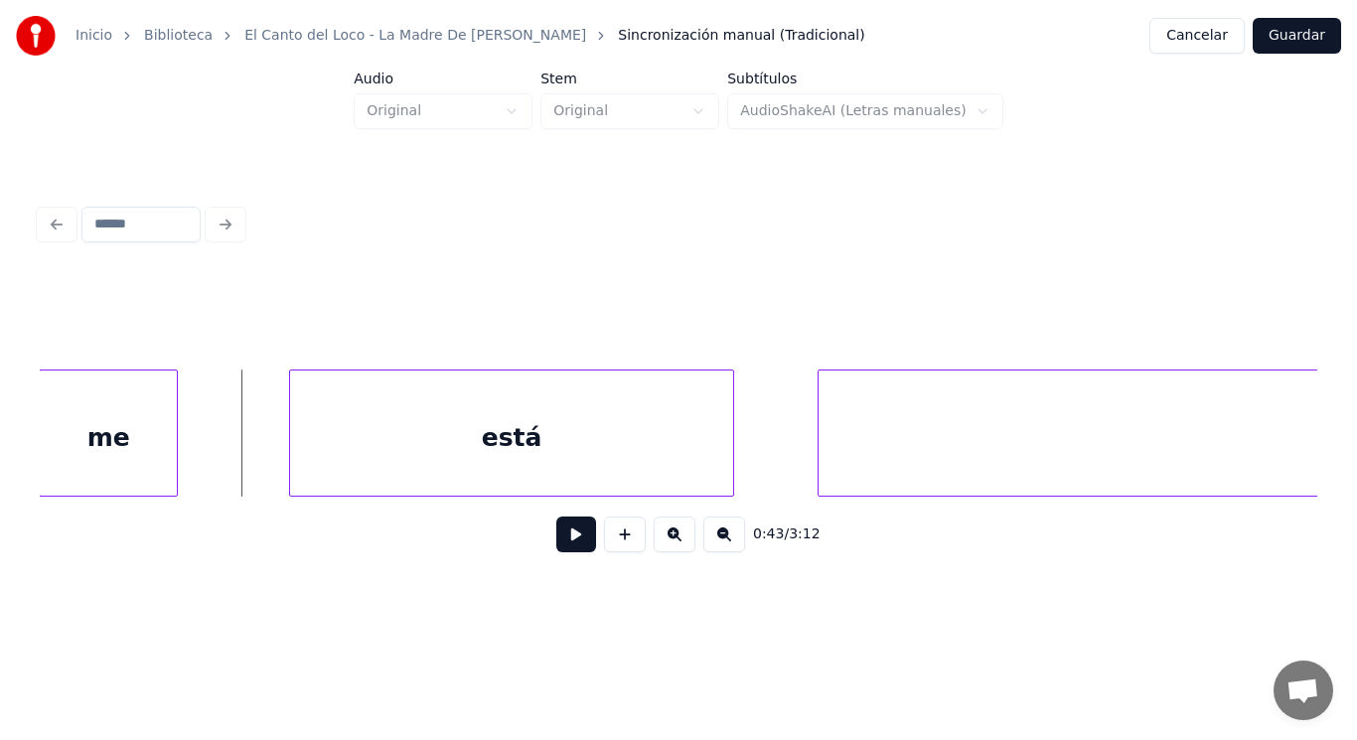
click at [174, 450] on div at bounding box center [174, 432] width 6 height 125
click at [563, 547] on button at bounding box center [576, 534] width 40 height 36
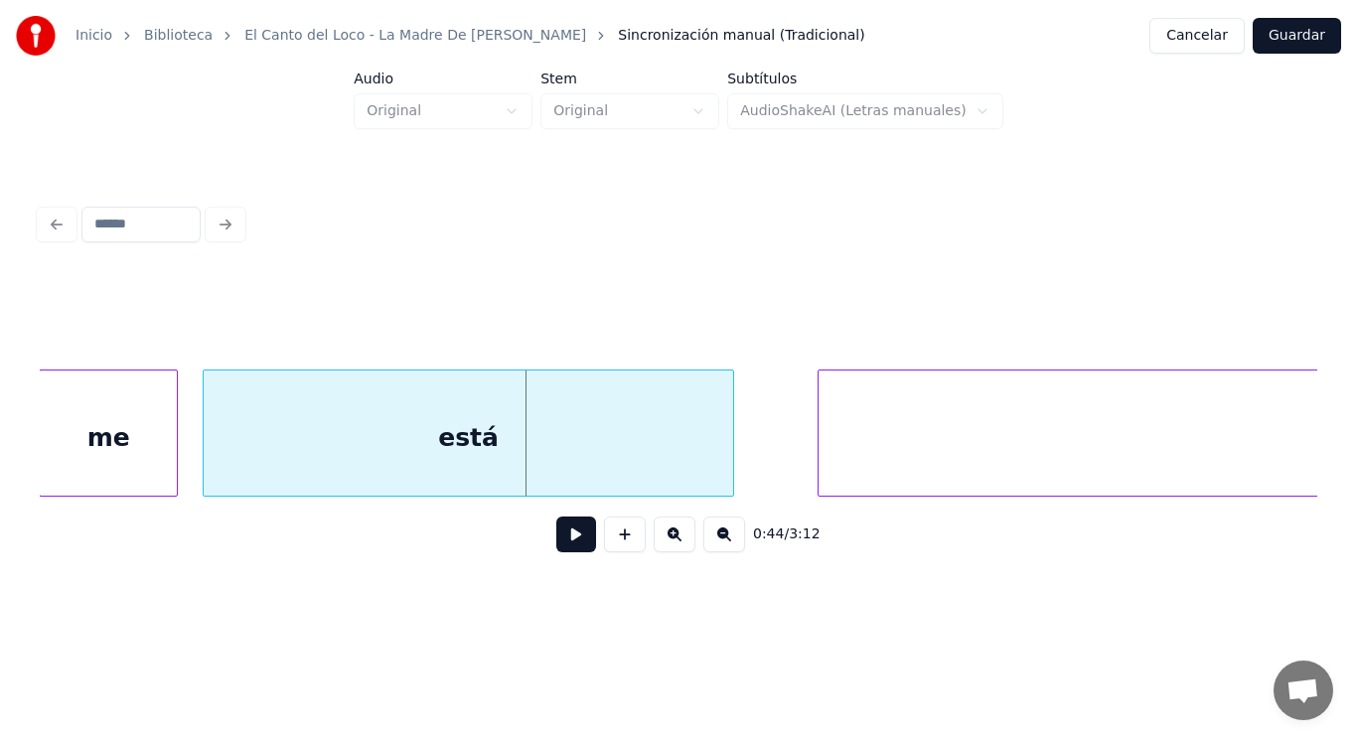
click at [209, 454] on div at bounding box center [207, 432] width 6 height 125
click at [556, 536] on button at bounding box center [576, 534] width 40 height 36
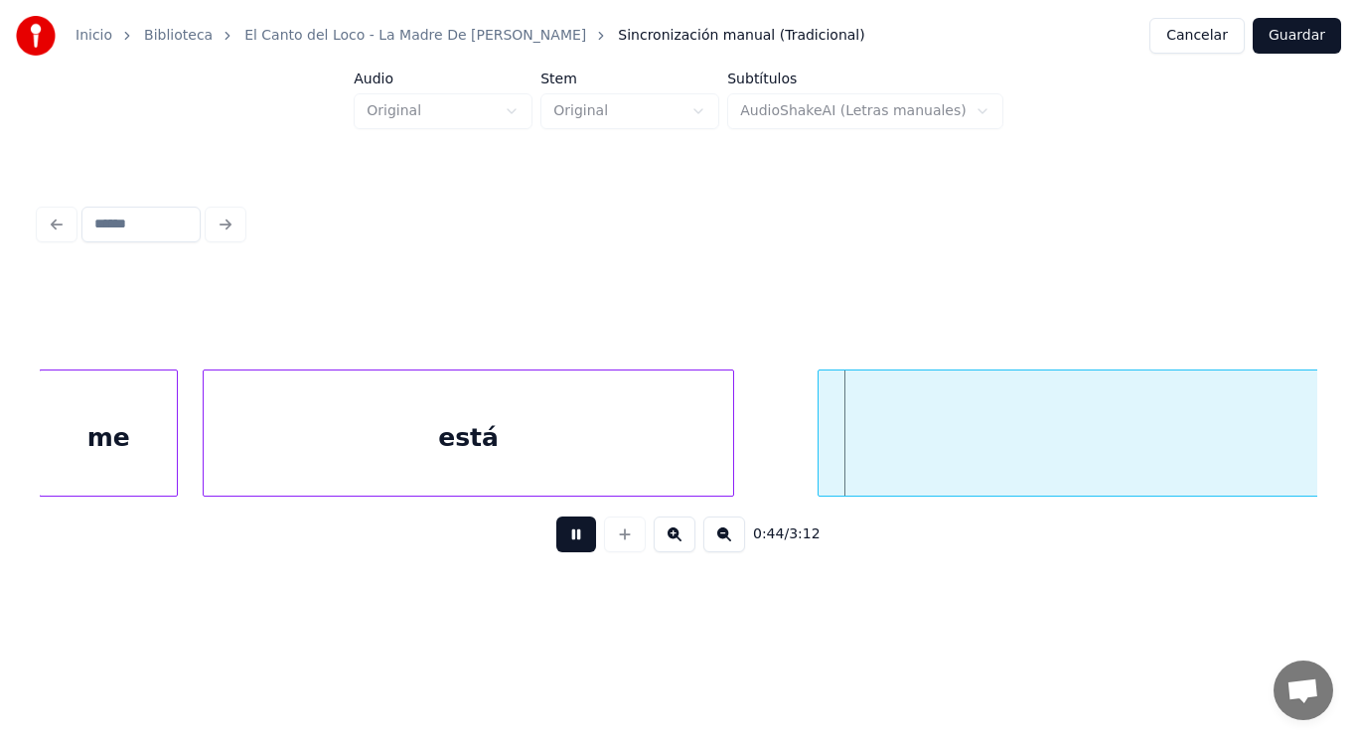
click at [556, 536] on button at bounding box center [576, 534] width 40 height 36
click at [780, 461] on div at bounding box center [782, 432] width 6 height 125
click at [561, 538] on button at bounding box center [576, 534] width 40 height 36
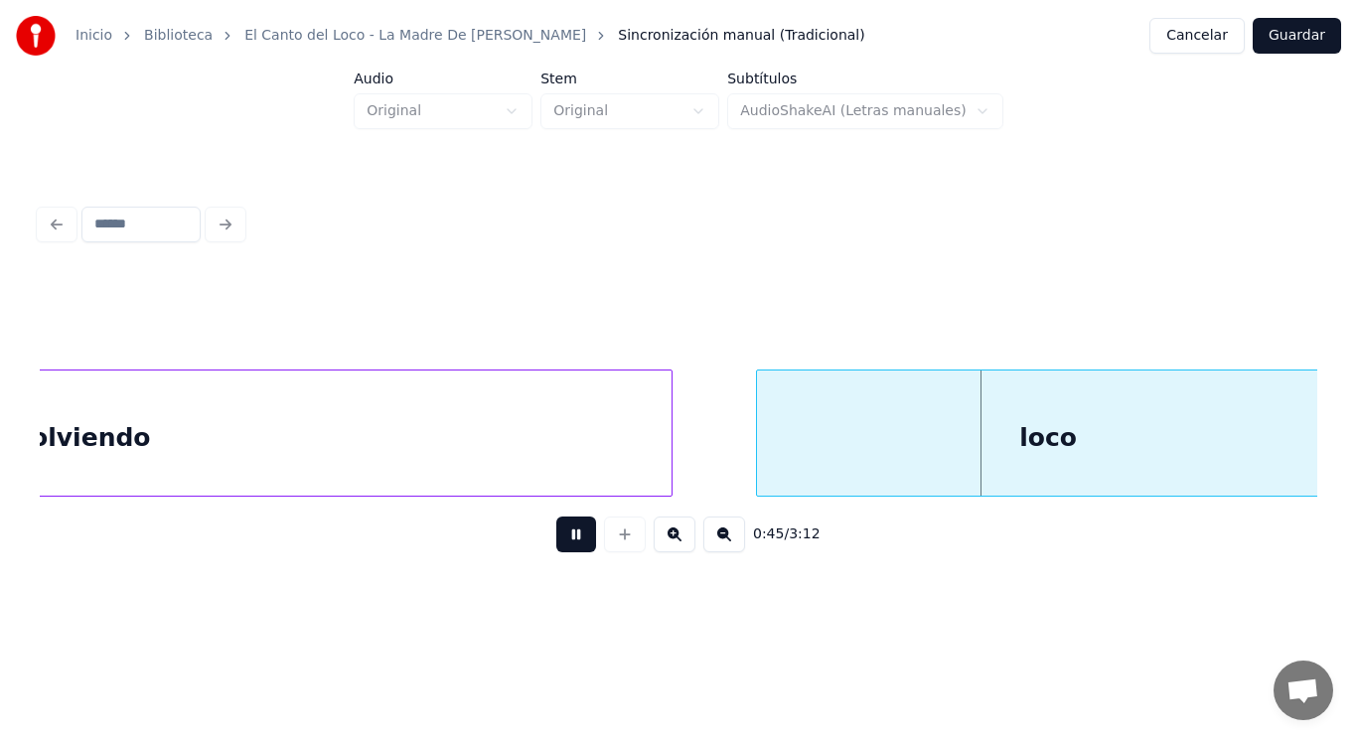
click at [561, 538] on button at bounding box center [576, 534] width 40 height 36
click at [555, 459] on div "volviendo" at bounding box center [82, 437] width 1178 height 135
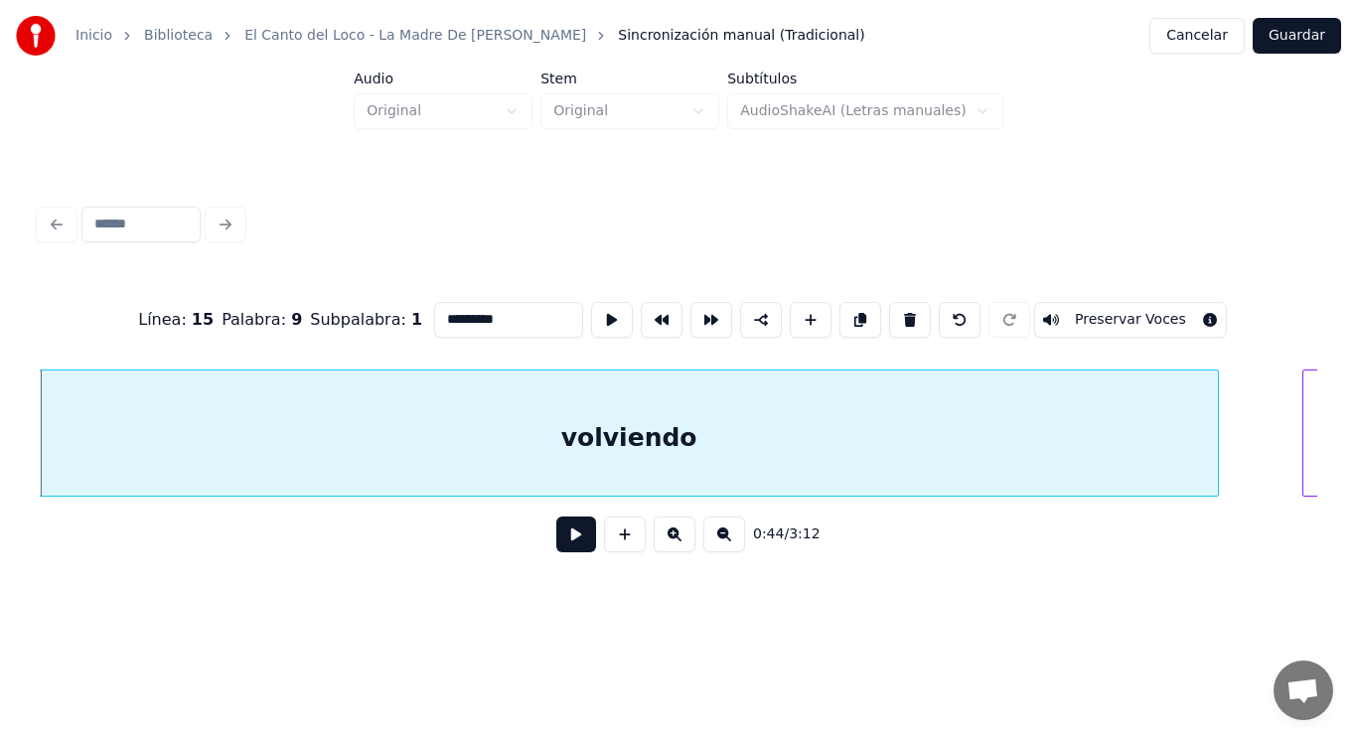
click at [560, 548] on button at bounding box center [576, 534] width 40 height 36
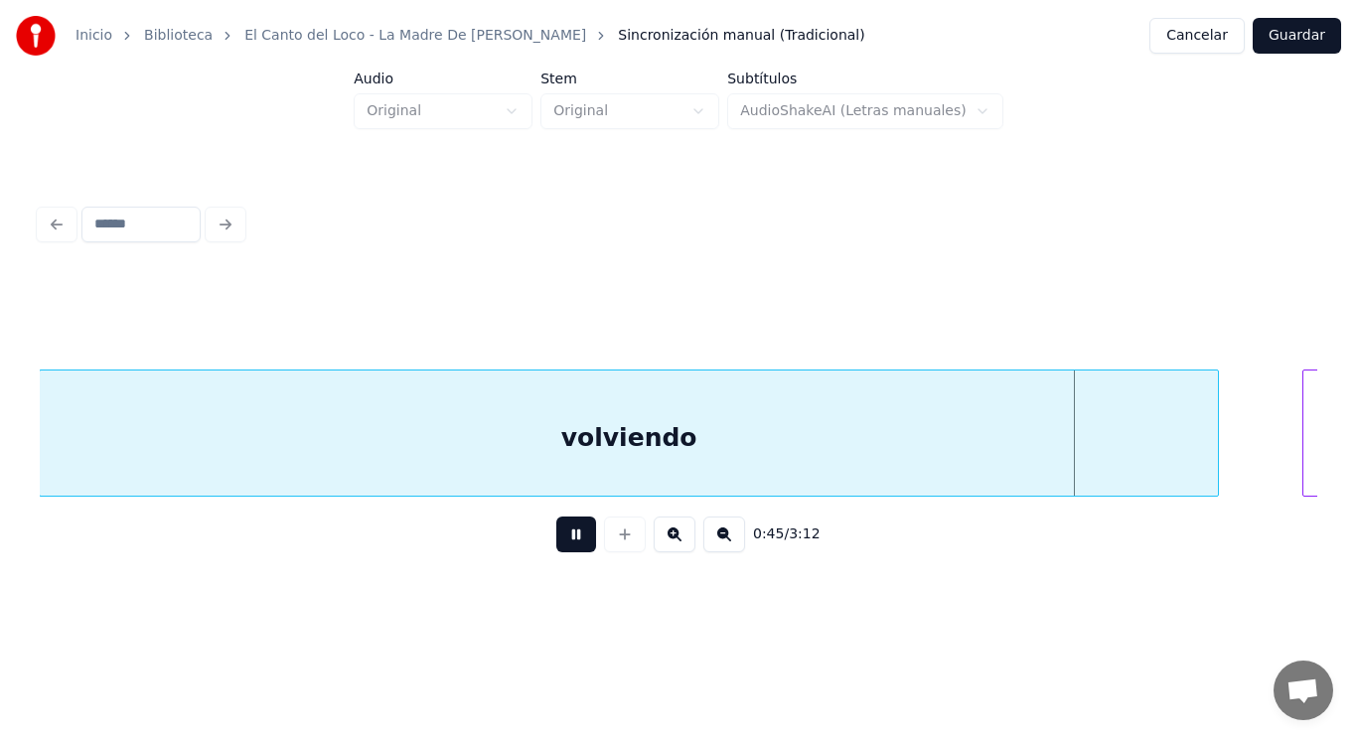
click at [560, 548] on button at bounding box center [576, 534] width 40 height 36
click at [1206, 462] on div at bounding box center [1203, 432] width 6 height 125
click at [564, 537] on button at bounding box center [576, 534] width 40 height 36
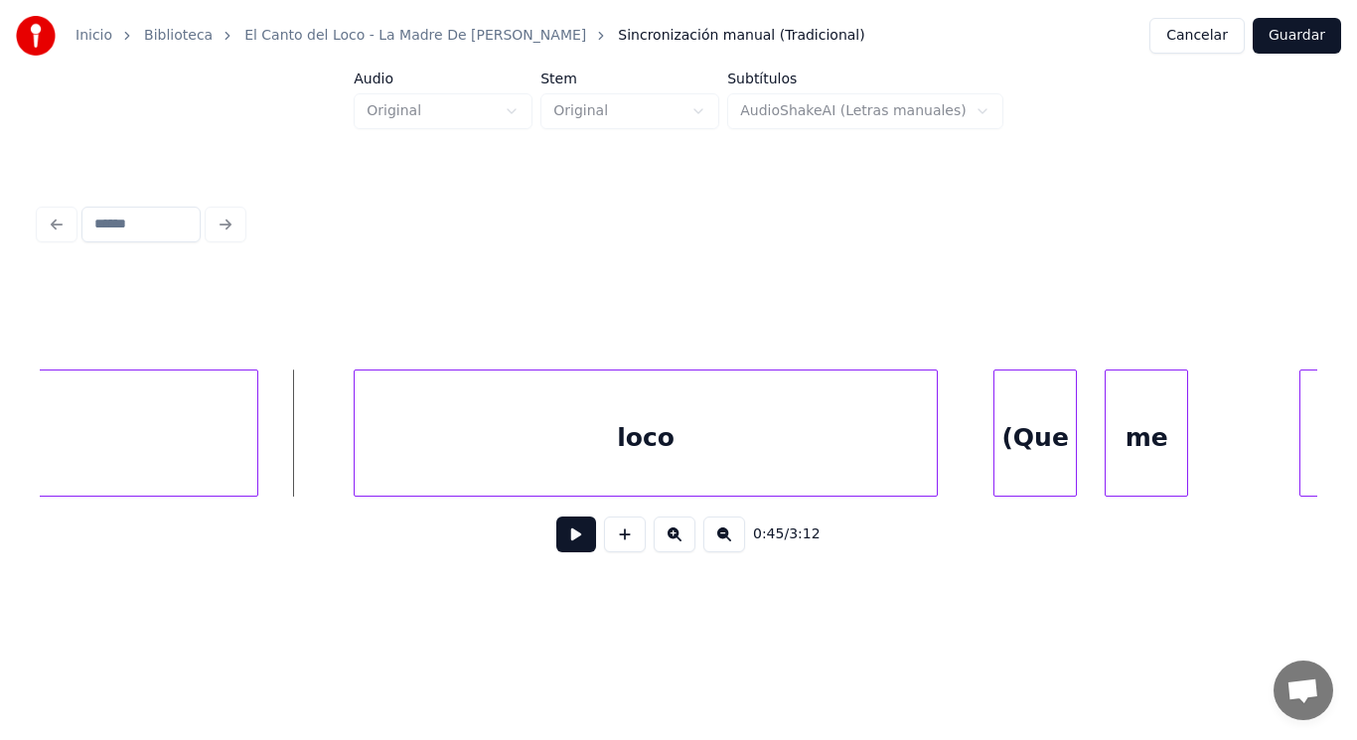
scroll to position [0, 62507]
click at [556, 550] on button at bounding box center [576, 534] width 40 height 36
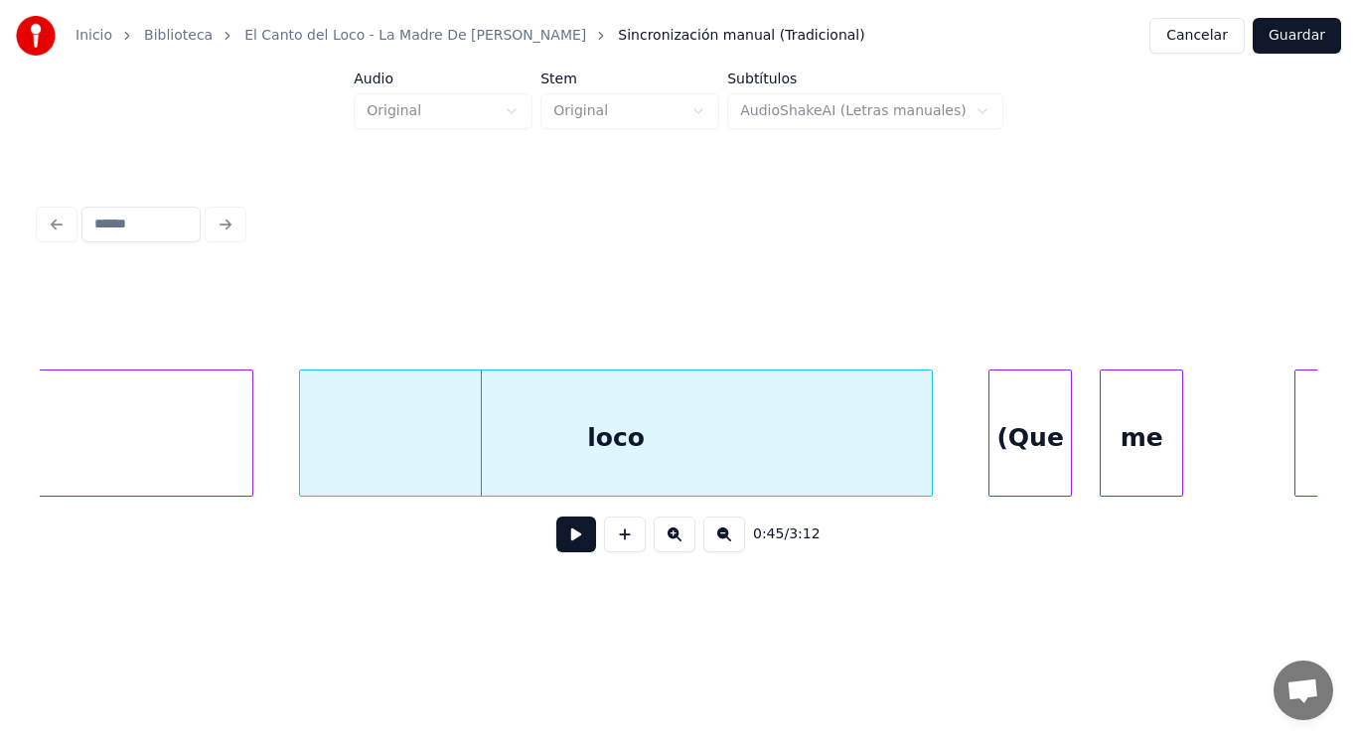
click at [303, 447] on div at bounding box center [303, 432] width 6 height 125
click at [559, 547] on button at bounding box center [576, 534] width 40 height 36
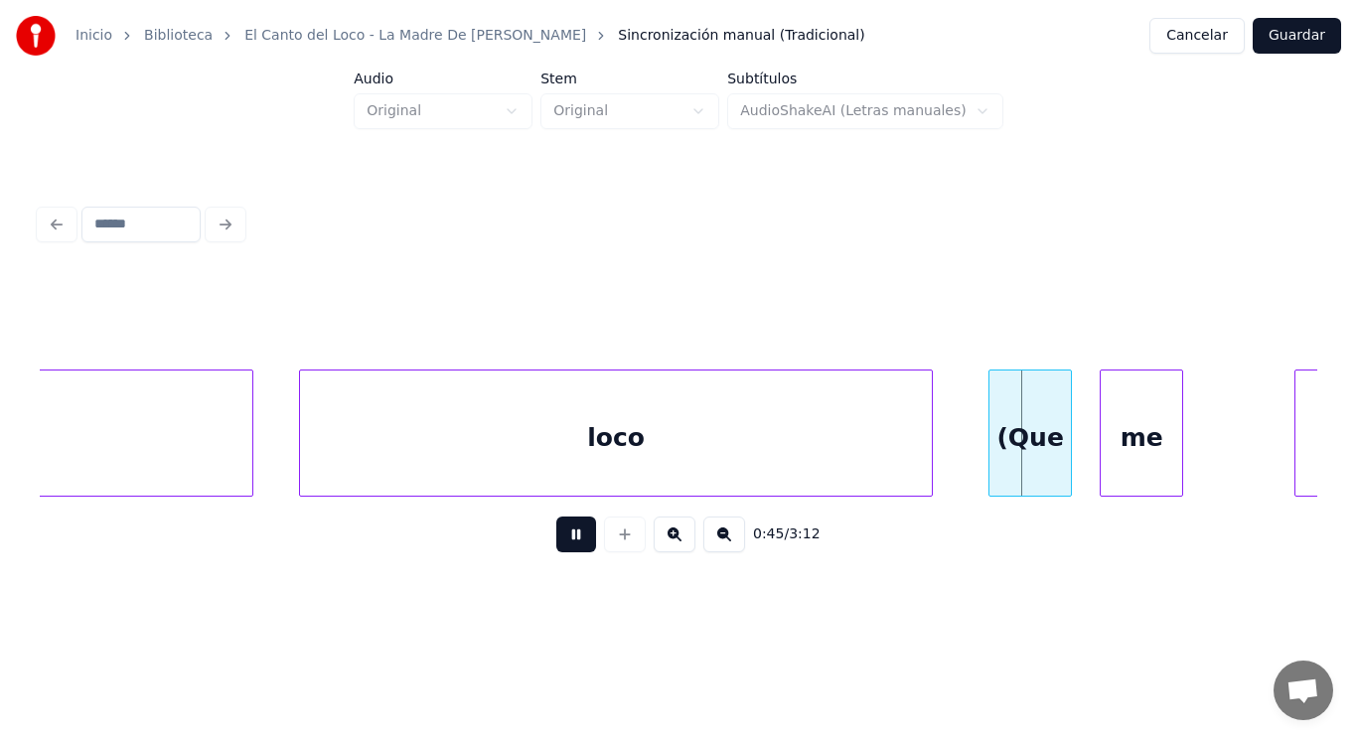
click at [559, 547] on button at bounding box center [576, 534] width 40 height 36
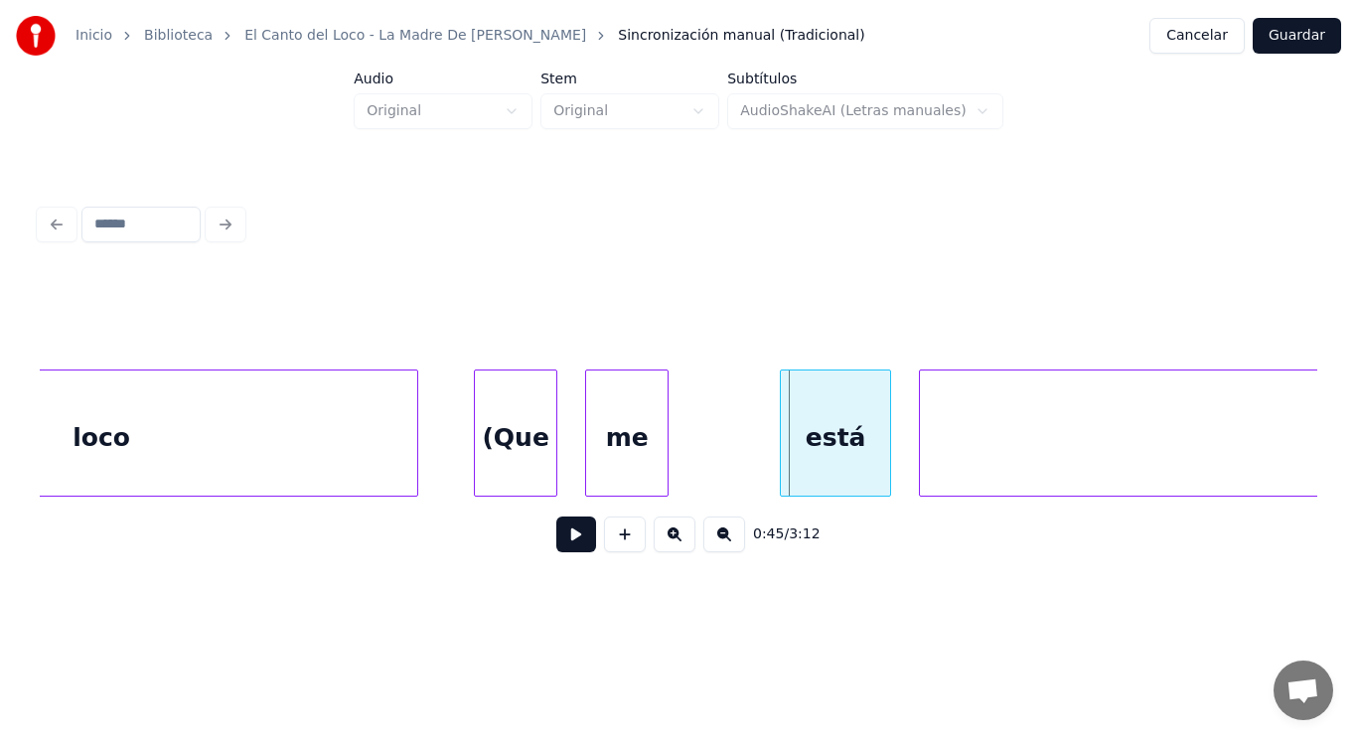
scroll to position [0, 63023]
click at [847, 447] on div "está" at bounding box center [833, 437] width 109 height 135
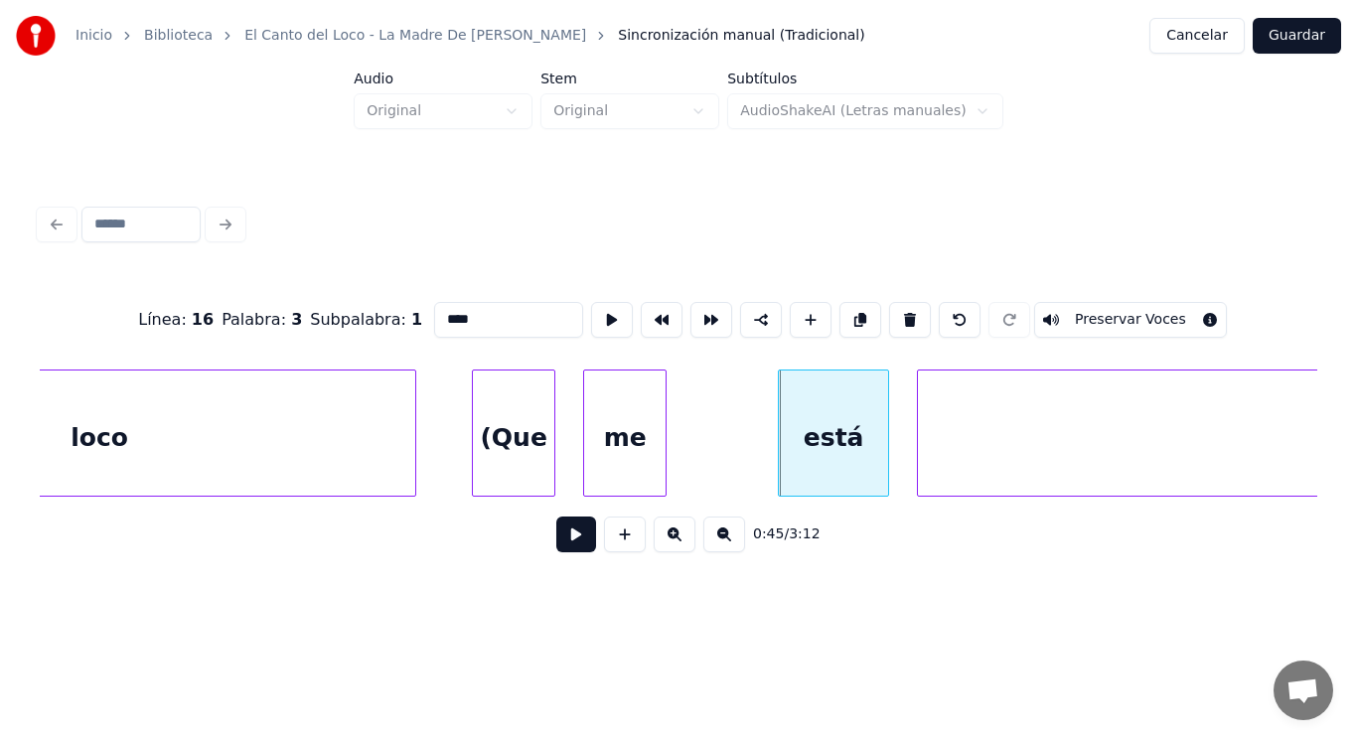
click at [557, 538] on button at bounding box center [576, 534] width 40 height 36
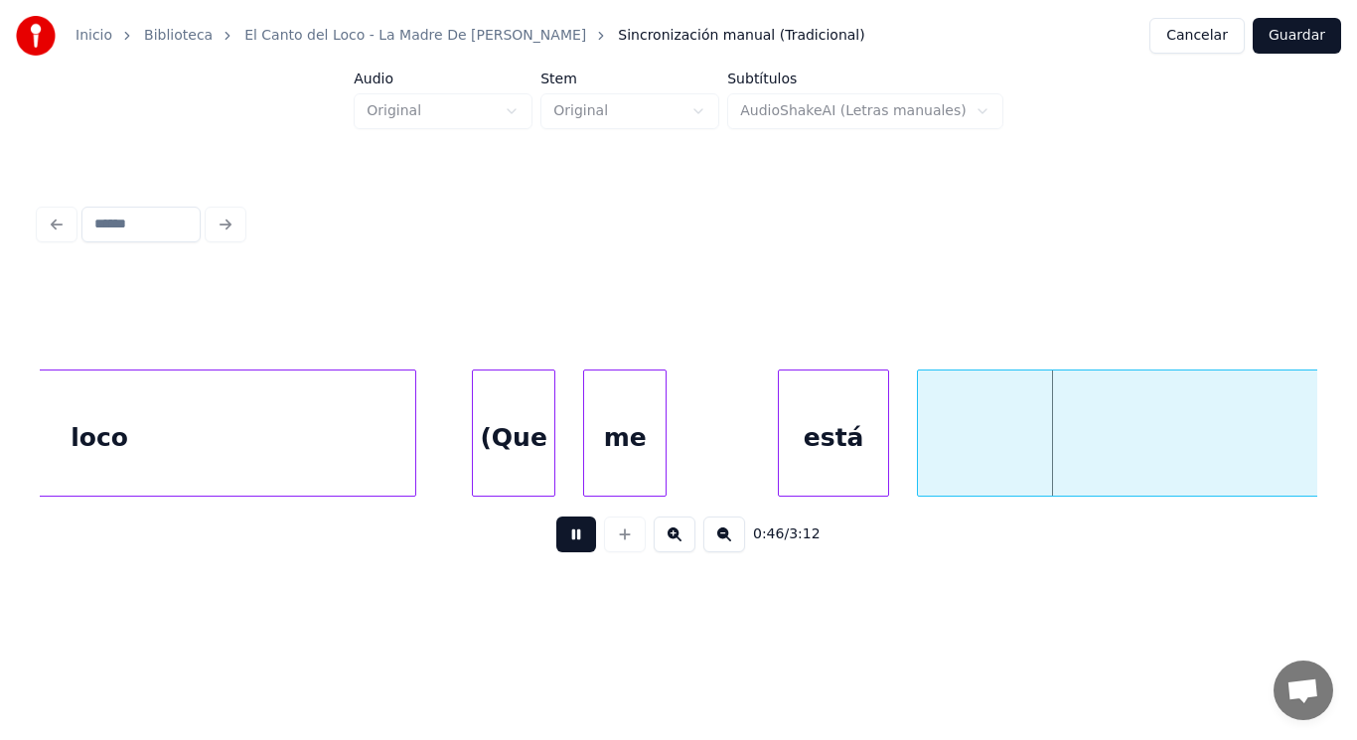
click at [557, 538] on button at bounding box center [576, 534] width 40 height 36
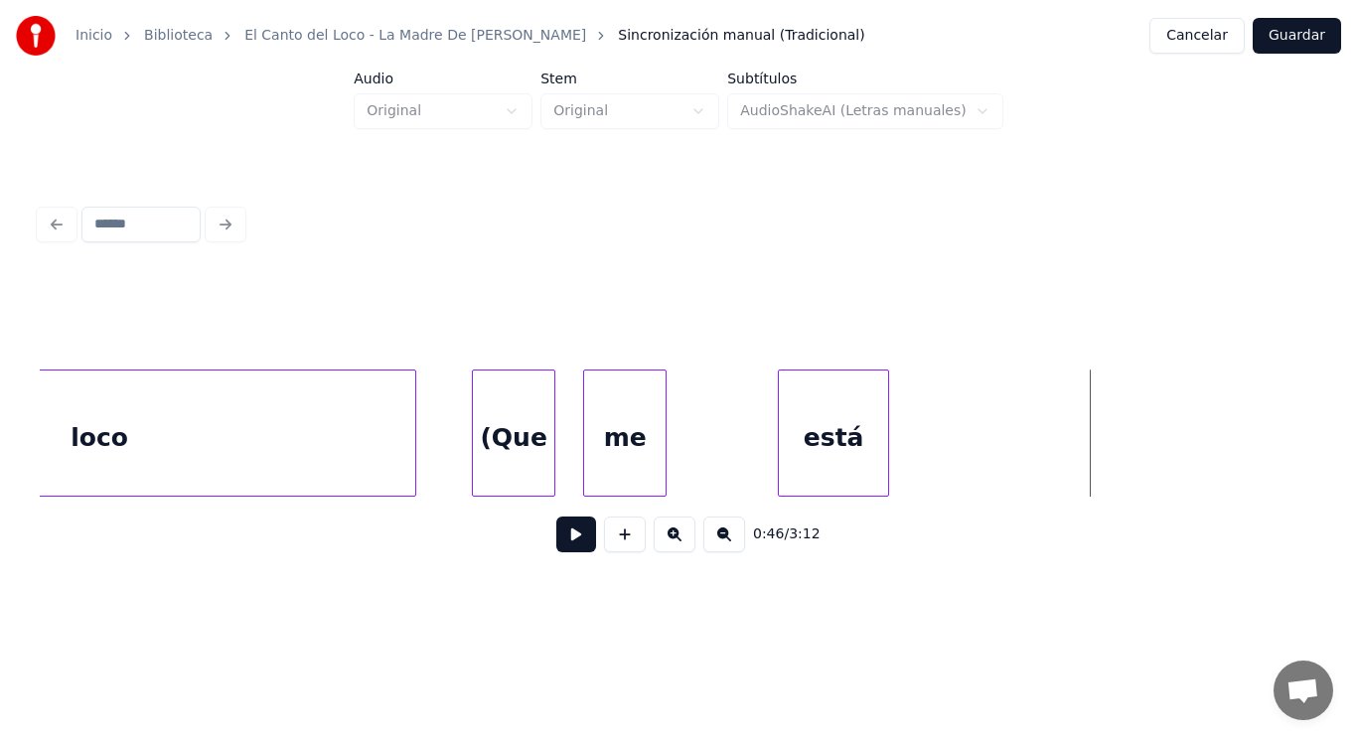
click at [1325, 440] on div "Inicio Biblioteca El Canto del Loco - La Madre De [PERSON_NAME] manual (Tradici…" at bounding box center [678, 302] width 1357 height 605
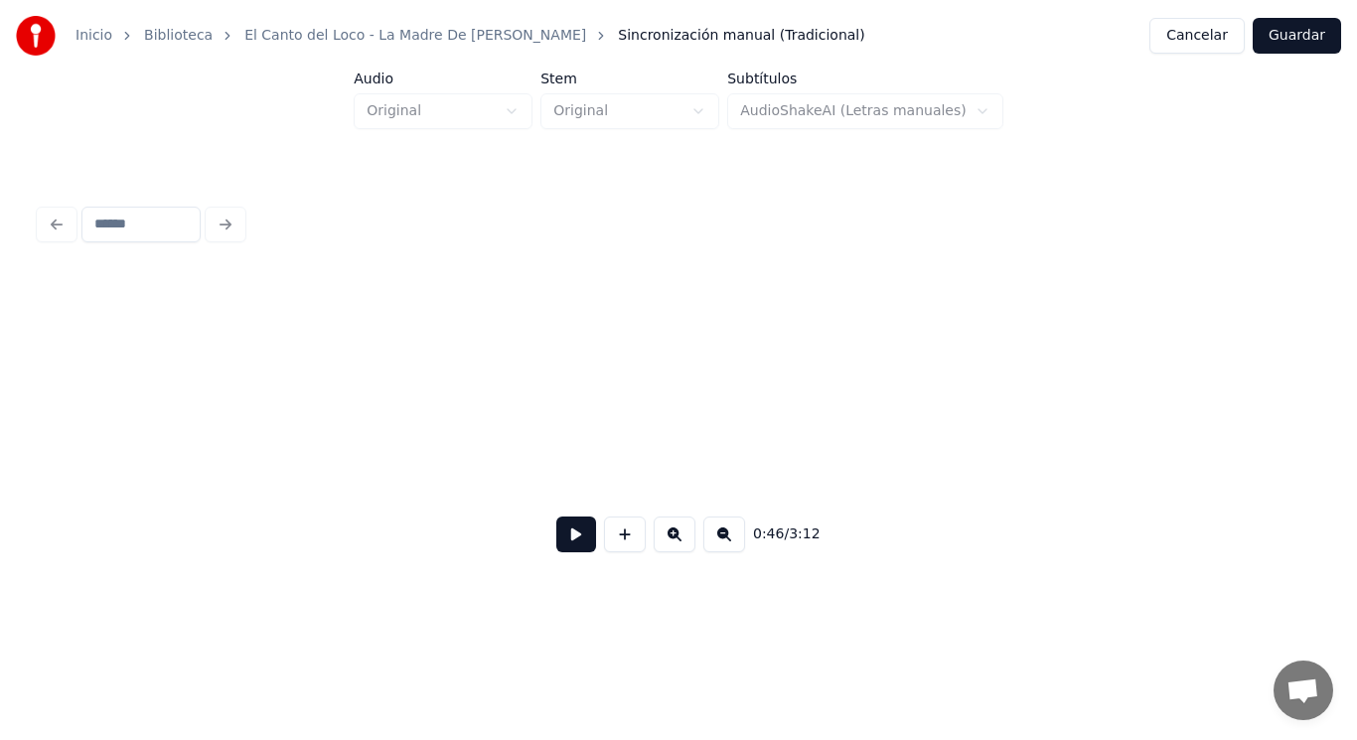
scroll to position [0, 64303]
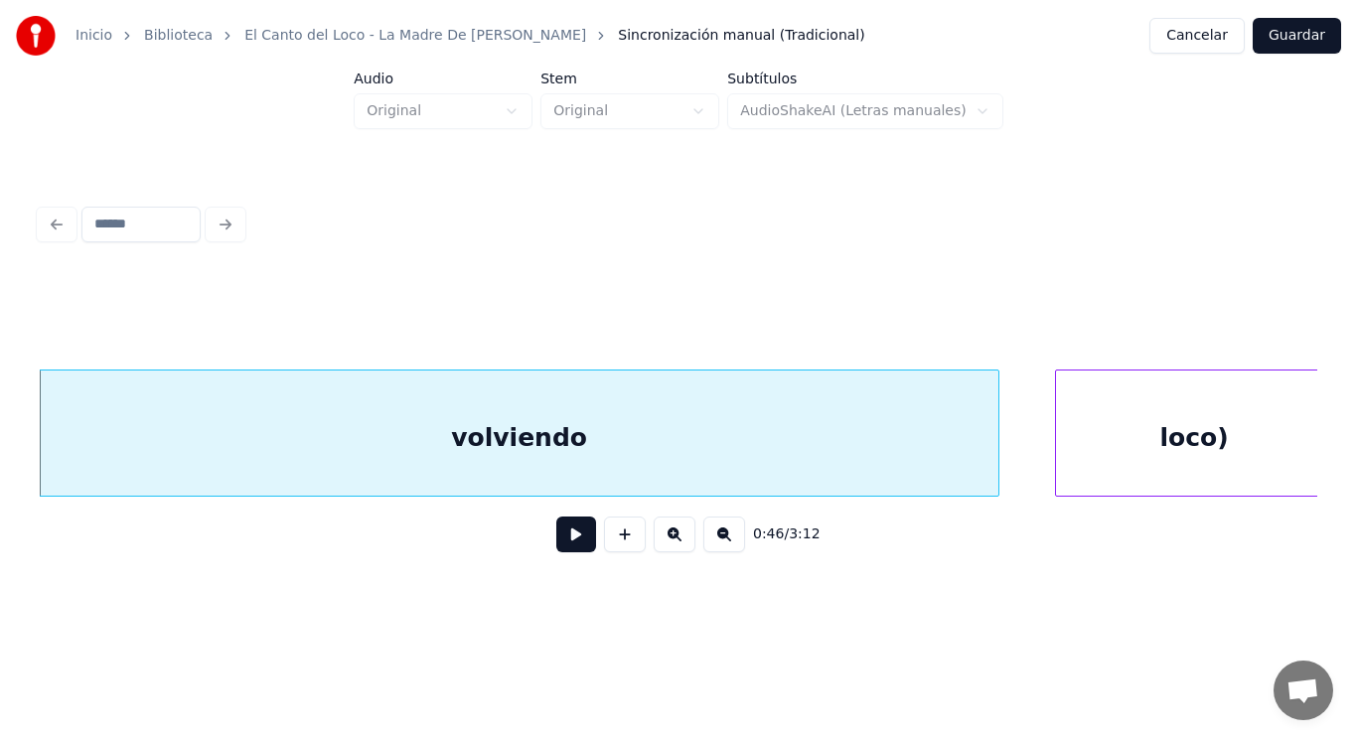
click at [564, 541] on button at bounding box center [576, 534] width 40 height 36
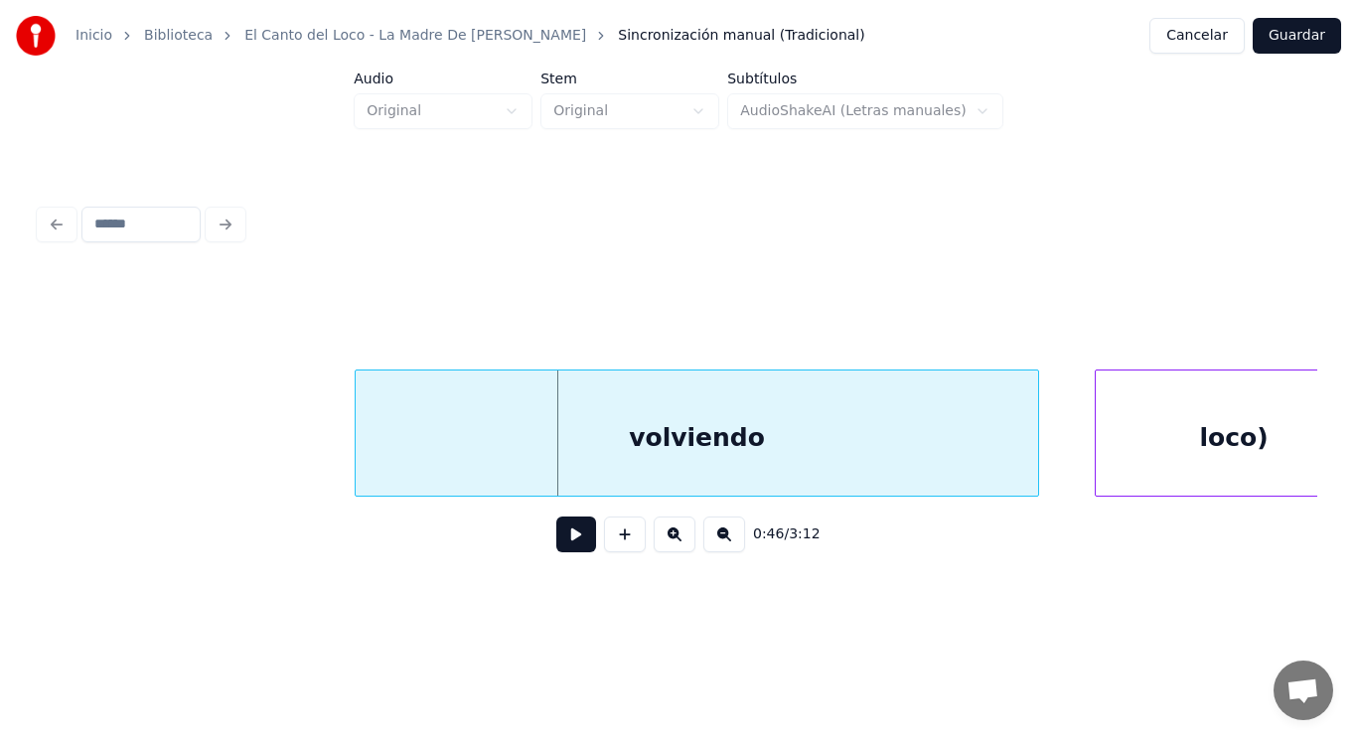
click at [357, 457] on div at bounding box center [359, 432] width 6 height 125
click at [569, 551] on button at bounding box center [576, 534] width 40 height 36
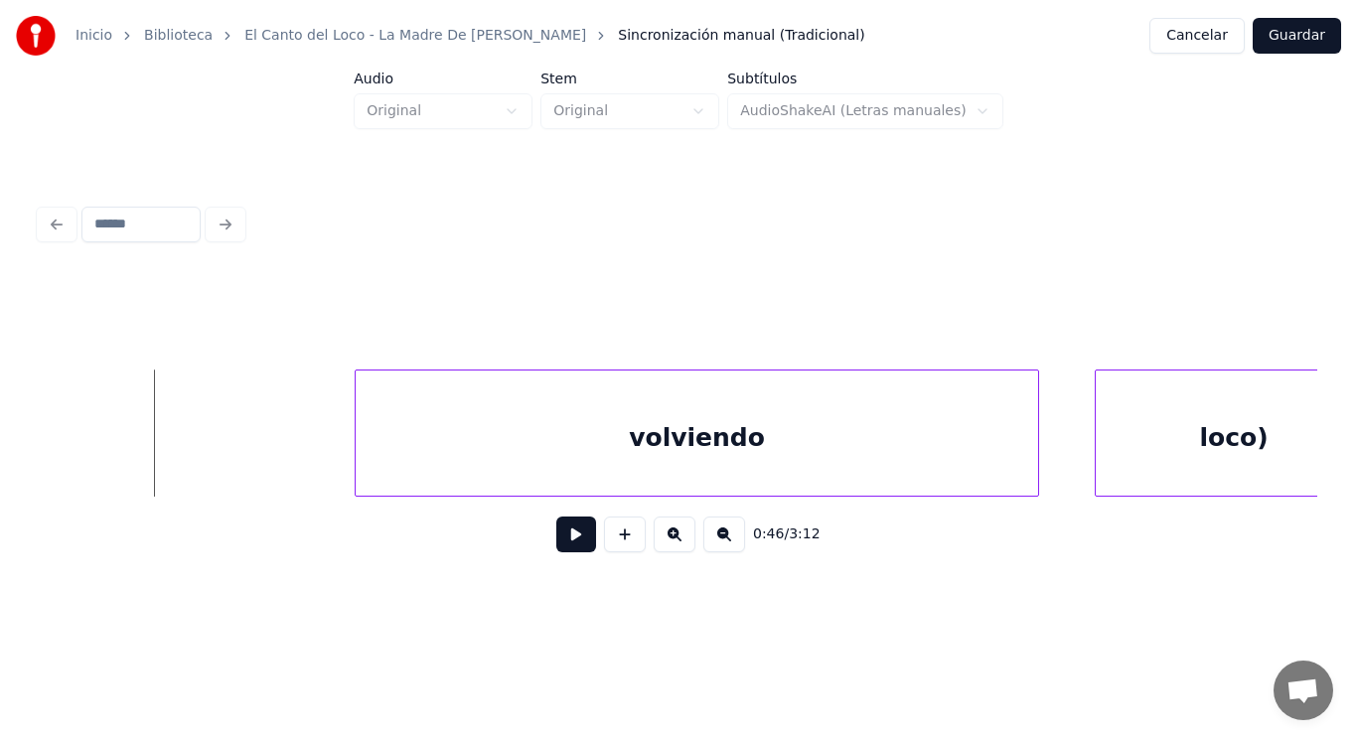
click at [565, 545] on button at bounding box center [576, 534] width 40 height 36
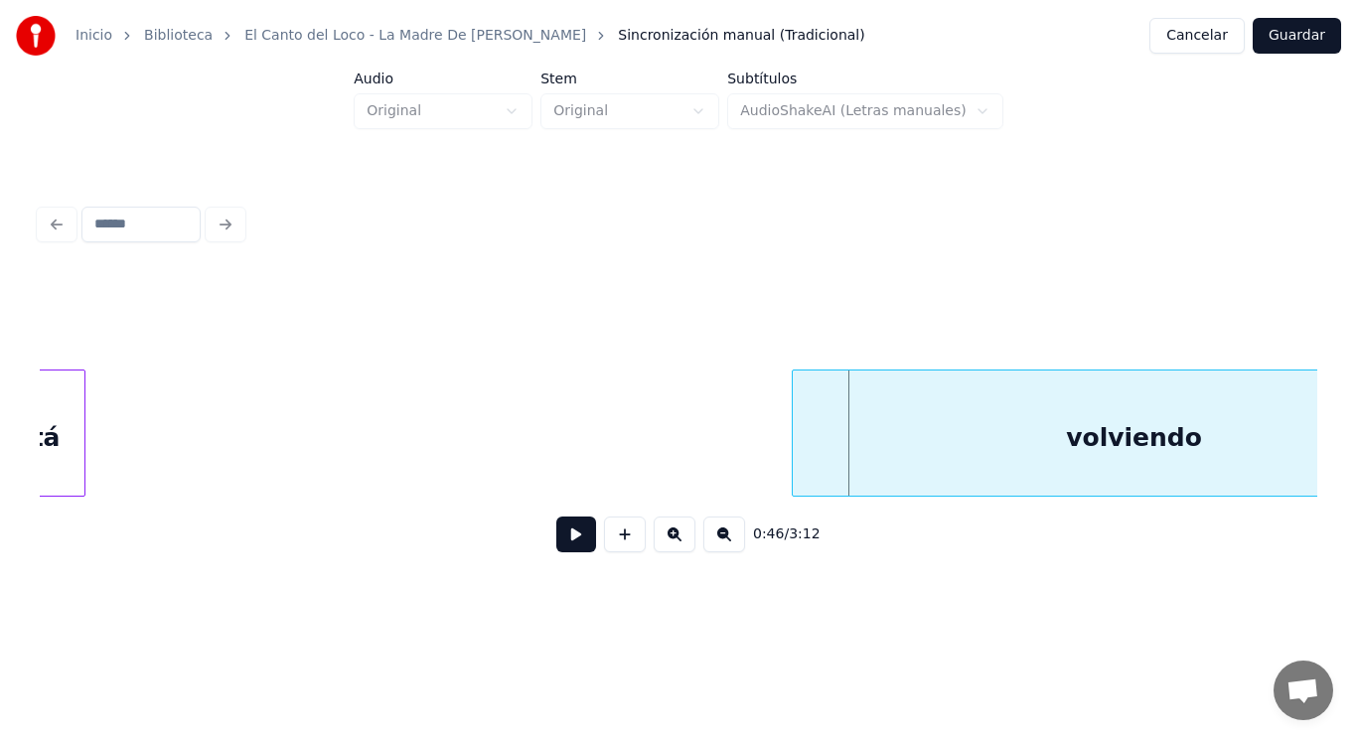
click at [60, 458] on div "está" at bounding box center [29, 437] width 109 height 135
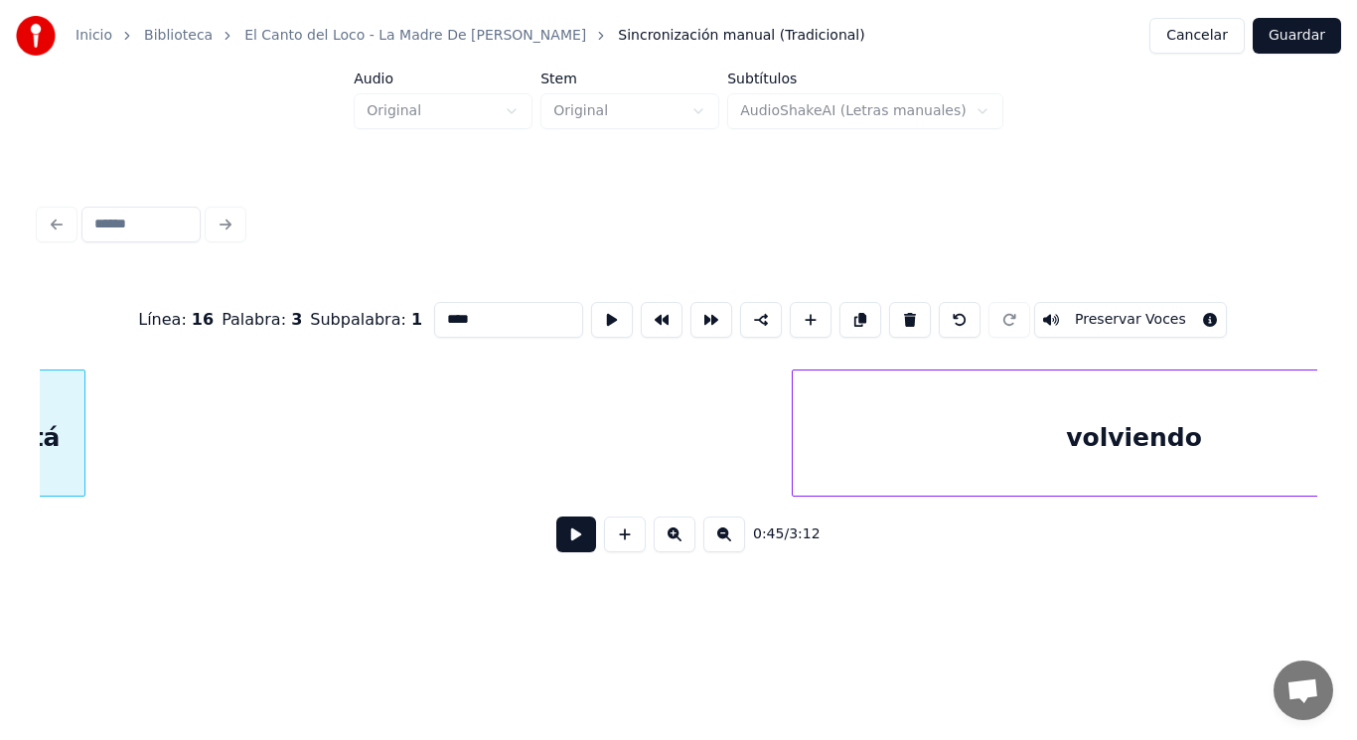
scroll to position [0, 63762]
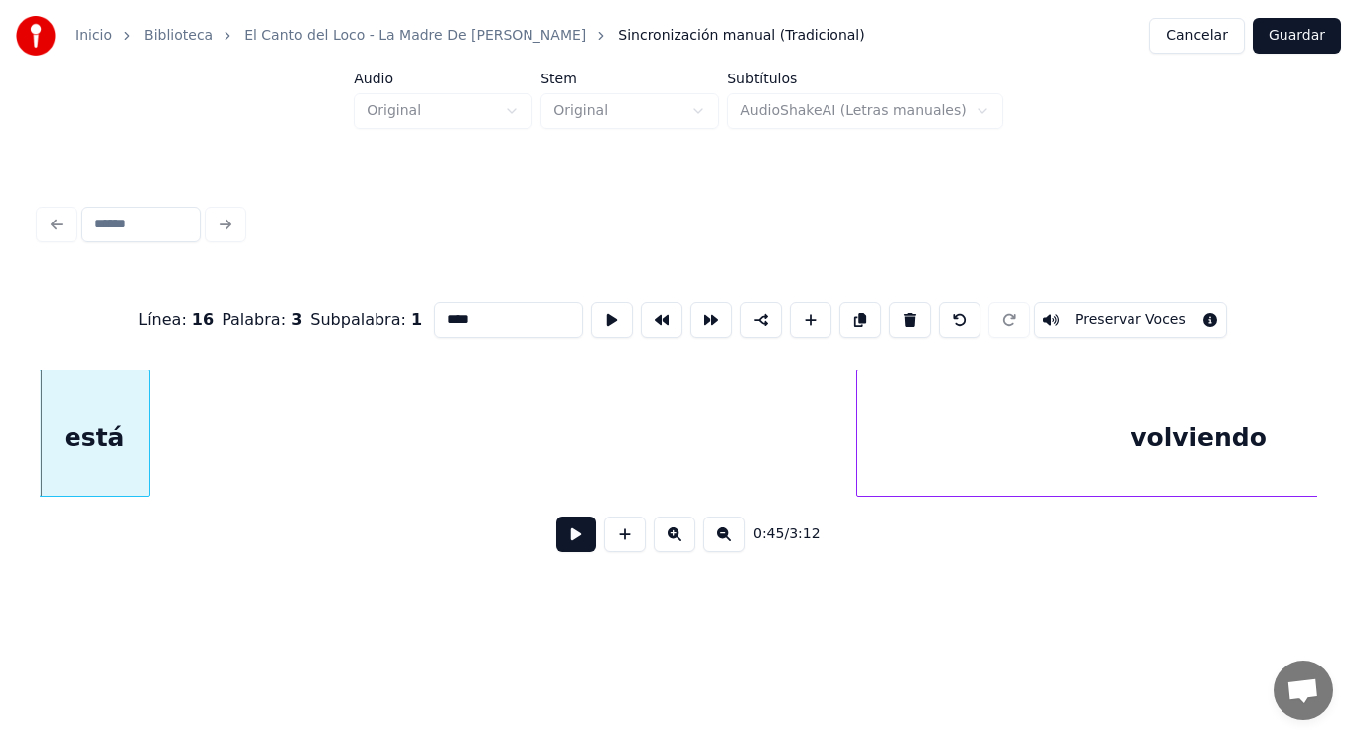
click at [562, 541] on button at bounding box center [576, 534] width 40 height 36
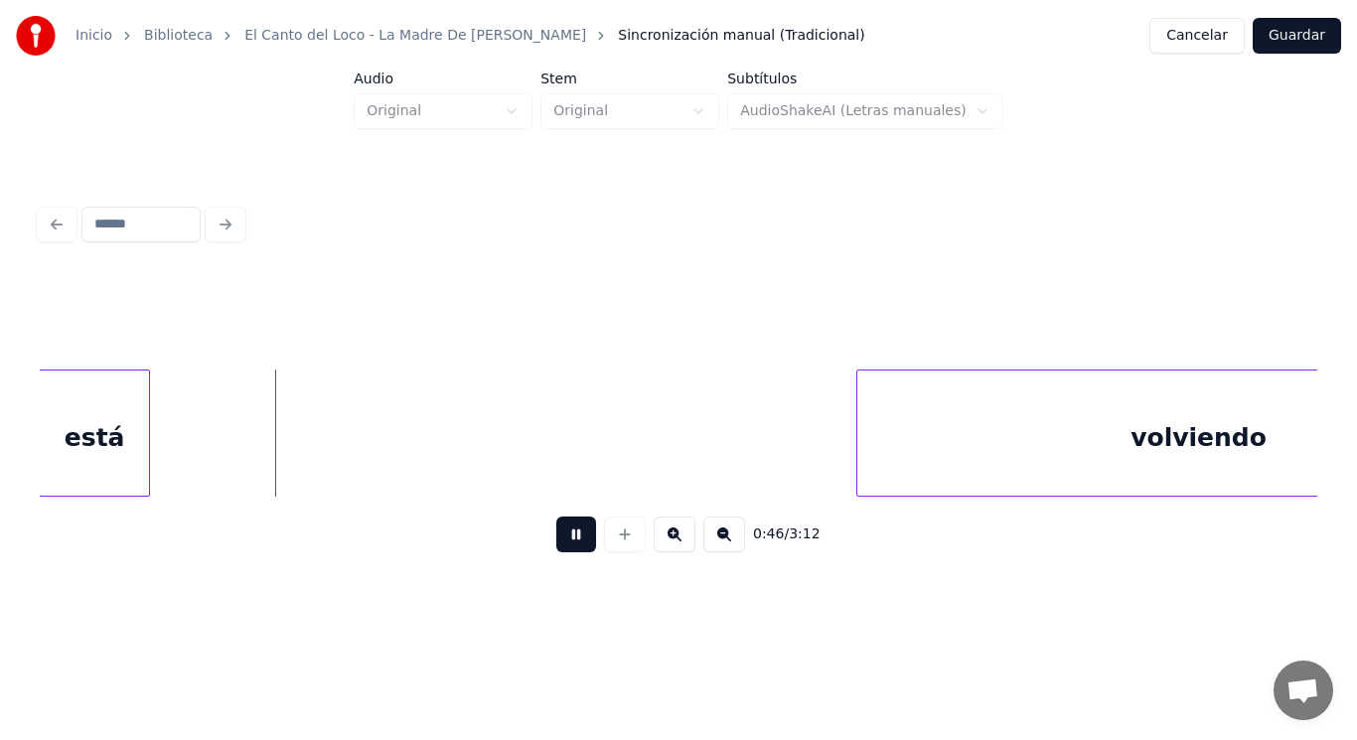
click at [562, 541] on button at bounding box center [576, 534] width 40 height 36
click at [136, 457] on div "está" at bounding box center [94, 437] width 109 height 135
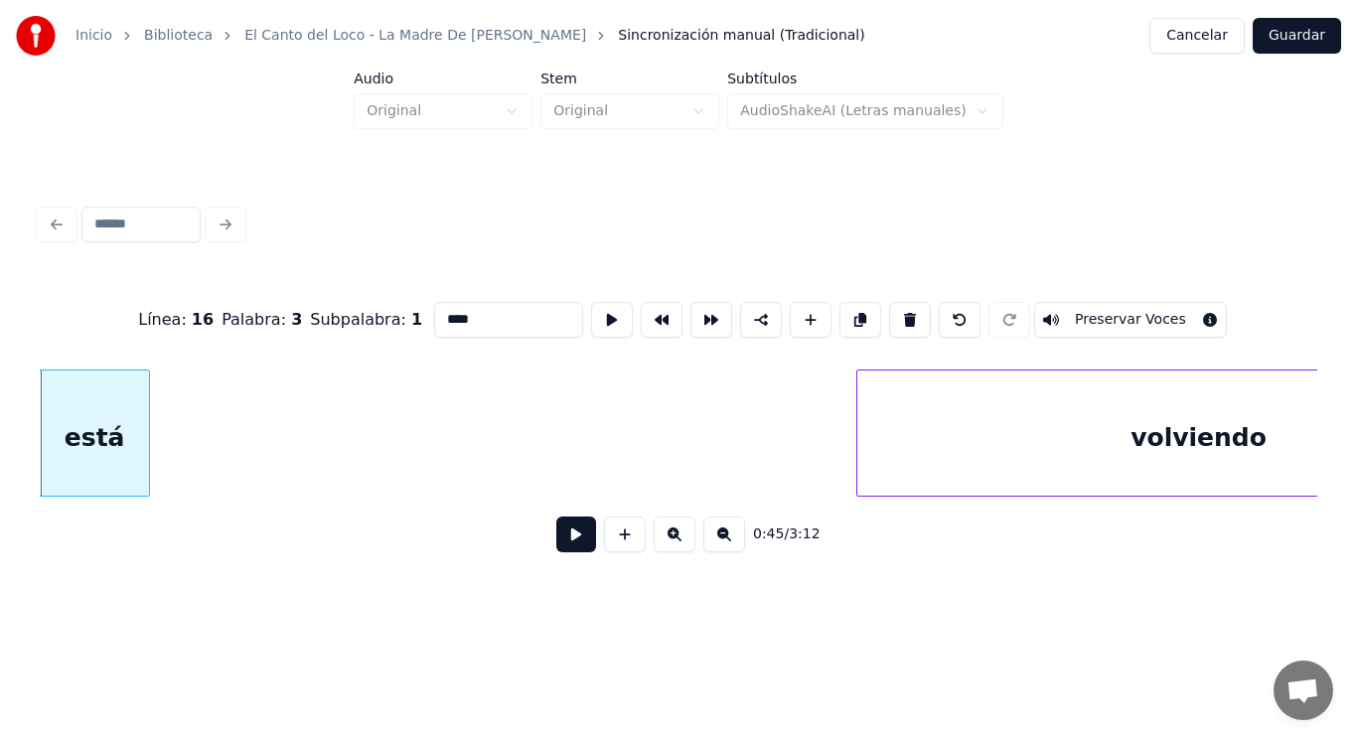
click at [575, 531] on button at bounding box center [576, 534] width 40 height 36
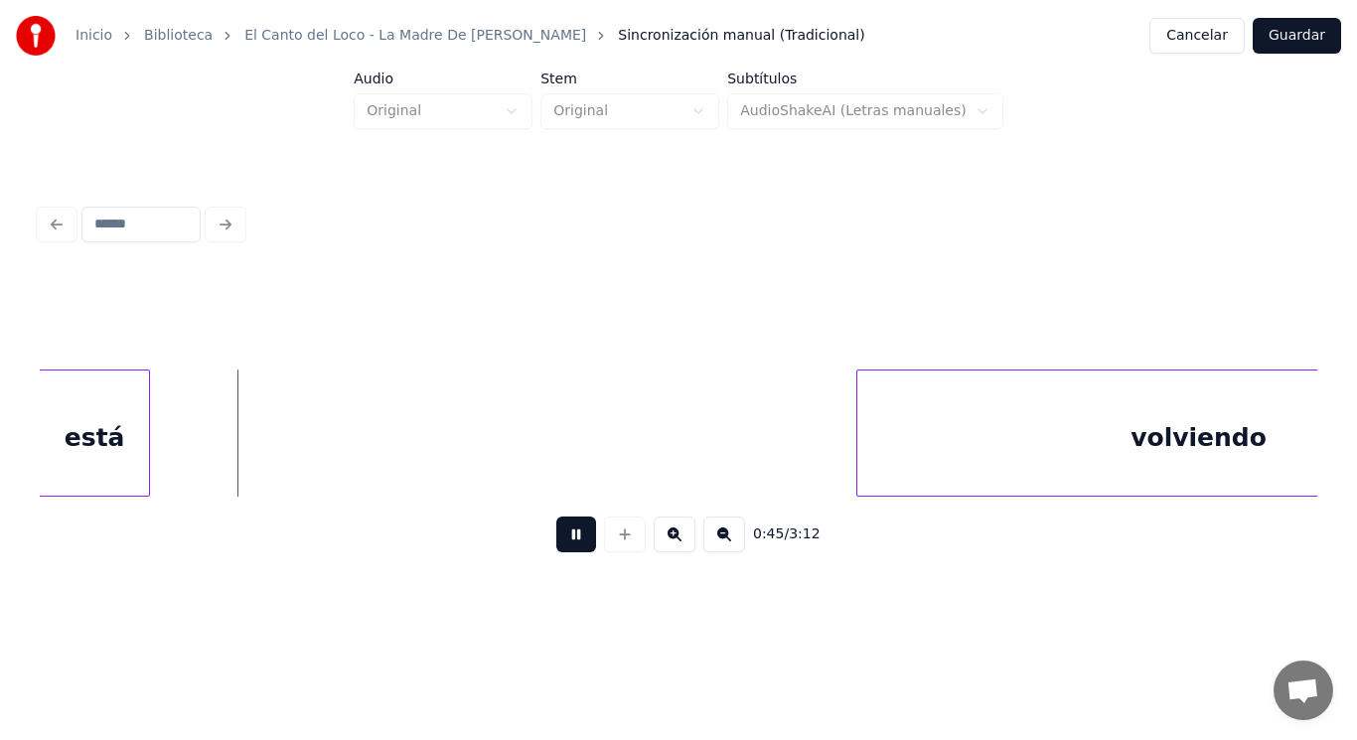
click at [575, 531] on button at bounding box center [576, 534] width 40 height 36
click at [304, 467] on div at bounding box center [305, 432] width 6 height 125
click at [556, 539] on button at bounding box center [576, 534] width 40 height 36
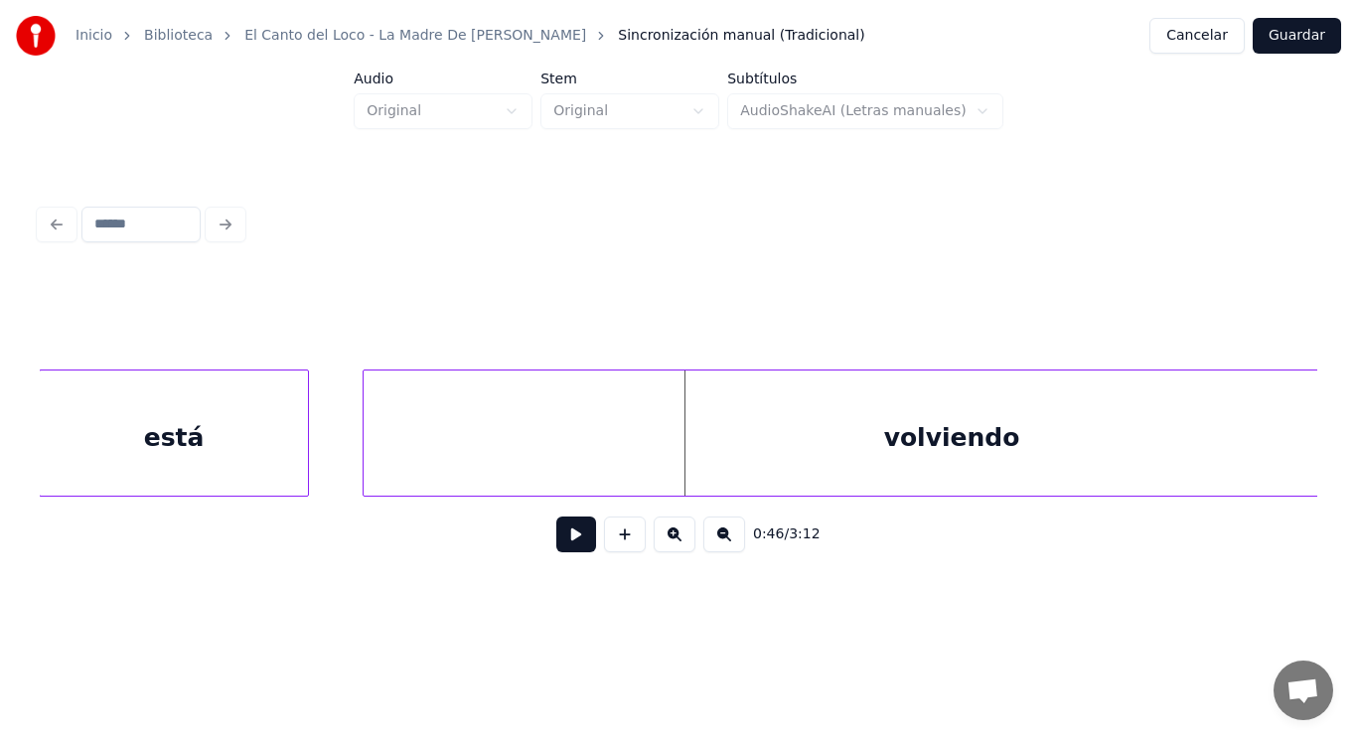
click at [364, 447] on div at bounding box center [366, 432] width 6 height 125
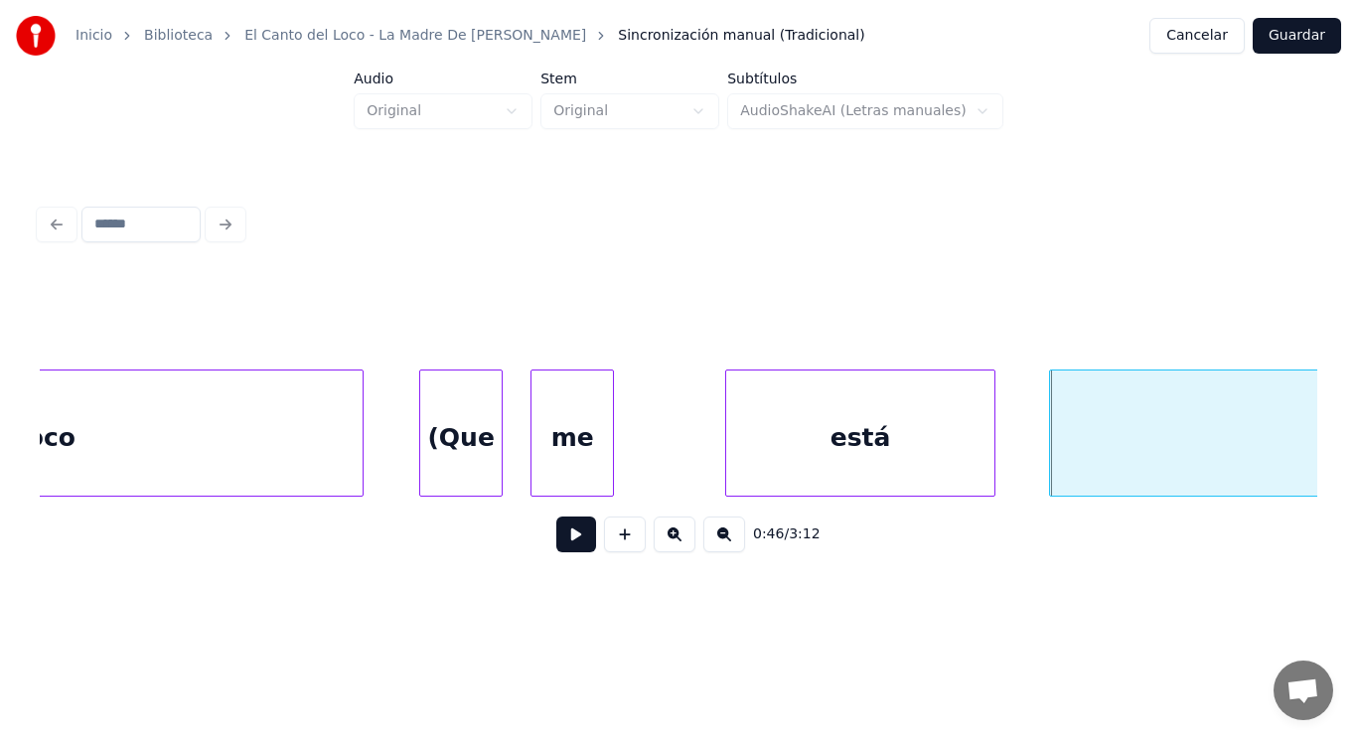
scroll to position [0, 62968]
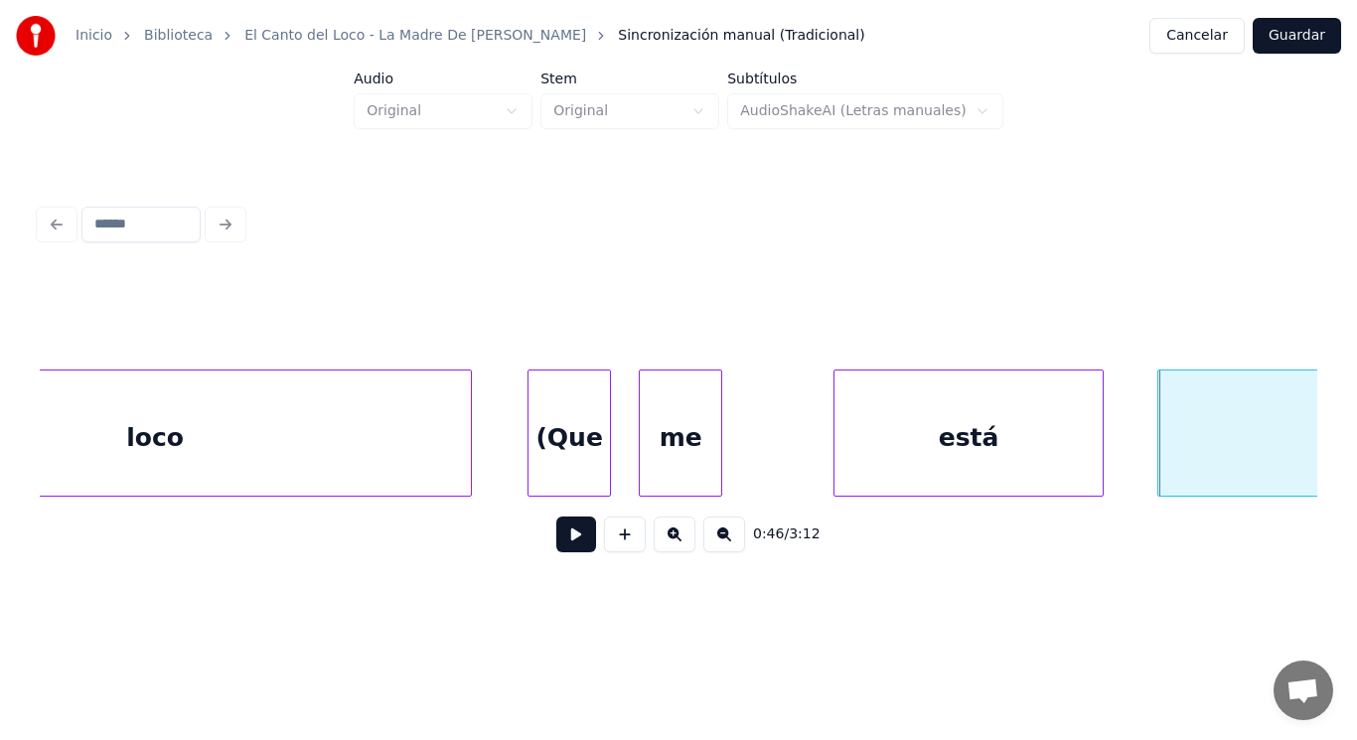
click at [703, 465] on div "me" at bounding box center [680, 437] width 81 height 135
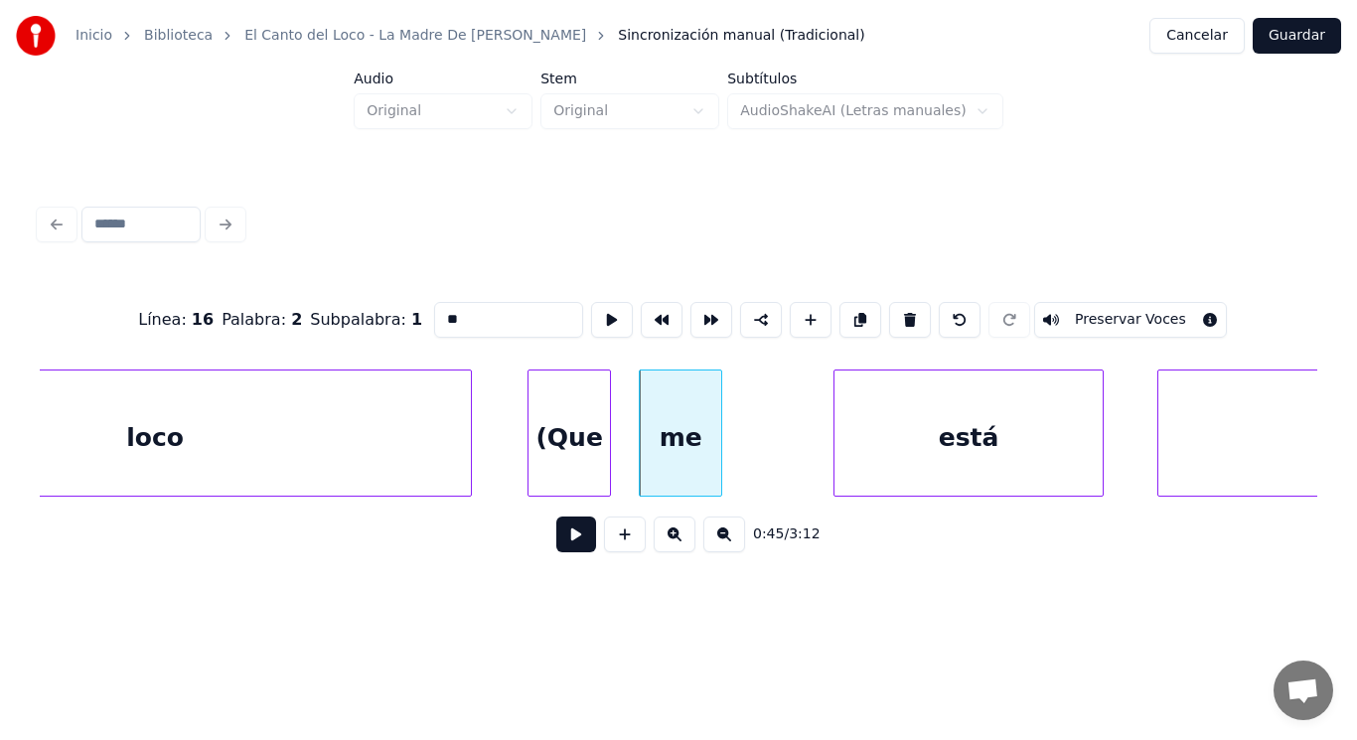
click at [566, 529] on button at bounding box center [576, 534] width 40 height 36
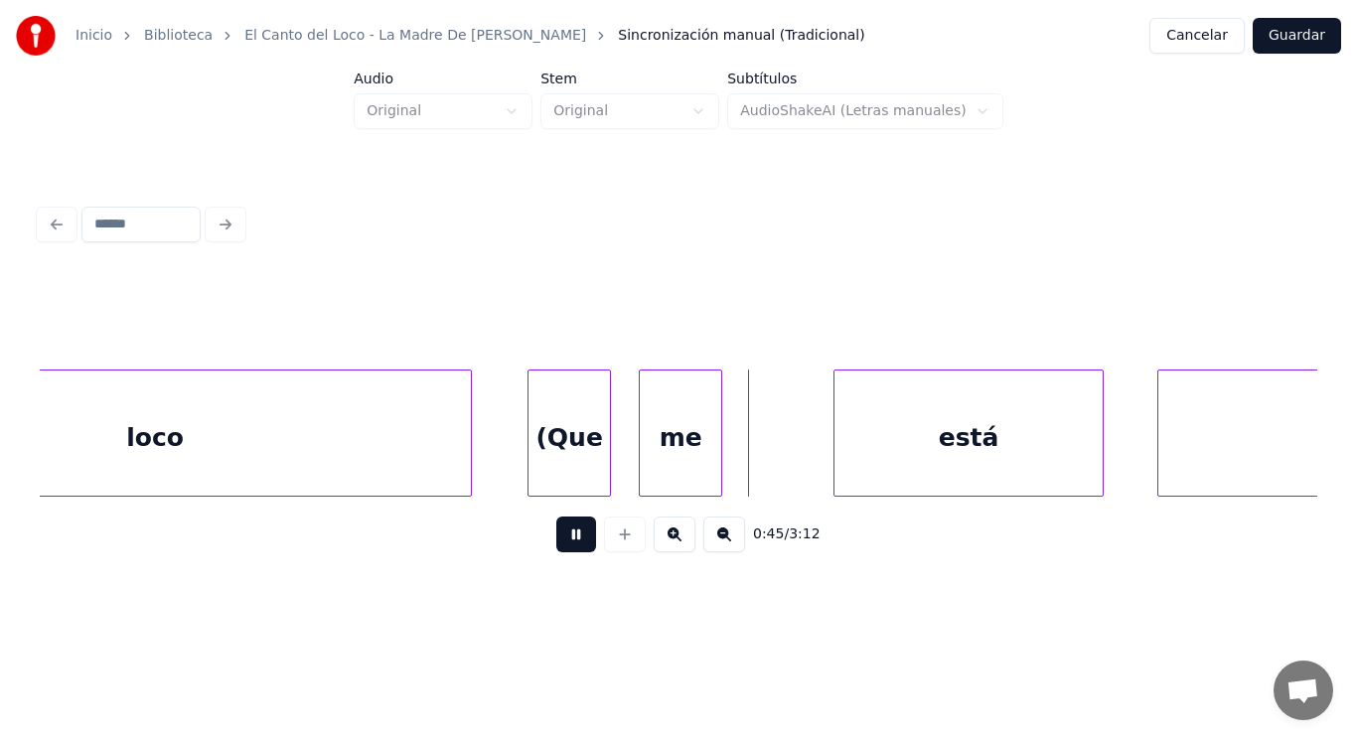
click at [566, 529] on button at bounding box center [576, 534] width 40 height 36
click at [299, 444] on div "loco" at bounding box center [155, 437] width 632 height 135
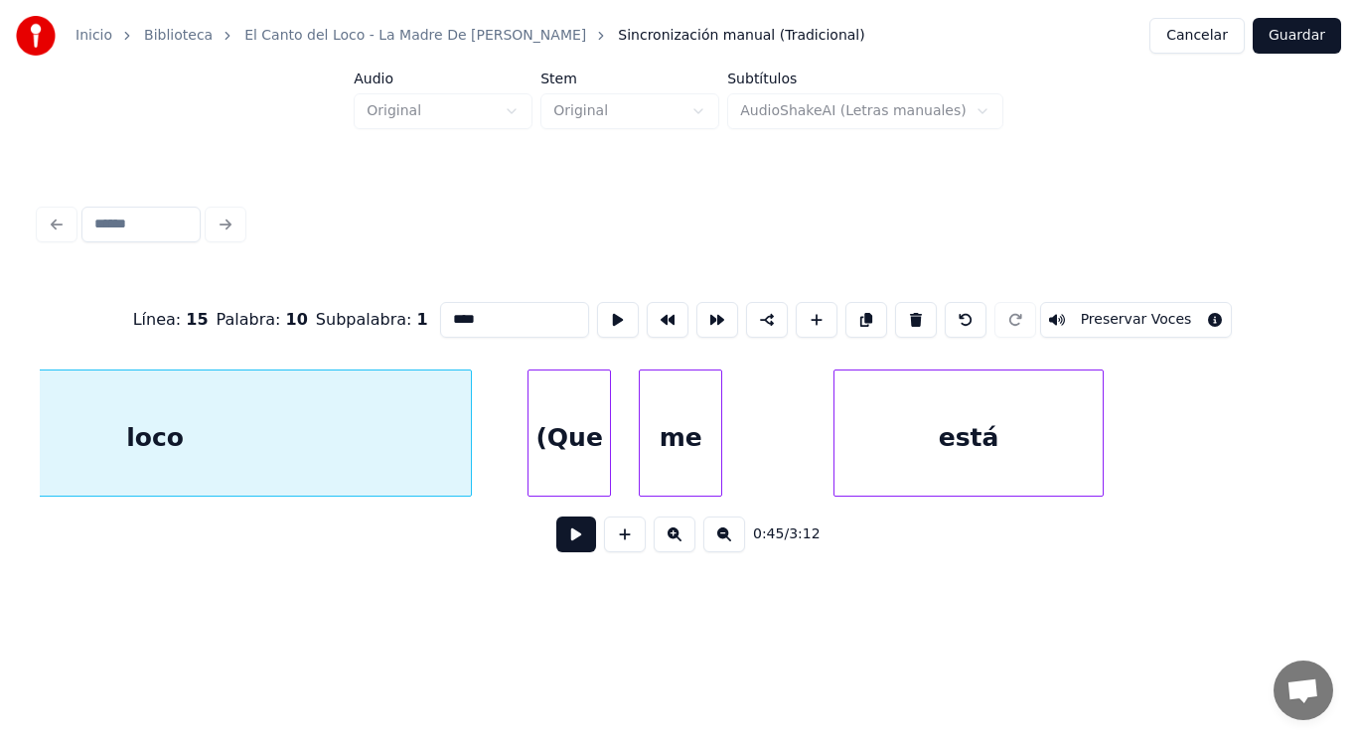
scroll to position [0, 62767]
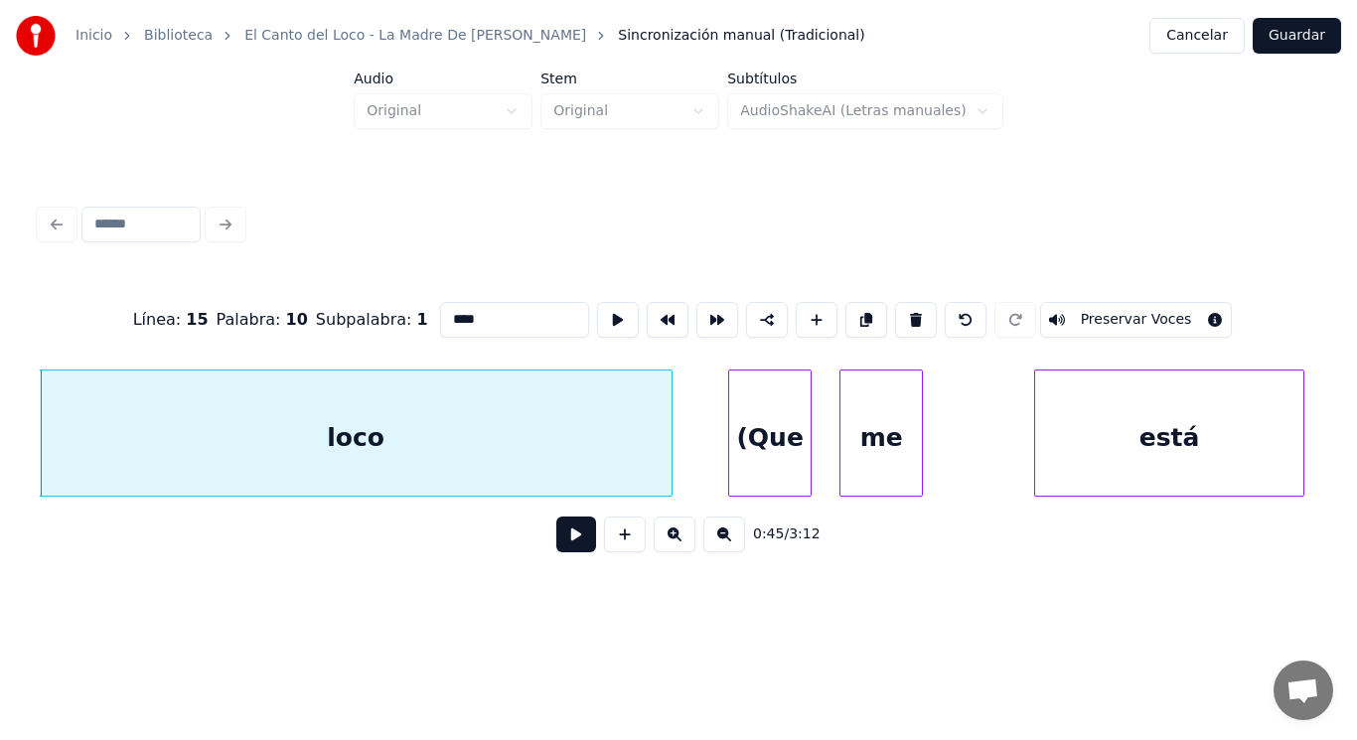
click at [556, 538] on button at bounding box center [576, 534] width 40 height 36
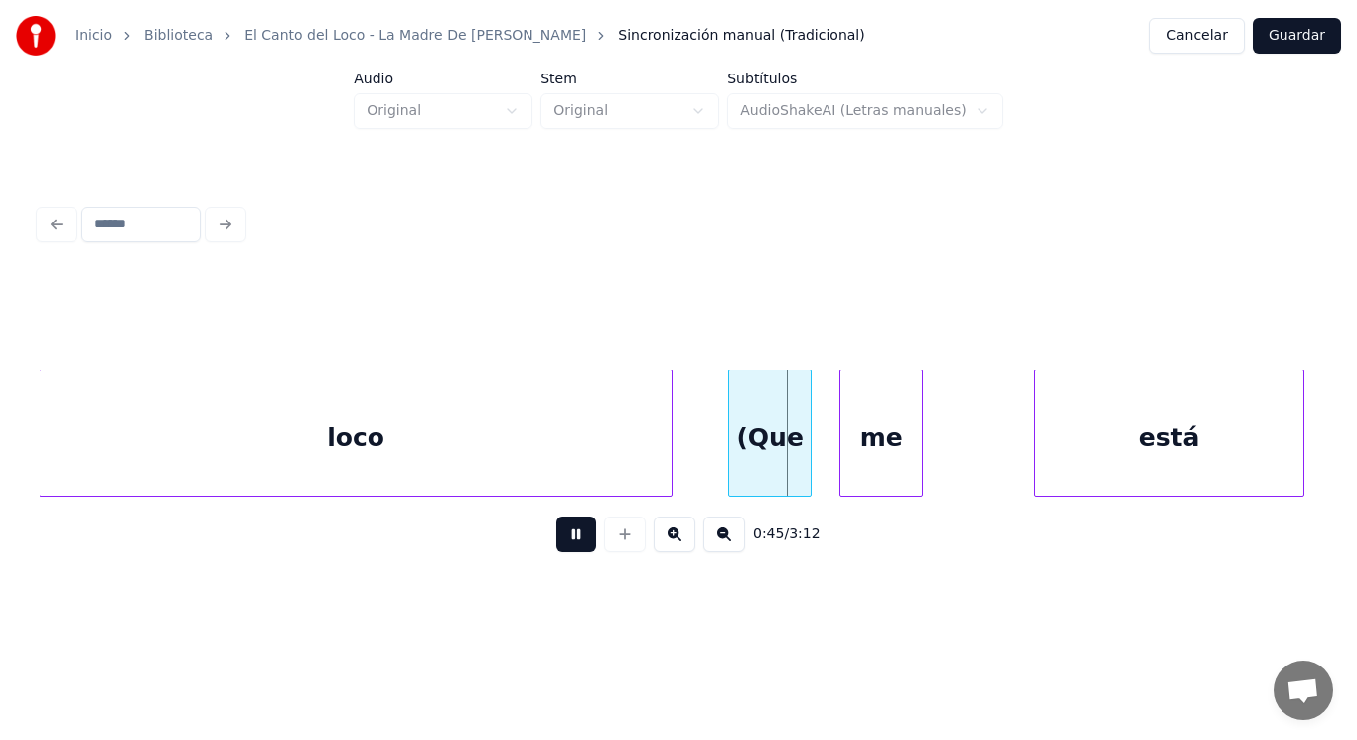
click at [556, 538] on button at bounding box center [576, 534] width 40 height 36
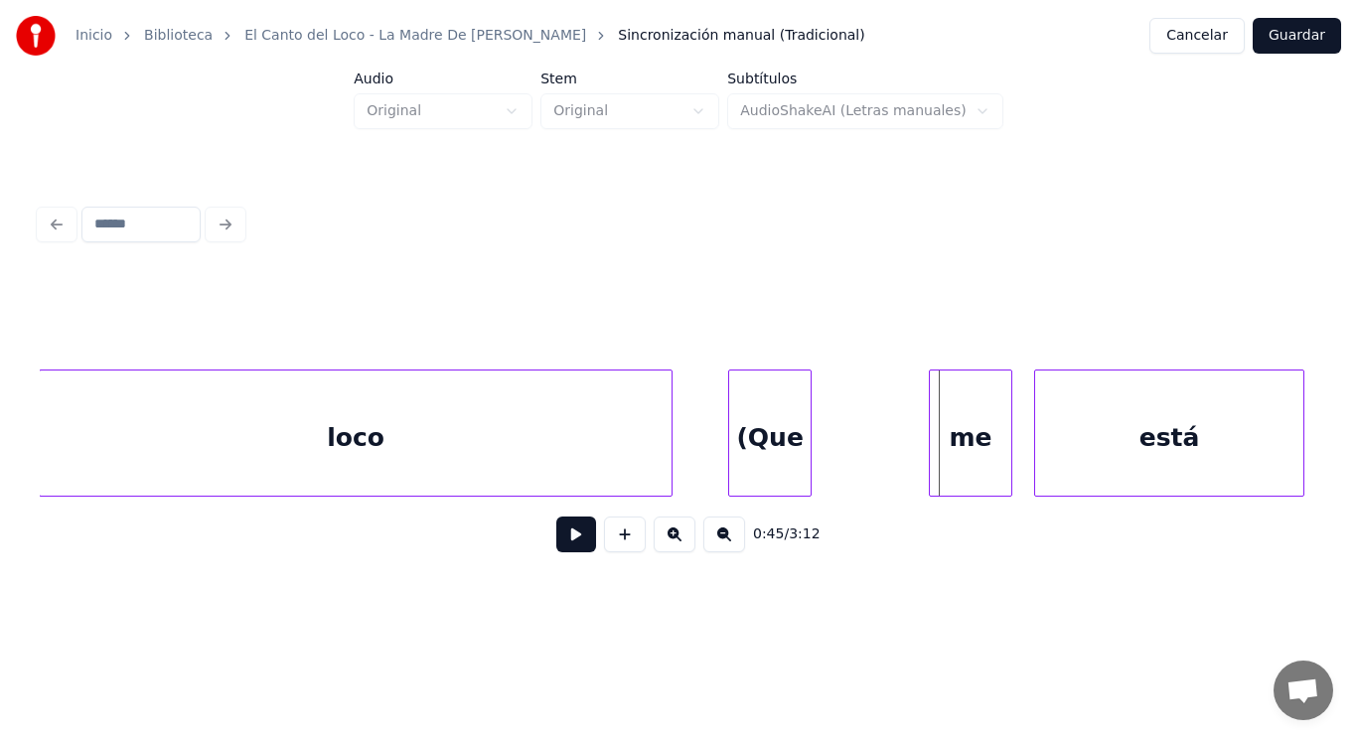
click at [957, 468] on div "me" at bounding box center [970, 437] width 81 height 135
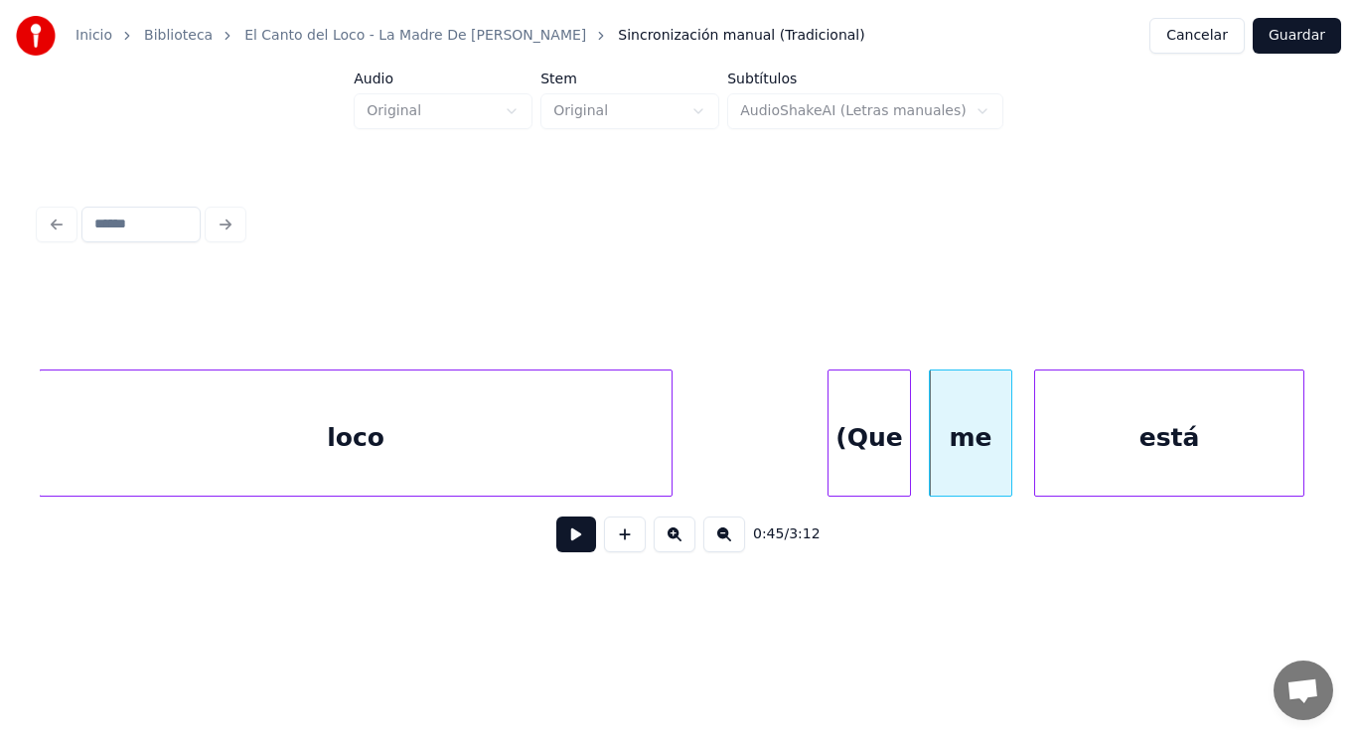
click at [871, 464] on div "(Que" at bounding box center [868, 437] width 81 height 135
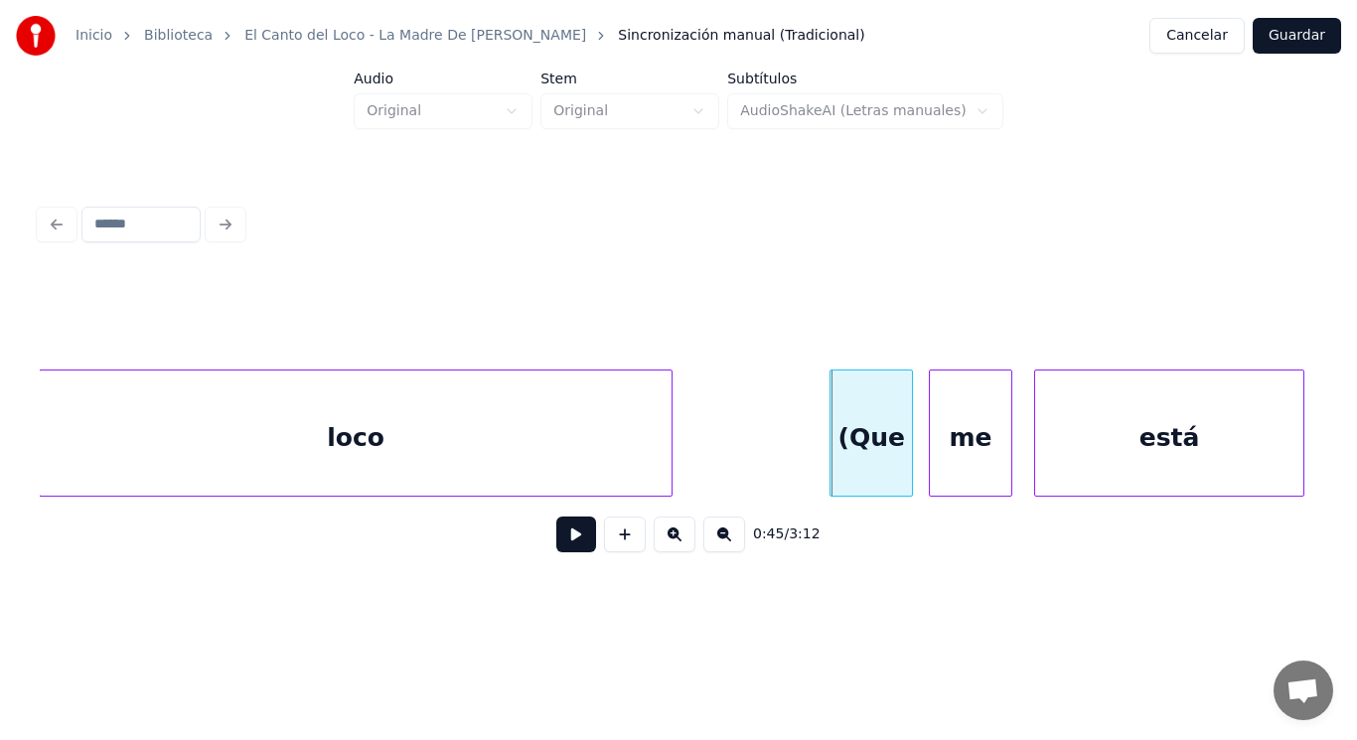
click at [551, 443] on div "loco" at bounding box center [356, 437] width 632 height 135
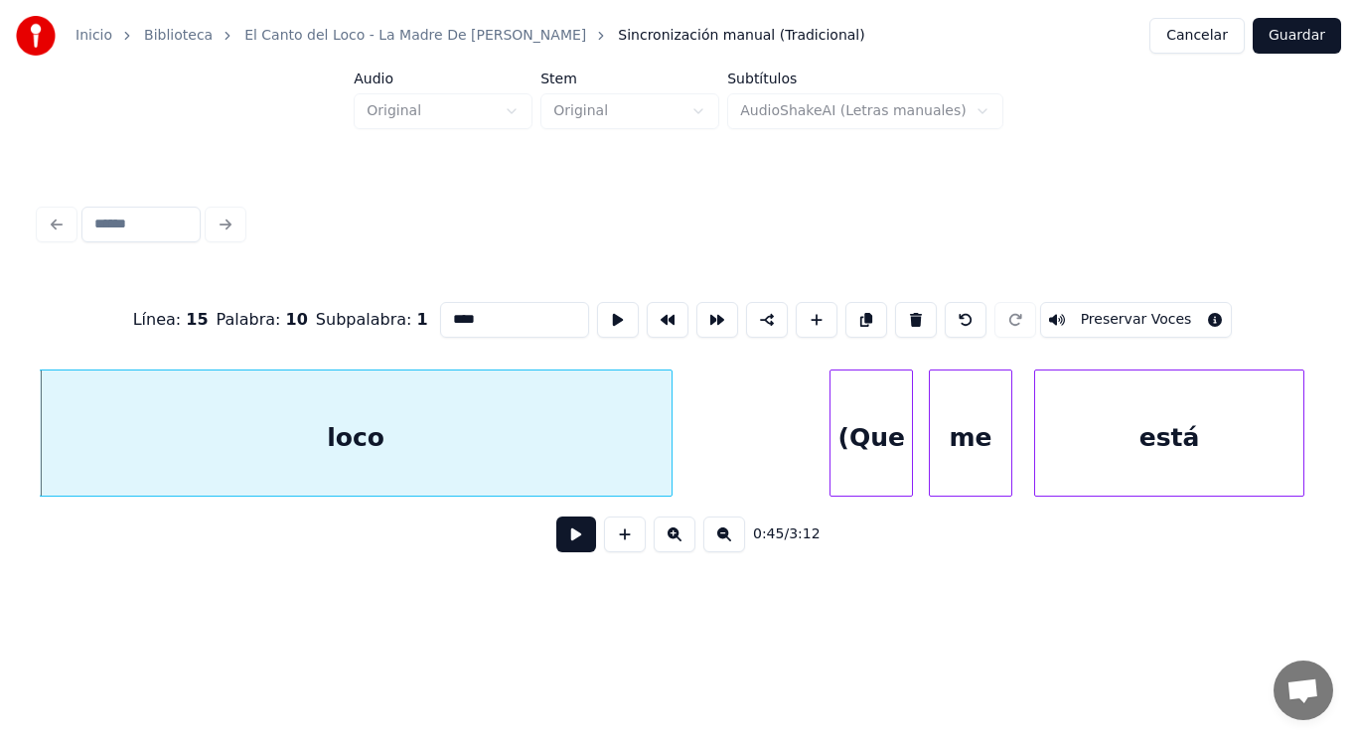
click at [556, 538] on button at bounding box center [576, 534] width 40 height 36
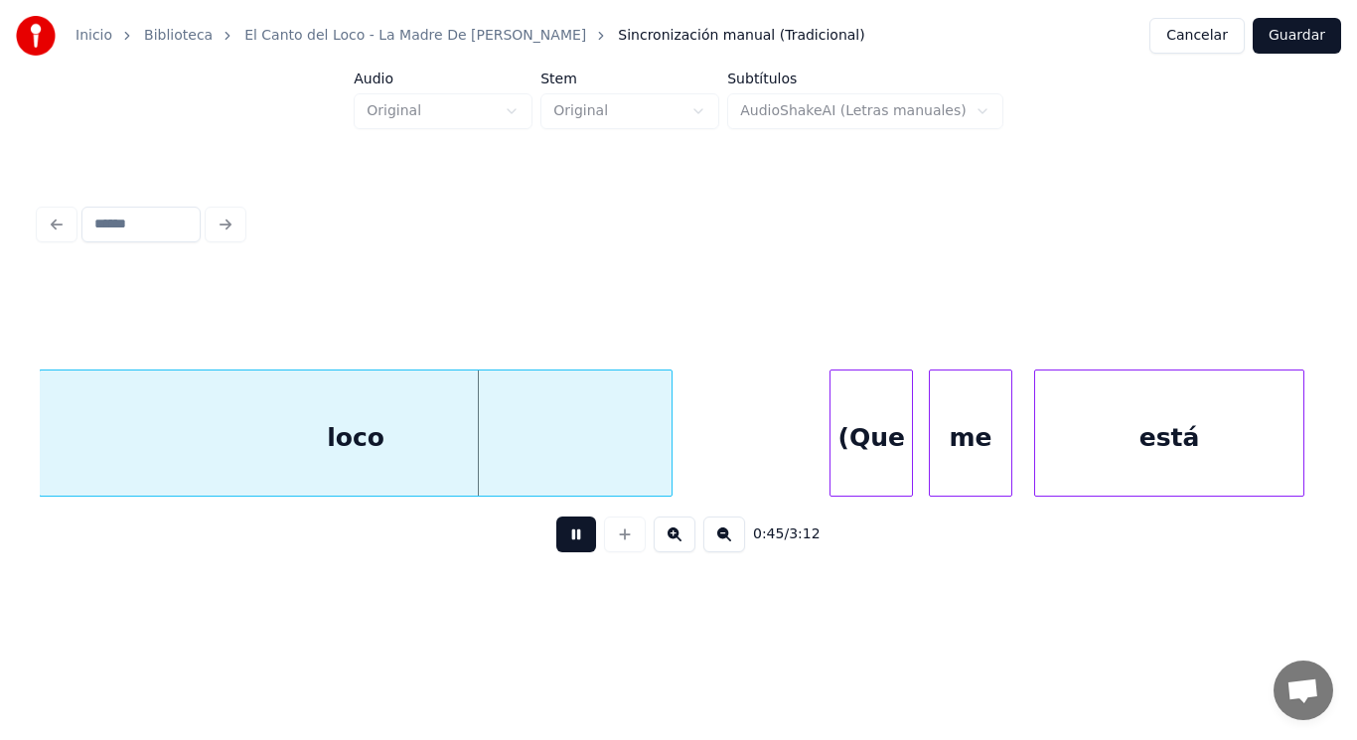
click
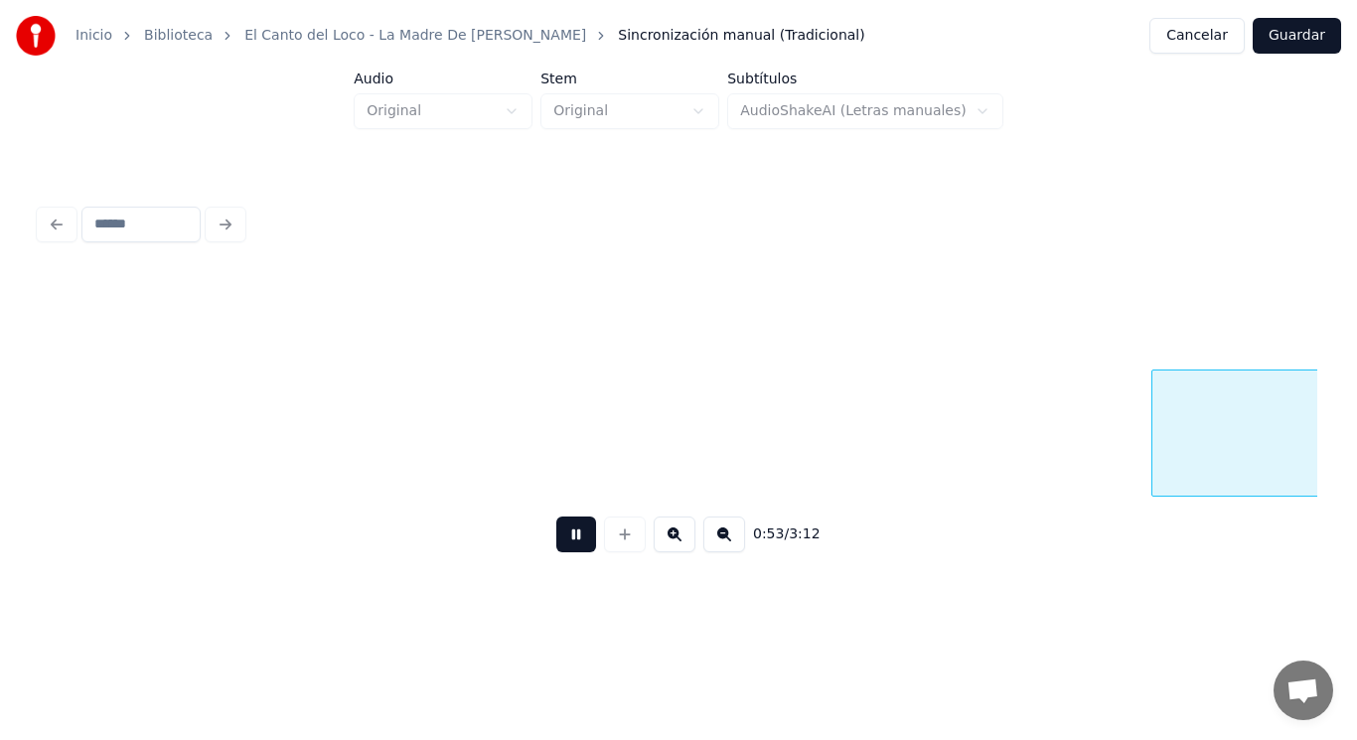
scroll to position [0, 74289]
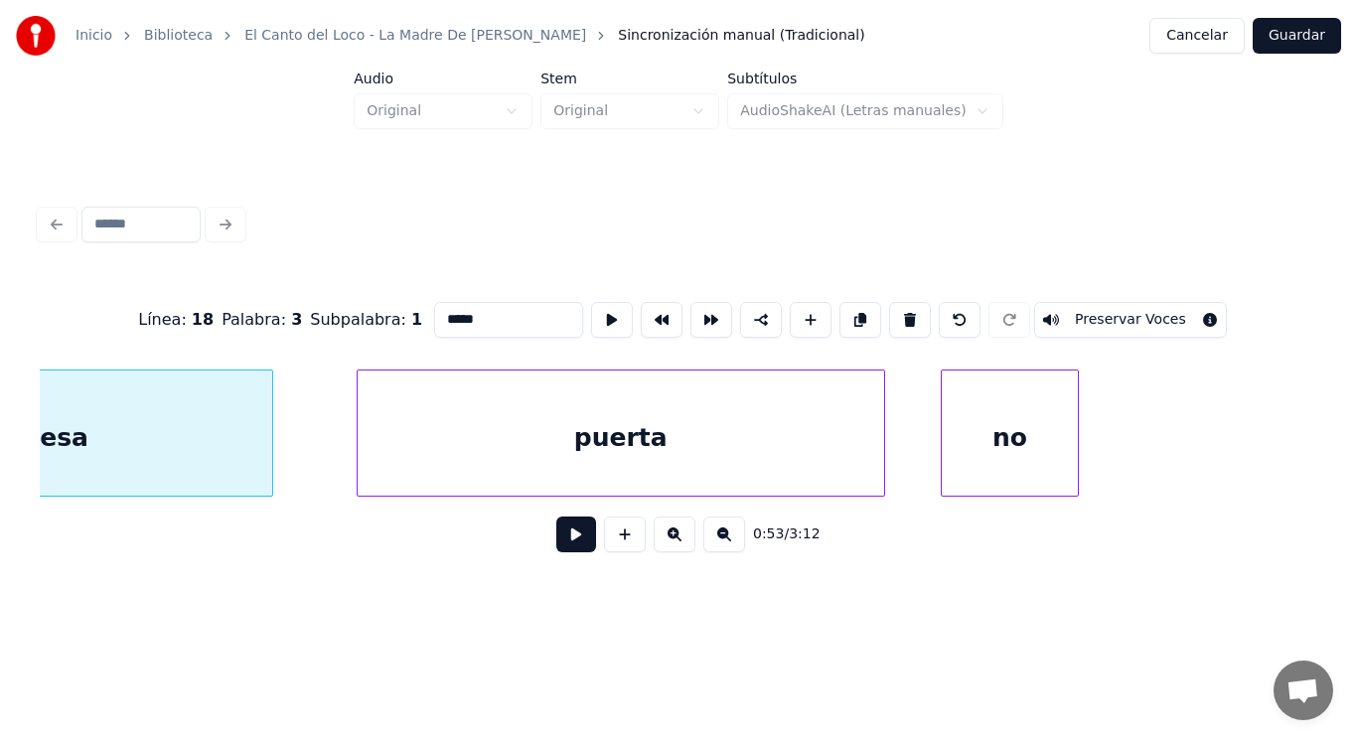
type input "***"
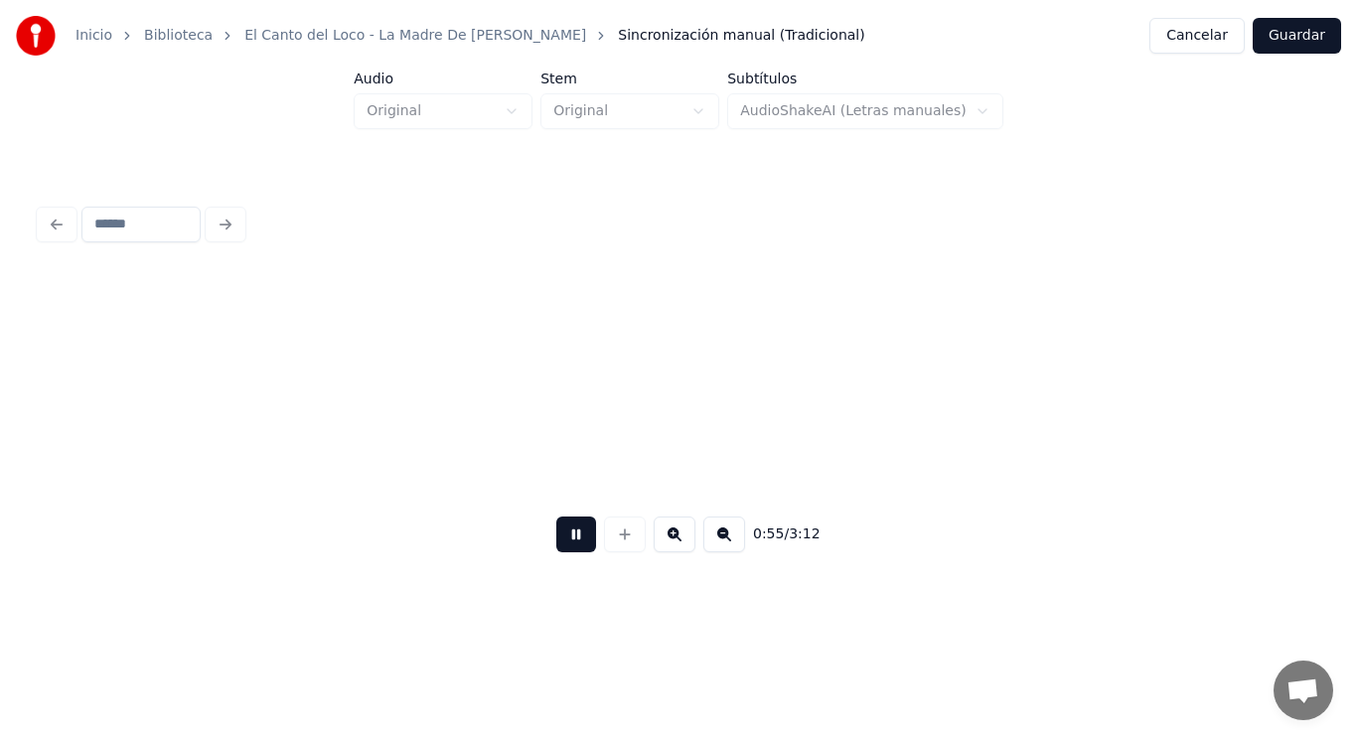
scroll to position [0, 76592]
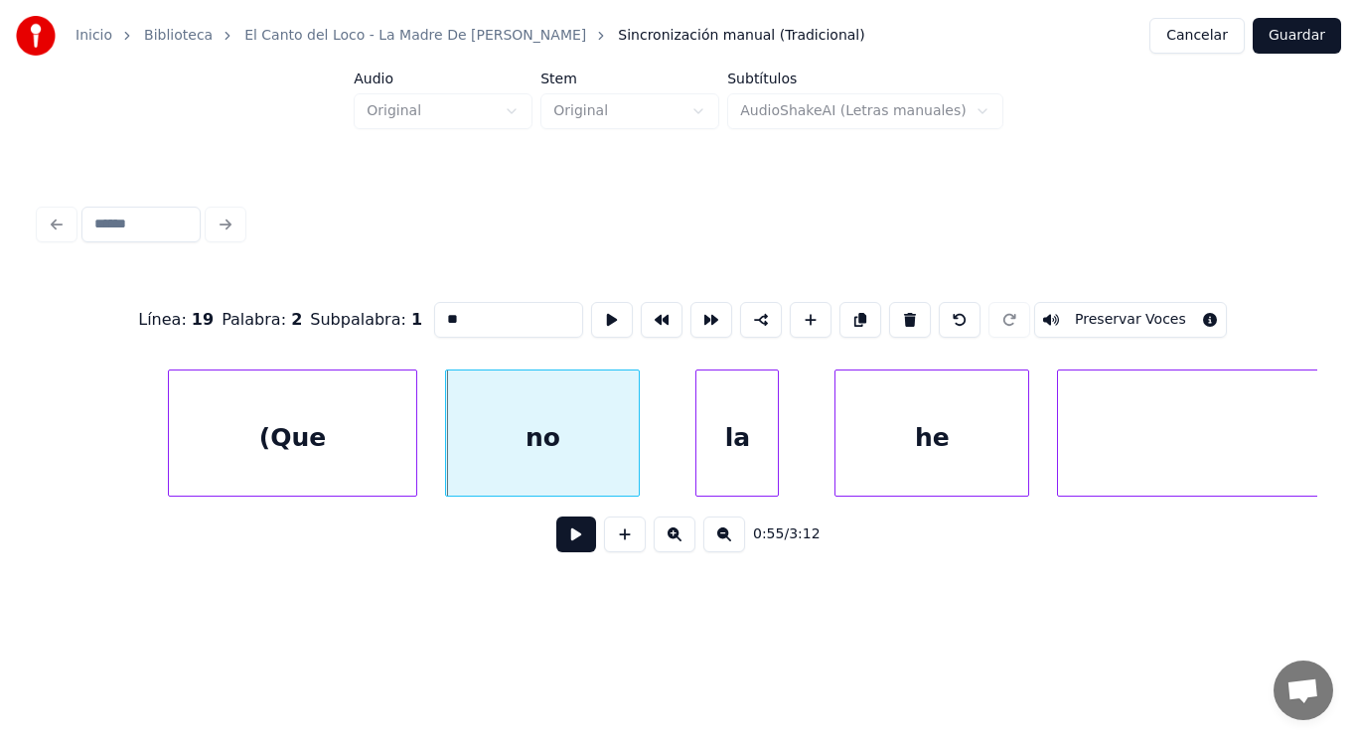
type input "**"
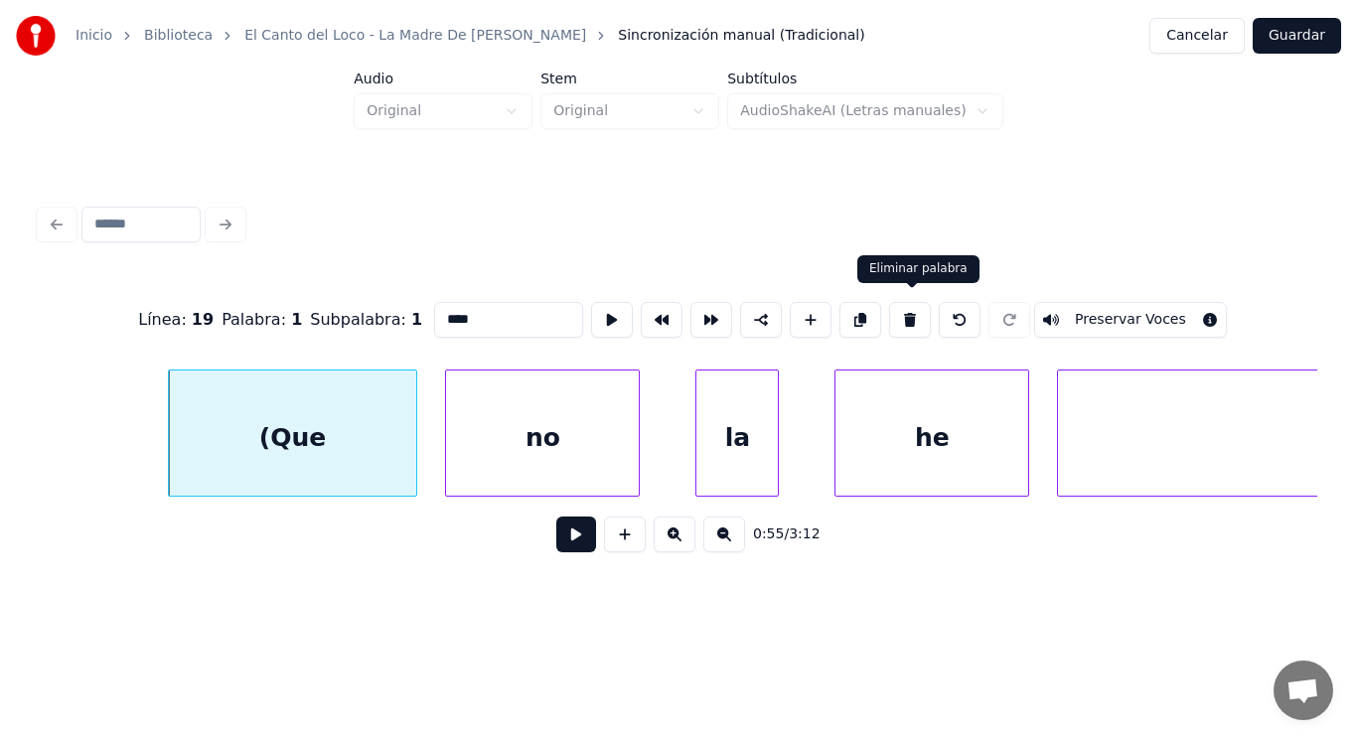
type input "********"
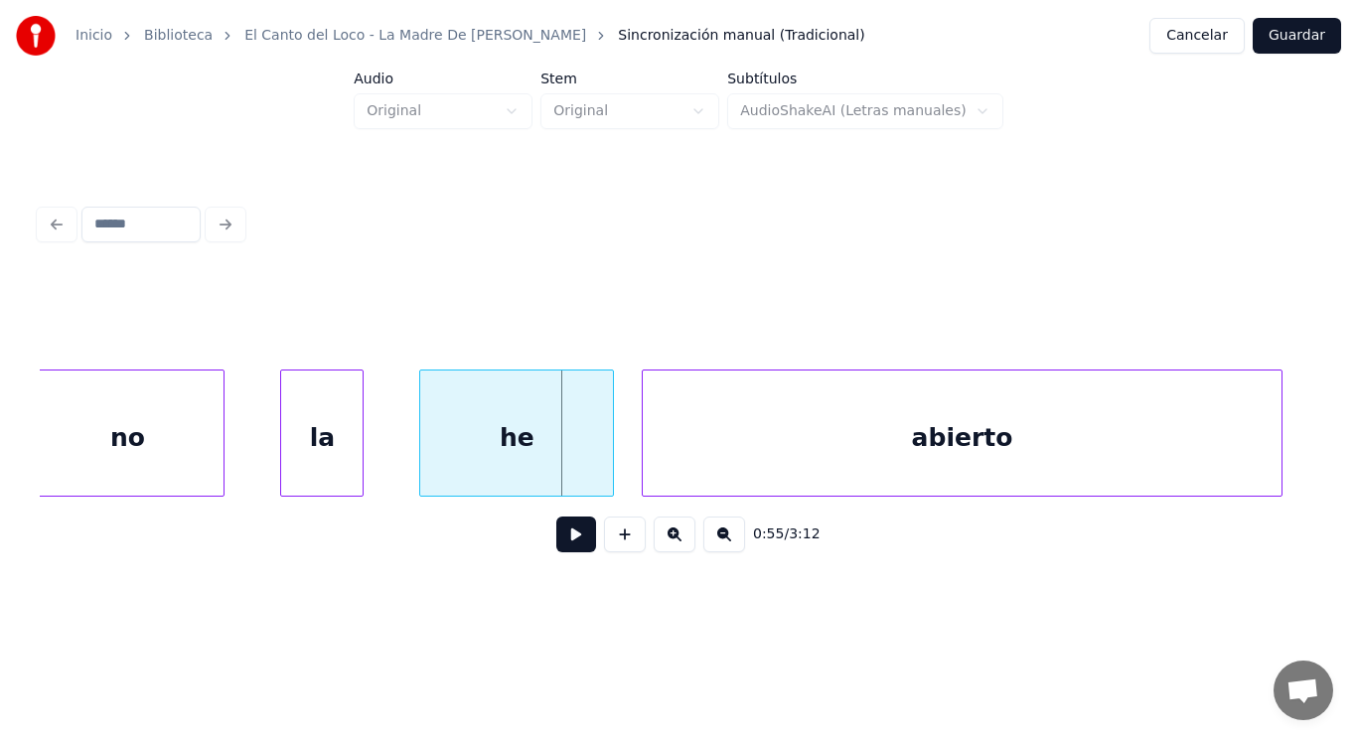
scroll to position [0, 76998]
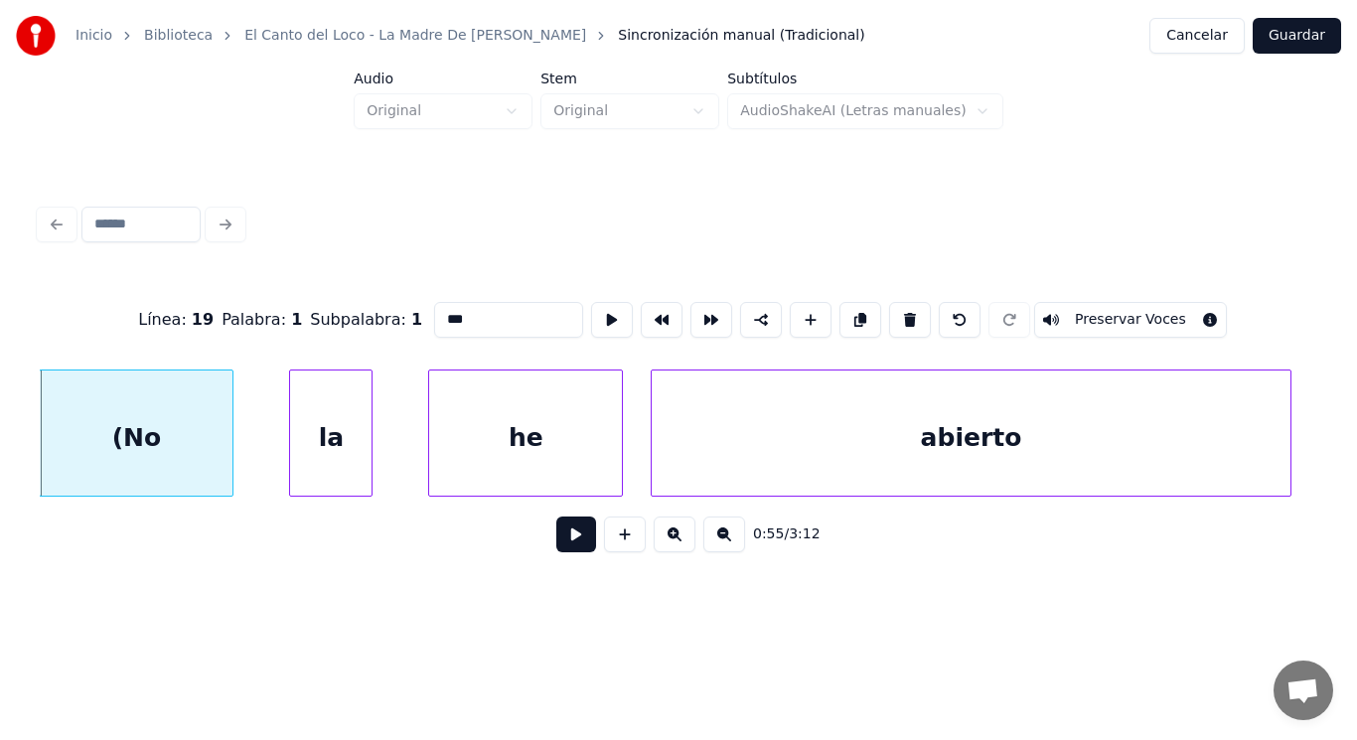
type input "***"
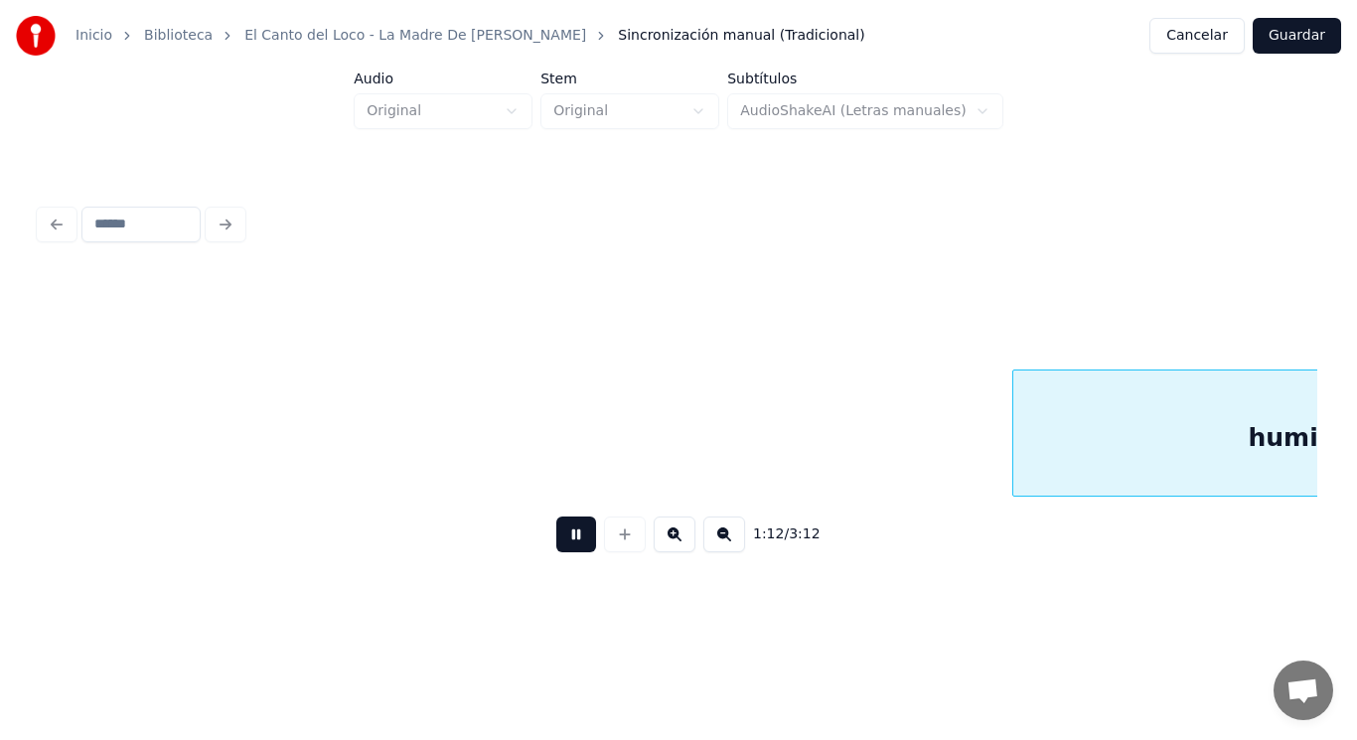
scroll to position [0, 101126]
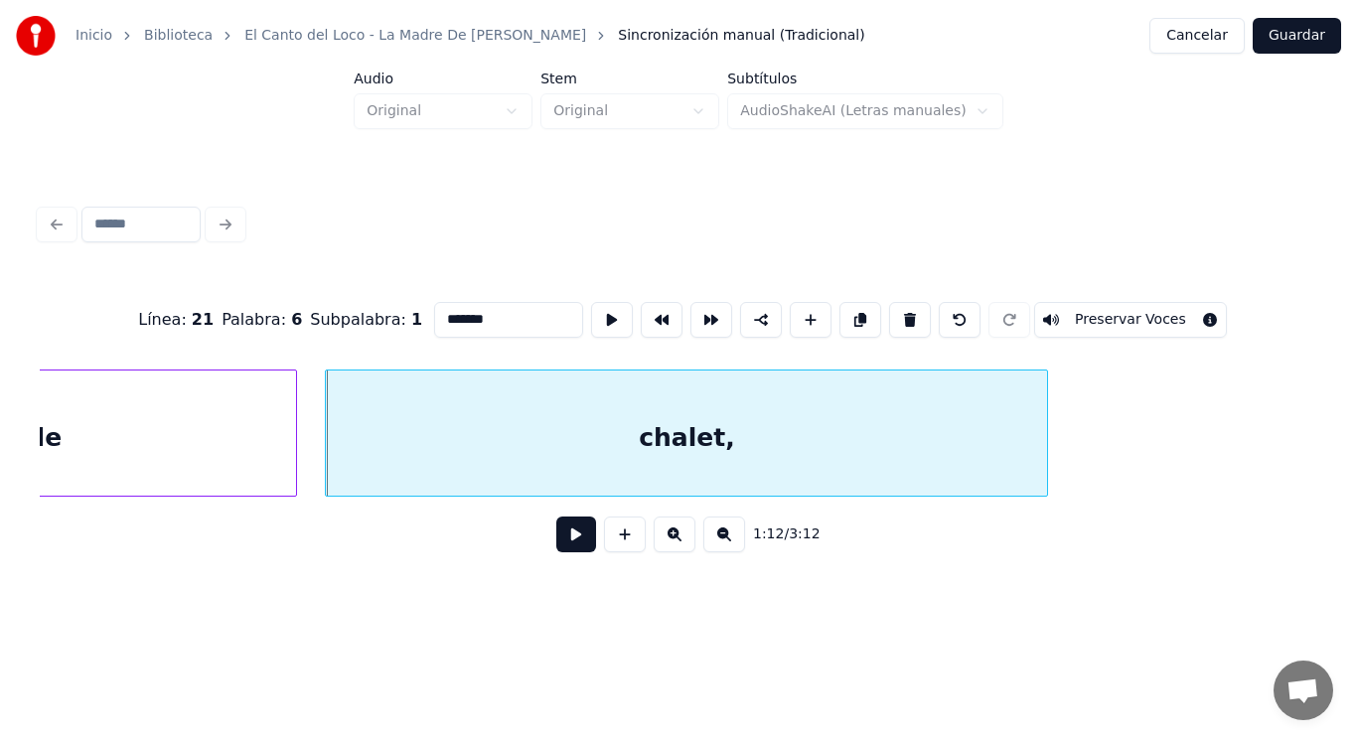
type input "*******"
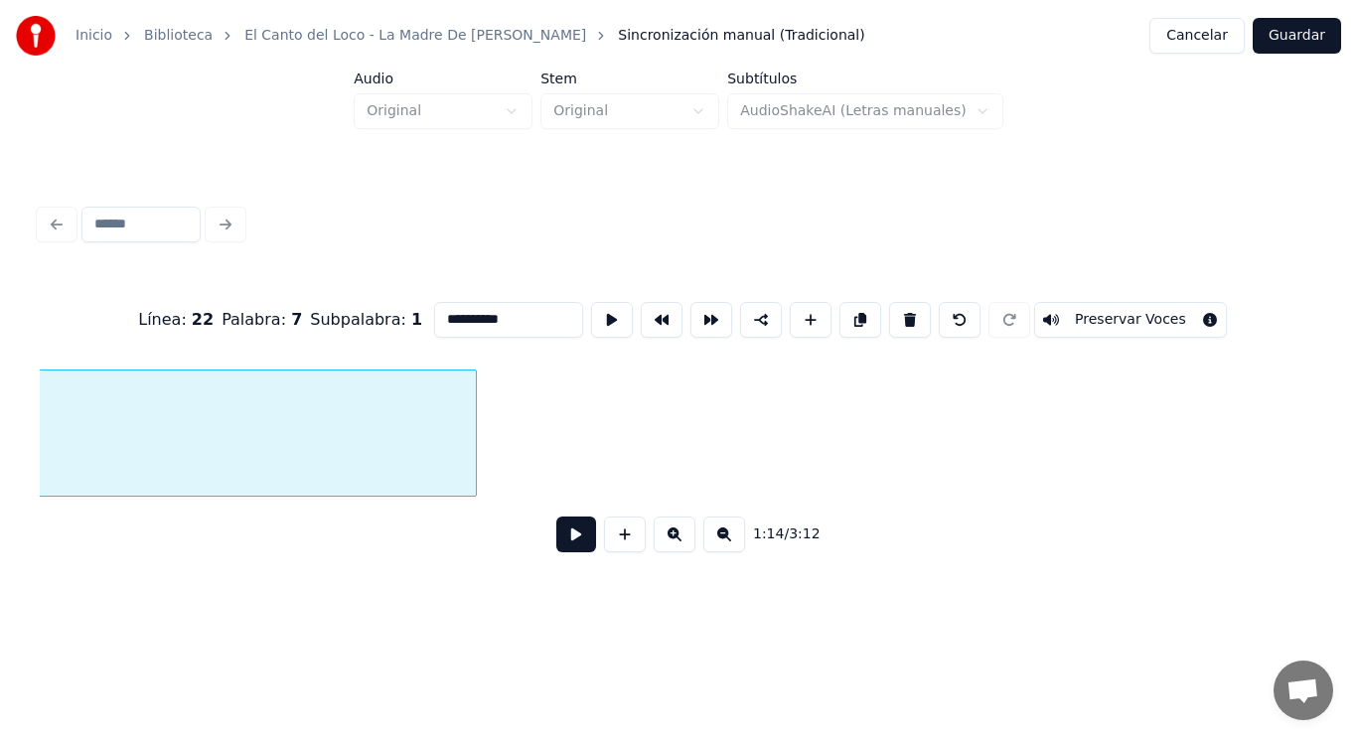
scroll to position [0, 103887]
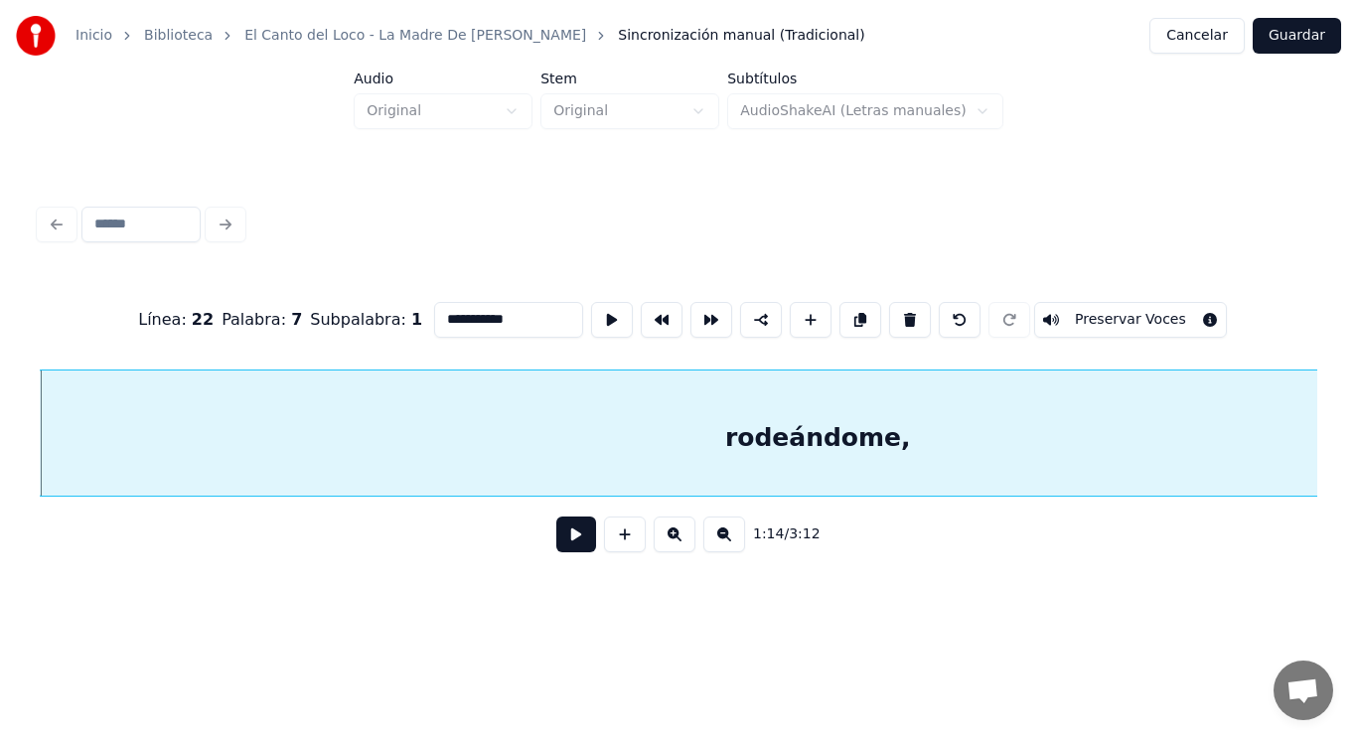
type input "**********"
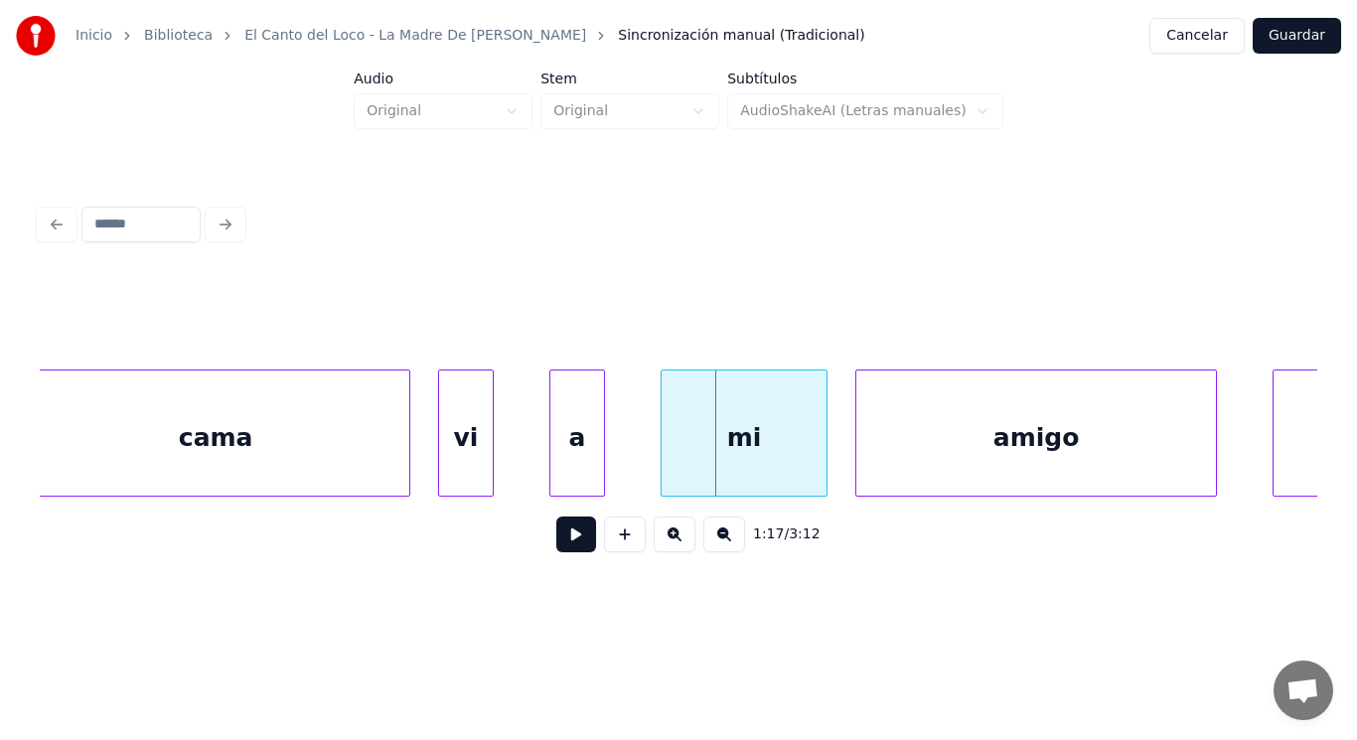
scroll to position [0, 106779]
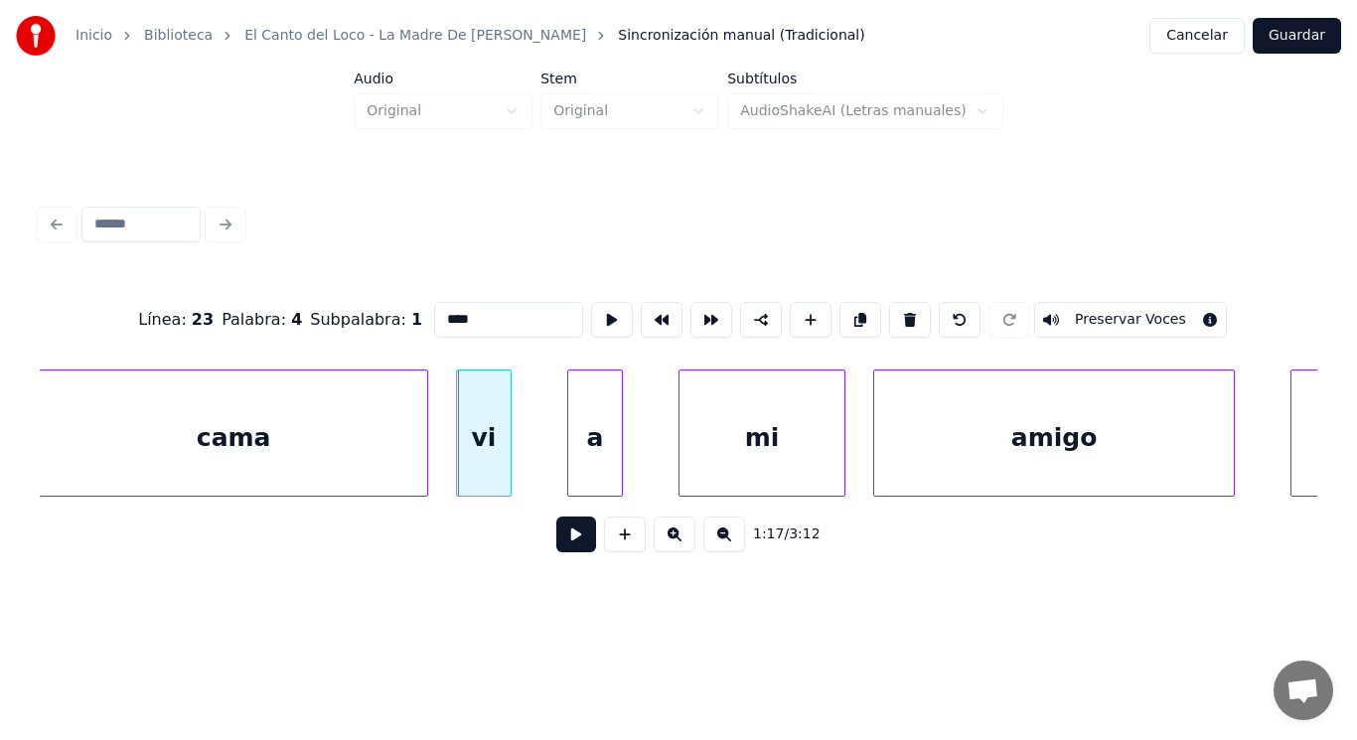
type input "**"
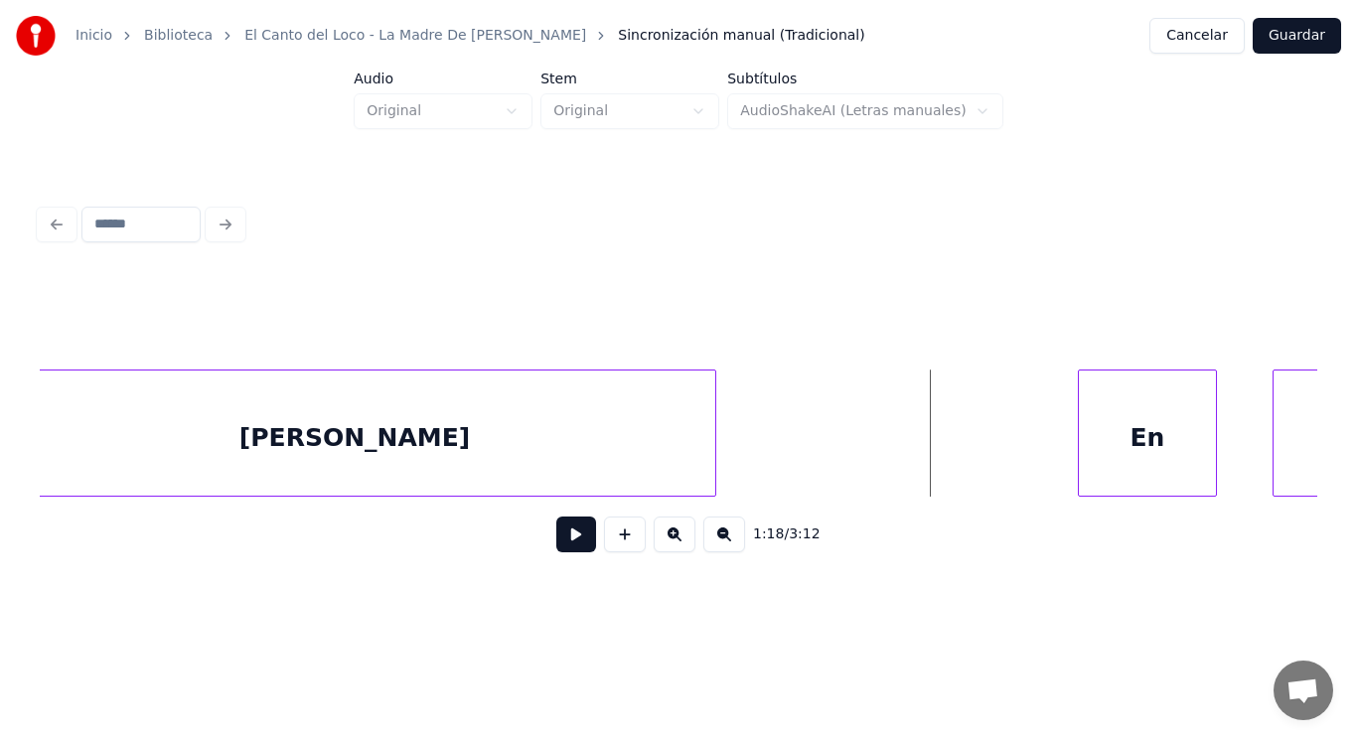
scroll to position [0, 108031]
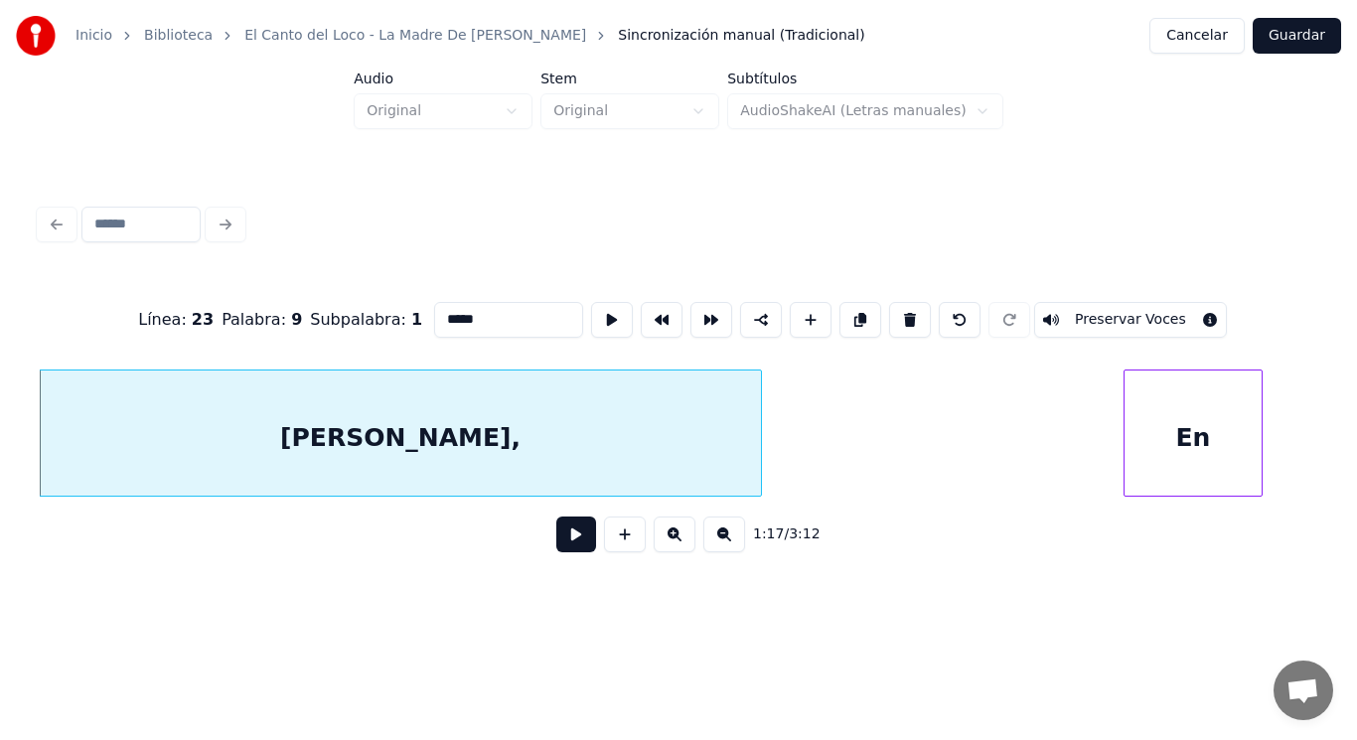
type input "*****"
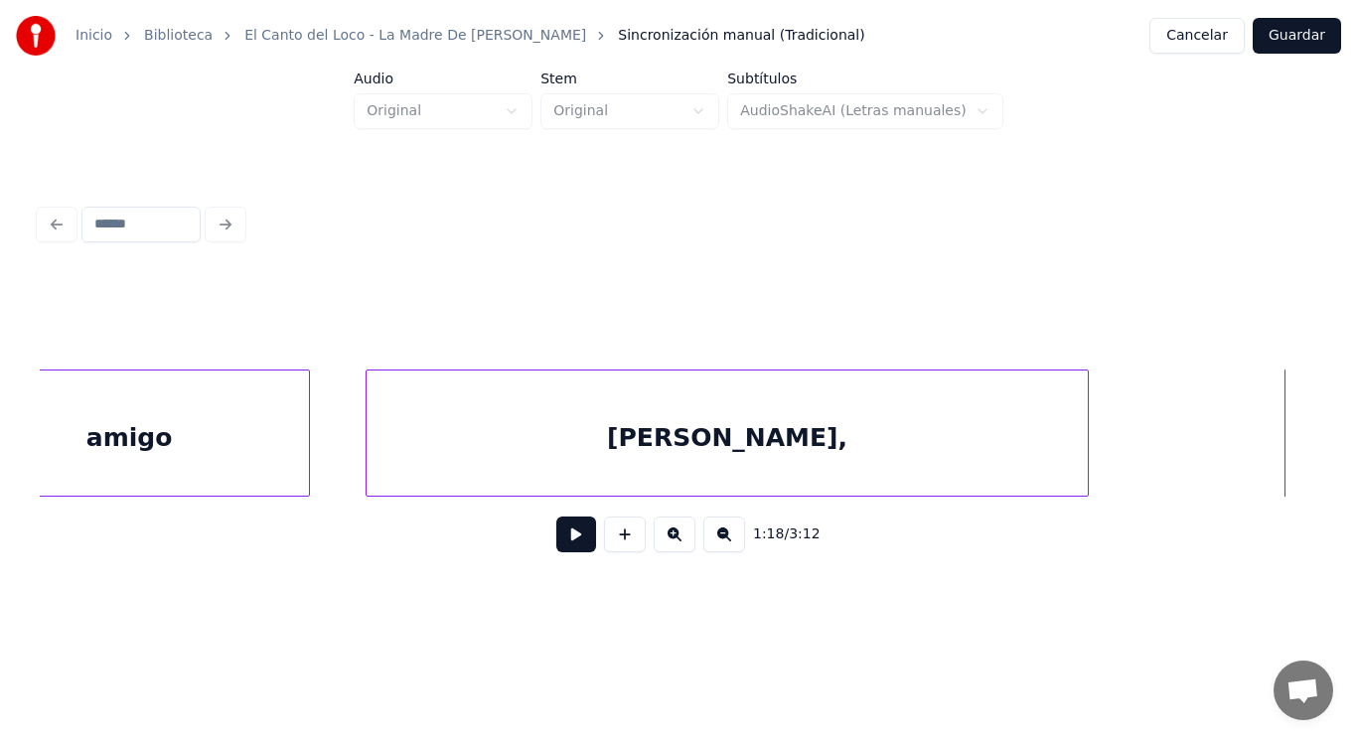
scroll to position [0, 107594]
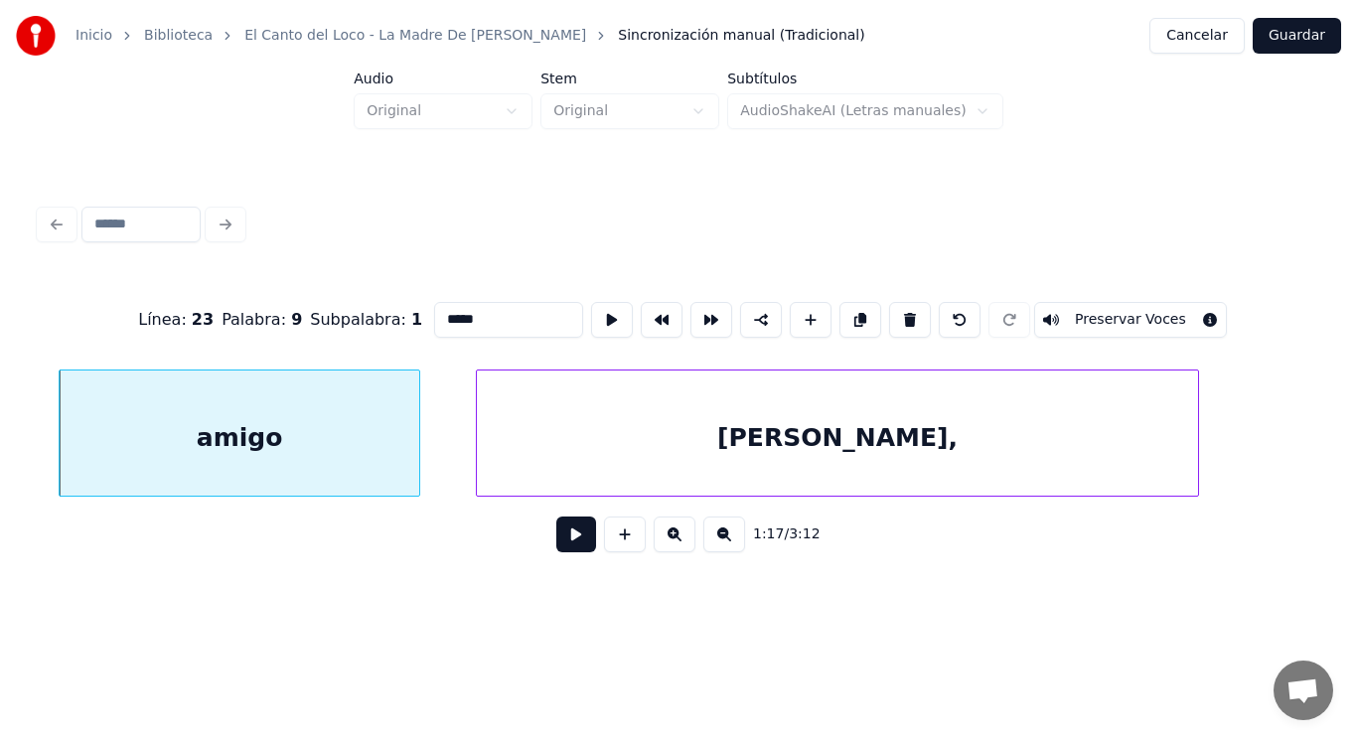
type input "*****"
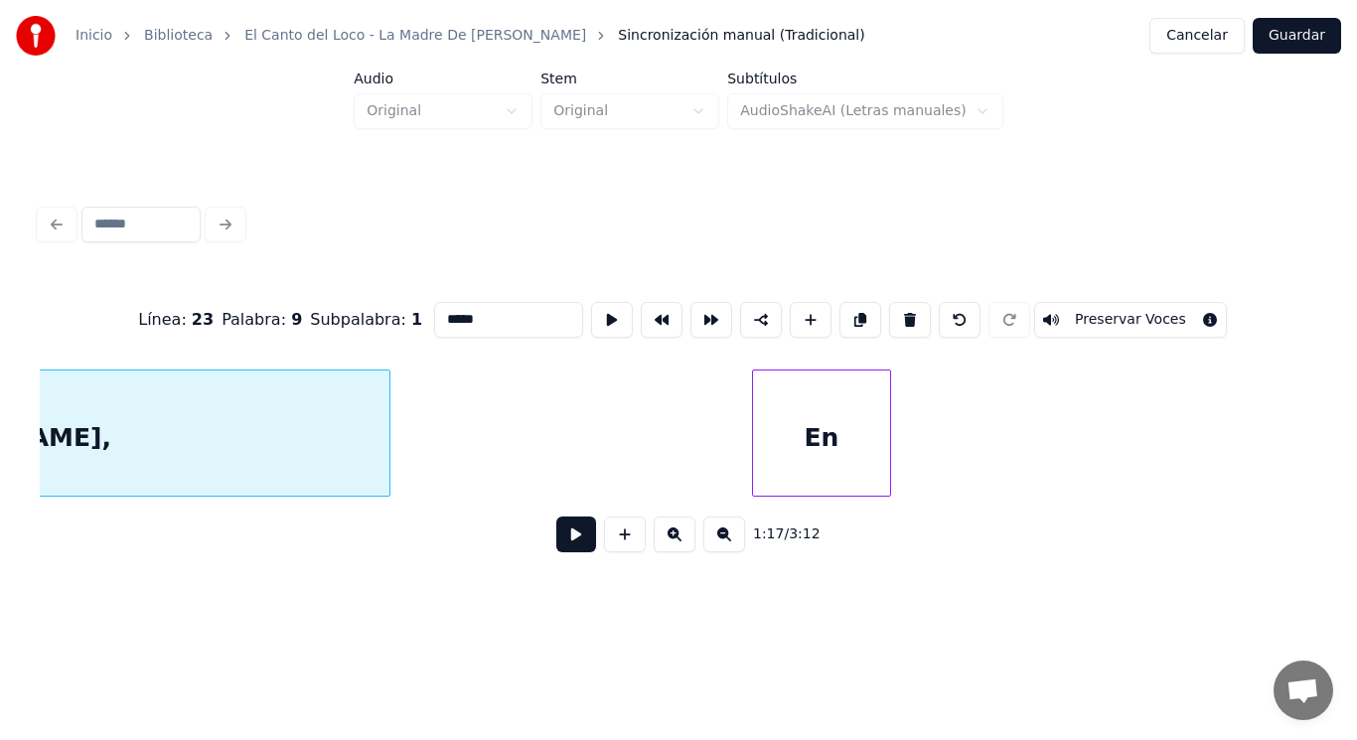
scroll to position [0, 107955]
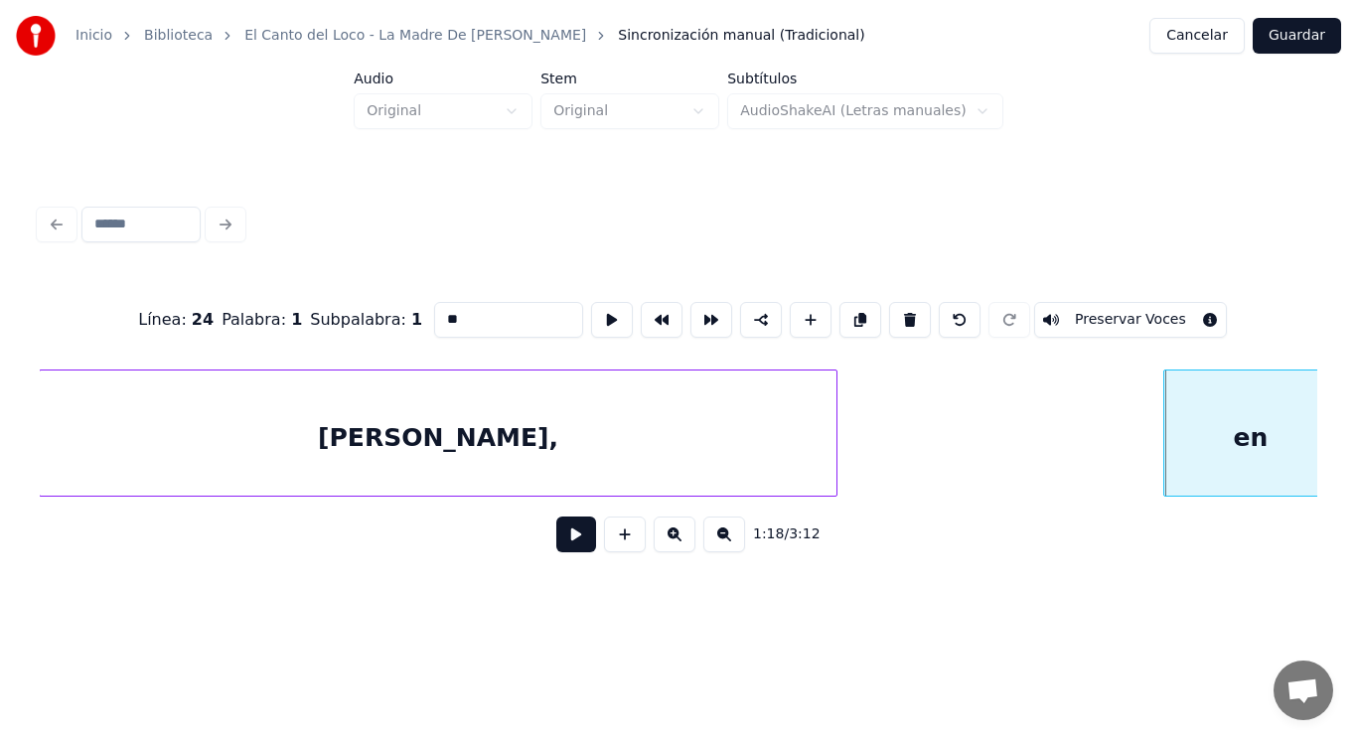
type input "**"
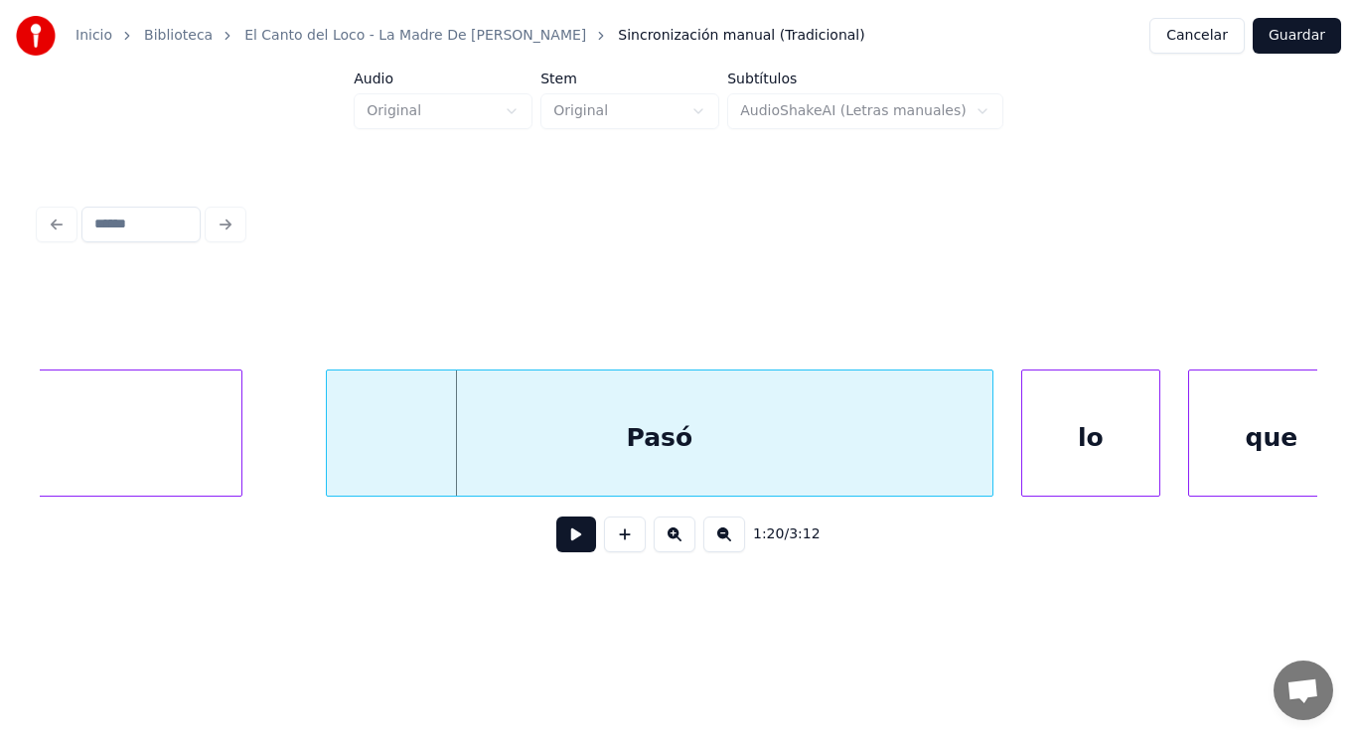
scroll to position [0, 110728]
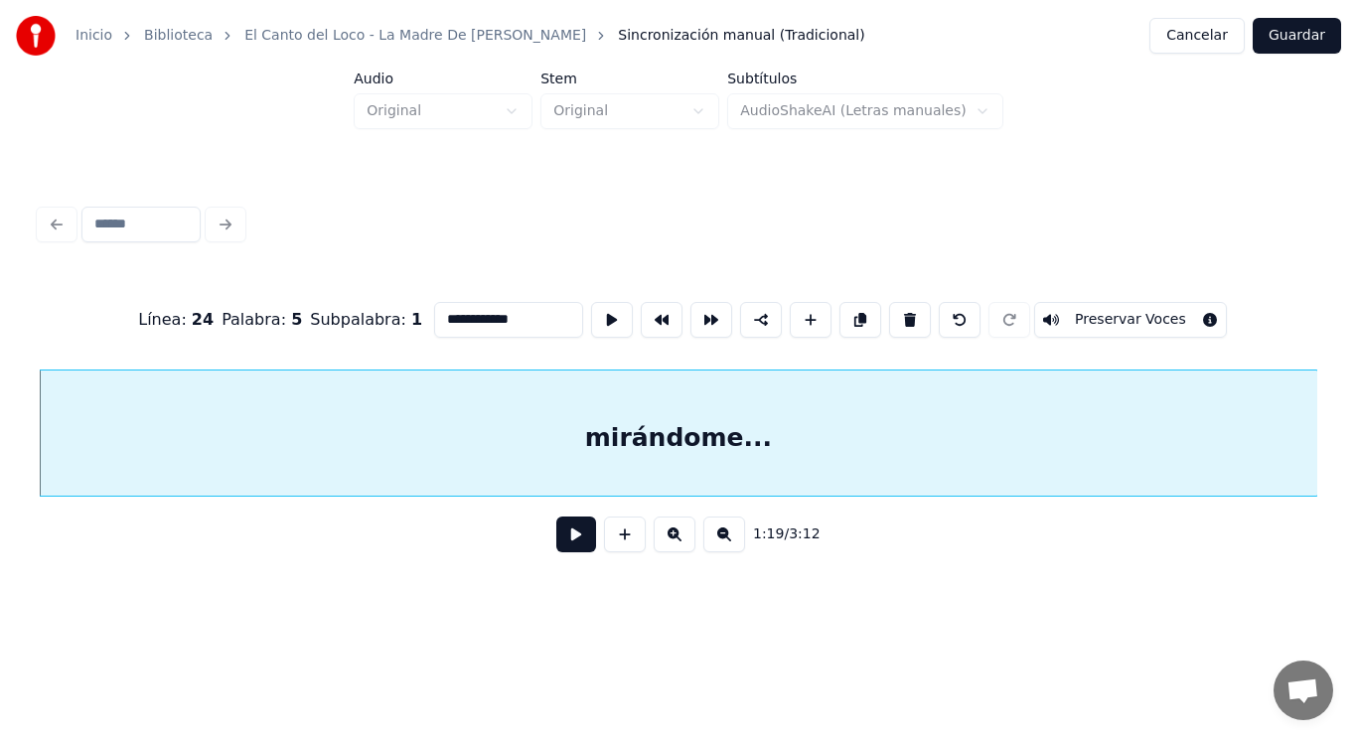
type input "**********"
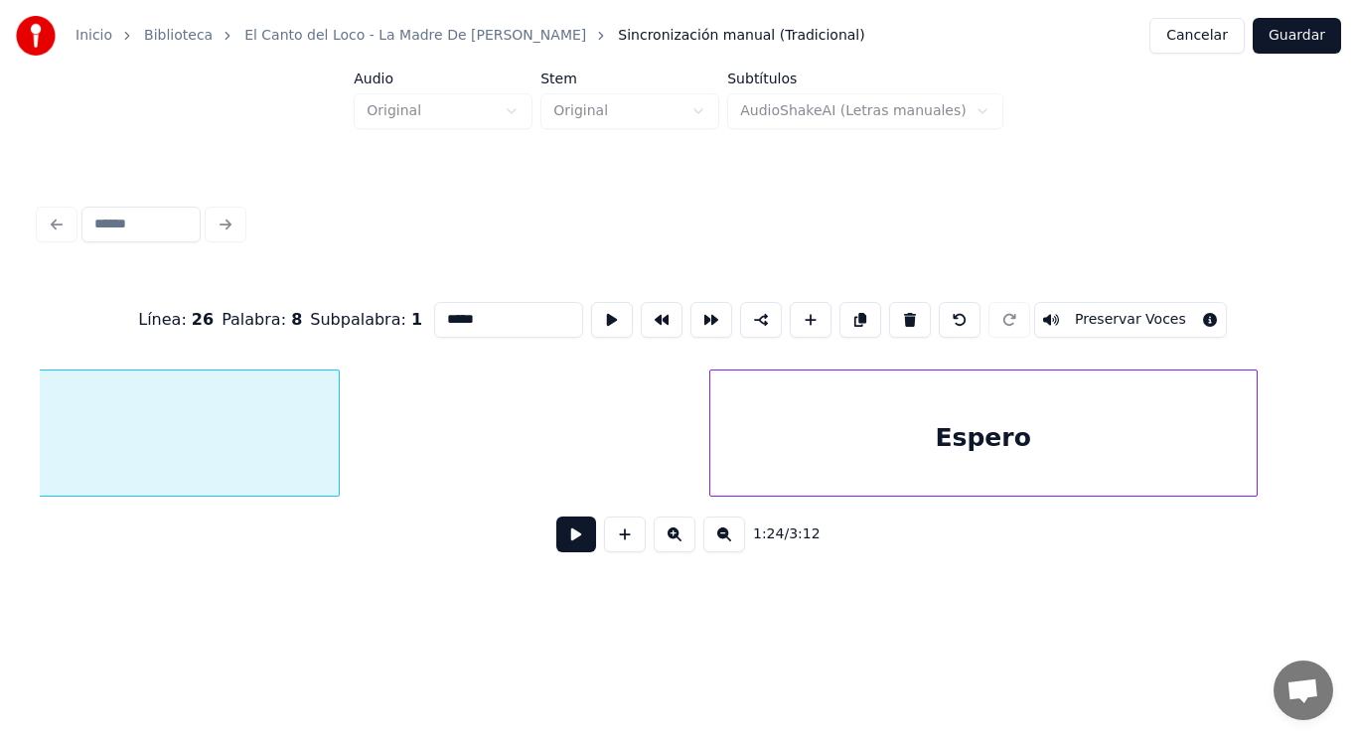
scroll to position [0, 117930]
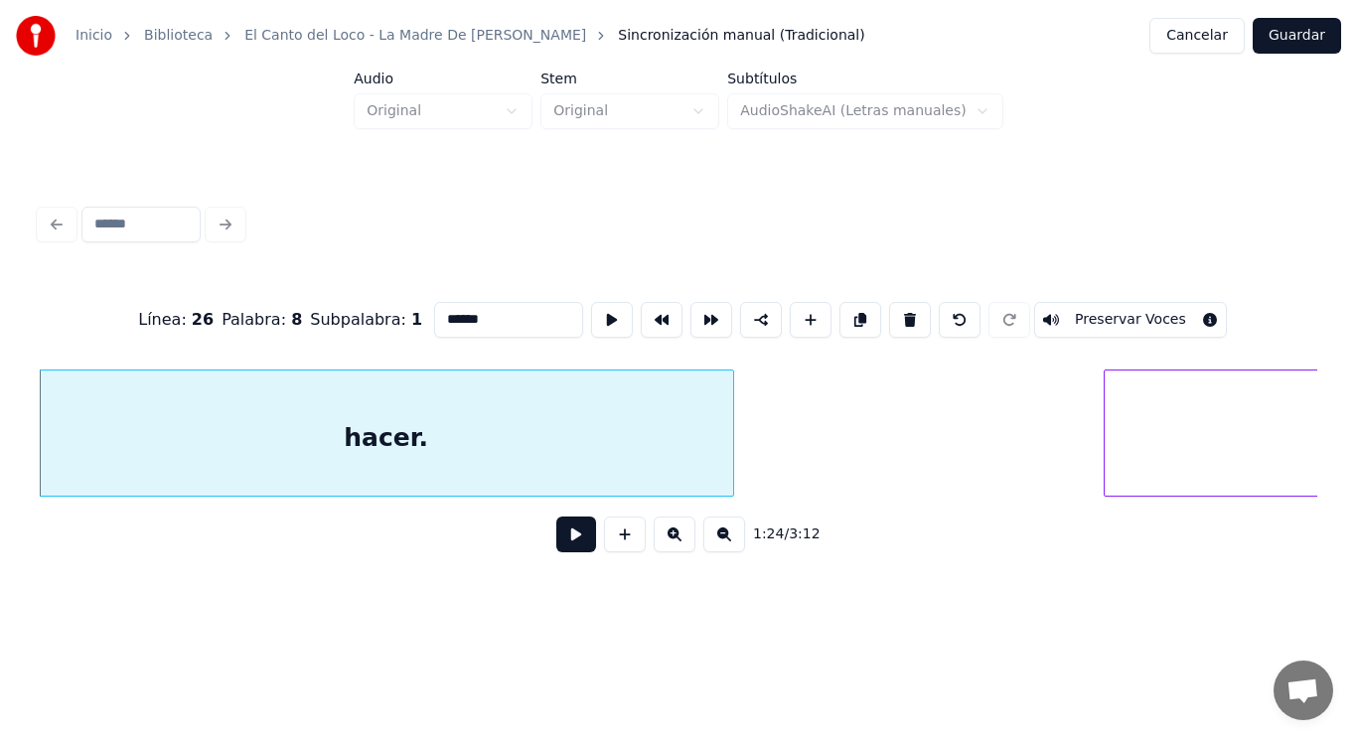
type input "******"
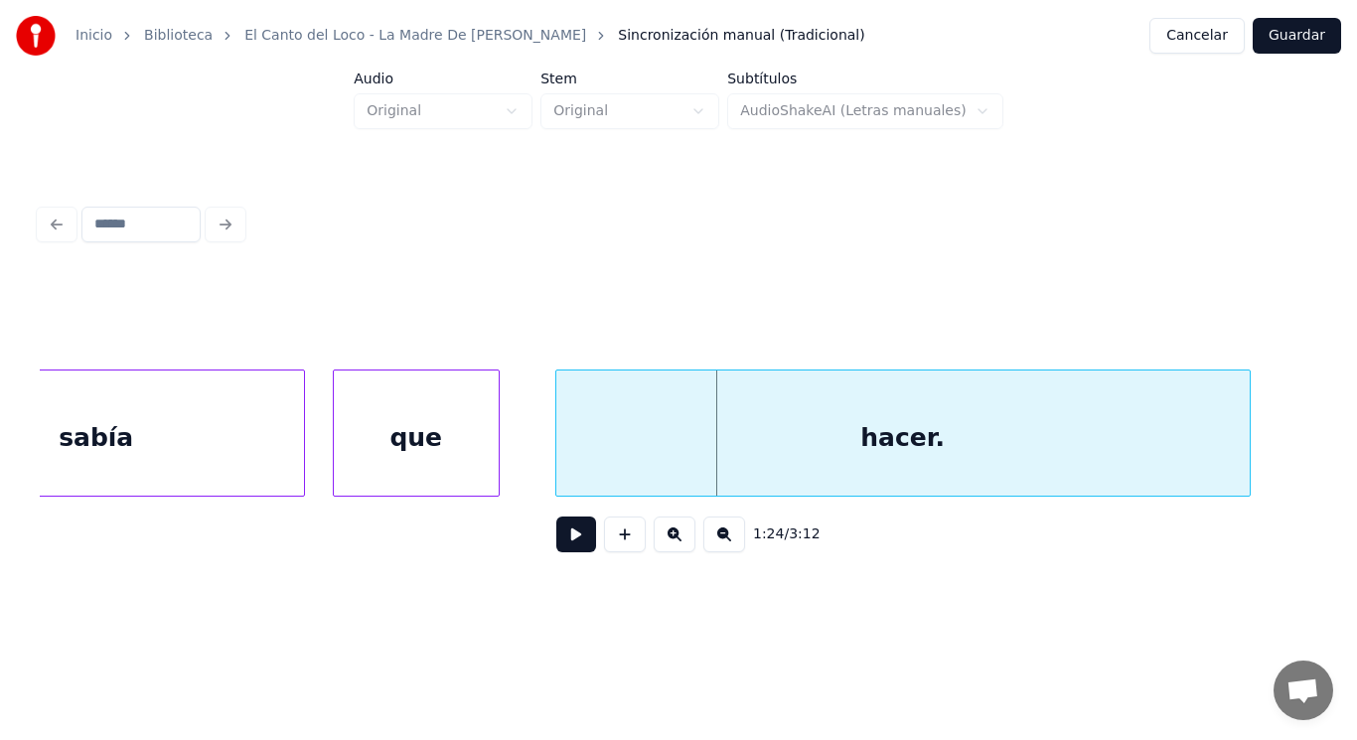
scroll to position [0, 117263]
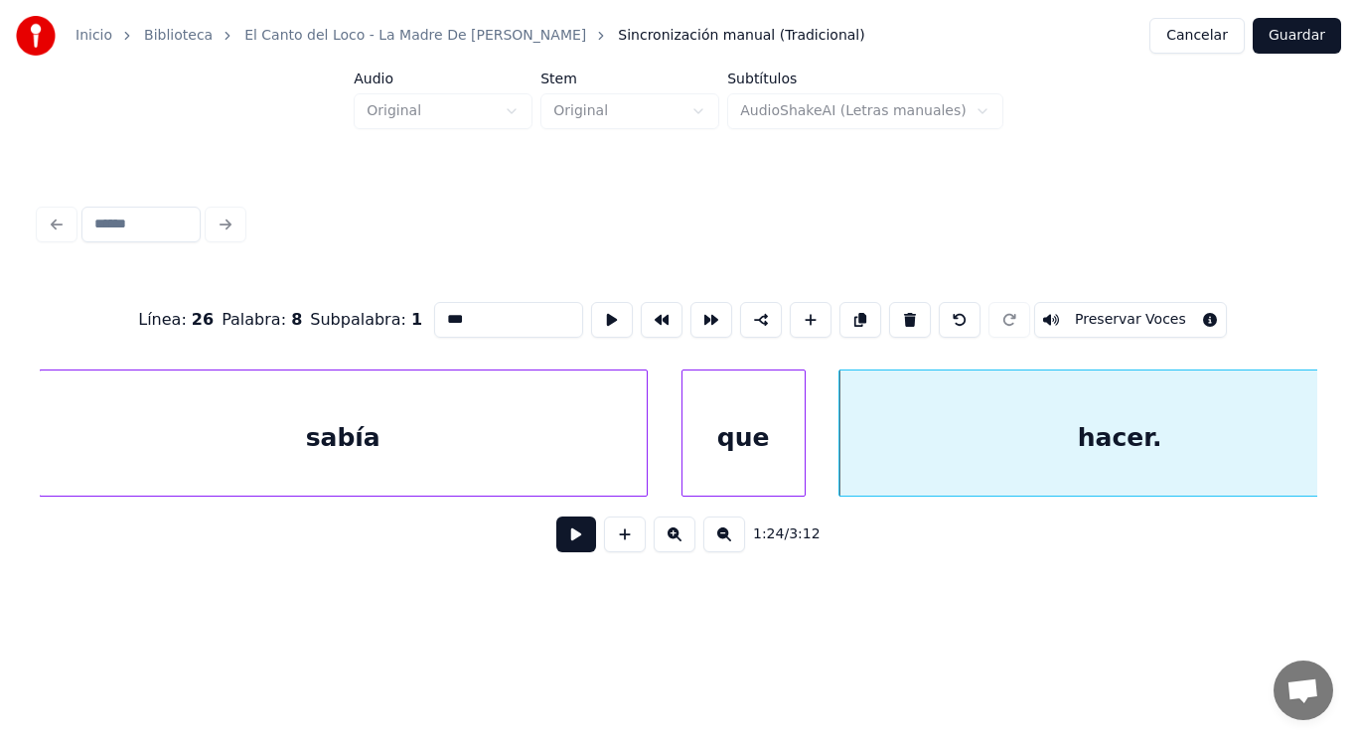
type input "******"
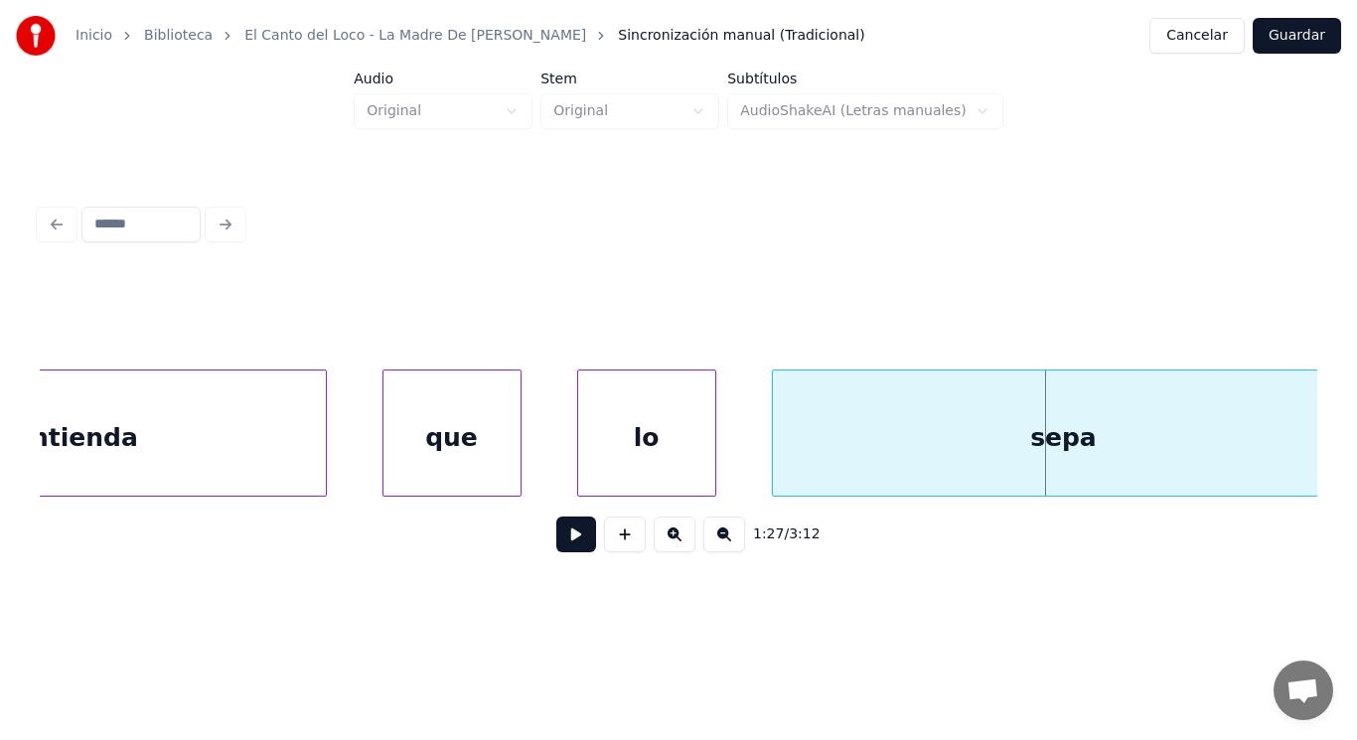
scroll to position [0, 119904]
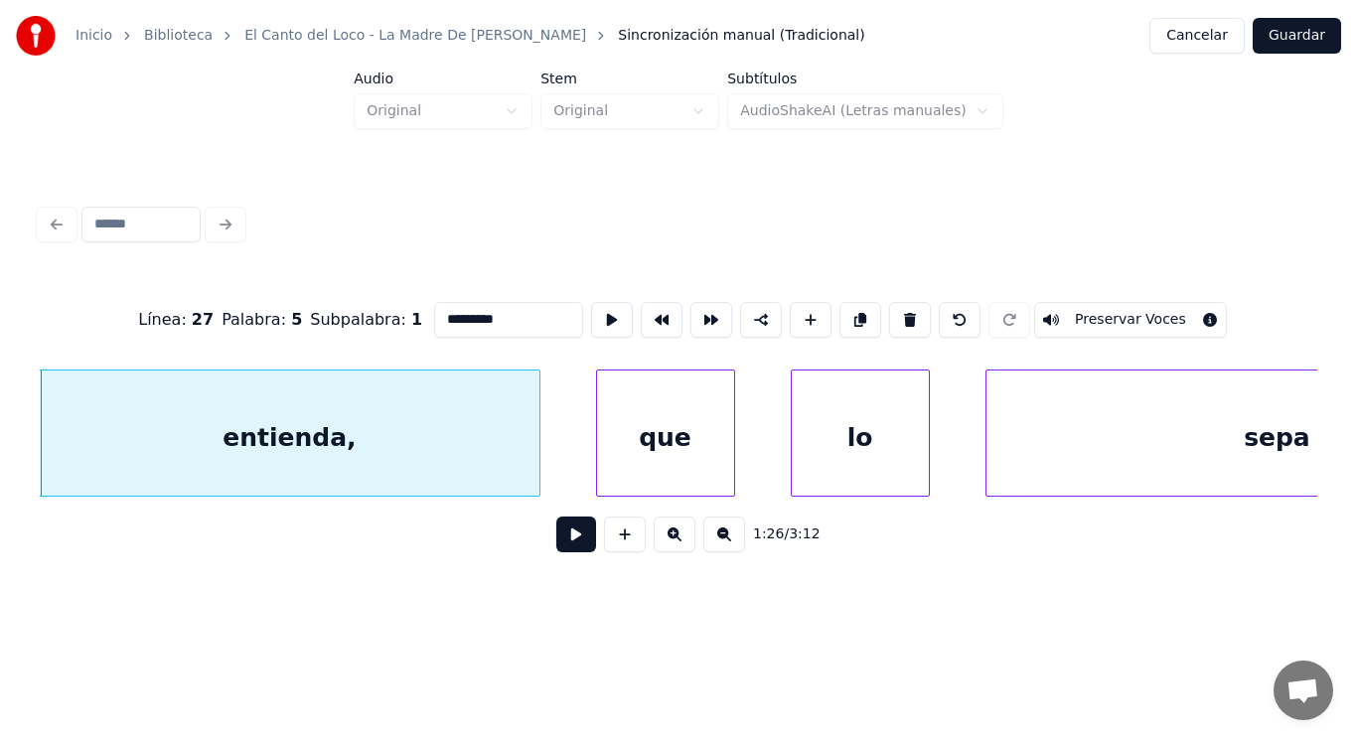
type input "*********"
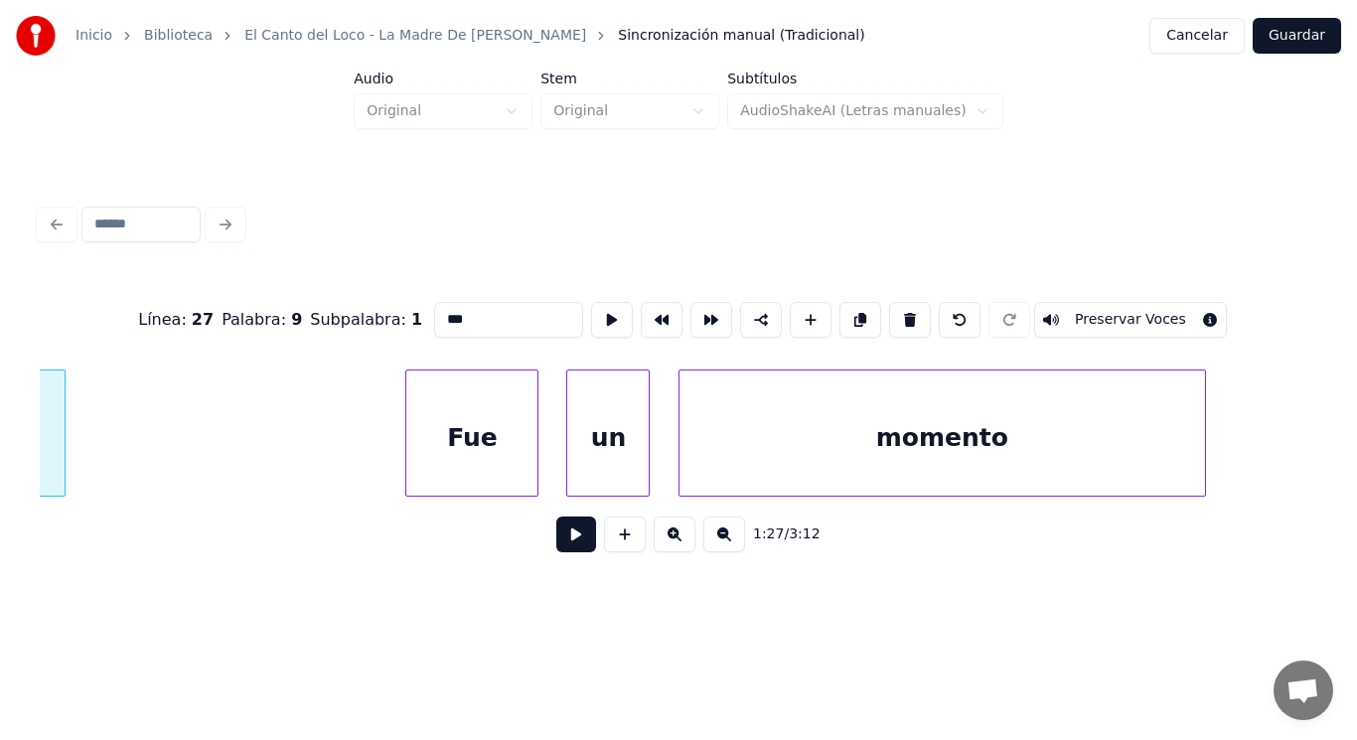
scroll to position [0, 121489]
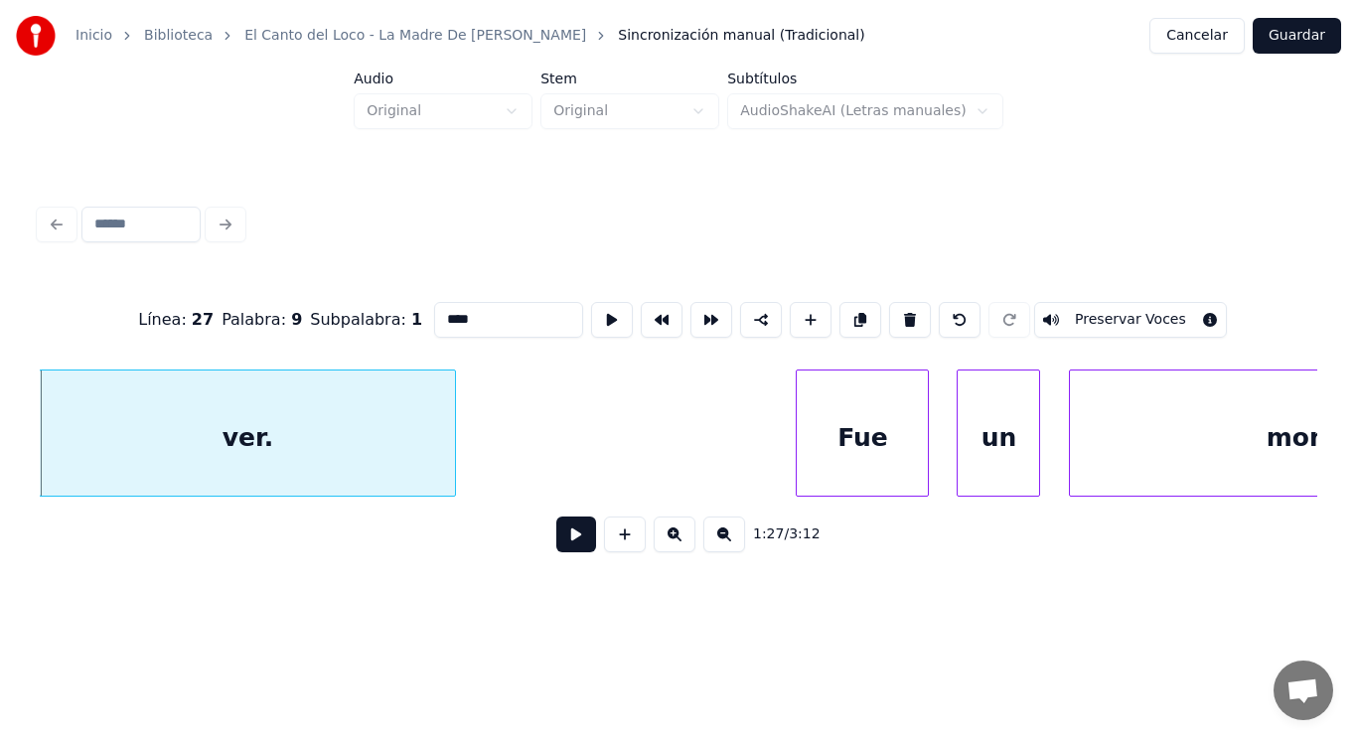
type input "****"
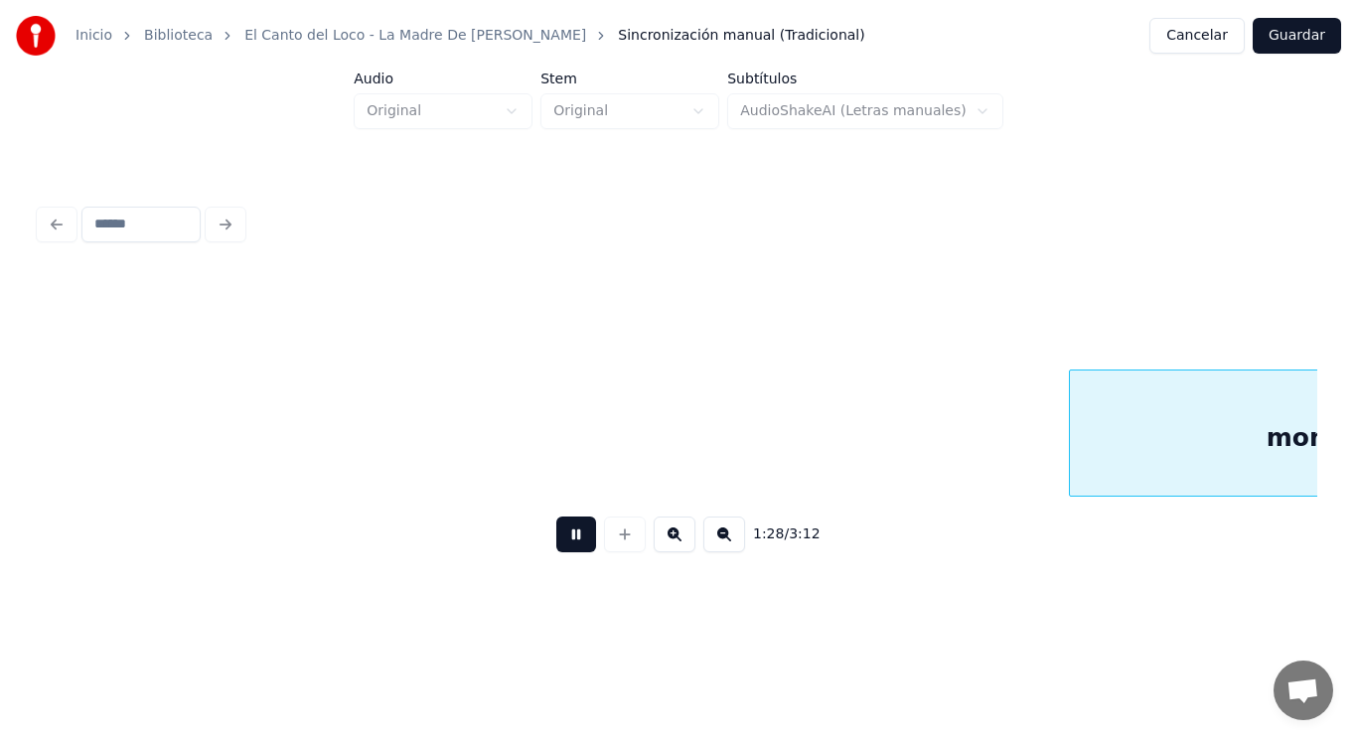
scroll to position [0, 122774]
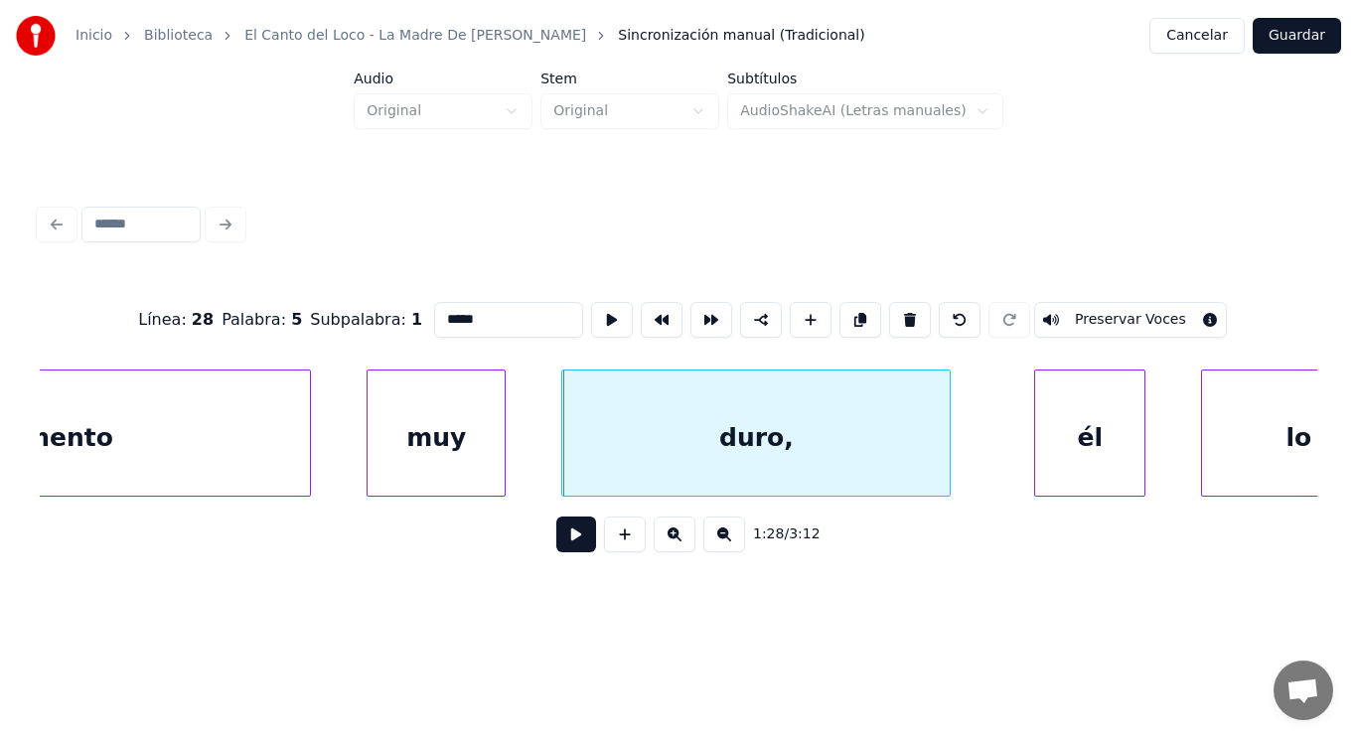
type input "*****"
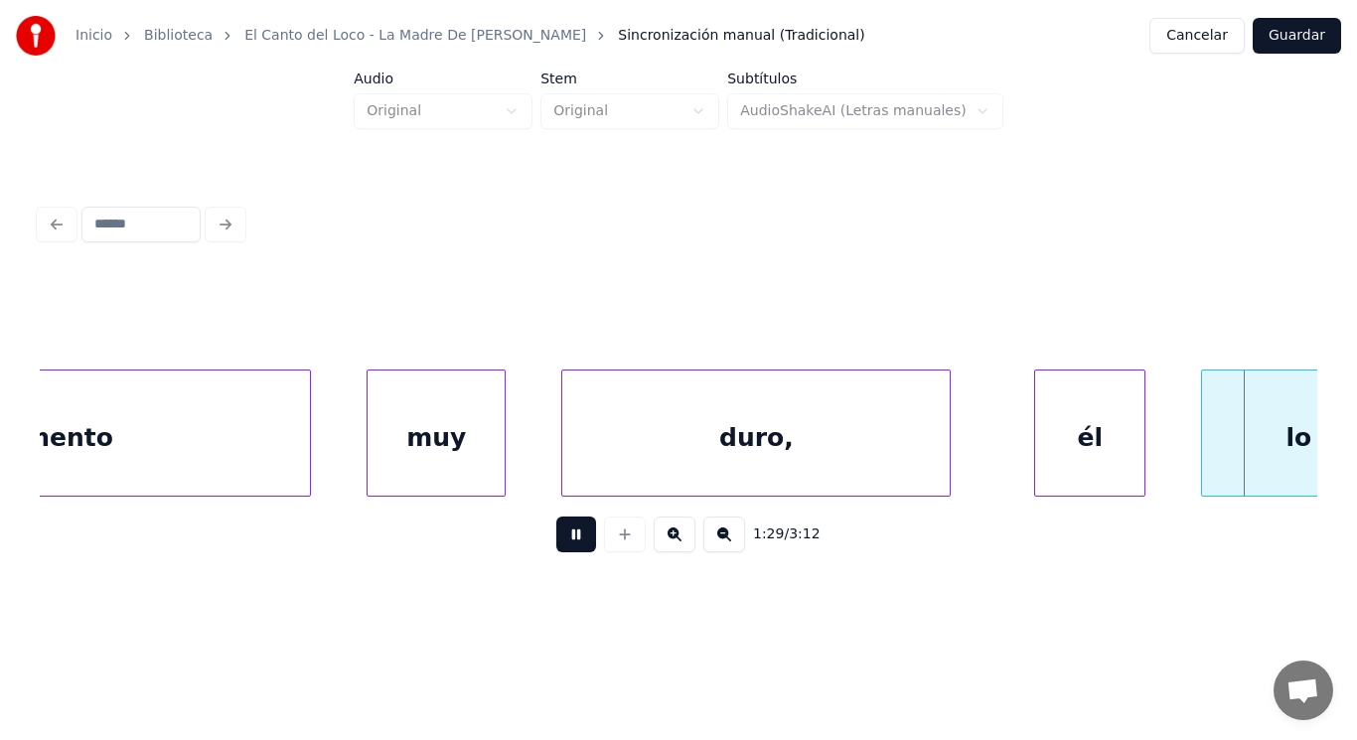
scroll to position [0, 124071]
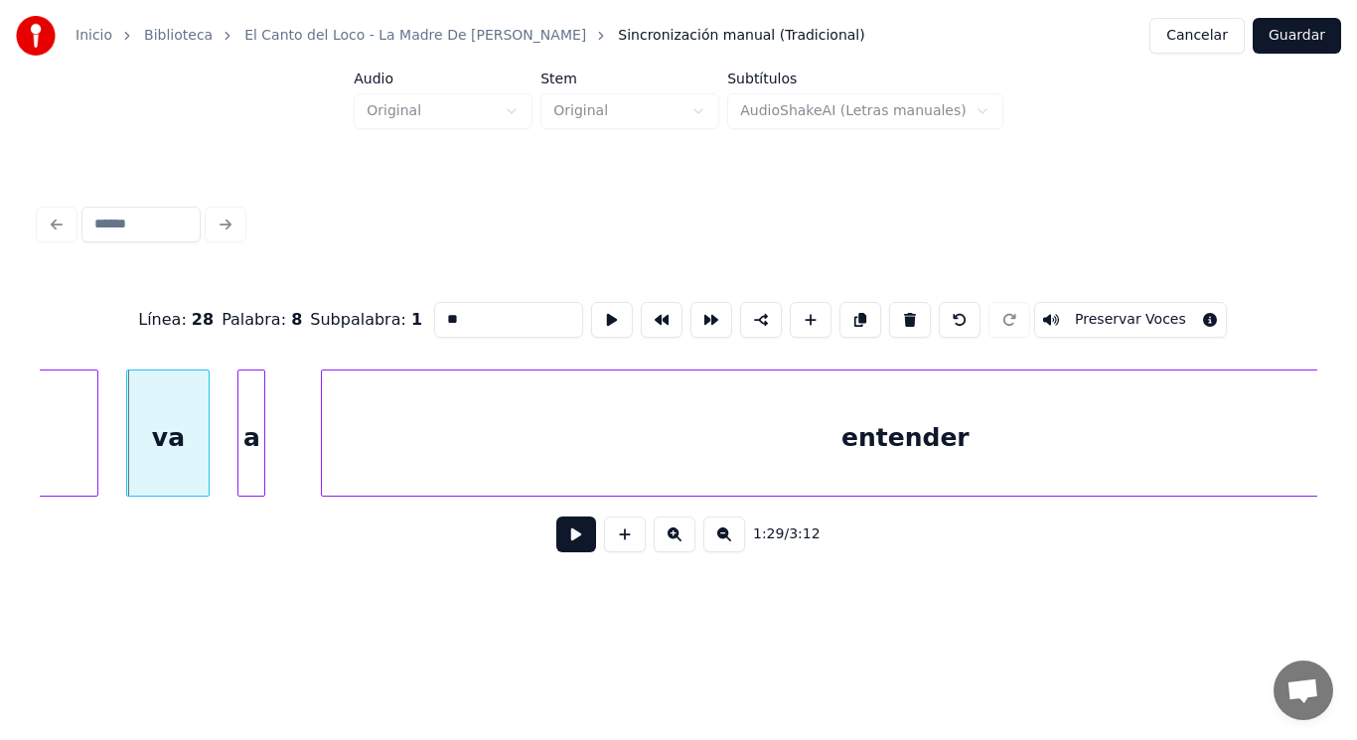
type input "********"
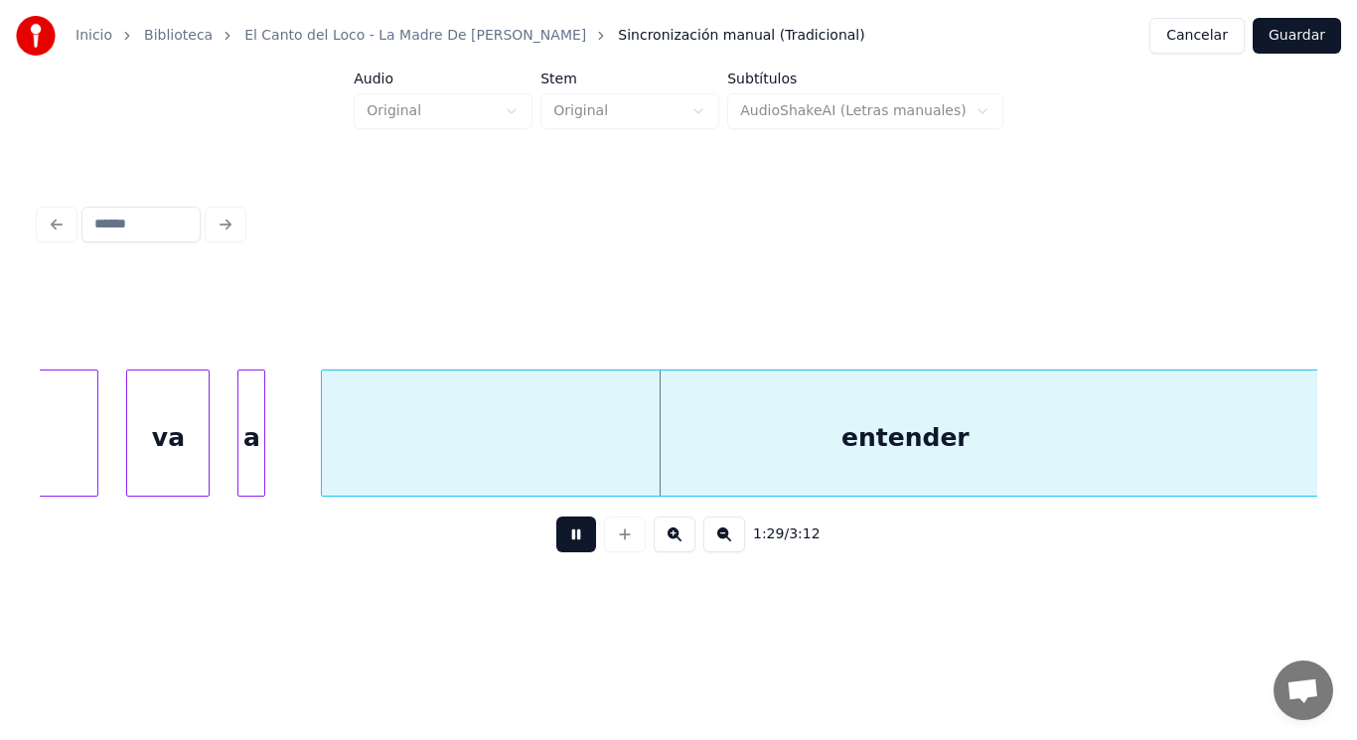
drag, startPoint x: 578, startPoint y: 550, endPoint x: 442, endPoint y: 518, distance: 139.7
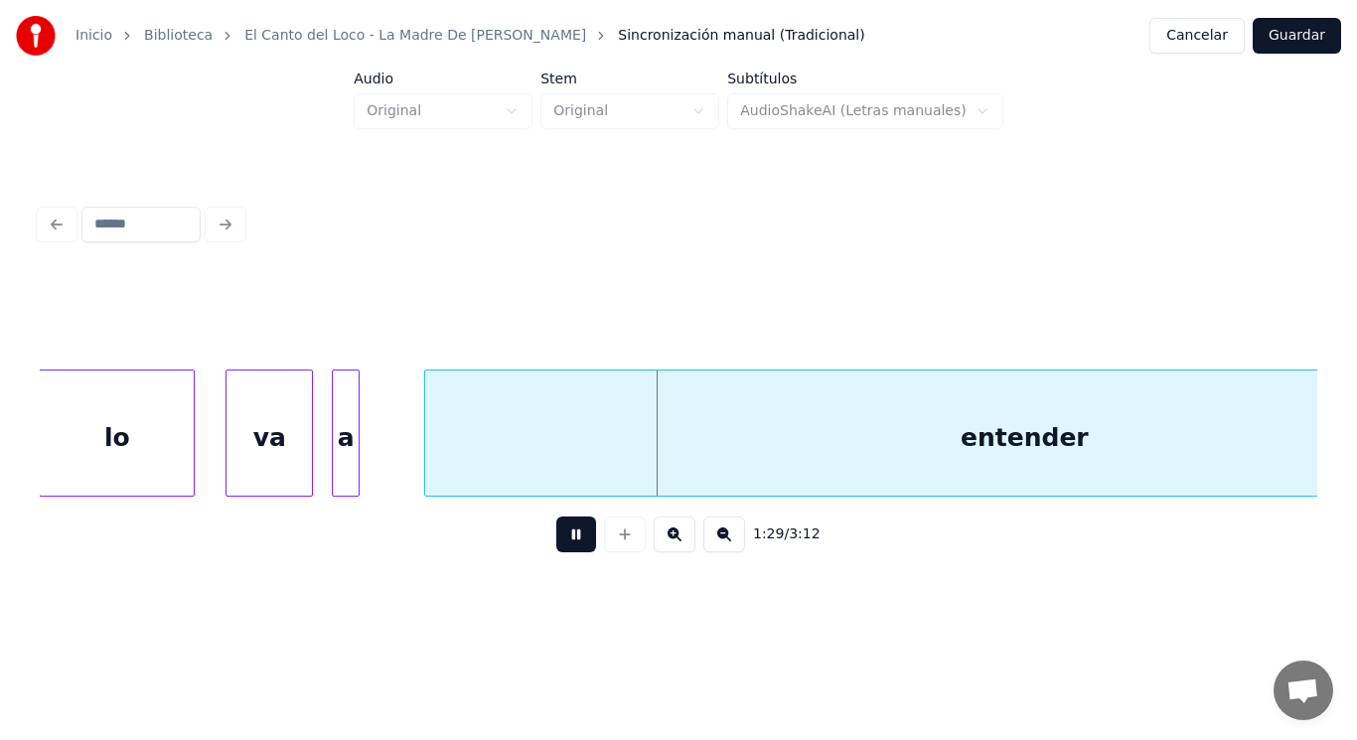
drag, startPoint x: 562, startPoint y: 547, endPoint x: 483, endPoint y: 522, distance: 83.2
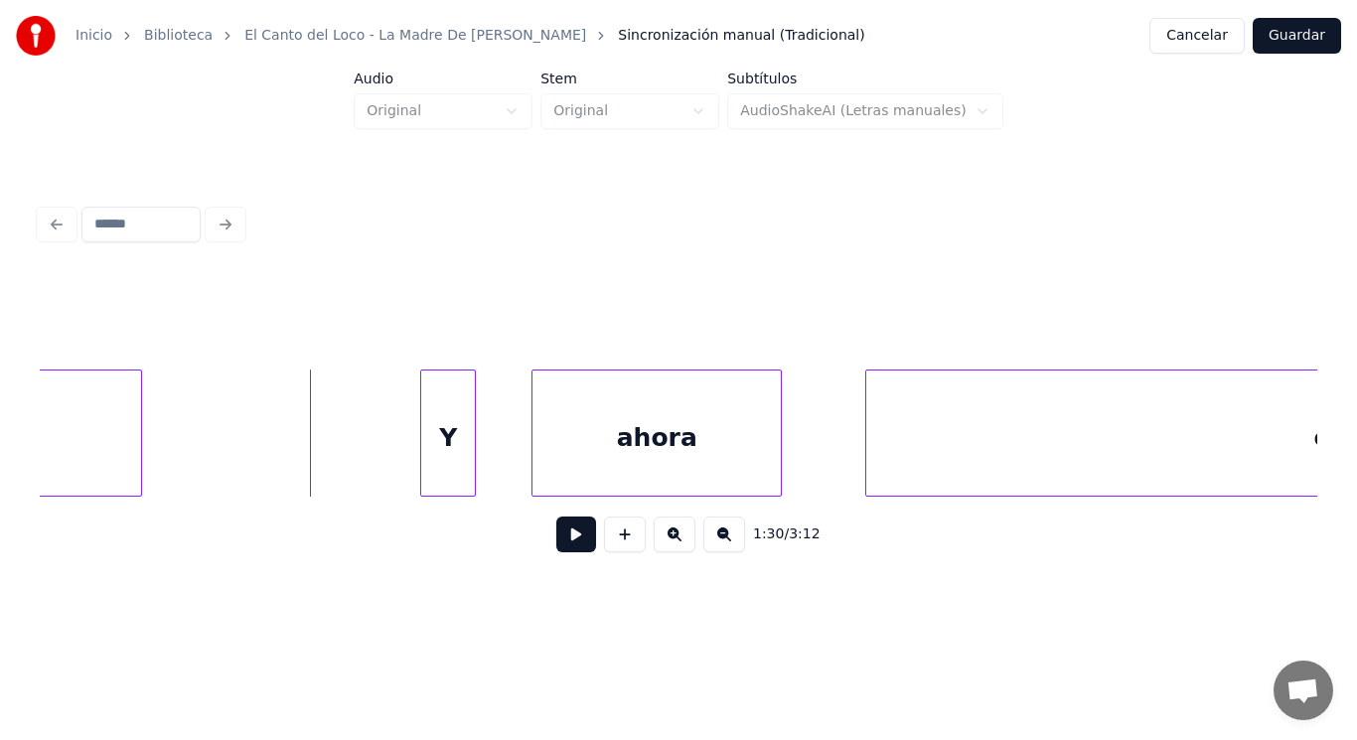
scroll to position [0, 124321]
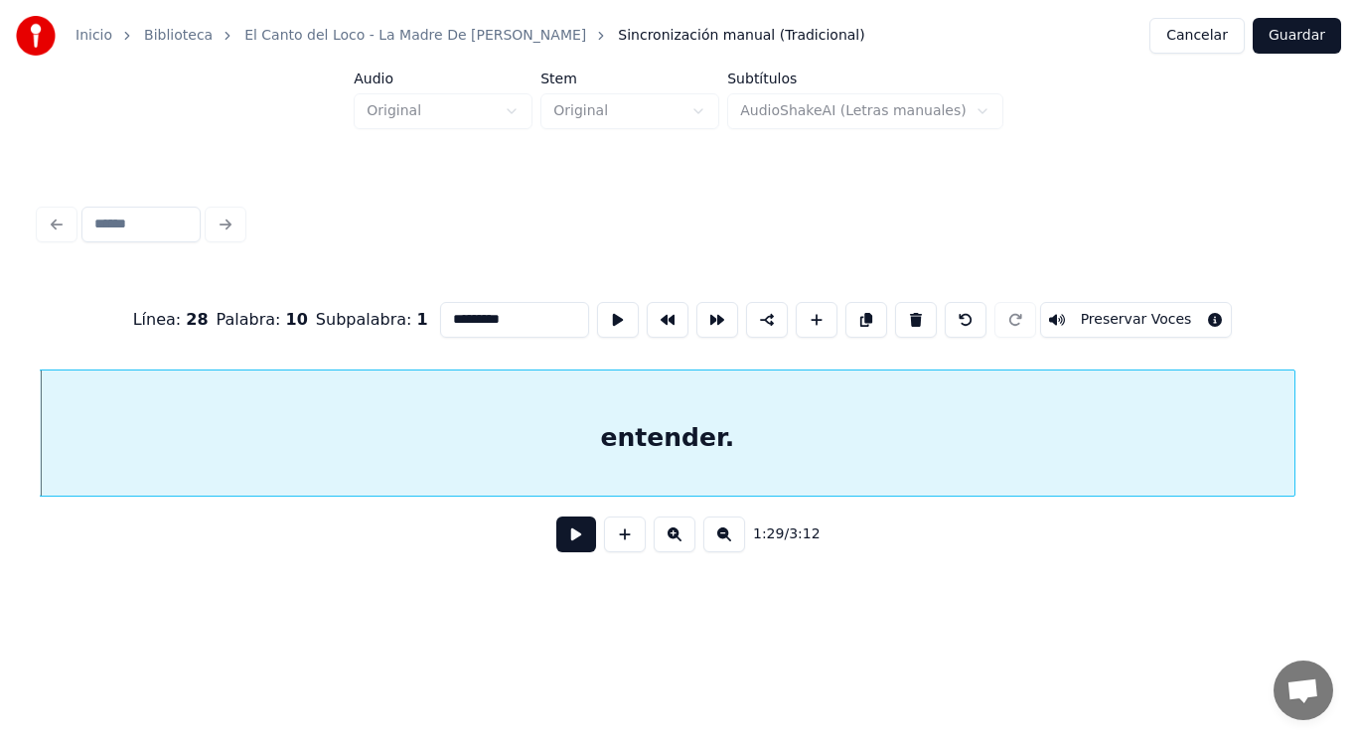
type input "*********"
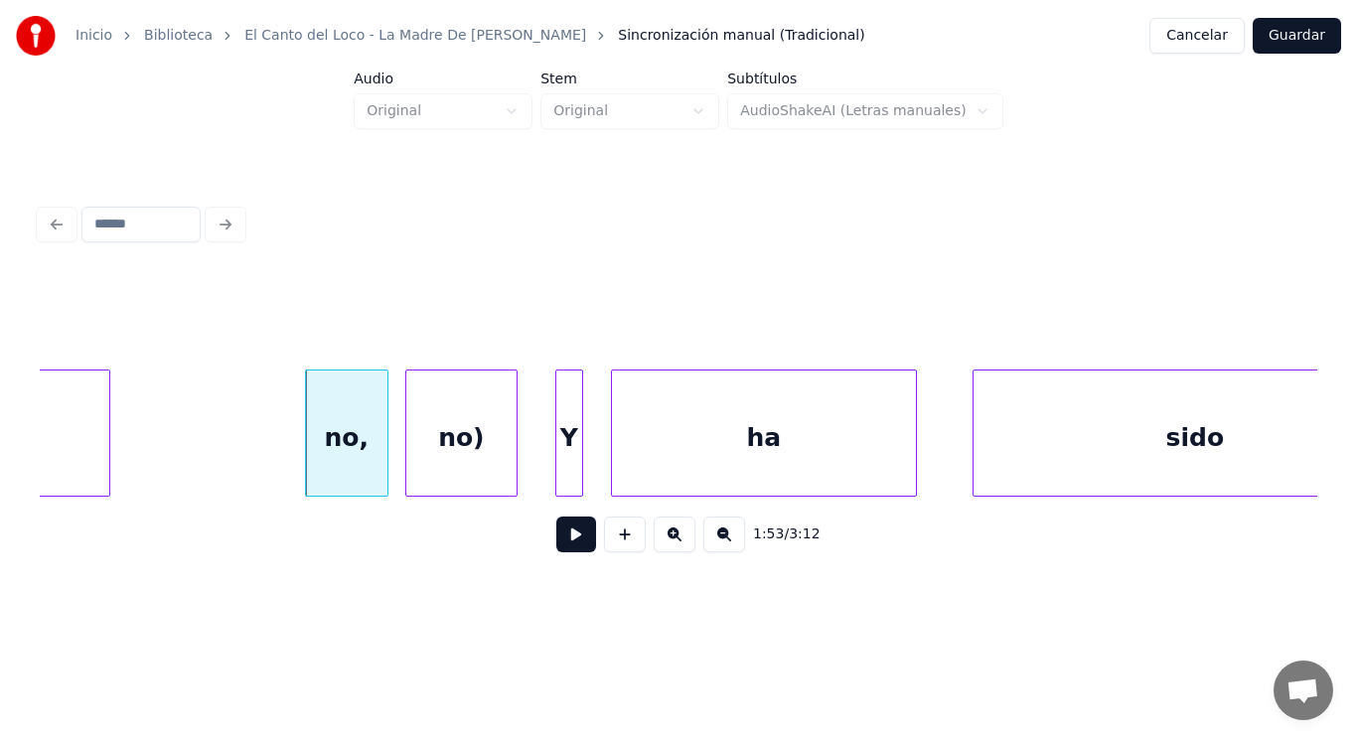
scroll to position [0, 157419]
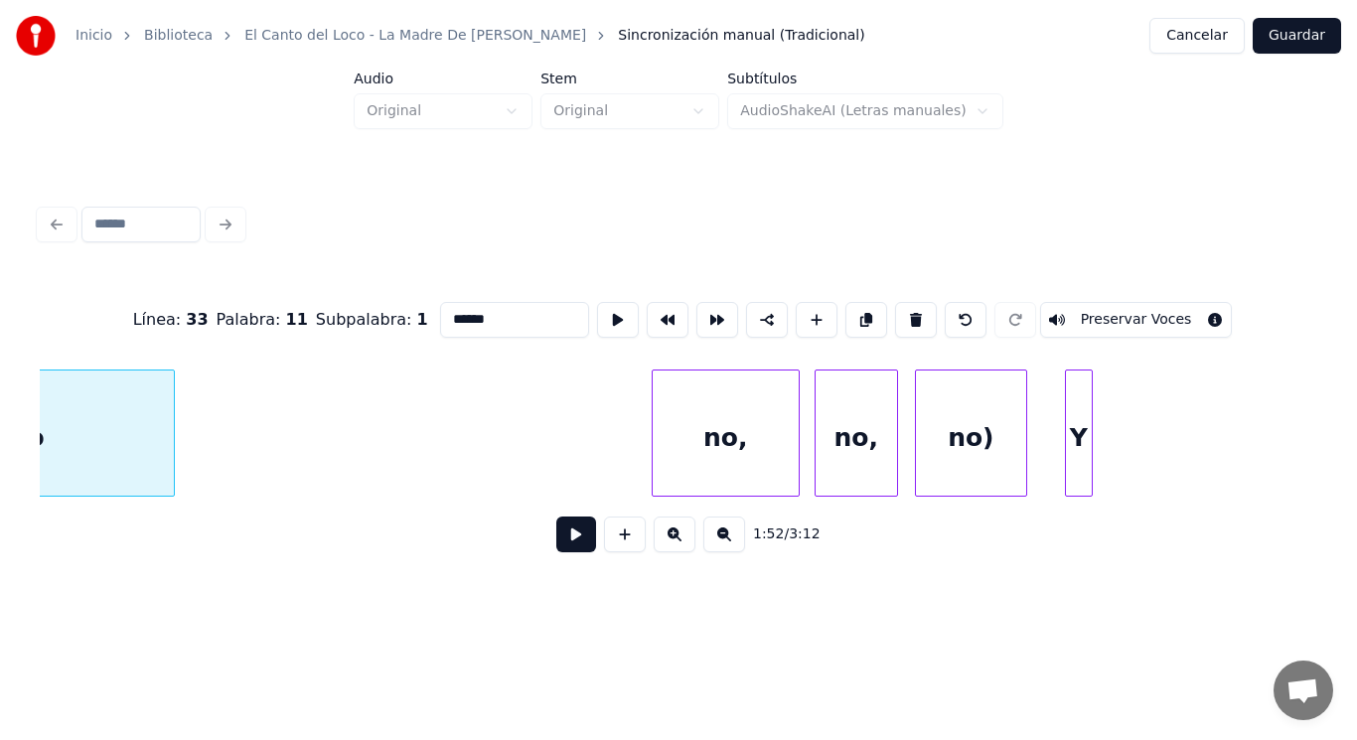
type input "*******"
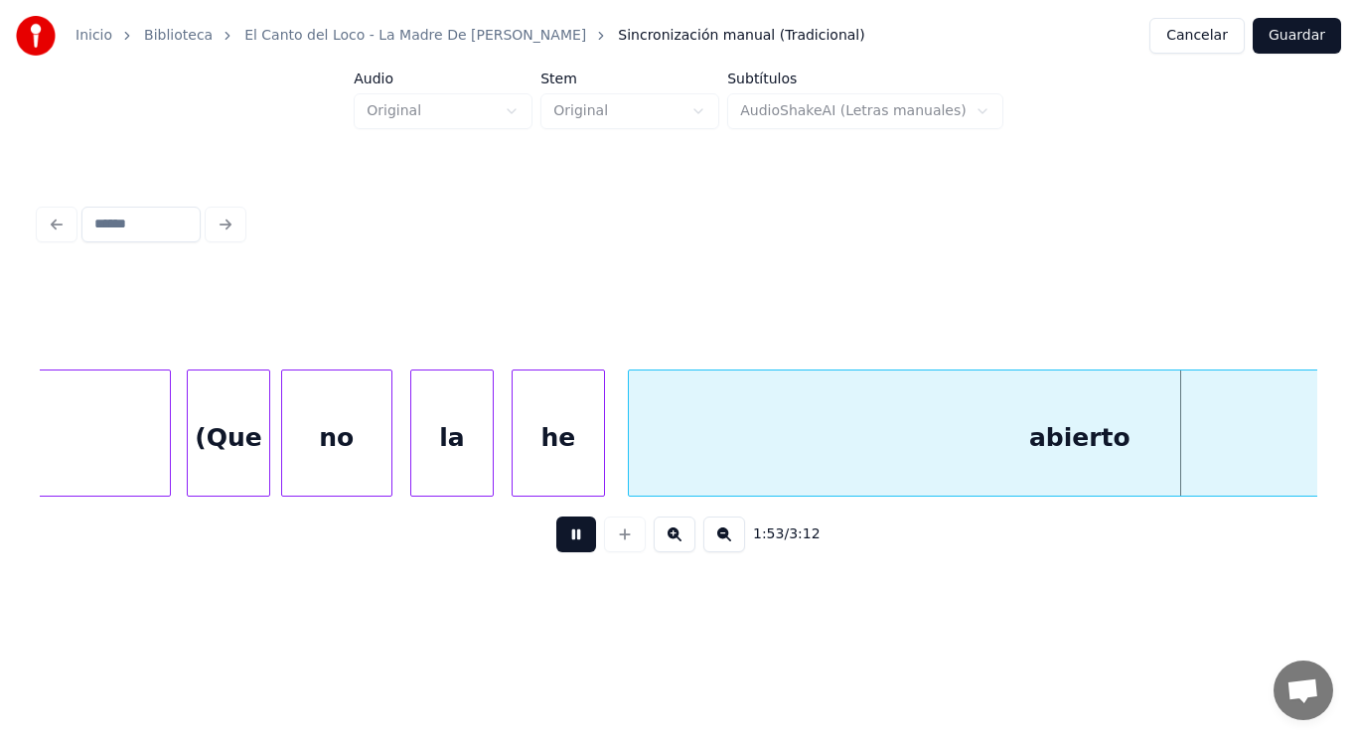
scroll to position [0, 157485]
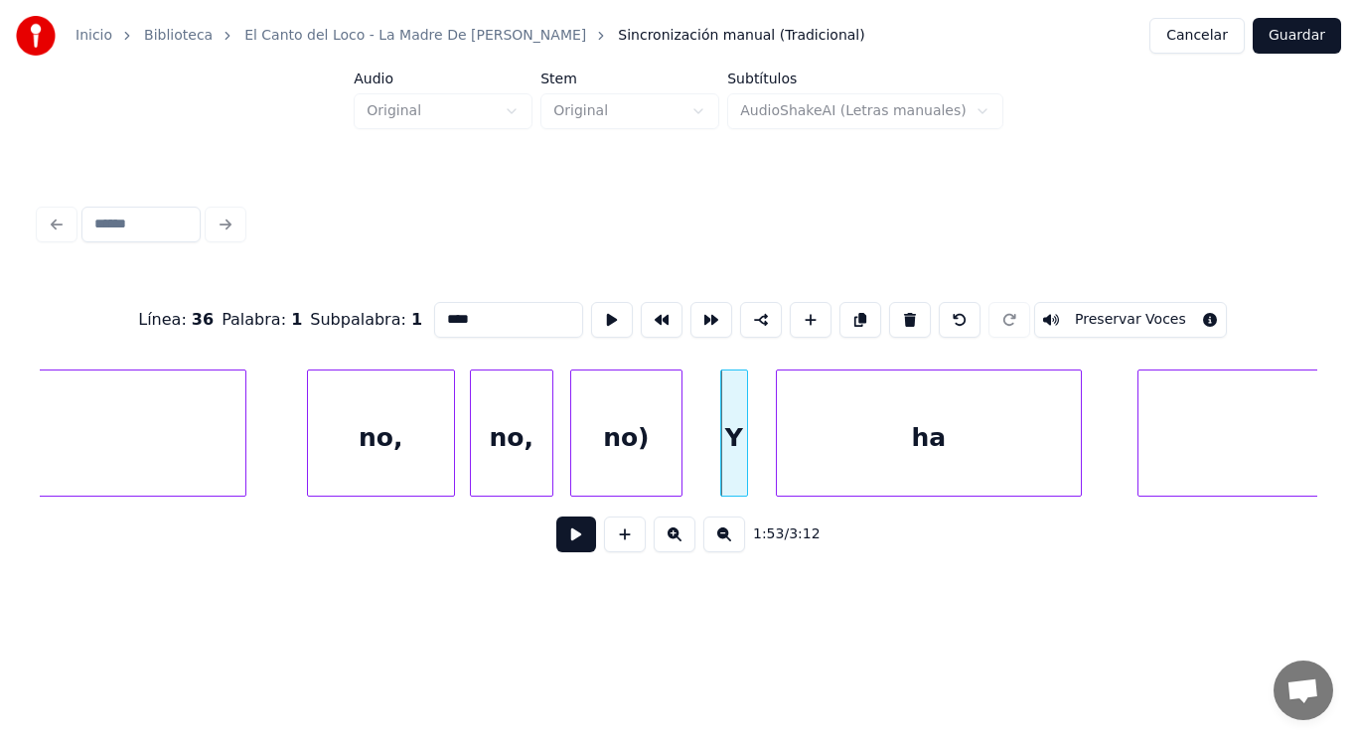
type input "*"
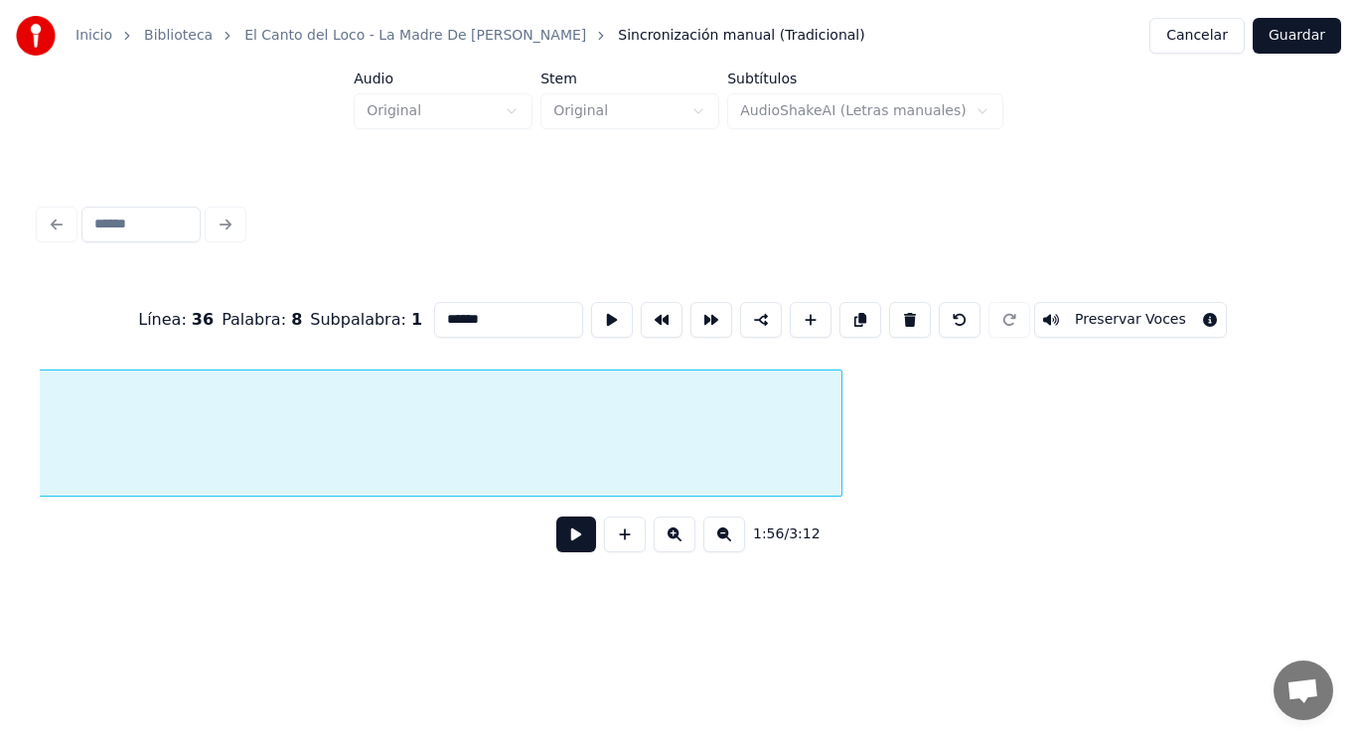
scroll to position [0, 161949]
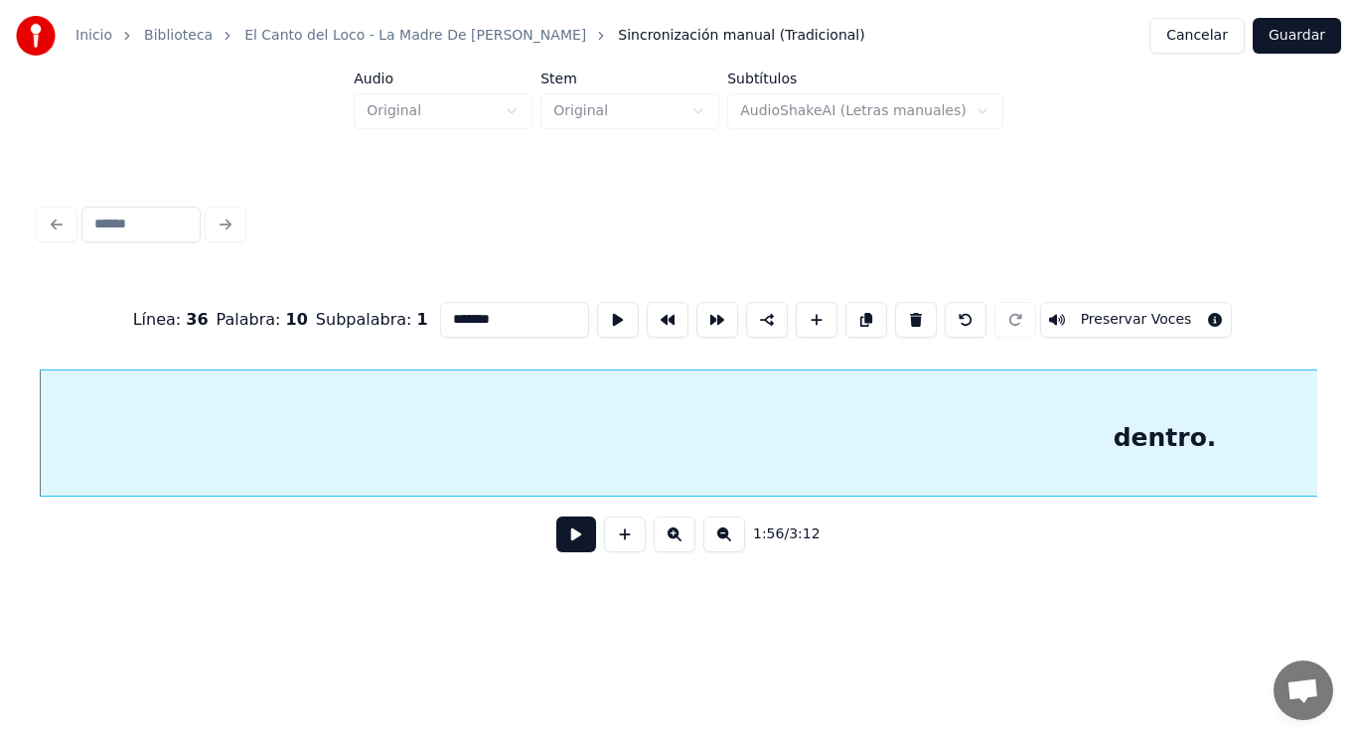
type input "*******"
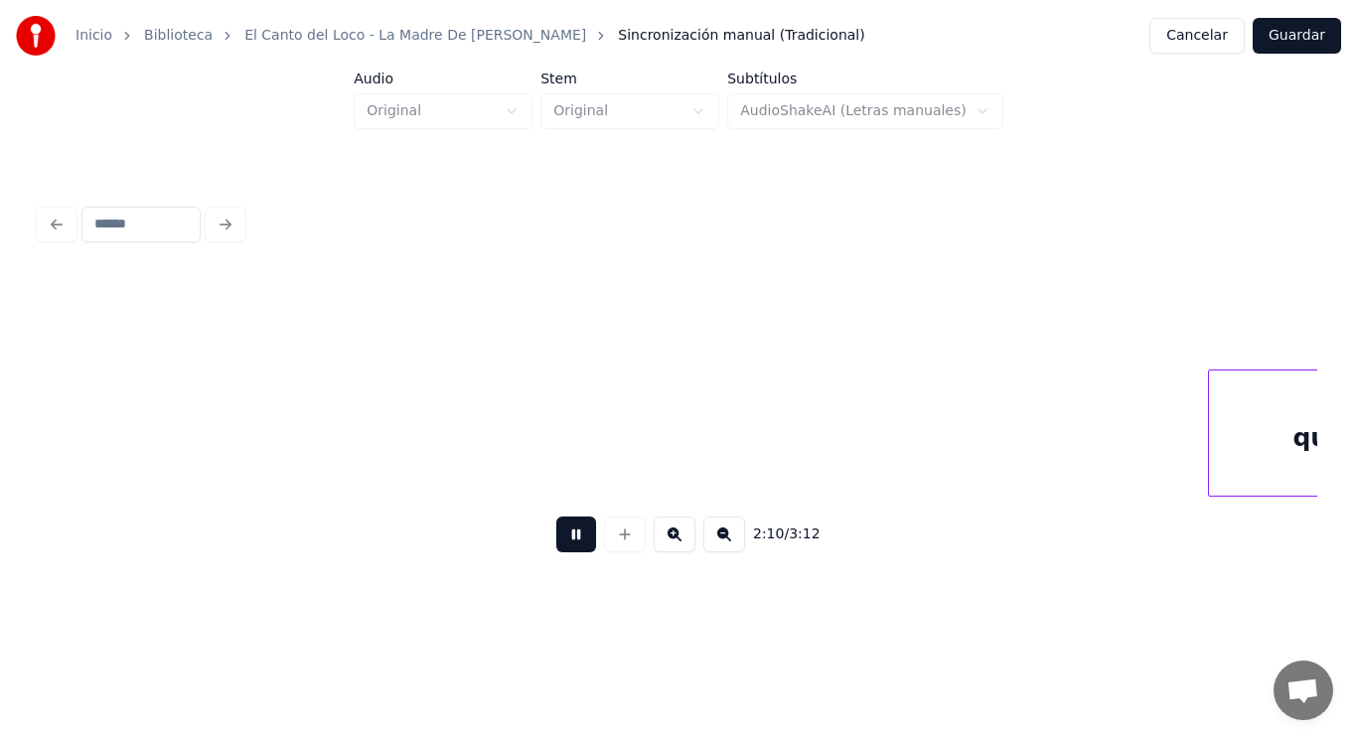
scroll to position [0, 180960]
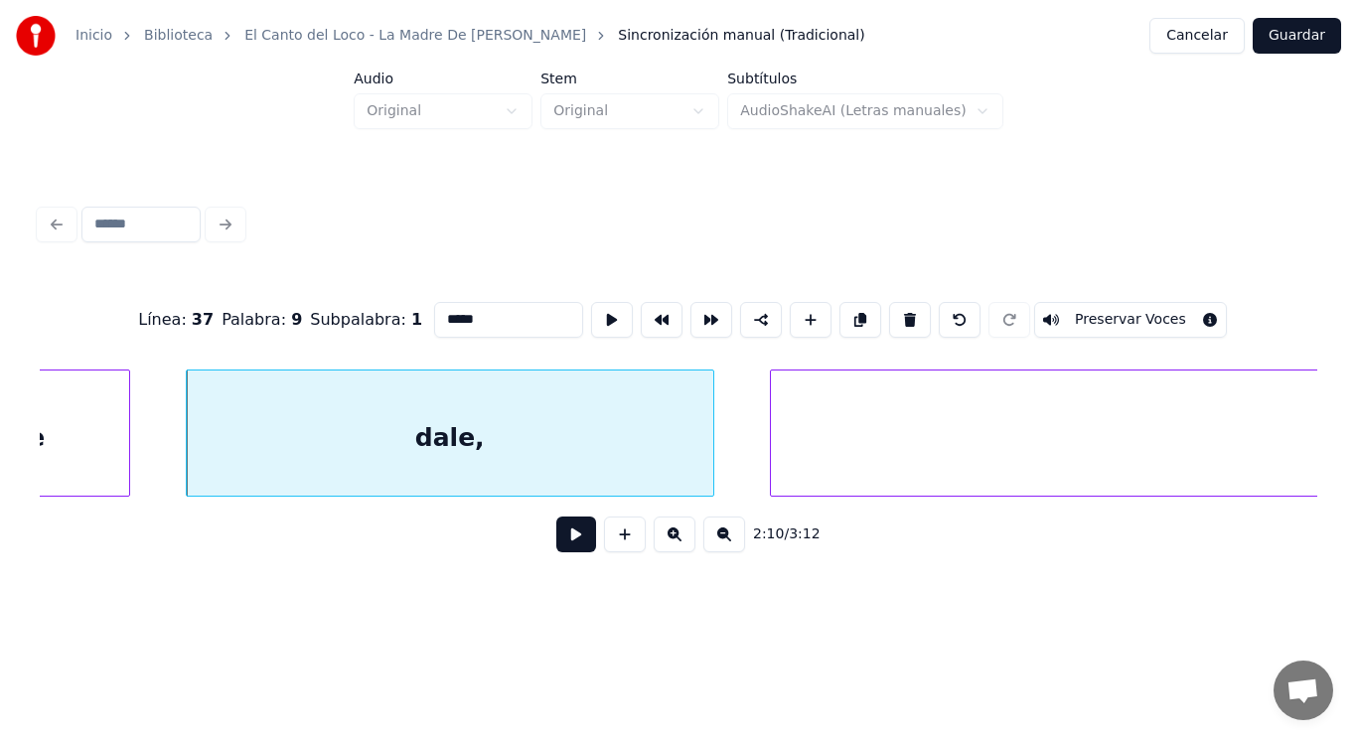
type input "*****"
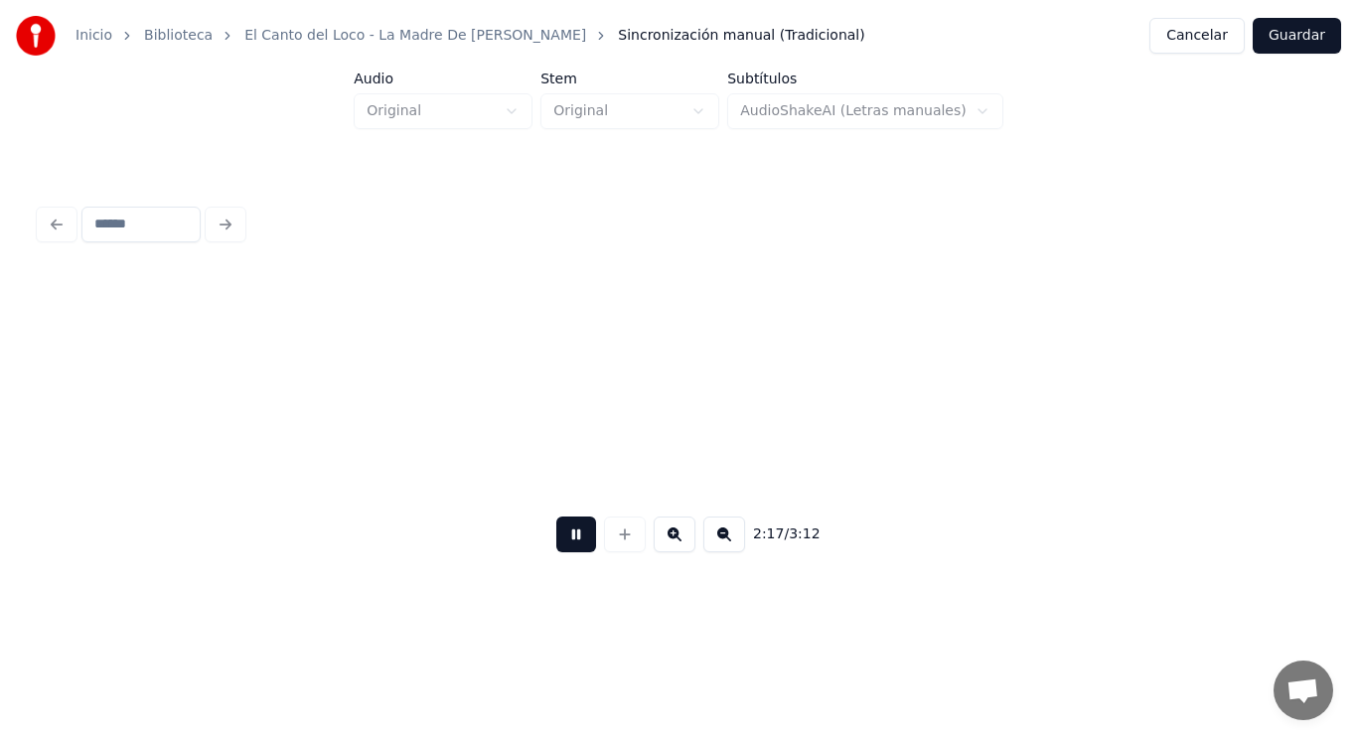
scroll to position [0, 191343]
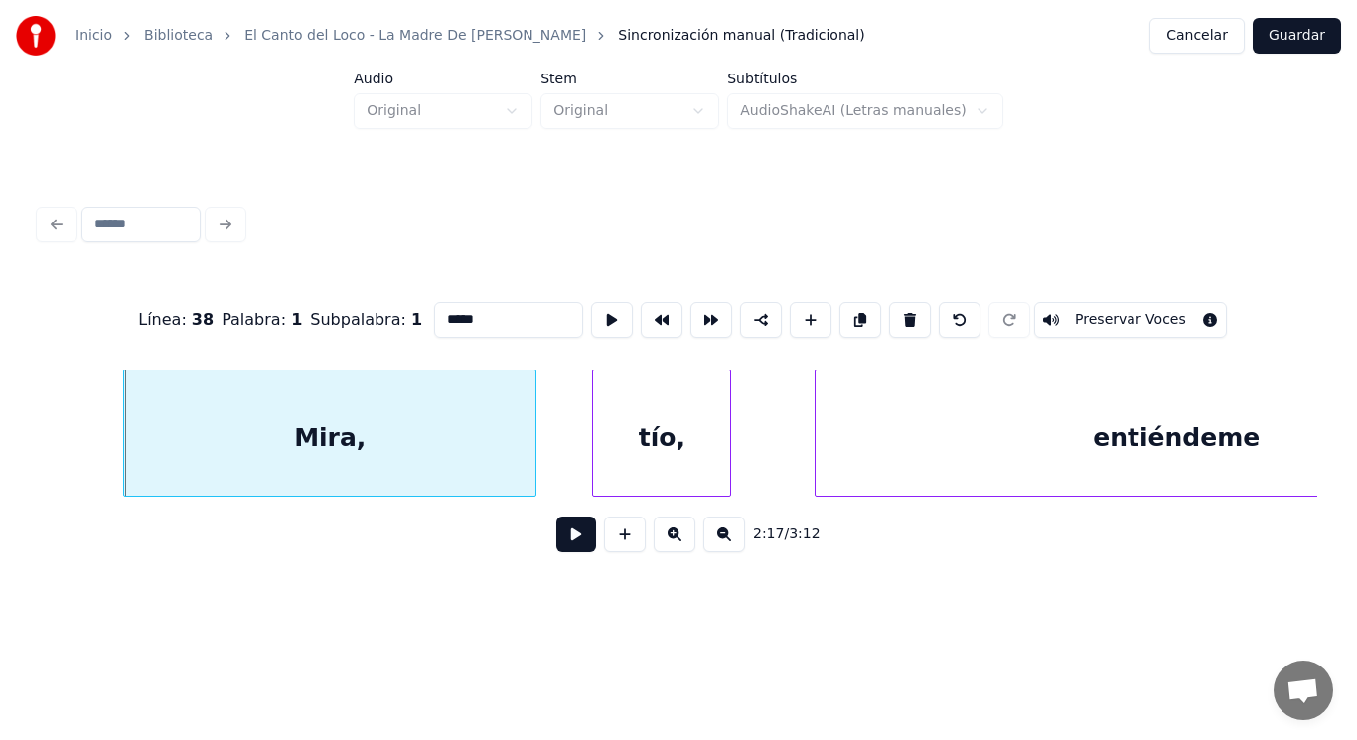
type input "*****"
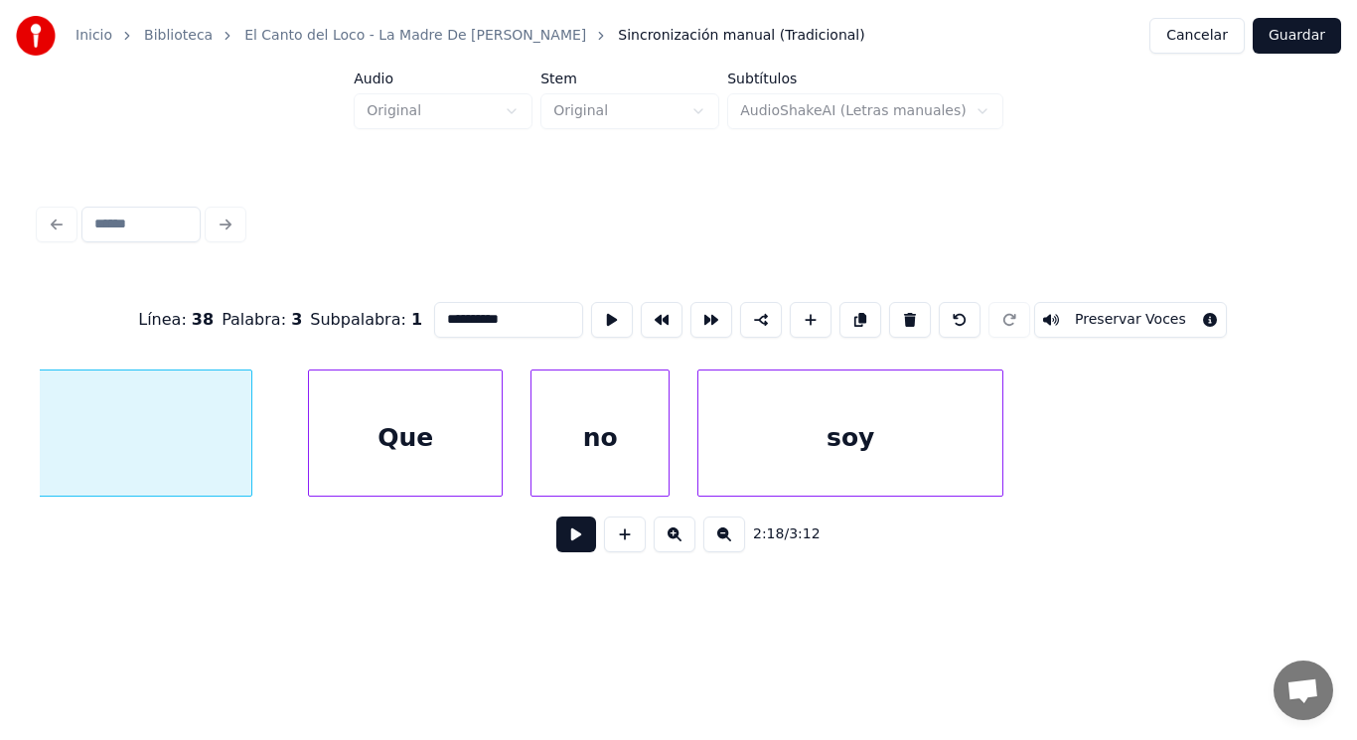
scroll to position [0, 192118]
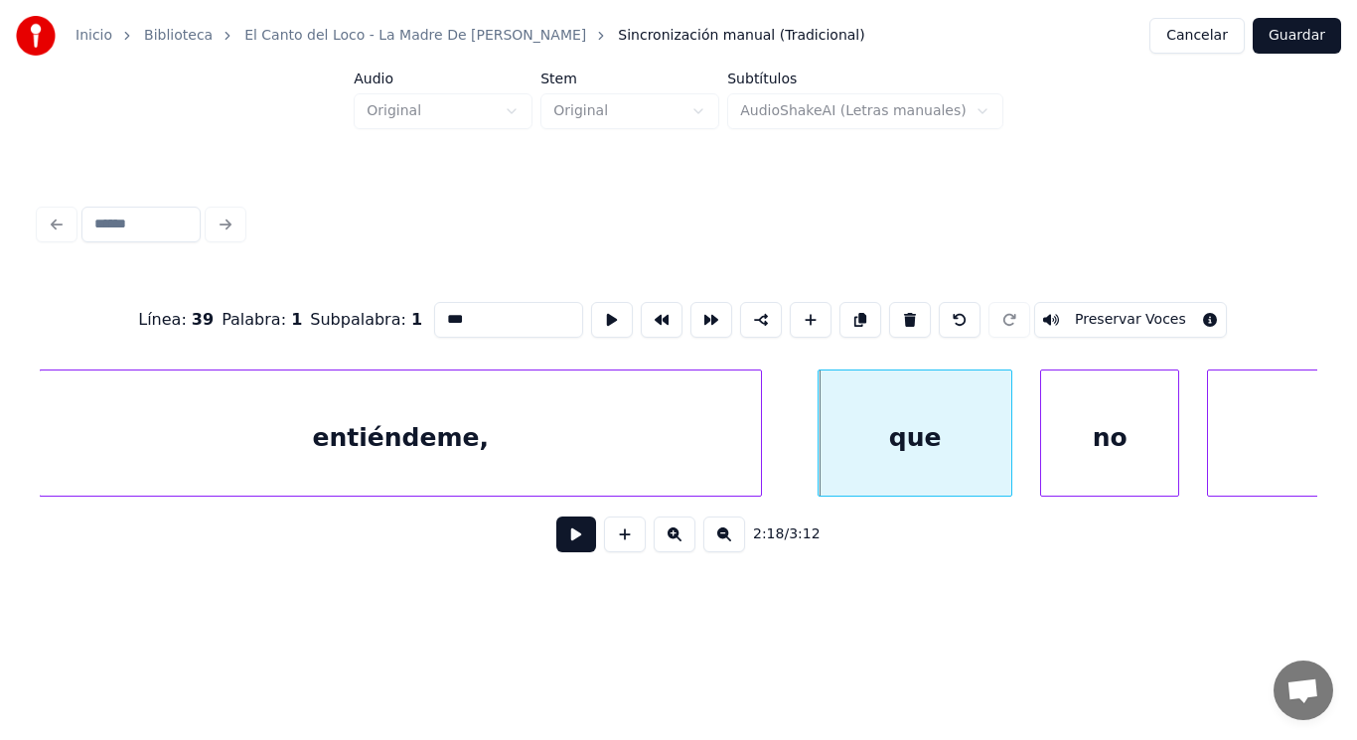
type input "***"
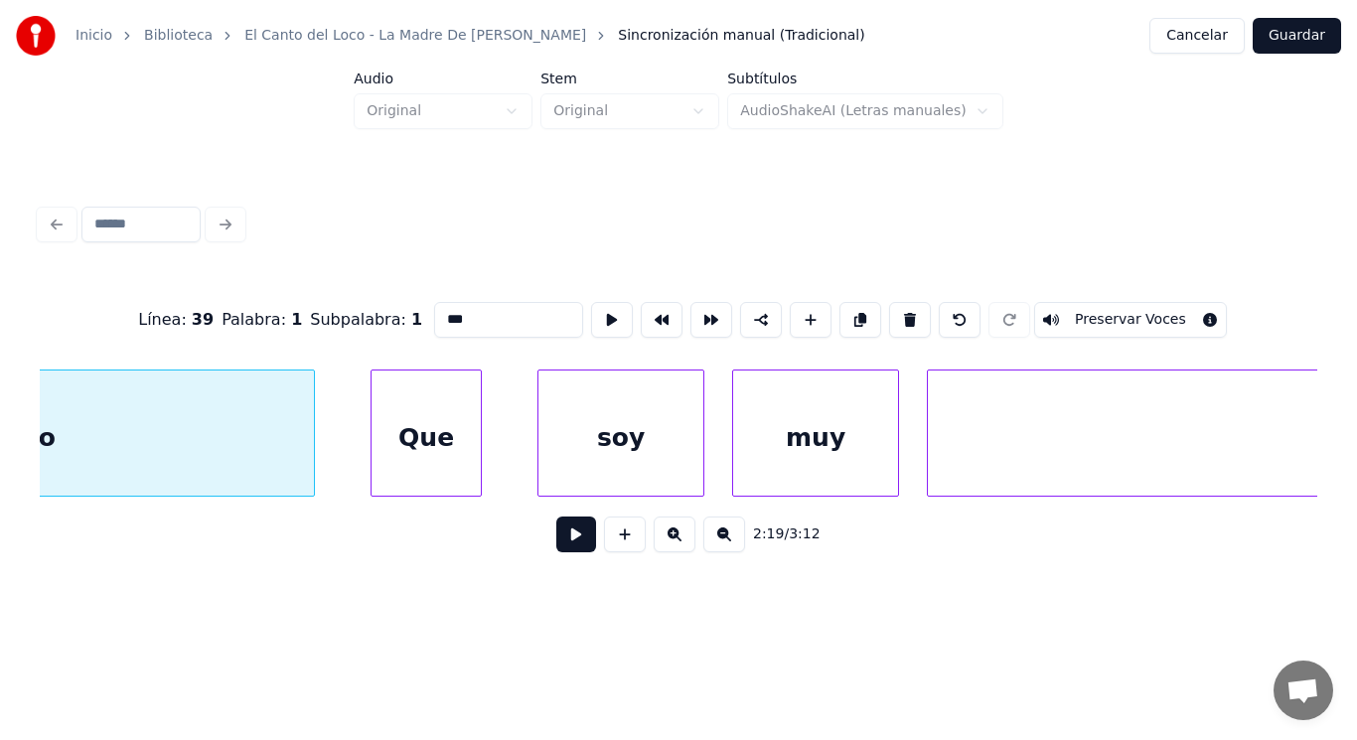
scroll to position [0, 194148]
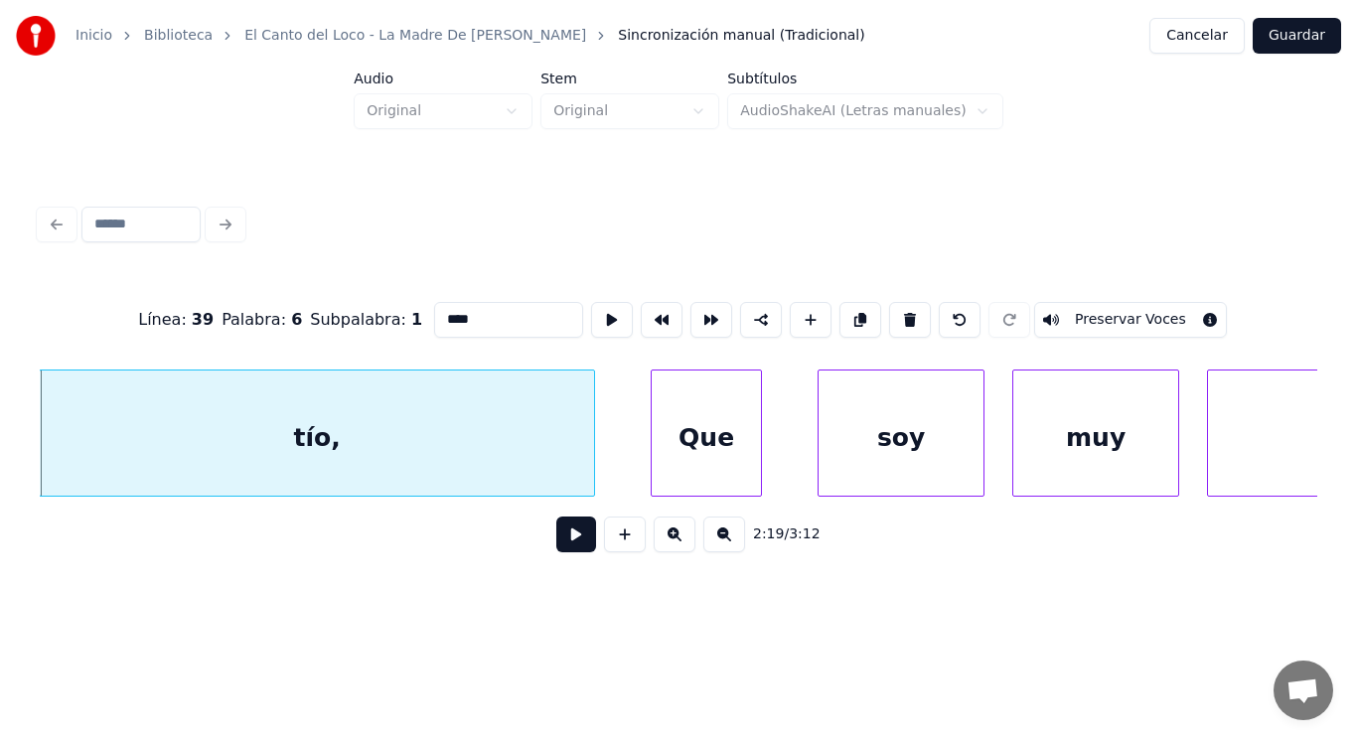
type input "****"
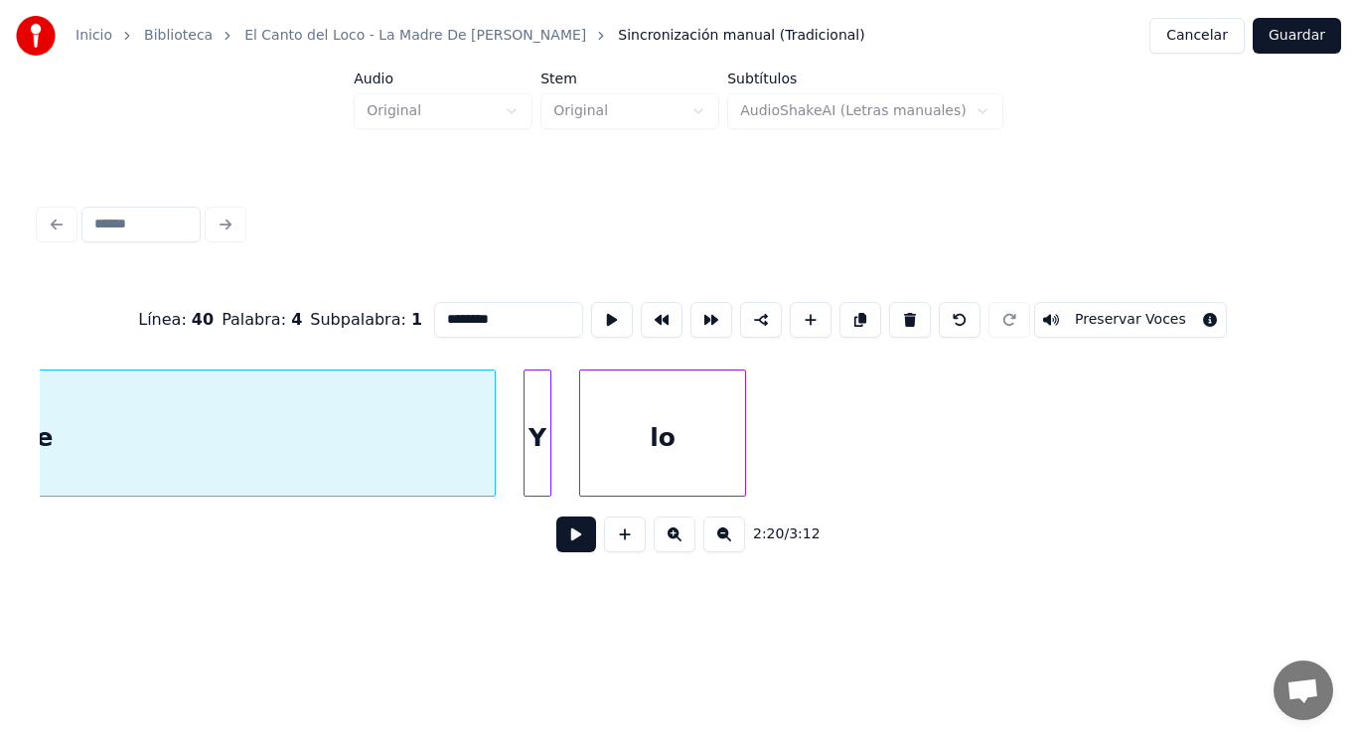
scroll to position [0, 195316]
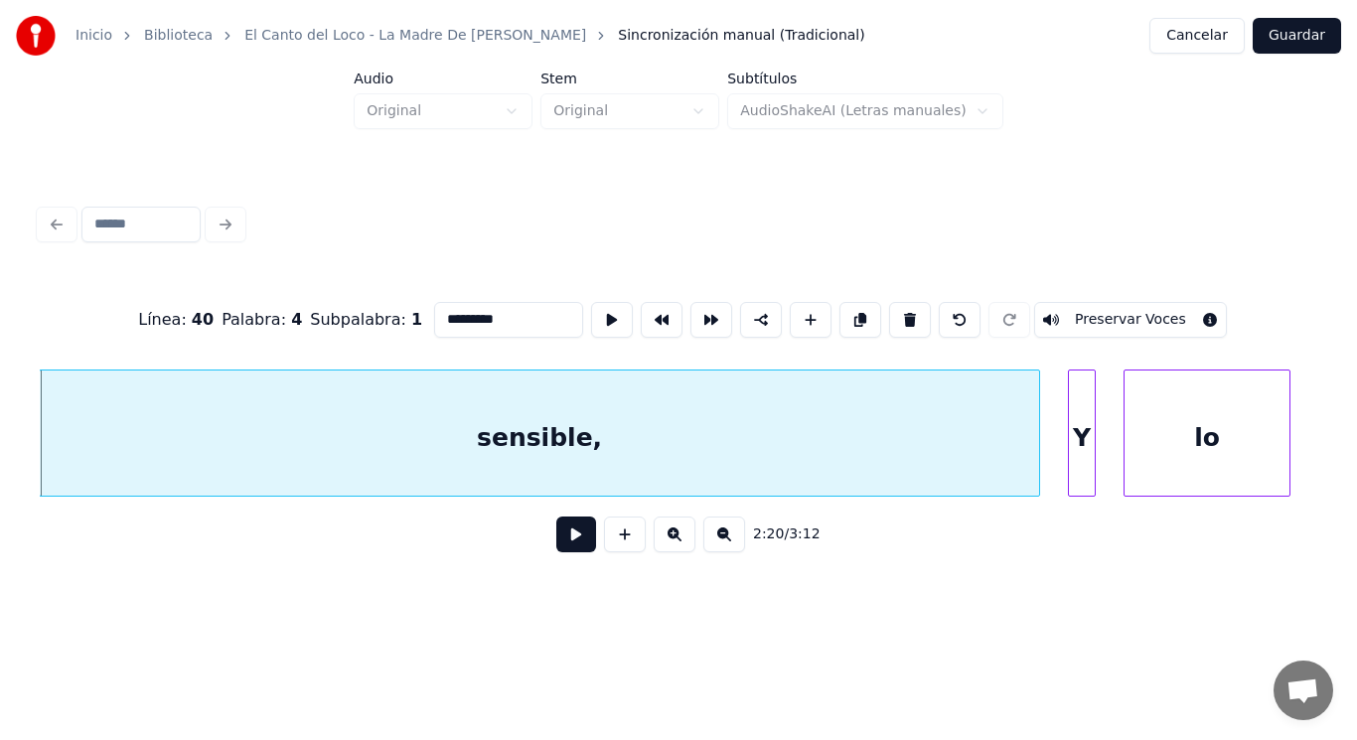
type input "*********"
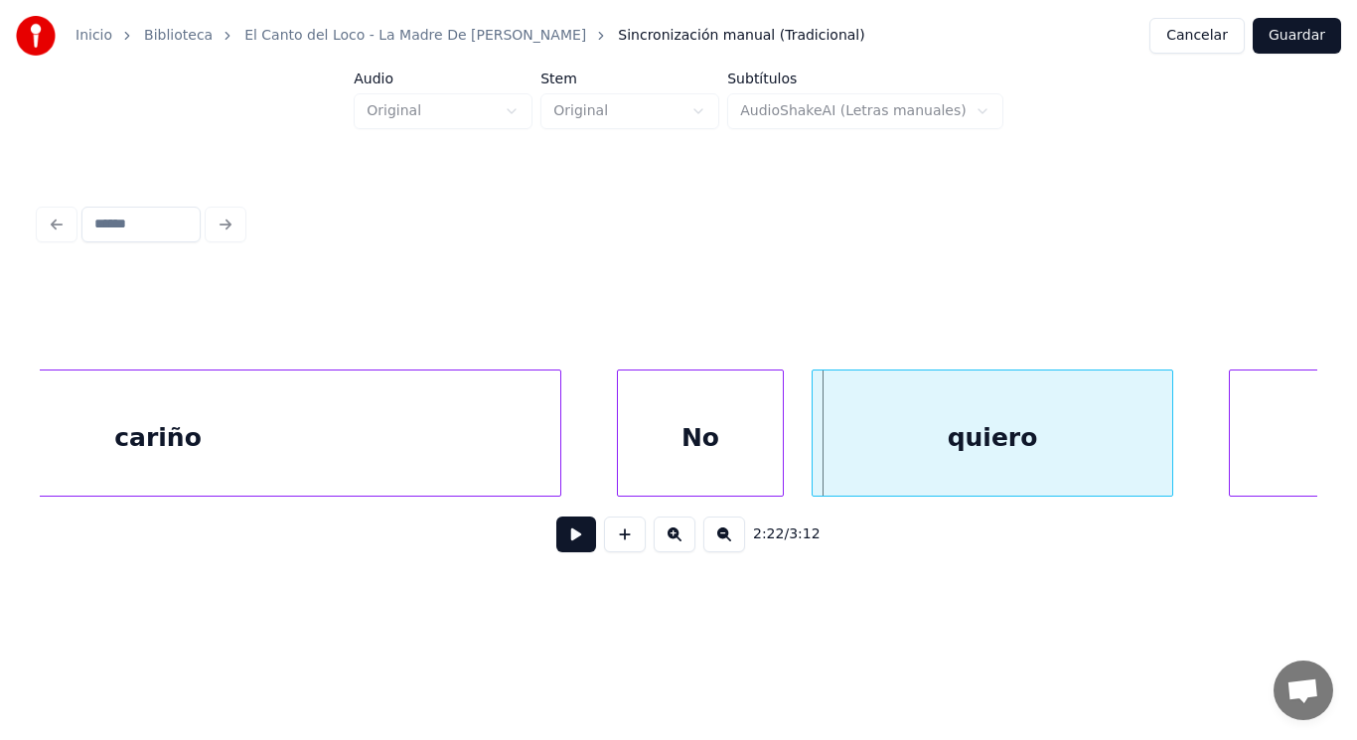
scroll to position [0, 197207]
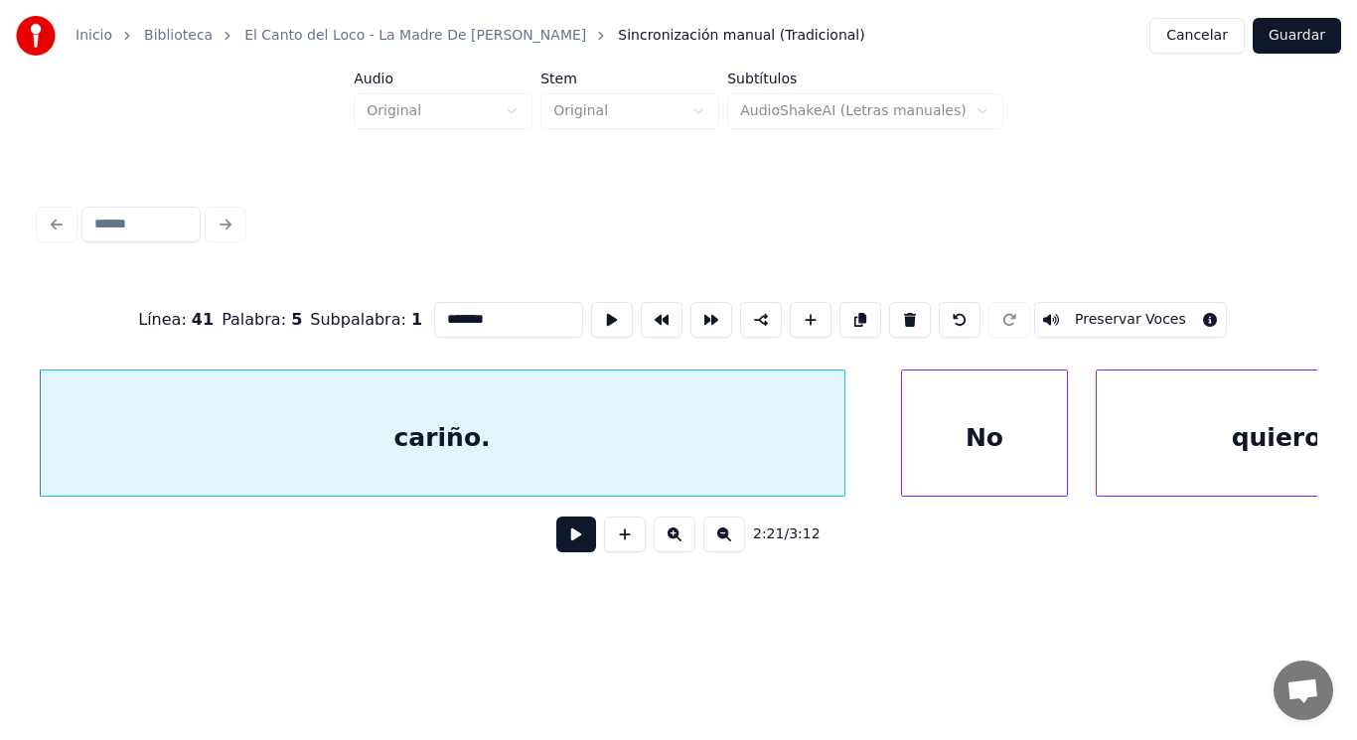
type input "*******"
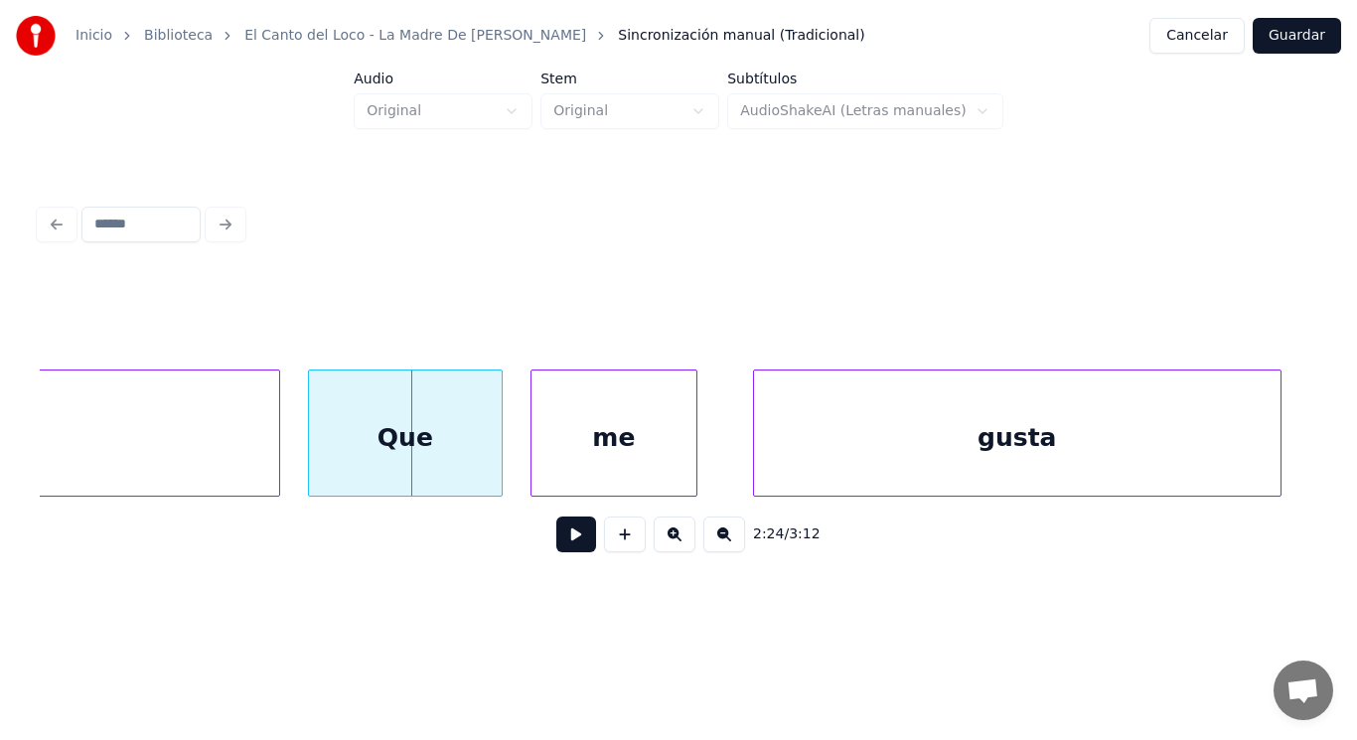
scroll to position [0, 200678]
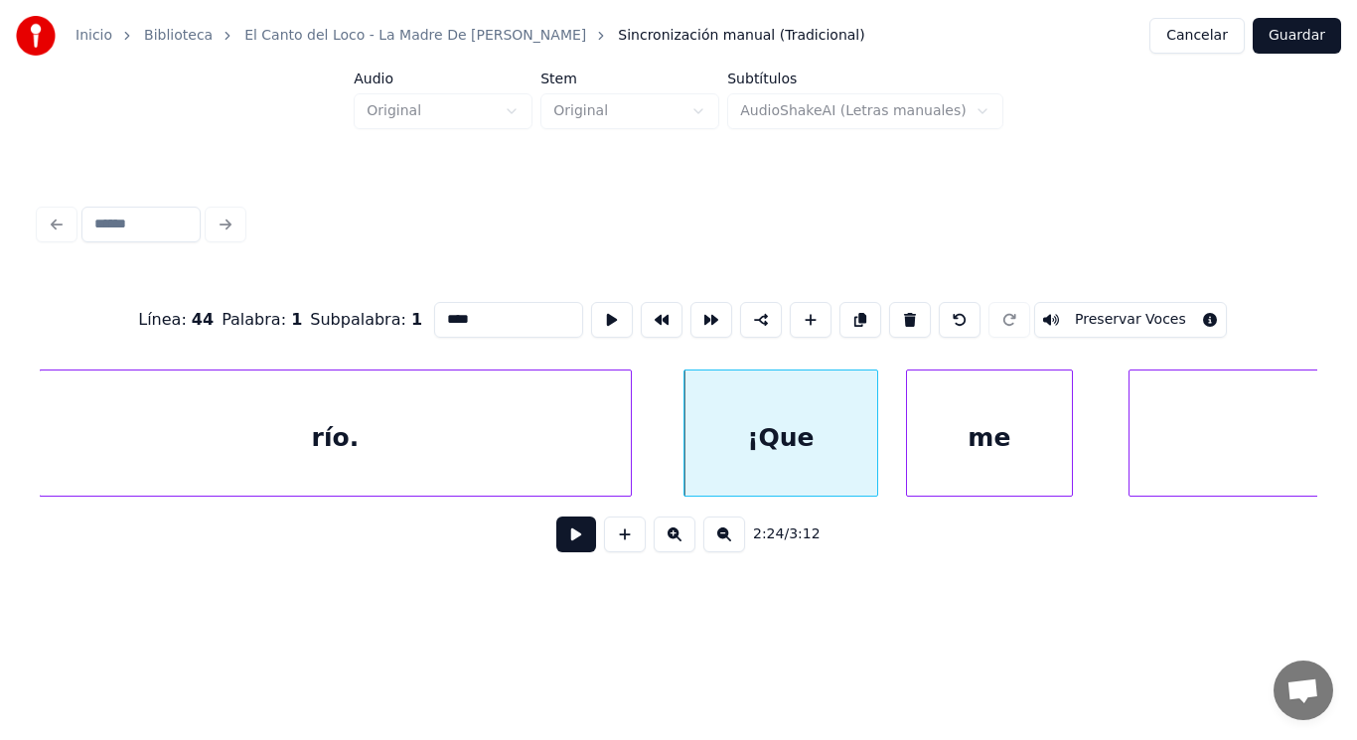
type input "****"
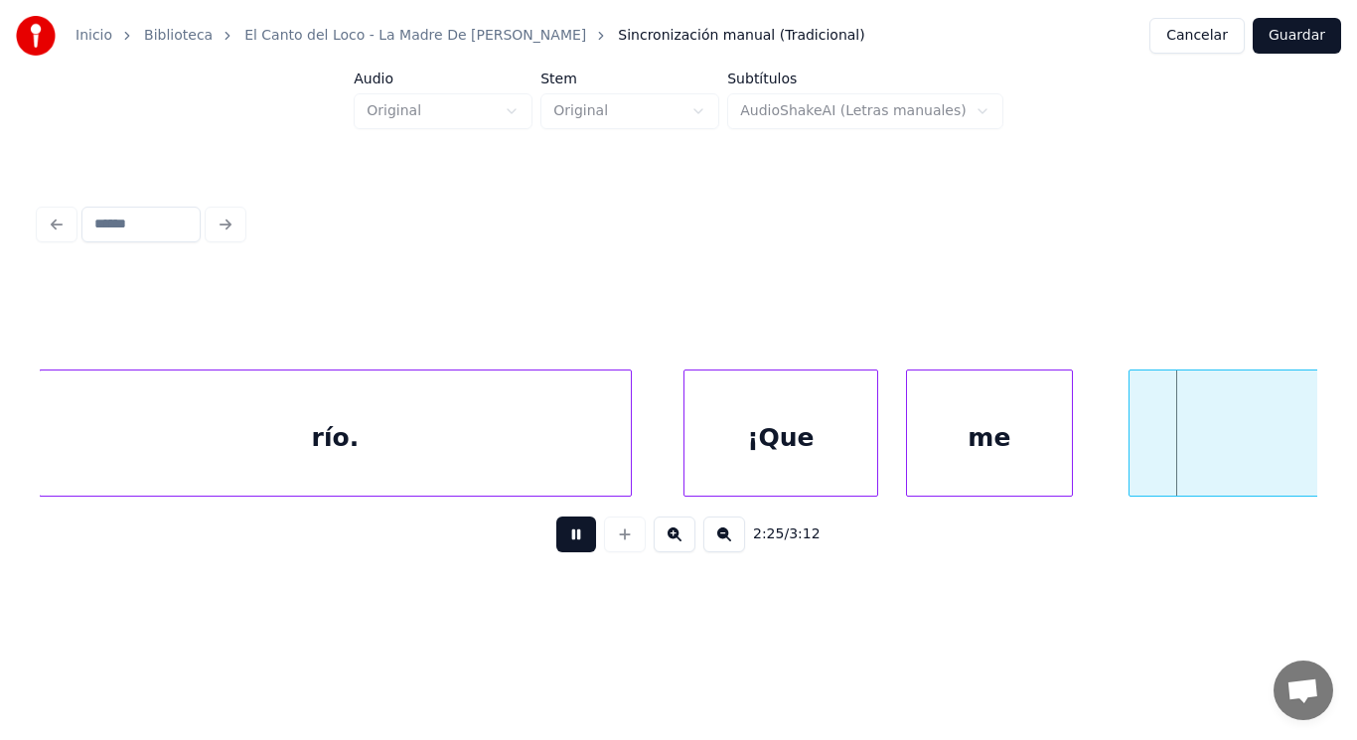
scroll to position [0, 201959]
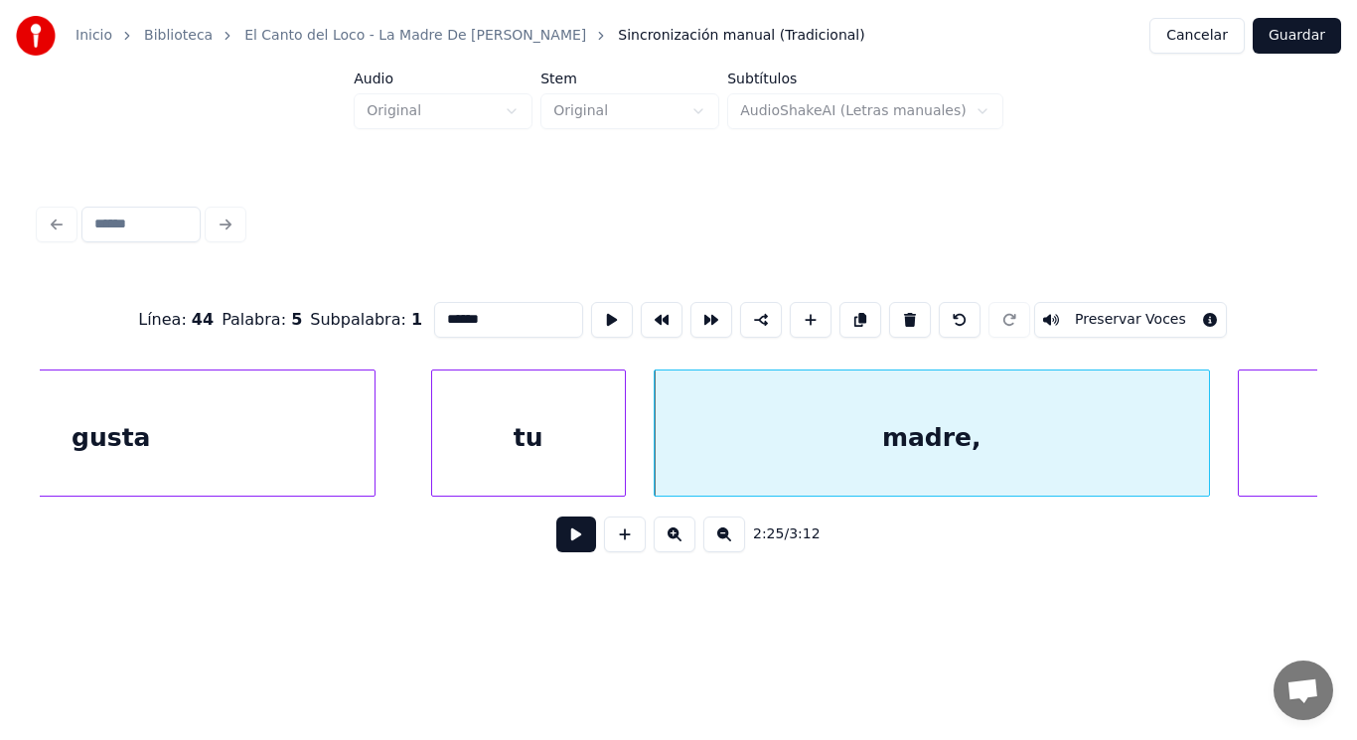
type input "******"
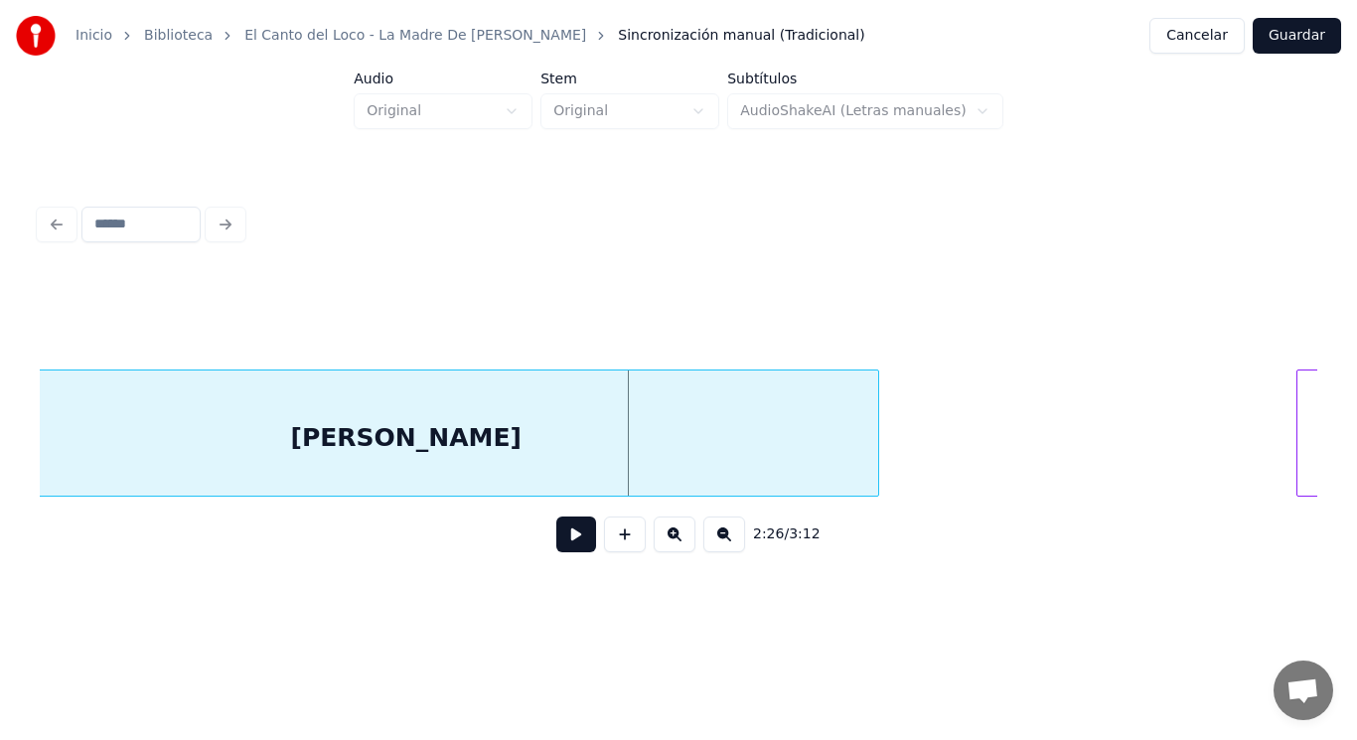
scroll to position [0, 203158]
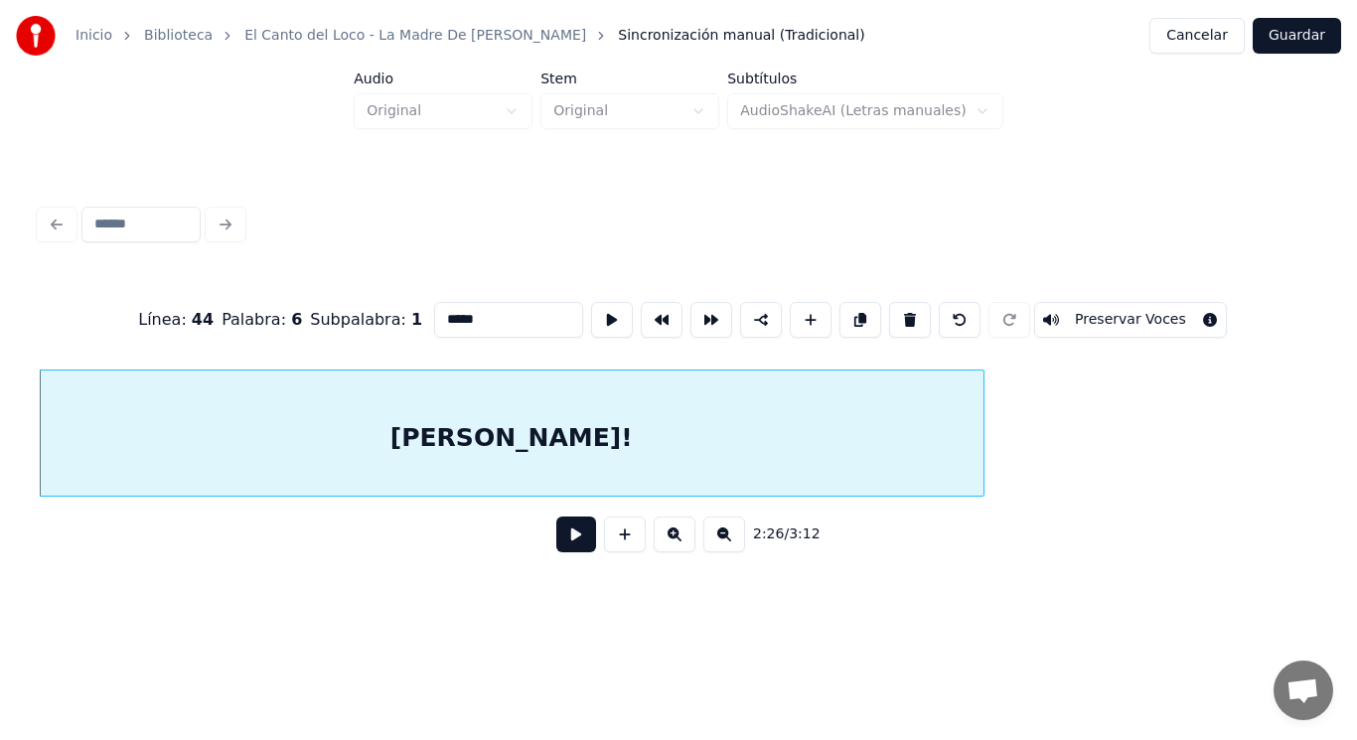
type input "*****"
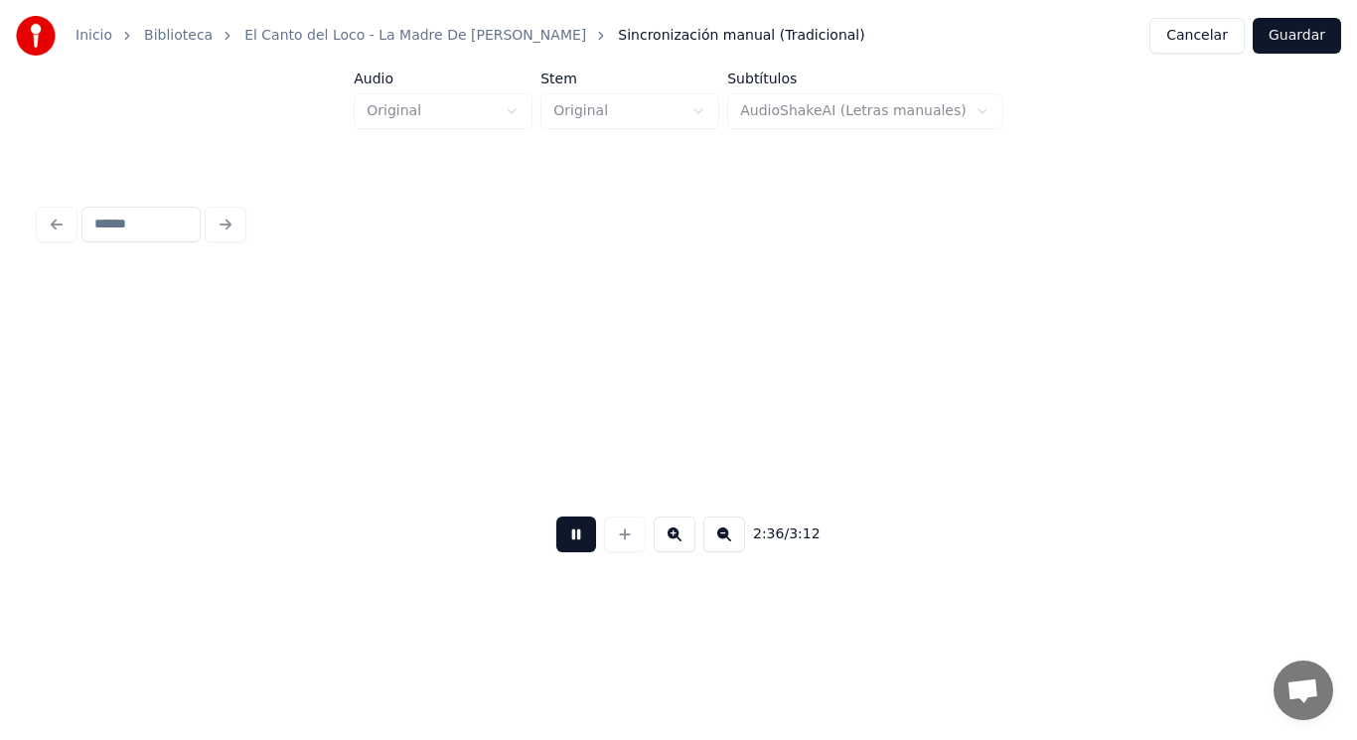
scroll to position [0, 217416]
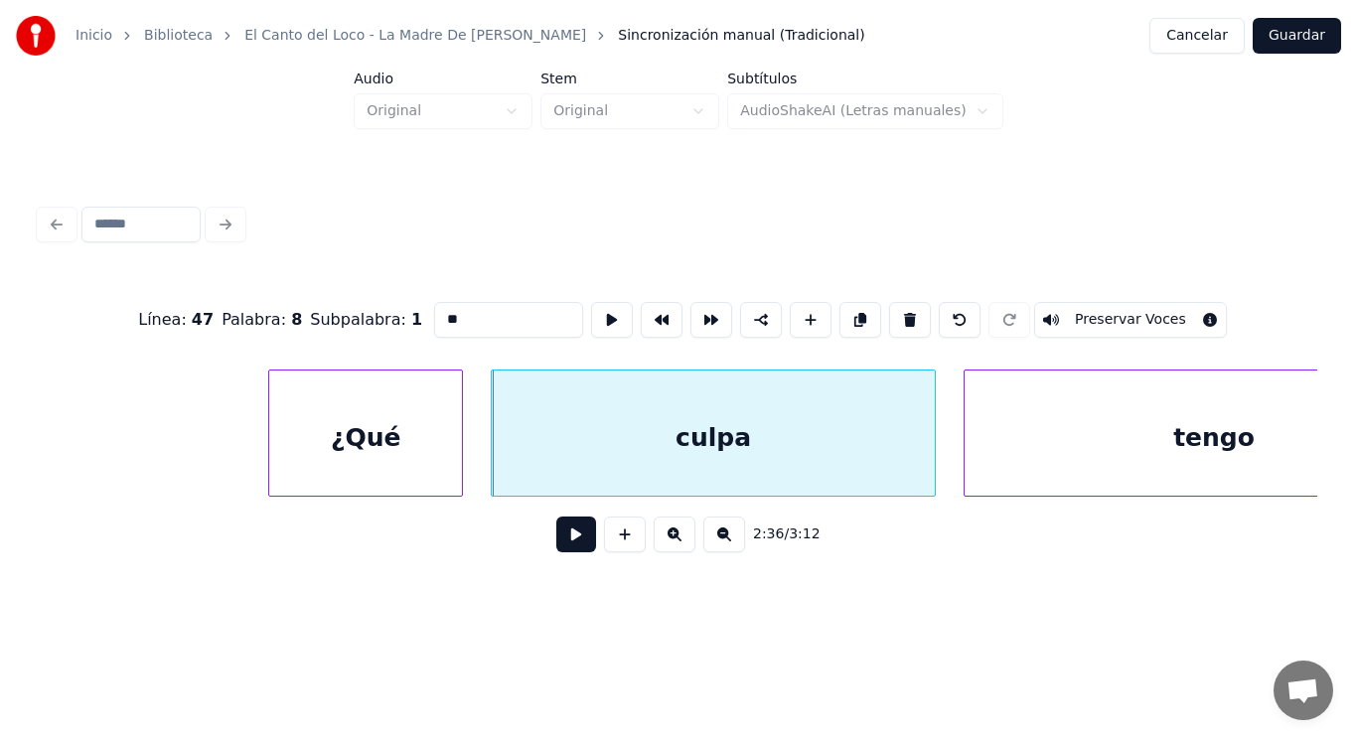
type input "*****"
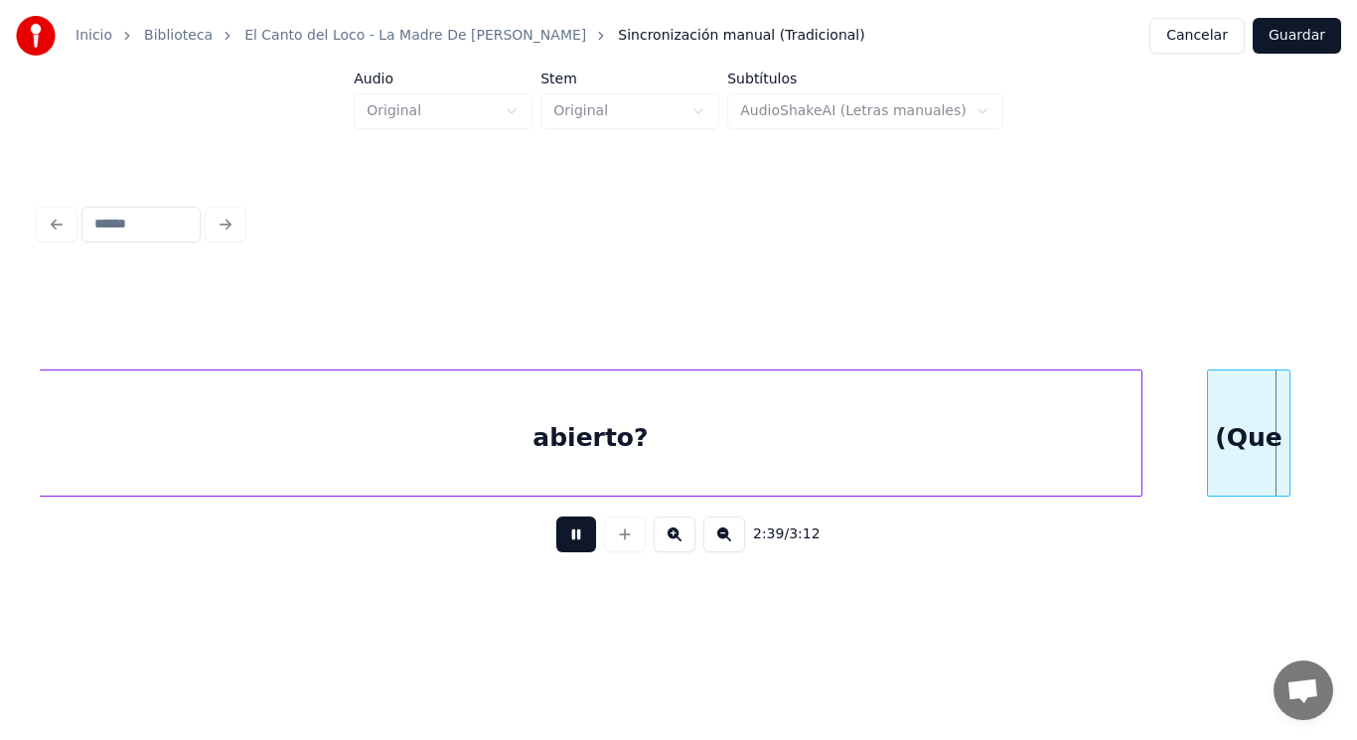
scroll to position [0, 222463]
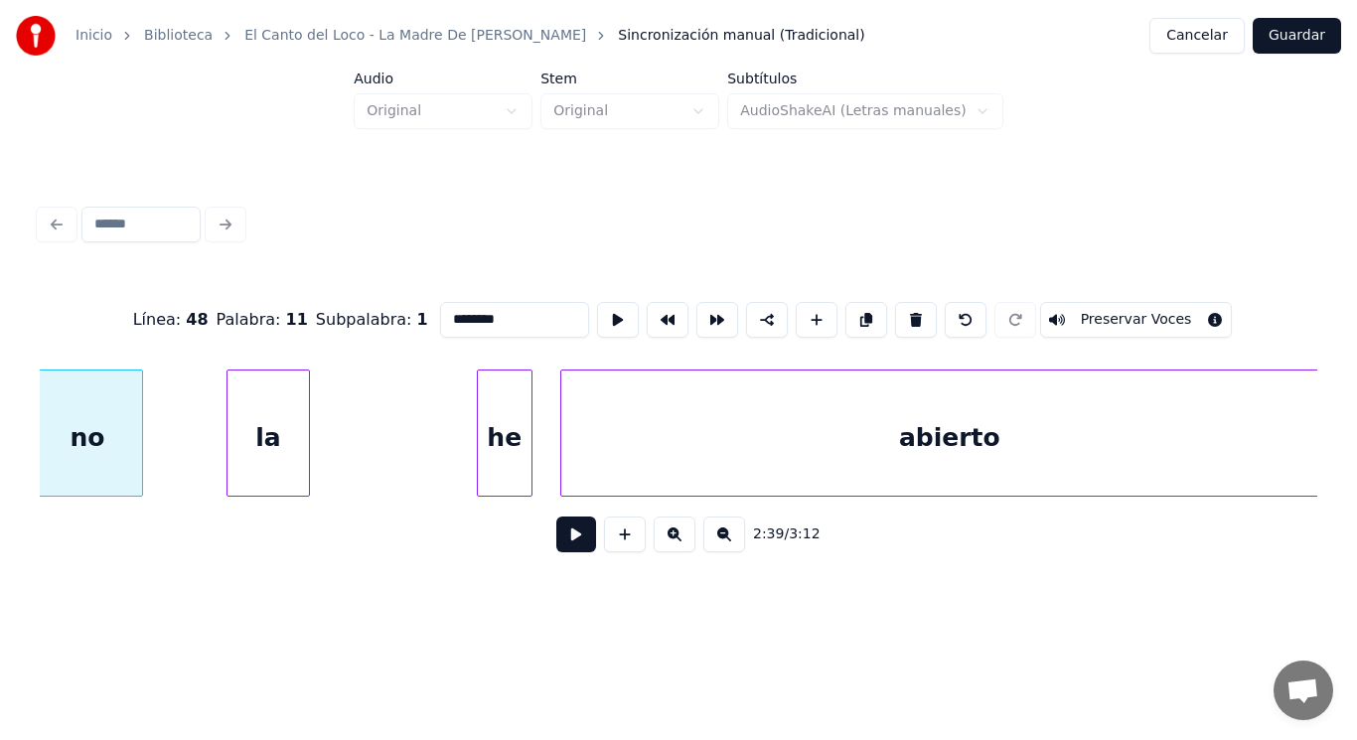
type input "**"
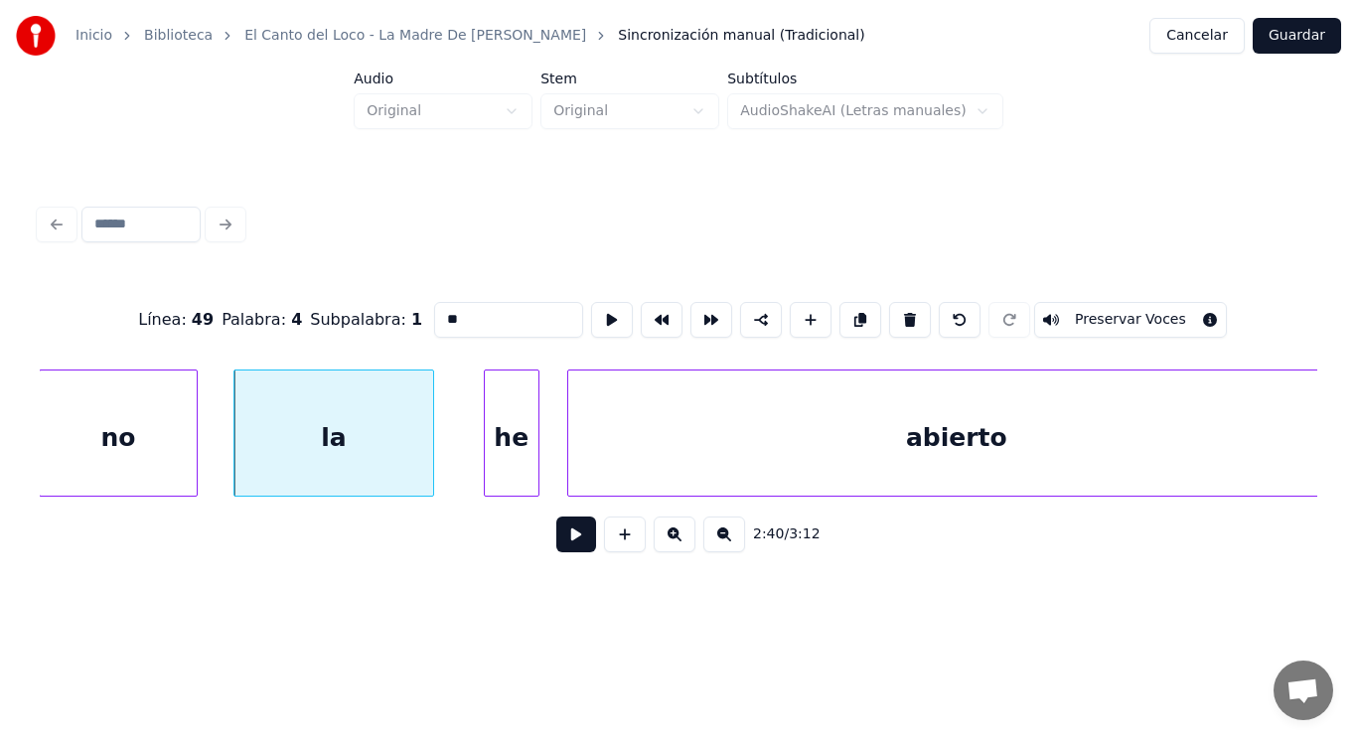
type input "**"
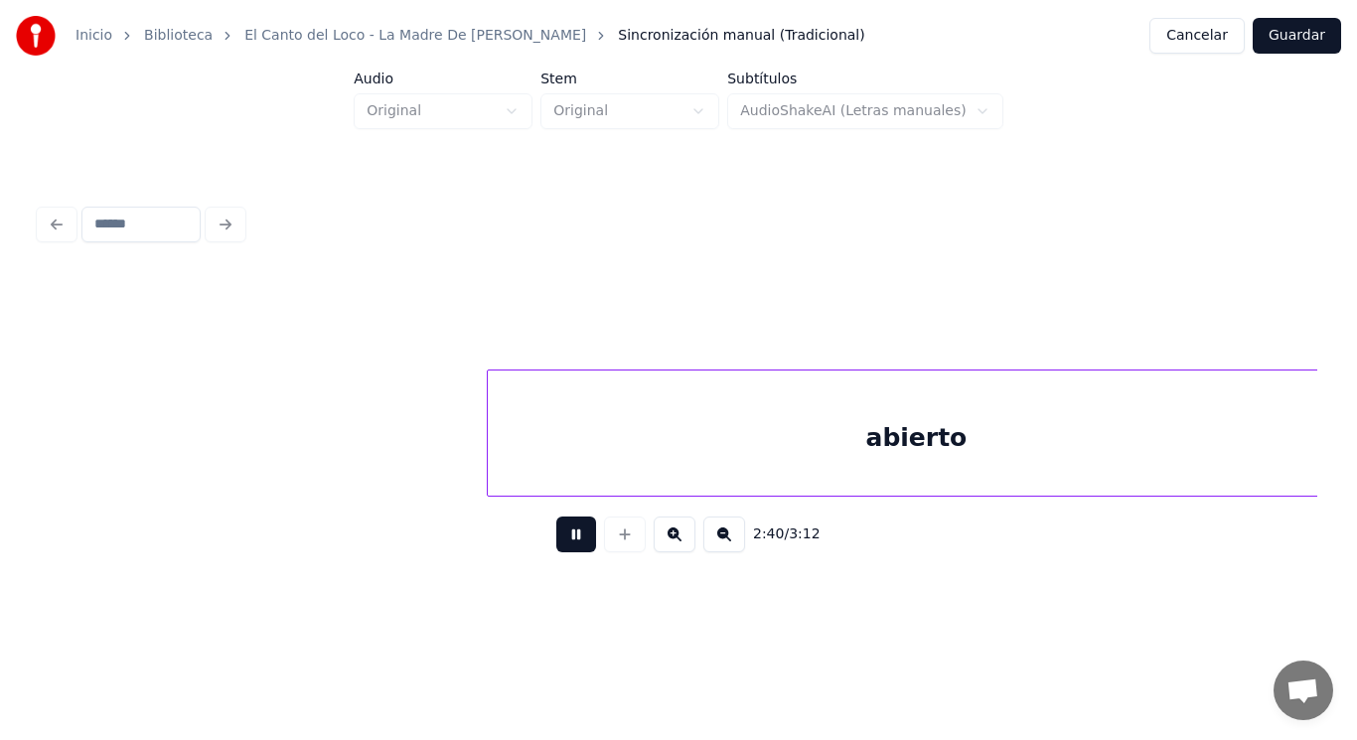
scroll to position [0, 223754]
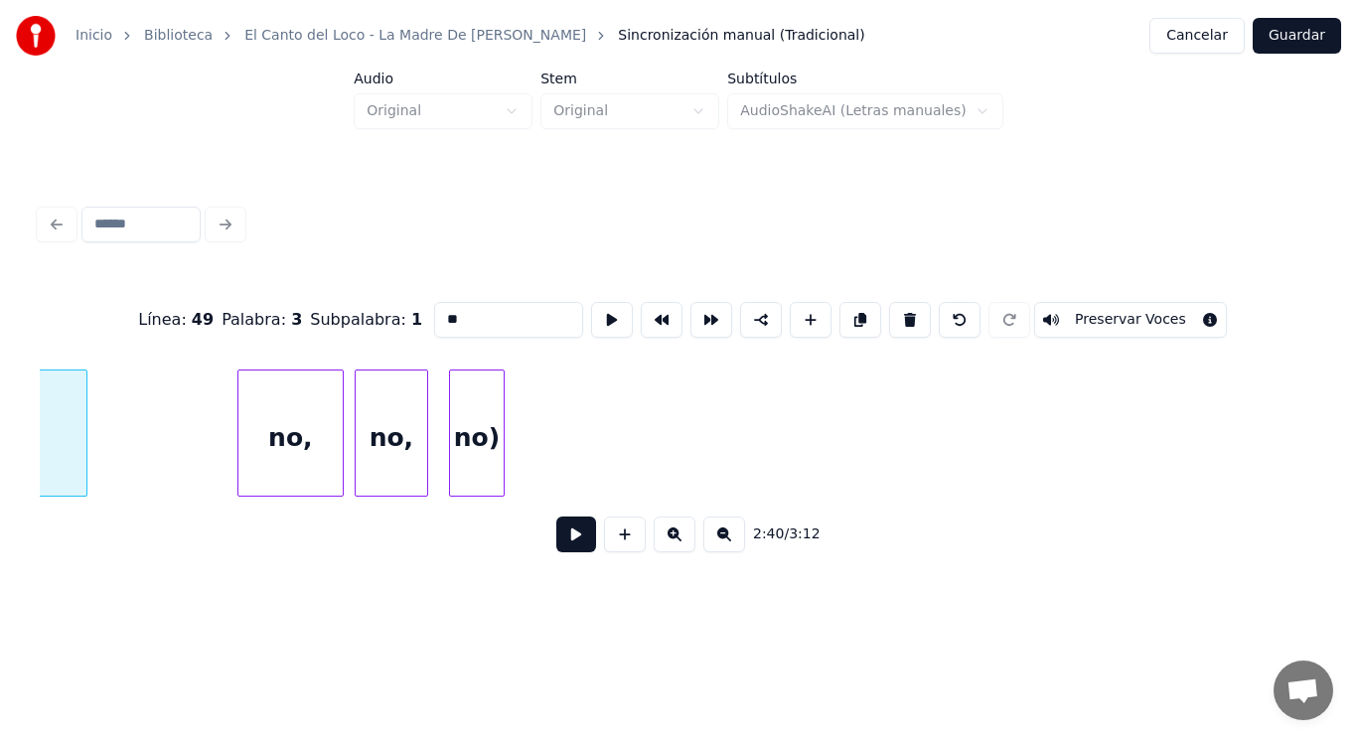
type input "*******"
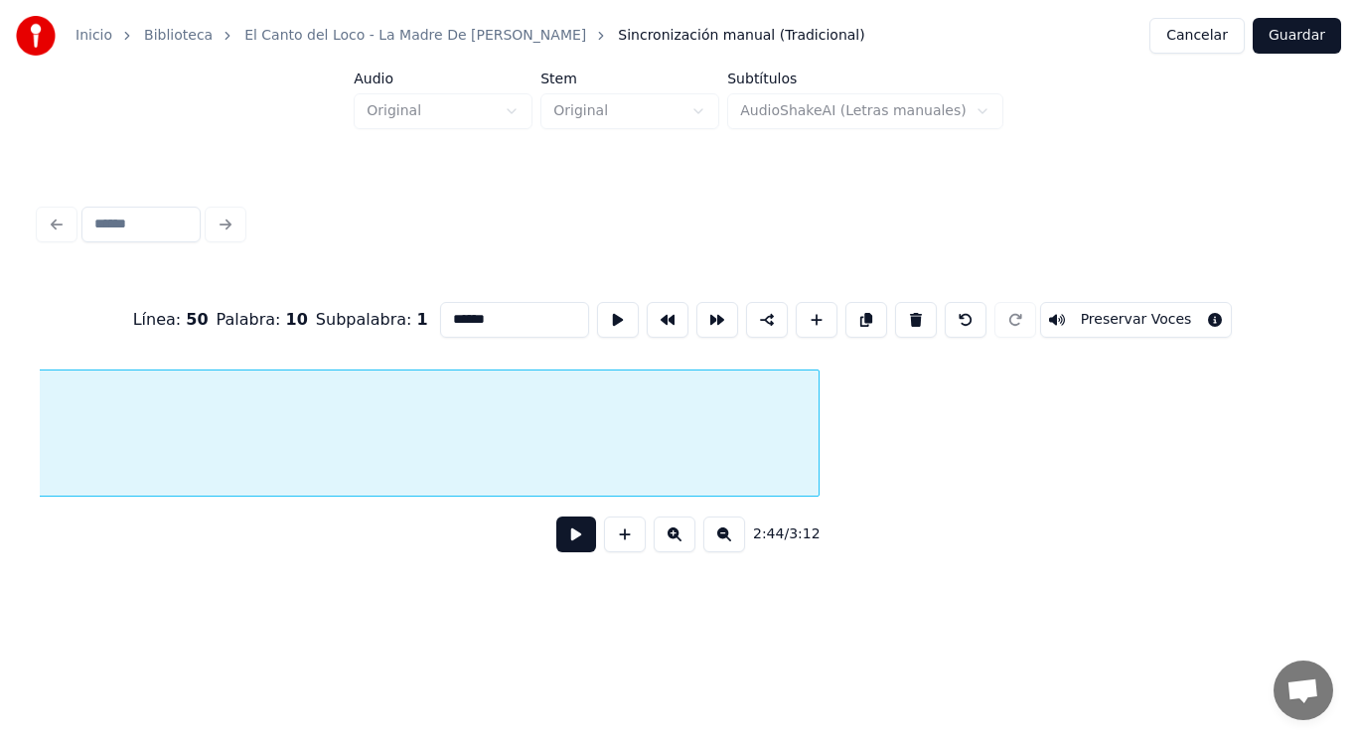
scroll to position [0, 228073]
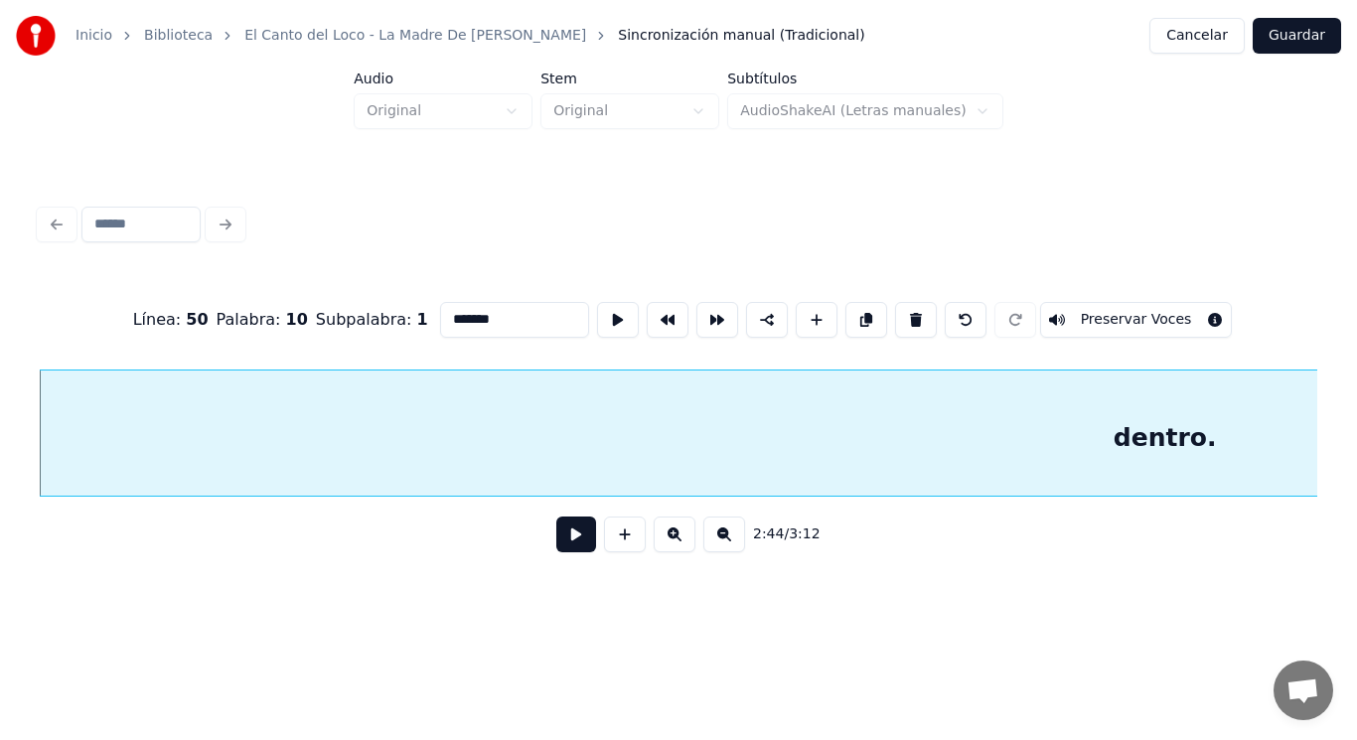
type input "*******"
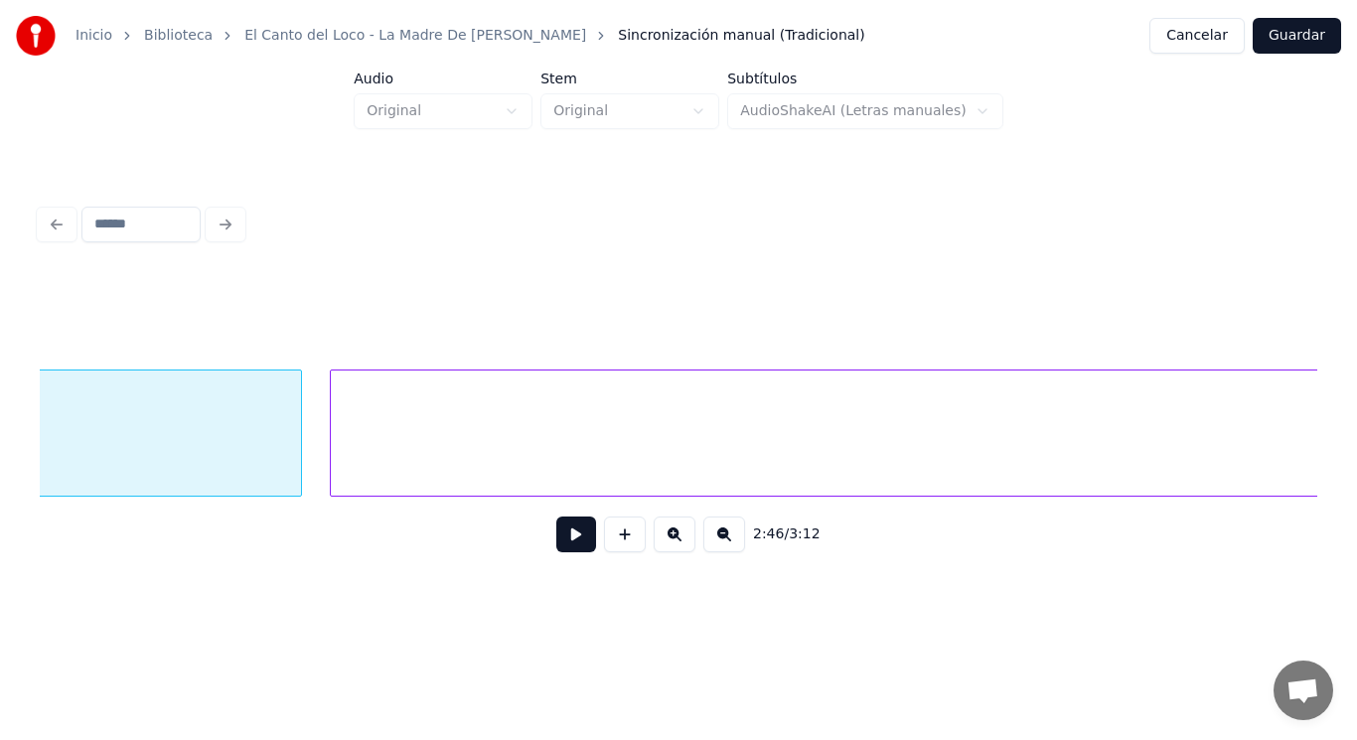
scroll to position [0, 227295]
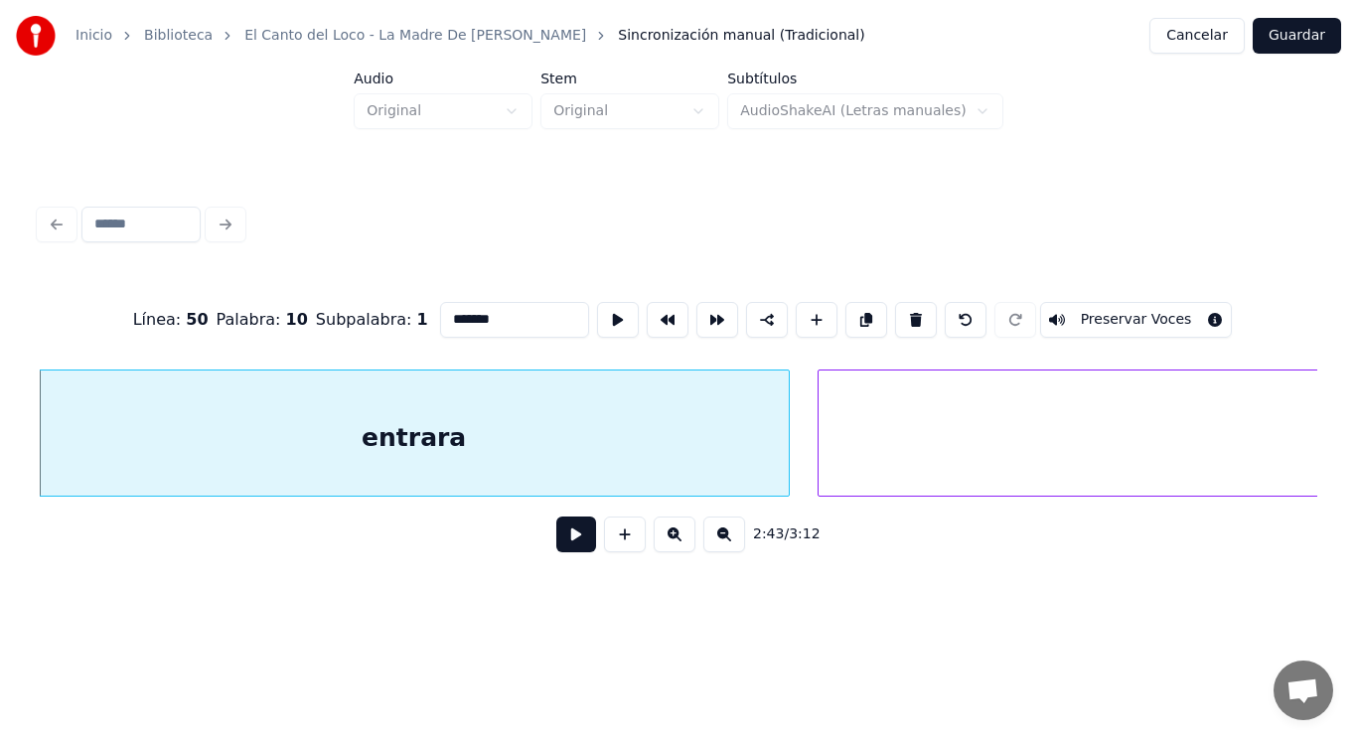
type input "*******"
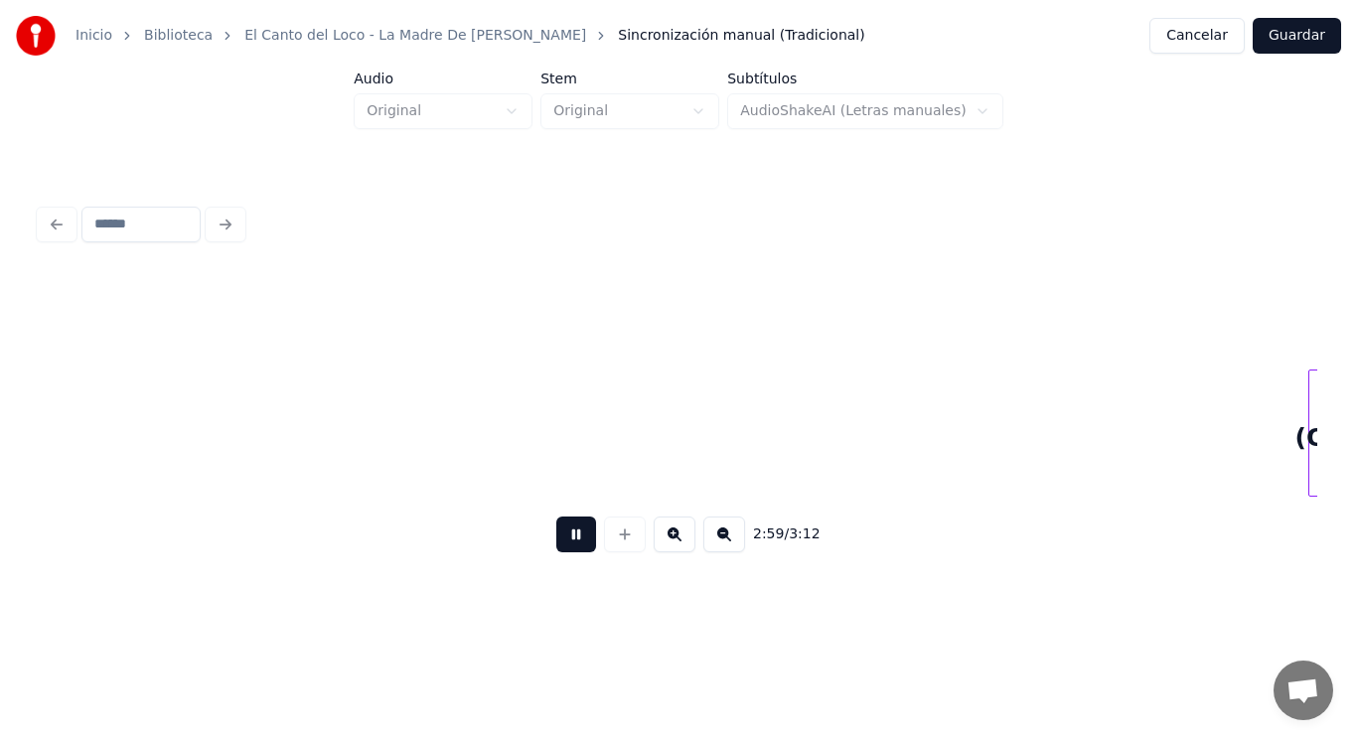
scroll to position [0, 248850]
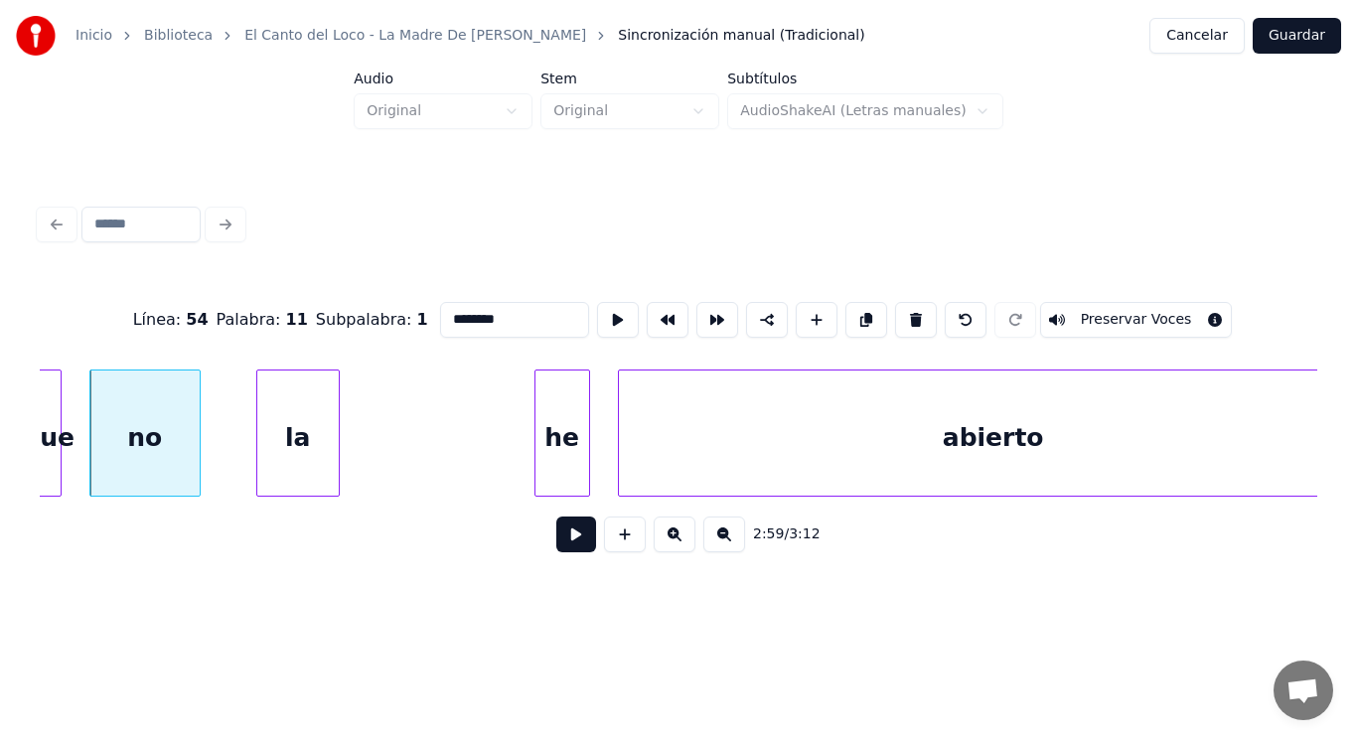
type input "**"
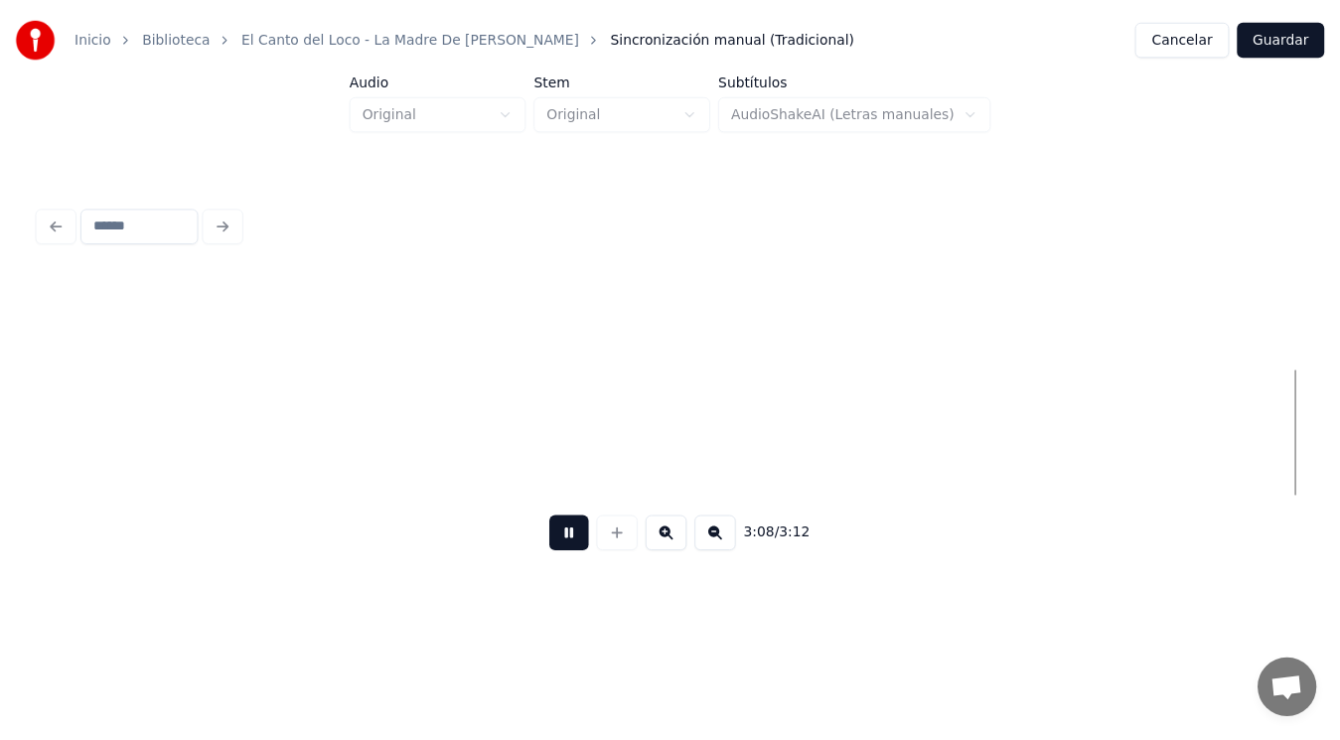
scroll to position [0, 262188]
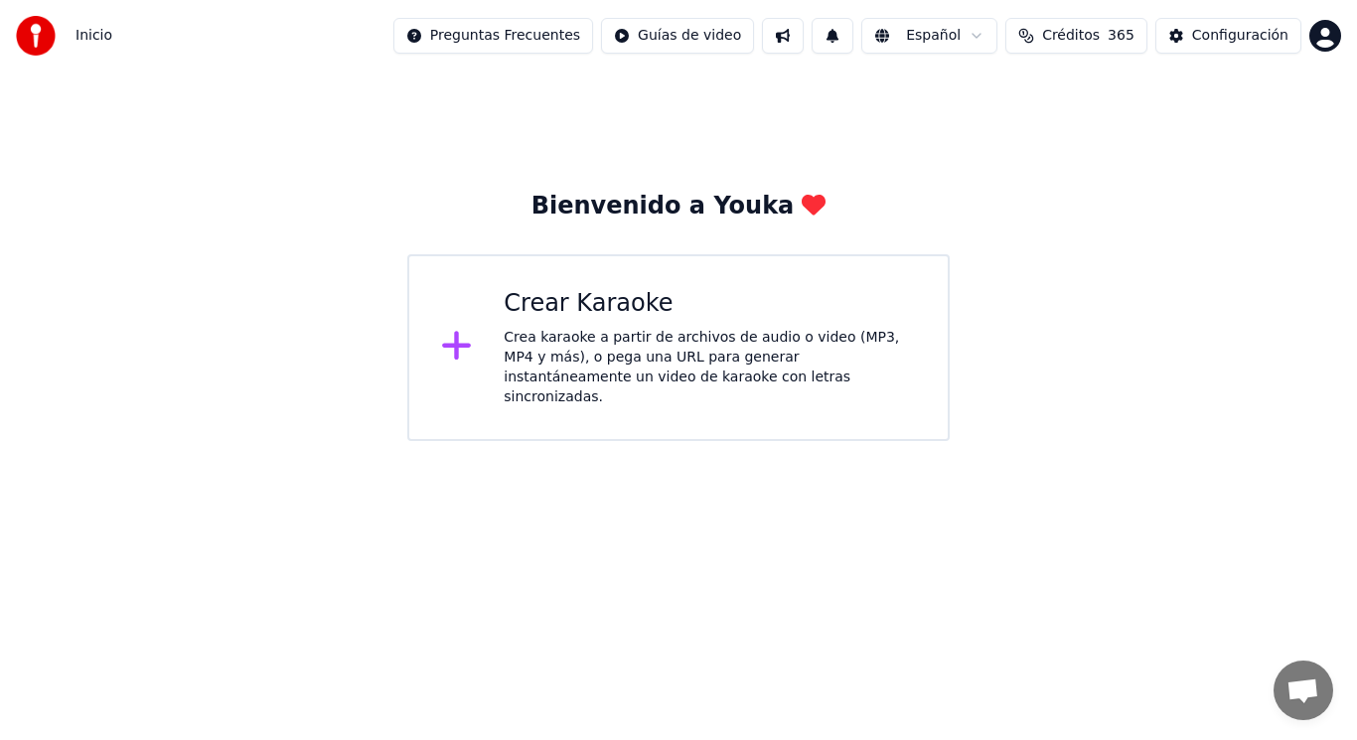
click at [695, 367] on div "Crea karaoke a partir de archivos de audio o video (MP3, MP4 y más), o pega una…" at bounding box center [710, 367] width 412 height 79
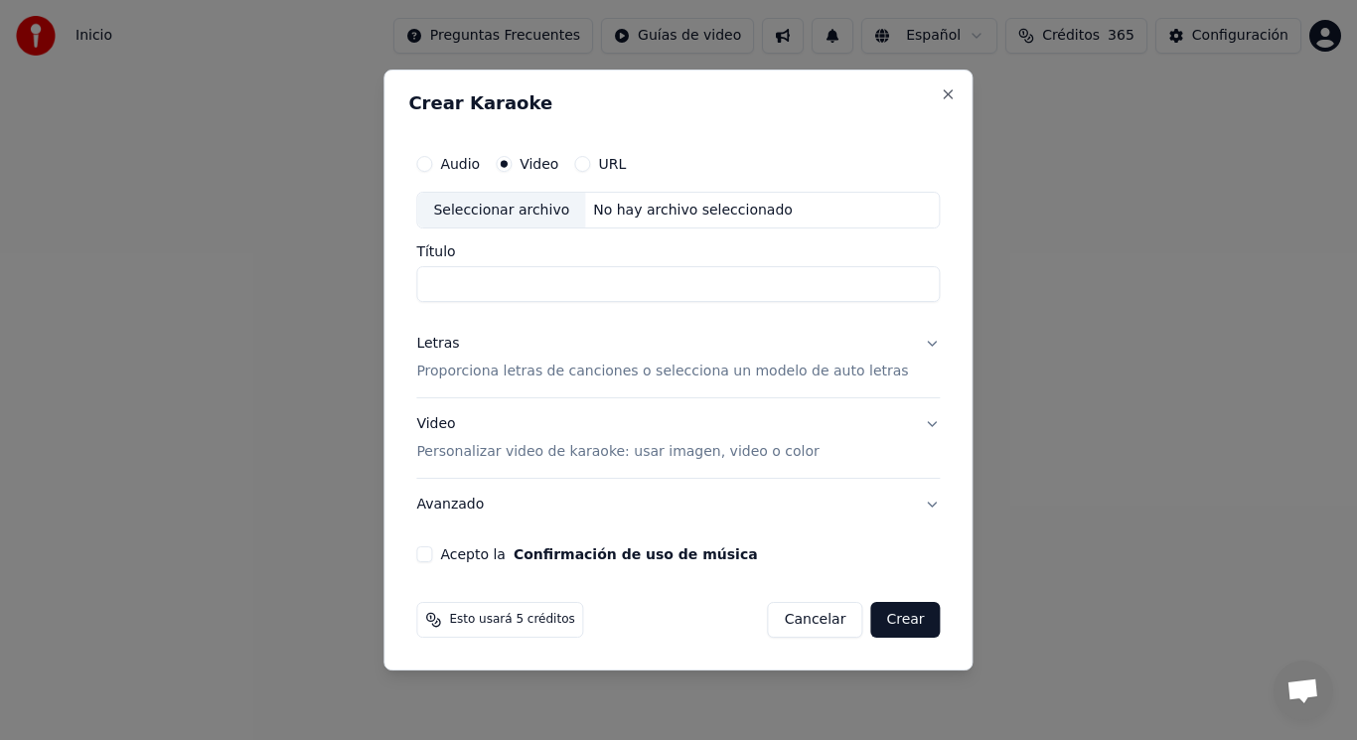
click at [509, 214] on div "Seleccionar archivo" at bounding box center [501, 211] width 168 height 36
drag, startPoint x: 677, startPoint y: 283, endPoint x: 568, endPoint y: 284, distance: 109.3
click at [568, 284] on input "**********" at bounding box center [677, 285] width 523 height 36
paste input "**********"
type input "**********"
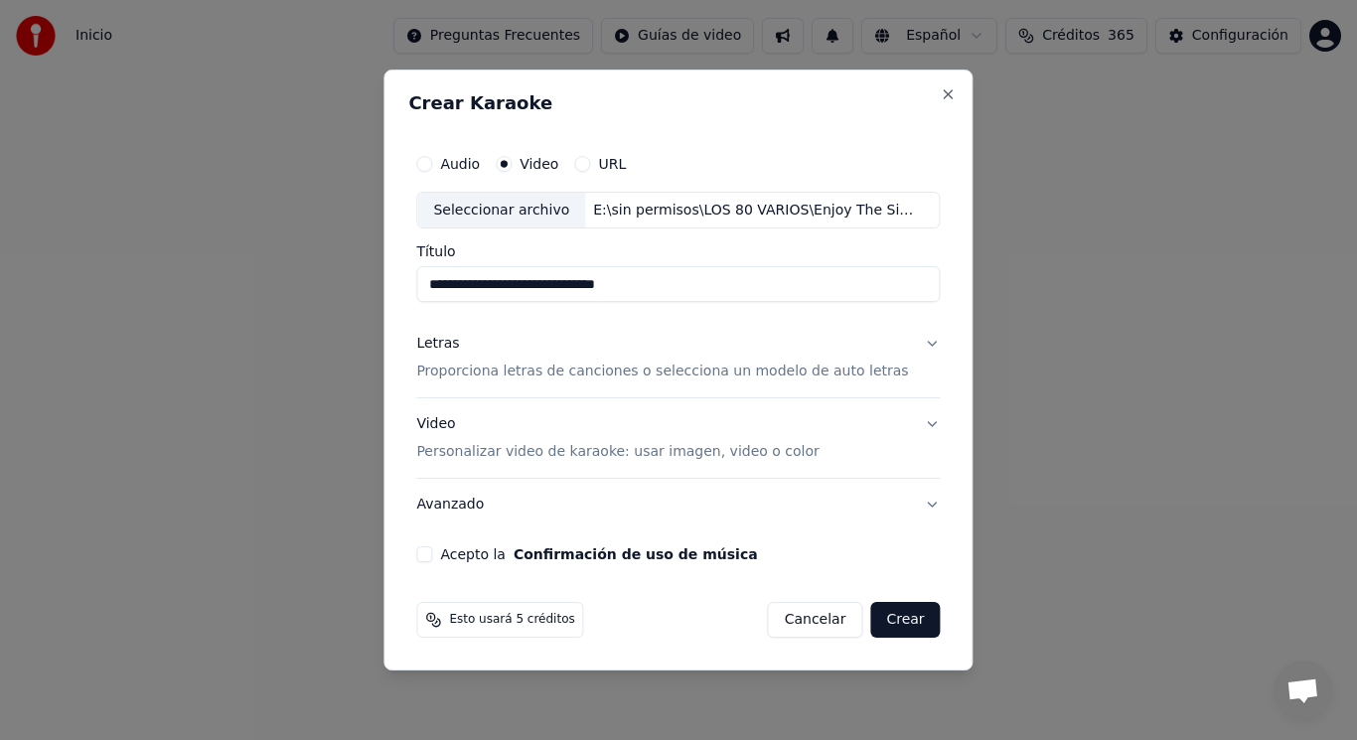
click at [917, 345] on button "Letras Proporciona letras de canciones o selecciona un modelo de auto letras" at bounding box center [677, 358] width 523 height 79
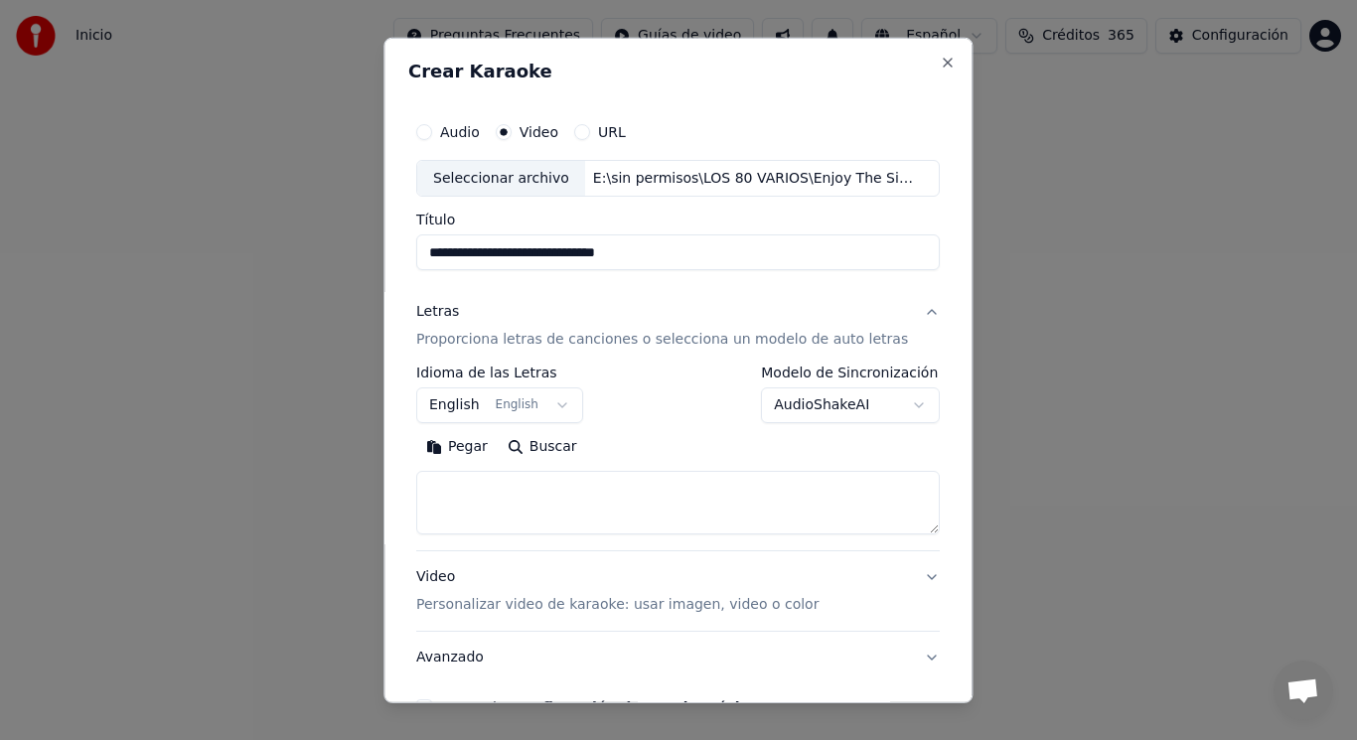
click at [537, 484] on textarea at bounding box center [677, 503] width 523 height 64
paste textarea "**********"
click at [523, 486] on textarea "**********" at bounding box center [660, 503] width 489 height 64
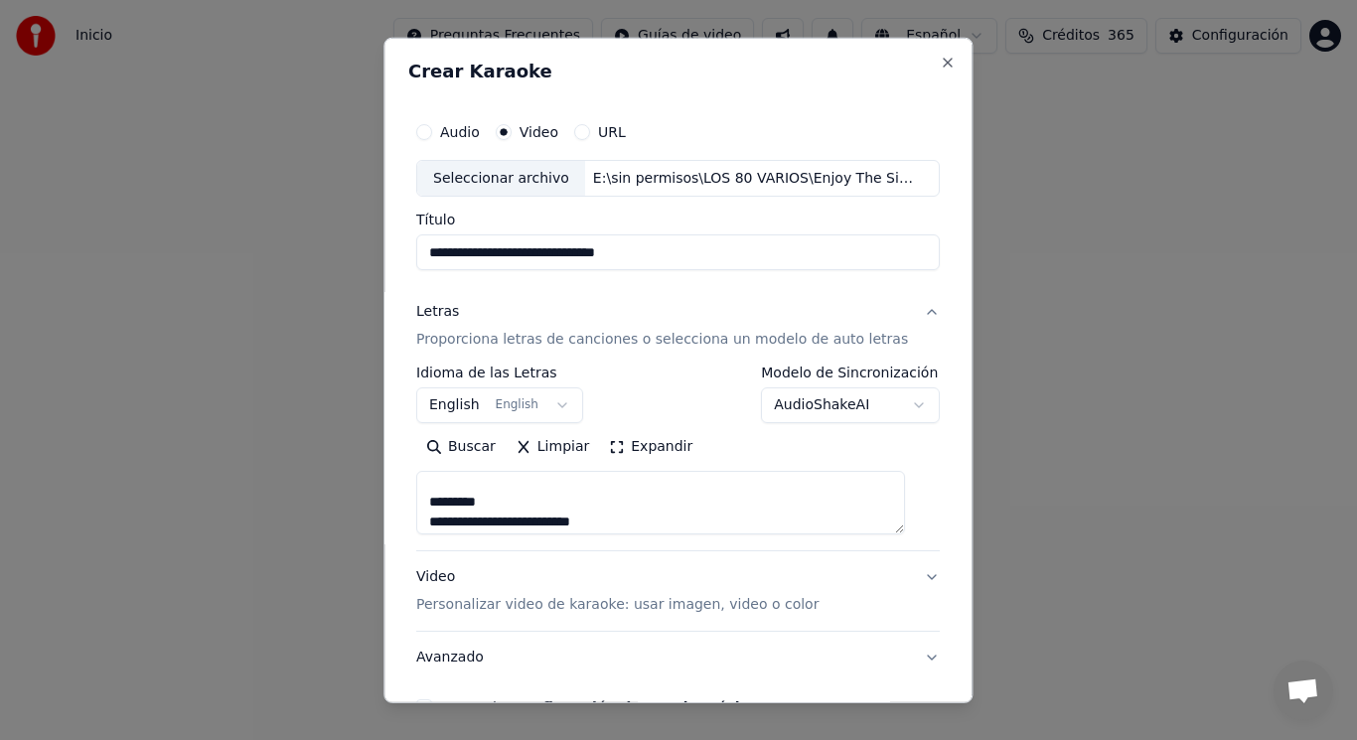
click at [502, 499] on textarea "**********" at bounding box center [660, 503] width 489 height 64
click at [515, 501] on textarea "**********" at bounding box center [660, 503] width 489 height 64
click at [633, 518] on textarea "**********" at bounding box center [660, 503] width 489 height 64
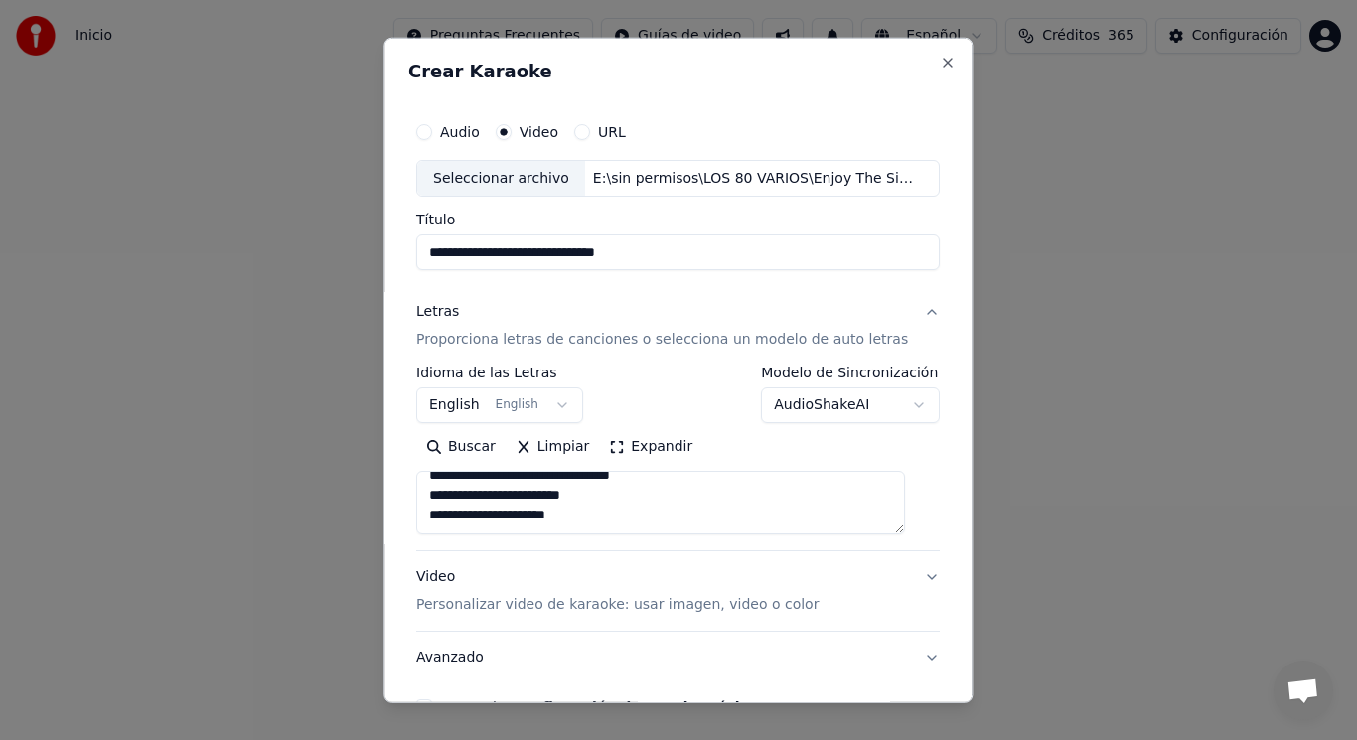
scroll to position [362, 0]
paste textarea "**********"
click at [501, 501] on textarea "**********" at bounding box center [660, 503] width 489 height 64
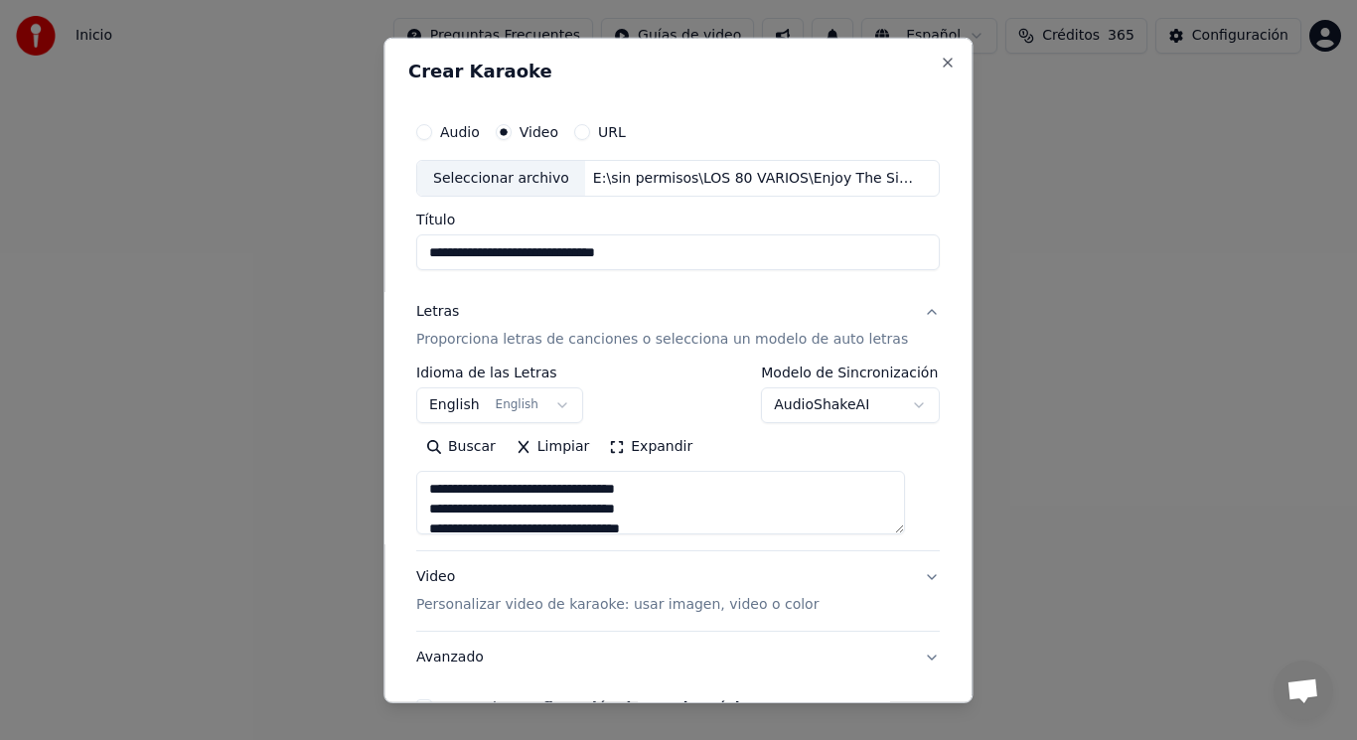
type textarea "**********"
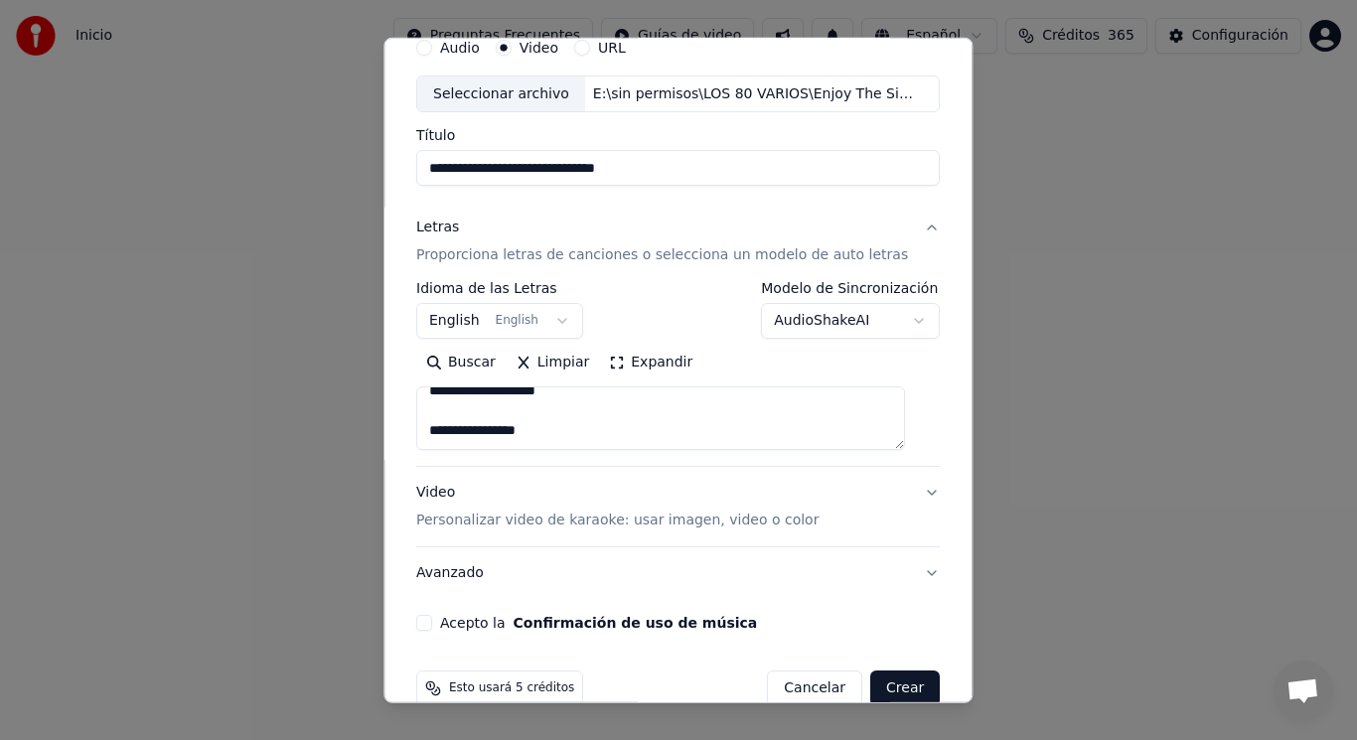
scroll to position [120, 0]
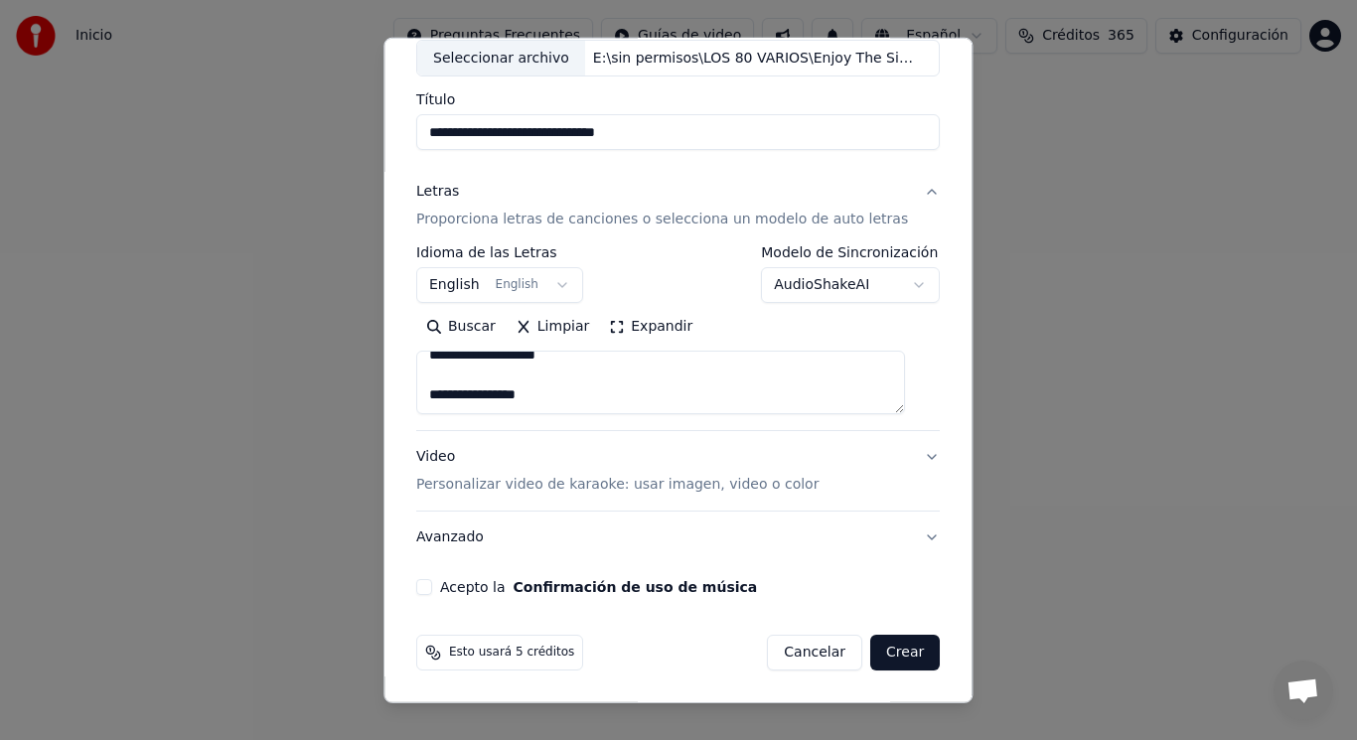
click at [432, 590] on button "Acepto la Confirmación de uso de música" at bounding box center [424, 587] width 16 height 16
click at [887, 652] on button "Crear" at bounding box center [905, 653] width 70 height 36
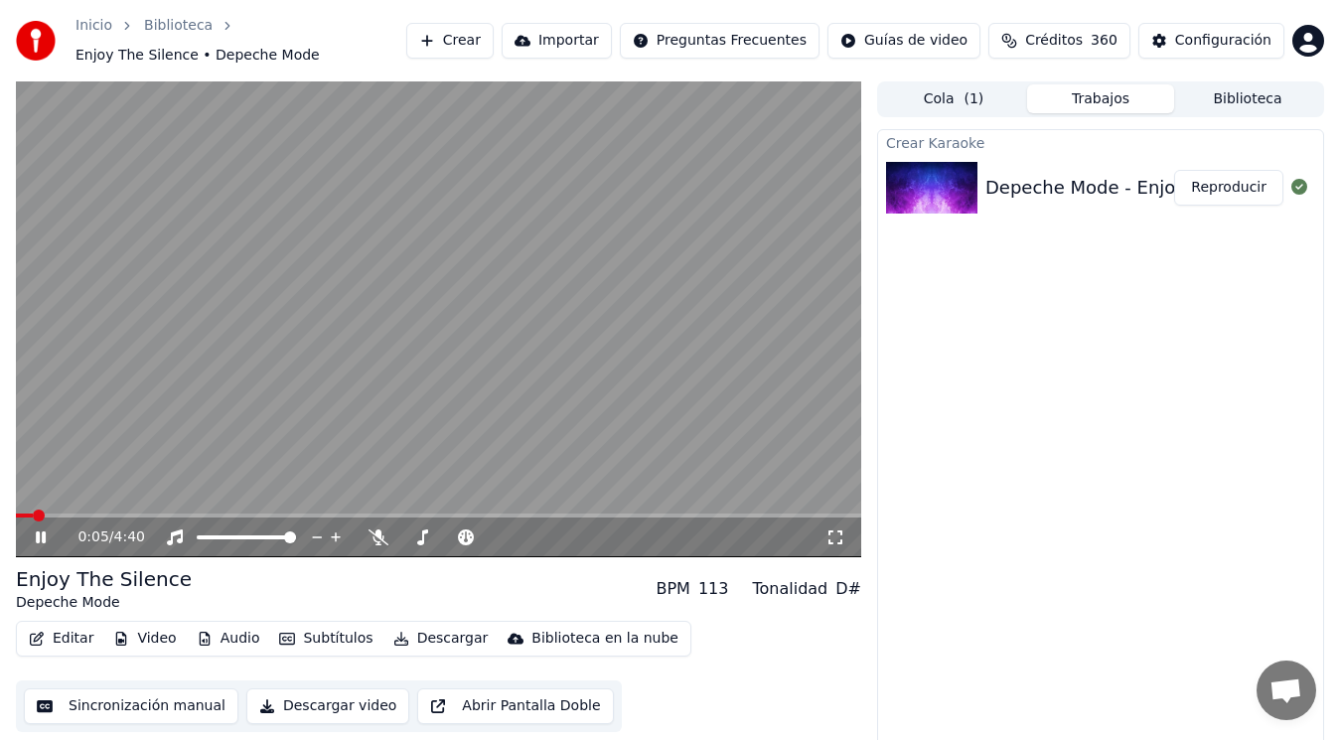
click at [43, 536] on icon at bounding box center [41, 537] width 10 height 12
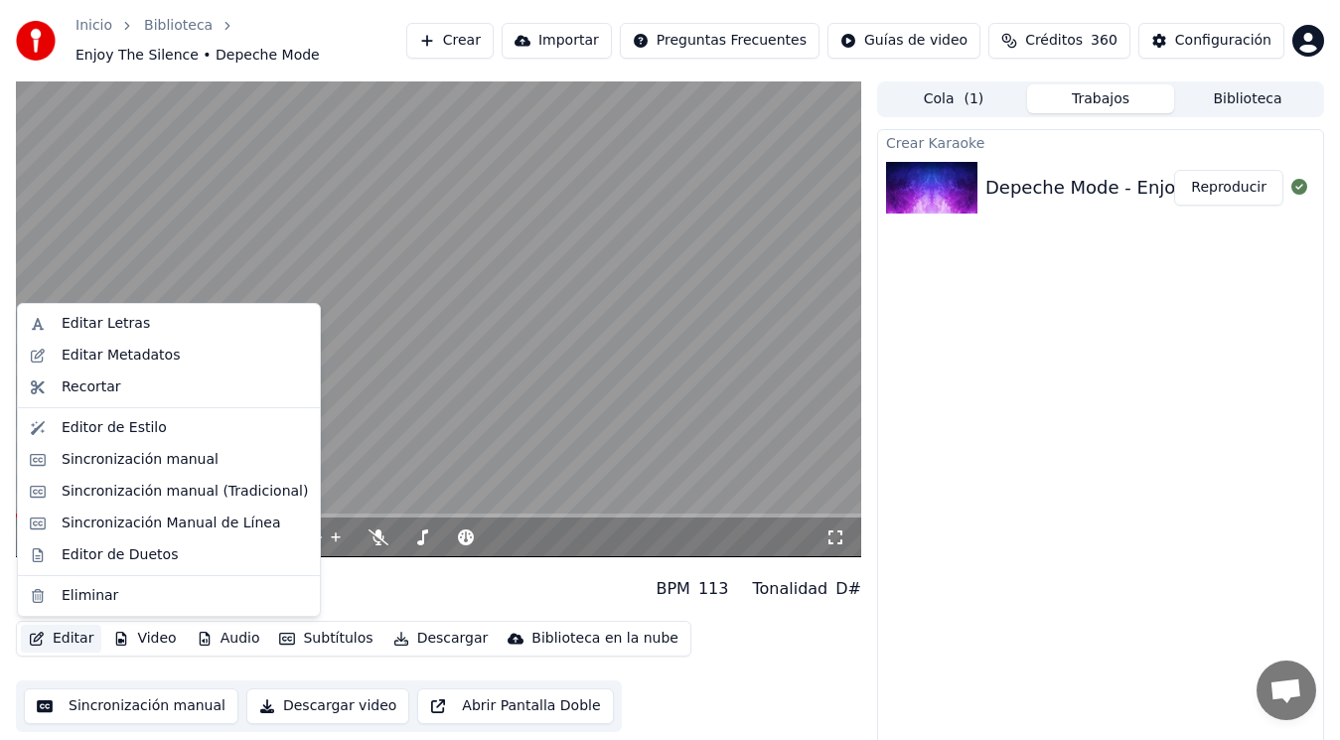
click at [63, 634] on button "Editar" at bounding box center [61, 639] width 80 height 28
click at [131, 349] on div "Editar Metadatos" at bounding box center [121, 356] width 118 height 20
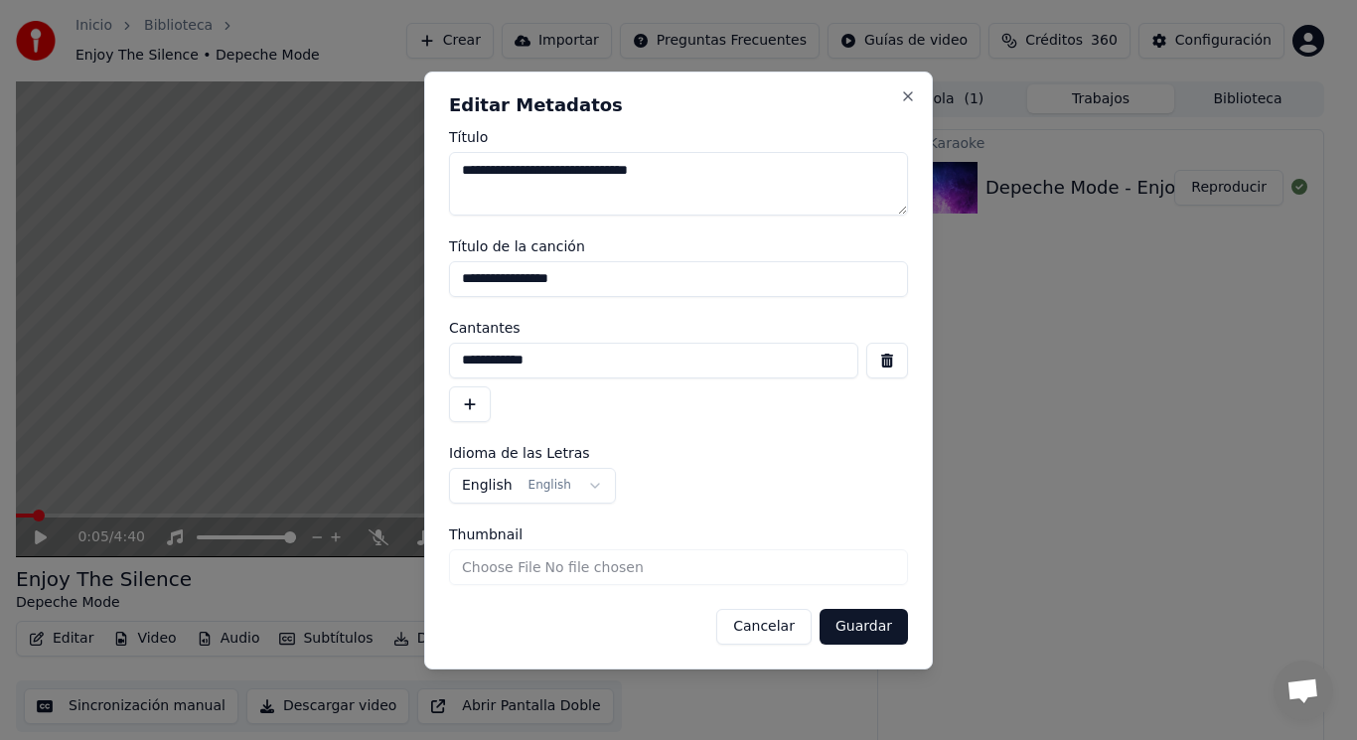
click at [886, 362] on button "button" at bounding box center [887, 361] width 42 height 36
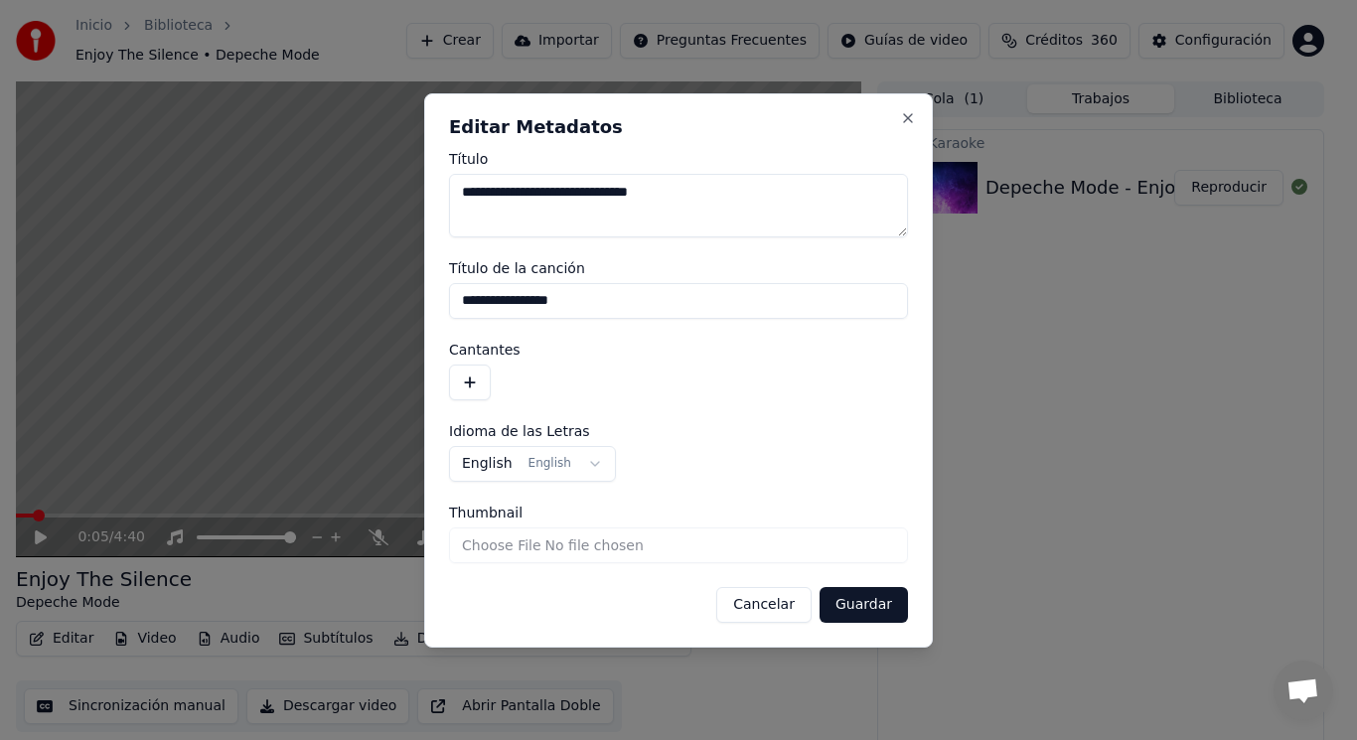
drag, startPoint x: 605, startPoint y: 300, endPoint x: 347, endPoint y: 322, distance: 259.1
click at [347, 322] on body "**********" at bounding box center [670, 370] width 1340 height 740
click at [870, 606] on button "Guardar" at bounding box center [863, 605] width 88 height 36
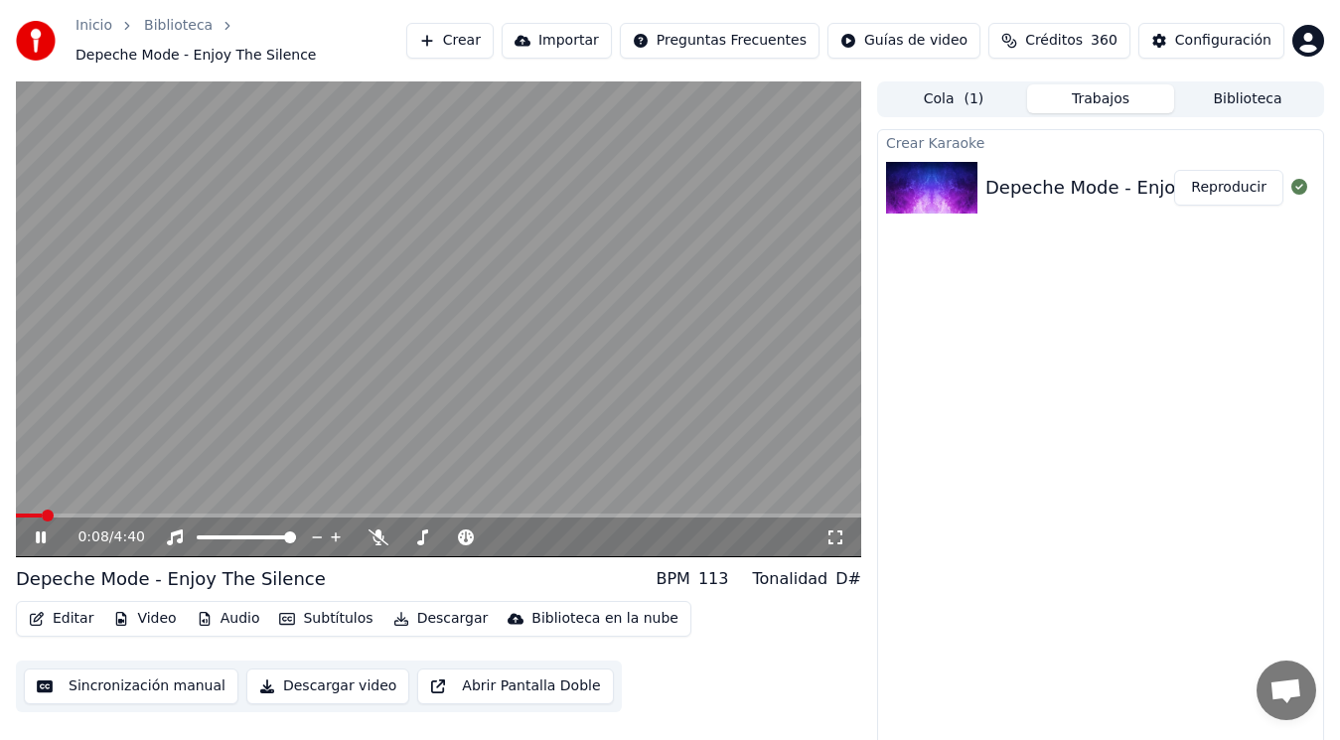
click at [40, 535] on icon at bounding box center [41, 537] width 10 height 12
click at [66, 621] on button "Editar" at bounding box center [61, 619] width 80 height 28
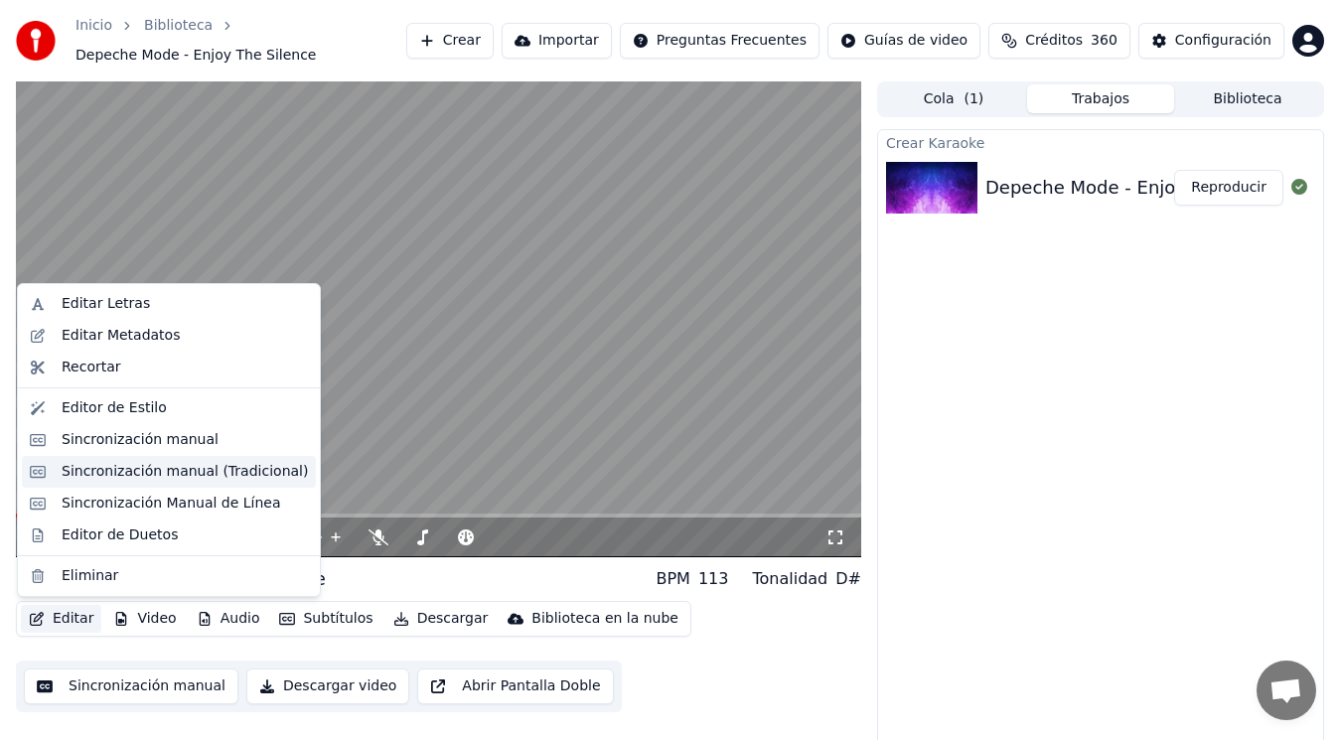
click at [167, 474] on div "Sincronización manual (Tradicional)" at bounding box center [185, 472] width 246 height 20
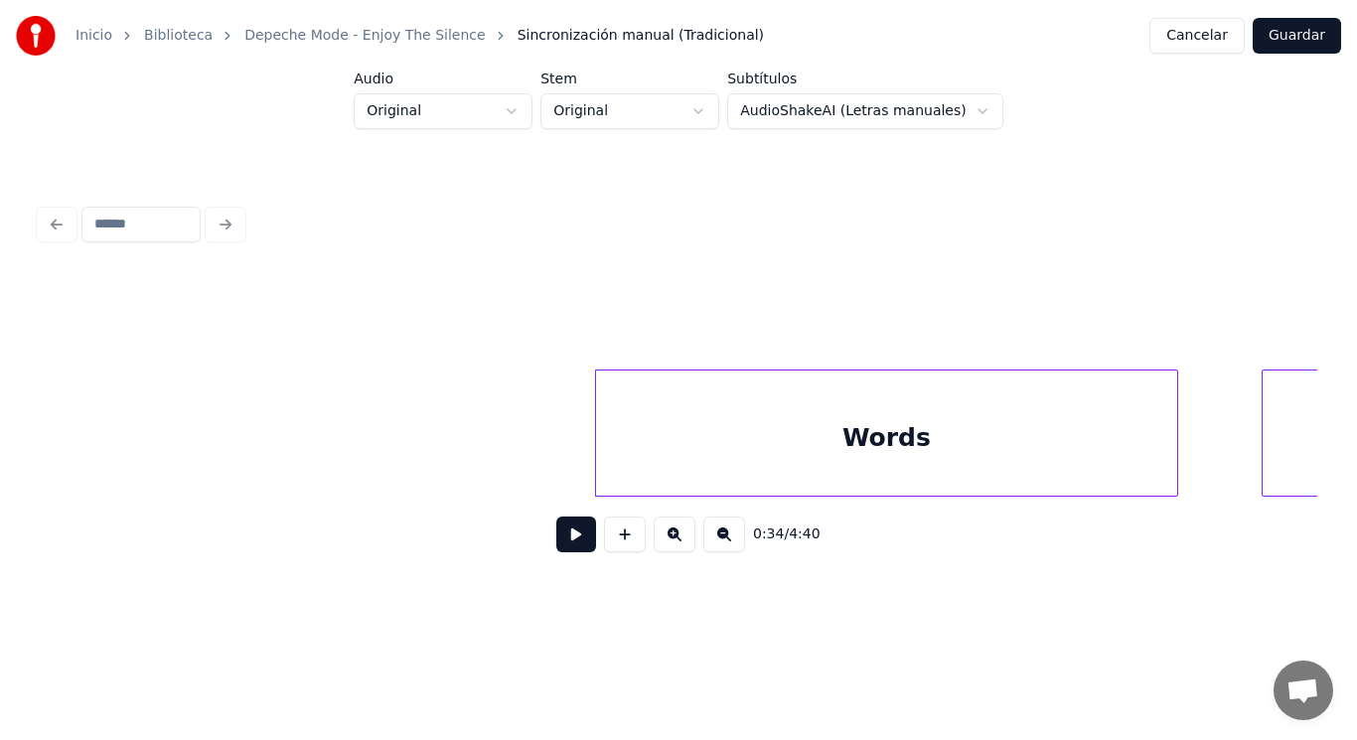
scroll to position [0, 47916]
click at [556, 547] on button at bounding box center [576, 534] width 40 height 36
click at [525, 461] on div at bounding box center [525, 432] width 6 height 125
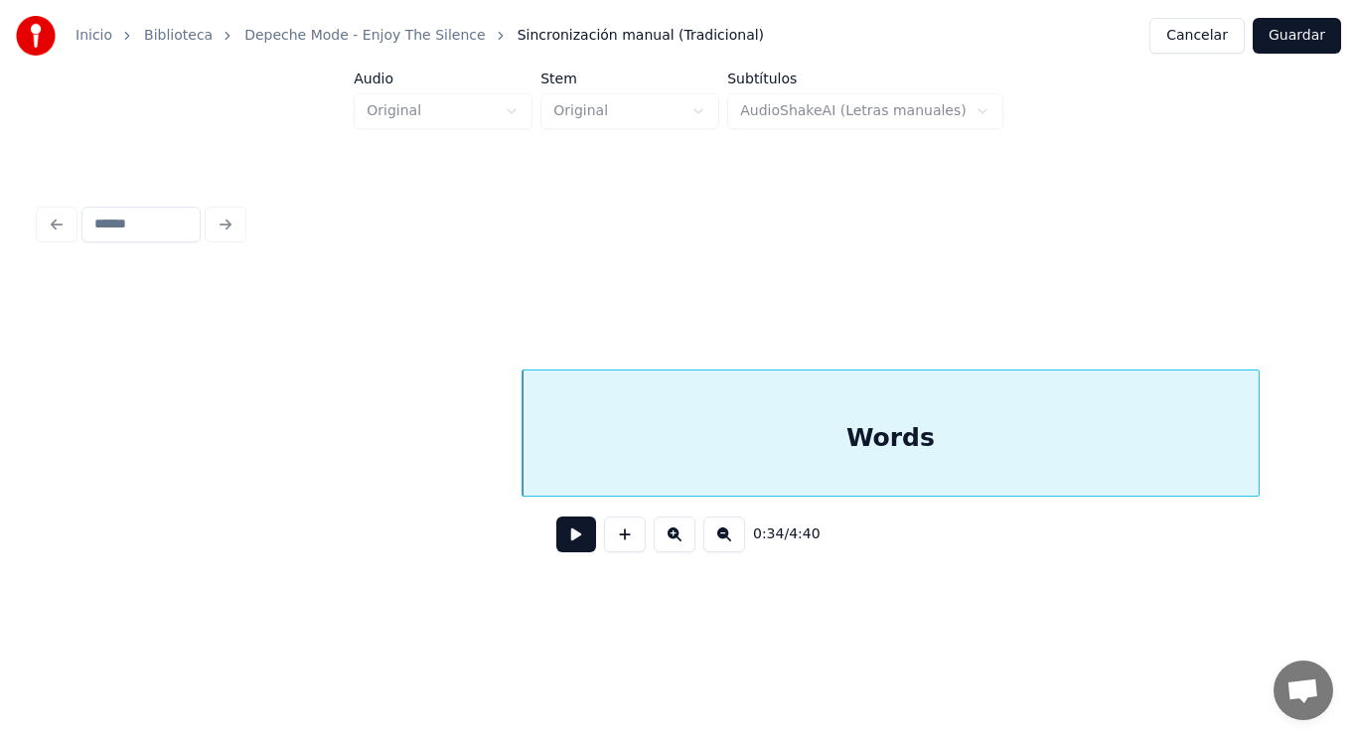
click at [560, 544] on button at bounding box center [576, 534] width 40 height 36
click at [559, 472] on div "Words" at bounding box center [890, 437] width 737 height 135
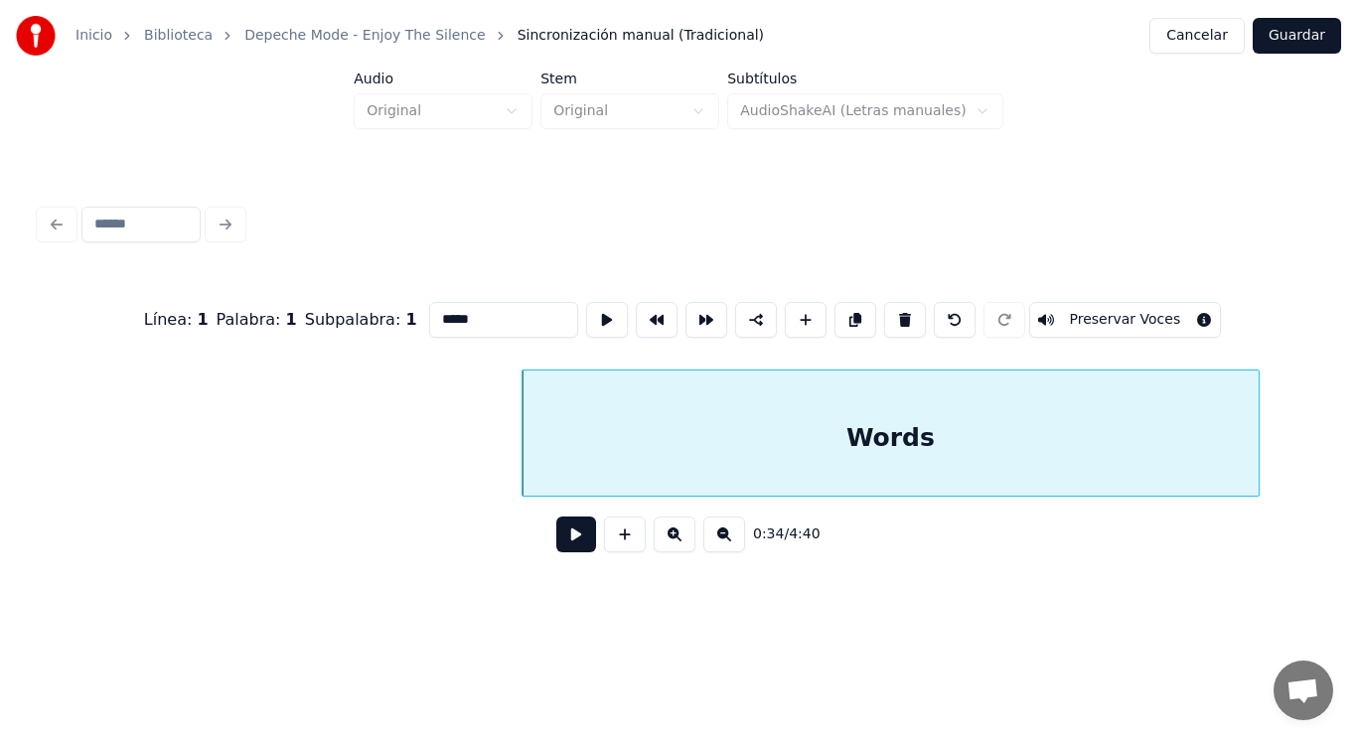
click at [559, 539] on button at bounding box center [576, 534] width 40 height 36
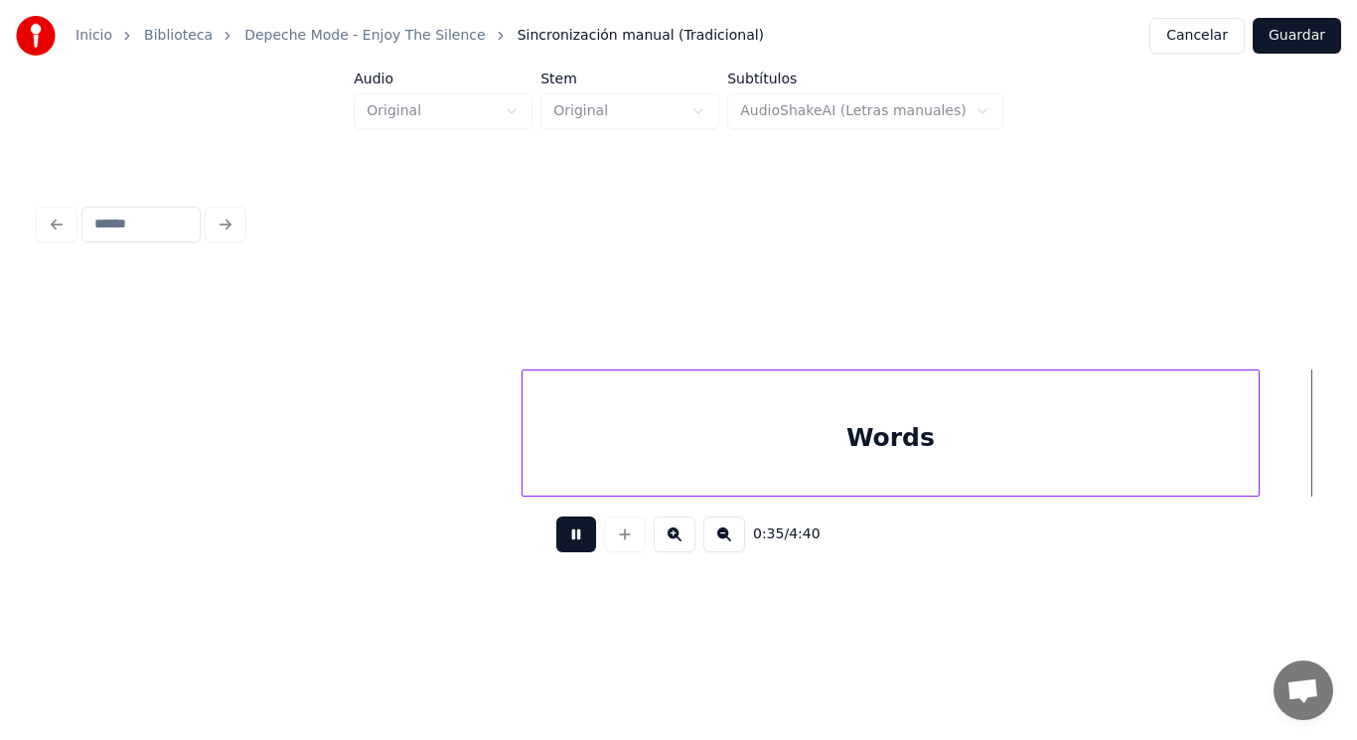
scroll to position [0, 49215]
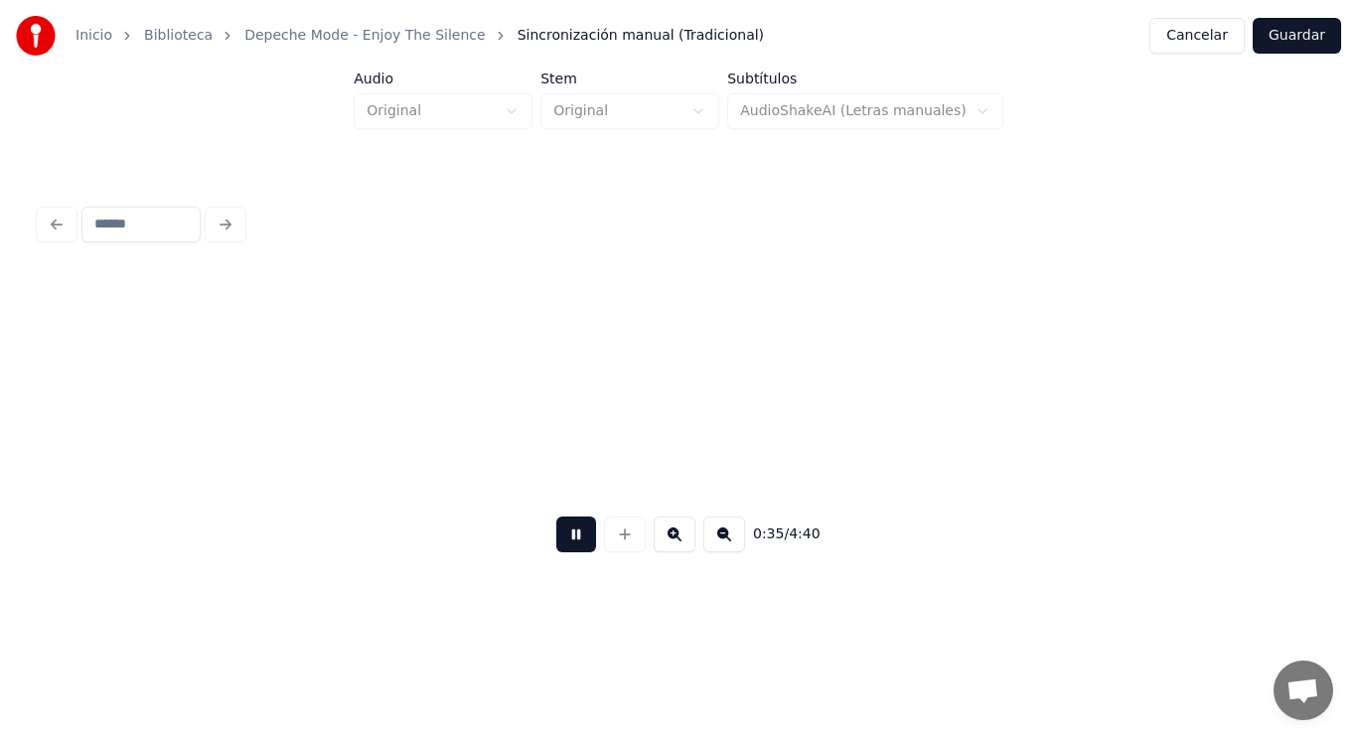
click at [559, 539] on button at bounding box center [576, 534] width 40 height 36
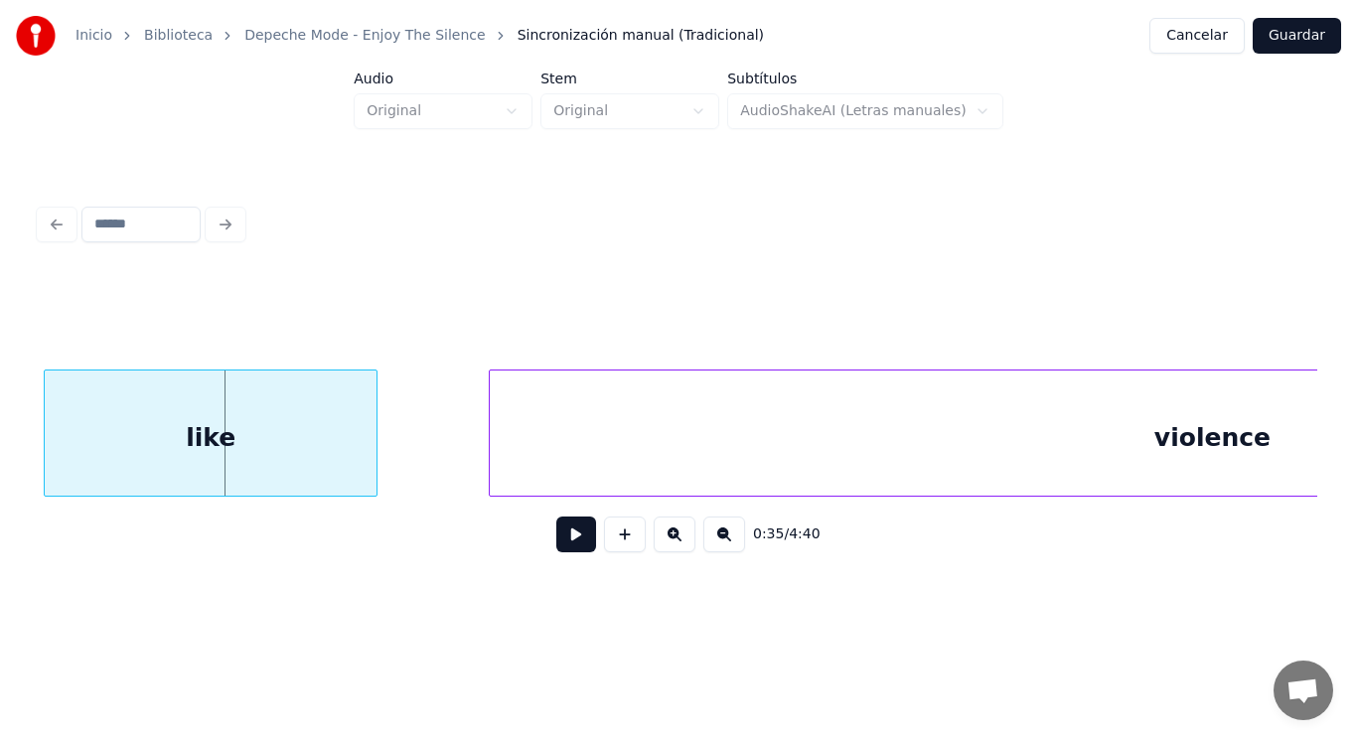
click at [268, 399] on div "like" at bounding box center [211, 437] width 332 height 135
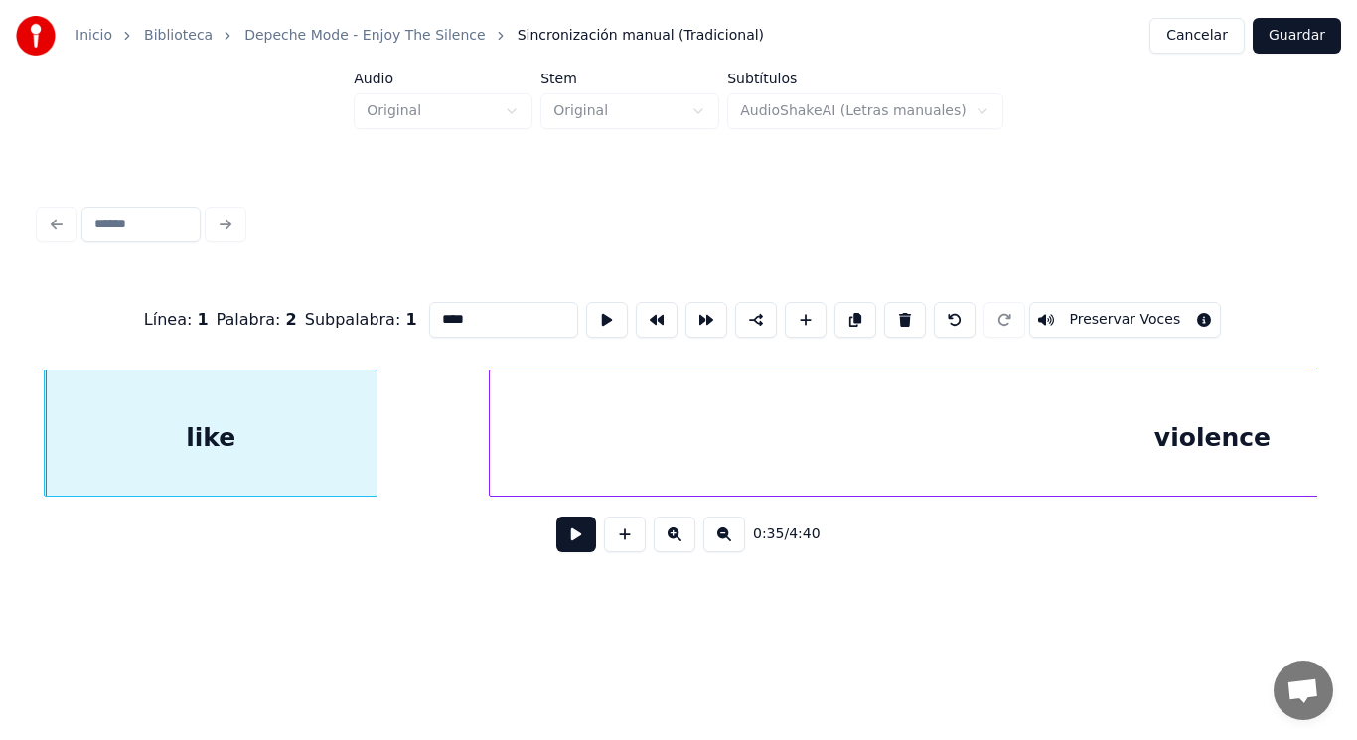
click at [566, 537] on button at bounding box center [576, 534] width 40 height 36
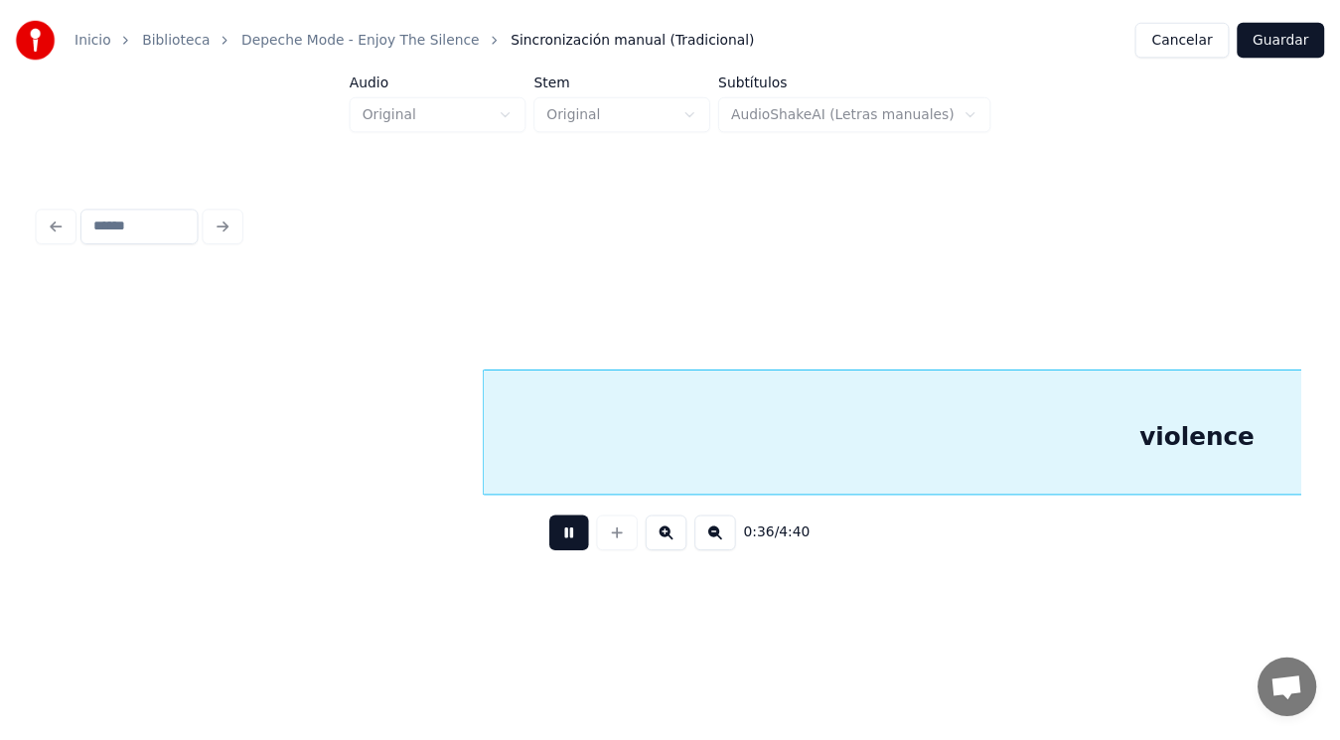
scroll to position [0, 50506]
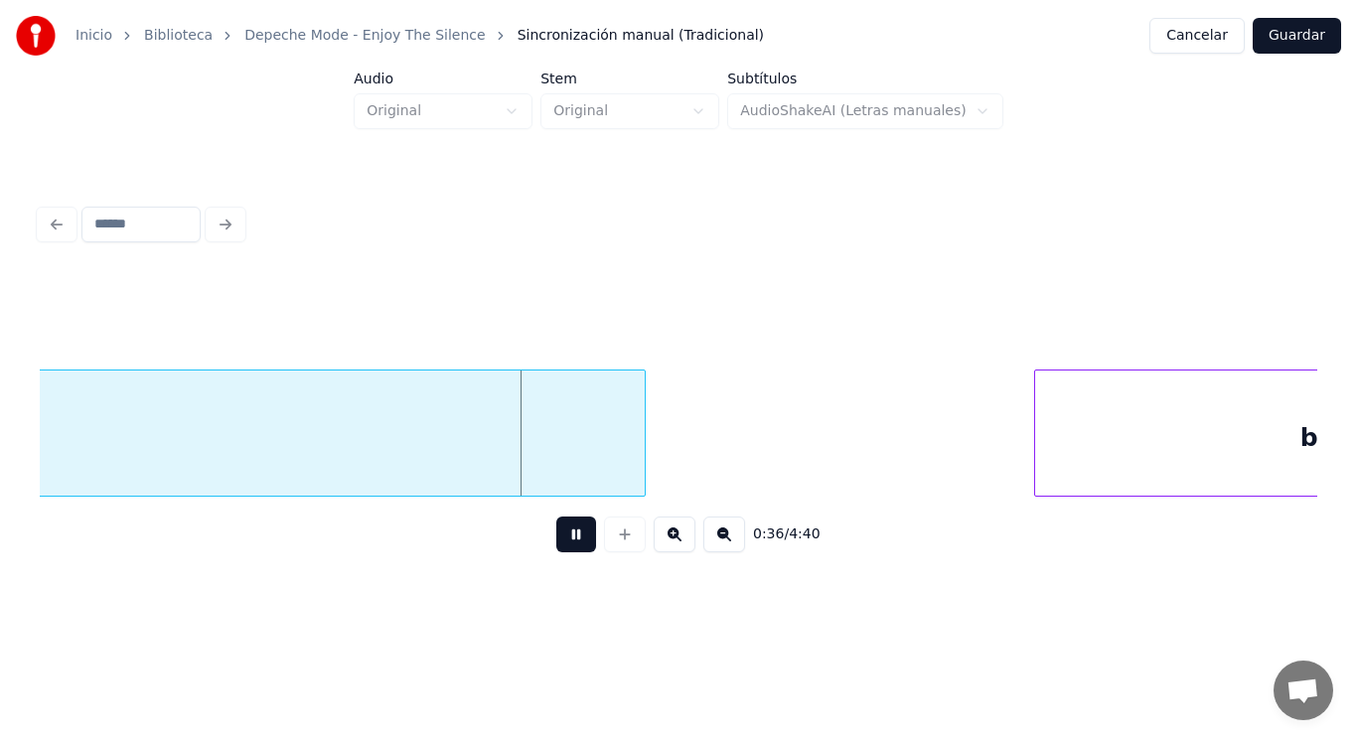
click at [566, 537] on button at bounding box center [576, 534] width 40 height 36
click at [1308, 36] on button "Guardar" at bounding box center [1296, 36] width 88 height 36
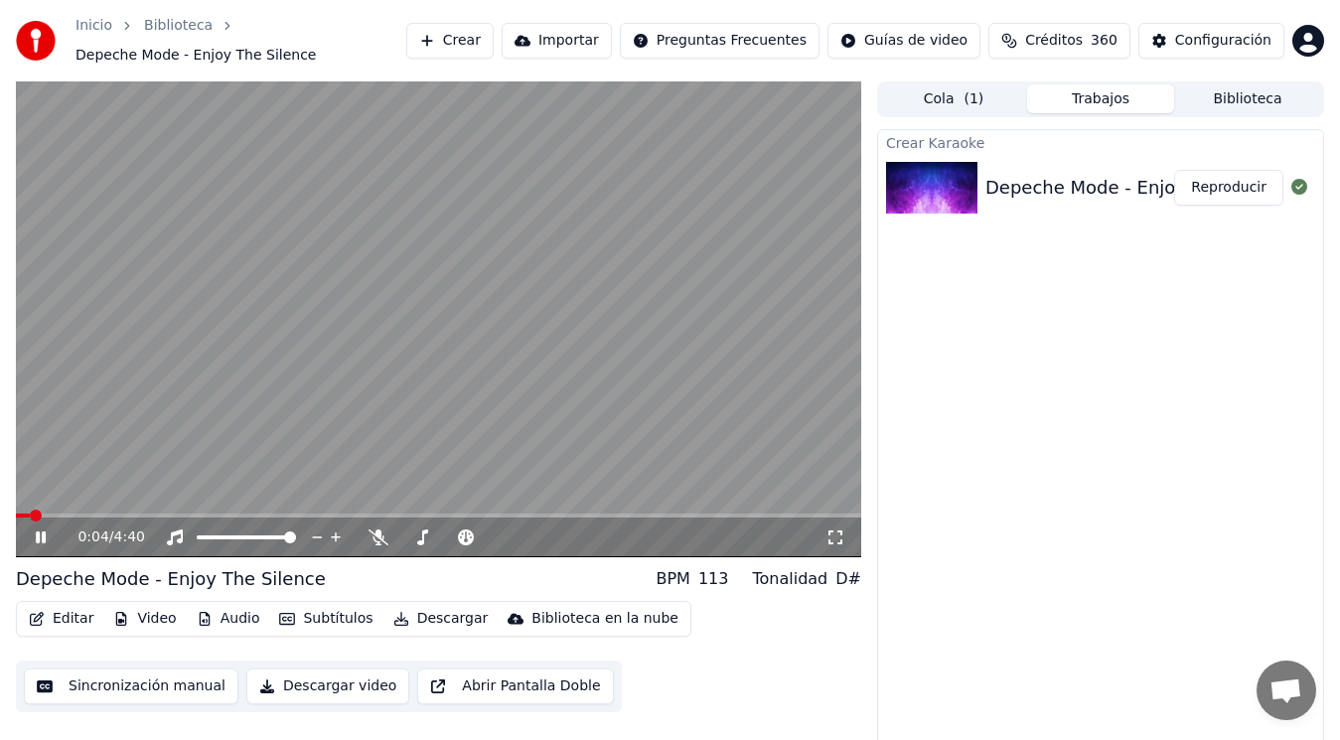
click at [41, 536] on icon at bounding box center [55, 537] width 46 height 16
